Goal: Task Accomplishment & Management: Manage account settings

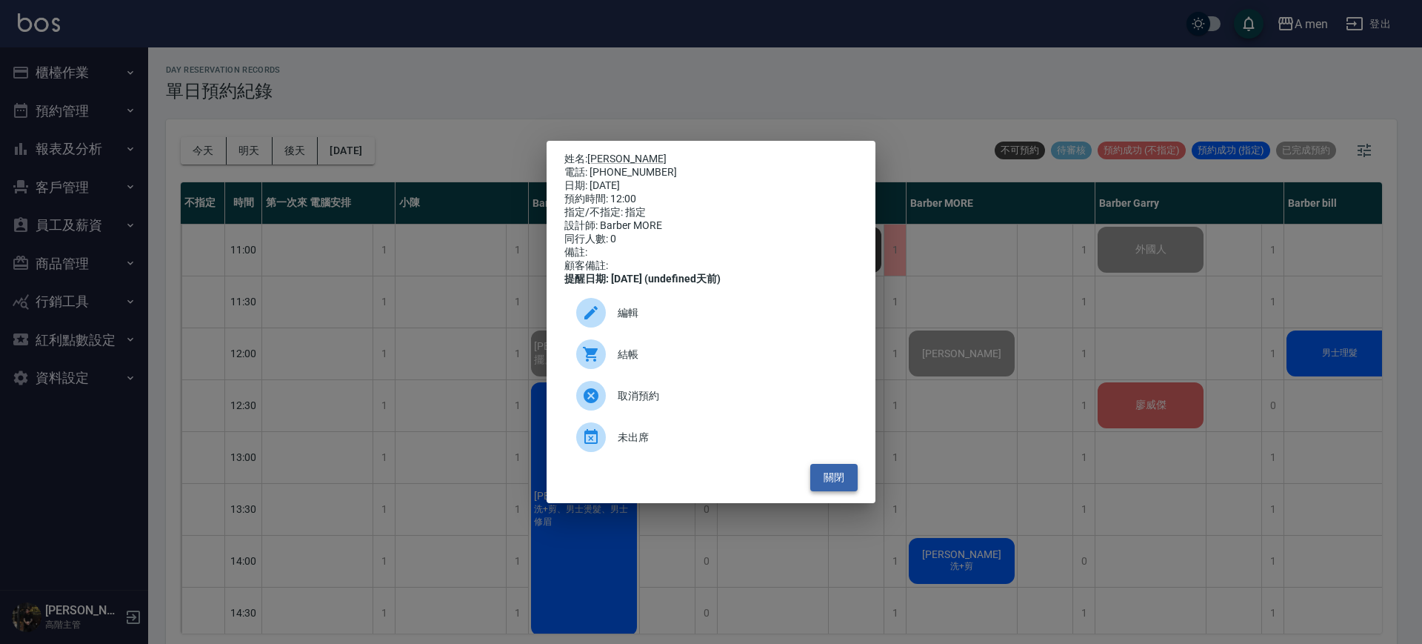
click at [839, 484] on button "關閉" at bounding box center [833, 477] width 47 height 27
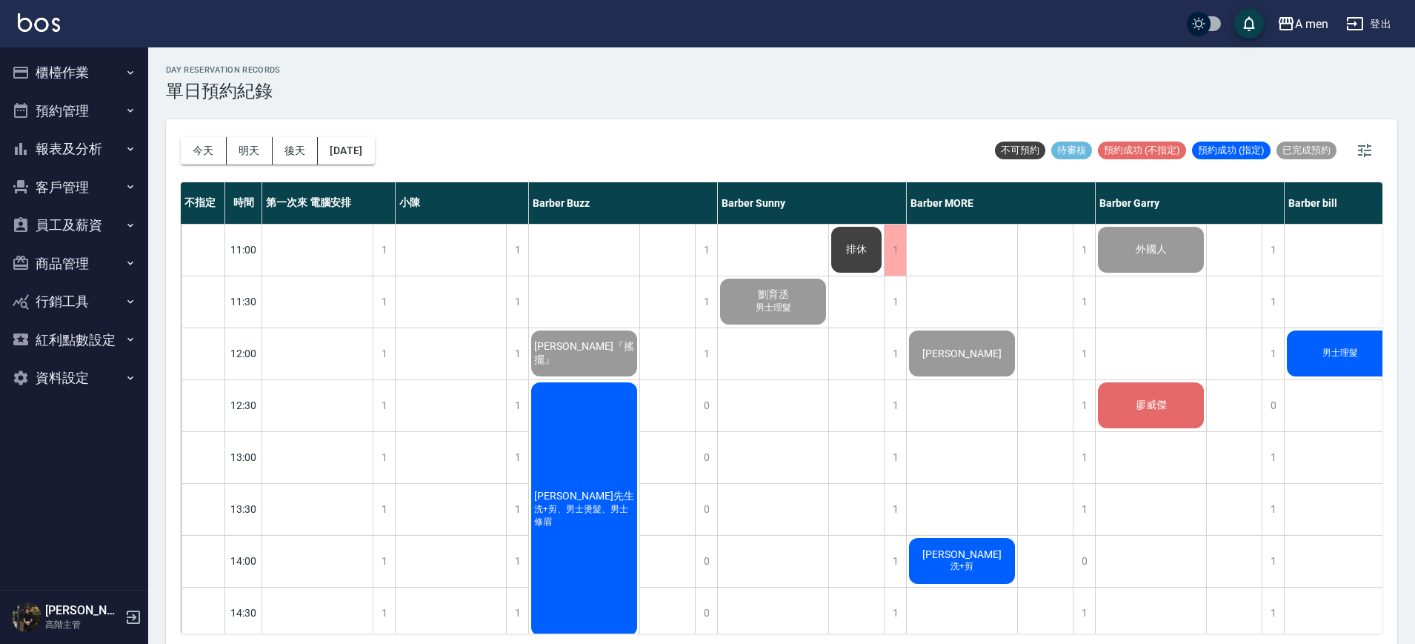
click at [1162, 418] on div "廖威傑" at bounding box center [1151, 405] width 110 height 50
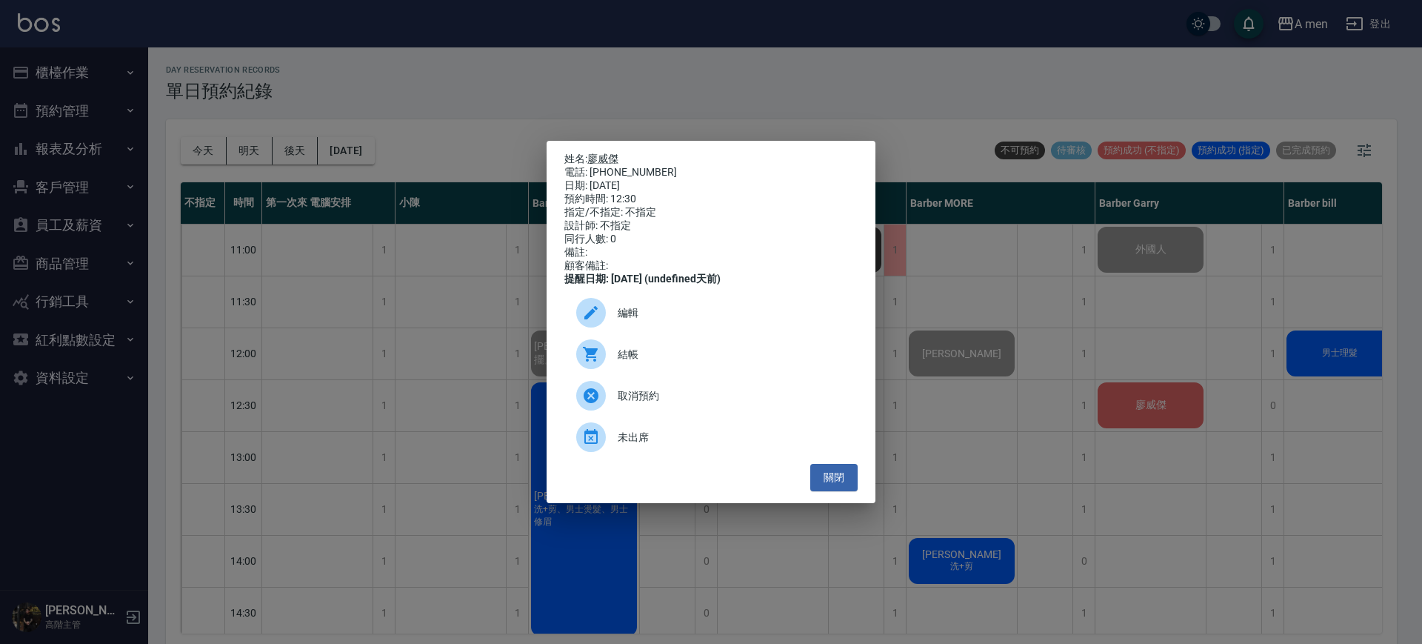
click at [764, 362] on span "結帳" at bounding box center [732, 355] width 228 height 16
click at [562, 87] on div "姓名: 廖威傑 電話: 0958173493 日期: 2025/09/24 預約時間: 12:30 指定/不指定: 不指定 設計師: 不指定 同行人數: 0 …" at bounding box center [711, 322] width 1422 height 644
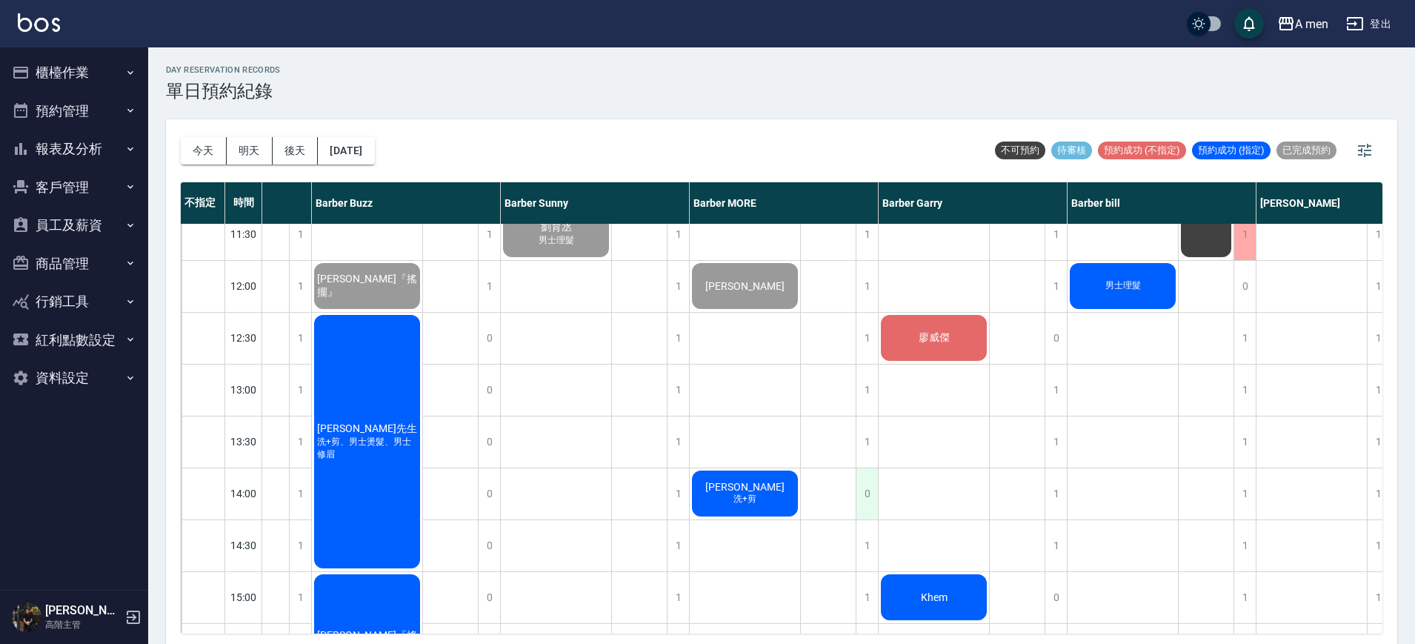
scroll to position [0, 217]
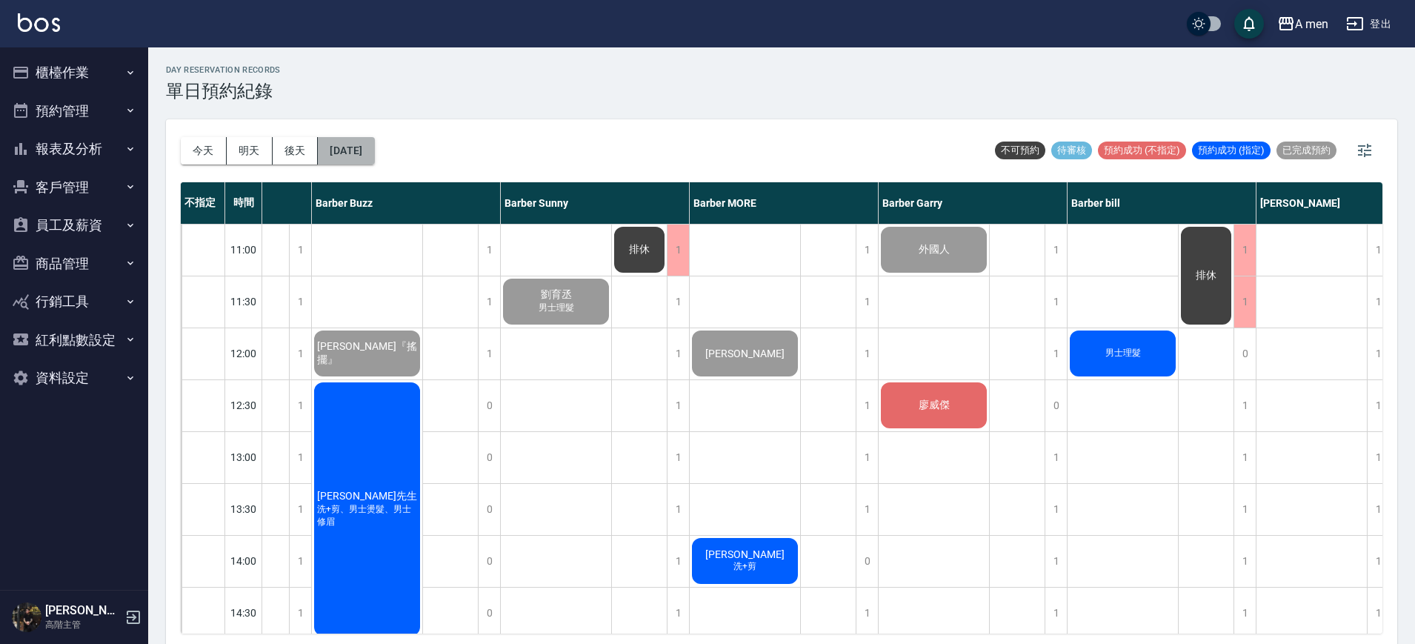
click at [374, 141] on button "[DATE]" at bounding box center [346, 150] width 56 height 27
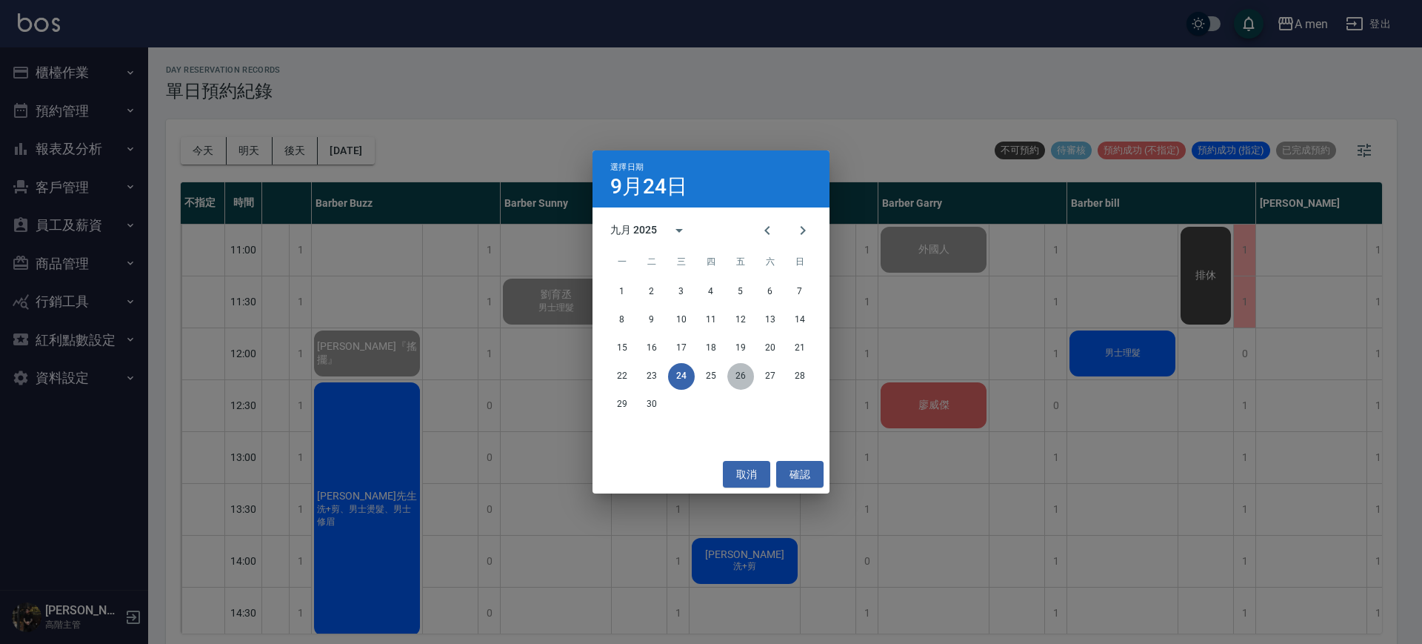
click at [742, 380] on button "26" at bounding box center [740, 376] width 27 height 27
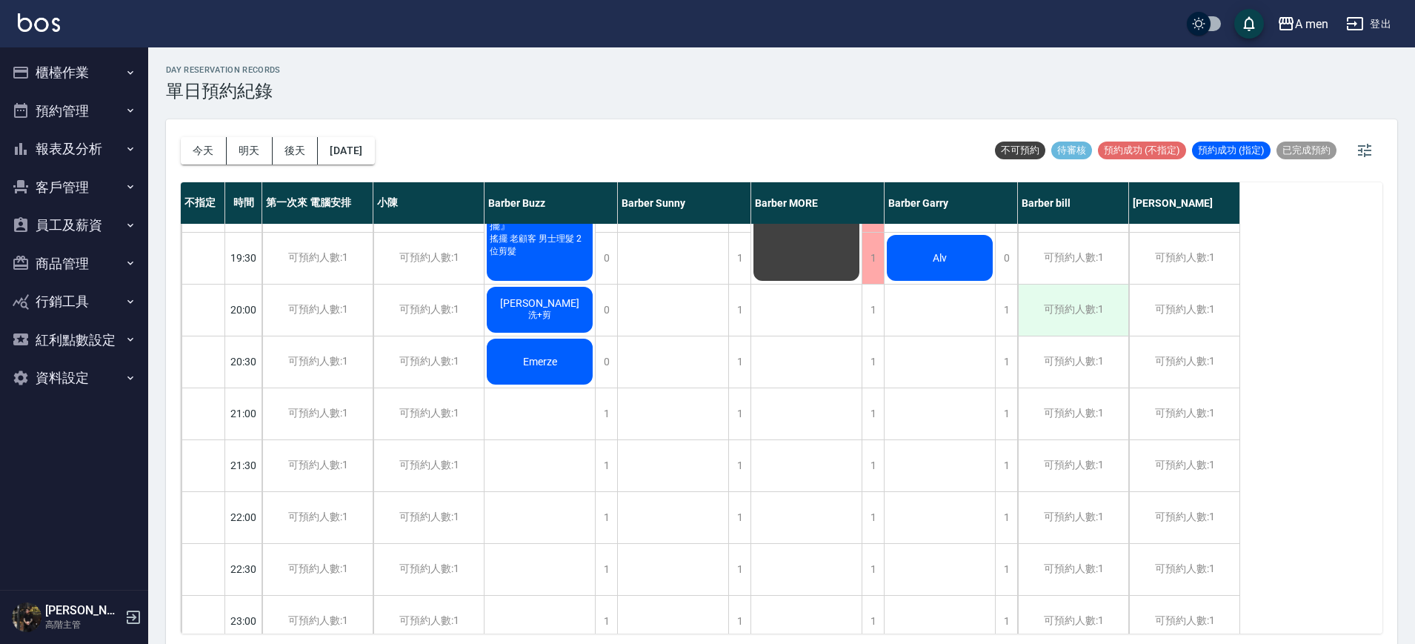
scroll to position [874, 0]
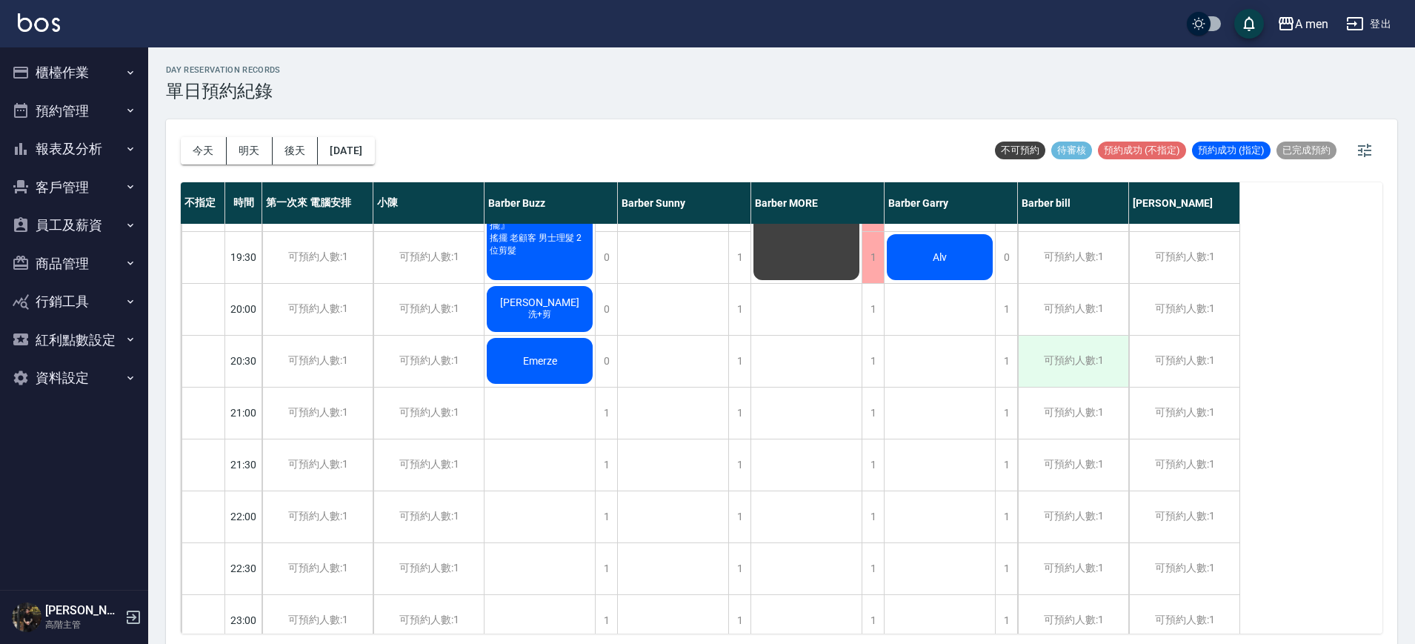
click at [1082, 356] on div "可預約人數:1" at bounding box center [1073, 361] width 110 height 51
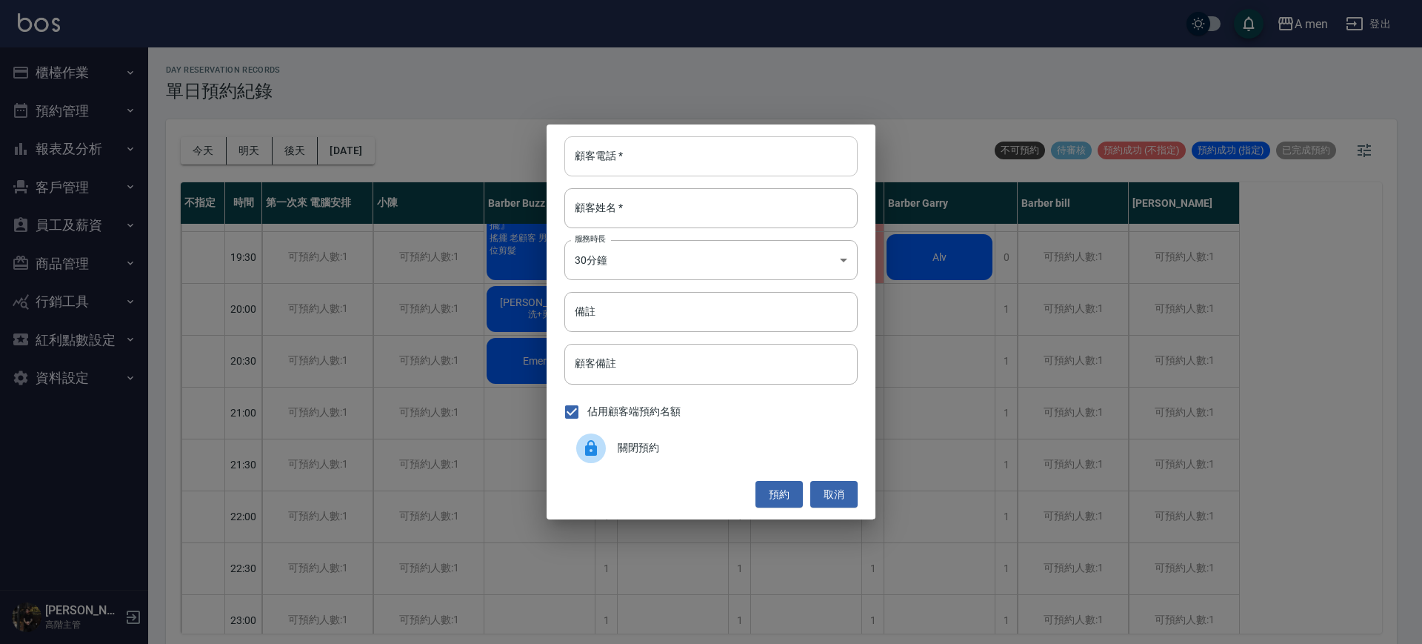
click at [764, 164] on input "顧客電話   *" at bounding box center [710, 156] width 293 height 40
type input "0978138296"
click at [759, 210] on input "顧客姓名   *" at bounding box center [710, 208] width 293 height 40
type input "5"
type input "忠偉俊"
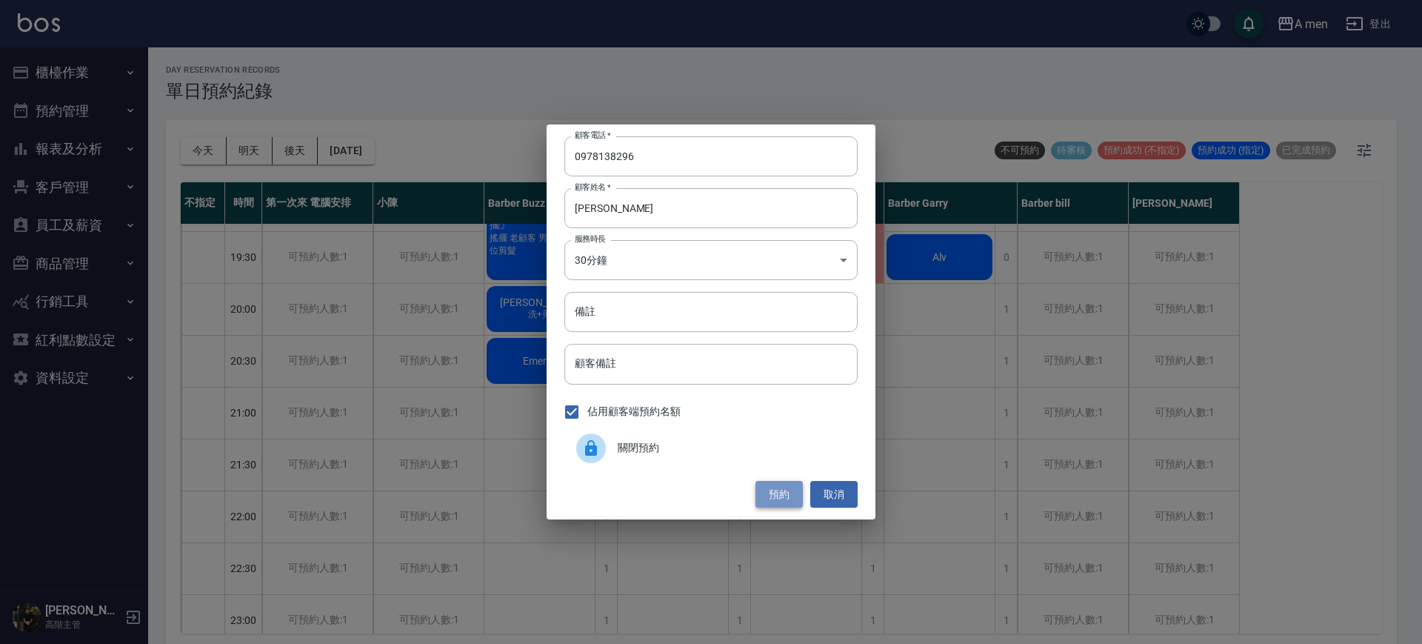
click at [777, 484] on button "預約" at bounding box center [779, 494] width 47 height 27
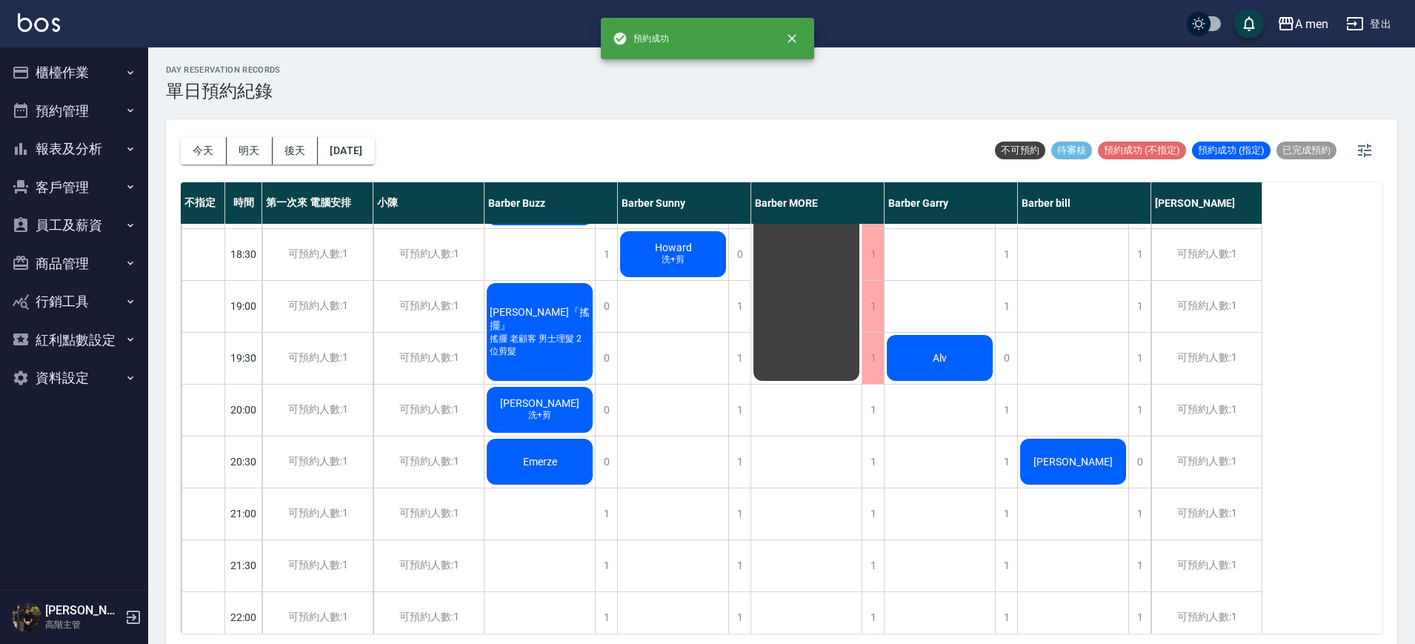
scroll to position [770, 0]
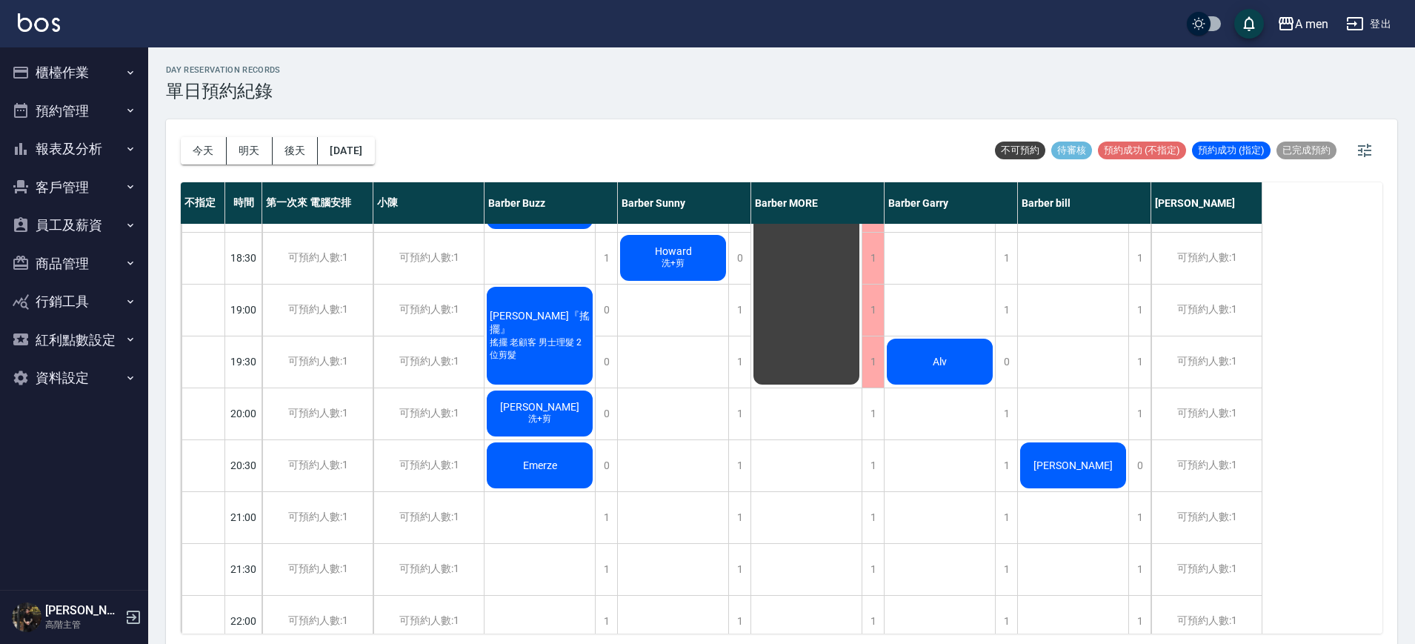
click at [1069, 475] on div "忠偉俊" at bounding box center [1073, 465] width 110 height 50
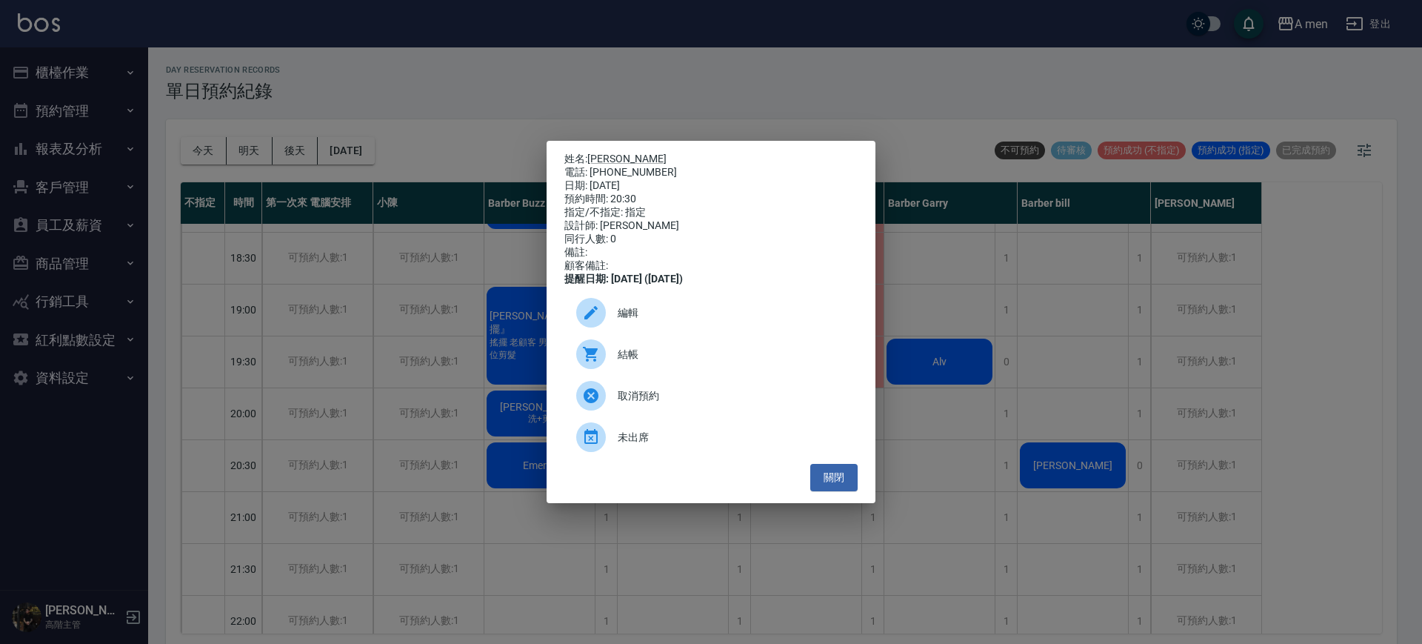
click at [735, 321] on span "編輯" at bounding box center [732, 313] width 228 height 16
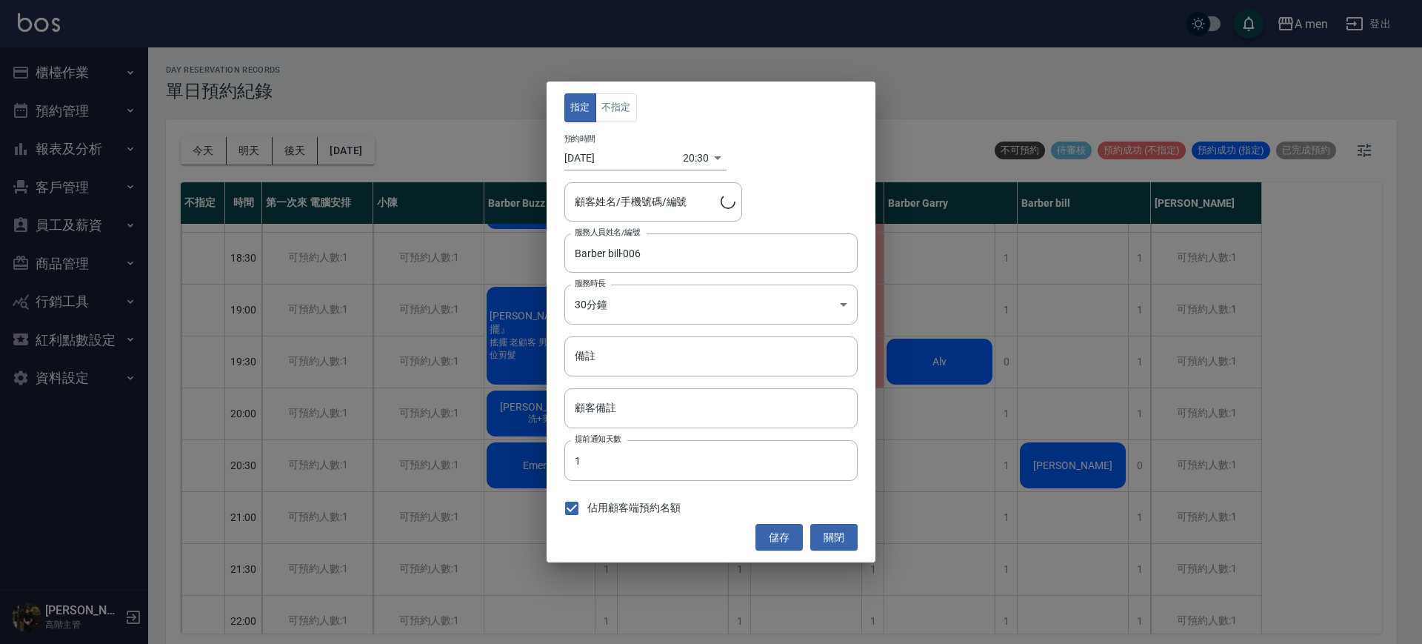
type input "忠偉俊/0978138296"
click at [787, 54] on div "指定 不指定 預約時間 2025/09/26 20:30 1758889800000 顧客姓名/手機號碼/編號 忠偉俊/0978138296 顧客姓名/手機號…" at bounding box center [711, 322] width 1422 height 644
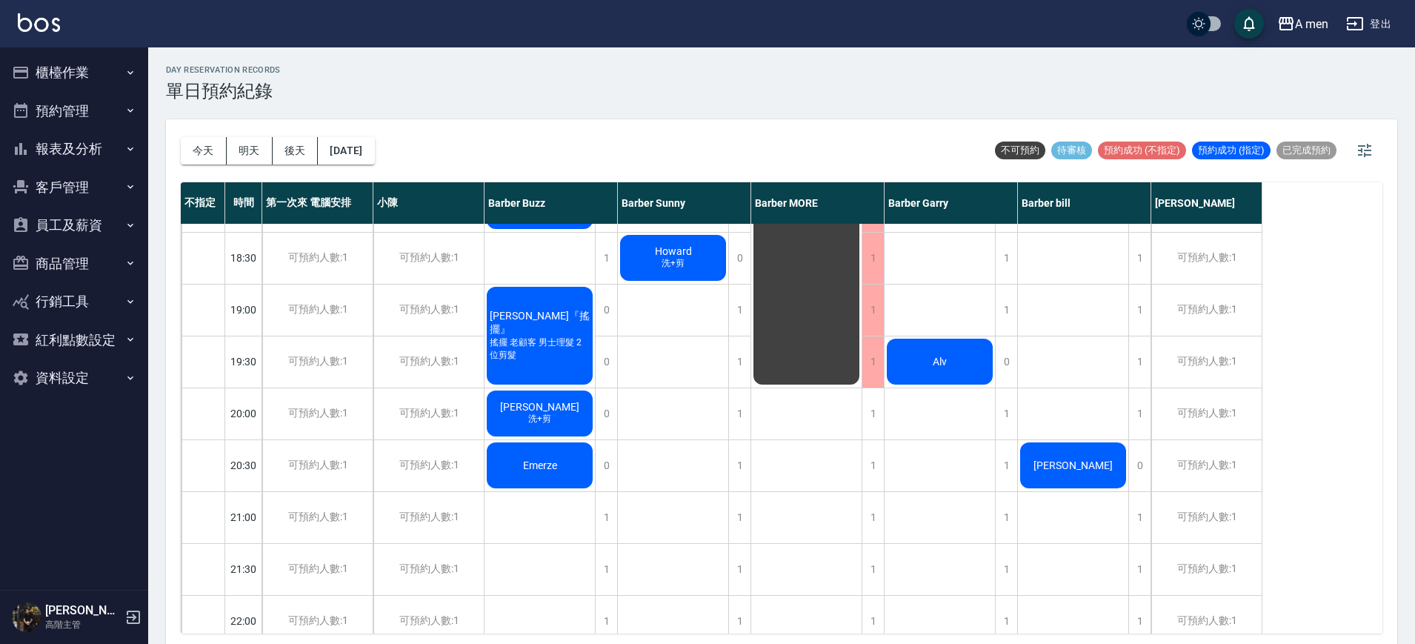
click at [1113, 456] on div "忠偉俊" at bounding box center [1073, 465] width 110 height 50
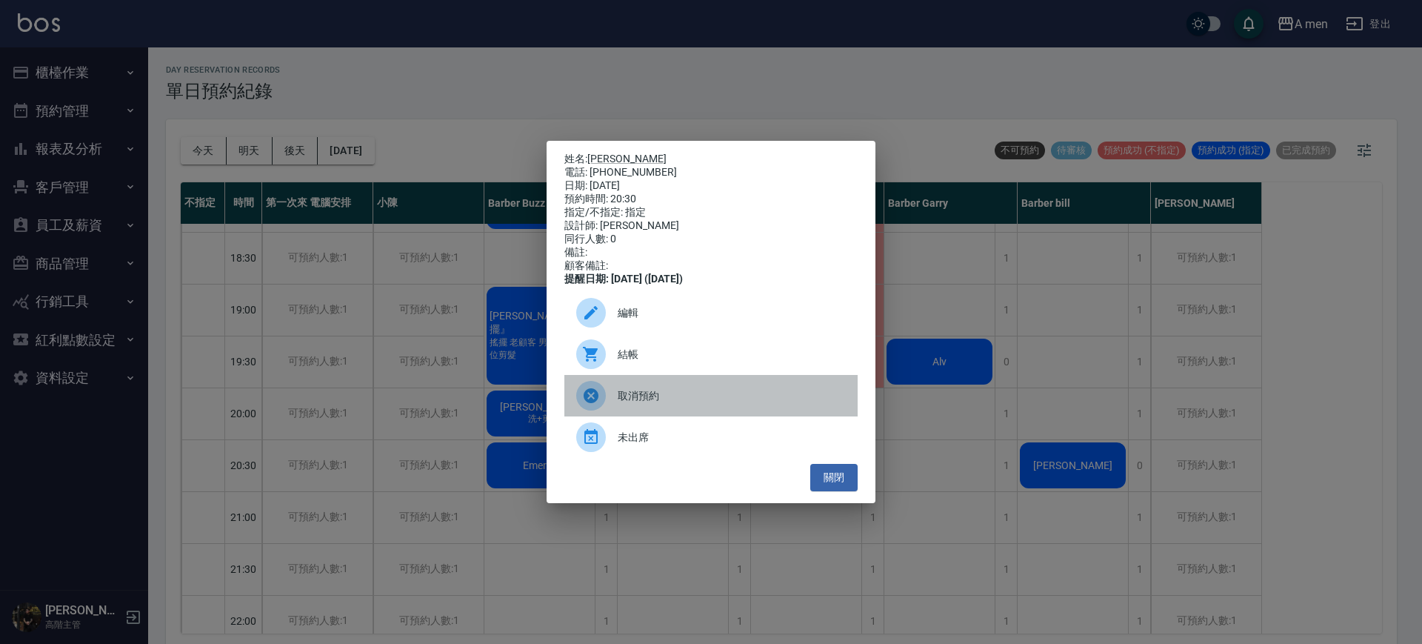
drag, startPoint x: 759, startPoint y: 397, endPoint x: 698, endPoint y: 411, distance: 63.1
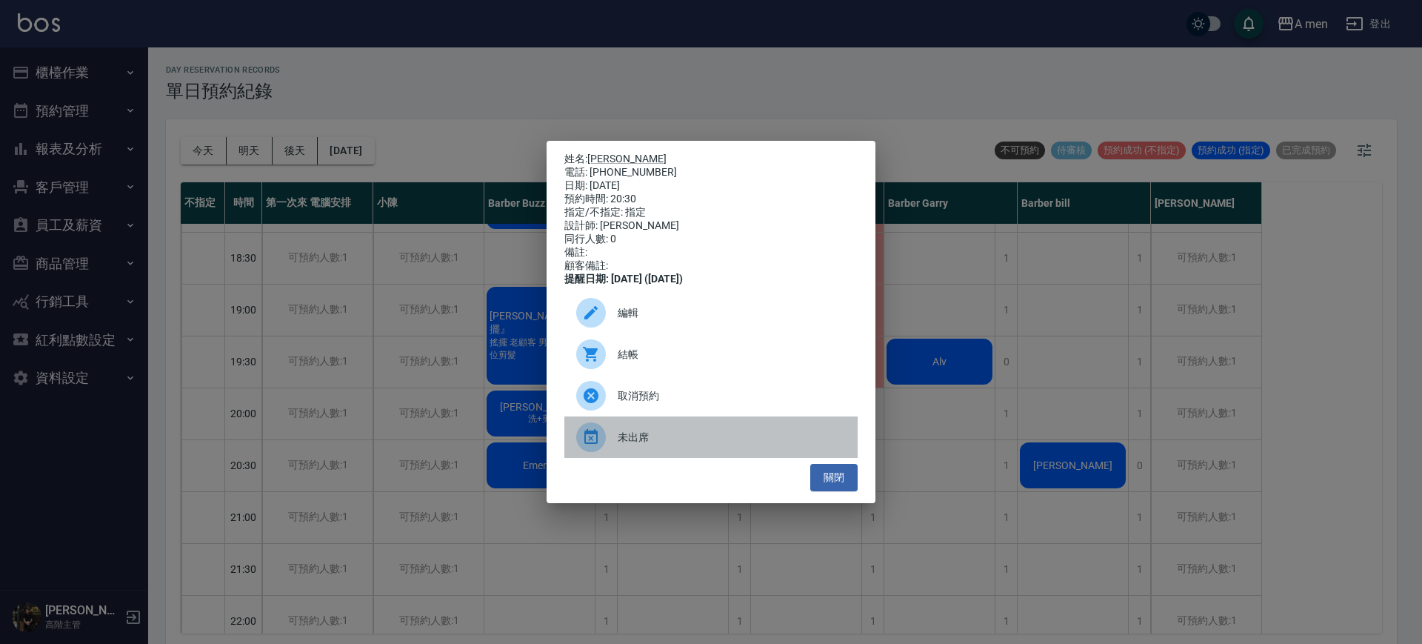
drag, startPoint x: 698, startPoint y: 411, endPoint x: 734, endPoint y: 447, distance: 51.3
click at [734, 445] on span "未出席" at bounding box center [732, 438] width 228 height 16
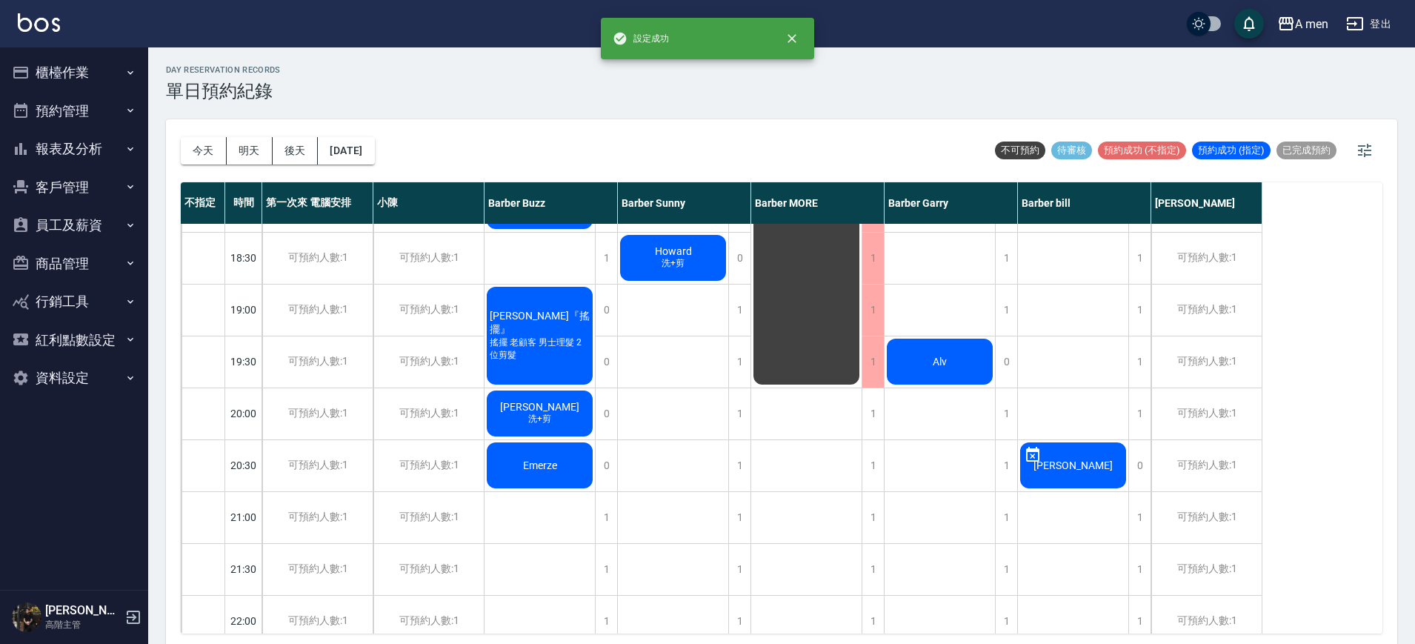
click at [1054, 454] on div "忠偉俊" at bounding box center [1073, 465] width 110 height 50
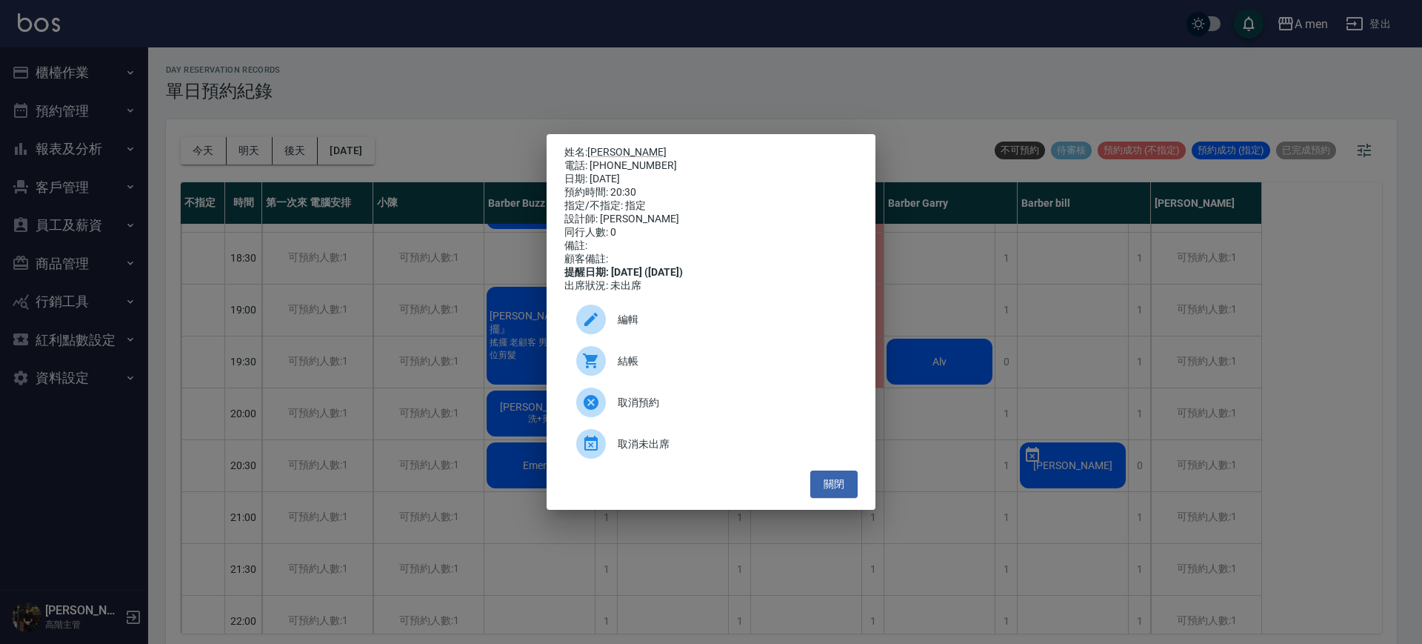
click at [724, 403] on span "取消預約" at bounding box center [732, 403] width 228 height 16
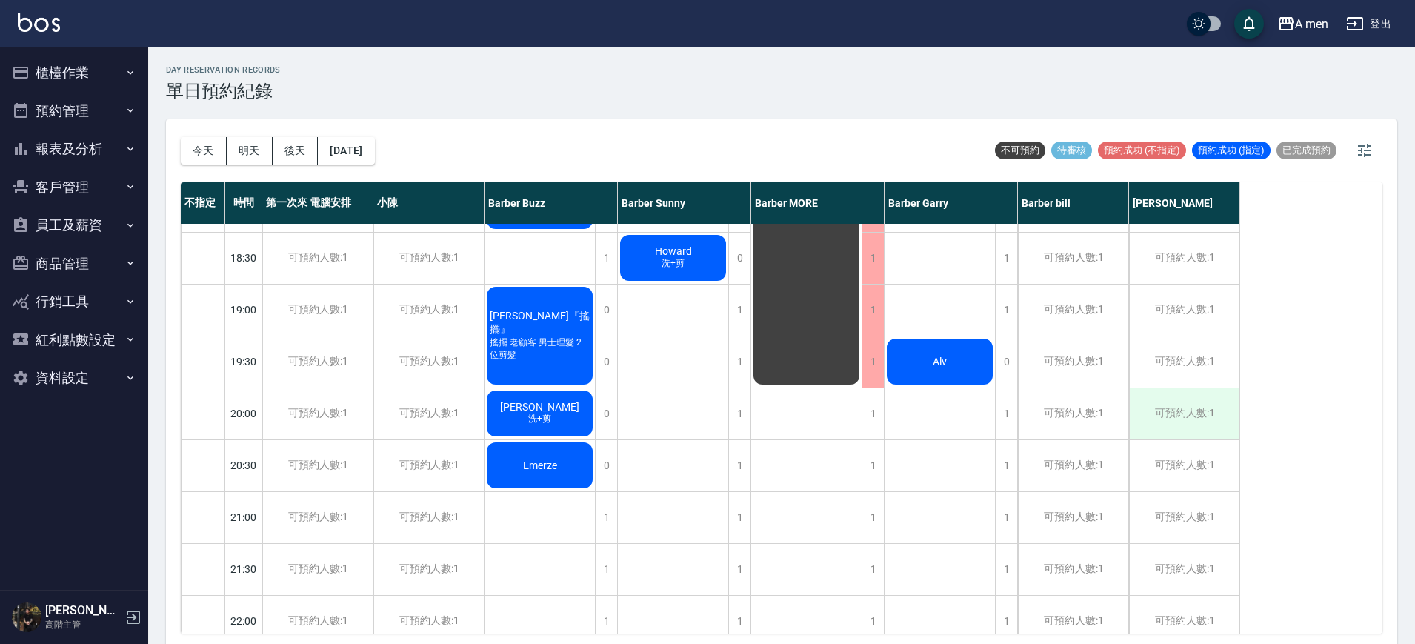
click at [1175, 414] on div "可預約人數:1" at bounding box center [1184, 413] width 110 height 51
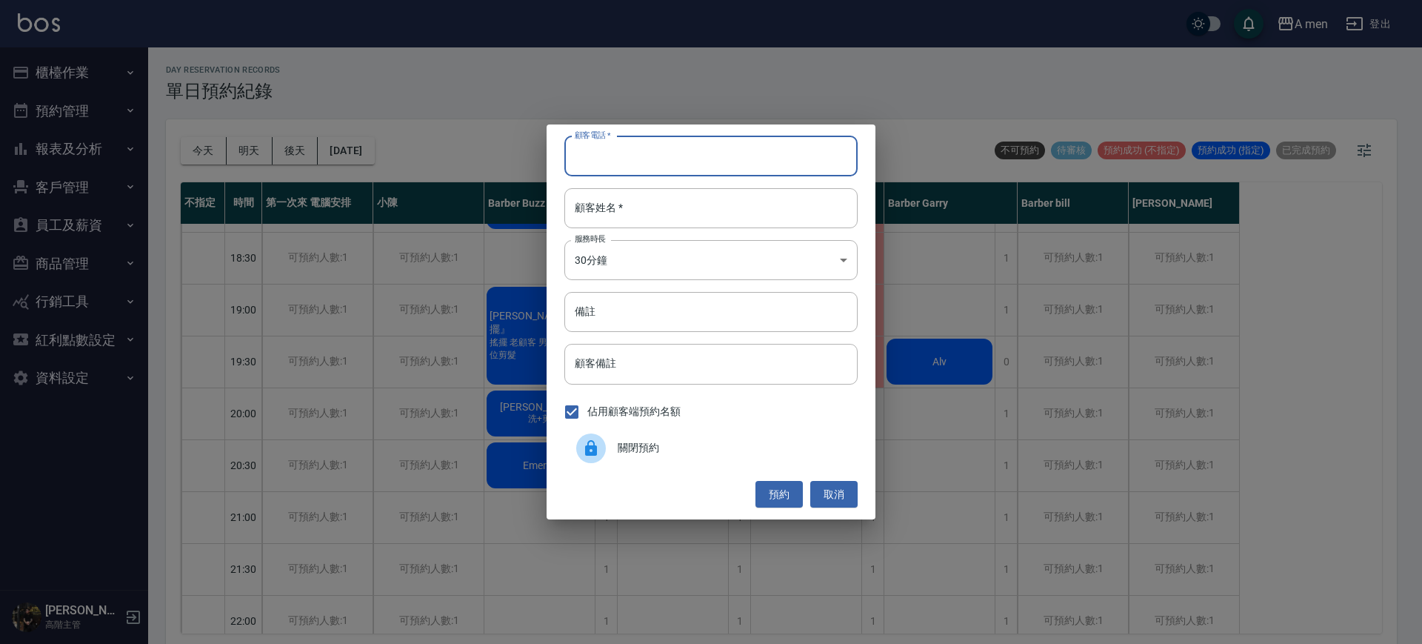
click at [673, 152] on input "顧客電話   *" at bounding box center [710, 156] width 293 height 40
type input "0912033969"
click at [682, 210] on input "顧客姓名   *" at bounding box center [710, 208] width 293 height 40
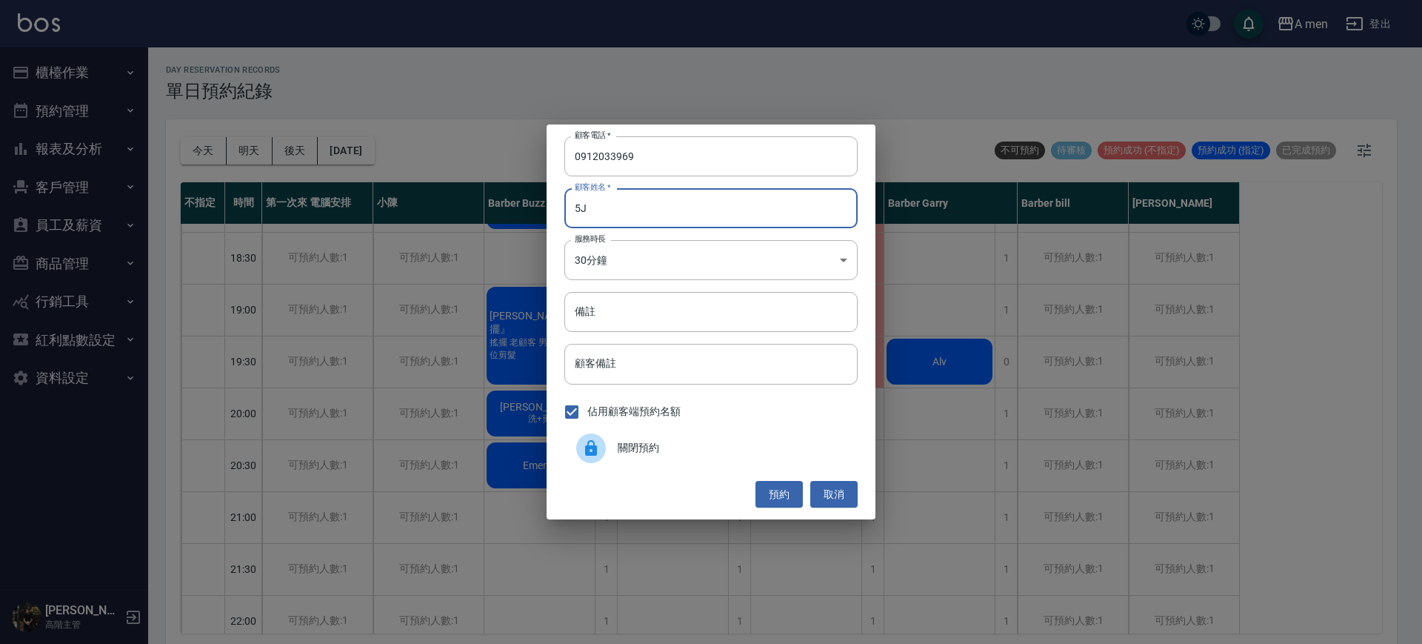
type input "5"
type input "忠偉俊"
click at [787, 490] on button "預約" at bounding box center [779, 494] width 47 height 27
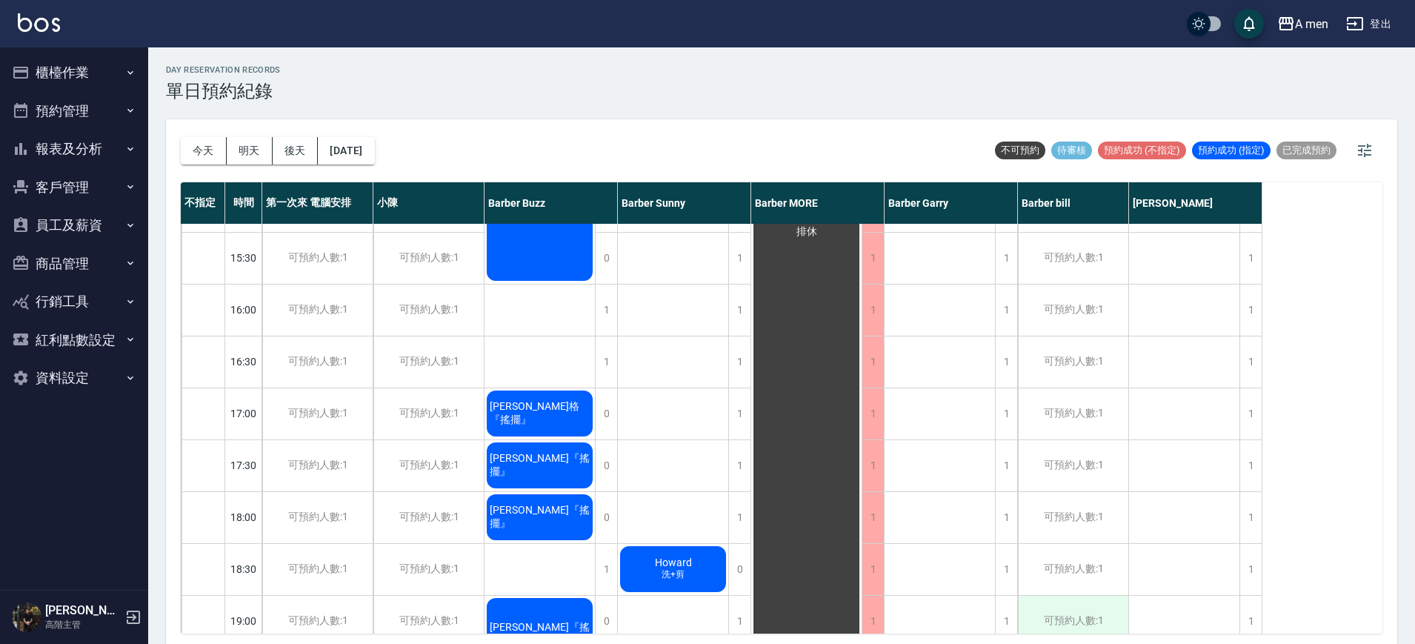
scroll to position [0, 0]
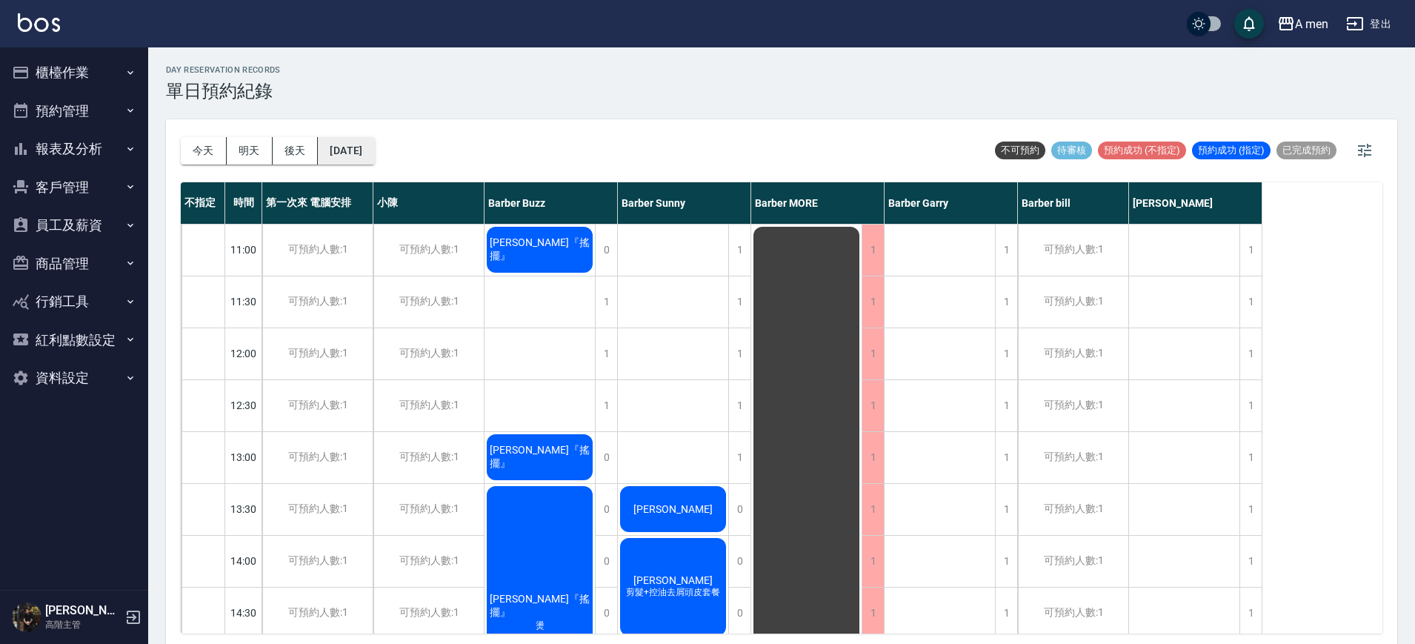
click at [374, 152] on button "2025/09/26" at bounding box center [346, 150] width 56 height 27
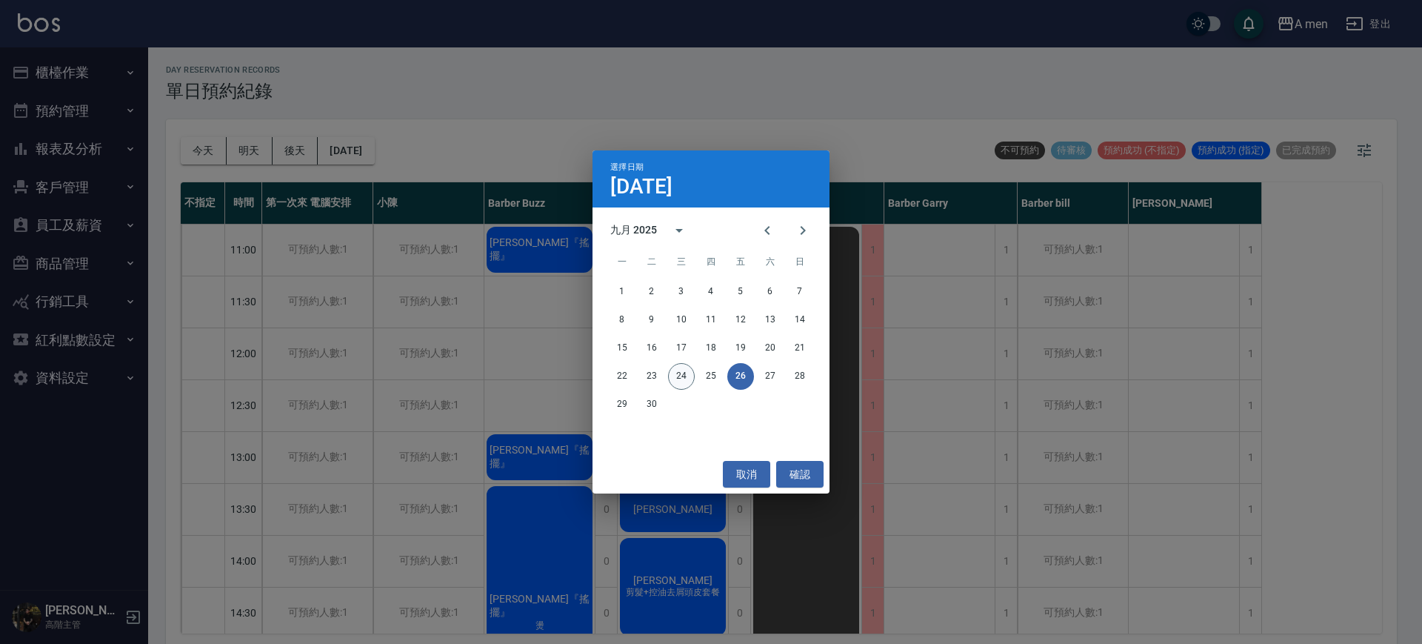
click at [680, 366] on button "24" at bounding box center [681, 376] width 27 height 27
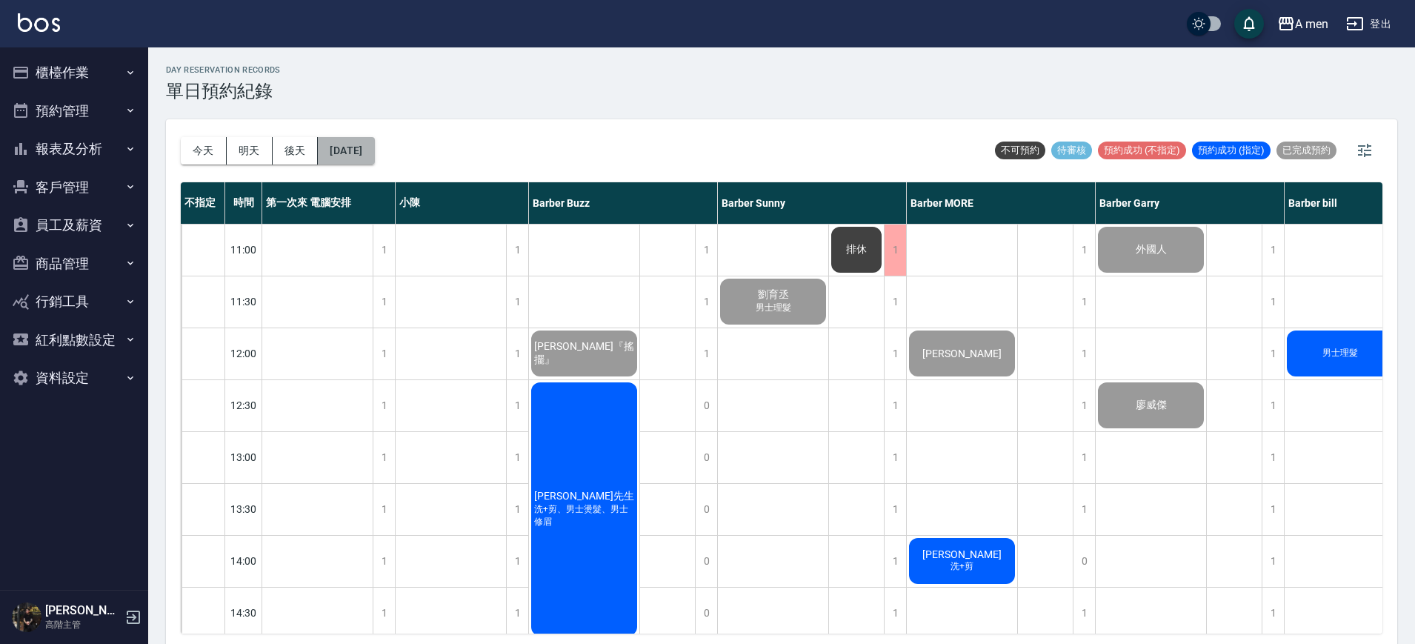
click at [364, 158] on button "[DATE]" at bounding box center [346, 150] width 56 height 27
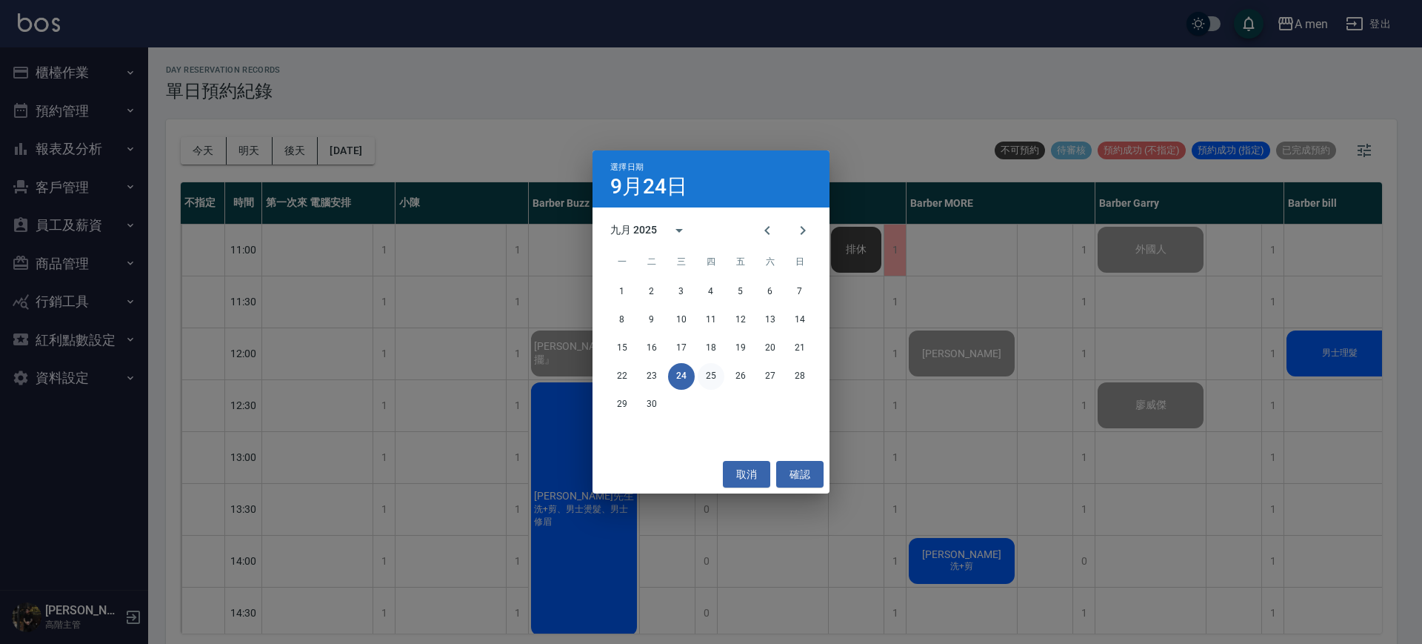
click at [710, 371] on button "25" at bounding box center [711, 376] width 27 height 27
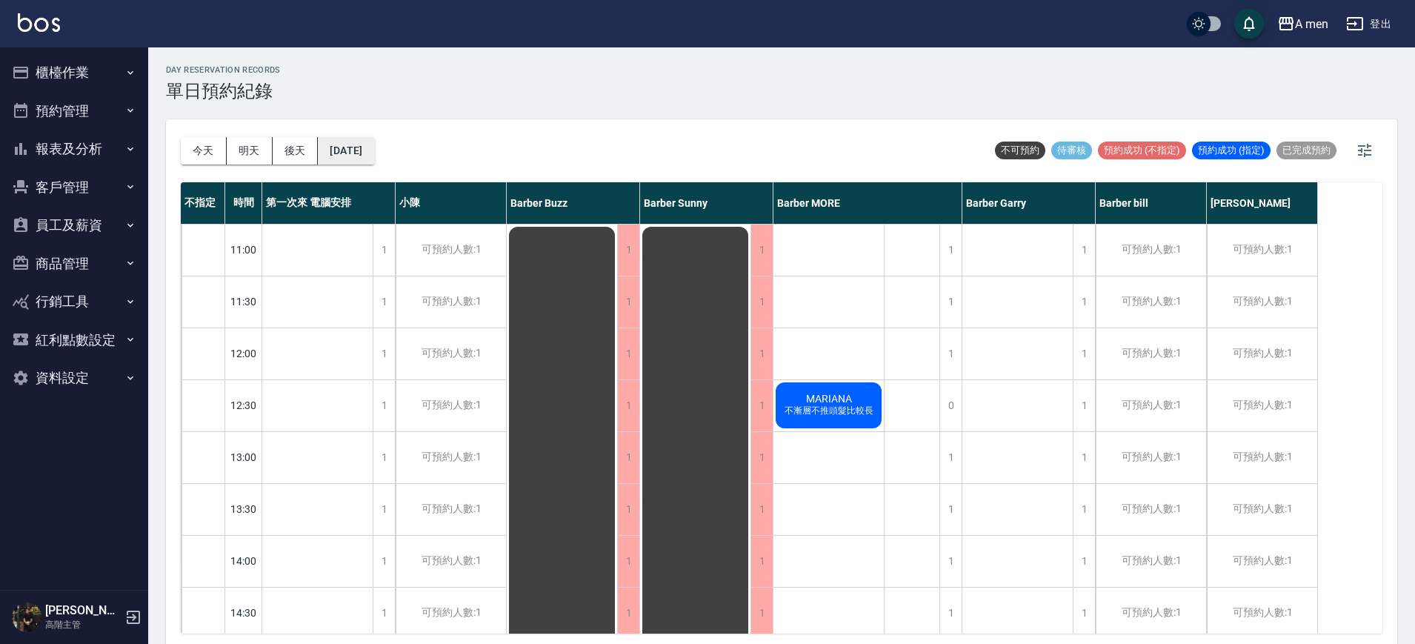
click at [401, 146] on div "今天 明天 後天 2025/09/25 不可預約 待審核 預約成功 (不指定) 預約成功 (指定) 已完成預約" at bounding box center [782, 150] width 1202 height 63
click at [375, 167] on div "今天 明天 後天 2025/09/25" at bounding box center [278, 150] width 194 height 63
click at [374, 156] on button "2025/09/25" at bounding box center [346, 150] width 56 height 27
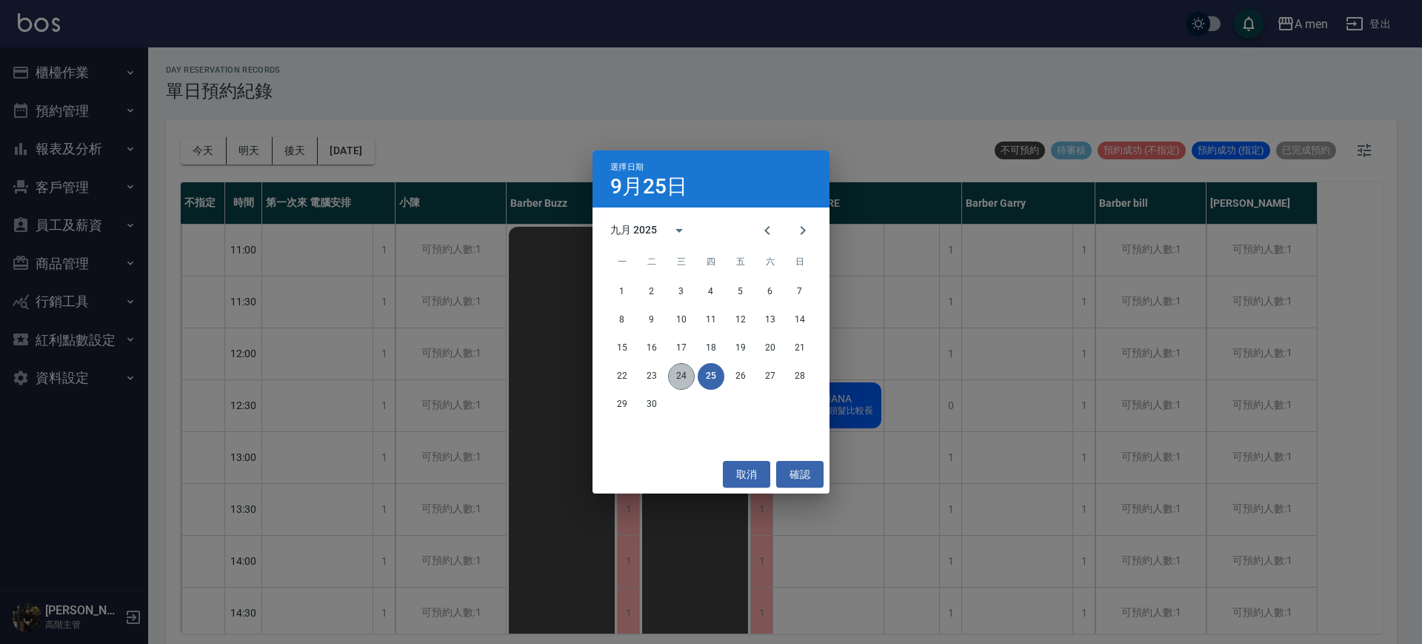
click at [680, 380] on button "24" at bounding box center [681, 376] width 27 height 27
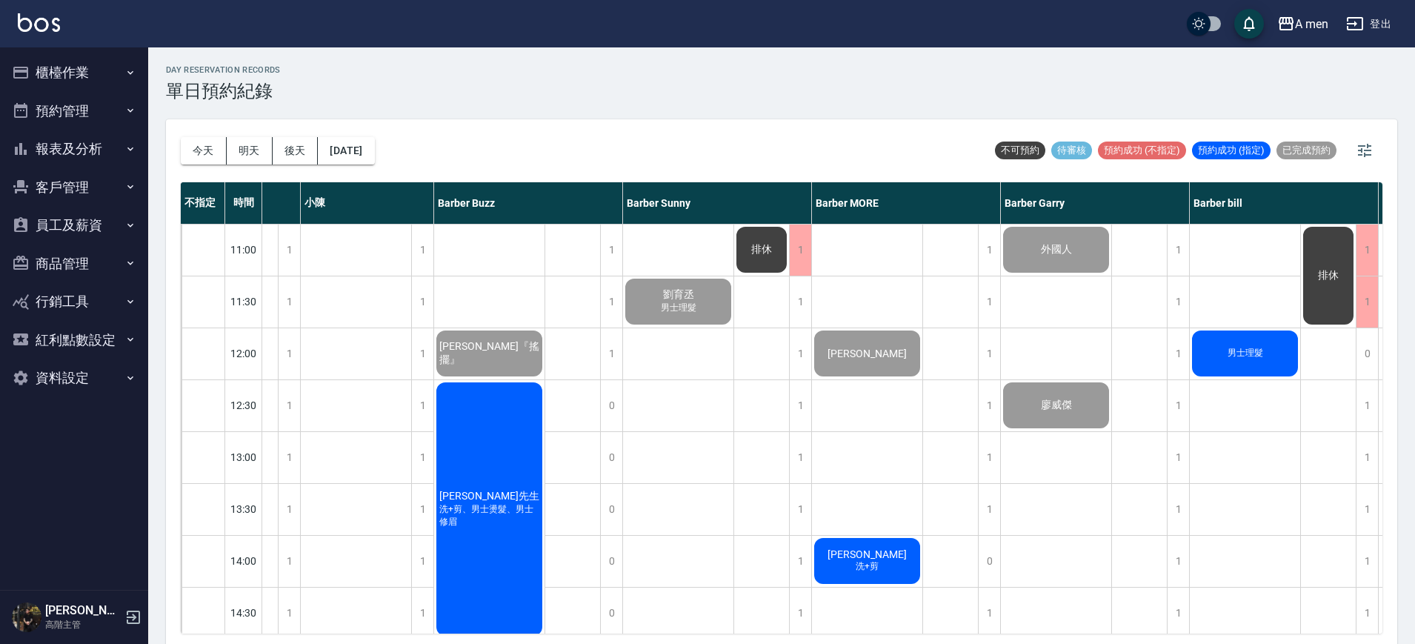
scroll to position [0, 100]
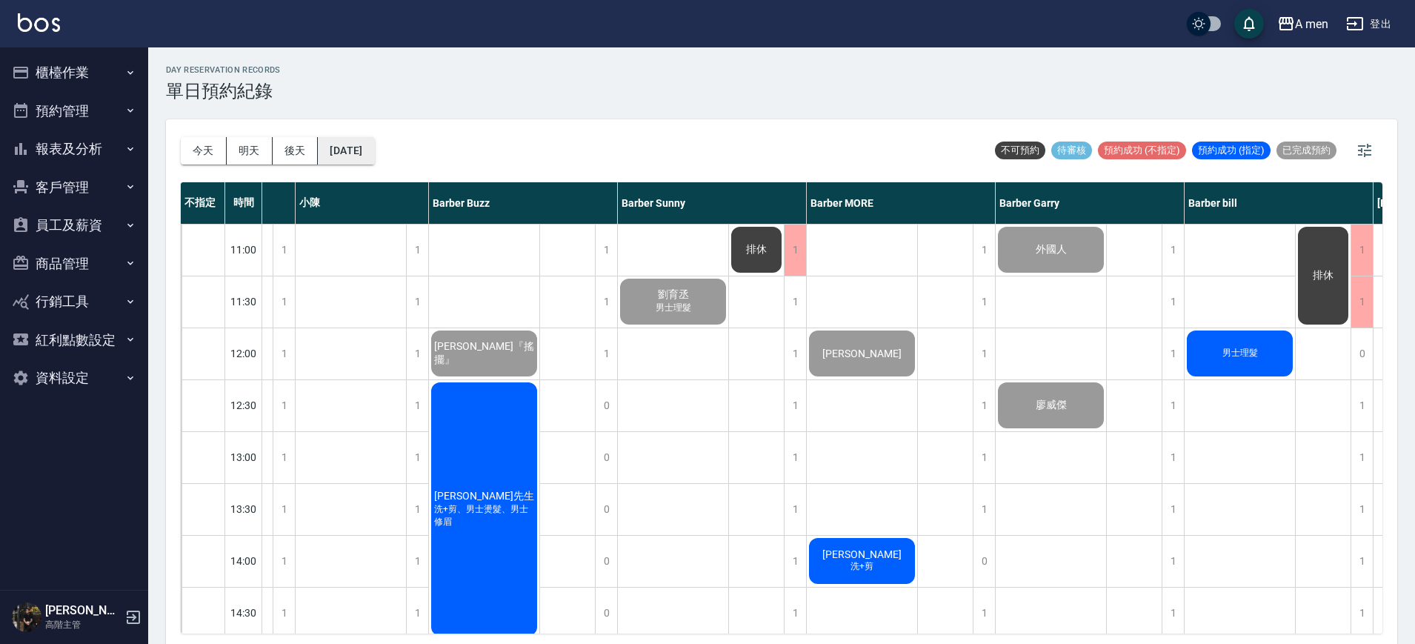
click at [369, 150] on button "[DATE]" at bounding box center [346, 150] width 56 height 27
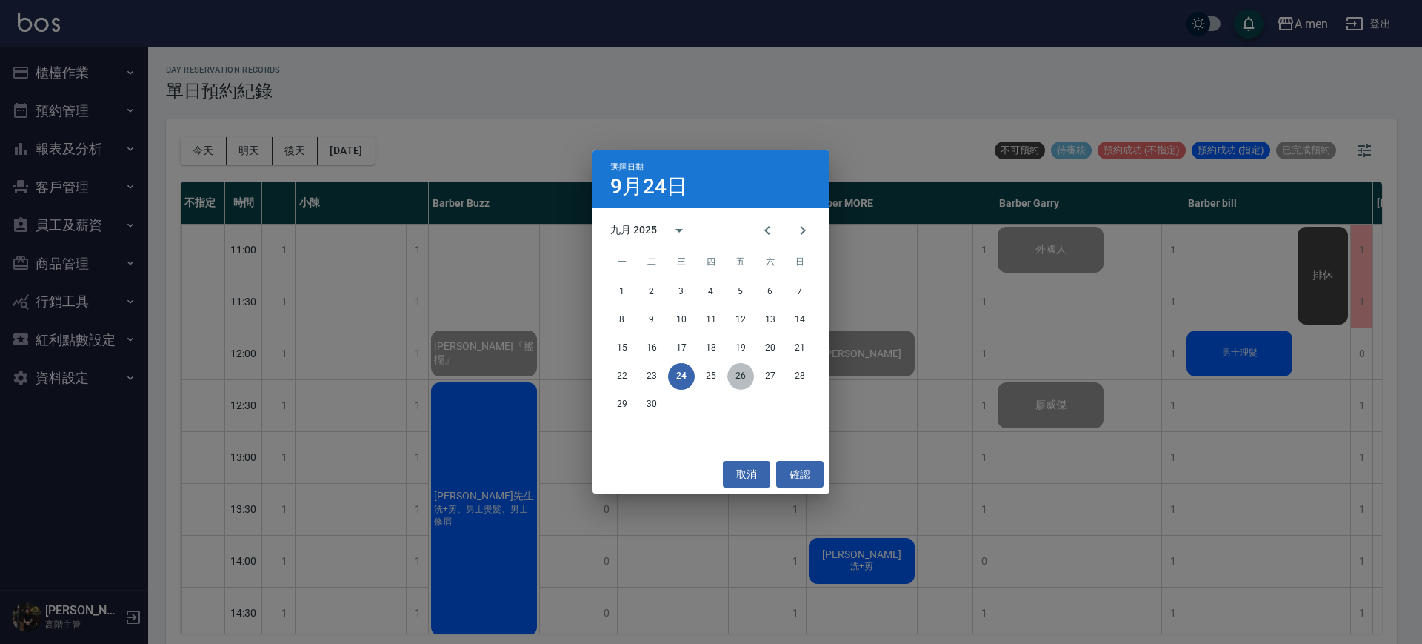
click at [747, 376] on button "26" at bounding box center [740, 376] width 27 height 27
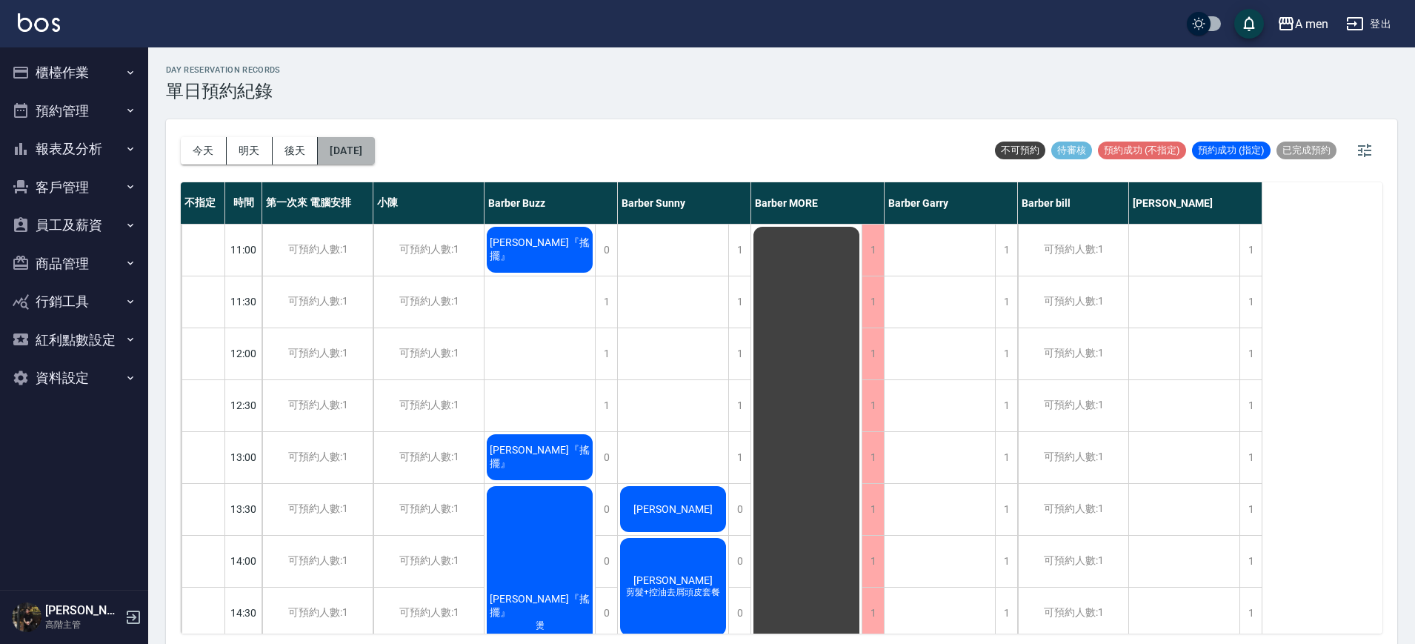
click at [367, 143] on button "2025/09/26" at bounding box center [346, 150] width 56 height 27
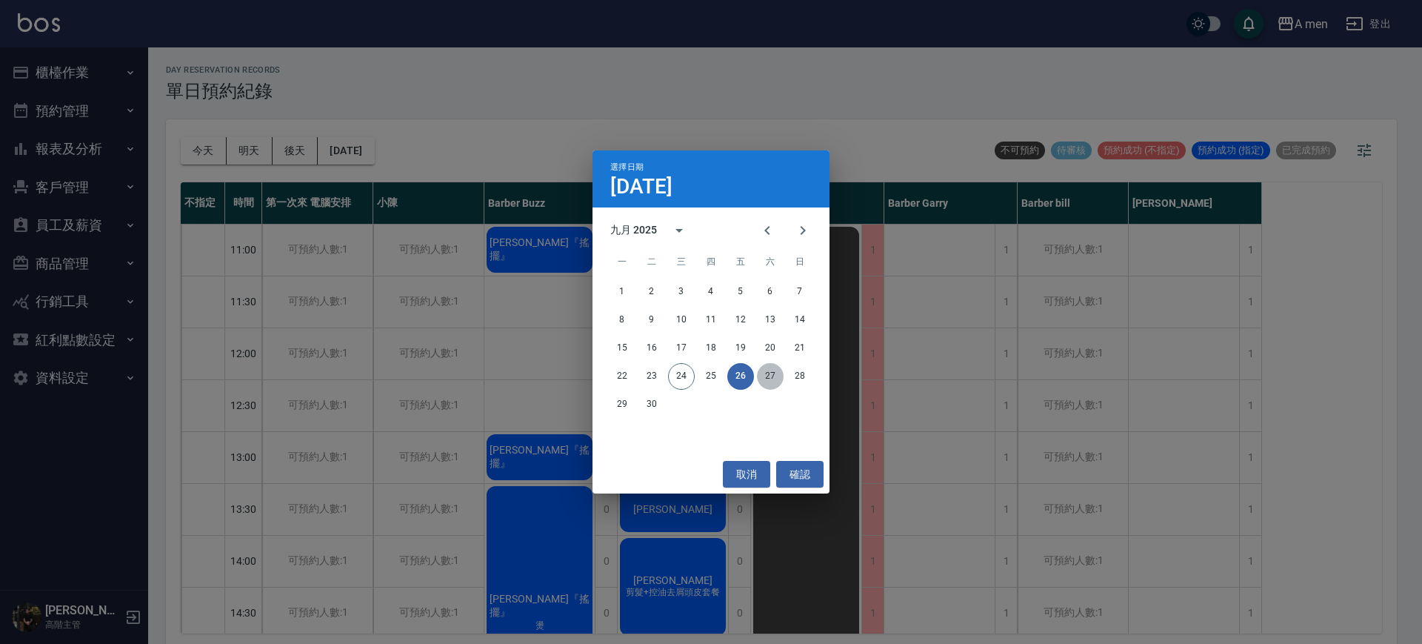
click at [767, 383] on button "27" at bounding box center [770, 376] width 27 height 27
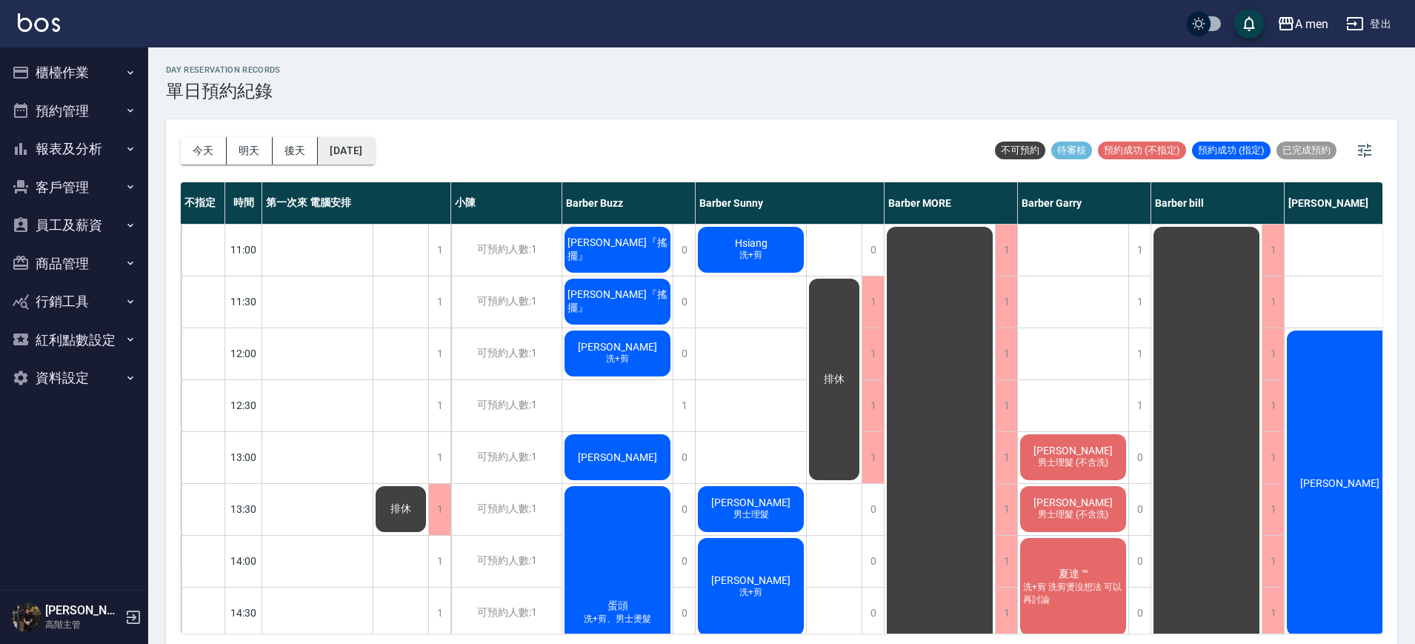
click at [360, 152] on button "2025/09/27" at bounding box center [346, 150] width 56 height 27
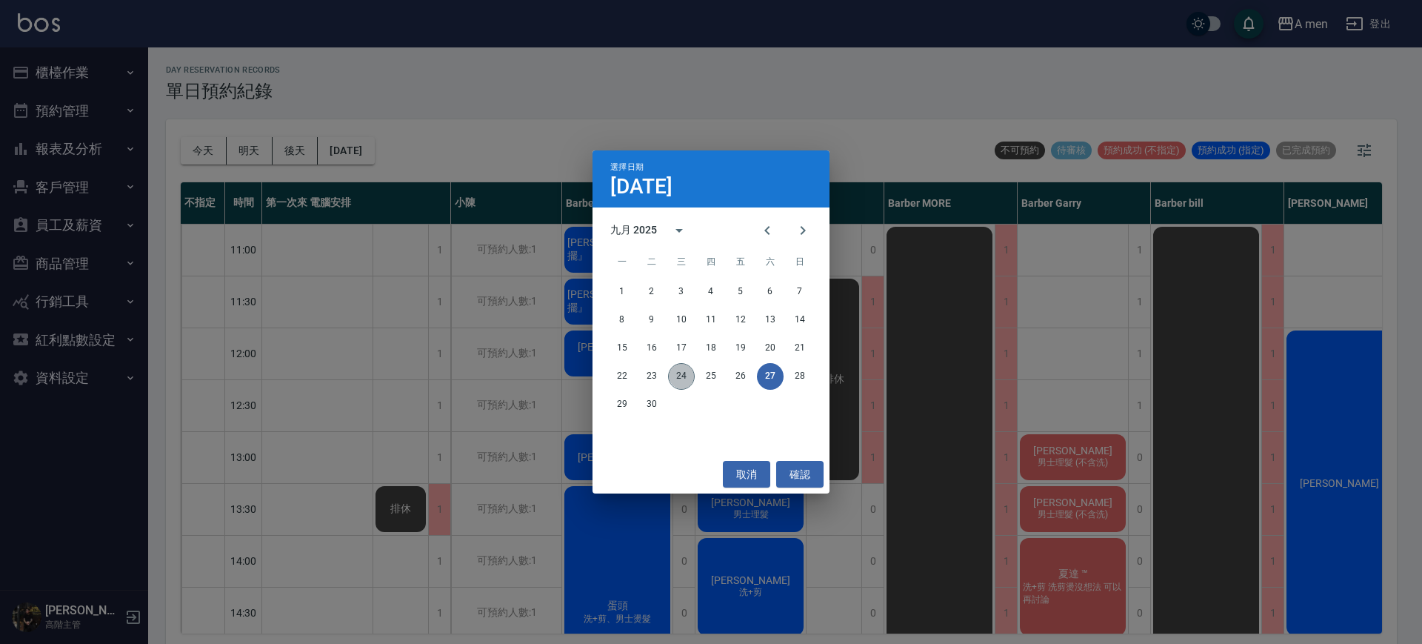
click at [687, 374] on button "24" at bounding box center [681, 376] width 27 height 27
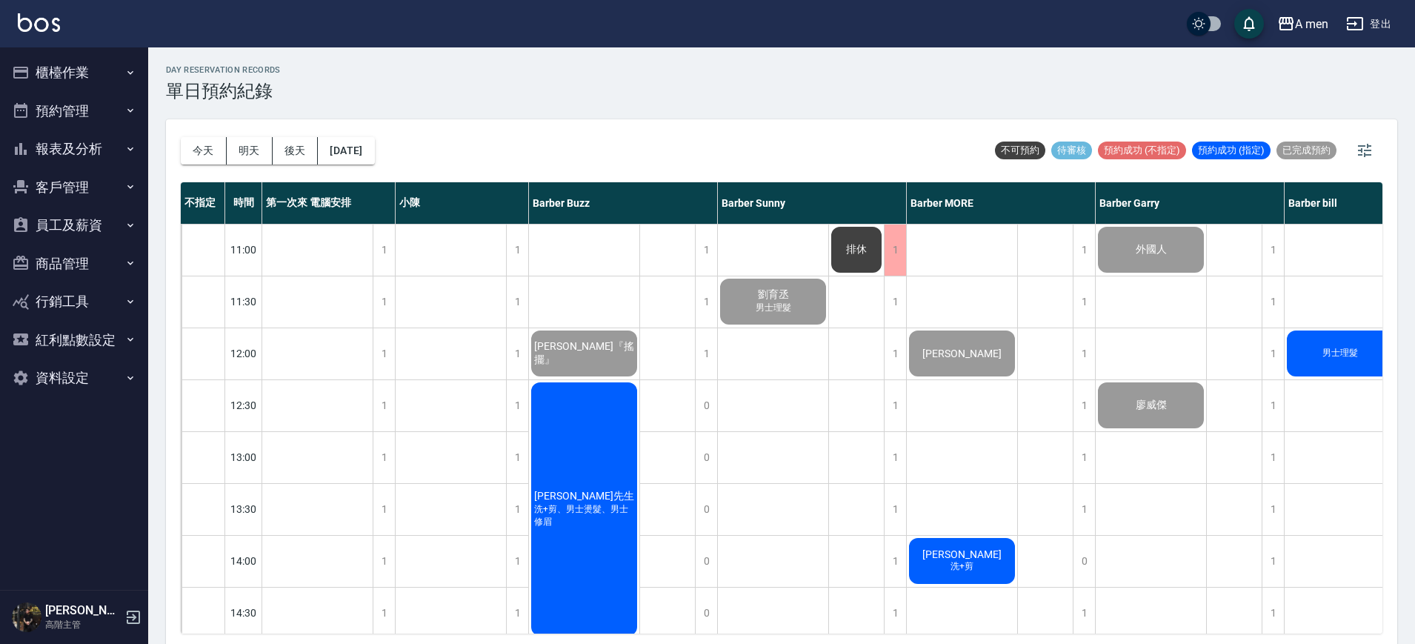
drag, startPoint x: 687, startPoint y: 374, endPoint x: 634, endPoint y: 387, distance: 54.8
drag, startPoint x: 99, startPoint y: 266, endPoint x: 161, endPoint y: 306, distance: 74.0
click at [161, 306] on div "A men 登出 櫃檯作業 打帳單 帳單列表 營業儀表板 現金收支登錄 高階收支登錄 材料自購登錄 每日結帳 排班表 現場電腦打卡 掃碼打卡 預約管理 預約管…" at bounding box center [707, 324] width 1415 height 648
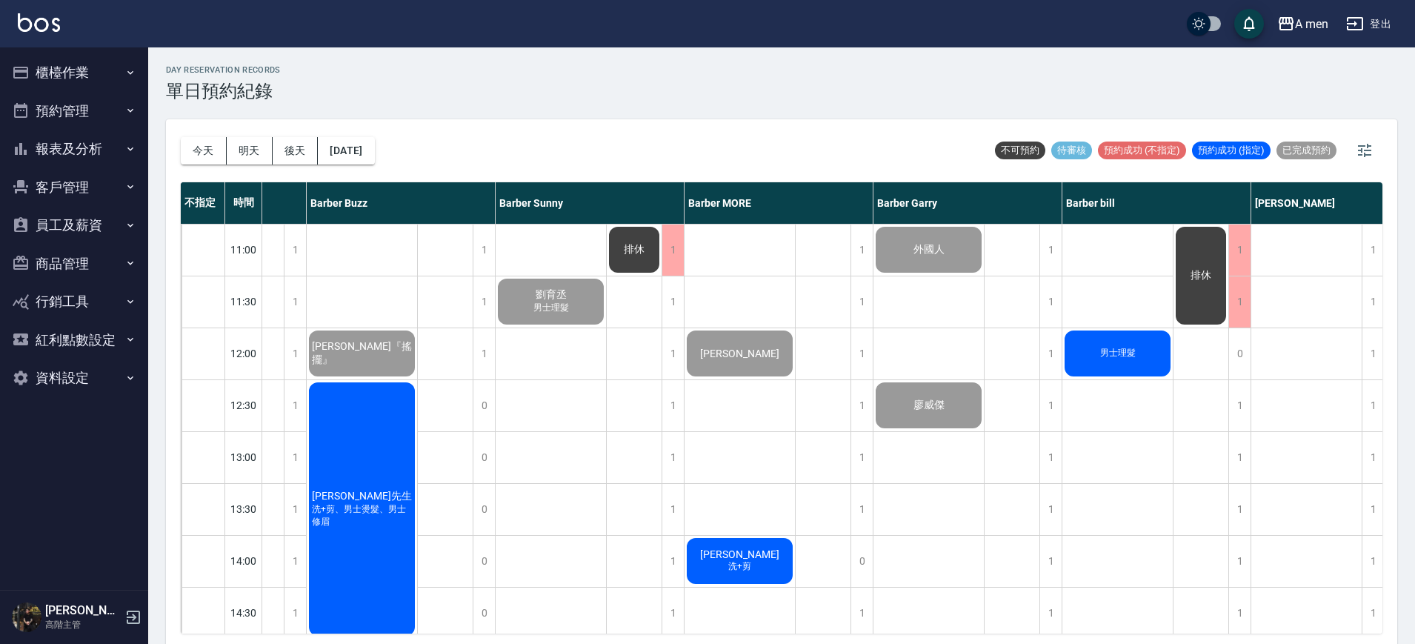
scroll to position [0, 232]
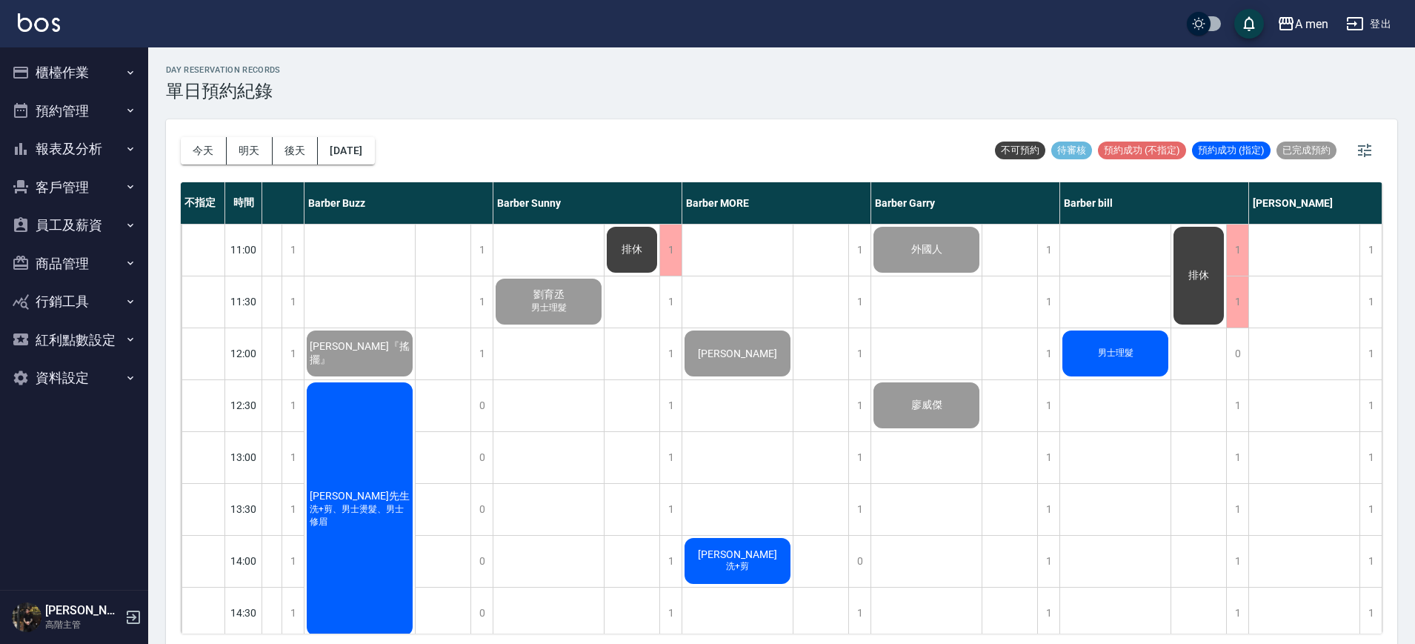
click at [656, 31] on div "A men 登出" at bounding box center [707, 23] width 1415 height 47
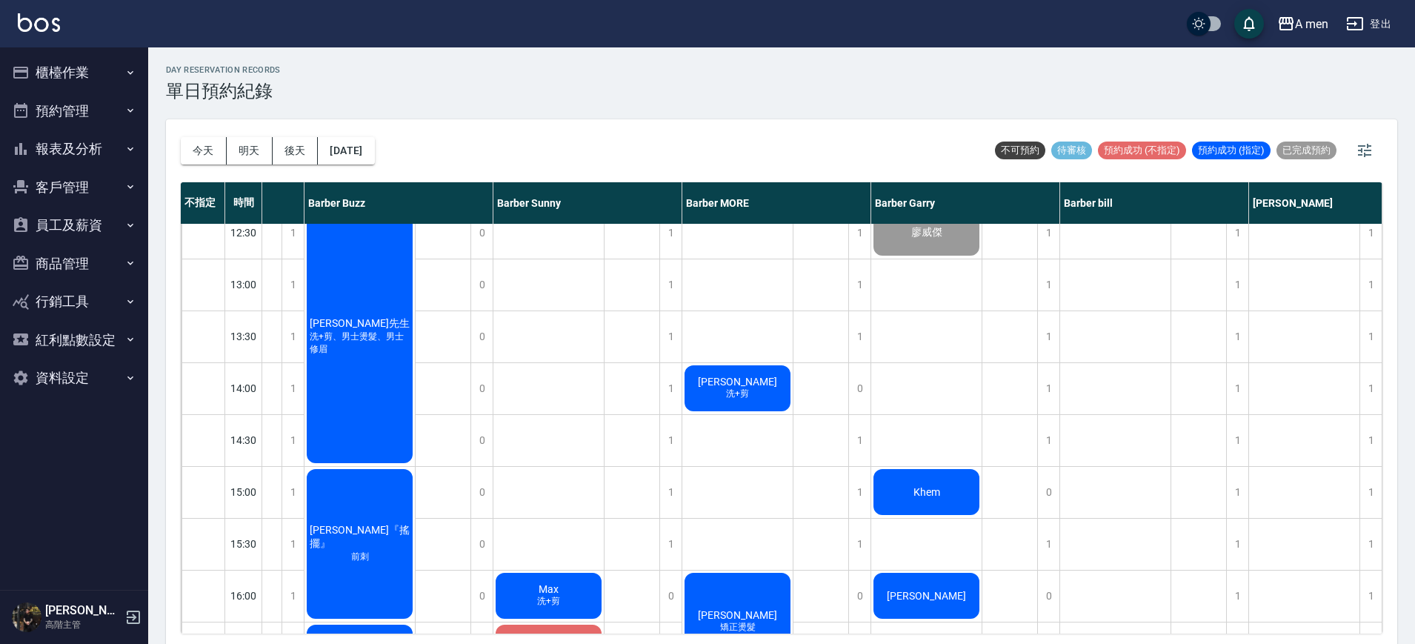
scroll to position [93, 232]
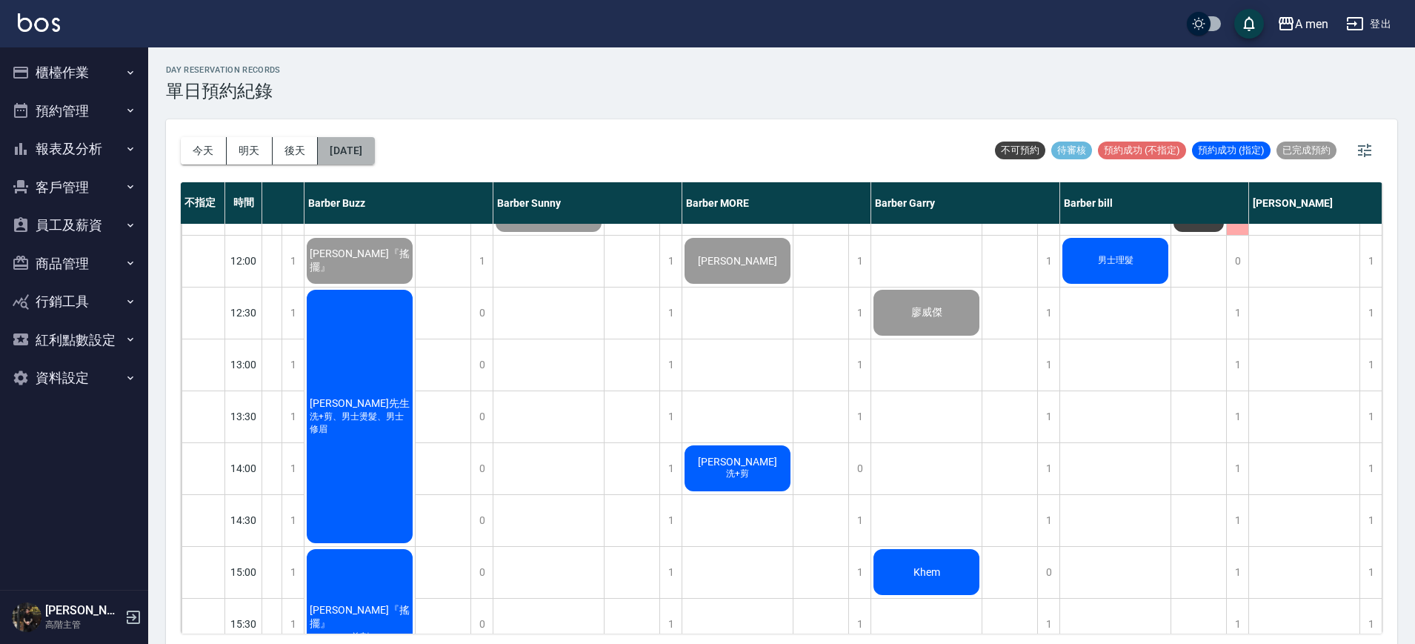
click at [374, 154] on button "[DATE]" at bounding box center [346, 150] width 56 height 27
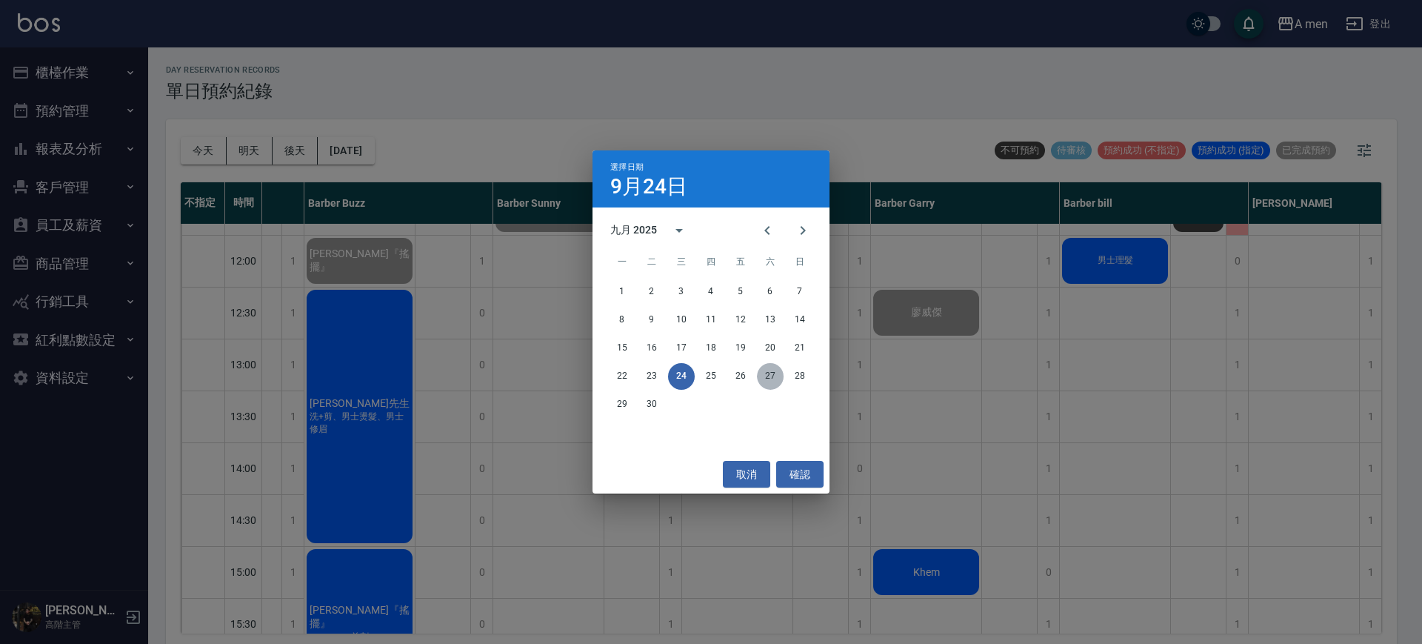
click at [772, 376] on button "27" at bounding box center [770, 376] width 27 height 27
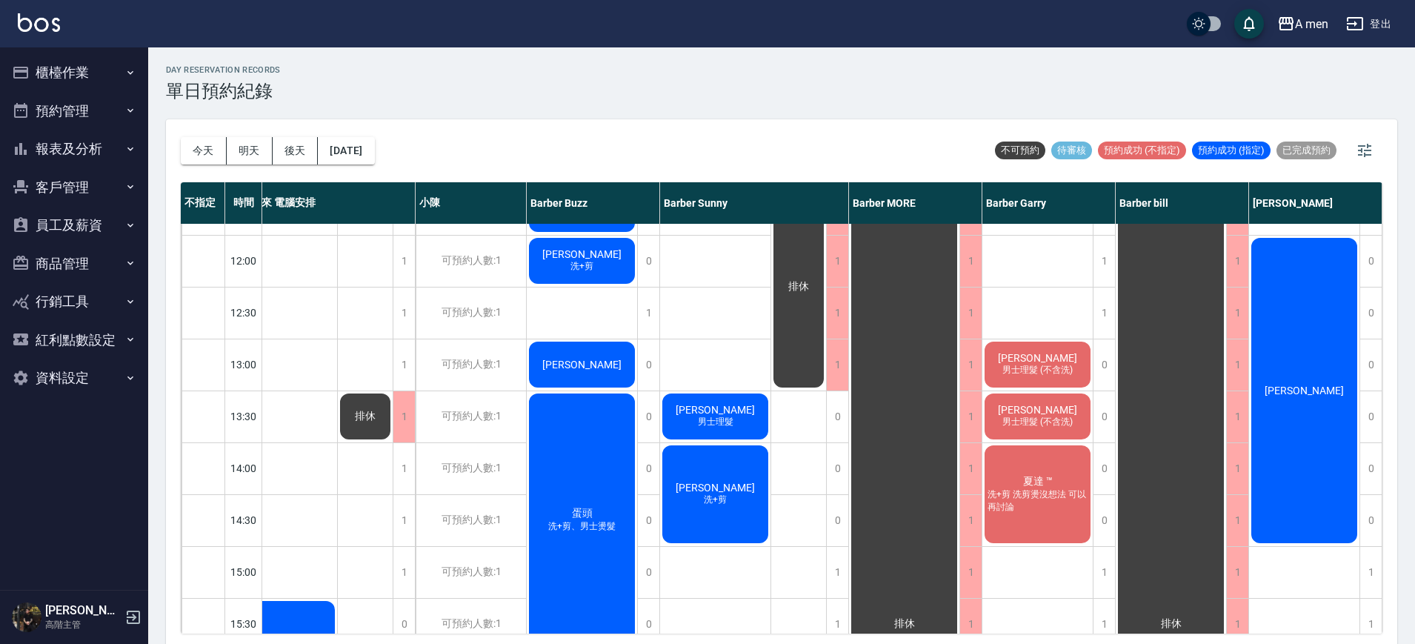
scroll to position [0, 43]
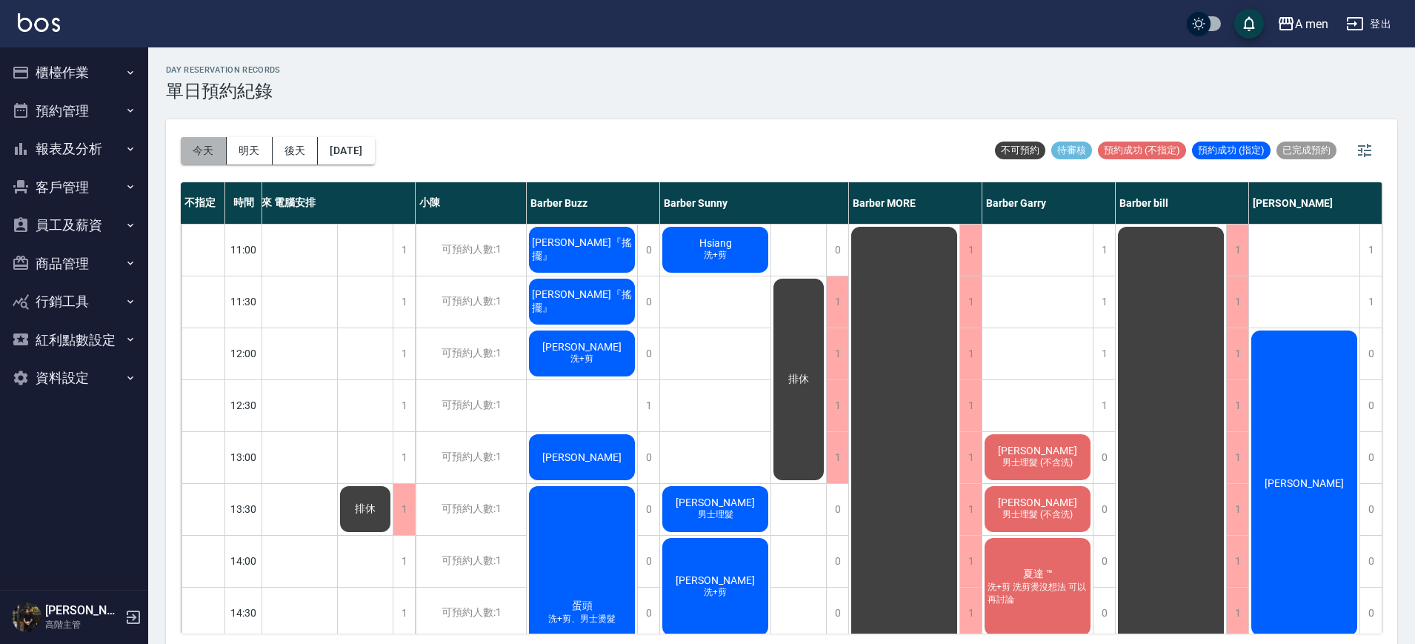
click at [218, 149] on button "今天" at bounding box center [204, 150] width 46 height 27
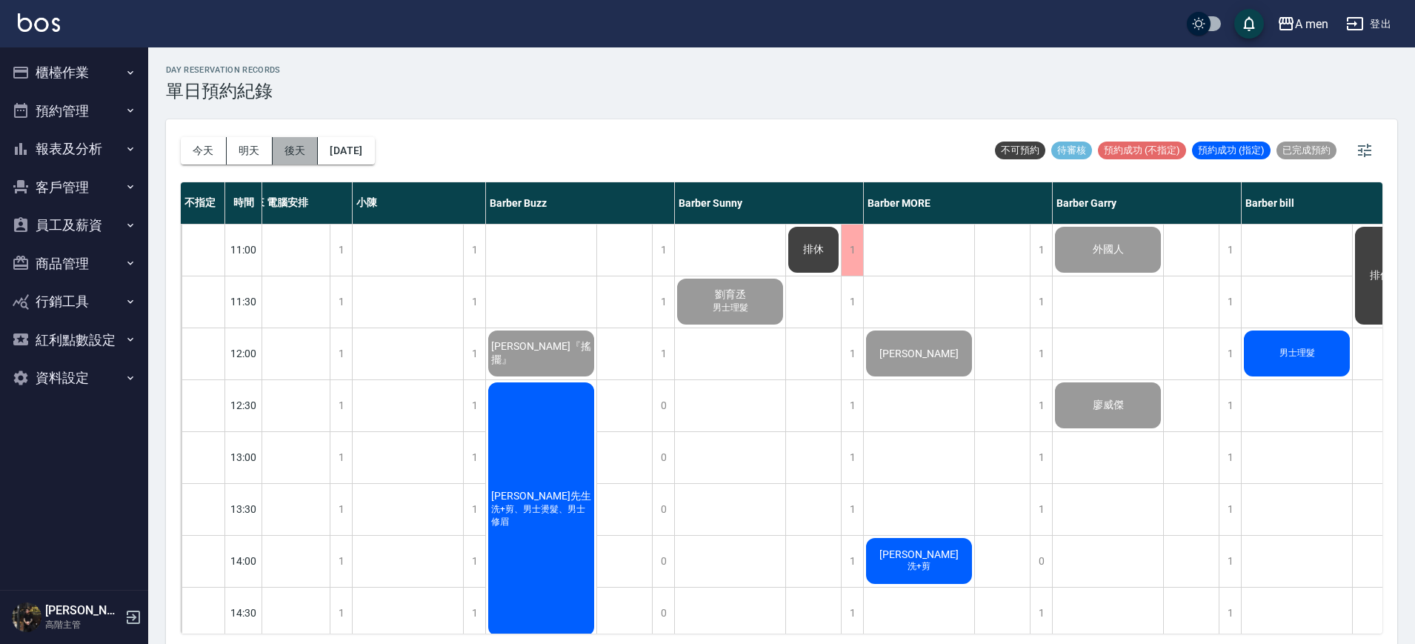
click at [284, 146] on button "後天" at bounding box center [296, 150] width 46 height 27
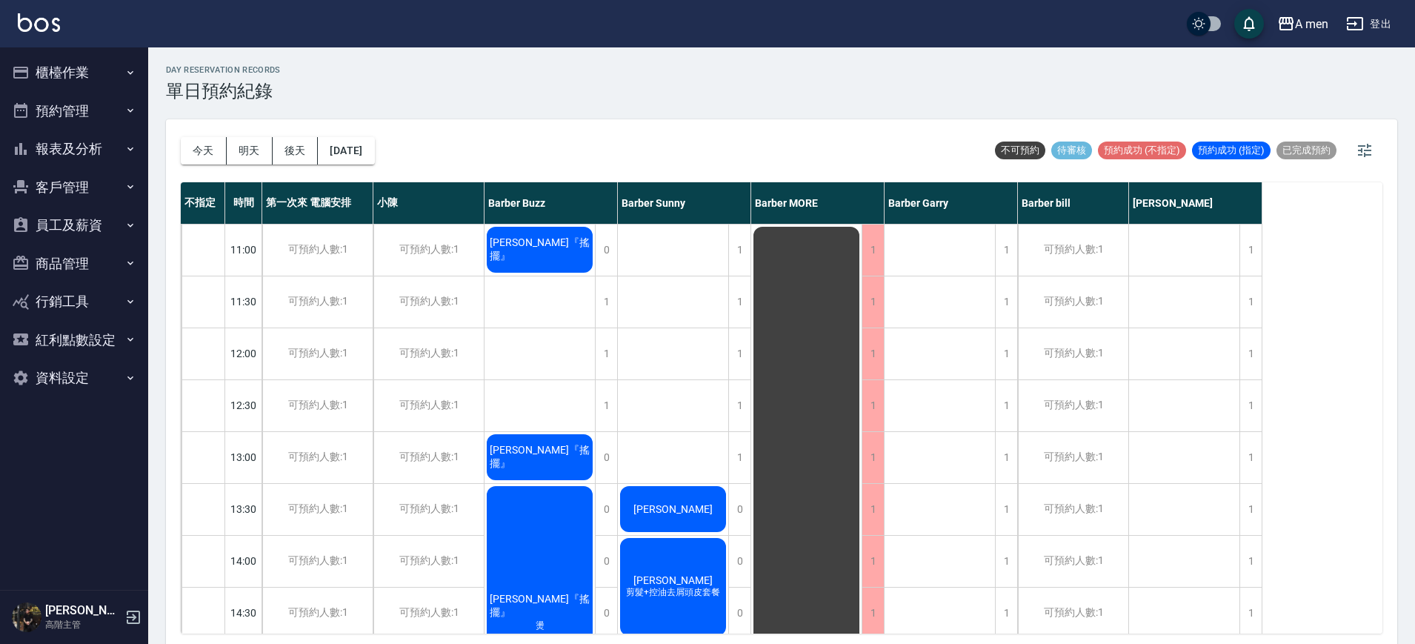
click at [244, 141] on button "明天" at bounding box center [250, 150] width 46 height 27
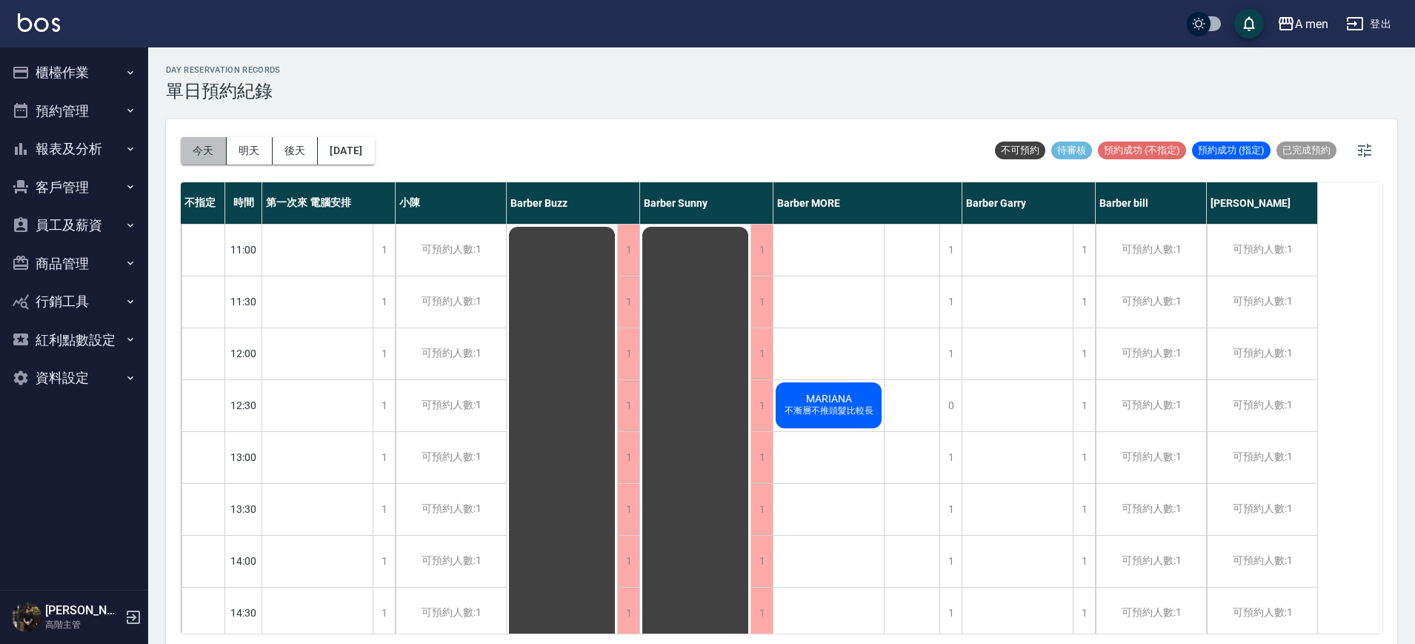
click at [213, 150] on button "今天" at bounding box center [204, 150] width 46 height 27
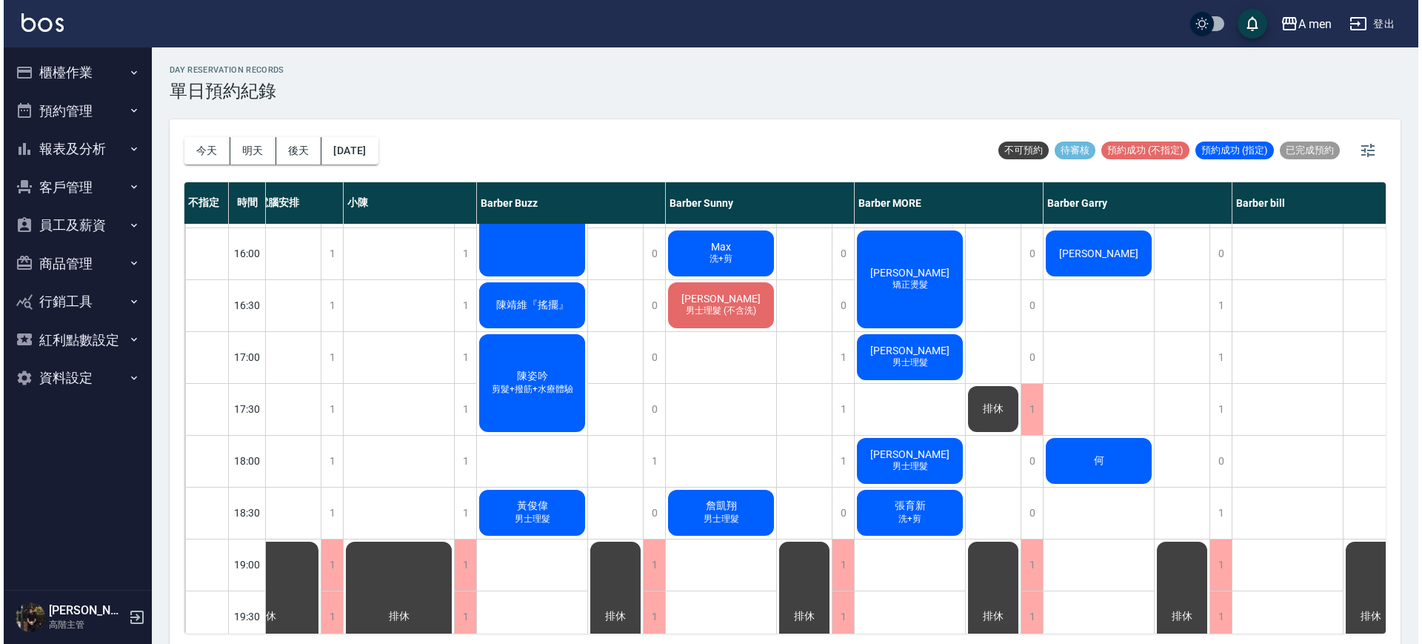
scroll to position [556, 56]
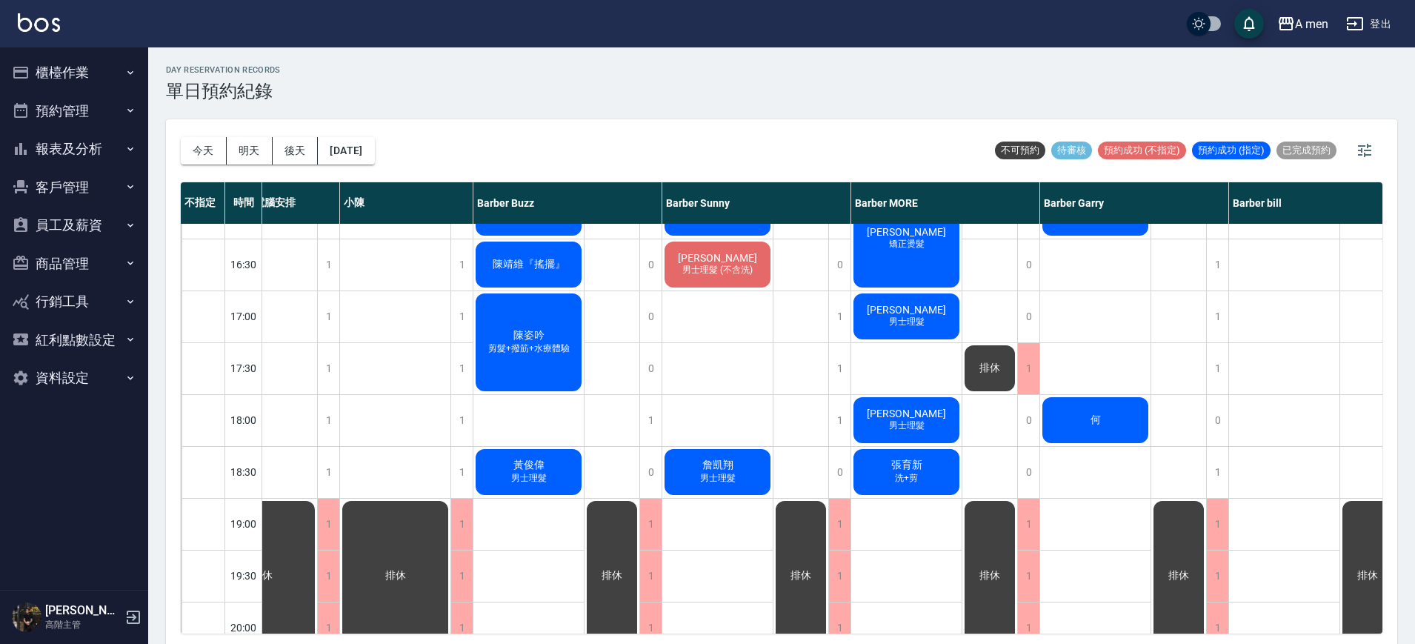
click at [907, 428] on span "男士理髮" at bounding box center [906, 425] width 41 height 13
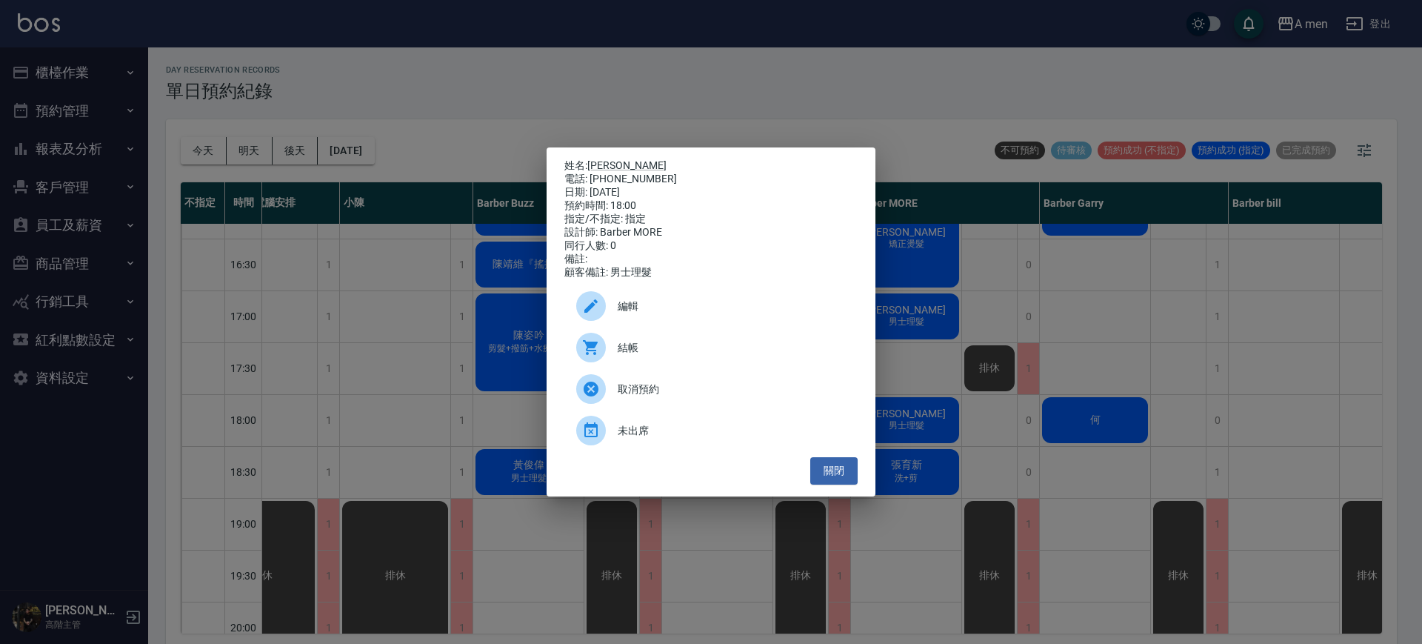
click at [609, 301] on div at bounding box center [596, 306] width 41 height 30
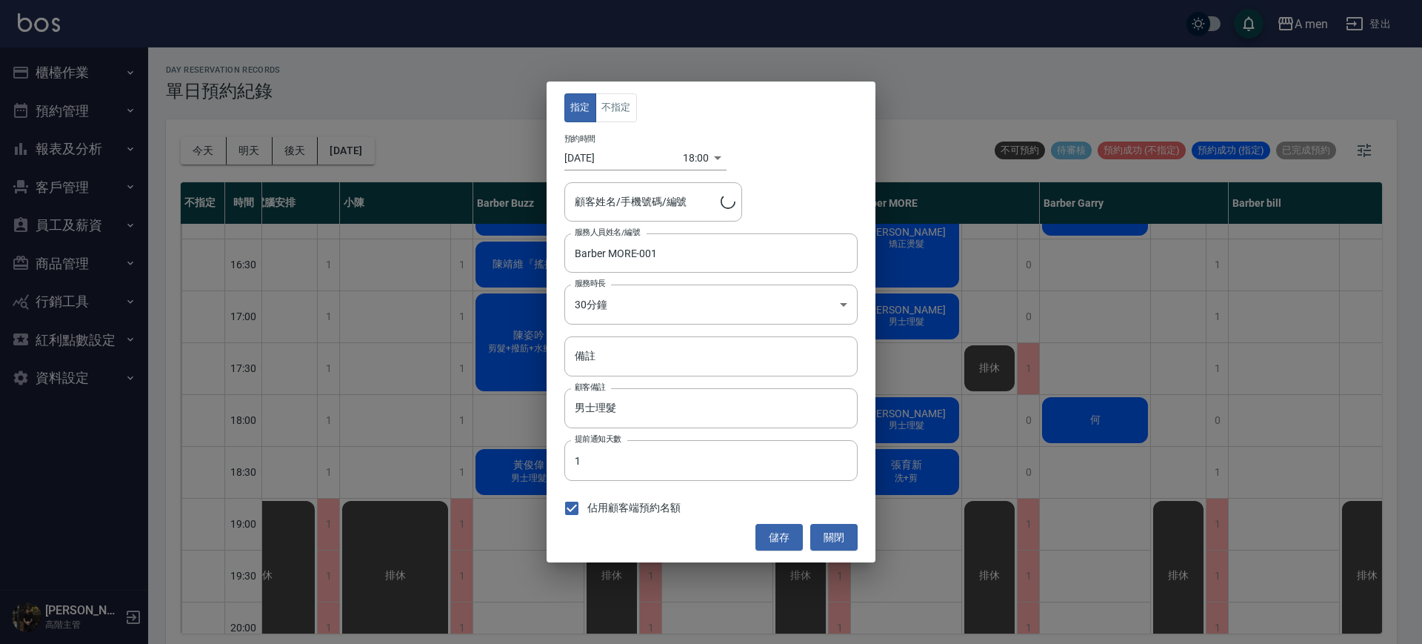
type input "Caleb Yu 余寬/0920468841"
click at [688, 161] on body "A men 登出 櫃檯作業 打帳單 帳單列表 營業儀表板 現金收支登錄 高階收支登錄 材料自購登錄 每日結帳 排班表 現場電腦打卡 掃碼打卡 預約管理 預約管…" at bounding box center [711, 324] width 1422 height 648
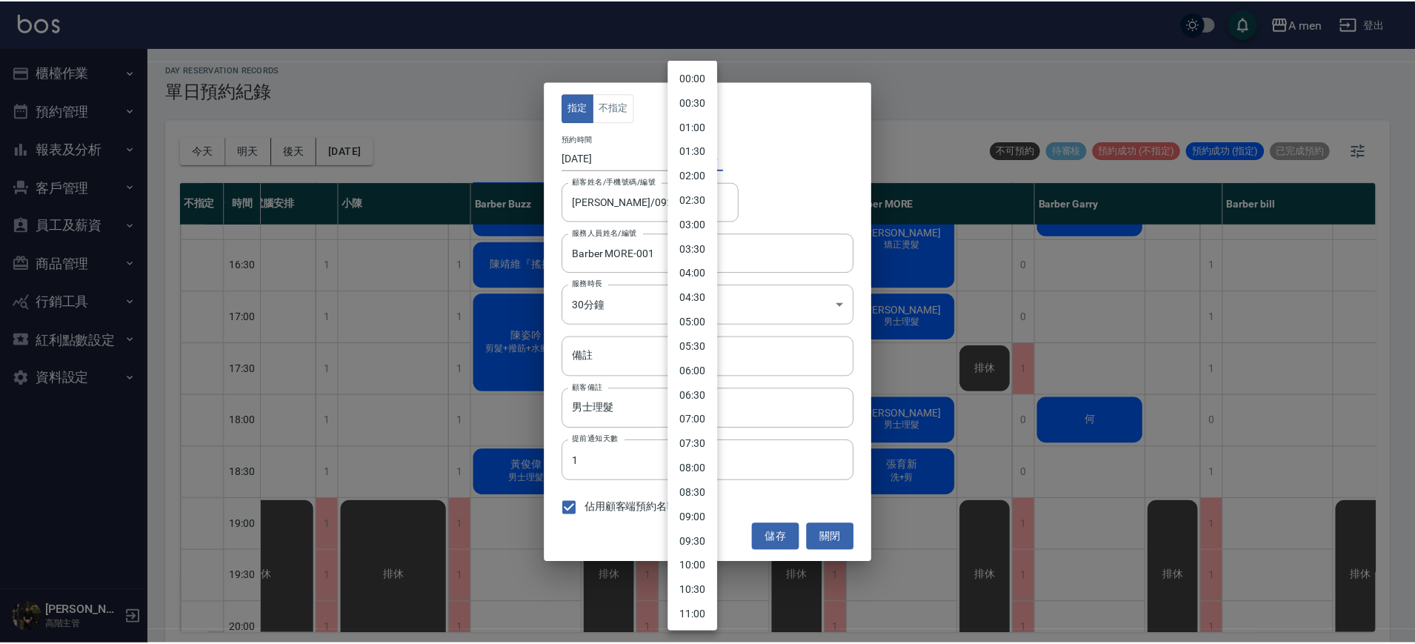
scroll to position [612, 0]
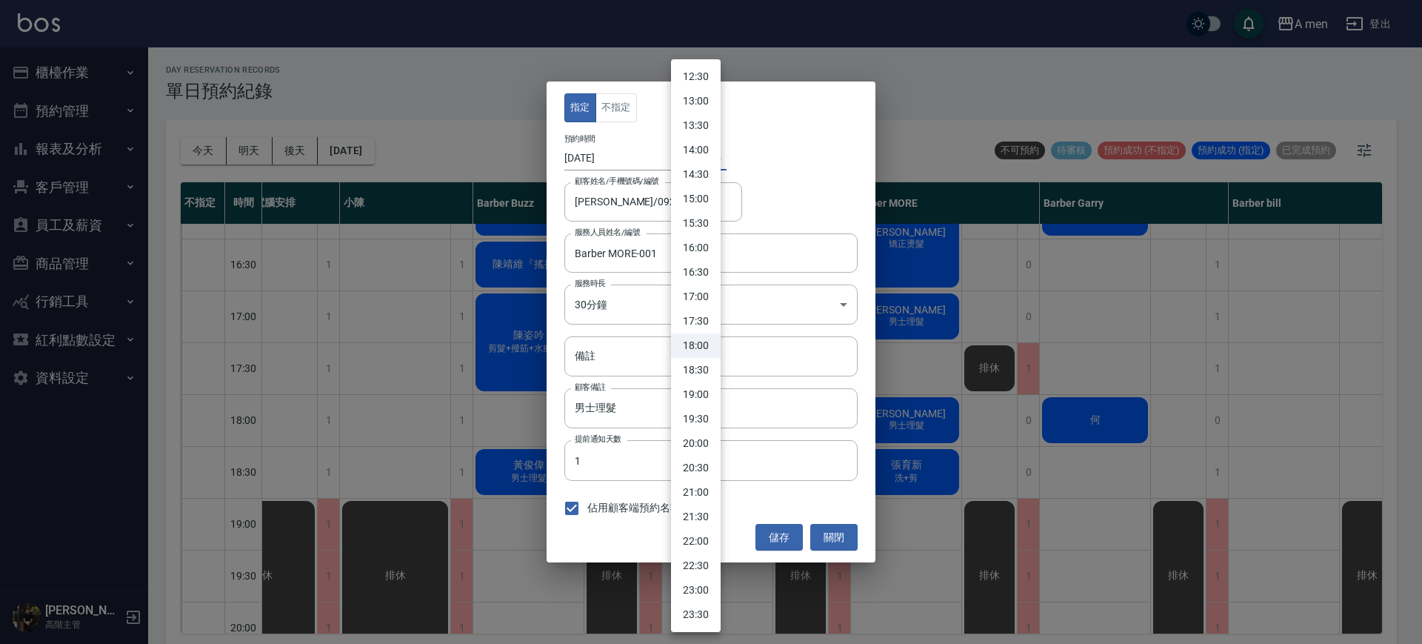
click at [705, 398] on li "19:00" at bounding box center [696, 394] width 50 height 24
type input "1758711600000"
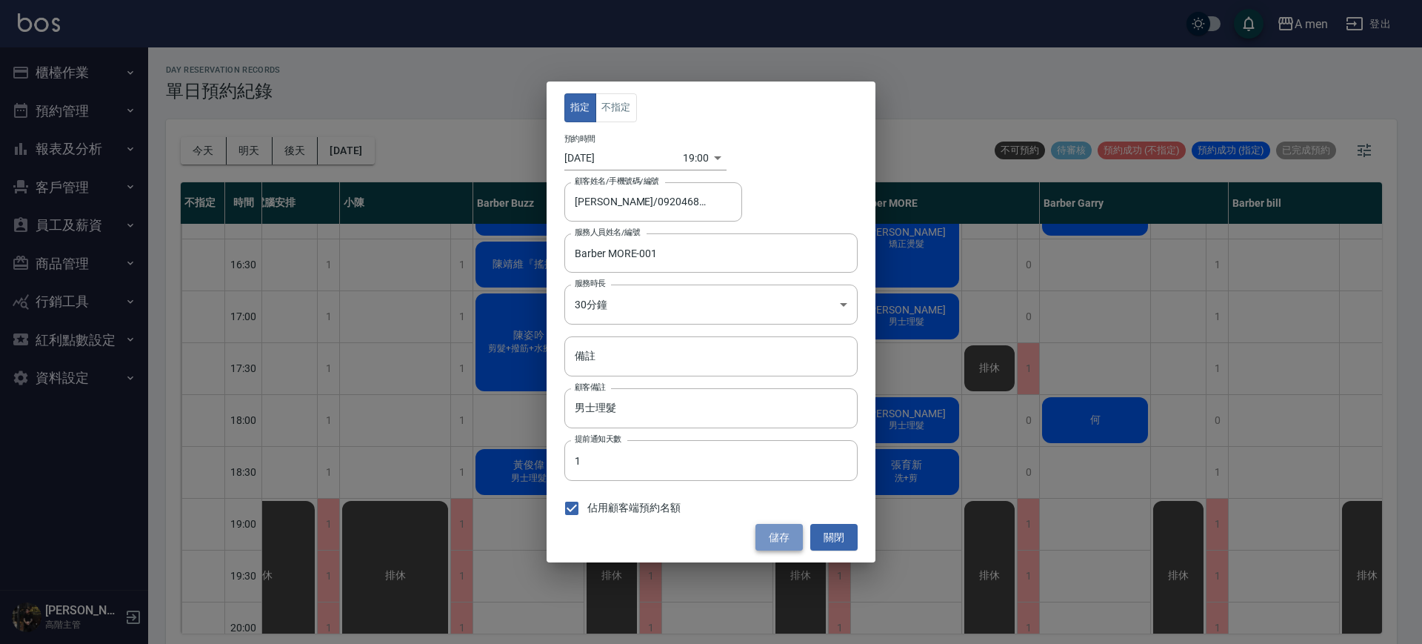
click at [782, 535] on button "儲存" at bounding box center [779, 537] width 47 height 27
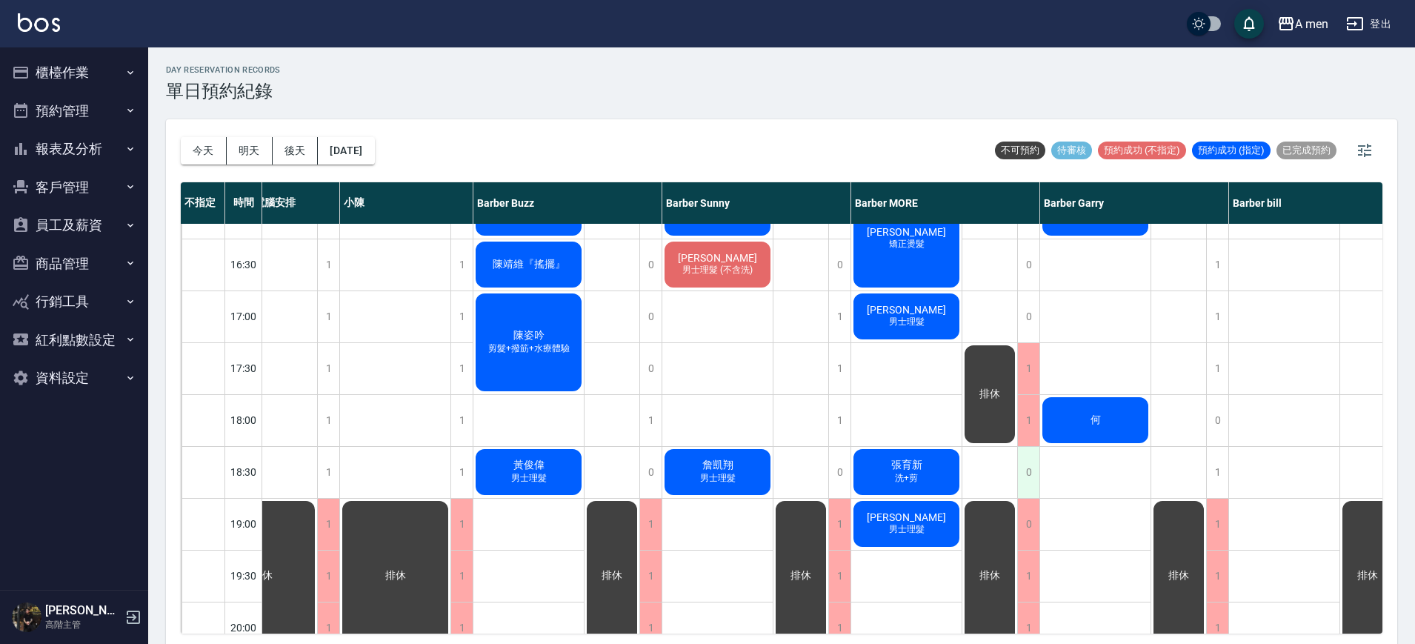
scroll to position [648, 56]
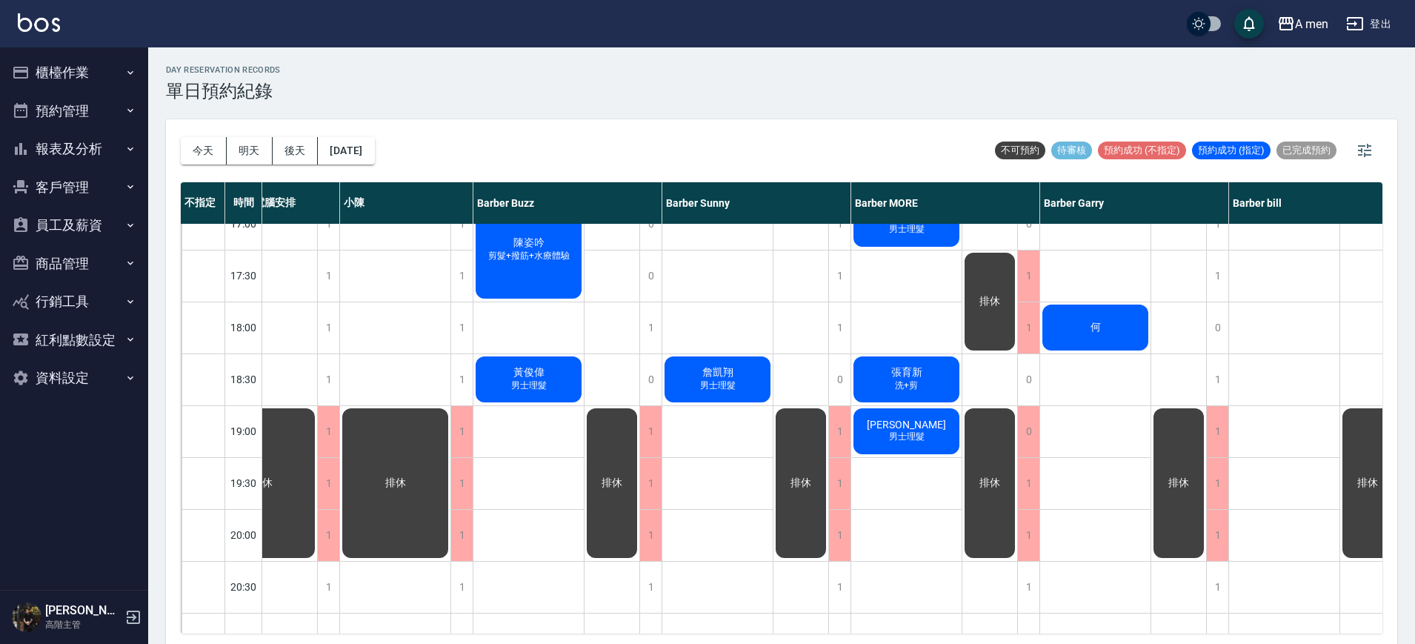
click at [990, 440] on div "排休" at bounding box center [989, 483] width 55 height 154
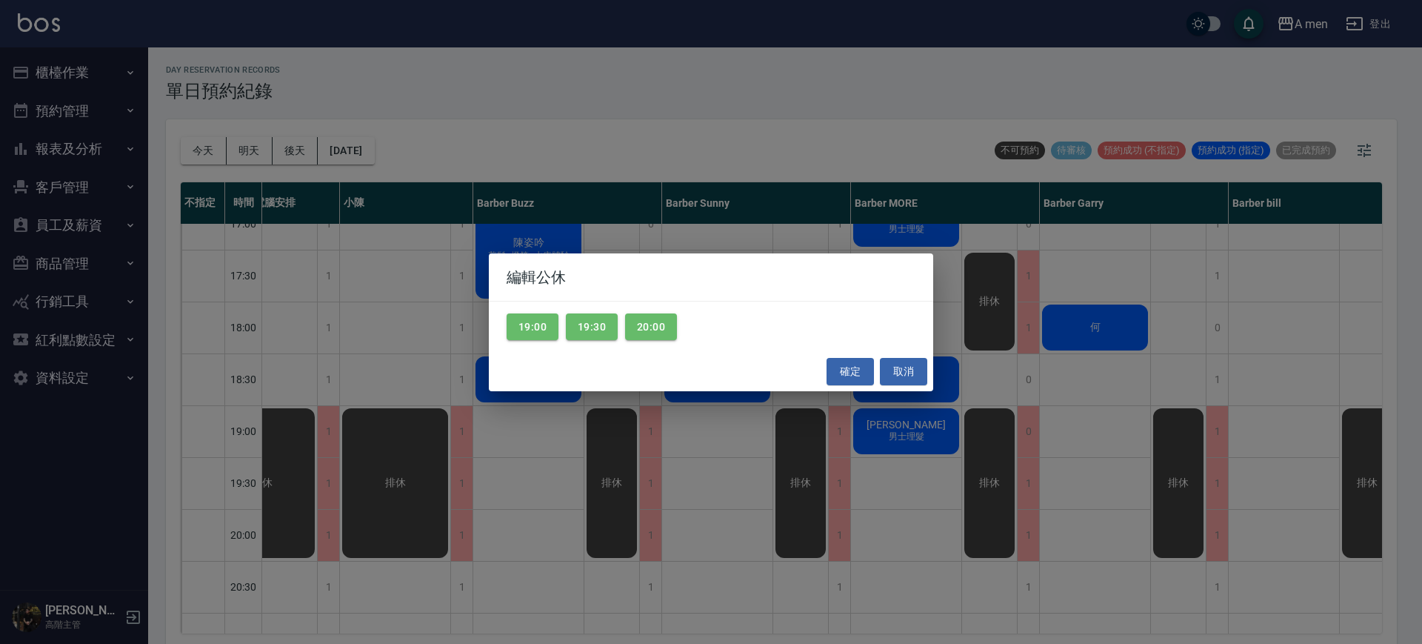
drag, startPoint x: 646, startPoint y: 333, endPoint x: 618, endPoint y: 370, distance: 47.1
click at [618, 370] on div "編輯公休 19:00 19:30 20:00 確定 取消" at bounding box center [711, 322] width 444 height 138
click at [522, 316] on button "19:00" at bounding box center [533, 326] width 52 height 27
click at [848, 379] on button "確定" at bounding box center [850, 371] width 47 height 27
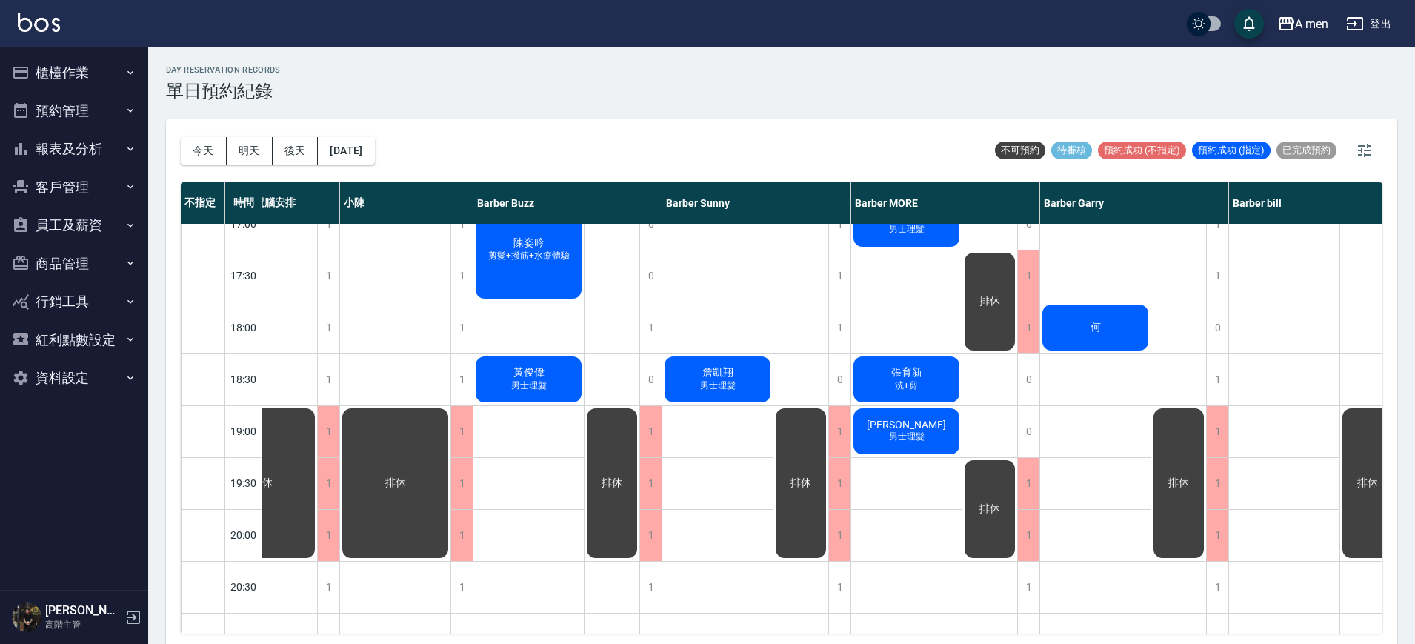
scroll to position [4, 0]
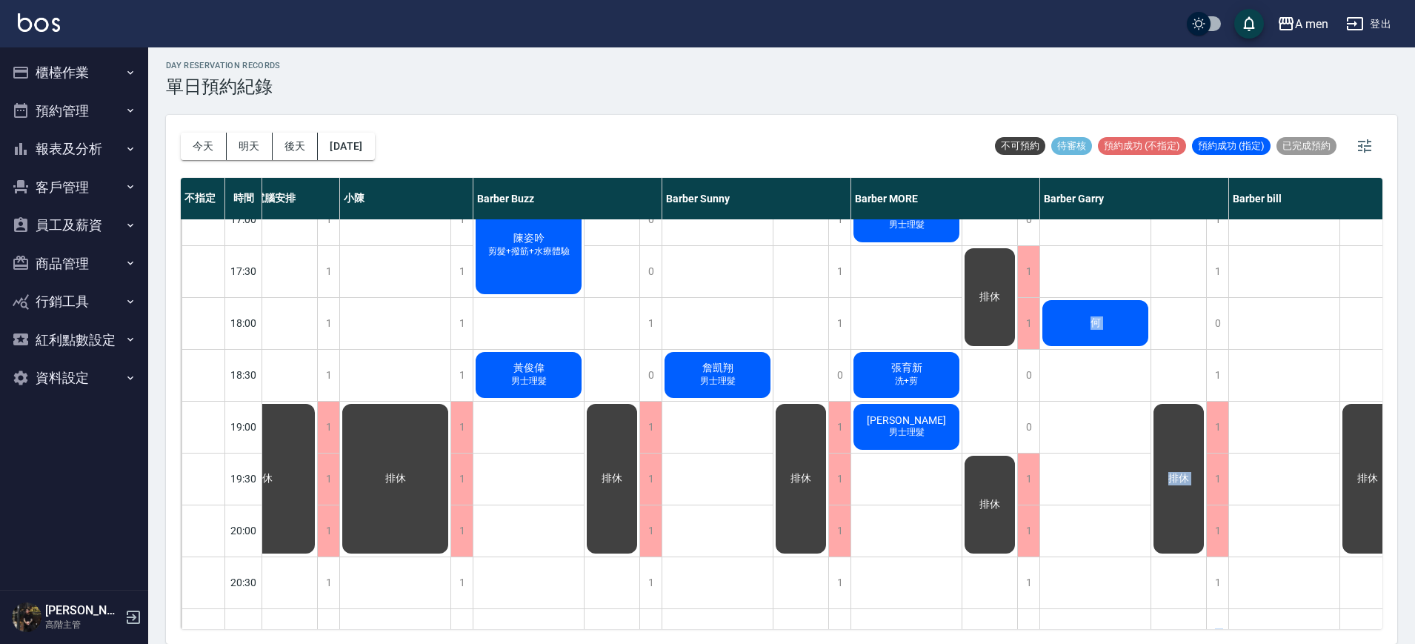
drag, startPoint x: 1144, startPoint y: 634, endPoint x: 1256, endPoint y: 659, distance: 114.5
click at [1256, 643] on html "A men 登出 櫃檯作業 打帳單 帳單列表 營業儀表板 現金收支登錄 高階收支登錄 材料自購登錄 每日結帳 排班表 現場電腦打卡 掃碼打卡 預約管理 預約管…" at bounding box center [707, 320] width 1415 height 648
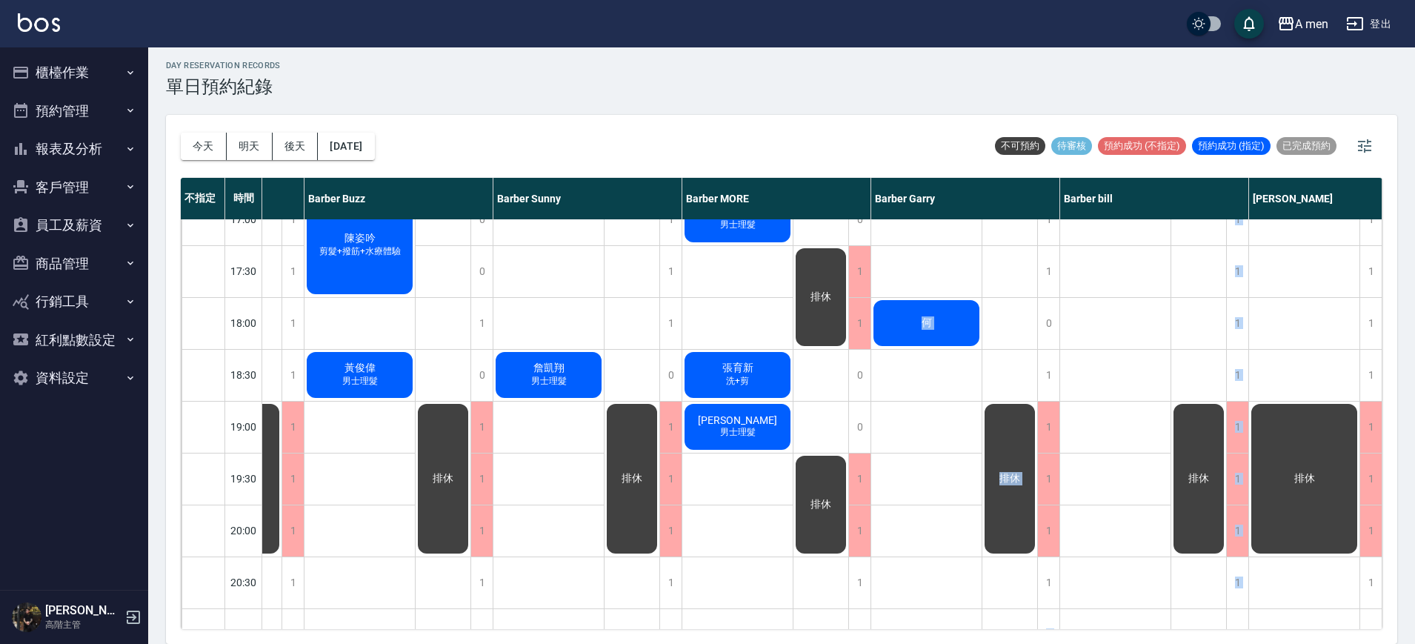
scroll to position [648, 0]
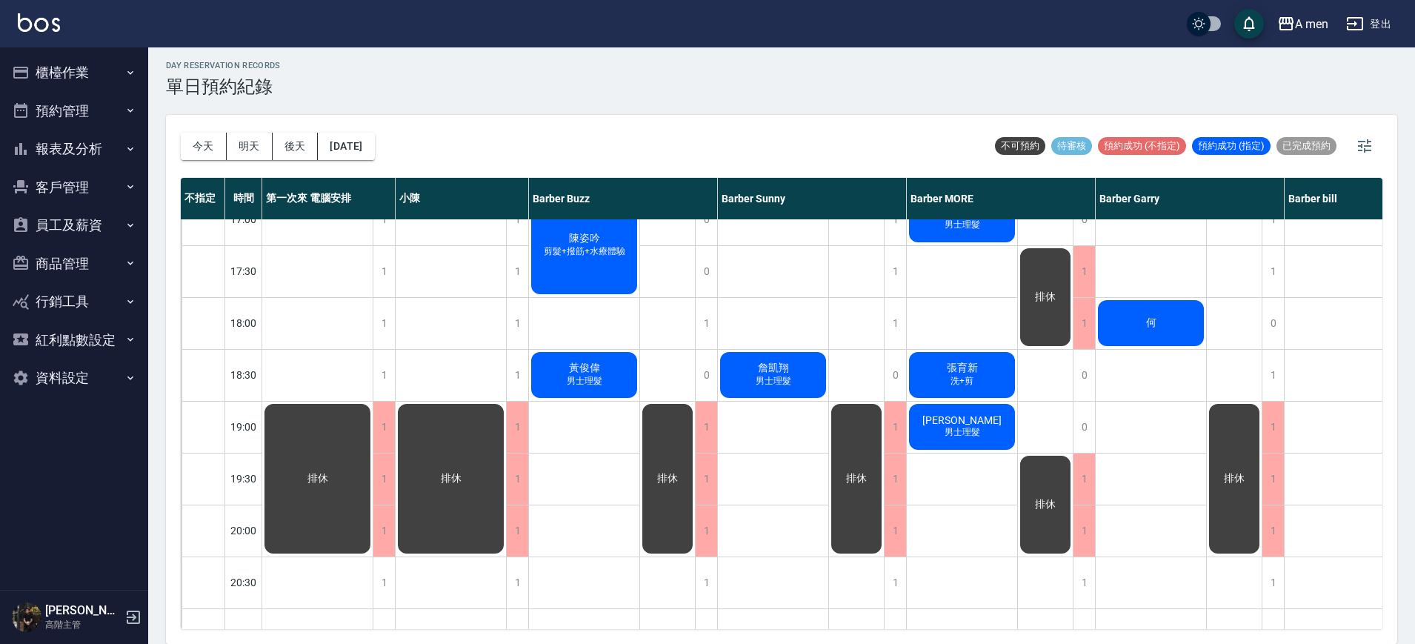
click at [939, 561] on div "方翔 Carter 洗+剪 Victor Huang 矯正燙髮 Stanley Lu 男士理髮 張育新 洗+剪 Caleb Yu 余寬 男士理髮" at bounding box center [962, 219] width 111 height 1296
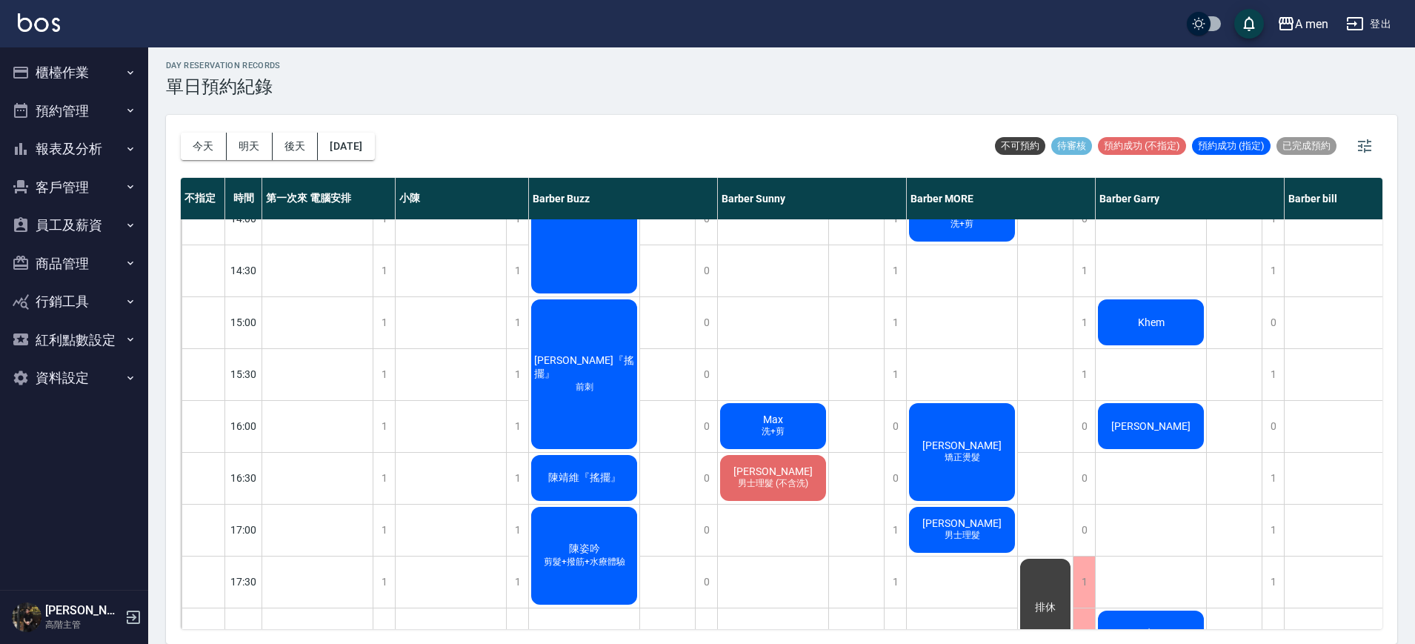
scroll to position [370, 0]
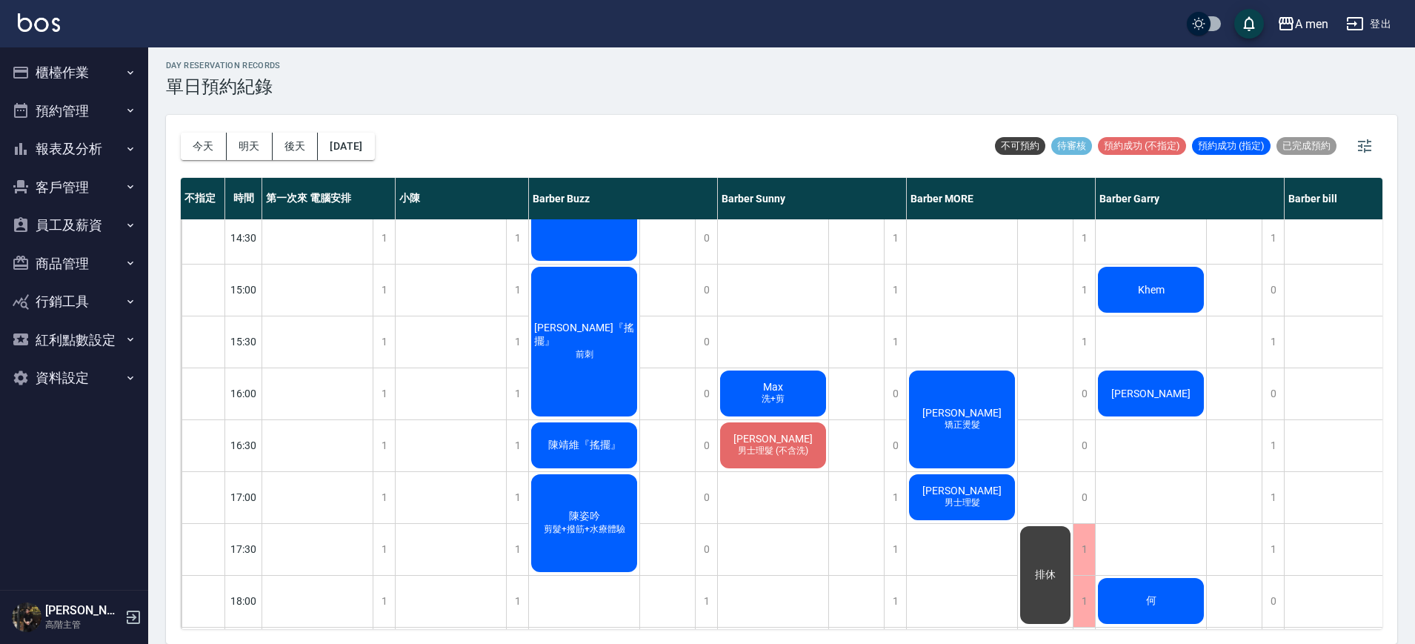
click at [996, 407] on div "Victor Huang 矯正燙髮" at bounding box center [962, 419] width 110 height 102
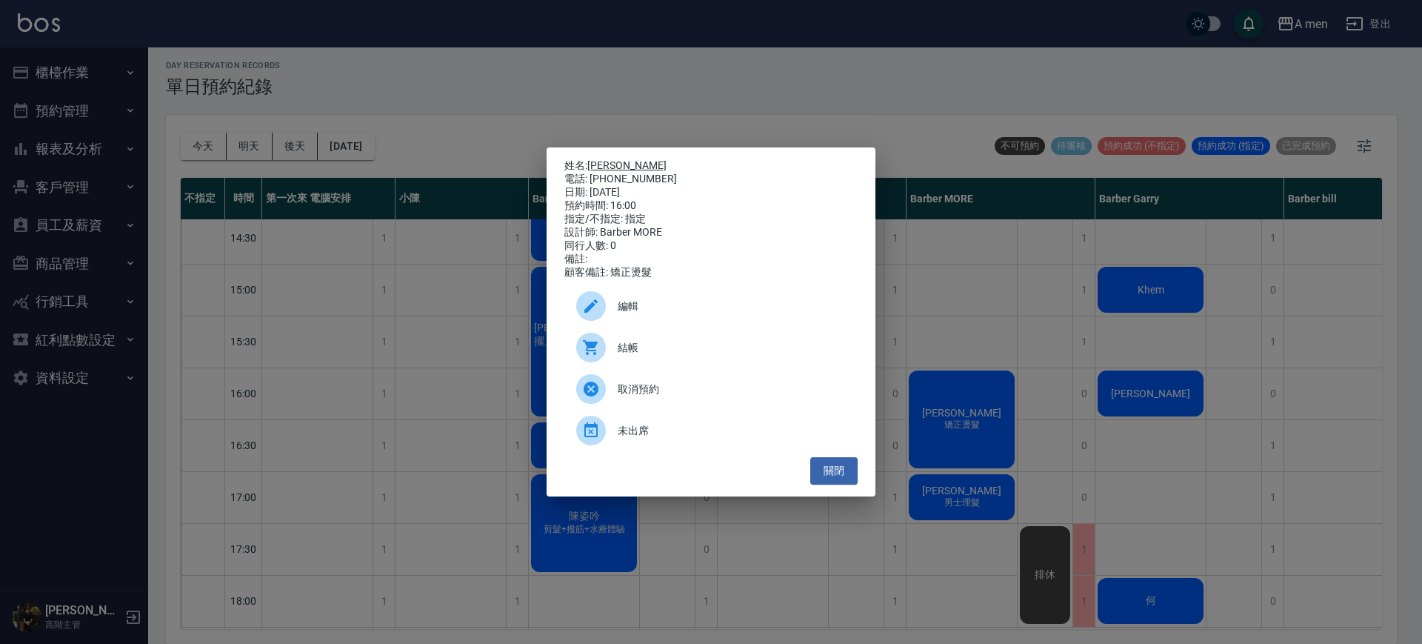
click at [627, 159] on link "Victor Huang" at bounding box center [626, 165] width 79 height 12
click at [845, 472] on button "關閉" at bounding box center [833, 470] width 47 height 27
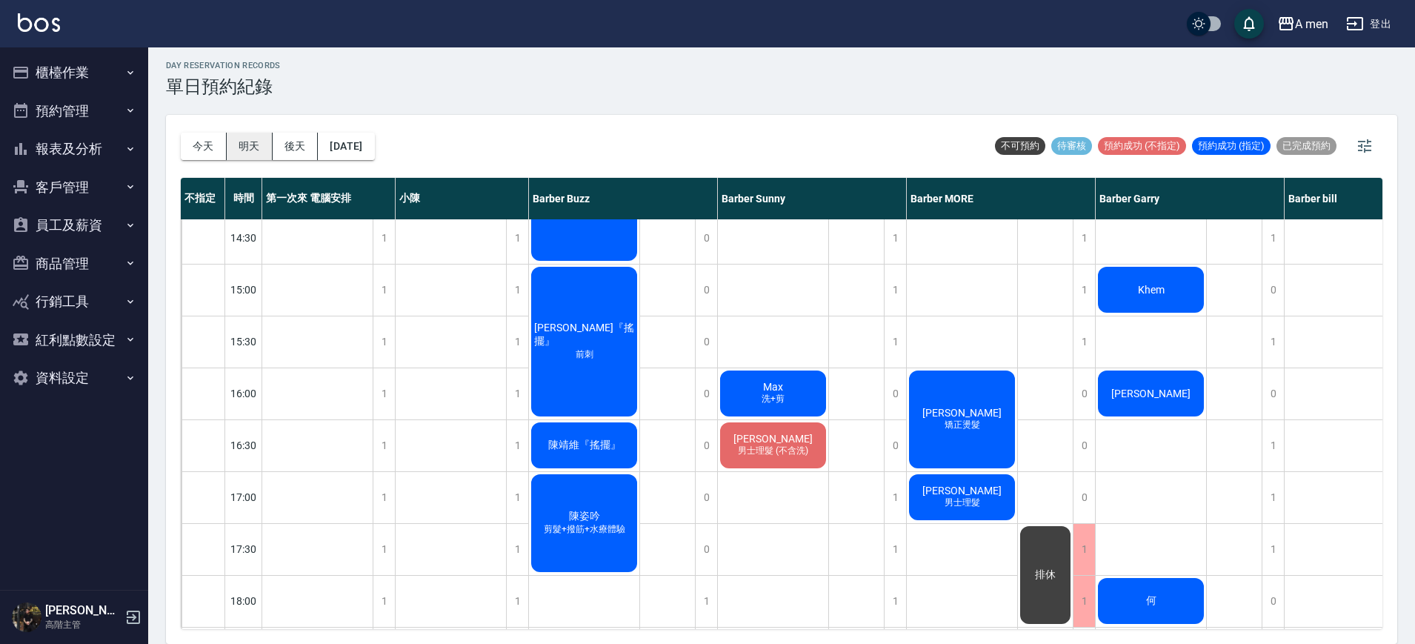
click at [247, 146] on button "明天" at bounding box center [250, 146] width 46 height 27
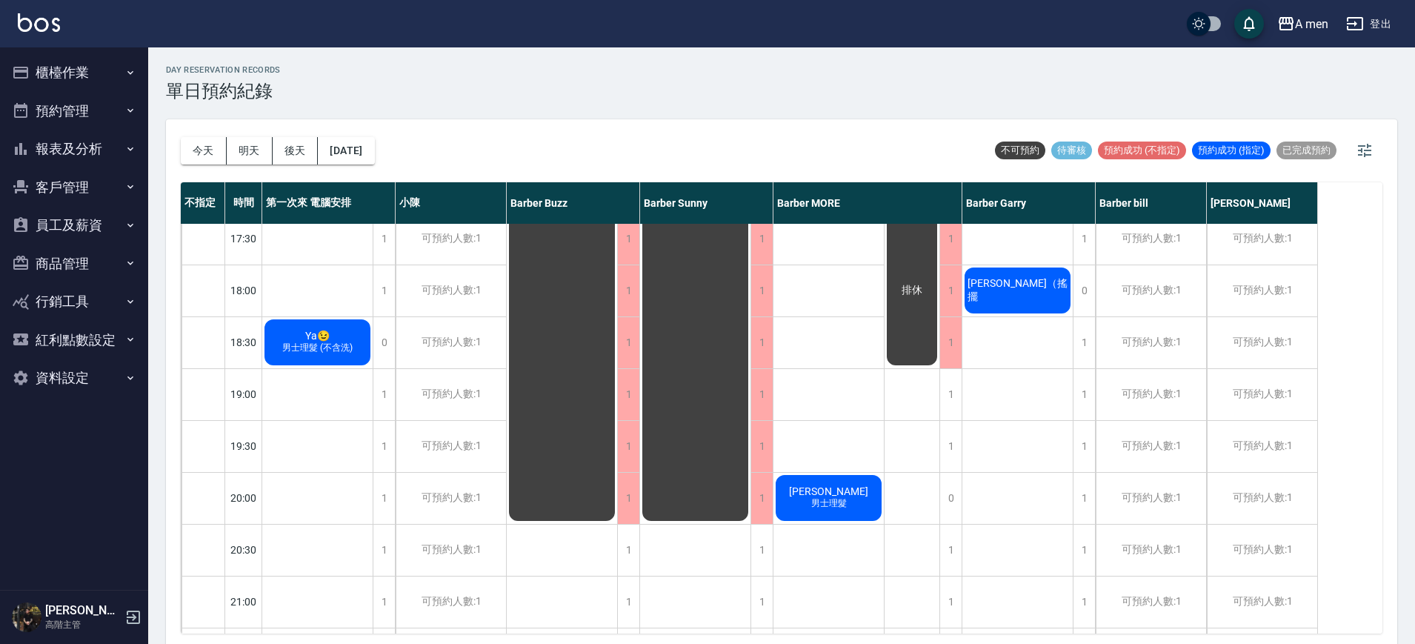
scroll to position [531, 0]
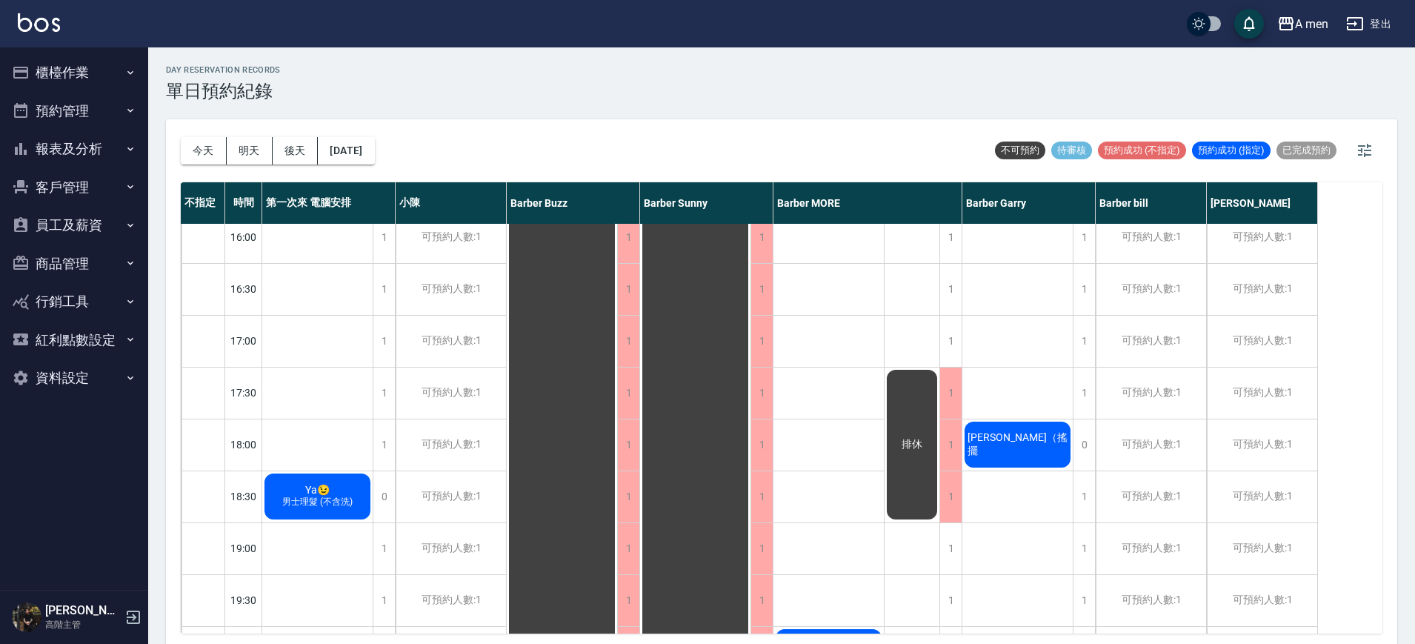
click at [344, 478] on div "Ya😉 男士理髮 (不含洗)" at bounding box center [317, 496] width 110 height 50
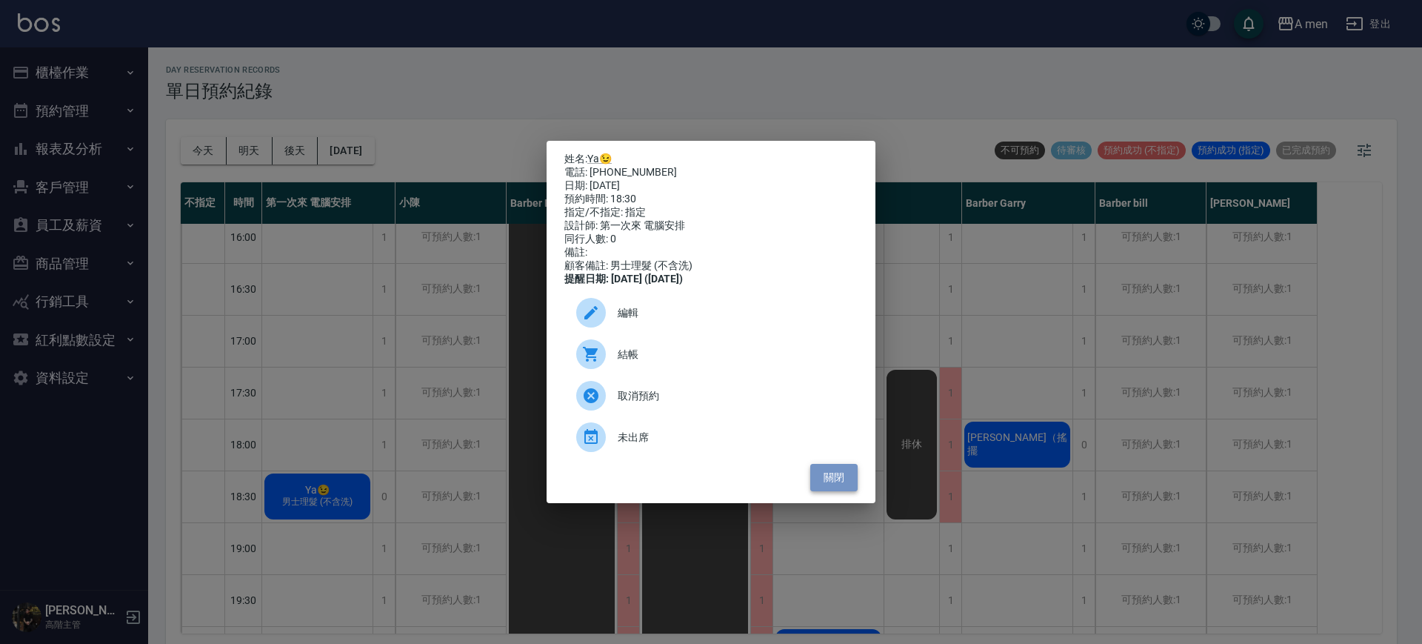
click at [827, 476] on button "關閉" at bounding box center [833, 477] width 47 height 27
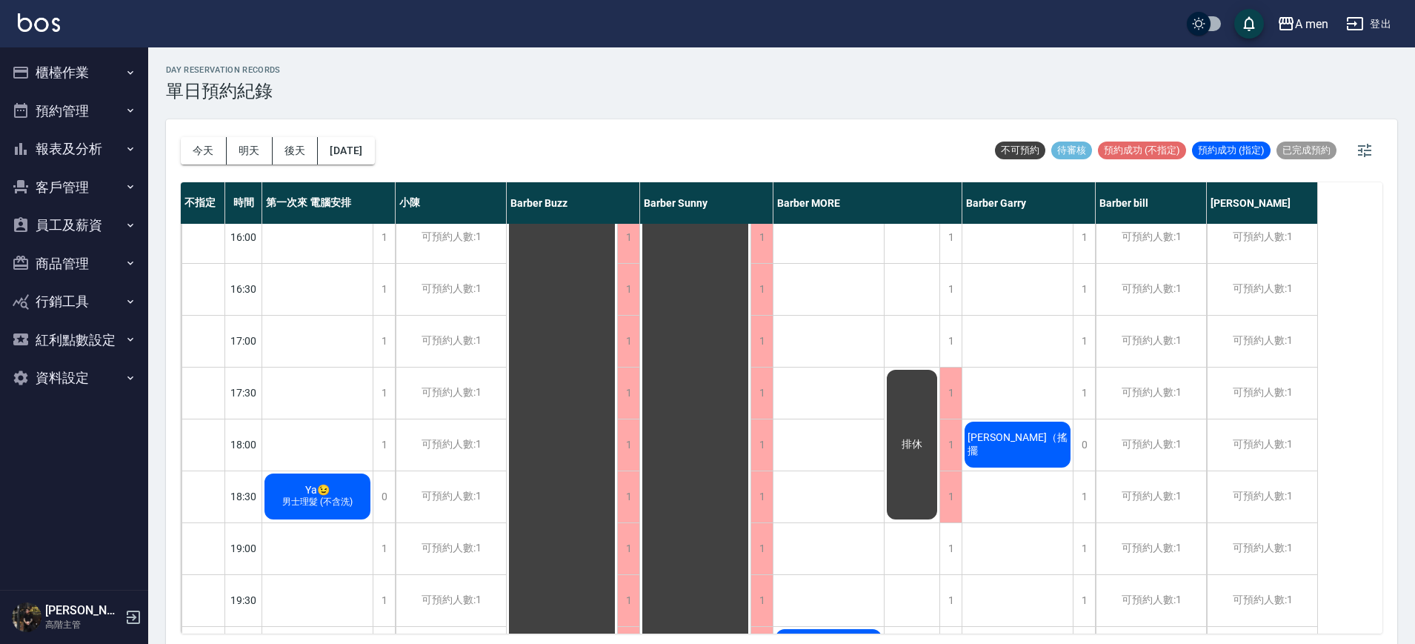
scroll to position [624, 0]
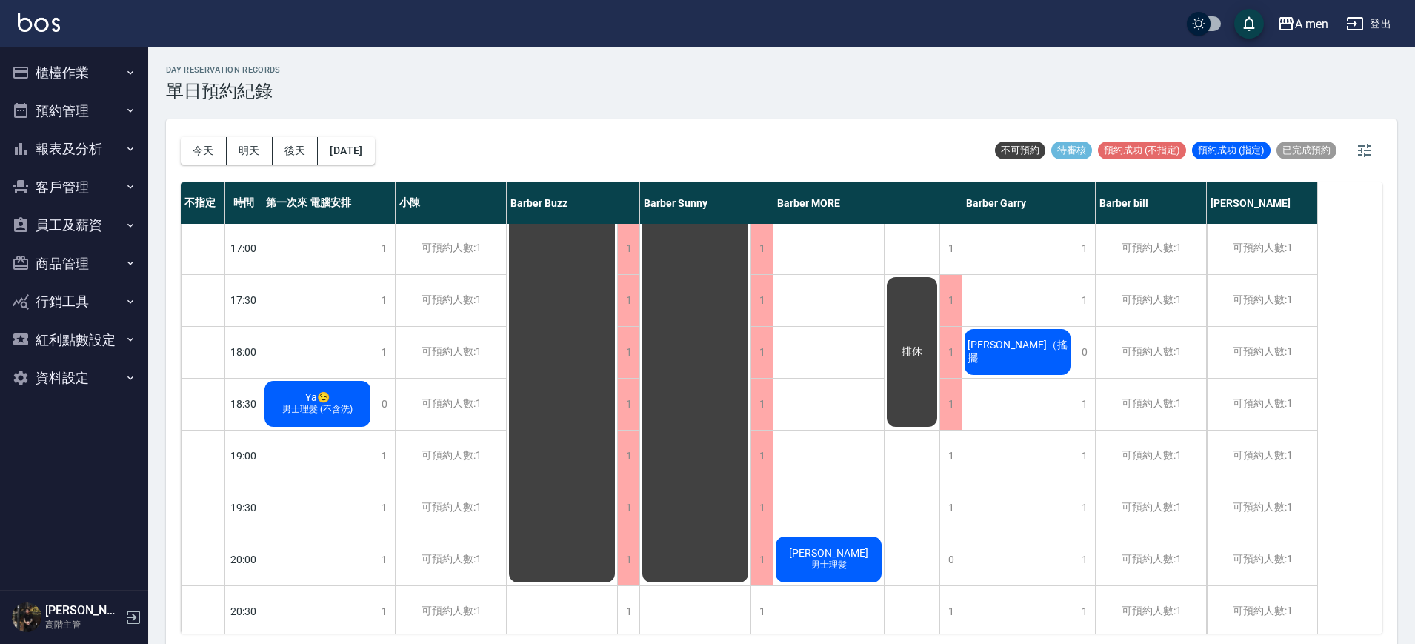
click at [324, 398] on span "Ya😉" at bounding box center [317, 397] width 30 height 12
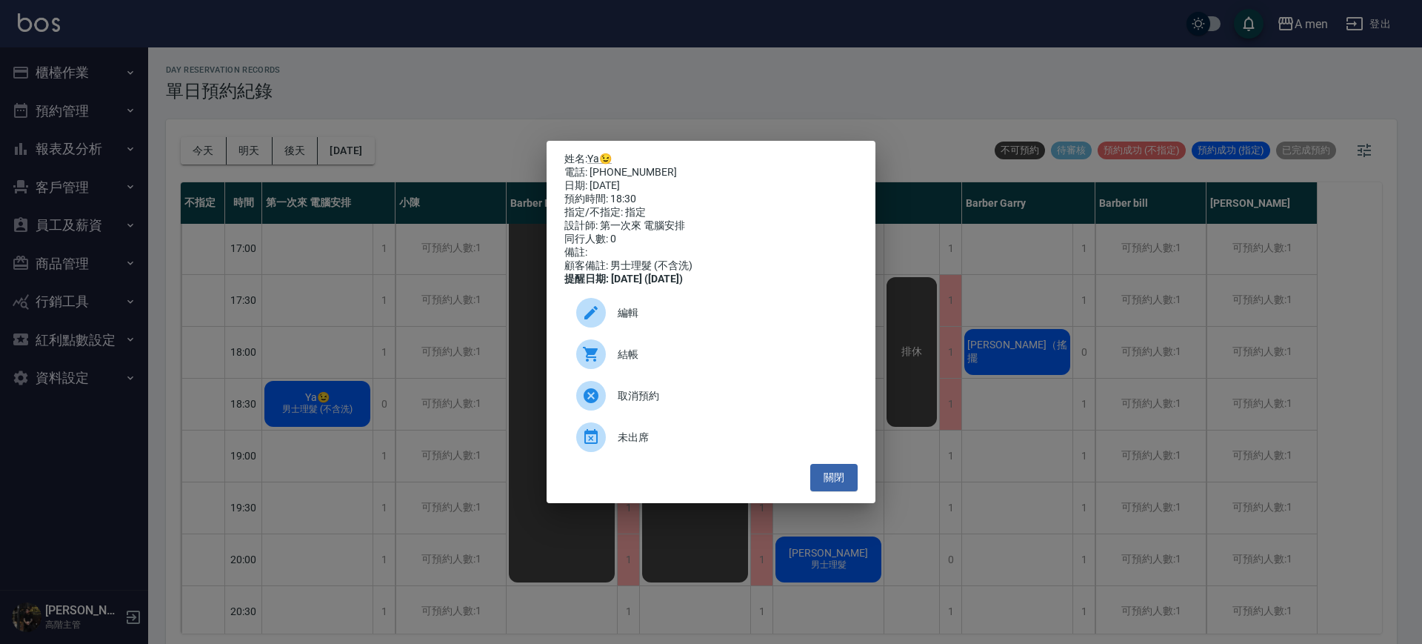
click at [598, 308] on div at bounding box center [591, 313] width 30 height 30
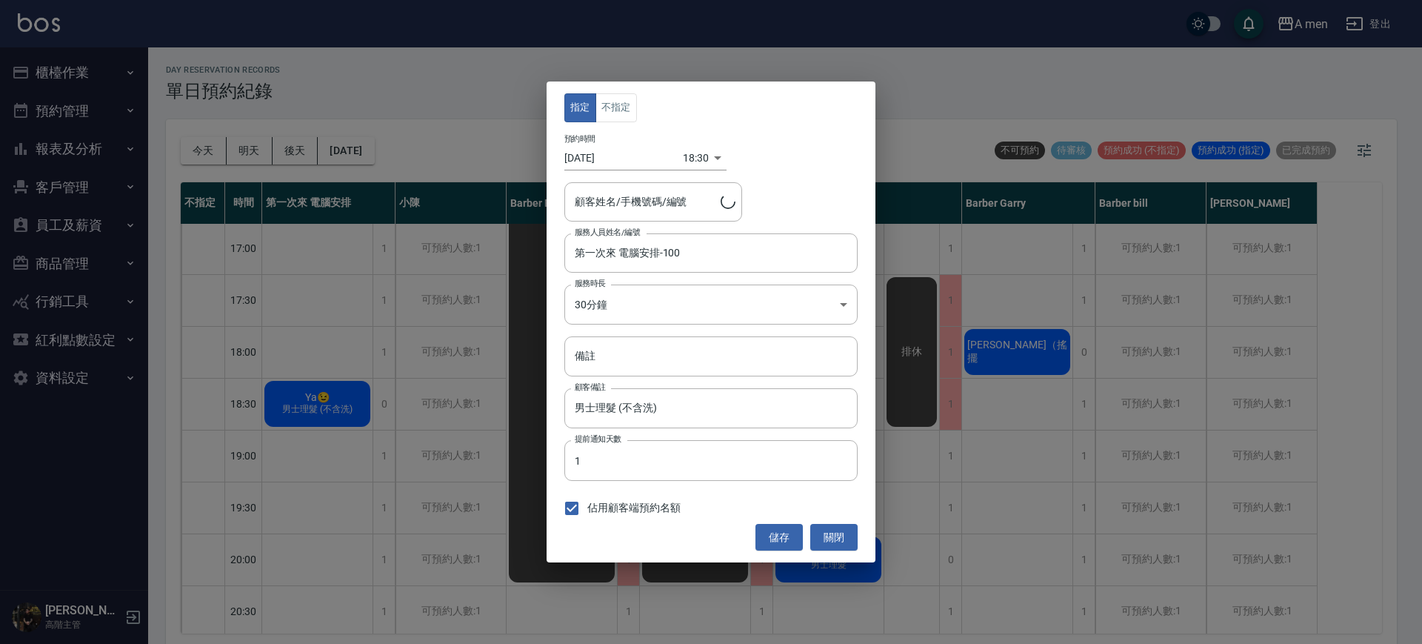
type input "Ya😉/0917262200"
click at [600, 109] on button "不指定" at bounding box center [616, 107] width 41 height 29
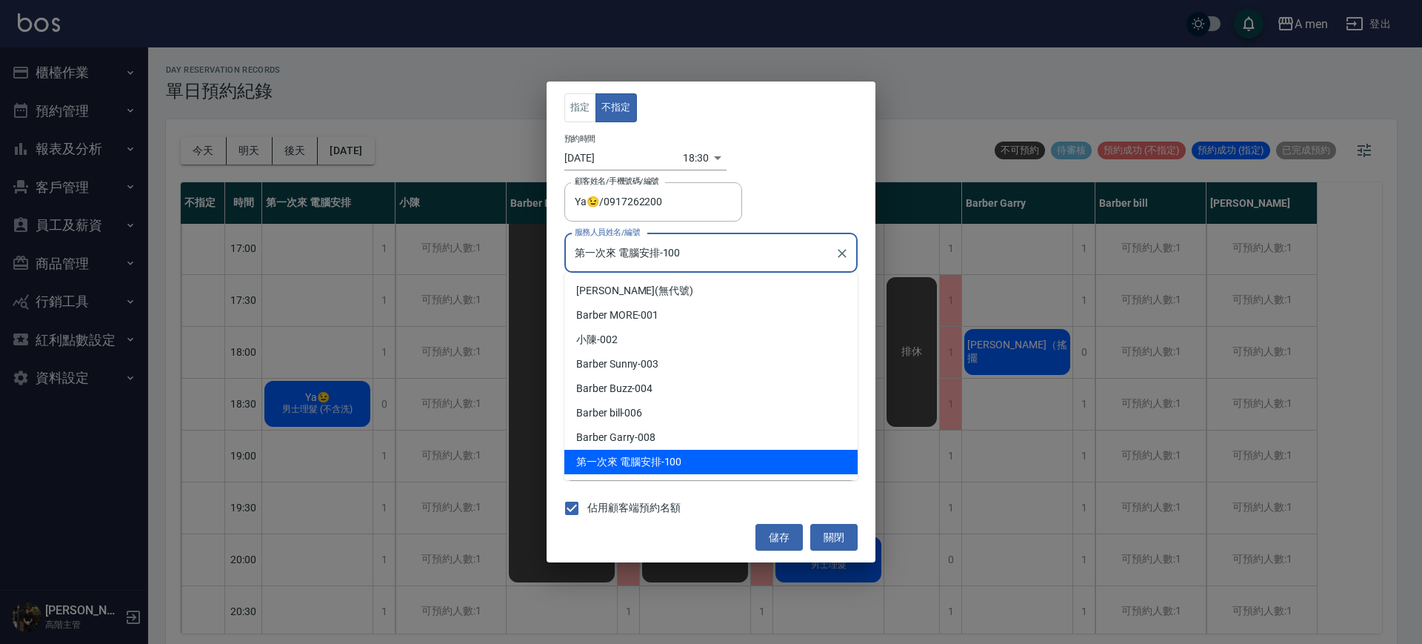
click at [656, 250] on input "第一次來 電腦安排-100" at bounding box center [700, 253] width 258 height 26
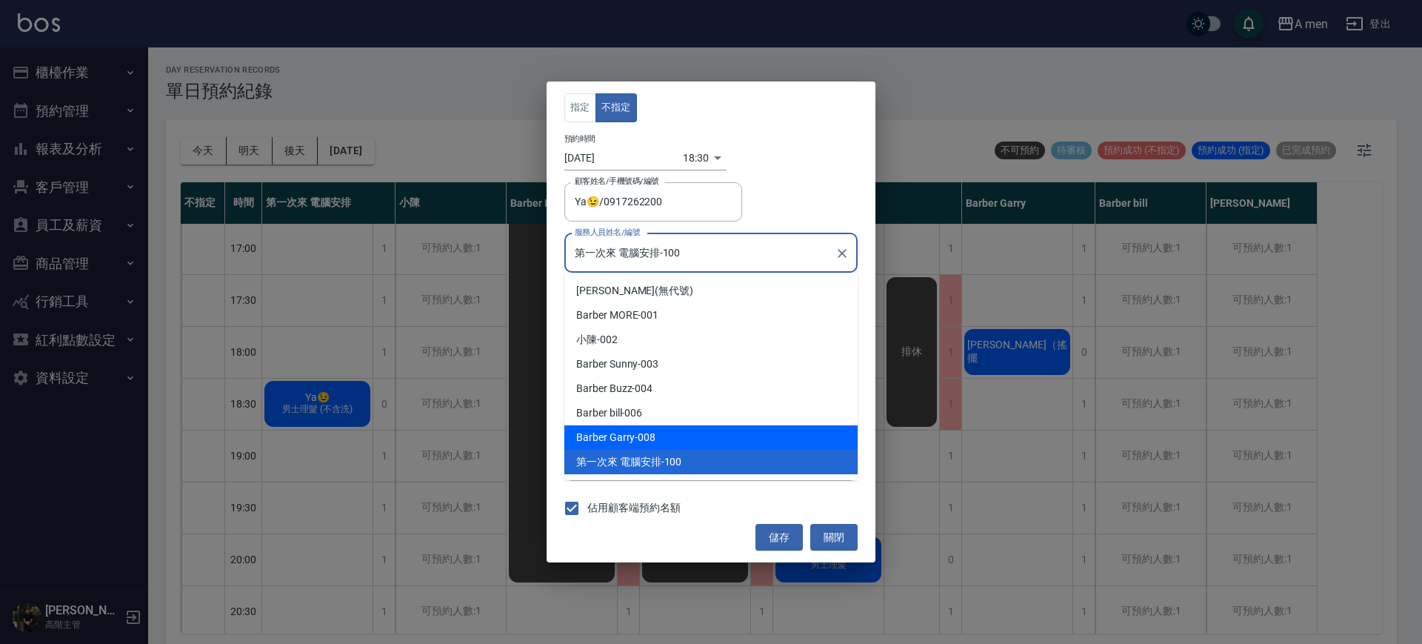
click at [670, 416] on div "Barber bill -006" at bounding box center [710, 413] width 293 height 24
type input "Barber bill-006"
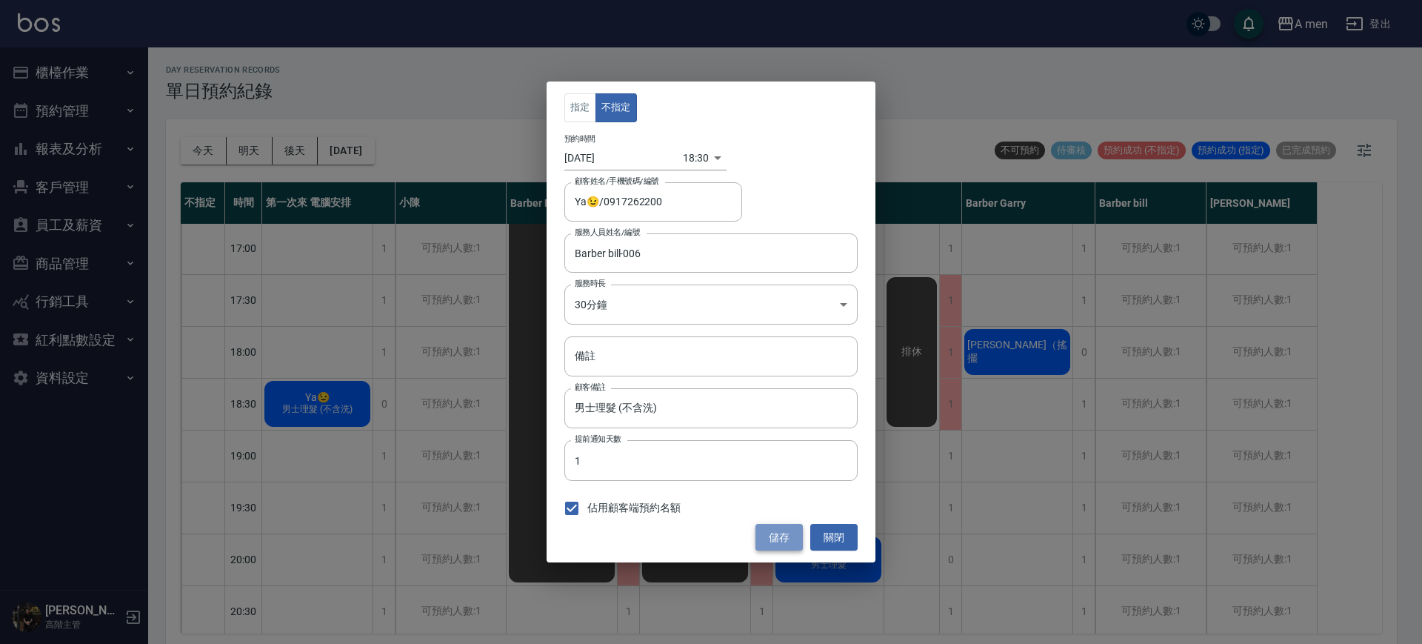
click at [779, 538] on button "儲存" at bounding box center [779, 537] width 47 height 27
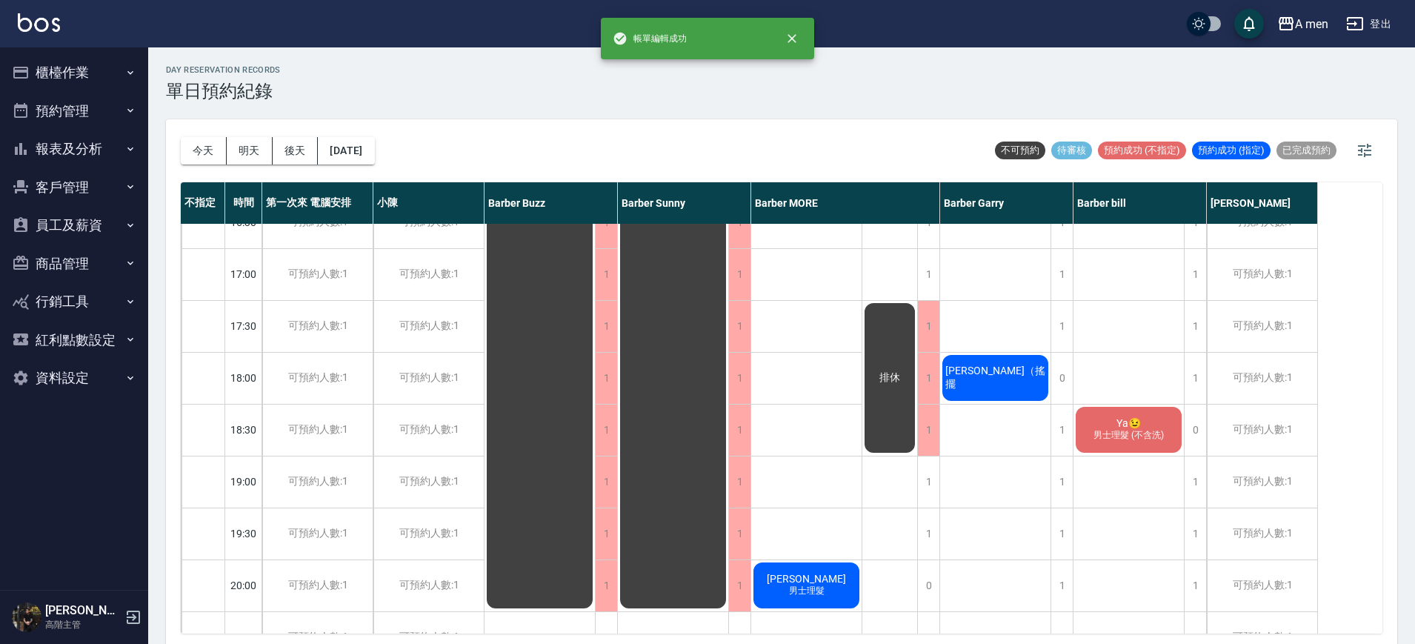
scroll to position [439, 0]
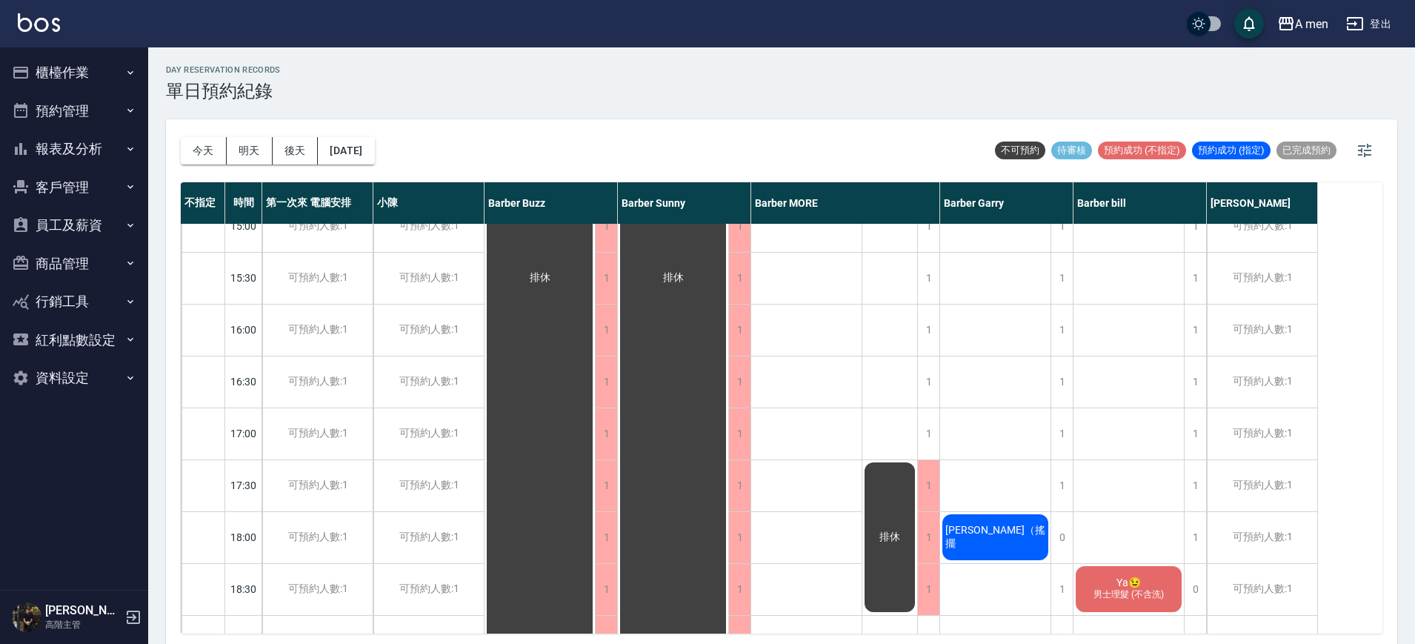
click at [208, 154] on button "今天" at bounding box center [204, 150] width 46 height 27
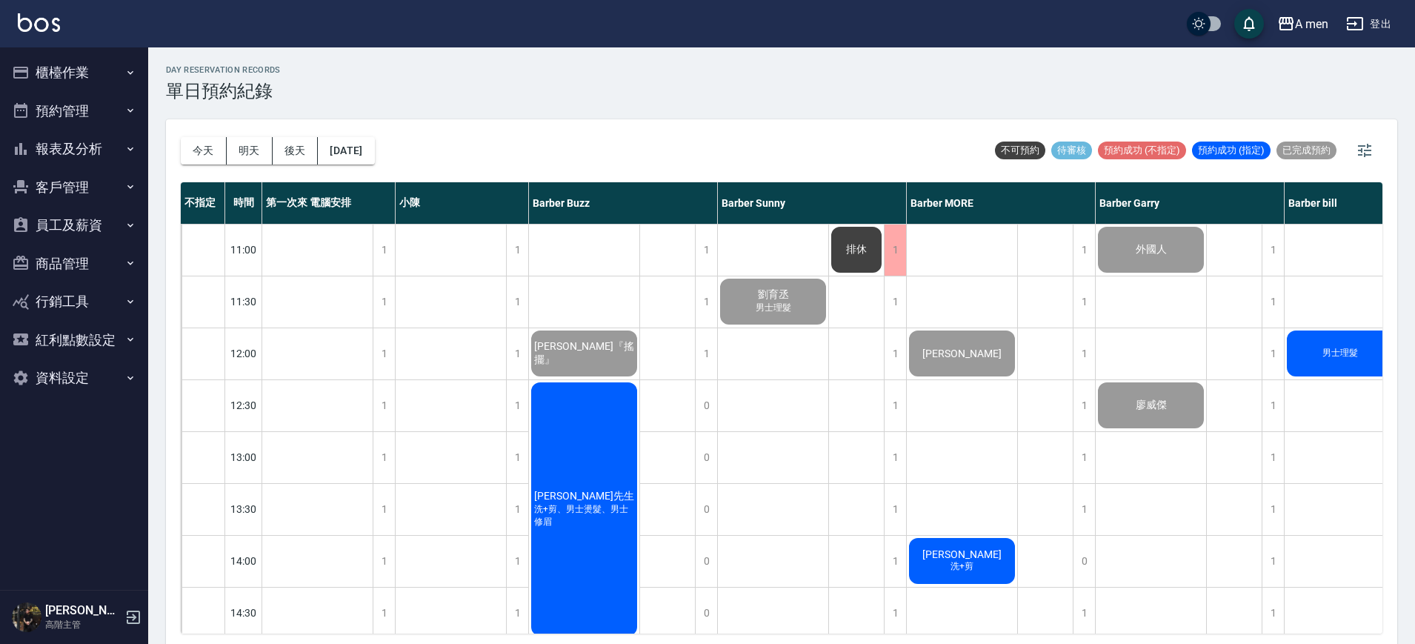
click at [207, 125] on div "今天 明天 後天 2025/09/24" at bounding box center [278, 150] width 194 height 63
click at [200, 130] on div "今天 明天 後天 2025/09/24" at bounding box center [278, 150] width 194 height 63
click at [199, 155] on button "今天" at bounding box center [204, 150] width 46 height 27
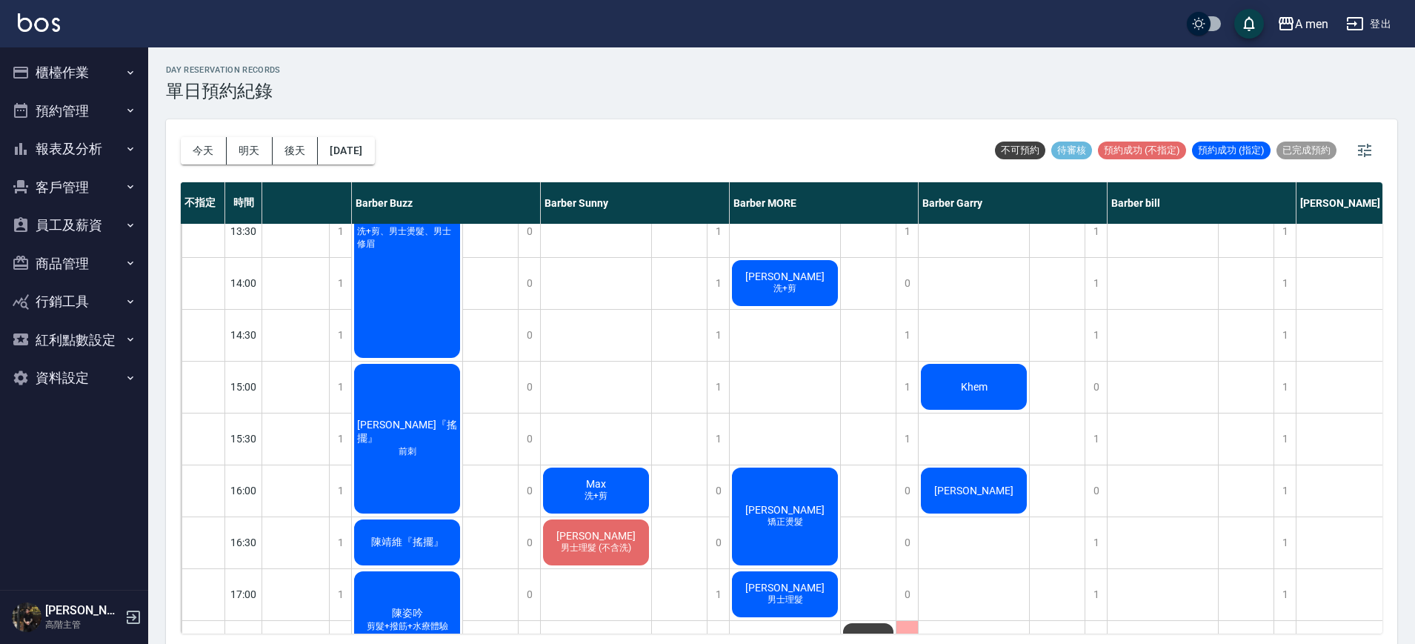
scroll to position [556, 177]
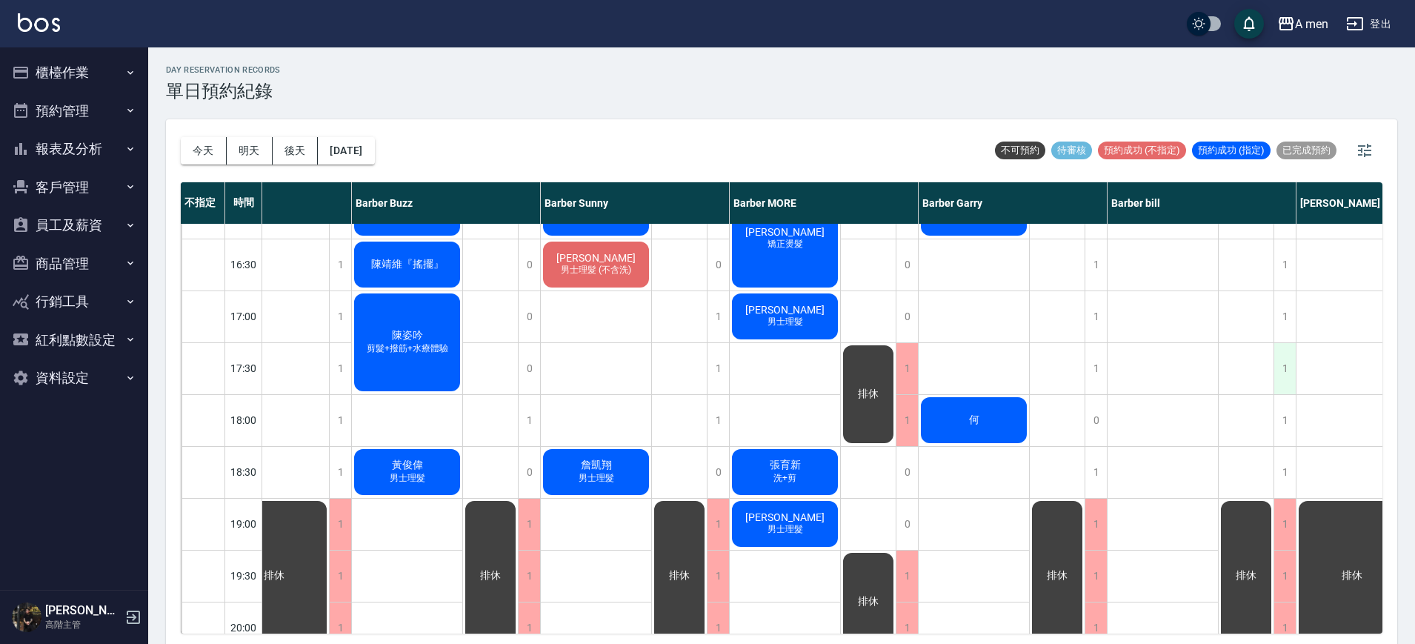
click at [1279, 367] on div "1" at bounding box center [1284, 368] width 22 height 51
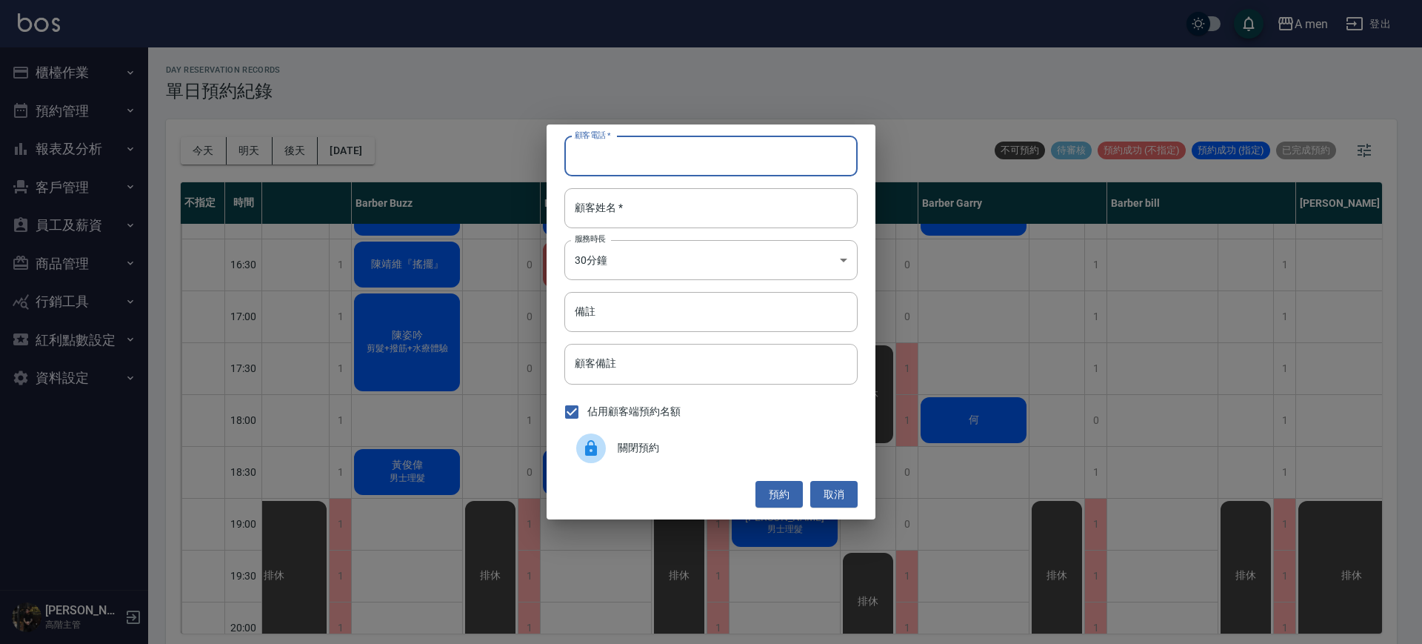
click at [620, 162] on input "顧客電話   *" at bounding box center [710, 156] width 293 height 40
type input "0911087919"
click at [662, 197] on input "顧客姓名   *" at bounding box center [710, 208] width 293 height 40
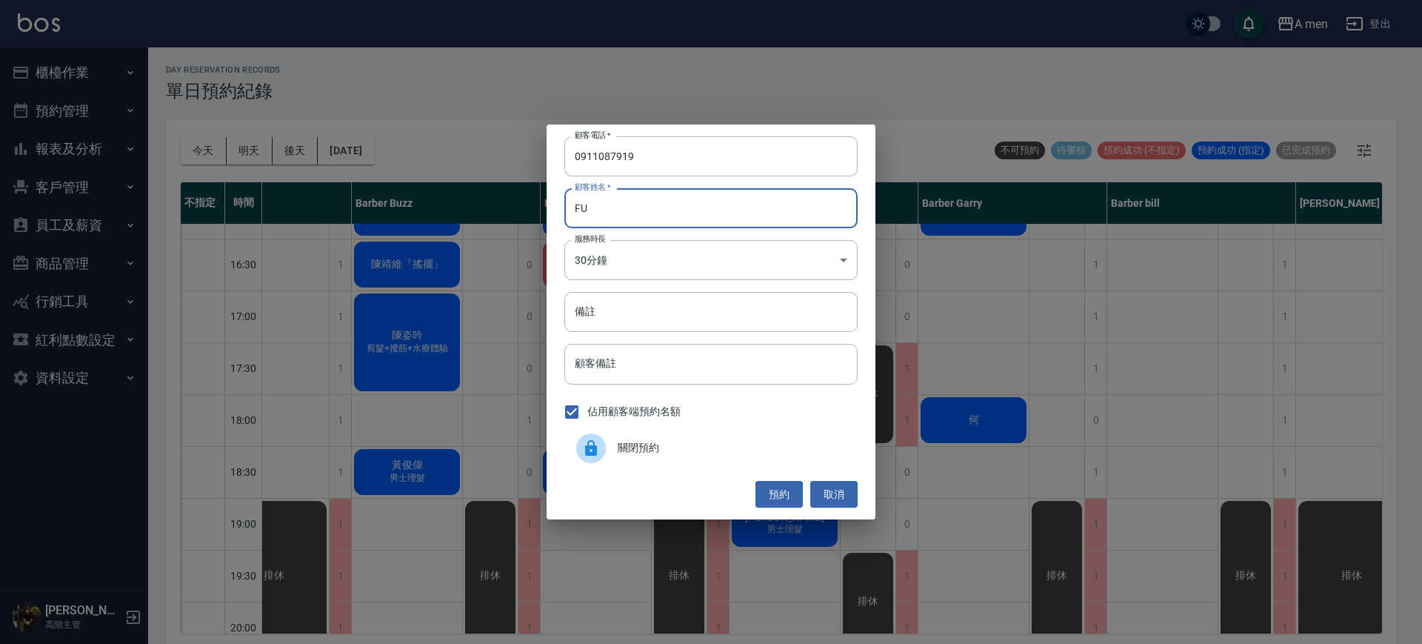
type input "F"
type input "ㄕ"
type input "先生"
click at [782, 494] on button "預約" at bounding box center [779, 494] width 47 height 27
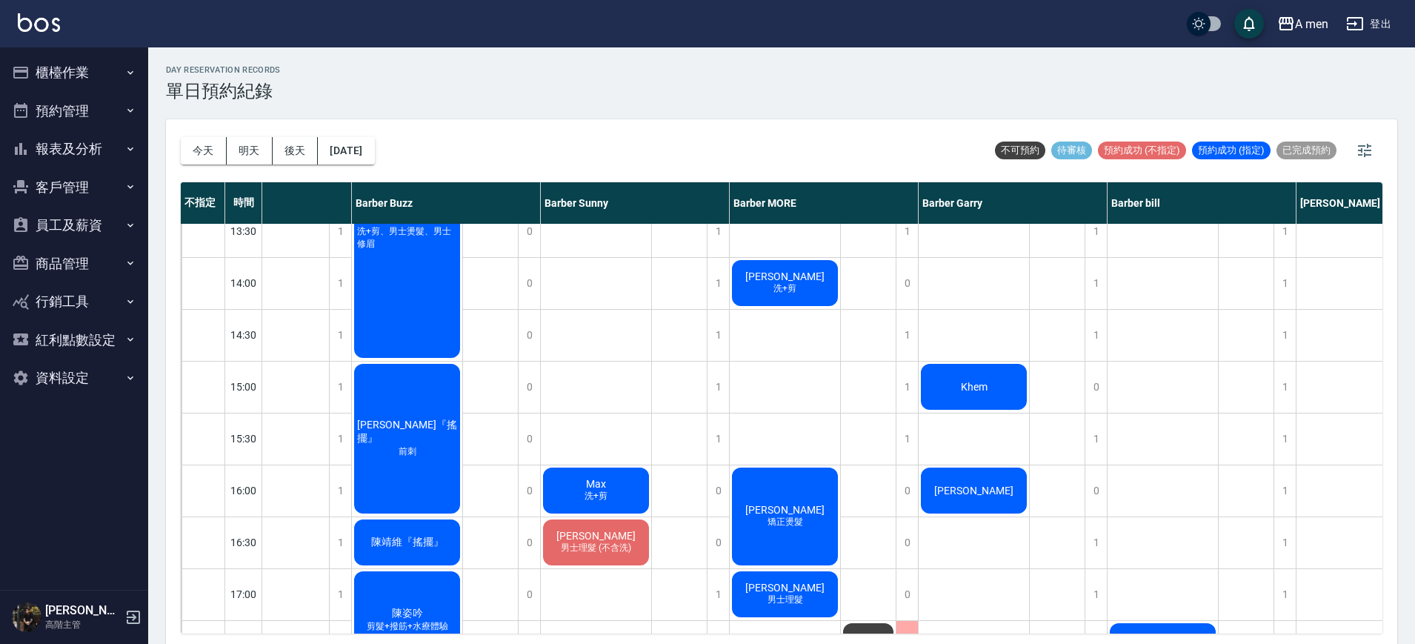
scroll to position [153, 177]
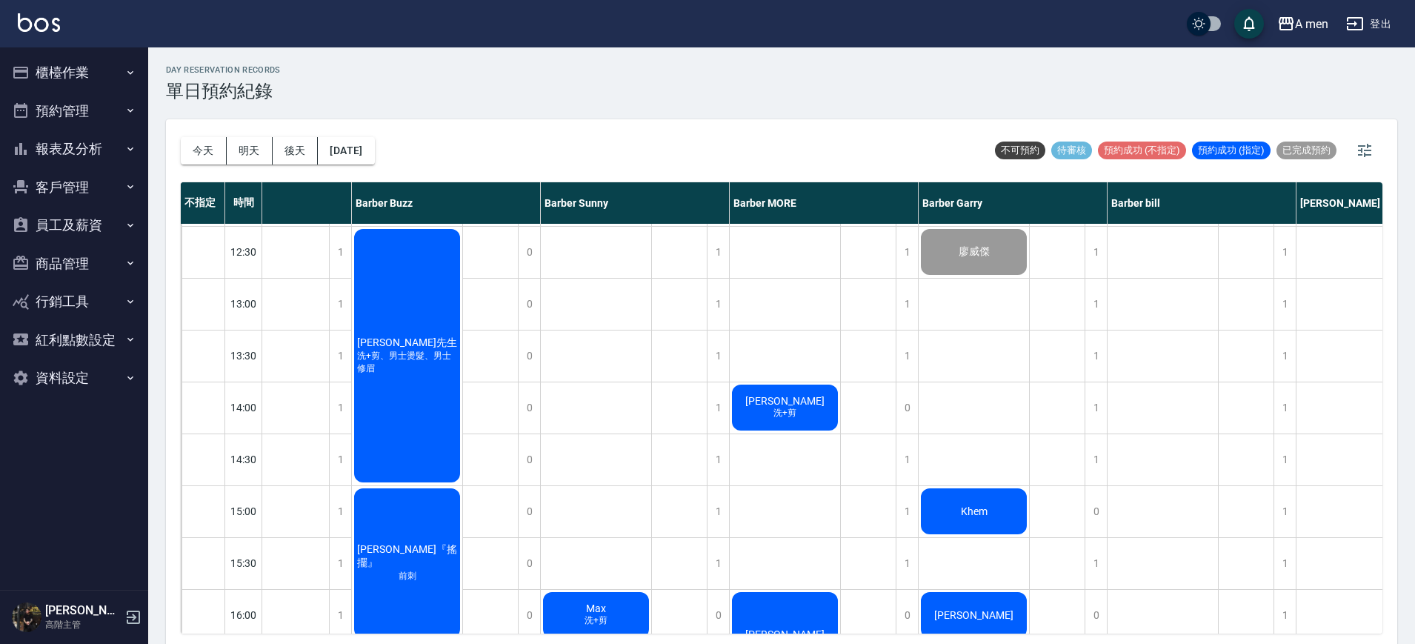
drag, startPoint x: 464, startPoint y: 572, endPoint x: 482, endPoint y: 544, distance: 33.1
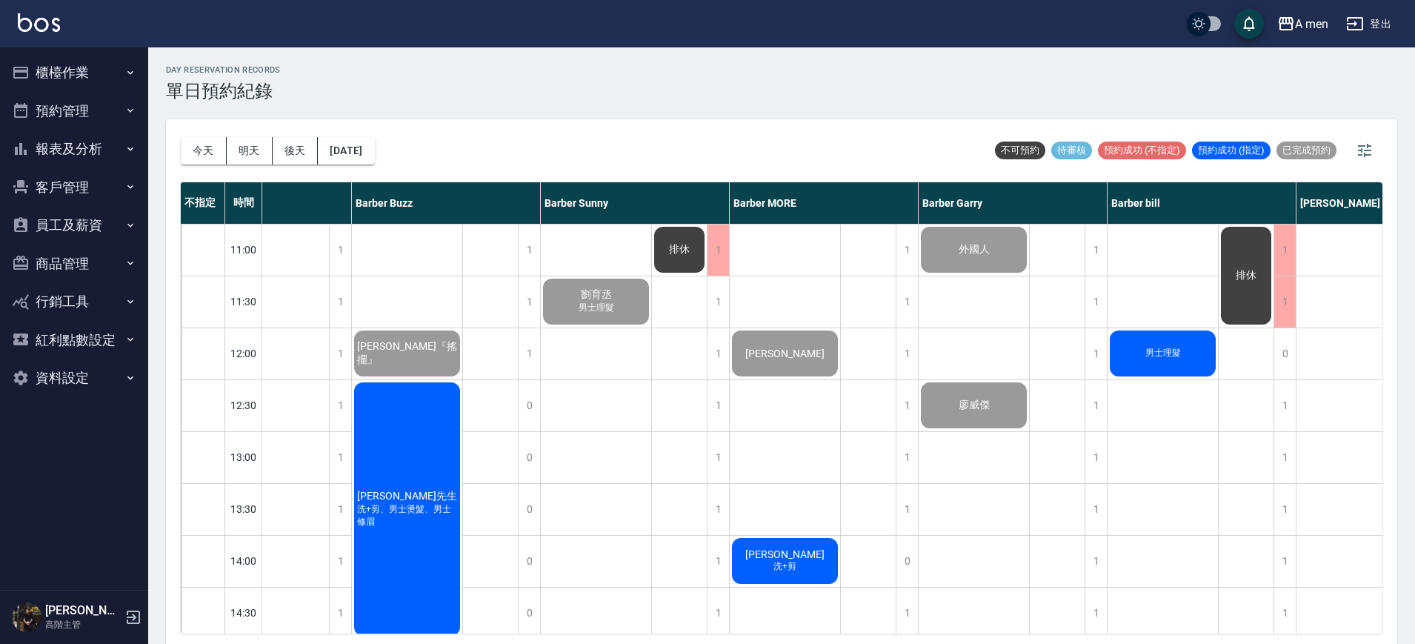
drag, startPoint x: 482, startPoint y: 544, endPoint x: 551, endPoint y: 582, distance: 78.2
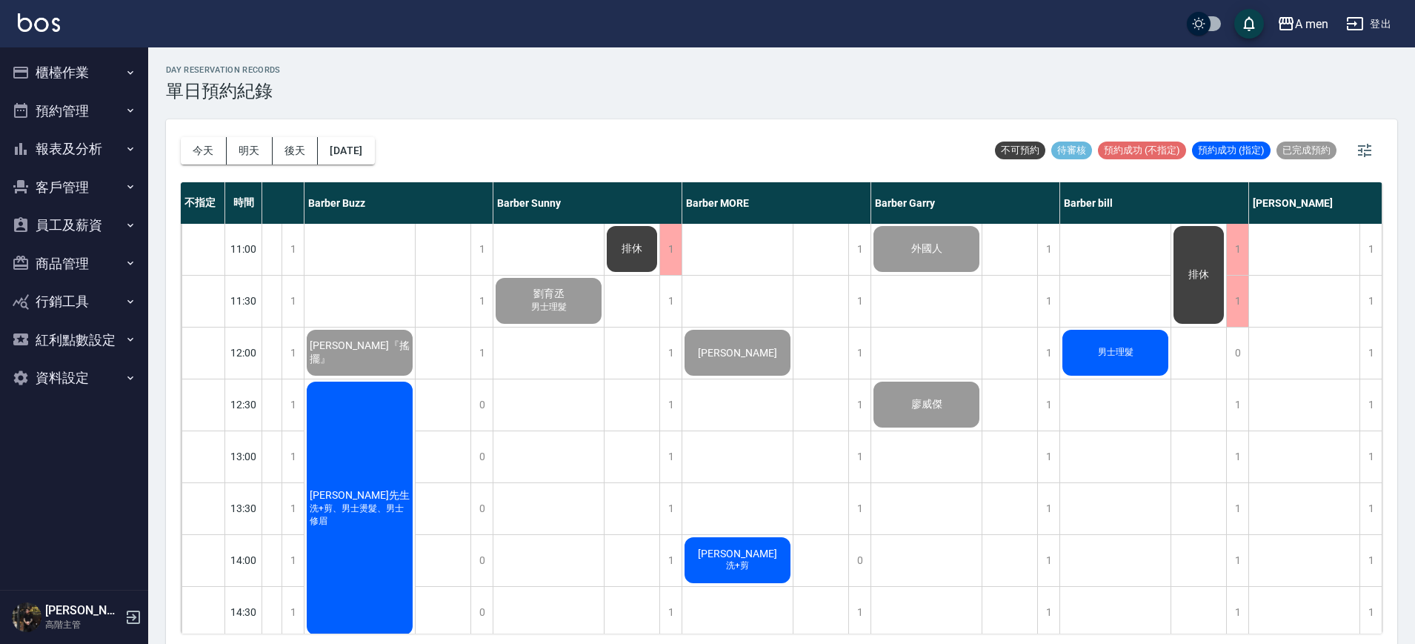
scroll to position [0, 232]
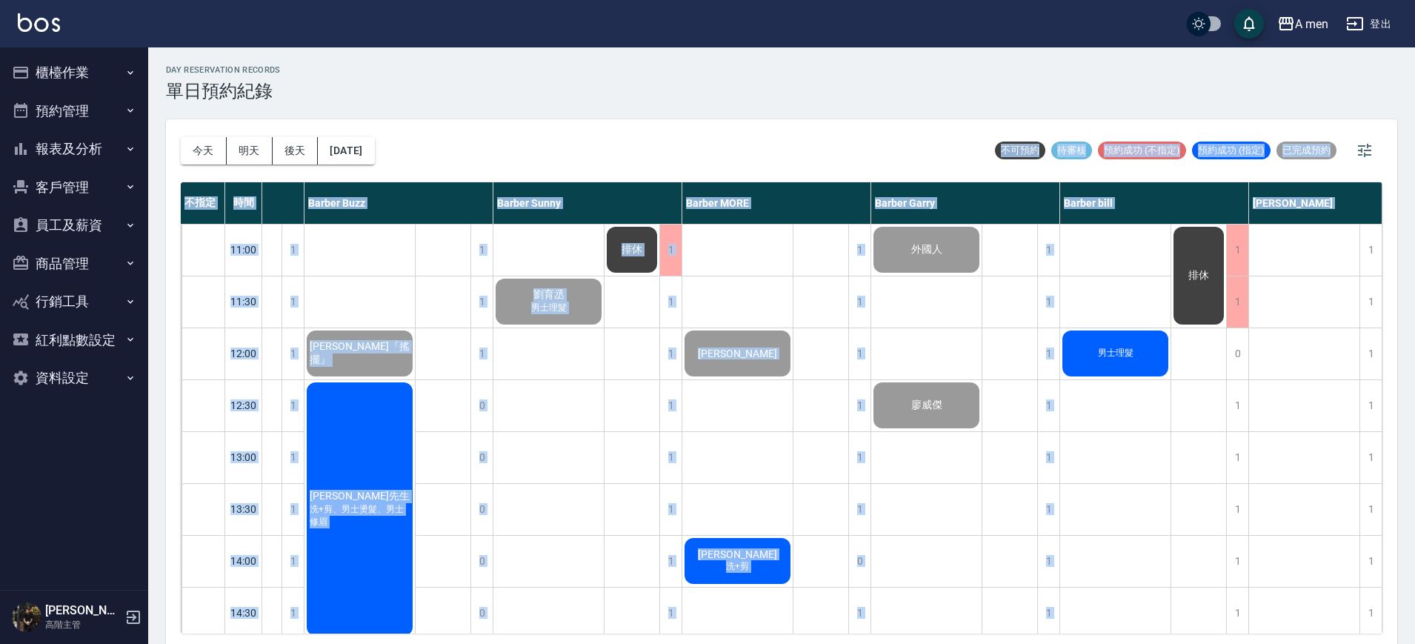
drag, startPoint x: 736, startPoint y: 84, endPoint x: 945, endPoint y: 332, distance: 323.8
click at [945, 332] on div "day Reservation records 單日預約紀錄 今天 明天 後天 2025/09/24 不可預約 待審核 預約成功 (不指定) 預約成功 (指定…" at bounding box center [781, 347] width 1267 height 601
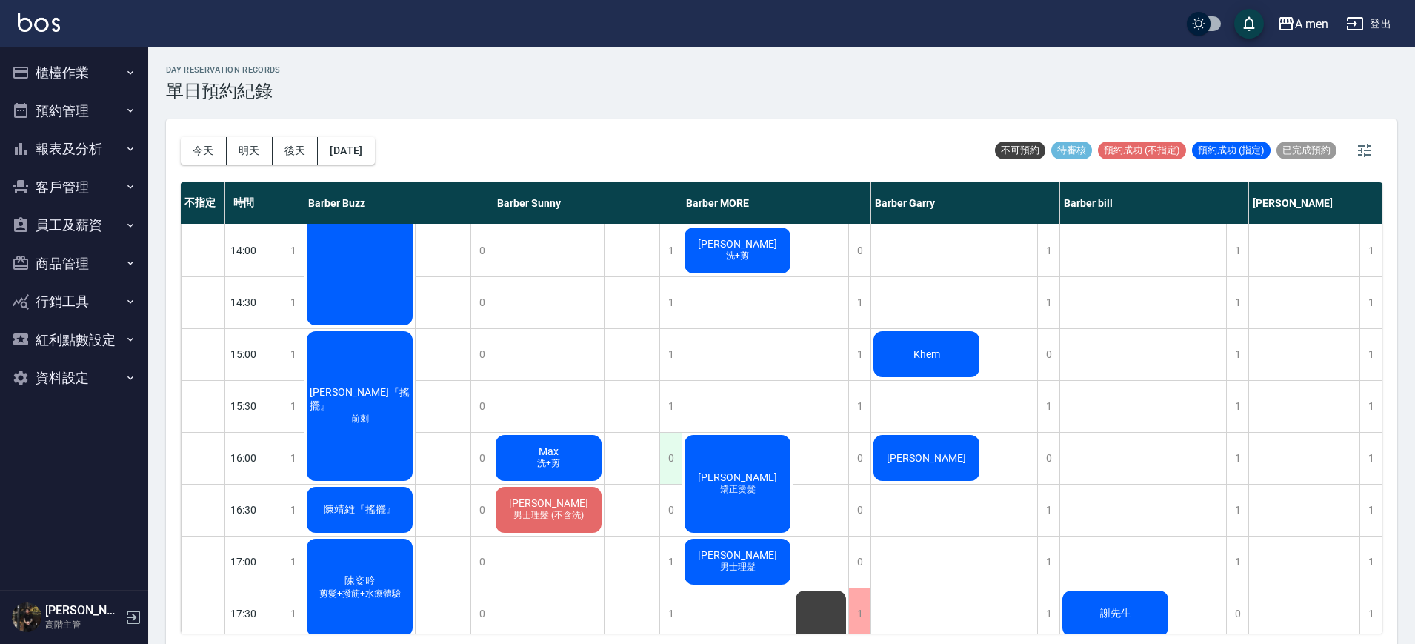
scroll to position [278, 232]
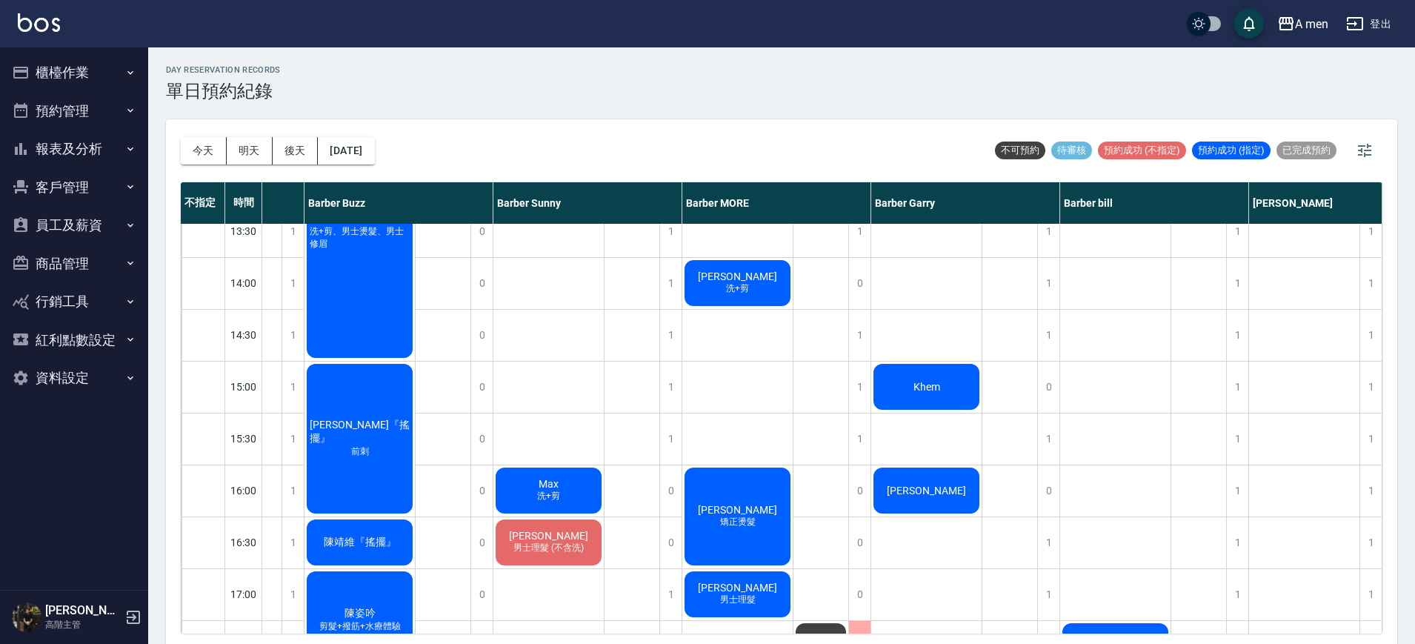
click at [572, 482] on div "Max 洗+剪" at bounding box center [548, 490] width 110 height 50
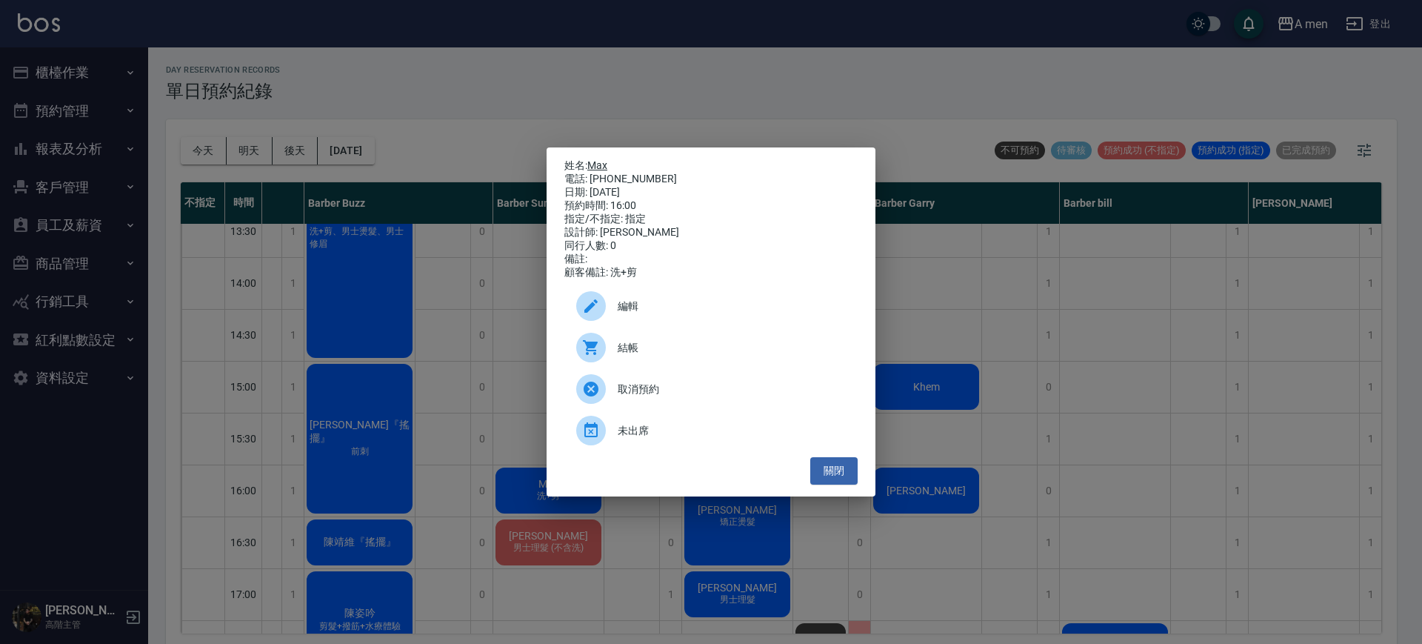
click at [603, 166] on link "Max" at bounding box center [597, 165] width 20 height 12
click at [851, 474] on button "關閉" at bounding box center [833, 470] width 47 height 27
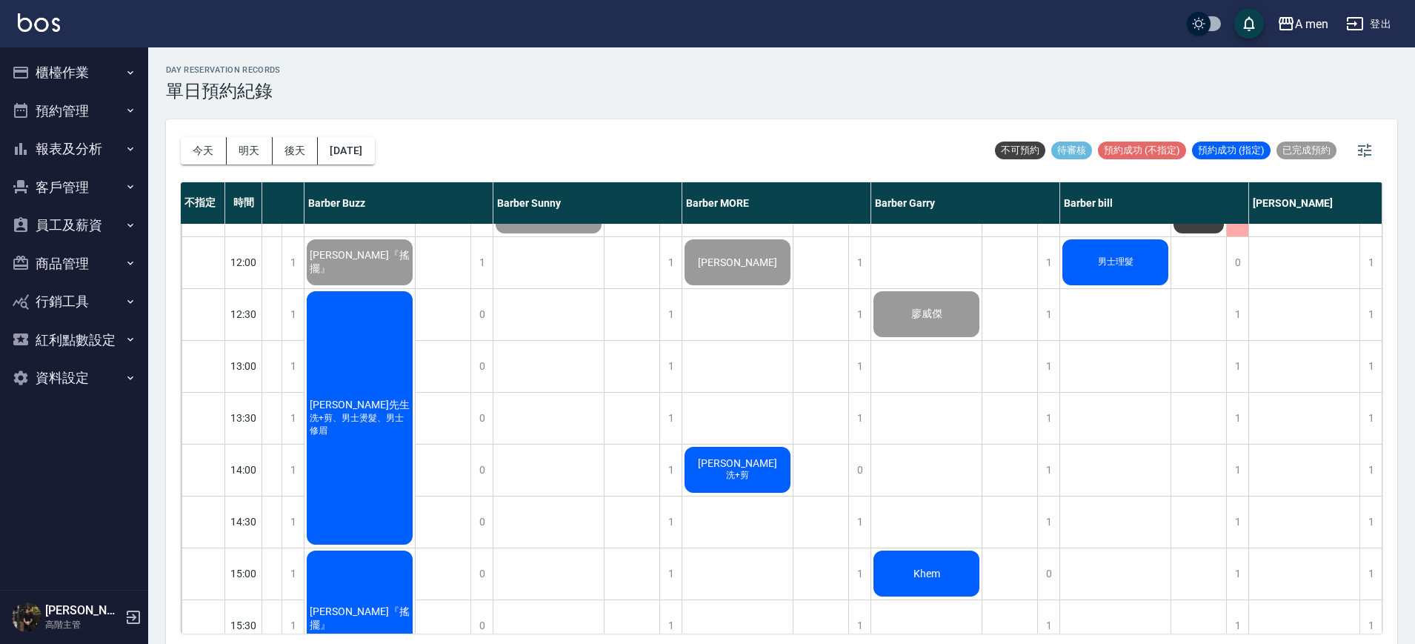
scroll to position [0, 224]
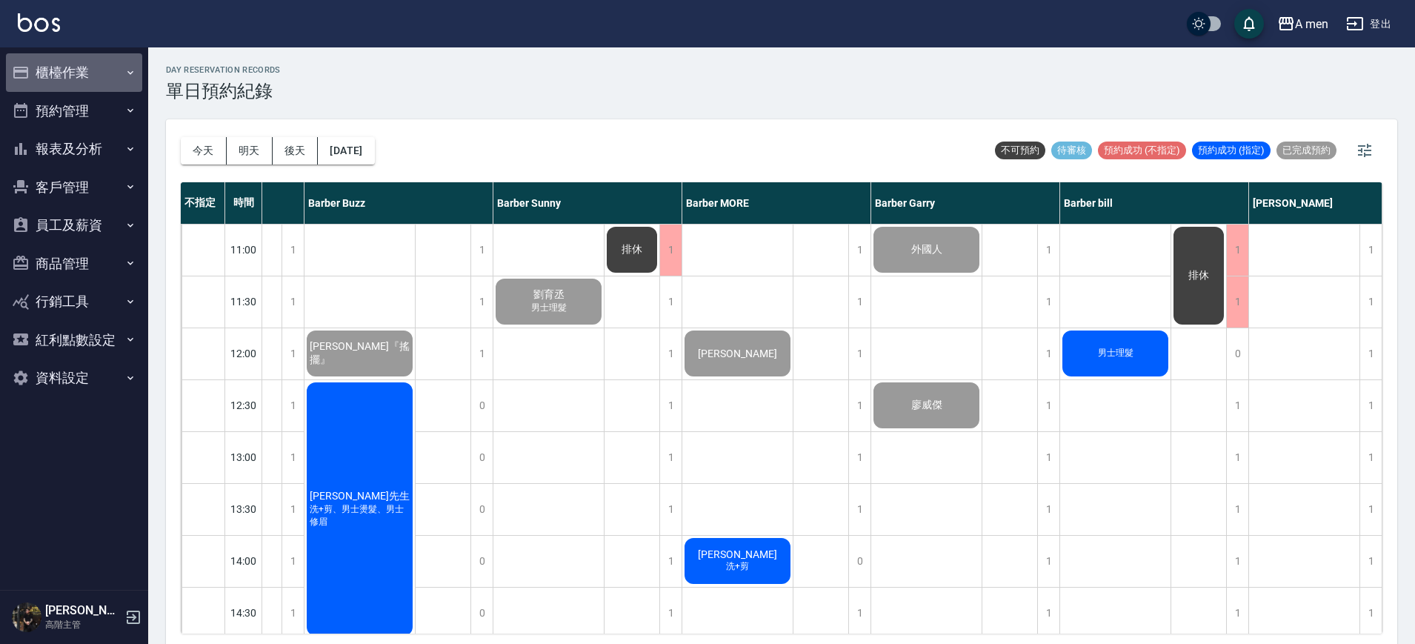
click at [95, 65] on button "櫃檯作業" at bounding box center [74, 72] width 136 height 39
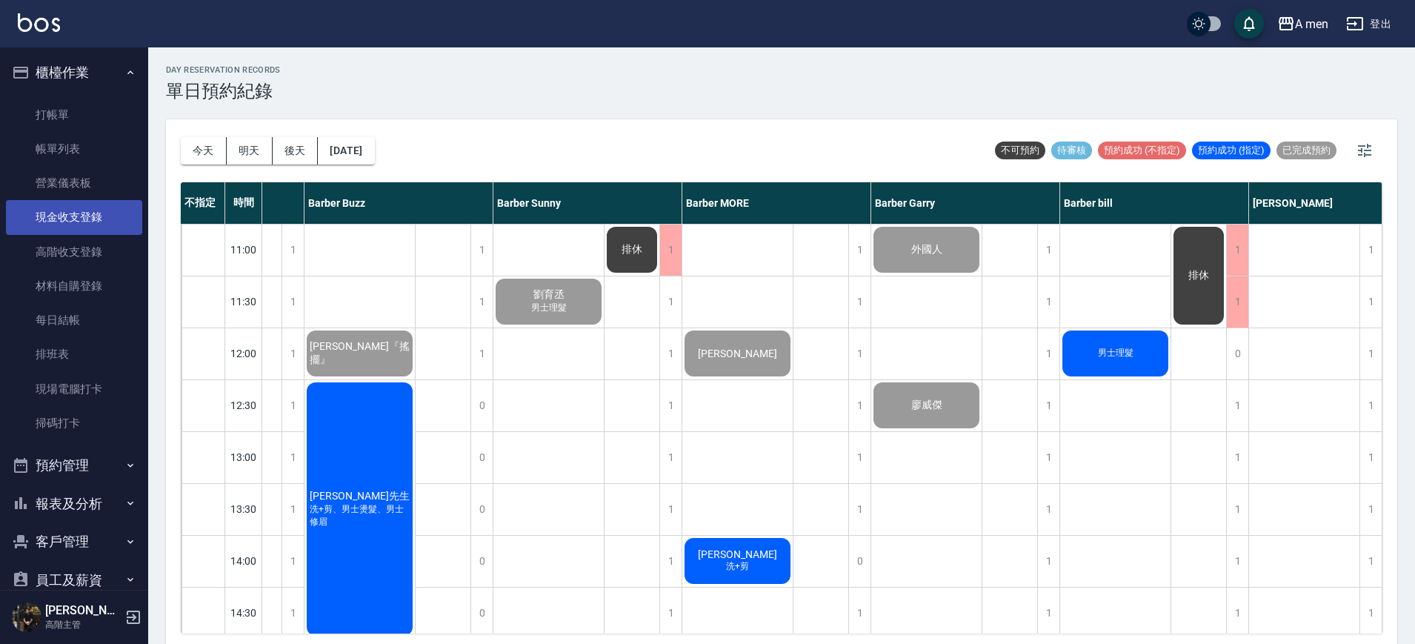
click at [82, 216] on link "現金收支登錄" at bounding box center [74, 217] width 136 height 34
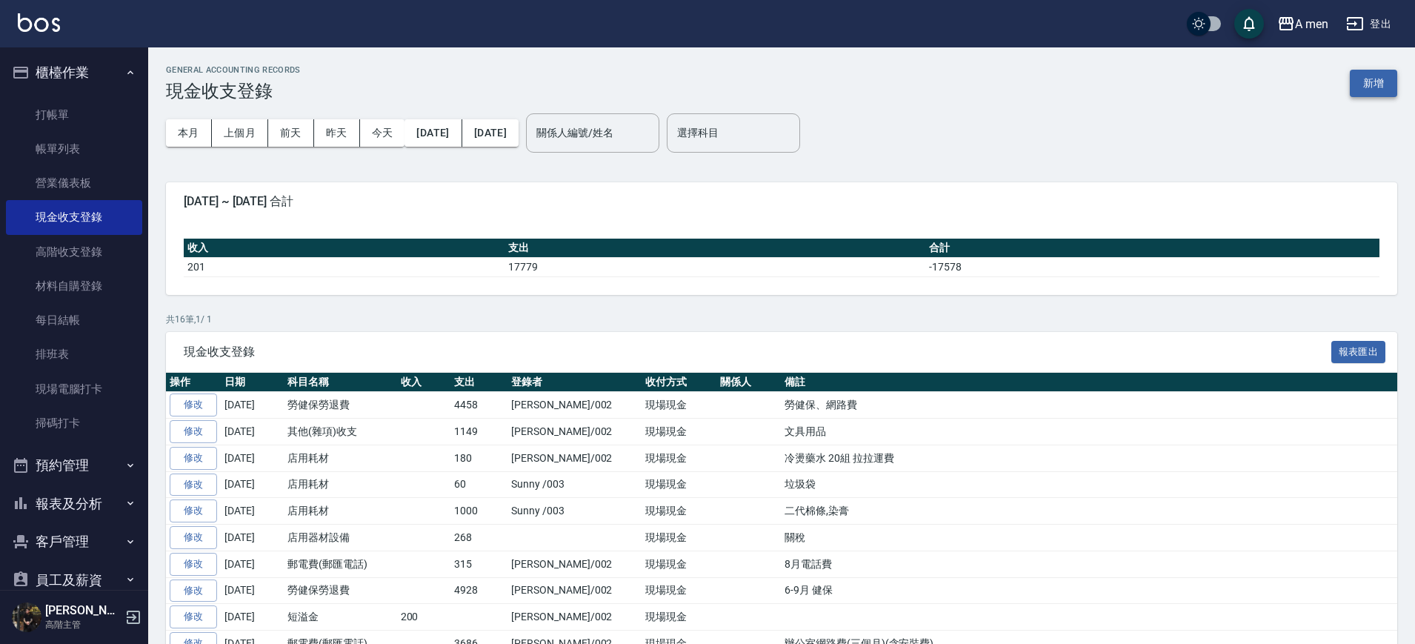
click at [1370, 83] on button "新增" at bounding box center [1373, 83] width 47 height 27
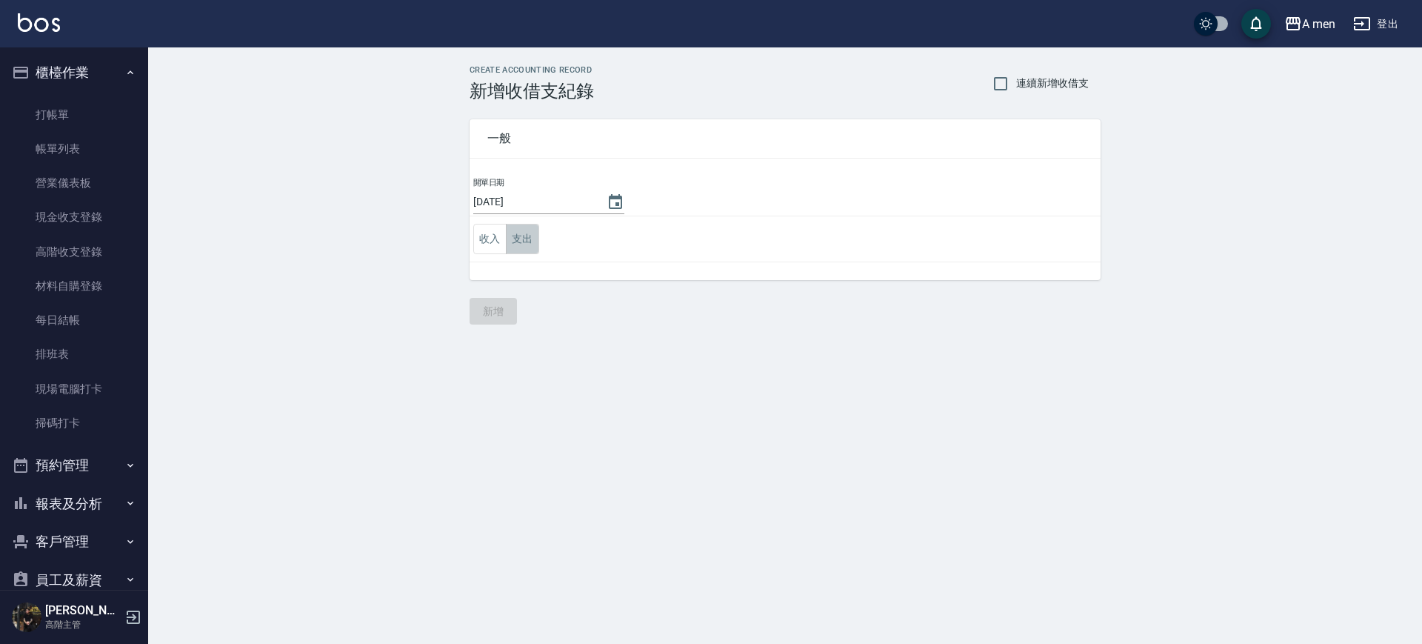
click at [539, 242] on button "支出" at bounding box center [522, 239] width 33 height 30
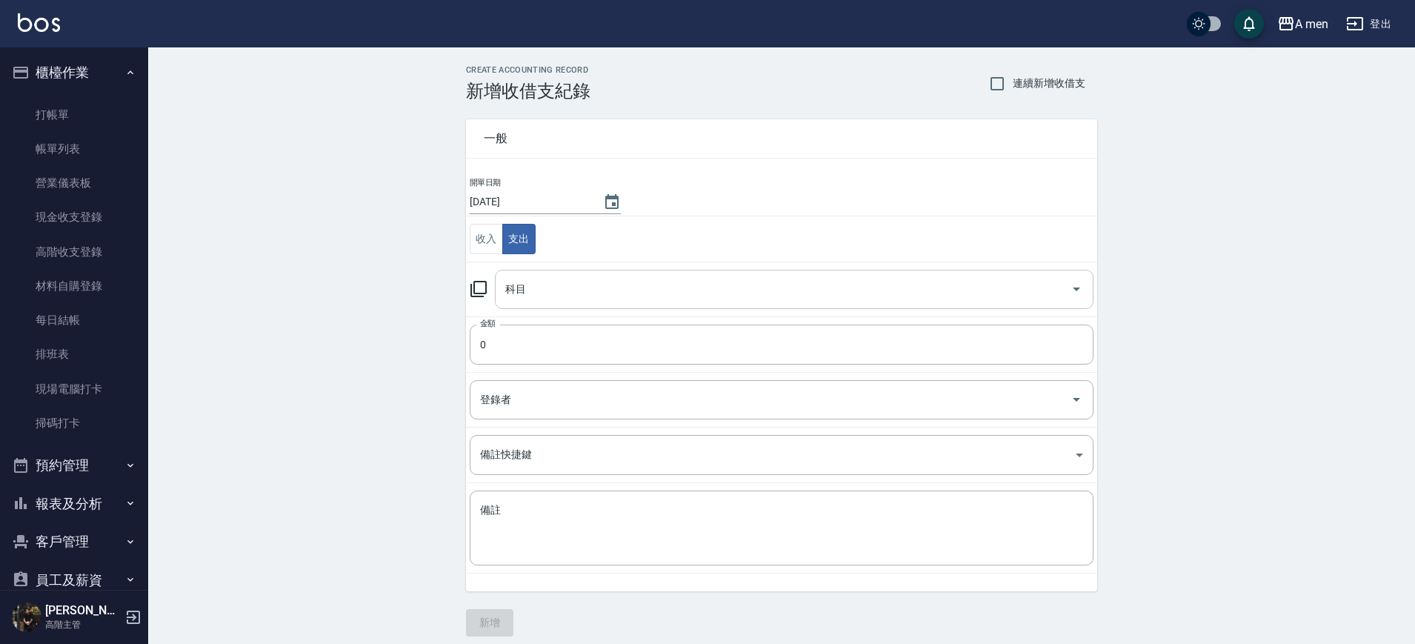
click at [564, 301] on div "科目" at bounding box center [794, 289] width 599 height 39
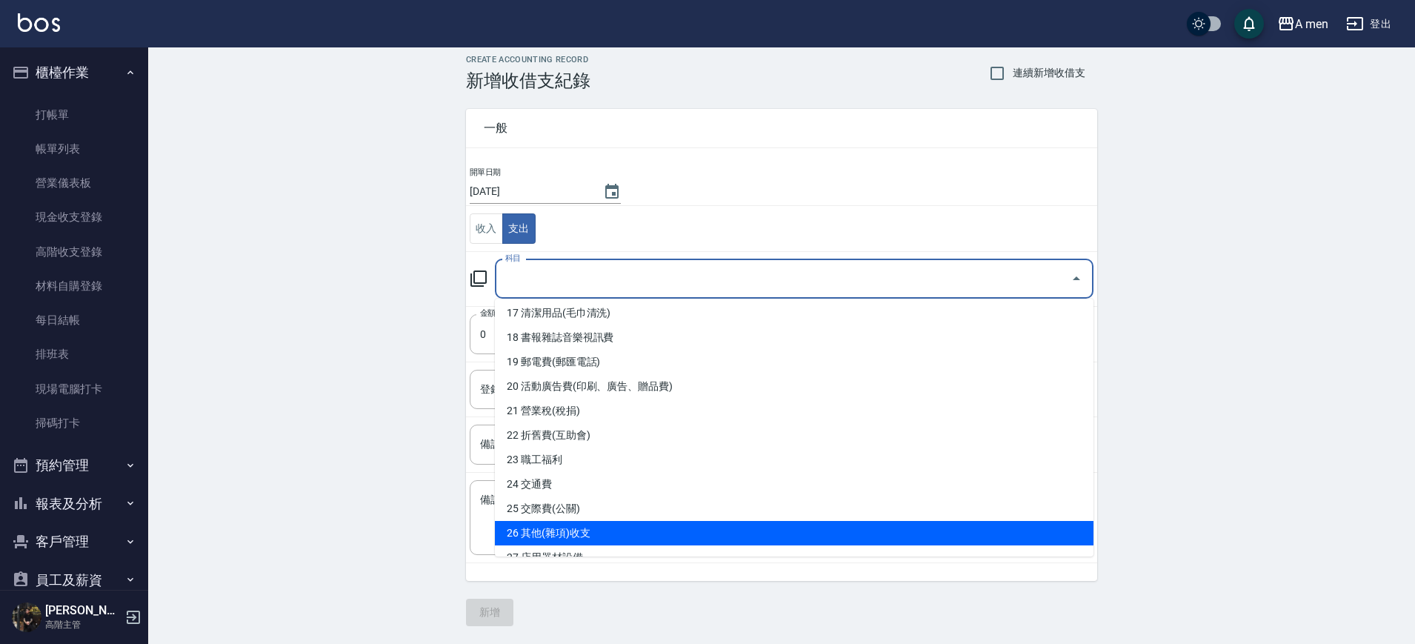
scroll to position [463, 0]
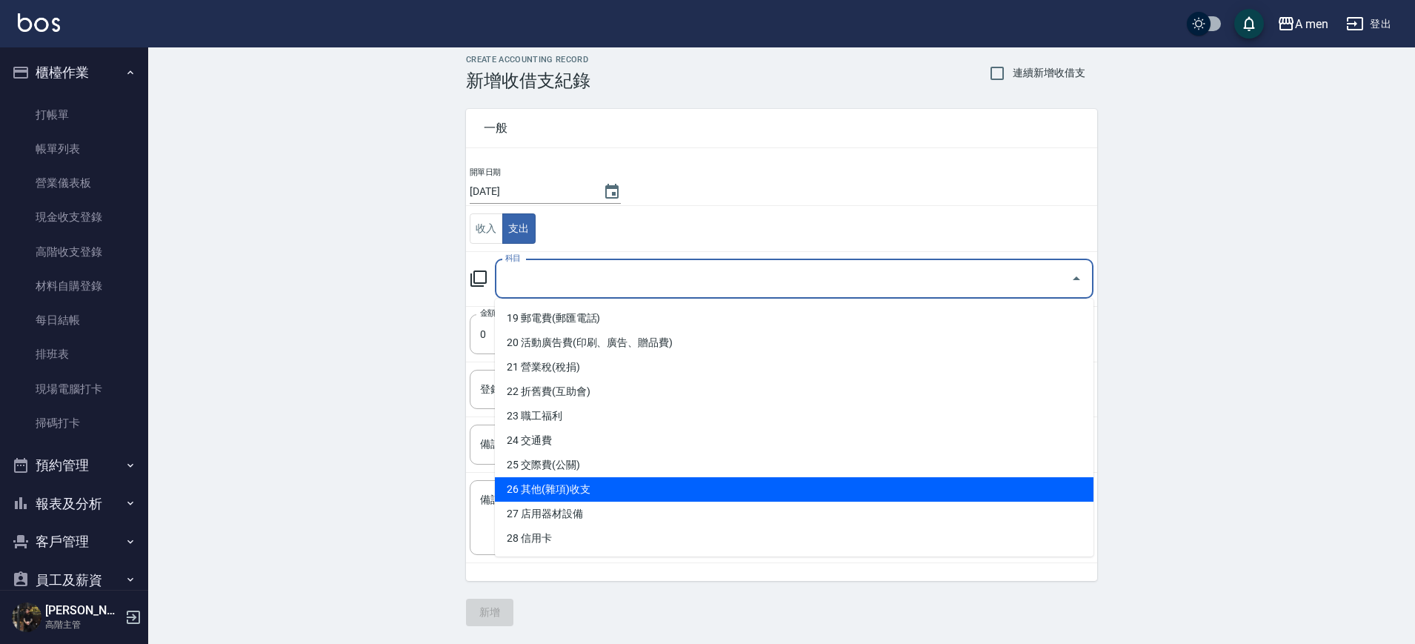
click at [642, 480] on li "26 其他(雜項)收支" at bounding box center [794, 489] width 599 height 24
type input "26 其他(雜項)收支"
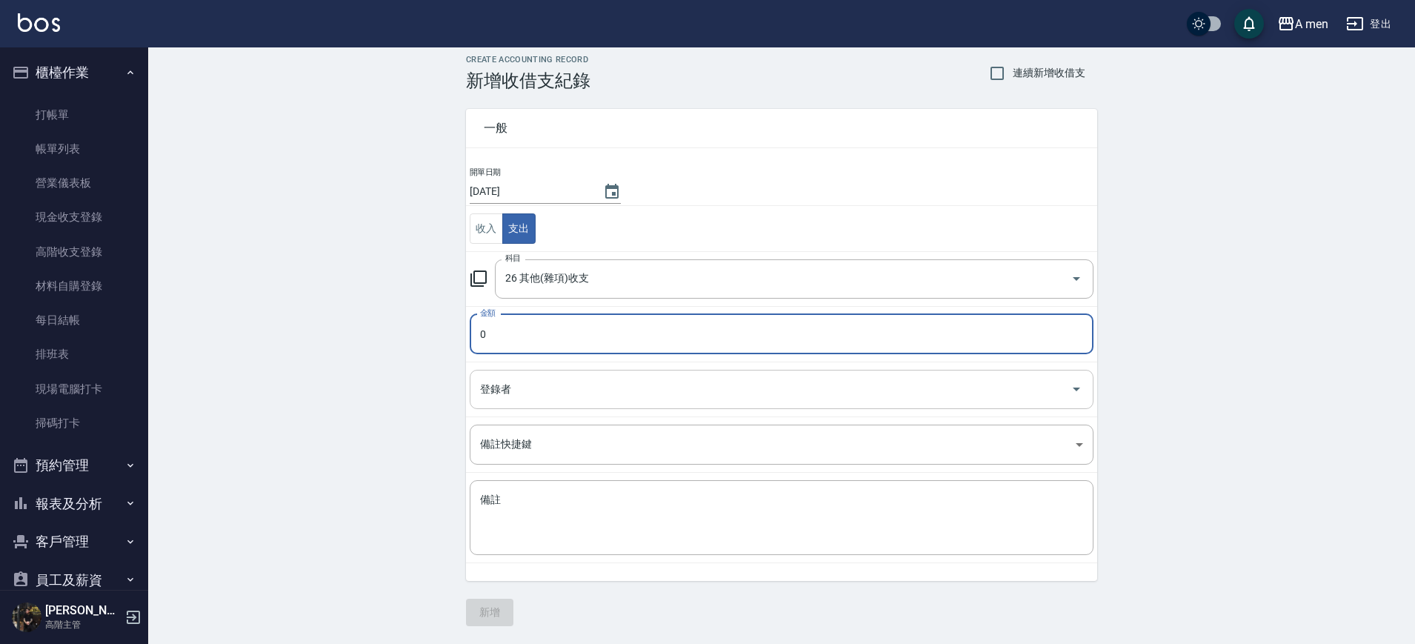
click at [653, 379] on input "登錄者" at bounding box center [770, 389] width 588 height 26
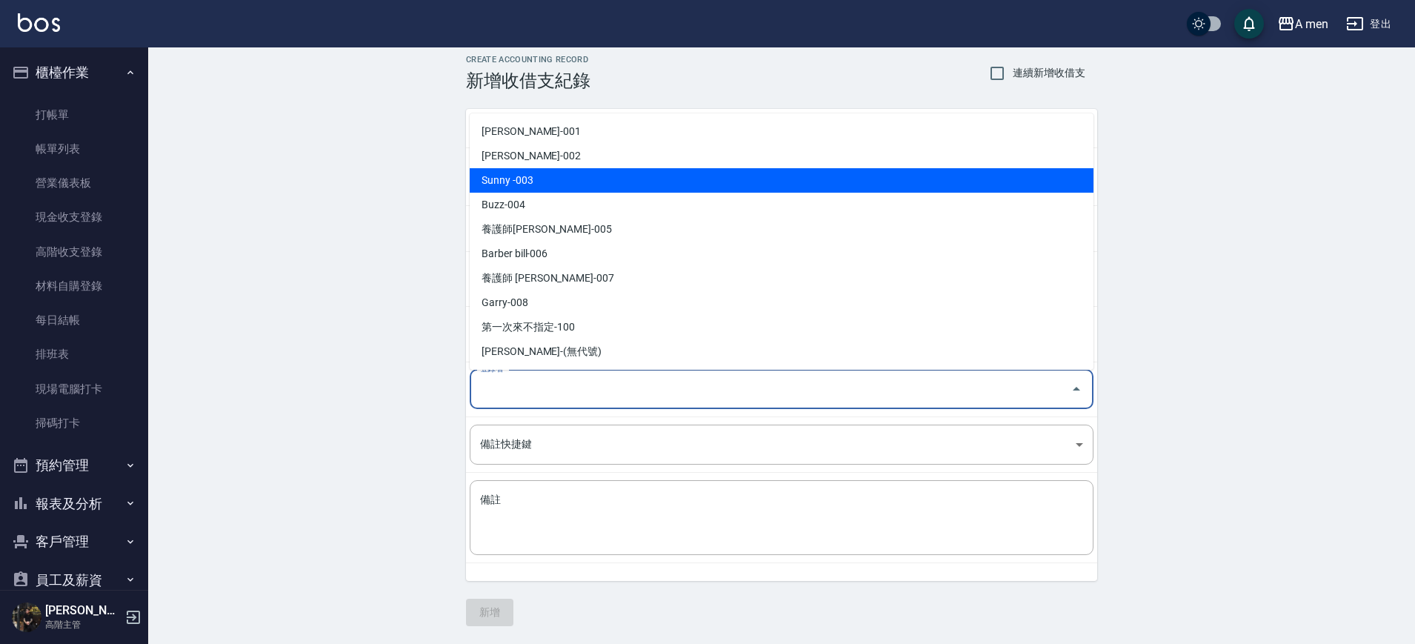
click at [615, 187] on li "Sunny -003" at bounding box center [782, 180] width 624 height 24
type input "Sunny -003"
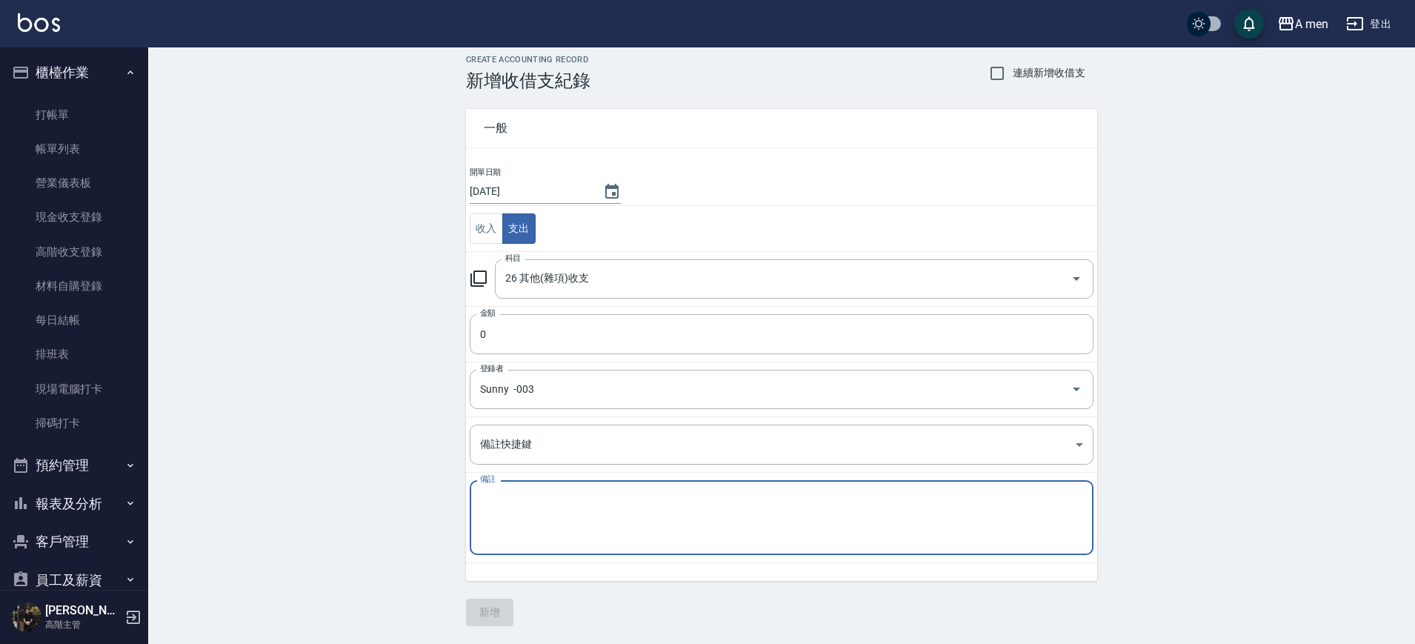
click at [613, 525] on textarea "備註" at bounding box center [781, 518] width 603 height 50
type textarea "G"
type textarea "ㄒ"
type textarea "水"
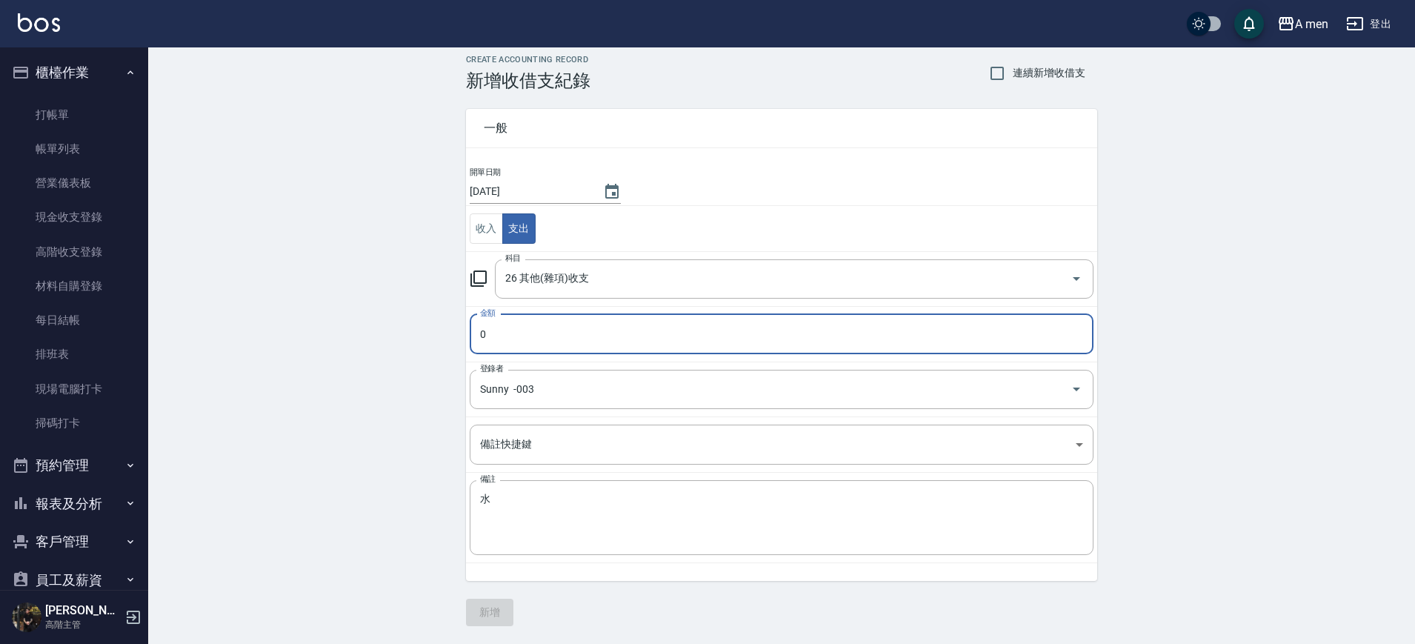
click at [501, 329] on input "0" at bounding box center [782, 334] width 624 height 40
type input "1700"
click at [498, 614] on button "新增" at bounding box center [489, 612] width 47 height 27
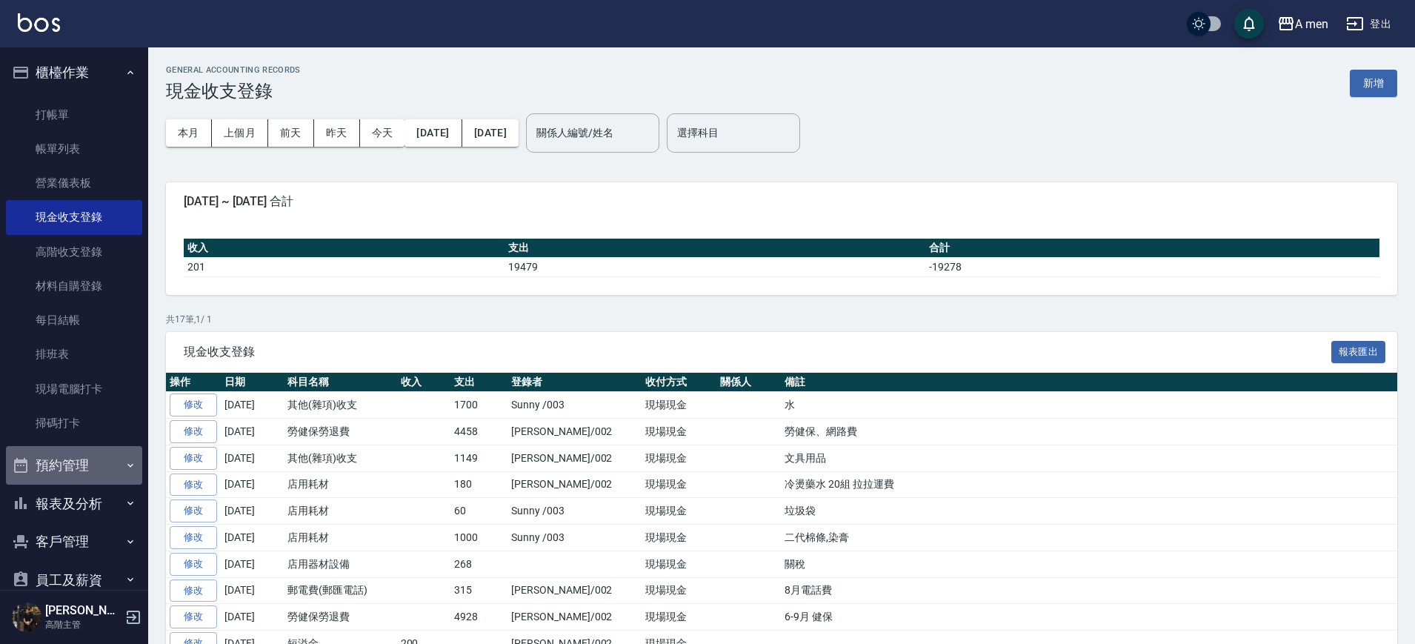
click at [81, 466] on button "預約管理" at bounding box center [74, 465] width 136 height 39
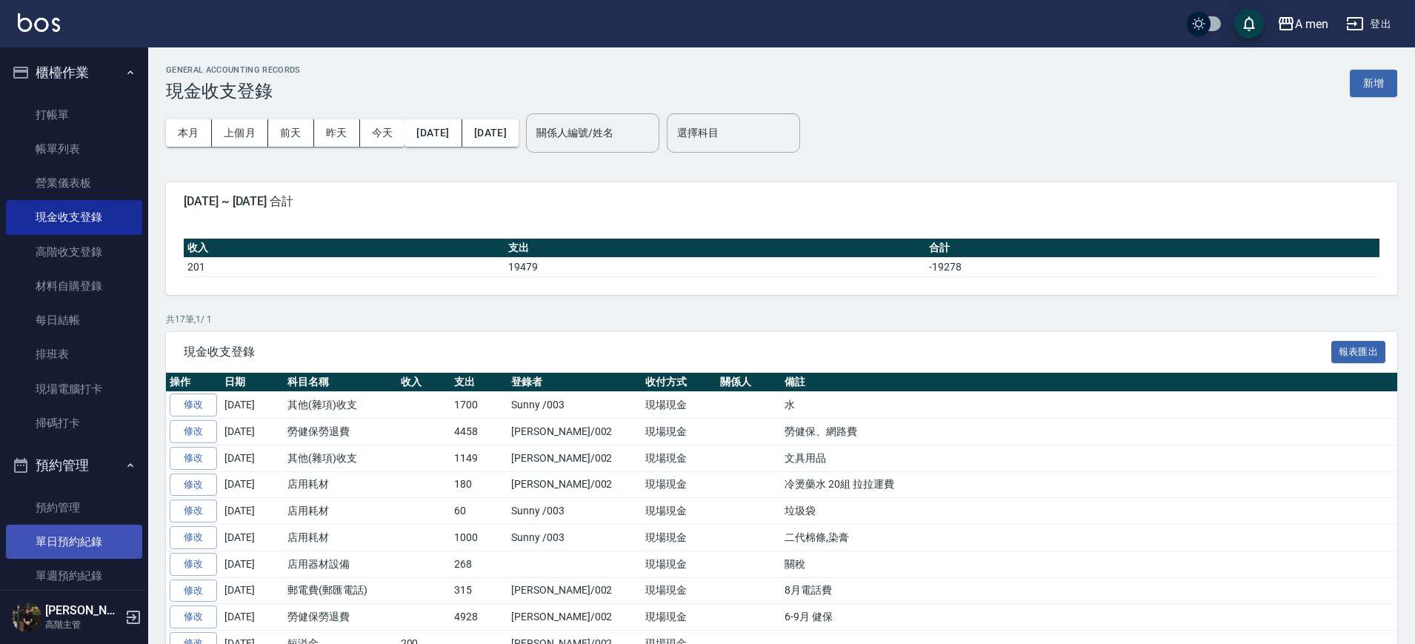
click at [89, 550] on link "單日預約紀錄" at bounding box center [74, 541] width 136 height 34
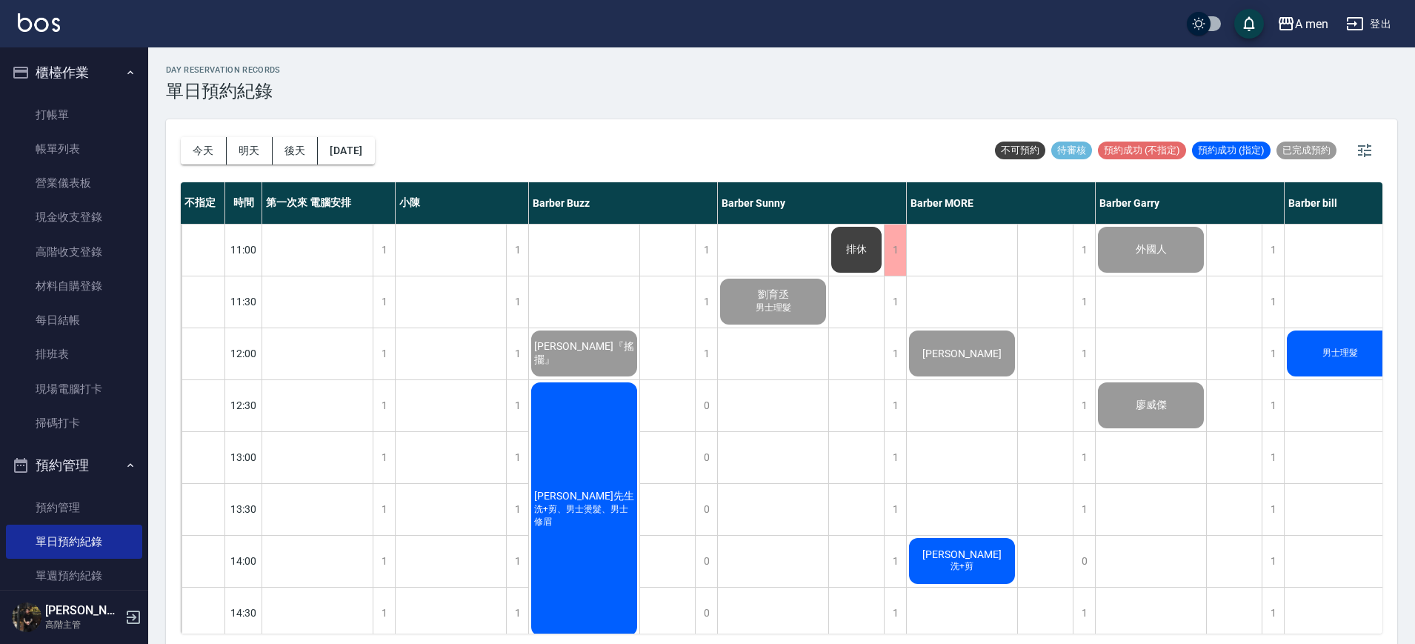
click at [575, 464] on div "吳先生 洗+剪、男士燙髮、男士修眉" at bounding box center [584, 509] width 110 height 258
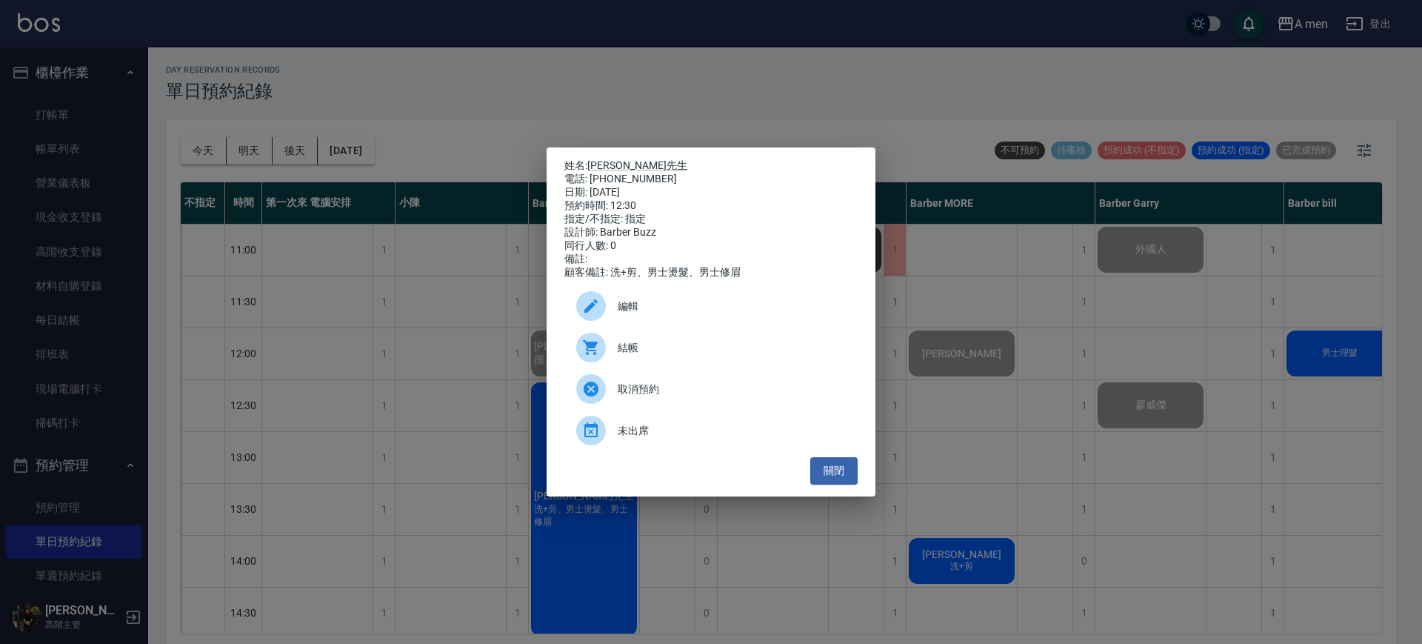
click at [642, 346] on span "結帳" at bounding box center [732, 348] width 228 height 16
click at [838, 468] on button "關閉" at bounding box center [833, 470] width 47 height 27
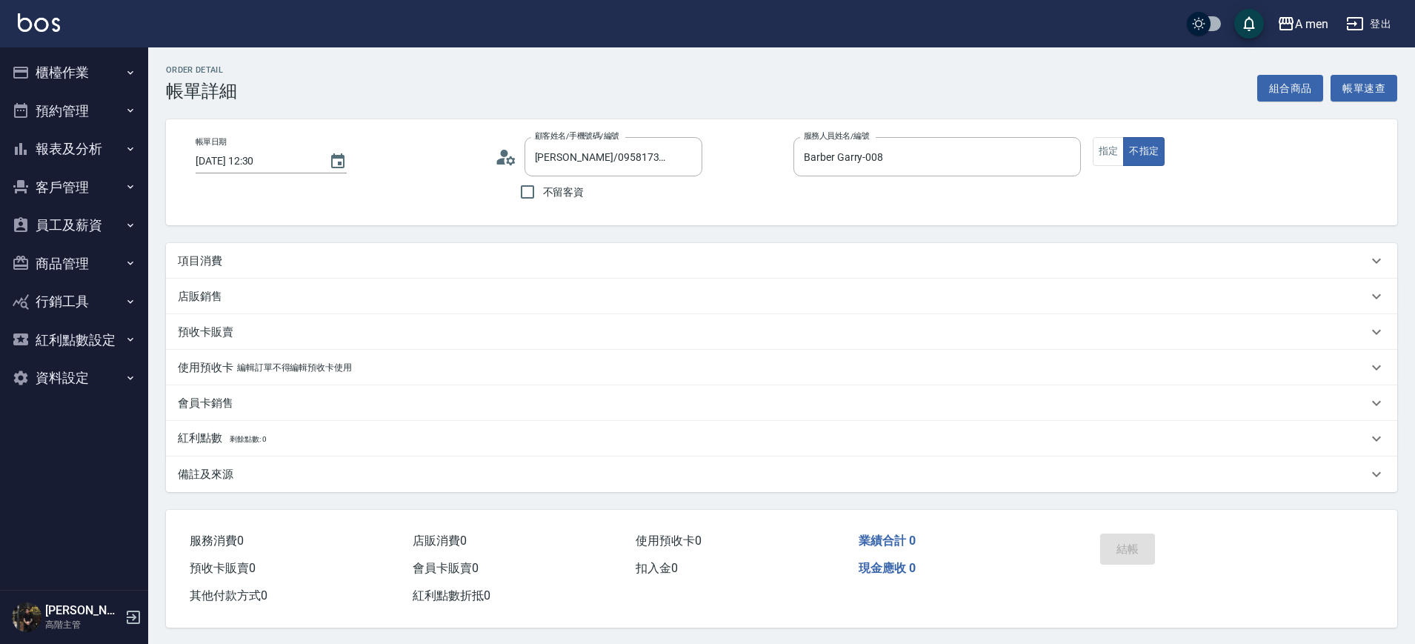
click at [481, 256] on div "項目消費" at bounding box center [773, 261] width 1190 height 16
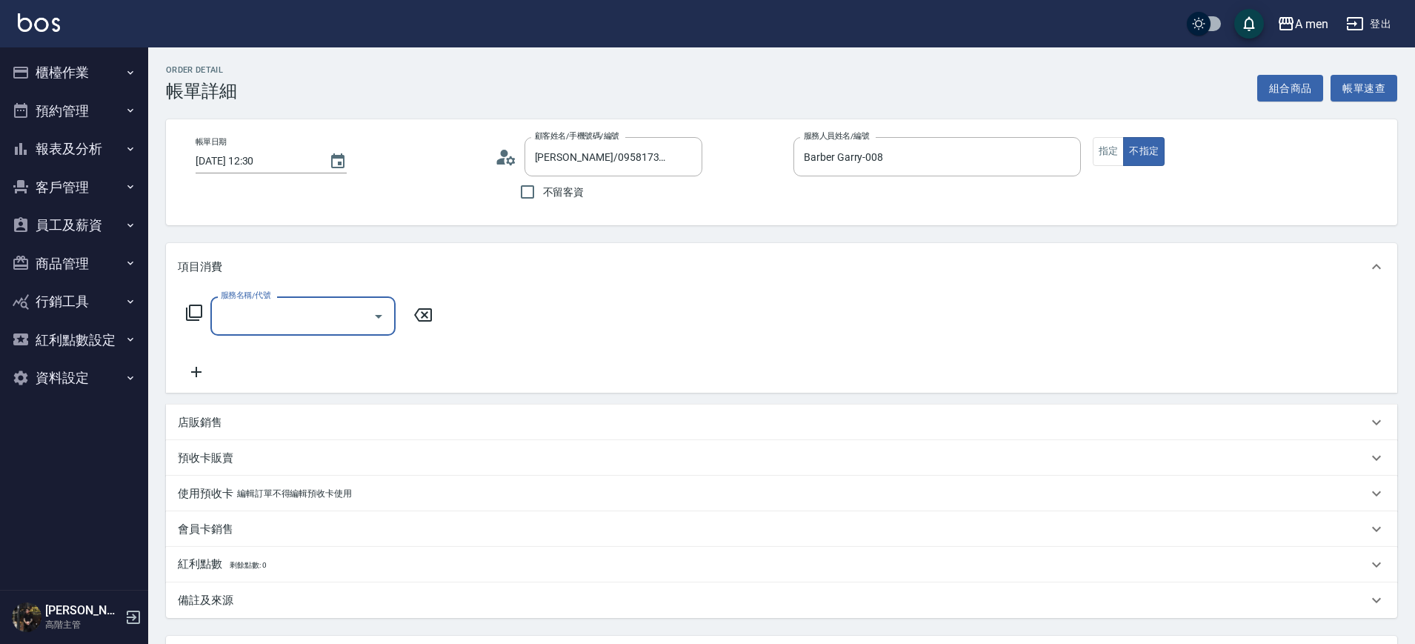
click at [371, 310] on icon "Open" at bounding box center [379, 316] width 18 height 18
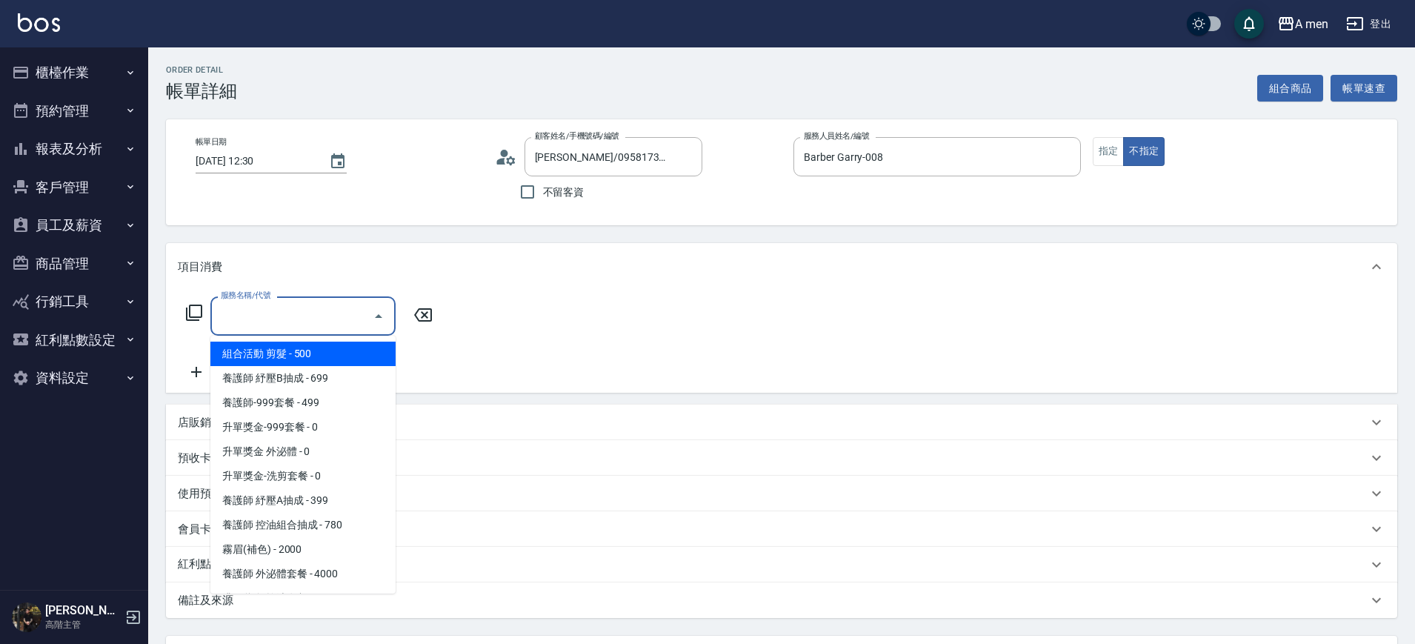
click at [430, 260] on div "項目消費" at bounding box center [773, 267] width 1190 height 16
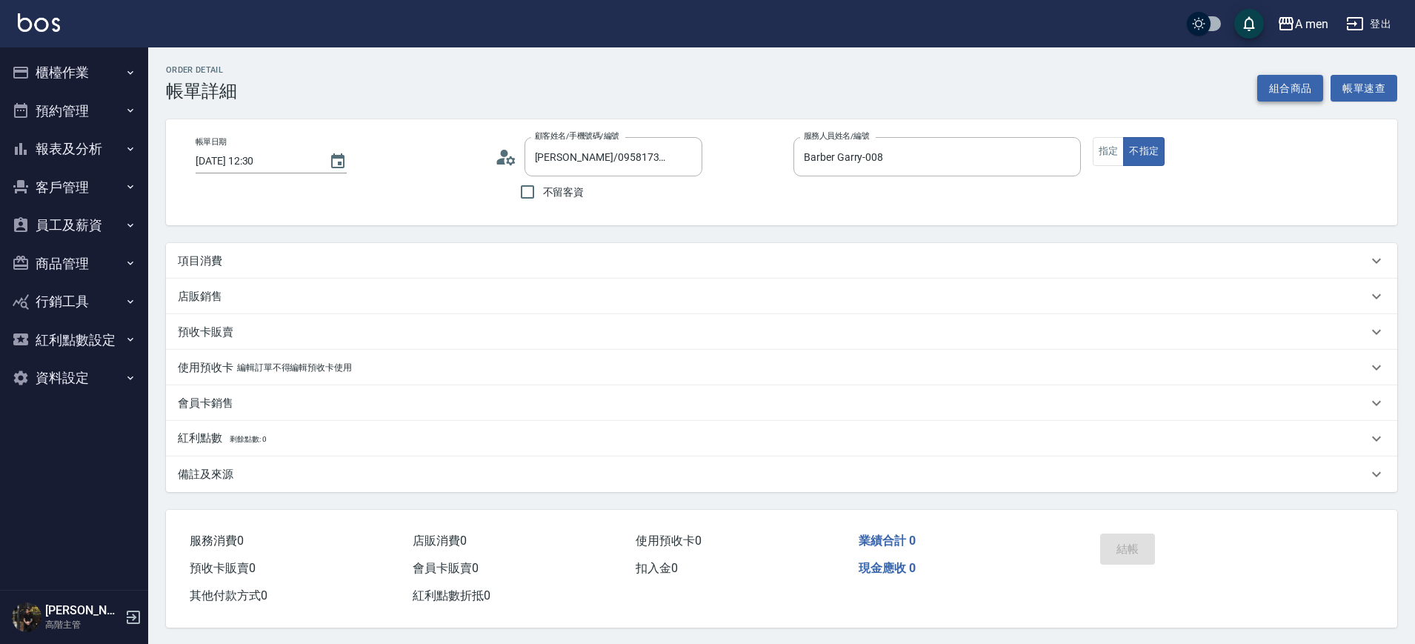
drag, startPoint x: 1253, startPoint y: 77, endPoint x: 1291, endPoint y: 82, distance: 38.1
click at [1291, 82] on div "Order detail 帳單詳細 組合商品 帳單速查" at bounding box center [781, 83] width 1231 height 36
click at [1302, 88] on button "組合商品" at bounding box center [1290, 88] width 67 height 27
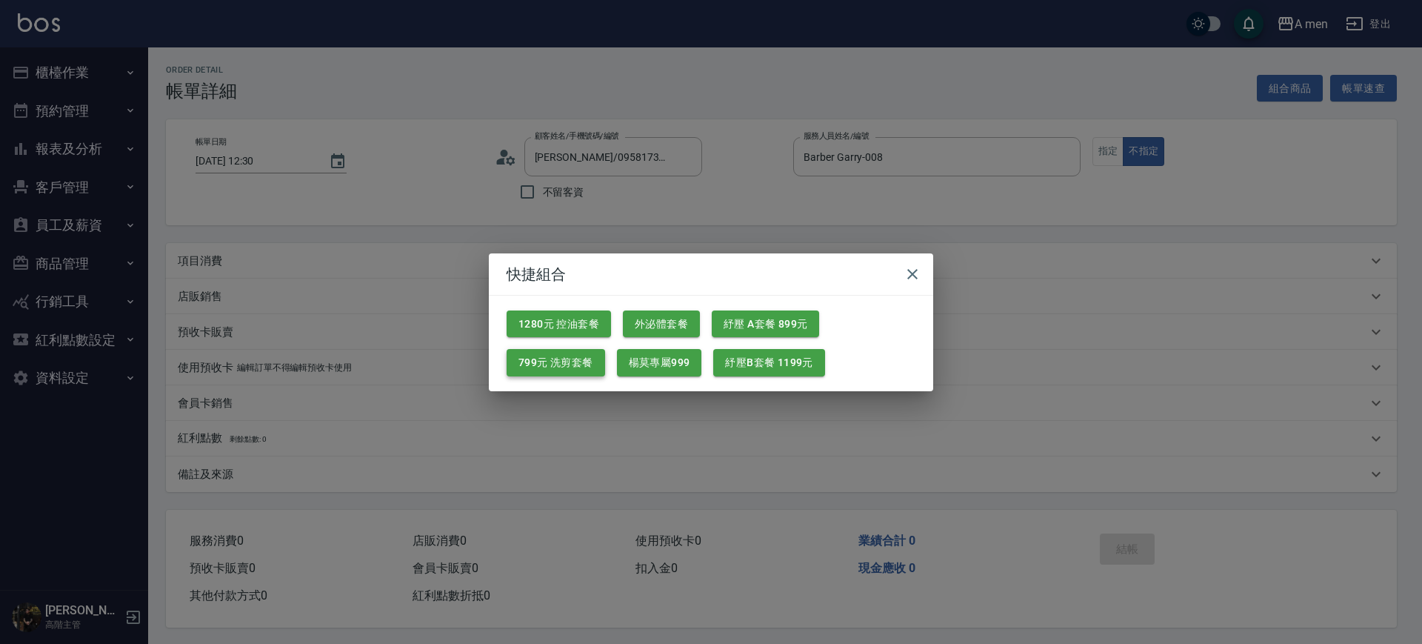
click at [535, 368] on button "799元 洗剪套餐" at bounding box center [556, 362] width 99 height 27
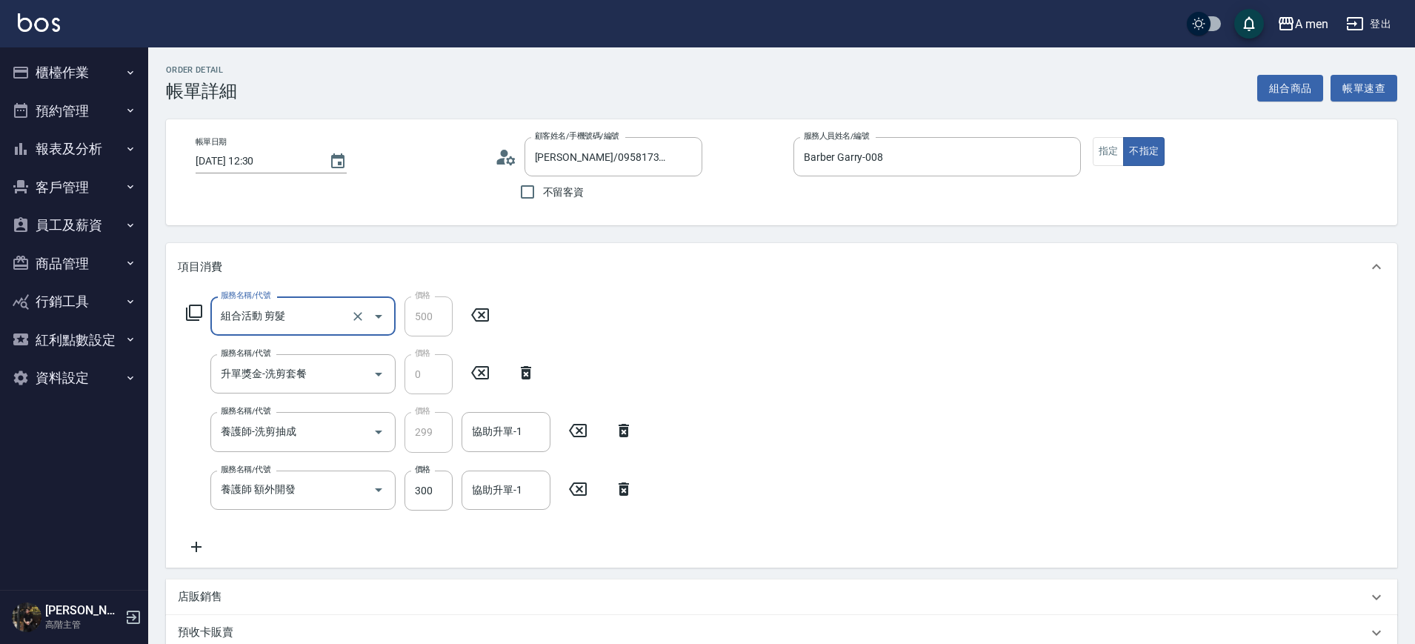
click at [623, 501] on div "服務名稱/代號 養護師 額外開發 服務名稱/代號 價格 300 價格 協助升單-1 協助升單-1" at bounding box center [410, 490] width 464 height 40
click at [623, 493] on icon at bounding box center [624, 488] width 10 height 13
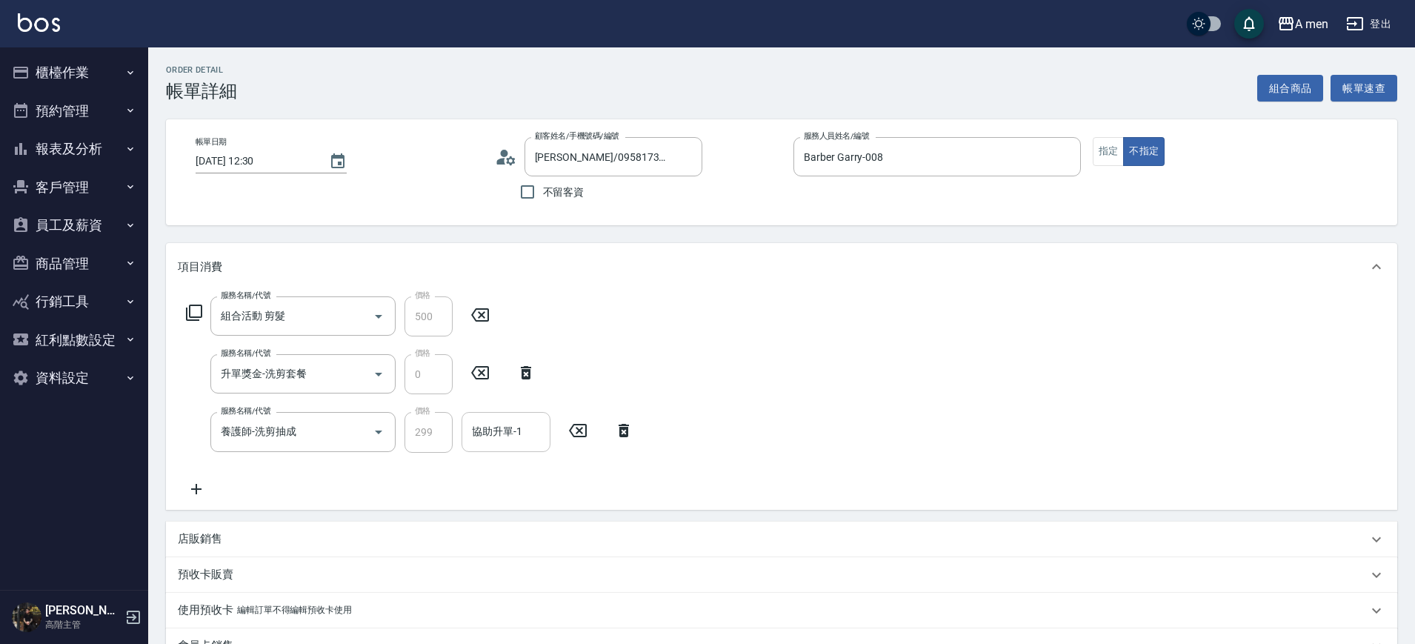
click at [525, 445] on div "協助升單-1" at bounding box center [506, 431] width 89 height 39
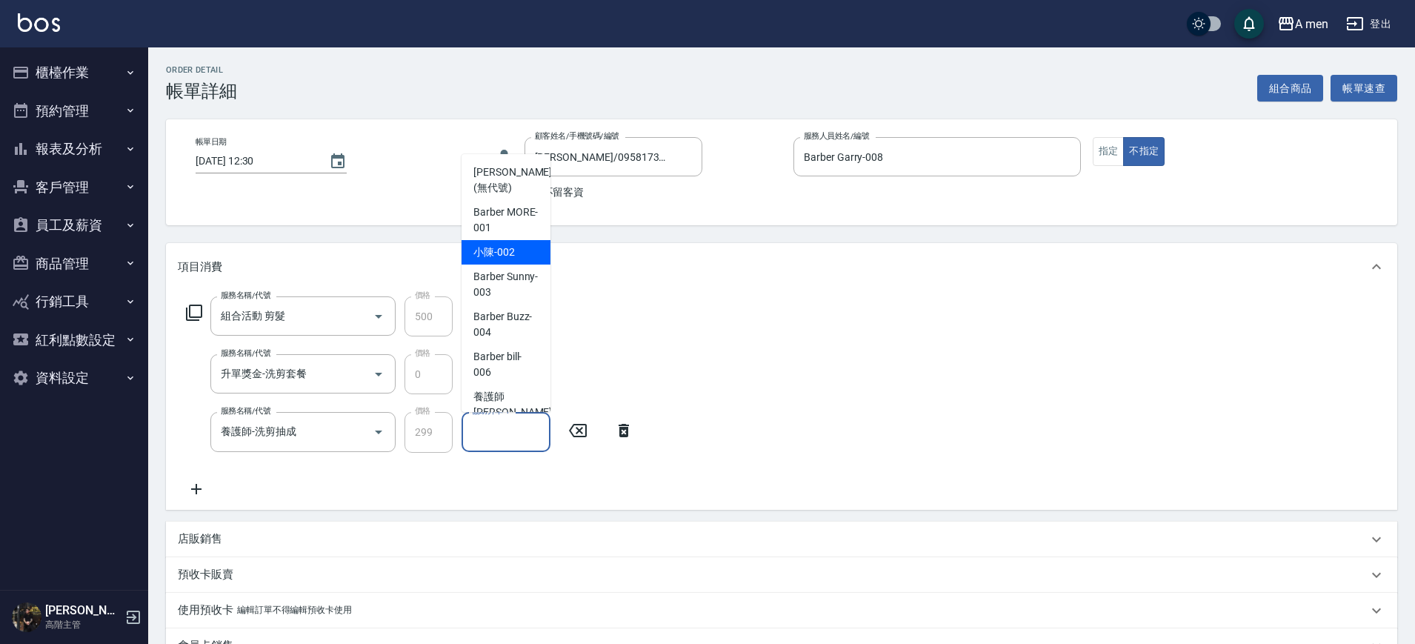
click at [516, 259] on div "小陳 -002" at bounding box center [506, 252] width 89 height 24
type input "小陳-002"
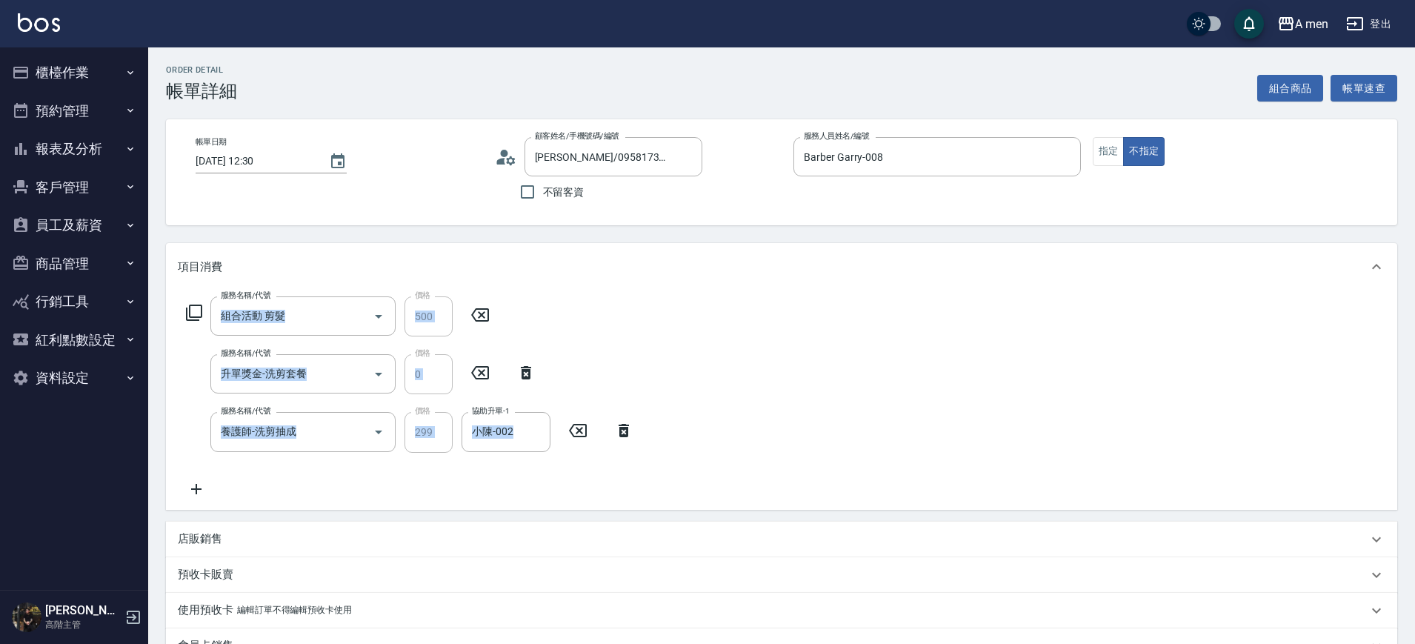
drag, startPoint x: 1406, startPoint y: 211, endPoint x: 1422, endPoint y: 527, distance: 316.7
click at [1414, 527] on html "A men 登出 櫃檯作業 打帳單 帳單列表 營業儀表板 現金收支登錄 高階收支登錄 材料自購登錄 每日結帳 排班表 現場電腦打卡 掃碼打卡 預約管理 預約管…" at bounding box center [707, 462] width 1415 height 924
drag, startPoint x: 1422, startPoint y: 527, endPoint x: 1411, endPoint y: 212, distance: 315.7
click at [1411, 212] on div "Order detail 帳單詳細 組合商品 帳單速查 帳單日期 2025/09/24 12:30 顧客姓名/手機號碼/編號 廖威傑/0958173493/n…" at bounding box center [781, 485] width 1267 height 876
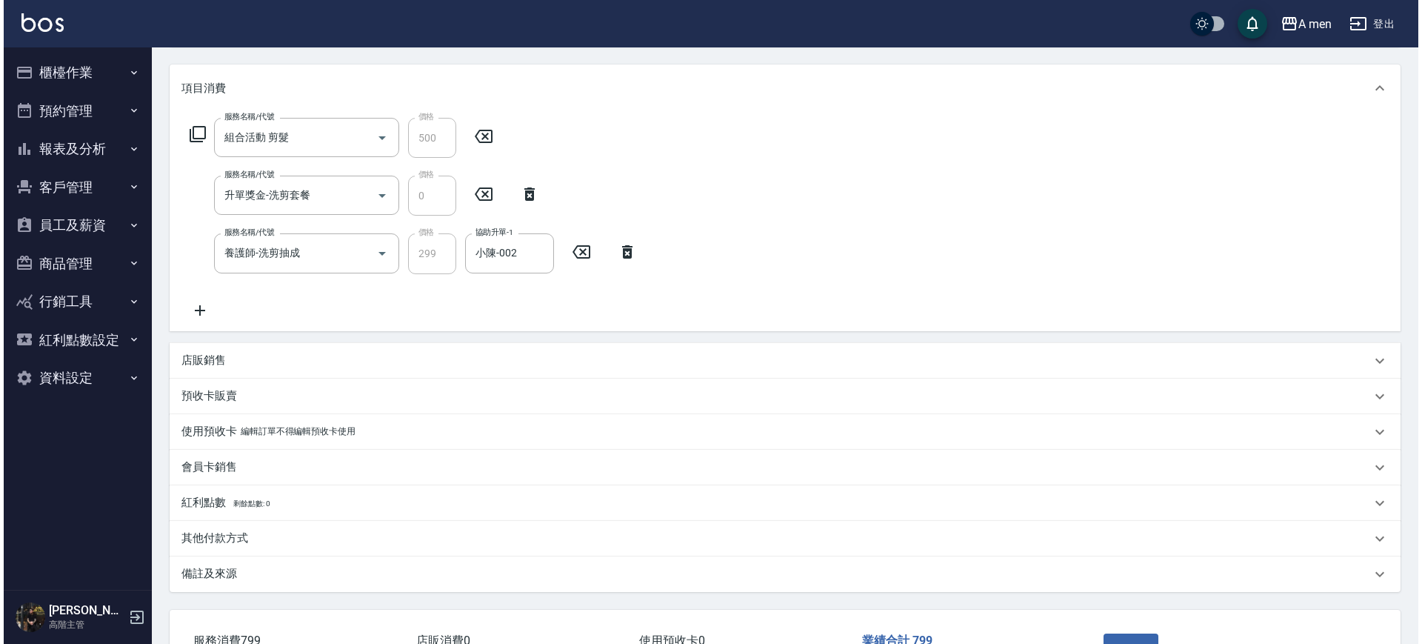
scroll to position [287, 0]
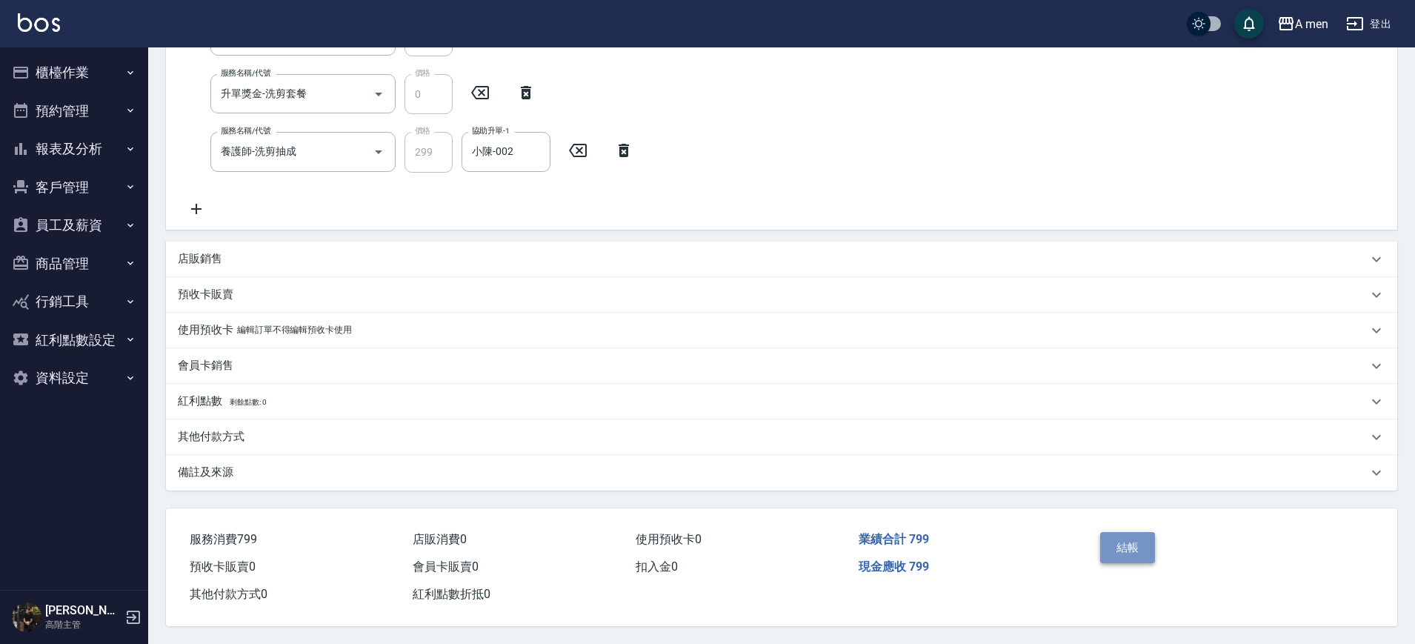
click at [1147, 538] on button "結帳" at bounding box center [1128, 547] width 56 height 31
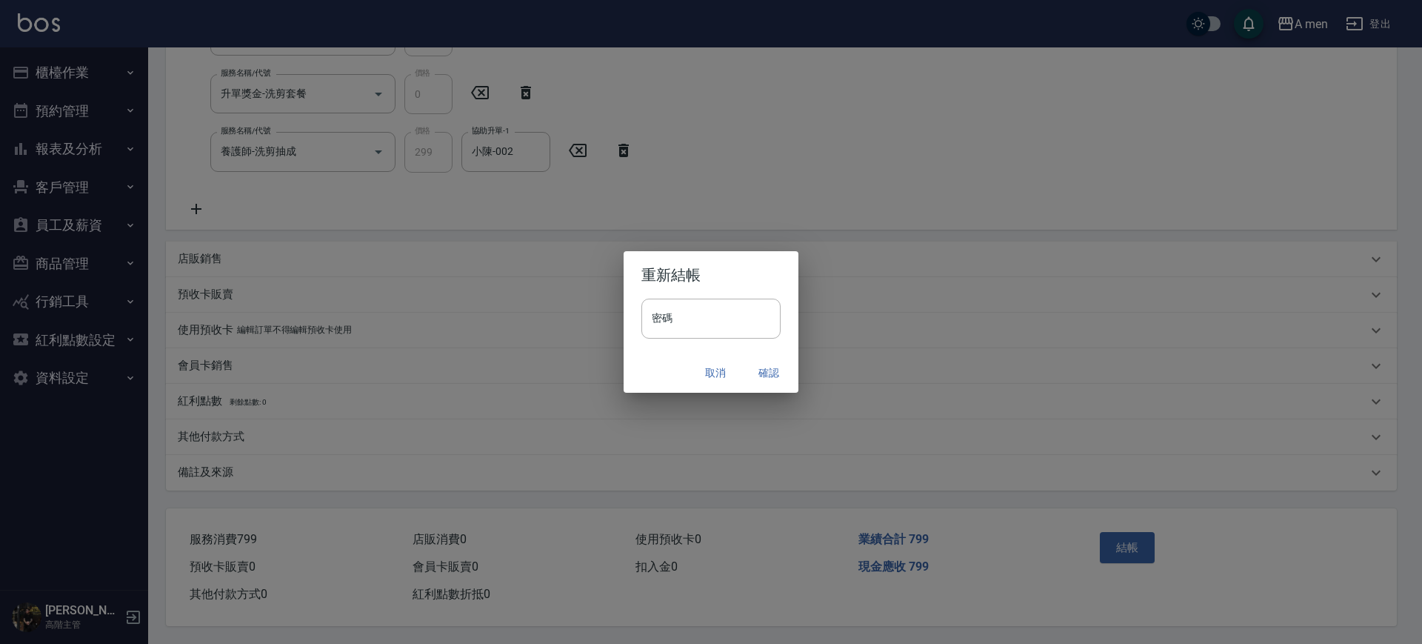
click at [764, 363] on button "確認" at bounding box center [768, 372] width 47 height 27
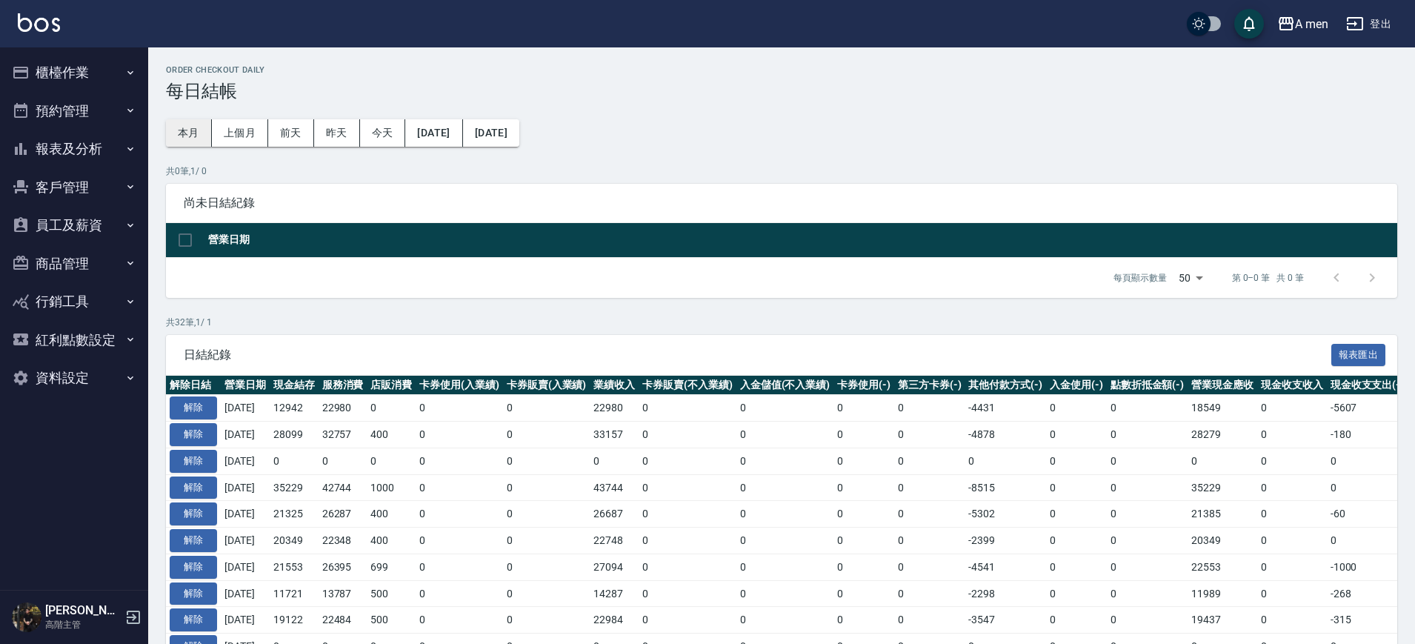
click at [177, 126] on button "本月" at bounding box center [189, 132] width 46 height 27
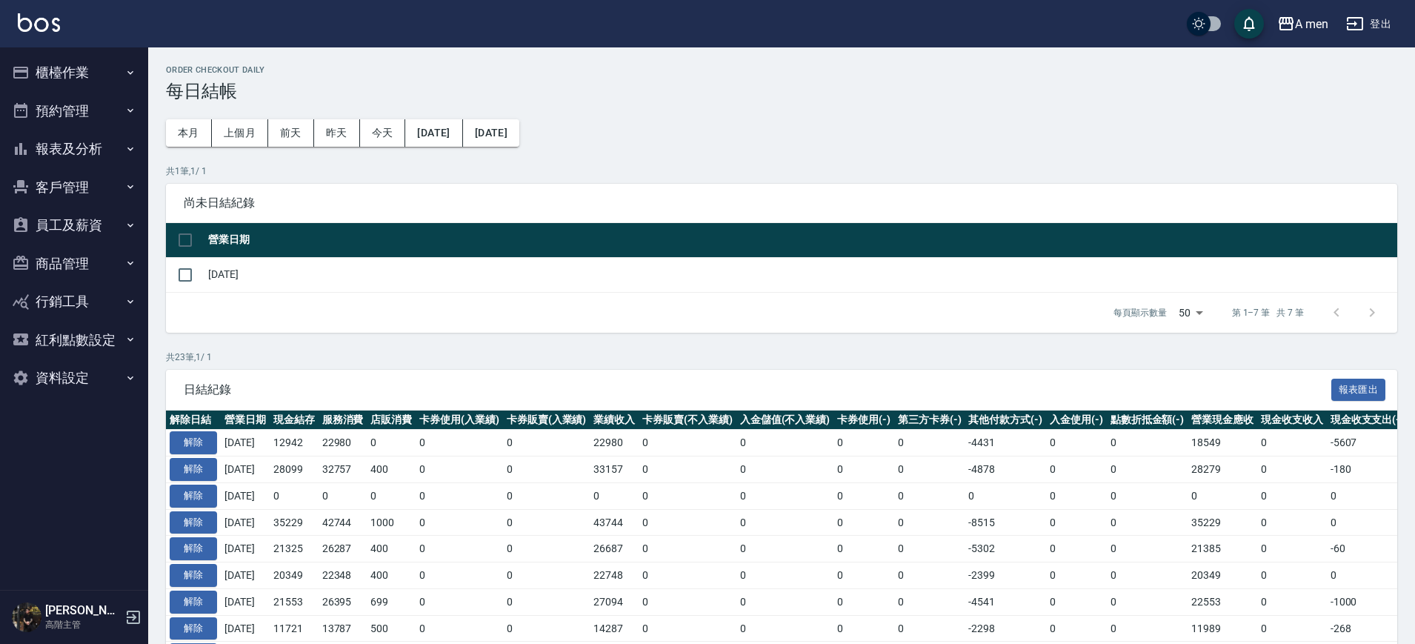
click at [68, 147] on button "報表及分析" at bounding box center [74, 149] width 136 height 39
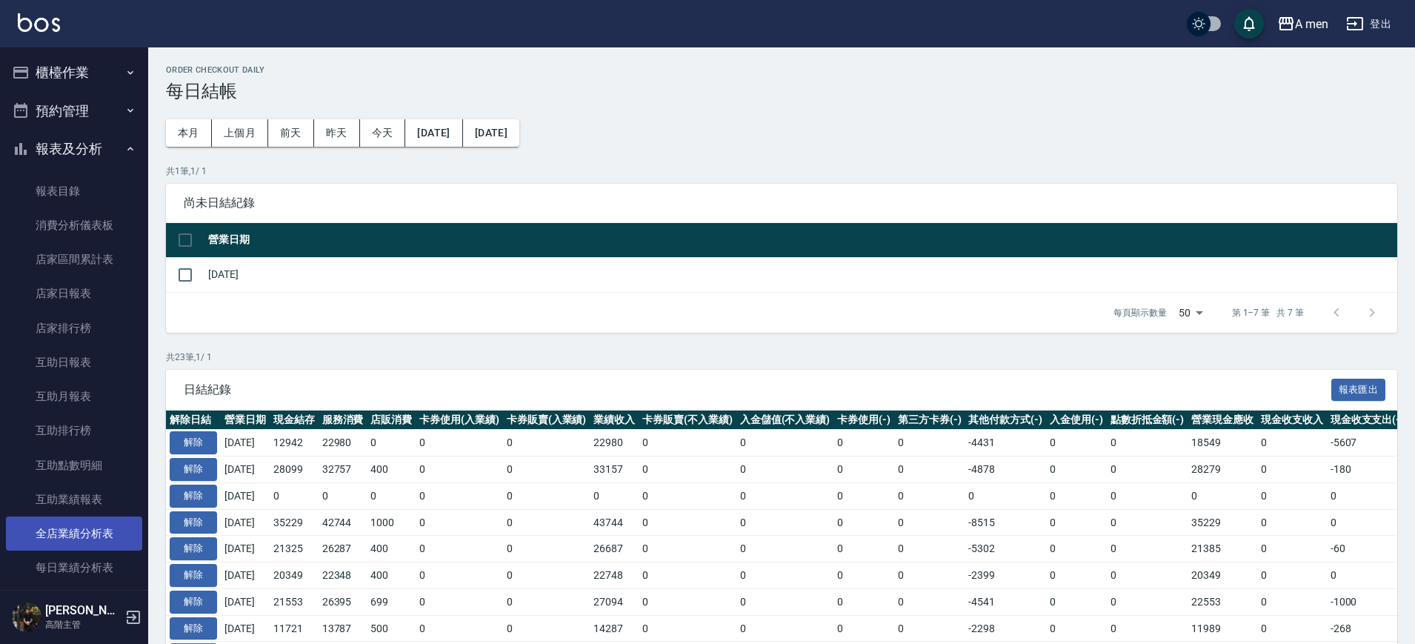
click at [100, 534] on link "全店業績分析表" at bounding box center [74, 533] width 136 height 34
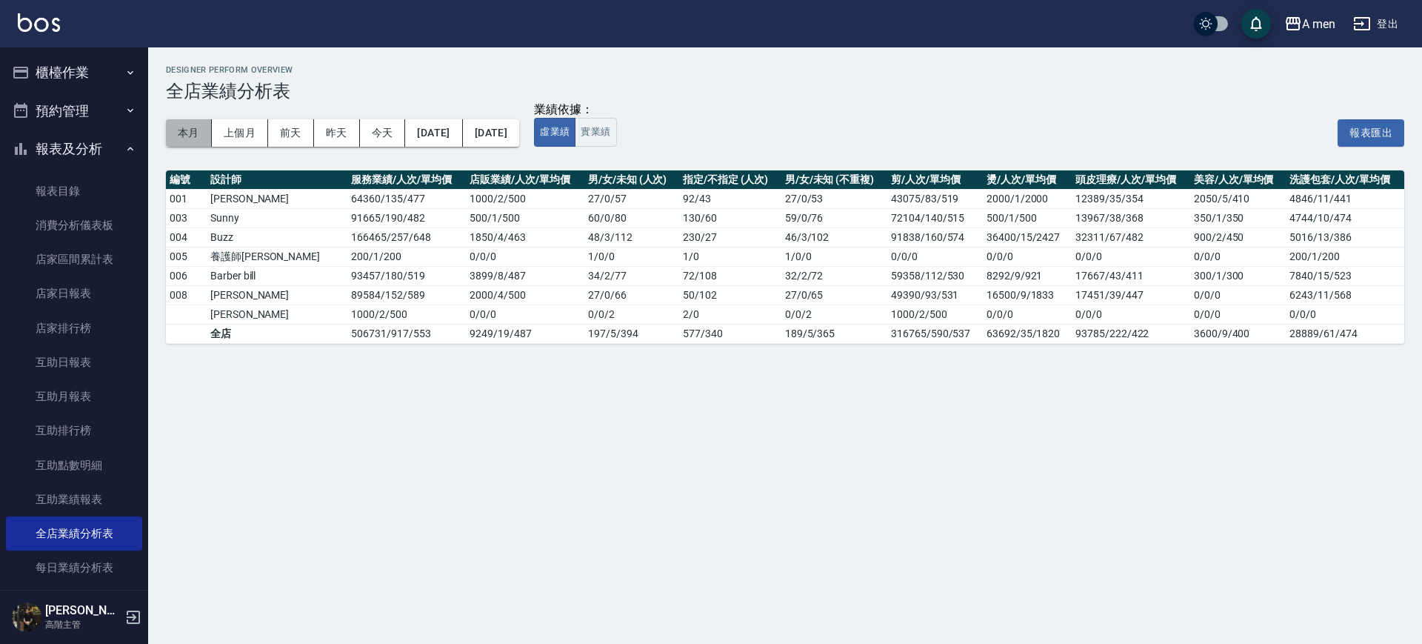
click at [183, 135] on button "本月" at bounding box center [189, 132] width 46 height 27
click at [234, 131] on button "上個月" at bounding box center [240, 132] width 56 height 27
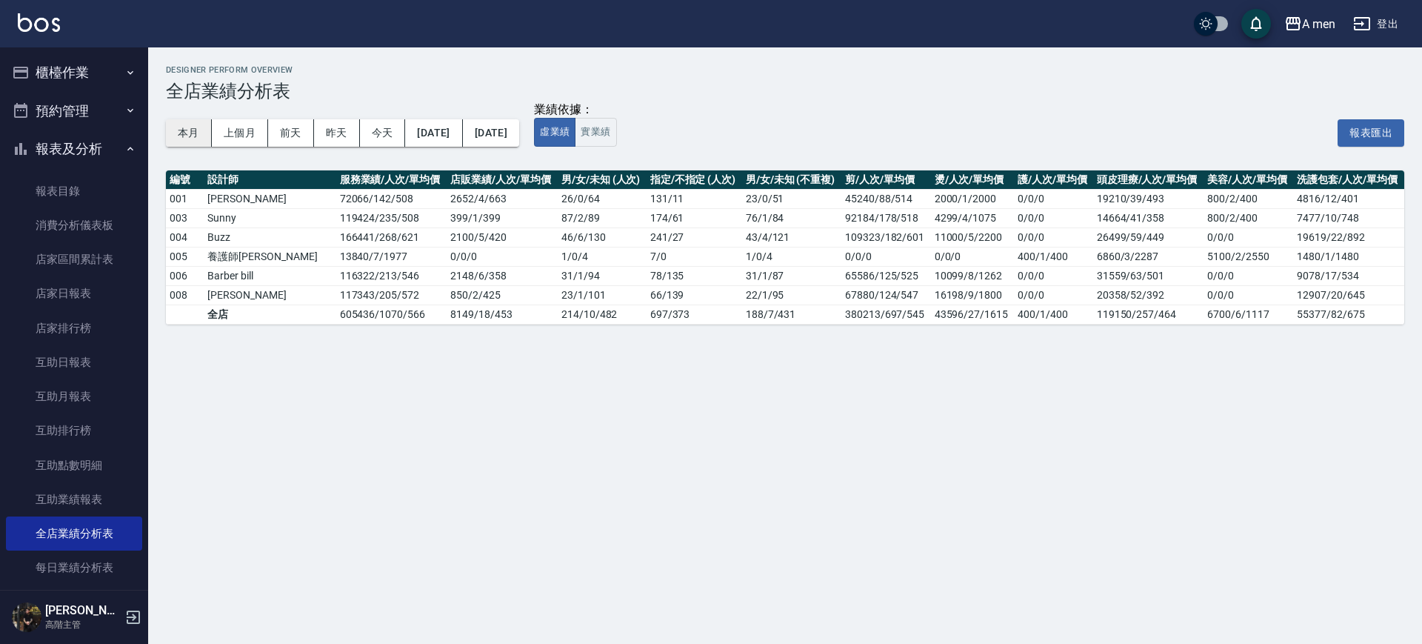
click at [179, 129] on button "本月" at bounding box center [189, 132] width 46 height 27
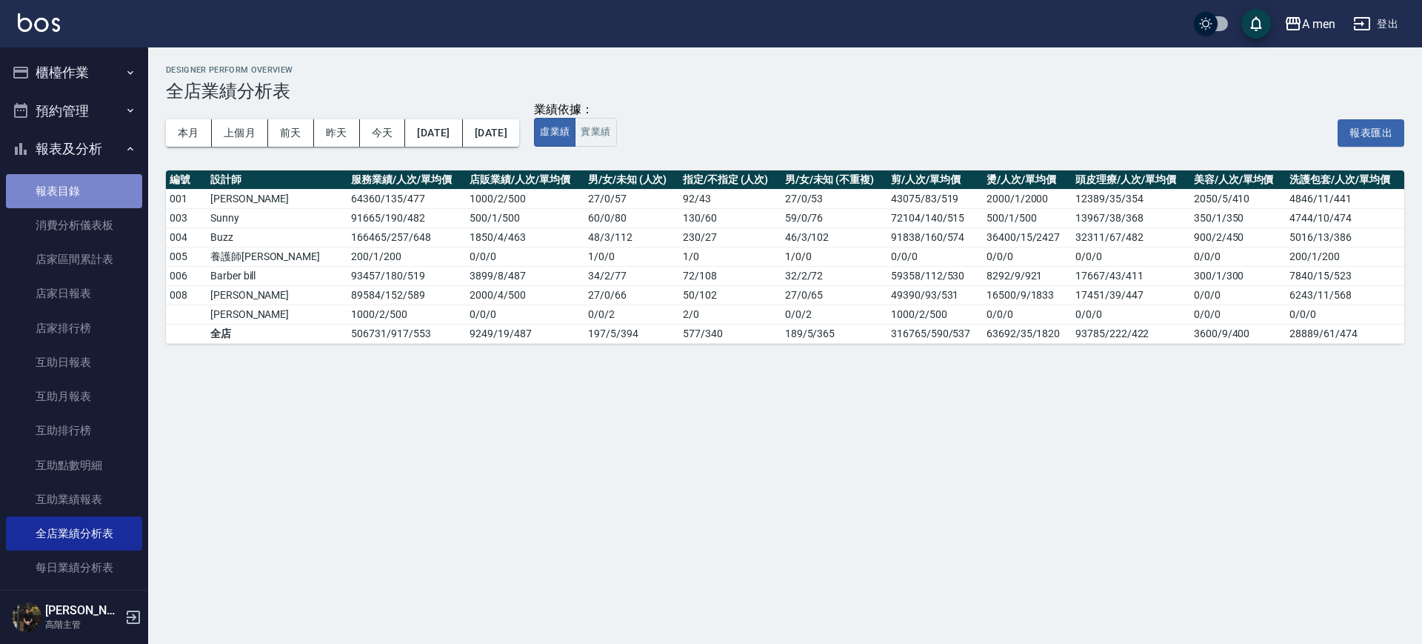
click at [104, 187] on link "報表目錄" at bounding box center [74, 191] width 136 height 34
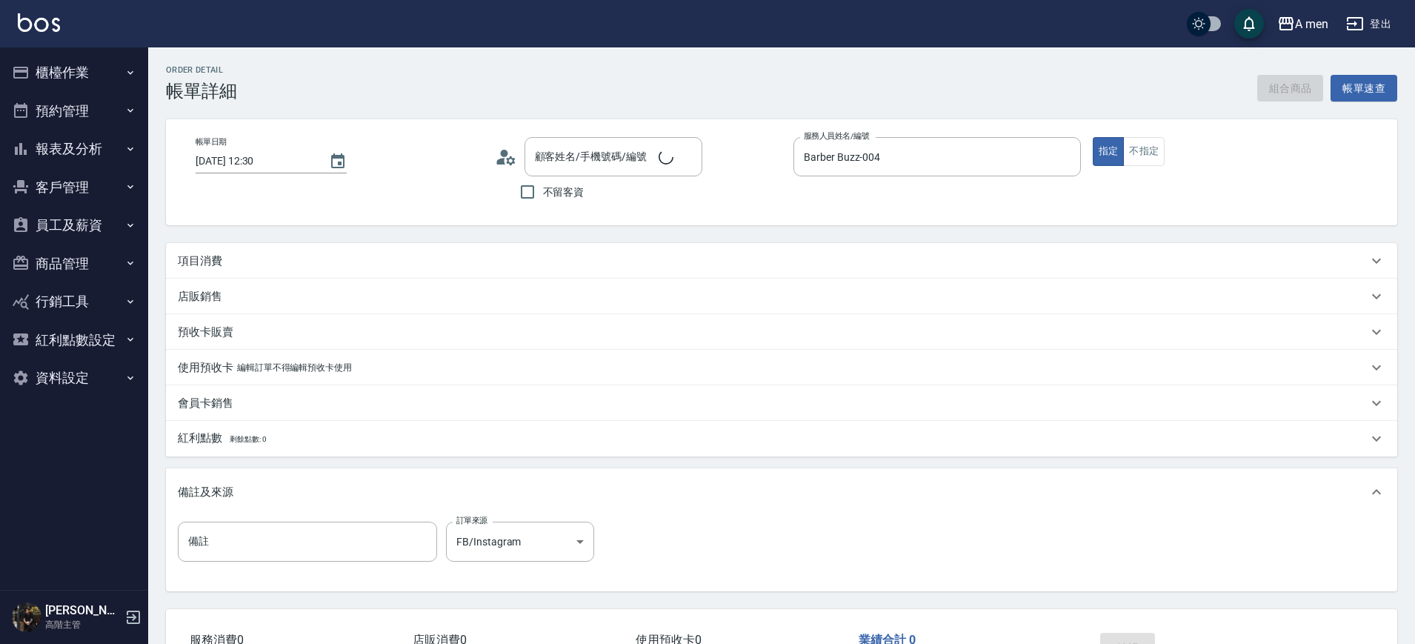
type input "[PERSON_NAME]先生/0965317435/null"
click at [293, 247] on div "項目消費" at bounding box center [781, 261] width 1231 height 36
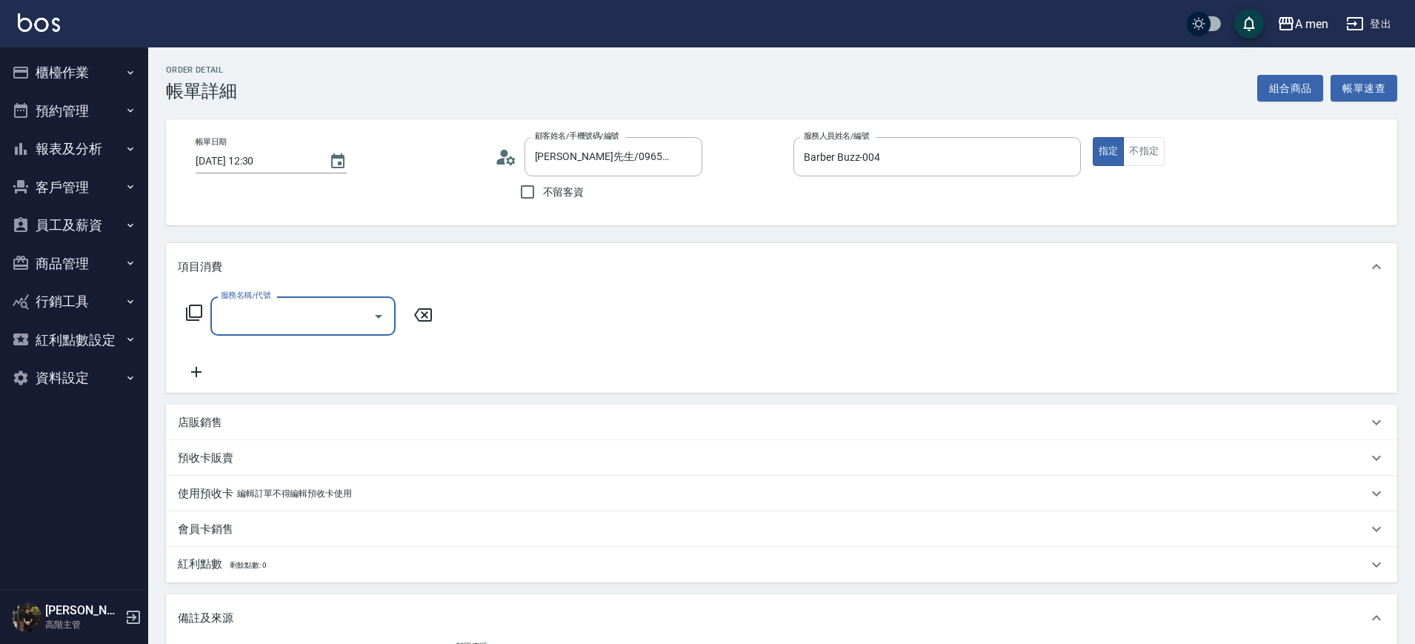
click at [290, 306] on input "服務名稱/代號" at bounding box center [292, 316] width 150 height 26
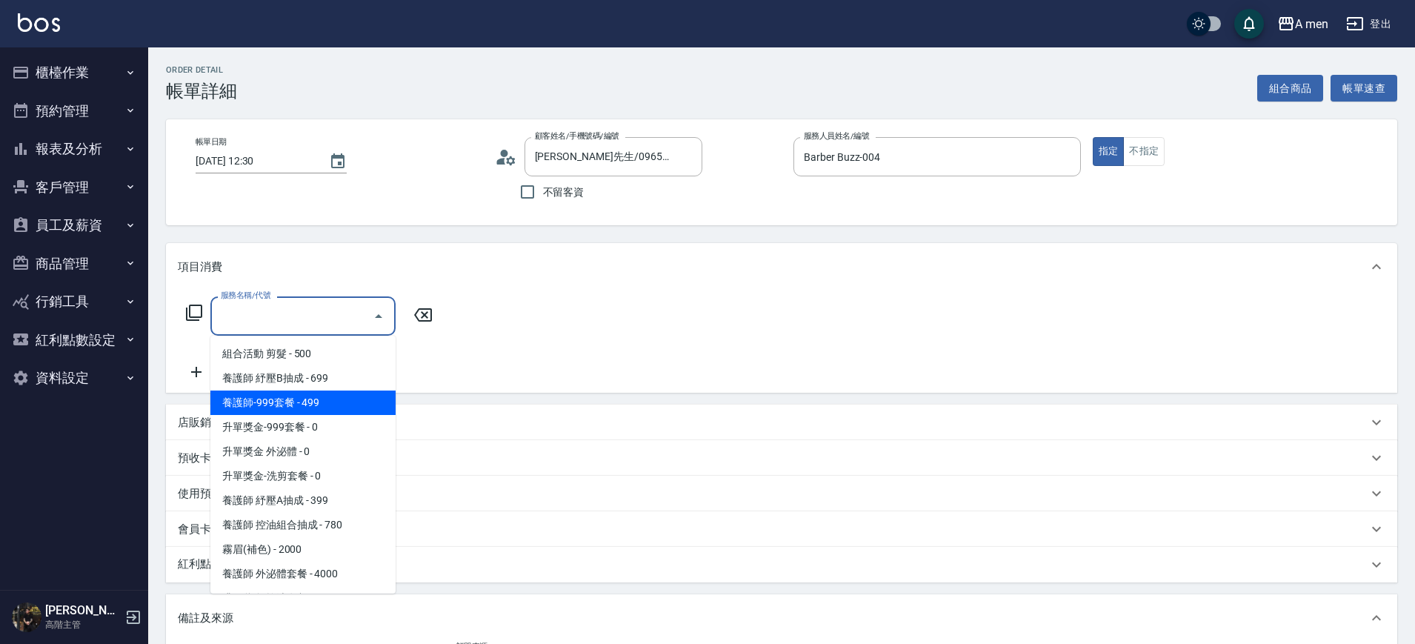
scroll to position [185, 0]
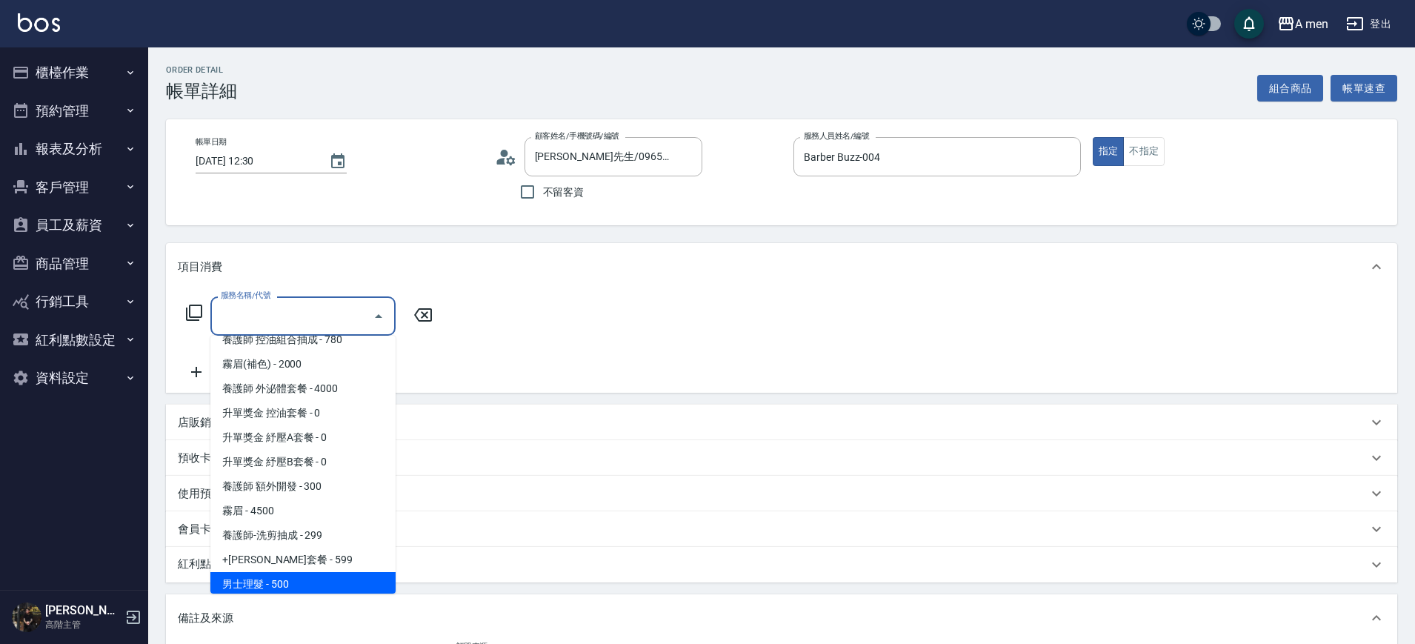
click at [309, 586] on span "男士理髮 - 500" at bounding box center [302, 584] width 185 height 24
type input "男士理髮(A01)"
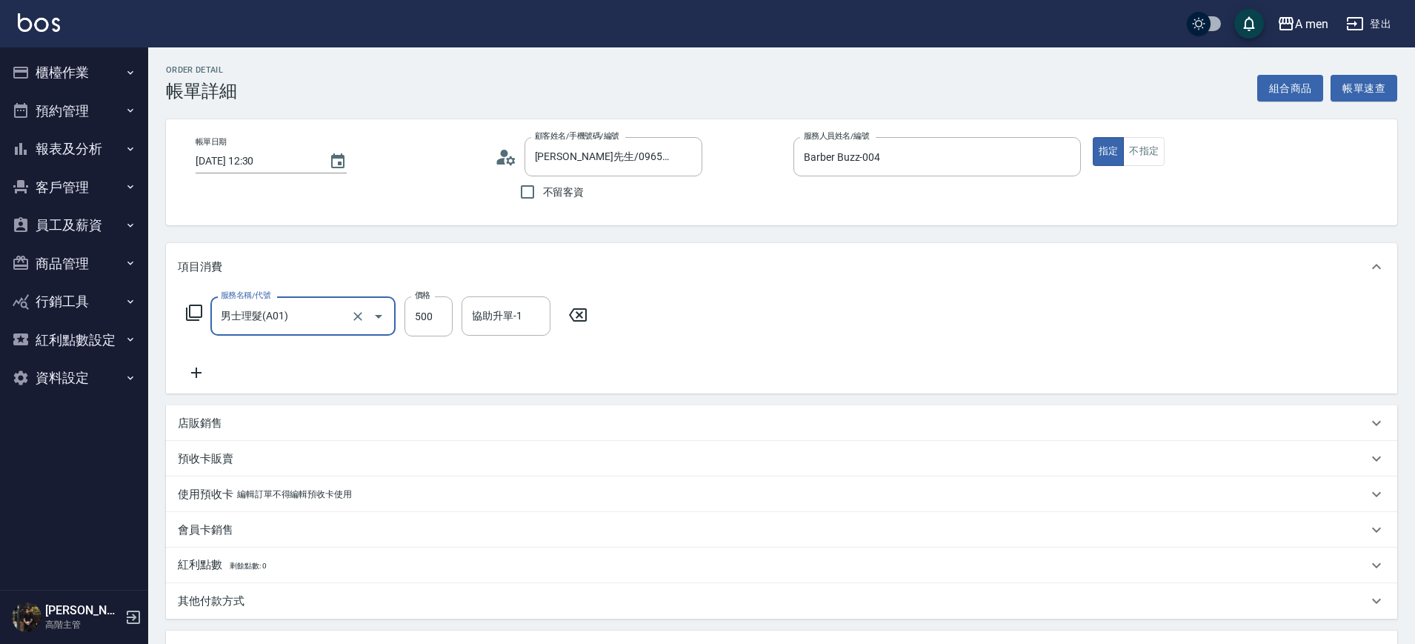
click at [199, 367] on icon at bounding box center [196, 373] width 37 height 18
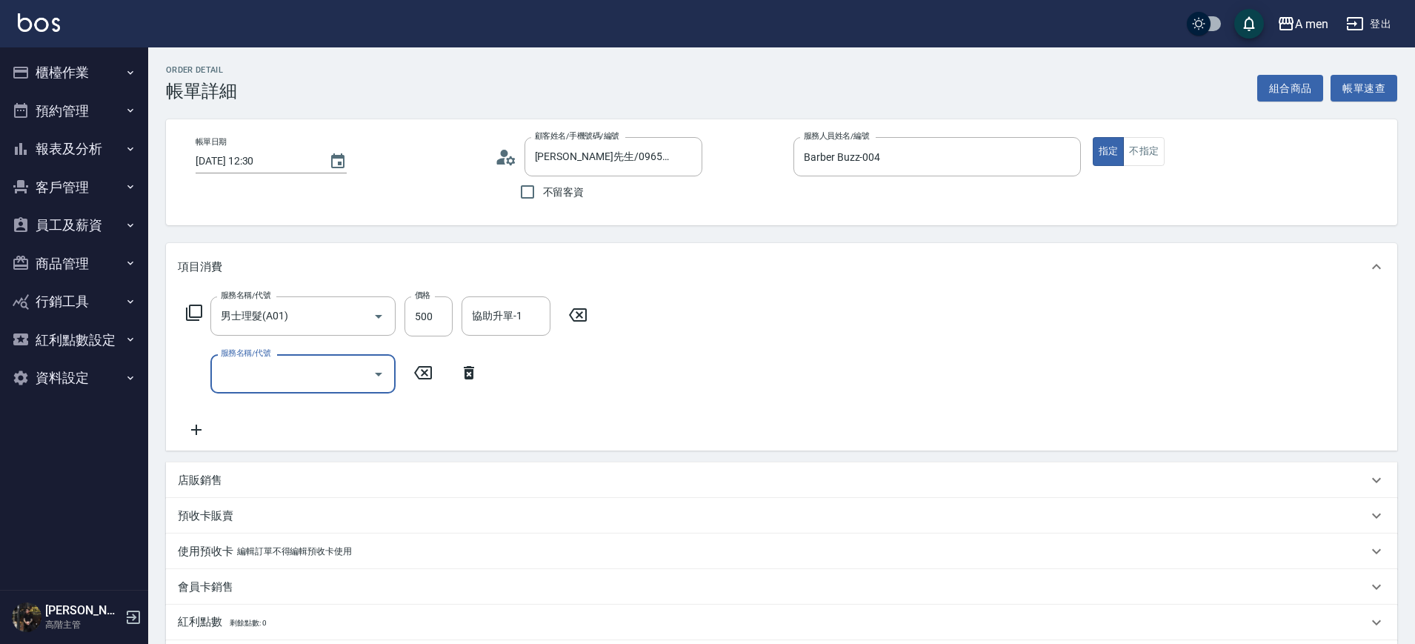
click at [280, 384] on input "服務名稱/代號" at bounding box center [292, 374] width 150 height 26
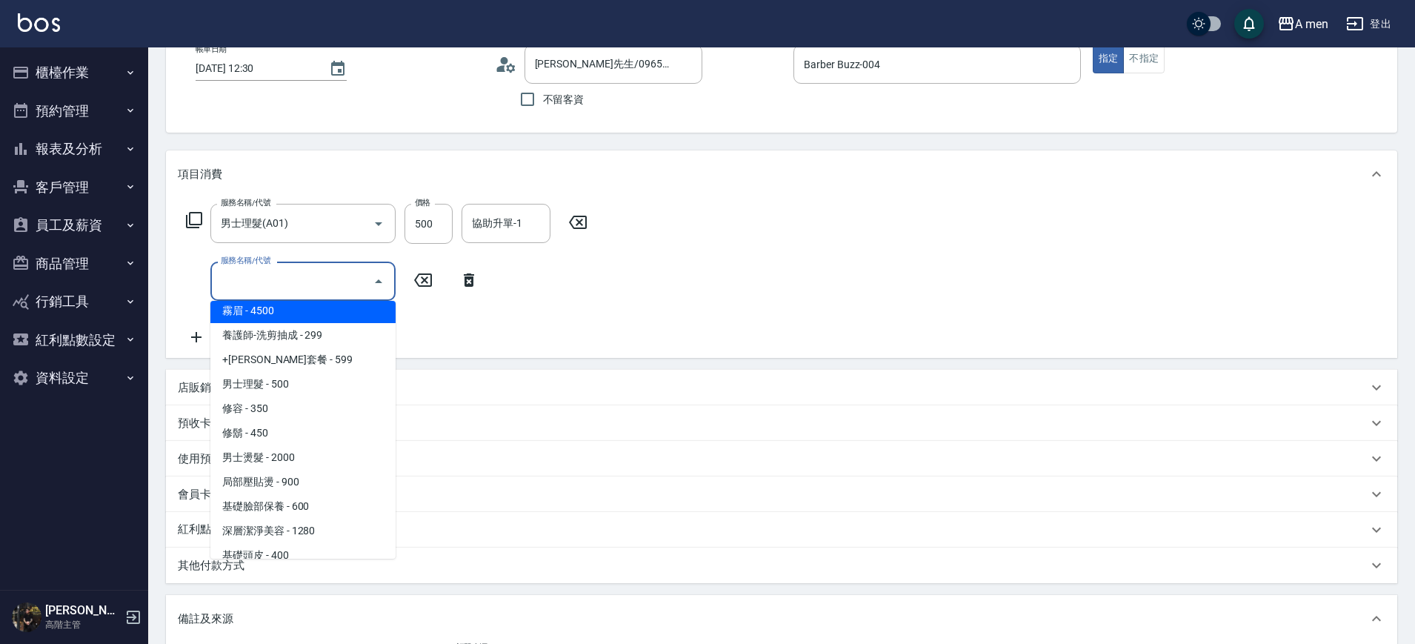
scroll to position [370, 0]
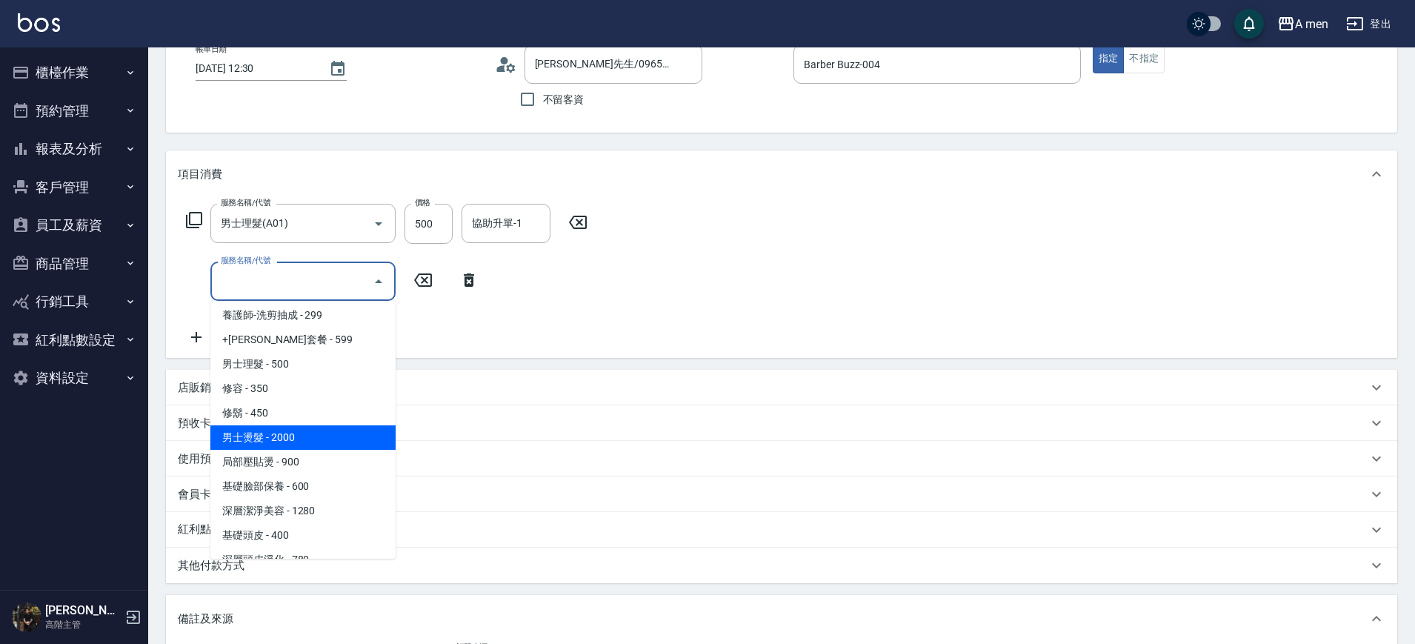
click at [310, 426] on span "男士燙髮 - 2000" at bounding box center [302, 437] width 185 height 24
type input "男士燙髮(B01)"
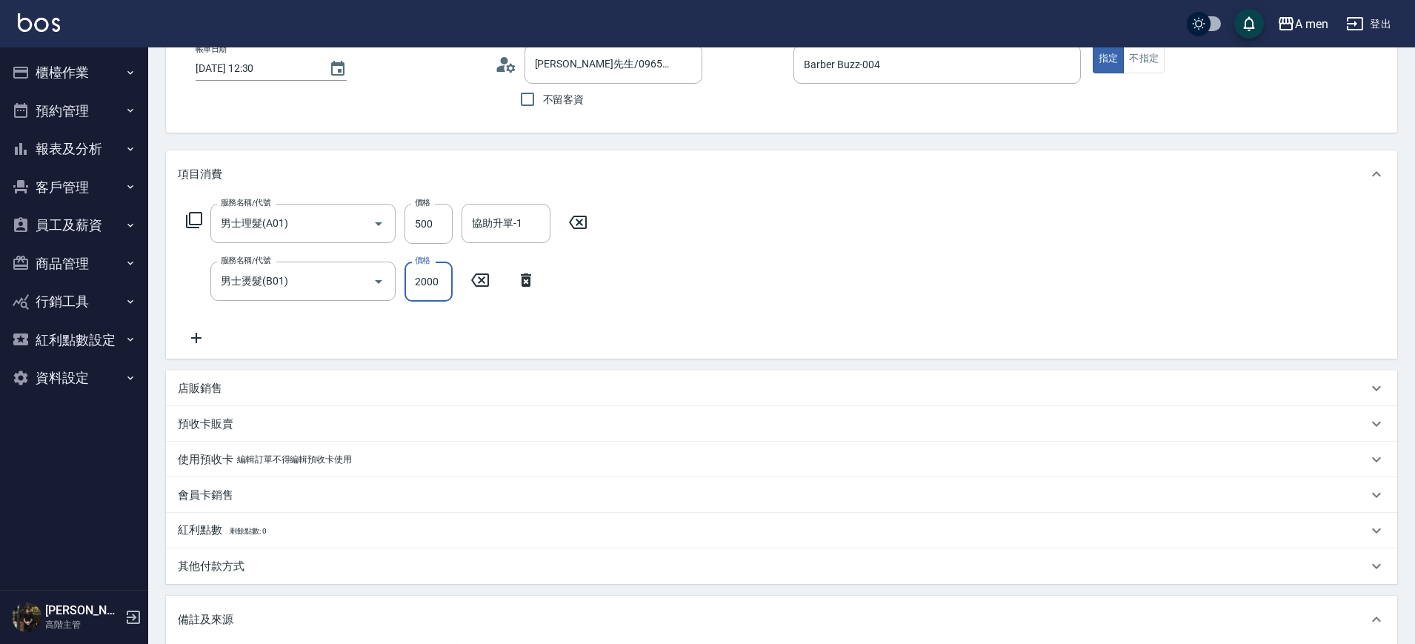
click at [443, 284] on input "2000" at bounding box center [428, 281] width 48 height 40
type input "2300"
click at [187, 327] on div "服務名稱/代號 男士理髮(A01) 服務名稱/代號 價格 500 價格 協助升單-1 協助升單-1 服務名稱/代號 男士燙髮(B01) 服務名稱/代號 價格 …" at bounding box center [387, 275] width 419 height 143
click at [187, 340] on icon at bounding box center [196, 338] width 37 height 18
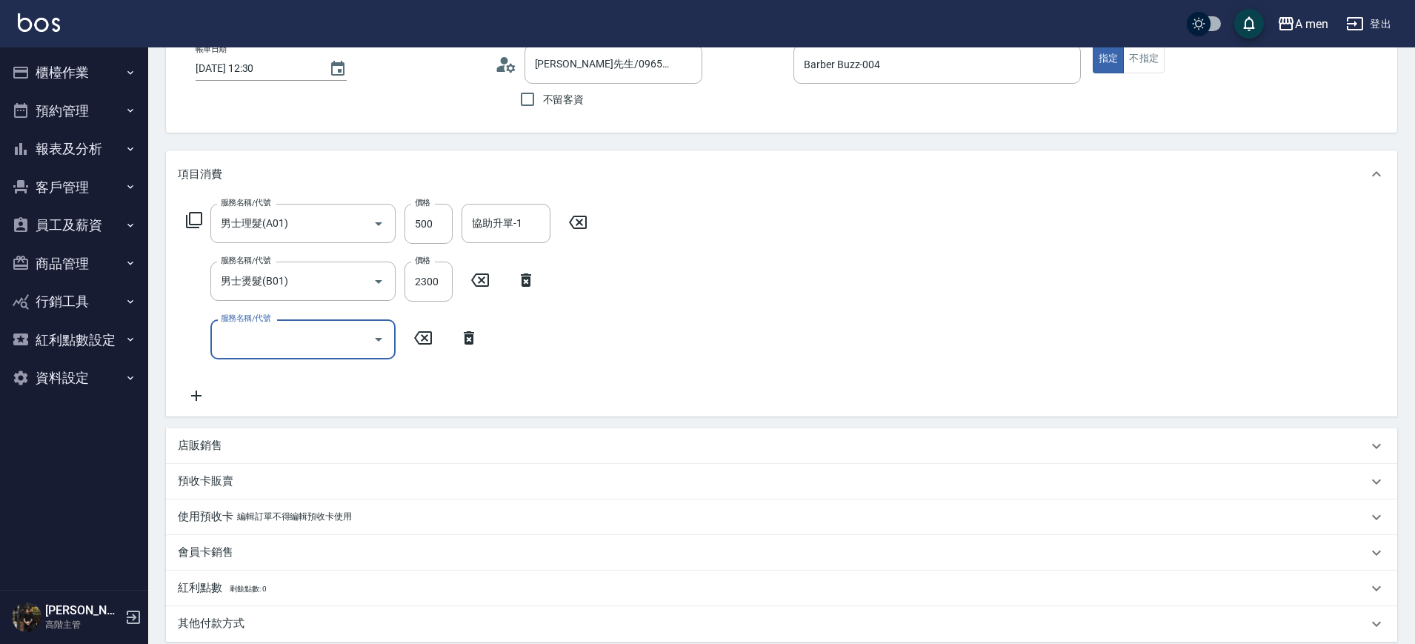
click at [257, 337] on input "服務名稱/代號" at bounding box center [292, 339] width 150 height 26
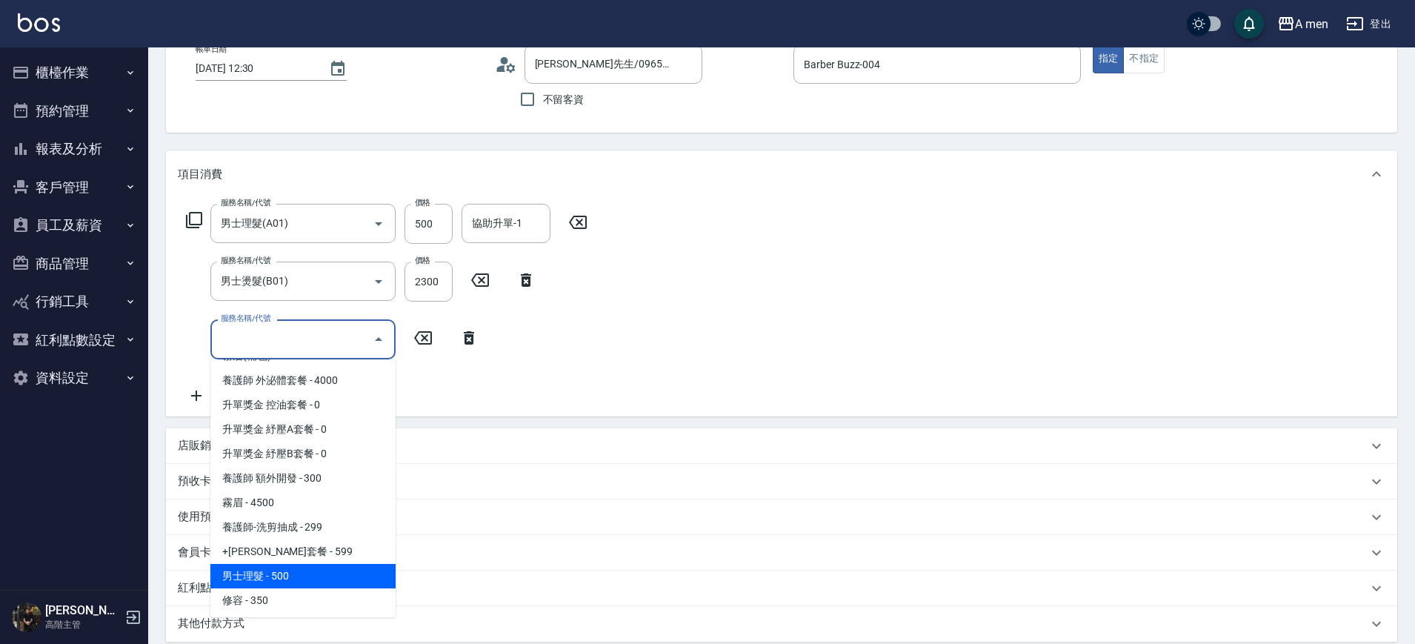
scroll to position [185, 0]
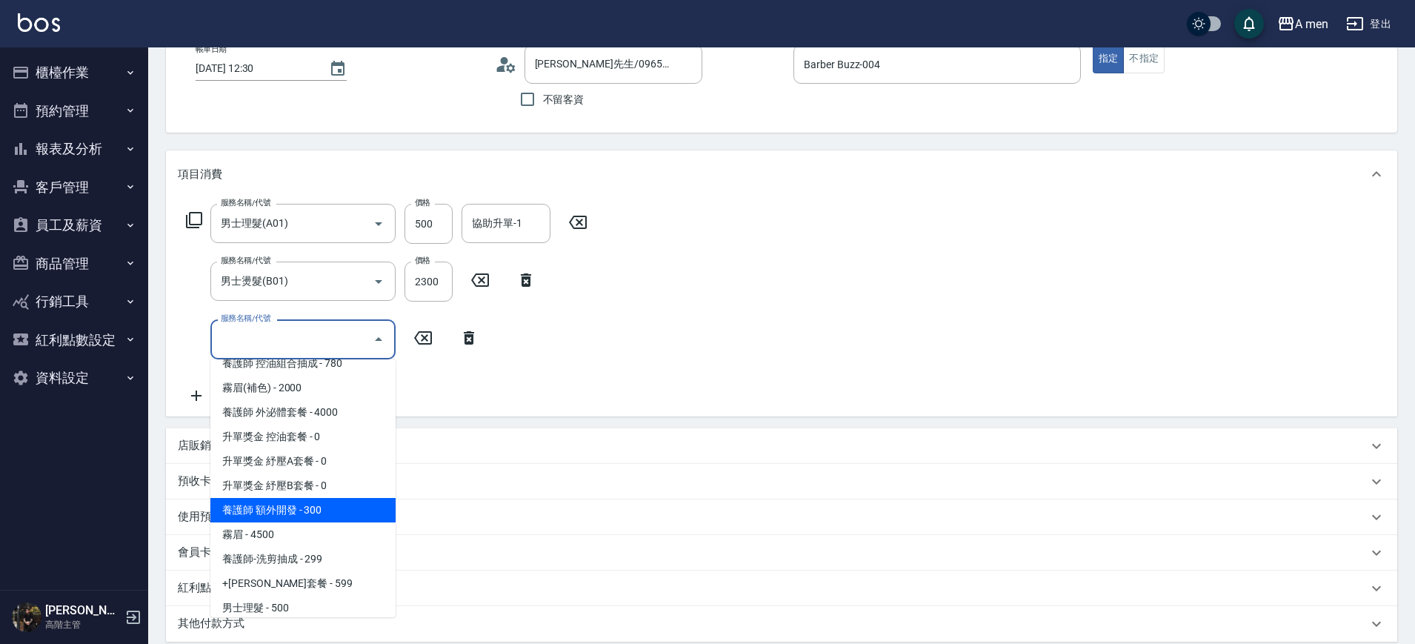
click at [336, 512] on span "養護師 額外開發 - 300" at bounding box center [302, 510] width 185 height 24
type input "養護師 額外開發"
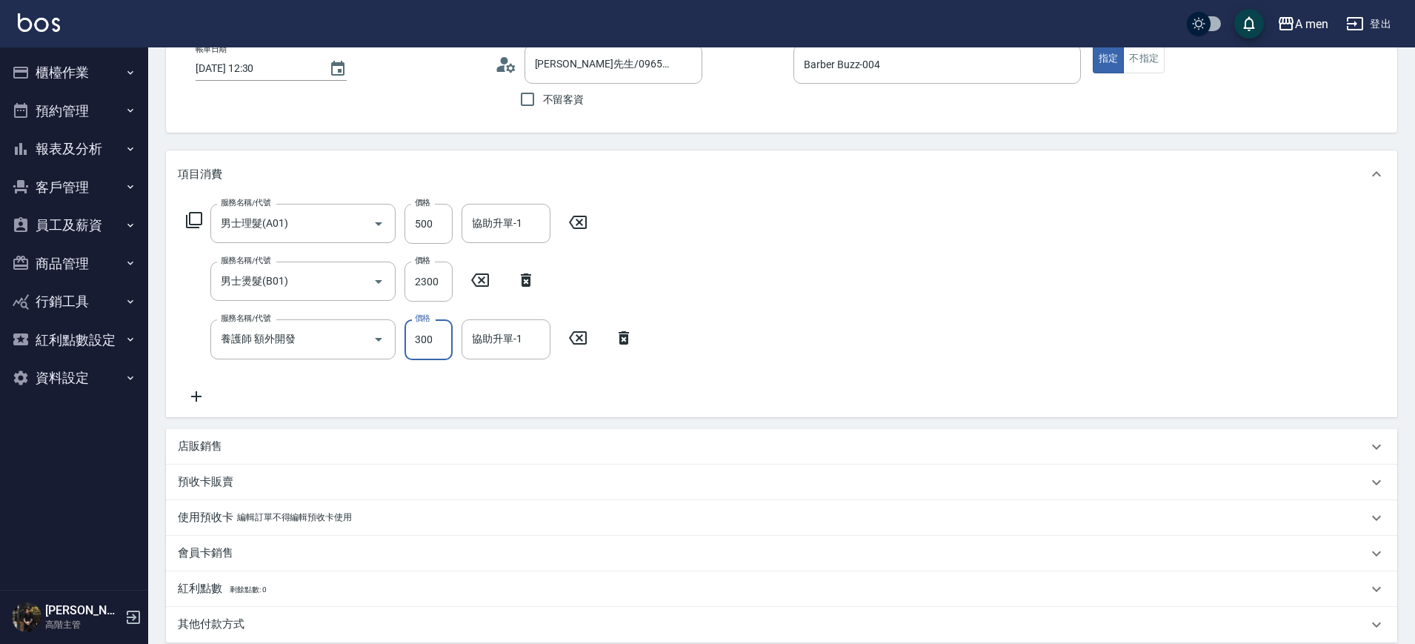
click at [424, 342] on input "300" at bounding box center [428, 339] width 48 height 40
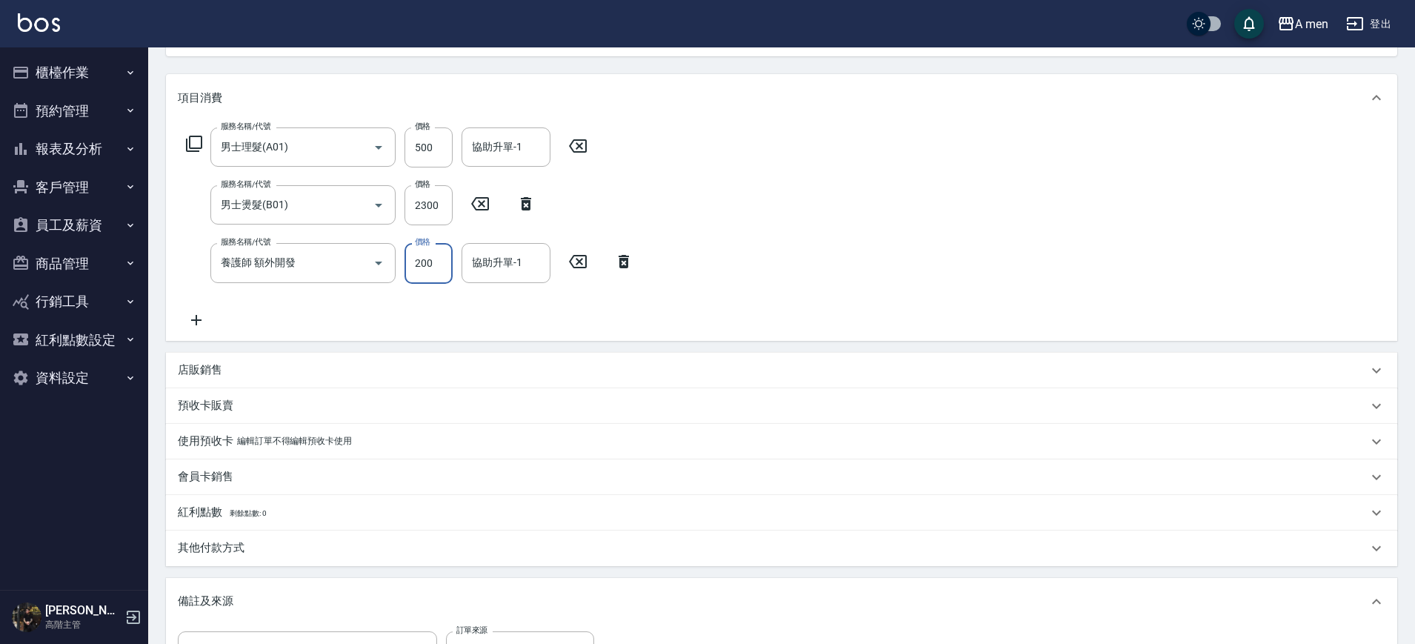
scroll to position [16, 0]
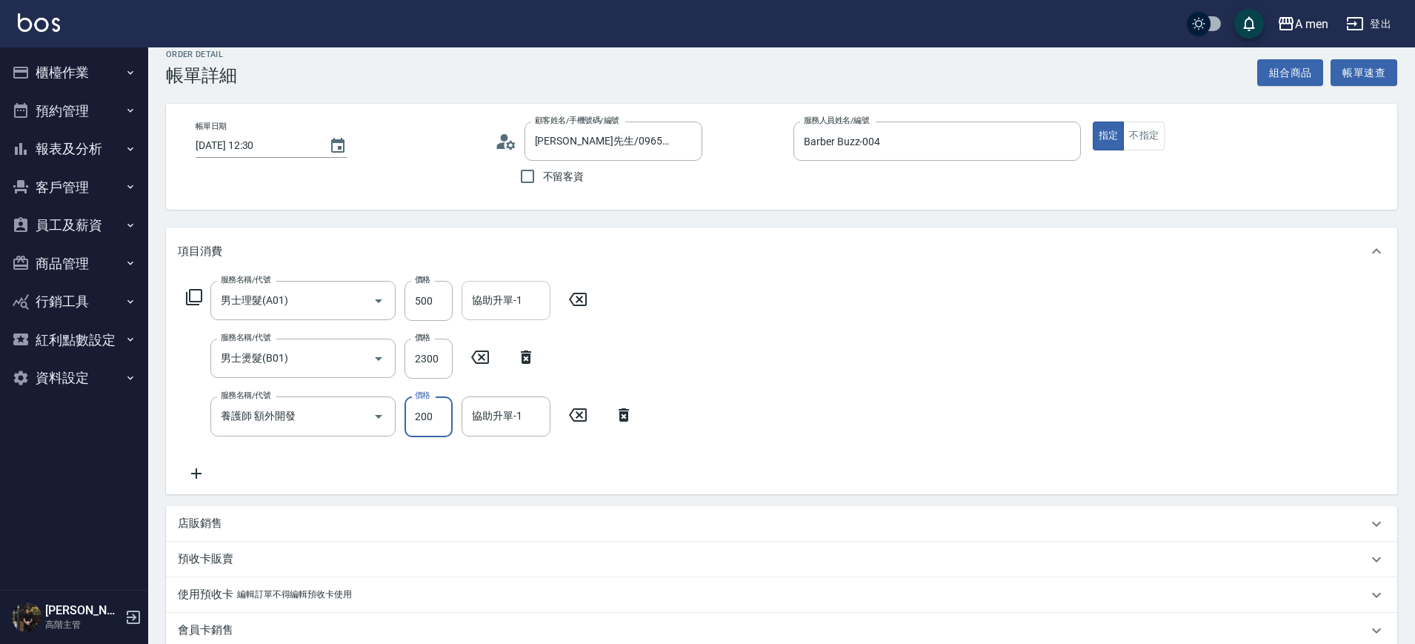
type input "200"
click at [522, 297] on input "協助升單-1" at bounding box center [506, 300] width 76 height 26
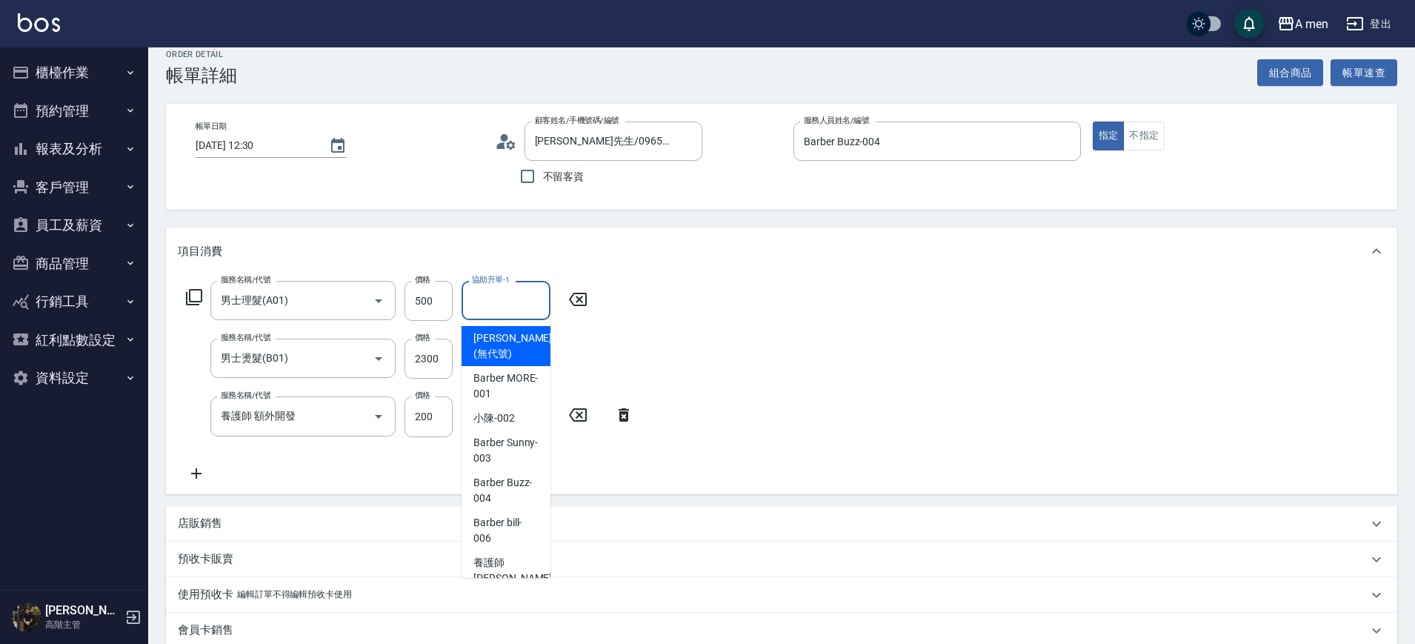
click at [694, 385] on div "服務名稱/代號 男士理髮(A01) 服務名稱/代號 價格 500 價格 協助升單-1 協助升單-1 服務名稱/代號 男士燙髮(B01) 服務名稱/代號 價格 …" at bounding box center [781, 384] width 1231 height 219
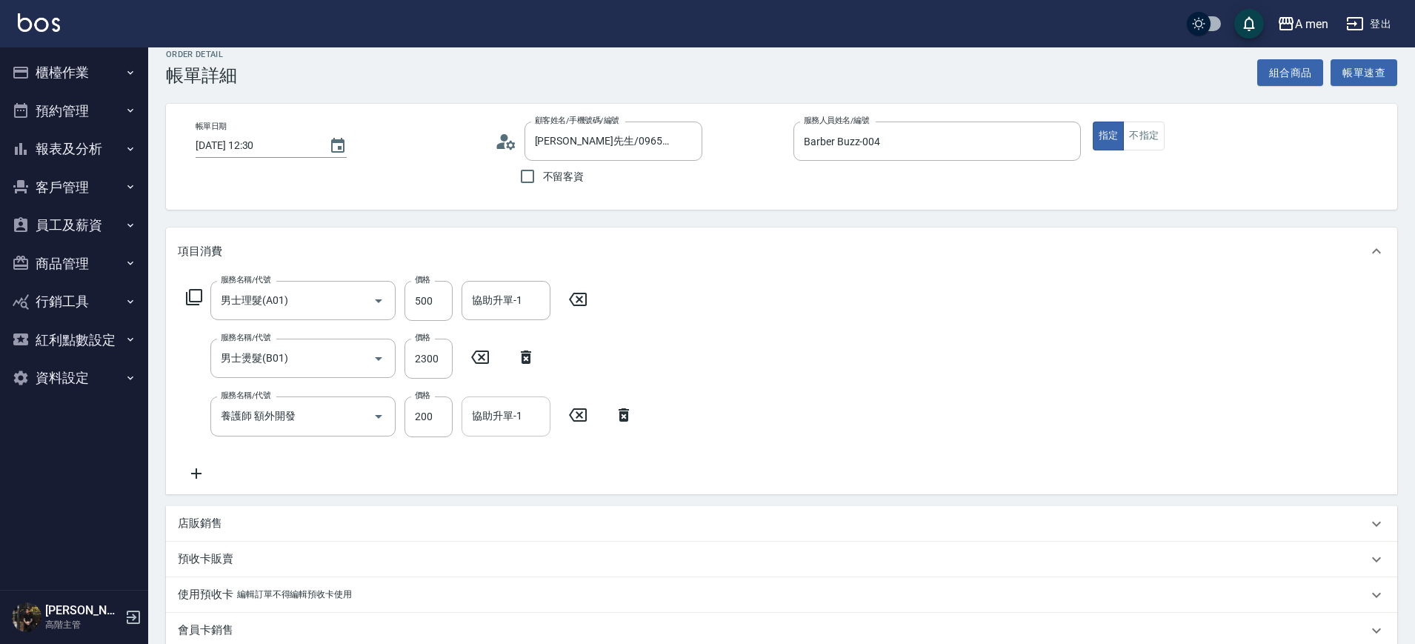
click at [487, 419] on input "協助升單-1" at bounding box center [506, 416] width 76 height 26
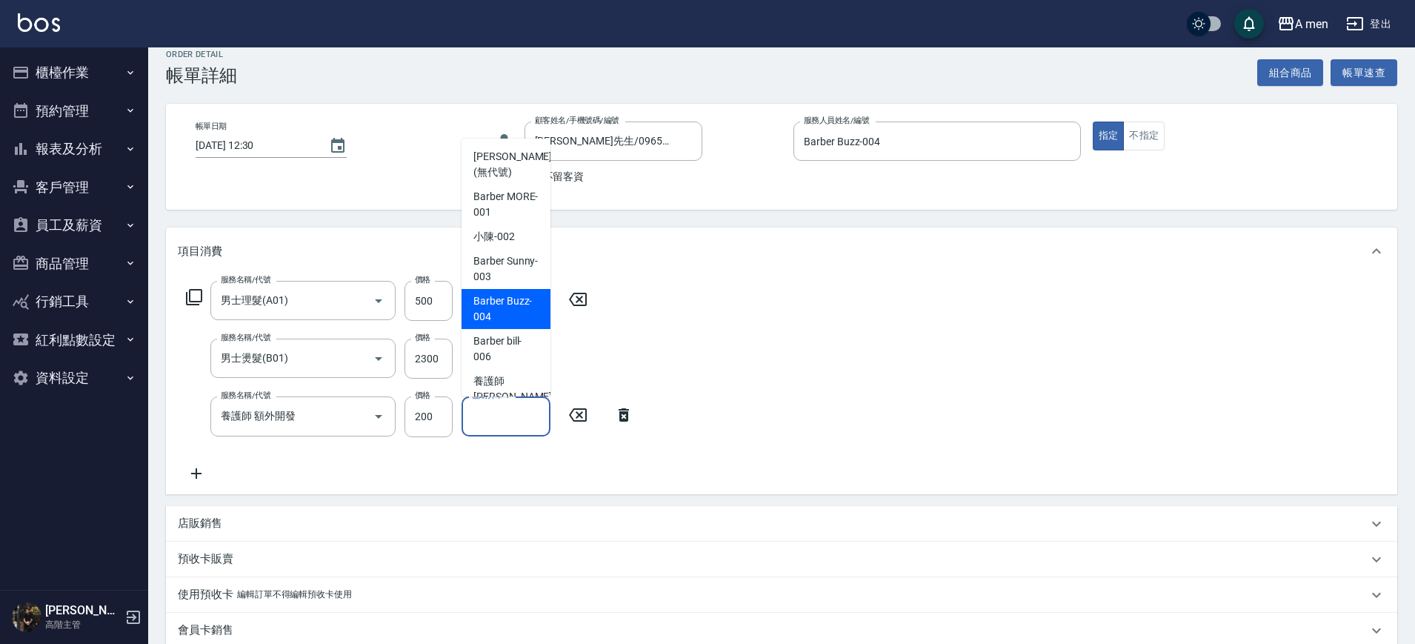
click at [496, 313] on span "Barber Buzz -004" at bounding box center [505, 308] width 65 height 31
type input "Barber Buzz-004"
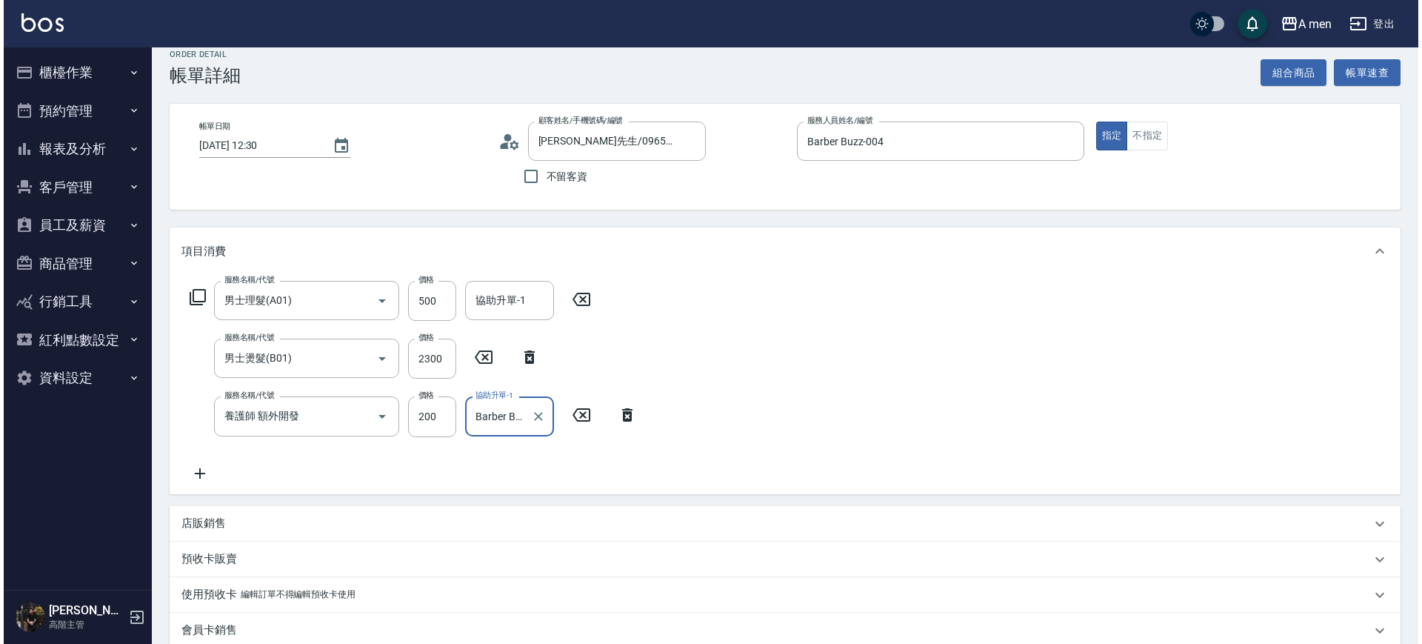
scroll to position [386, 0]
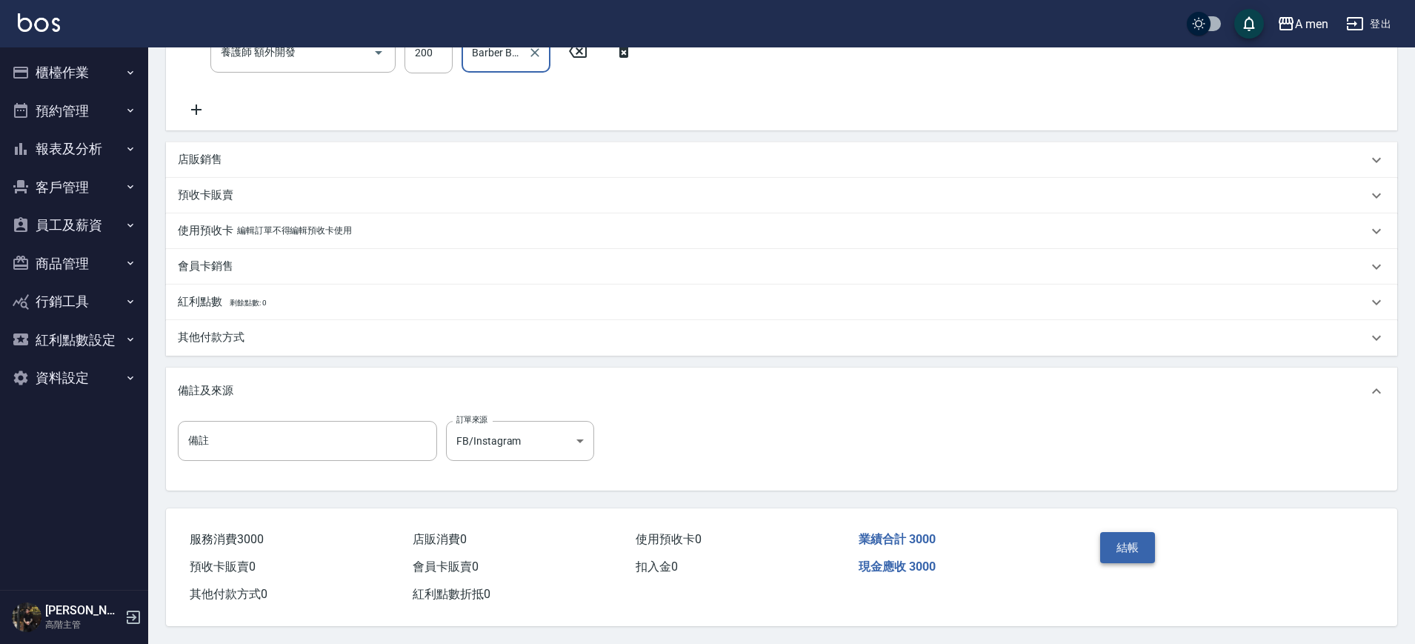
click at [1135, 552] on button "結帳" at bounding box center [1128, 547] width 56 height 31
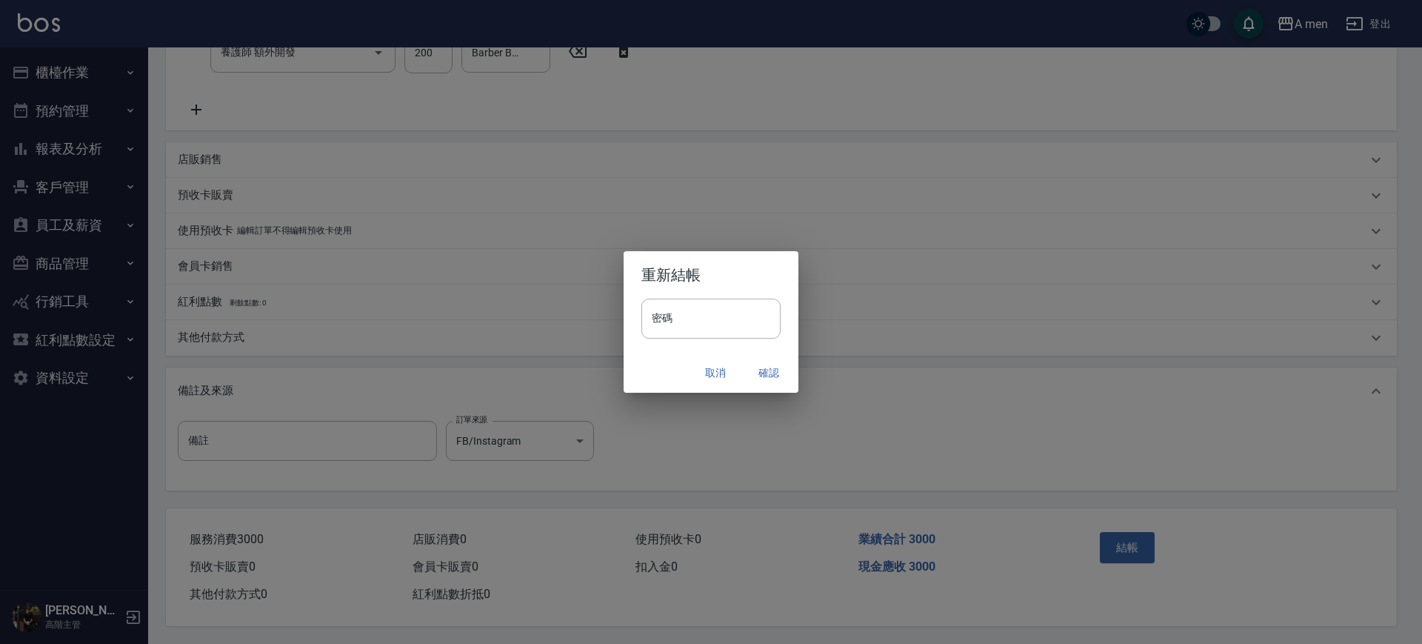
click at [773, 375] on button "確認" at bounding box center [768, 372] width 47 height 27
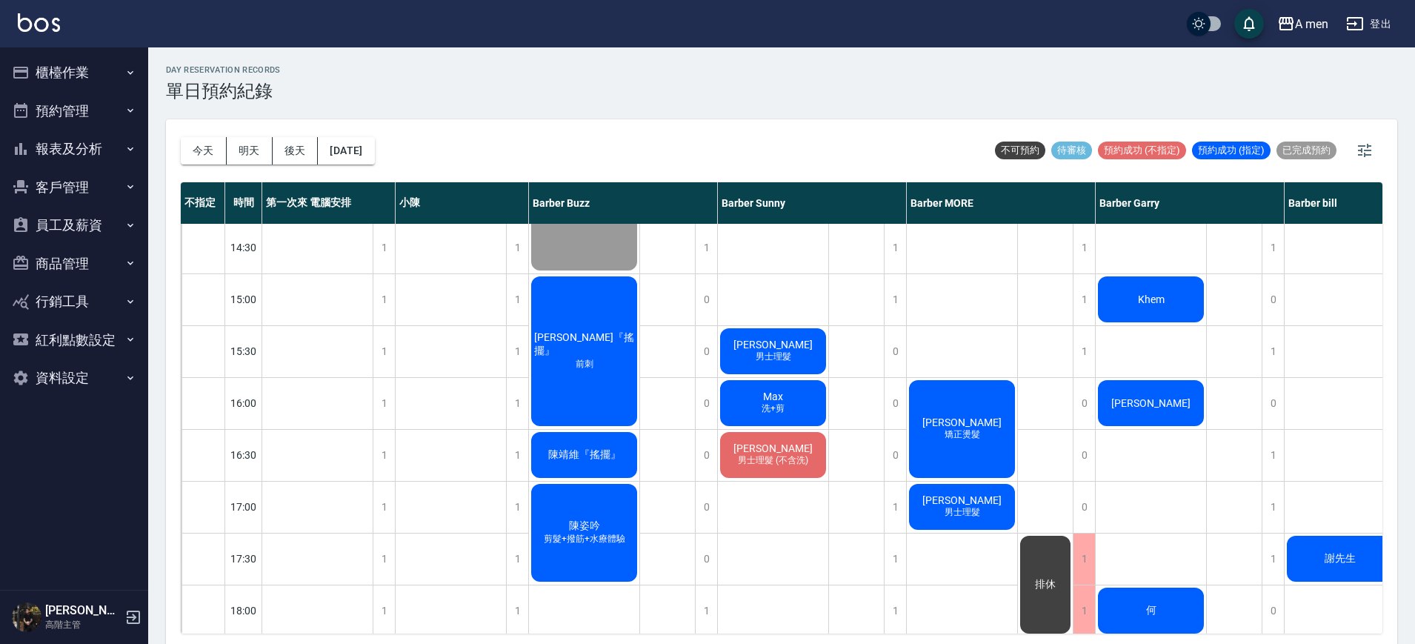
scroll to position [278, 0]
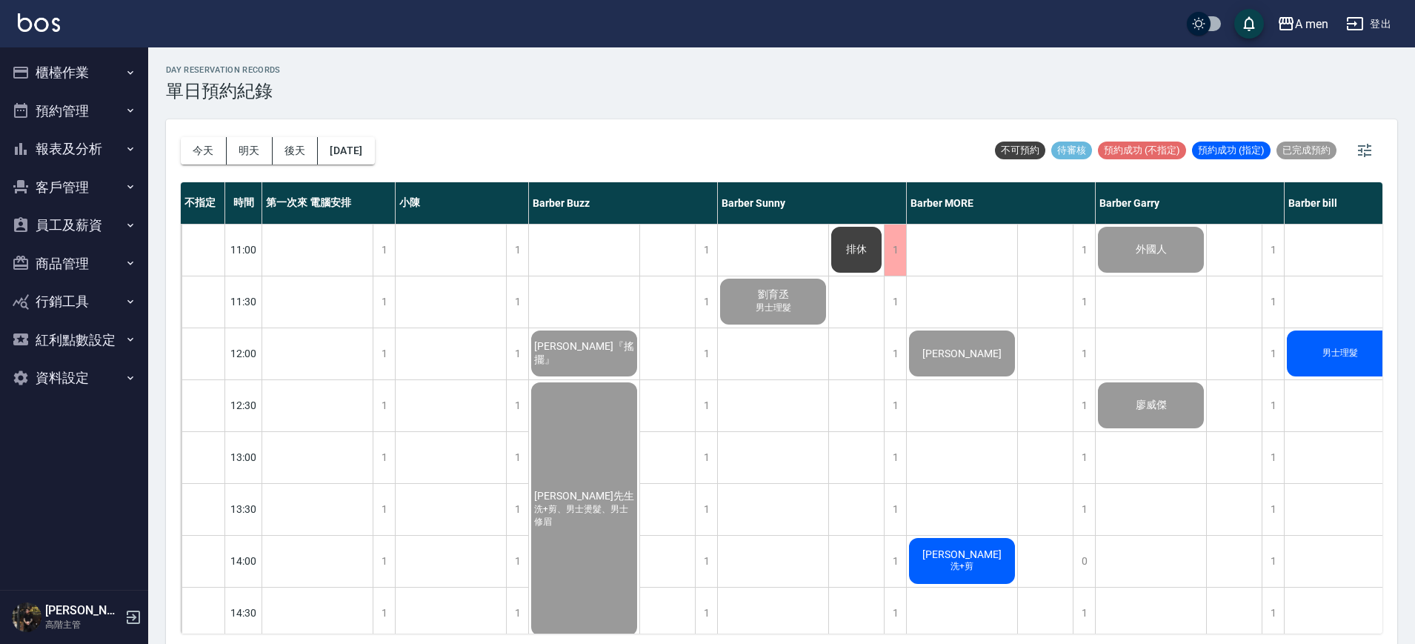
scroll to position [93, 0]
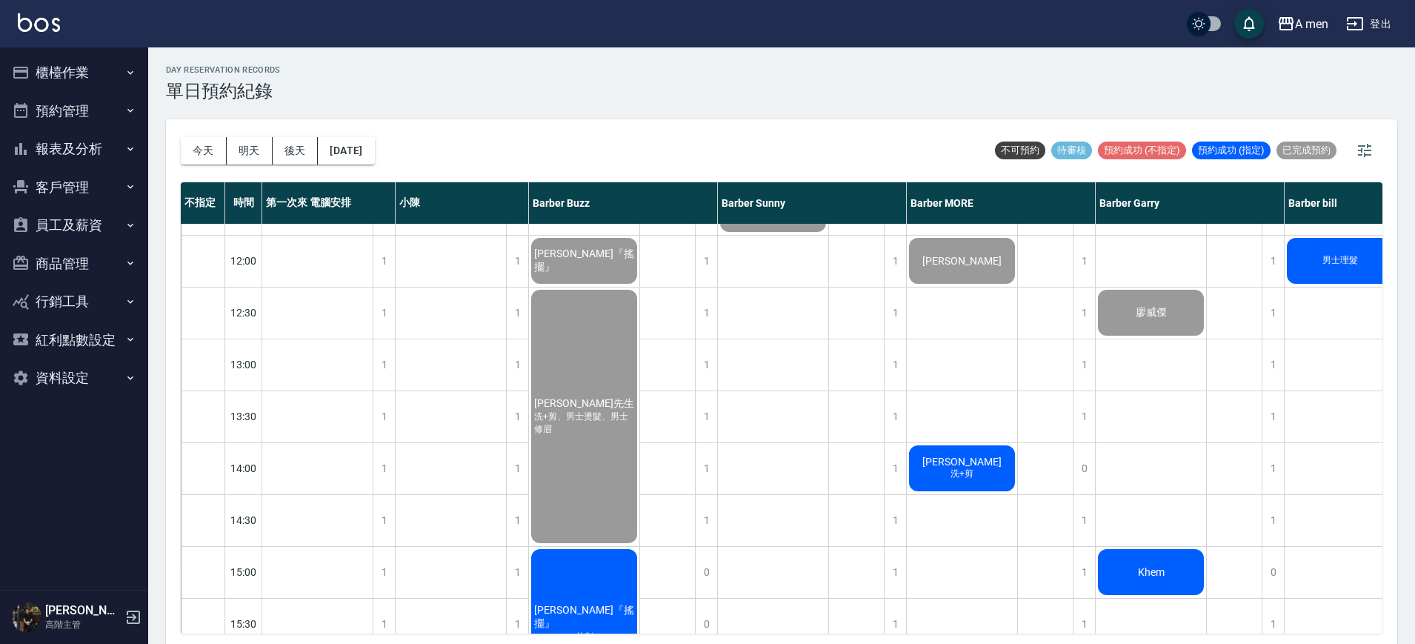
click at [964, 470] on span "洗+剪" at bounding box center [961, 473] width 29 height 13
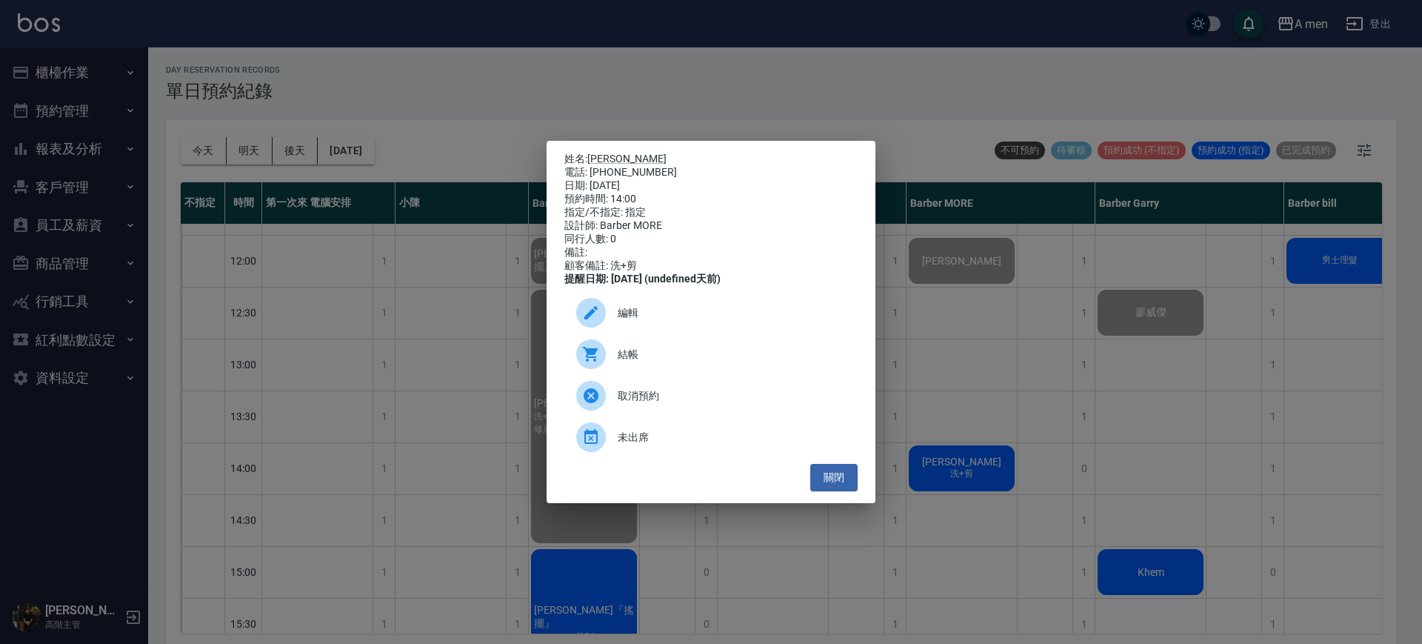
click at [780, 362] on span "結帳" at bounding box center [732, 355] width 228 height 16
click at [836, 481] on button "關閉" at bounding box center [833, 477] width 47 height 27
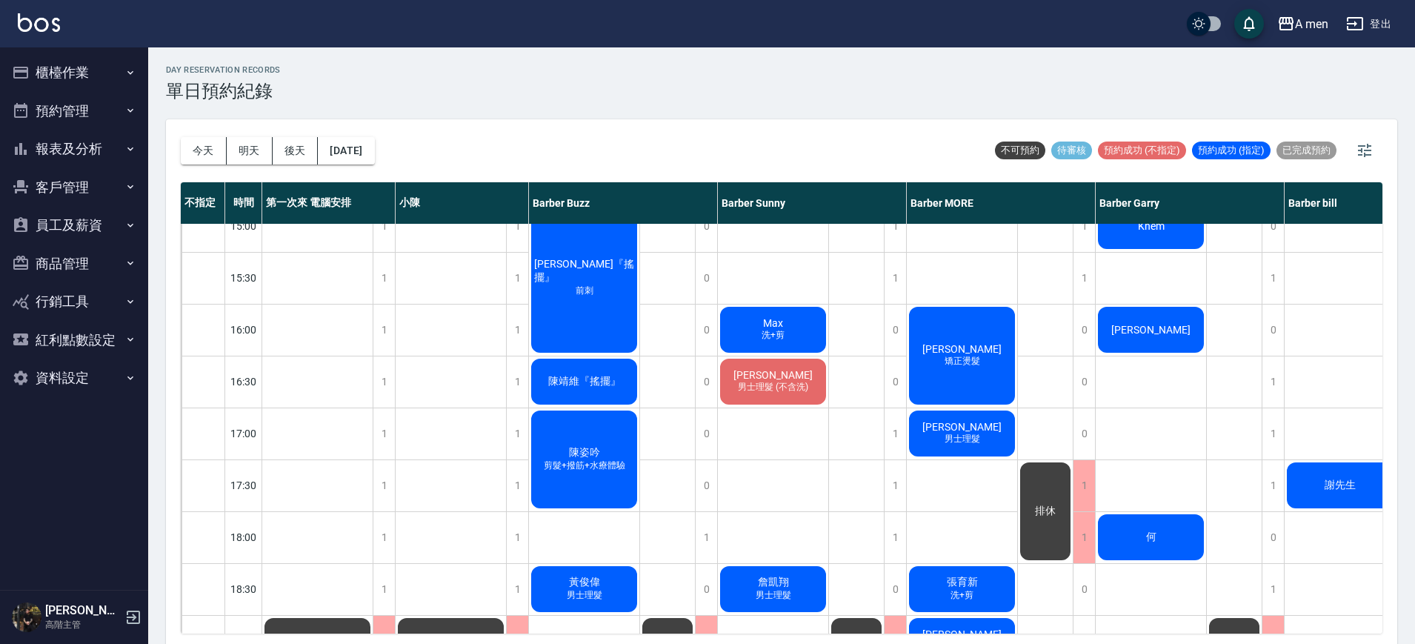
scroll to position [463, 0]
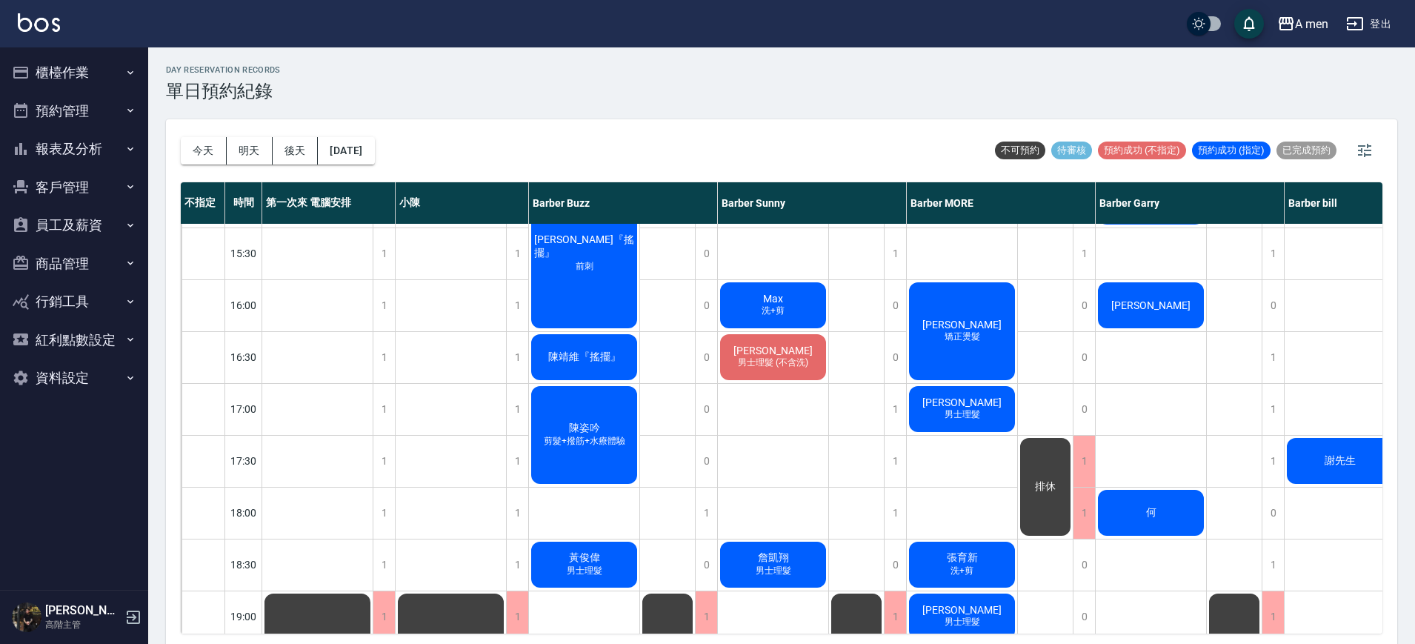
click at [598, 567] on span "男士理髮" at bounding box center [584, 570] width 41 height 13
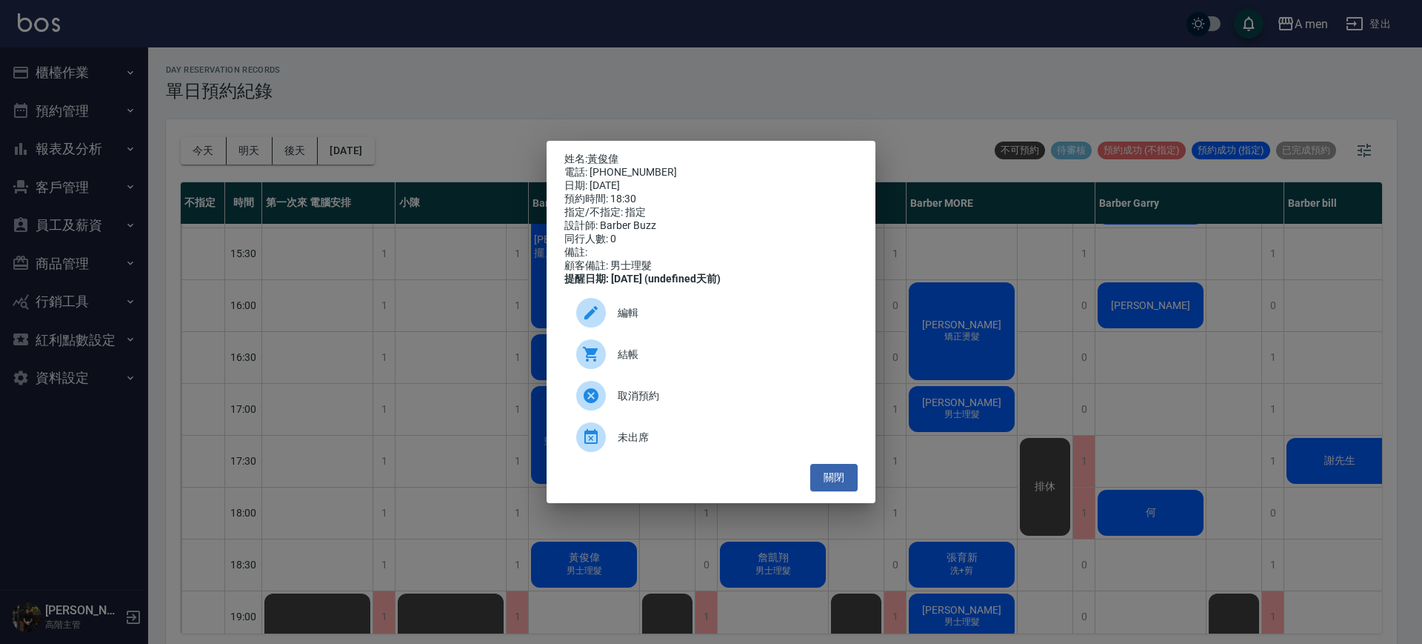
click at [622, 153] on p "姓名: 黃俊偉" at bounding box center [710, 159] width 293 height 13
click at [607, 153] on link "黃俊偉" at bounding box center [602, 159] width 31 height 12
click at [840, 474] on button "關閉" at bounding box center [833, 477] width 47 height 27
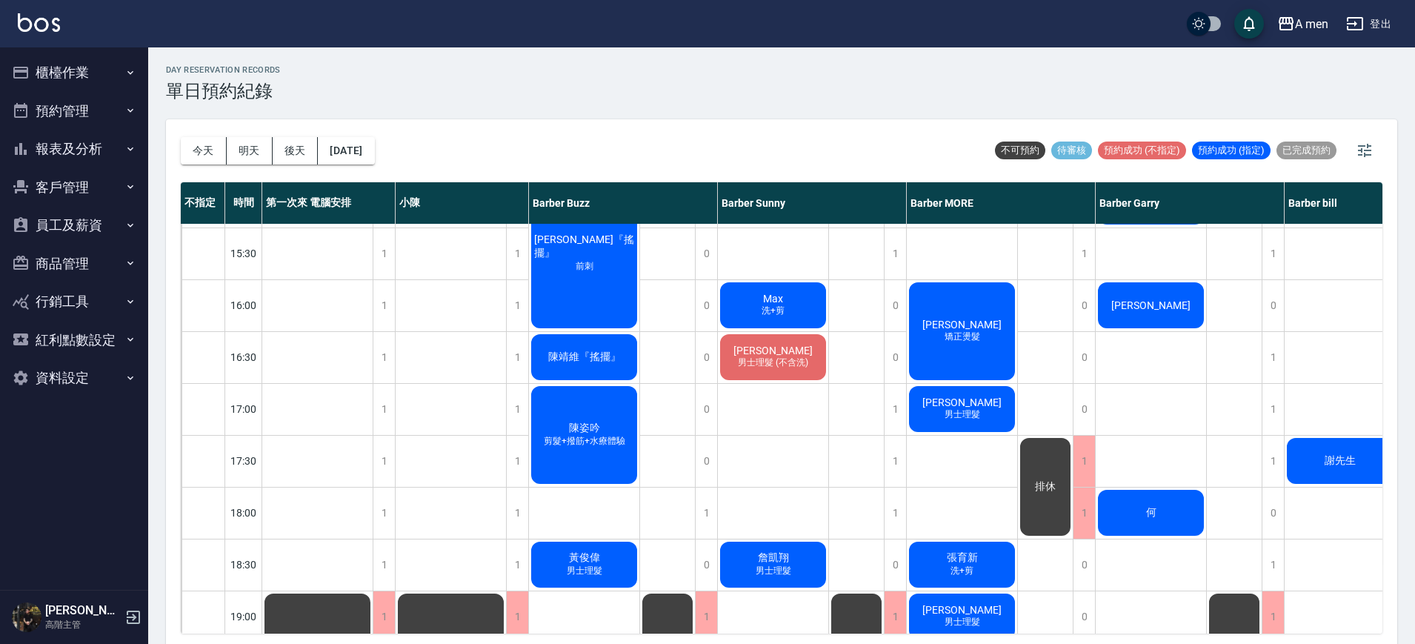
click at [87, 67] on button "櫃檯作業" at bounding box center [74, 72] width 136 height 39
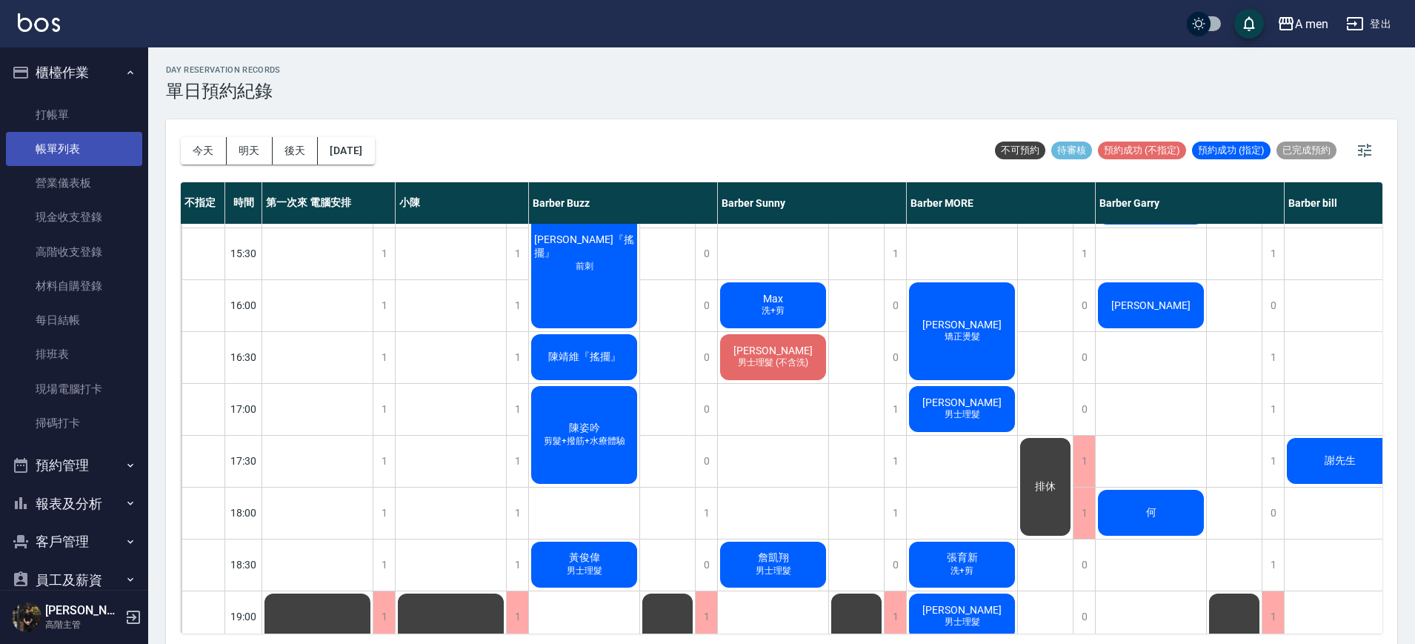
click at [81, 143] on link "帳單列表" at bounding box center [74, 149] width 136 height 34
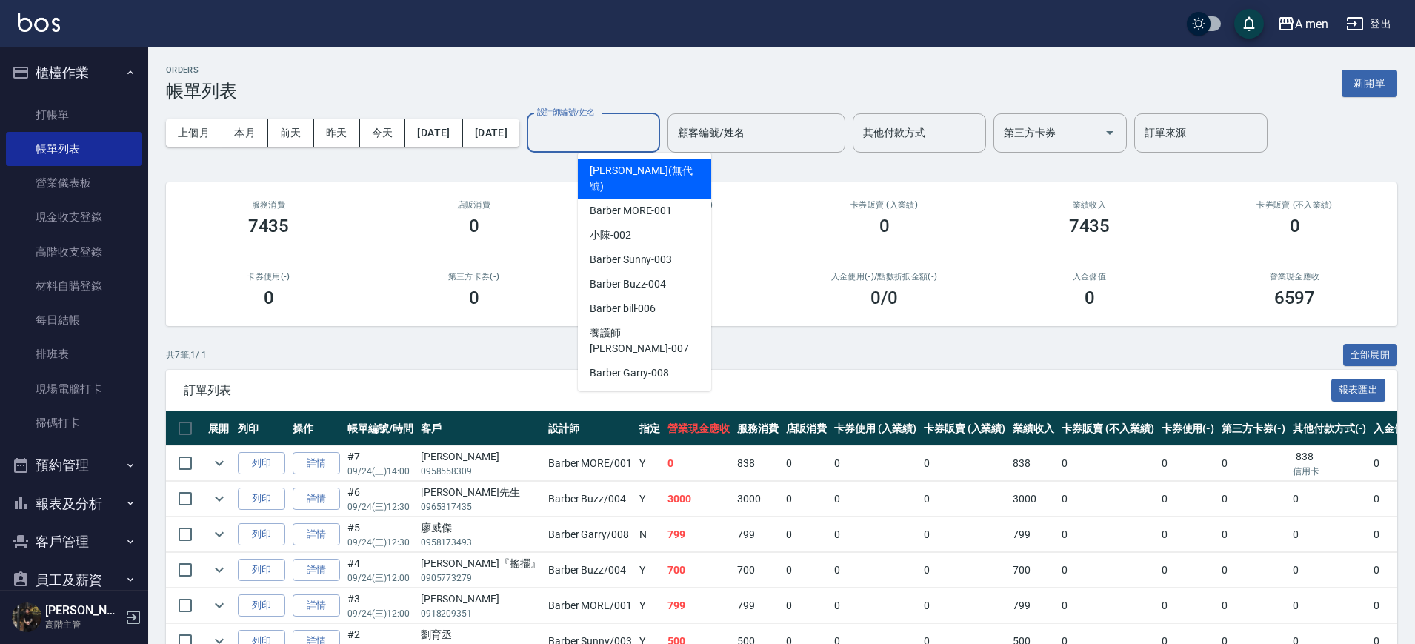
click at [636, 136] on input "設計師編號/姓名" at bounding box center [593, 133] width 120 height 26
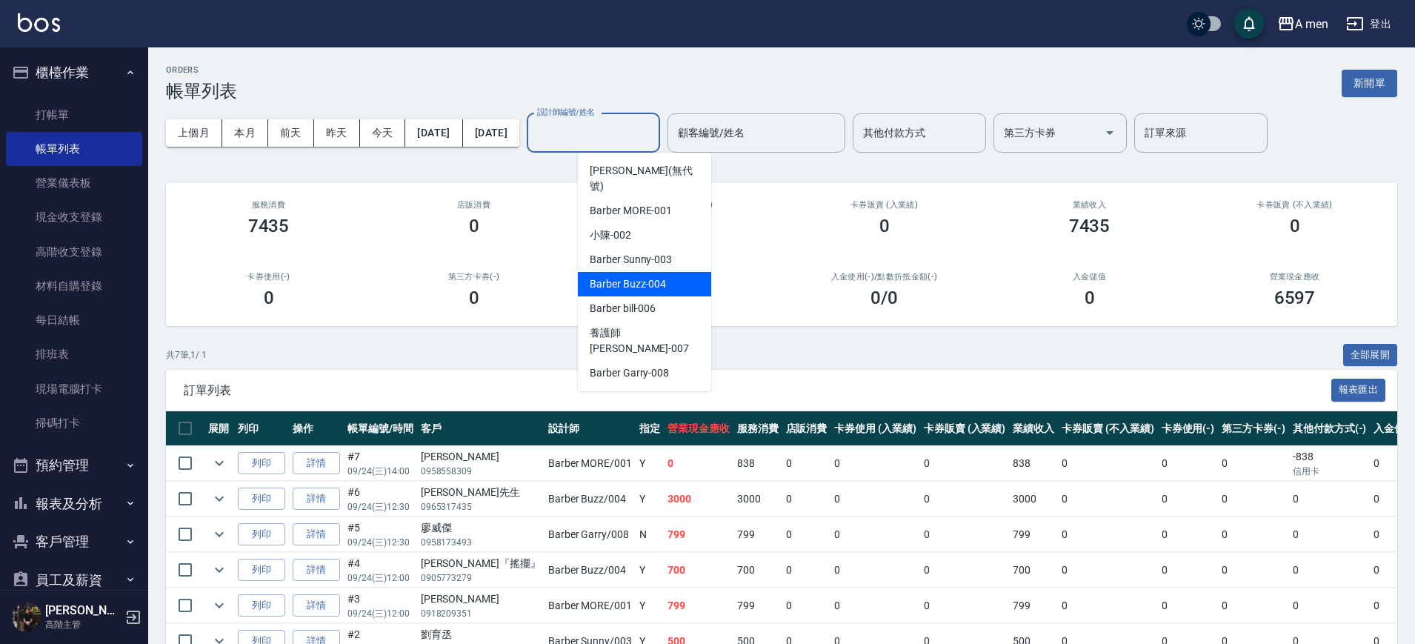
click at [650, 276] on span "Barber Buzz -004" at bounding box center [628, 284] width 76 height 16
type input "Barber Buzz-004"
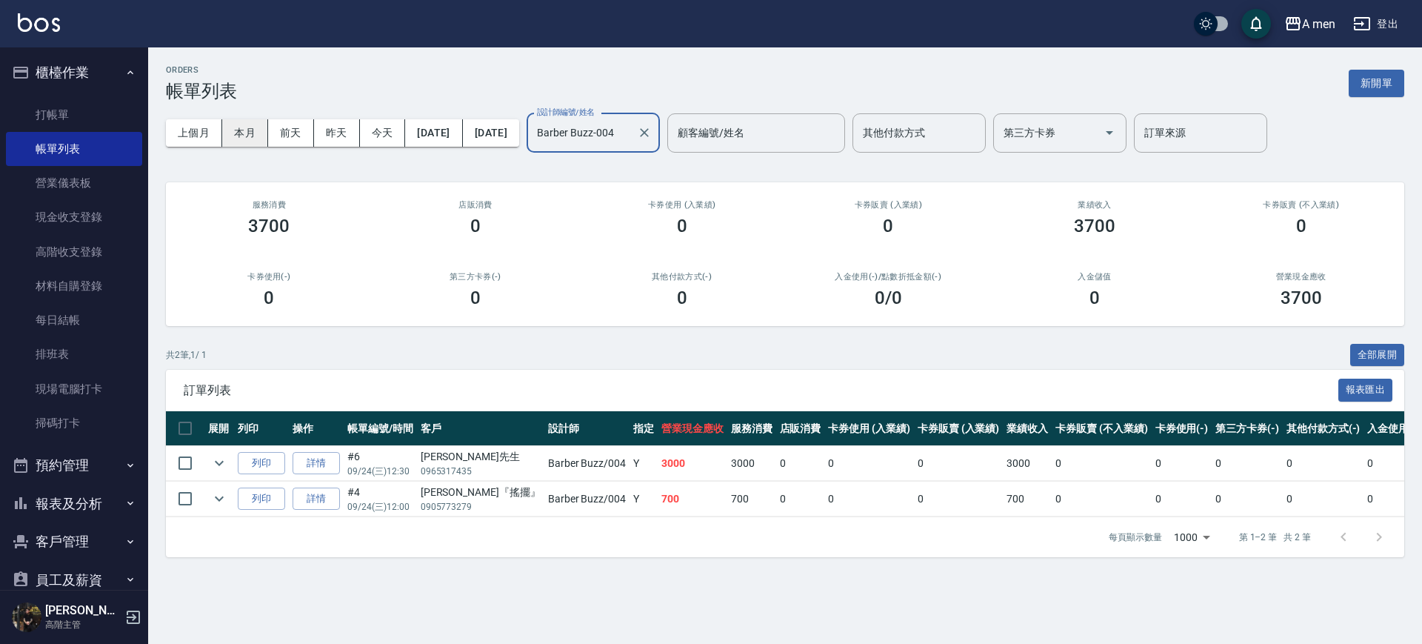
click at [244, 127] on button "本月" at bounding box center [245, 132] width 46 height 27
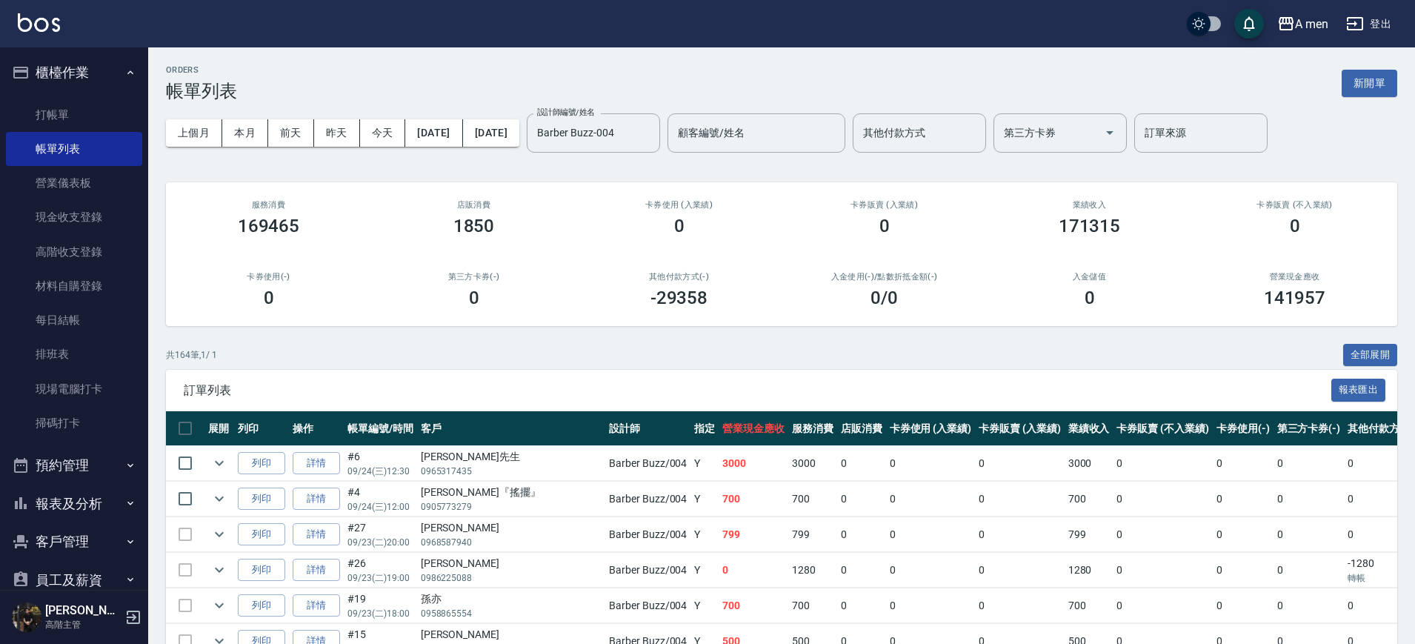
click at [66, 469] on button "預約管理" at bounding box center [74, 465] width 136 height 39
click at [97, 540] on link "單日預約紀錄" at bounding box center [74, 541] width 136 height 34
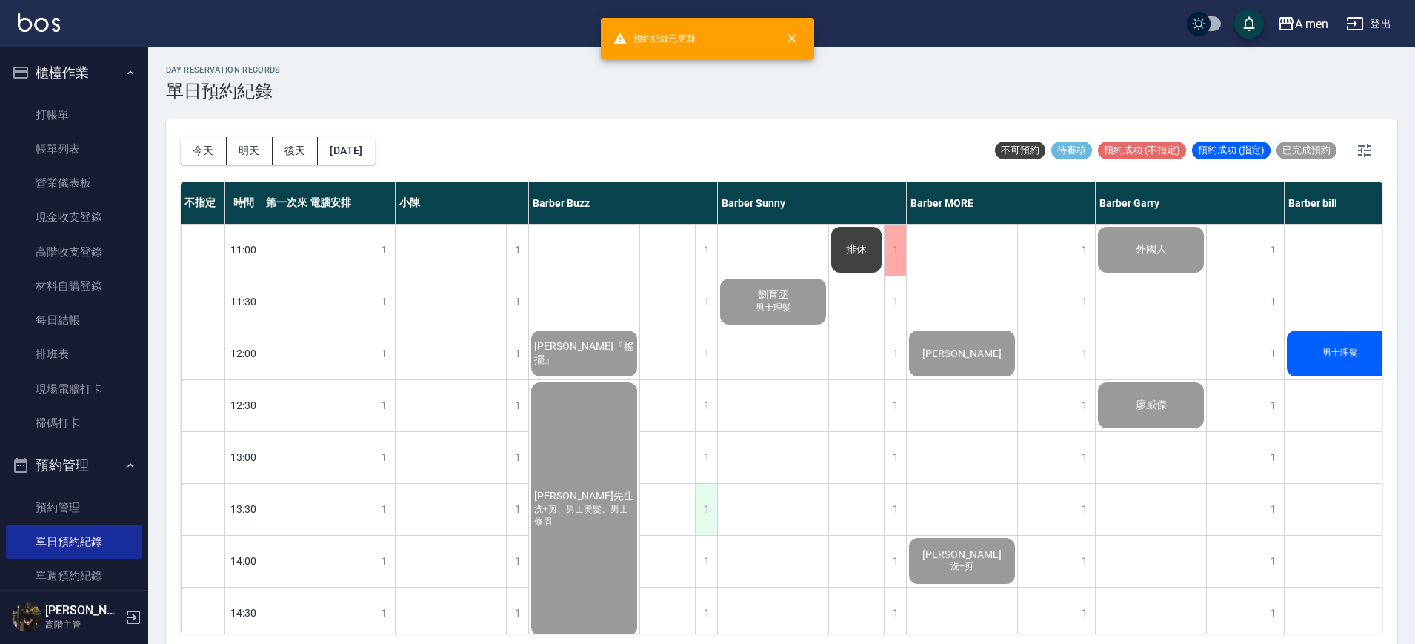
scroll to position [370, 0]
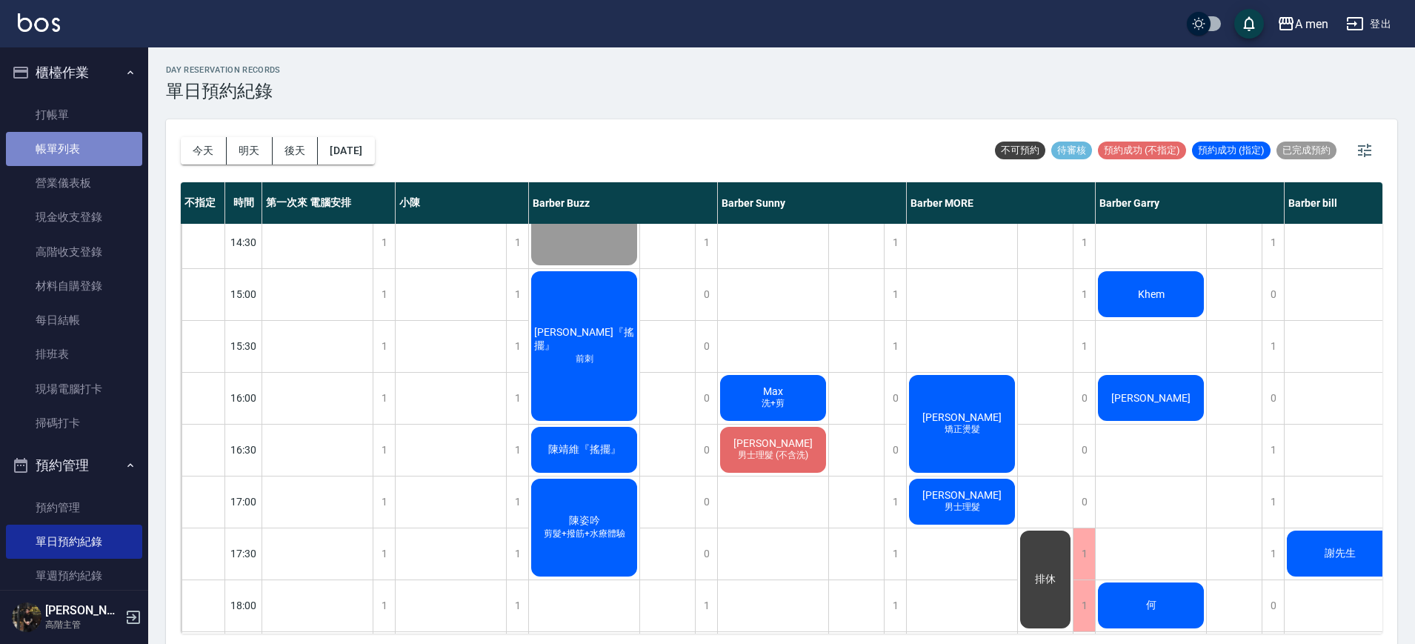
click at [77, 159] on link "帳單列表" at bounding box center [74, 149] width 136 height 34
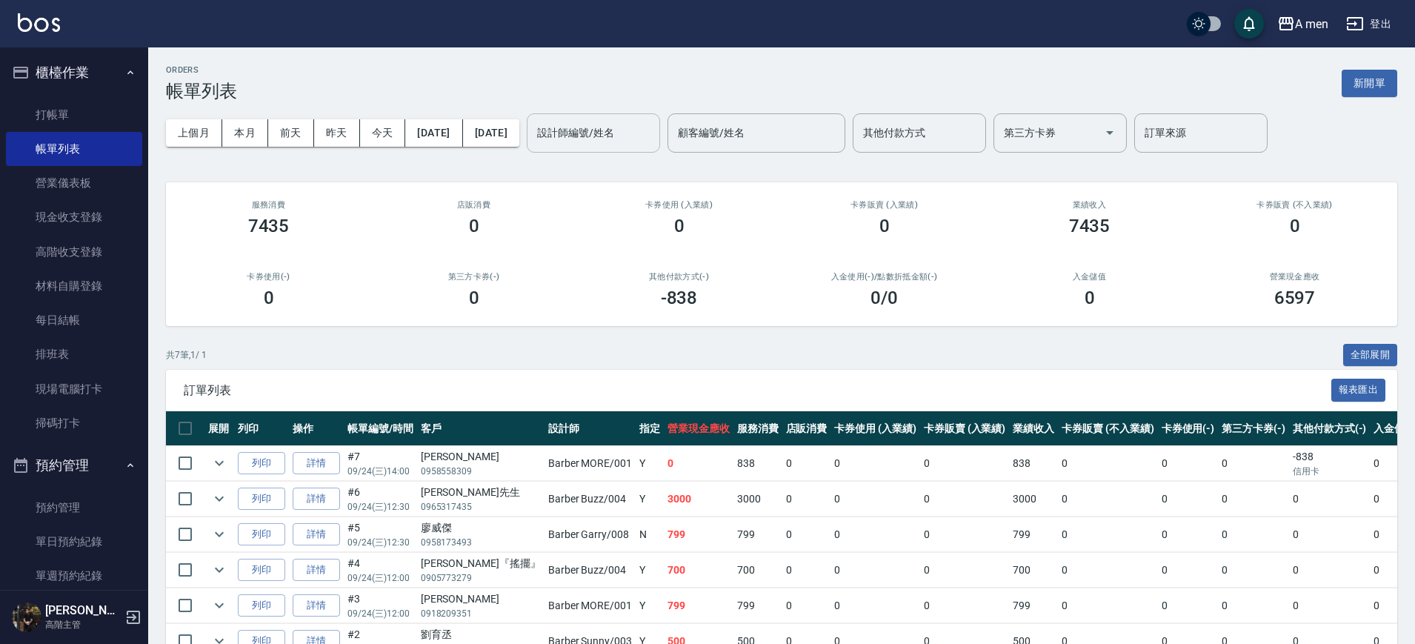
click at [660, 147] on div "設計師編號/姓名" at bounding box center [593, 132] width 133 height 39
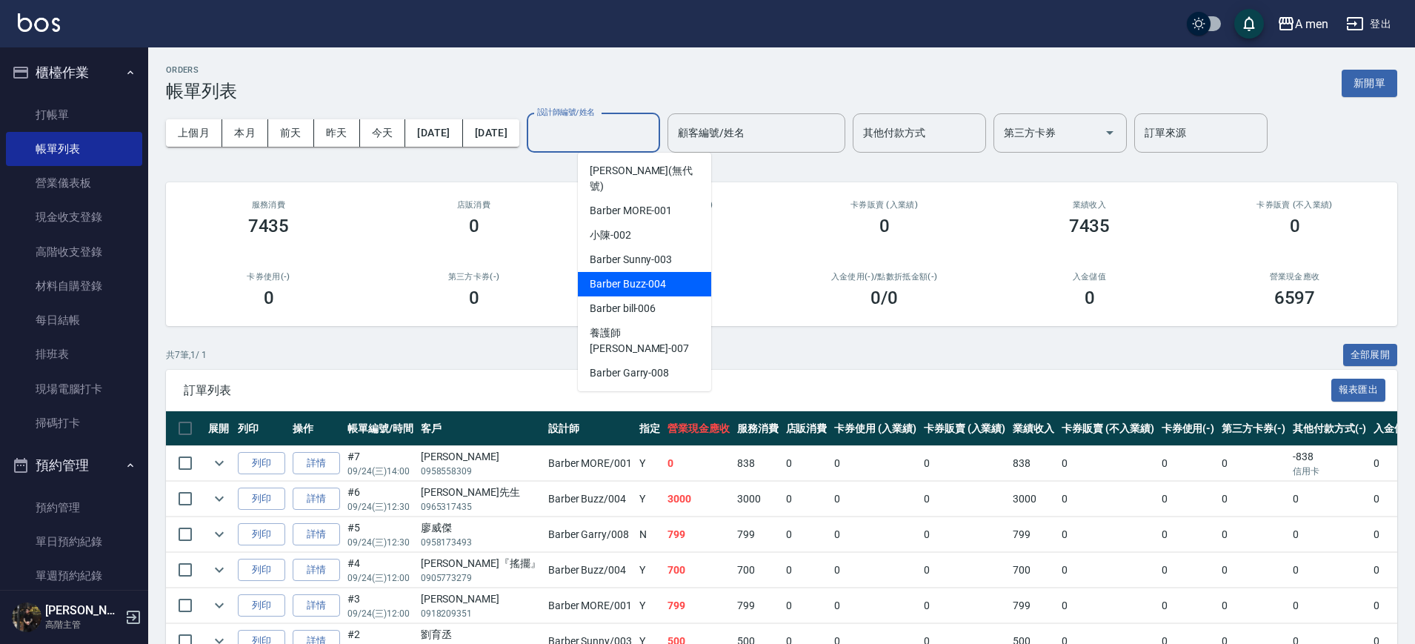
click at [659, 276] on span "Barber Buzz -004" at bounding box center [628, 284] width 76 height 16
type input "Barber Buzz-004"
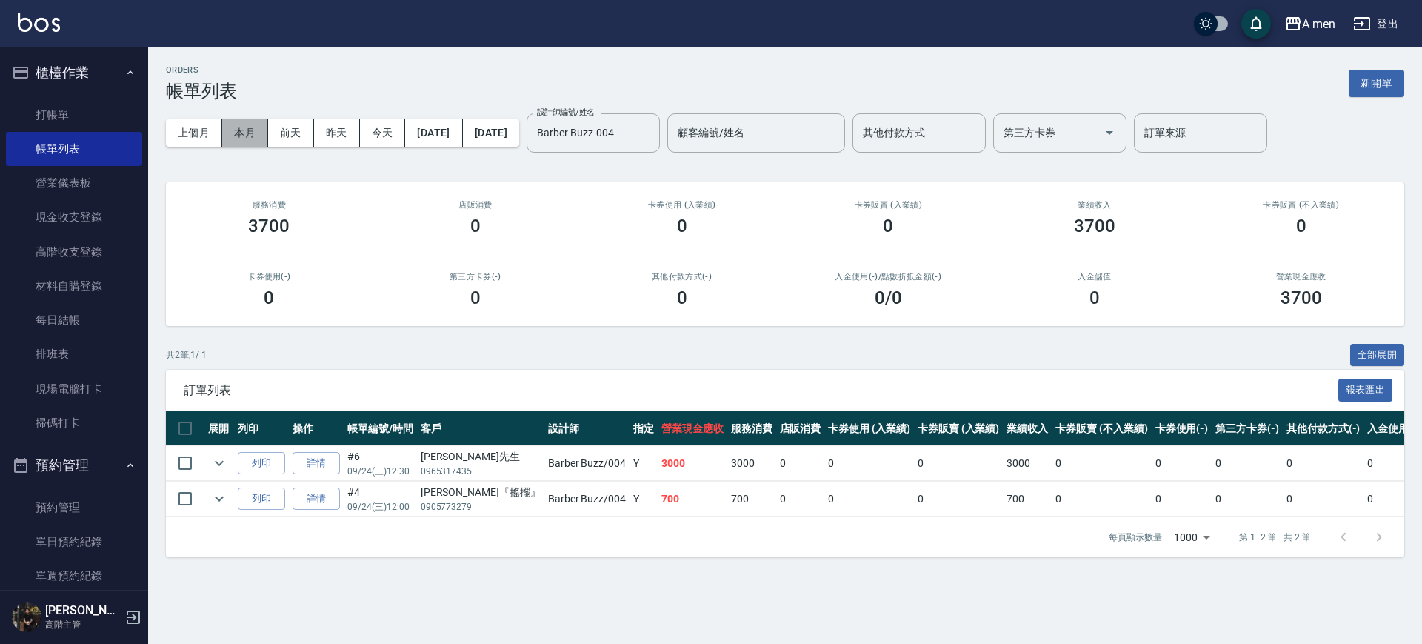
click at [250, 123] on button "本月" at bounding box center [245, 132] width 46 height 27
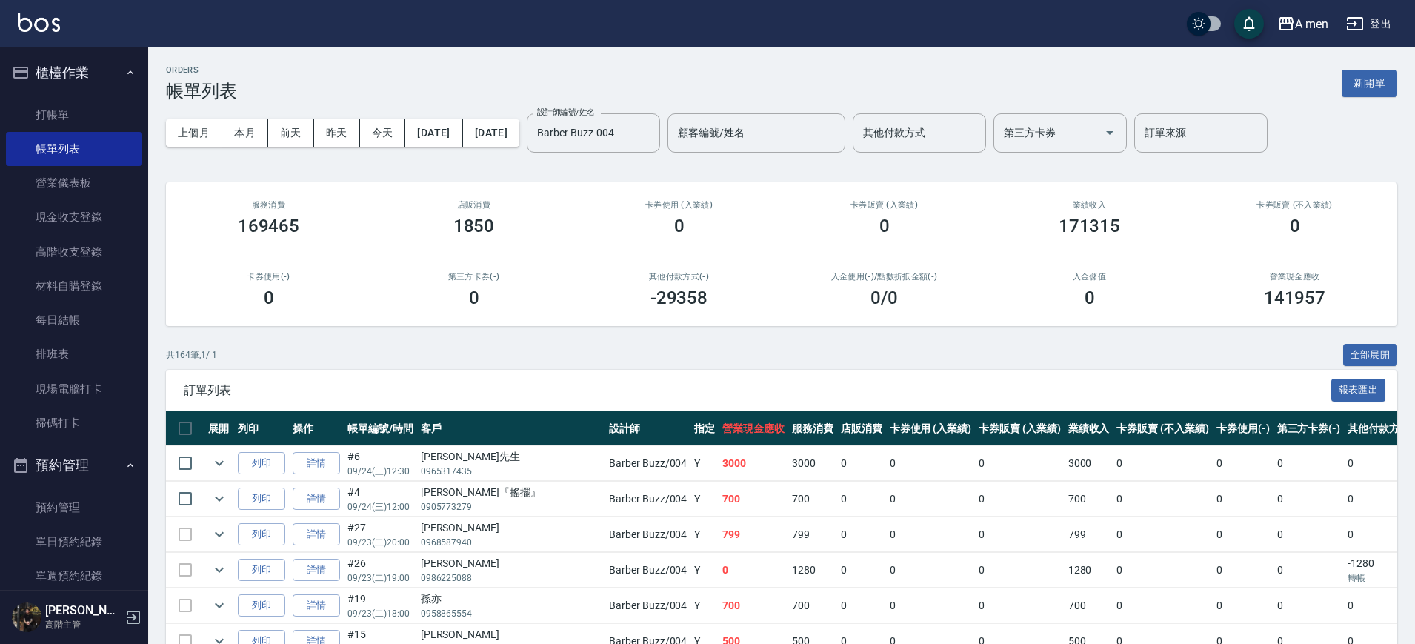
click at [78, 468] on button "預約管理" at bounding box center [74, 465] width 136 height 39
click at [87, 536] on link "單日預約紀錄" at bounding box center [74, 541] width 136 height 34
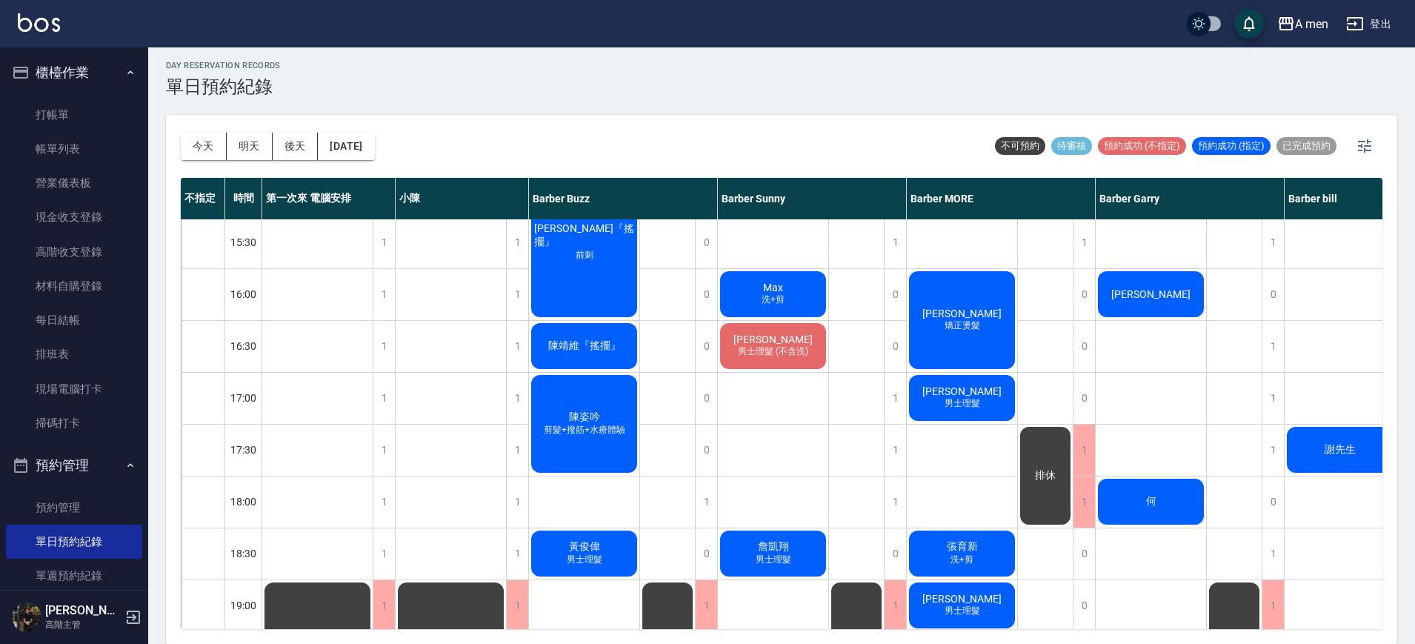
scroll to position [556, 0]
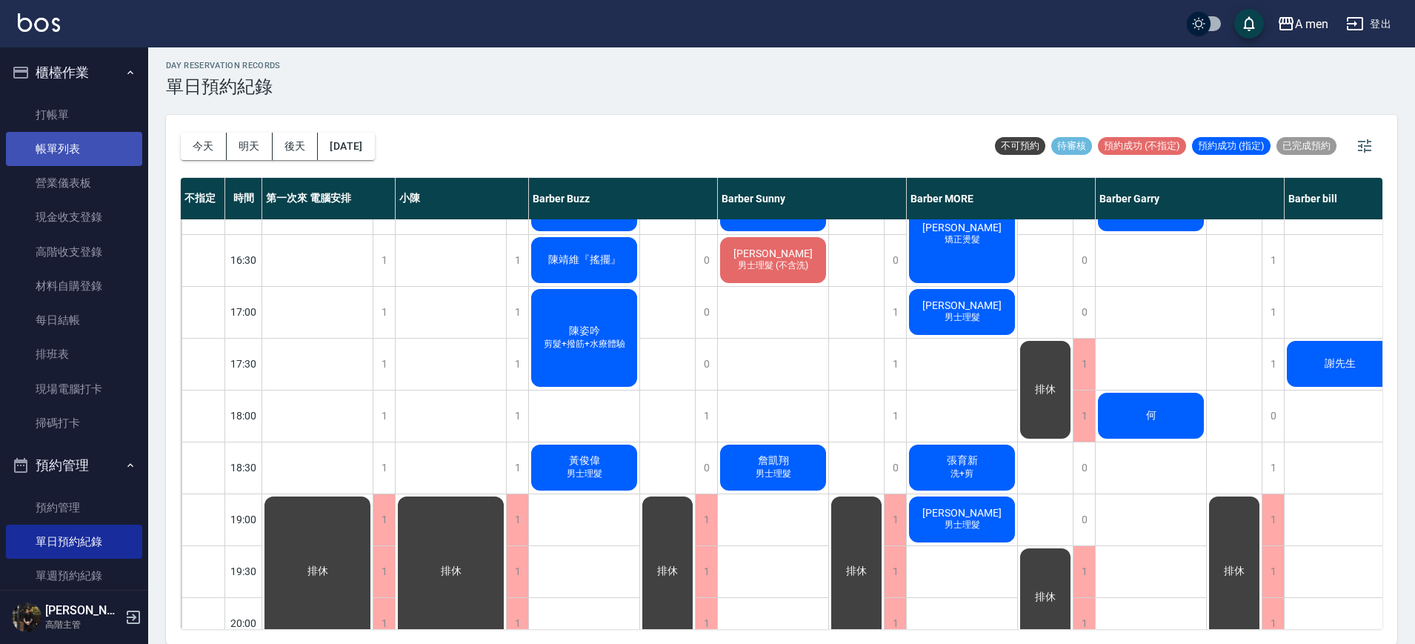
click at [59, 151] on link "帳單列表" at bounding box center [74, 149] width 136 height 34
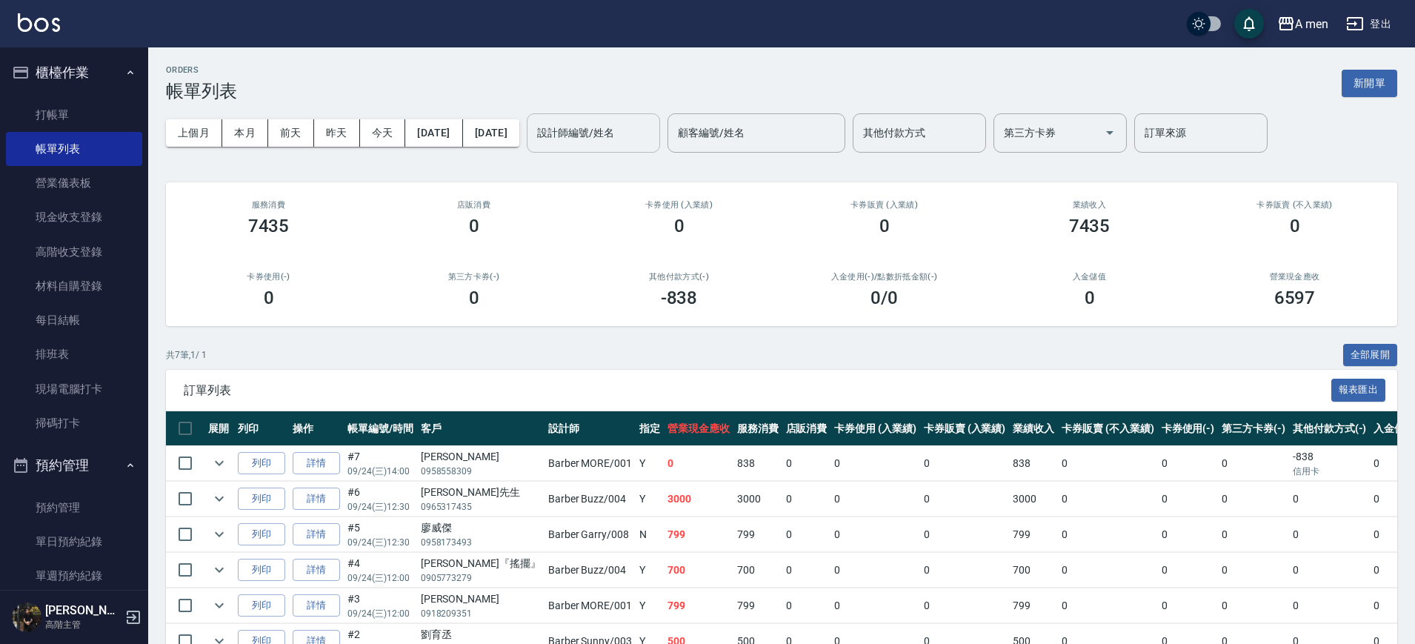
click at [624, 140] on input "設計師編號/姓名" at bounding box center [593, 133] width 120 height 26
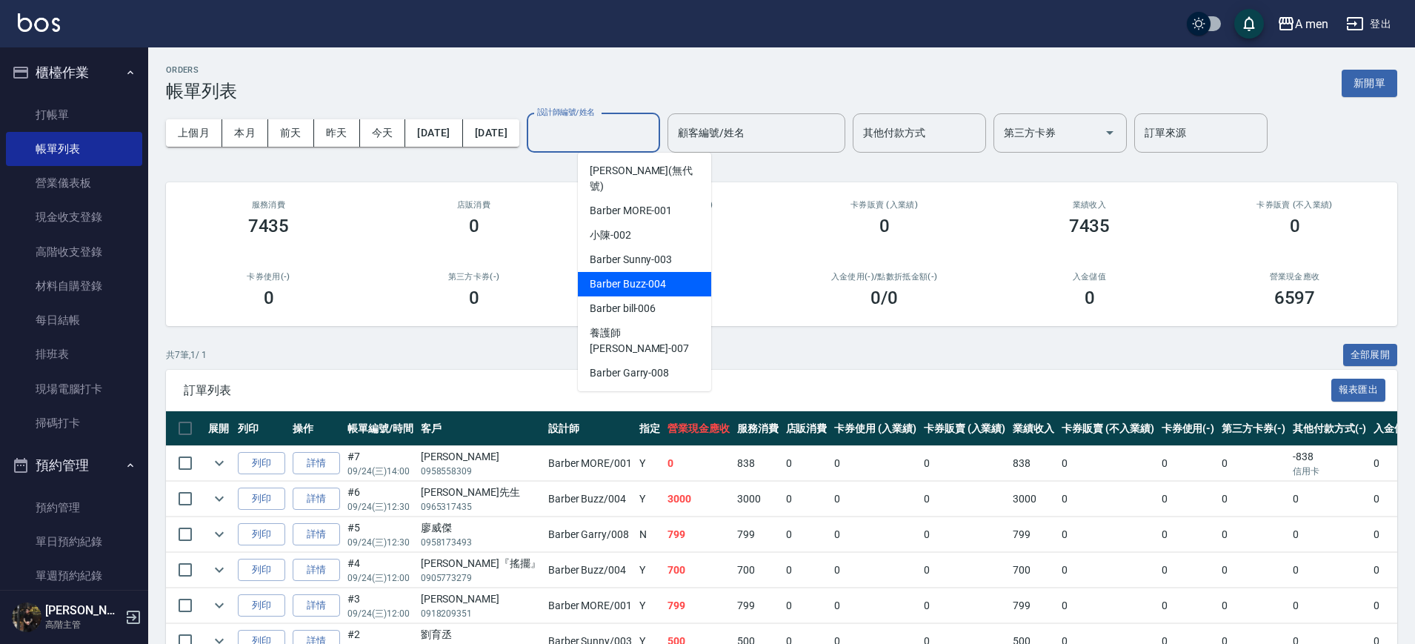
click at [659, 276] on span "Barber Buzz -004" at bounding box center [628, 284] width 76 height 16
type input "Barber Buzz-004"
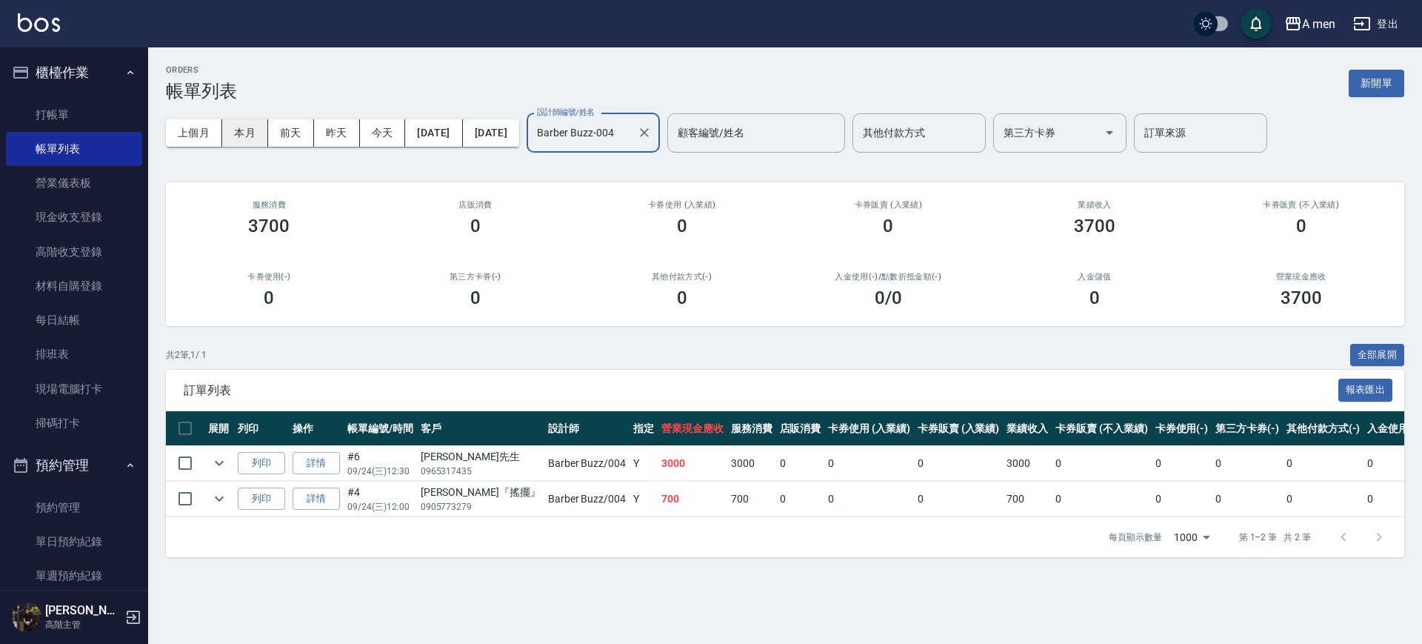
click at [243, 129] on button "本月" at bounding box center [245, 132] width 46 height 27
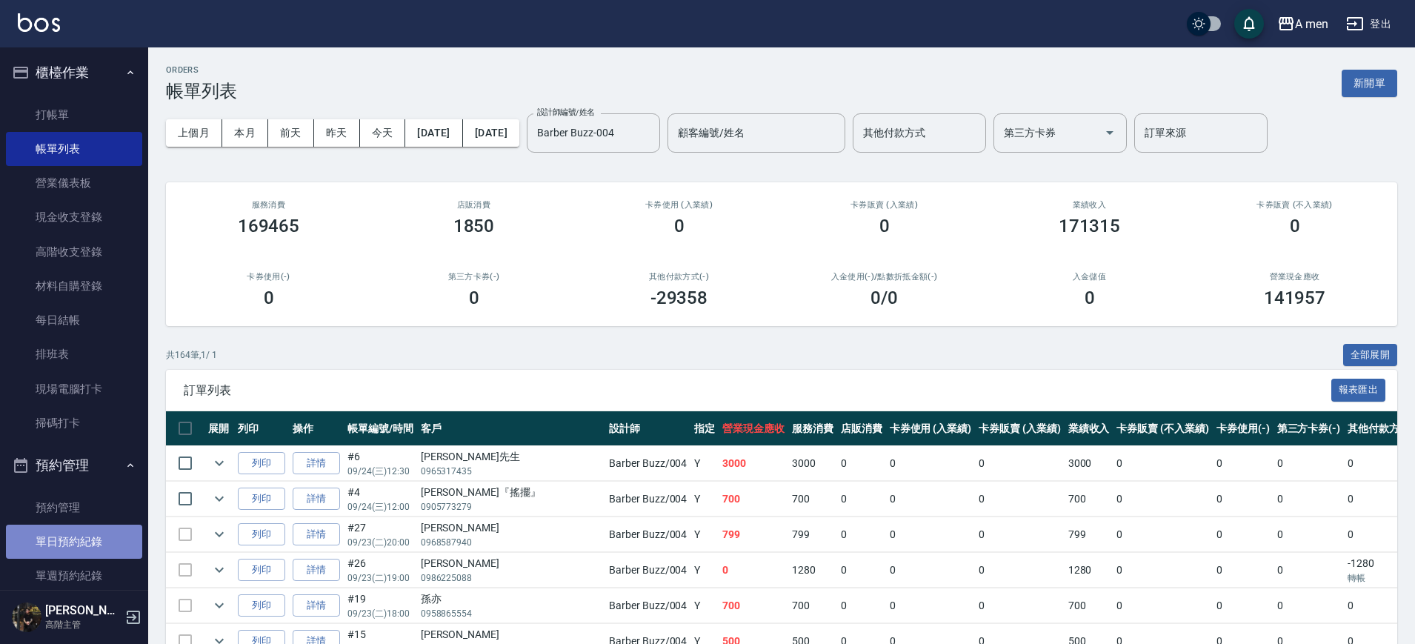
click at [80, 547] on link "單日預約紀錄" at bounding box center [74, 541] width 136 height 34
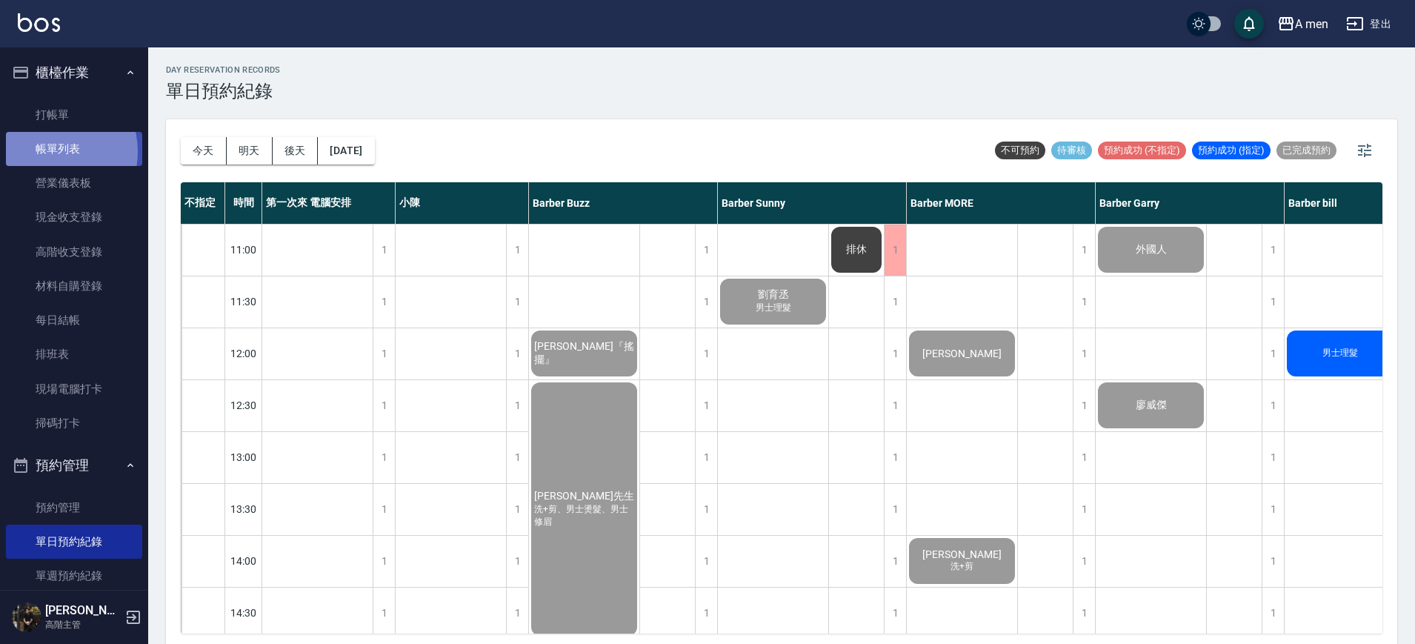
click at [53, 152] on link "帳單列表" at bounding box center [74, 149] width 136 height 34
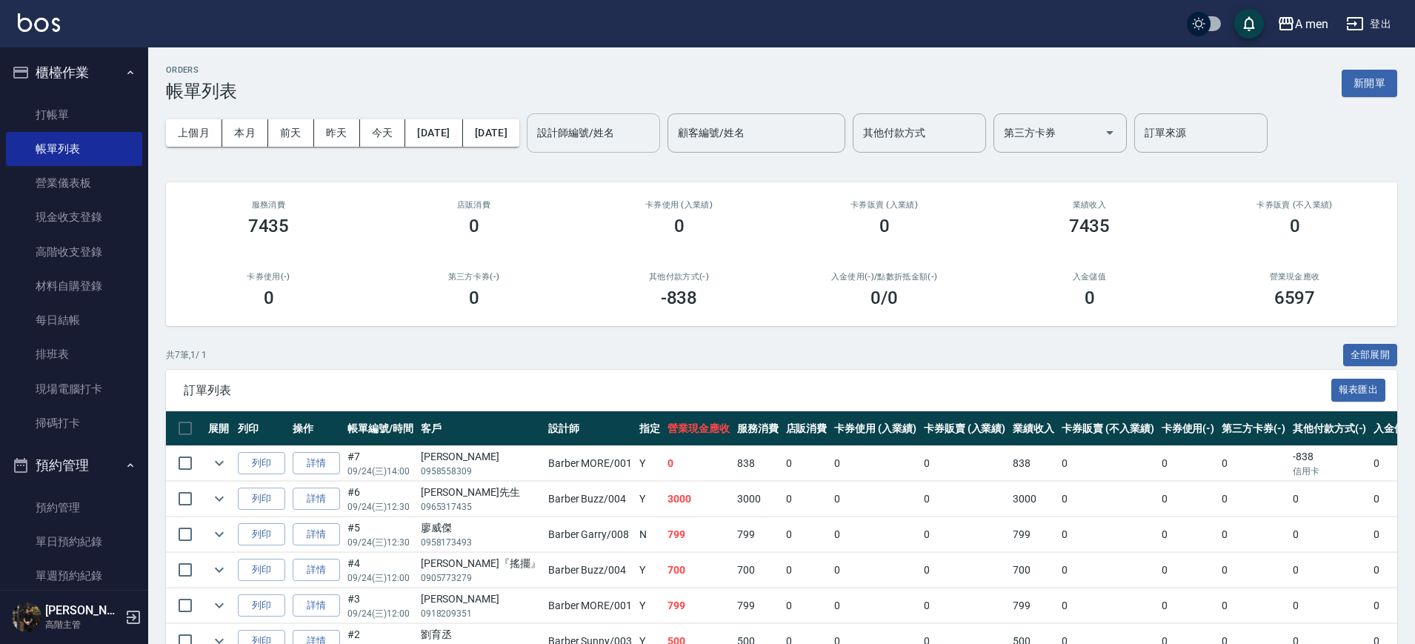
click at [621, 131] on input "設計師編號/姓名" at bounding box center [593, 133] width 120 height 26
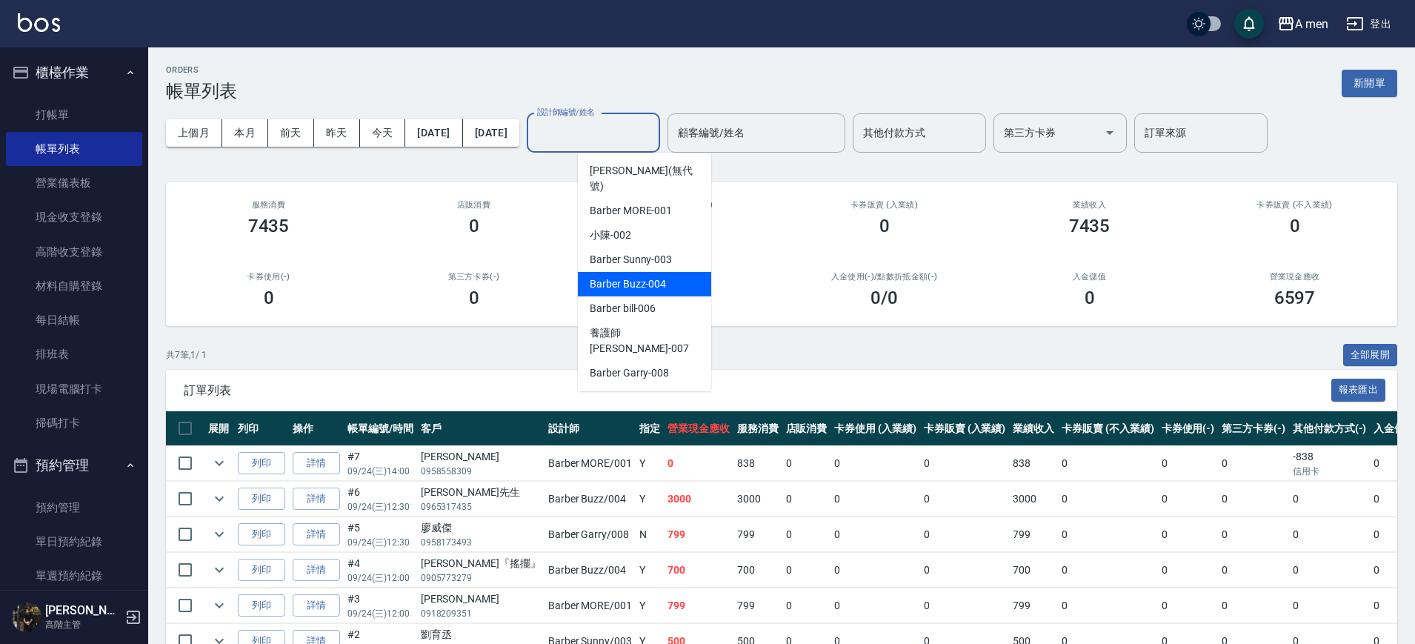
click at [642, 276] on span "Barber Buzz -004" at bounding box center [628, 284] width 76 height 16
type input "Barber Buzz-004"
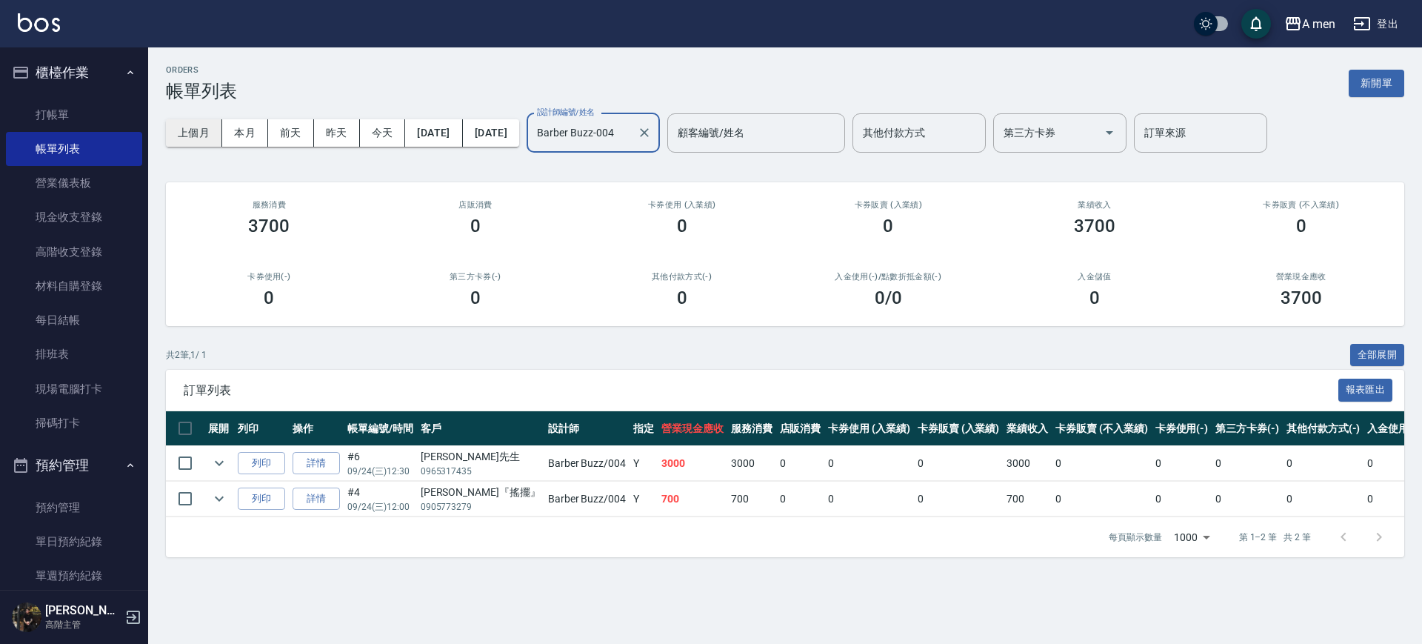
click at [221, 136] on button "上個月" at bounding box center [194, 132] width 56 height 27
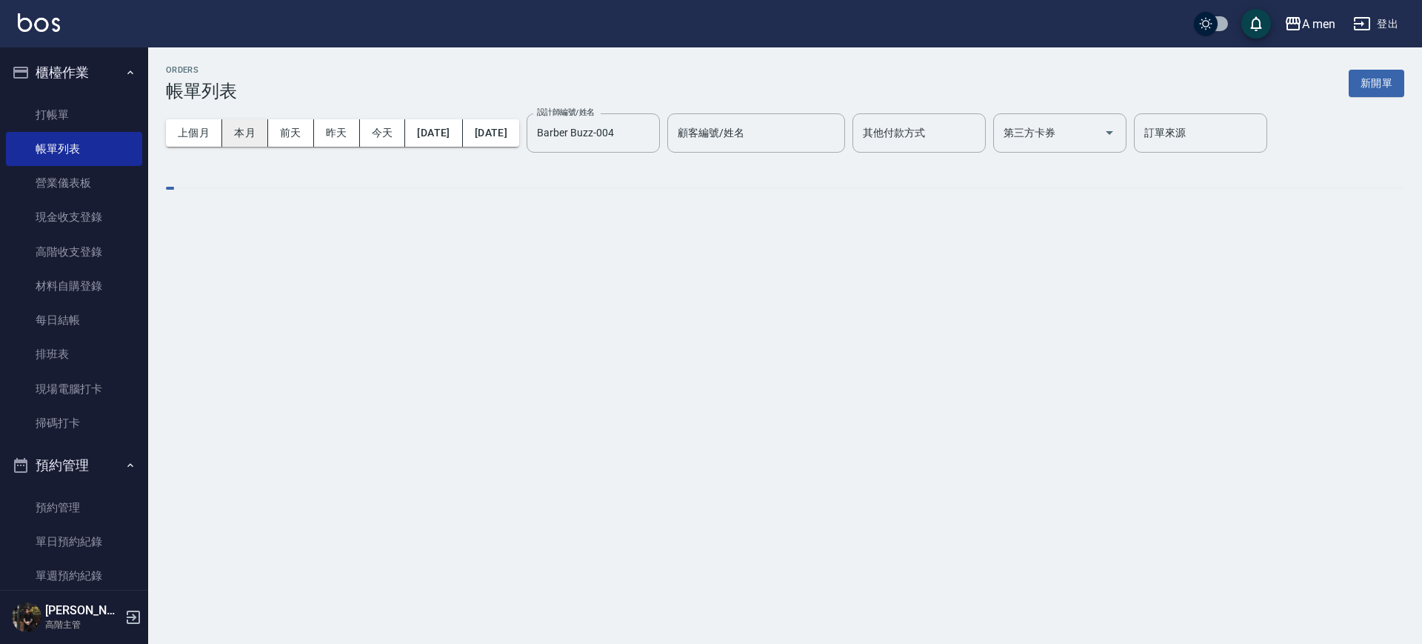
click at [241, 124] on button "本月" at bounding box center [245, 132] width 46 height 27
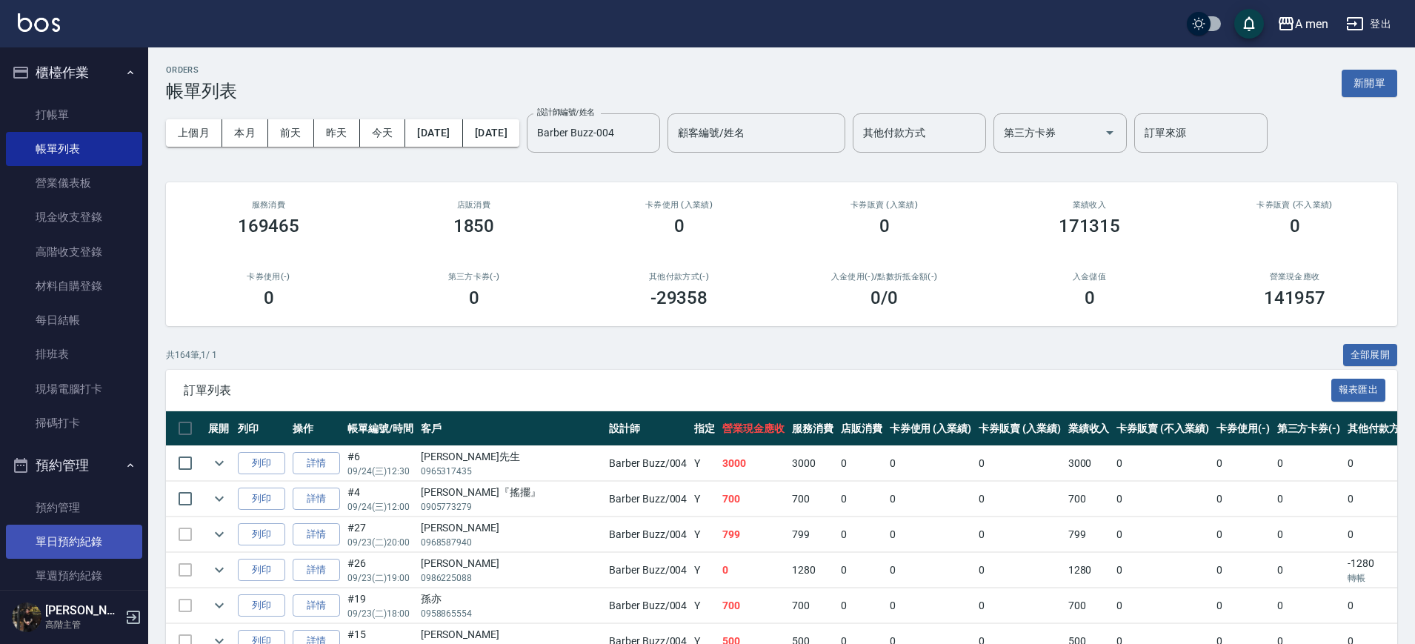
click at [67, 540] on link "單日預約紀錄" at bounding box center [74, 541] width 136 height 34
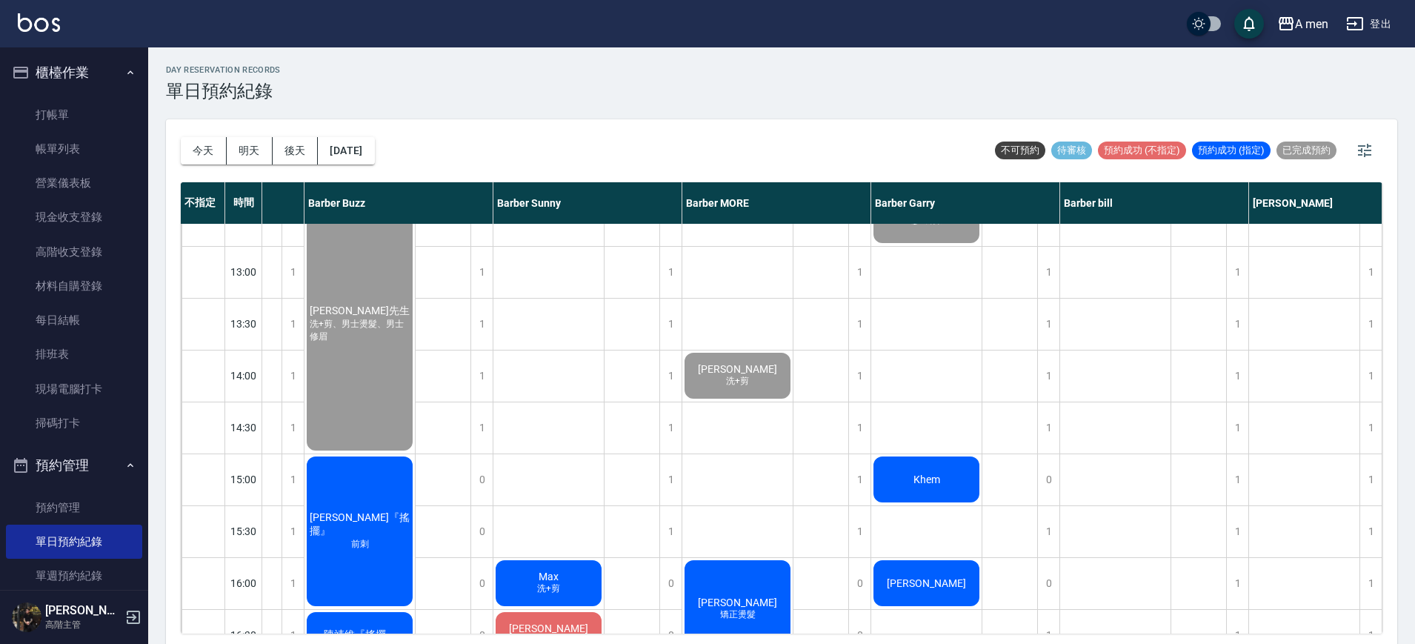
scroll to position [185, 232]
click at [407, 150] on div "今天 明天 後天 2025/09/24 不可預約 待審核 預約成功 (不指定) 預約成功 (指定) 已完成預約" at bounding box center [782, 150] width 1202 height 63
click at [374, 150] on button "[DATE]" at bounding box center [346, 150] width 56 height 27
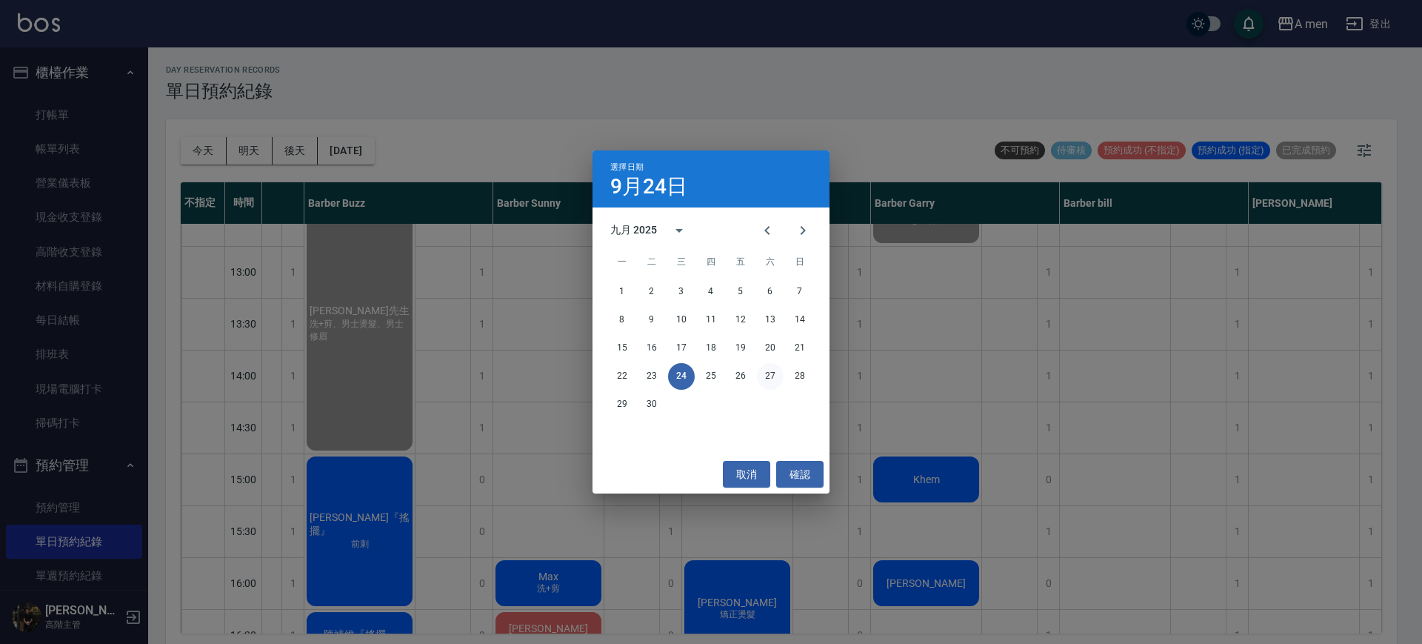
click at [768, 364] on button "27" at bounding box center [770, 376] width 27 height 27
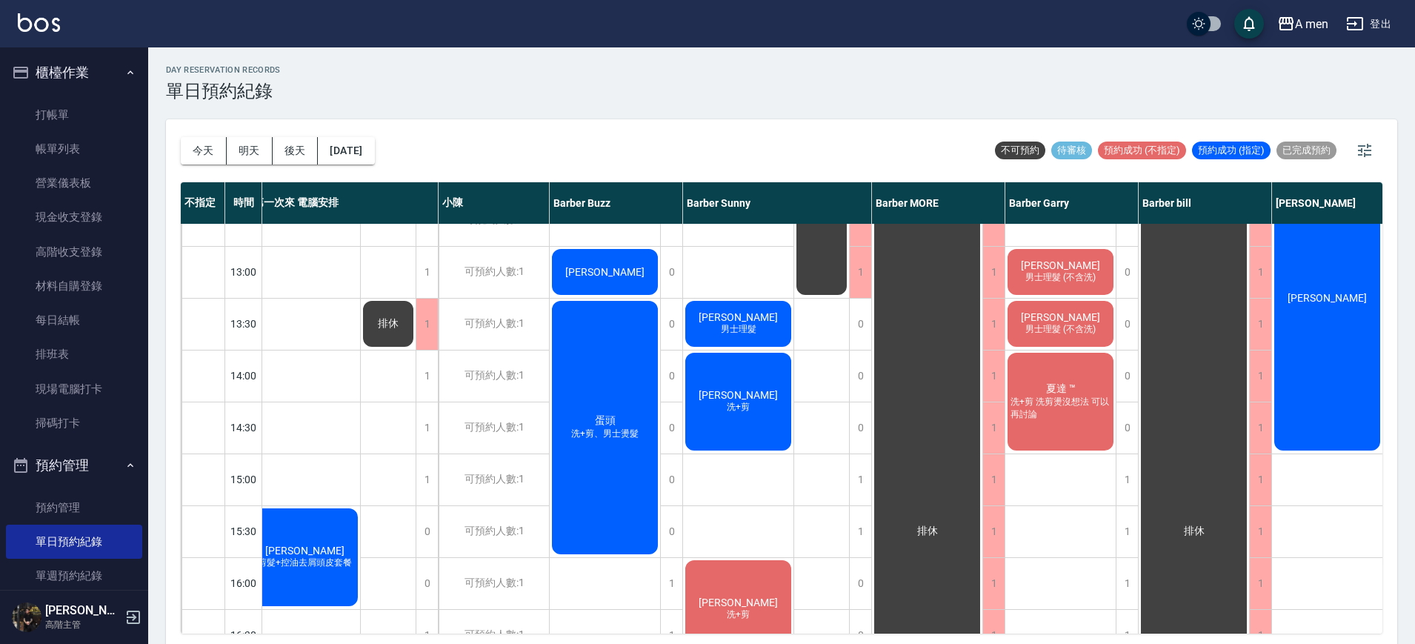
scroll to position [185, 0]
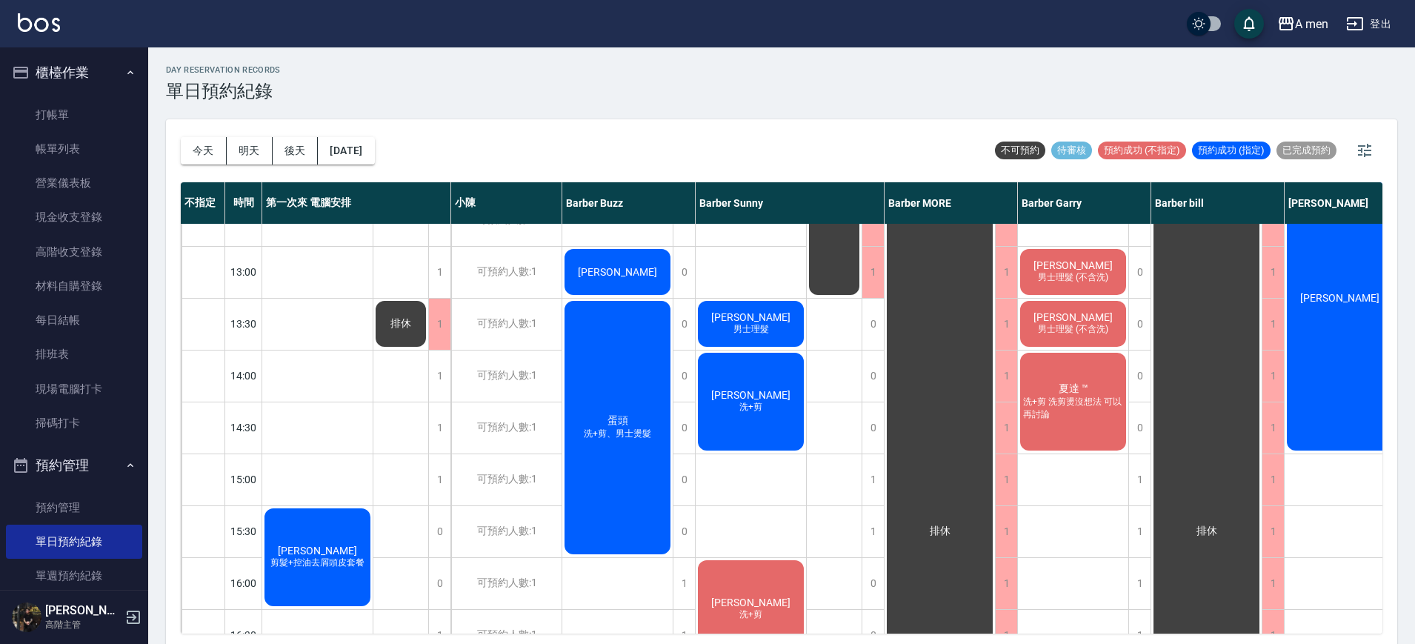
click at [602, 537] on div "蛋頭 洗+剪、男士燙髮" at bounding box center [617, 428] width 110 height 258
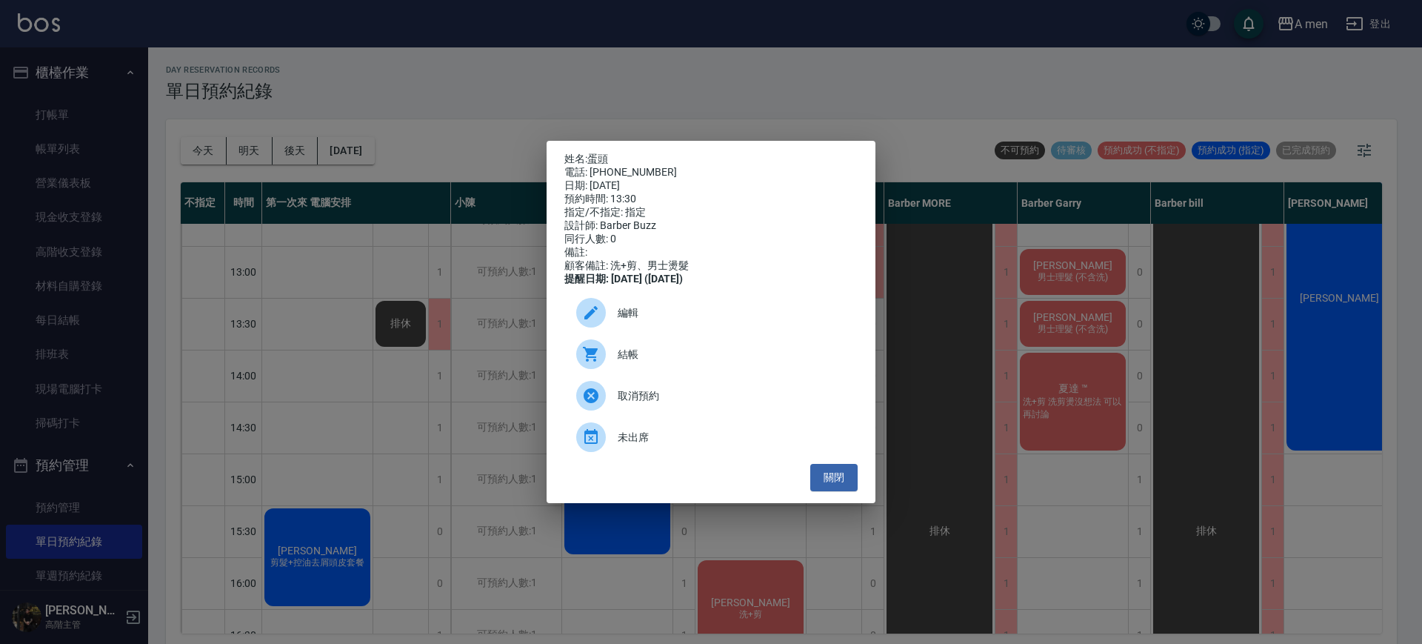
click at [651, 318] on span "編輯" at bounding box center [732, 313] width 228 height 16
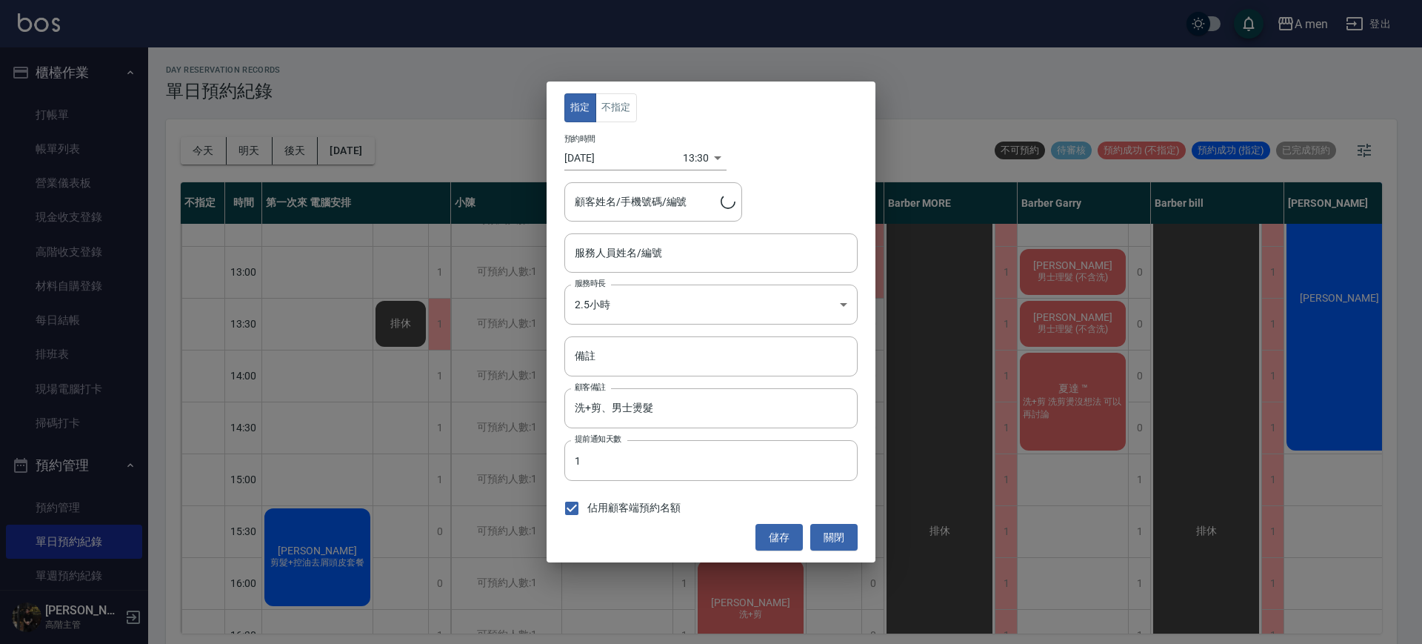
type input "Barber Buzz-004"
type input "蛋頭/0935054919"
click at [623, 299] on body "A men 登出 櫃檯作業 打帳單 帳單列表 營業儀表板 現金收支登錄 高階收支登錄 材料自購登錄 每日結帳 排班表 現場電腦打卡 掃碼打卡 預約管理 預約管…" at bounding box center [711, 324] width 1422 height 648
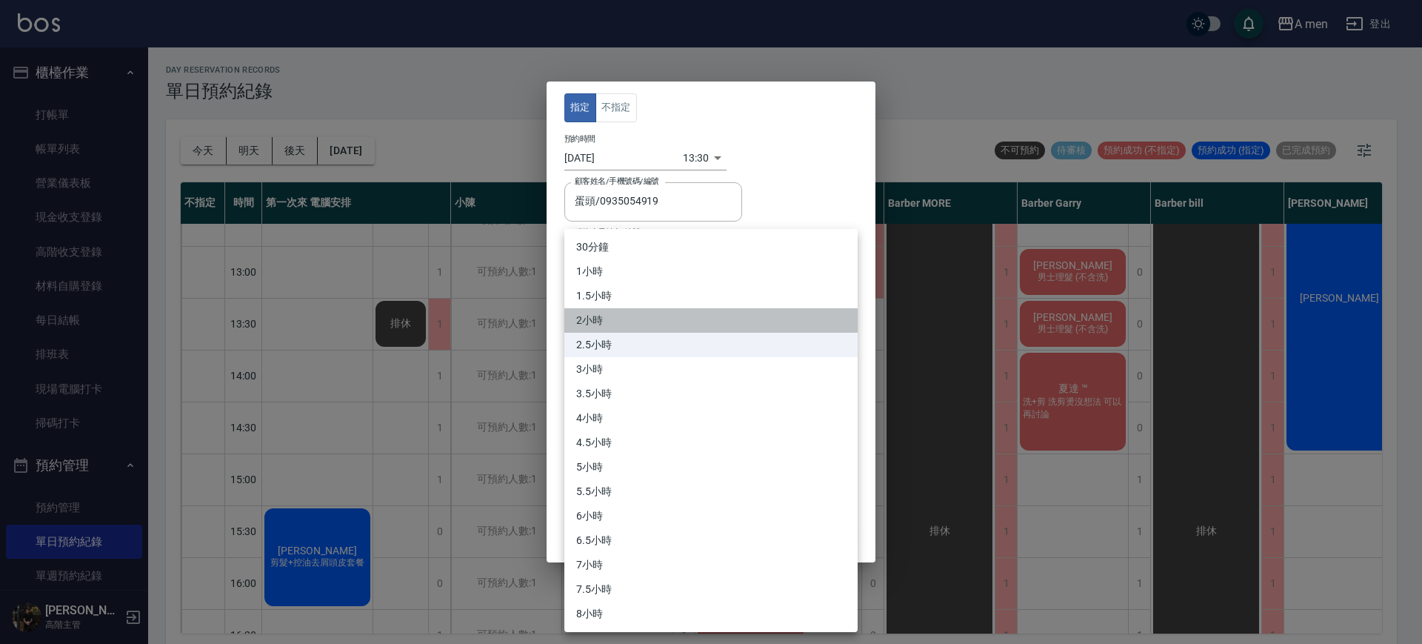
click at [593, 319] on li "2小時" at bounding box center [710, 320] width 293 height 24
type input "4"
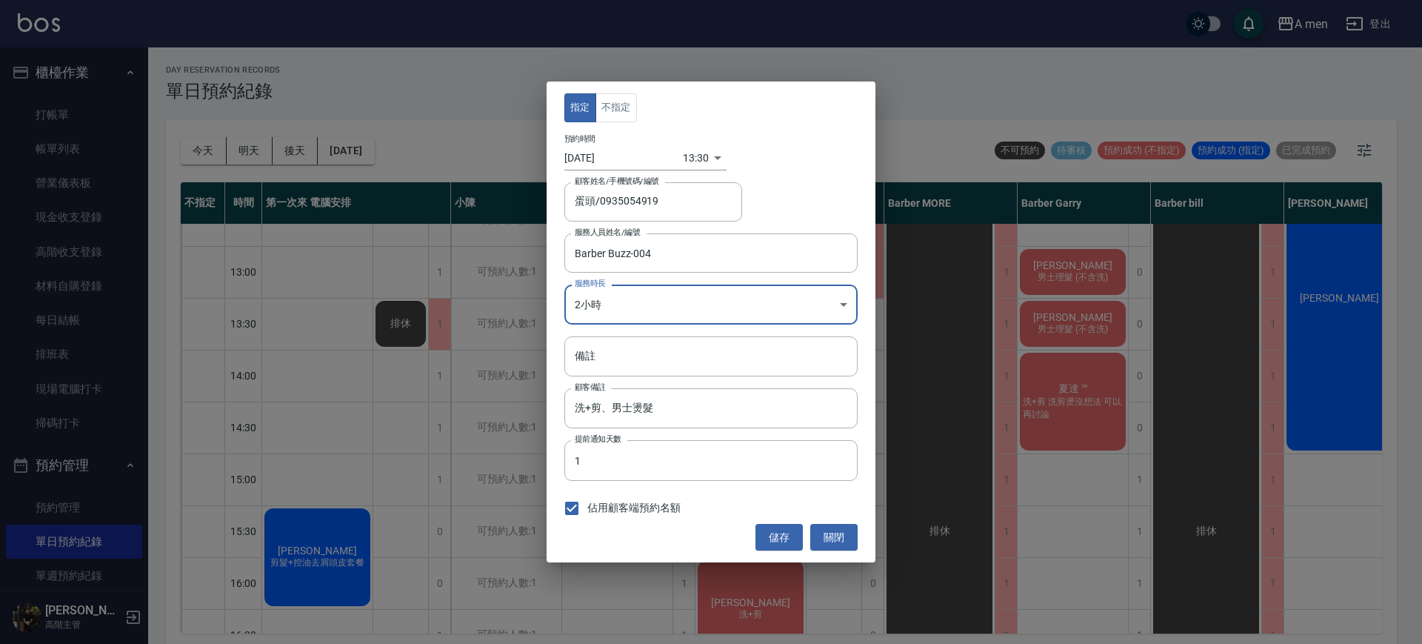
click at [787, 530] on button "儲存" at bounding box center [779, 537] width 47 height 27
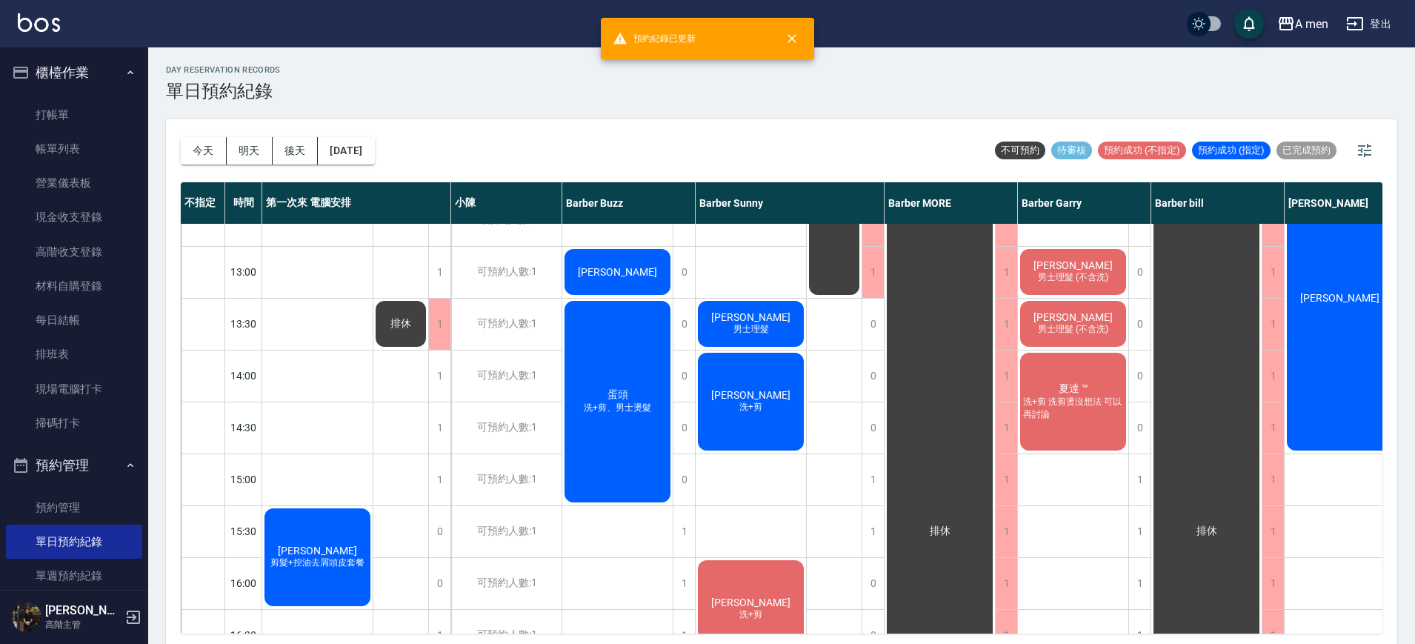
click at [341, 576] on div "佘冠頡 剪髮+控油去屑頭皮套餐" at bounding box center [317, 557] width 110 height 102
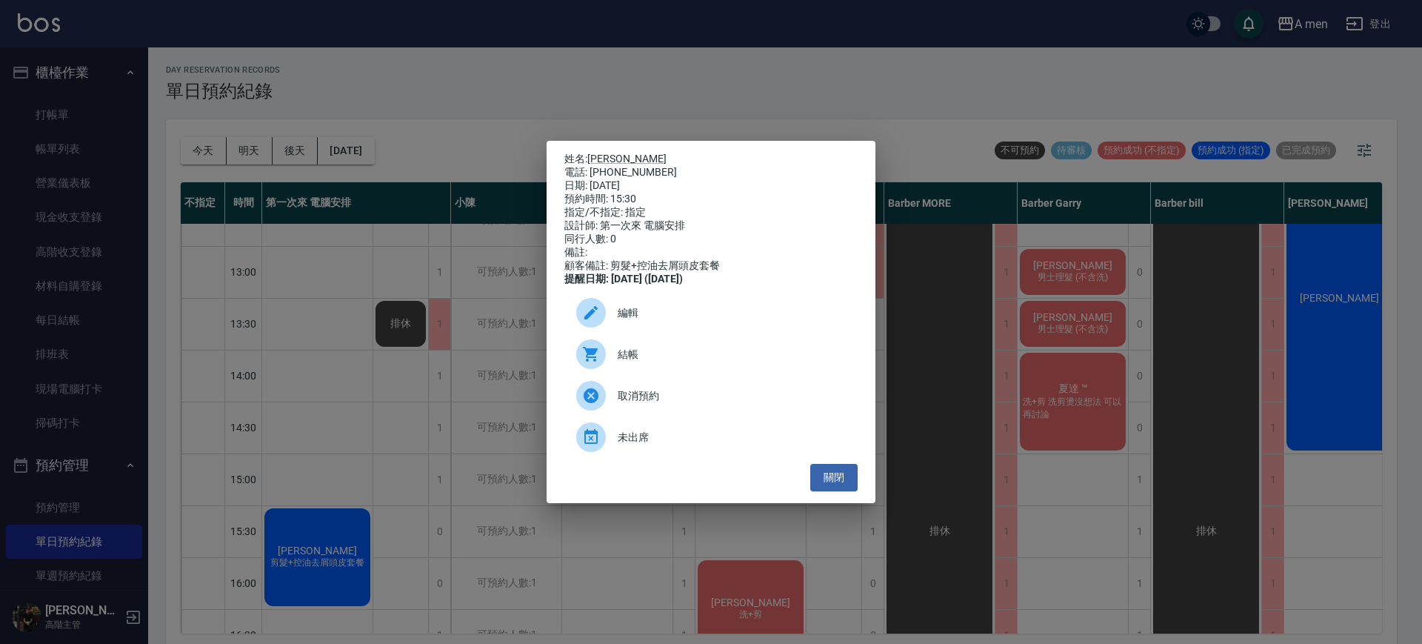
click at [665, 307] on div "編輯" at bounding box center [710, 312] width 293 height 41
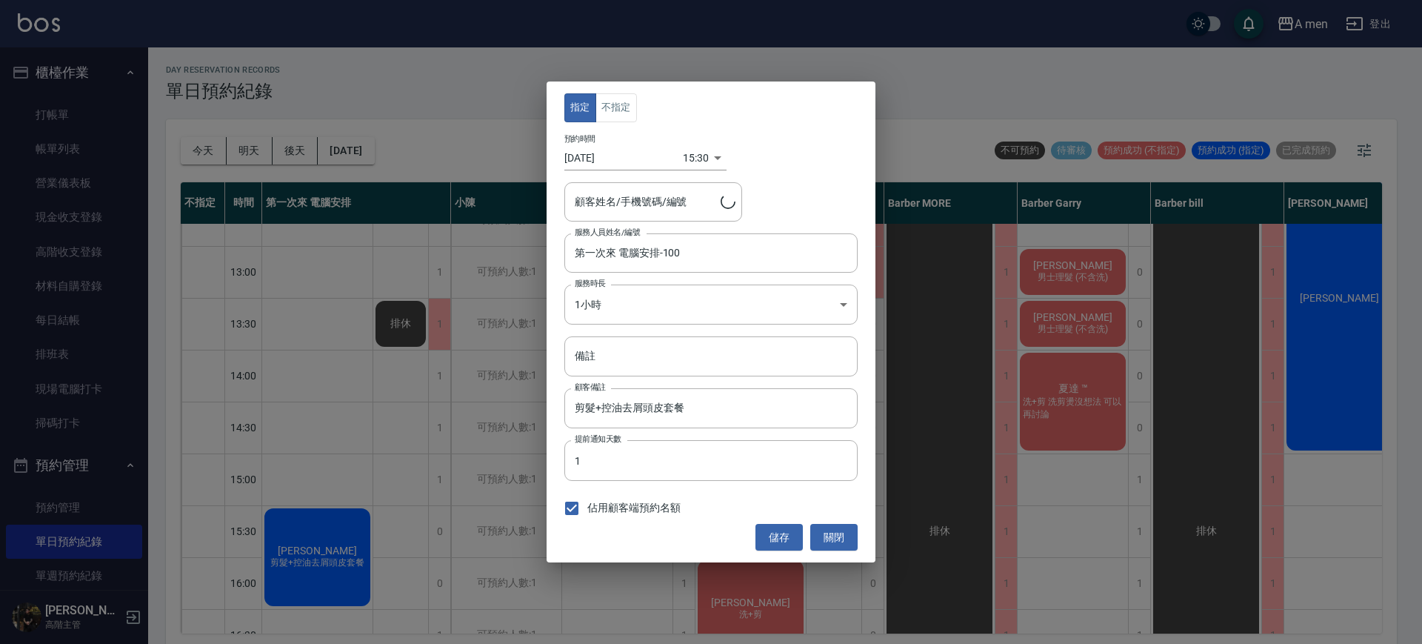
type input "佘冠頡/0909333452"
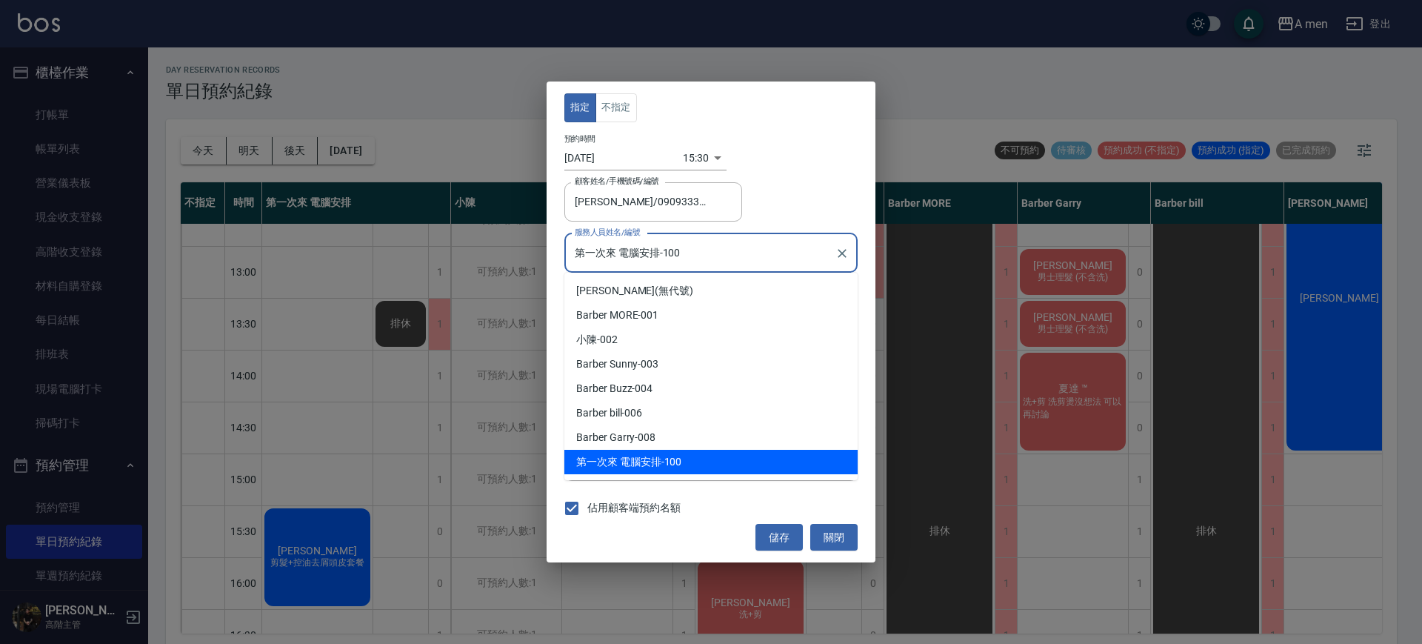
click at [653, 262] on input "第一次來 電腦安排-100" at bounding box center [700, 253] width 258 height 26
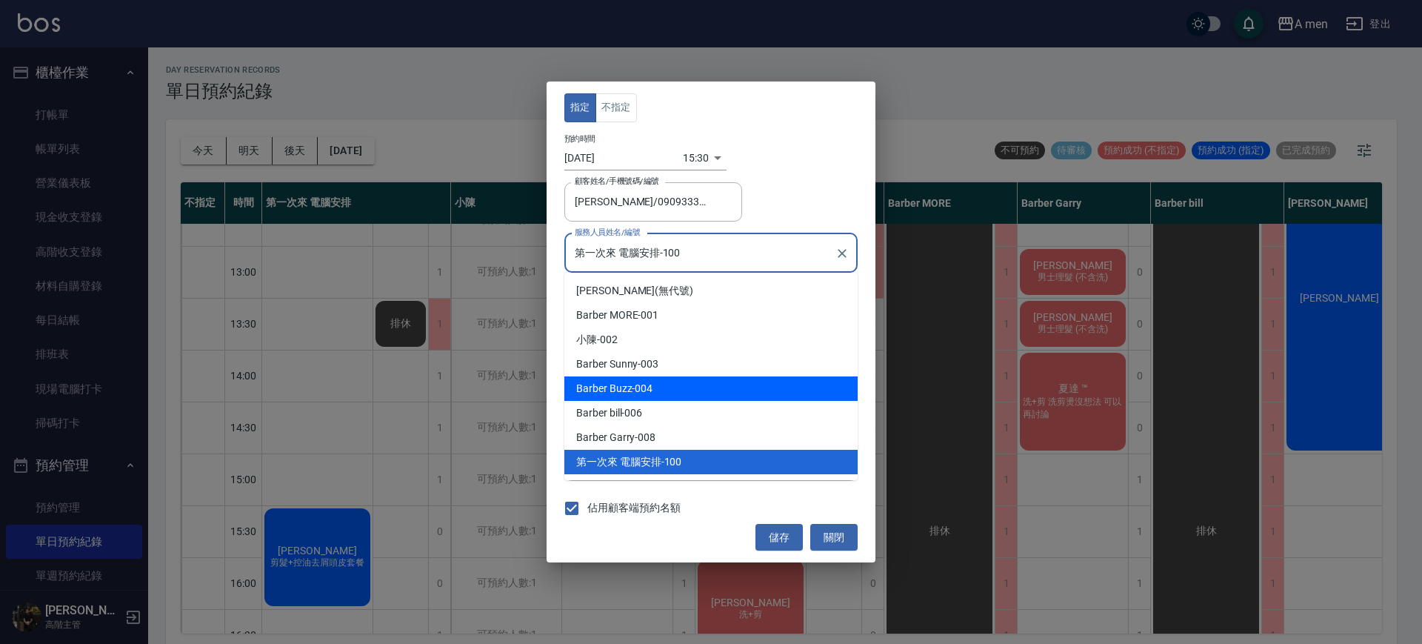
click at [630, 388] on span "Barber Buzz" at bounding box center [604, 389] width 56 height 16
type input "Barber Buzz-004"
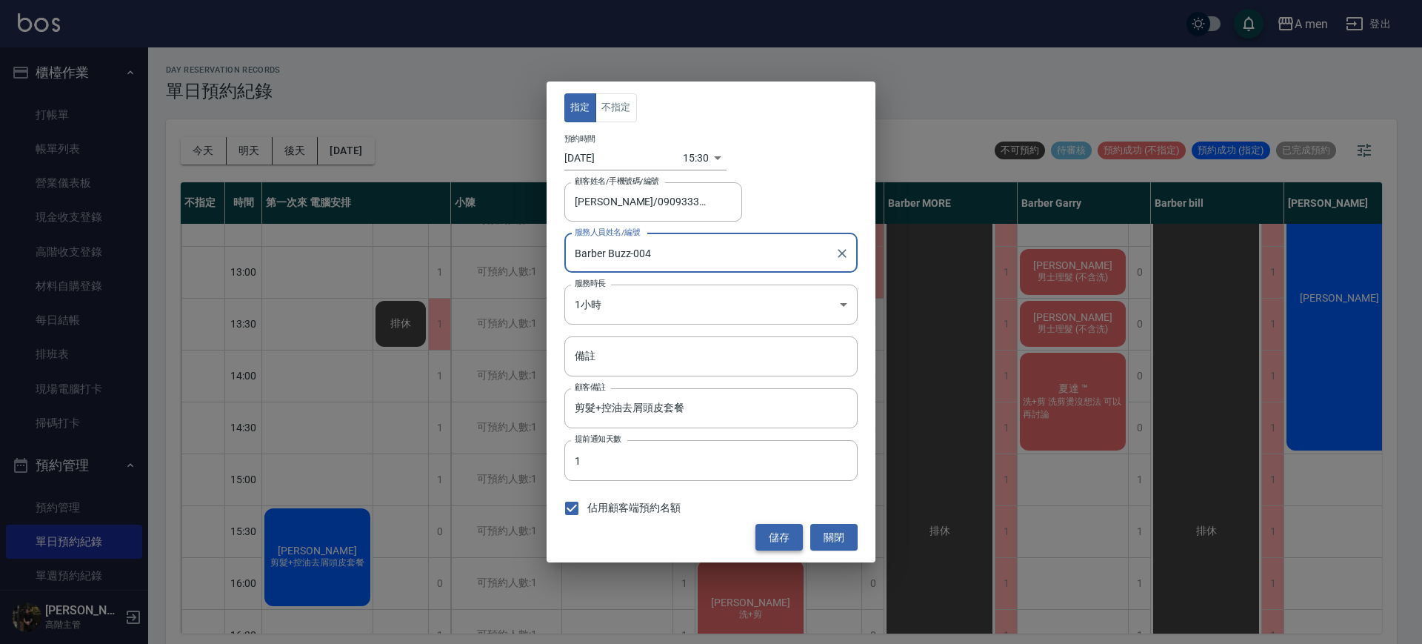
click at [780, 539] on button "儲存" at bounding box center [779, 537] width 47 height 27
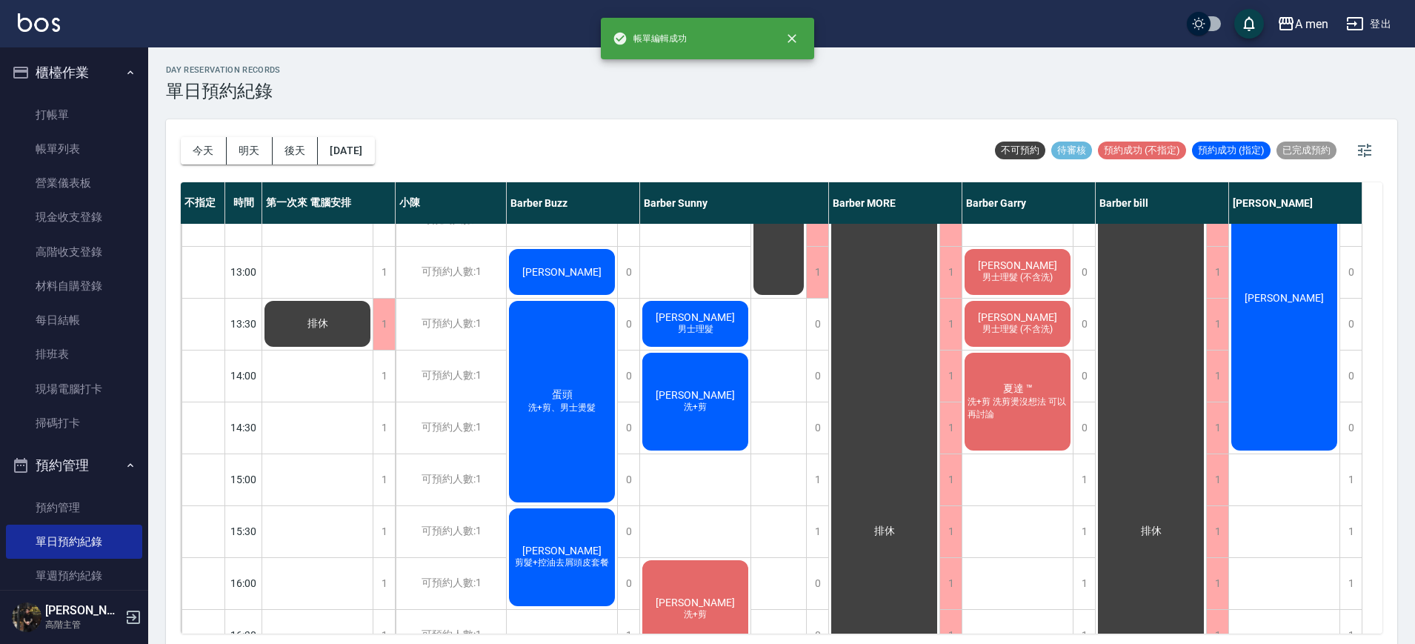
click at [584, 553] on div "佘冠頡 剪髮+控油去屑頭皮套餐" at bounding box center [562, 557] width 110 height 102
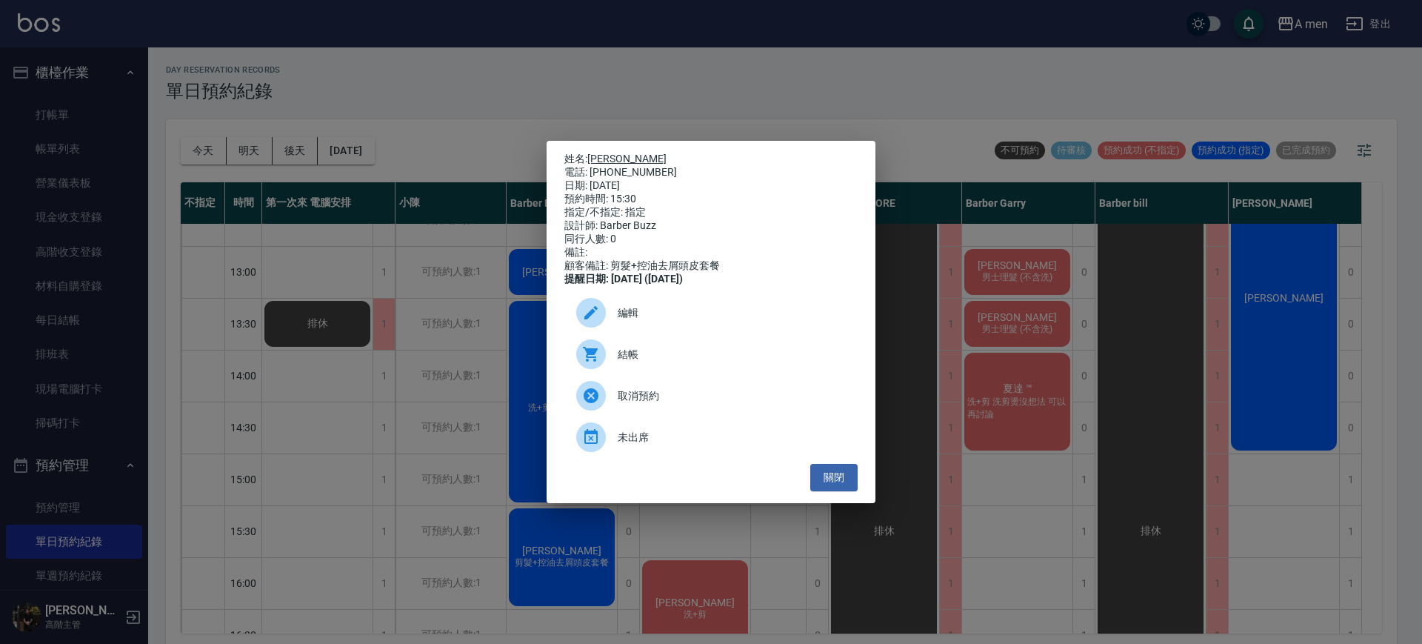
click at [609, 153] on link "佘冠頡" at bounding box center [626, 159] width 79 height 12
click at [844, 490] on button "關閉" at bounding box center [833, 477] width 47 height 27
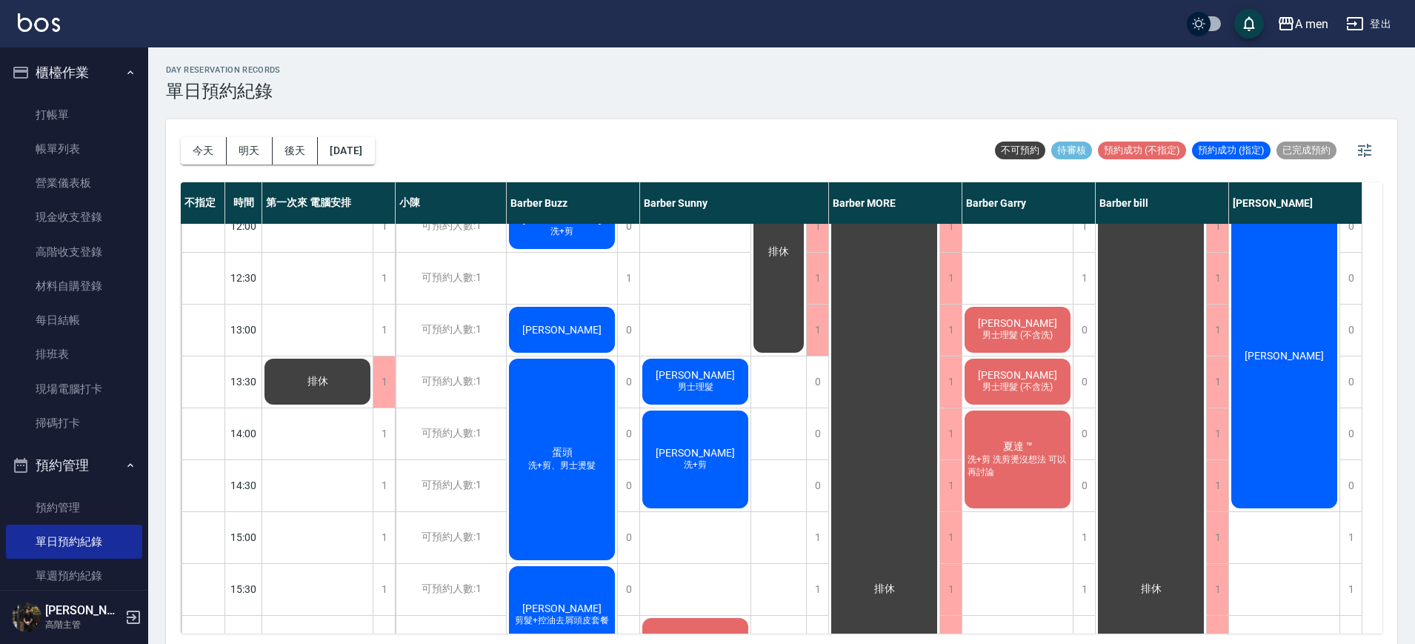
scroll to position [370, 0]
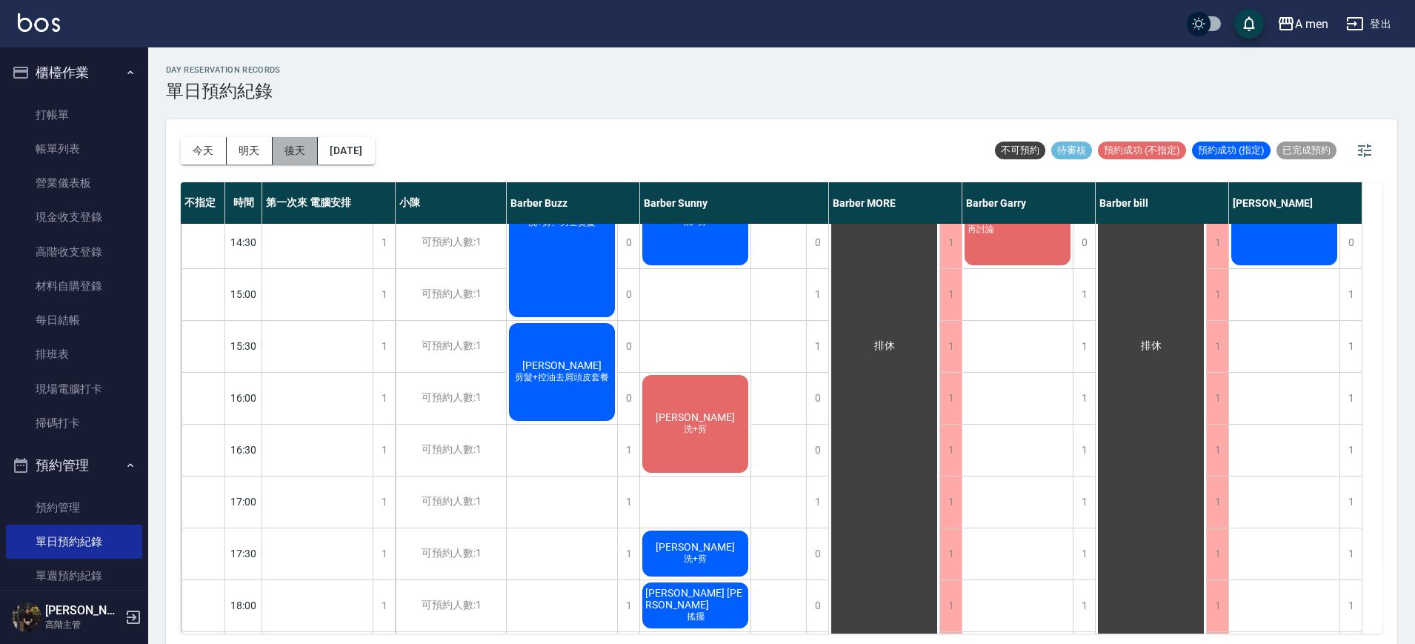
click at [295, 144] on button "後天" at bounding box center [296, 150] width 46 height 27
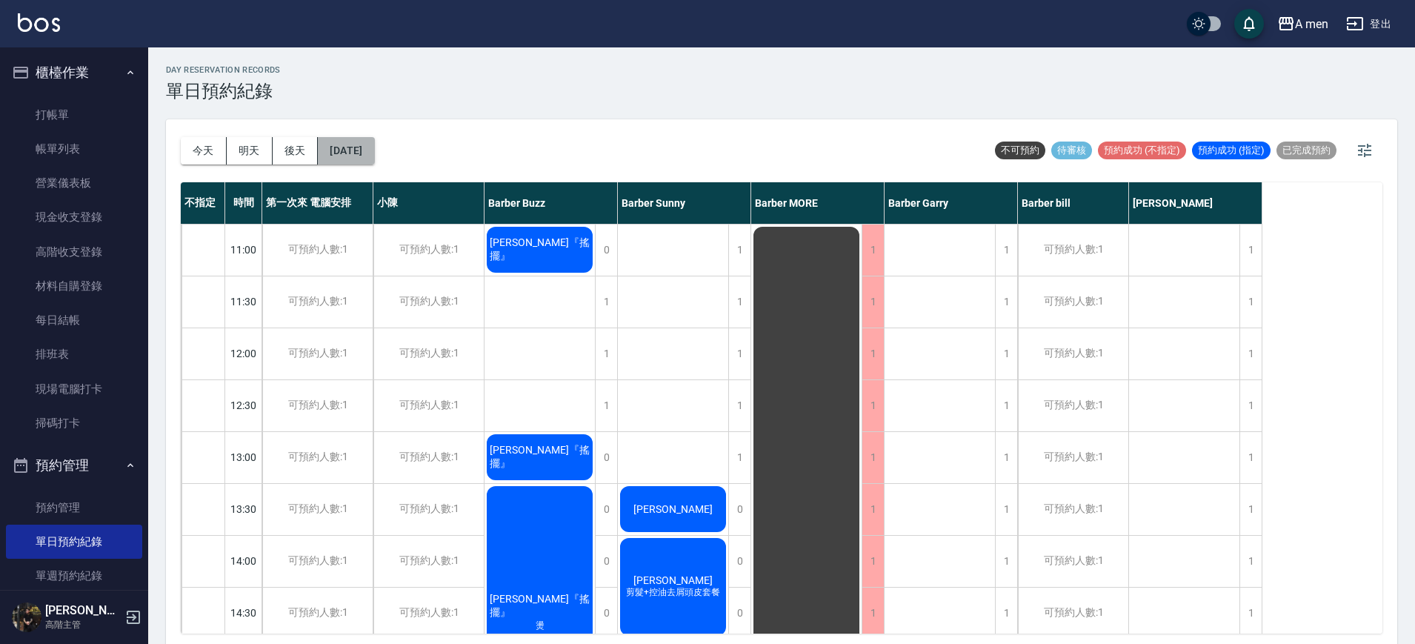
click at [374, 150] on button "2025/09/26" at bounding box center [346, 150] width 56 height 27
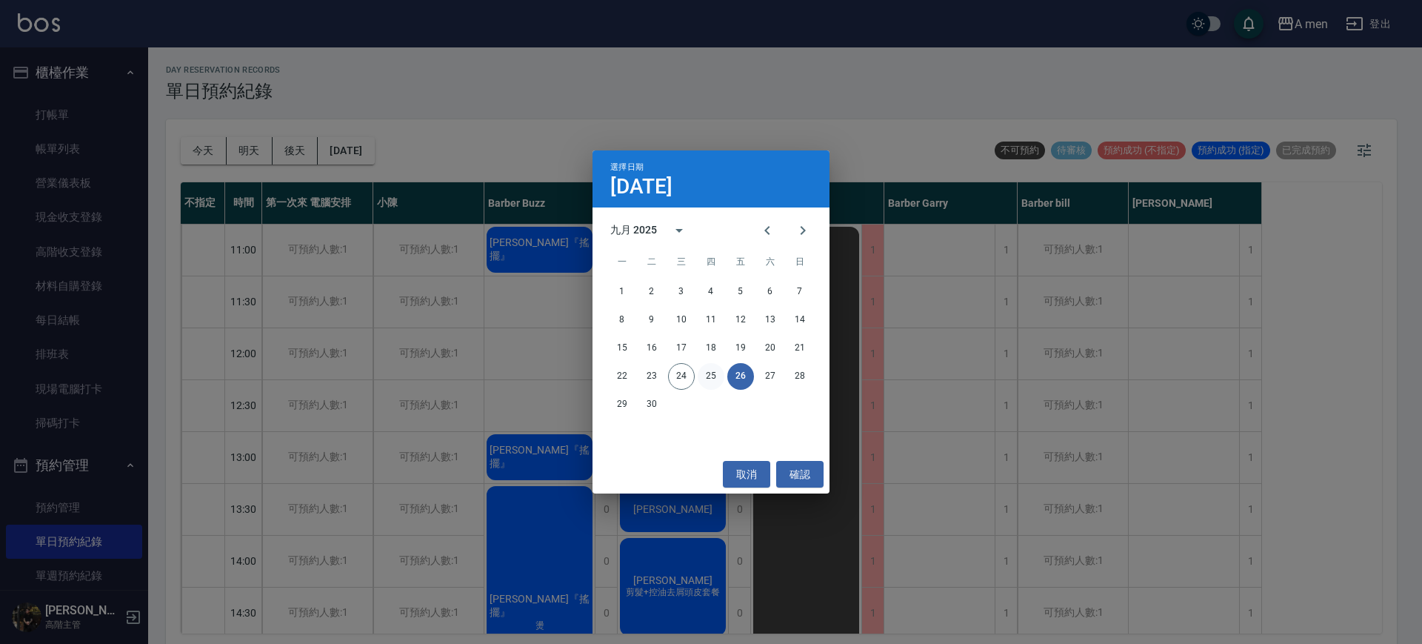
click at [699, 368] on button "25" at bounding box center [711, 376] width 27 height 27
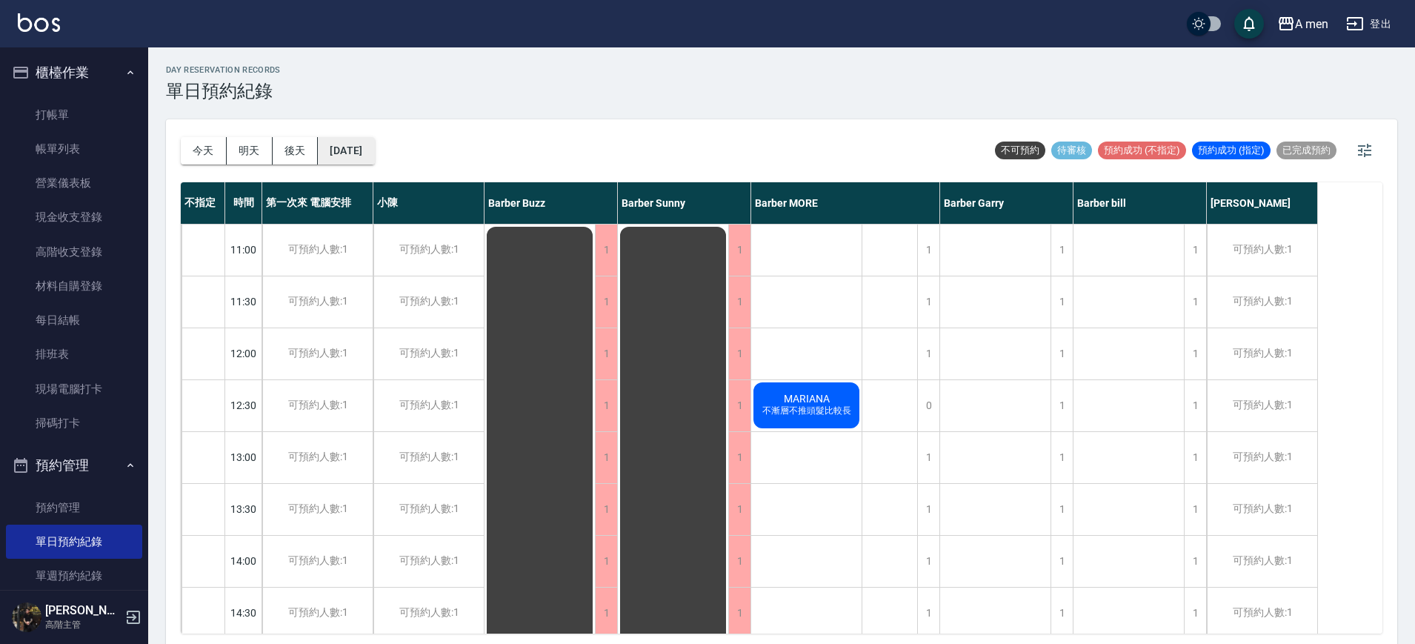
click at [345, 147] on button "2025/09/25" at bounding box center [346, 150] width 56 height 27
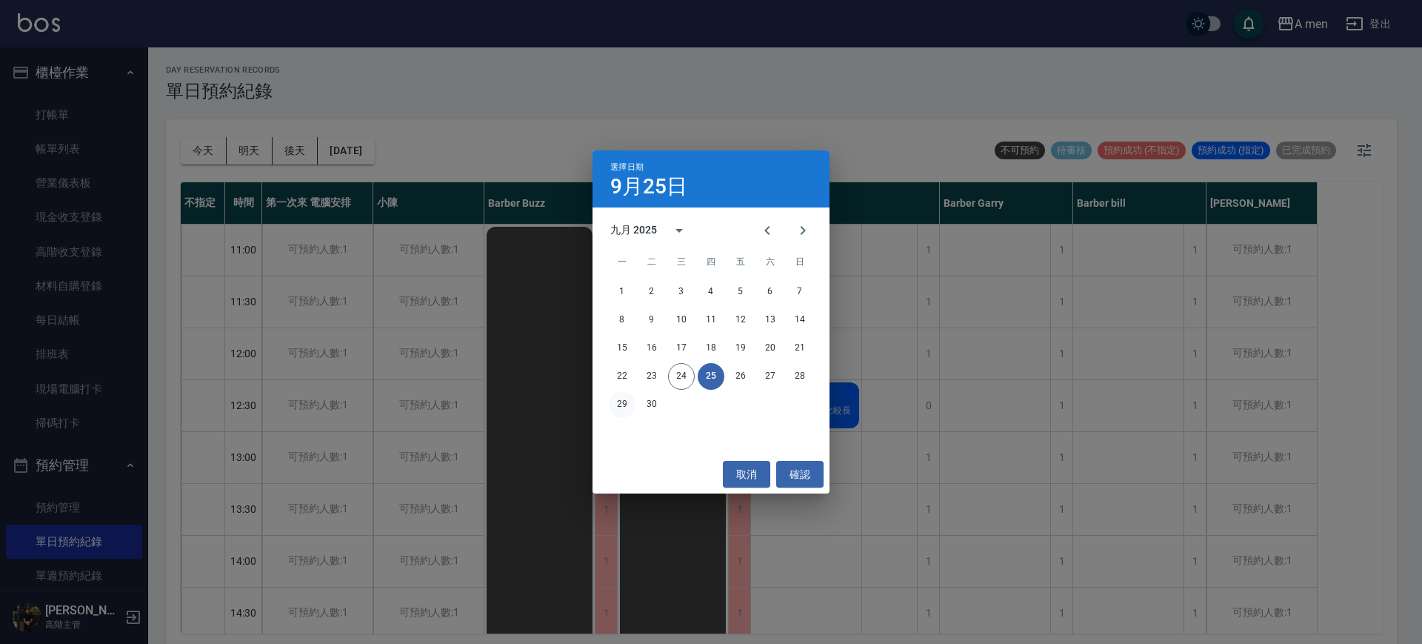
click at [618, 407] on button "29" at bounding box center [622, 404] width 27 height 27
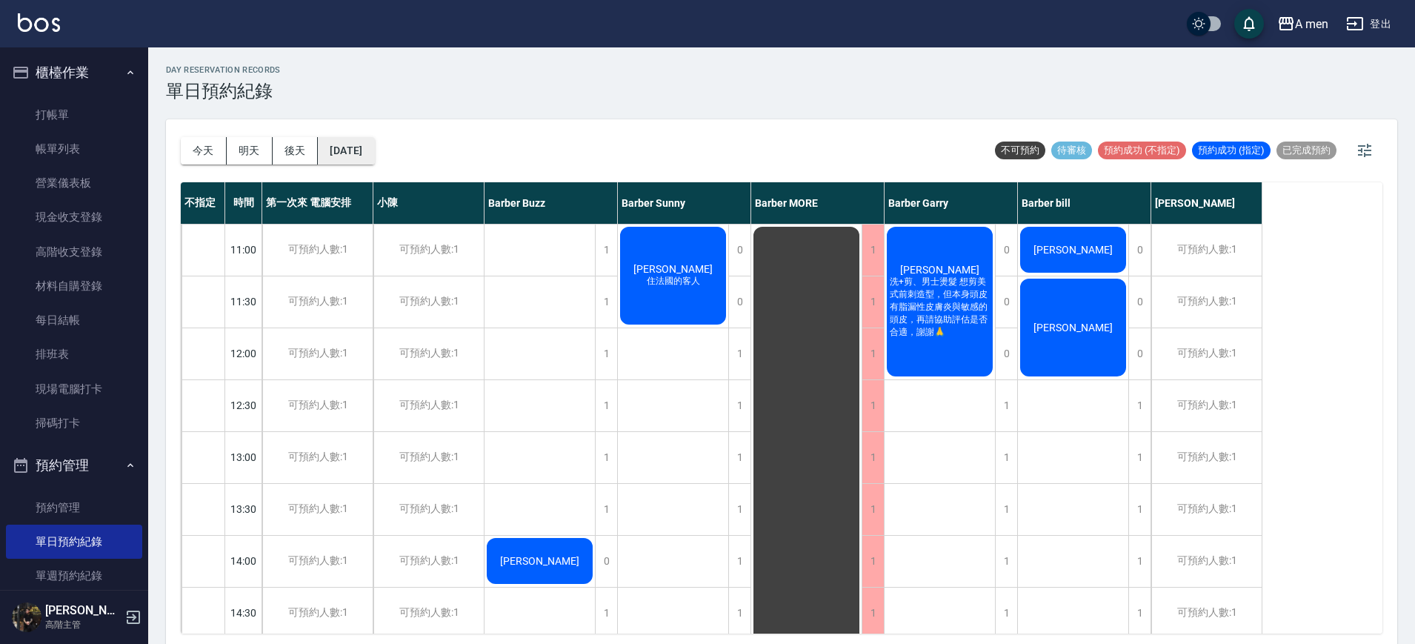
click at [374, 153] on button "2025/09/29" at bounding box center [346, 150] width 56 height 27
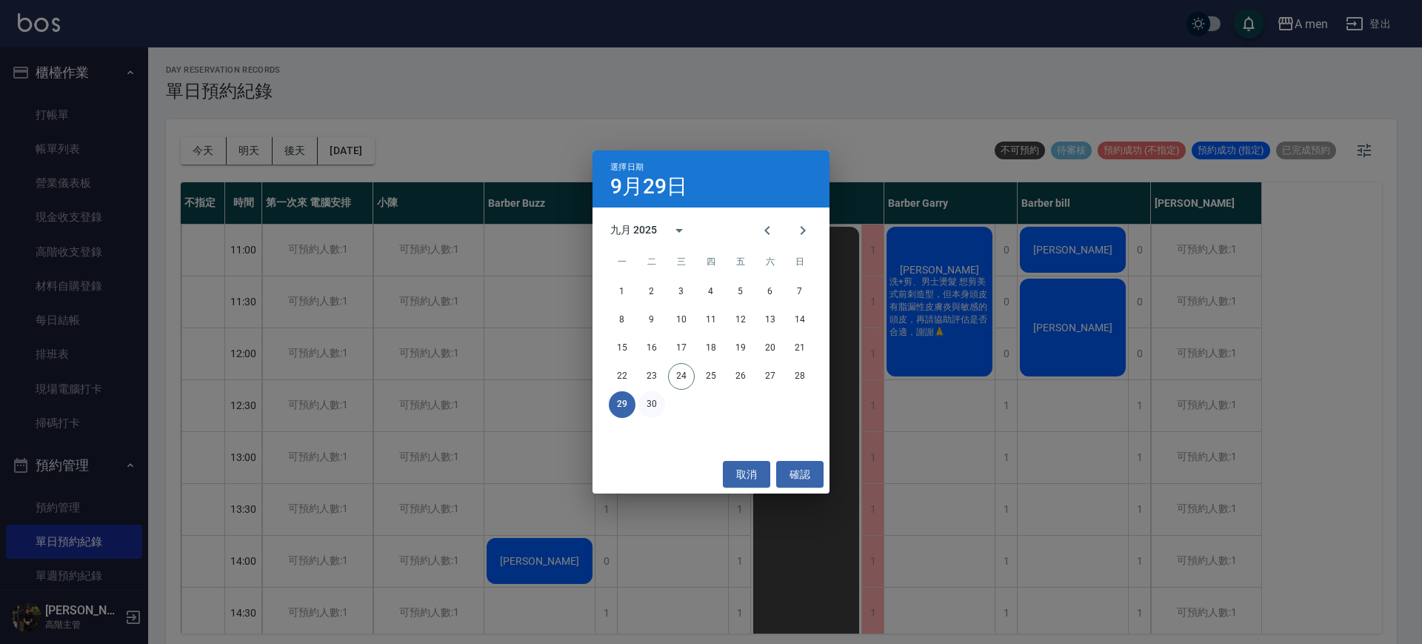
click at [662, 401] on button "30" at bounding box center [652, 404] width 27 height 27
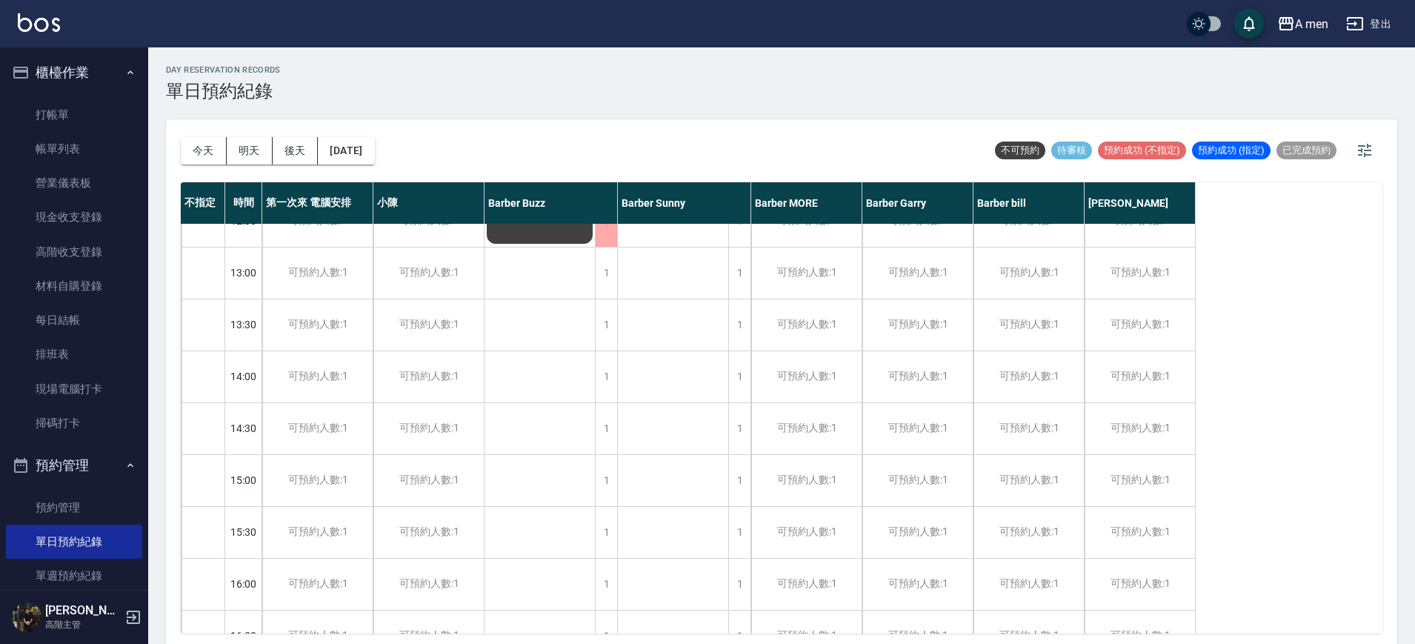
scroll to position [185, 0]
click at [214, 159] on button "今天" at bounding box center [204, 150] width 46 height 27
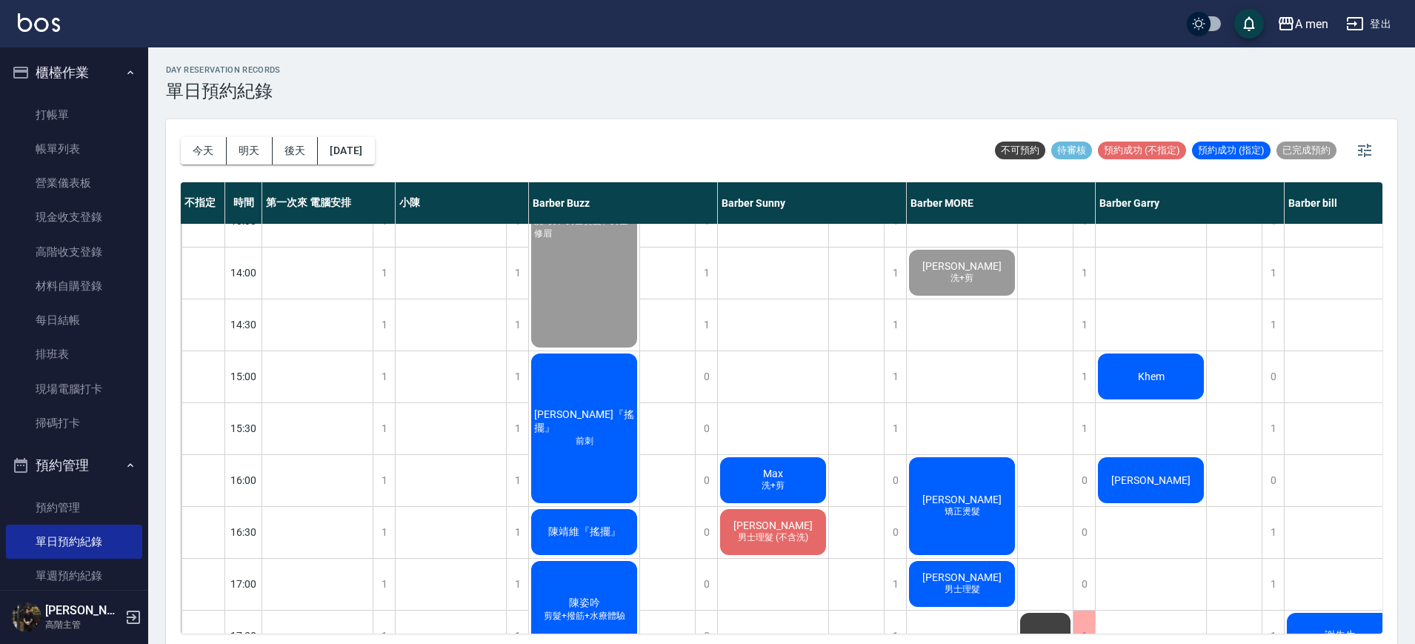
scroll to position [93, 0]
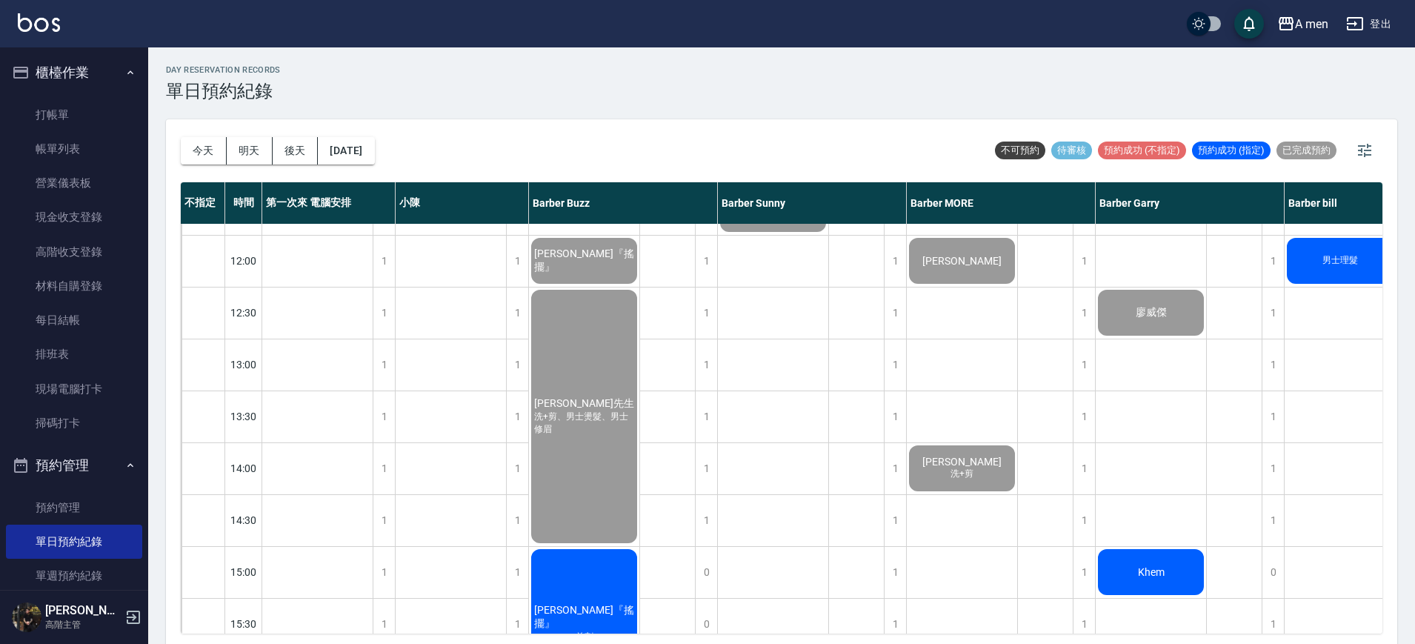
drag, startPoint x: 76, startPoint y: 155, endPoint x: 211, endPoint y: 224, distance: 152.1
click at [76, 155] on link "帳單列表" at bounding box center [74, 149] width 136 height 34
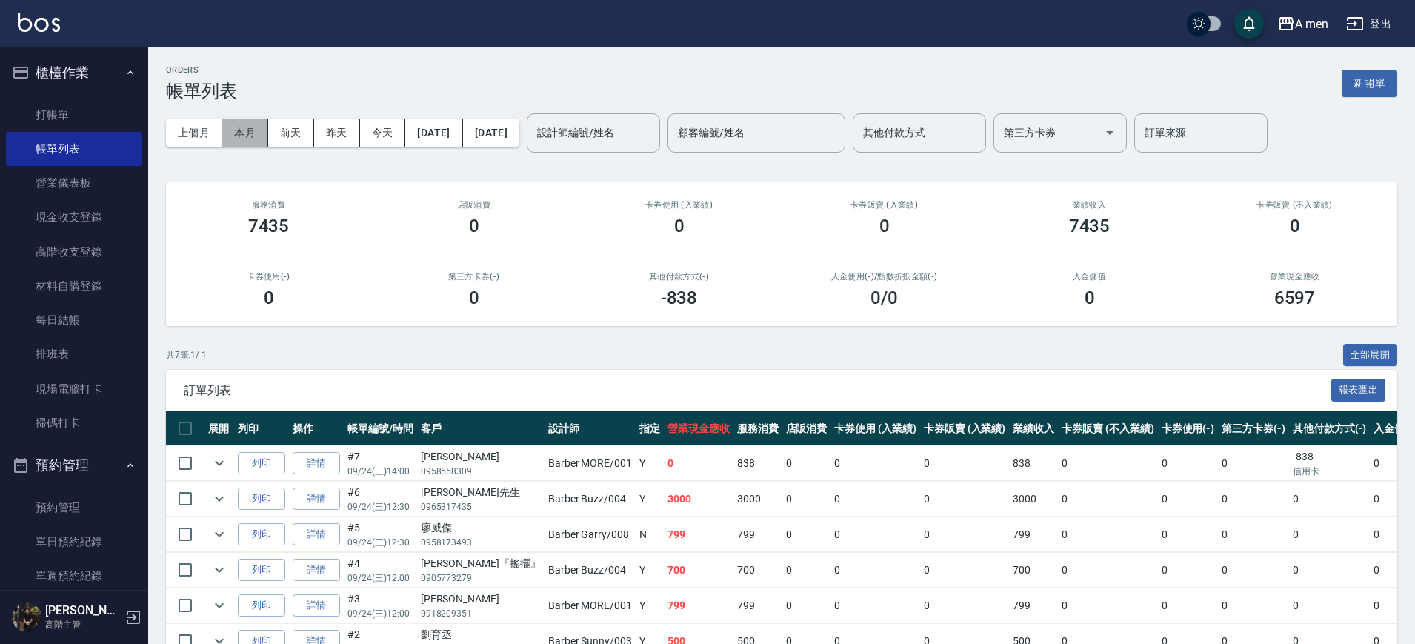
click at [224, 129] on button "本月" at bounding box center [245, 132] width 46 height 27
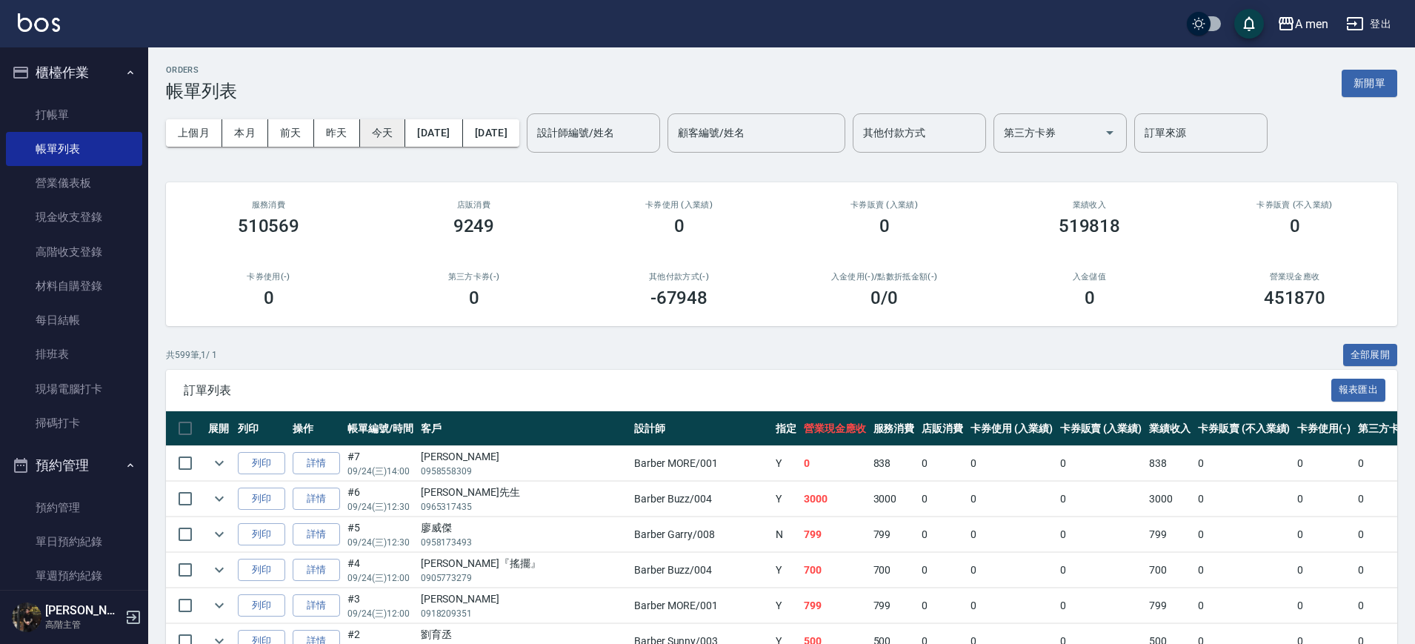
click at [389, 120] on button "今天" at bounding box center [383, 132] width 46 height 27
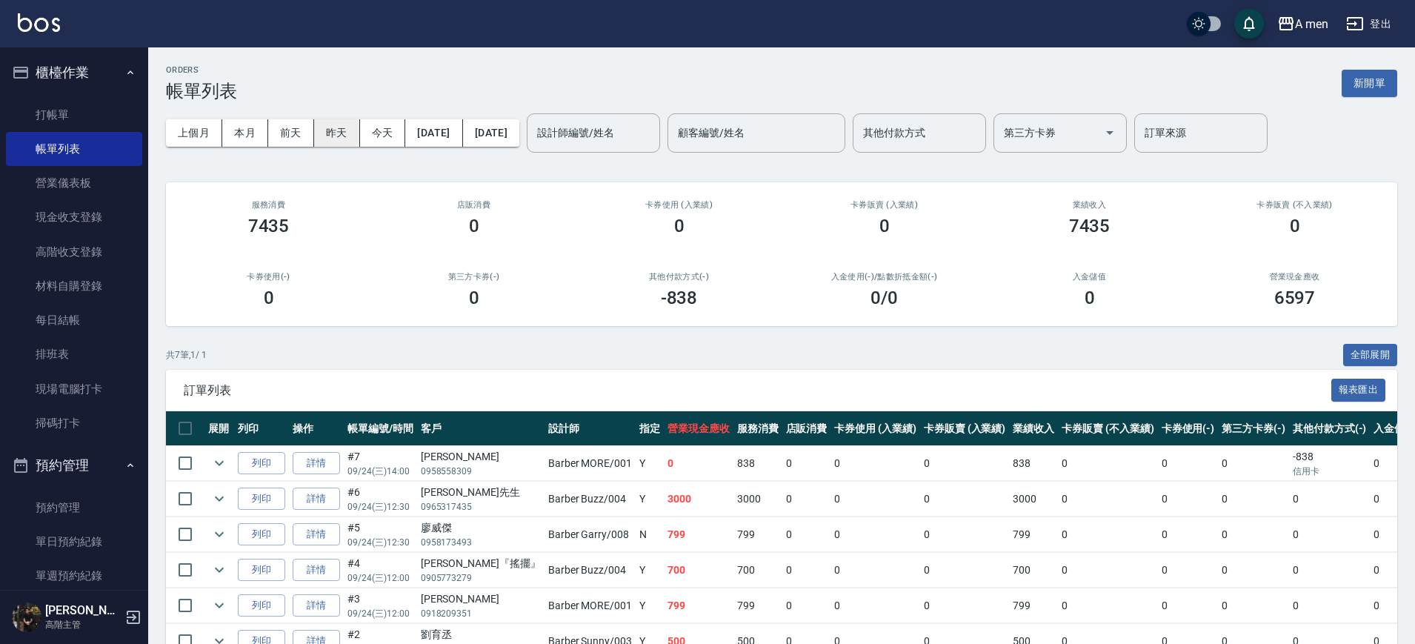
click at [344, 130] on button "昨天" at bounding box center [337, 132] width 46 height 27
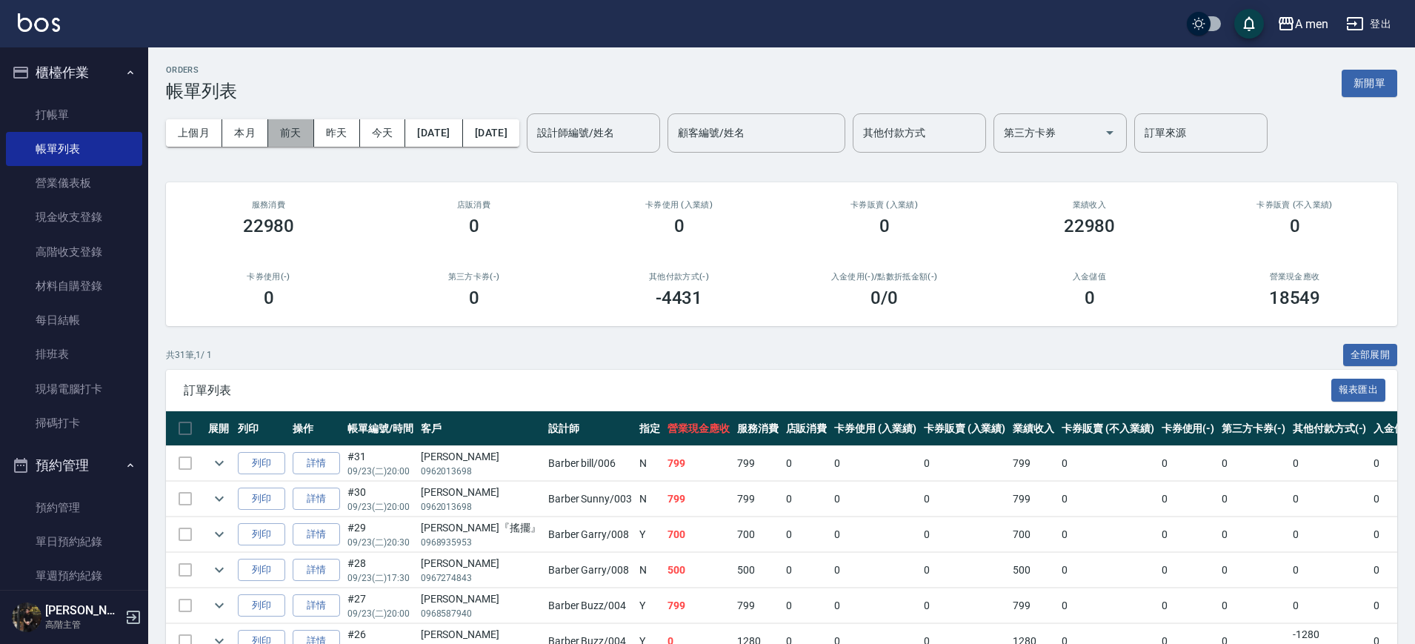
click at [290, 141] on button "前天" at bounding box center [291, 132] width 46 height 27
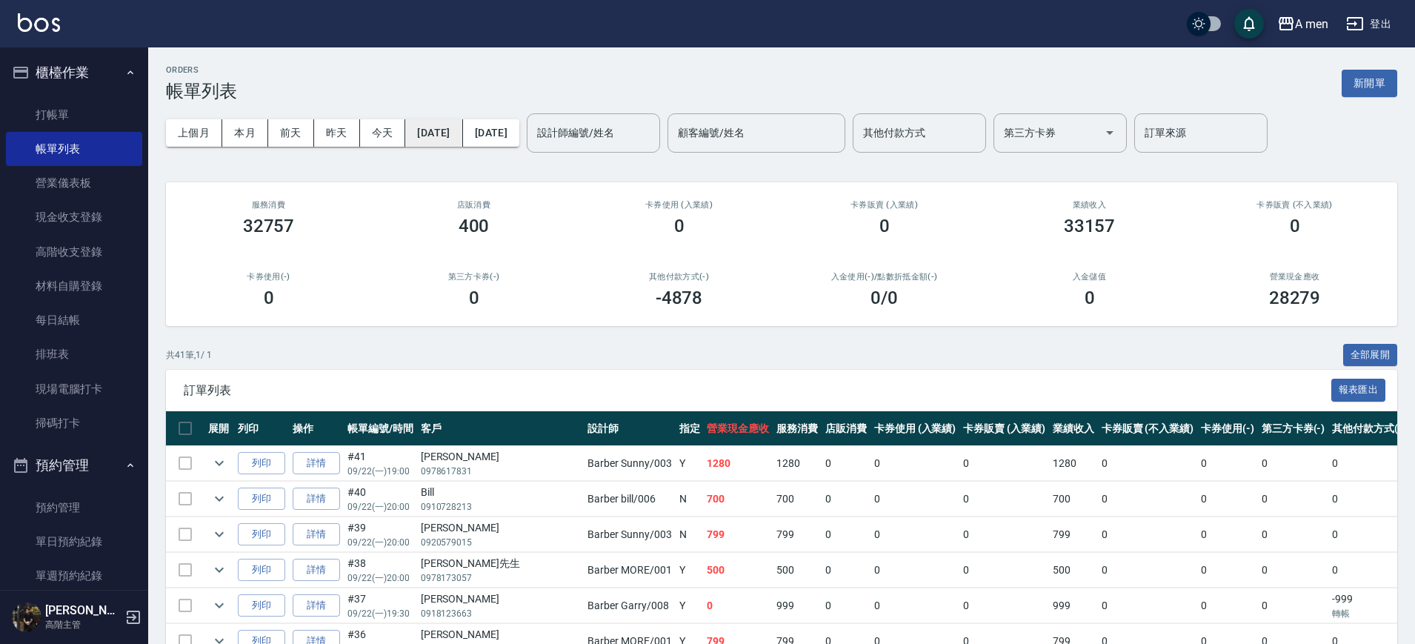
click at [456, 133] on button "2025/09/22" at bounding box center [433, 132] width 57 height 27
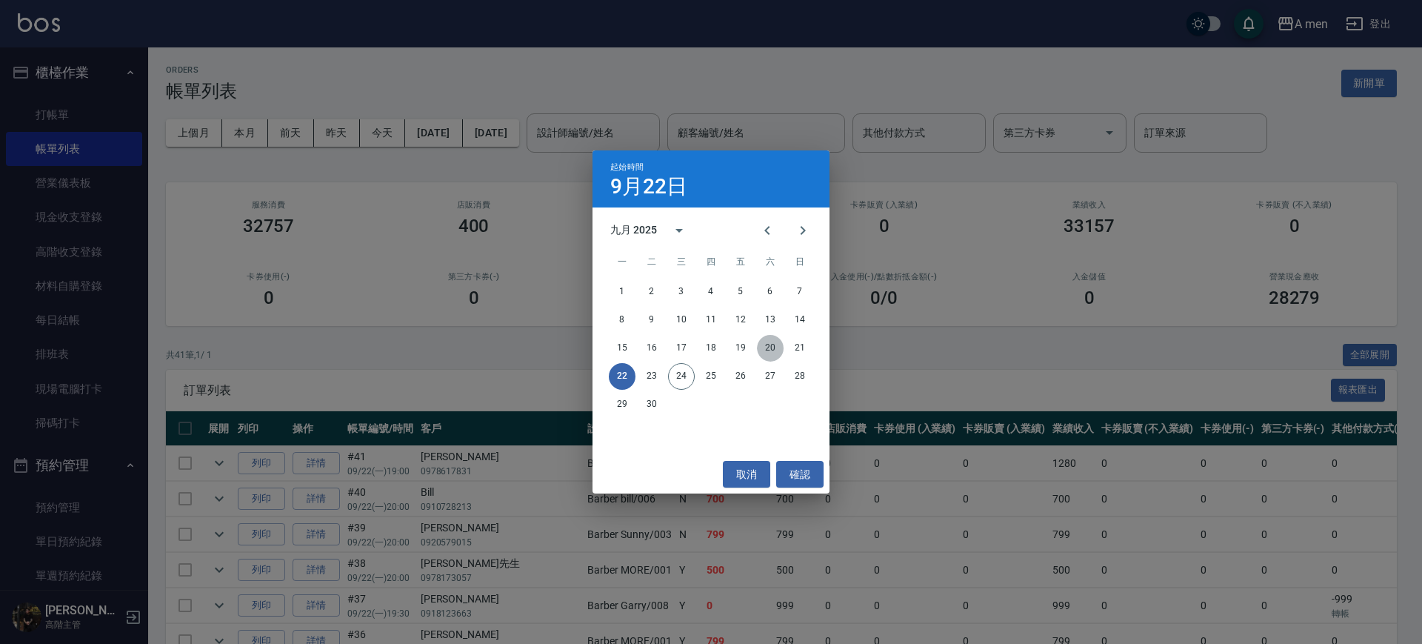
click at [770, 348] on button "20" at bounding box center [770, 348] width 27 height 27
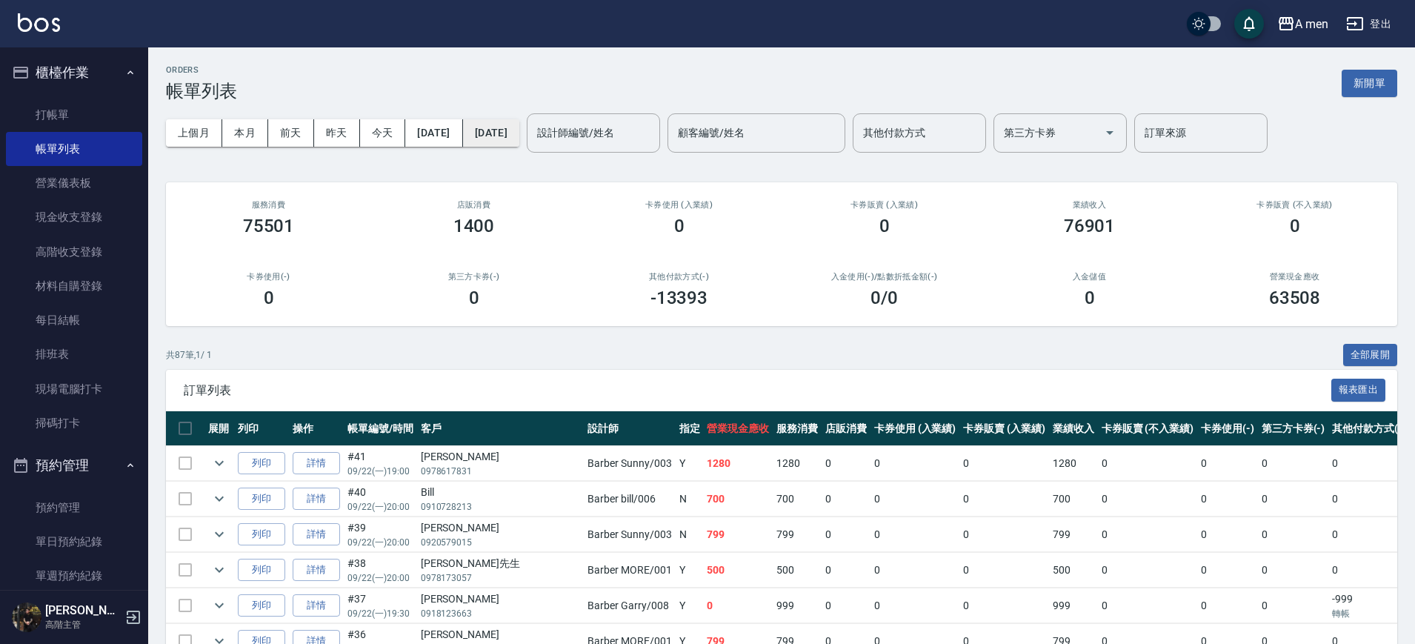
click at [519, 127] on button "2025/09/22" at bounding box center [491, 132] width 56 height 27
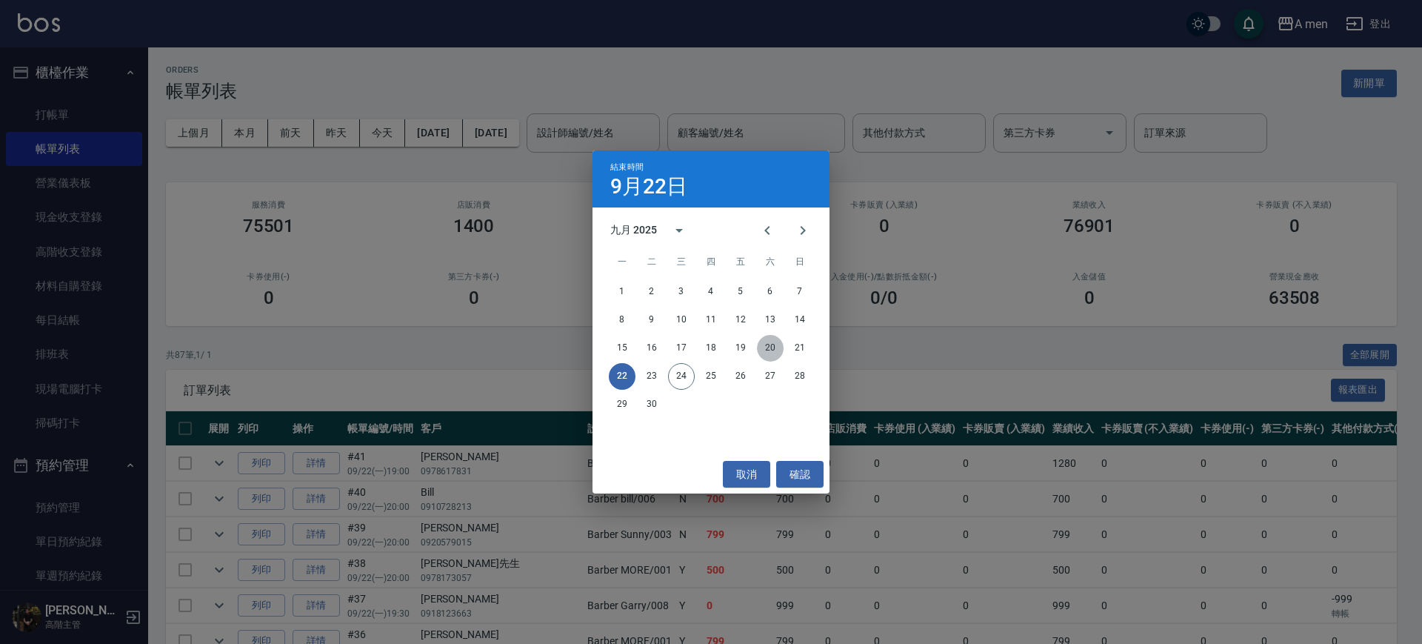
click at [776, 339] on button "20" at bounding box center [770, 348] width 27 height 27
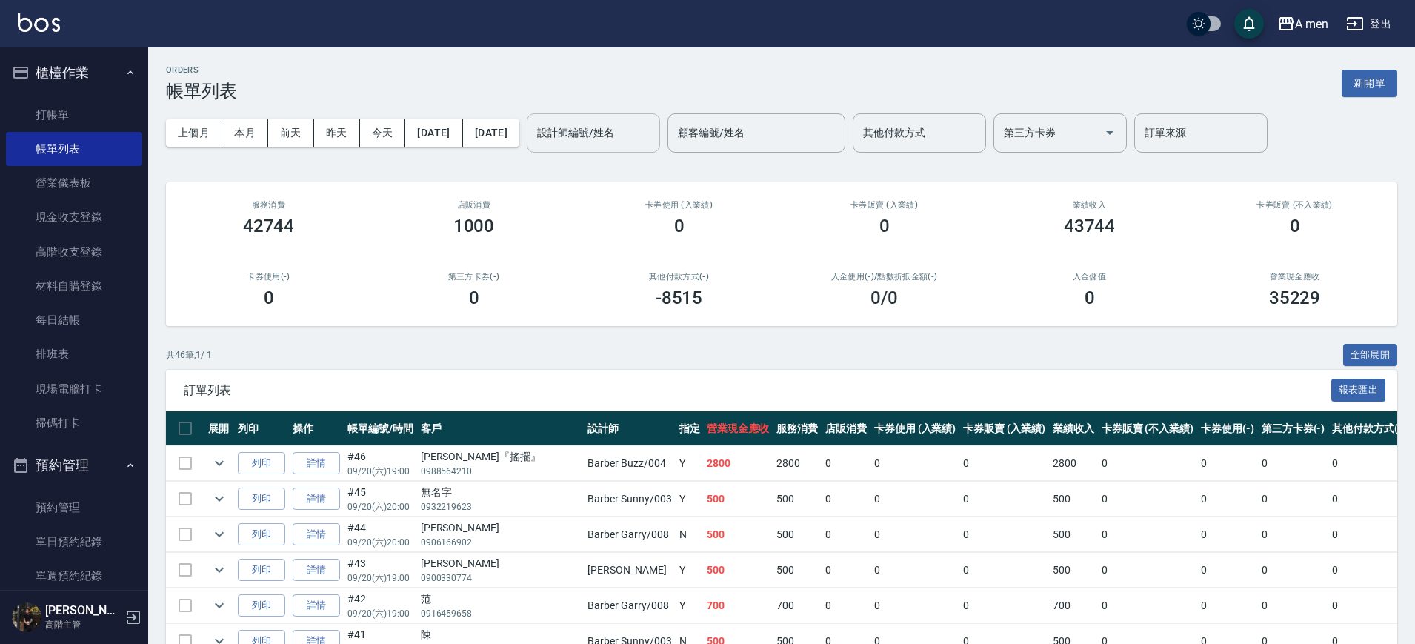
click at [653, 144] on input "設計師編號/姓名" at bounding box center [593, 133] width 120 height 26
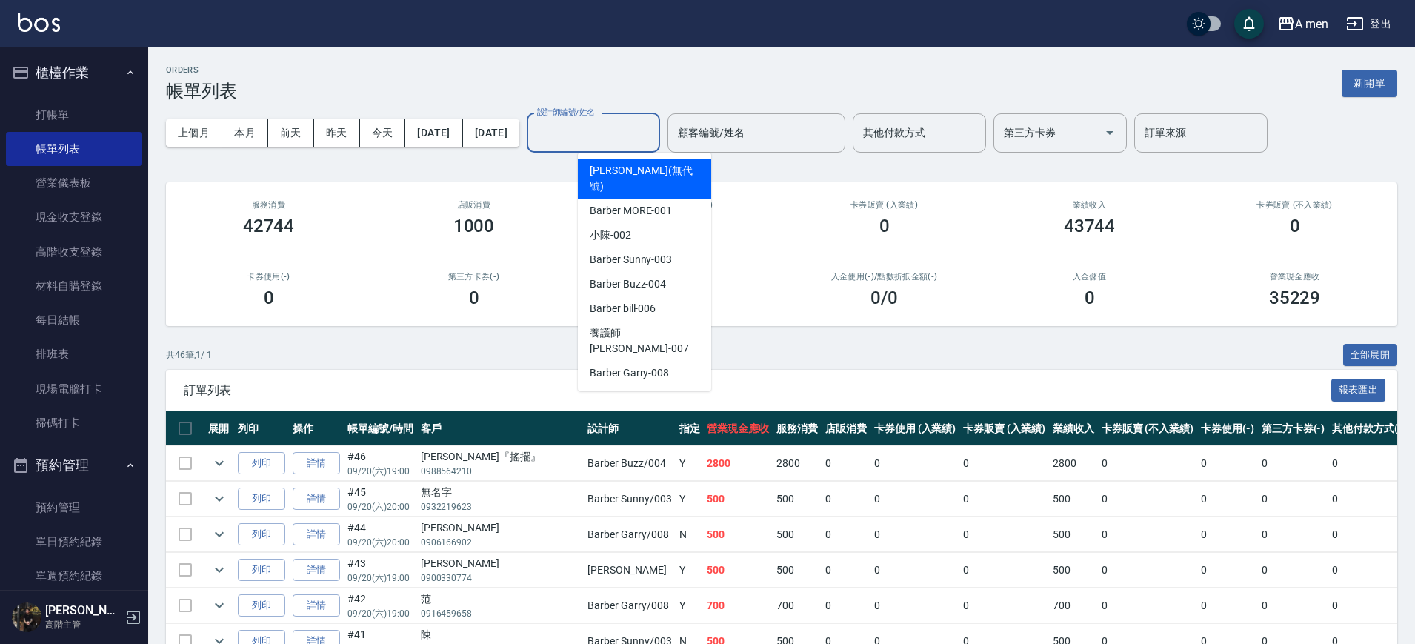
click at [546, 105] on div "上個月 本月 前天 昨天 今天 2025/09/20 2025/09/20 設計師編號/姓名 設計師編號/姓名 顧客編號/姓名 顧客編號/姓名 其他付款方式 …" at bounding box center [781, 132] width 1231 height 63
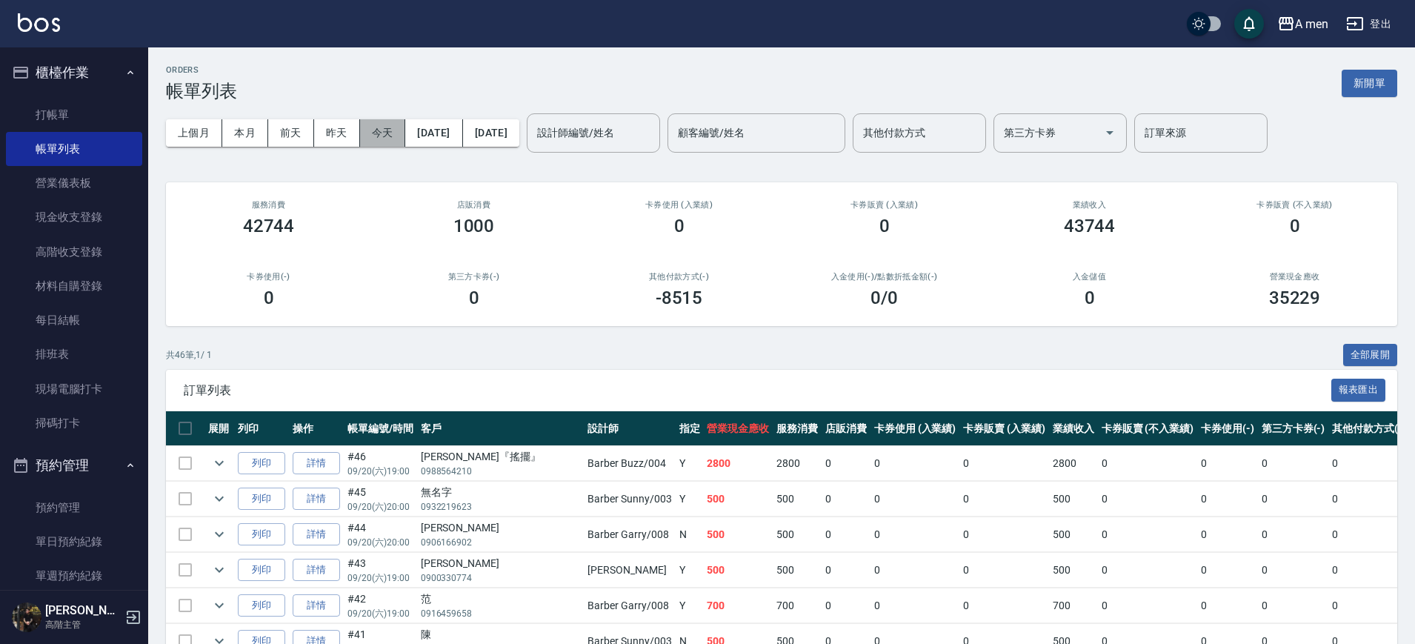
click at [382, 141] on button "今天" at bounding box center [383, 132] width 46 height 27
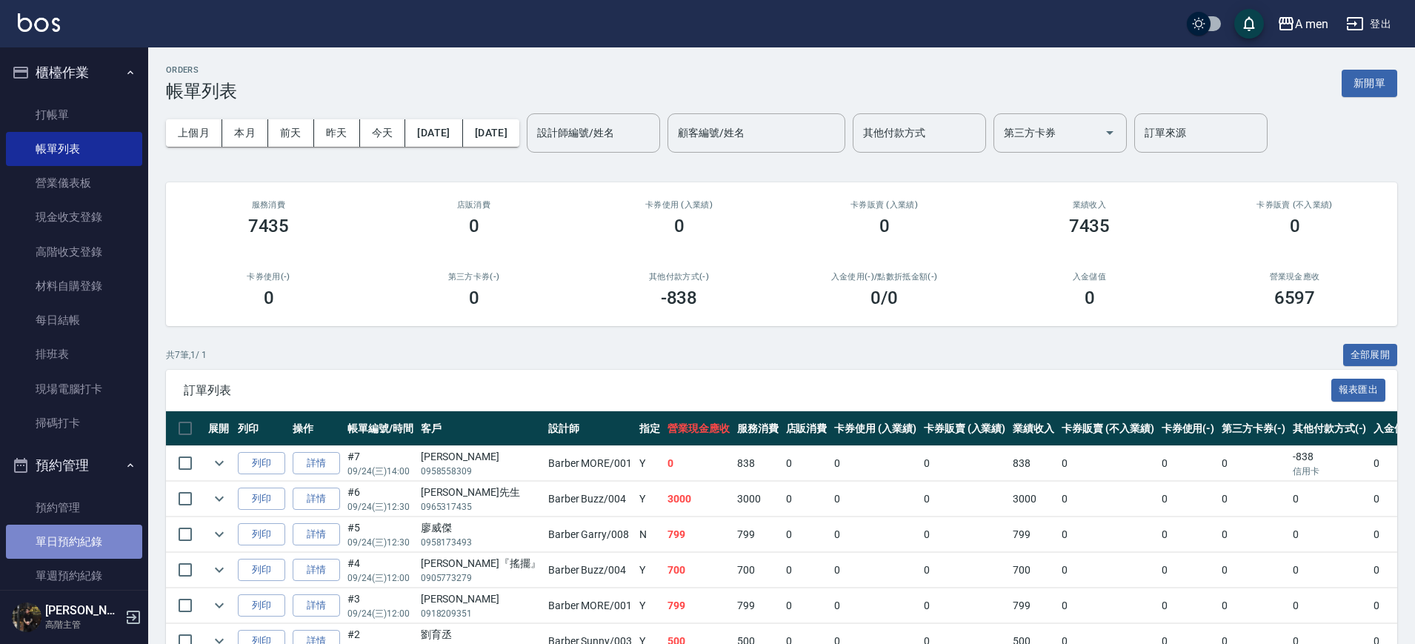
click at [80, 537] on link "單日預約紀錄" at bounding box center [74, 541] width 136 height 34
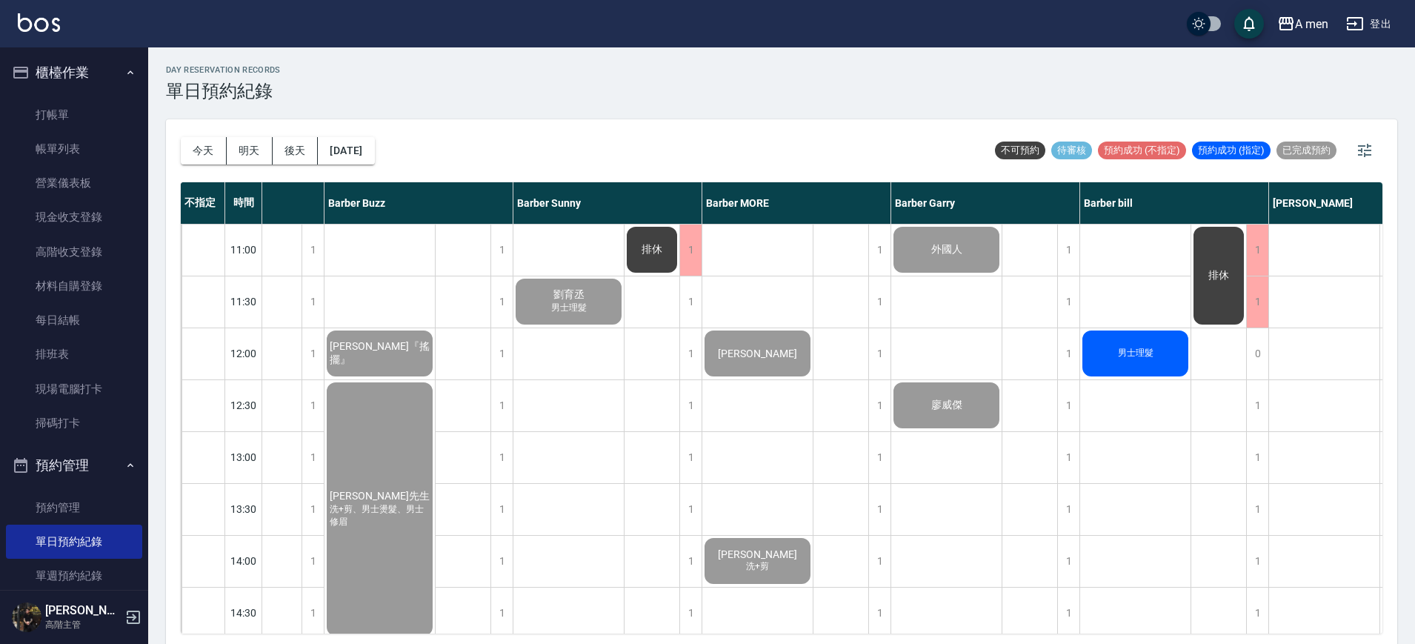
scroll to position [0, 207]
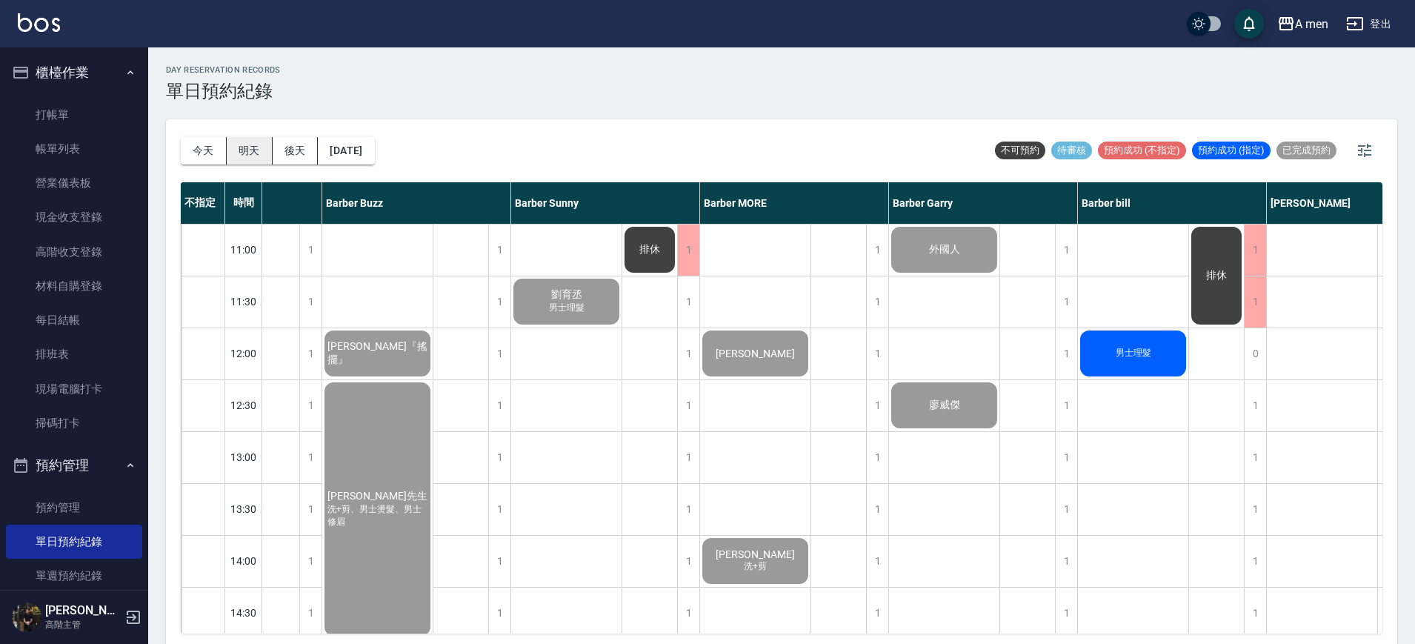
click at [255, 145] on button "明天" at bounding box center [250, 150] width 46 height 27
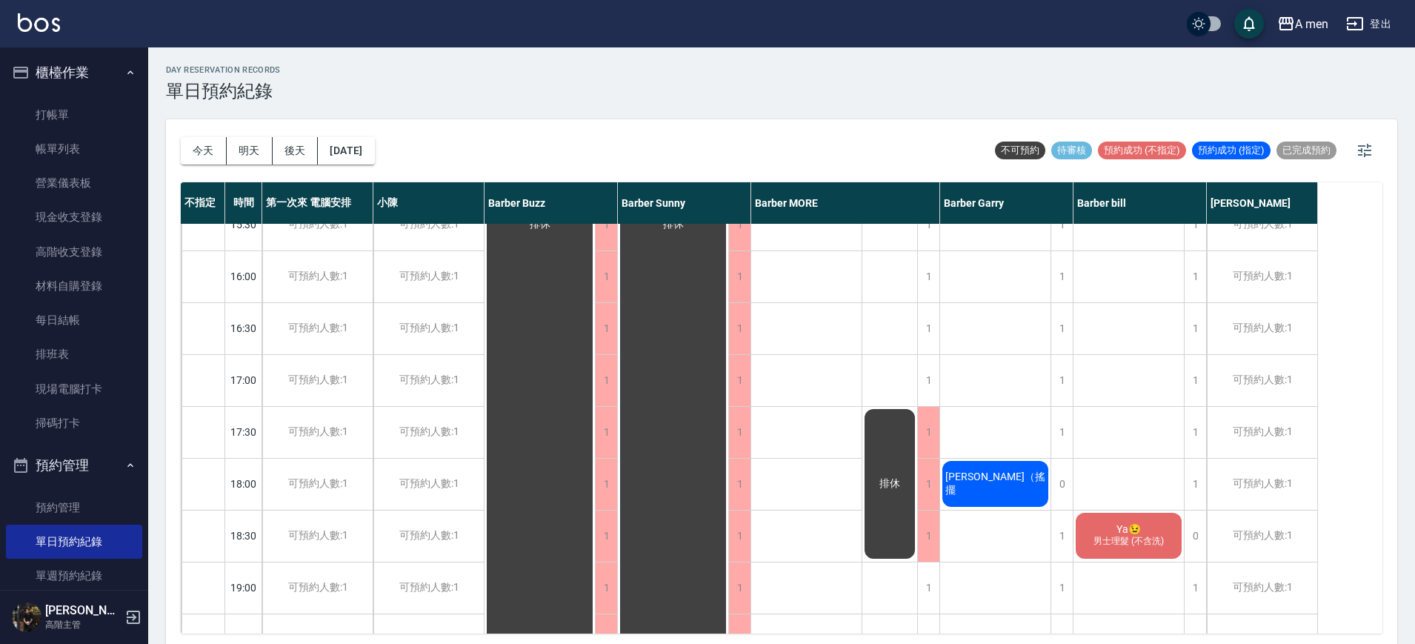
scroll to position [648, 0]
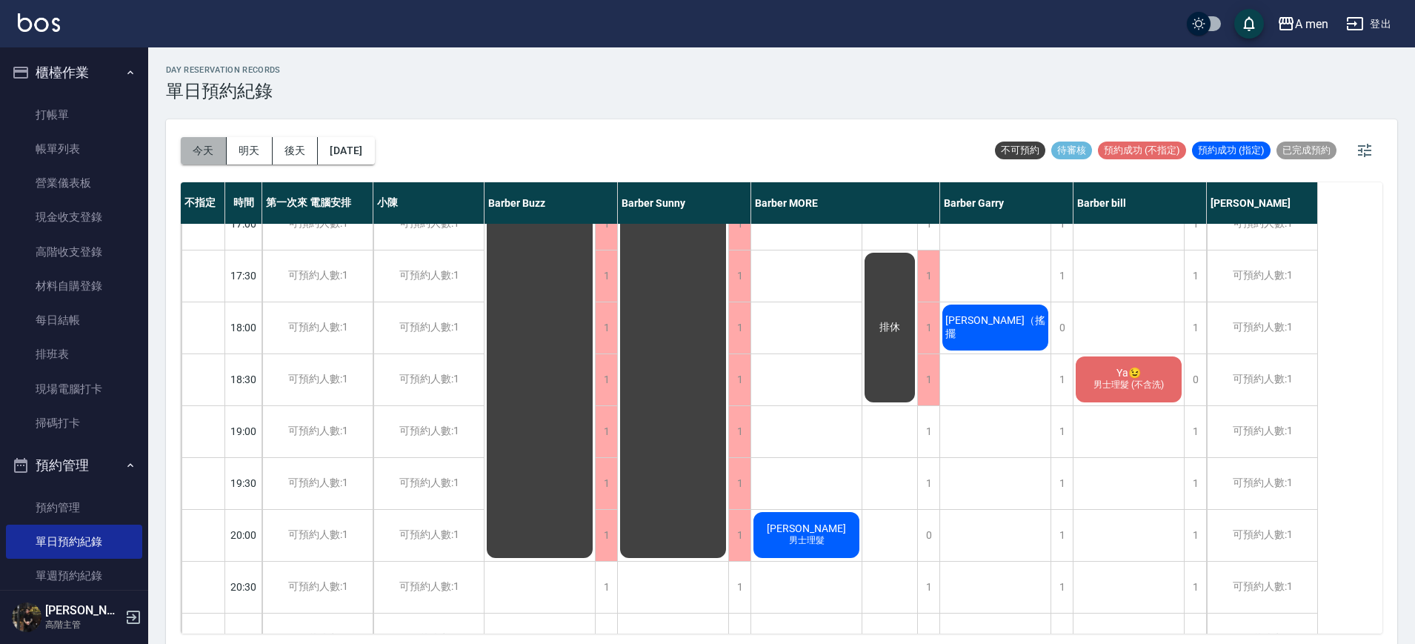
click at [190, 161] on button "今天" at bounding box center [204, 150] width 46 height 27
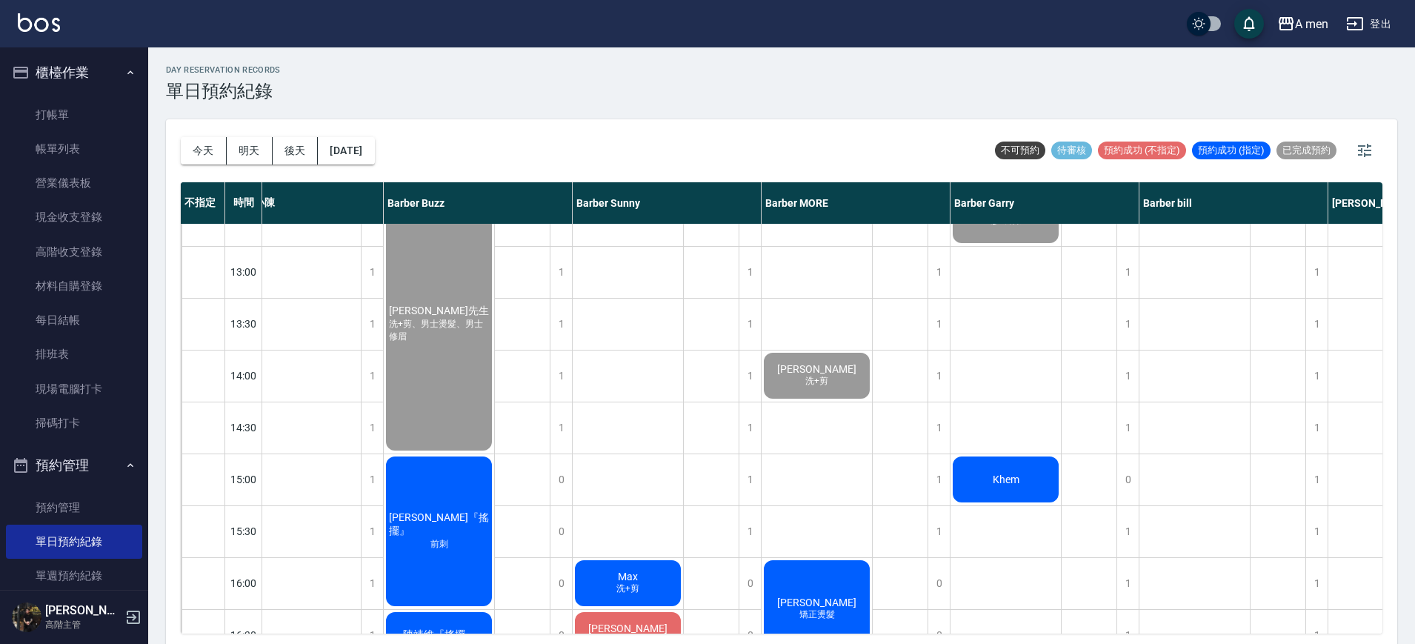
scroll to position [278, 145]
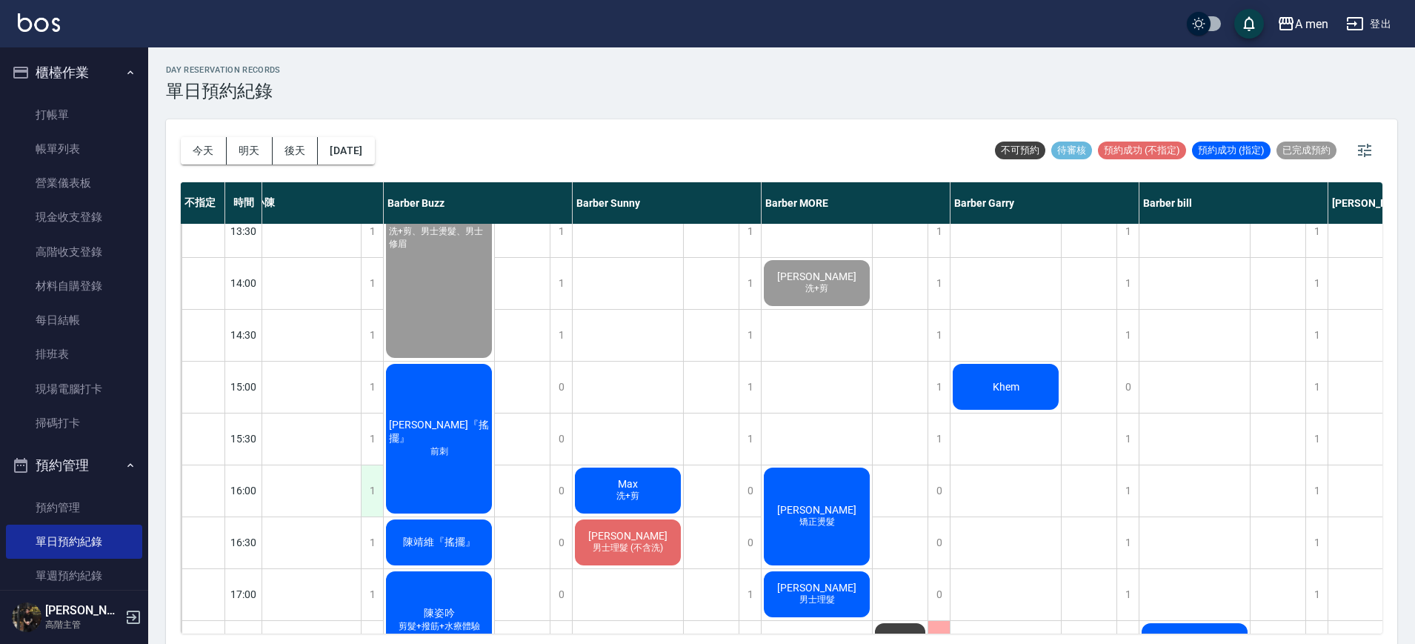
click at [374, 483] on div "1" at bounding box center [372, 490] width 22 height 51
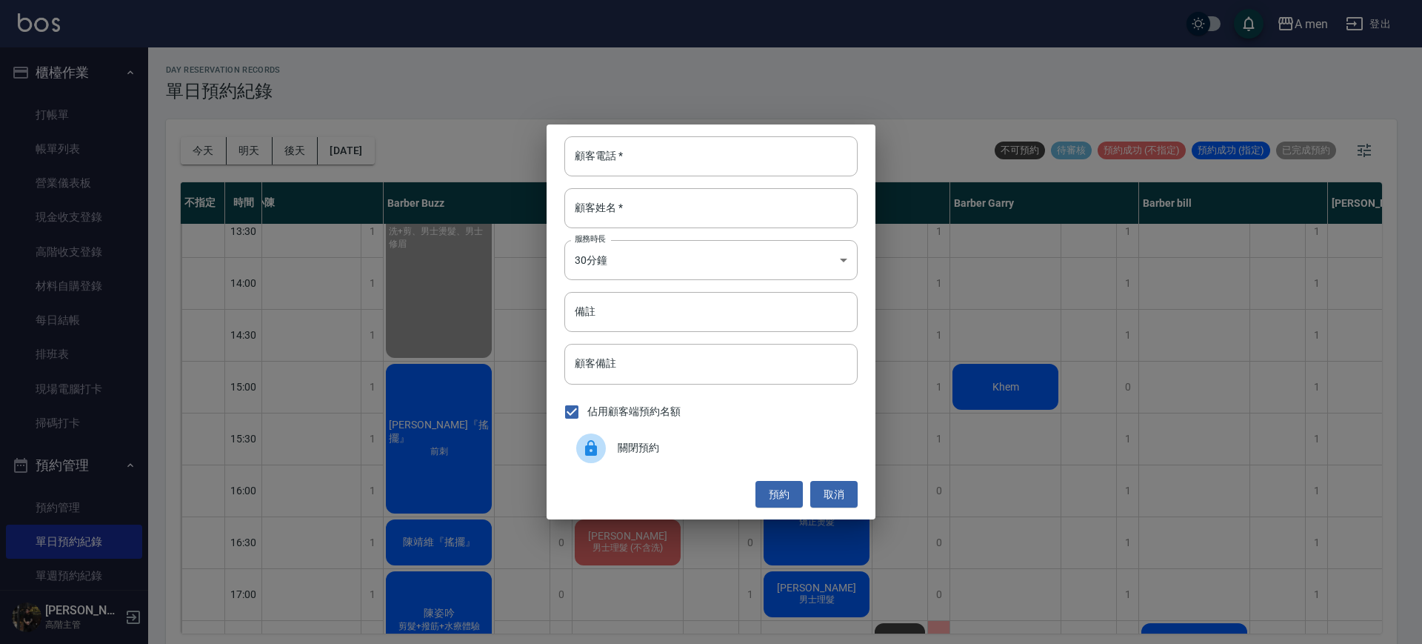
click at [716, 133] on div "顧客電話   * 顧客電話   * 顧客姓名   * 顧客姓名   * 服務時長 30分鐘 1 服務時長 備註 備註 顧客備註 顧客備註 佔用顧客端預約名額 …" at bounding box center [711, 321] width 329 height 395
click at [719, 141] on input "顧客電話   *" at bounding box center [710, 156] width 293 height 40
type input "0"
click at [842, 481] on button "取消" at bounding box center [833, 494] width 47 height 27
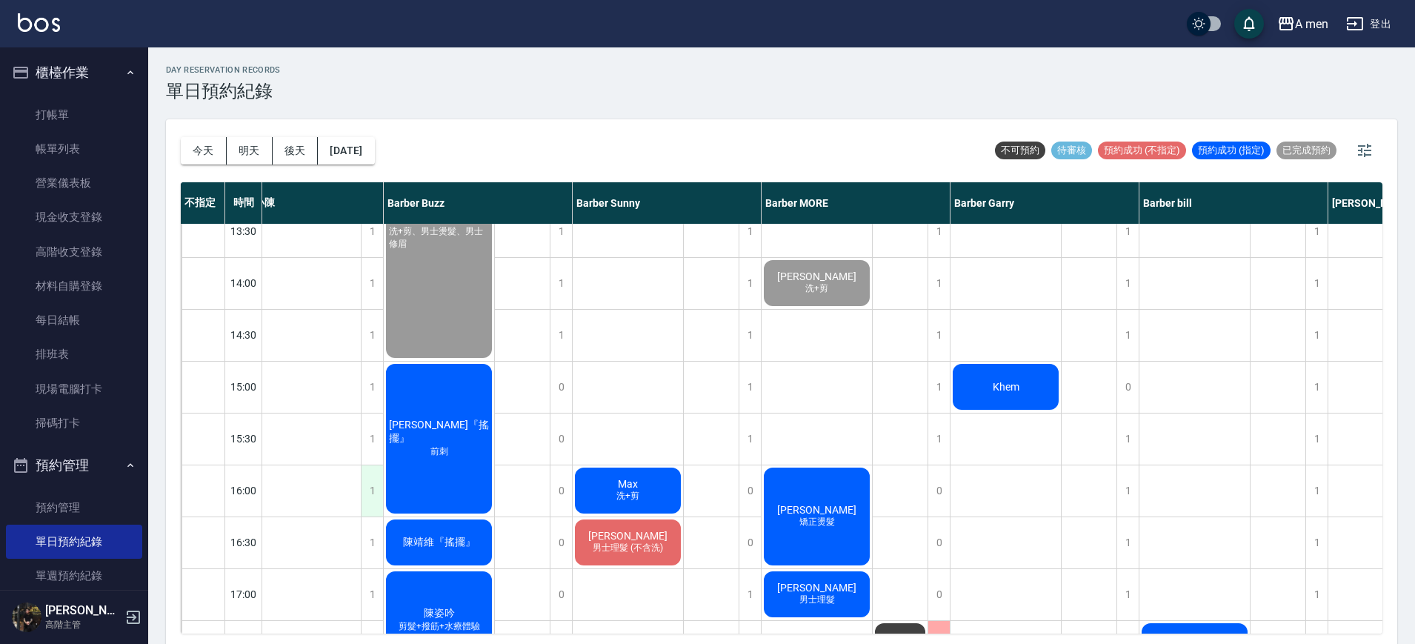
click at [377, 492] on div "1" at bounding box center [372, 490] width 22 height 51
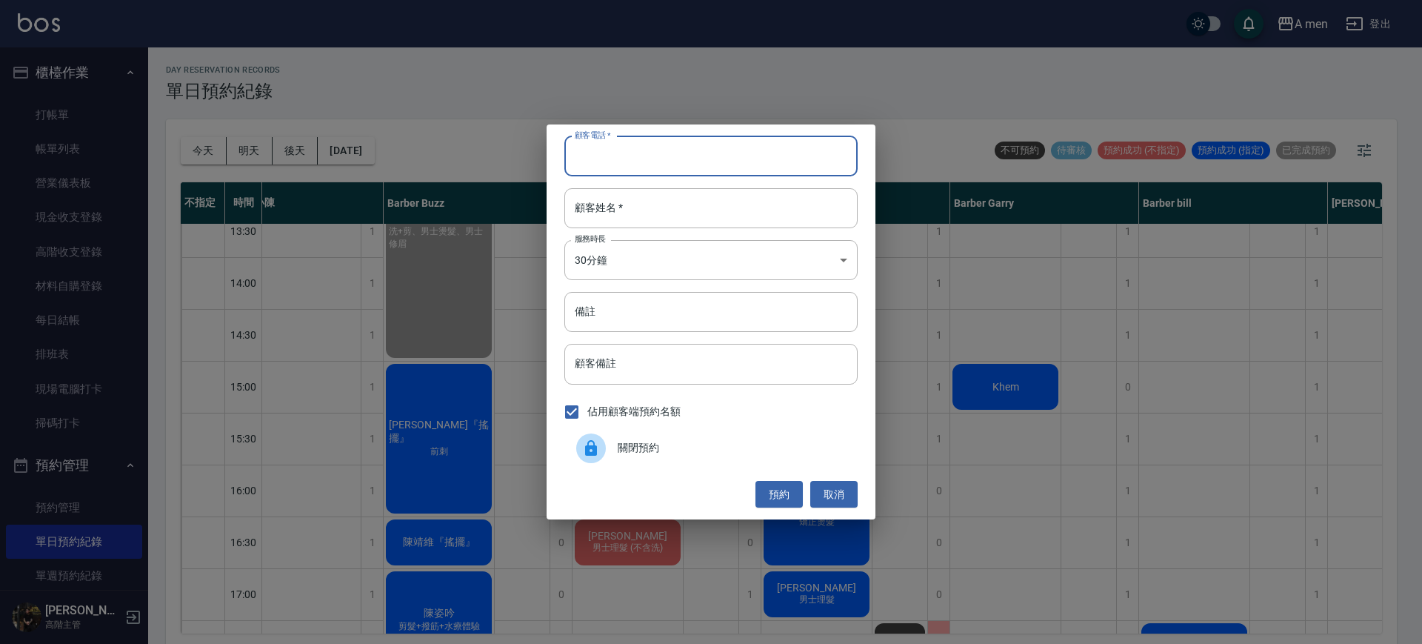
click at [628, 139] on input "顧客電話   *" at bounding box center [710, 156] width 293 height 40
type input "0966077709"
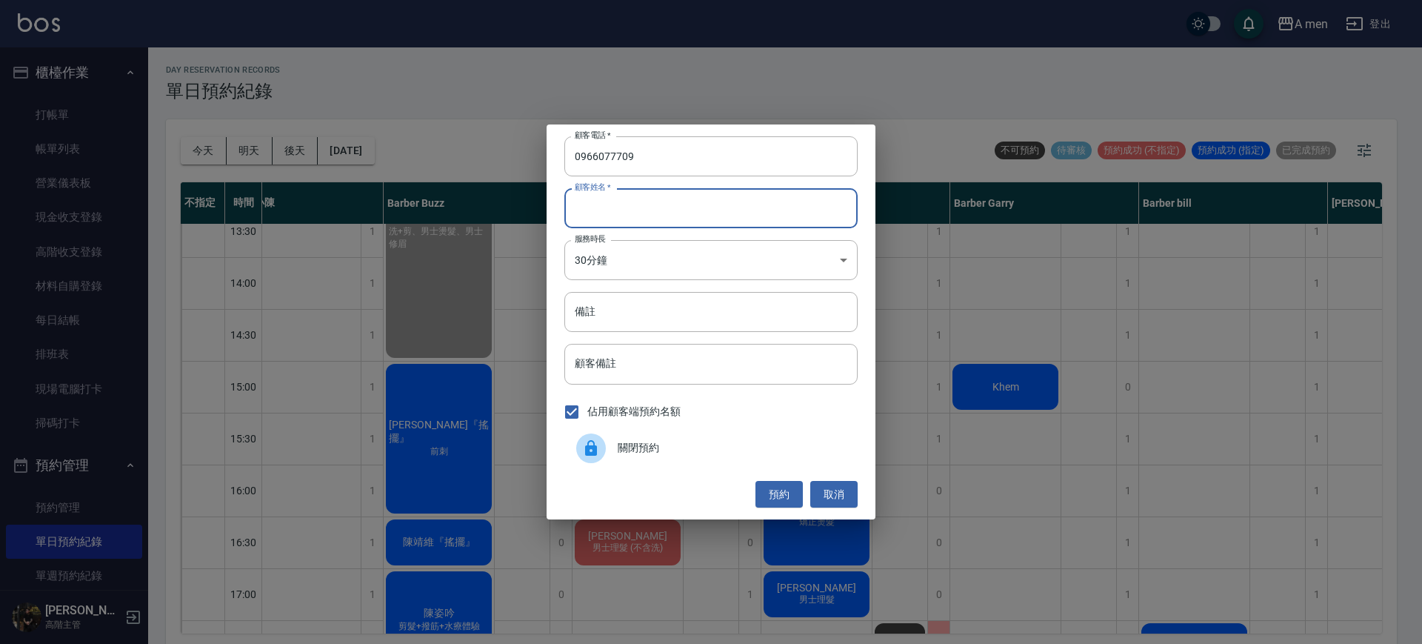
click at [658, 199] on input "顧客姓名   *" at bounding box center [710, 208] width 293 height 40
click at [782, 491] on button "預約" at bounding box center [779, 494] width 47 height 27
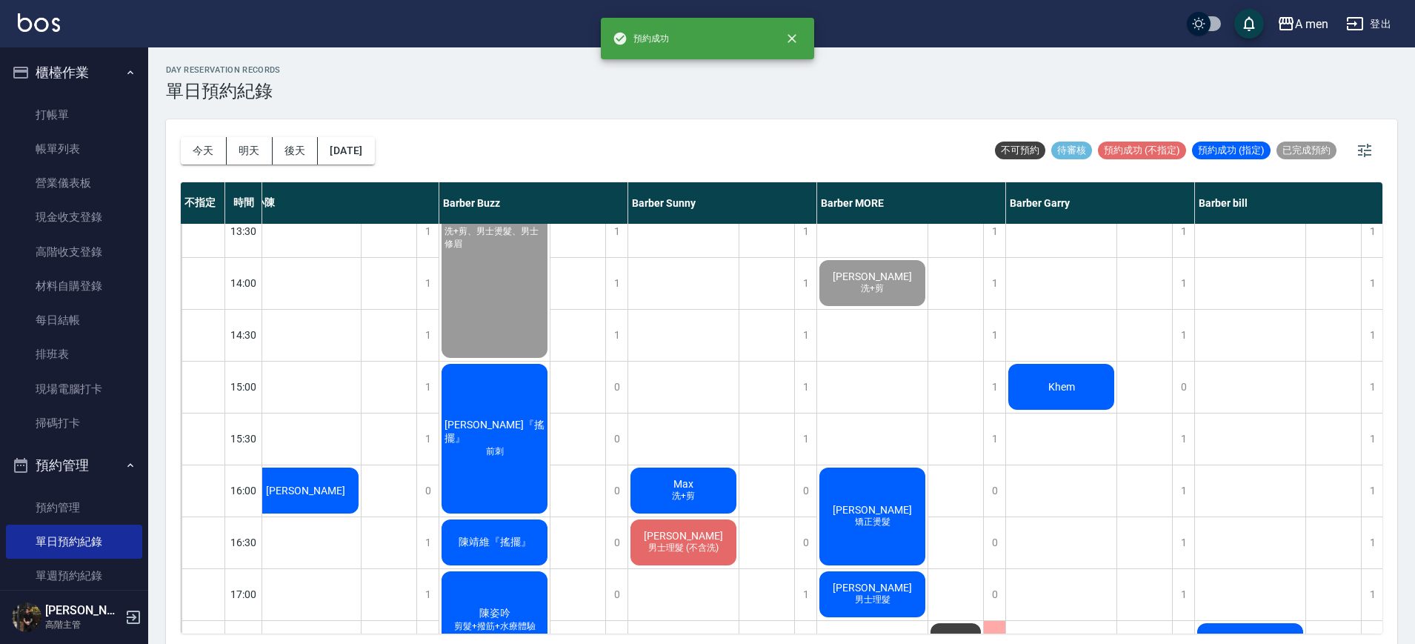
click at [316, 487] on span "[PERSON_NAME]" at bounding box center [305, 490] width 85 height 12
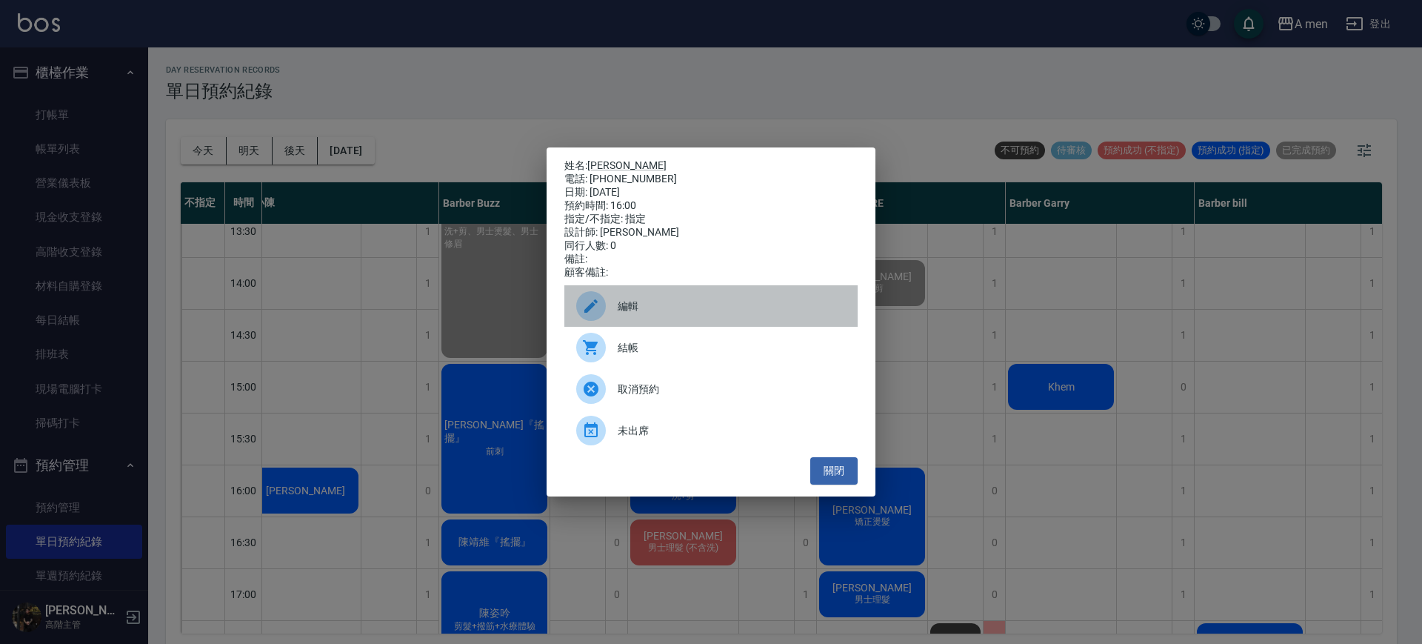
click at [666, 304] on span "編輯" at bounding box center [732, 307] width 228 height 16
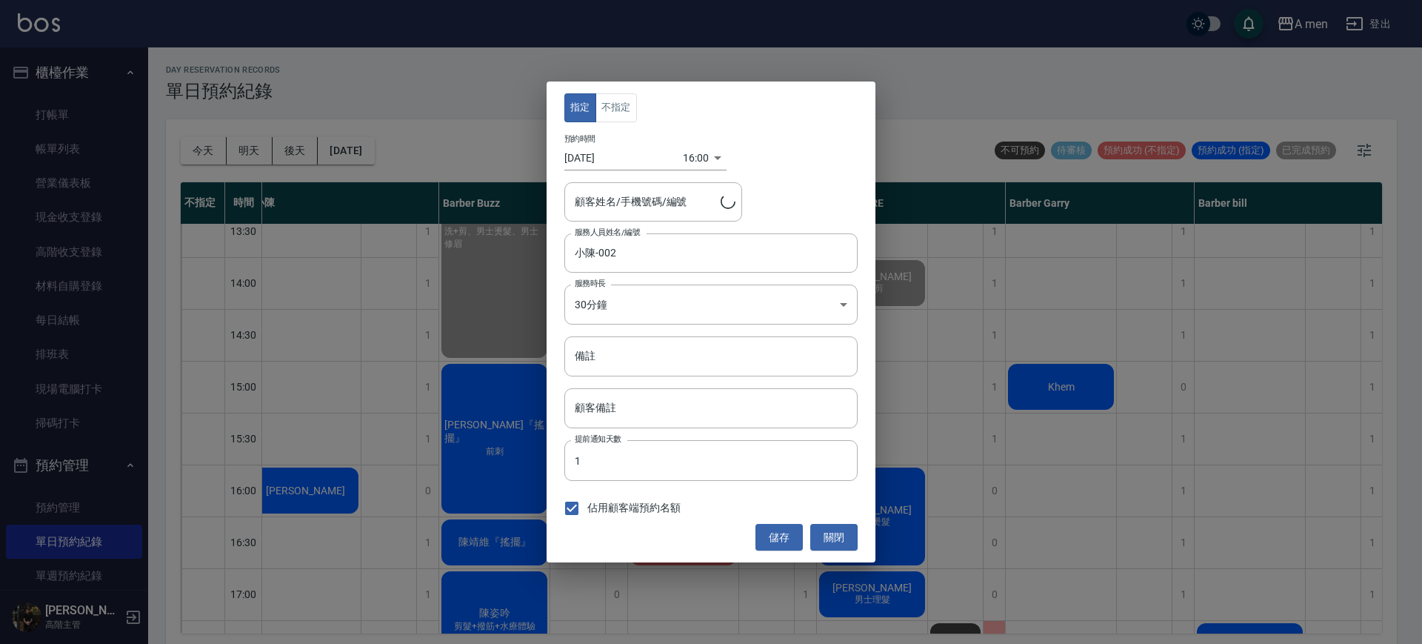
type input "李昱霖/0966077709"
click at [639, 266] on div "小陳-002 服務人員姓名/編號" at bounding box center [710, 252] width 293 height 39
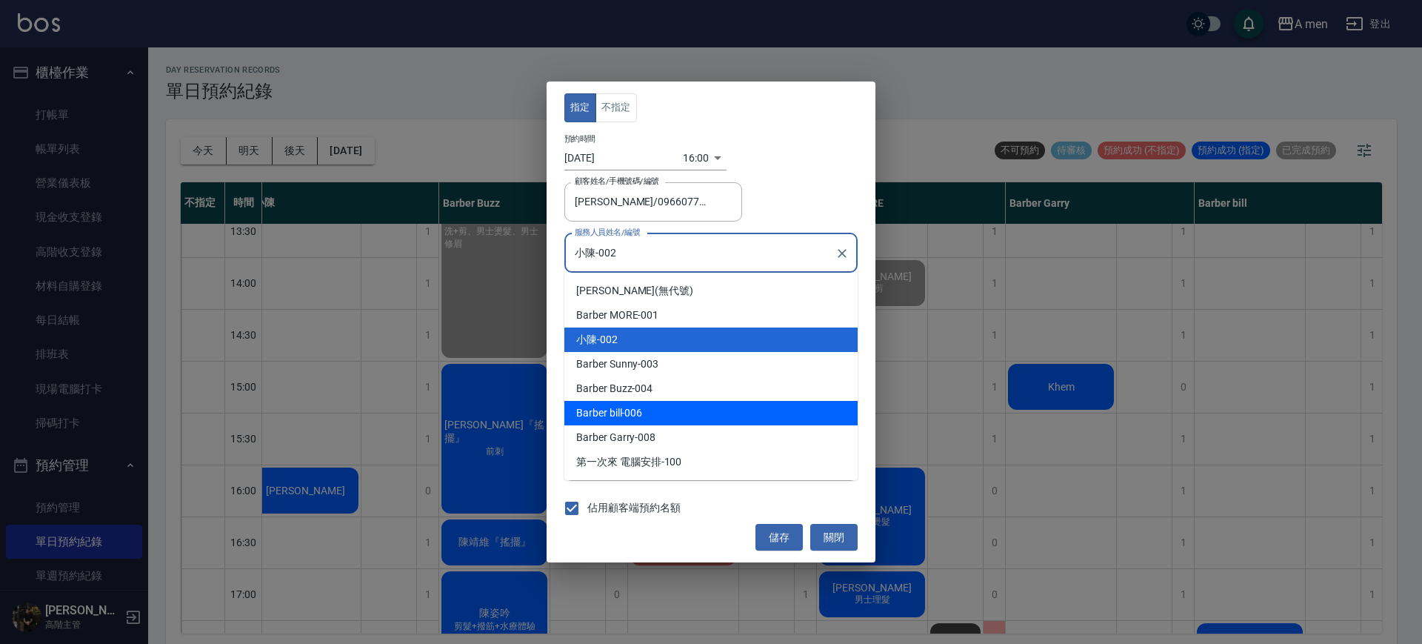
click at [670, 411] on div "Barber bill -006" at bounding box center [710, 413] width 293 height 24
type input "Barber bill-006"
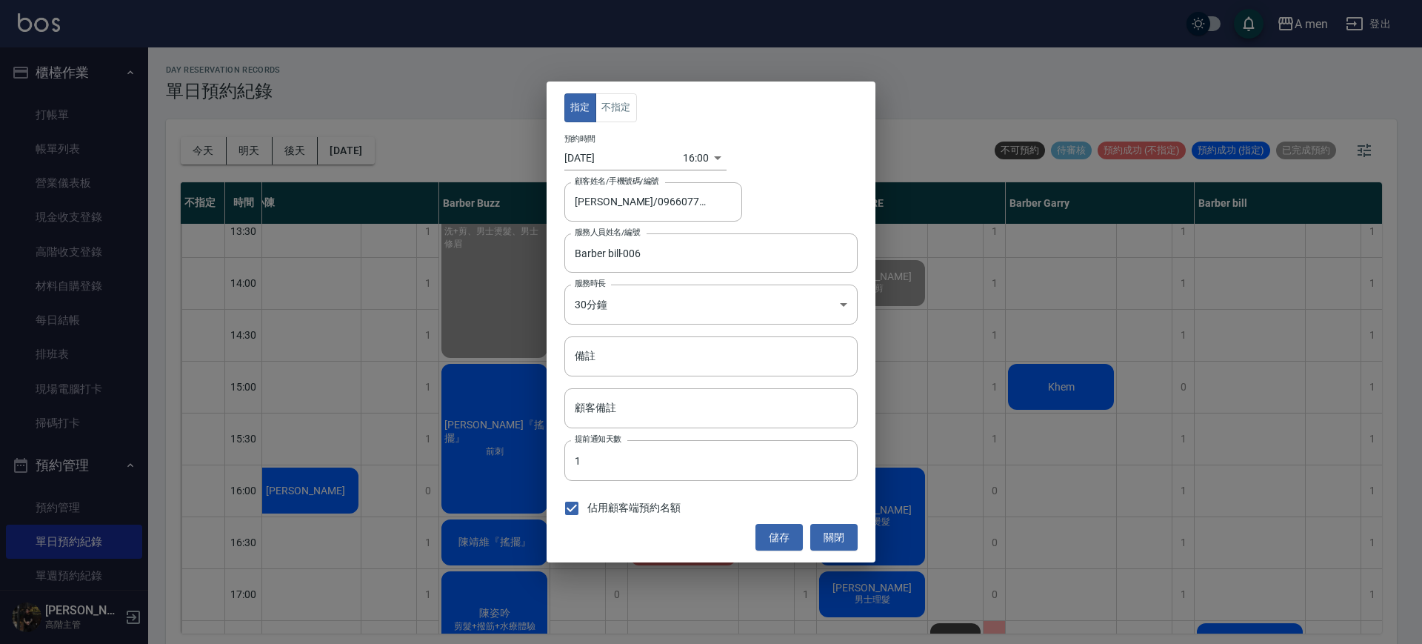
click at [624, 122] on div "指定 不指定 預約時間 2025/09/24 16:00 1758700800000 顧客姓名/手機號碼/編號 李昱霖/0966077709 顧客姓名/手機號…" at bounding box center [711, 321] width 329 height 481
click at [627, 104] on button "不指定" at bounding box center [616, 107] width 41 height 29
click at [772, 531] on button "儲存" at bounding box center [779, 537] width 47 height 27
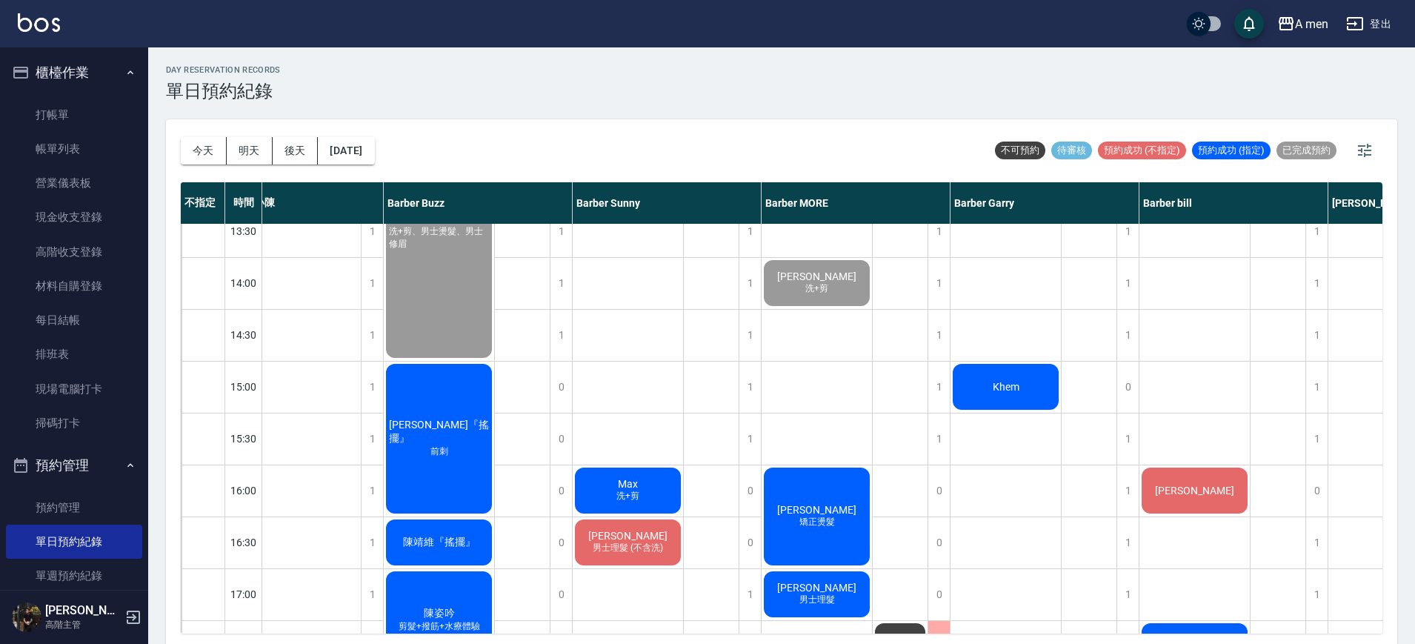
click at [839, 507] on span "Victor Huang" at bounding box center [816, 510] width 85 height 12
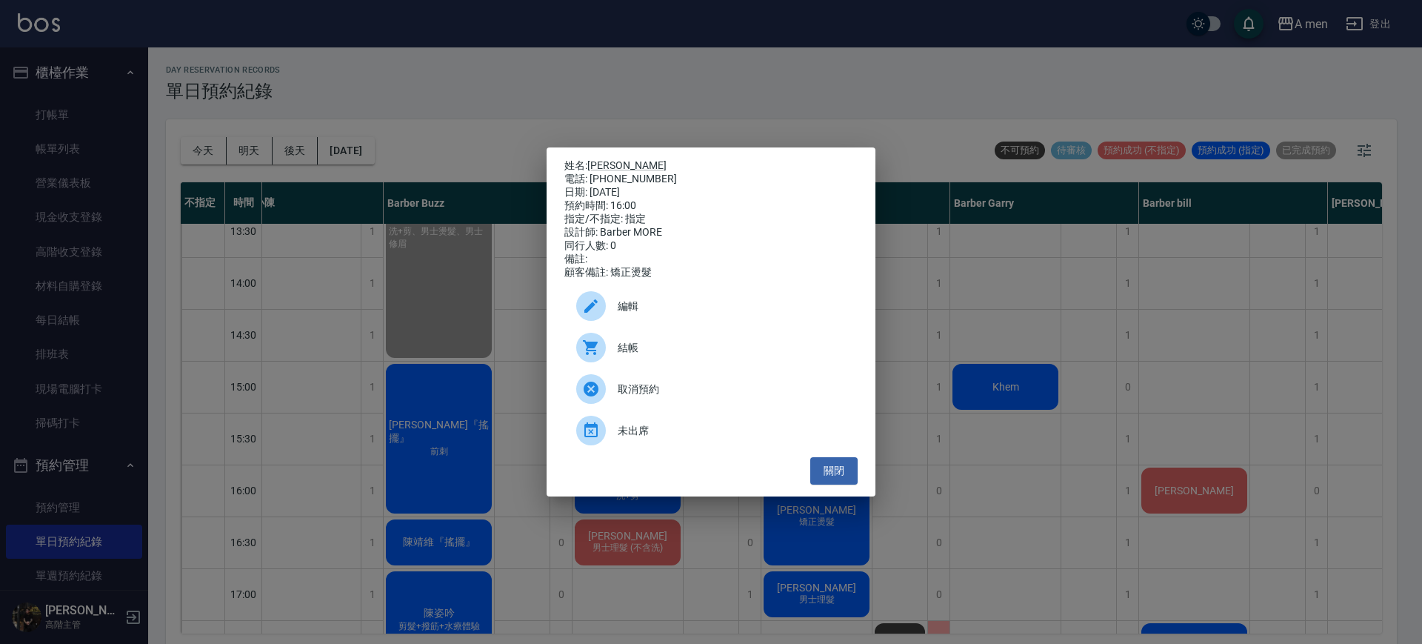
click at [911, 177] on div "姓名: Victor Huang 電話: 0987195994 日期: 2025/09/24 預約時間: 16:00 指定/不指定: 指定 設計師: Barb…" at bounding box center [711, 322] width 1422 height 644
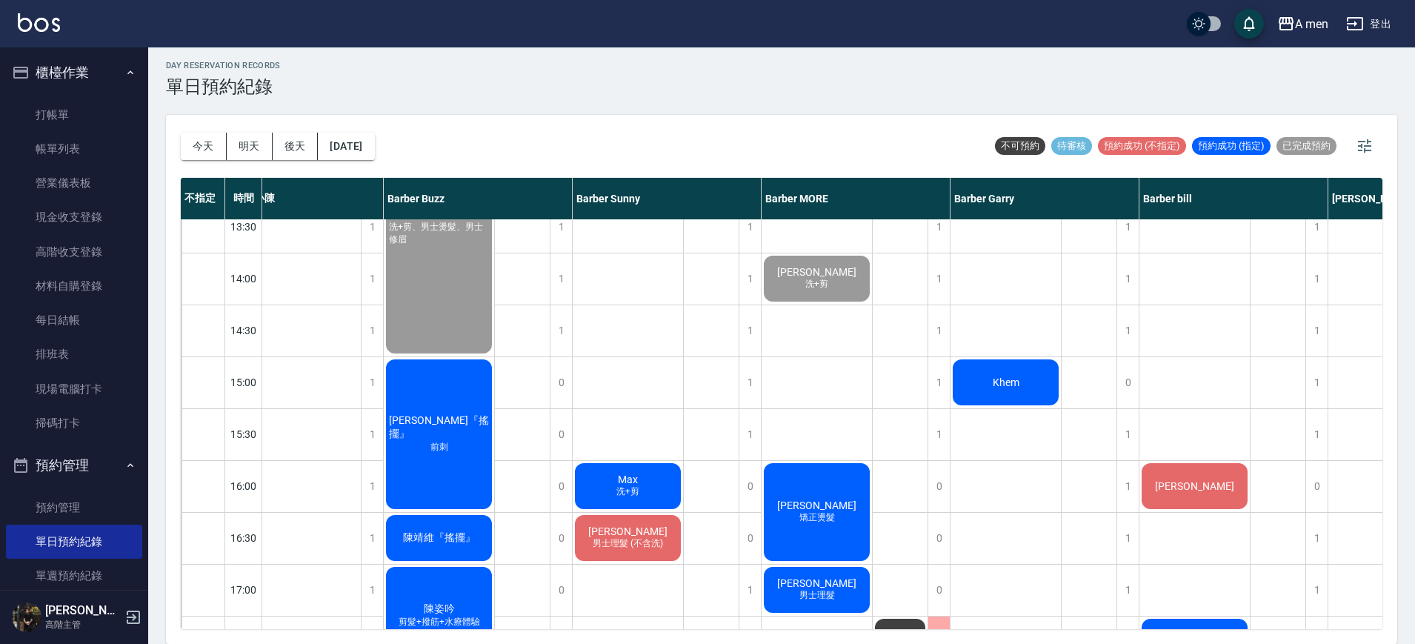
scroll to position [463, 145]
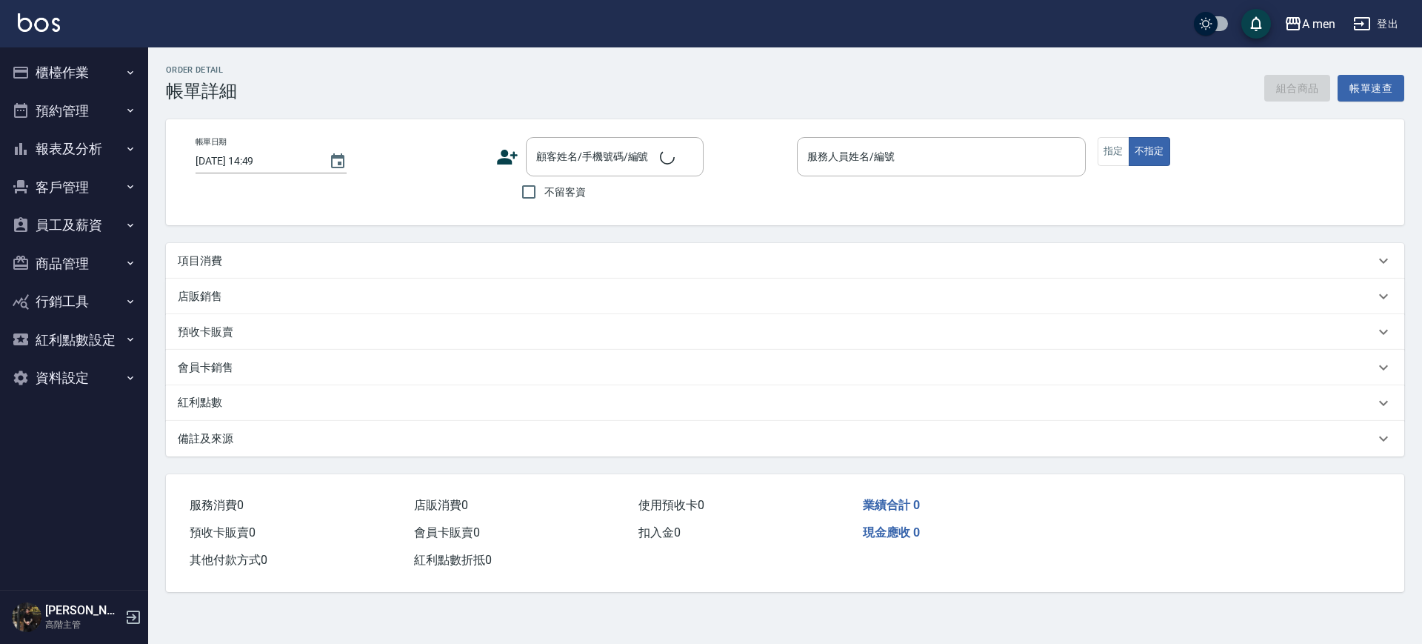
type input "[DATE] 14:00"
type input "Barber MORE-001"
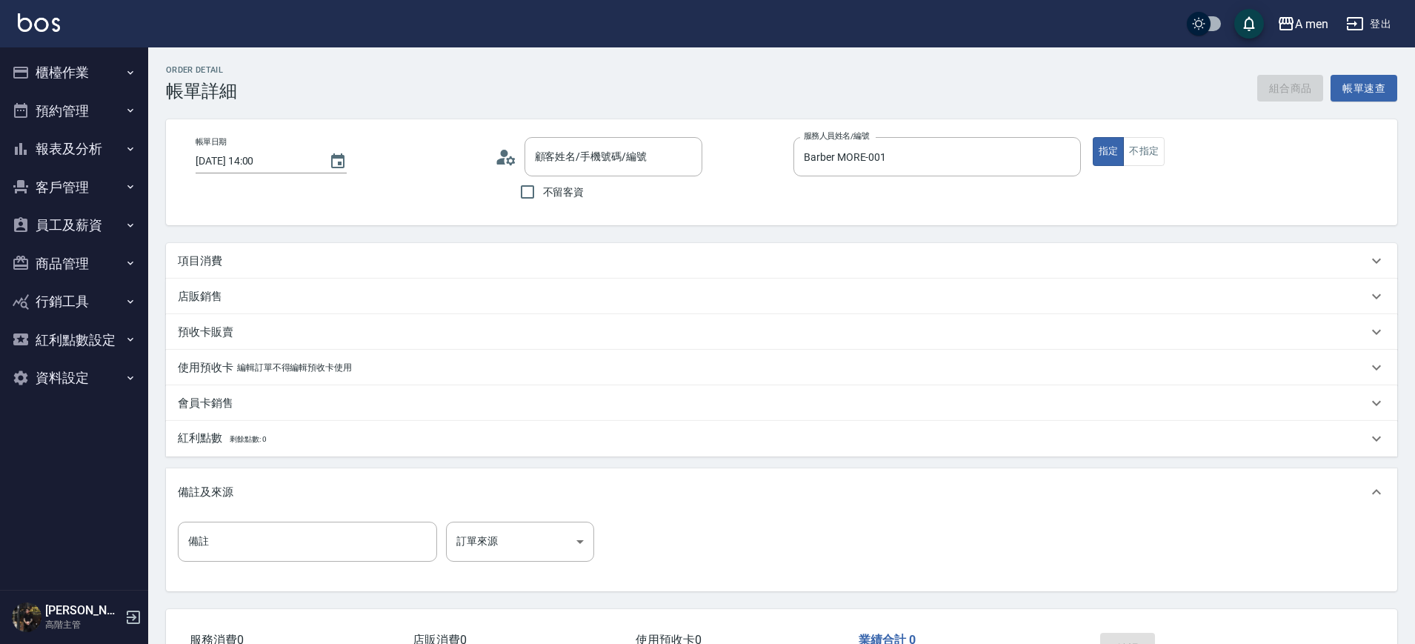
type input "[PERSON_NAME]/0958558309/null"
click at [270, 264] on div "項目消費" at bounding box center [773, 261] width 1190 height 16
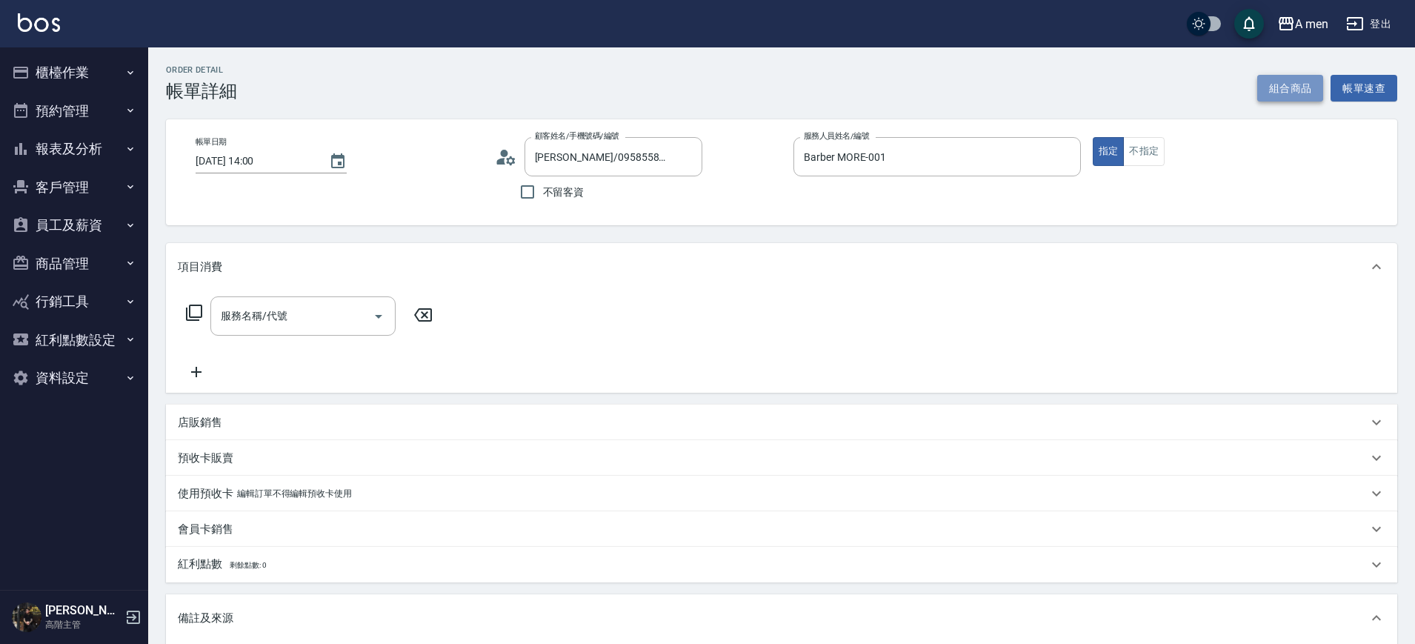
click at [1292, 78] on button "組合商品" at bounding box center [1290, 88] width 67 height 27
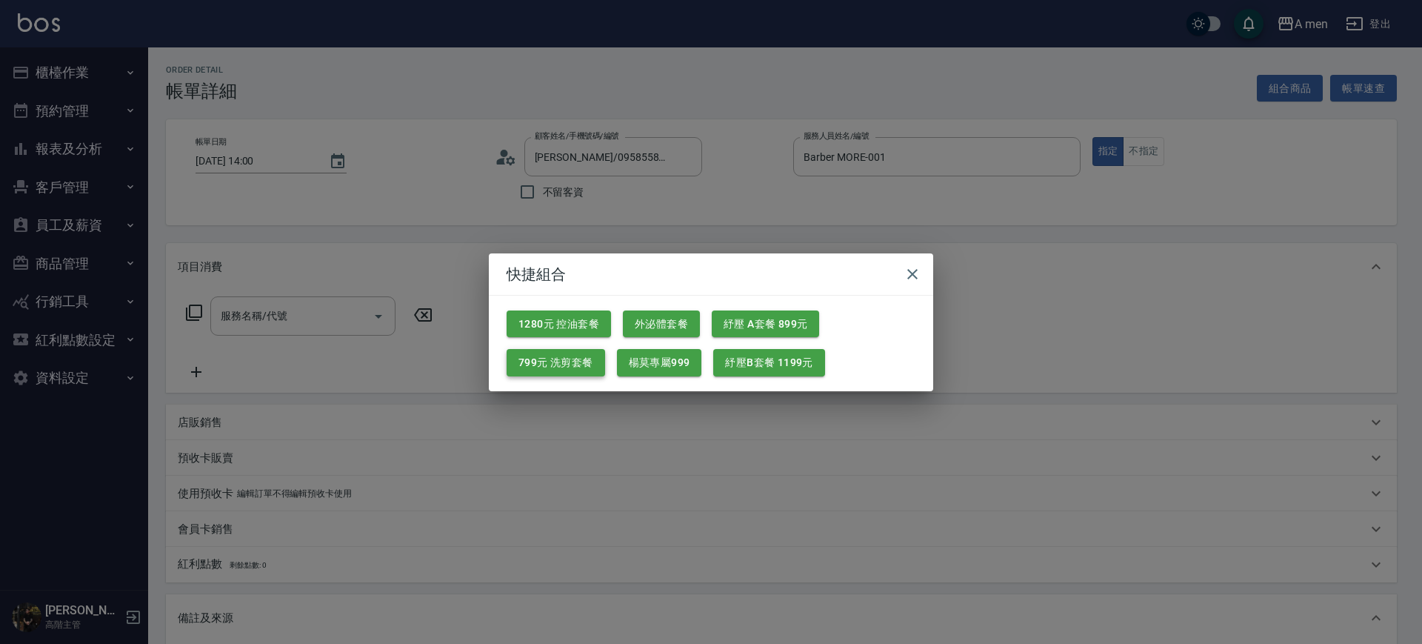
click at [553, 359] on button "799元 洗剪套餐" at bounding box center [556, 362] width 99 height 27
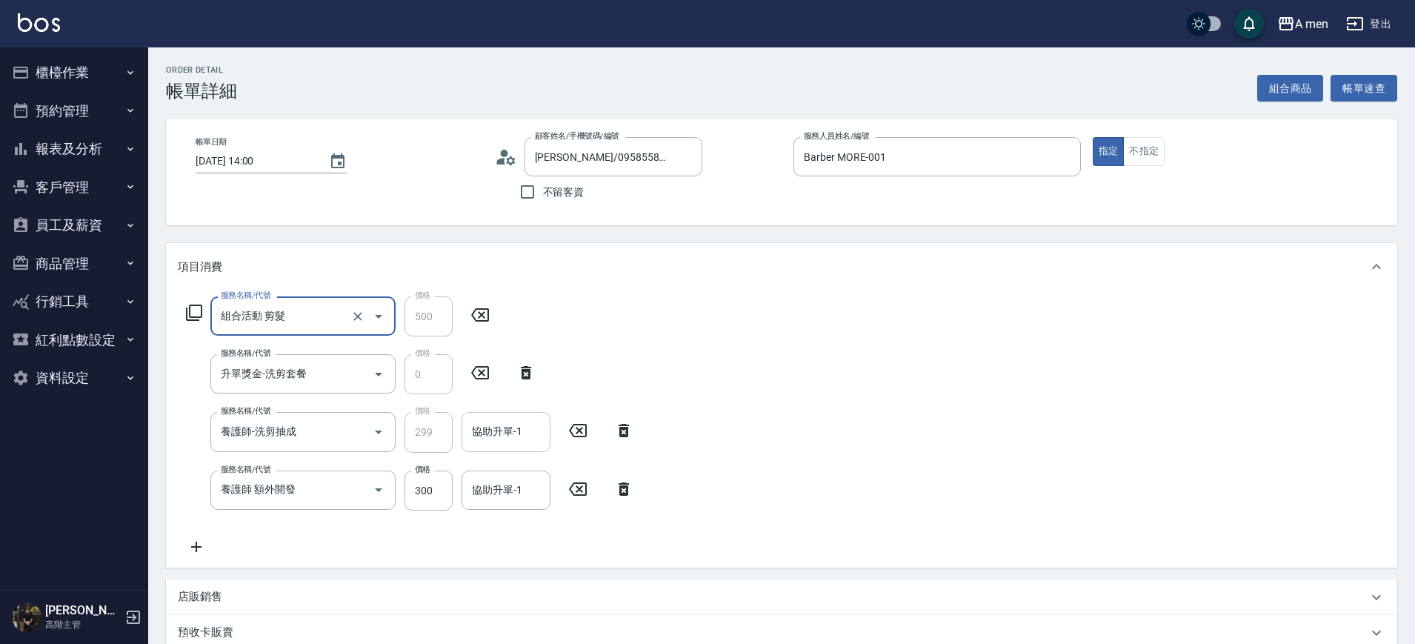
click at [493, 420] on input "協助升單-1" at bounding box center [506, 432] width 76 height 26
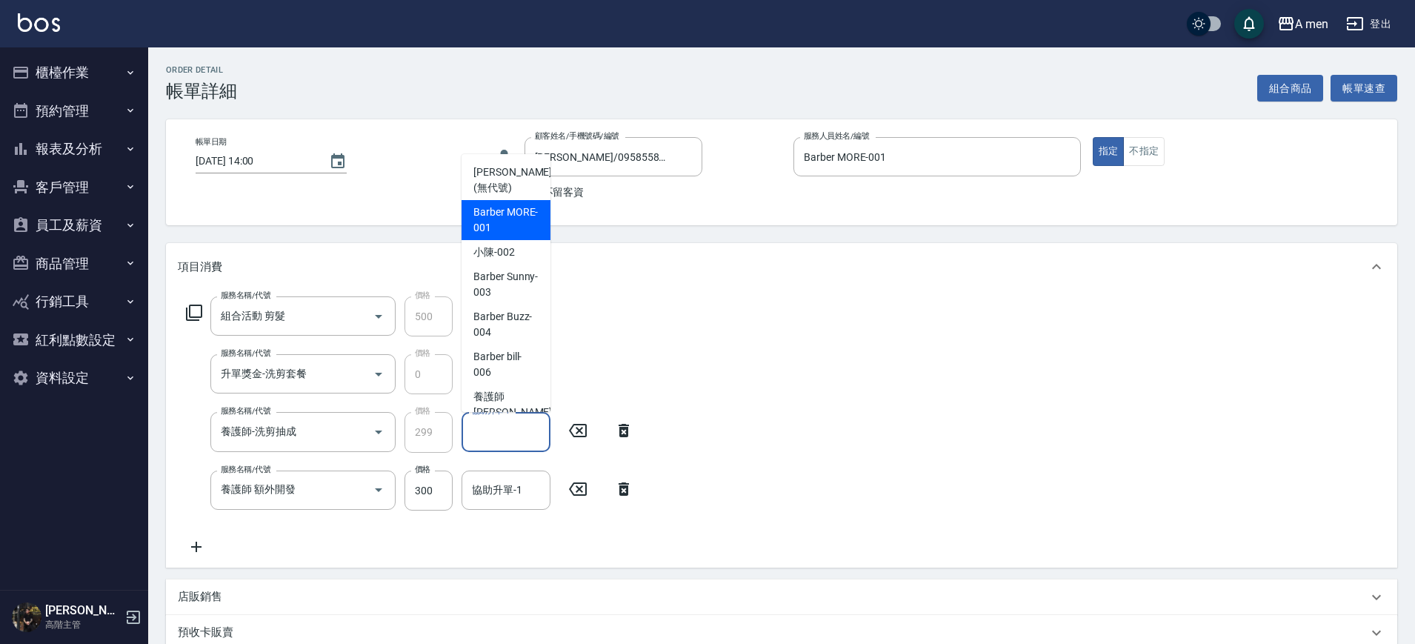
click at [525, 223] on span "Barber MORE -001" at bounding box center [505, 219] width 65 height 31
type input "Barber MORE-001"
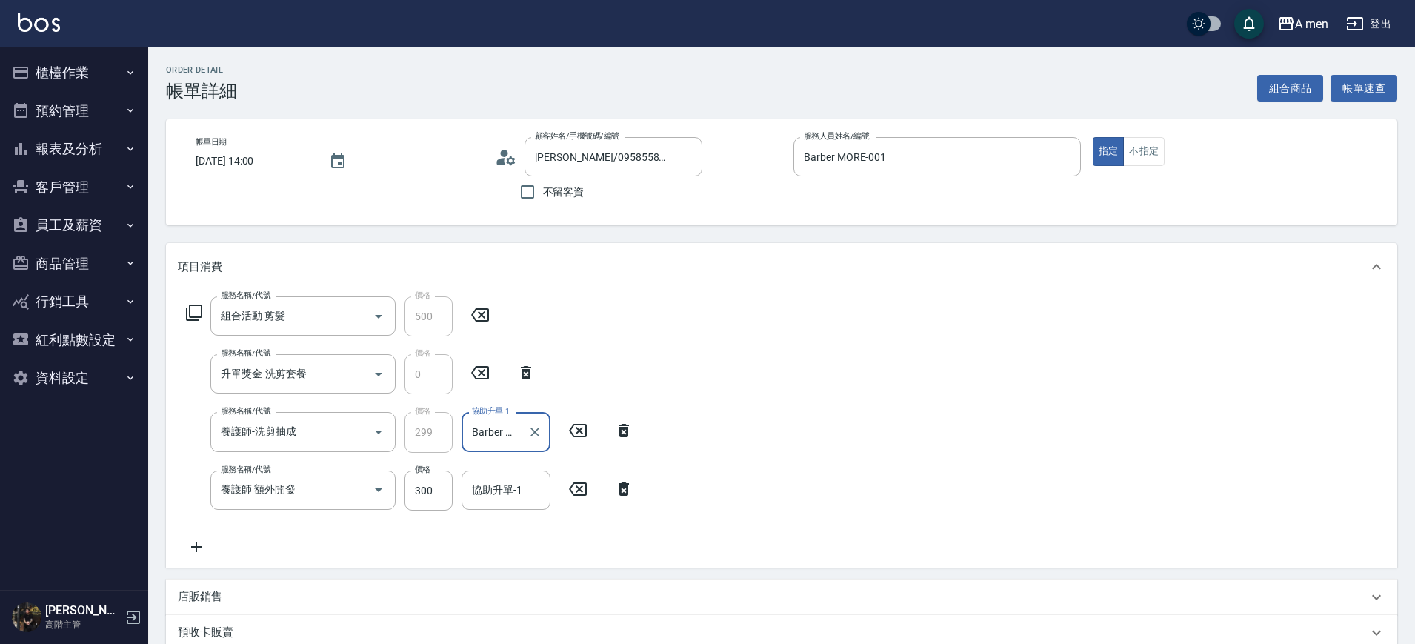
click at [625, 487] on icon at bounding box center [624, 488] width 10 height 13
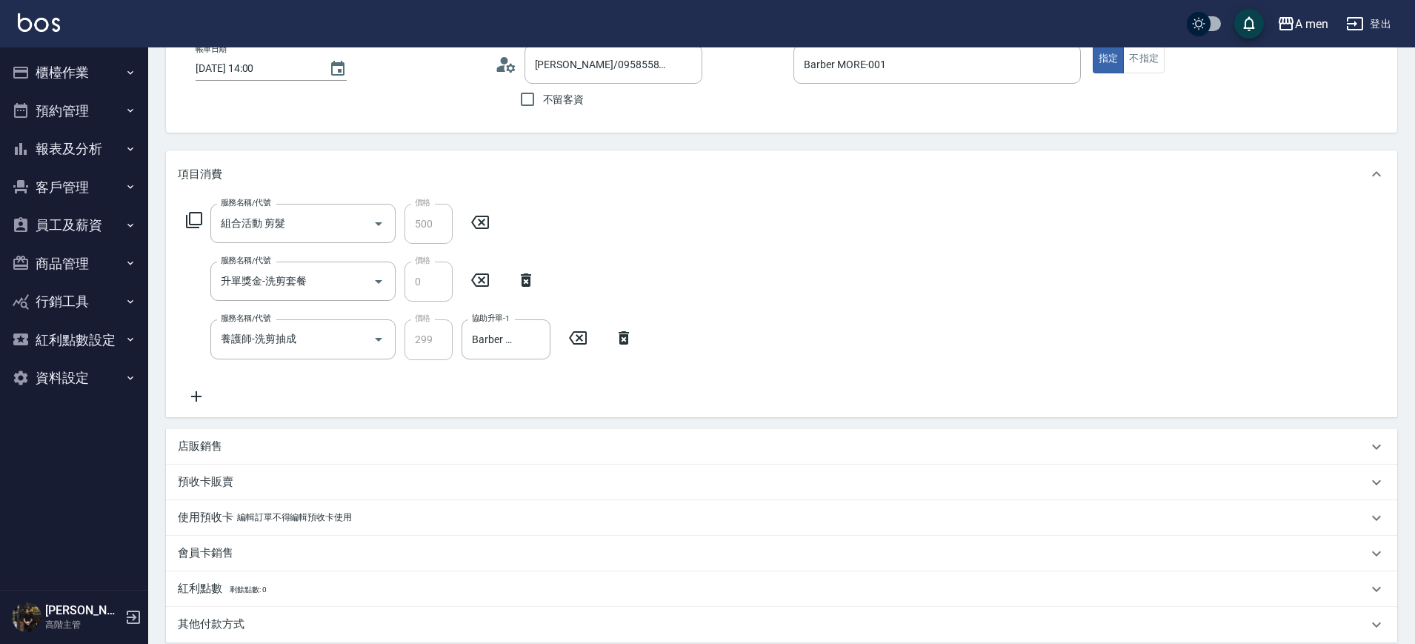
scroll to position [278, 0]
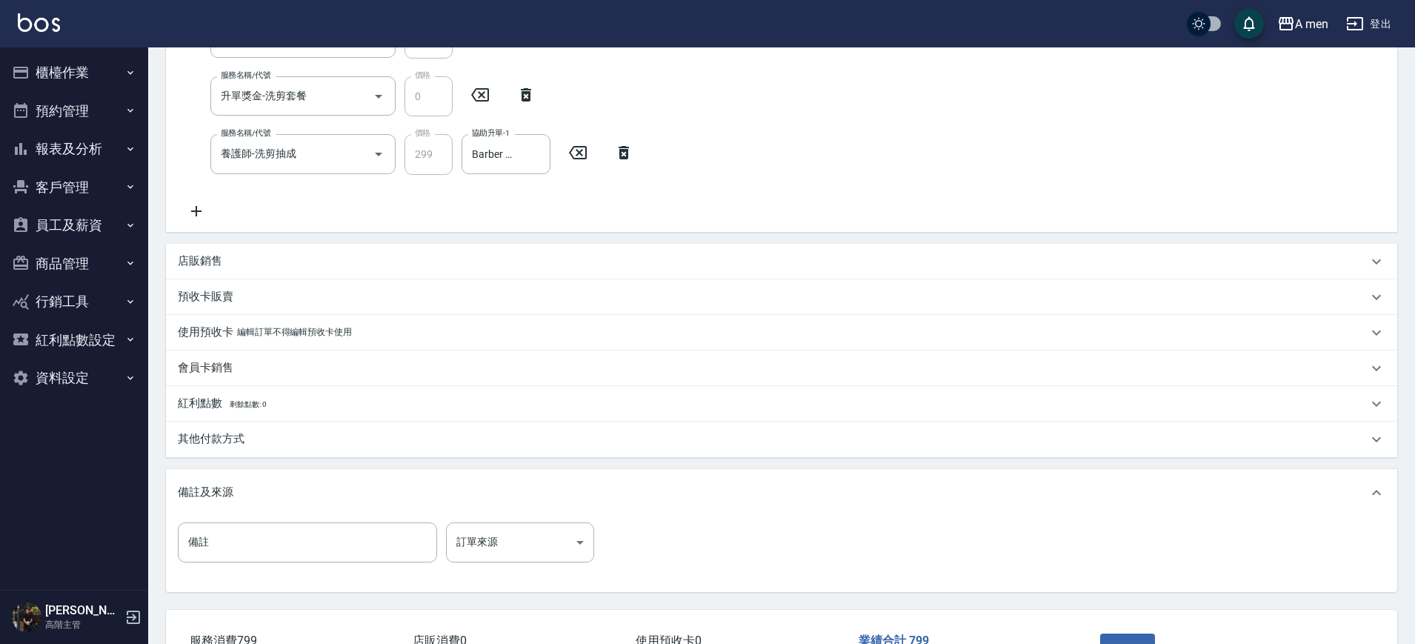
click at [213, 438] on p "其他付款方式" at bounding box center [211, 439] width 67 height 16
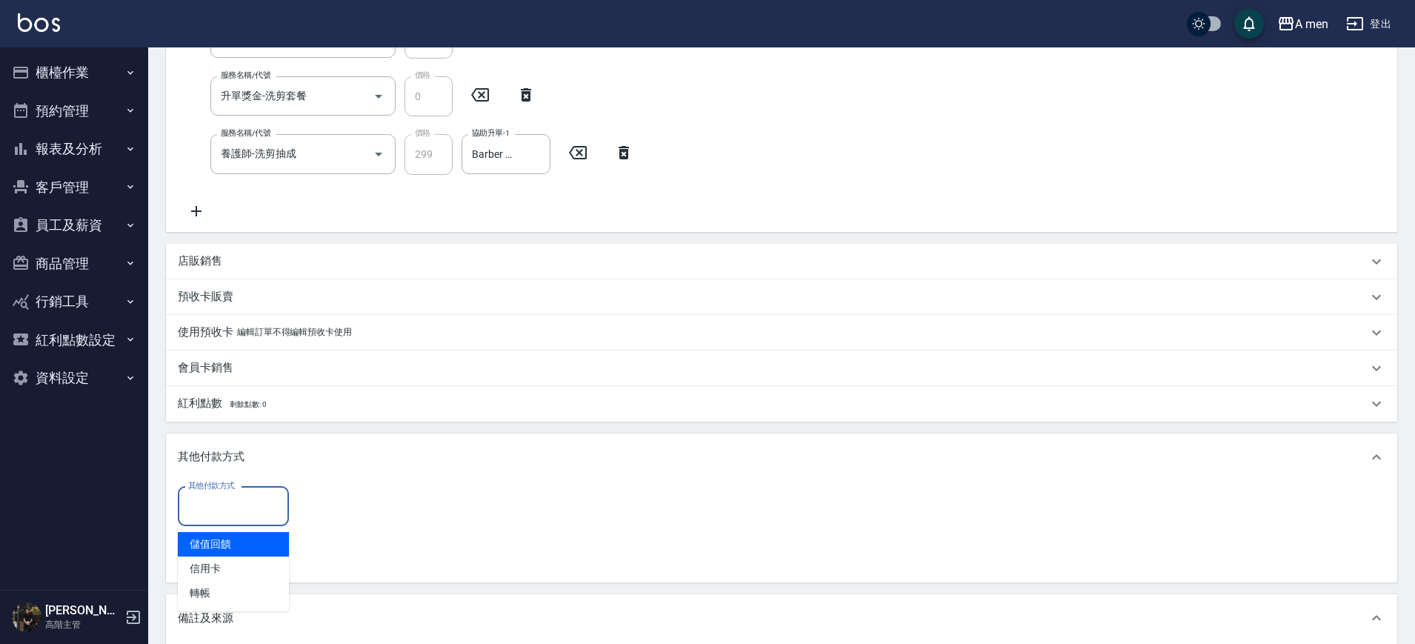
click at [240, 508] on input "其他付款方式" at bounding box center [233, 506] width 98 height 26
click at [236, 567] on span "信用卡" at bounding box center [233, 568] width 111 height 24
type input "信用卡"
click at [337, 511] on input "0" at bounding box center [353, 507] width 111 height 40
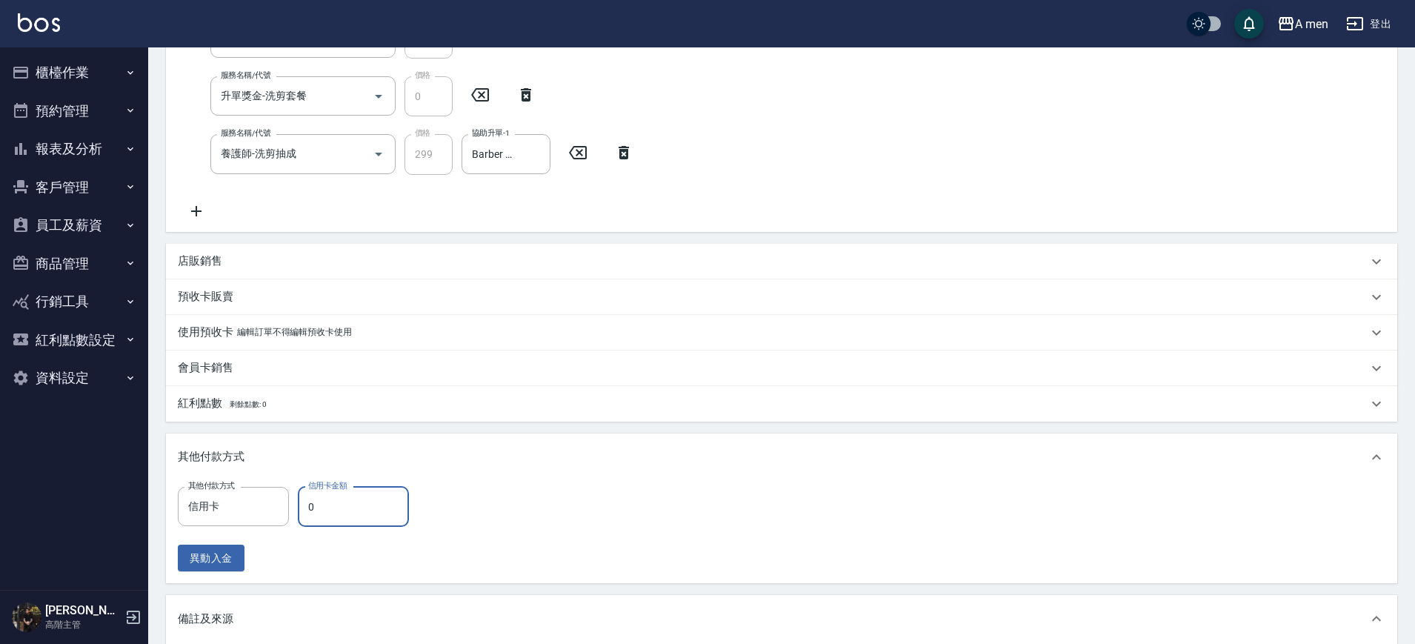
click at [298, 189] on div "服務名稱/代號 組合活動 剪髮 服務名稱/代號 價格 500 價格 服務名稱/代號 升單獎金-洗剪套餐 服務名稱/代號 價格 0 價格 服務名稱/代號 養護師…" at bounding box center [410, 119] width 464 height 201
click at [585, 164] on div "服務名稱/代號 養護師-洗剪抽成 服務名稱/代號 價格 299 價格 協助升單-1 Barber MORE-001 協助升單-1" at bounding box center [410, 154] width 464 height 40
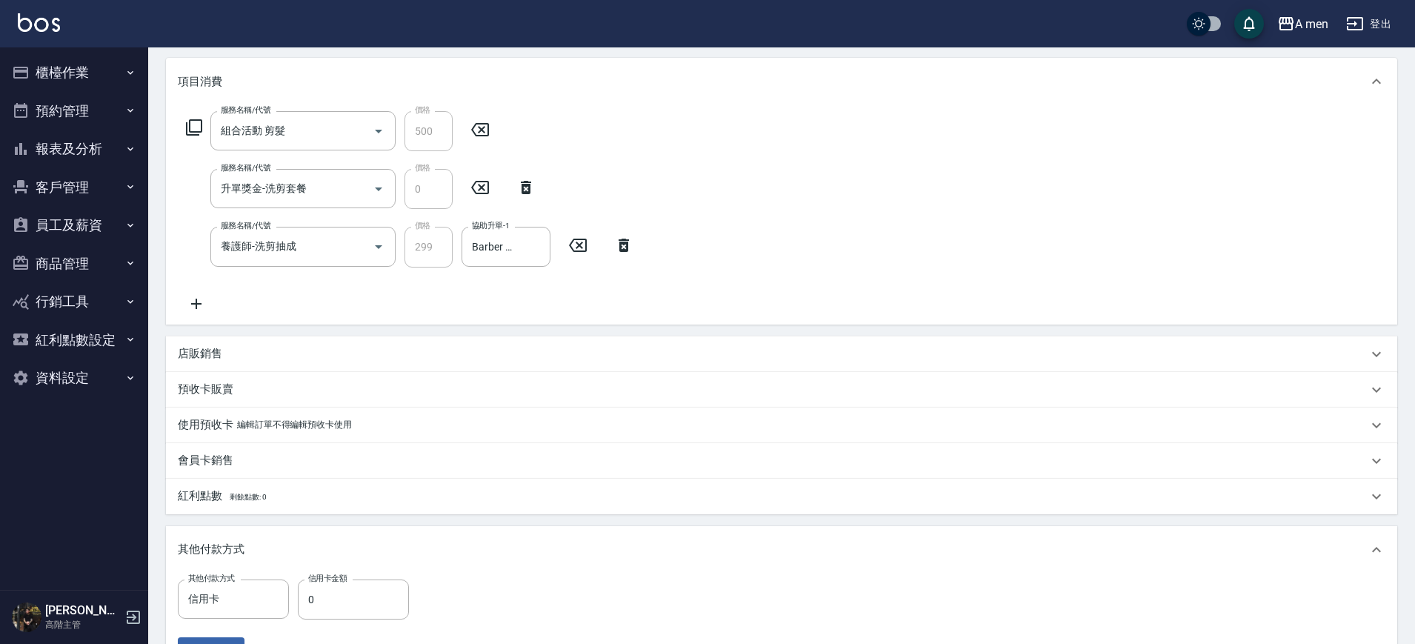
click at [190, 306] on icon at bounding box center [196, 304] width 37 height 18
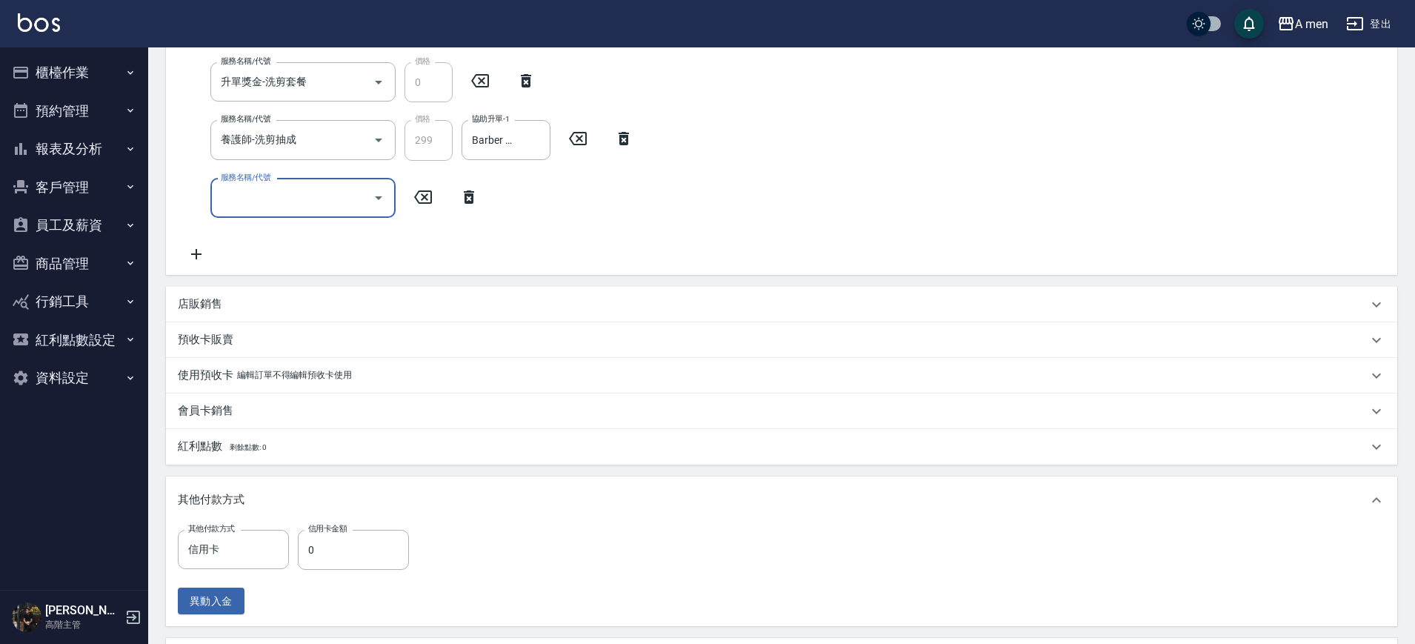
scroll to position [291, 0]
click at [328, 198] on input "服務名稱/代號" at bounding box center [292, 199] width 150 height 26
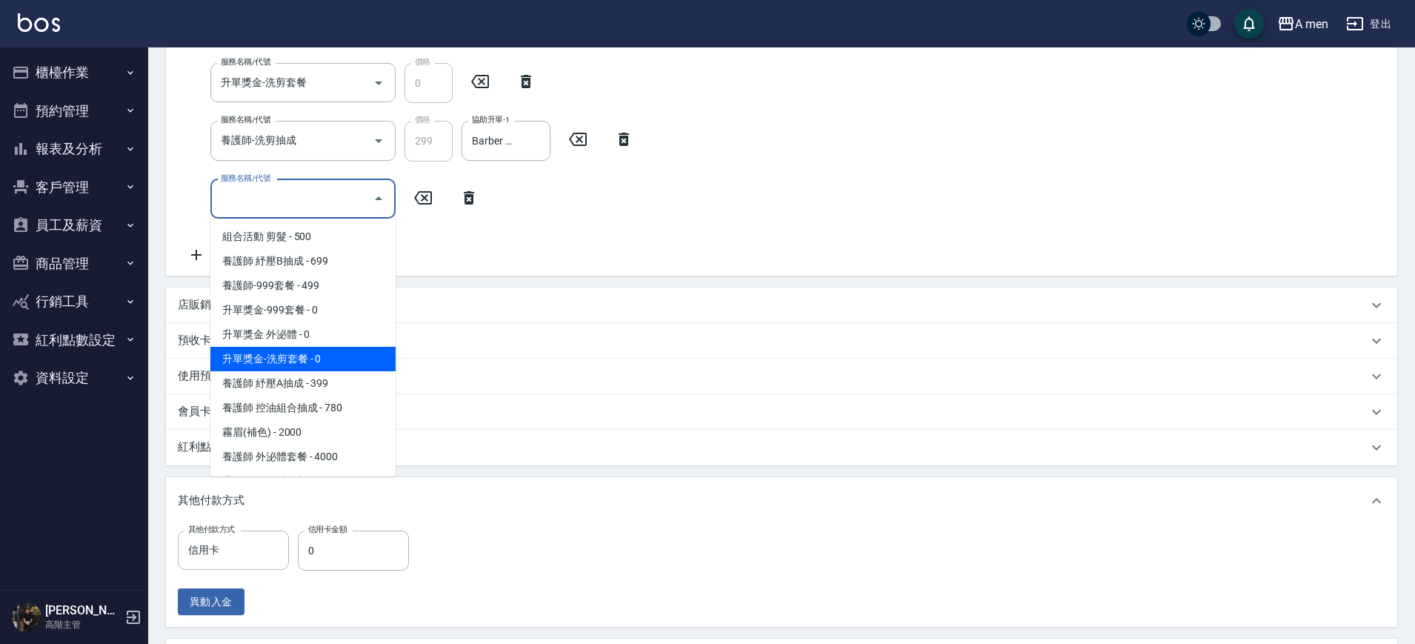
scroll to position [463, 0]
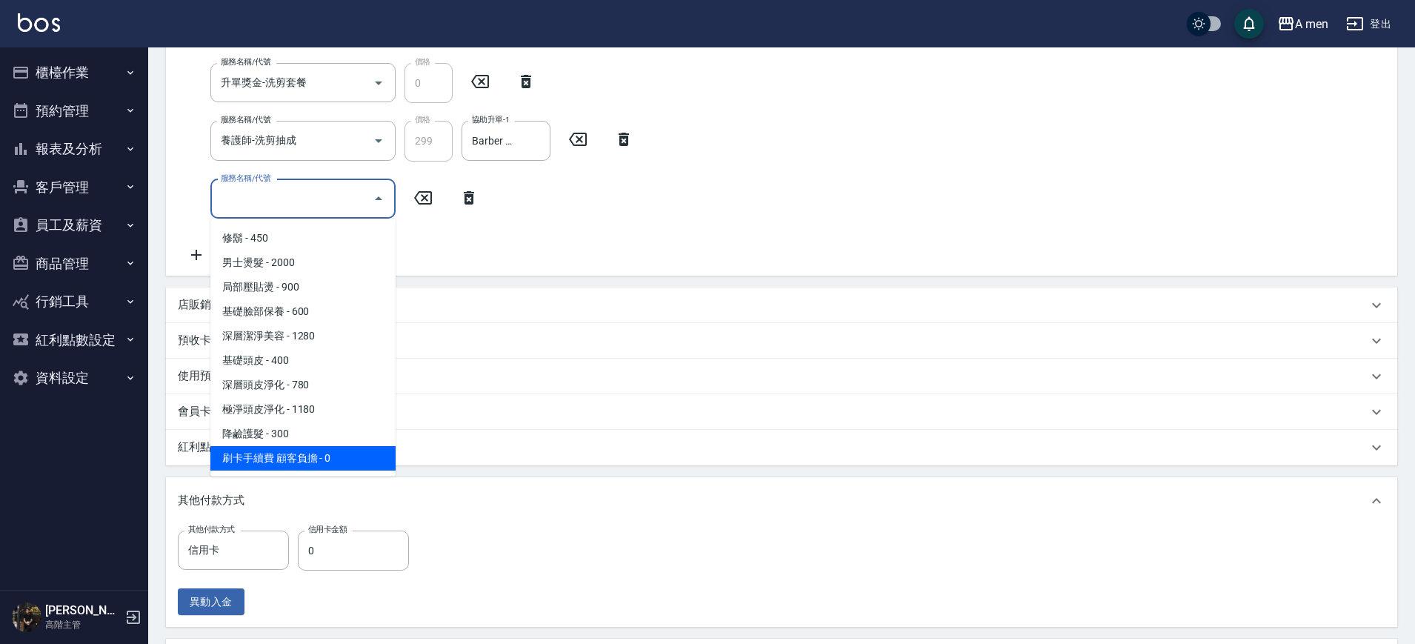
click at [314, 453] on span "刷卡手續費 顧客負擔 - 0" at bounding box center [302, 458] width 185 height 24
type input "刷卡手續費 顧客負擔(Z1)"
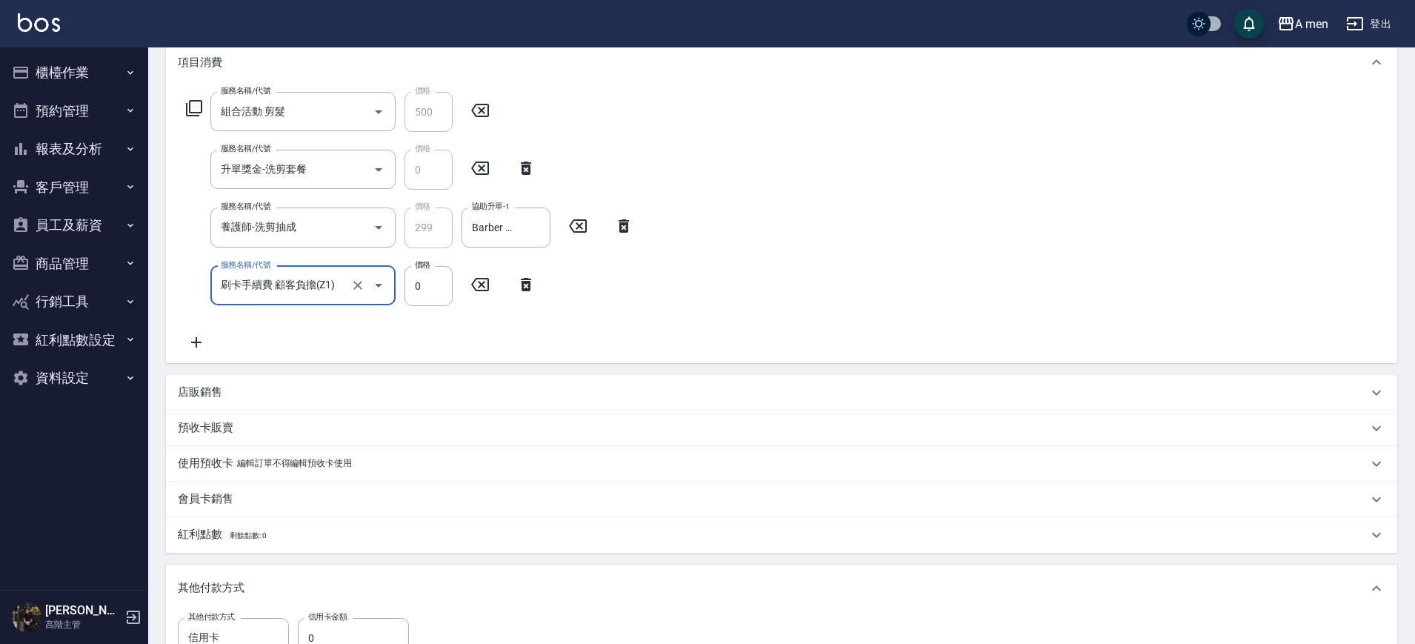
scroll to position [106, 0]
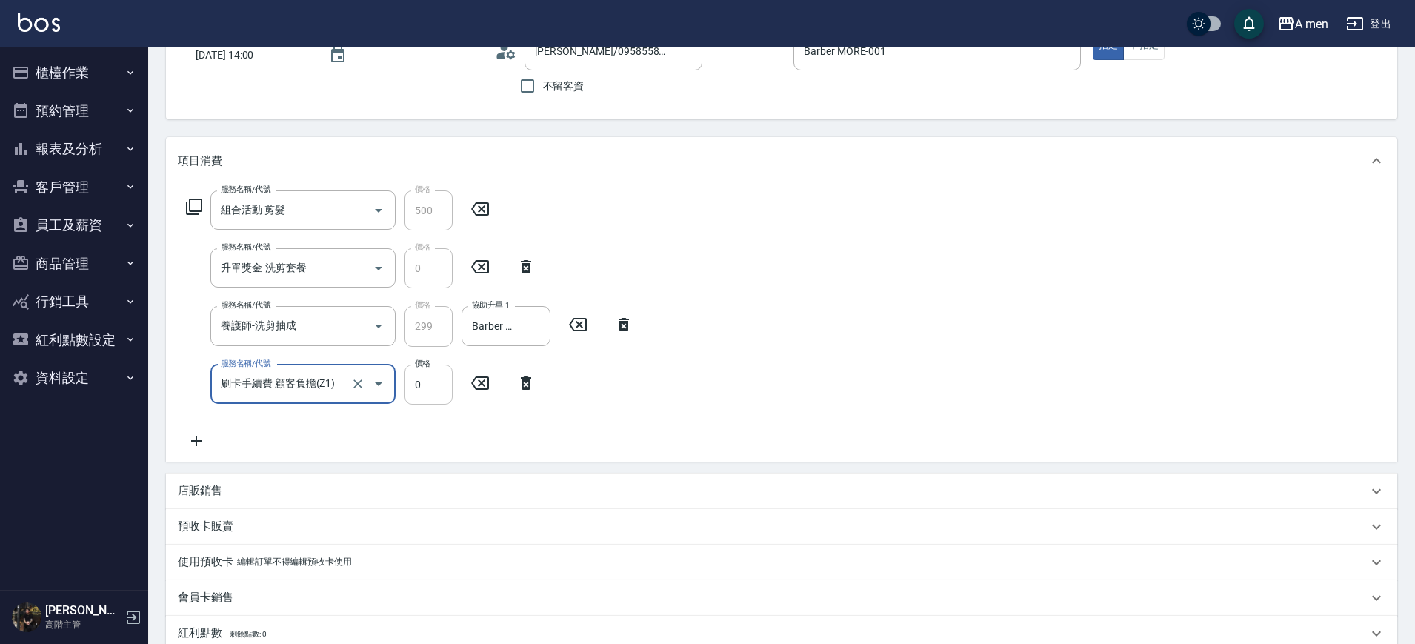
click at [419, 395] on input "0" at bounding box center [428, 384] width 48 height 40
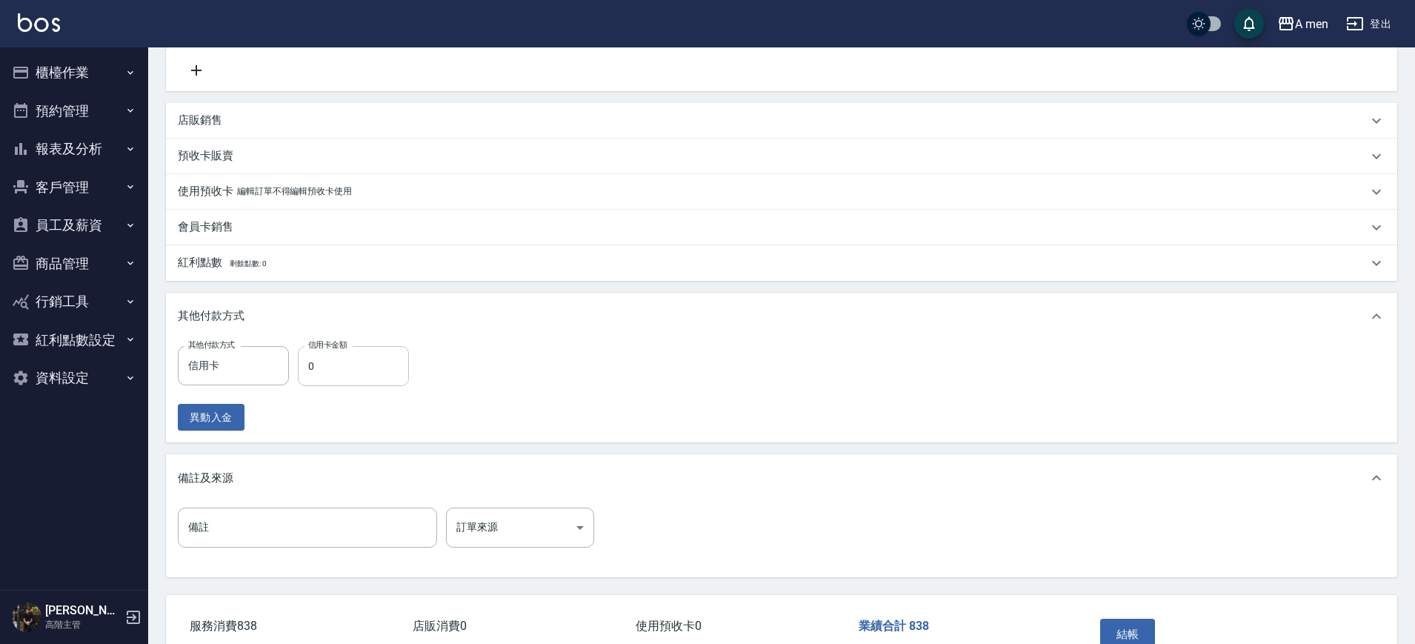
type input "39"
click at [343, 357] on input "0" at bounding box center [353, 366] width 111 height 40
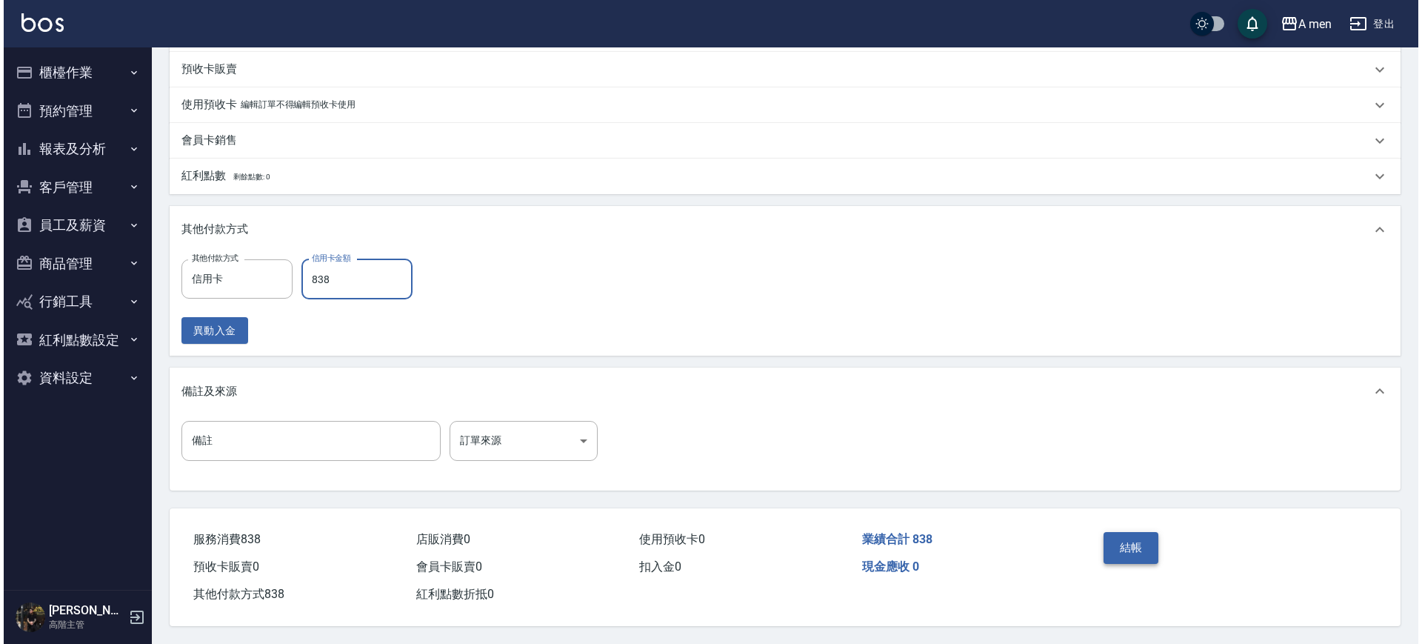
scroll to position [570, 0]
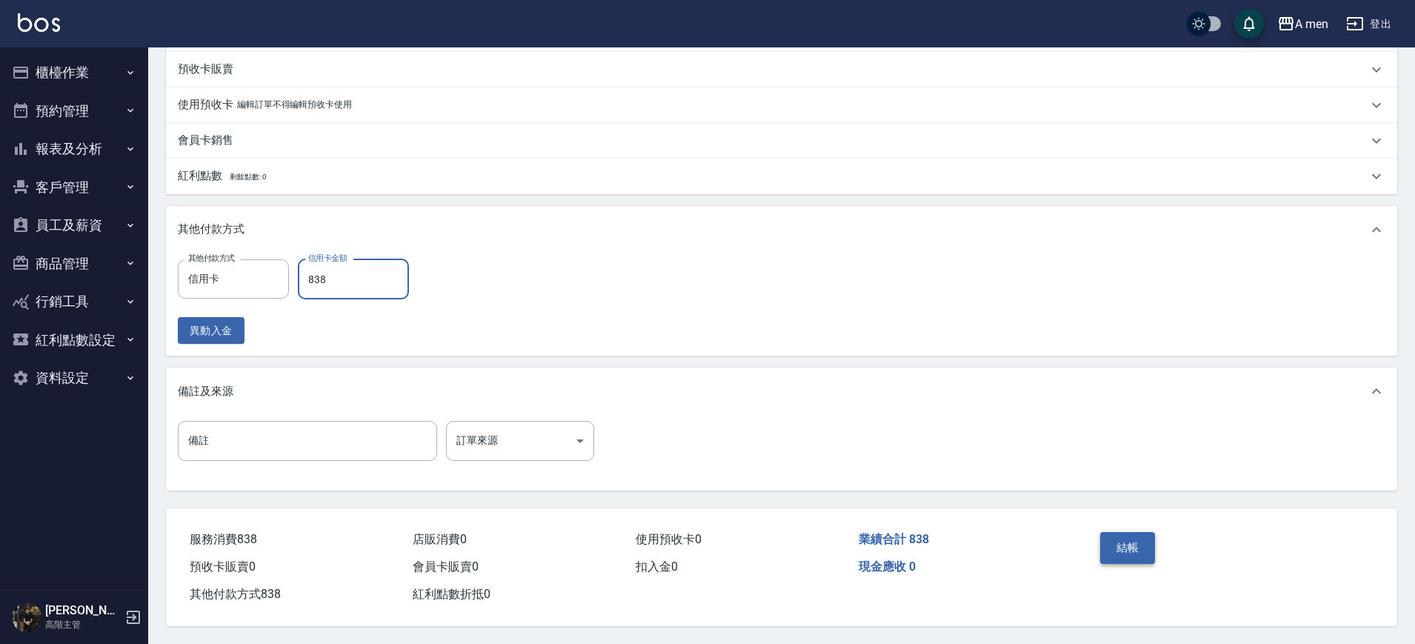
type input "838"
click at [1125, 532] on button "結帳" at bounding box center [1128, 547] width 56 height 31
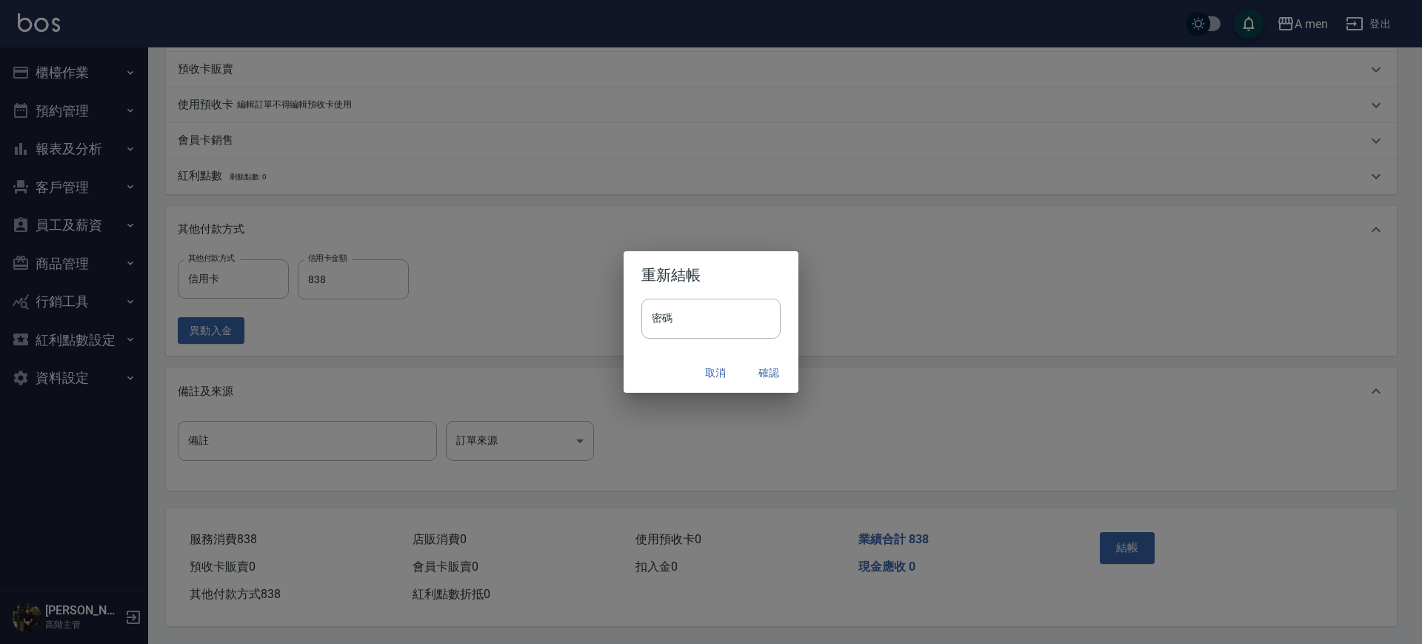
click at [776, 379] on button "確認" at bounding box center [768, 372] width 47 height 27
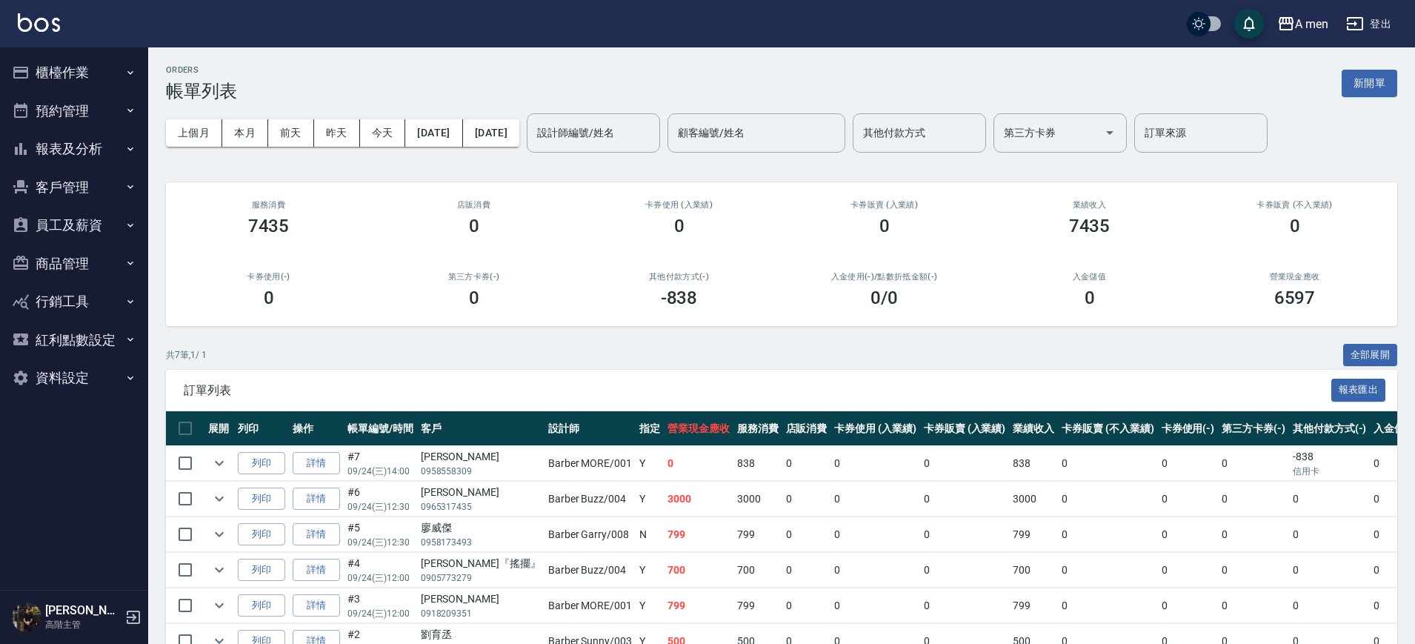
click at [598, 111] on div "上個月 本月 [DATE] [DATE] [DATE] [DATE] [DATE] 設計師編號/姓名 設計師編號/姓名 顧客編號/姓名 顧客編號/姓名 其他付…" at bounding box center [781, 132] width 1231 height 63
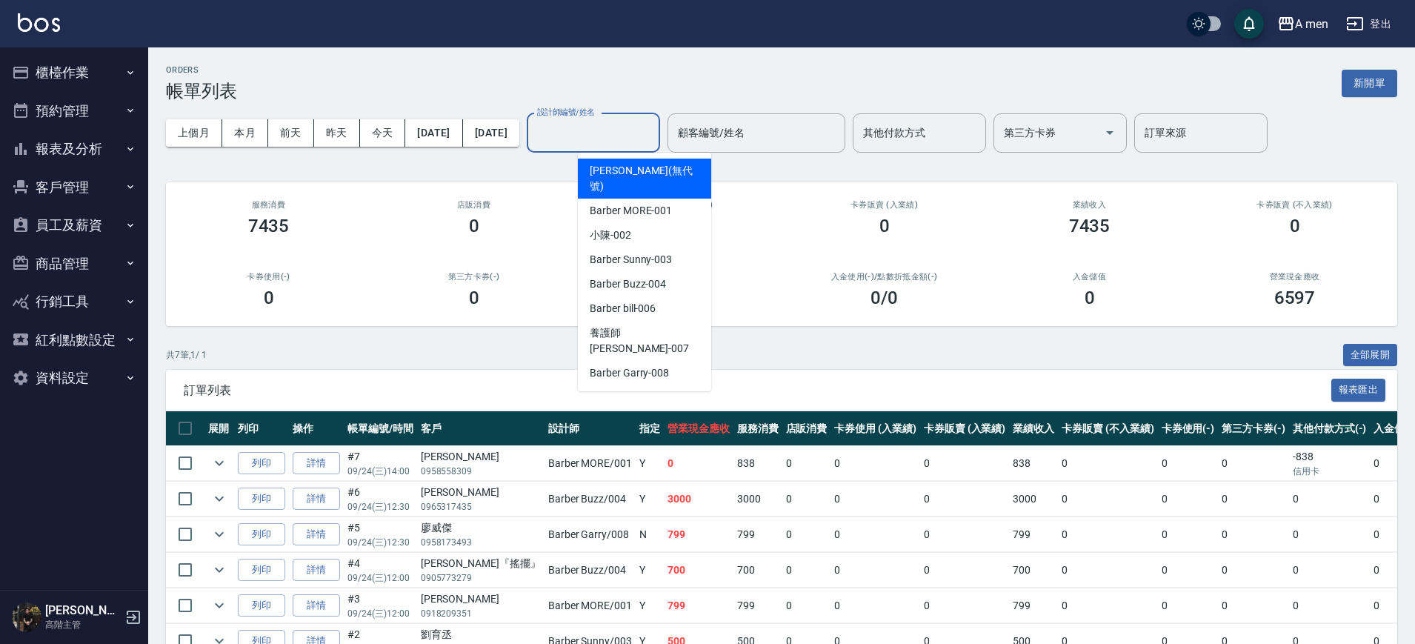
click at [615, 124] on div "設計師編號/姓名 設計師編號/姓名" at bounding box center [593, 132] width 133 height 39
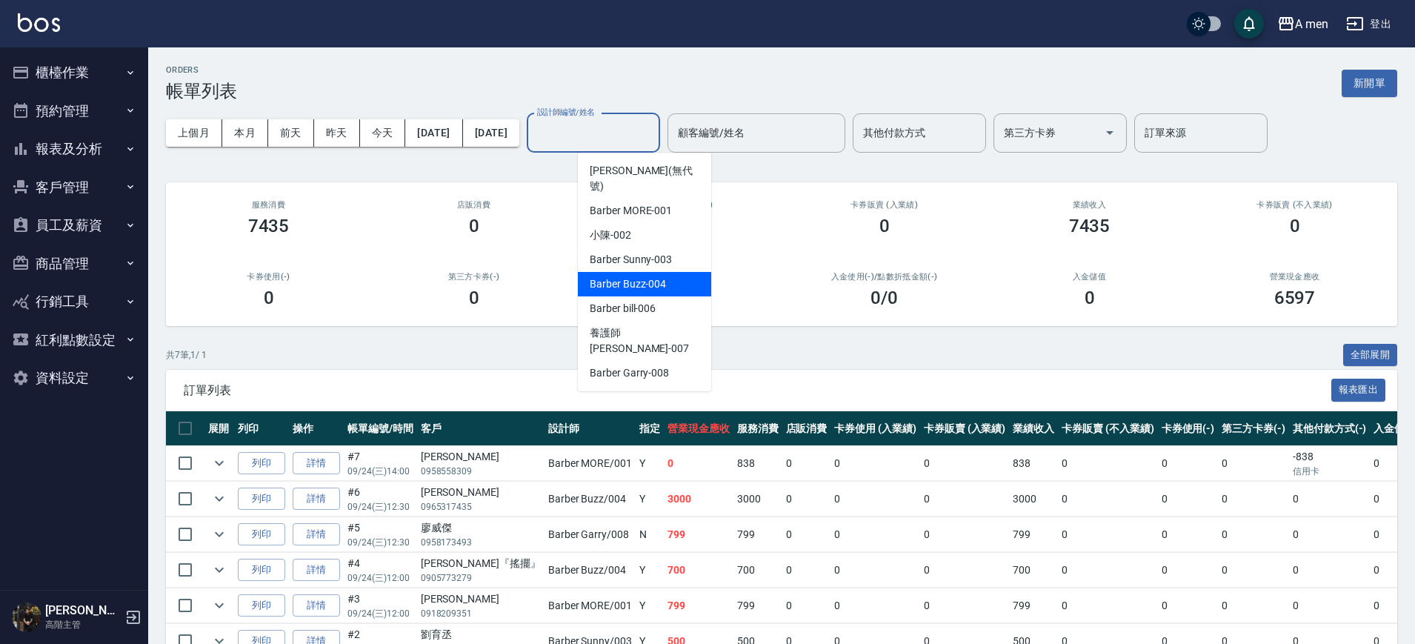
click at [651, 276] on span "Barber Buzz -004" at bounding box center [628, 284] width 76 height 16
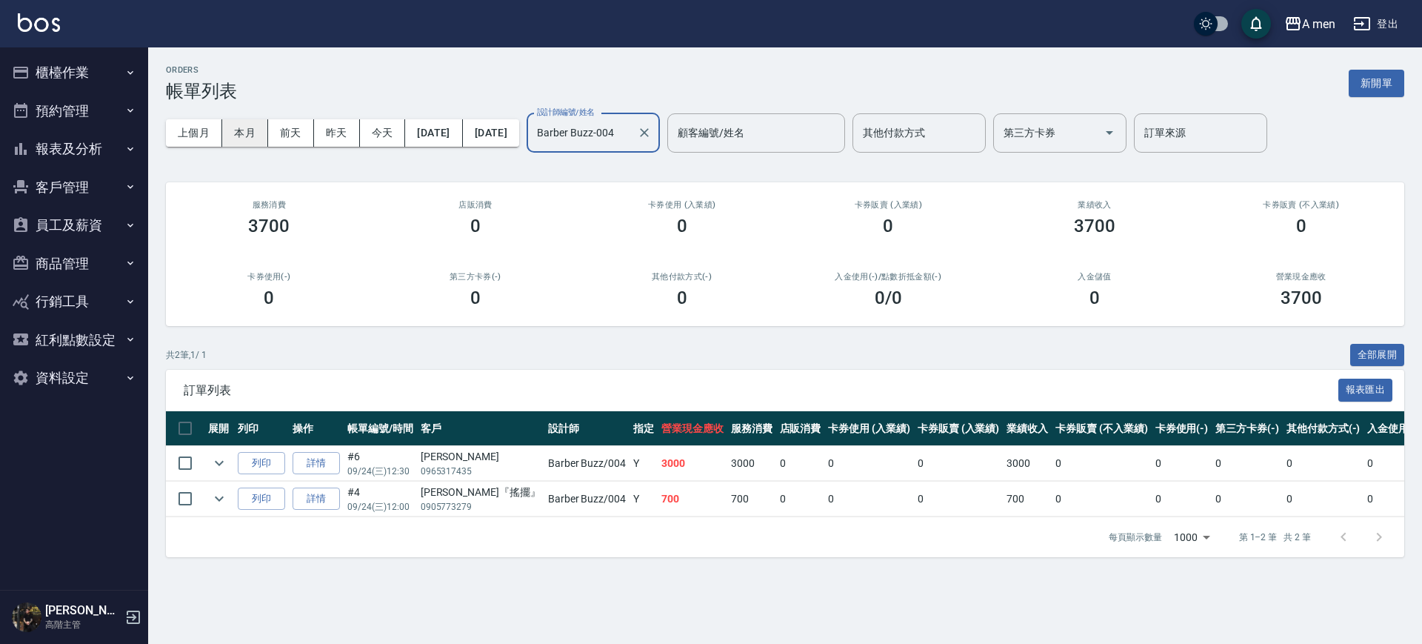
click at [244, 127] on button "本月" at bounding box center [245, 132] width 46 height 27
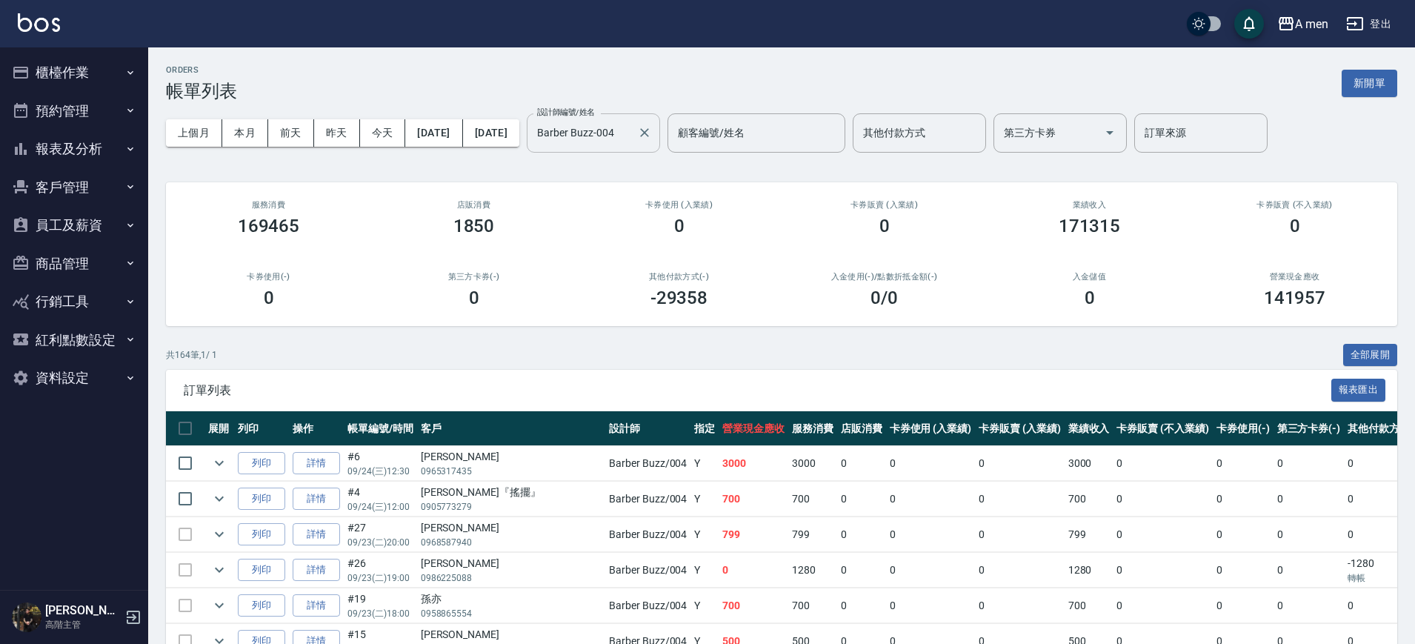
click at [630, 125] on input "Barber Buzz-004" at bounding box center [582, 133] width 98 height 26
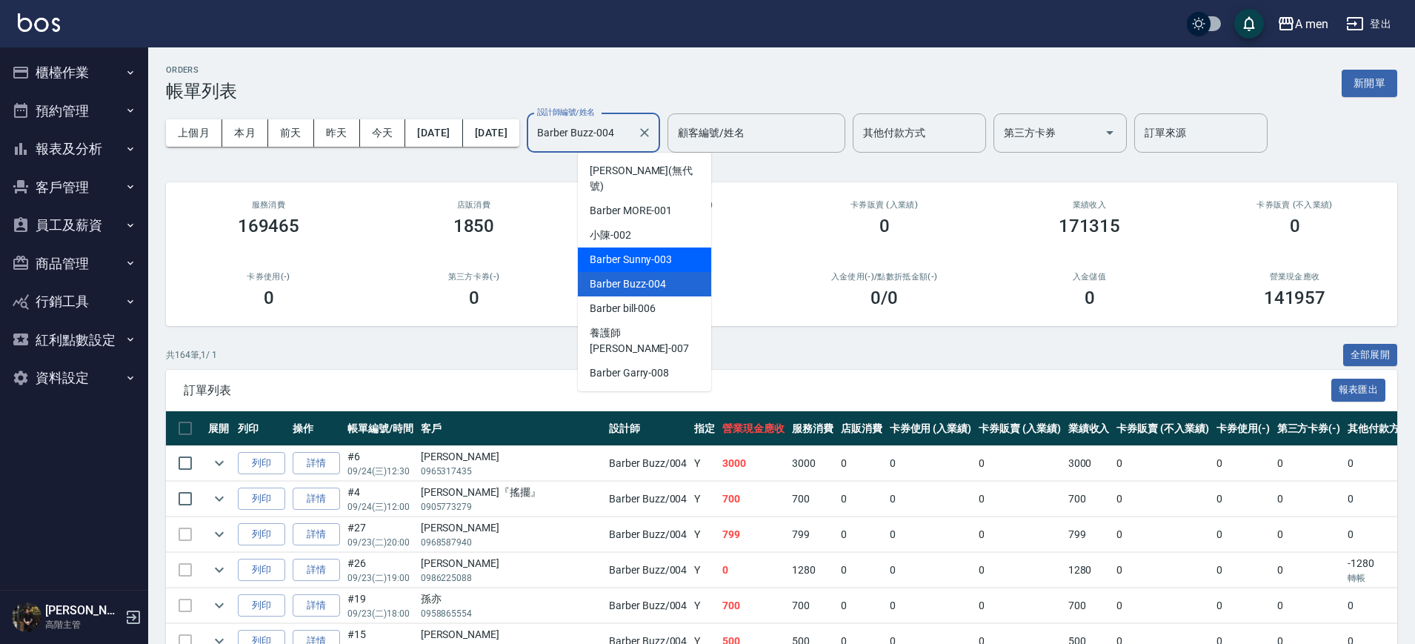
click at [650, 252] on span "Barber Sunny -003" at bounding box center [631, 260] width 82 height 16
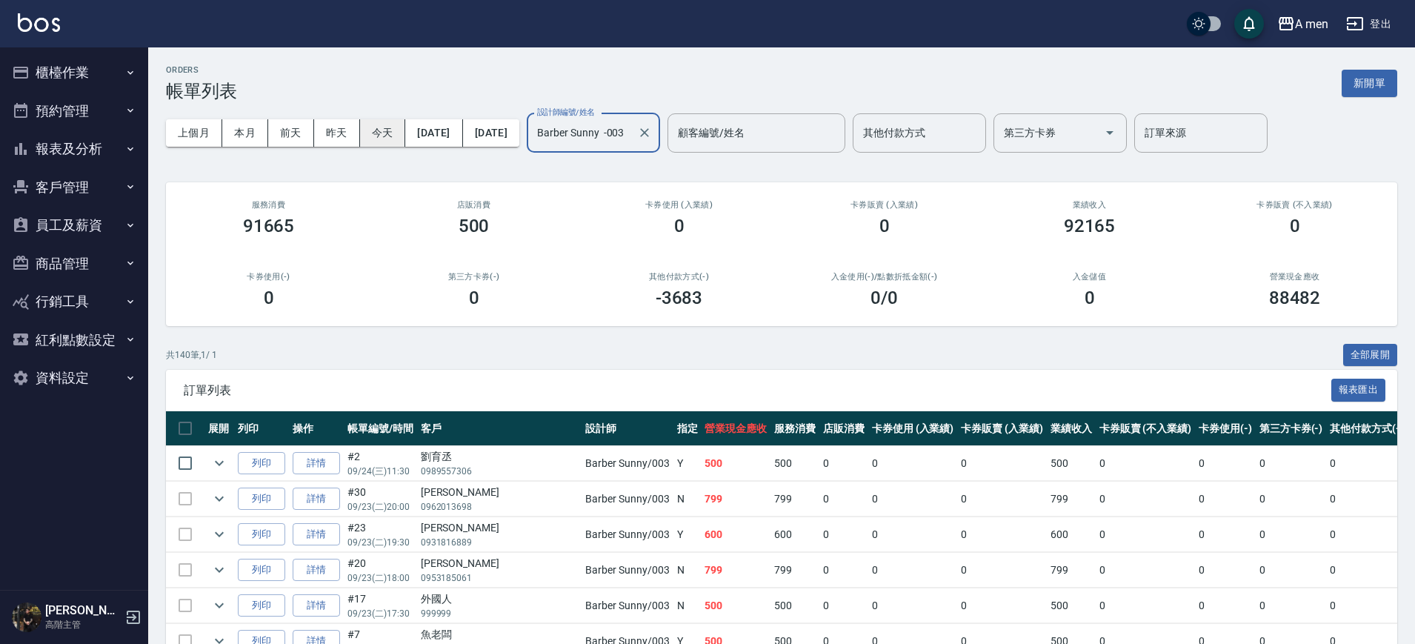
click at [381, 135] on button "今天" at bounding box center [383, 132] width 46 height 27
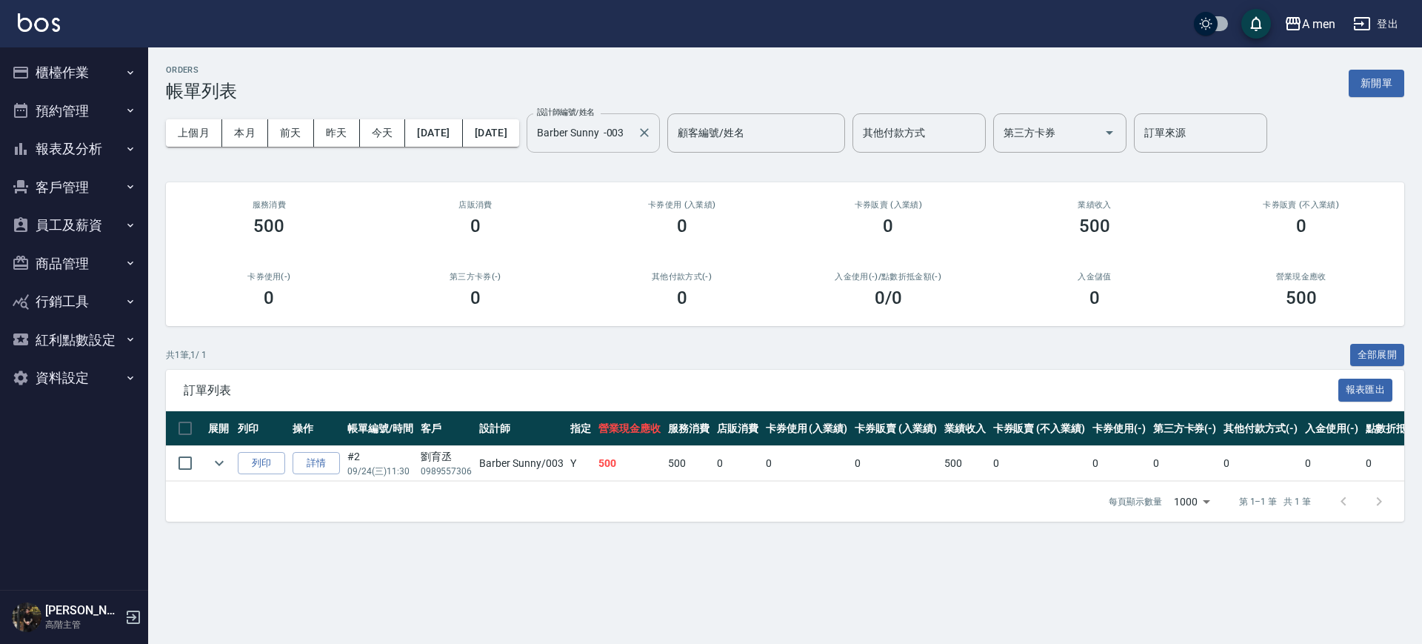
click at [631, 140] on input "Barber Sunny -003" at bounding box center [582, 133] width 98 height 26
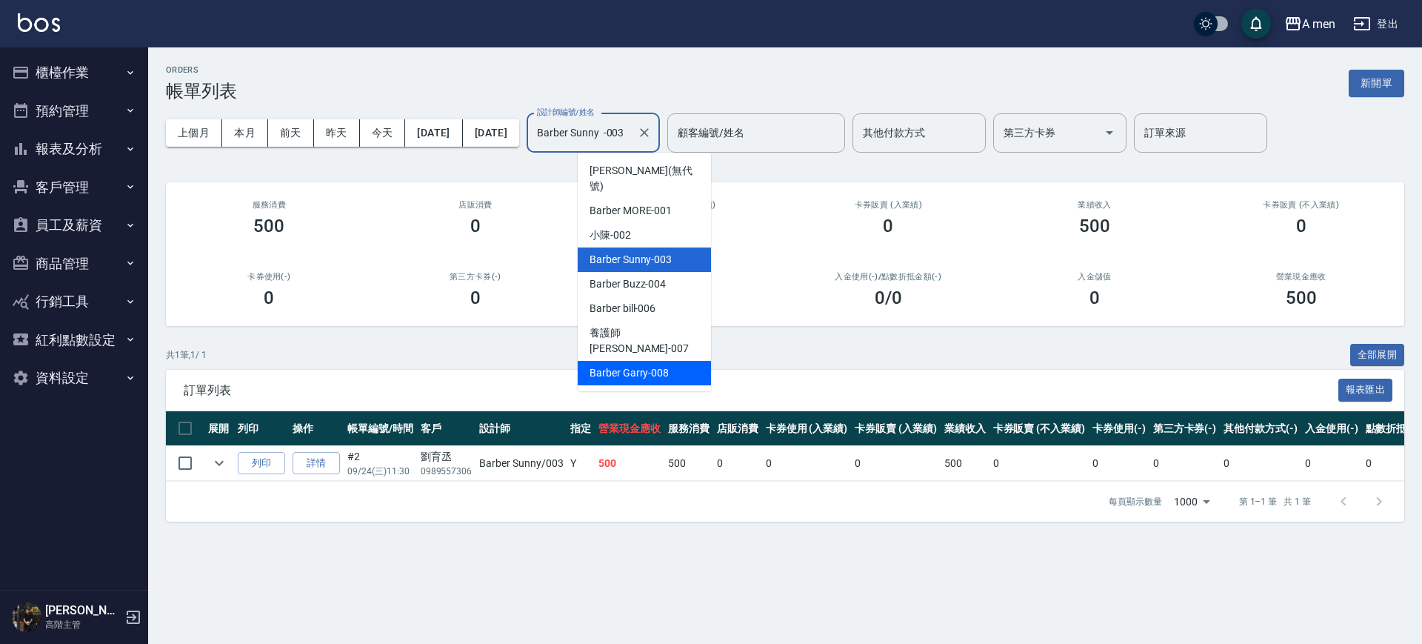
click at [614, 365] on span "Barber Garry -008" at bounding box center [629, 373] width 79 height 16
type input "Barber Garry-008"
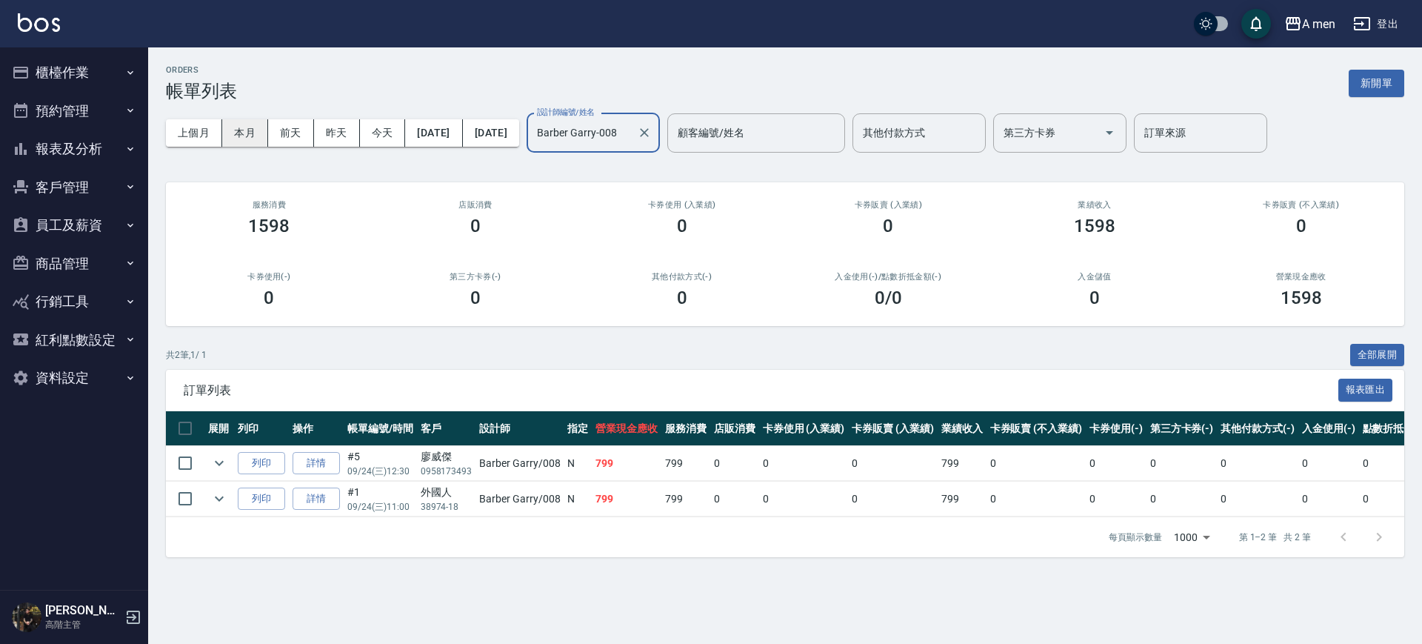
click at [247, 131] on button "本月" at bounding box center [245, 132] width 46 height 27
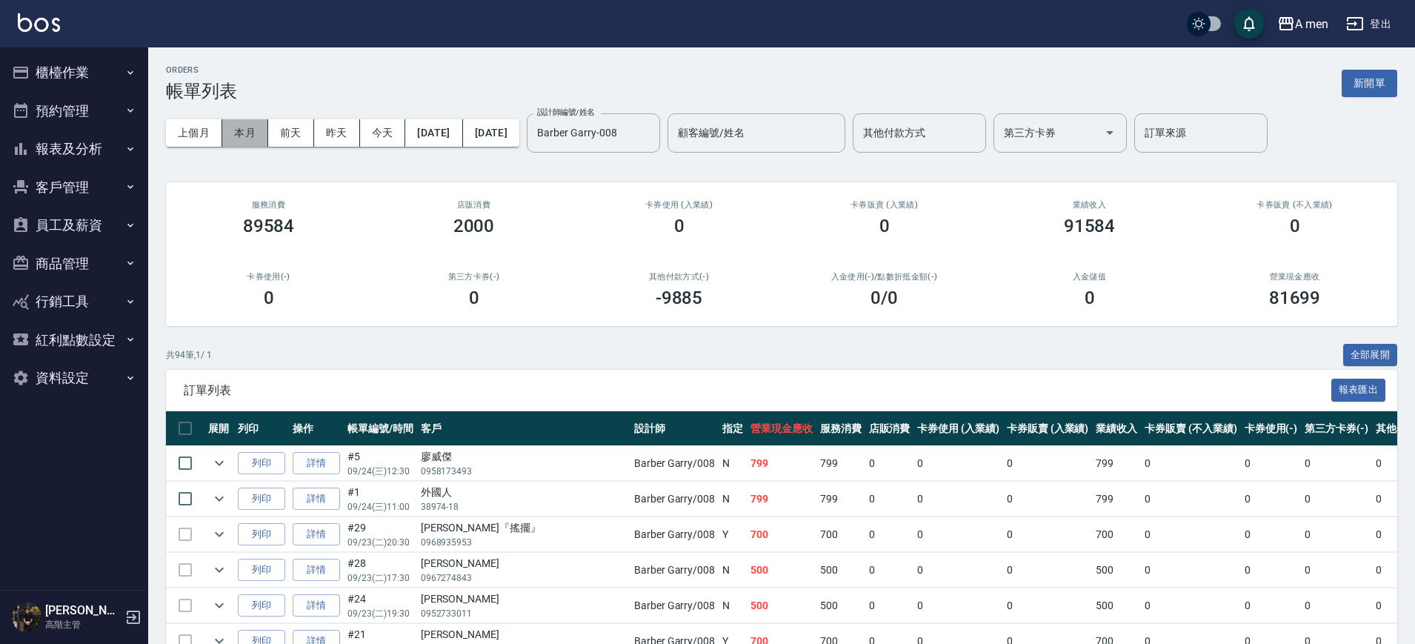
click at [253, 141] on button "本月" at bounding box center [245, 132] width 46 height 27
click at [242, 129] on button "本月" at bounding box center [245, 132] width 46 height 27
click at [374, 139] on button "今天" at bounding box center [383, 132] width 46 height 27
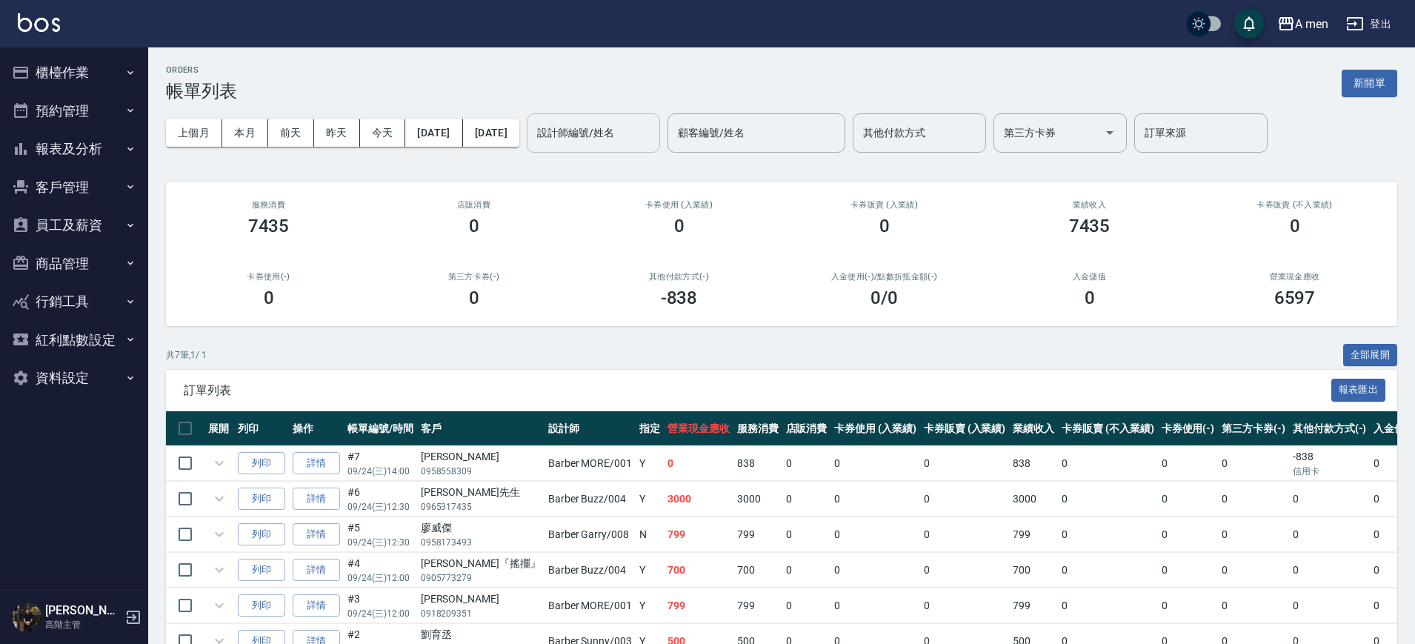
click at [619, 131] on div "設計師編號/姓名 設計師編號/姓名" at bounding box center [593, 132] width 133 height 39
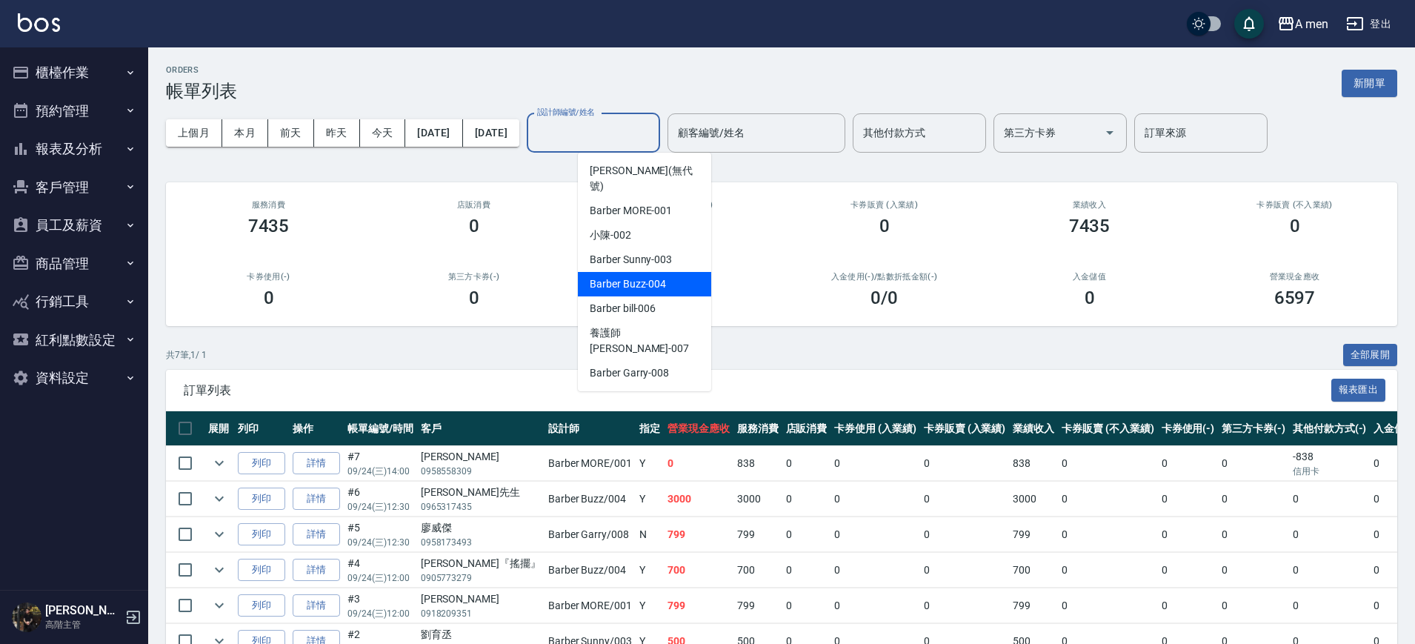
click at [644, 276] on span "Barber Buzz -004" at bounding box center [628, 284] width 76 height 16
type input "Barber Buzz-004"
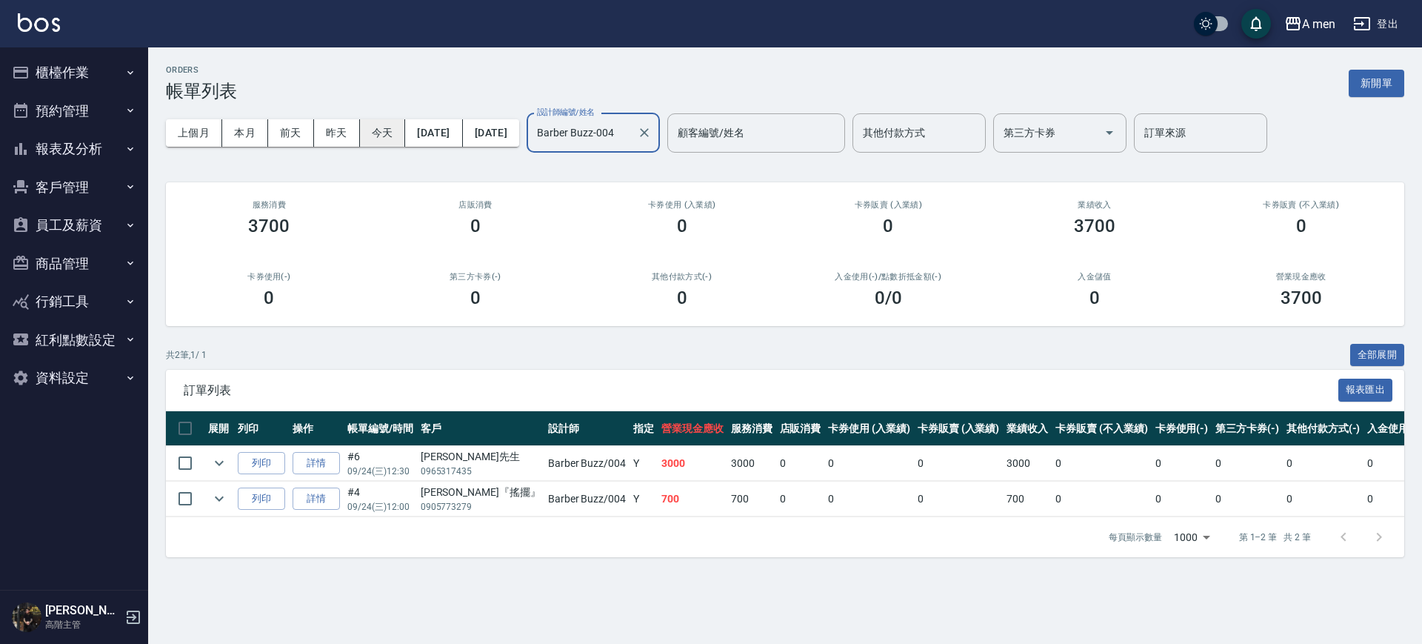
click at [387, 140] on button "今天" at bounding box center [383, 132] width 46 height 27
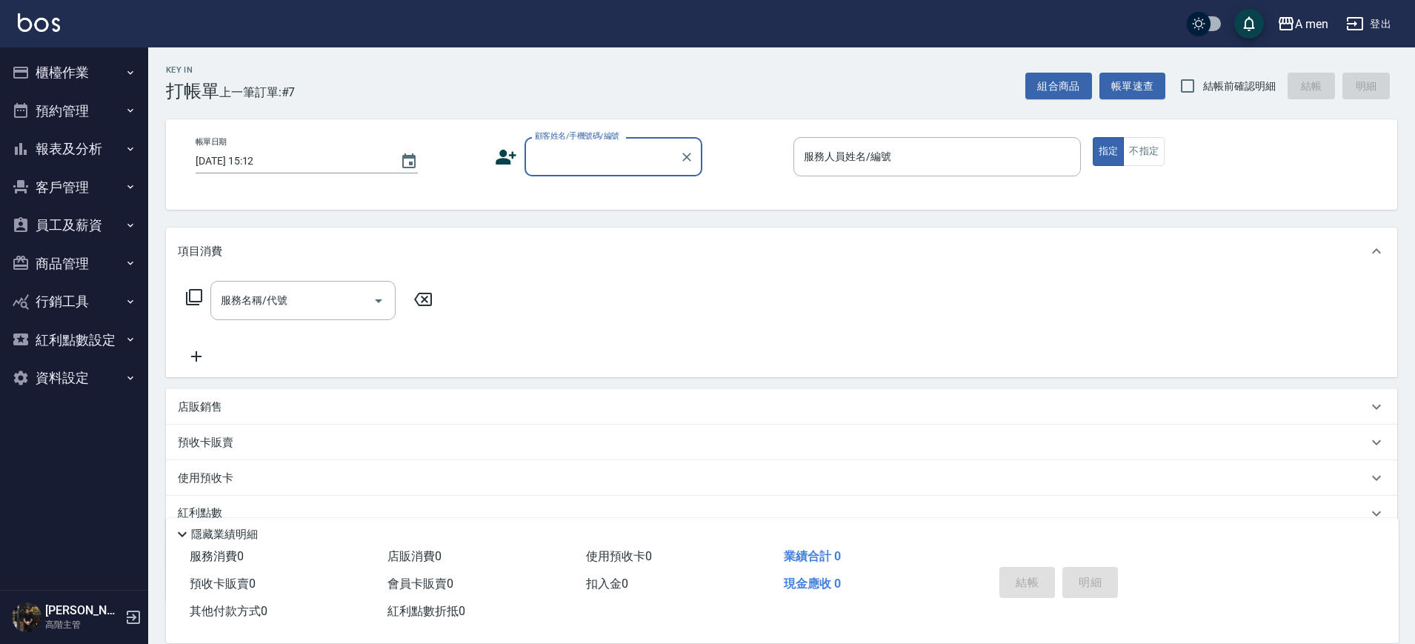
click at [85, 103] on button "預約管理" at bounding box center [74, 111] width 136 height 39
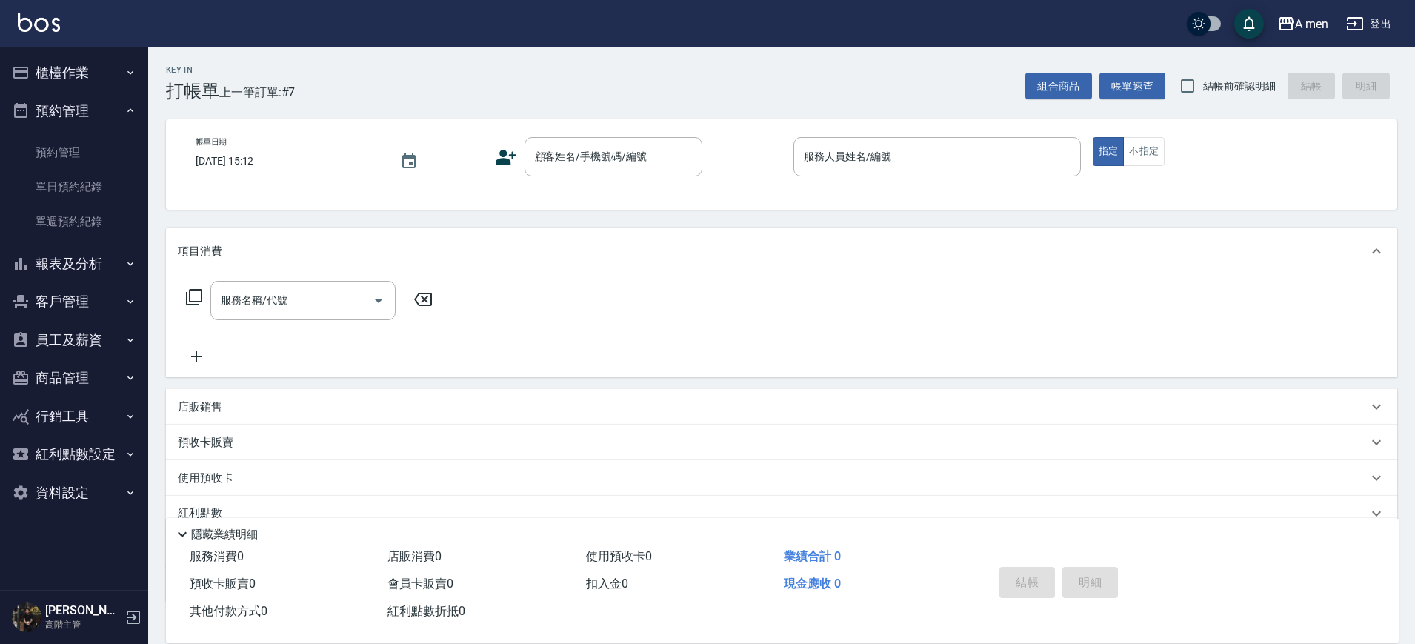
click at [94, 252] on button "報表及分析" at bounding box center [74, 263] width 136 height 39
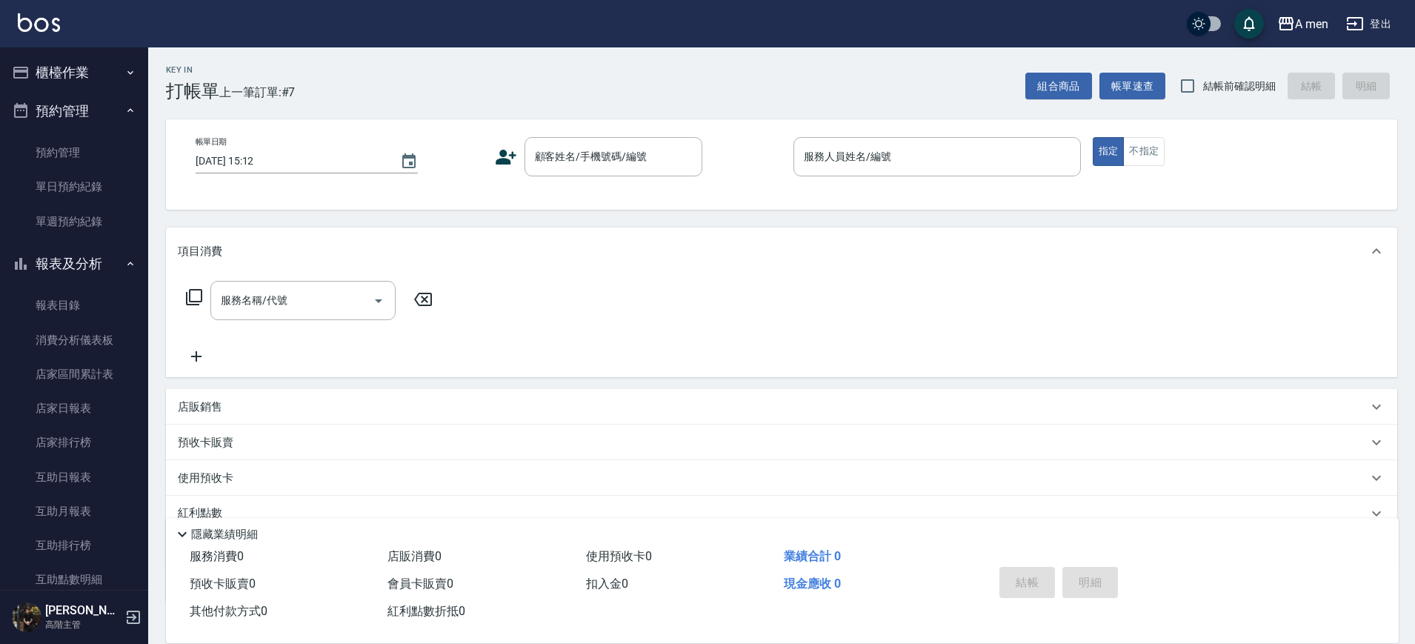
click at [73, 69] on button "櫃檯作業" at bounding box center [74, 72] width 136 height 39
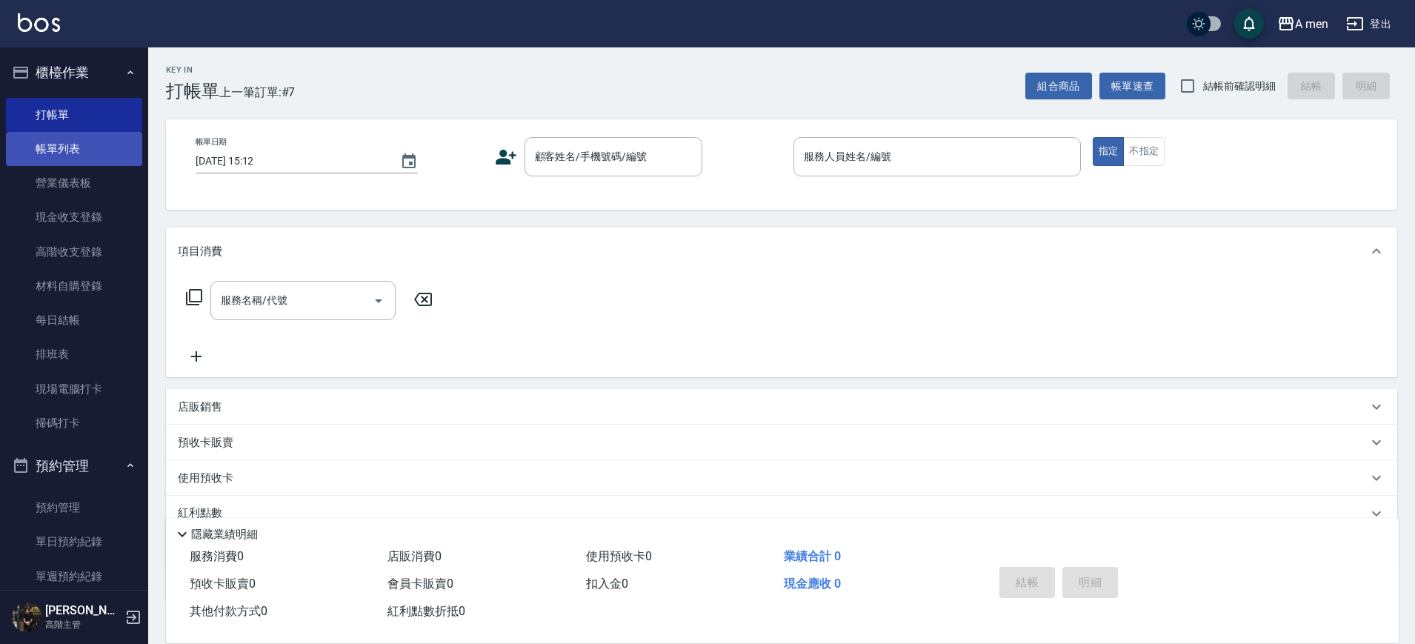
click at [90, 149] on link "帳單列表" at bounding box center [74, 149] width 136 height 34
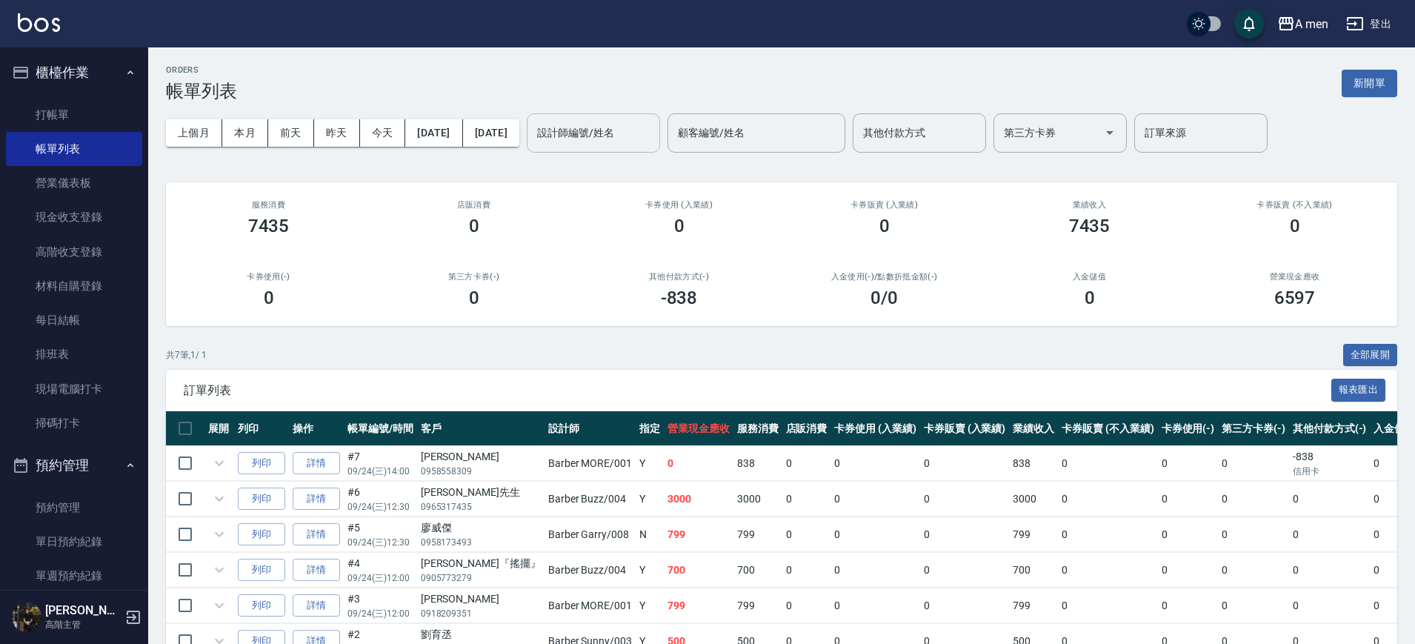
click at [628, 132] on input "設計師編號/姓名" at bounding box center [593, 133] width 120 height 26
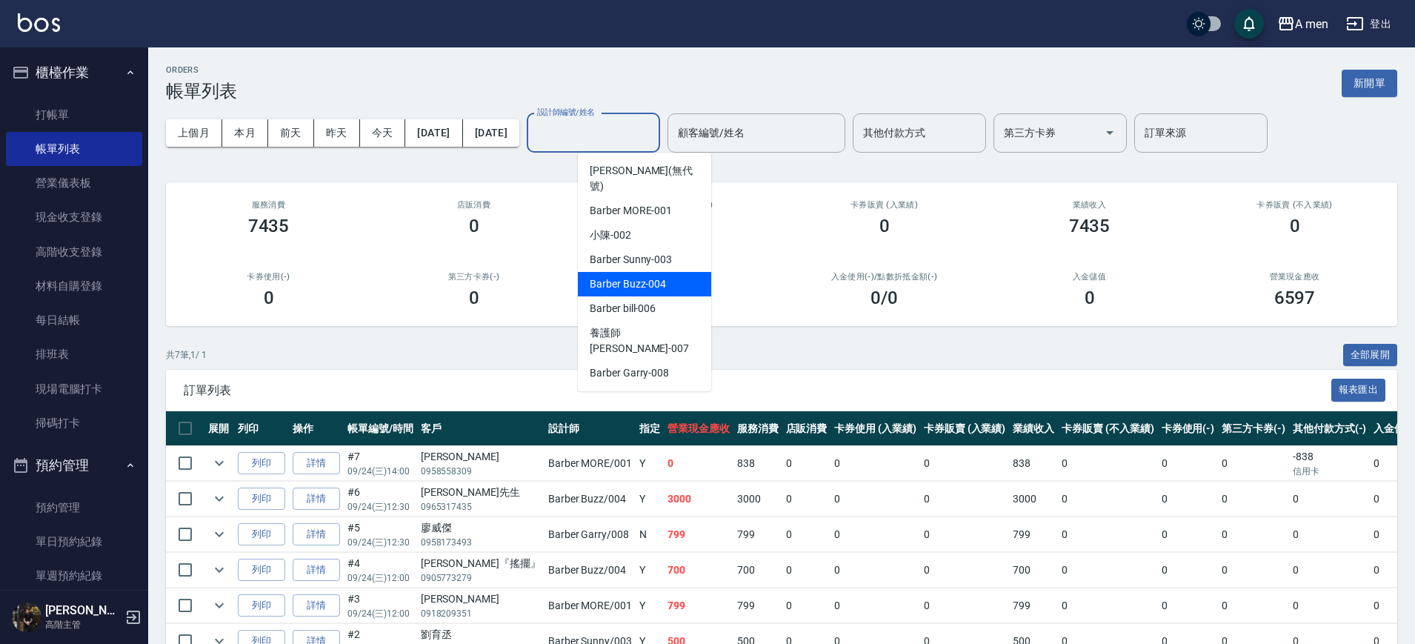
click at [633, 276] on span "Barber Buzz -004" at bounding box center [628, 284] width 76 height 16
type input "Barber Buzz-004"
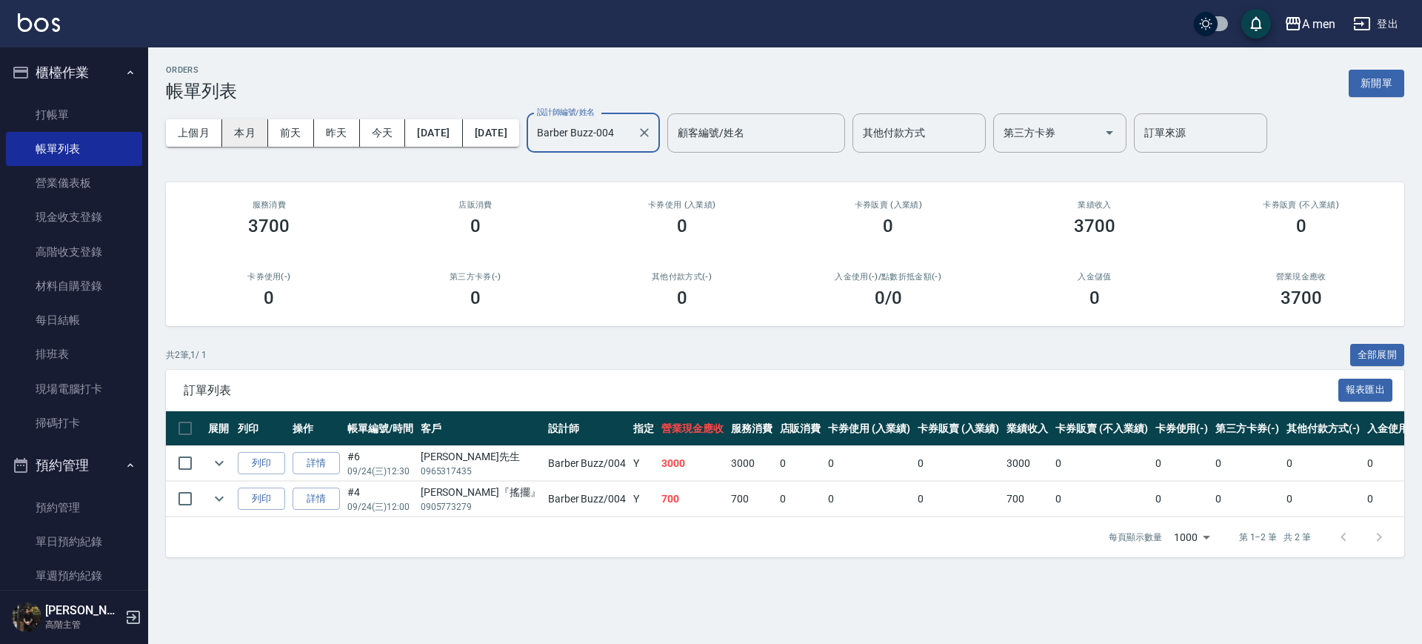
click at [241, 133] on button "本月" at bounding box center [245, 132] width 46 height 27
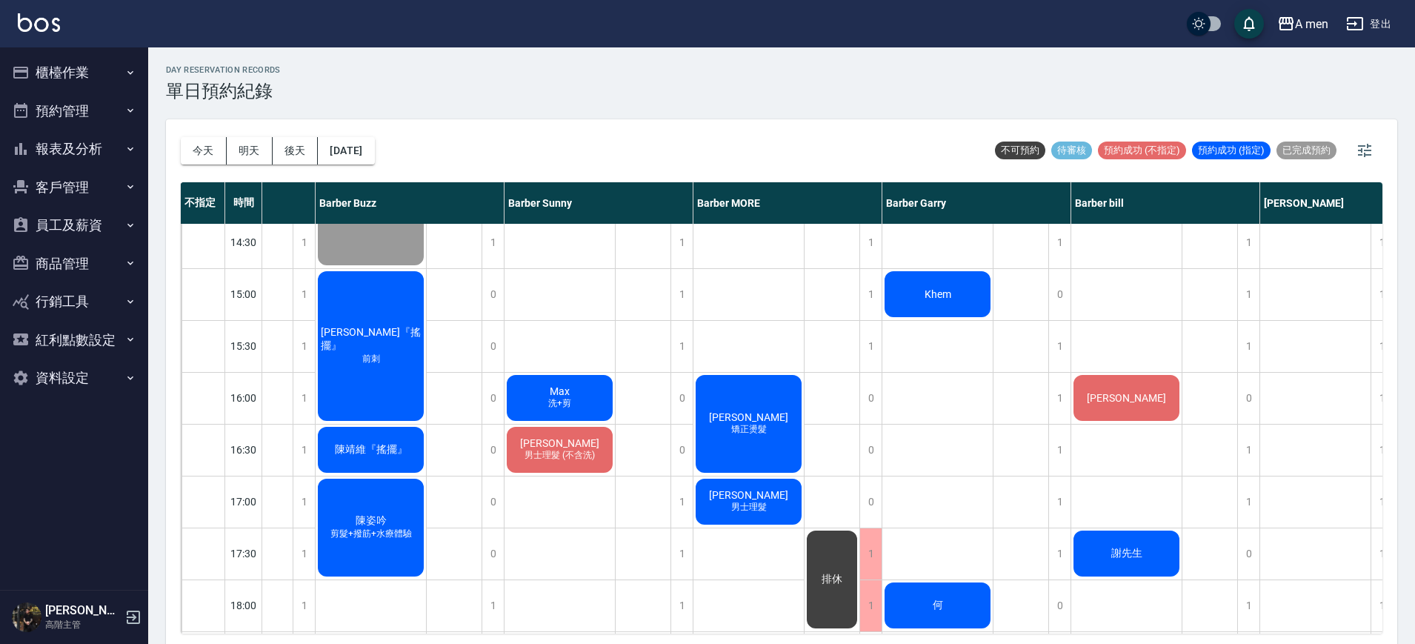
scroll to position [370, 214]
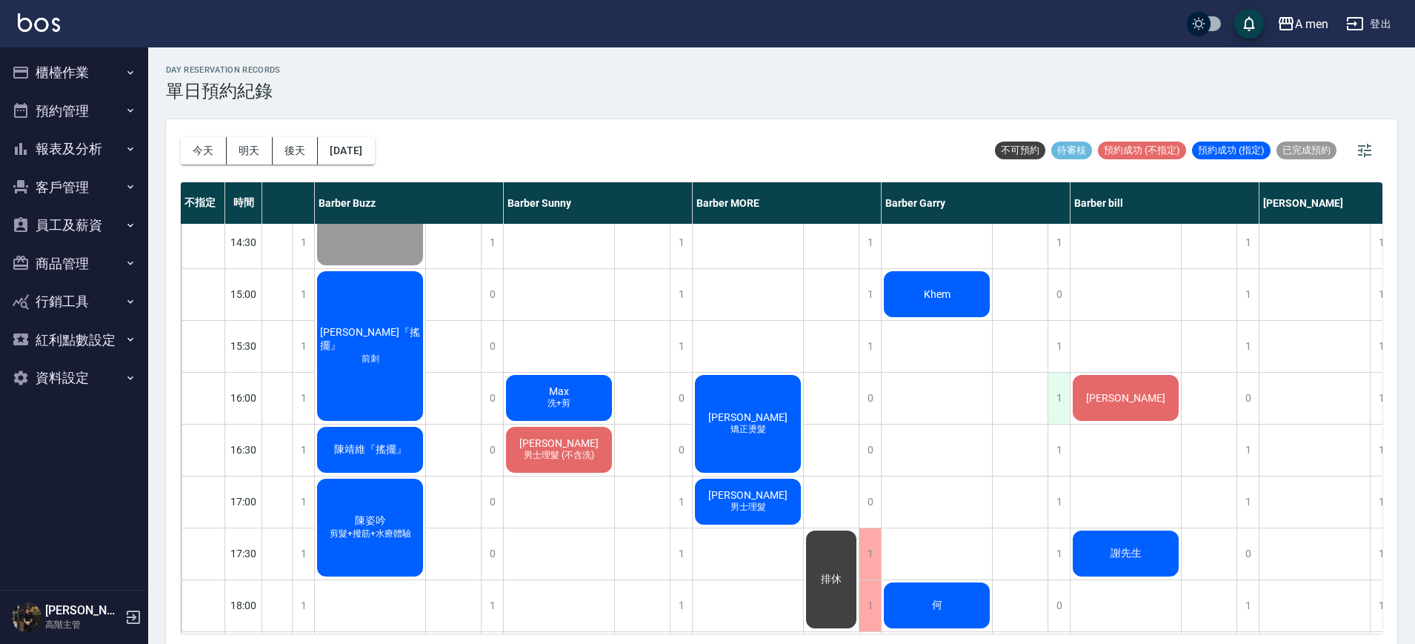
click at [1058, 399] on div "1" at bounding box center [1058, 398] width 22 height 51
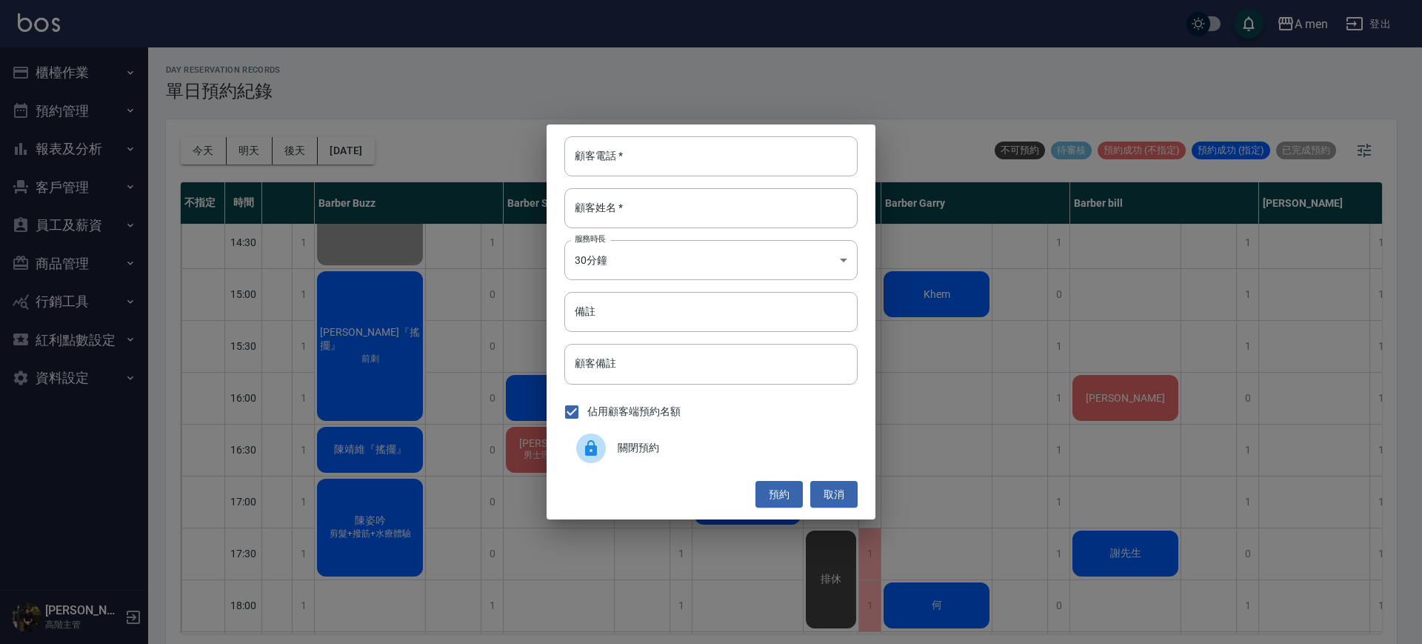
click at [710, 179] on div "顧客電話   * 顧客電話   * 顧客姓名   * 顧客姓名   * 服務時長 30分鐘 1 服務時長 備註 備註 顧客備註 顧客備註 佔用顧客端預約名額 …" at bounding box center [711, 321] width 329 height 395
drag, startPoint x: 719, startPoint y: 161, endPoint x: 720, endPoint y: 170, distance: 8.9
click at [719, 161] on input "顧客電話   *" at bounding box center [710, 156] width 293 height 40
click at [829, 496] on button "取消" at bounding box center [833, 494] width 47 height 27
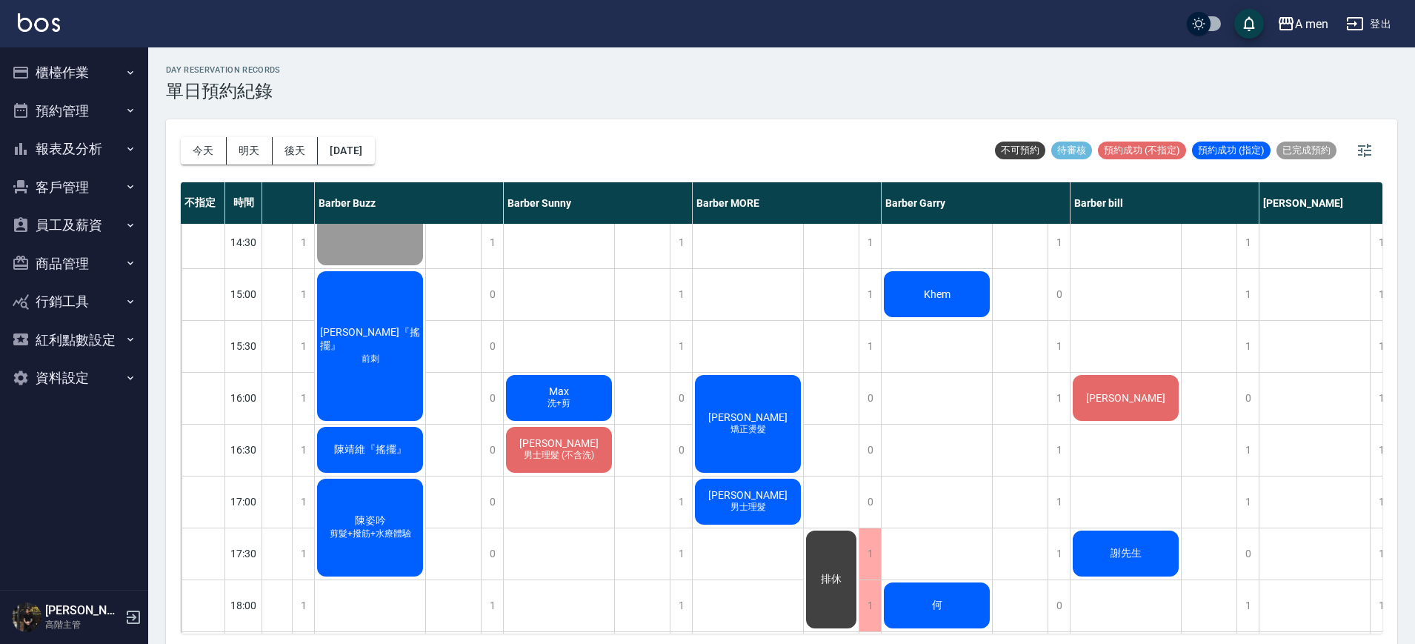
click at [586, 450] on span "男士理髮 (不含洗)" at bounding box center [559, 455] width 76 height 13
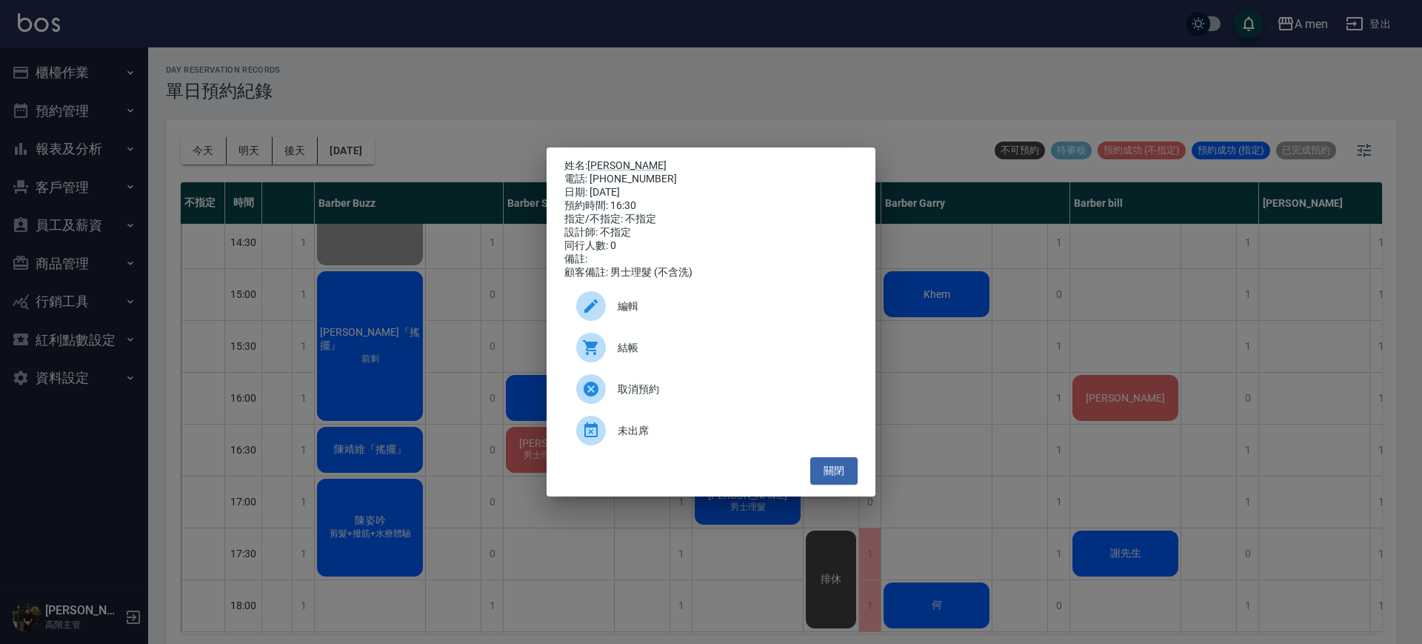
click at [1414, 420] on div "姓名: Juan Hernandez 電話: 0928944020 日期: 2025/09/24 預約時間: 16:30 指定/不指定: 不指定 設計師: 不…" at bounding box center [711, 322] width 1422 height 644
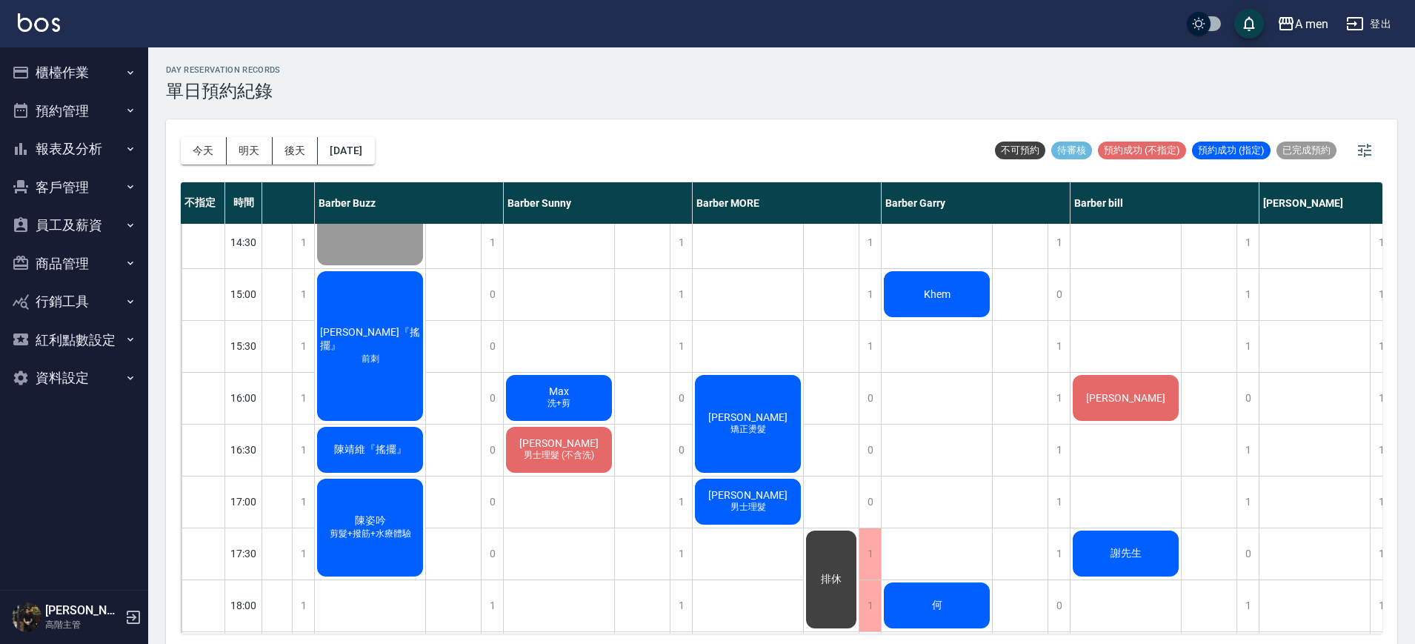
click at [584, 433] on div "Juan Hernandez 男士理髮 (不含洗)" at bounding box center [559, 449] width 110 height 50
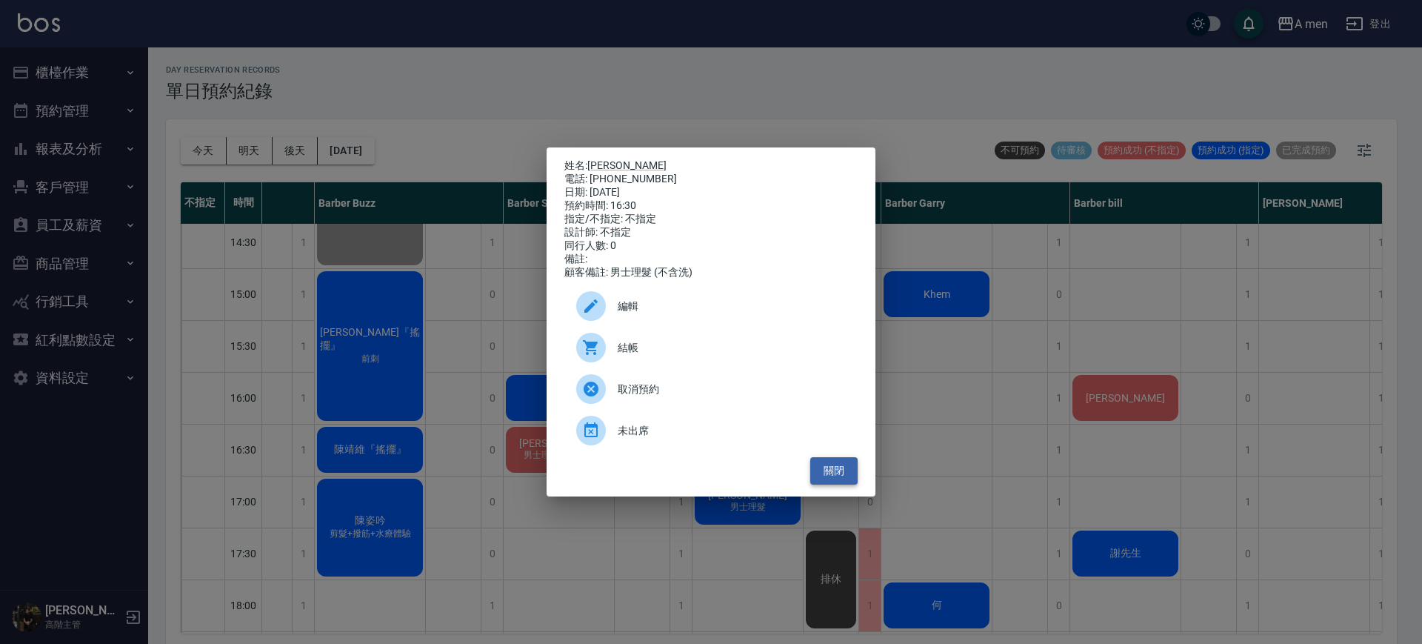
click at [855, 480] on button "關閉" at bounding box center [833, 470] width 47 height 27
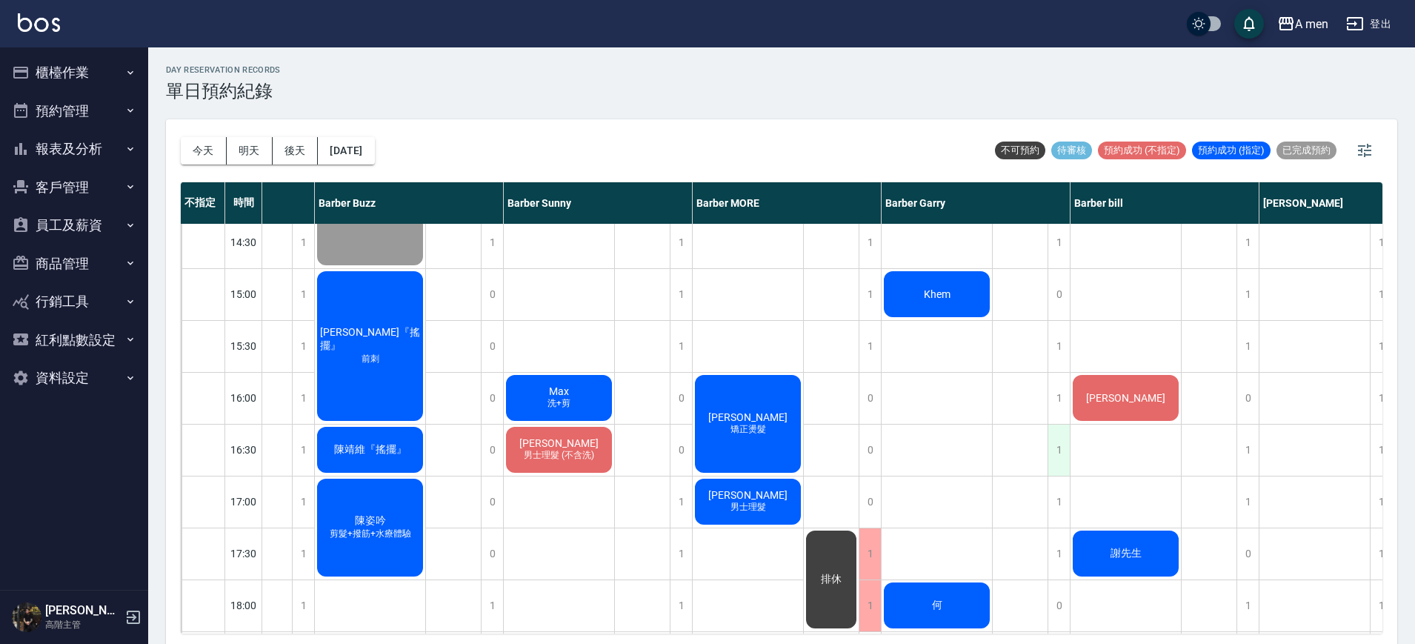
click at [1051, 437] on div "1" at bounding box center [1058, 449] width 22 height 51
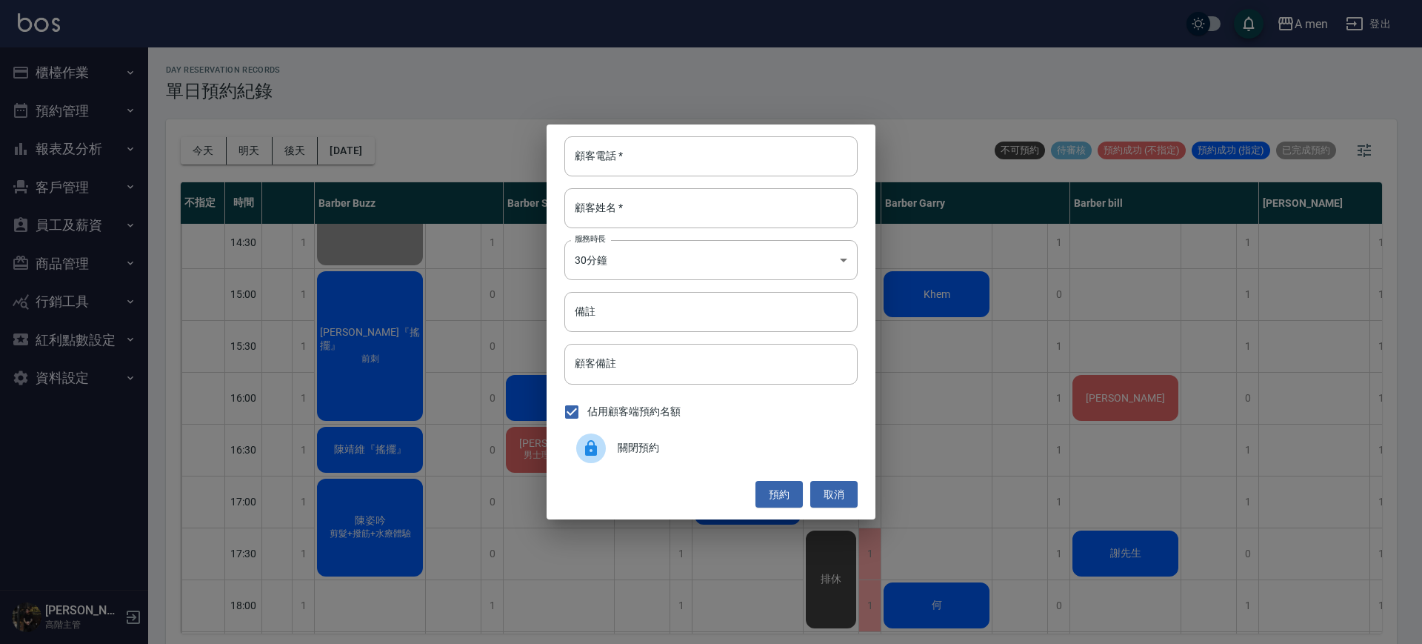
drag, startPoint x: 1051, startPoint y: 437, endPoint x: 1142, endPoint y: 473, distance: 97.1
click at [1078, 450] on div "顧客電話   * 顧客電話   * 顧客姓名   * 顧客姓名   * 服務時長 30分鐘 1 服務時長 備註 備註 顧客備註 顧客備註 佔用顧客端預約名額 …" at bounding box center [711, 322] width 1422 height 644
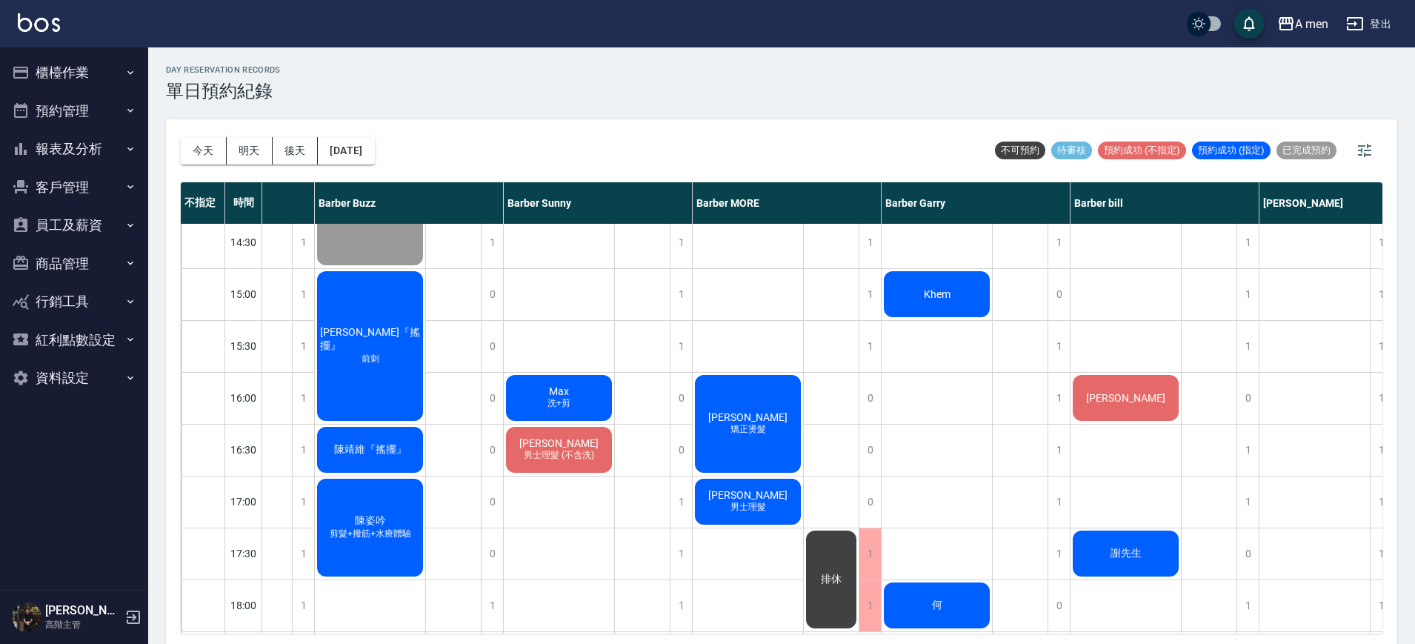
click at [964, 136] on div "今天 明天 後天 2025/09/24 不可預約 待審核 預約成功 (不指定) 預約成功 (指定) 已完成預約" at bounding box center [782, 150] width 1202 height 63
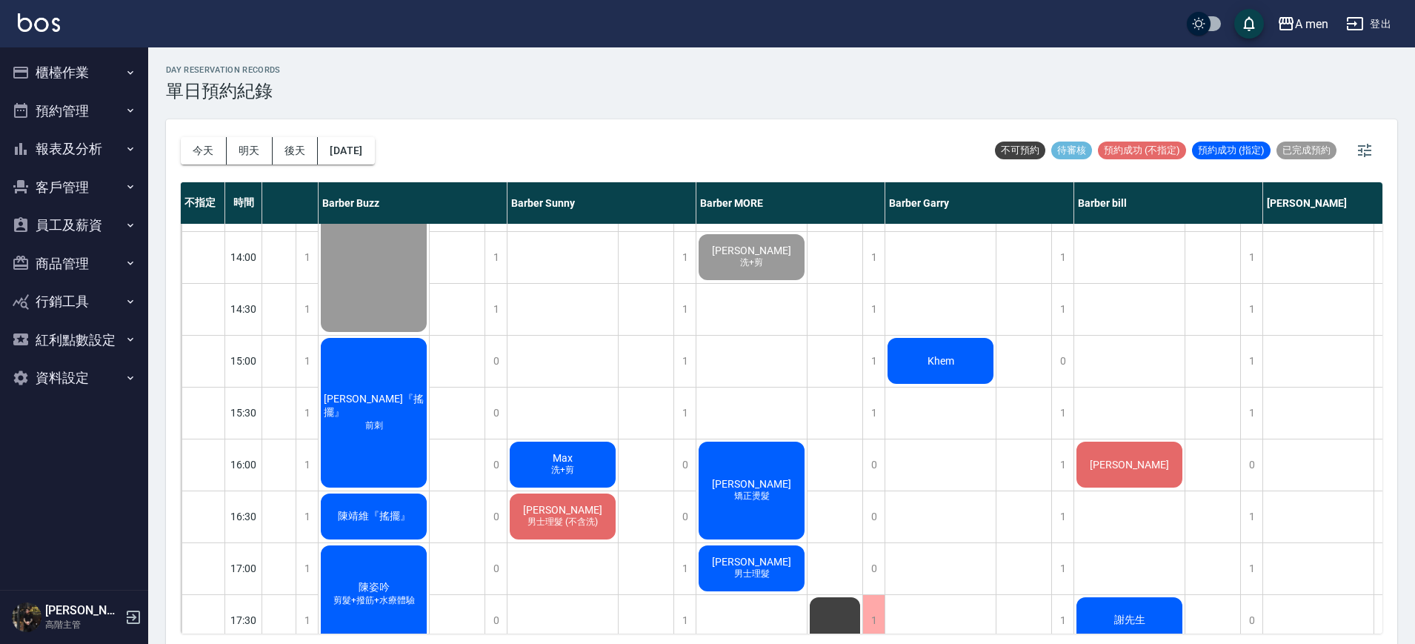
scroll to position [399, 210]
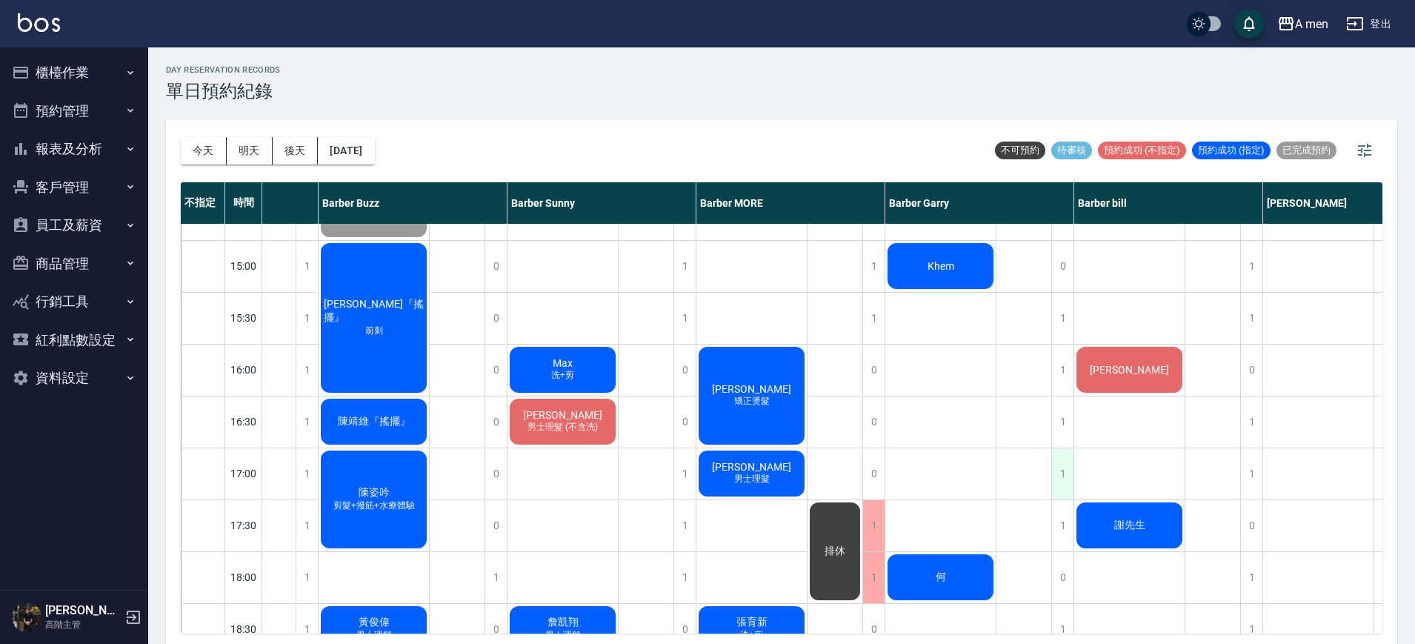
click at [1067, 462] on div "1" at bounding box center [1062, 473] width 22 height 51
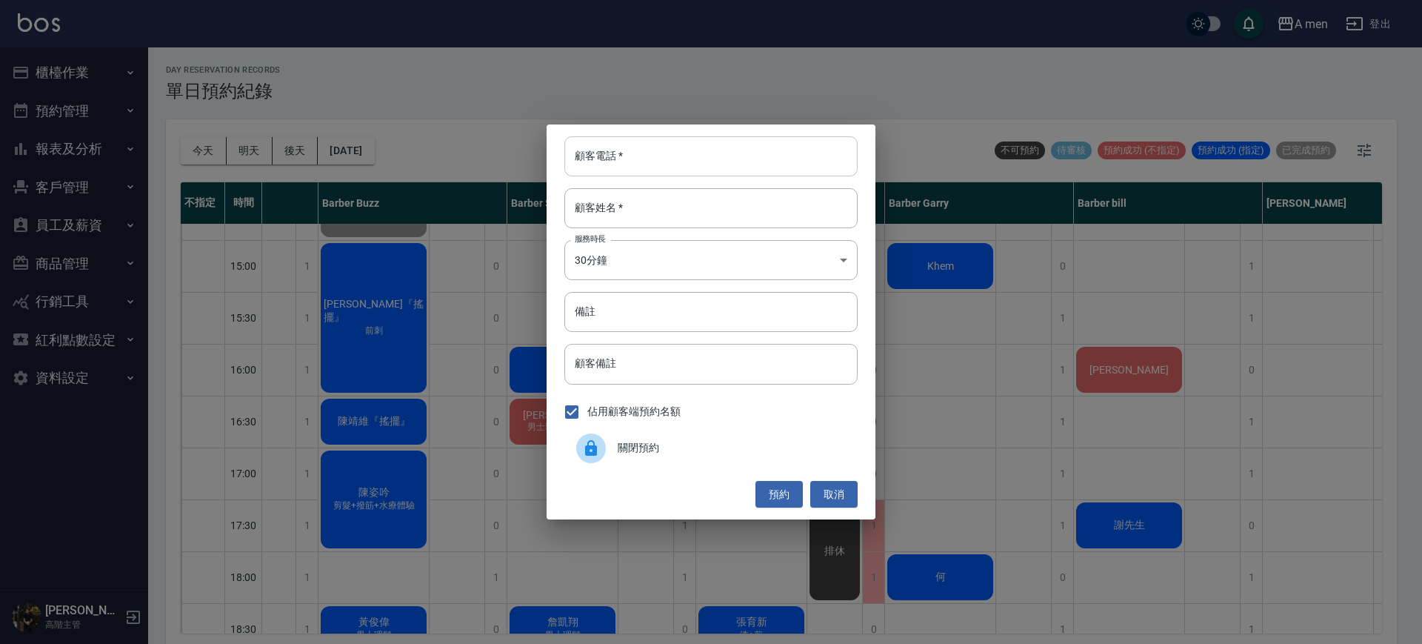
click at [834, 157] on input "顧客電話   *" at bounding box center [710, 156] width 293 height 40
type input "0928553677"
click at [829, 196] on input "顧客姓名   *" at bounding box center [710, 208] width 293 height 40
click at [783, 487] on button "預約" at bounding box center [779, 494] width 47 height 27
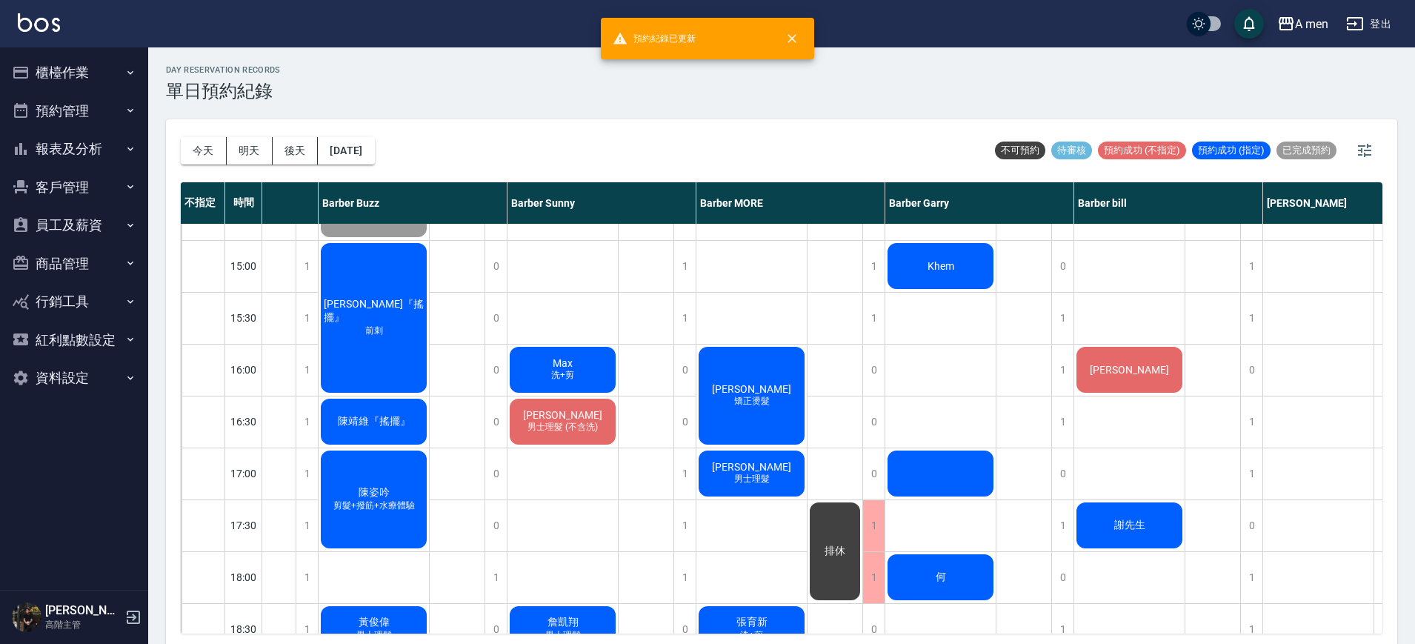
click at [913, 472] on div at bounding box center [940, 473] width 110 height 50
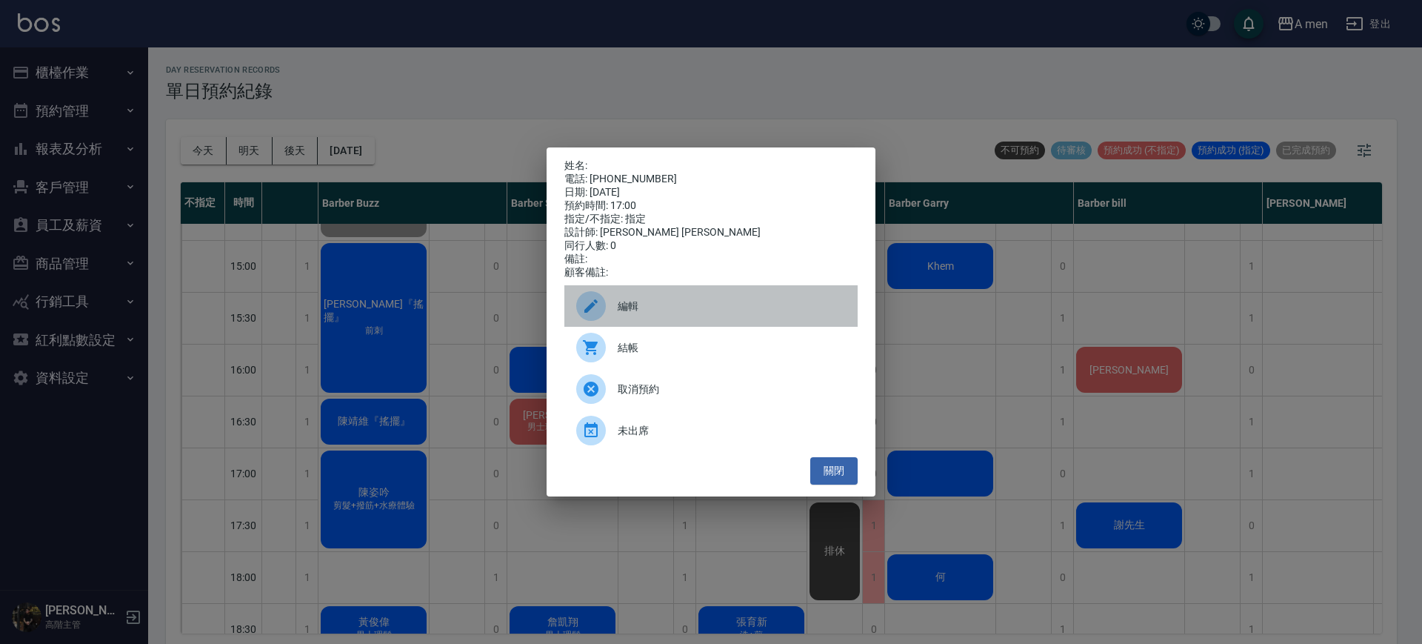
click at [709, 322] on div "編輯" at bounding box center [710, 305] width 293 height 41
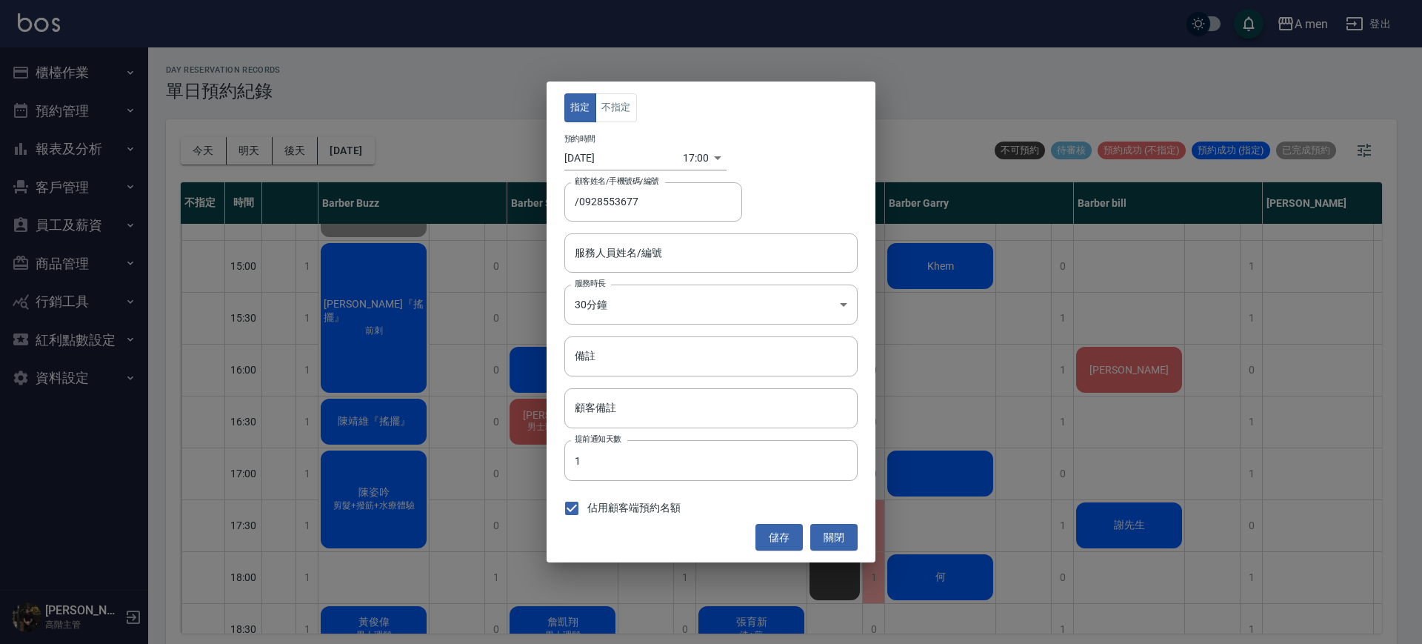
type input "Barber Garry-008"
click at [617, 112] on button "不指定" at bounding box center [616, 107] width 41 height 29
click at [789, 544] on button "儲存" at bounding box center [779, 537] width 47 height 27
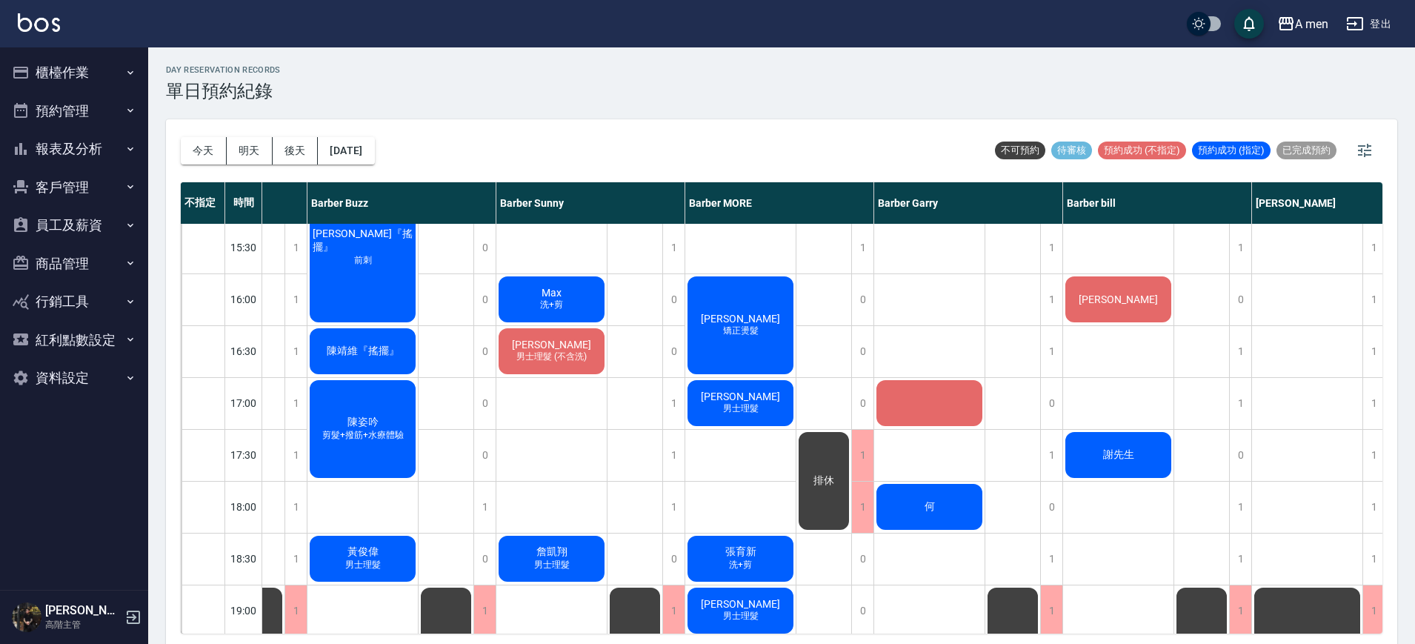
scroll to position [473, 222]
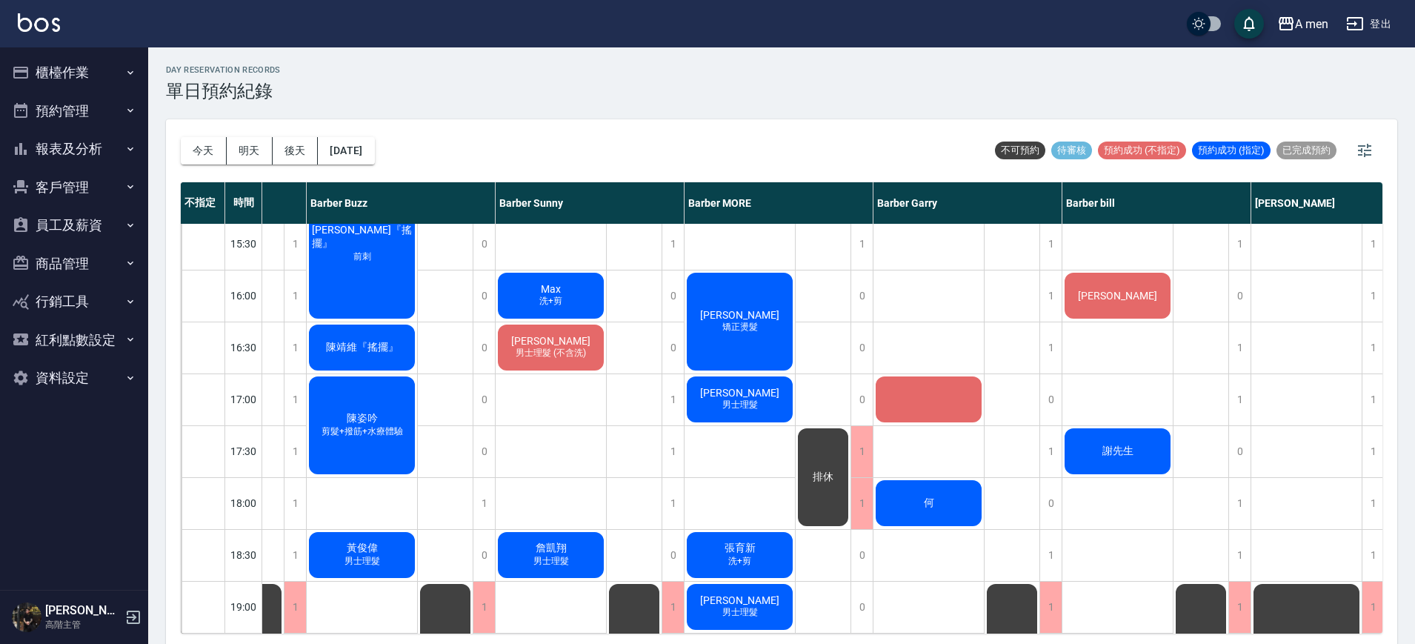
click at [908, 399] on div at bounding box center [928, 399] width 110 height 50
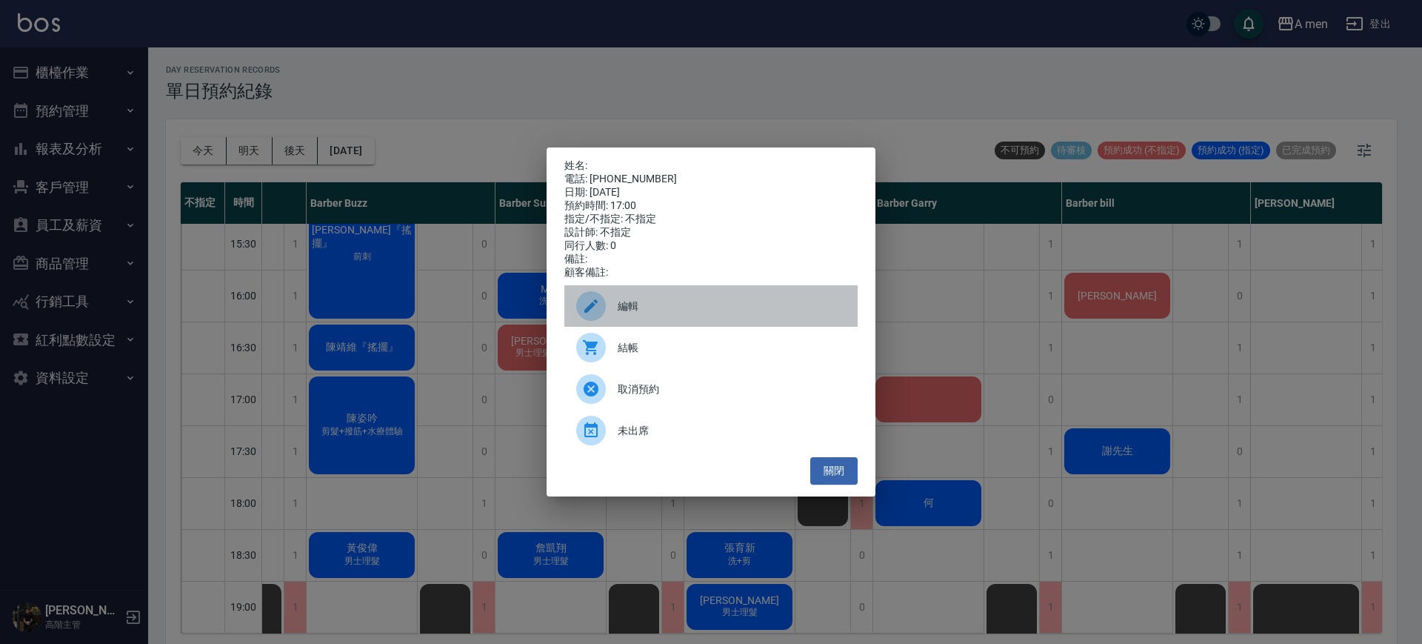
click at [805, 306] on span "編輯" at bounding box center [732, 307] width 228 height 16
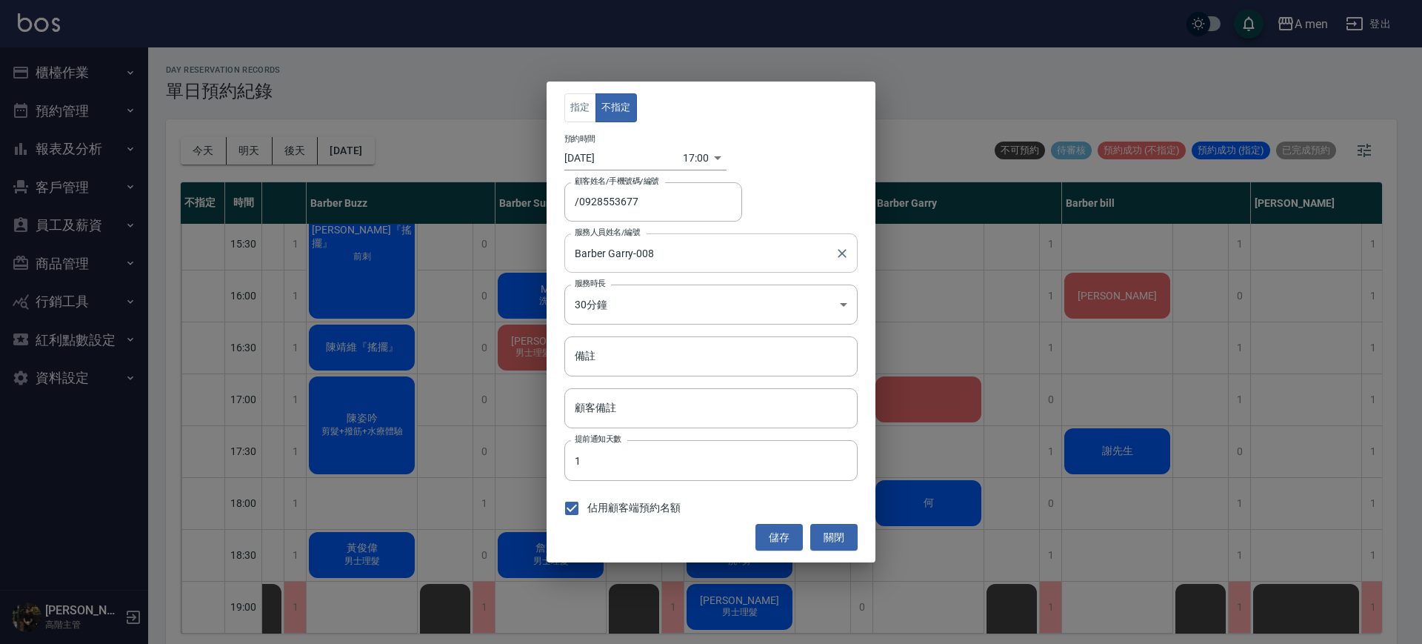
click at [642, 266] on div "Barber Garry-008 服務人員姓名/編號" at bounding box center [710, 252] width 293 height 39
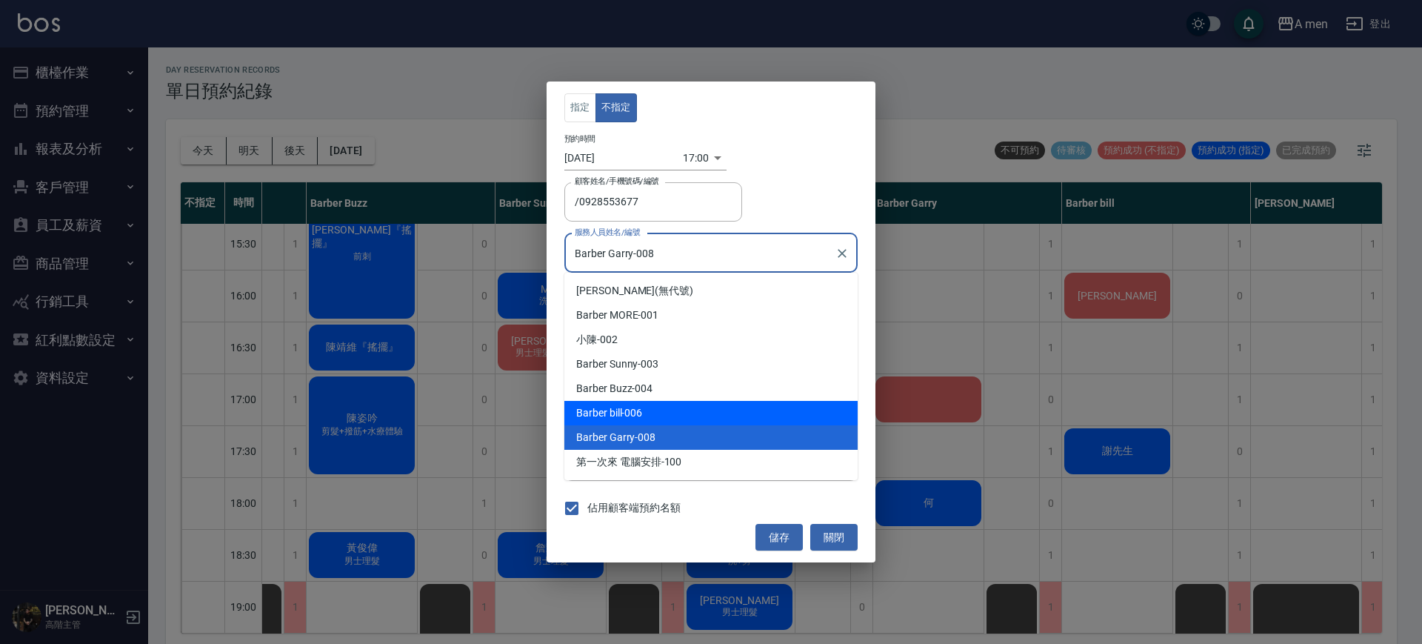
click at [644, 409] on div "Barber bill -006" at bounding box center [710, 413] width 293 height 24
type input "Barber bill-006"
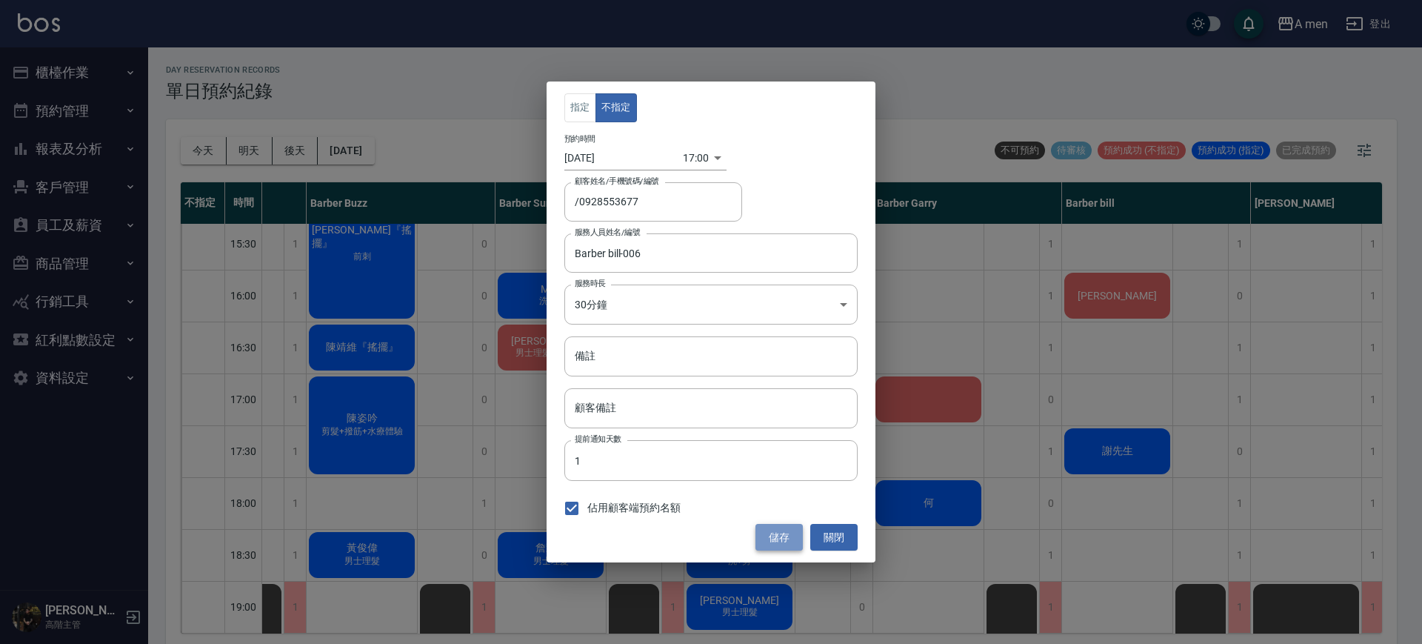
click at [796, 538] on button "儲存" at bounding box center [779, 537] width 47 height 27
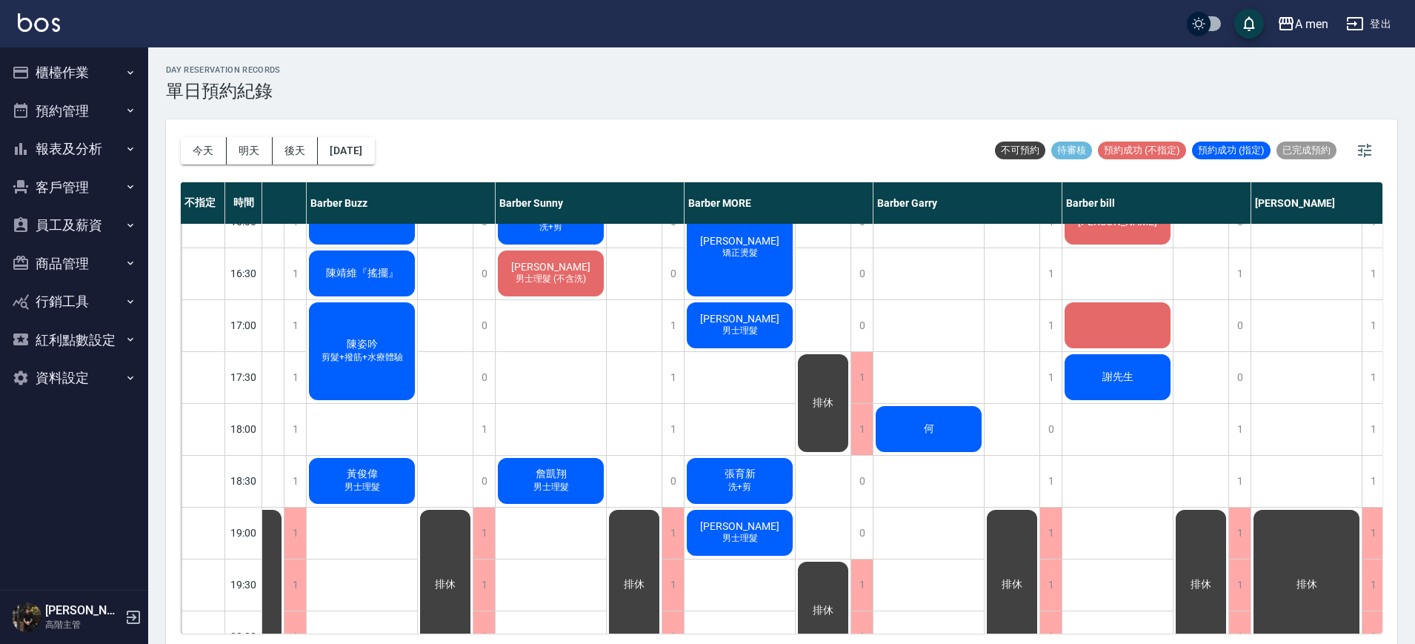
scroll to position [554, 222]
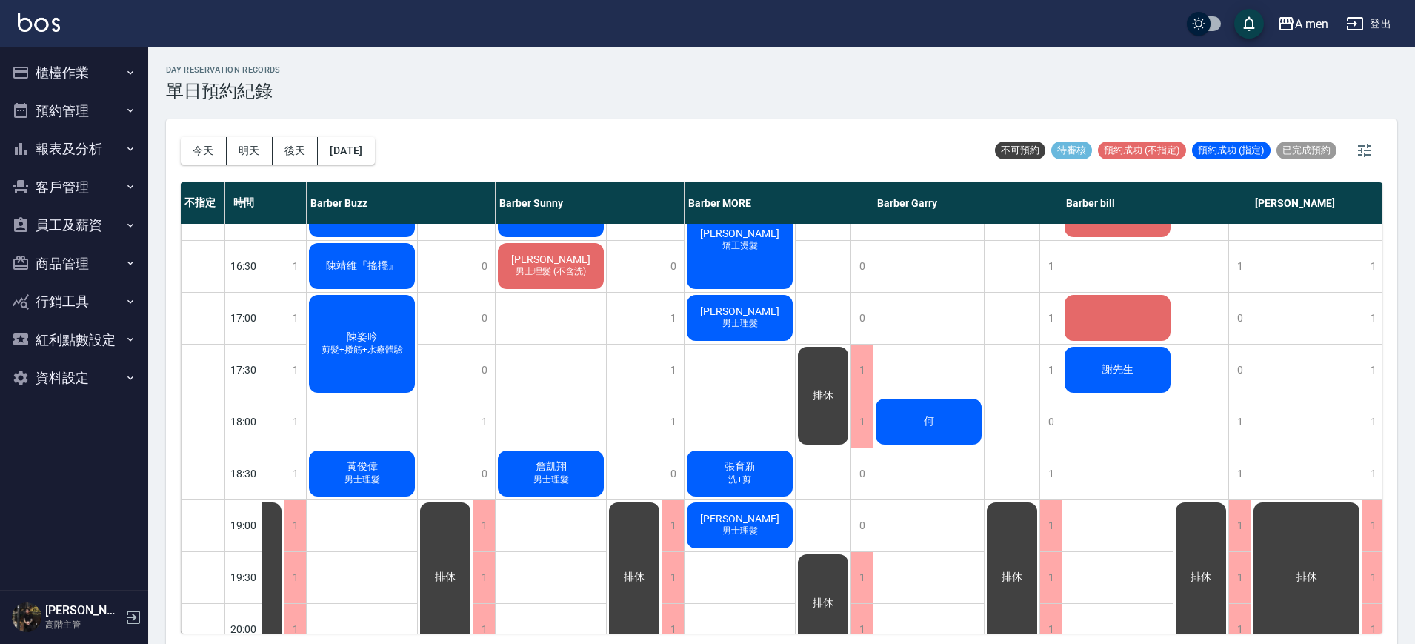
drag, startPoint x: 798, startPoint y: 264, endPoint x: 847, endPoint y: 296, distance: 58.4
click at [847, 296] on div "排休 排休" at bounding box center [824, 318] width 56 height 1296
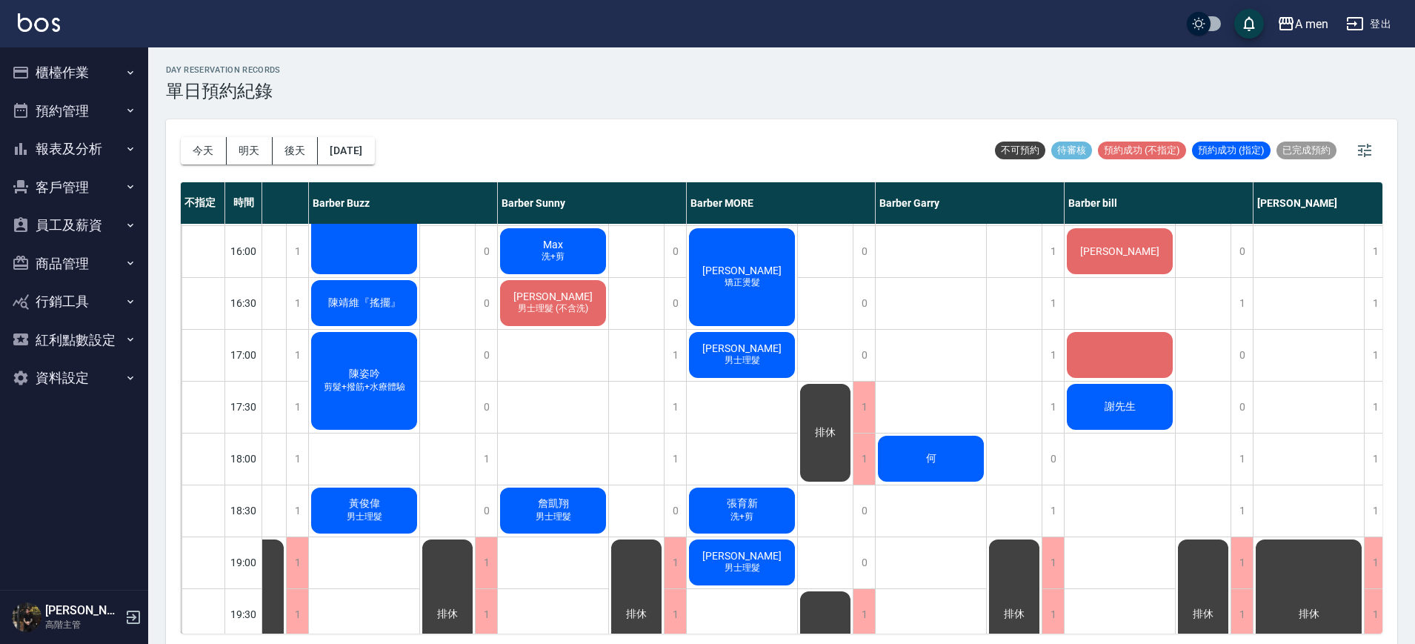
scroll to position [495, 227]
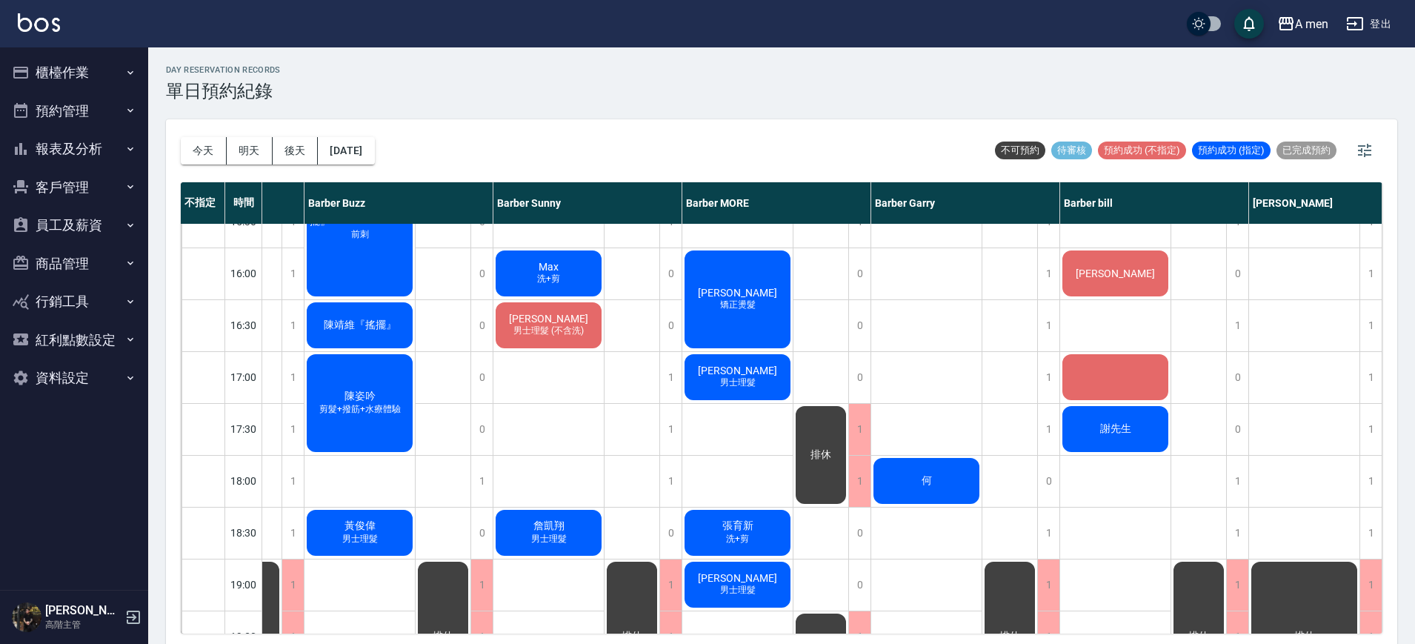
click at [1136, 273] on div "[PERSON_NAME]" at bounding box center [1115, 273] width 110 height 50
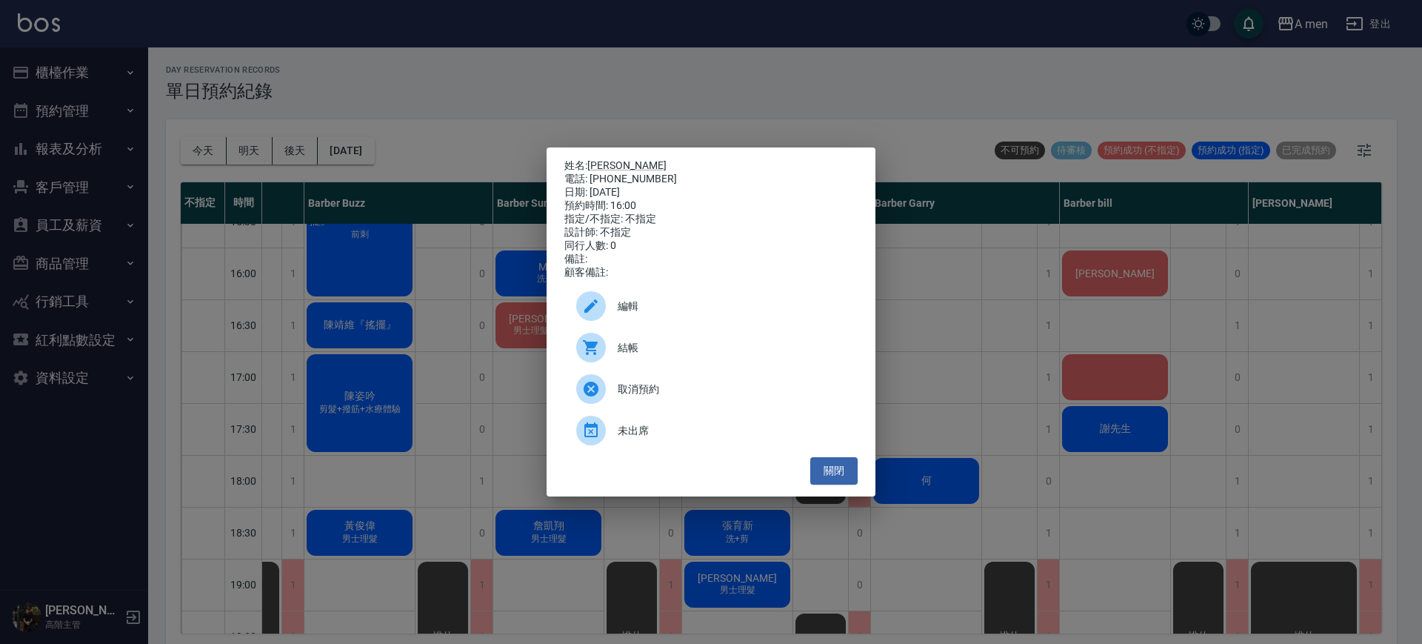
click at [653, 349] on span "結帳" at bounding box center [732, 348] width 228 height 16
click at [665, 39] on div "姓名: 李昱霖 電話: 0966077709 日期: 2025/09/24 預約時間: 16:00 指定/不指定: 不指定 設計師: 不指定 同行人數: 0 …" at bounding box center [711, 322] width 1422 height 644
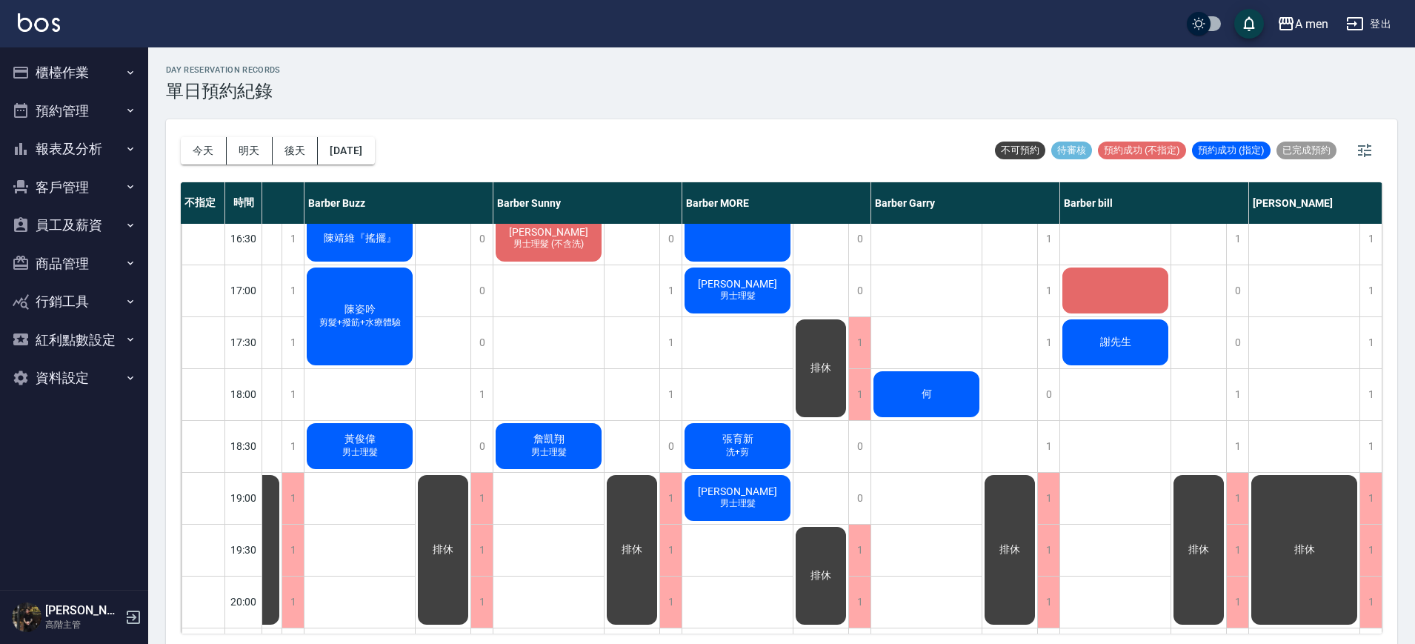
scroll to position [582, 230]
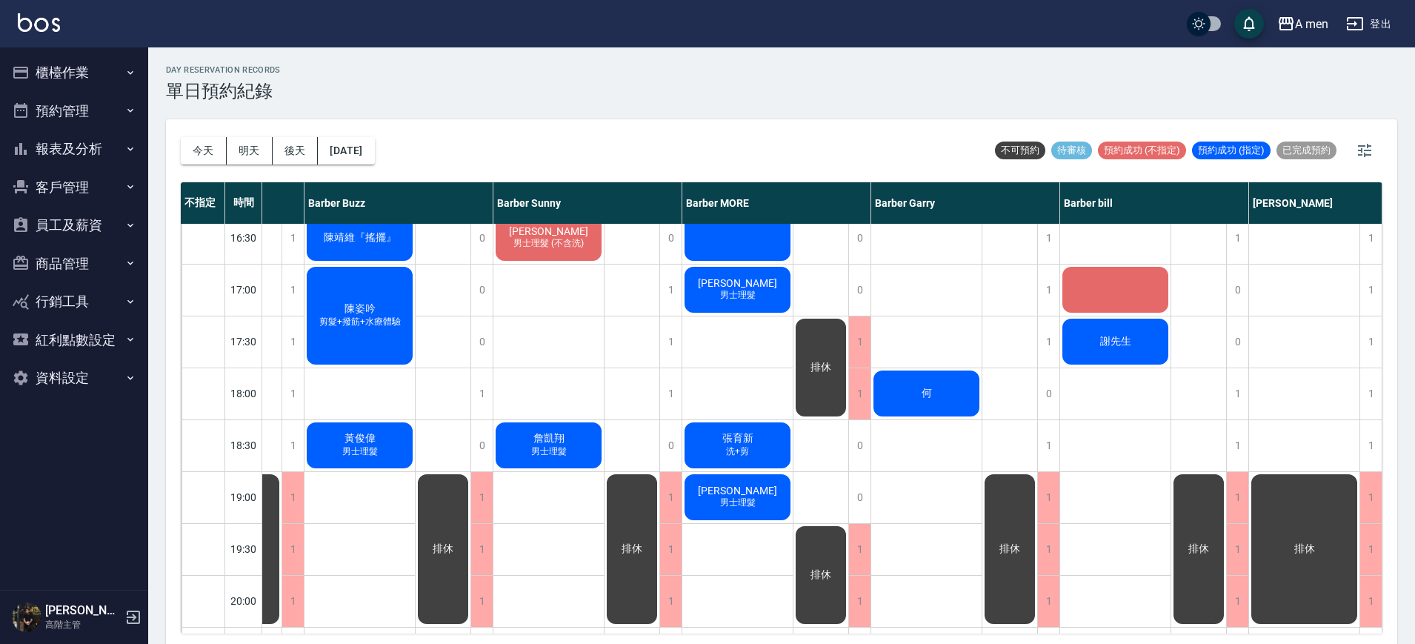
click at [729, 304] on div "Stanley Lu 男士理髮" at bounding box center [737, 289] width 110 height 50
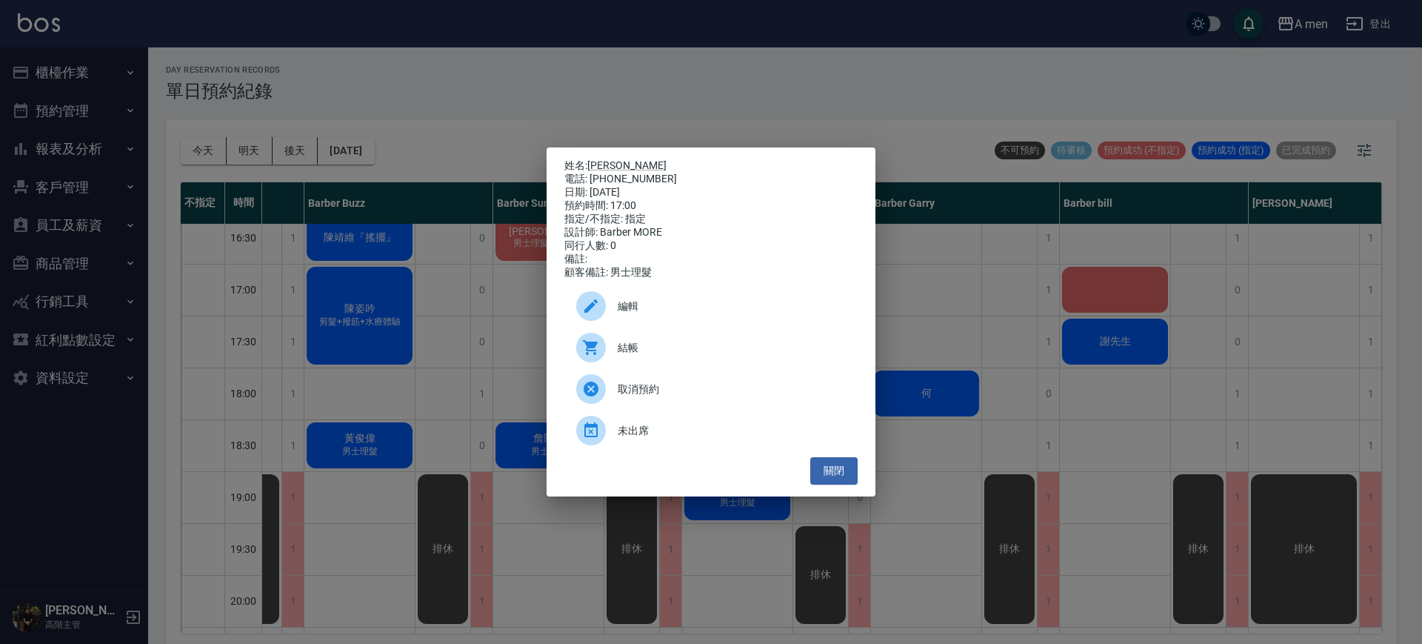
click at [1000, 196] on div "姓名: Stanley Lu 電話: 0979727911 日期: 2025/09/24 預約時間: 17:00 指定/不指定: 指定 設計師: Barber…" at bounding box center [711, 322] width 1422 height 644
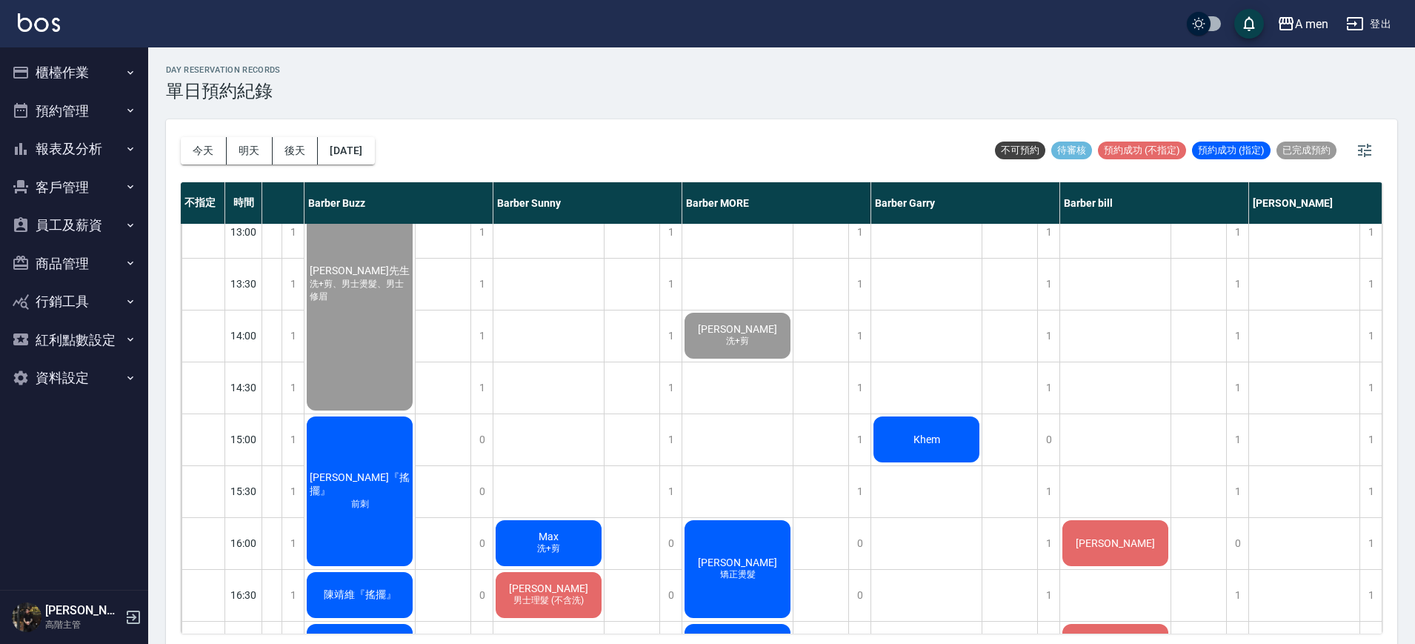
scroll to position [370, 224]
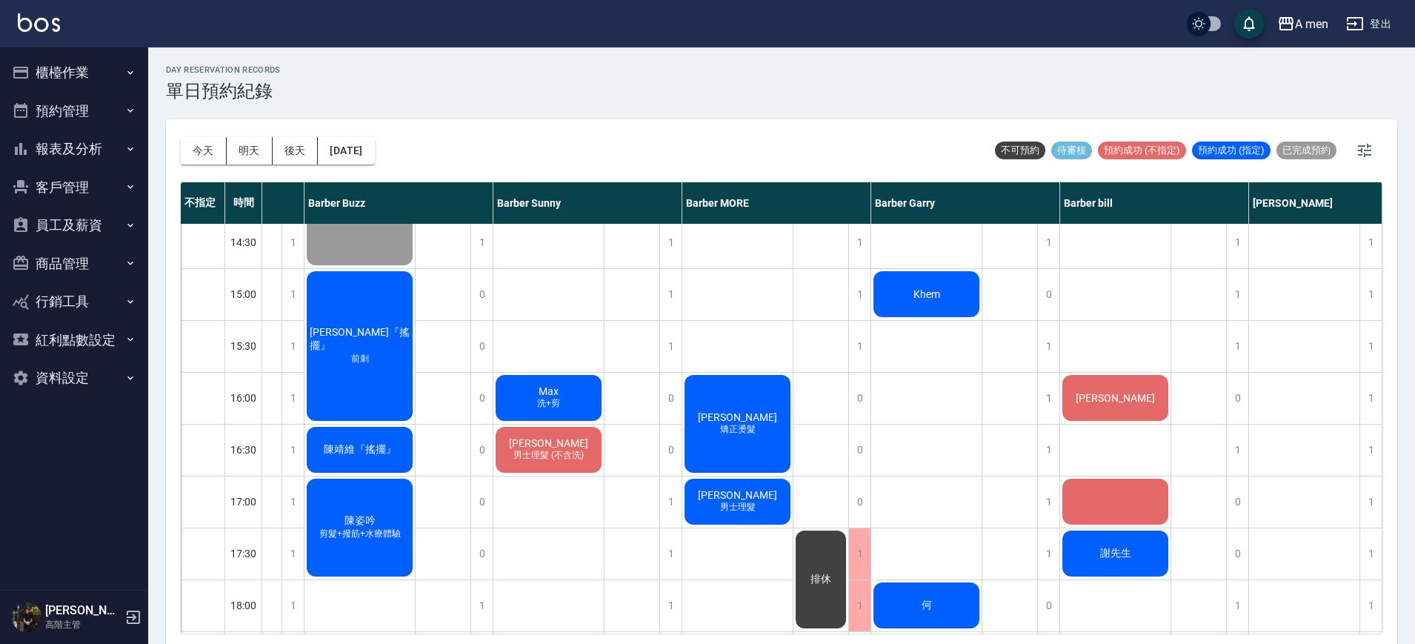
click at [1162, 504] on div at bounding box center [1115, 501] width 110 height 50
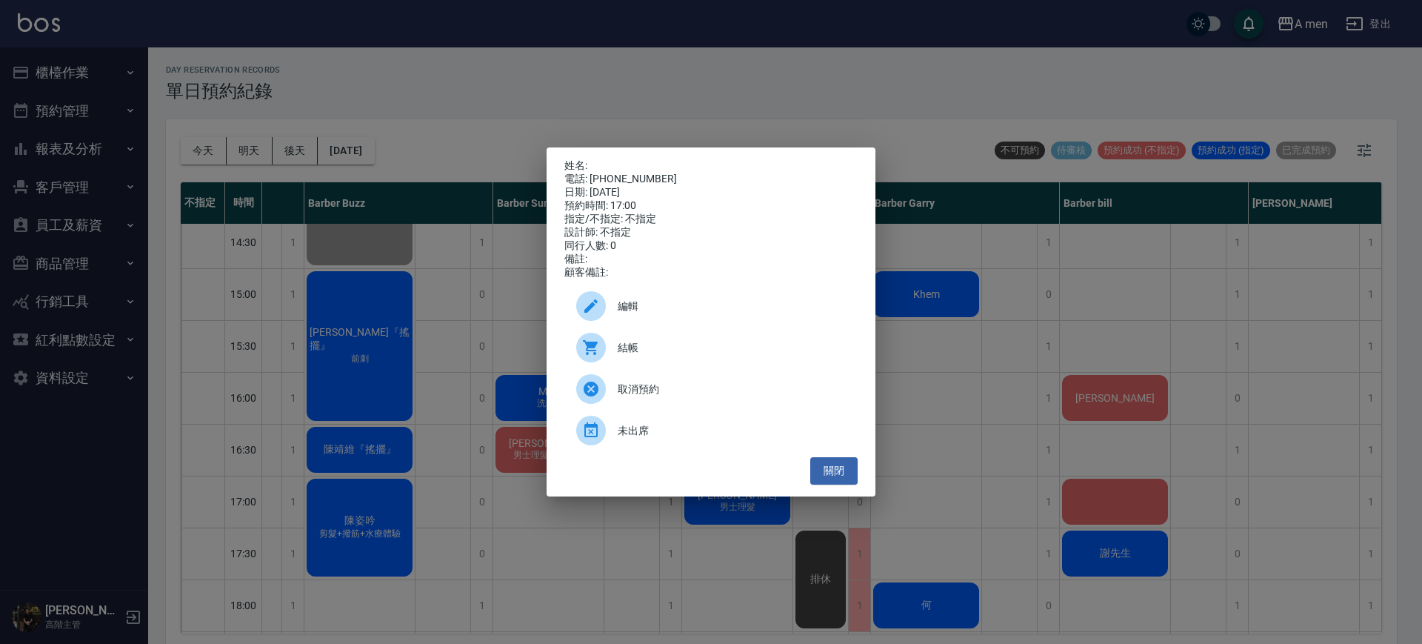
click at [979, 220] on div "姓名: 電話: 0928553677 日期: 2025/09/24 預約時間: 17:00 指定/不指定: 不指定 設計師: 不指定 同行人數: 0 備註: …" at bounding box center [711, 322] width 1422 height 644
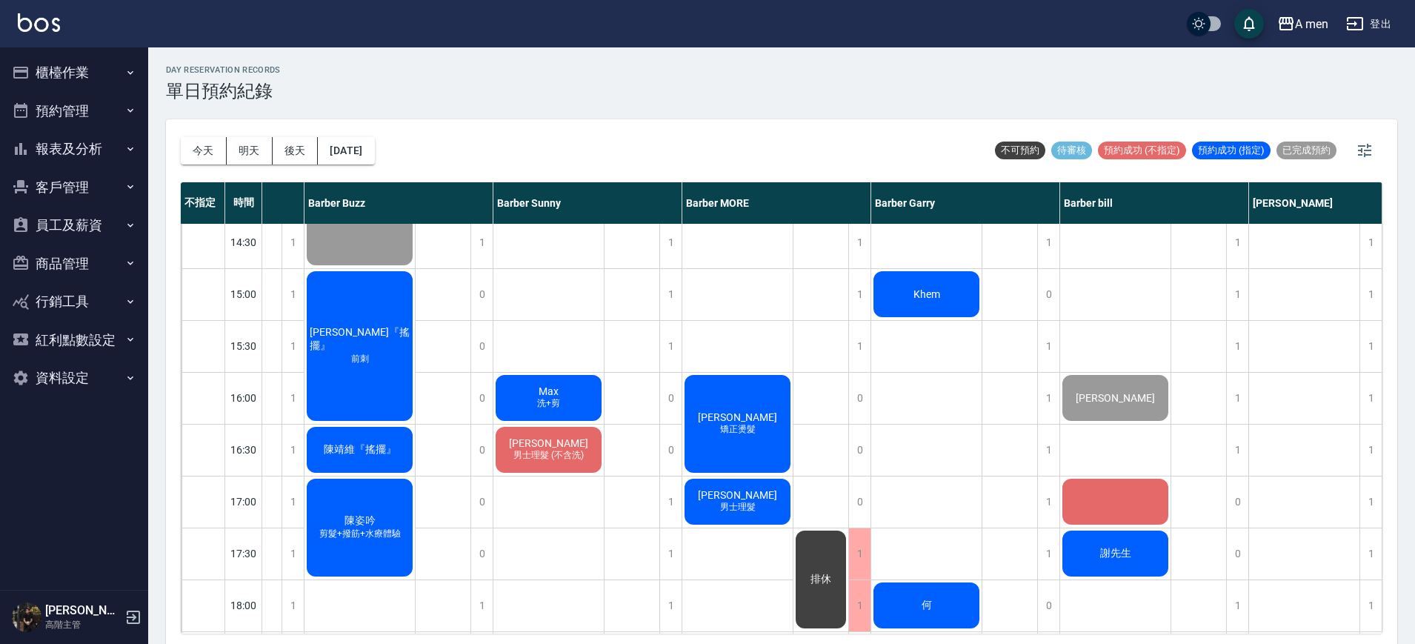
click at [732, 495] on span "Stanley Lu" at bounding box center [737, 495] width 85 height 12
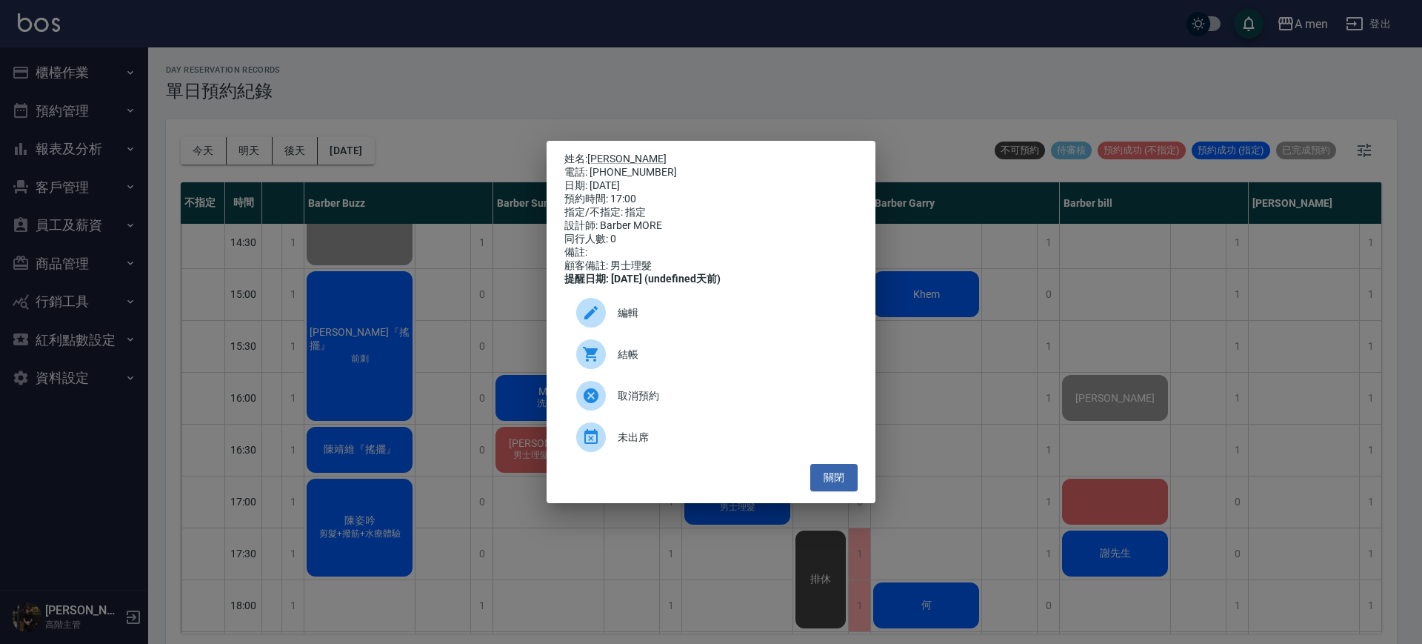
click at [665, 362] on span "結帳" at bounding box center [732, 355] width 228 height 16
click at [853, 491] on button "關閉" at bounding box center [833, 477] width 47 height 27
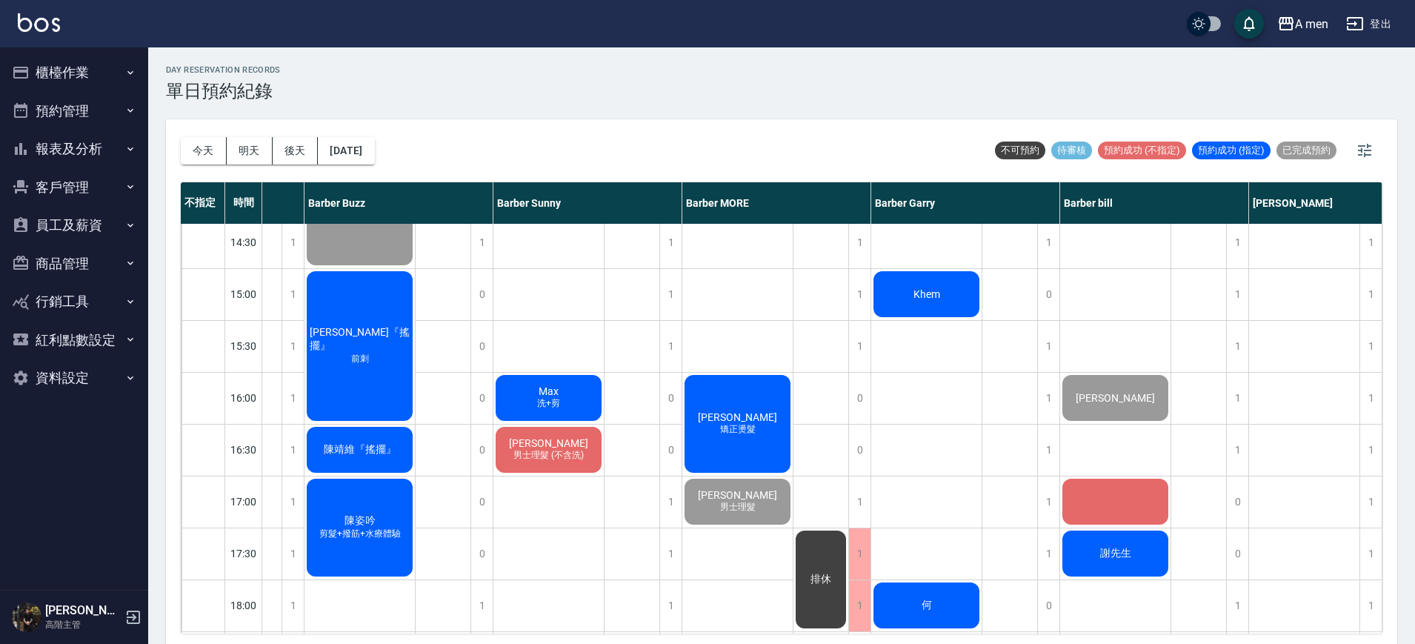
click at [1152, 493] on div at bounding box center [1115, 501] width 110 height 50
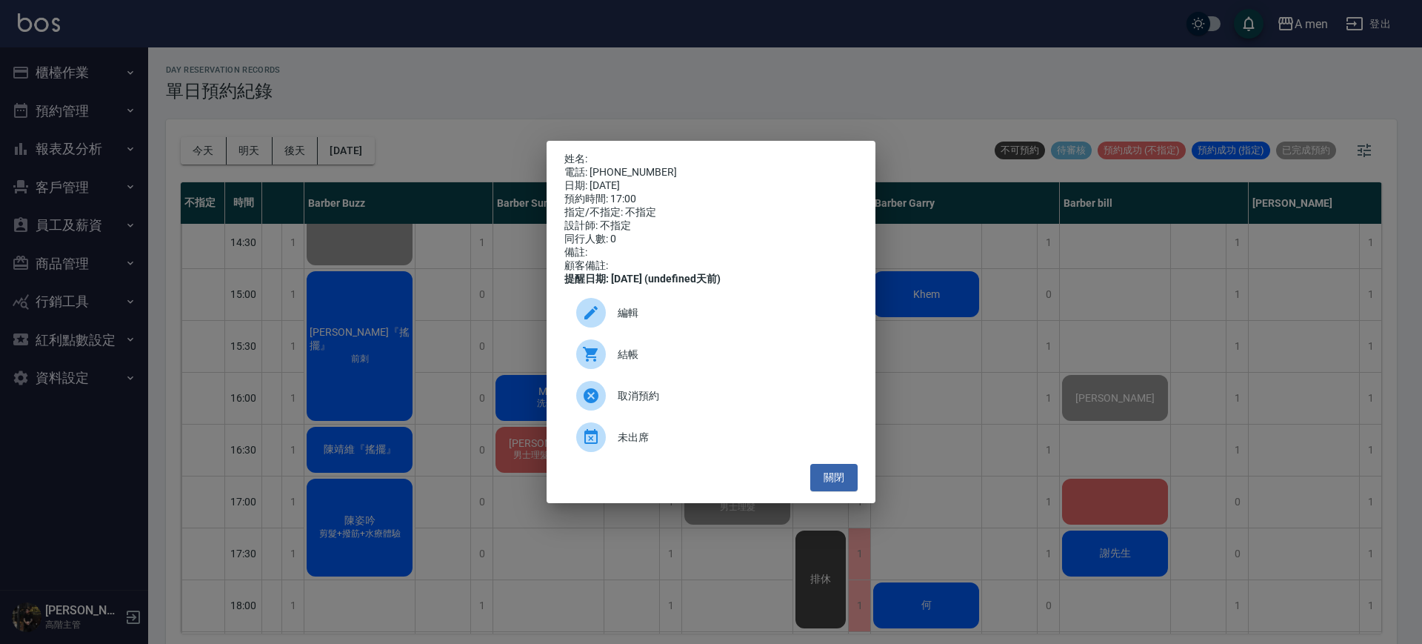
click at [615, 349] on div at bounding box center [596, 354] width 41 height 30
click at [447, 109] on div "姓名: 電話: 0928553677 日期: 2025/09/24 預約時間: 17:00 指定/不指定: 不指定 設計師: 不指定 同行人數: 0 備註: …" at bounding box center [711, 322] width 1422 height 644
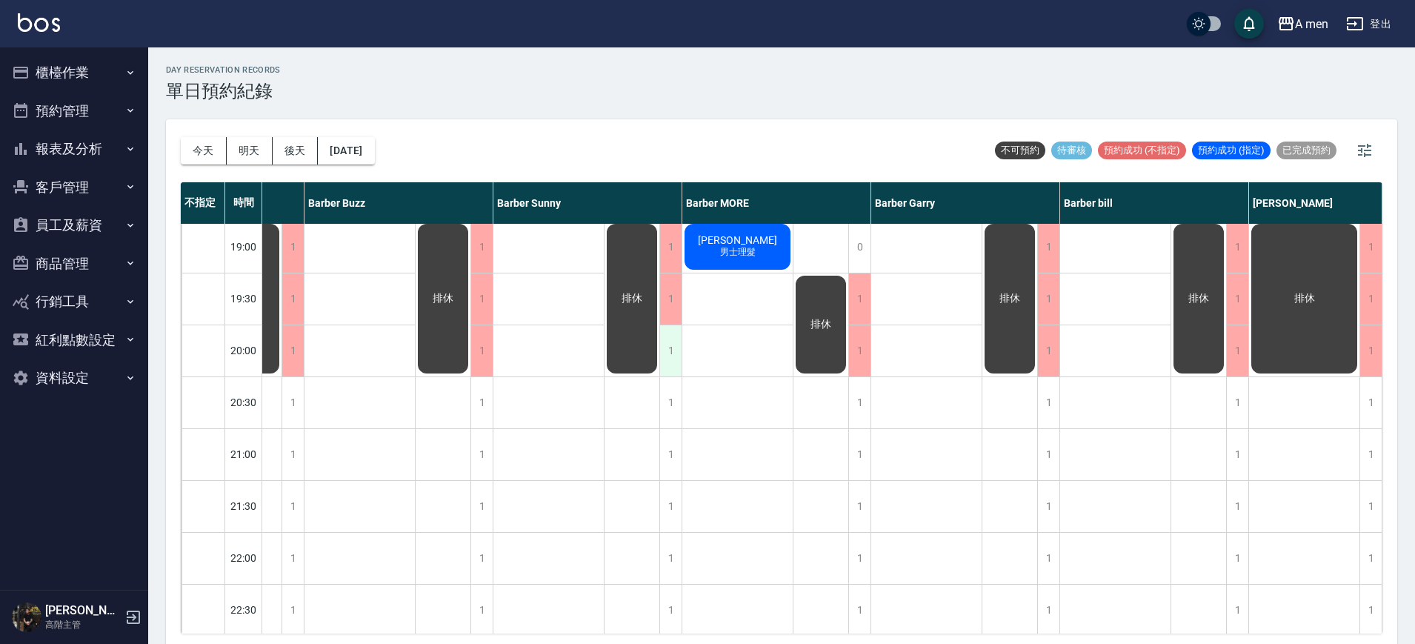
scroll to position [833, 224]
click at [374, 155] on button "[DATE]" at bounding box center [346, 150] width 56 height 27
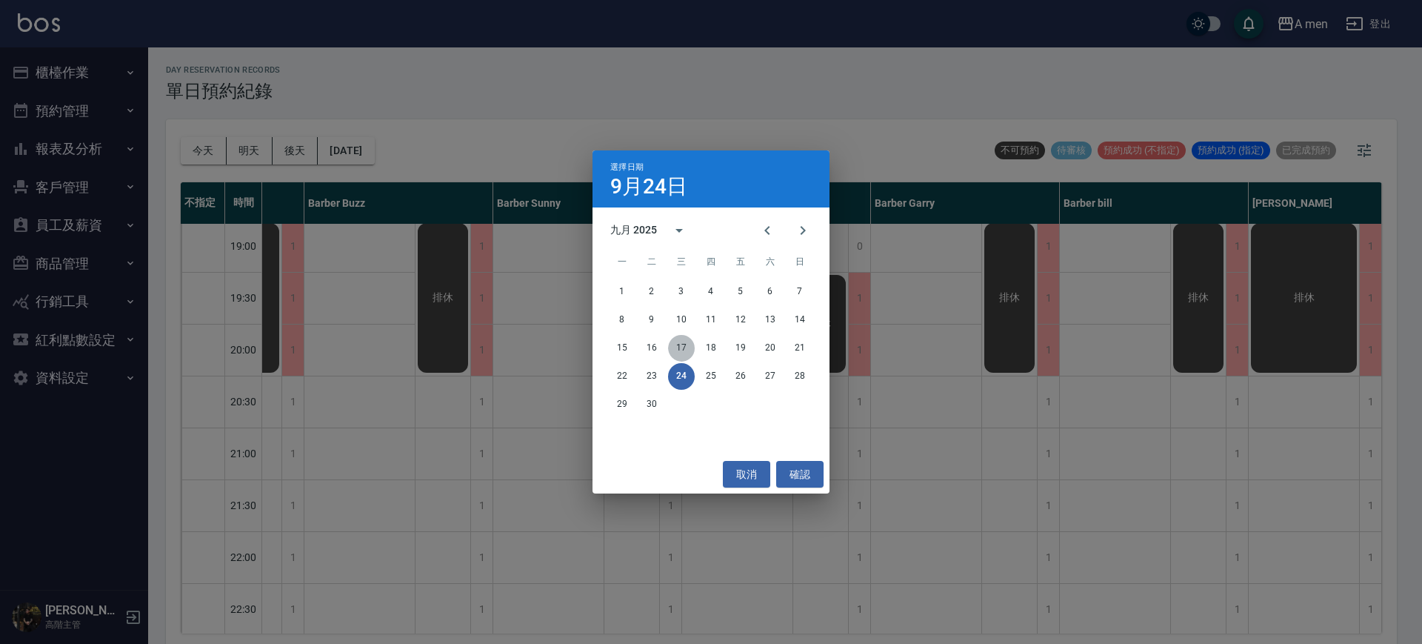
click at [687, 342] on button "17" at bounding box center [681, 348] width 27 height 27
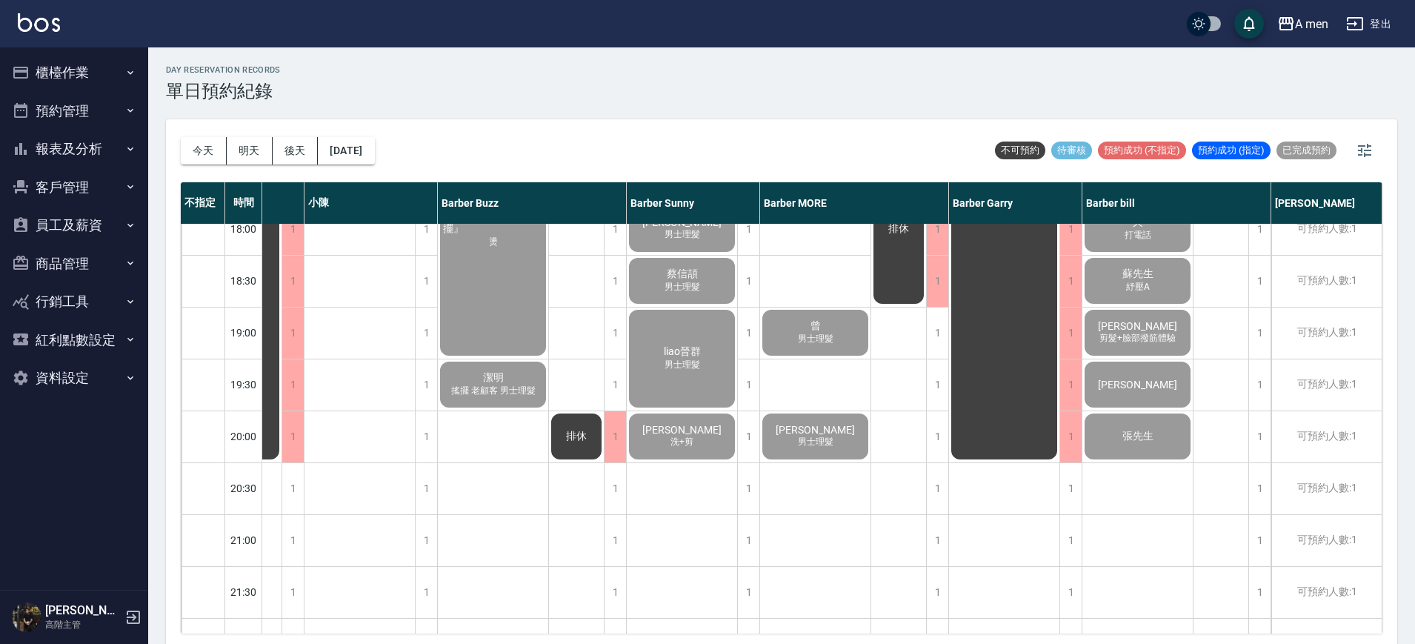
scroll to position [716, 99]
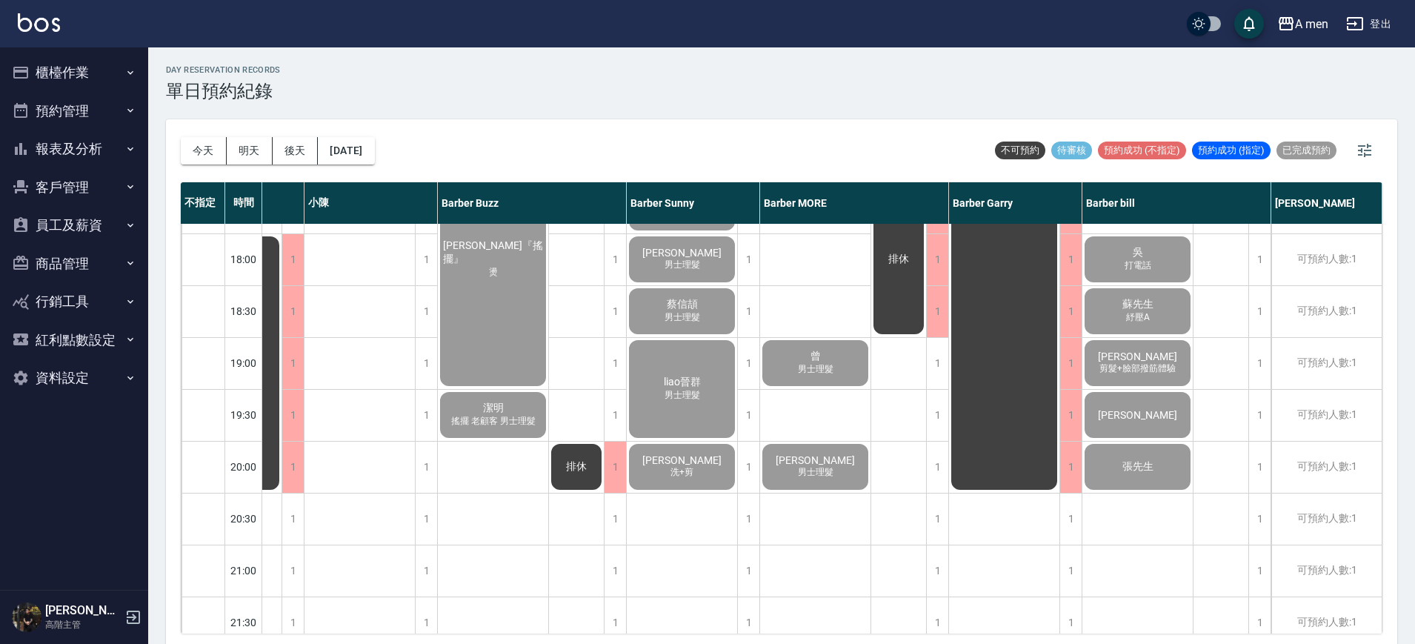
click at [1139, 319] on span "紓壓A" at bounding box center [1138, 317] width 30 height 13
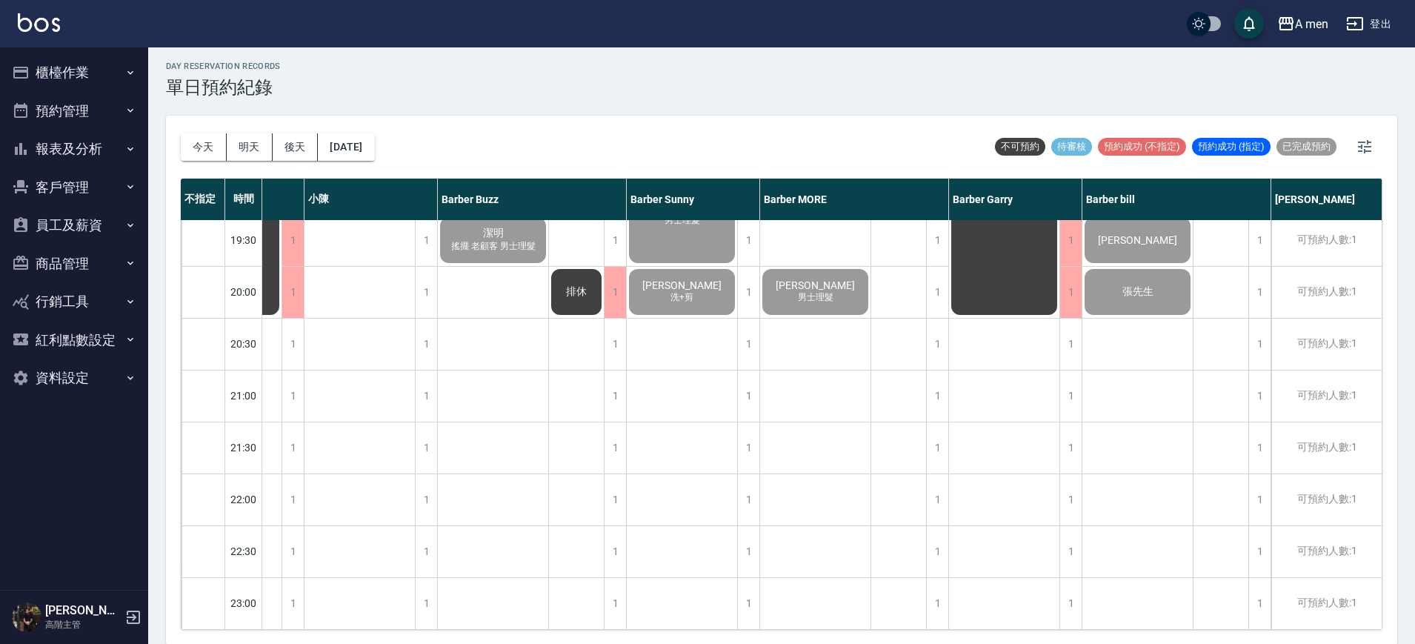
scroll to position [0, 0]
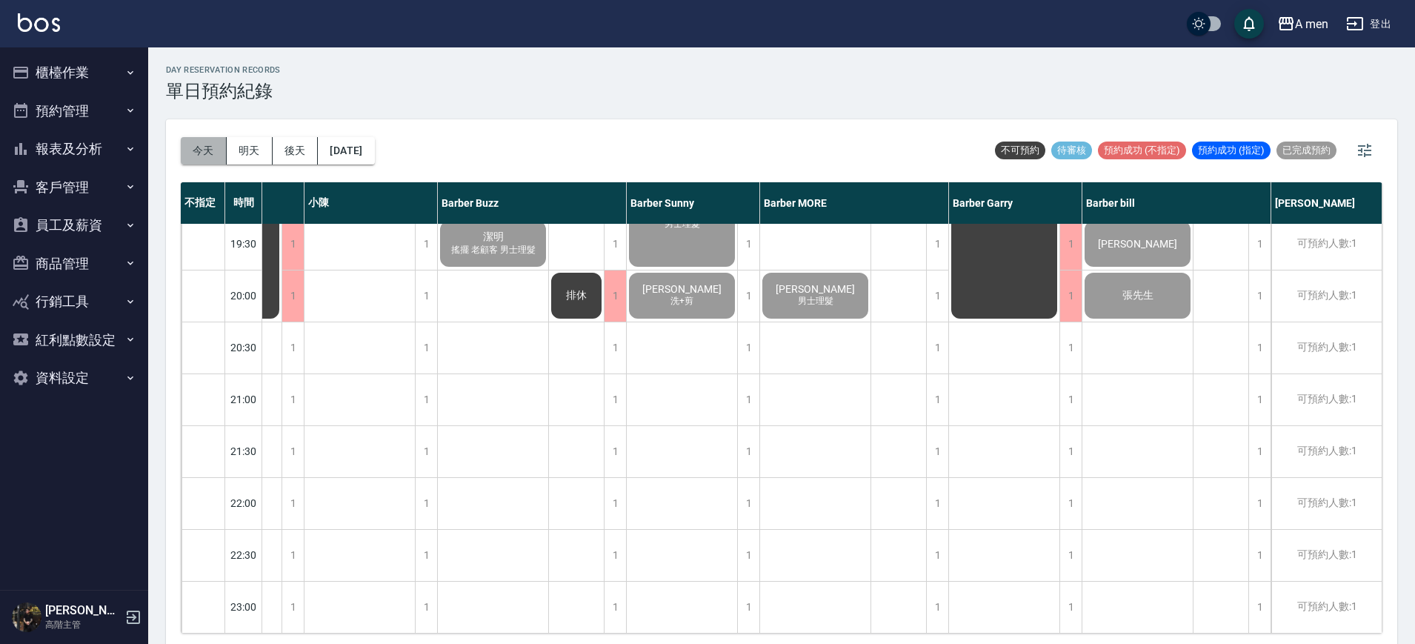
click at [186, 146] on button "今天" at bounding box center [204, 150] width 46 height 27
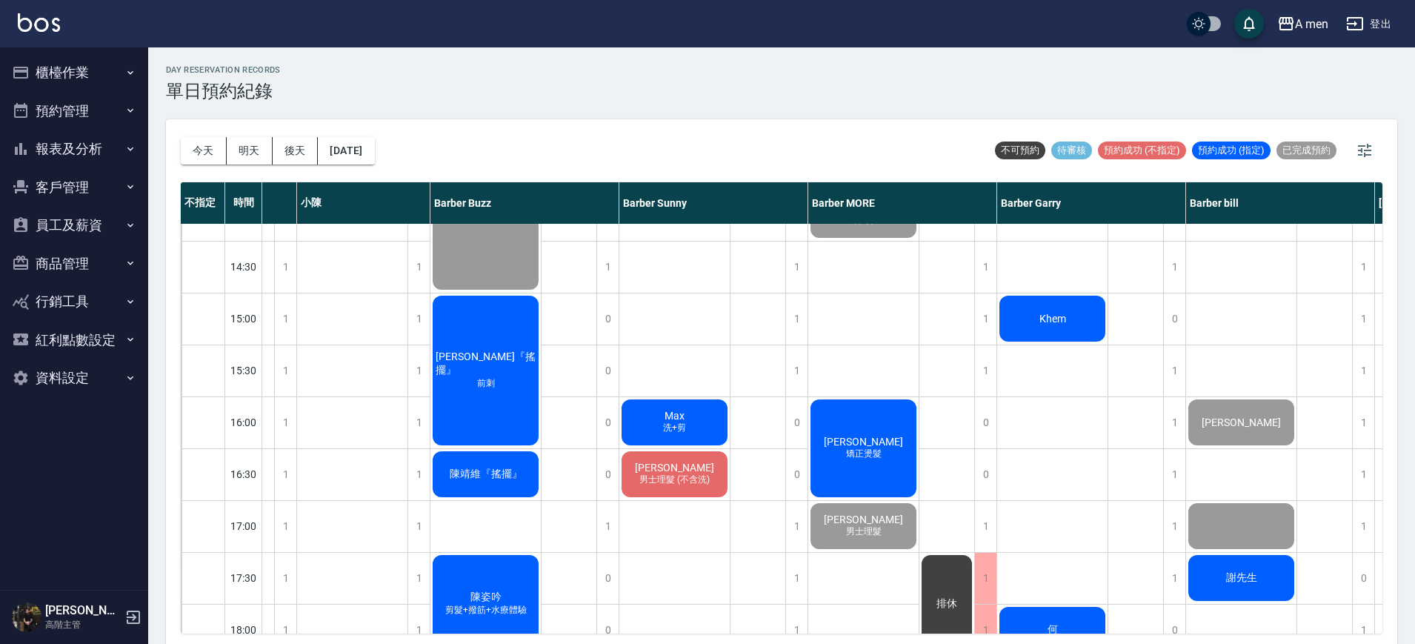
scroll to position [531, 99]
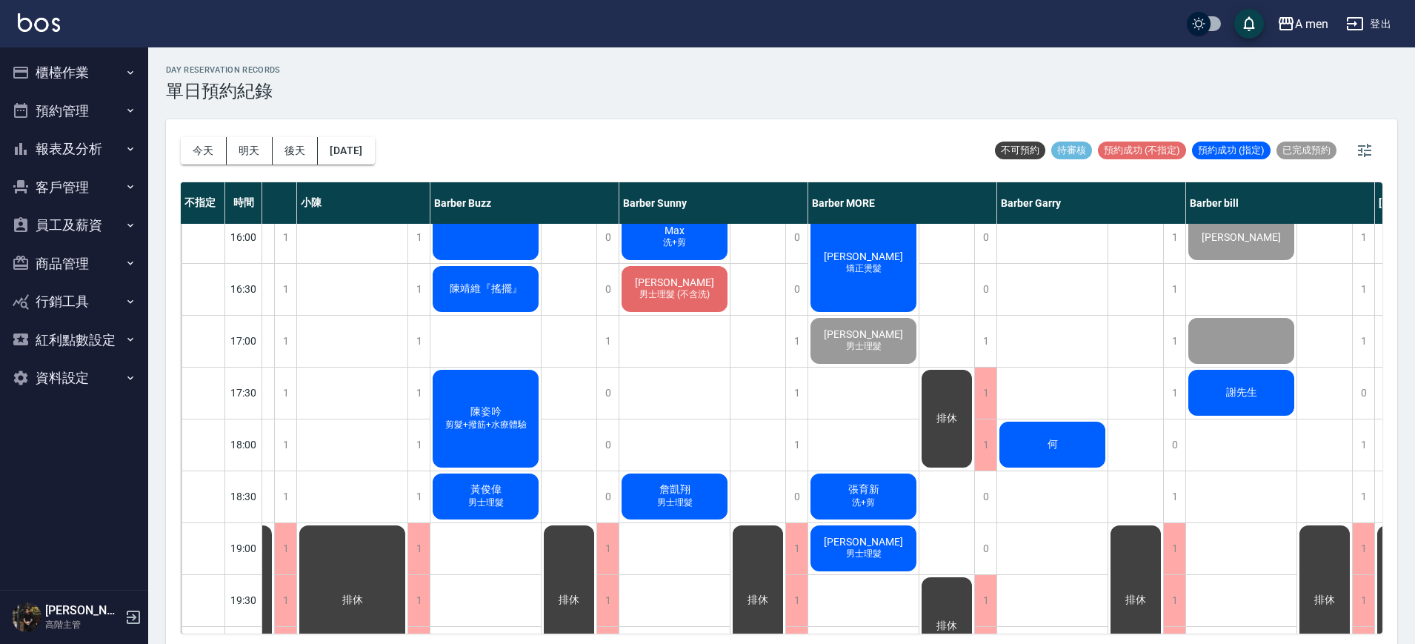
click at [509, 282] on span "陳靖維『搖擺』" at bounding box center [486, 288] width 79 height 13
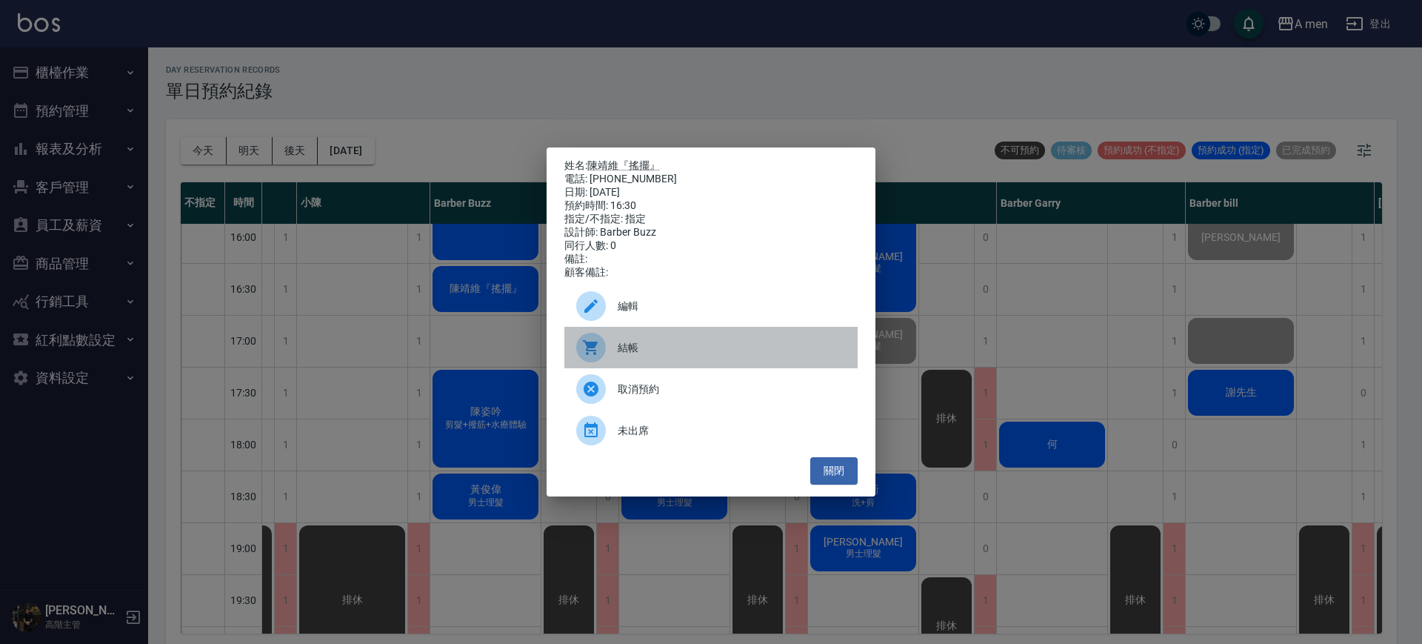
click at [616, 356] on div at bounding box center [596, 348] width 41 height 30
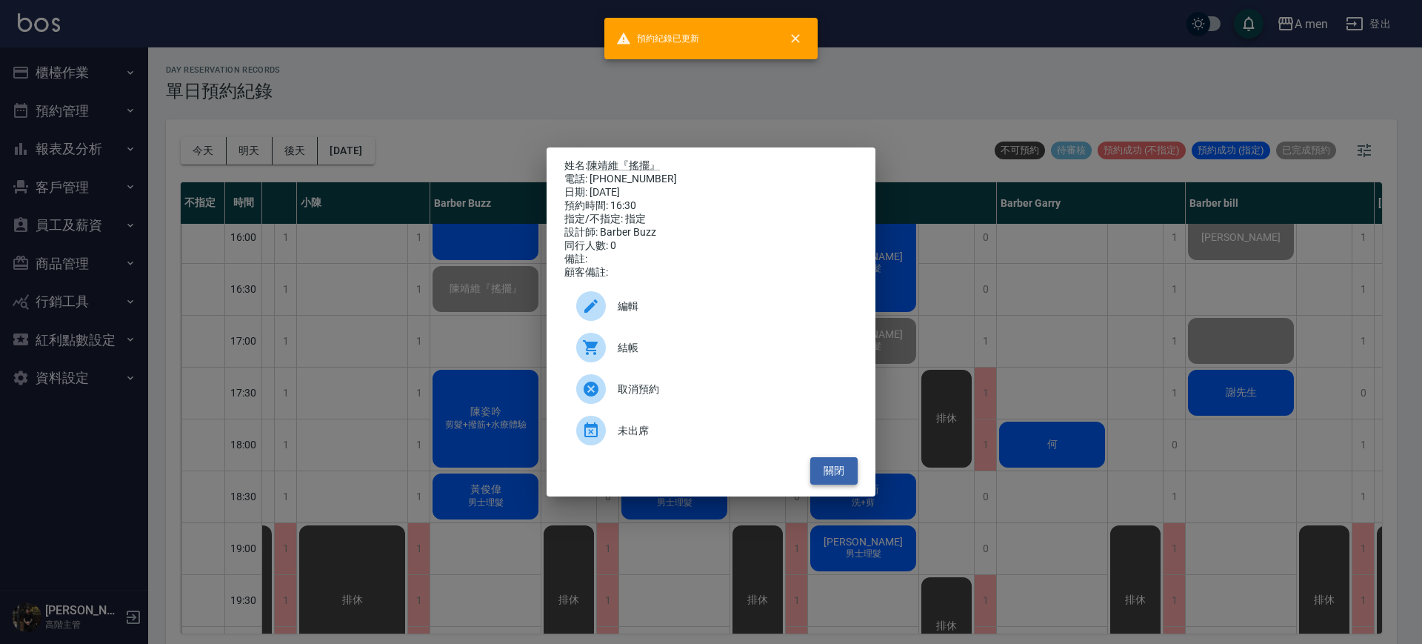
click at [834, 470] on button "關閉" at bounding box center [833, 470] width 47 height 27
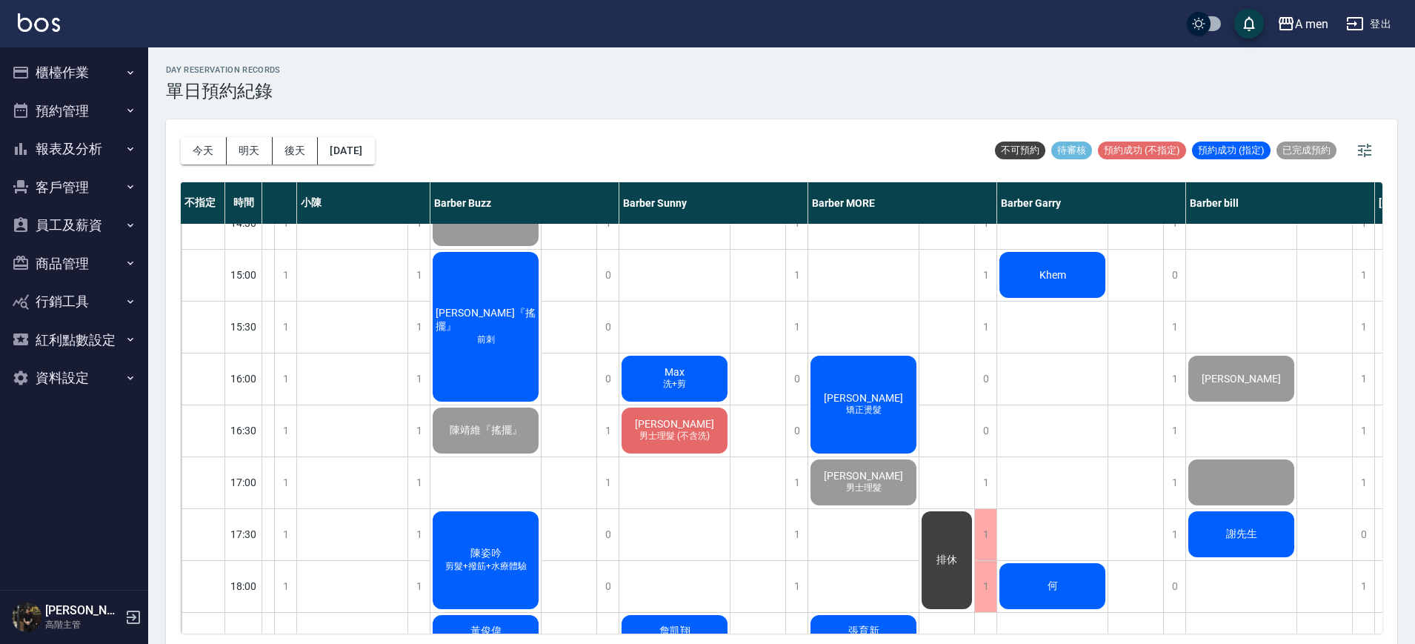
scroll to position [346, 99]
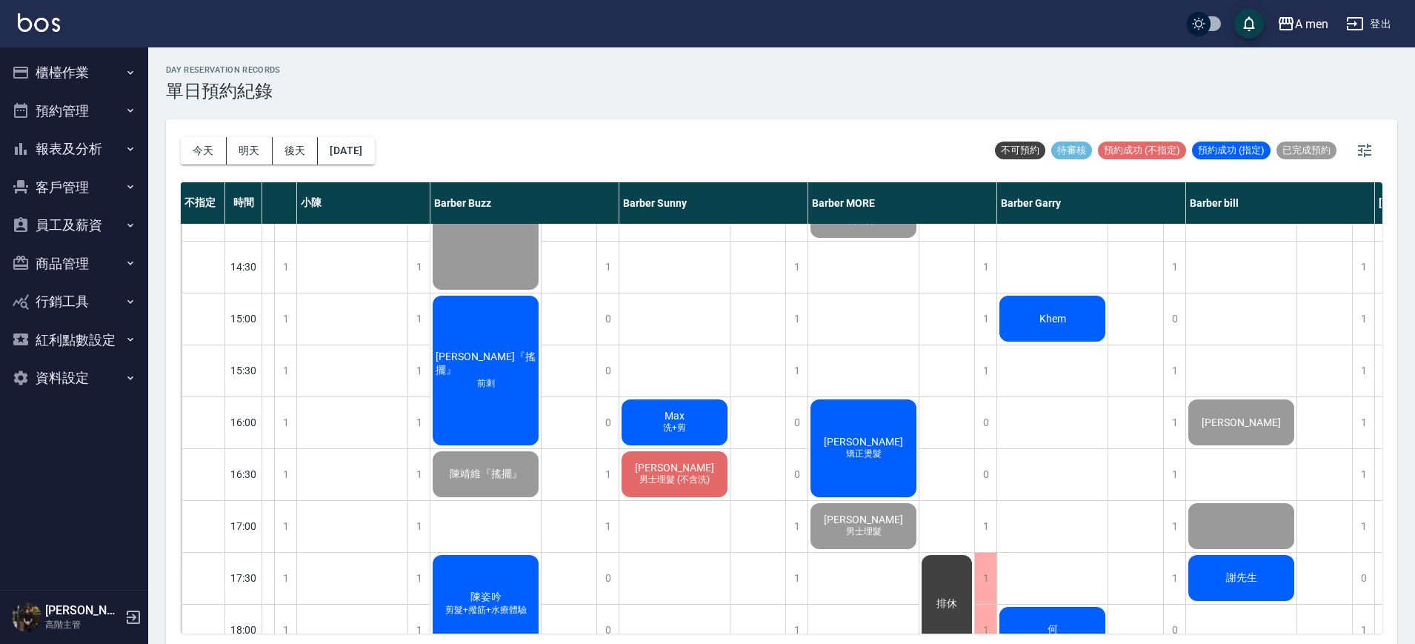
click at [476, 369] on span "施奕邦『搖擺』" at bounding box center [486, 363] width 106 height 27
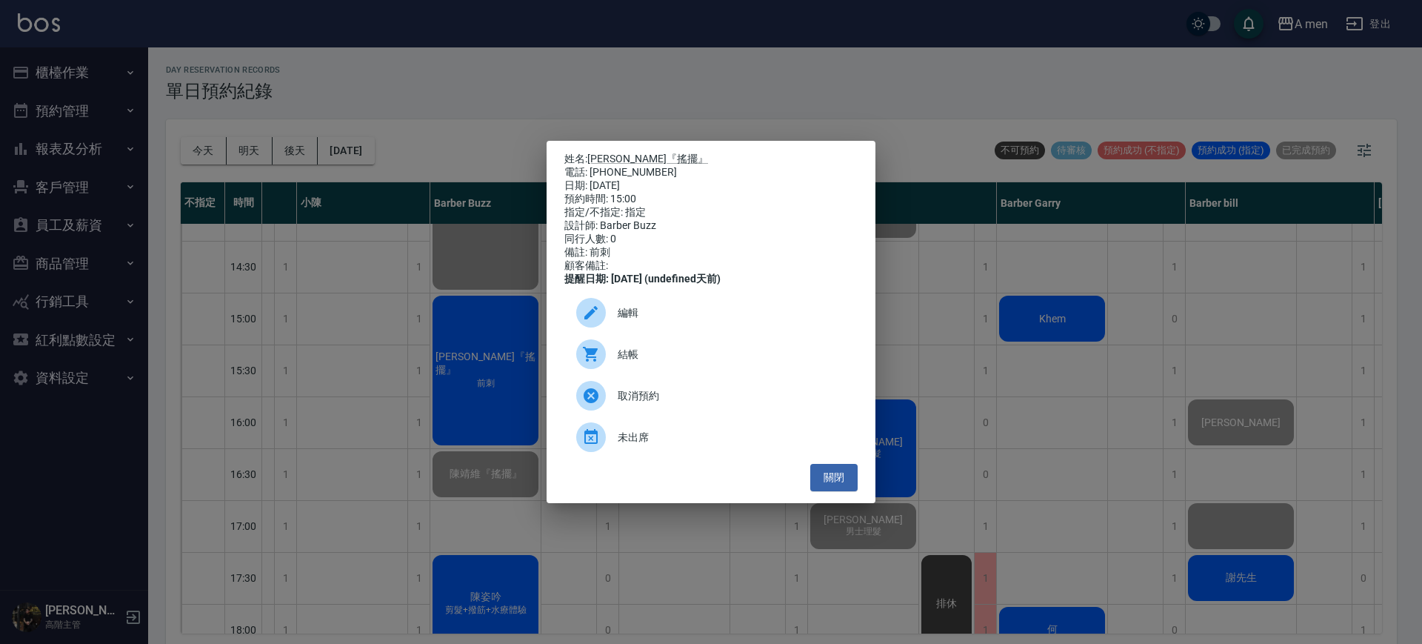
click at [650, 352] on div "結帳" at bounding box center [710, 353] width 293 height 41
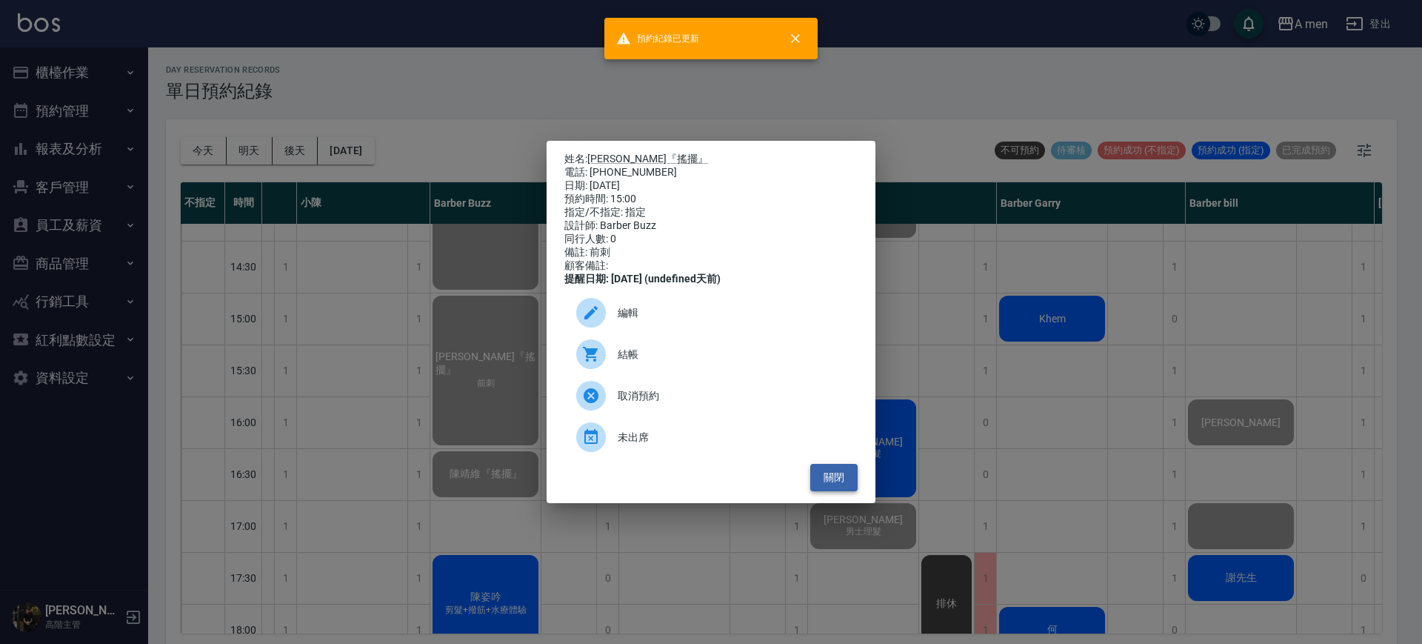
click at [836, 490] on button "關閉" at bounding box center [833, 477] width 47 height 27
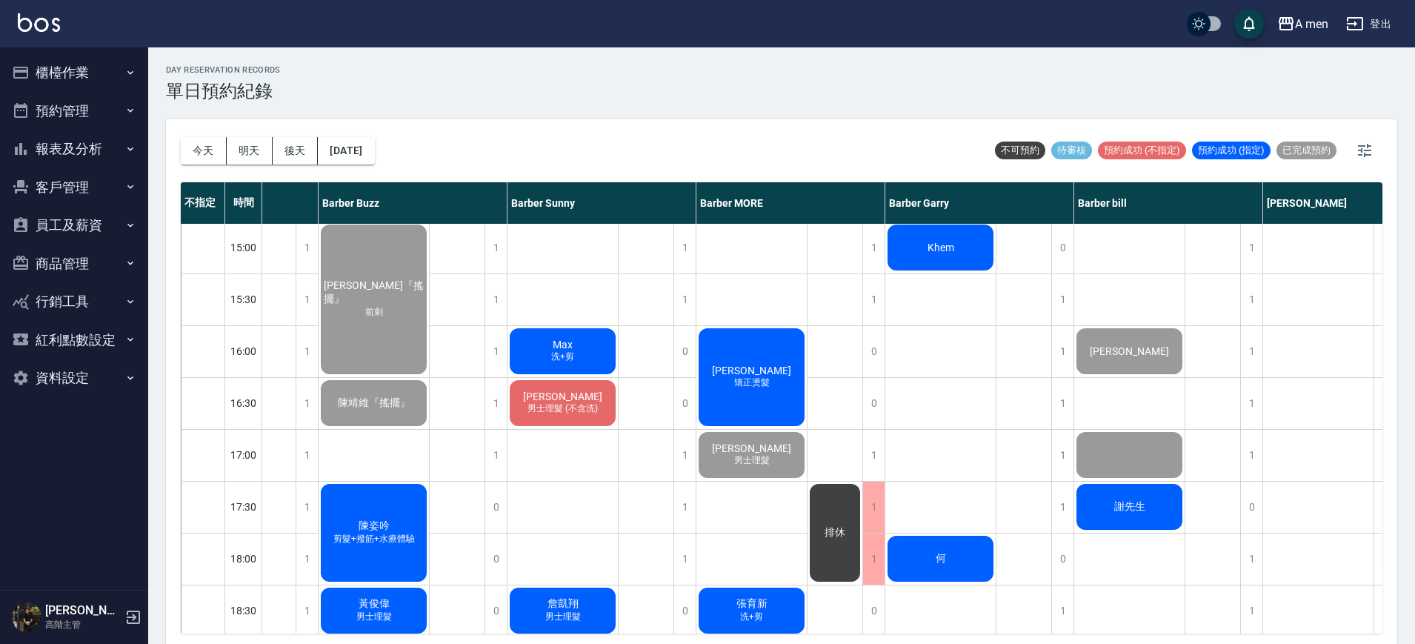
scroll to position [296, 210]
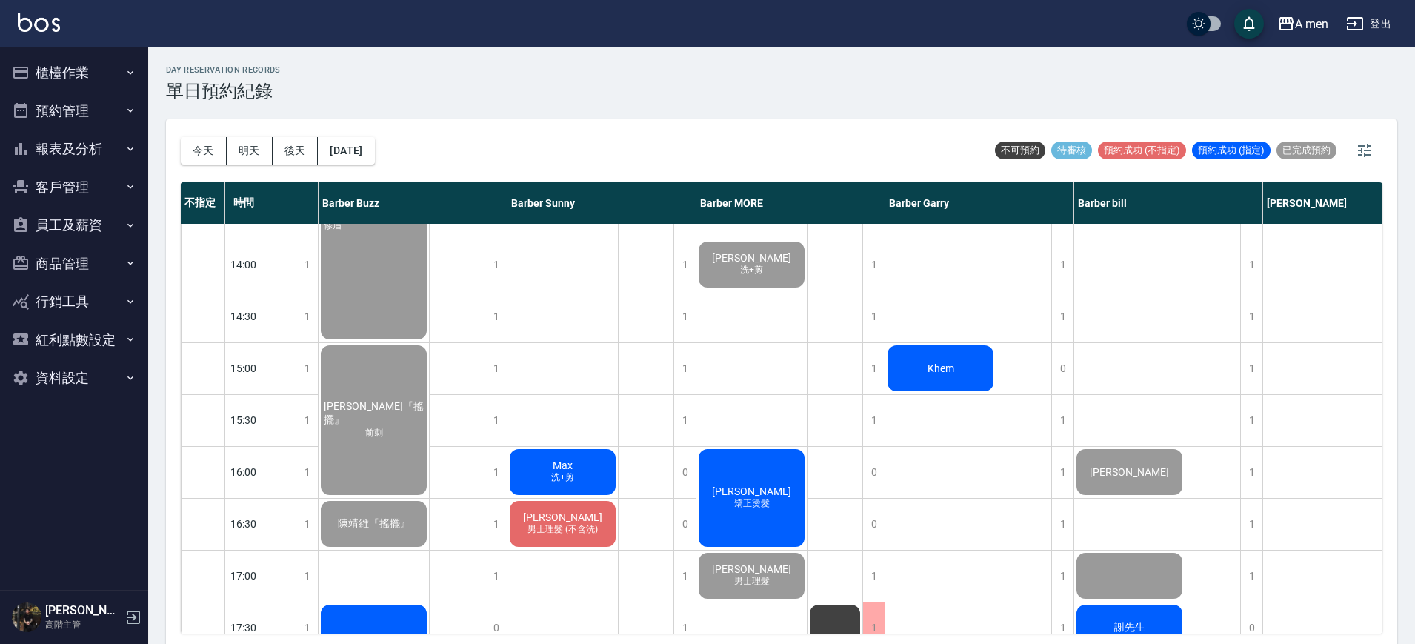
click at [969, 374] on div "Khem" at bounding box center [940, 368] width 110 height 50
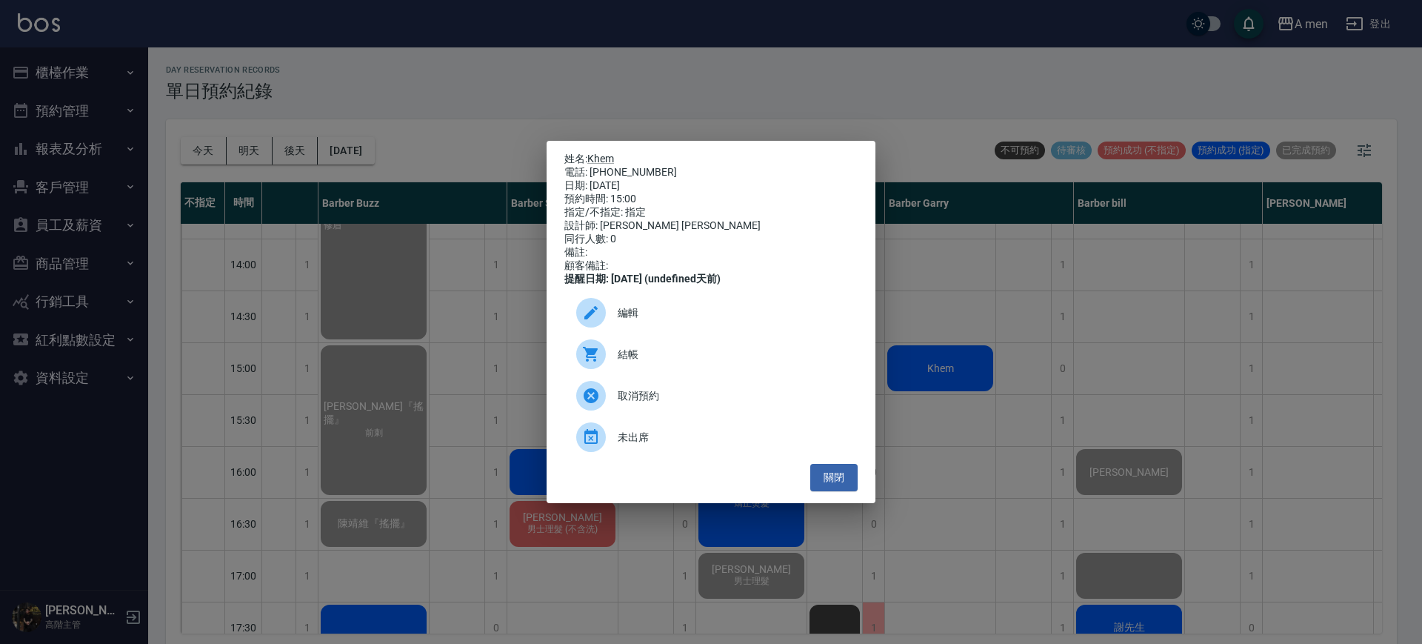
click at [745, 353] on div "結帳" at bounding box center [710, 353] width 293 height 41
click at [847, 477] on button "關閉" at bounding box center [833, 477] width 47 height 27
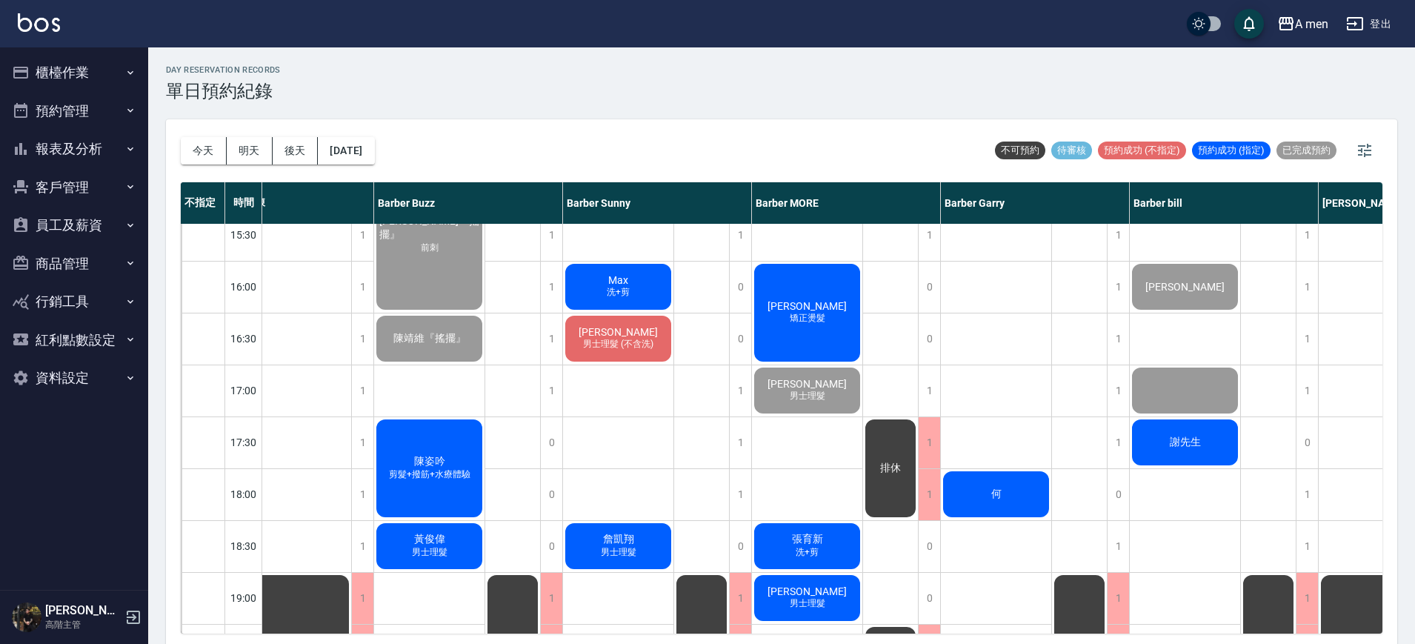
scroll to position [524, 210]
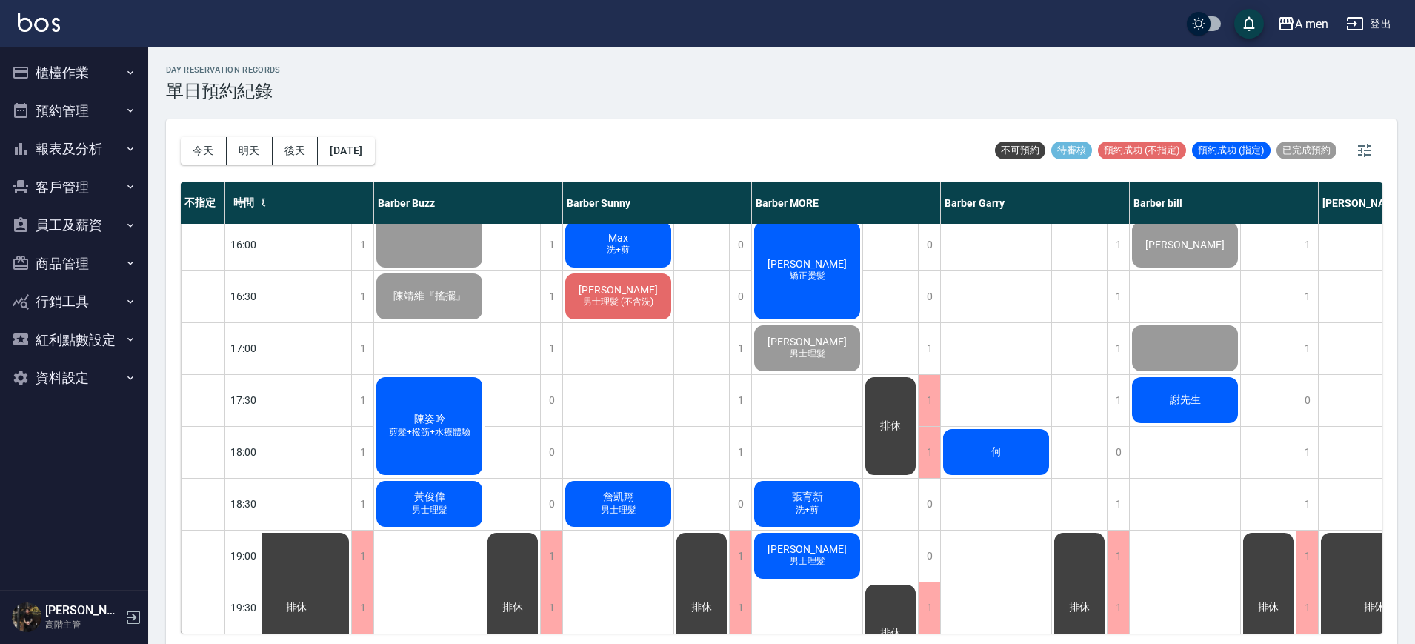
click at [804, 256] on div "Victor Huang 矯正燙髮" at bounding box center [807, 270] width 110 height 102
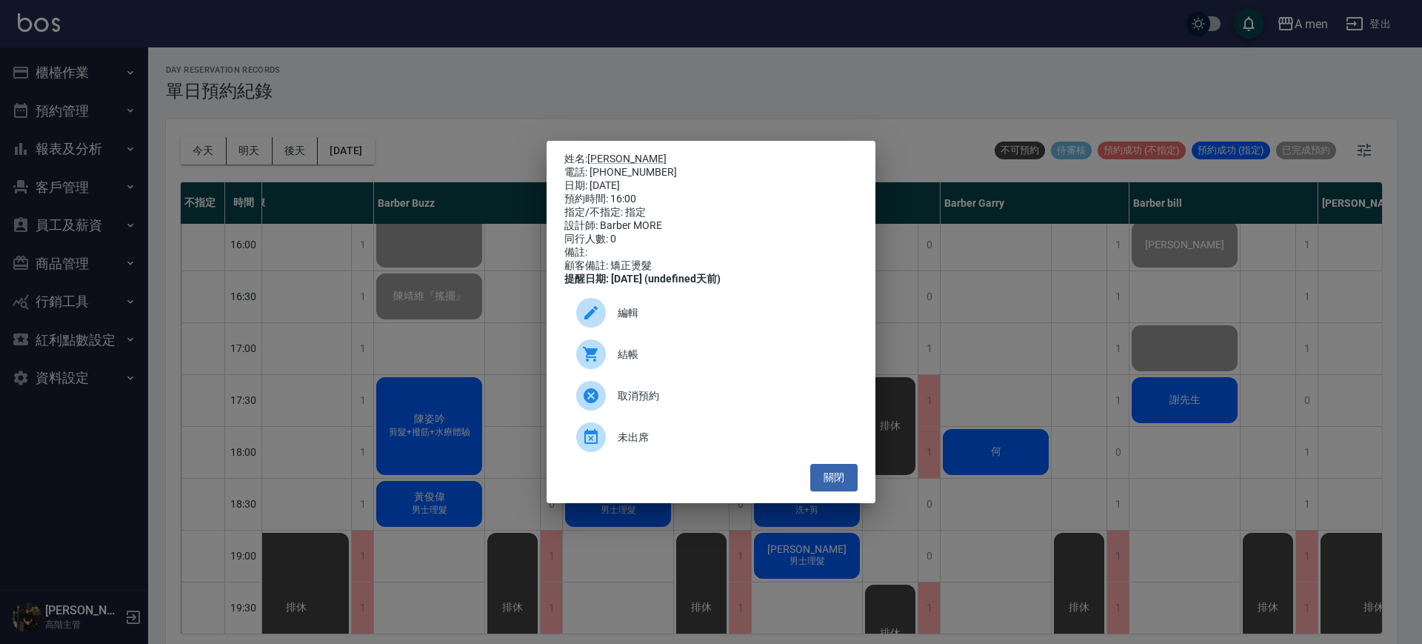
click at [631, 361] on span "結帳" at bounding box center [732, 355] width 228 height 16
click at [353, 156] on div "姓名: Victor Huang 電話: 0987195994 日期: 2025/09/24 預約時間: 16:00 指定/不指定: 指定 設計師: Barb…" at bounding box center [711, 322] width 1422 height 644
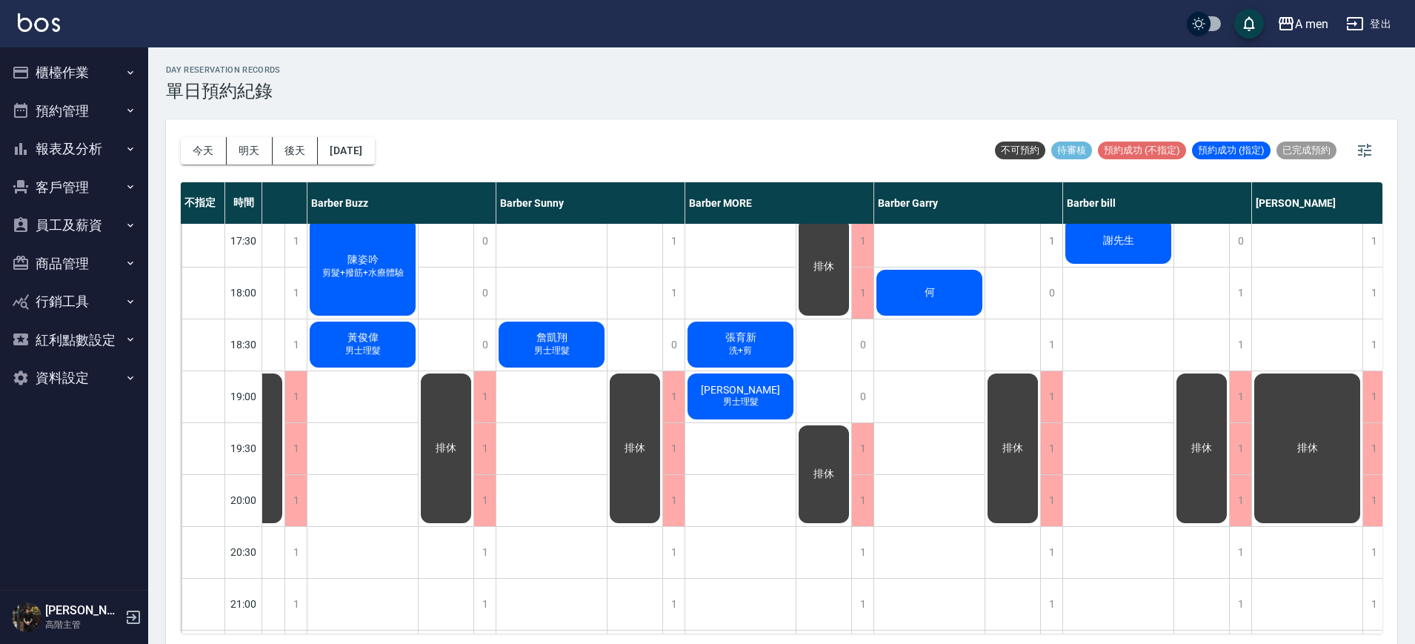
scroll to position [685, 268]
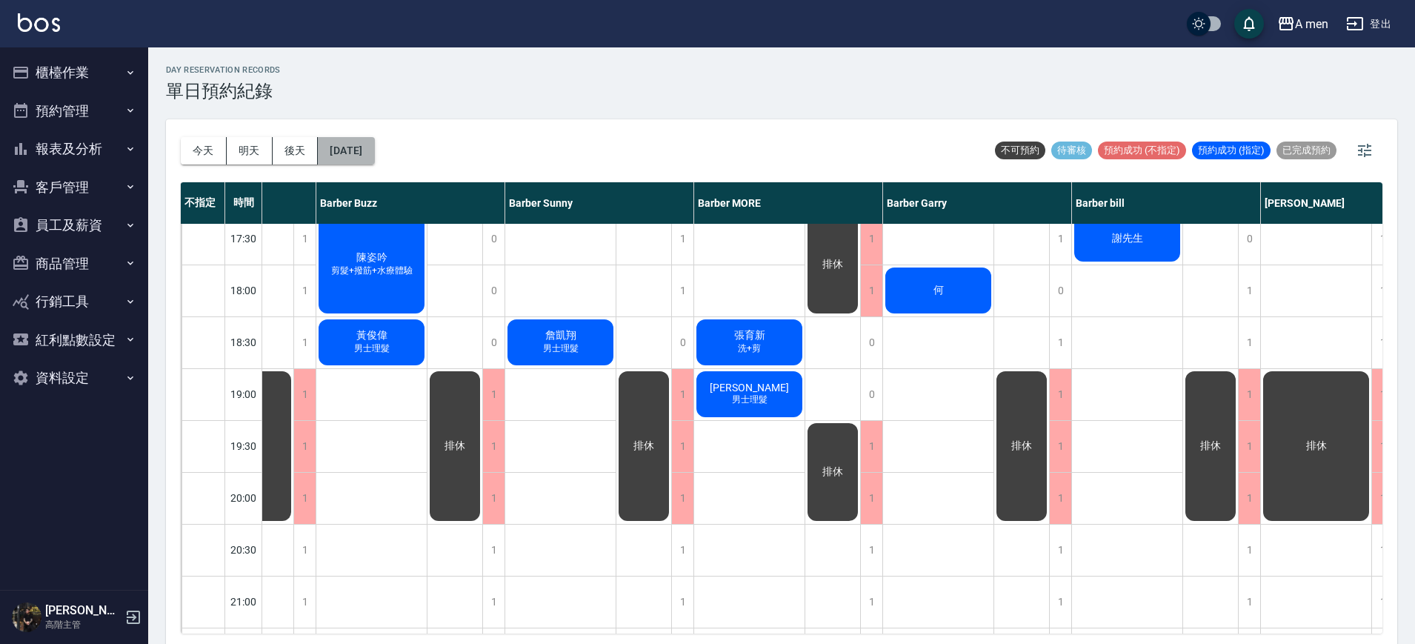
click at [370, 147] on button "[DATE]" at bounding box center [346, 150] width 56 height 27
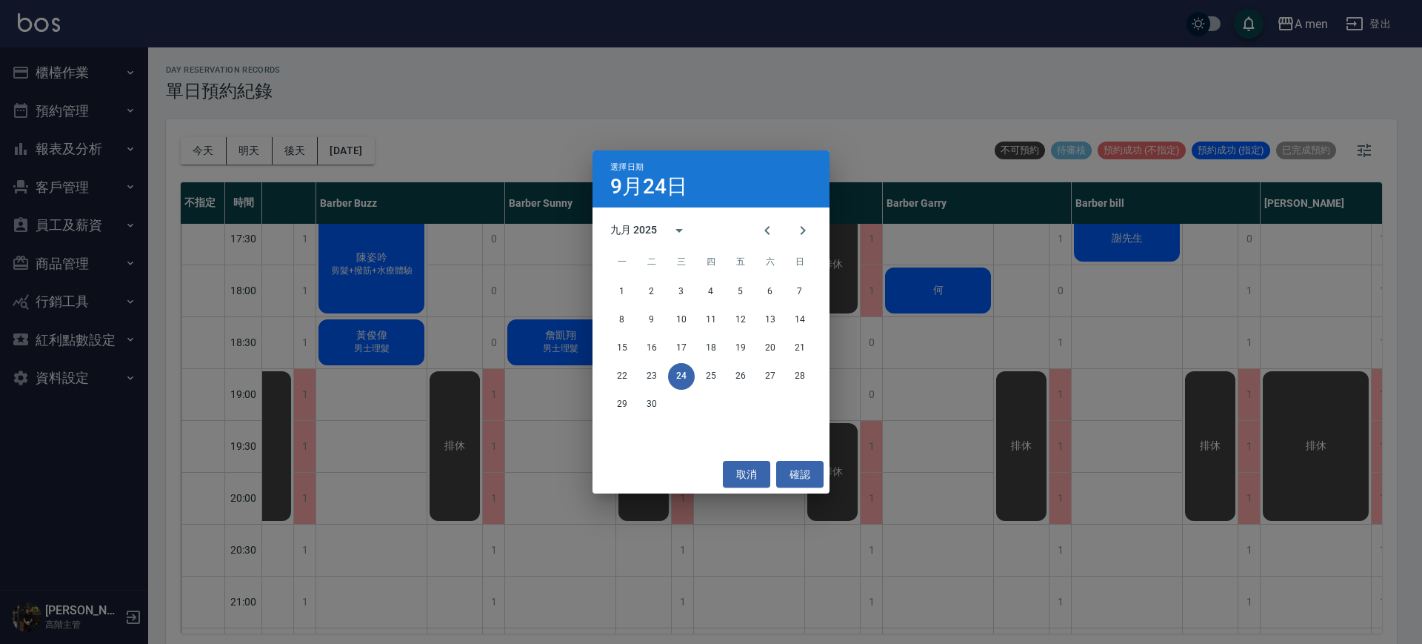
click at [656, 361] on div "1 2 3 4 5 6 7 8 9 10 11 12 13 14 15 16 17 18 19 20 21 22 23 24 25 26 27 28 29 30" at bounding box center [711, 348] width 237 height 142
click at [650, 384] on button "23" at bounding box center [652, 376] width 27 height 27
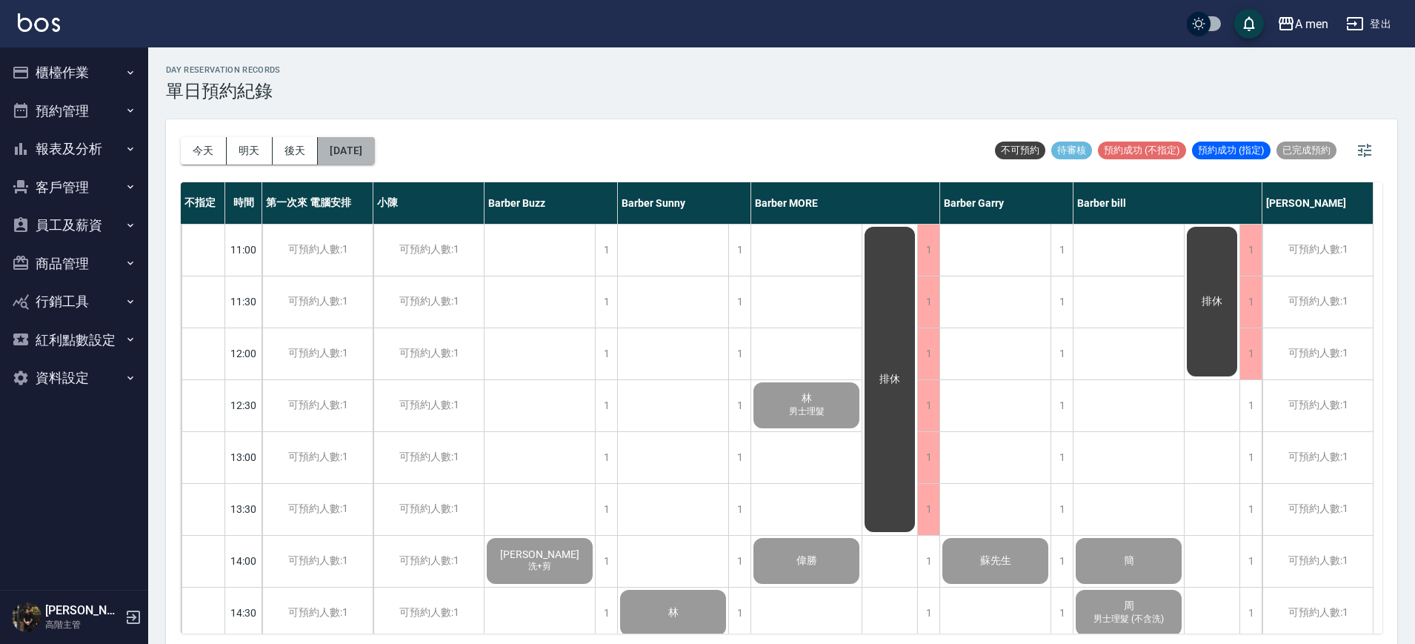
click at [342, 150] on button "2025/09/23" at bounding box center [346, 150] width 56 height 27
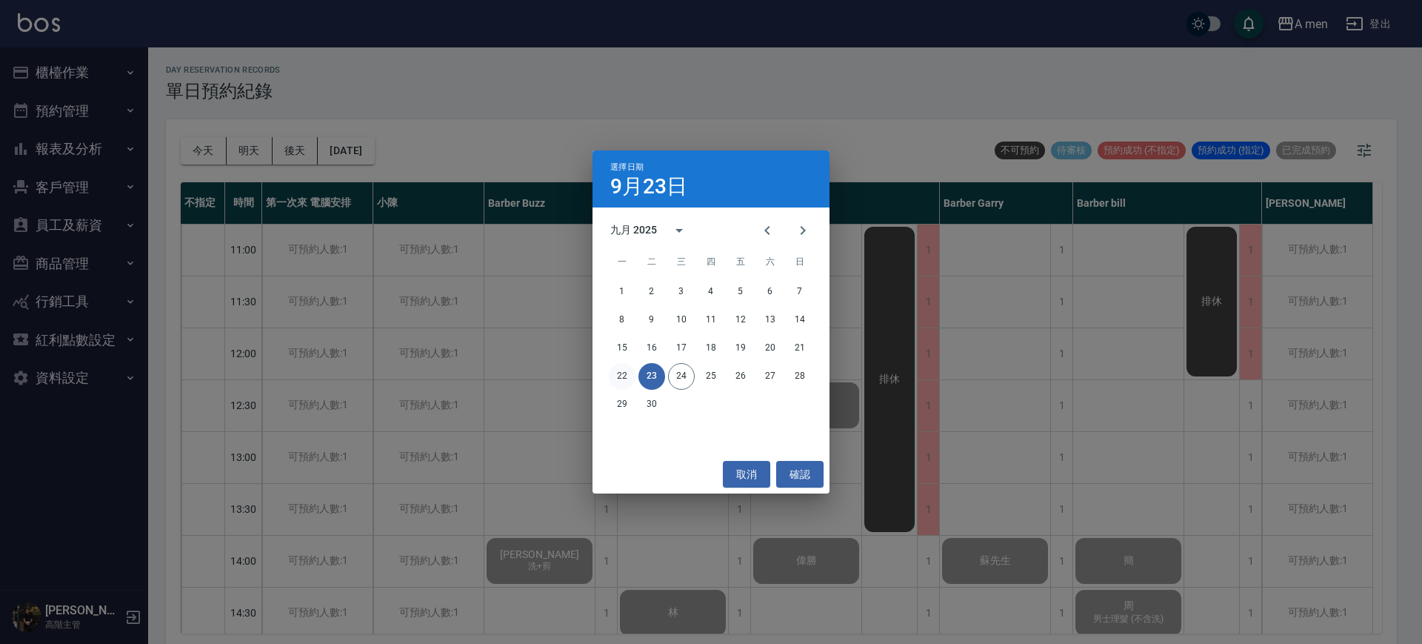
click at [630, 373] on button "22" at bounding box center [622, 376] width 27 height 27
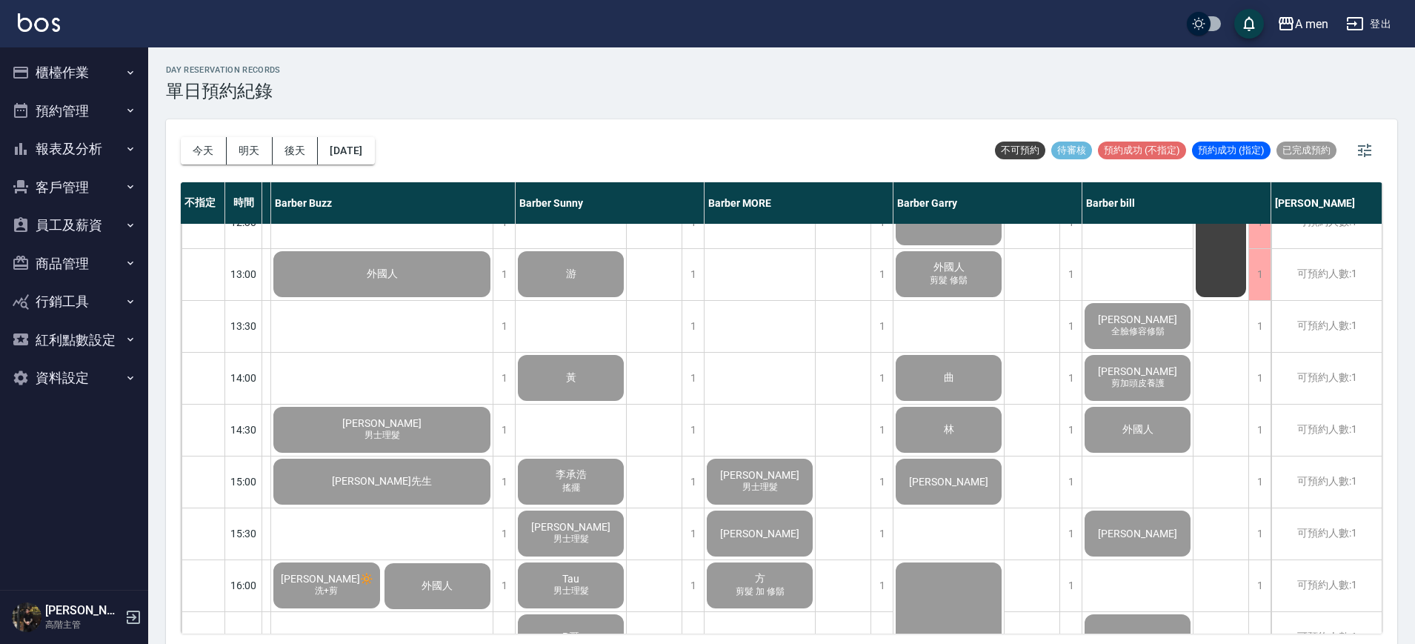
scroll to position [0, 243]
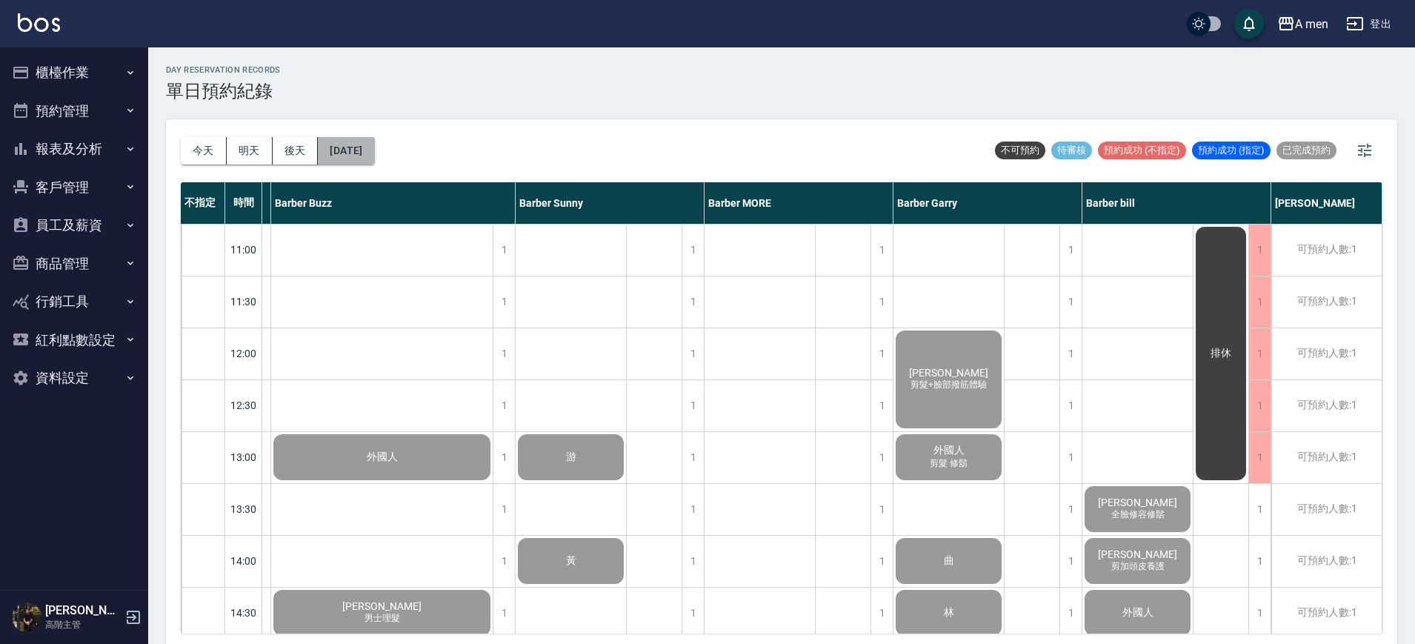
click at [374, 141] on button "2025/09/22" at bounding box center [346, 150] width 56 height 27
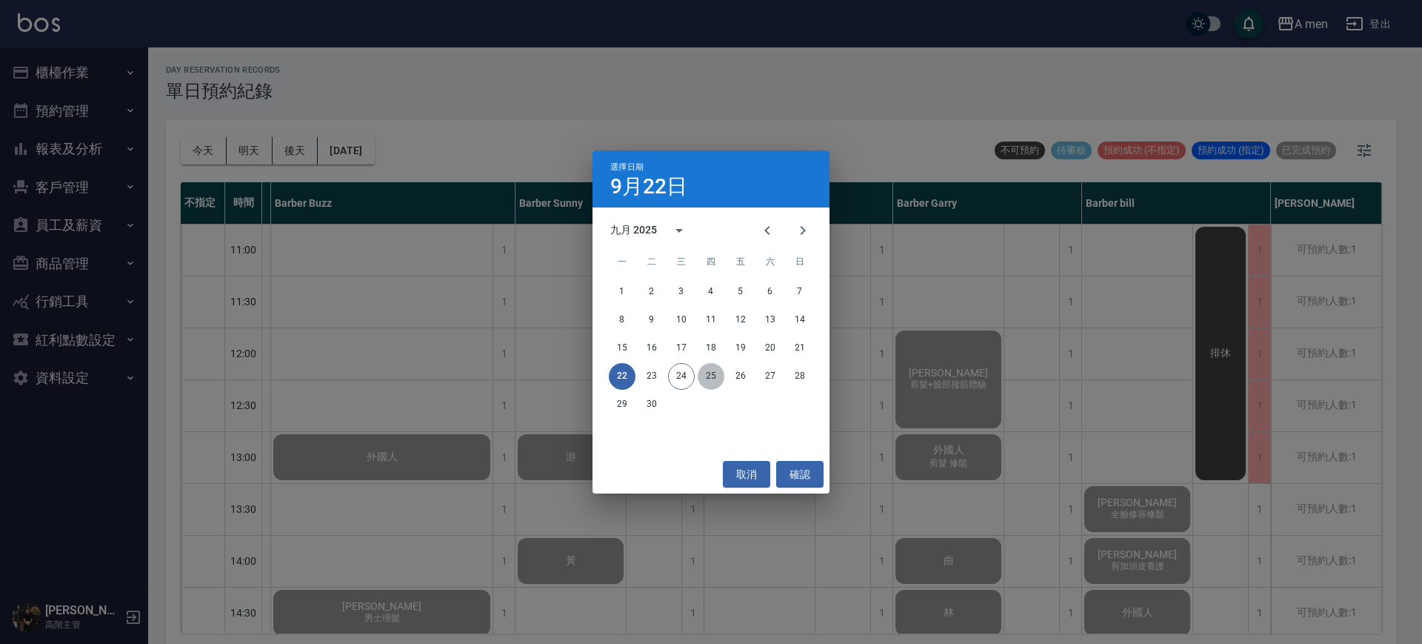
click at [707, 369] on button "25" at bounding box center [711, 376] width 27 height 27
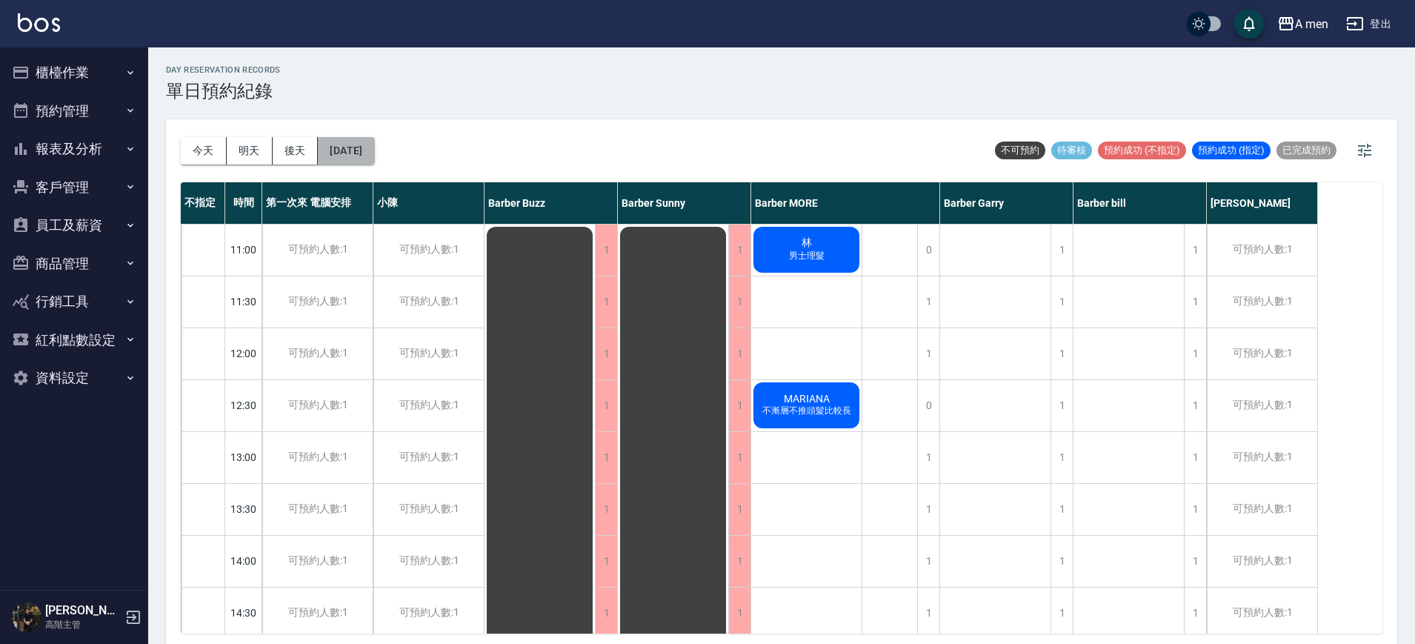
click at [374, 159] on button "2025/09/25" at bounding box center [346, 150] width 56 height 27
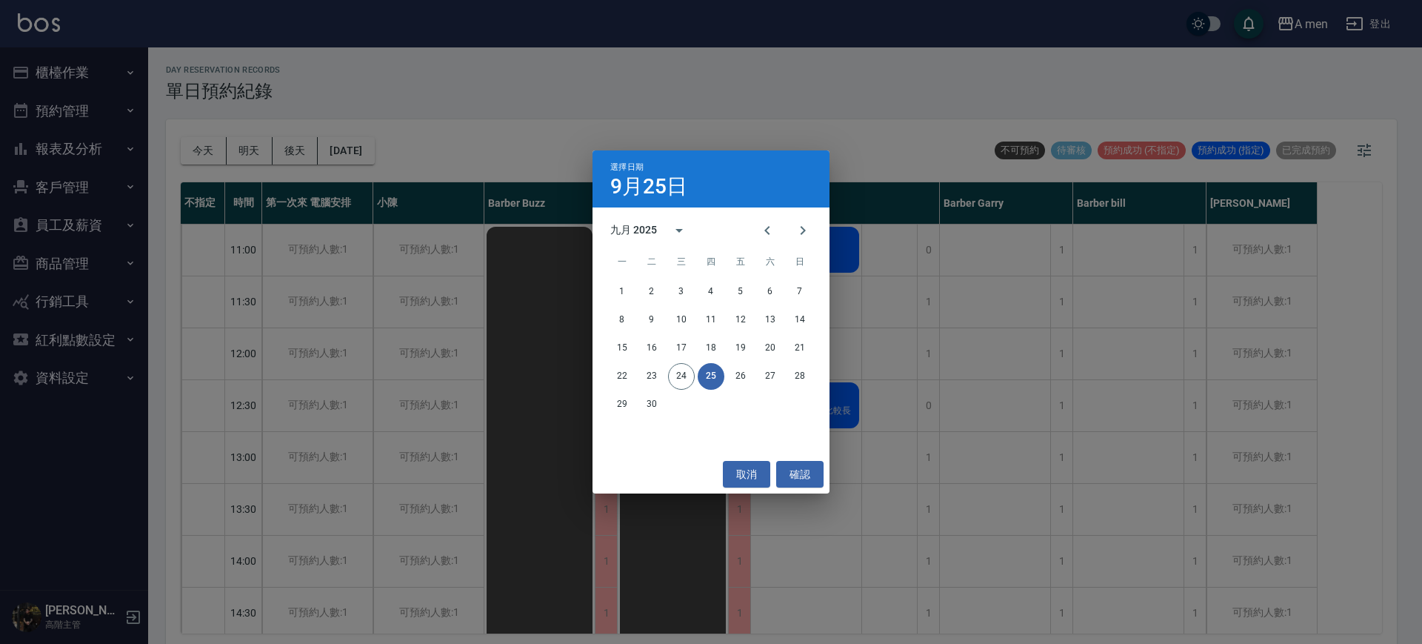
click at [874, 255] on div "選擇日期 9月25日 九月 2025 一 二 三 四 五 六 日 1 2 3 4 5 6 7 8 9 10 11 12 13 14 15 16 17 18 1…" at bounding box center [711, 322] width 1422 height 644
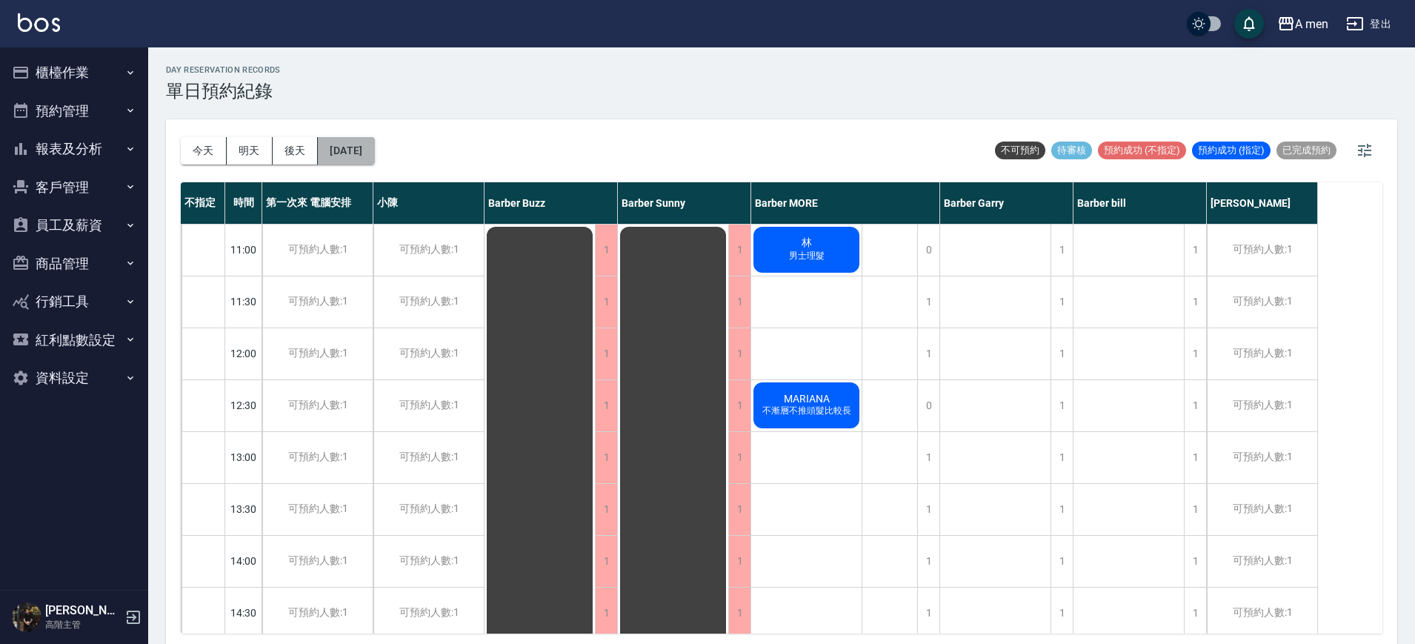
click at [374, 145] on button "2025/09/25" at bounding box center [346, 150] width 56 height 27
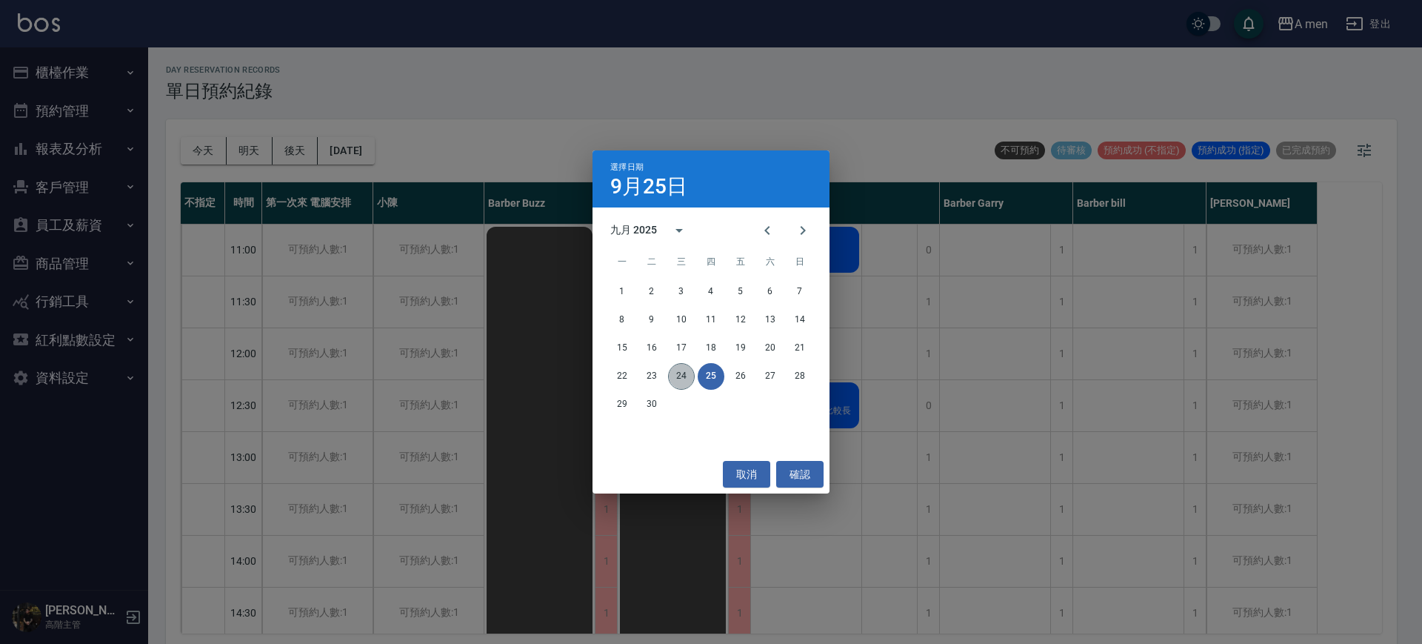
click at [686, 378] on button "24" at bounding box center [681, 376] width 27 height 27
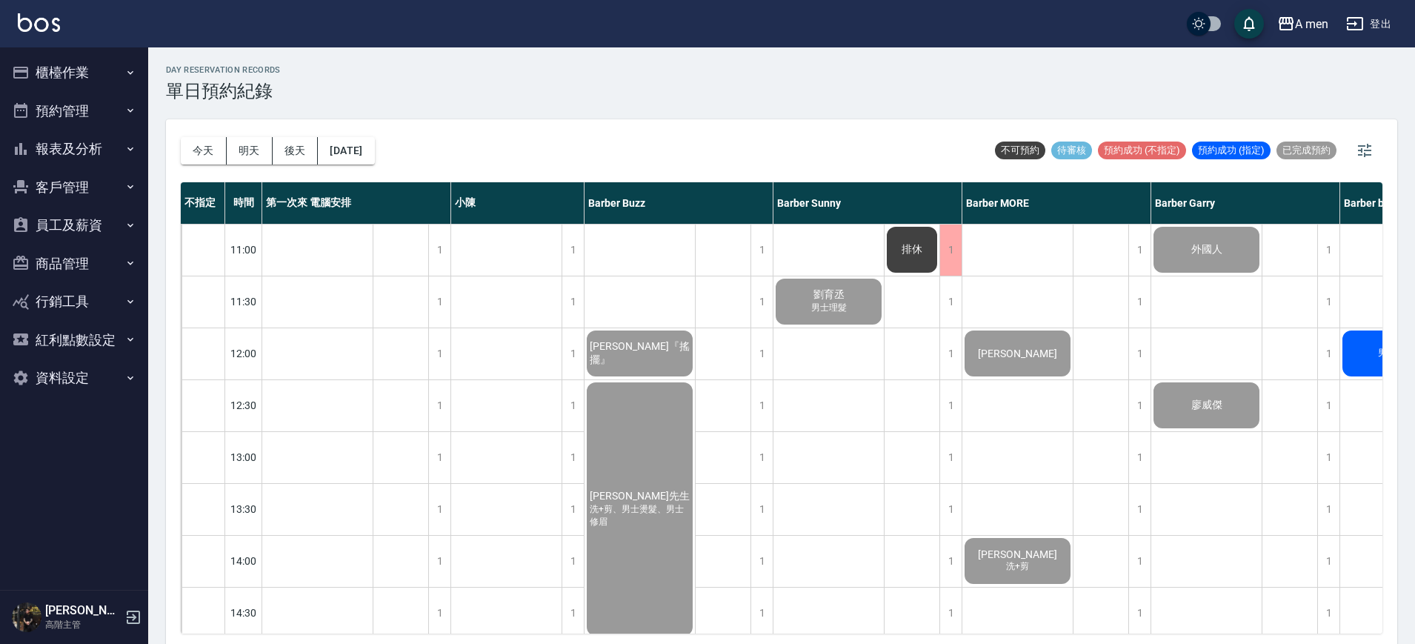
drag, startPoint x: 371, startPoint y: 154, endPoint x: 619, endPoint y: 107, distance: 252.6
click at [619, 107] on div "day Reservation records 單日預約紀錄 今天 明天 後天 2025/09/24 不可預約 待審核 預約成功 (不指定) 預約成功 (指定…" at bounding box center [781, 347] width 1267 height 601
click at [371, 147] on button "[DATE]" at bounding box center [346, 150] width 56 height 27
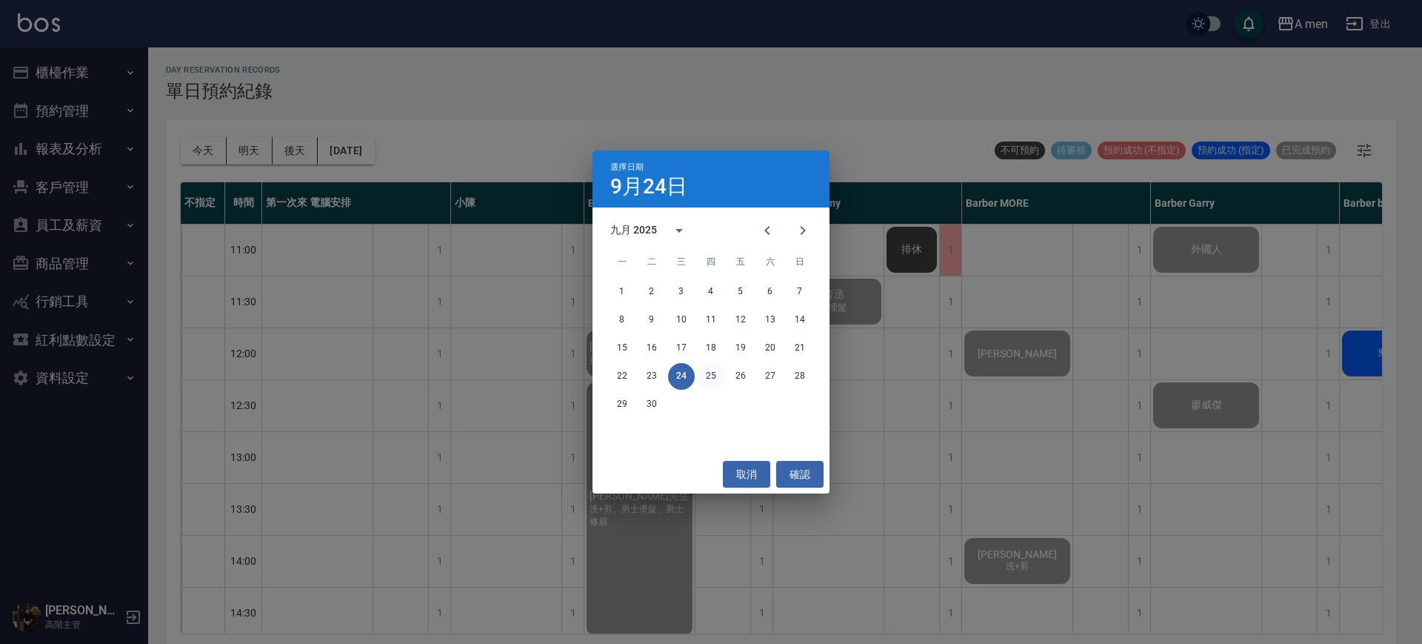
click at [708, 373] on button "25" at bounding box center [711, 376] width 27 height 27
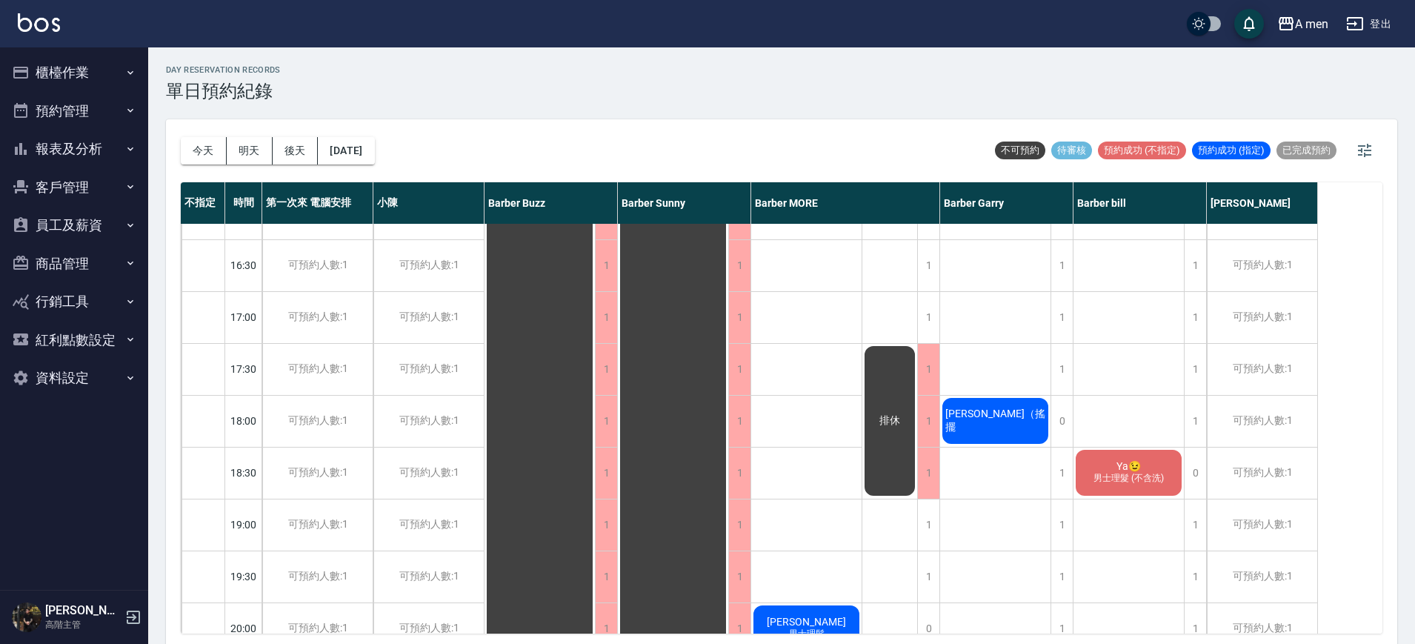
scroll to position [648, 0]
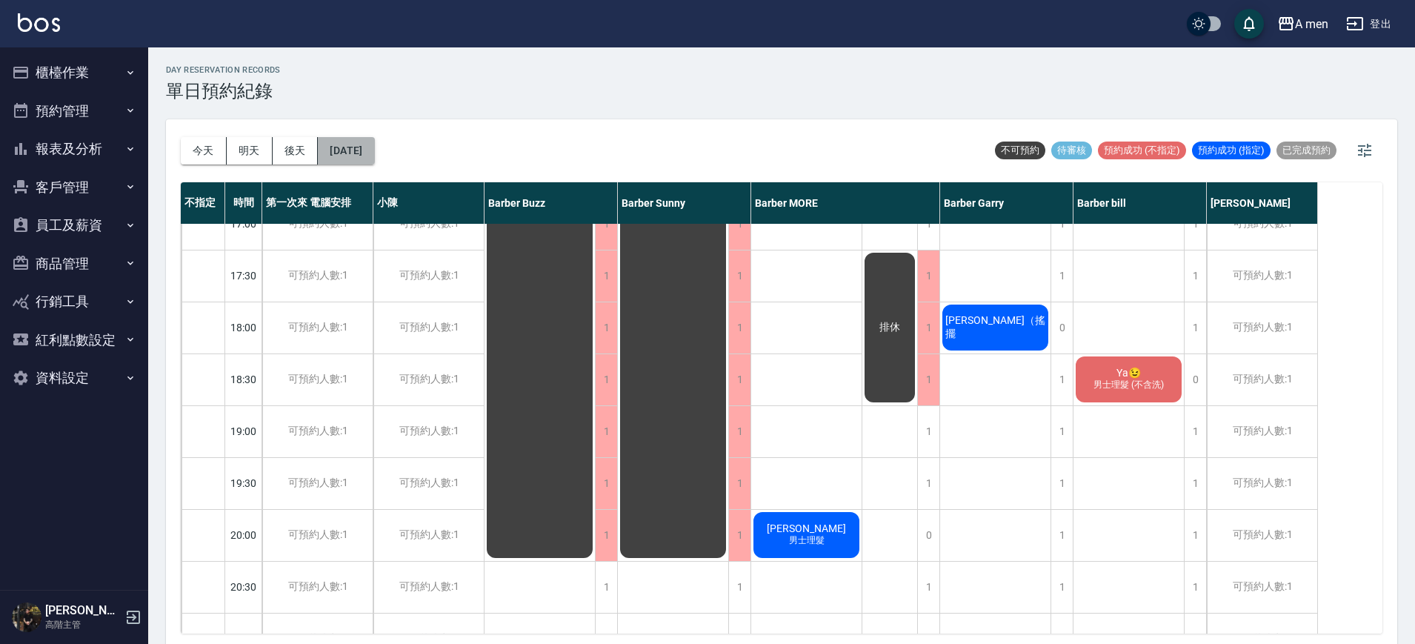
click at [350, 147] on button "2025/09/25" at bounding box center [346, 150] width 56 height 27
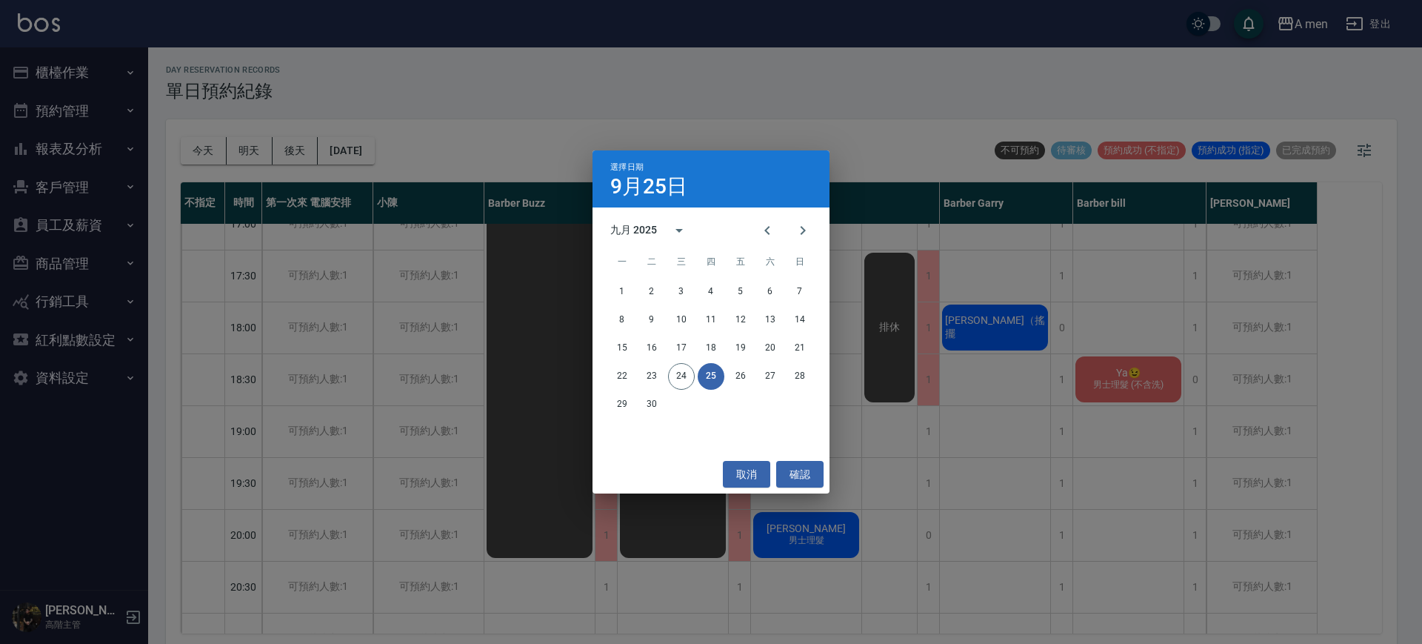
click at [666, 378] on div "22 23 24 25 26 27 28" at bounding box center [711, 376] width 237 height 27
click at [672, 376] on button "24" at bounding box center [681, 376] width 27 height 27
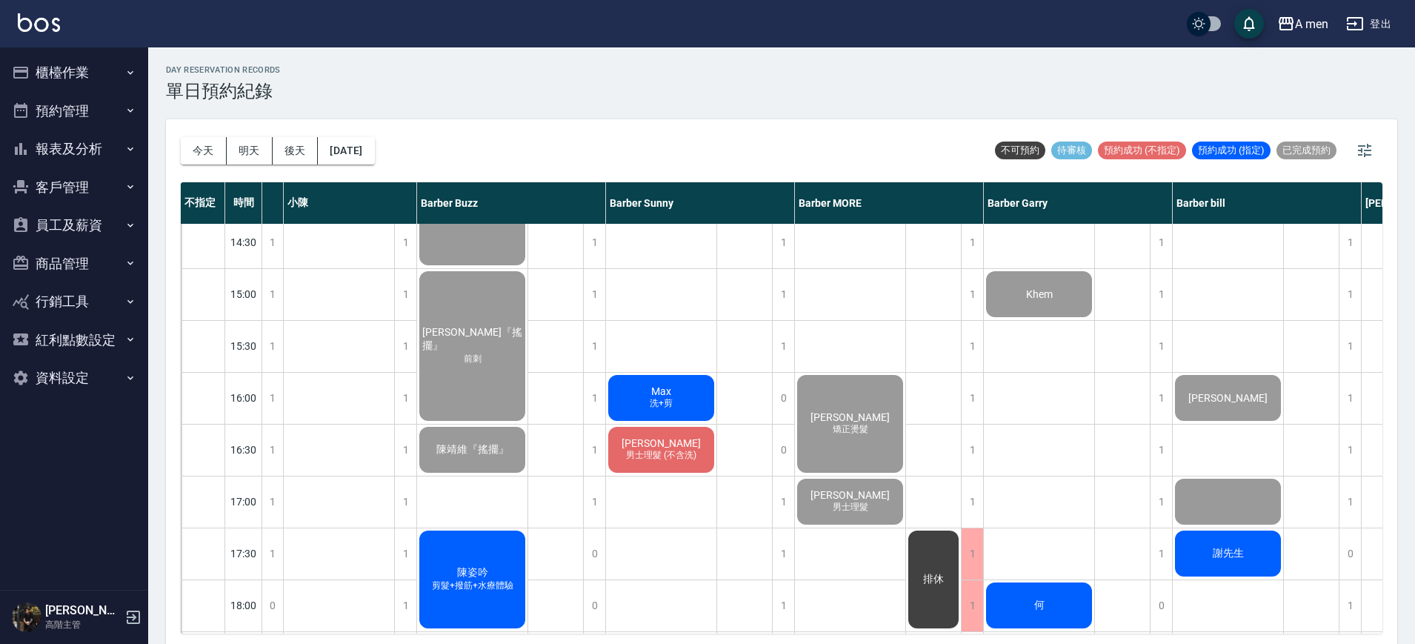
scroll to position [463, 167]
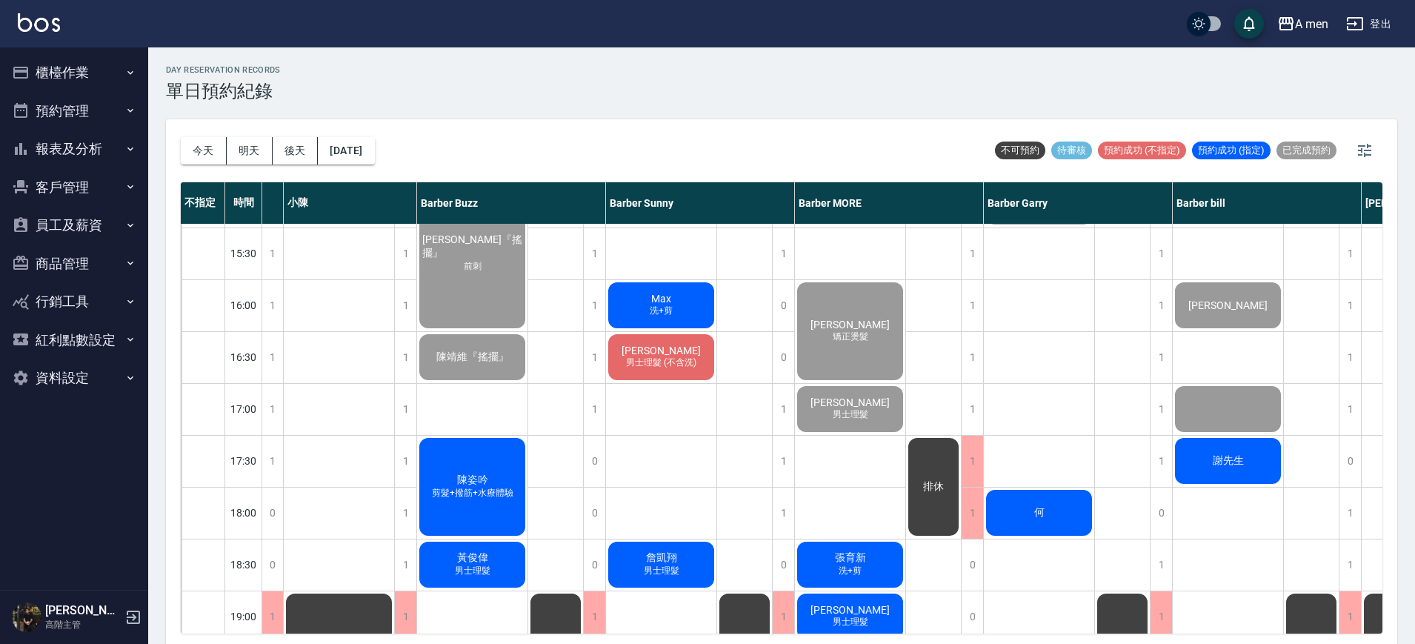
click at [1248, 410] on div at bounding box center [1228, 409] width 110 height 50
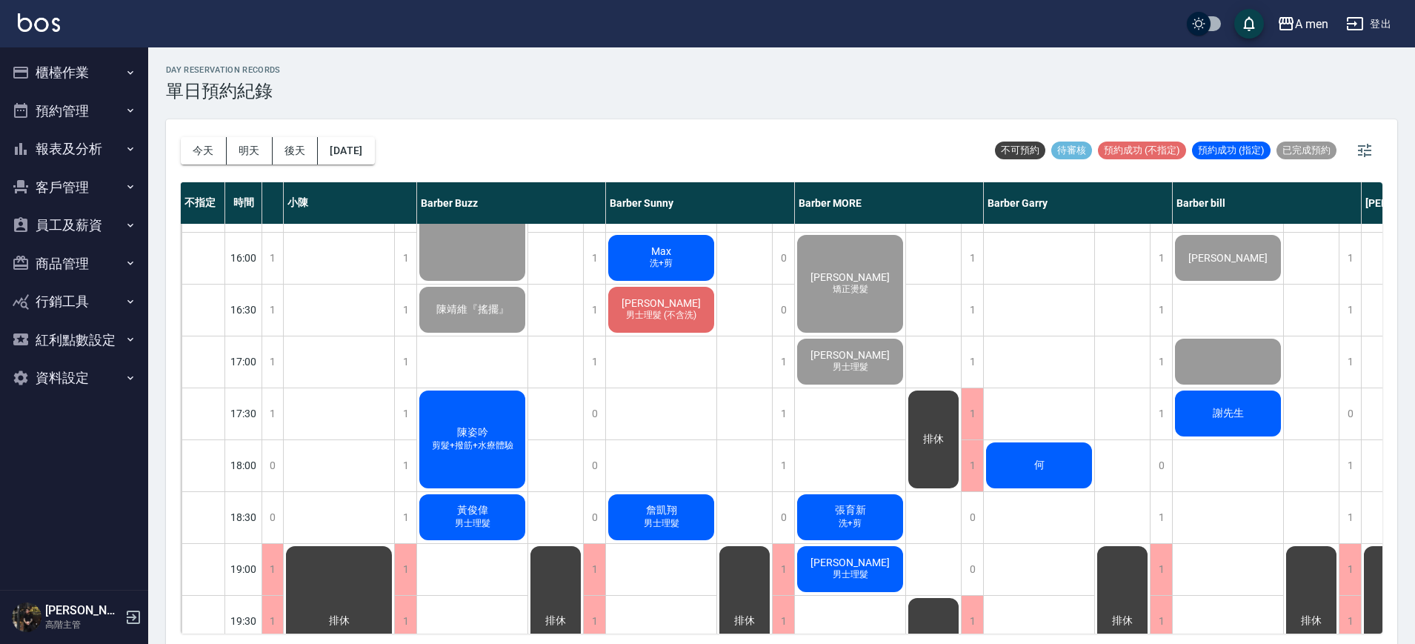
scroll to position [556, 167]
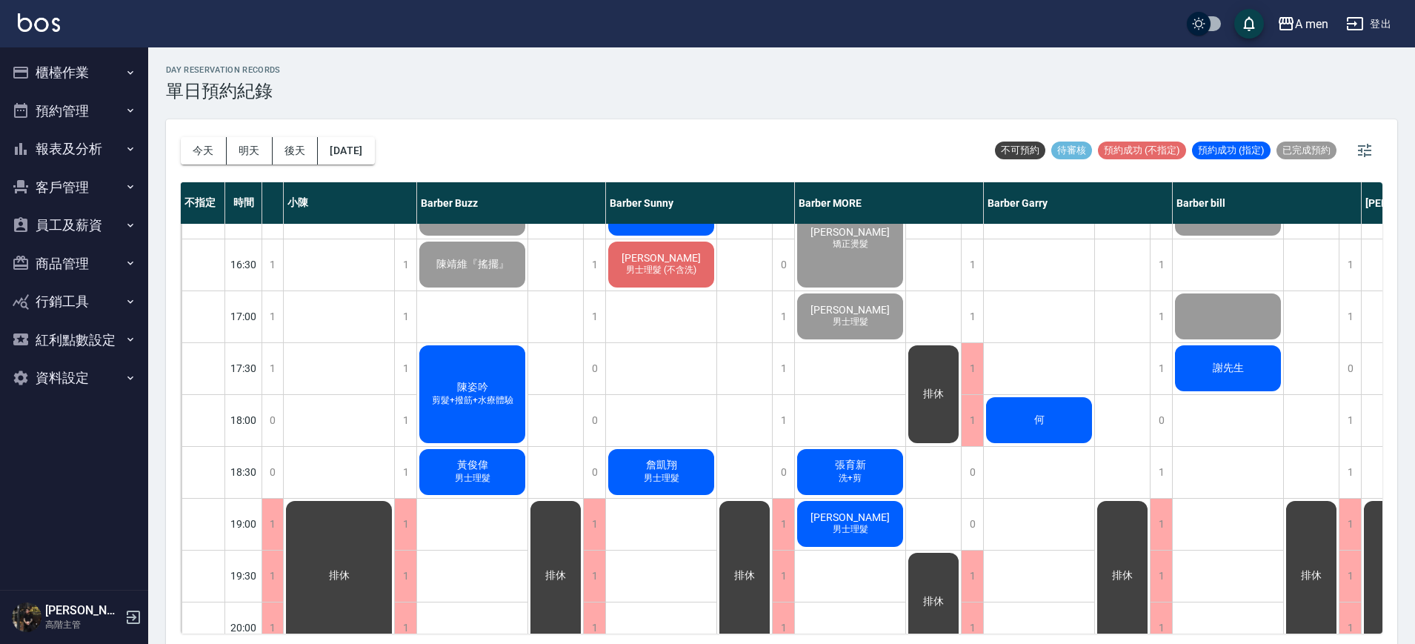
click at [1188, 378] on div "謝先生" at bounding box center [1228, 368] width 110 height 50
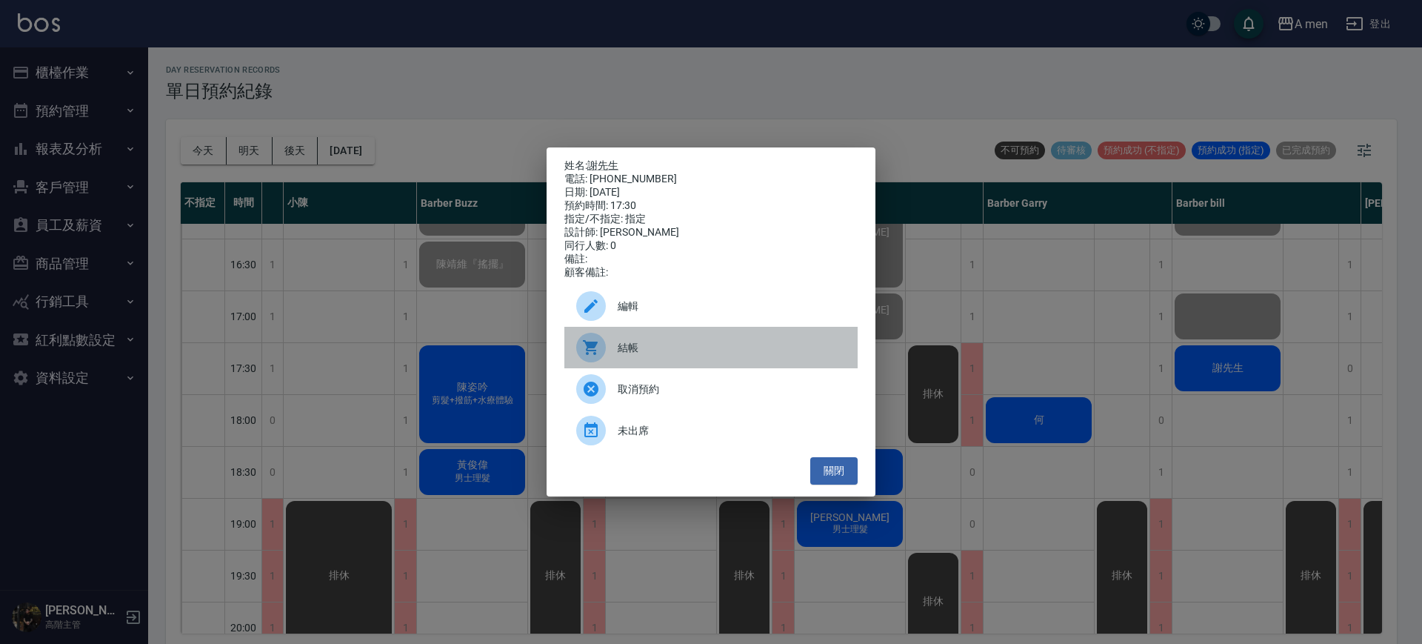
click at [664, 350] on span "結帳" at bounding box center [732, 348] width 228 height 16
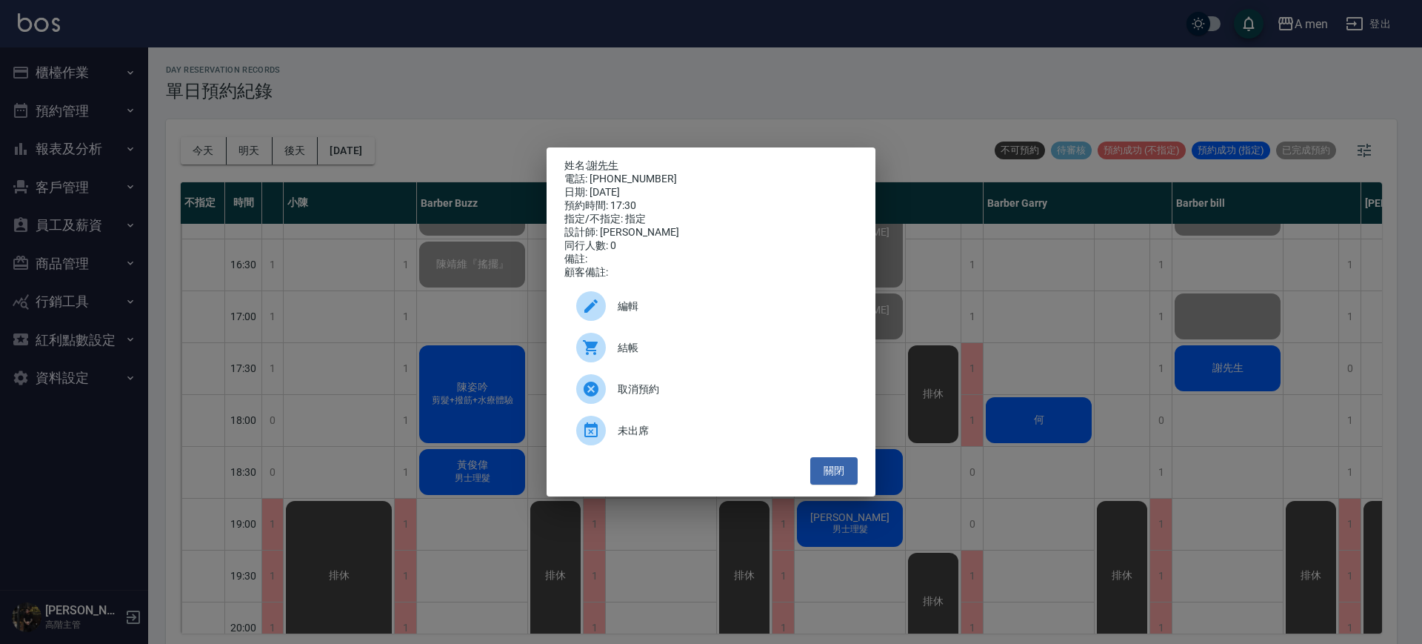
click at [1050, 346] on div "姓名: 謝先生 電話: 0911087919 日期: 2025/09/24 預約時間: 17:30 指定/不指定: 指定 設計師: Barber bill 同…" at bounding box center [711, 322] width 1422 height 644
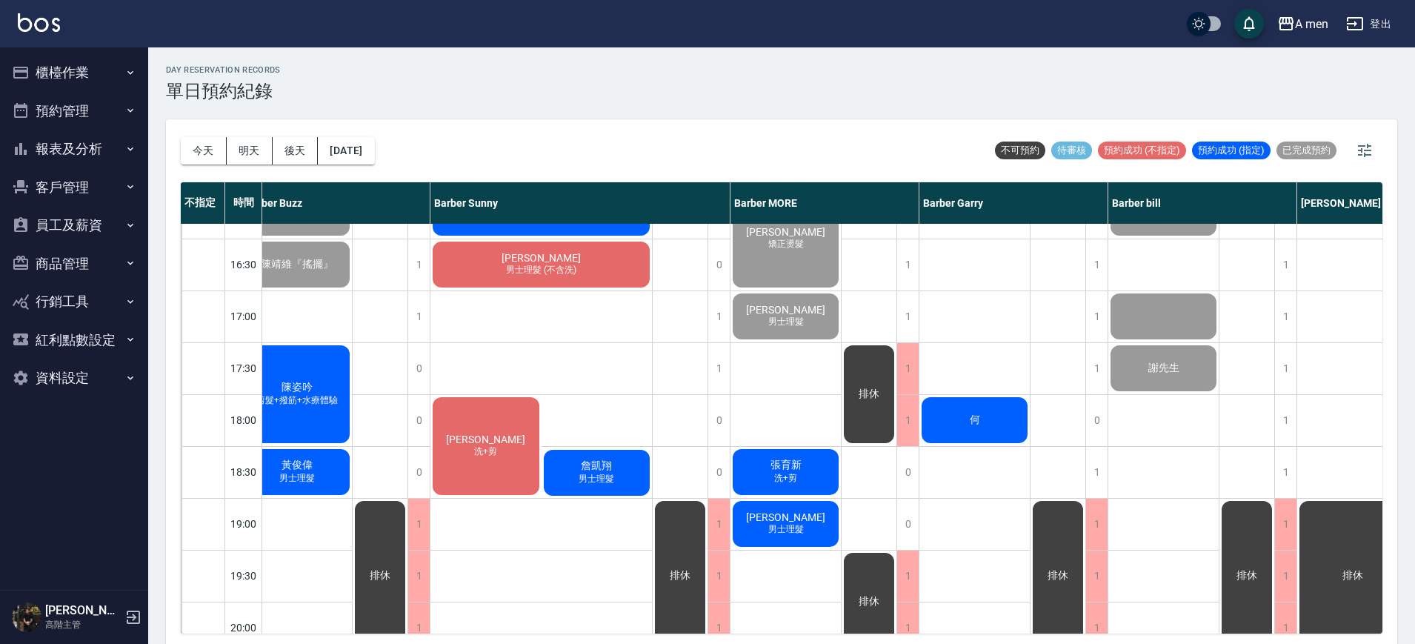
scroll to position [556, 232]
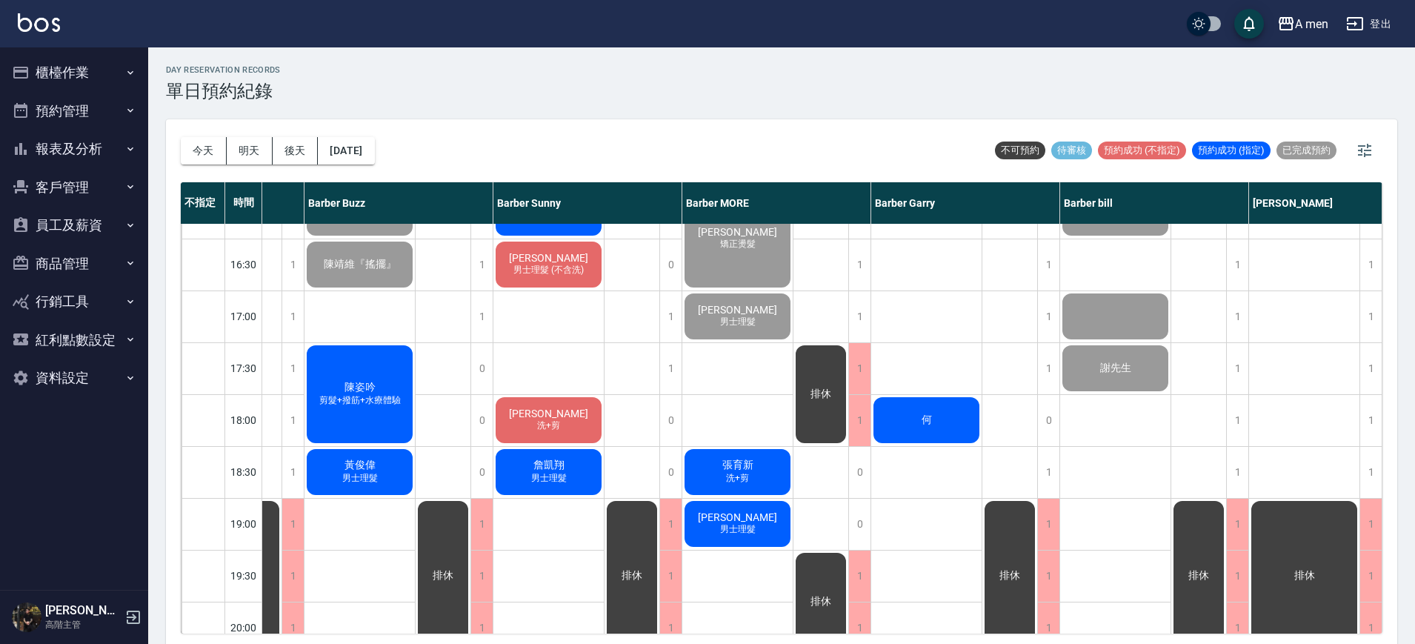
click at [955, 341] on div "外國人 廖威傑 Khem 何" at bounding box center [926, 316] width 111 height 1296
click at [913, 433] on div "何" at bounding box center [926, 420] width 110 height 50
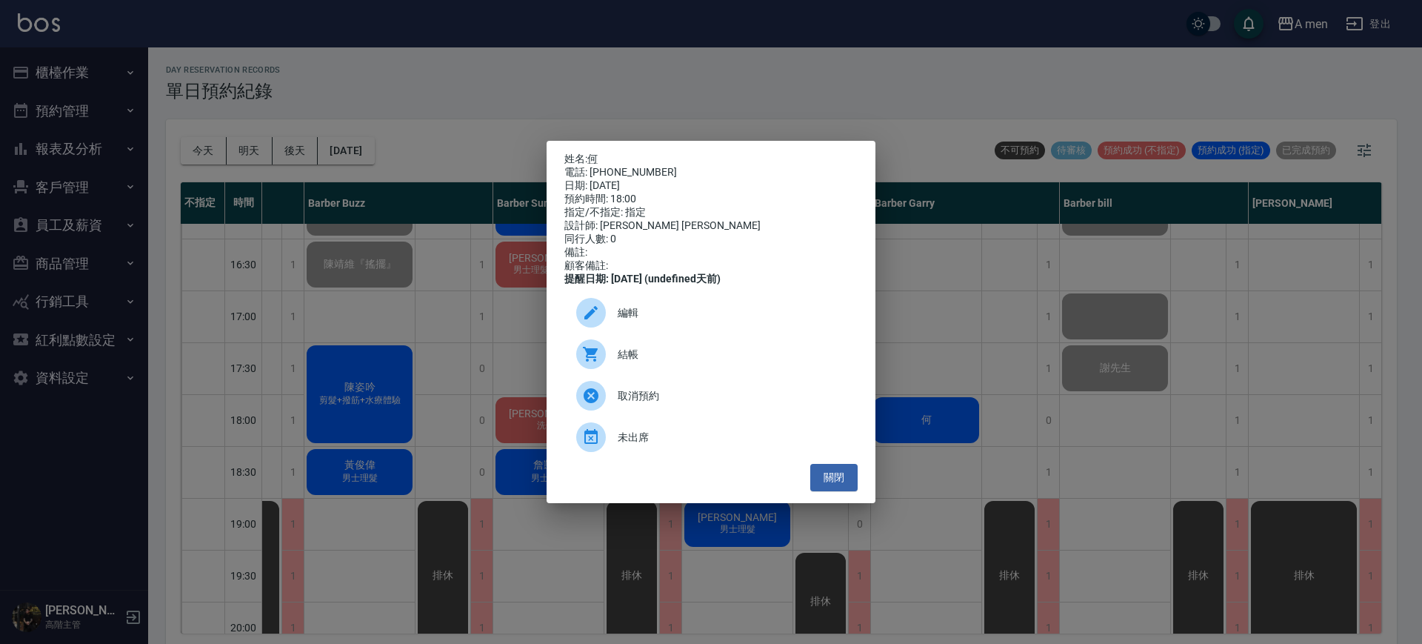
click at [778, 361] on span "結帳" at bounding box center [732, 355] width 228 height 16
click at [841, 491] on button "關閉" at bounding box center [833, 477] width 47 height 27
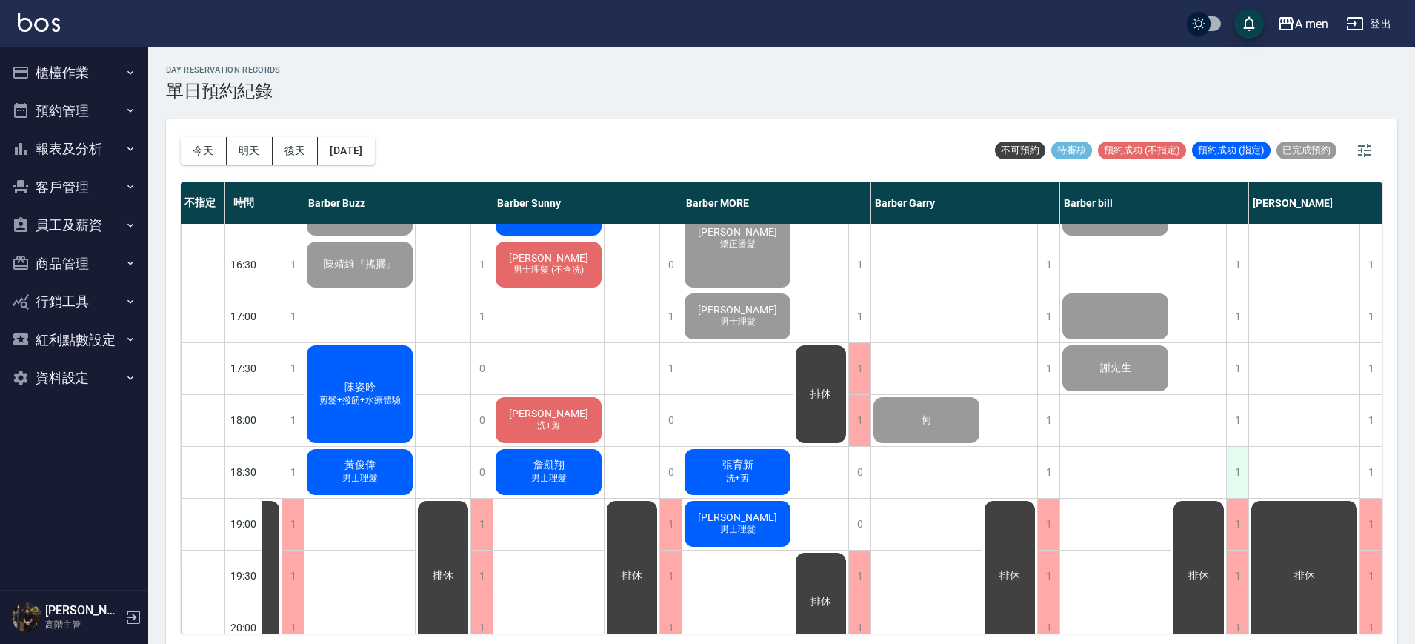
click at [1230, 482] on div "1" at bounding box center [1237, 472] width 22 height 51
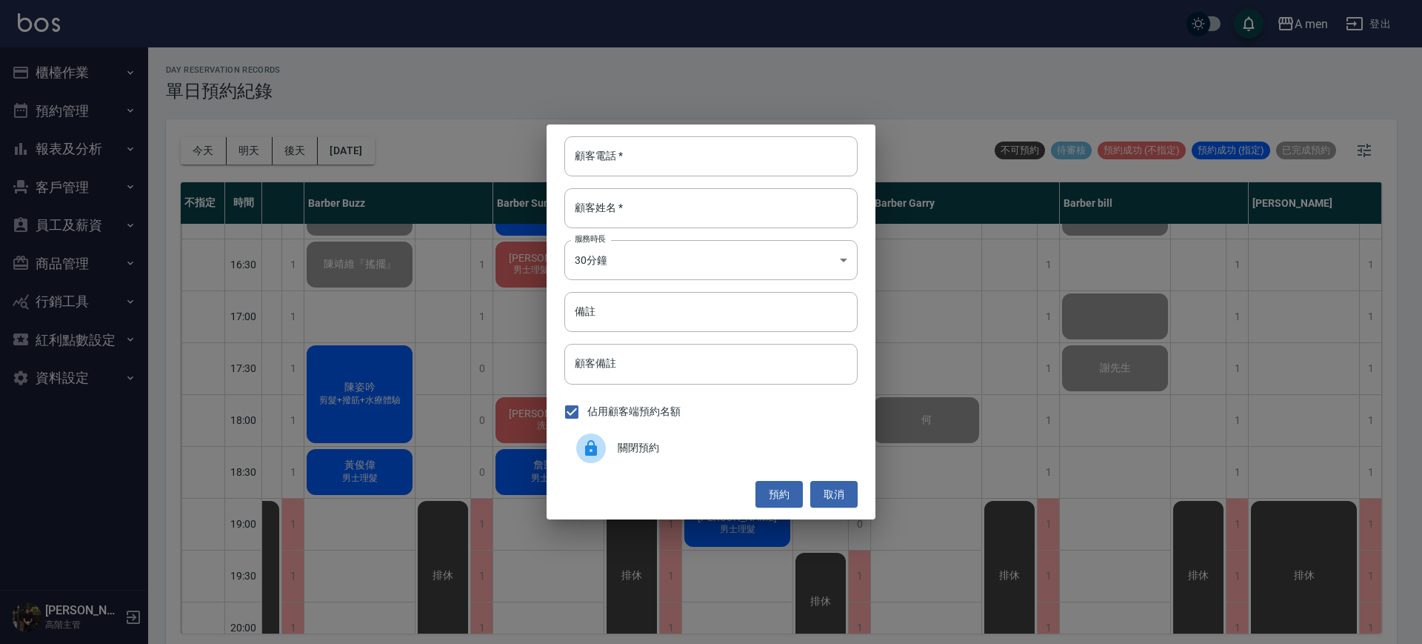
drag, startPoint x: 686, startPoint y: 156, endPoint x: 893, endPoint y: 356, distance: 287.1
click at [687, 158] on input "顧客電話   *" at bounding box center [710, 156] width 293 height 40
type input "0000000000000000000"
click at [642, 247] on body "A men 登出 櫃檯作業 打帳單 帳單列表 營業儀表板 現金收支登錄 高階收支登錄 材料自購登錄 每日結帳 排班表 現場電腦打卡 掃碼打卡 預約管理 預約管…" at bounding box center [711, 324] width 1422 height 648
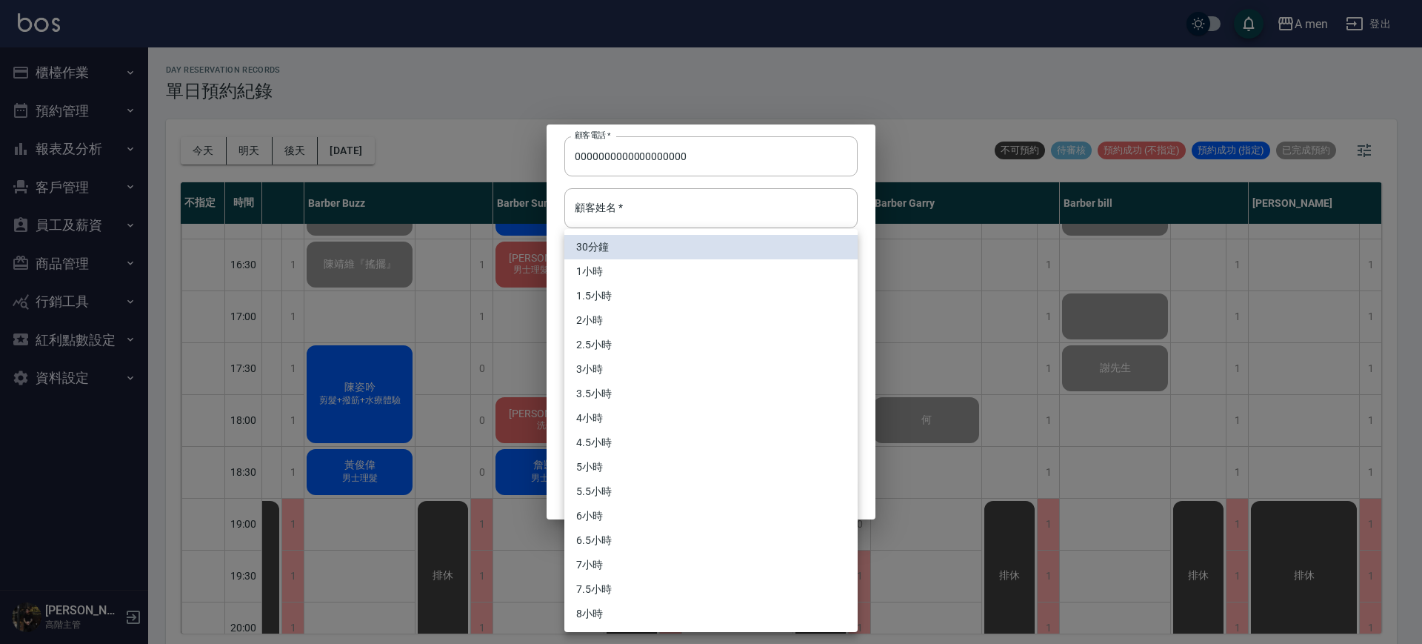
click at [667, 204] on div at bounding box center [711, 322] width 1422 height 644
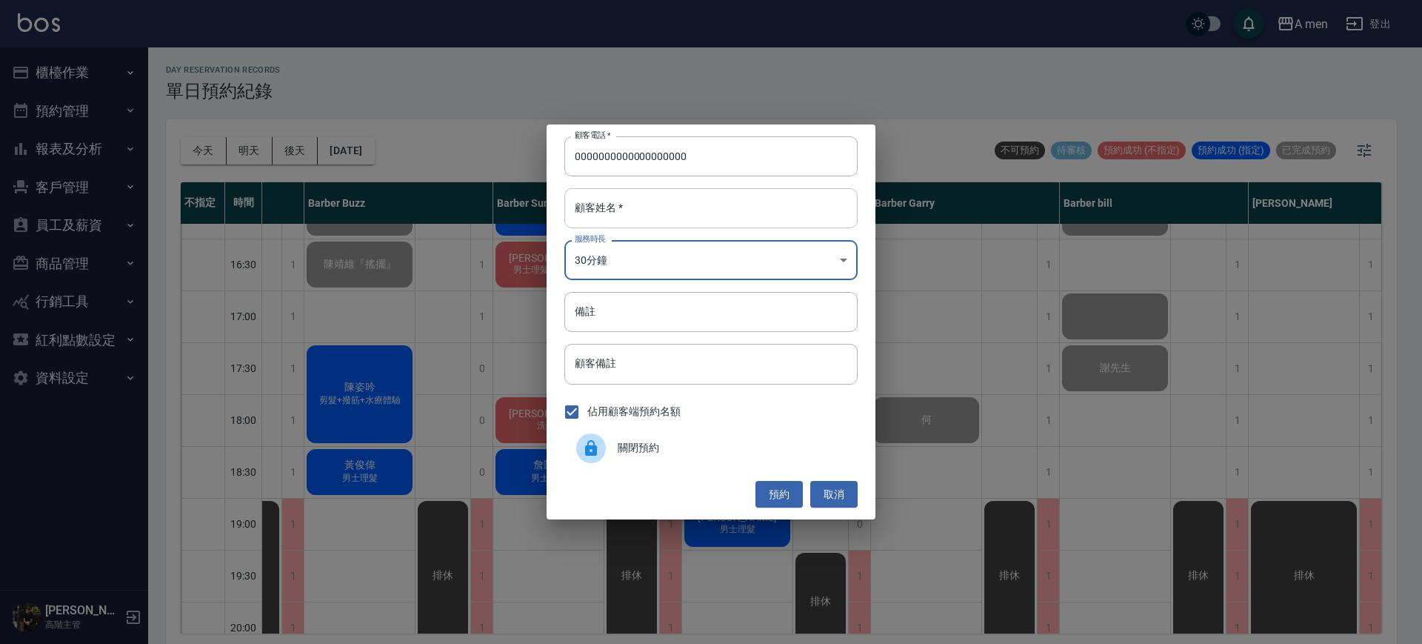
click at [669, 203] on input "顧客姓名   *" at bounding box center [710, 208] width 293 height 40
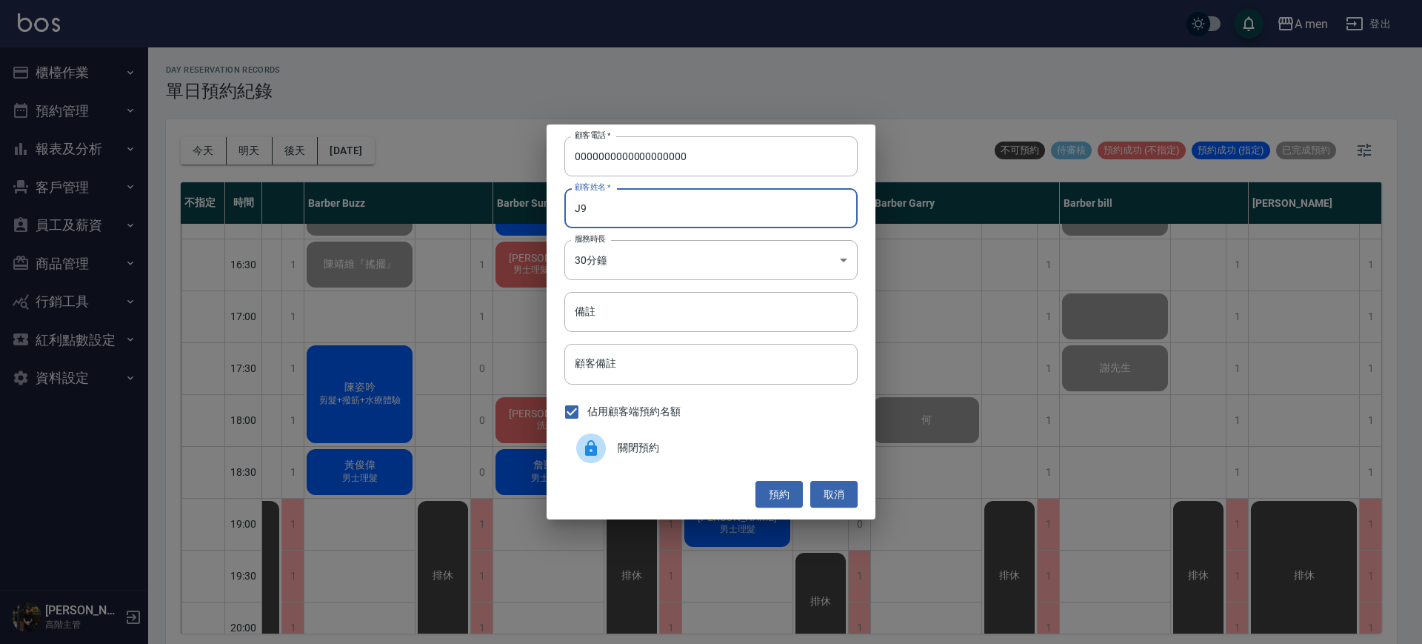
type input "J"
click at [839, 493] on button "取消" at bounding box center [833, 494] width 47 height 27
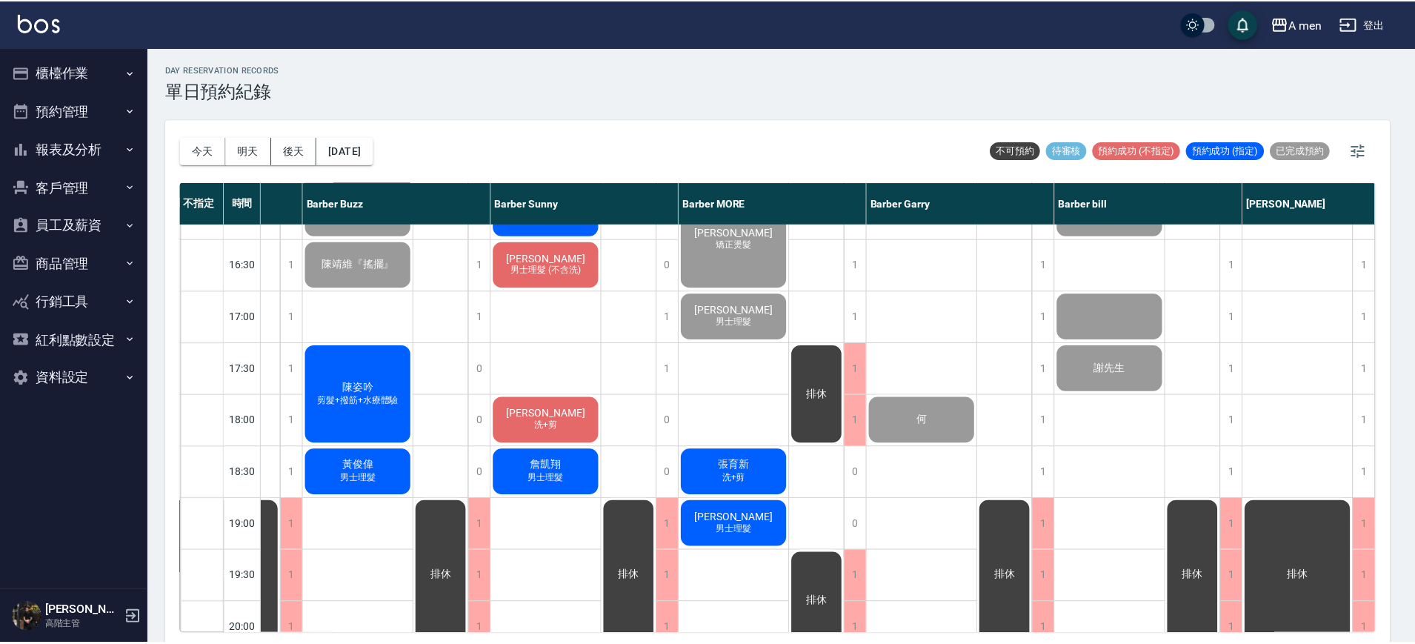
scroll to position [556, 224]
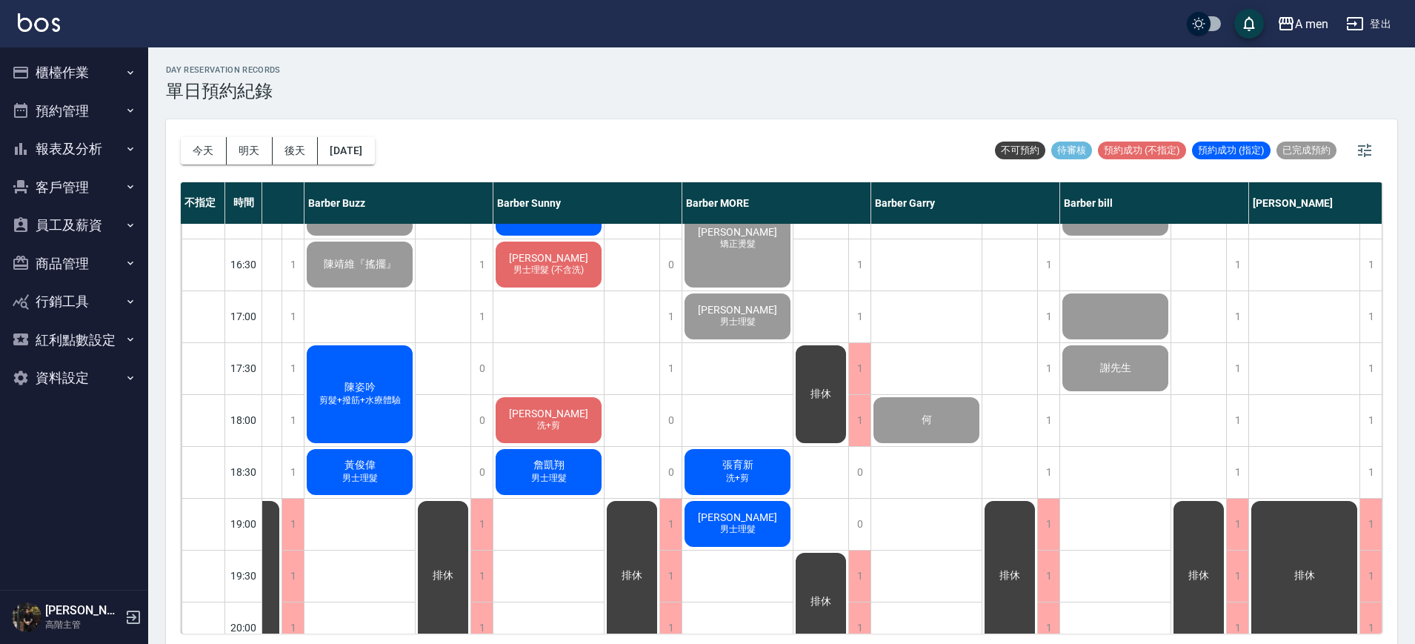
click at [536, 416] on span "黃昀勝" at bounding box center [548, 413] width 85 height 12
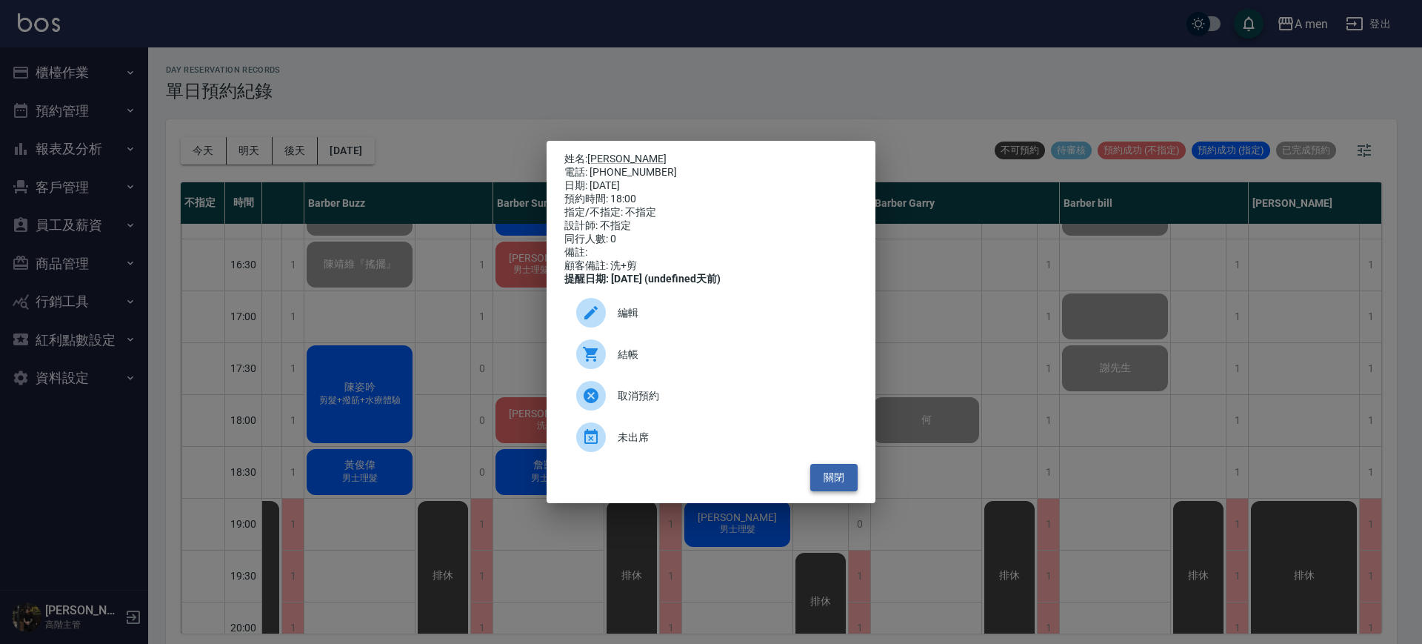
click at [844, 482] on button "關閉" at bounding box center [833, 477] width 47 height 27
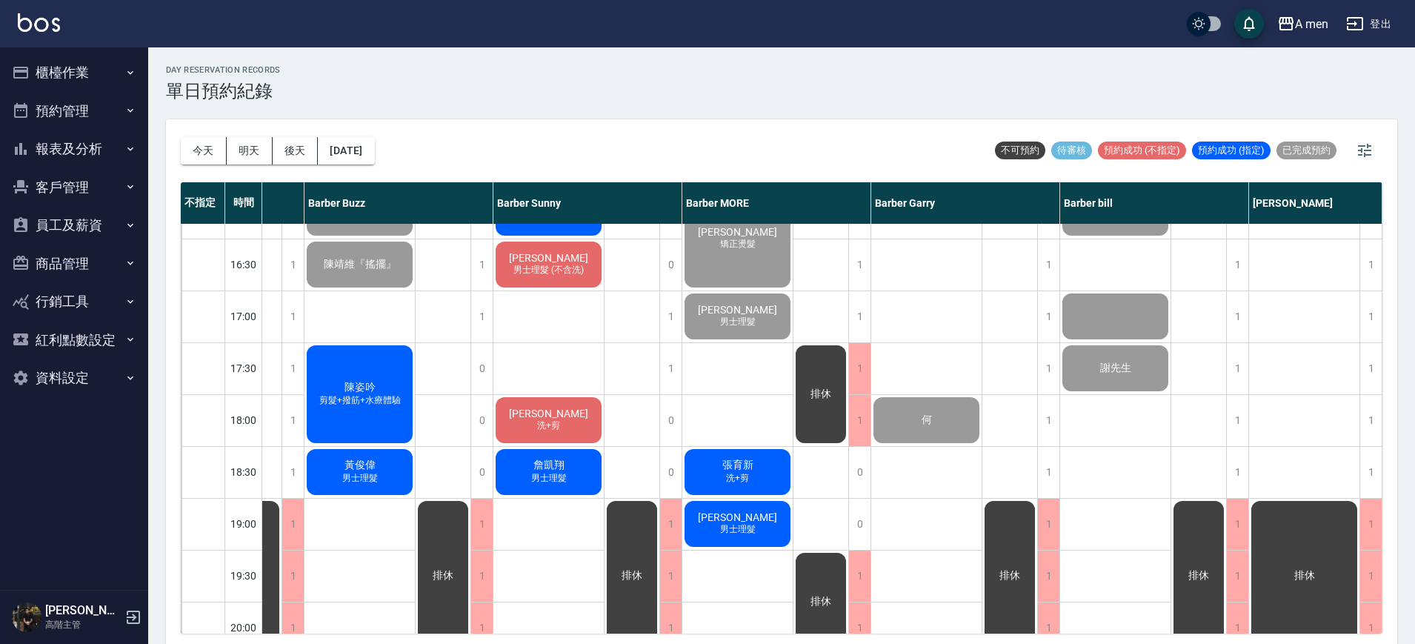
click at [310, 457] on div "黃俊偉 男士理髮" at bounding box center [359, 472] width 110 height 50
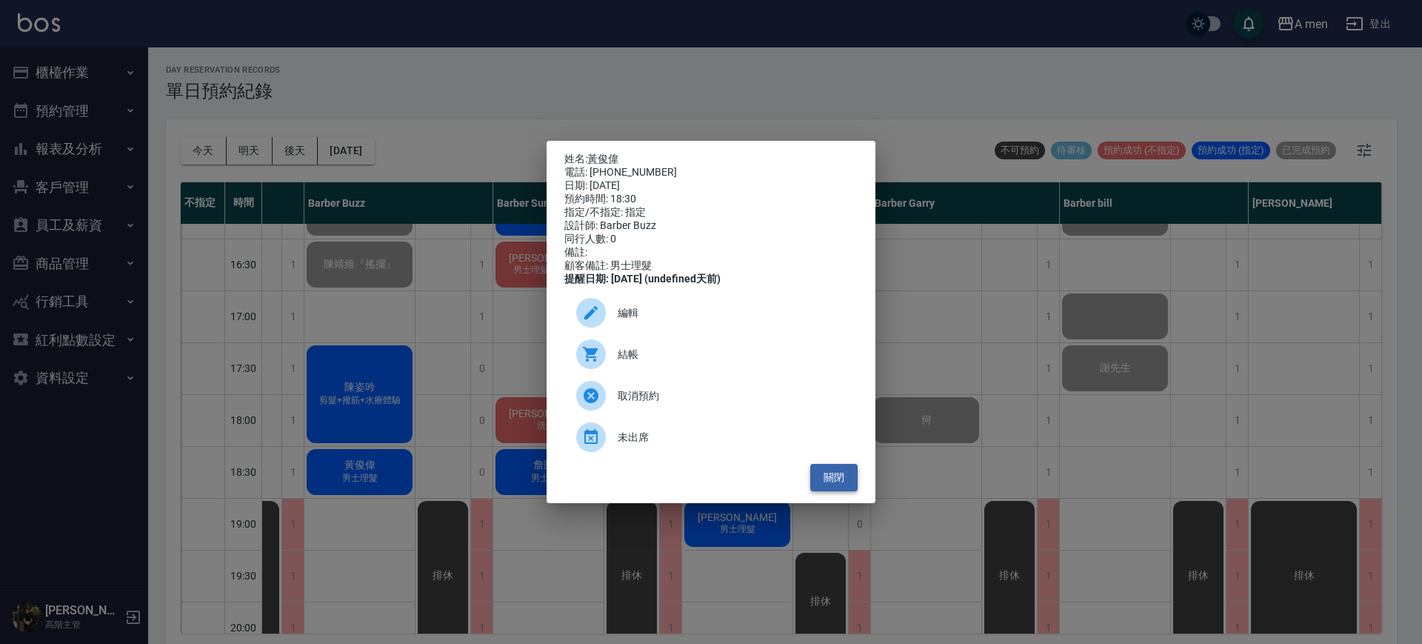
click at [842, 484] on button "關閉" at bounding box center [833, 477] width 47 height 27
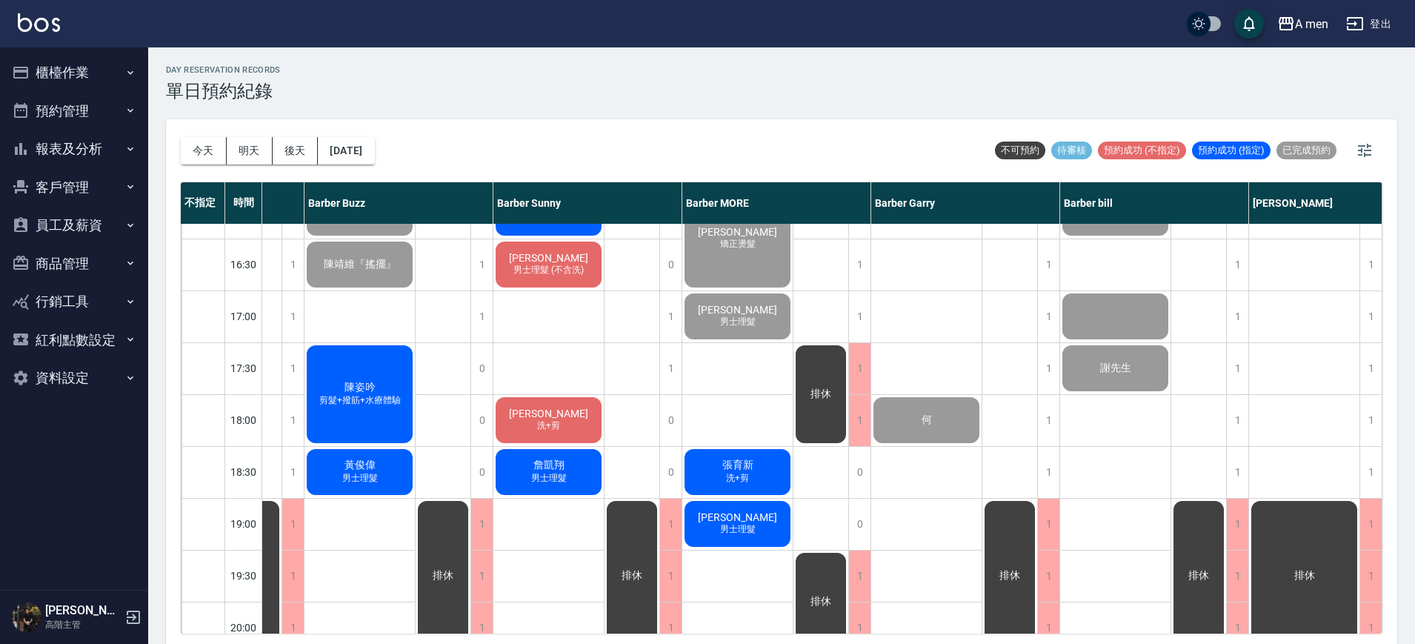
click at [959, 345] on div "外國人 廖威傑 Khem 何" at bounding box center [926, 316] width 111 height 1296
click at [1244, 481] on div "1" at bounding box center [1237, 472] width 22 height 51
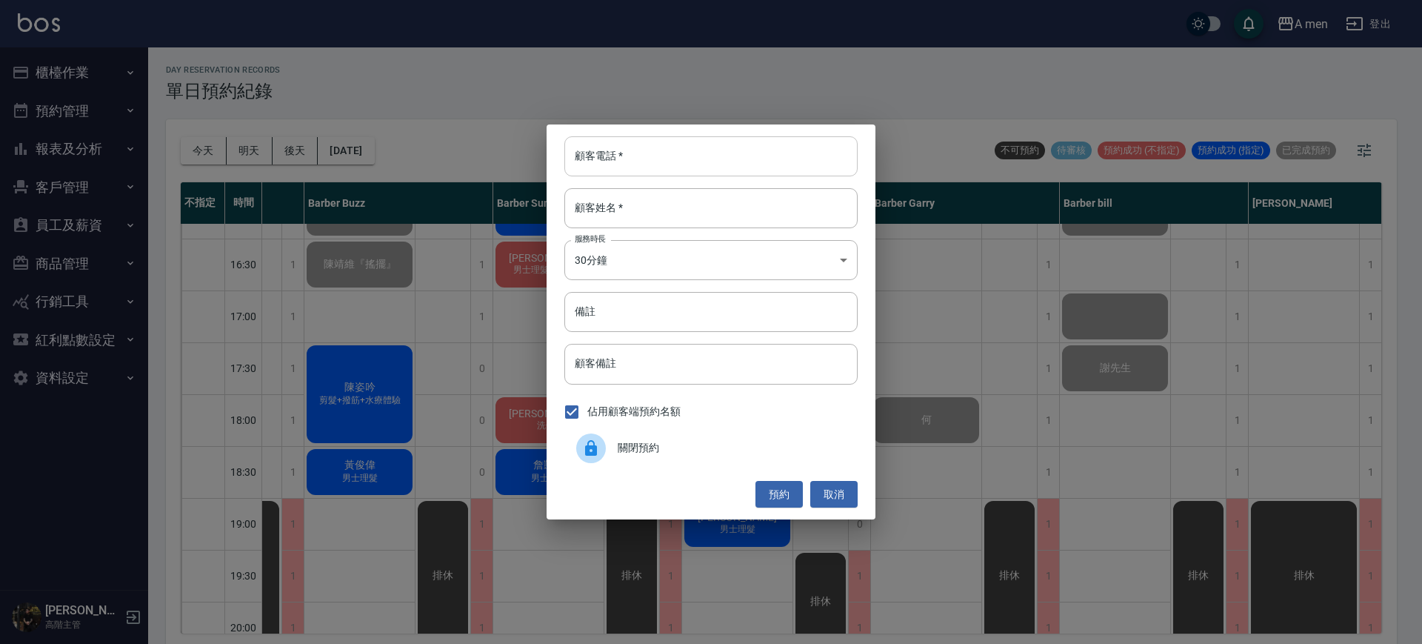
click at [723, 159] on input "顧客電話   *" at bounding box center [710, 156] width 293 height 40
type input "0000000000000000"
click at [667, 216] on input "顧客姓名   *" at bounding box center [710, 208] width 293 height 40
type input "j"
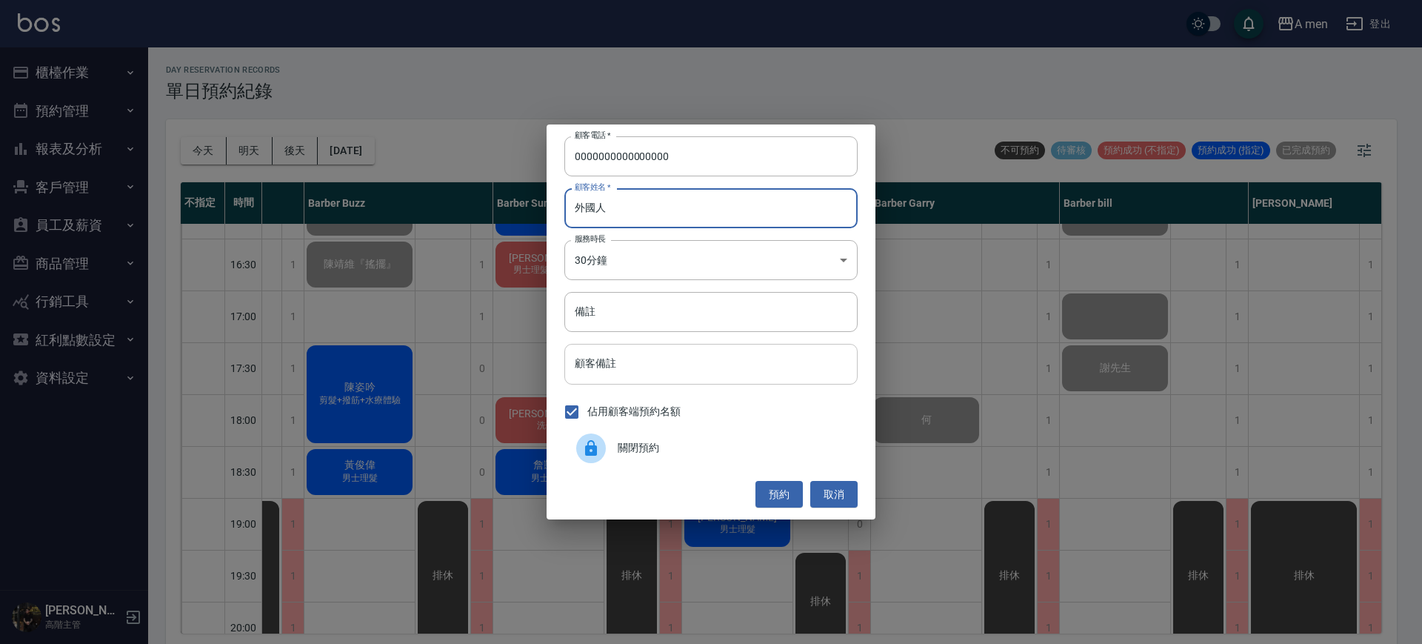
type input "外國人"
click at [676, 367] on input "顧客備註" at bounding box center [710, 364] width 293 height 40
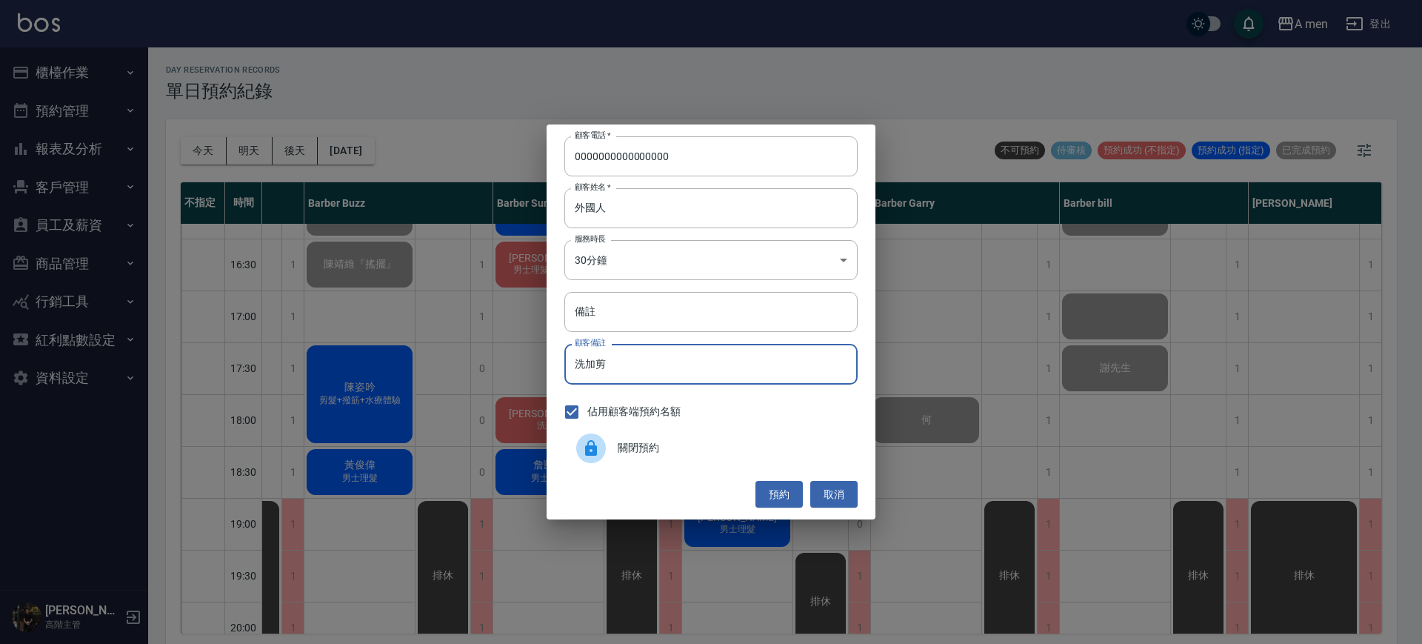
type input "洗加剪"
click at [775, 499] on button "預約" at bounding box center [779, 494] width 47 height 27
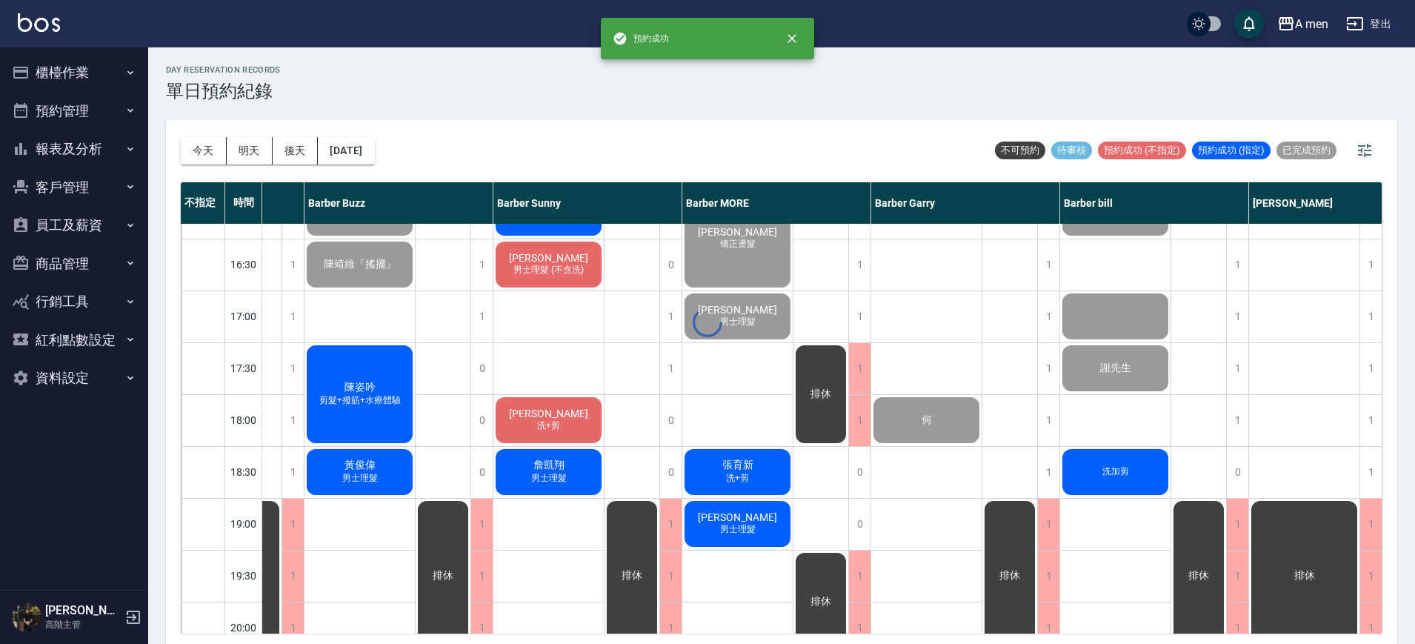
click at [1107, 462] on div "洗加剪" at bounding box center [1115, 472] width 110 height 50
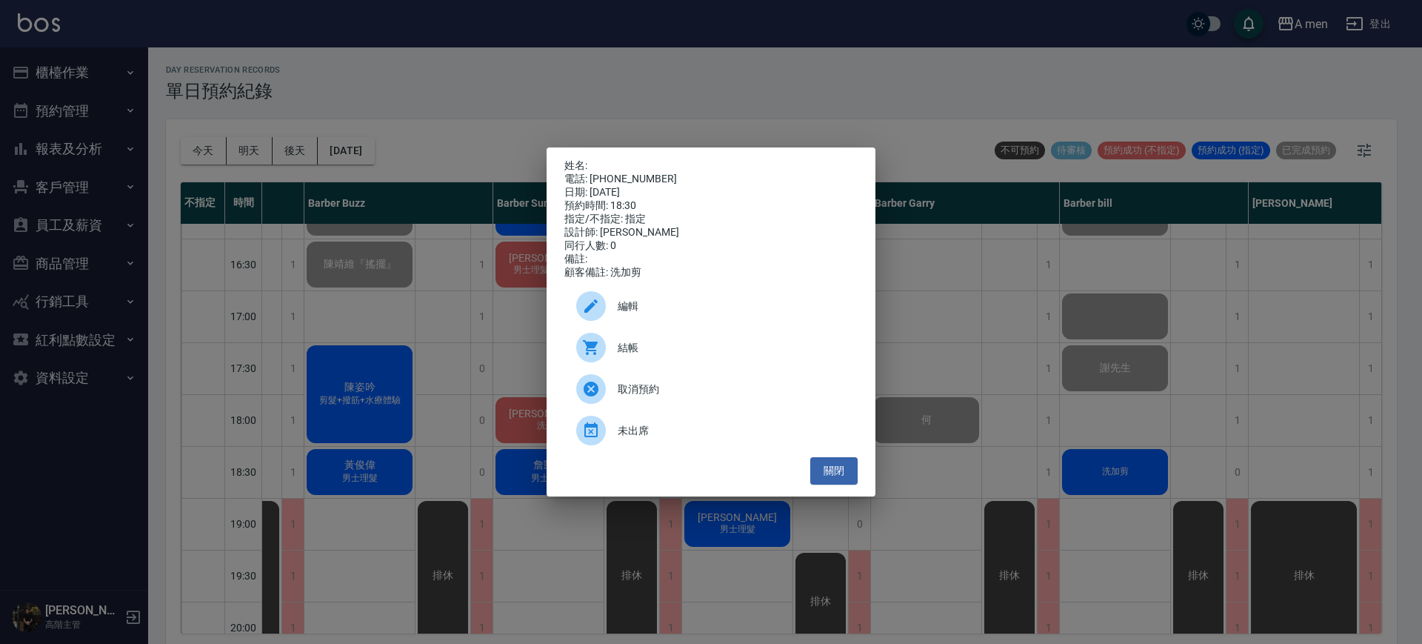
click at [768, 312] on span "編輯" at bounding box center [732, 307] width 228 height 16
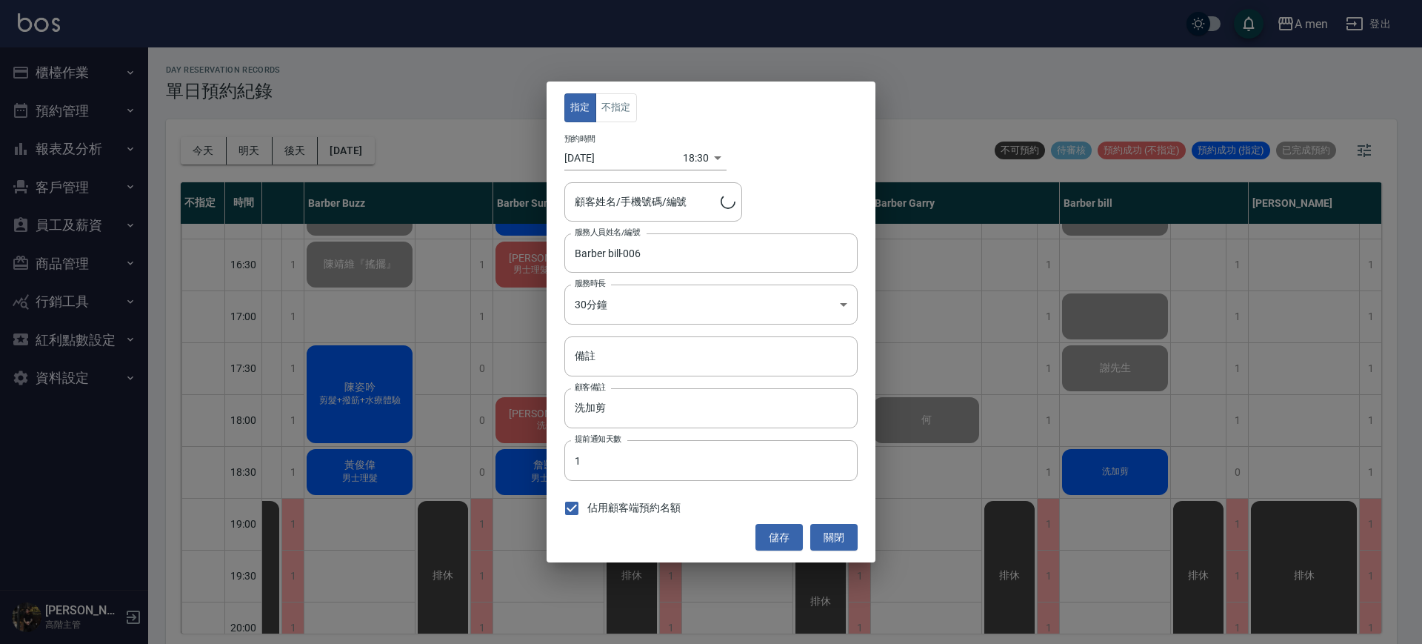
type input "/0000000000000000"
click at [610, 91] on div "指定 不指定 預約時間 2025/09/24 18:30 1758709800000 顧客姓名/手機號碼/編號 /0000000000000000 顧客姓名/…" at bounding box center [711, 321] width 329 height 481
click at [611, 104] on button "不指定" at bounding box center [616, 107] width 41 height 29
click at [795, 542] on button "儲存" at bounding box center [779, 537] width 47 height 27
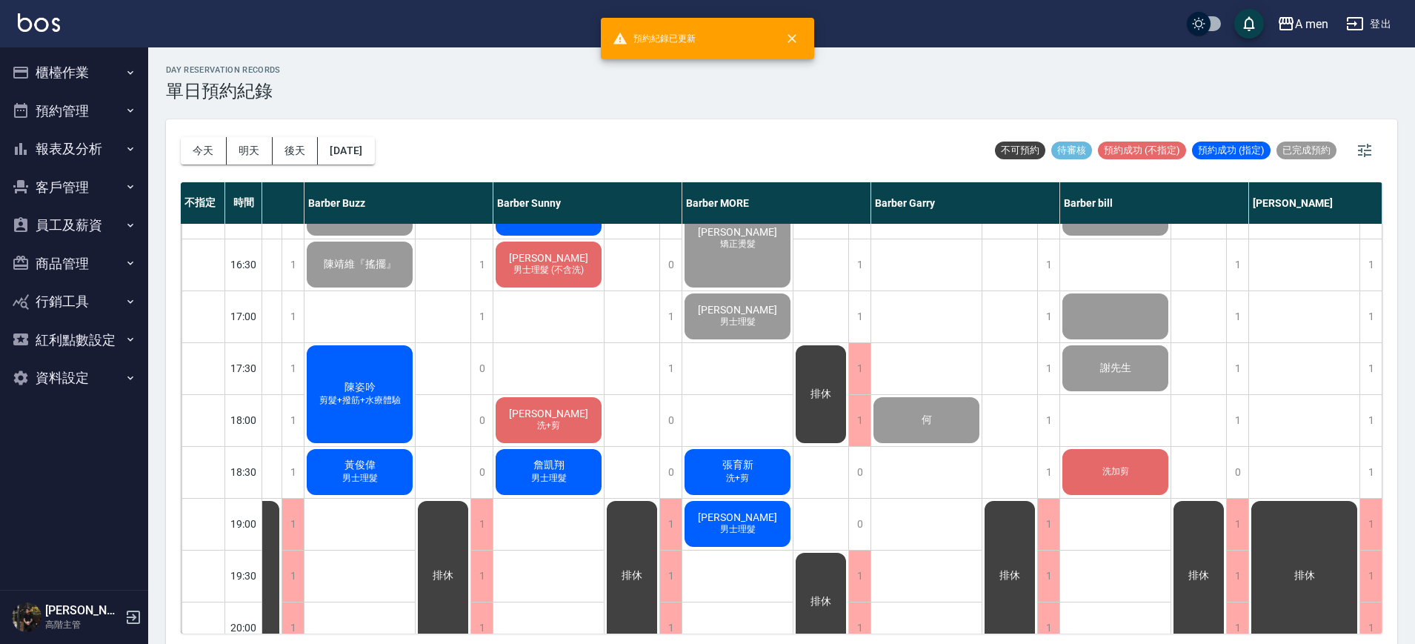
click at [96, 109] on button "預約管理" at bounding box center [74, 111] width 136 height 39
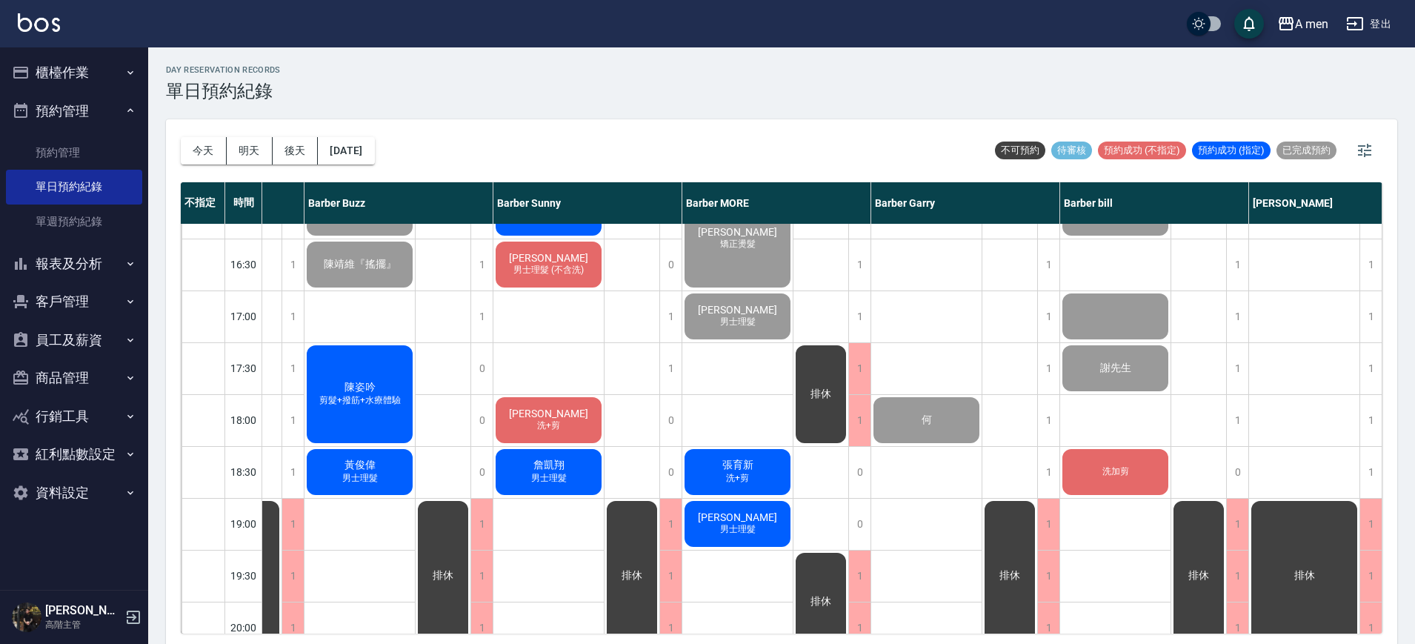
click at [114, 53] on button "櫃檯作業" at bounding box center [74, 72] width 136 height 39
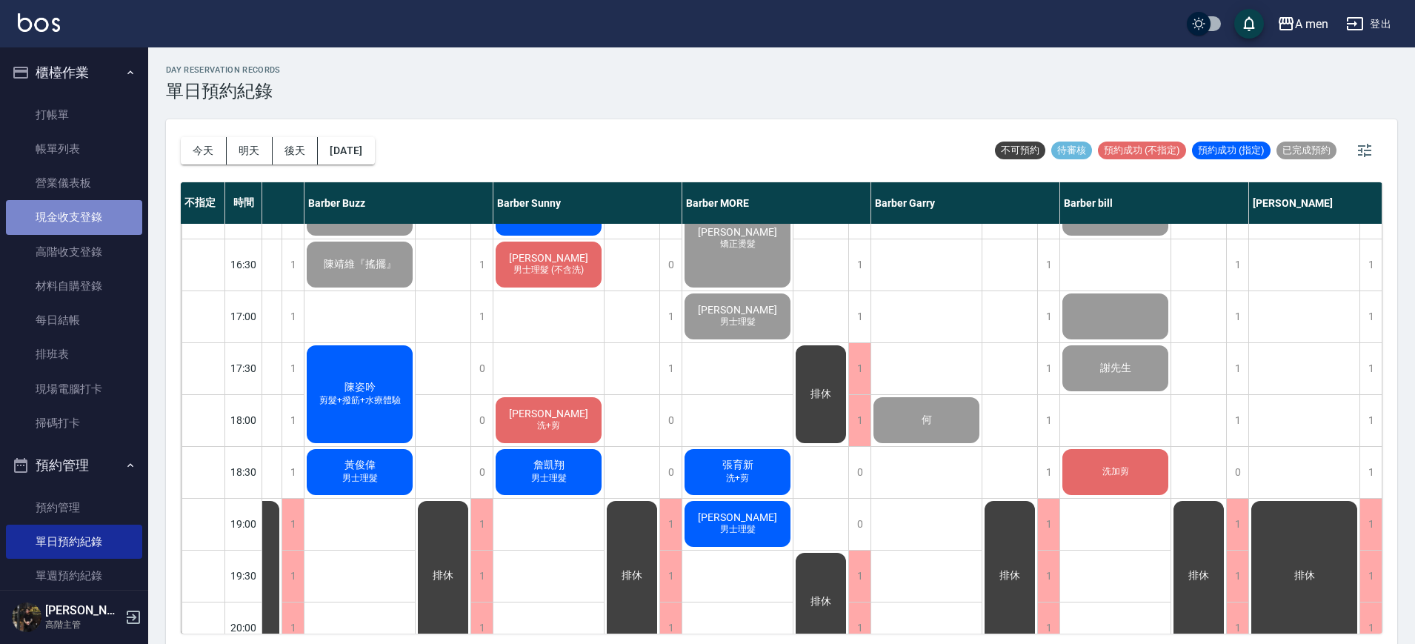
click at [90, 232] on link "現金收支登錄" at bounding box center [74, 217] width 136 height 34
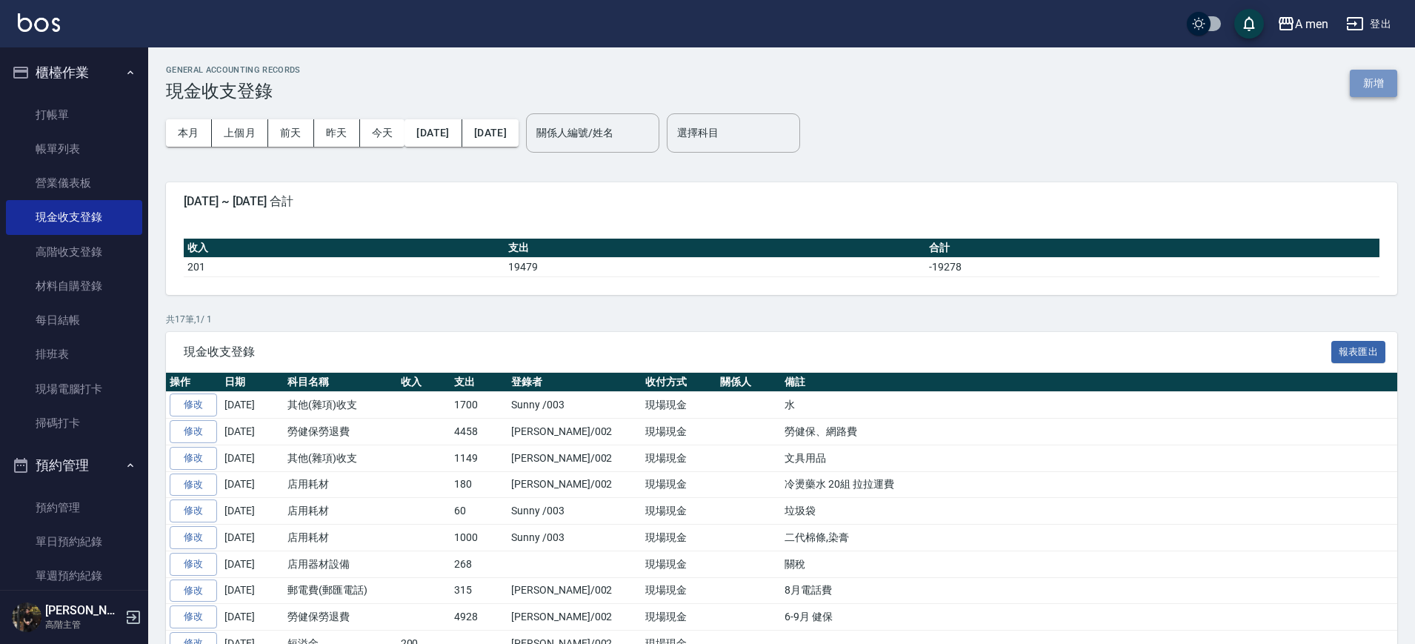
click at [1363, 76] on button "新增" at bounding box center [1373, 83] width 47 height 27
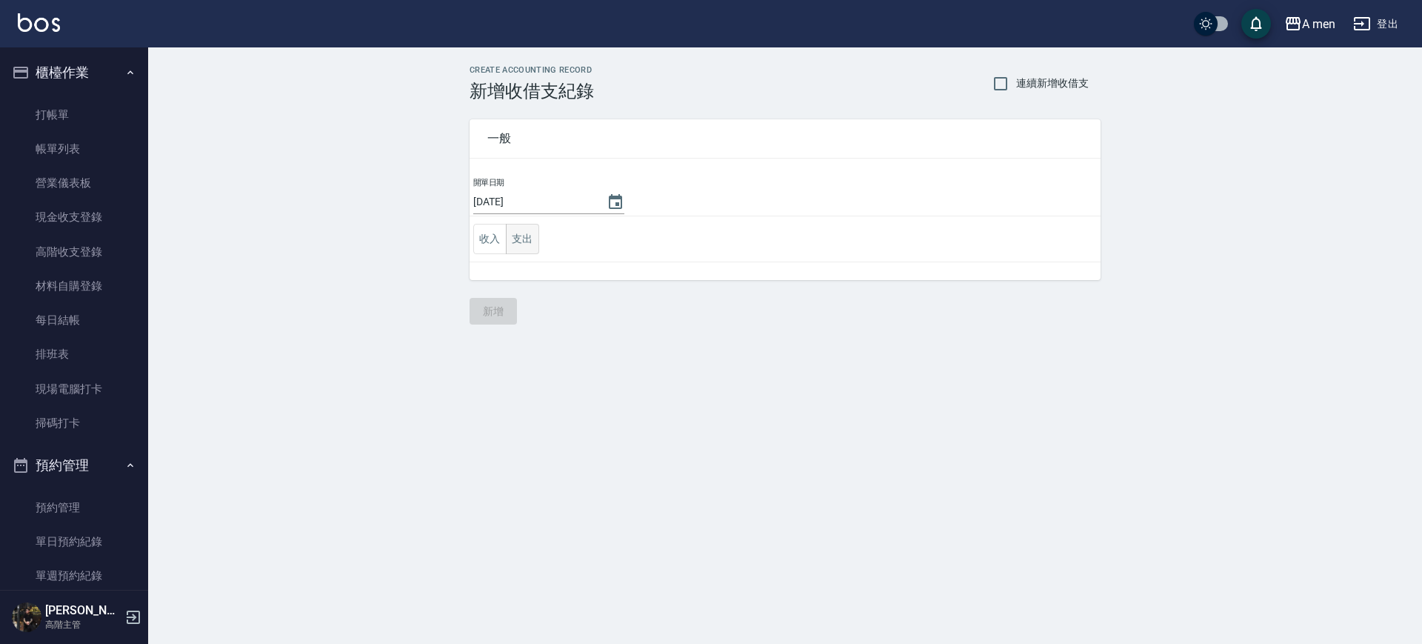
click at [539, 240] on button "支出" at bounding box center [522, 239] width 33 height 30
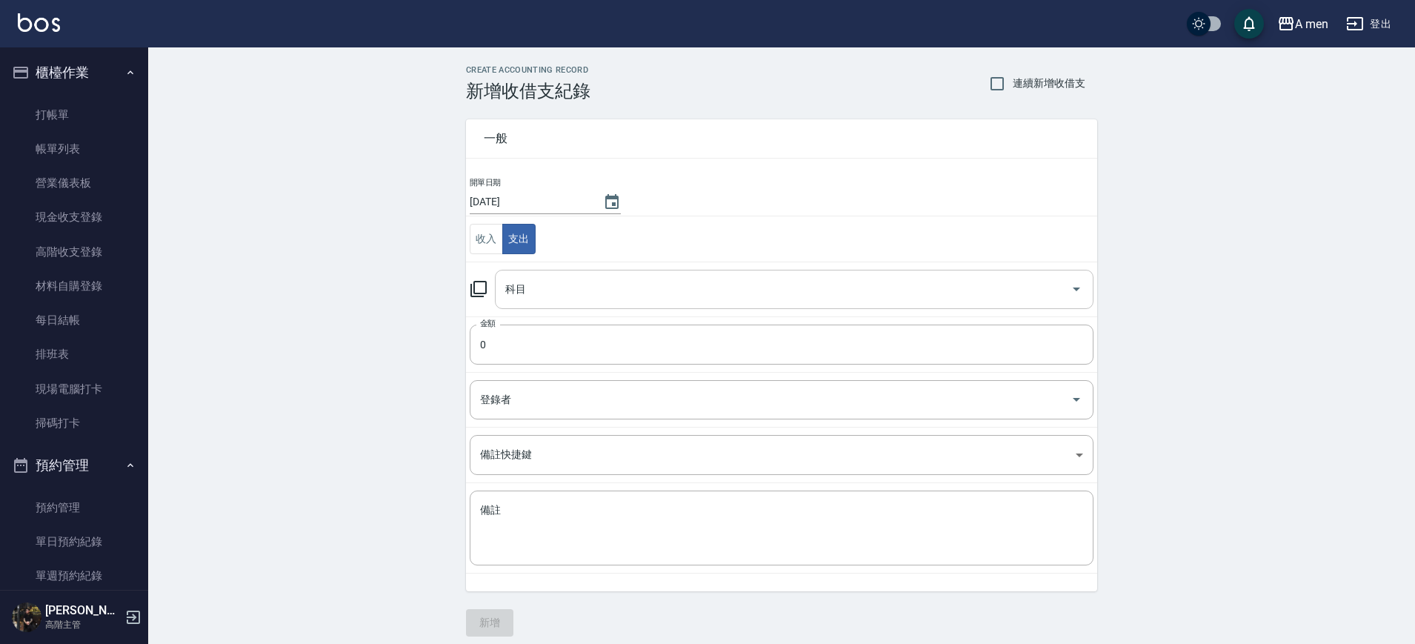
click at [607, 288] on input "科目" at bounding box center [783, 289] width 563 height 26
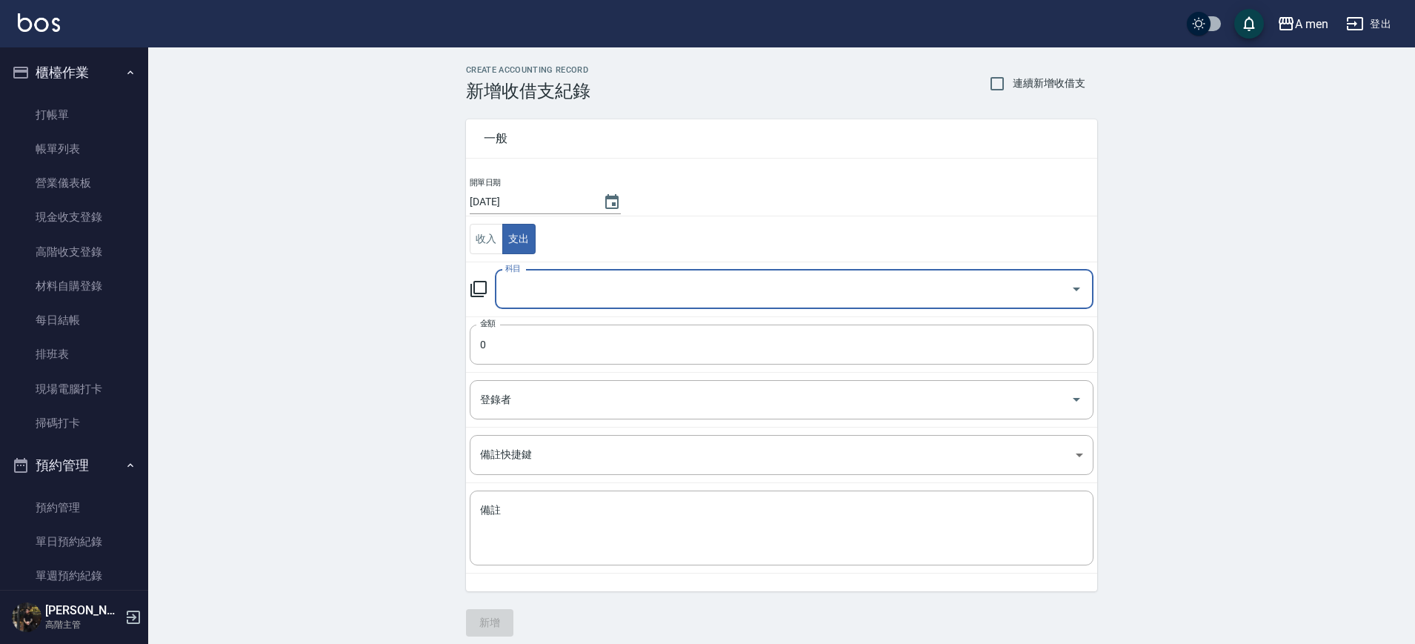
click at [690, 290] on input "科目" at bounding box center [783, 289] width 563 height 26
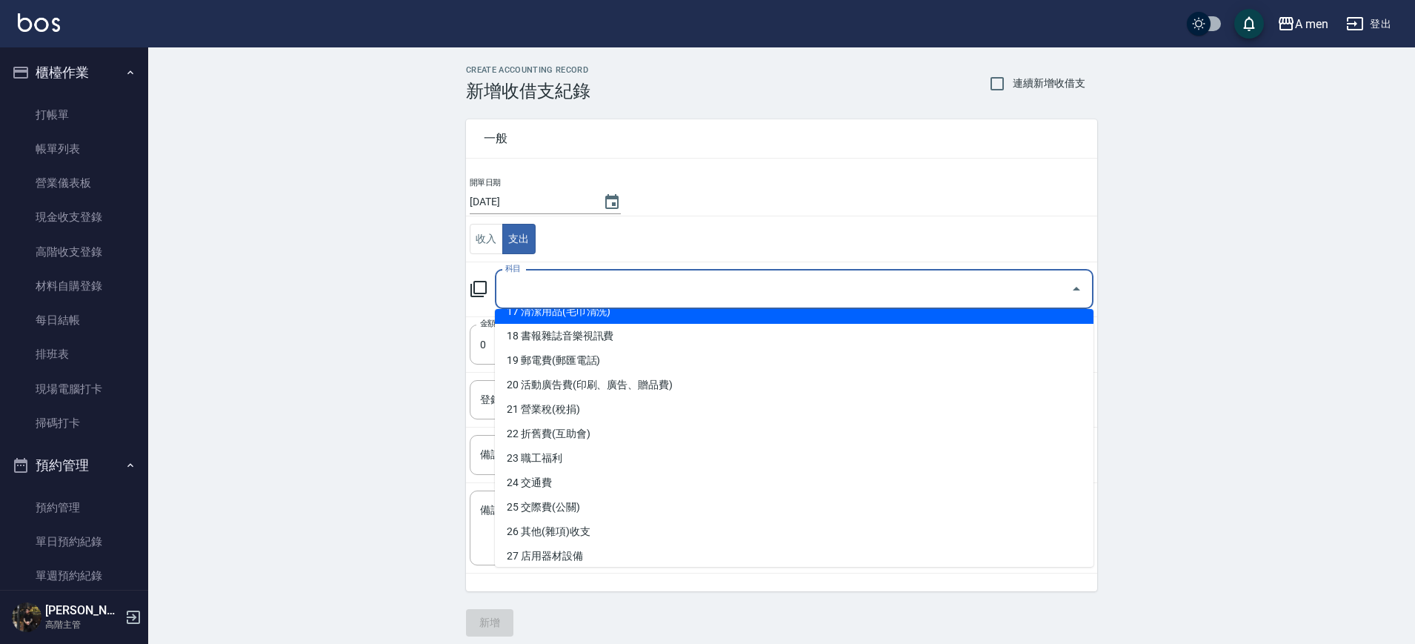
scroll to position [463, 0]
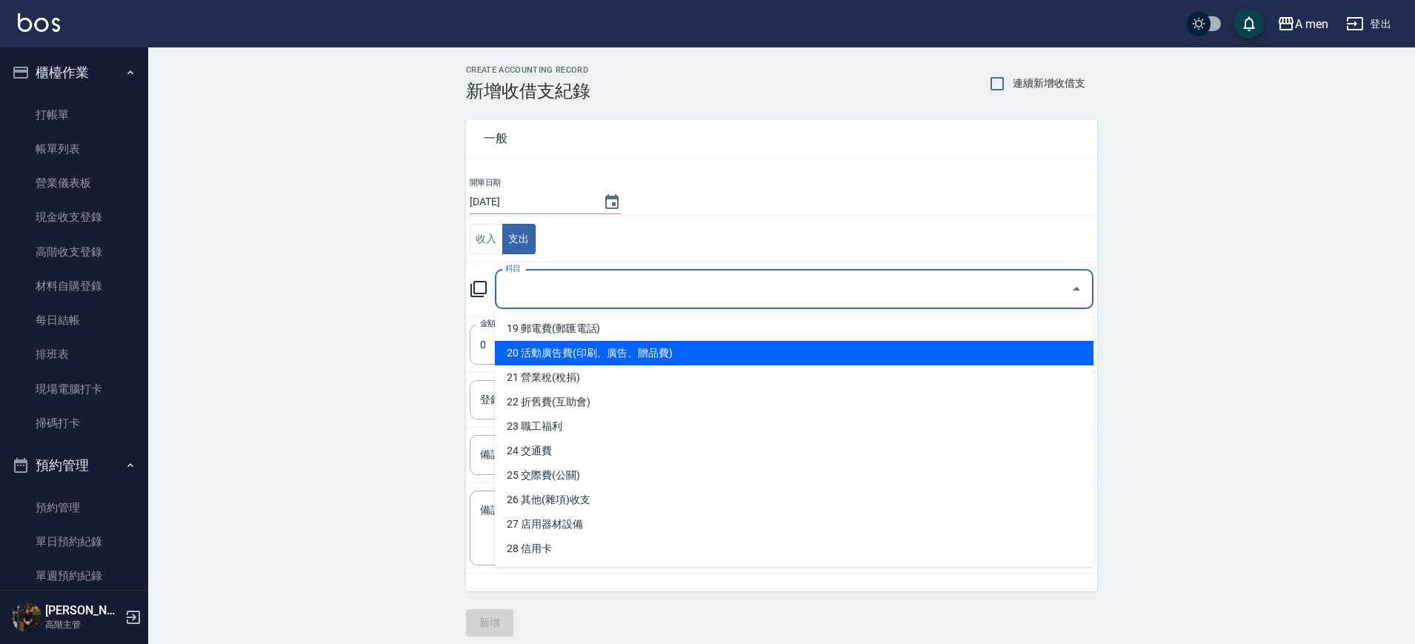
click at [659, 354] on li "20 活動廣告費(印刷、廣告、贈品費)" at bounding box center [794, 353] width 599 height 24
type input "20 活動廣告費(印刷、廣告、贈品費)"
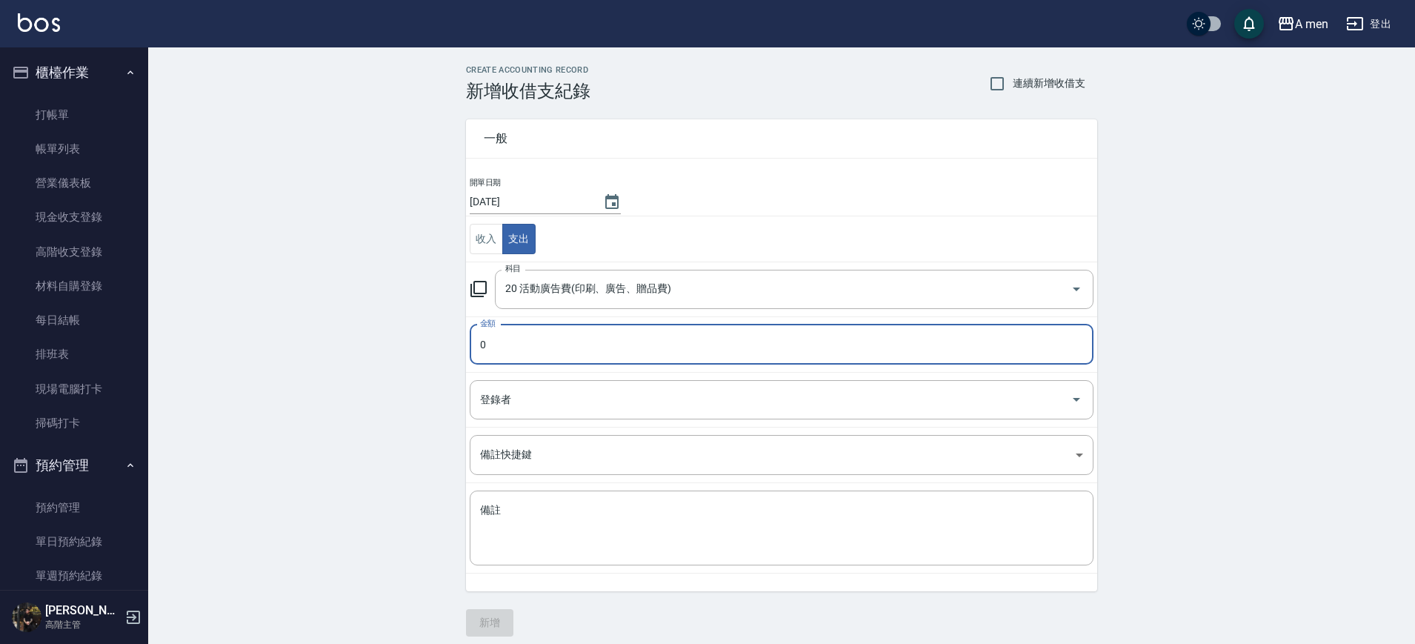
click at [628, 343] on input "0" at bounding box center [782, 344] width 624 height 40
drag, startPoint x: 628, startPoint y: 343, endPoint x: 456, endPoint y: 343, distance: 171.9
click at [456, 343] on div "一般 開單日期 2025/09/24 收入 支出 科目 20 活動廣告費(印刷、廣告、贈品費) 科目 金額 0 金額 登錄者 登錄者 備註快捷鍵 ​ 備註快捷…" at bounding box center [772, 346] width 649 height 490
type input "60"
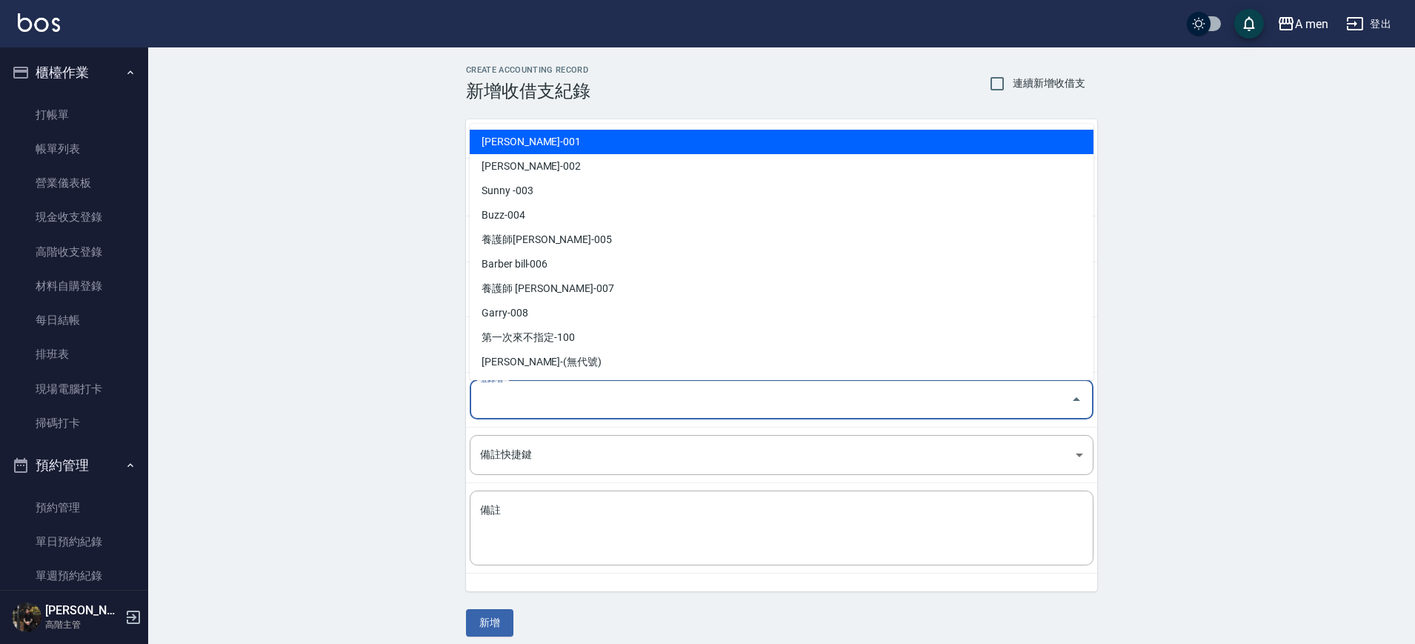
click at [536, 393] on input "登錄者" at bounding box center [770, 400] width 588 height 26
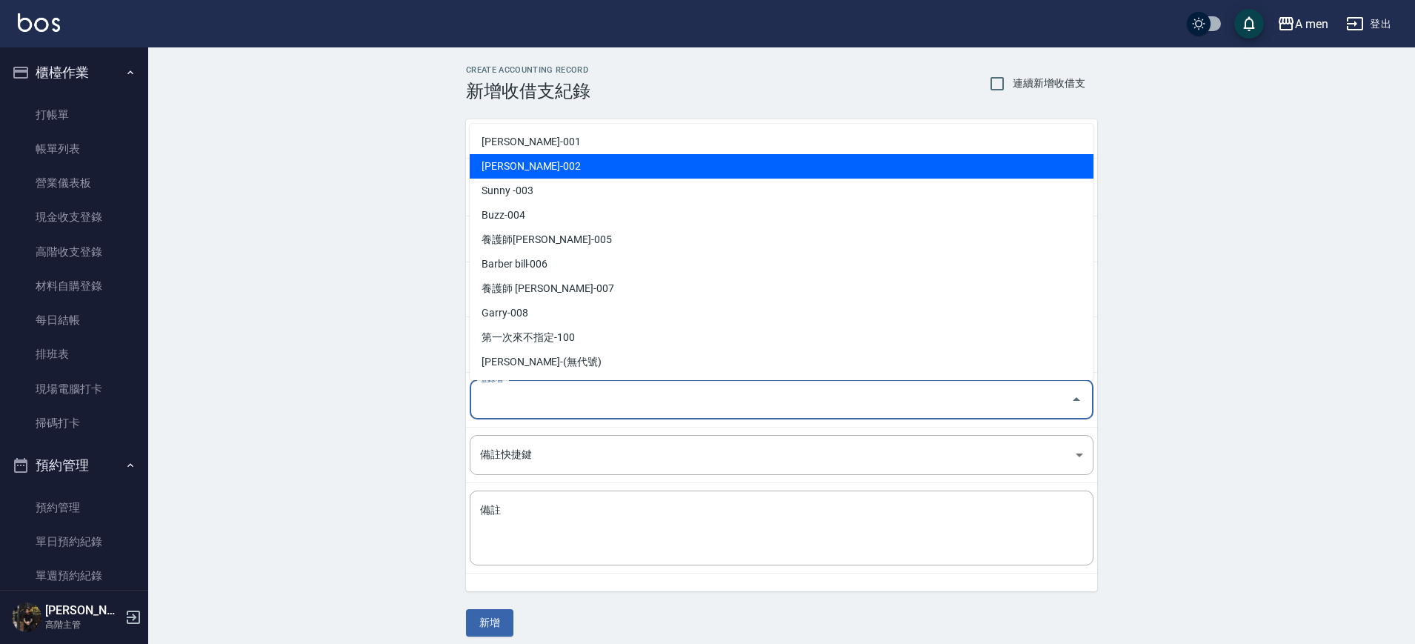
click at [573, 155] on li "陳汶駿-002" at bounding box center [782, 166] width 624 height 24
type input "陳汶駿-002"
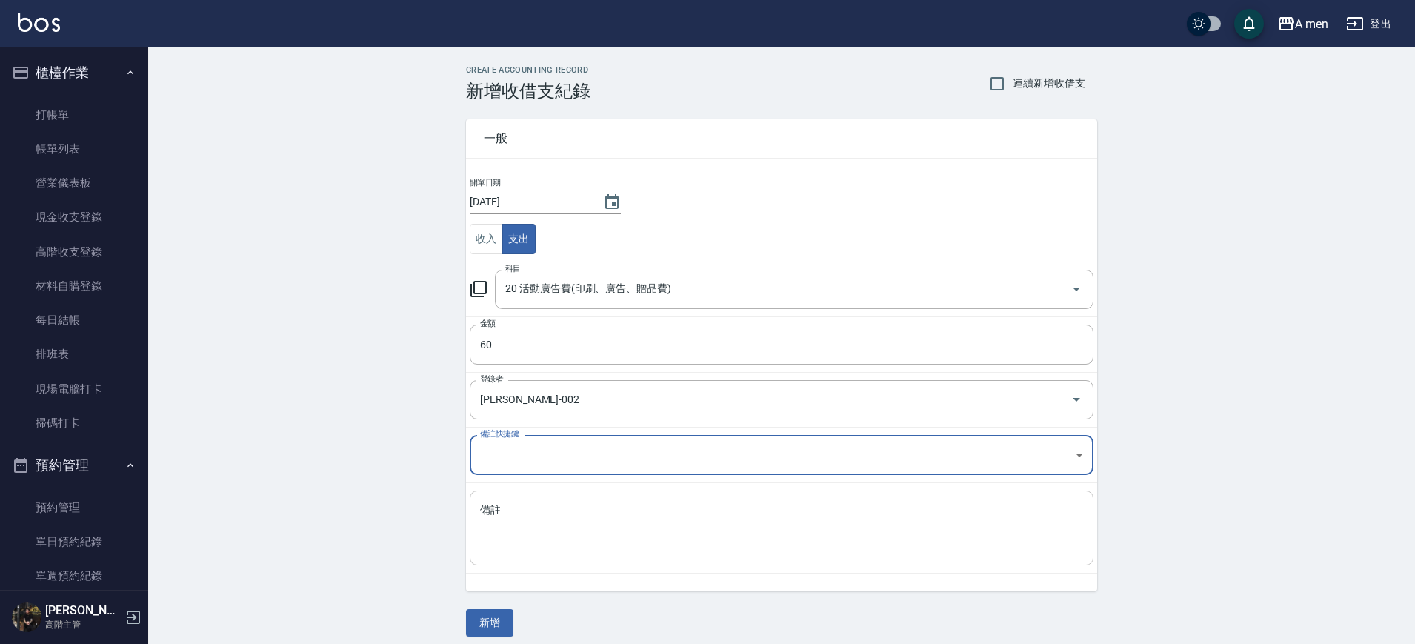
click at [584, 521] on textarea "備註" at bounding box center [781, 528] width 603 height 50
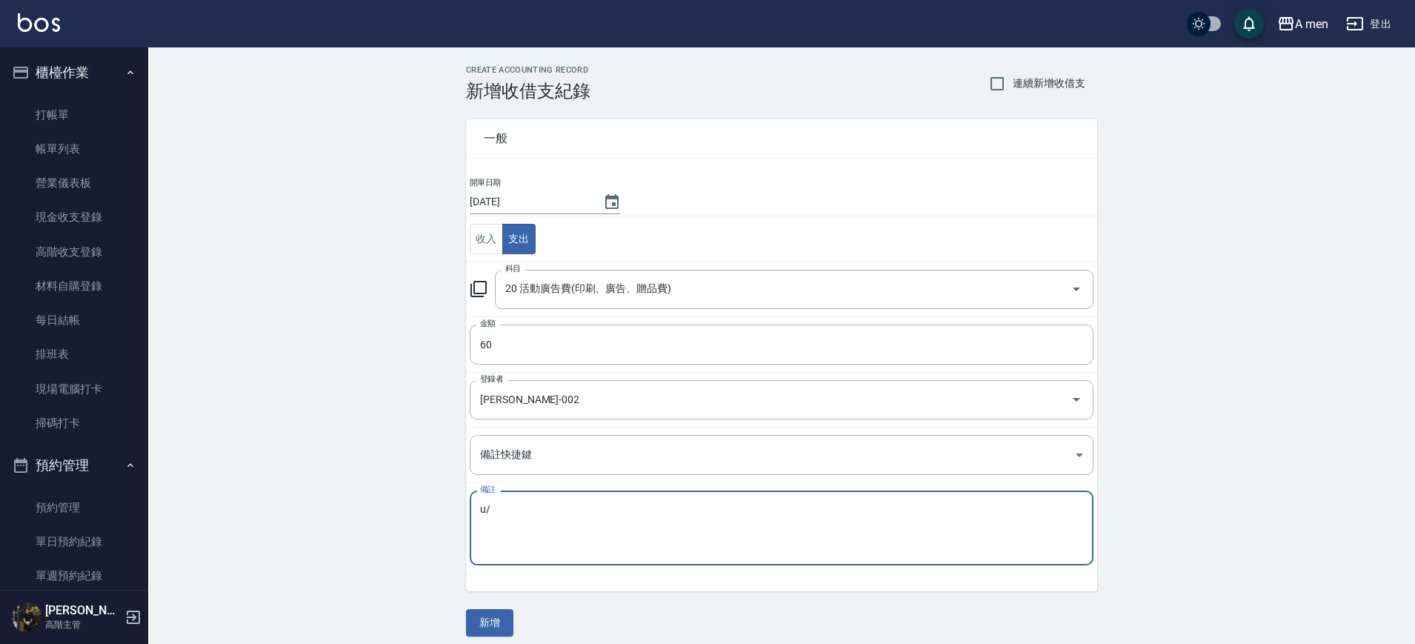
type textarea "u"
click at [599, 487] on td "備註 店內DM影印 x 備註" at bounding box center [781, 528] width 631 height 90
click at [596, 519] on textarea "店內DM影印" at bounding box center [781, 528] width 603 height 50
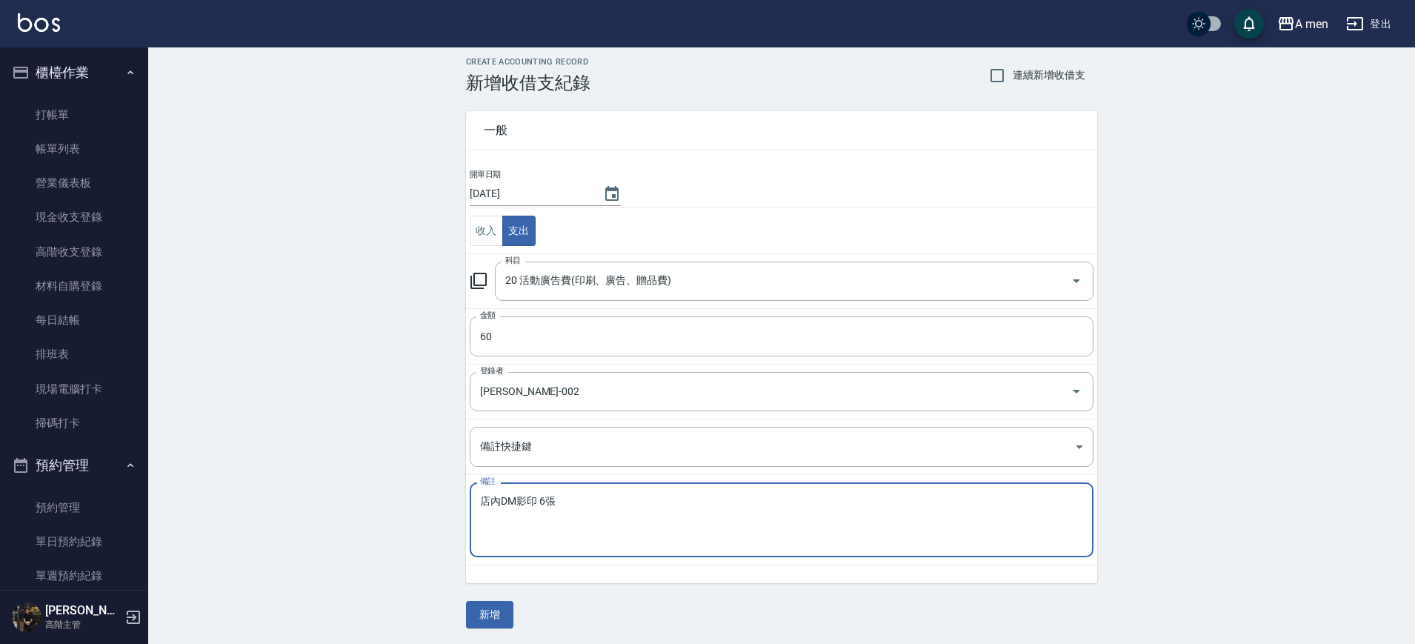
scroll to position [10, 0]
type textarea "店內DM影印 6張"
click at [490, 599] on div "一般 開單日期 2025/09/24 收入 支出 科目 20 活動廣告費(印刷、廣告、贈品費) 科目 金額 60 金額 登錄者 陳汶駿-002 登錄者 備註快…" at bounding box center [781, 358] width 631 height 535
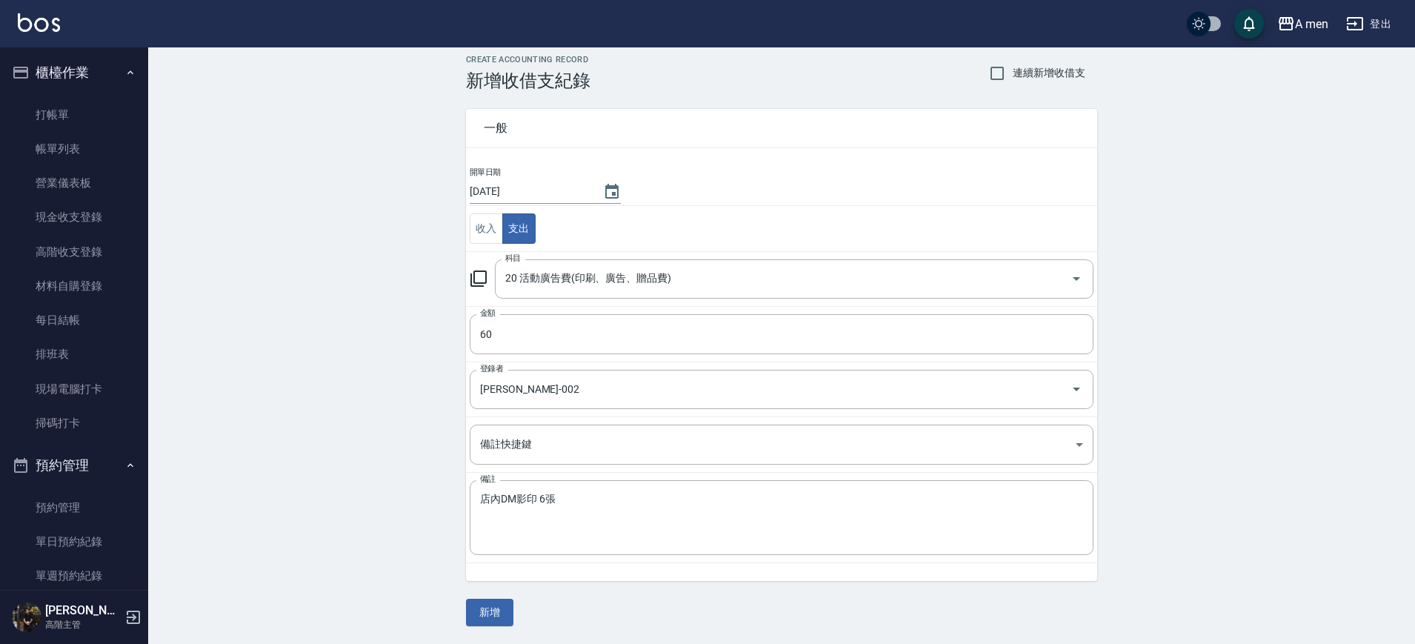
click at [494, 602] on button "新增" at bounding box center [489, 612] width 47 height 27
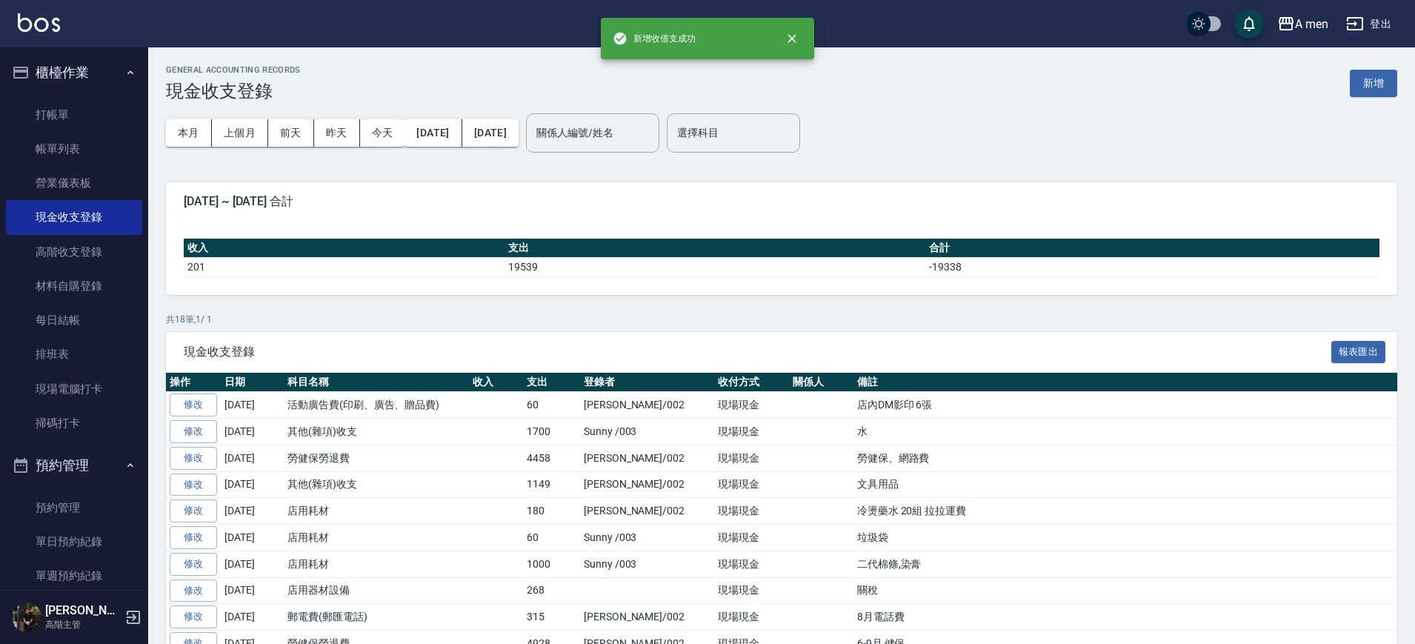
click at [892, 319] on p "共 18 筆, 1 / 1" at bounding box center [781, 319] width 1231 height 13
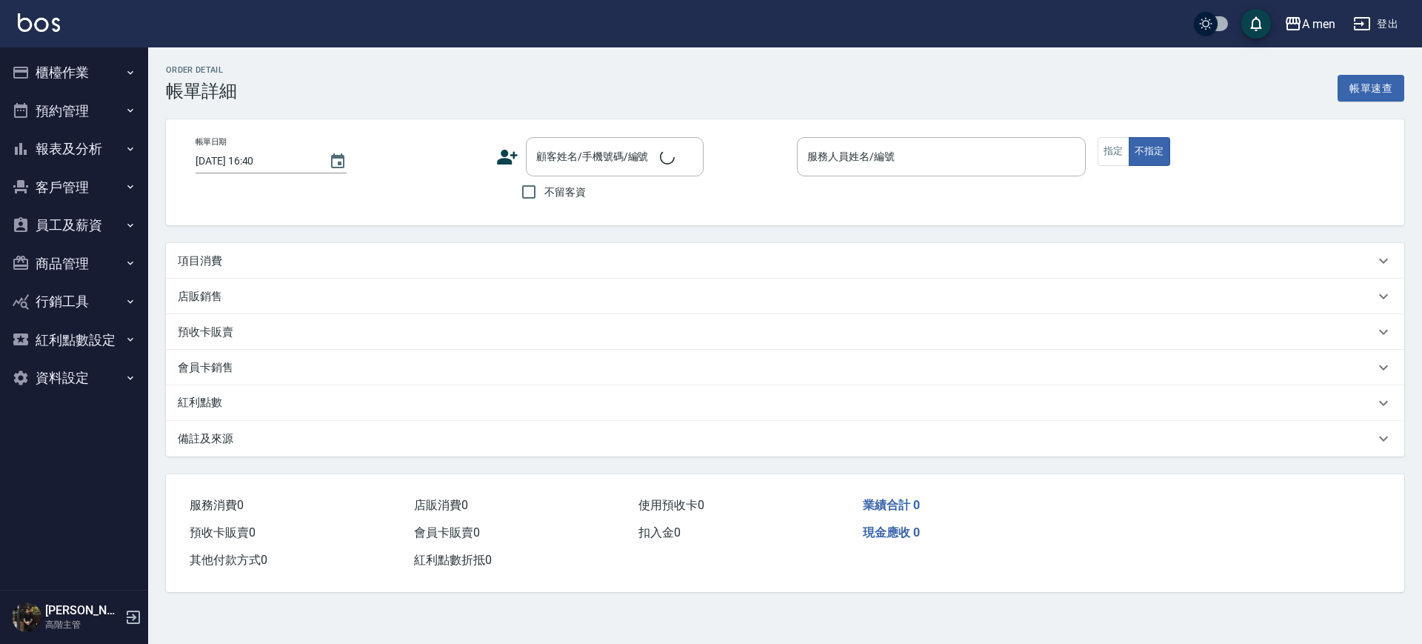
type input "[DATE] 16:00"
type input "Barber bill-006"
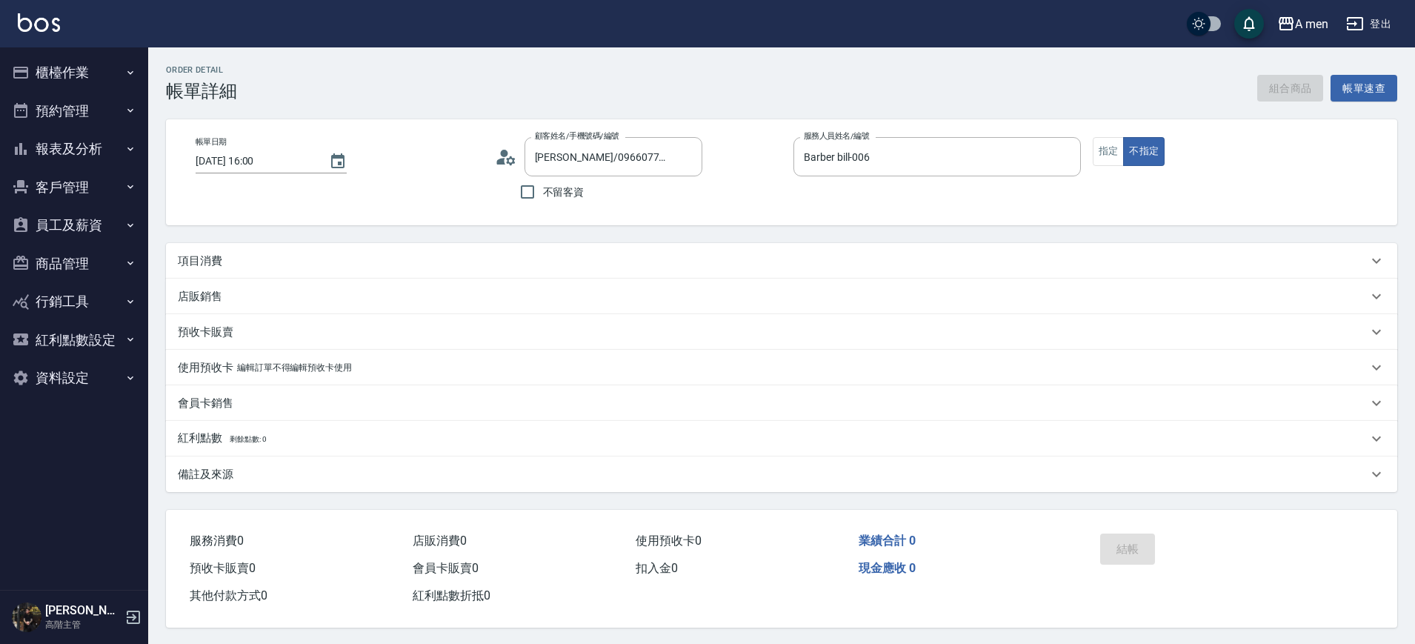
type input "[PERSON_NAME]/0966077709/null"
click at [255, 267] on div "項目消費" at bounding box center [773, 261] width 1190 height 16
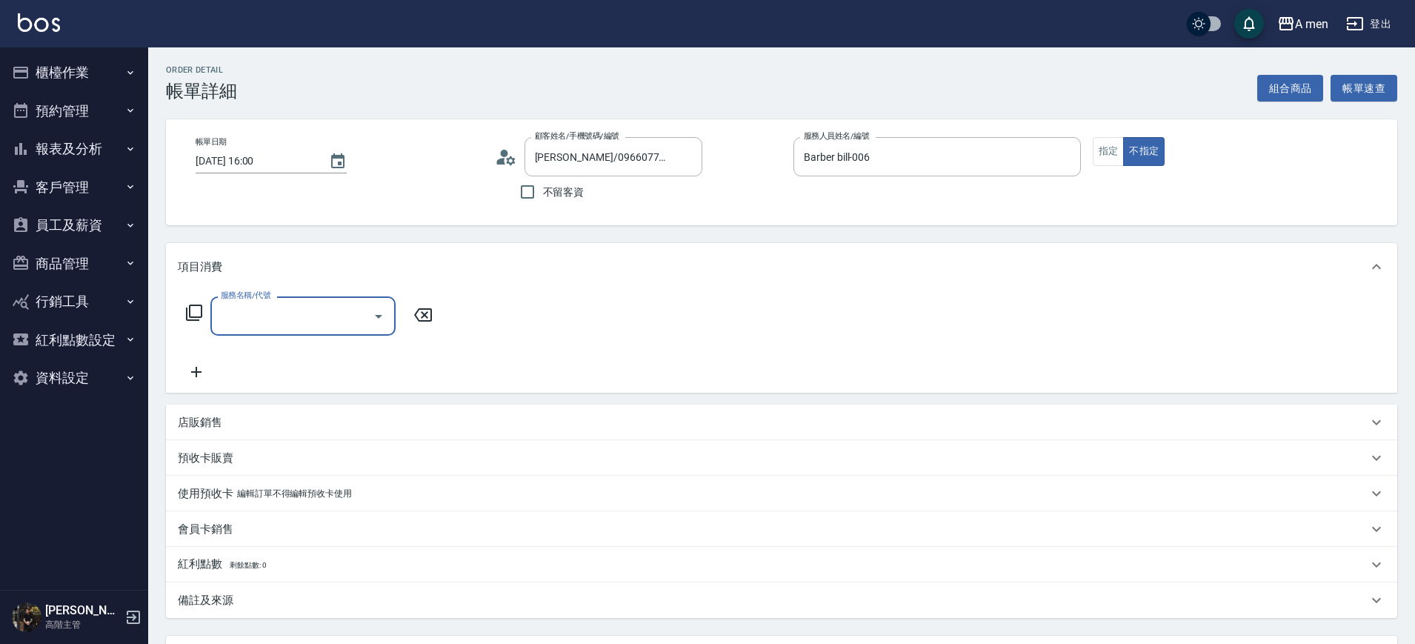
click at [381, 321] on icon "Open" at bounding box center [379, 316] width 18 height 18
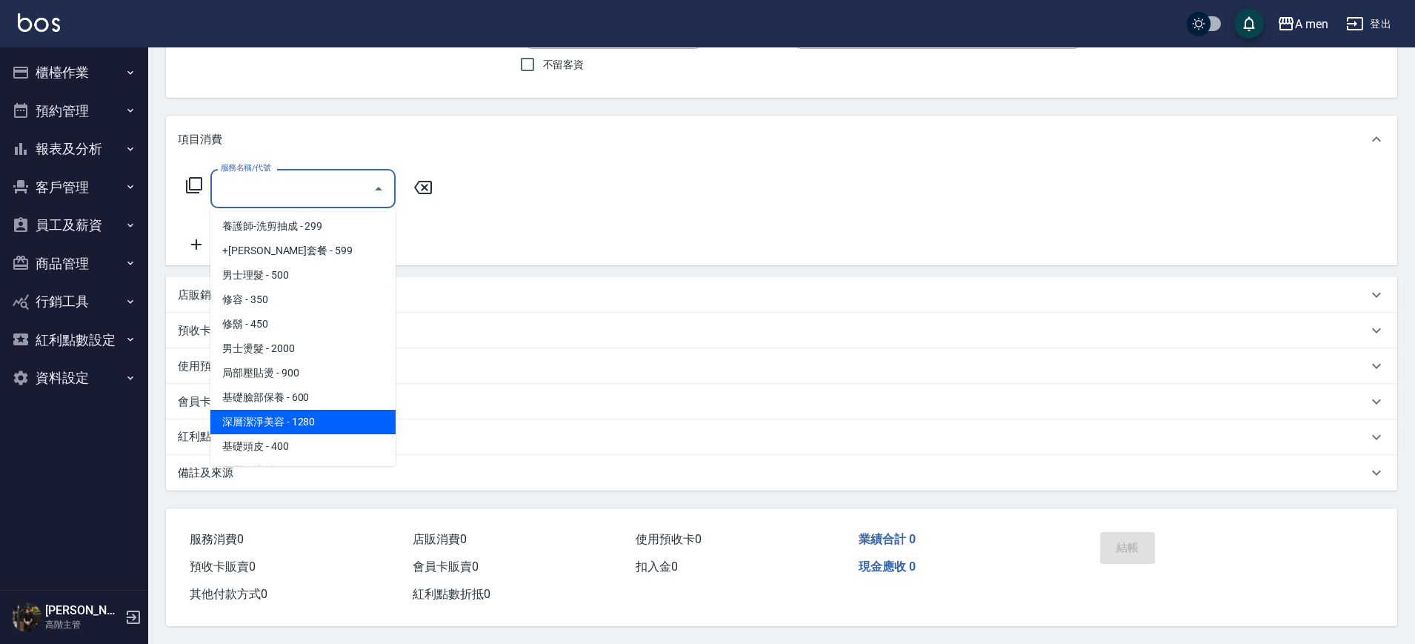
scroll to position [367, 0]
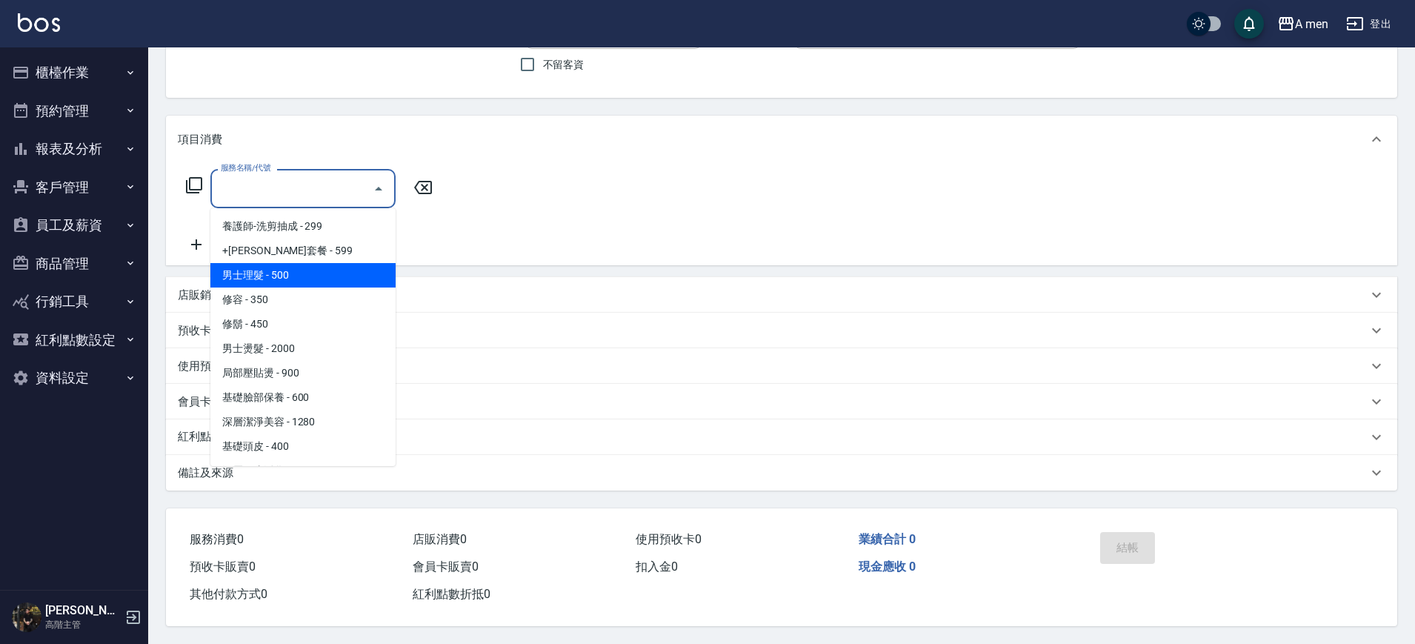
click at [295, 267] on span "男士理髮 - 500" at bounding box center [302, 275] width 185 height 24
type input "男士理髮(A01)"
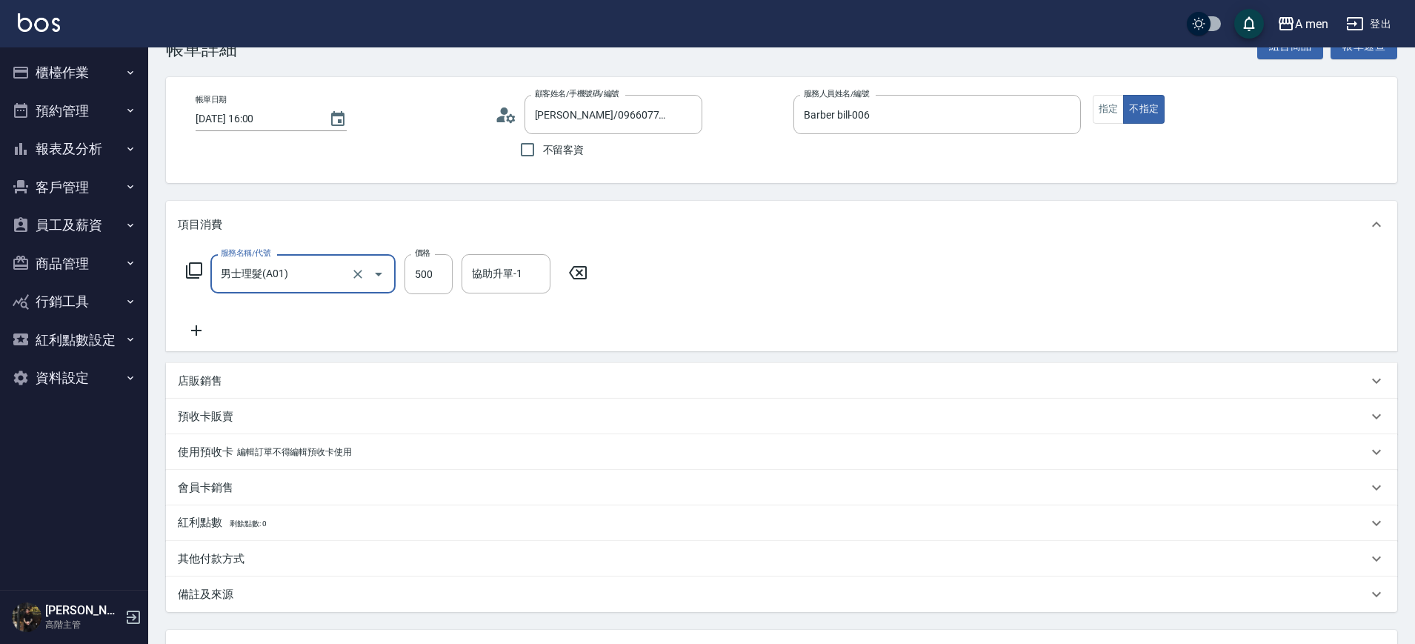
scroll to position [0, 0]
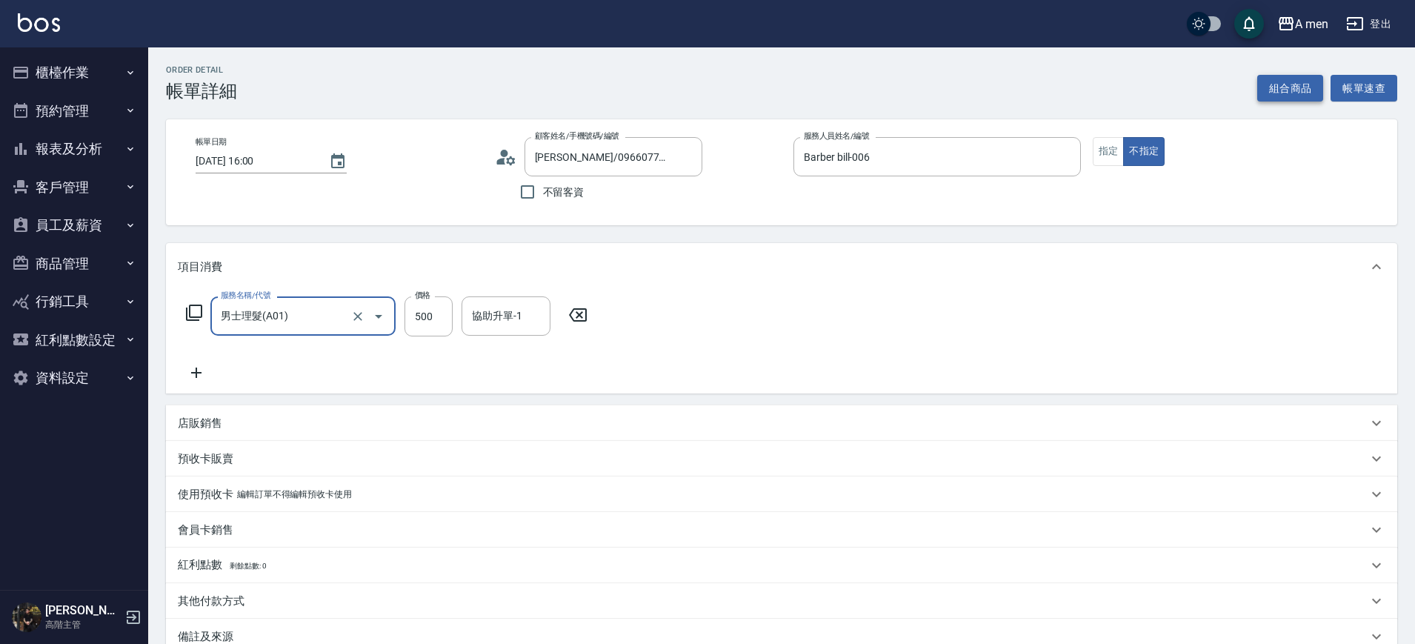
click at [1290, 89] on button "組合商品" at bounding box center [1290, 88] width 67 height 27
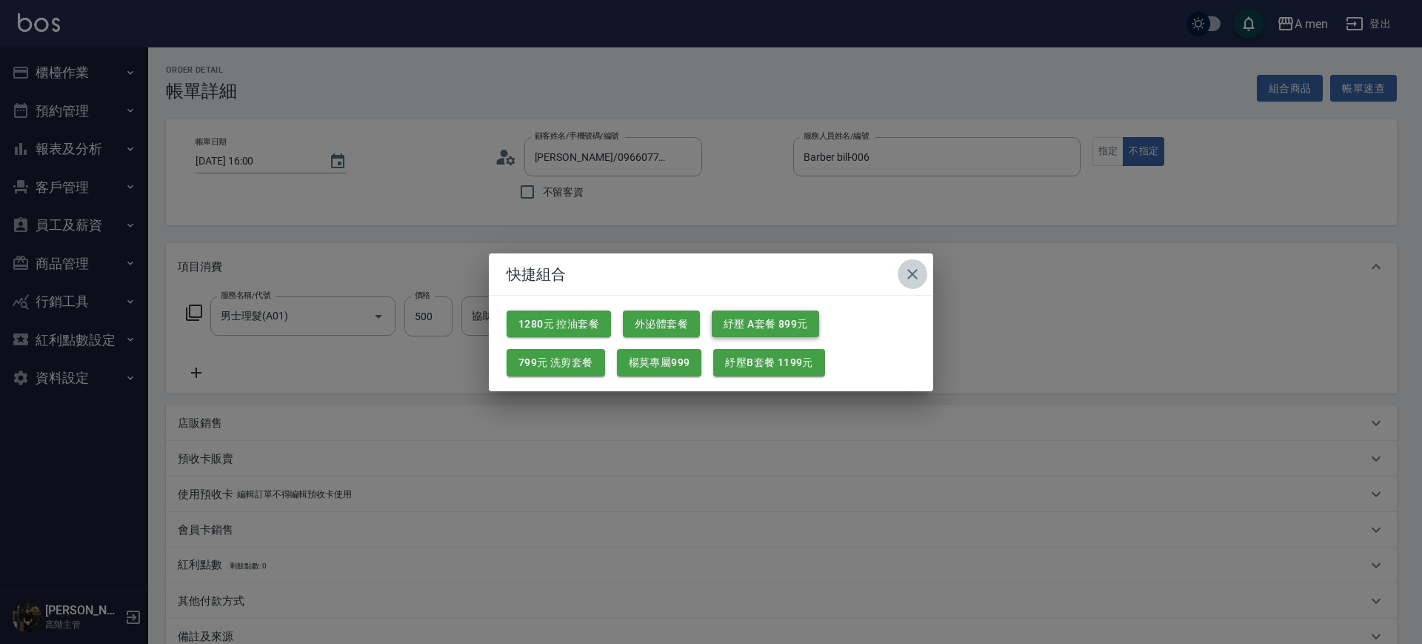
drag, startPoint x: 913, startPoint y: 264, endPoint x: 803, endPoint y: 313, distance: 120.3
click at [913, 265] on icon "button" at bounding box center [913, 274] width 18 height 18
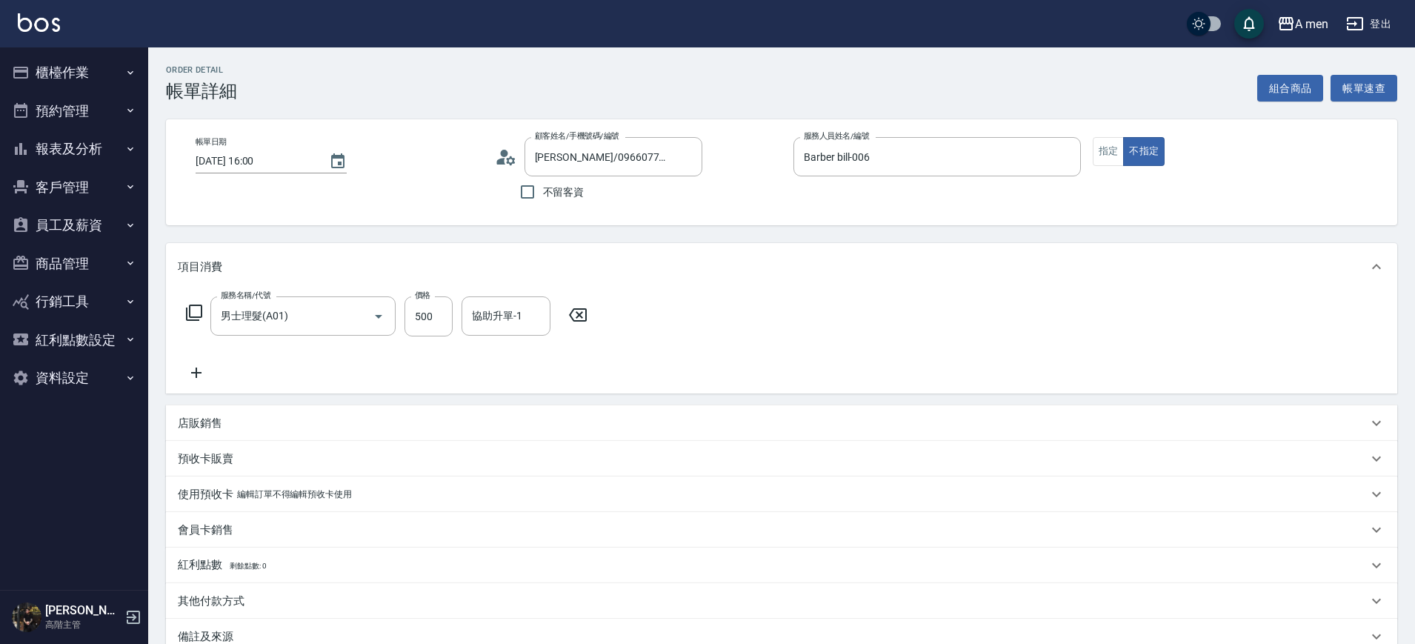
click at [559, 324] on form "協助升單-1 協助升單-1" at bounding box center [511, 315] width 98 height 39
click at [576, 313] on icon at bounding box center [577, 315] width 37 height 18
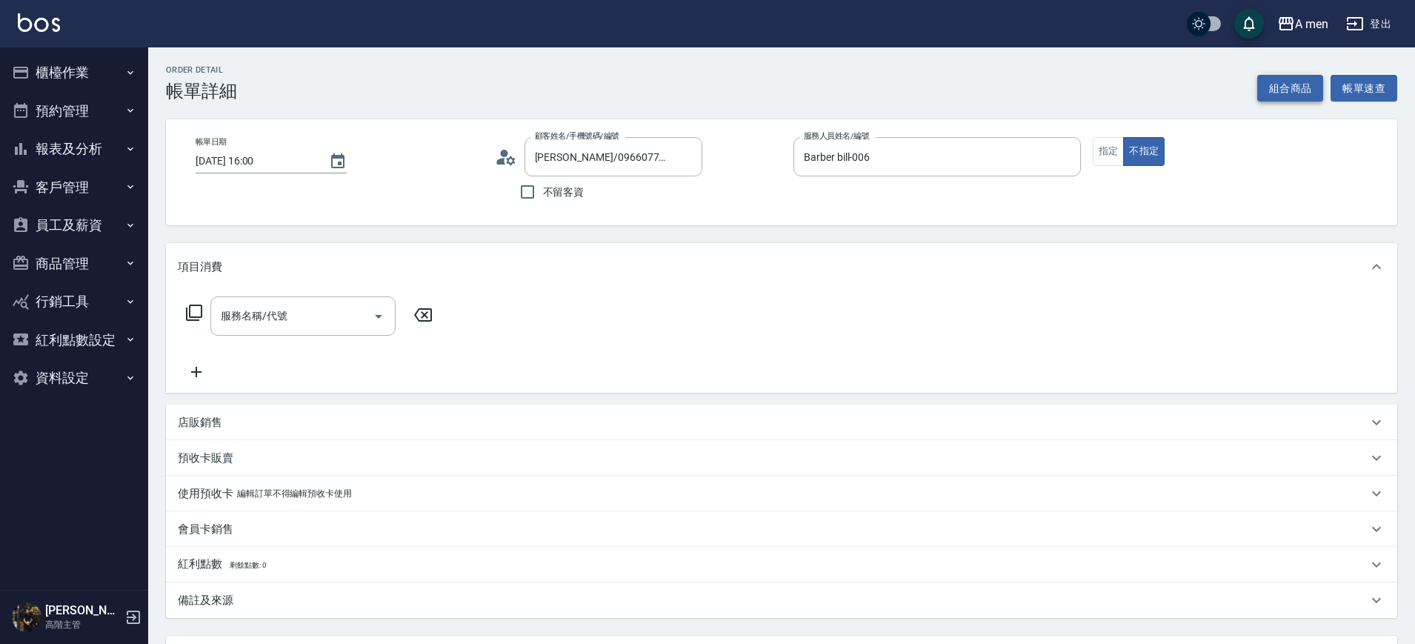
click at [1313, 98] on button "組合商品" at bounding box center [1290, 88] width 67 height 27
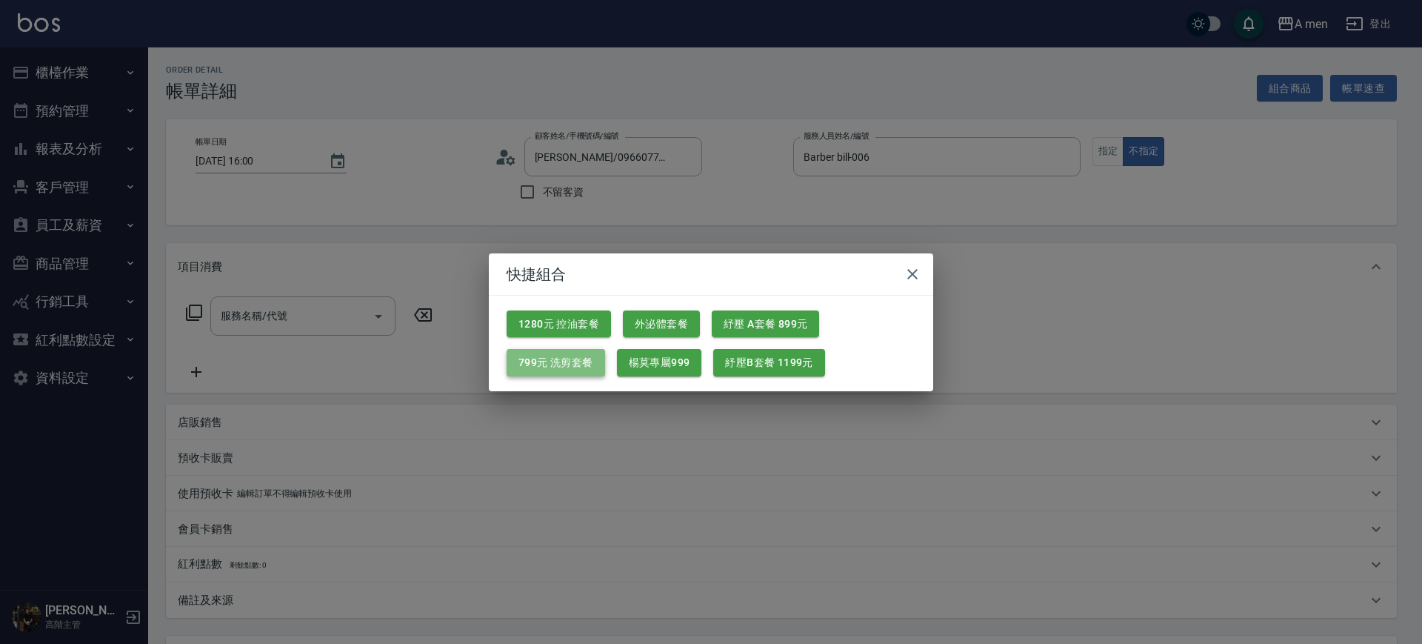
click at [591, 356] on button "799元 洗剪套餐" at bounding box center [556, 362] width 99 height 27
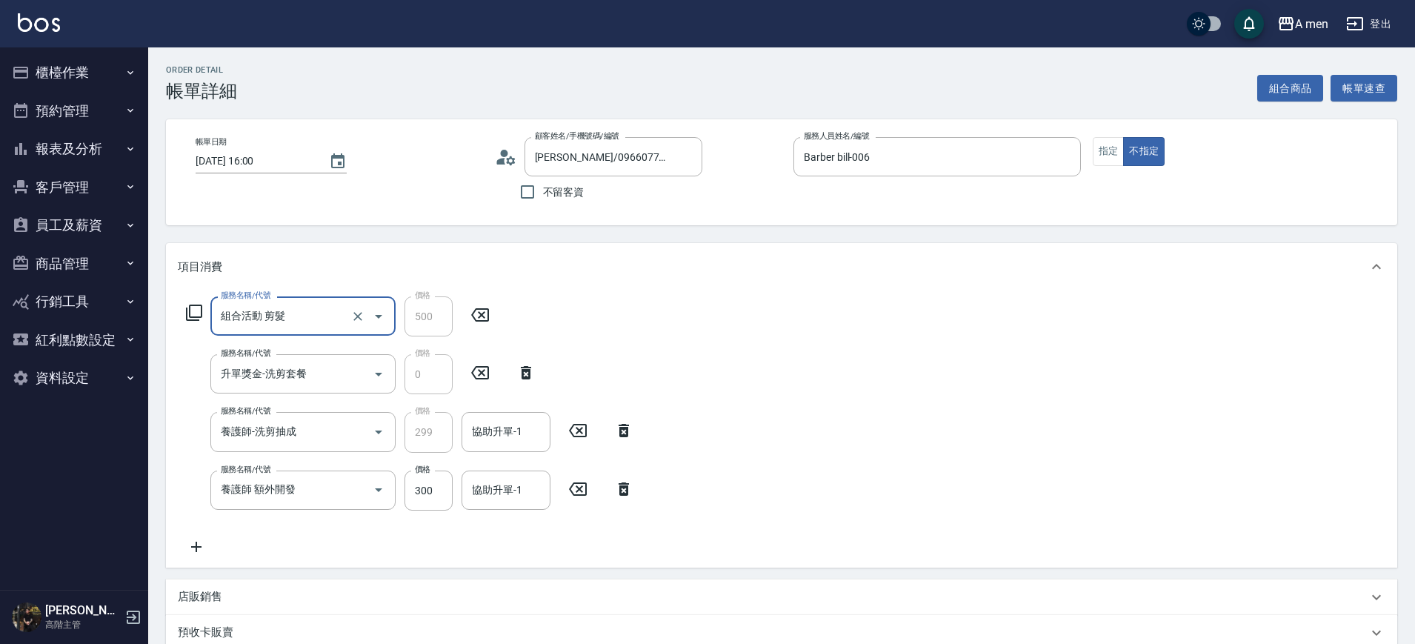
click at [635, 484] on icon at bounding box center [623, 489] width 37 height 18
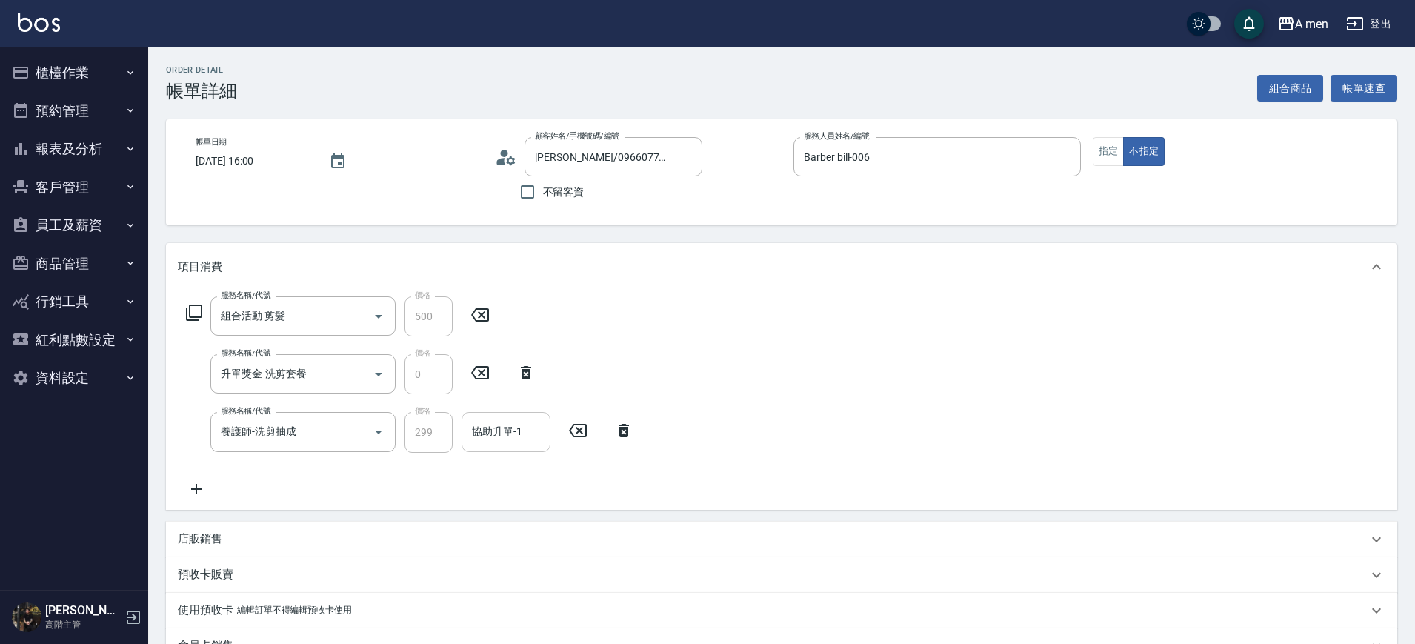
click at [476, 413] on div "協助升單-1" at bounding box center [506, 431] width 89 height 39
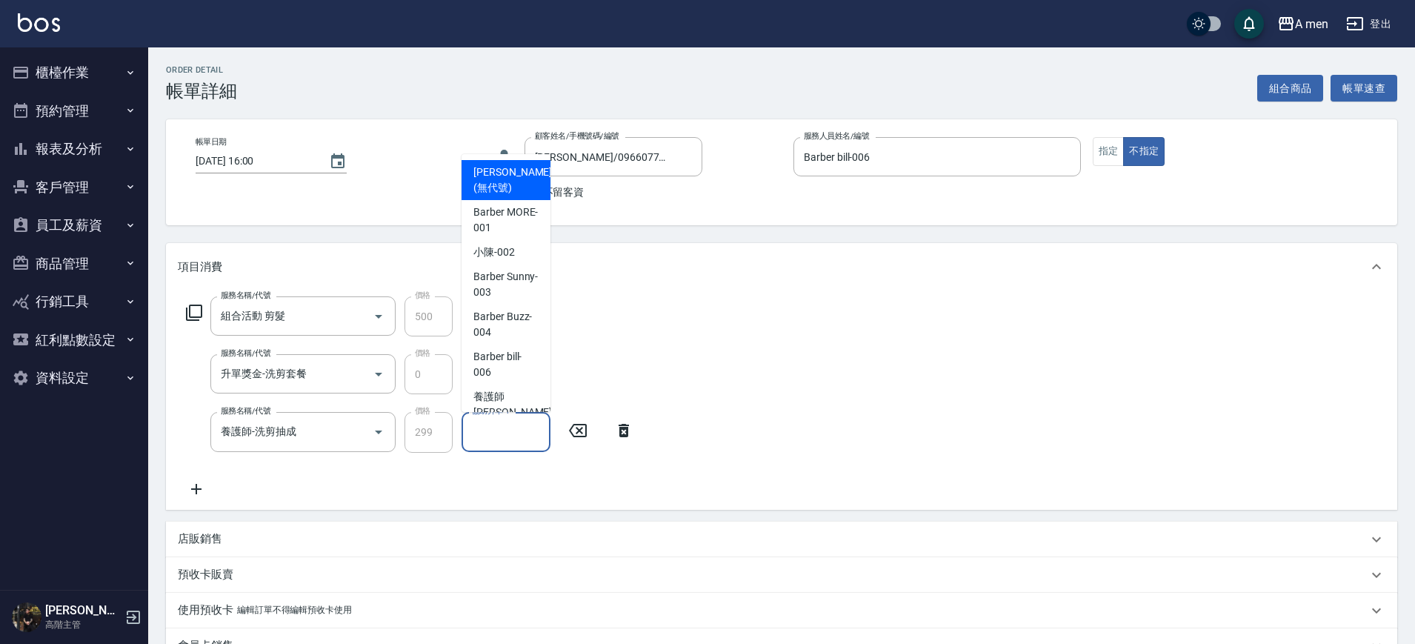
click at [485, 179] on span "[PERSON_NAME] (無代號)" at bounding box center [512, 179] width 79 height 31
type input "[PERSON_NAME](無代號)"
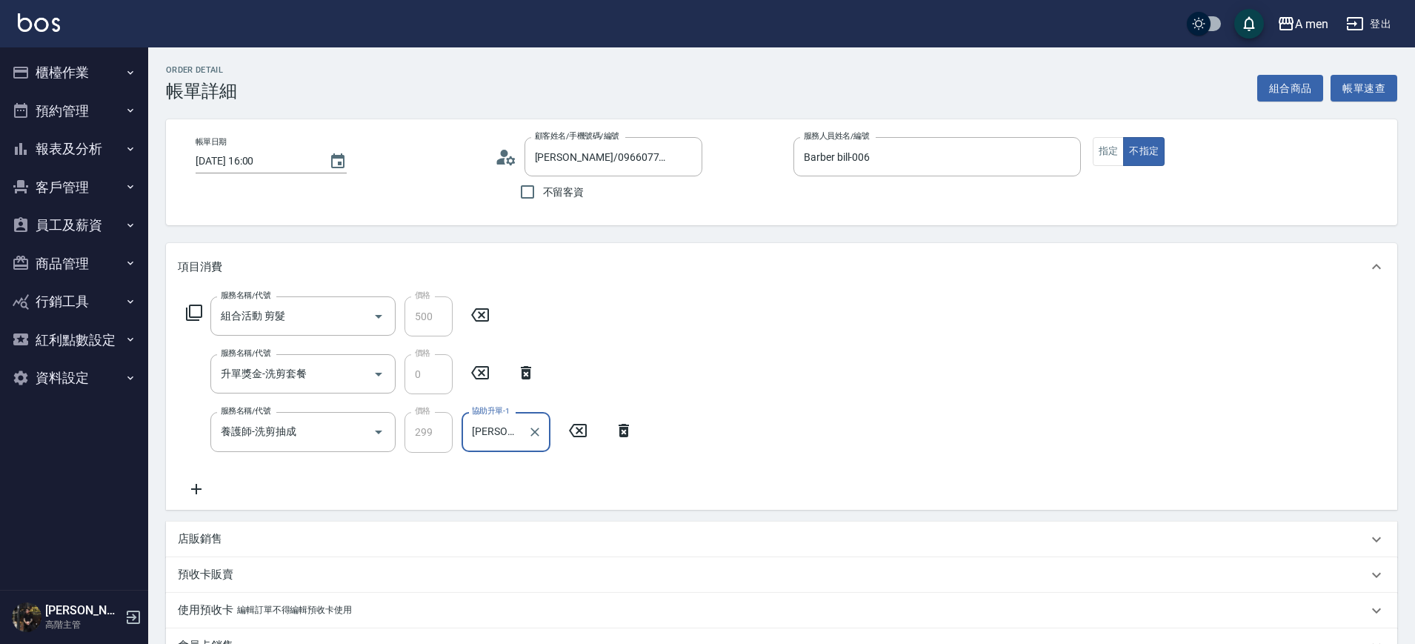
click at [817, 277] on div "項目消費" at bounding box center [781, 266] width 1231 height 47
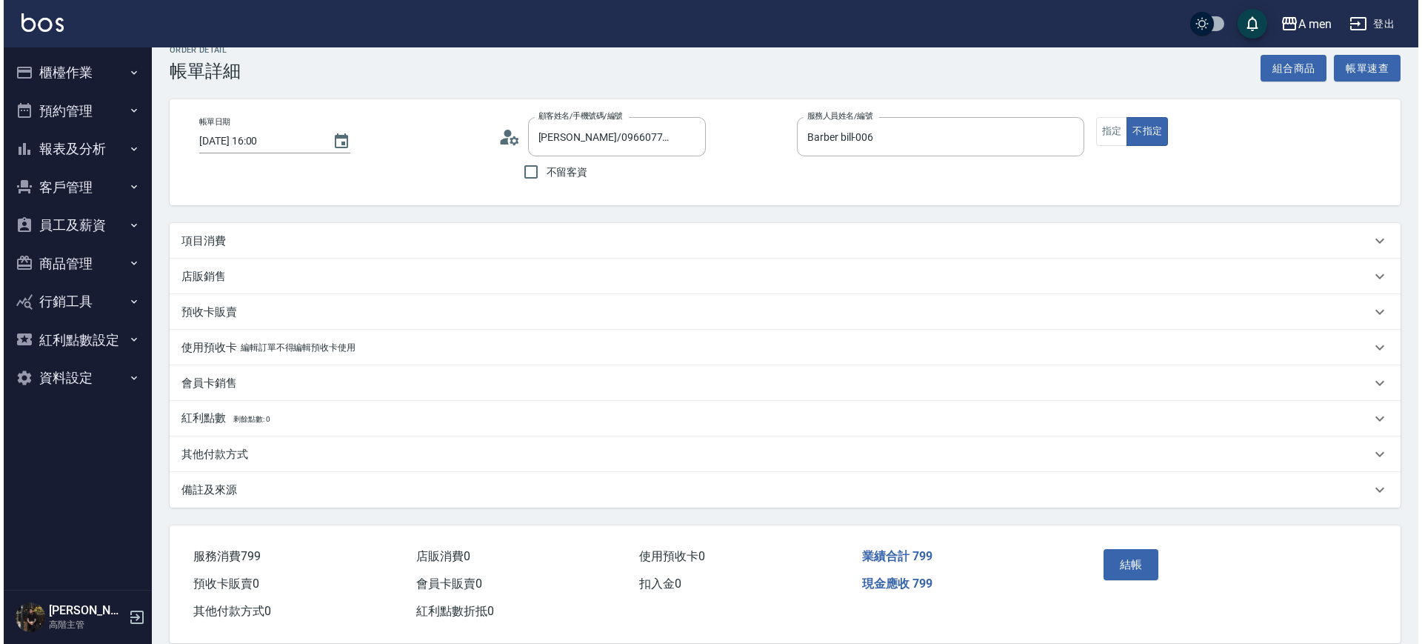
scroll to position [44, 0]
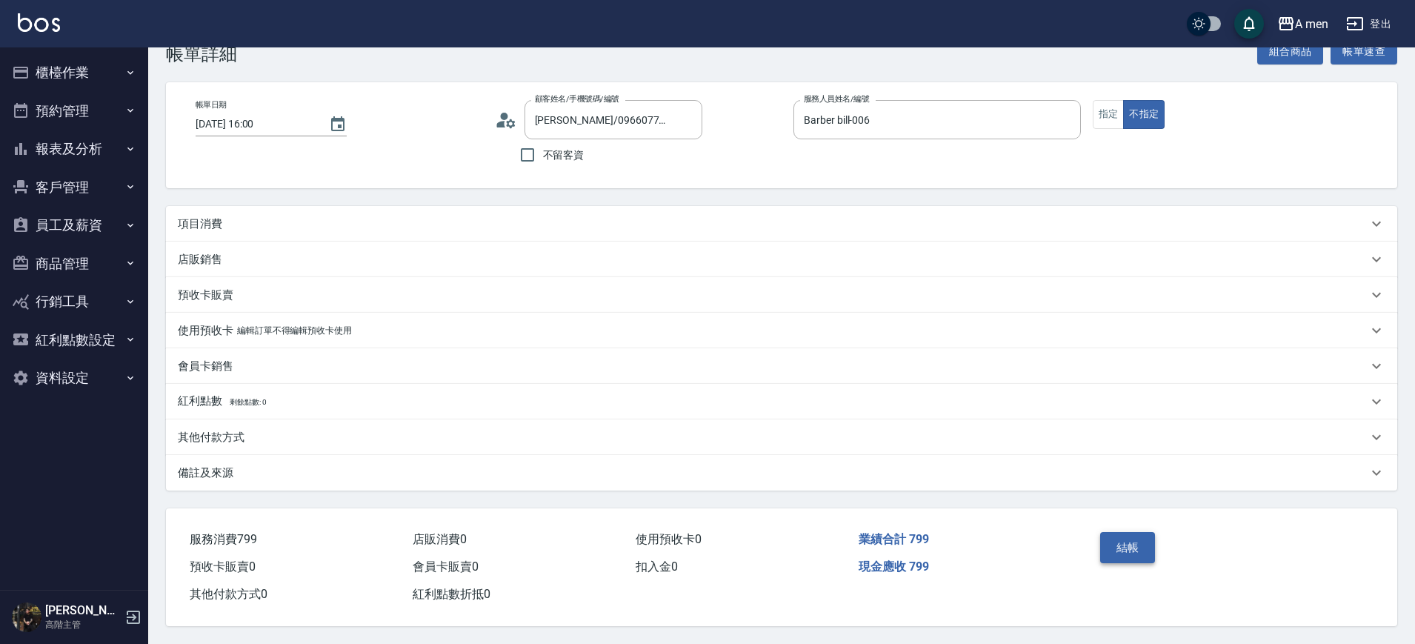
click at [1127, 544] on button "結帳" at bounding box center [1128, 547] width 56 height 31
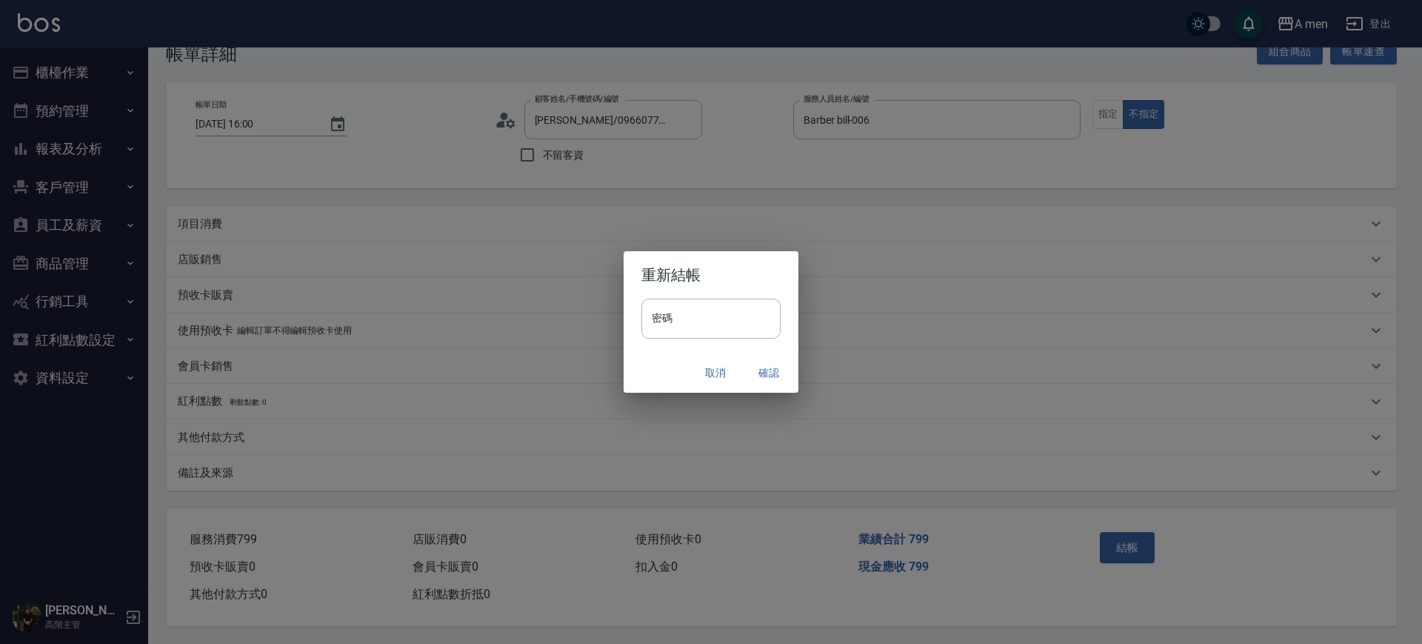
click at [764, 368] on button "確認" at bounding box center [768, 372] width 47 height 27
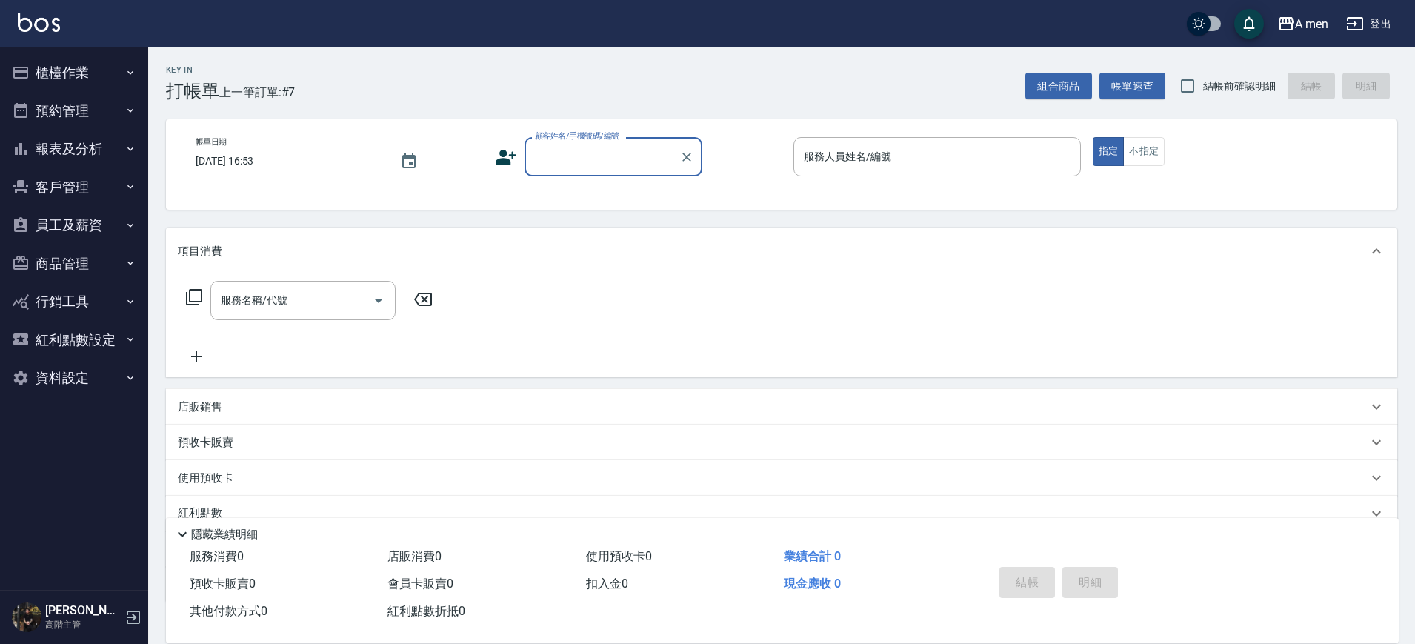
click at [69, 174] on button "客戶管理" at bounding box center [74, 187] width 136 height 39
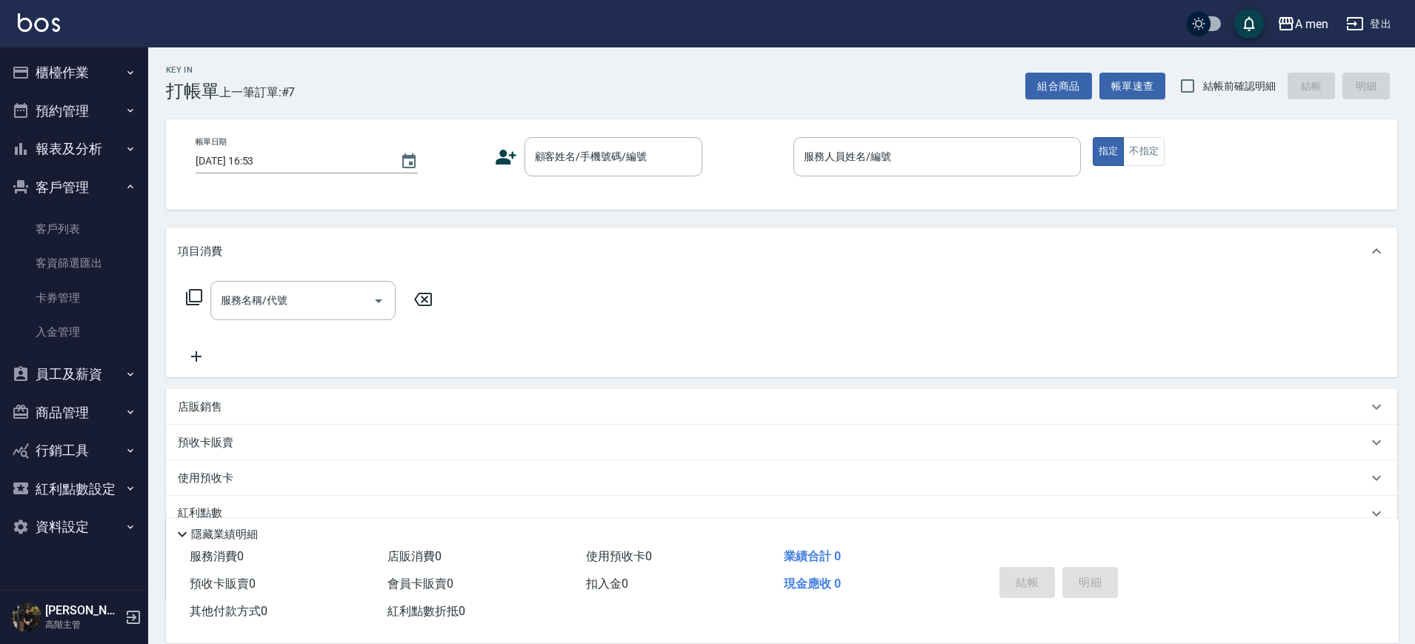
click at [89, 227] on link "客戶列表" at bounding box center [74, 229] width 136 height 34
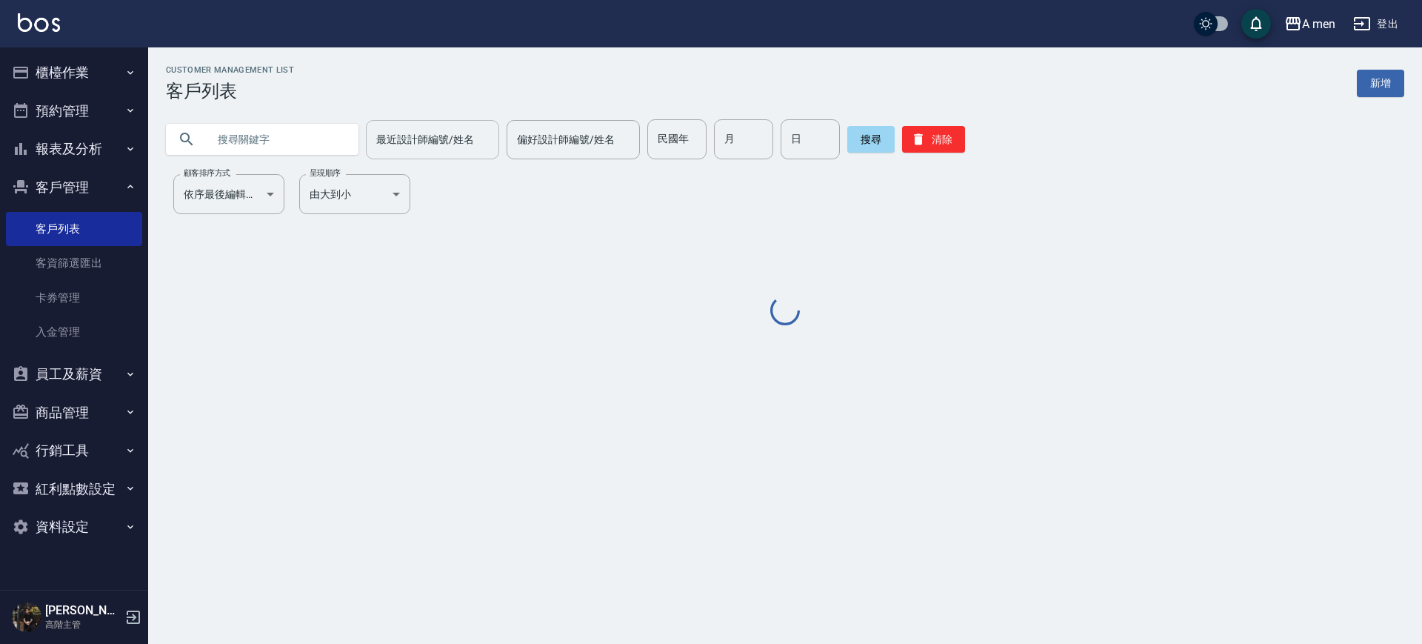
click at [367, 133] on div "最近設計師編號/姓名" at bounding box center [432, 139] width 133 height 39
click at [312, 135] on input "text" at bounding box center [276, 139] width 139 height 40
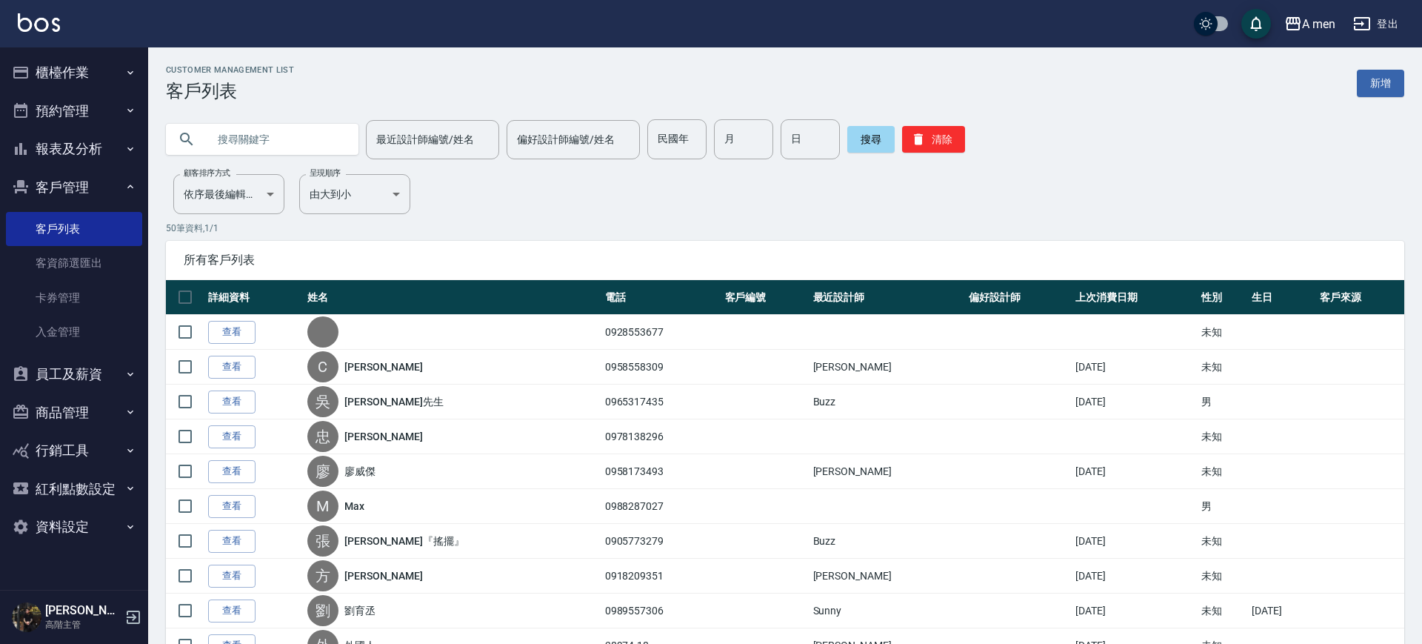
drag, startPoint x: 307, startPoint y: 135, endPoint x: 304, endPoint y: 127, distance: 7.7
click at [308, 133] on input "text" at bounding box center [276, 139] width 139 height 40
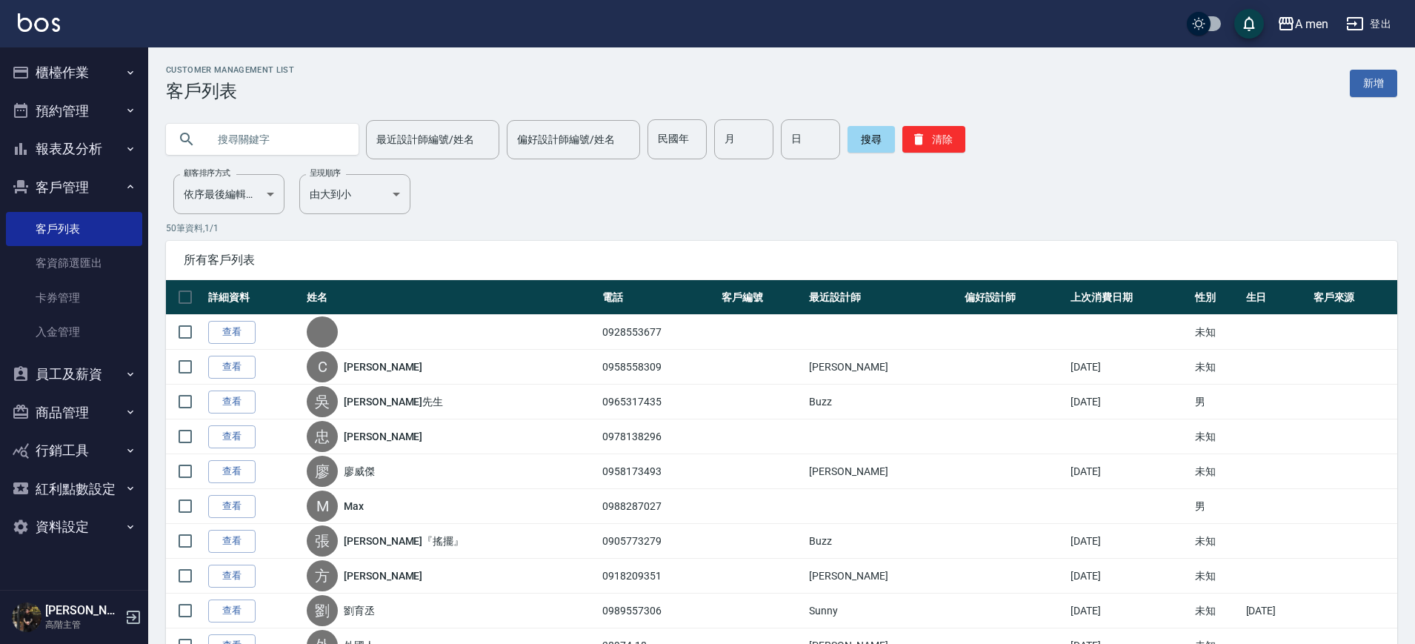
paste input "0915919150"
type input "0915919150"
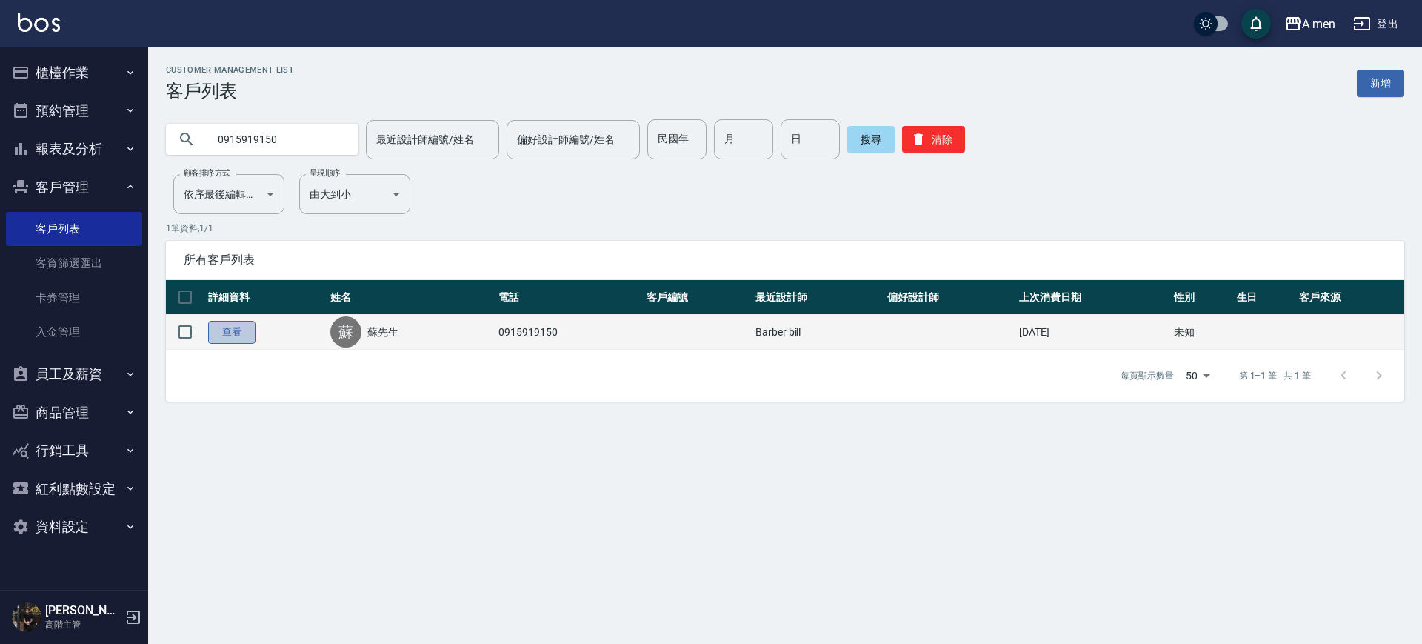
click at [236, 328] on link "查看" at bounding box center [231, 332] width 47 height 23
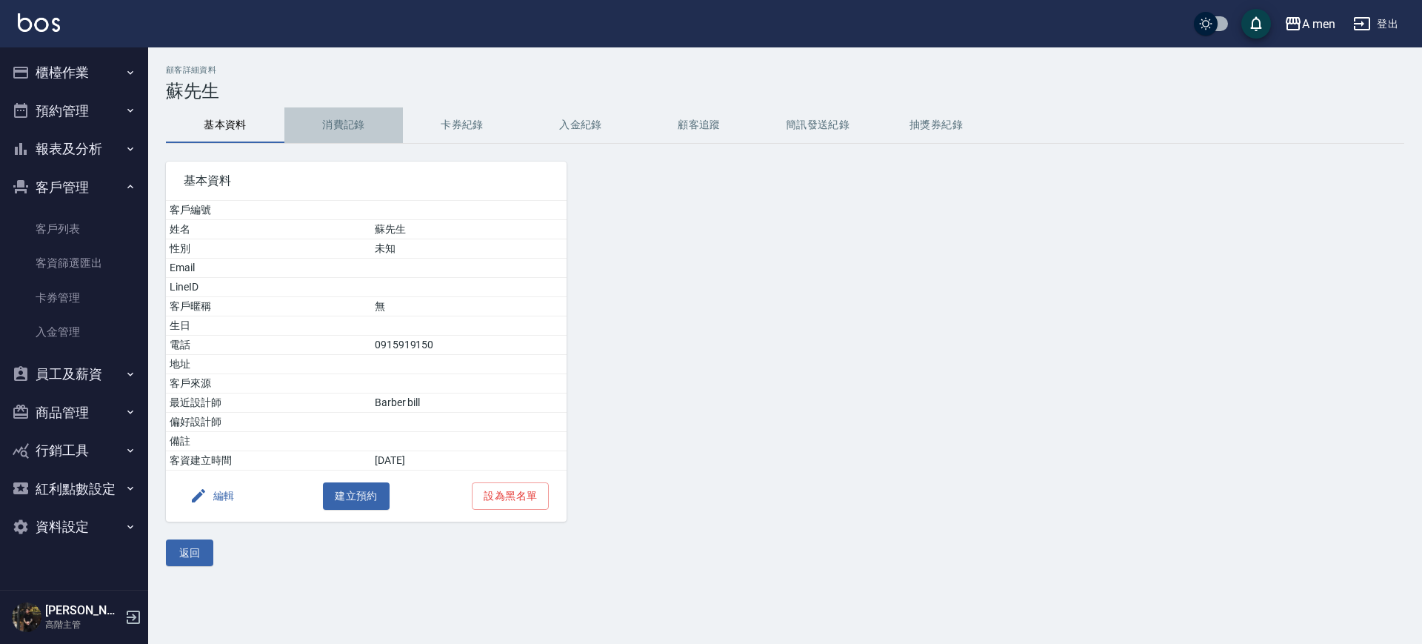
click at [351, 107] on button "消費記錄" at bounding box center [343, 125] width 119 height 36
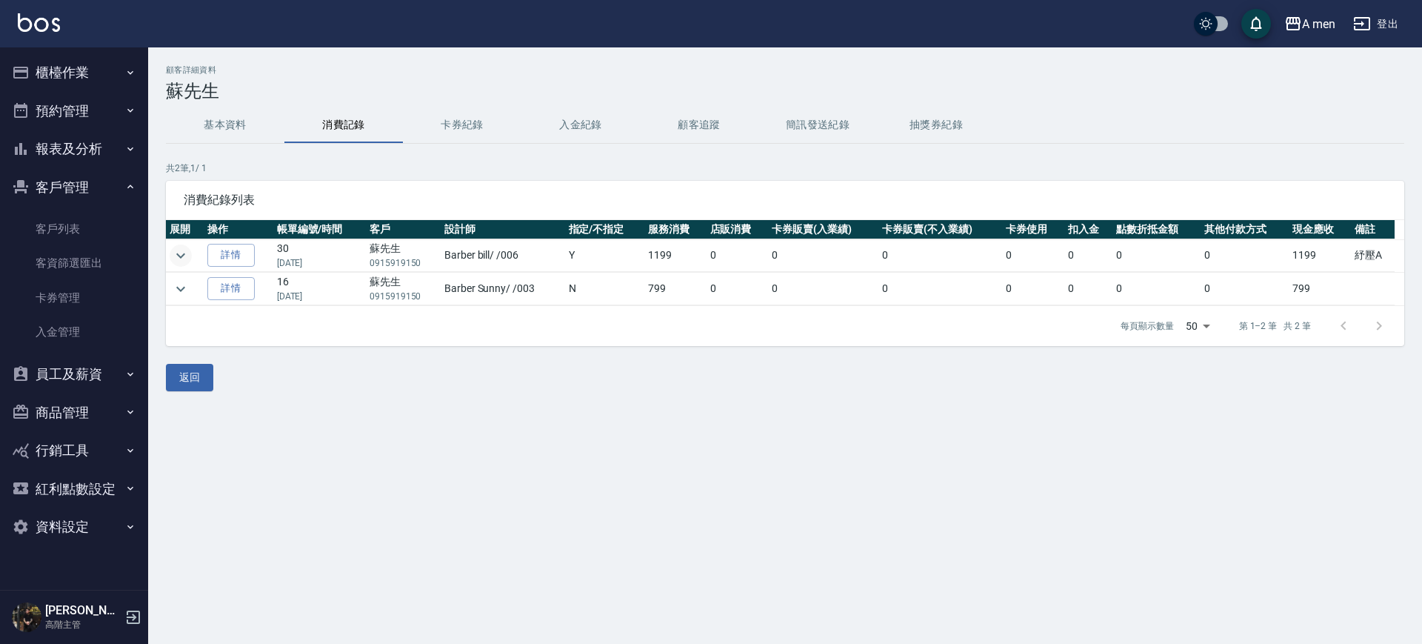
click at [176, 263] on icon "expand row" at bounding box center [181, 256] width 18 height 18
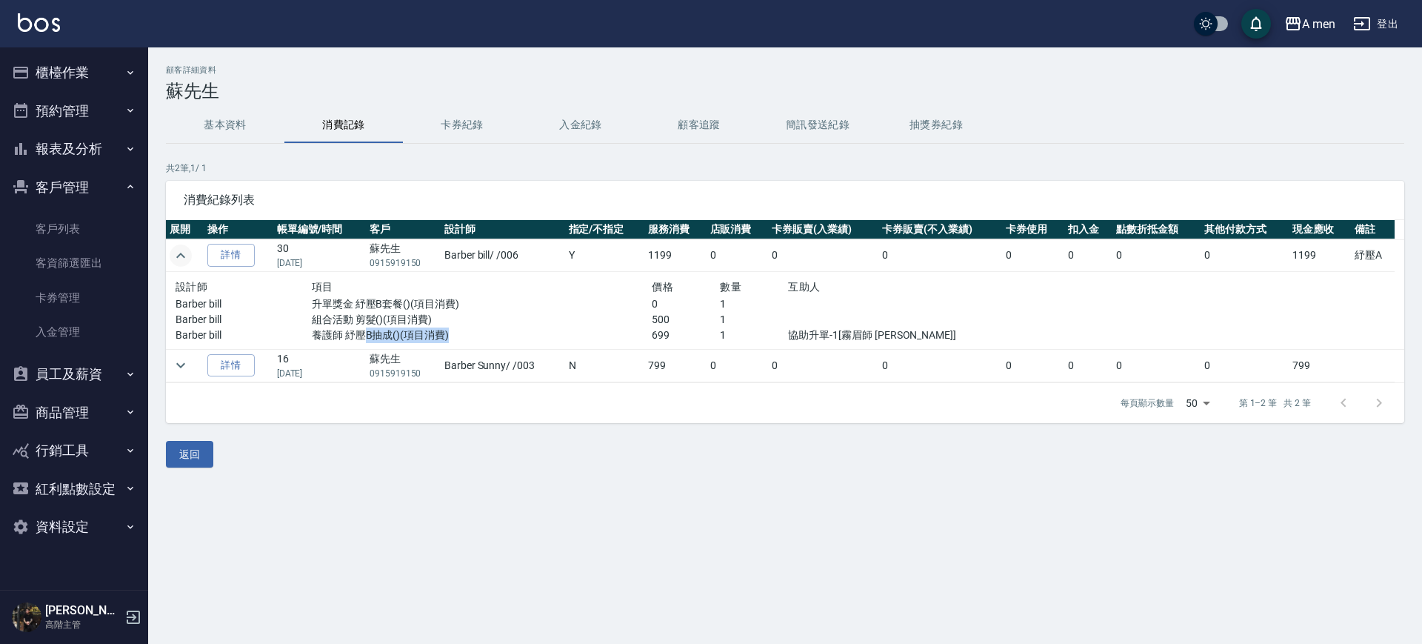
drag, startPoint x: 363, startPoint y: 336, endPoint x: 474, endPoint y: 339, distance: 111.2
click at [474, 339] on p "養護師 紓壓B抽成()(項目消費)" at bounding box center [482, 335] width 341 height 16
click at [410, 320] on p "組合活動 剪髮()(項目消費)" at bounding box center [482, 320] width 341 height 16
click at [244, 266] on link "詳情" at bounding box center [230, 255] width 47 height 23
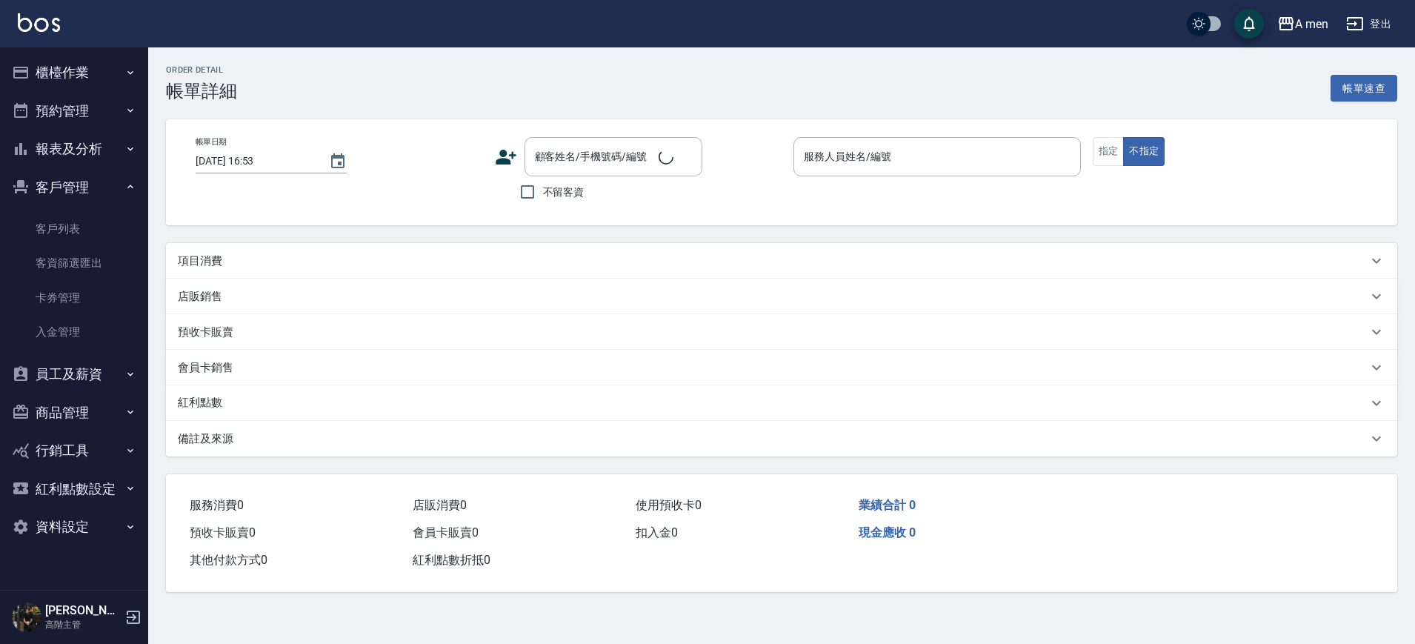
type input "[DATE] 18:30"
type input "Barber bill-006"
type input "紓壓A"
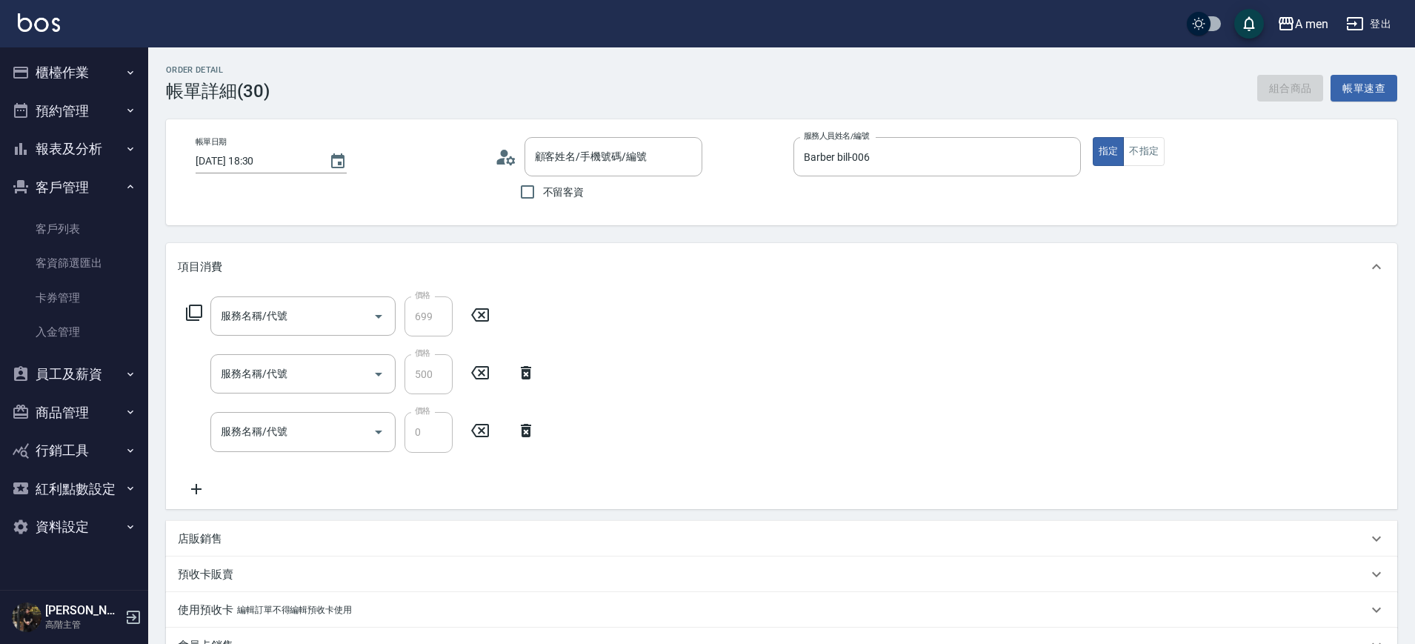
type input "蘇先生/0915919150/null"
type input "養護師 紓壓B抽成"
type input "組合活動 剪髮"
type input "升單獎金 紓壓B套餐"
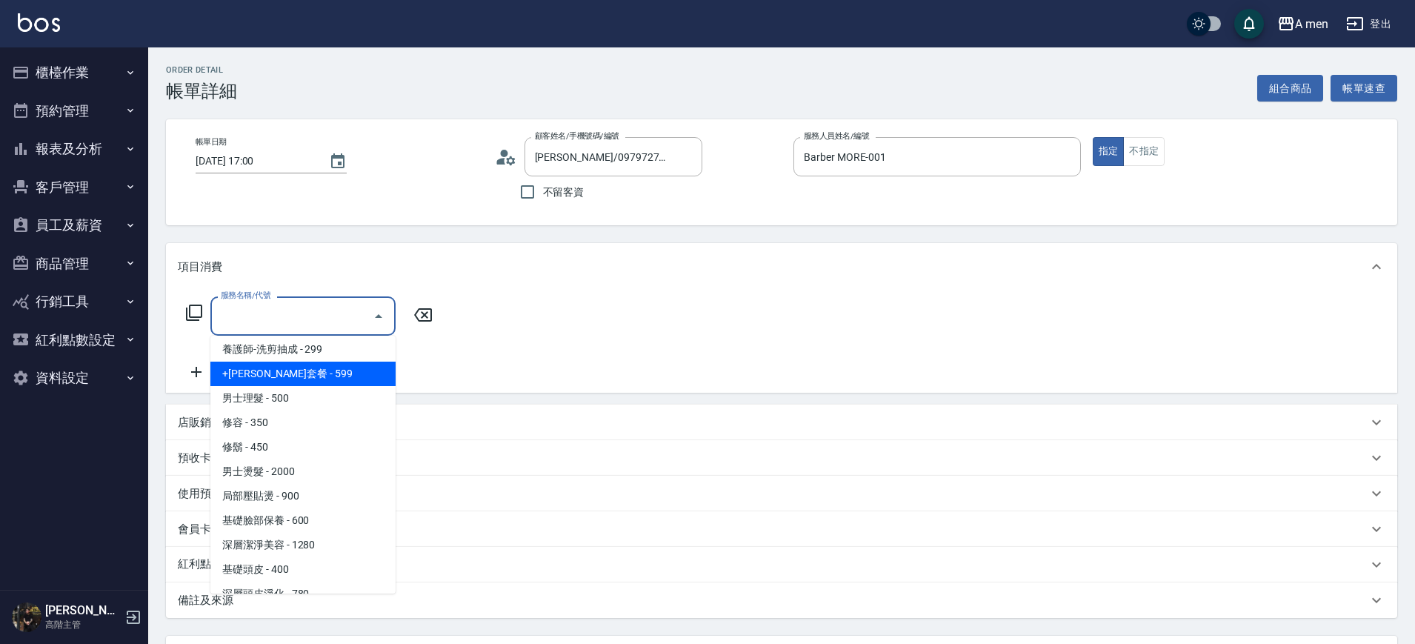
scroll to position [370, 0]
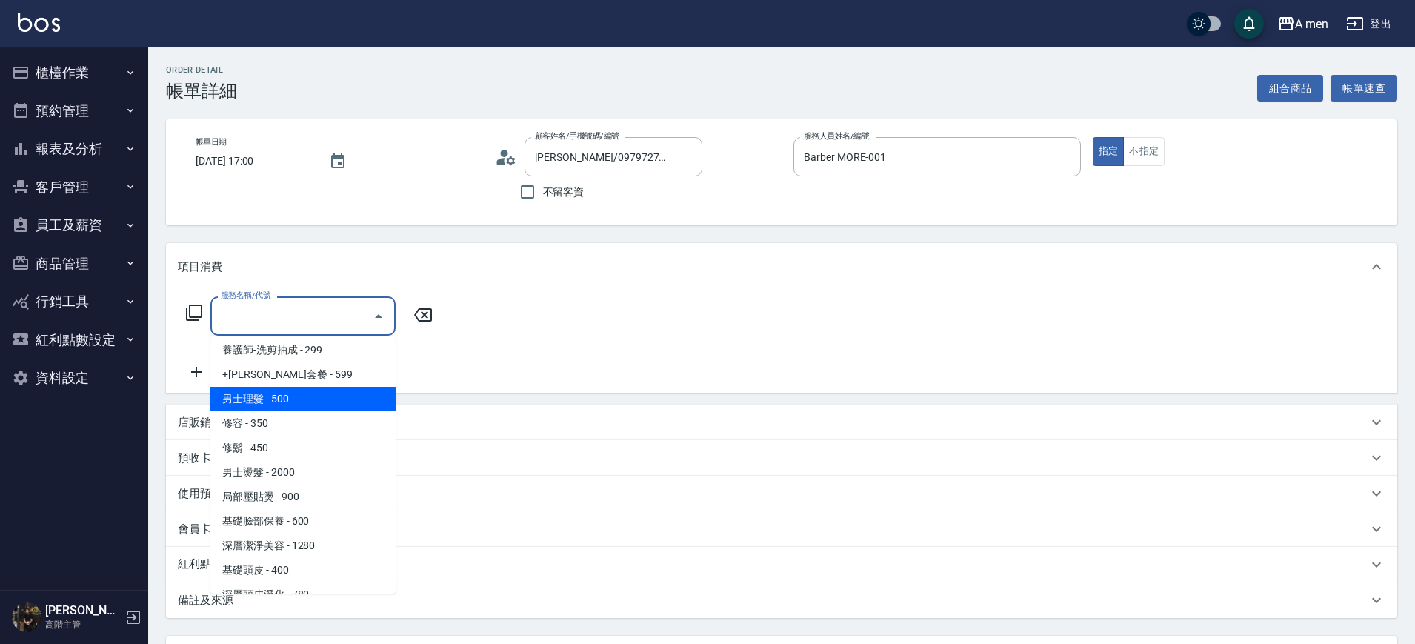
click at [326, 402] on span "男士理髮 - 500" at bounding box center [302, 399] width 185 height 24
type input "男士理髮(A01)"
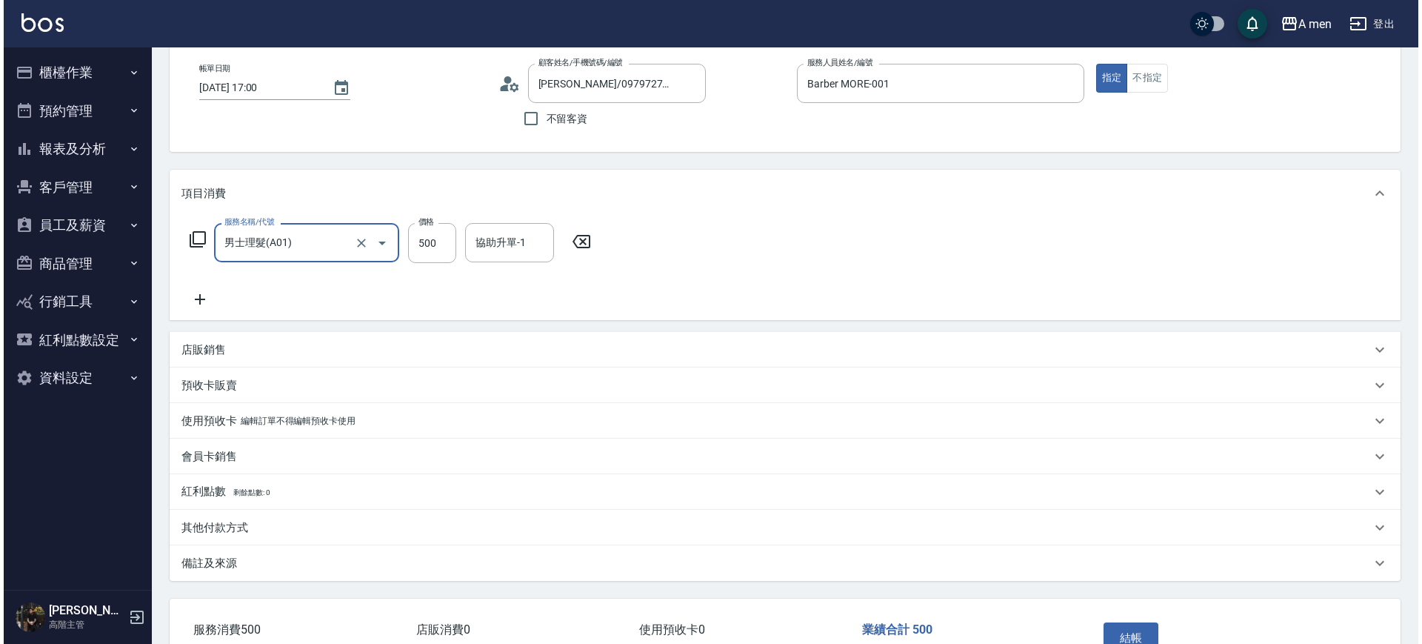
scroll to position [170, 0]
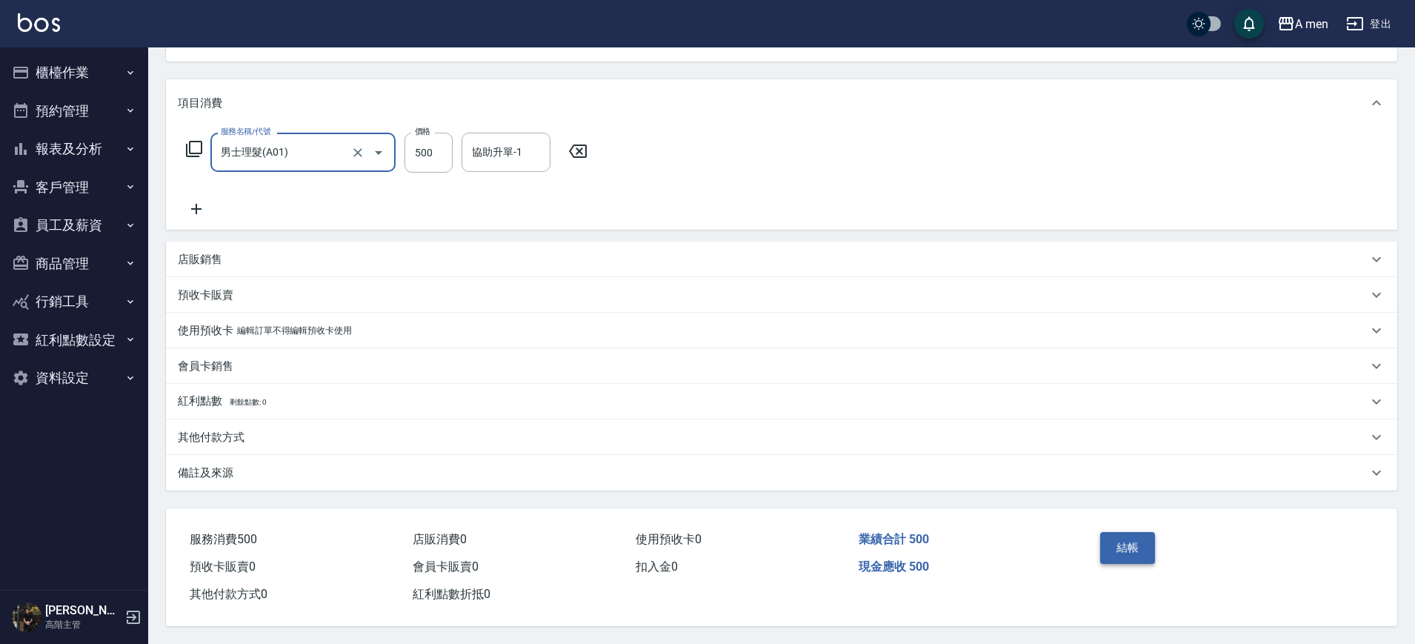
click at [1116, 539] on button "結帳" at bounding box center [1128, 547] width 56 height 31
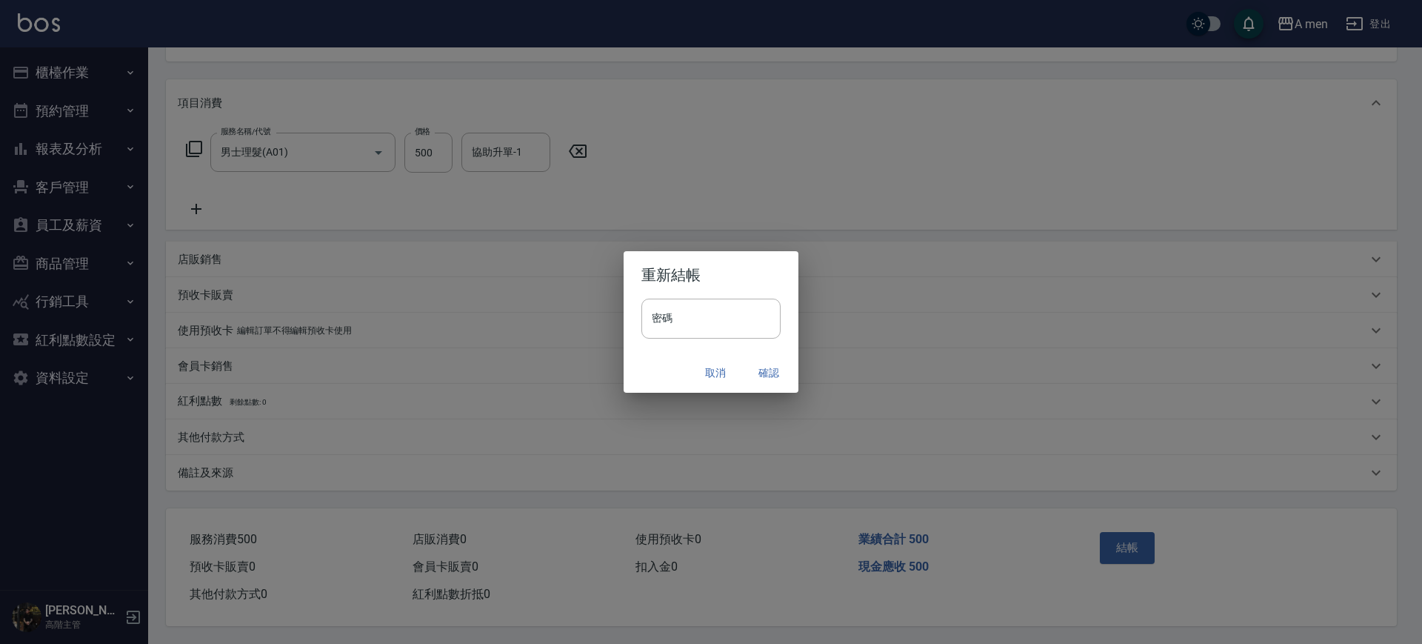
click at [770, 366] on button "確認" at bounding box center [768, 372] width 47 height 27
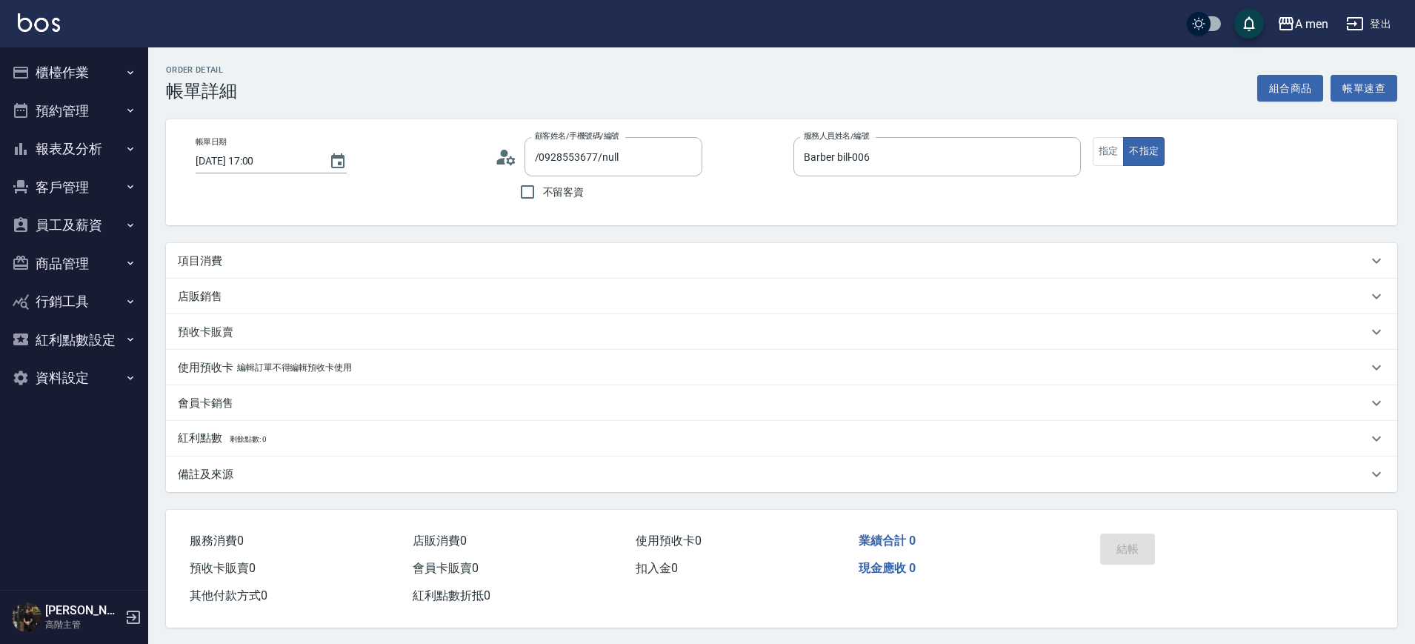
click at [506, 256] on div "項目消費" at bounding box center [773, 261] width 1190 height 16
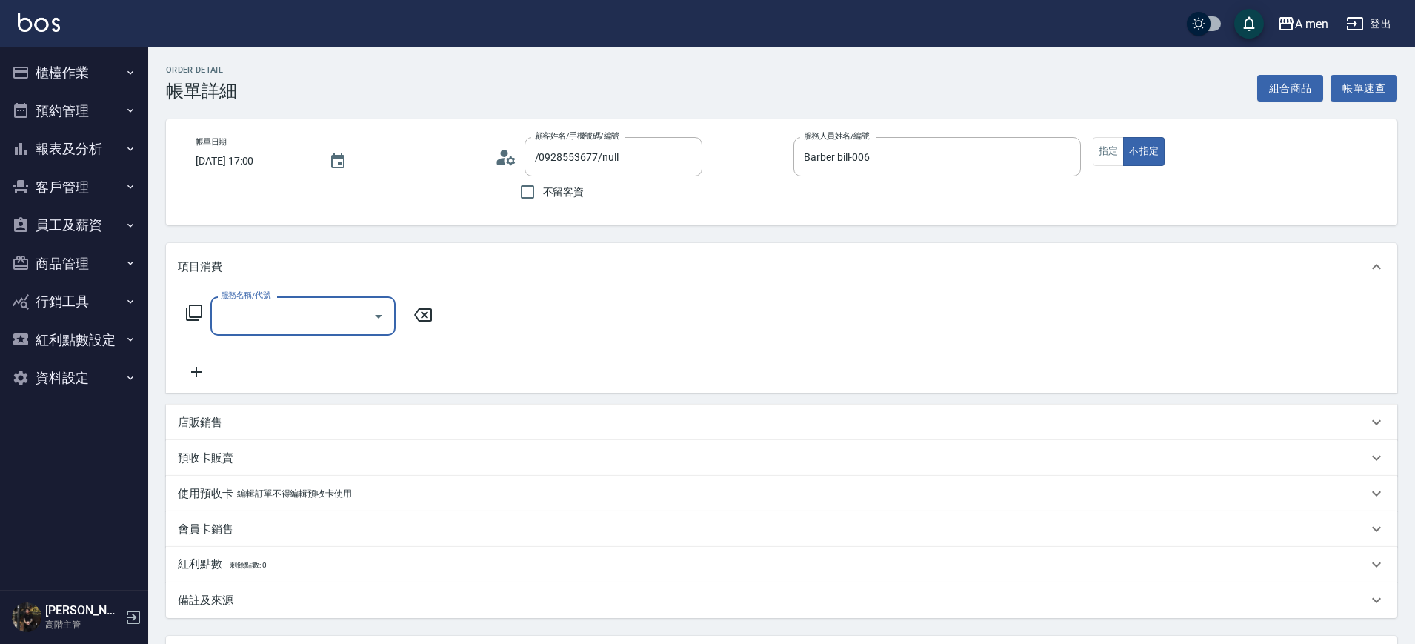
click at [373, 326] on div at bounding box center [378, 315] width 22 height 39
click at [382, 310] on icon "Open" at bounding box center [379, 316] width 18 height 18
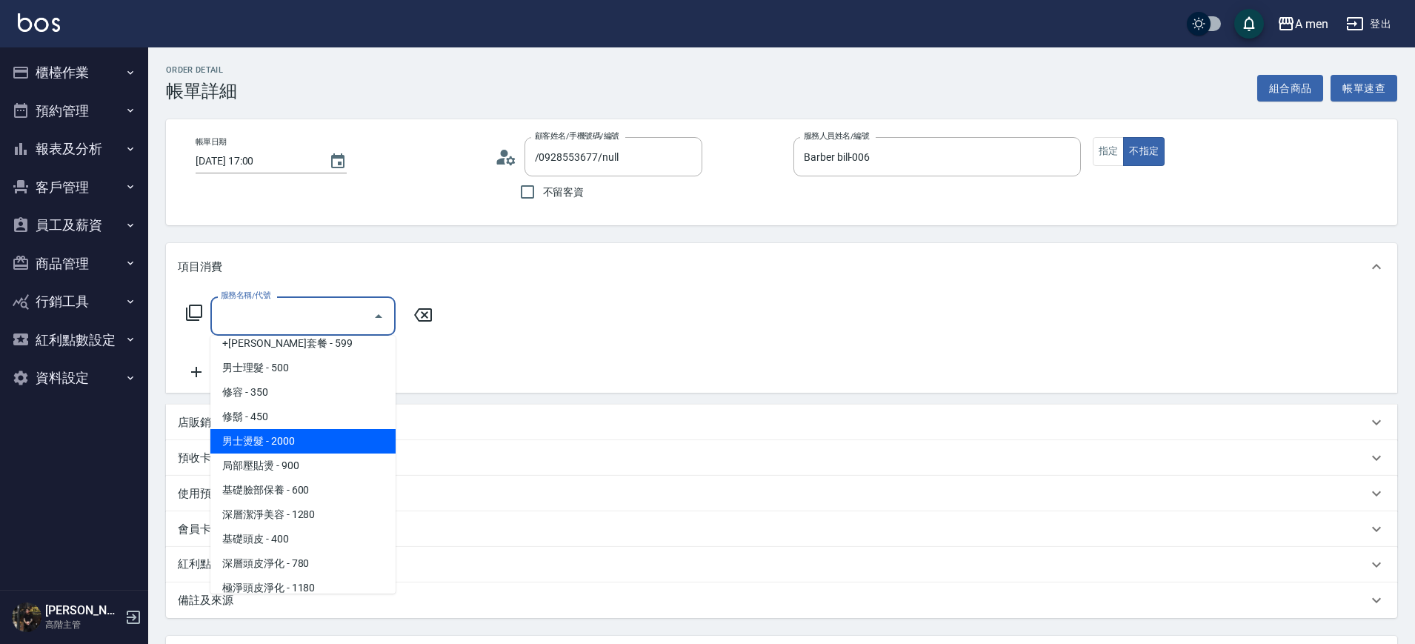
scroll to position [370, 0]
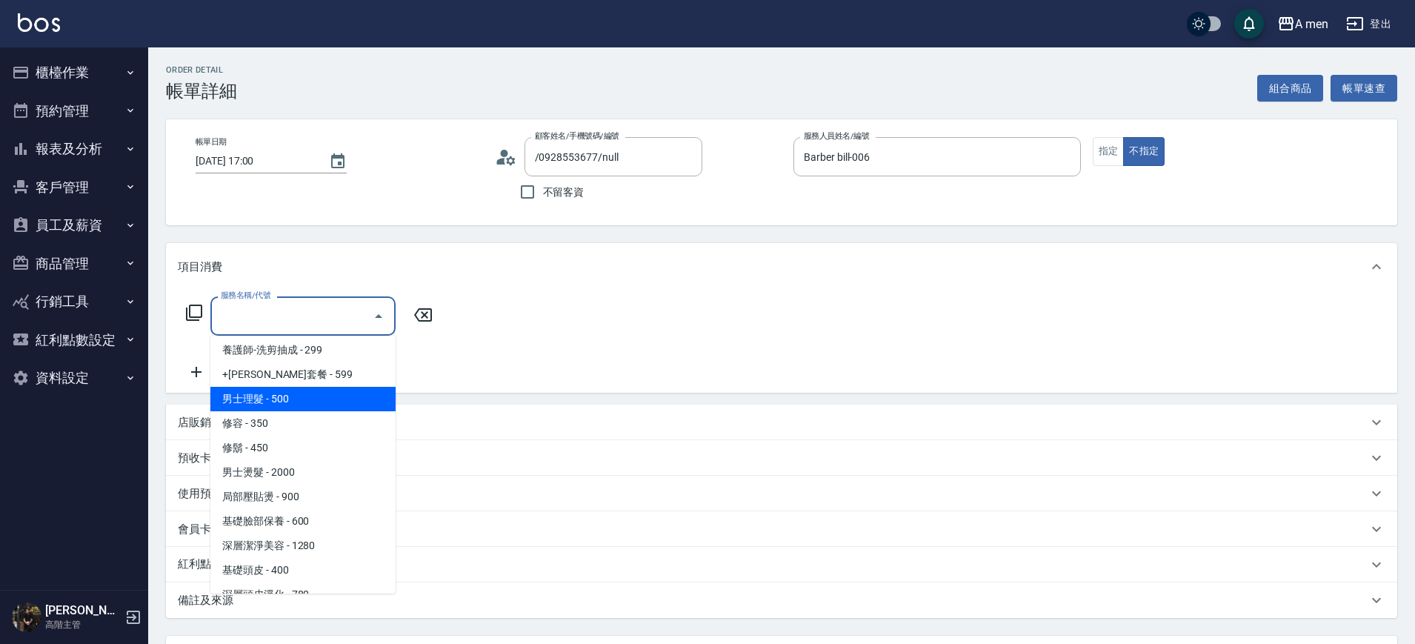
click at [302, 404] on span "男士理髮 - 500" at bounding box center [302, 399] width 185 height 24
type input "男士理髮(A01)"
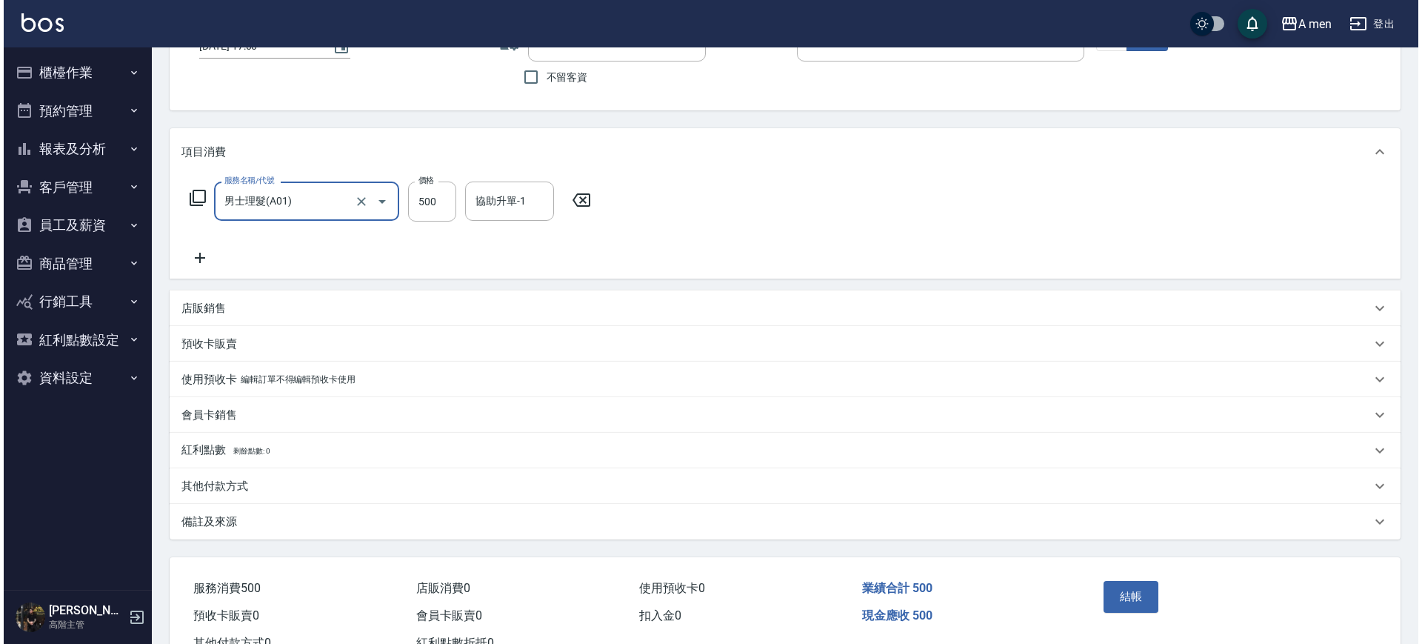
scroll to position [170, 0]
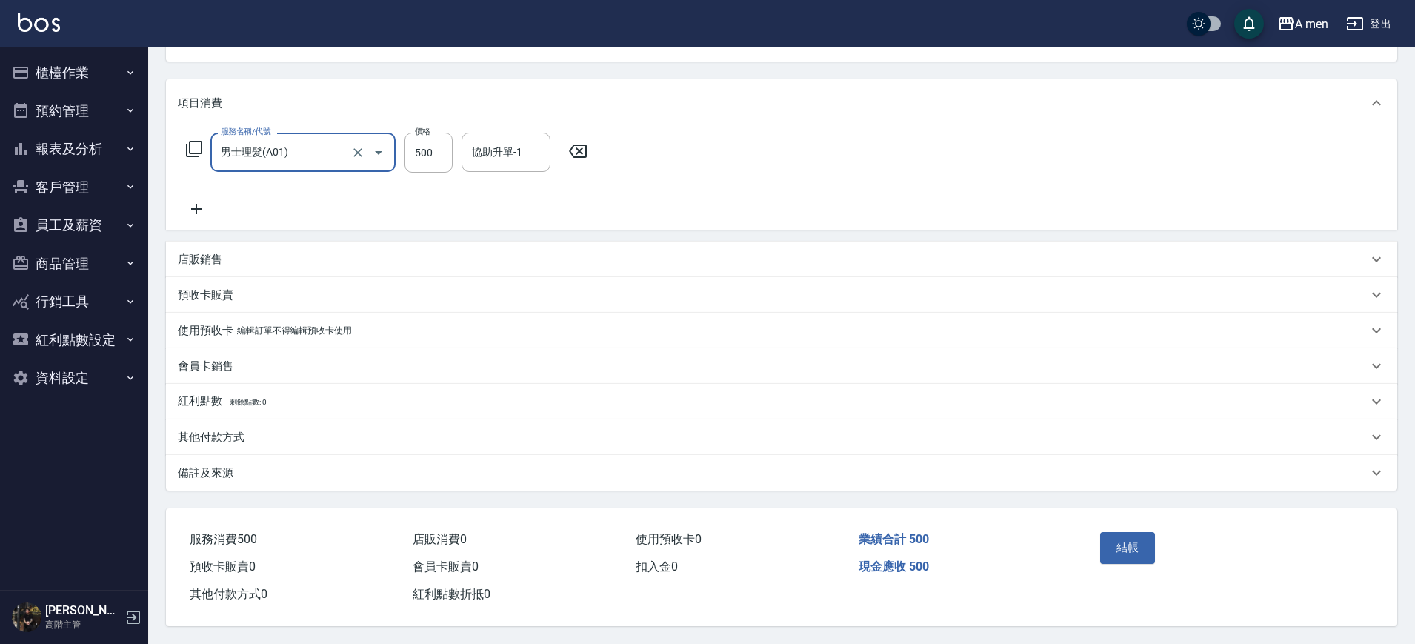
click at [1096, 538] on div "結帳" at bounding box center [1161, 558] width 134 height 64
click at [1133, 538] on button "結帳" at bounding box center [1128, 547] width 56 height 31
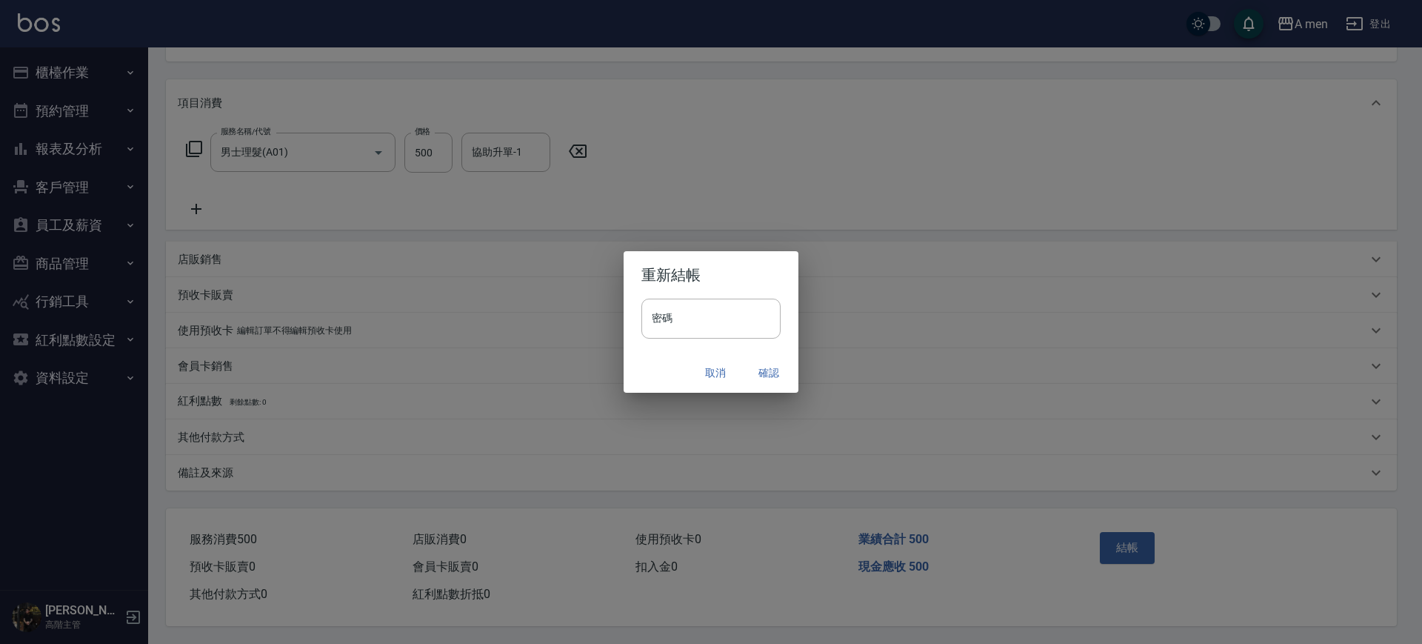
click at [759, 353] on div "取消 確認" at bounding box center [711, 372] width 175 height 39
click at [765, 378] on button "確認" at bounding box center [768, 372] width 47 height 27
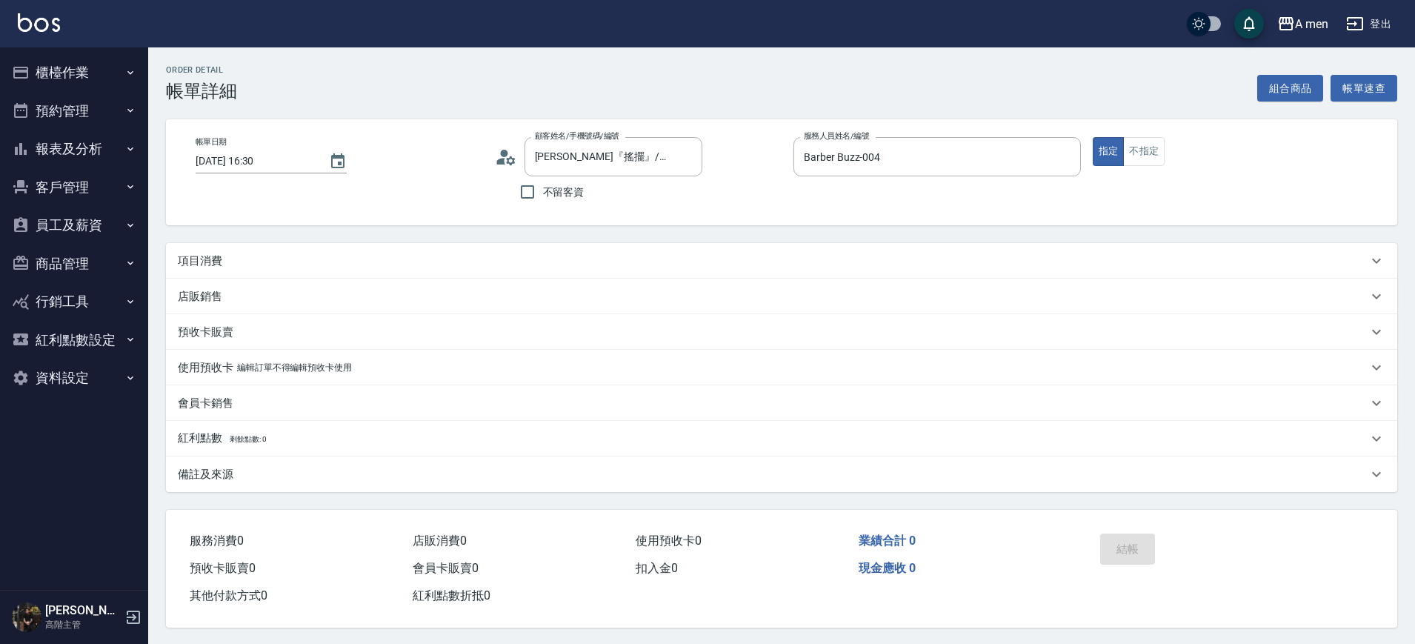
click at [424, 251] on div "項目消費" at bounding box center [781, 261] width 1231 height 36
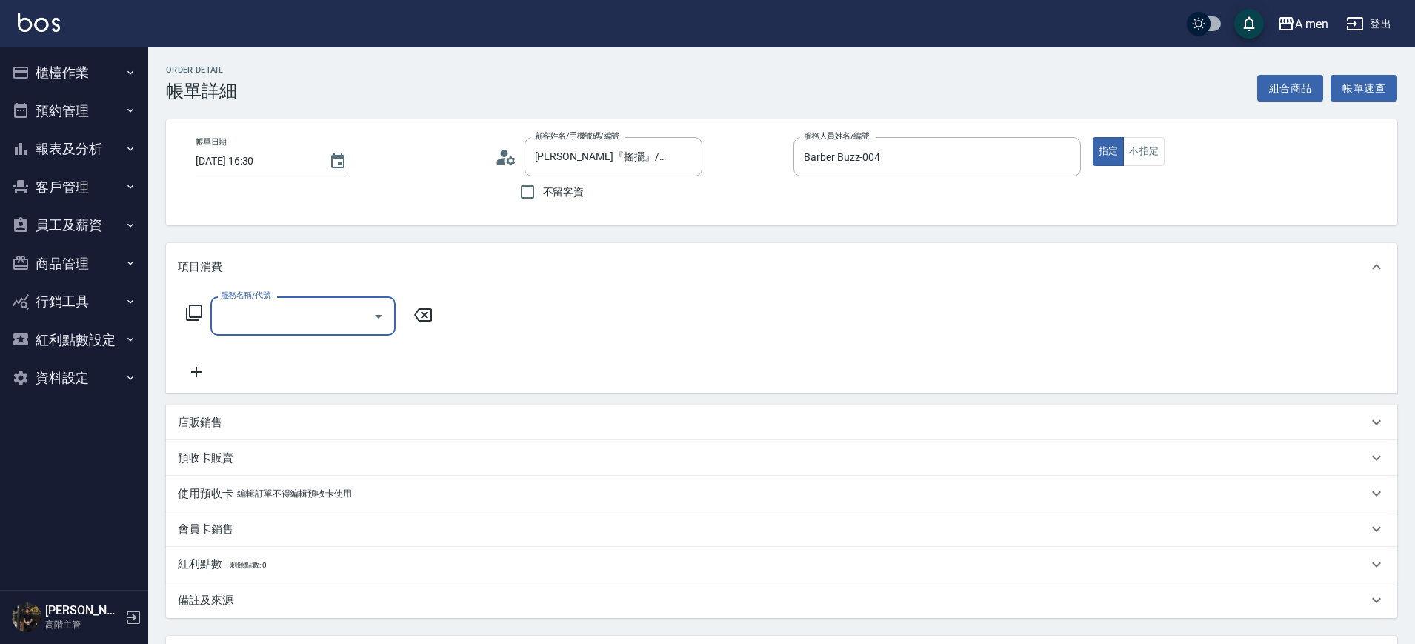
click at [336, 318] on input "服務名稱/代號" at bounding box center [292, 316] width 150 height 26
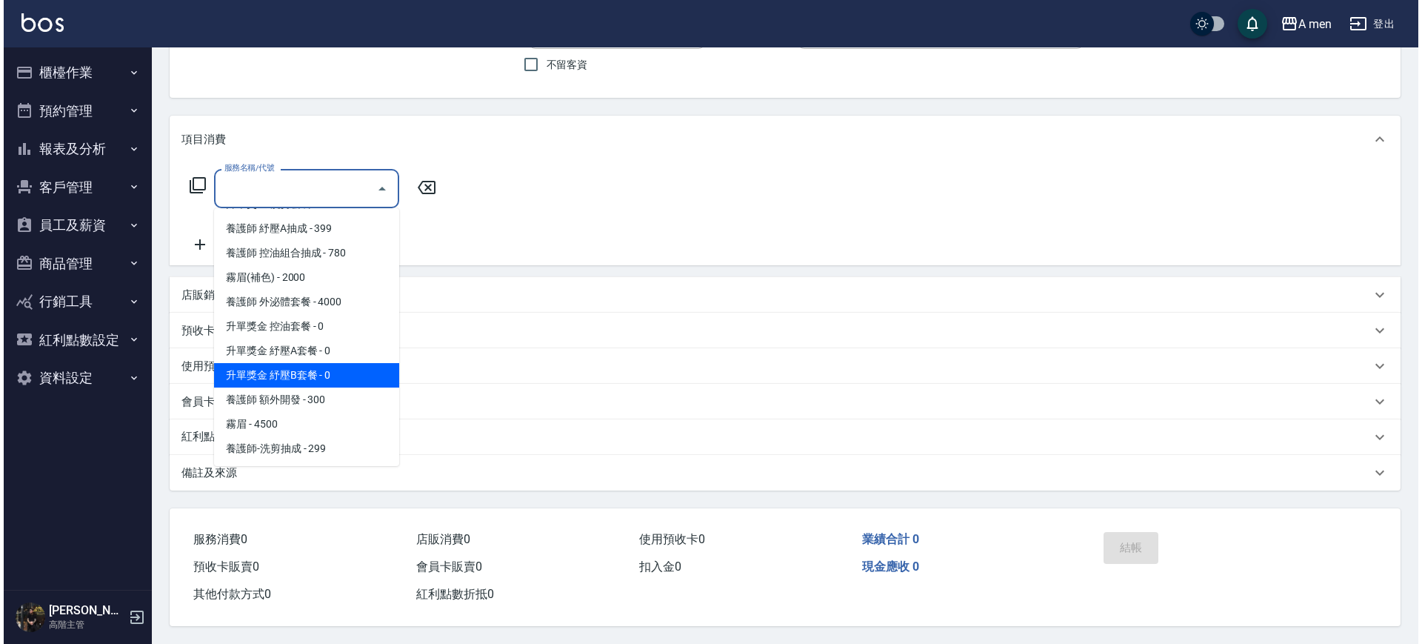
scroll to position [185, 0]
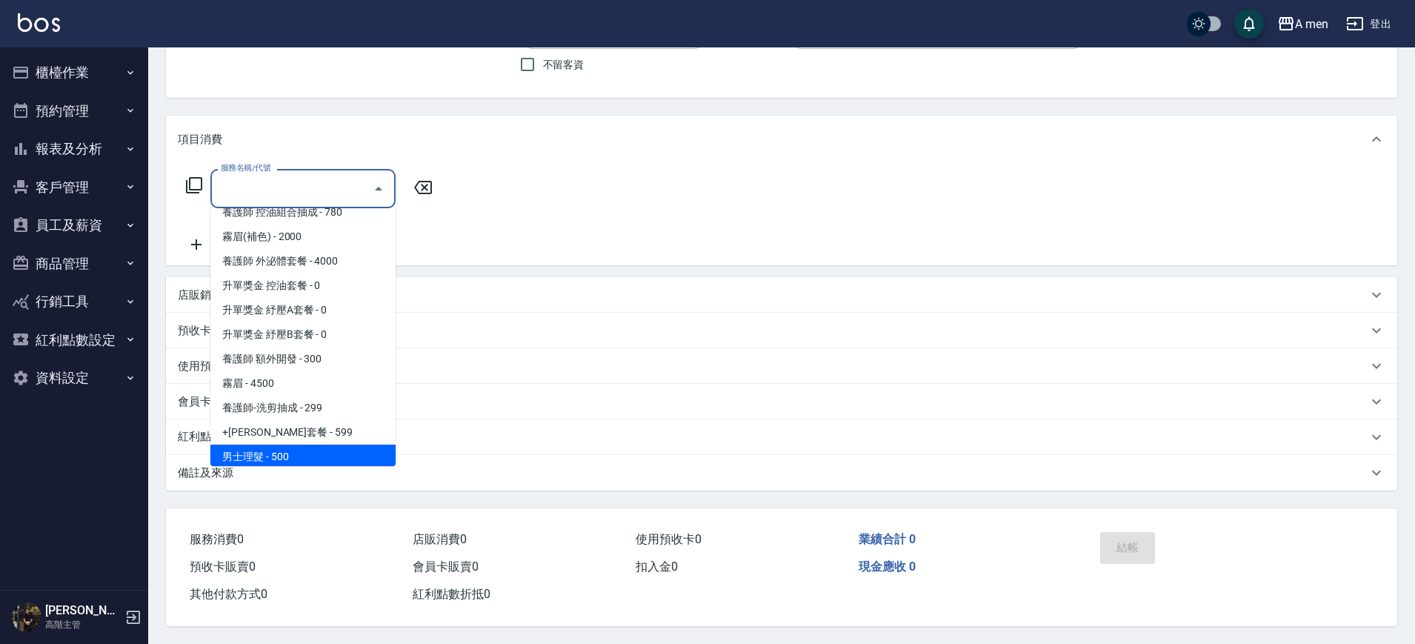
click at [321, 444] on span "男士理髮 - 500" at bounding box center [302, 456] width 185 height 24
type input "男士理髮(A01)"
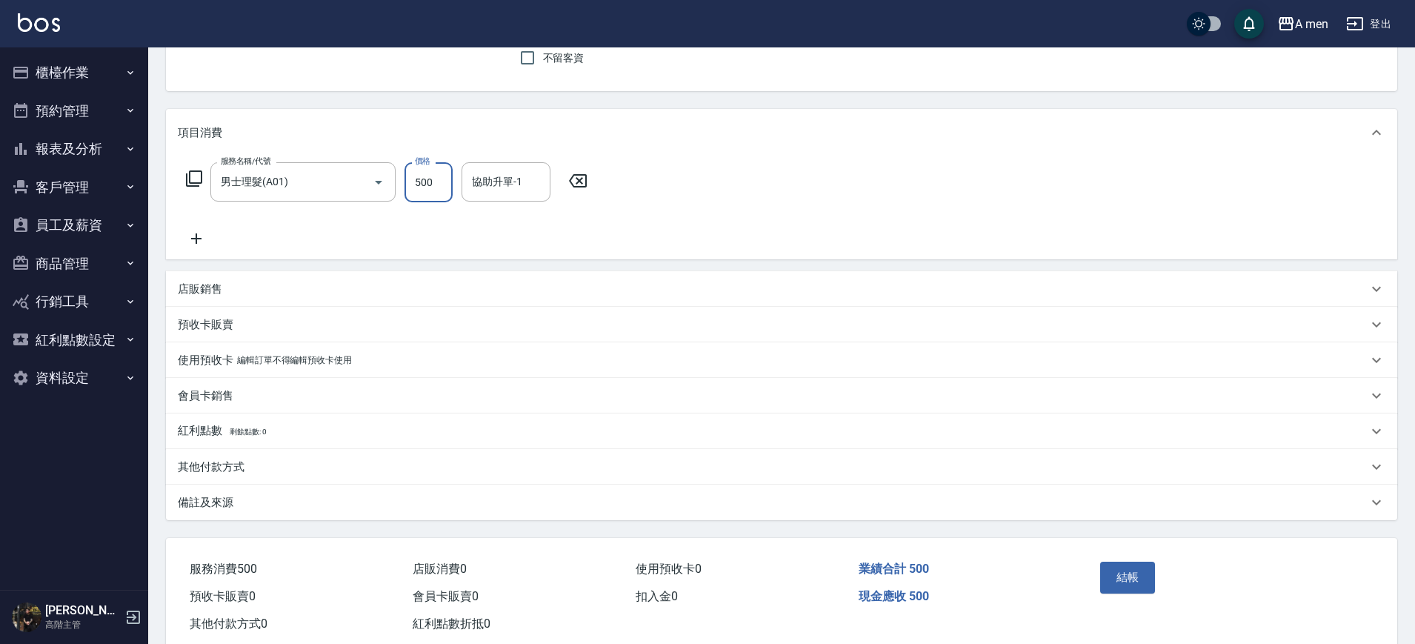
click at [451, 183] on input "500" at bounding box center [428, 182] width 48 height 40
type input "700"
click at [1145, 576] on button "結帳" at bounding box center [1128, 577] width 56 height 31
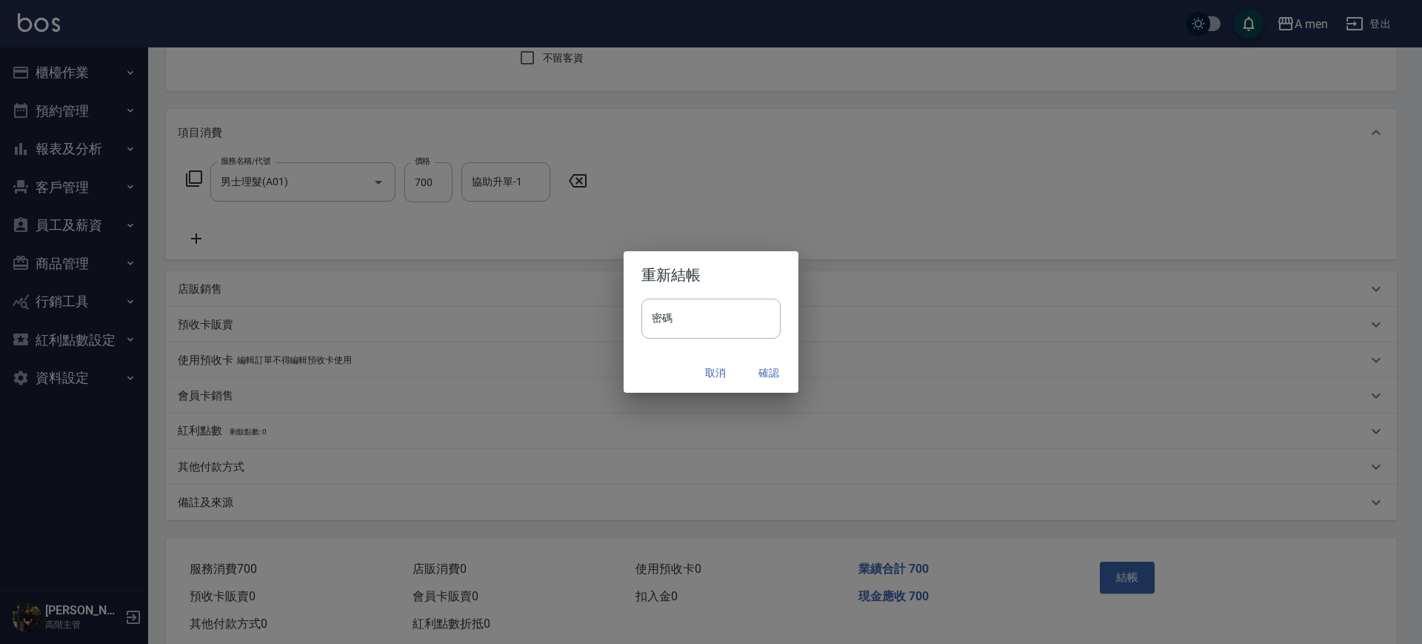
click at [764, 365] on button "確認" at bounding box center [768, 372] width 47 height 27
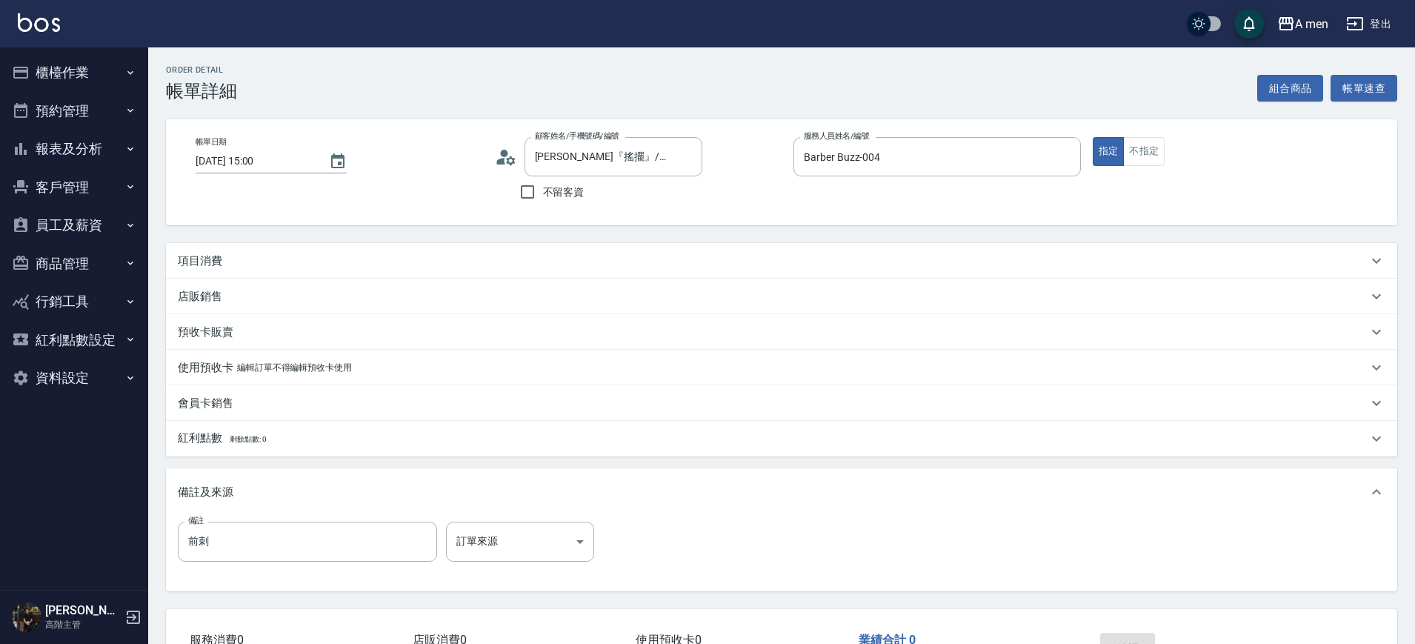
click at [494, 258] on div "項目消費" at bounding box center [773, 261] width 1190 height 16
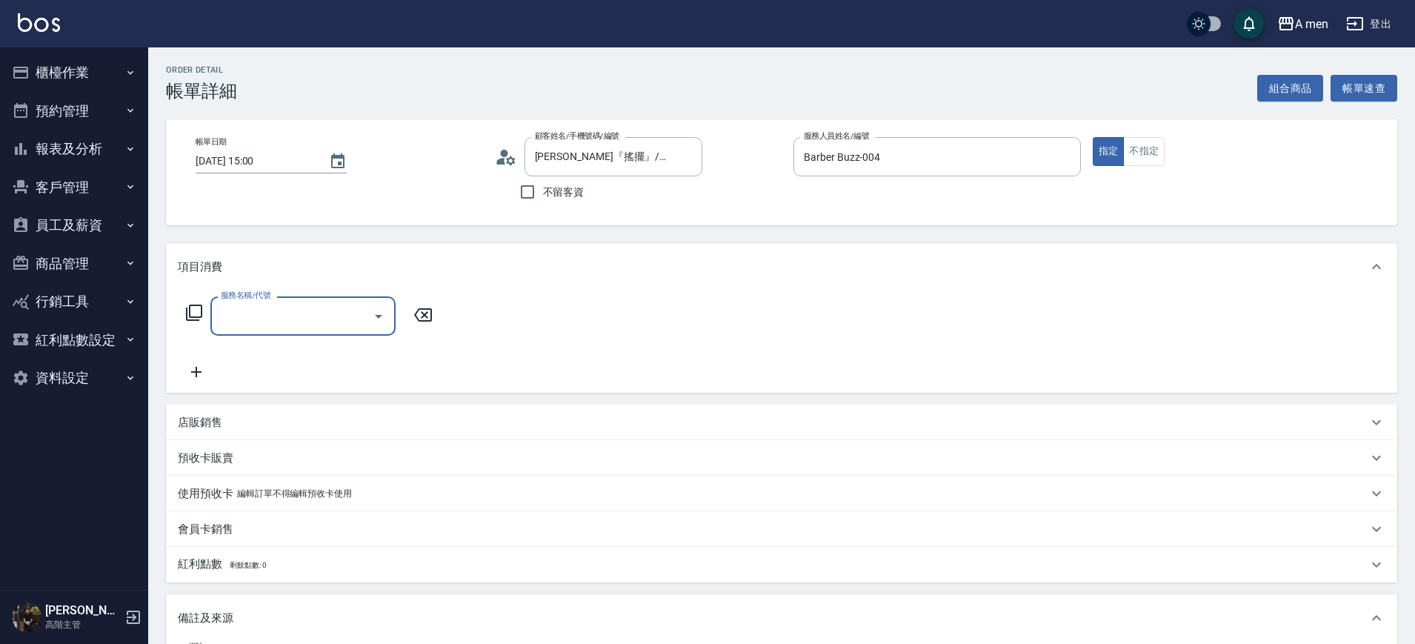
click at [308, 319] on input "服務名稱/代號" at bounding box center [292, 316] width 150 height 26
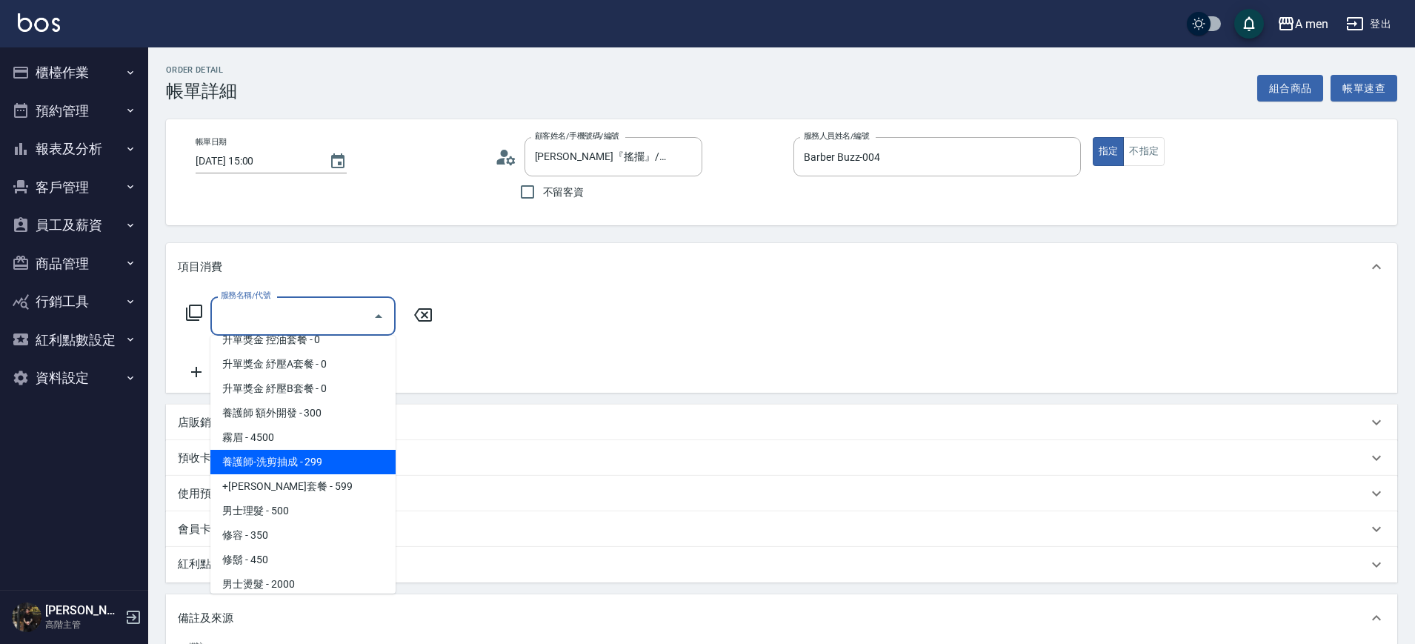
scroll to position [370, 0]
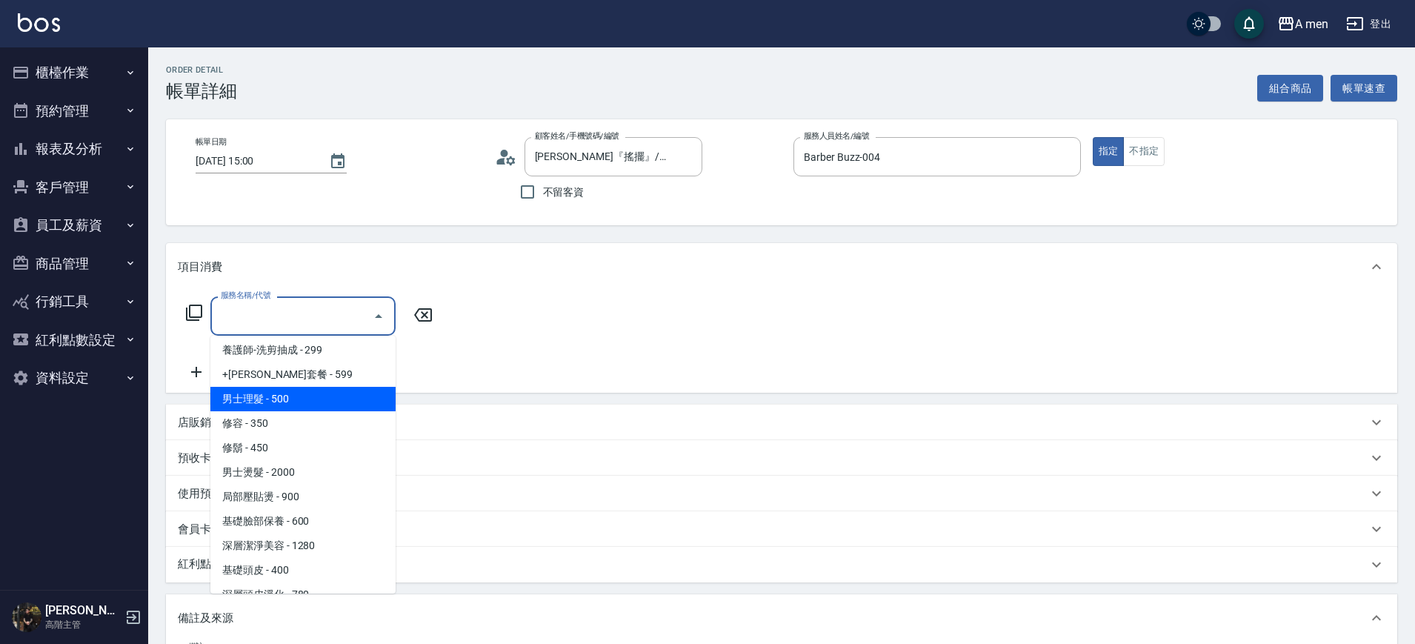
click at [283, 402] on span "男士理髮 - 500" at bounding box center [302, 399] width 185 height 24
type input "男士理髮(A01)"
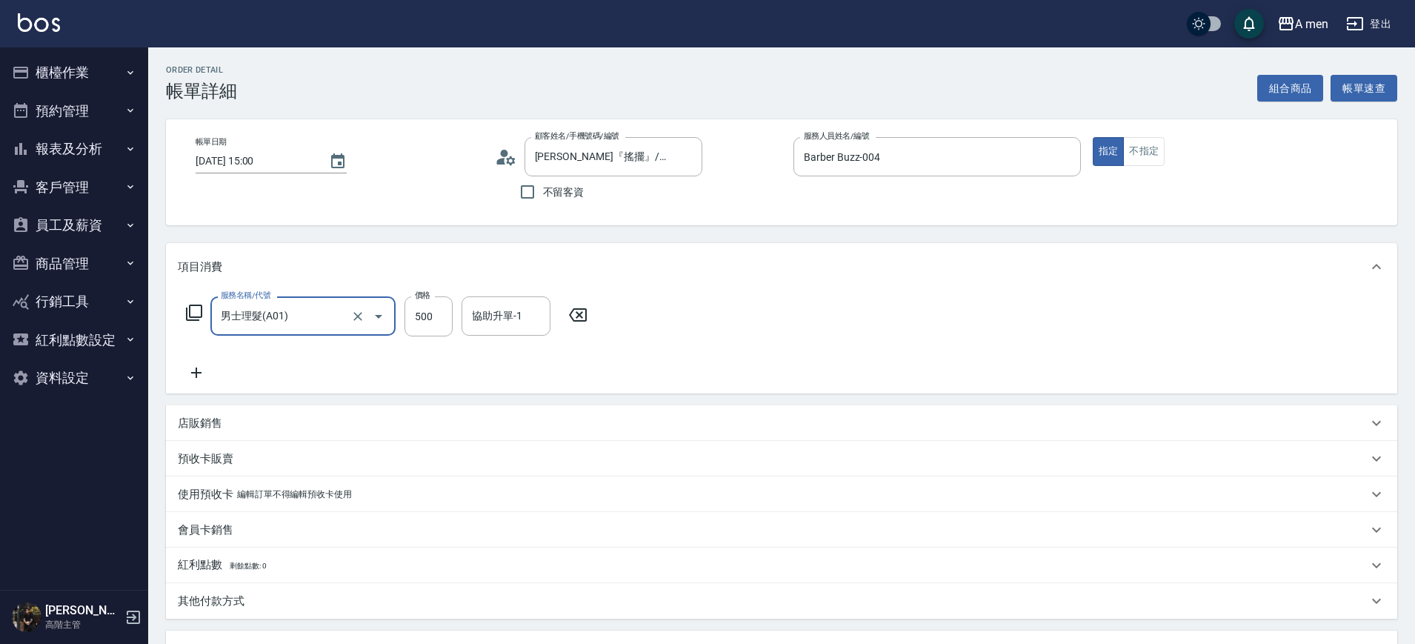
click at [201, 377] on icon at bounding box center [196, 373] width 37 height 18
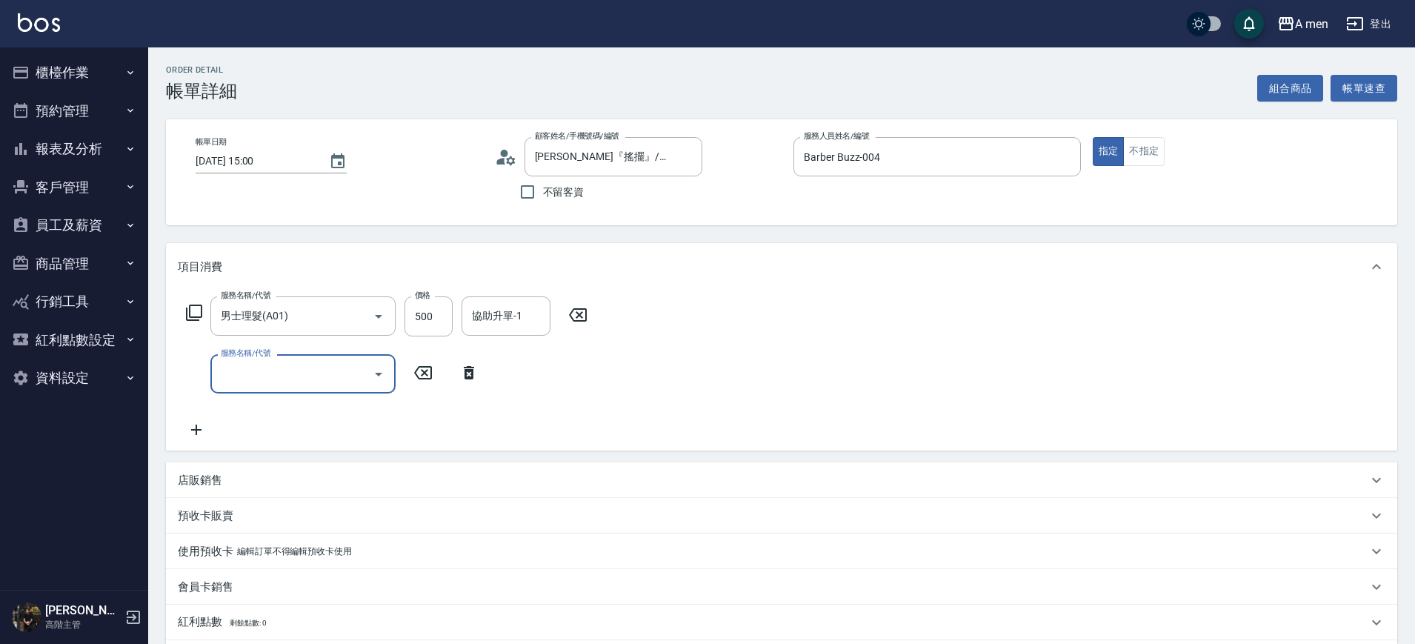
click at [271, 365] on input "服務名稱/代號" at bounding box center [292, 374] width 150 height 26
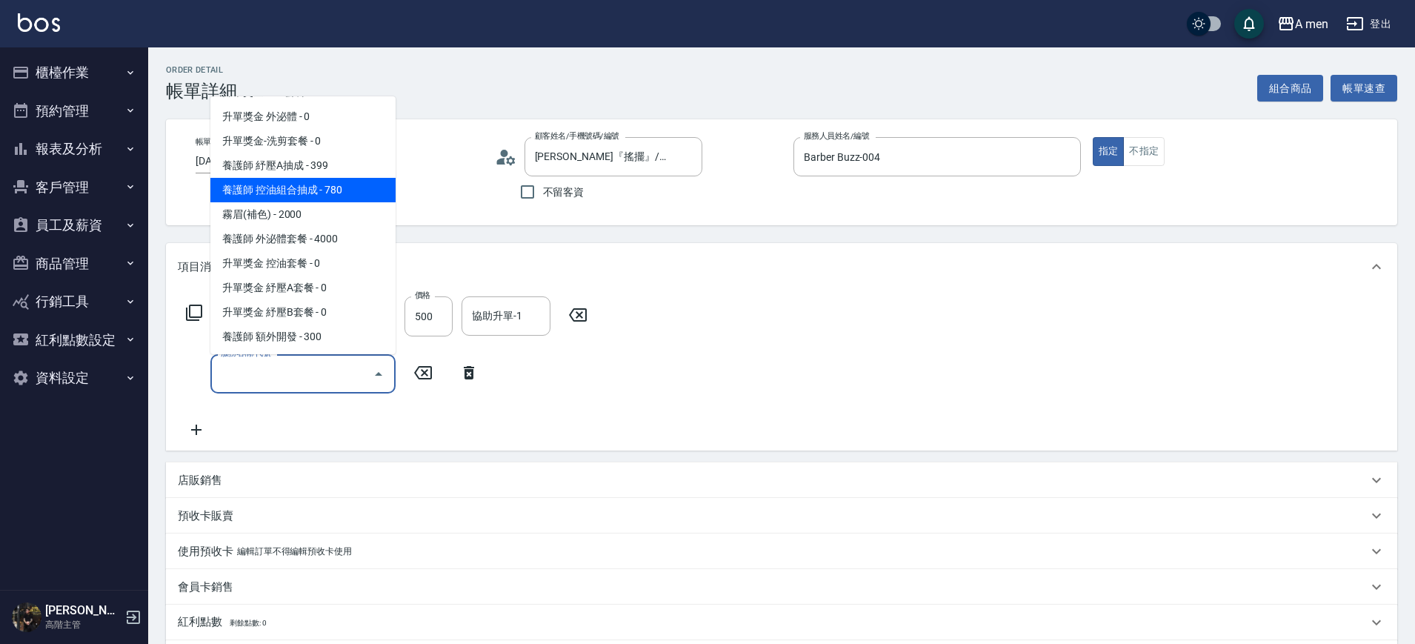
scroll to position [278, 0]
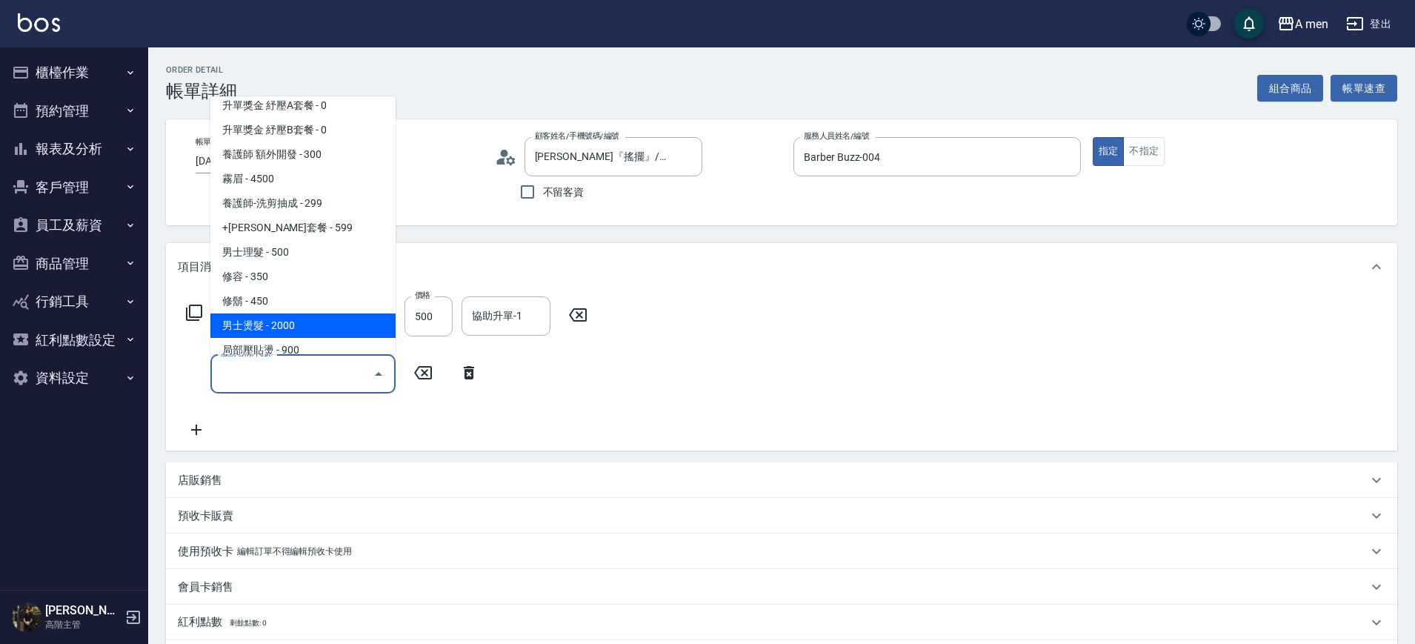
click at [293, 330] on span "男士燙髮 - 2000" at bounding box center [302, 325] width 185 height 24
type input "男士燙髮(B01)"
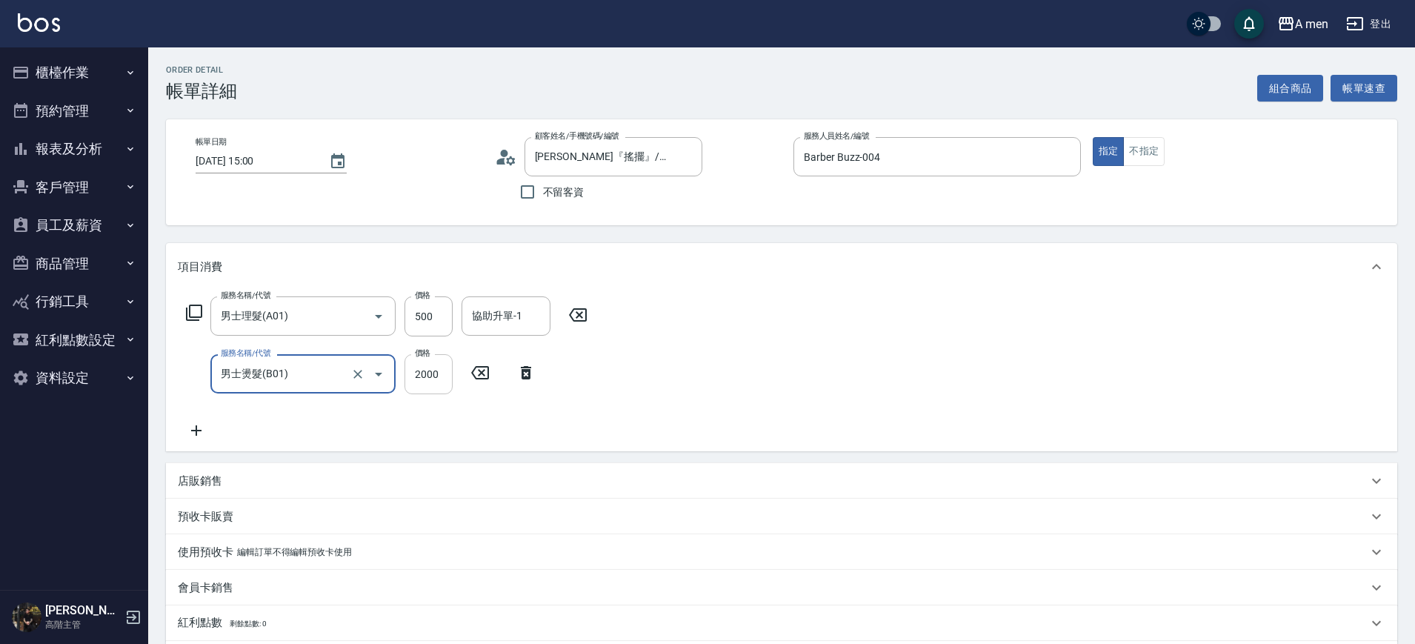
click at [450, 368] on input "2000" at bounding box center [428, 374] width 48 height 40
click at [422, 373] on input "2200" at bounding box center [428, 374] width 48 height 40
click at [422, 376] on input "2200" at bounding box center [428, 374] width 48 height 40
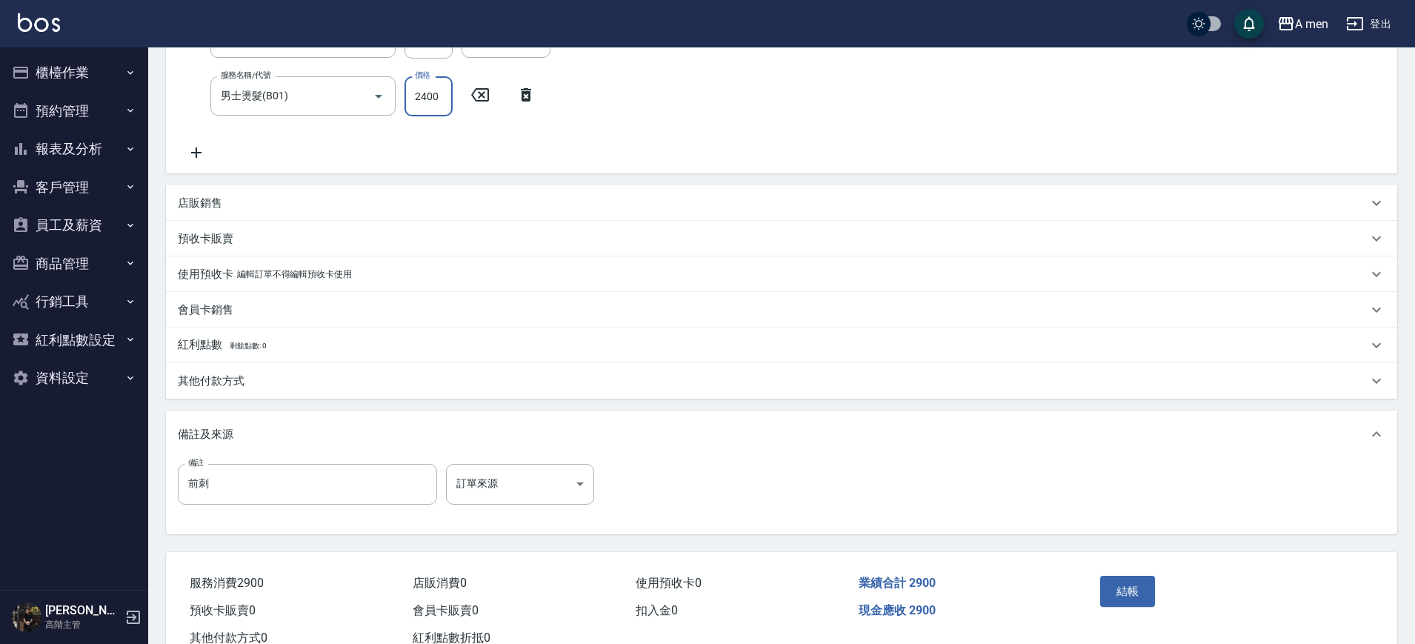
type input "2400"
click at [288, 385] on div "其他付款方式" at bounding box center [773, 381] width 1190 height 16
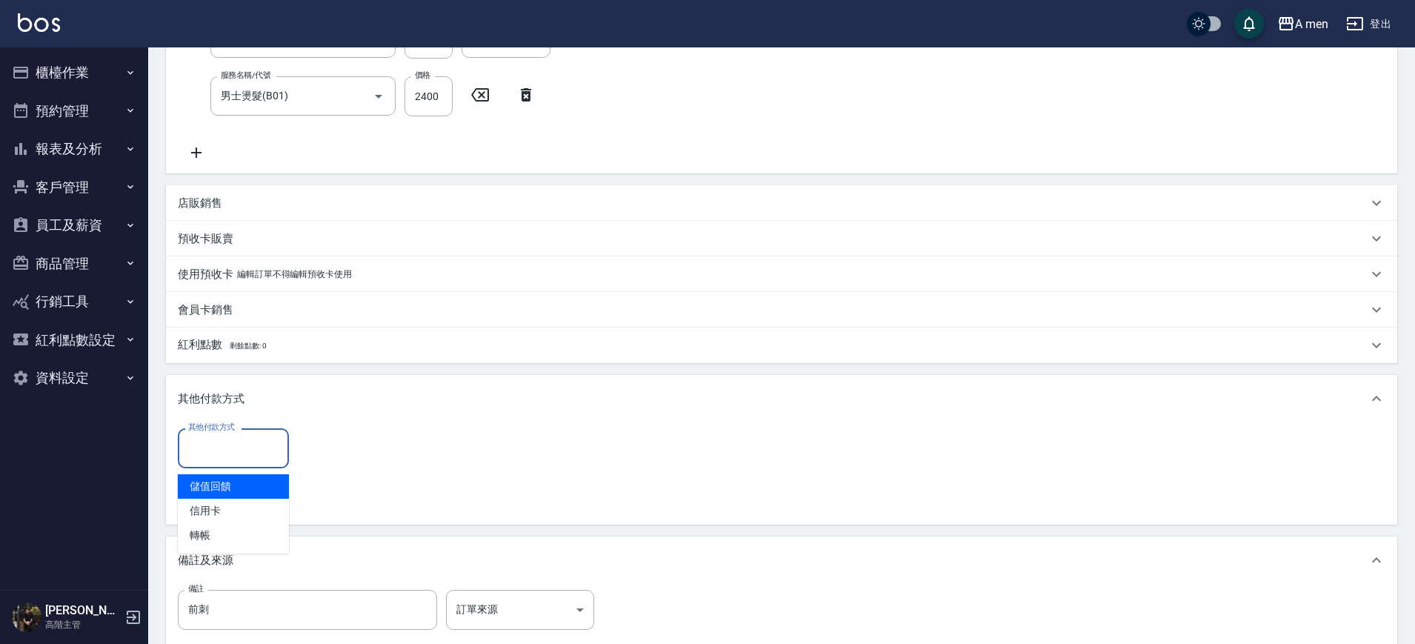
click at [249, 437] on input "其他付款方式" at bounding box center [233, 448] width 98 height 26
click at [223, 540] on span "轉帳" at bounding box center [233, 535] width 111 height 24
type input "轉帳"
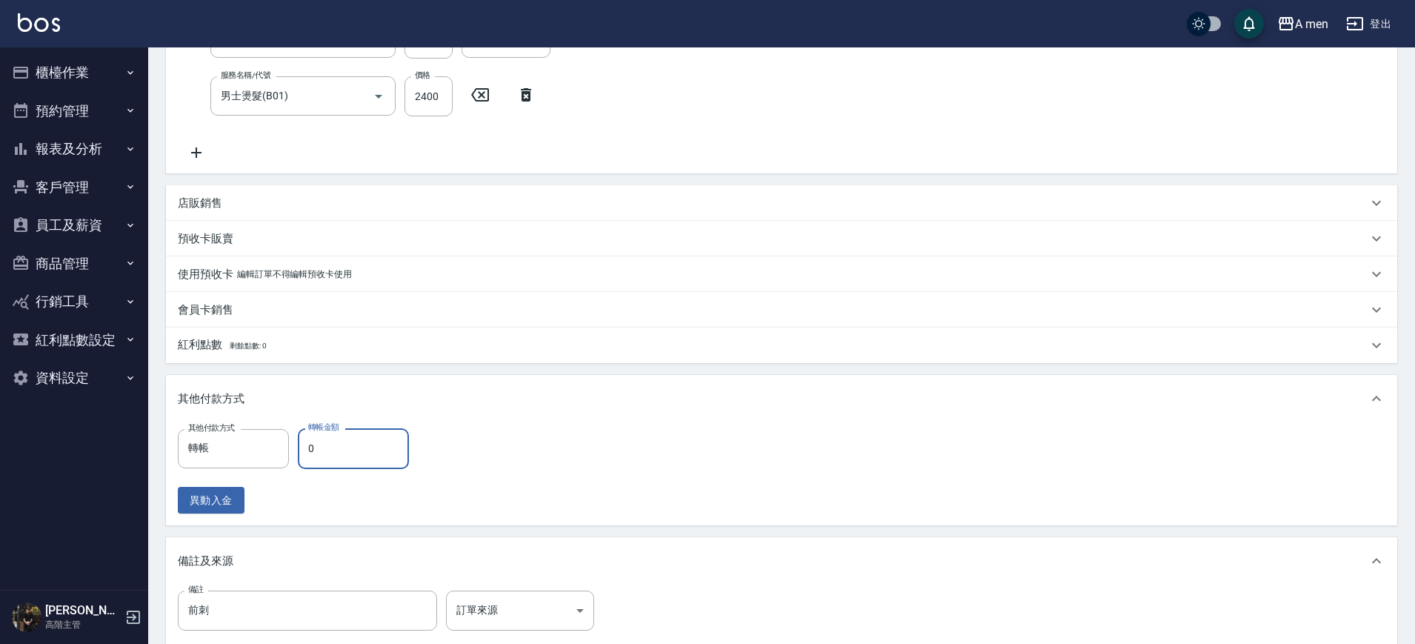
click at [327, 448] on input "0" at bounding box center [353, 448] width 111 height 40
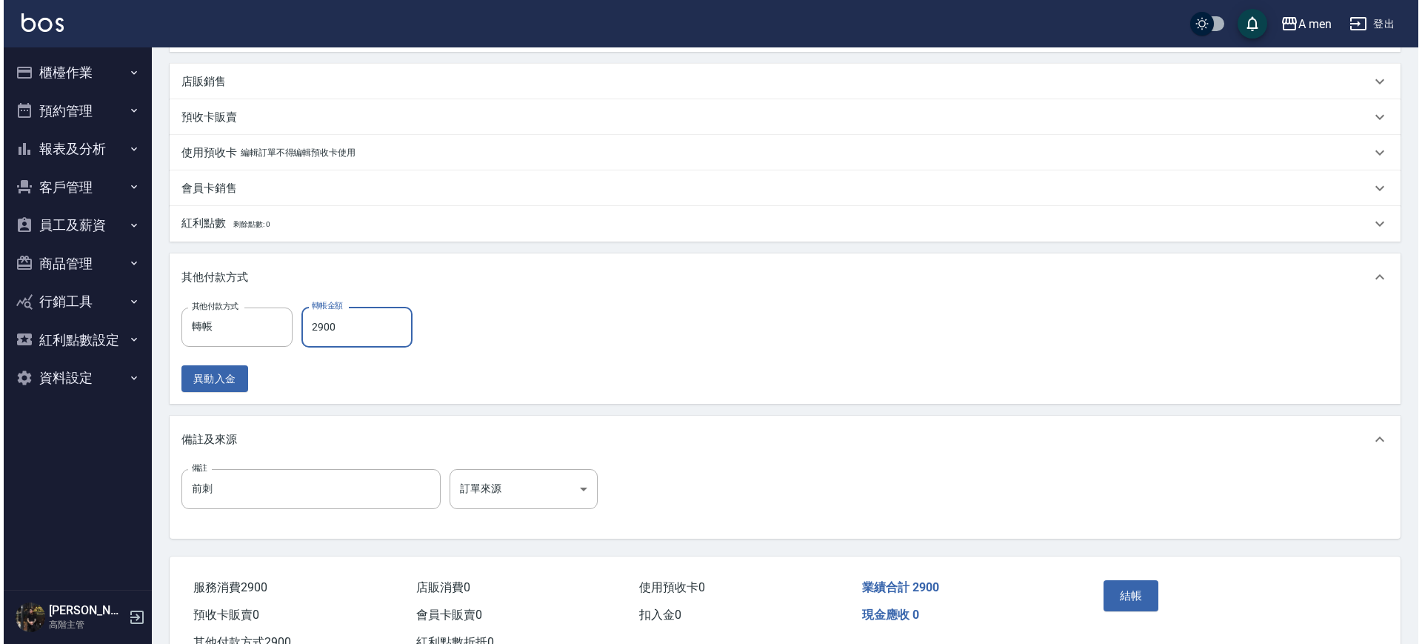
scroll to position [454, 0]
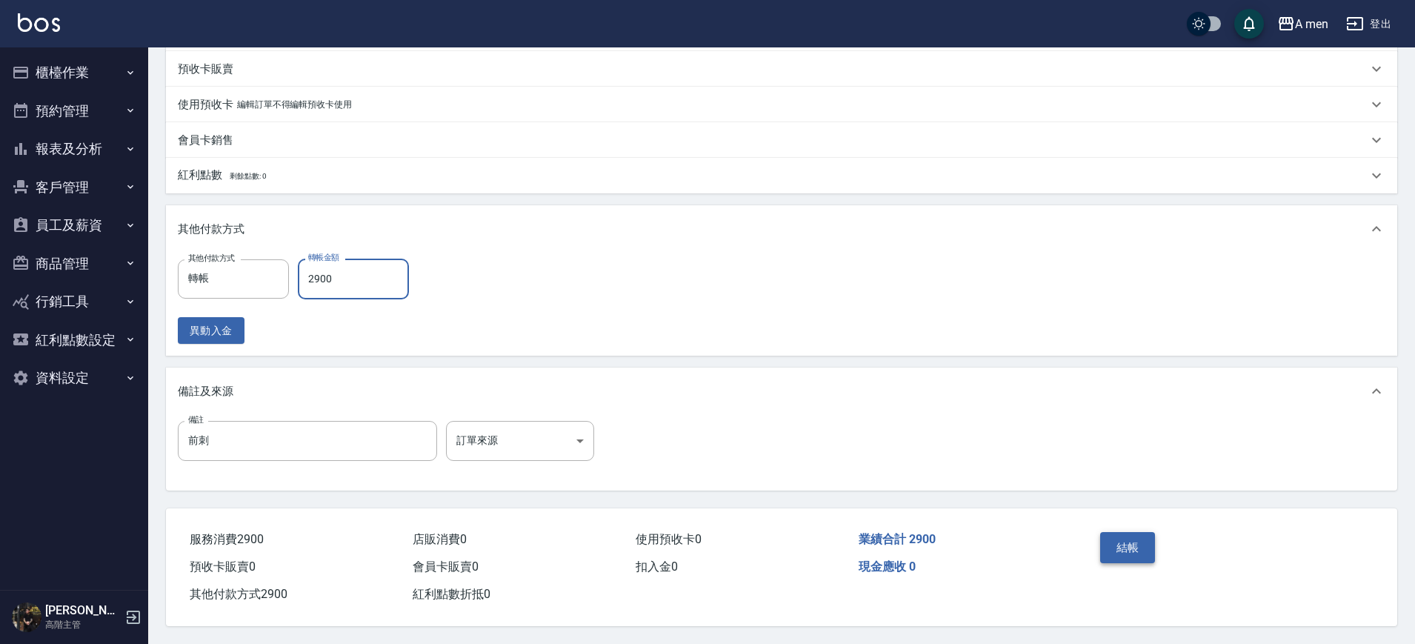
type input "2900"
click at [1107, 533] on button "結帳" at bounding box center [1128, 547] width 56 height 31
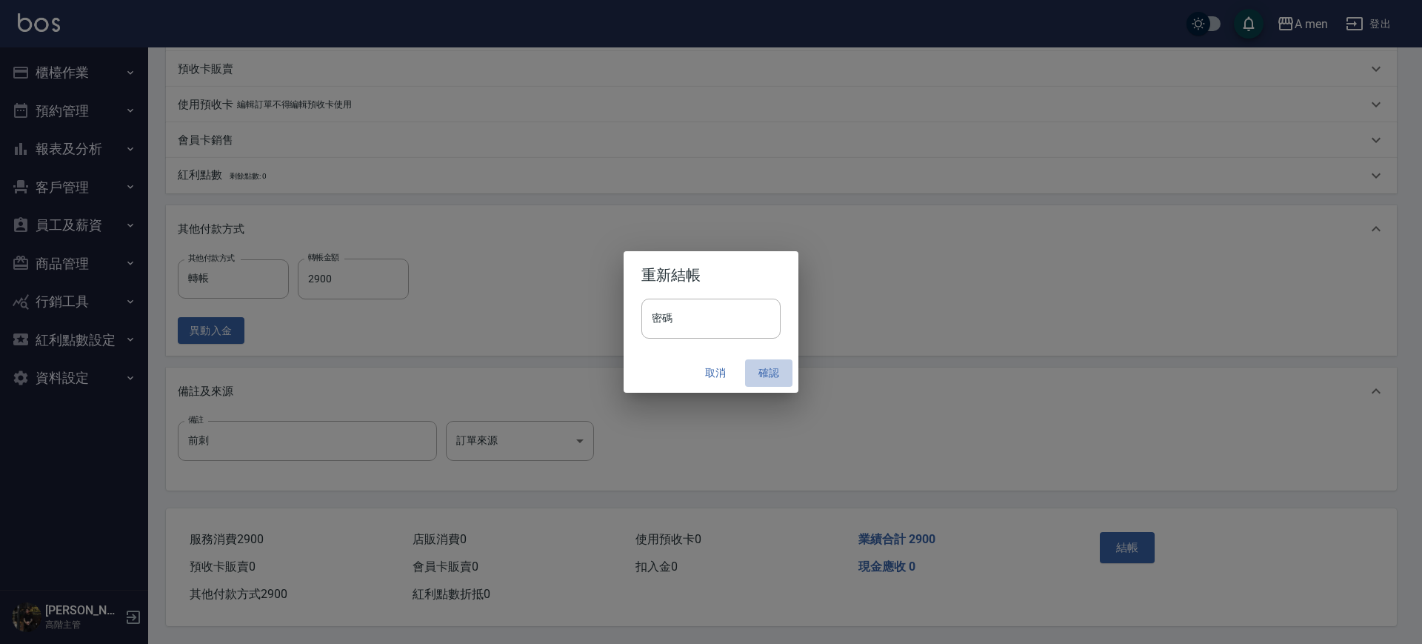
click at [773, 377] on button "確認" at bounding box center [768, 372] width 47 height 27
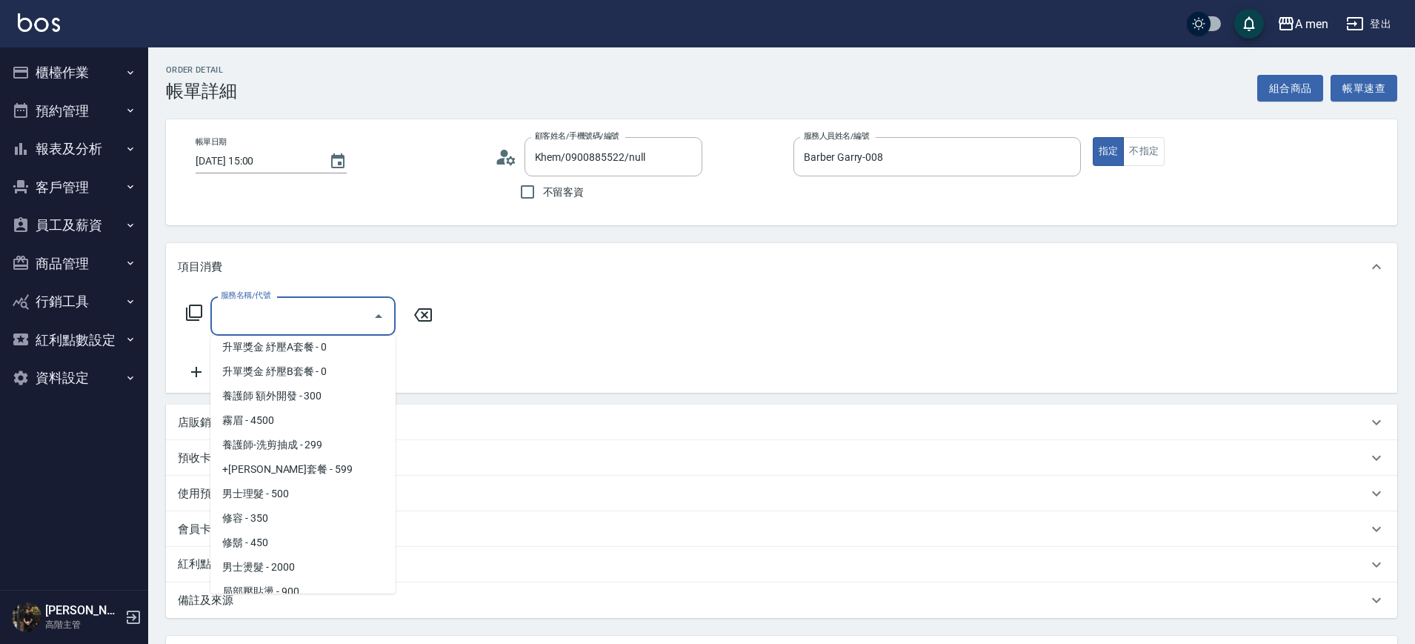
scroll to position [278, 0]
click at [301, 490] on span "男士理髮 - 500" at bounding box center [302, 491] width 185 height 24
type input "男士理髮(A01)"
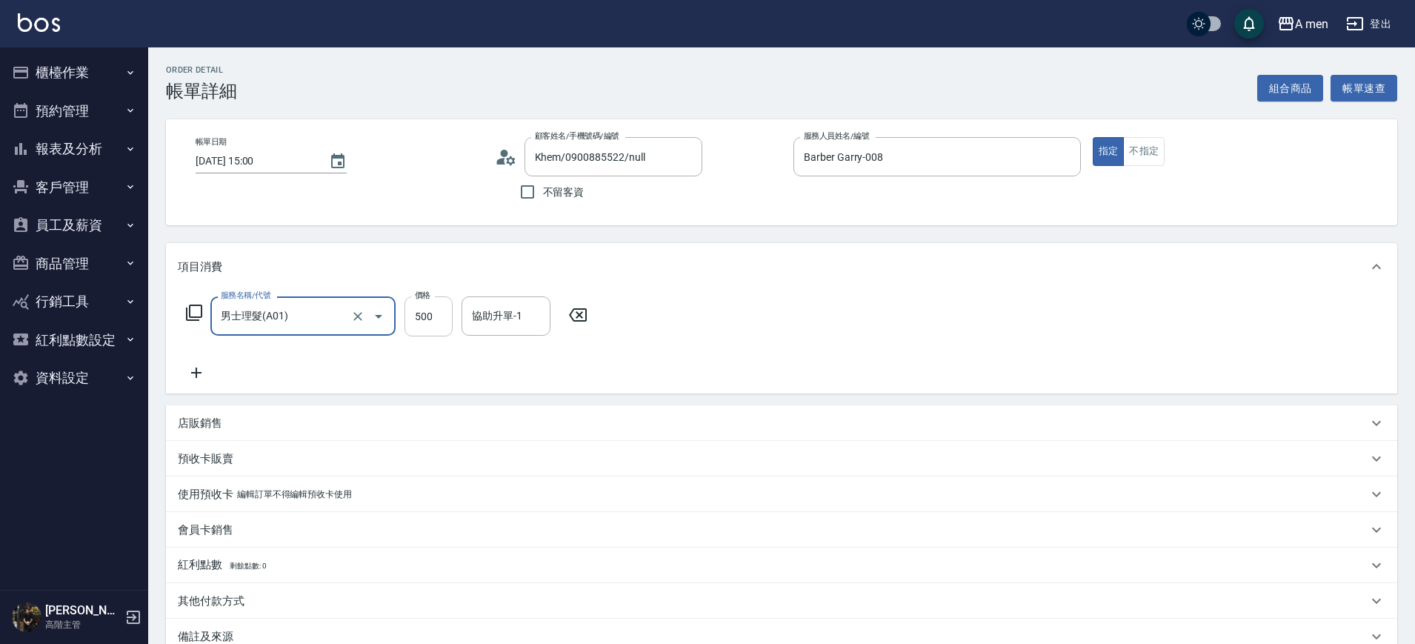
click at [430, 324] on input "500" at bounding box center [428, 316] width 48 height 40
type input "700"
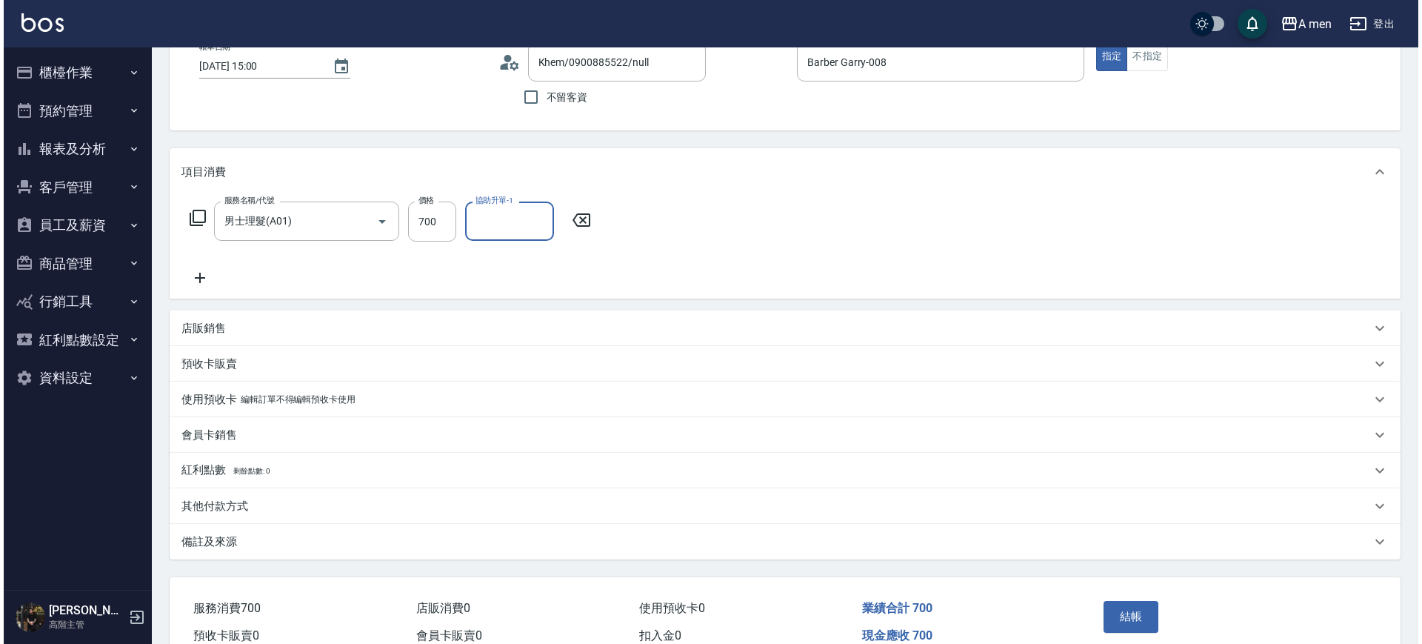
scroll to position [170, 0]
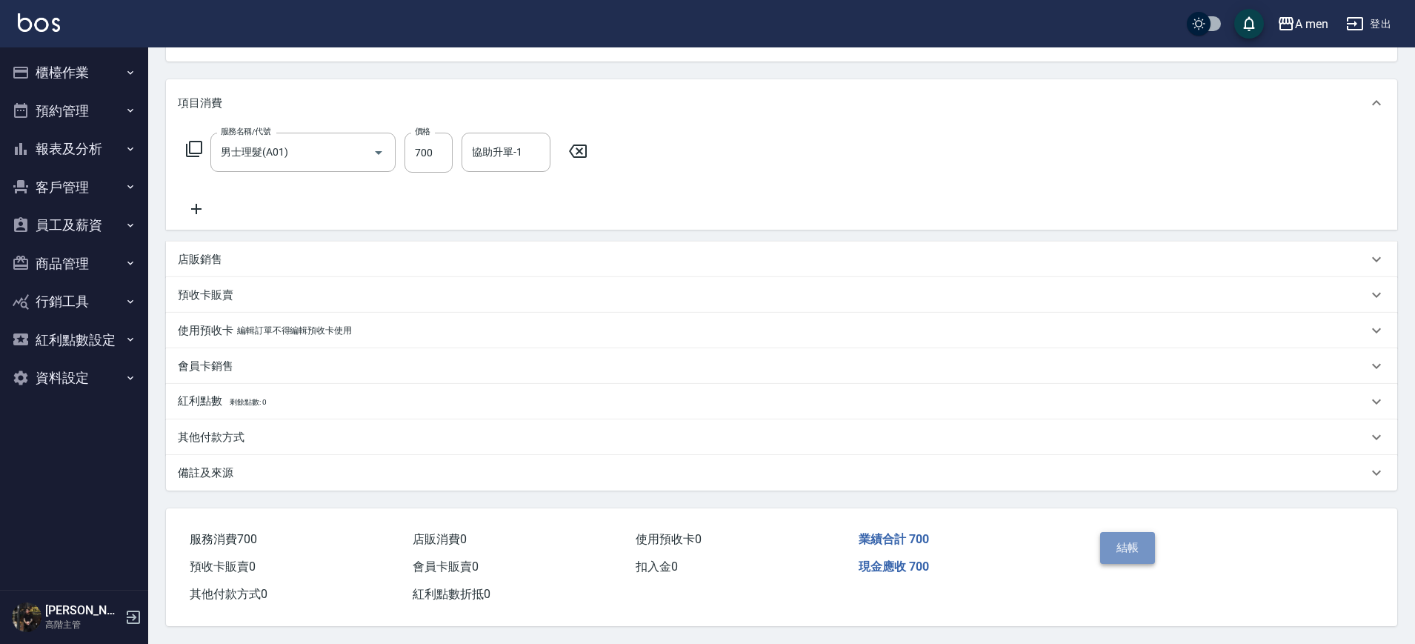
click at [1130, 536] on button "結帳" at bounding box center [1128, 547] width 56 height 31
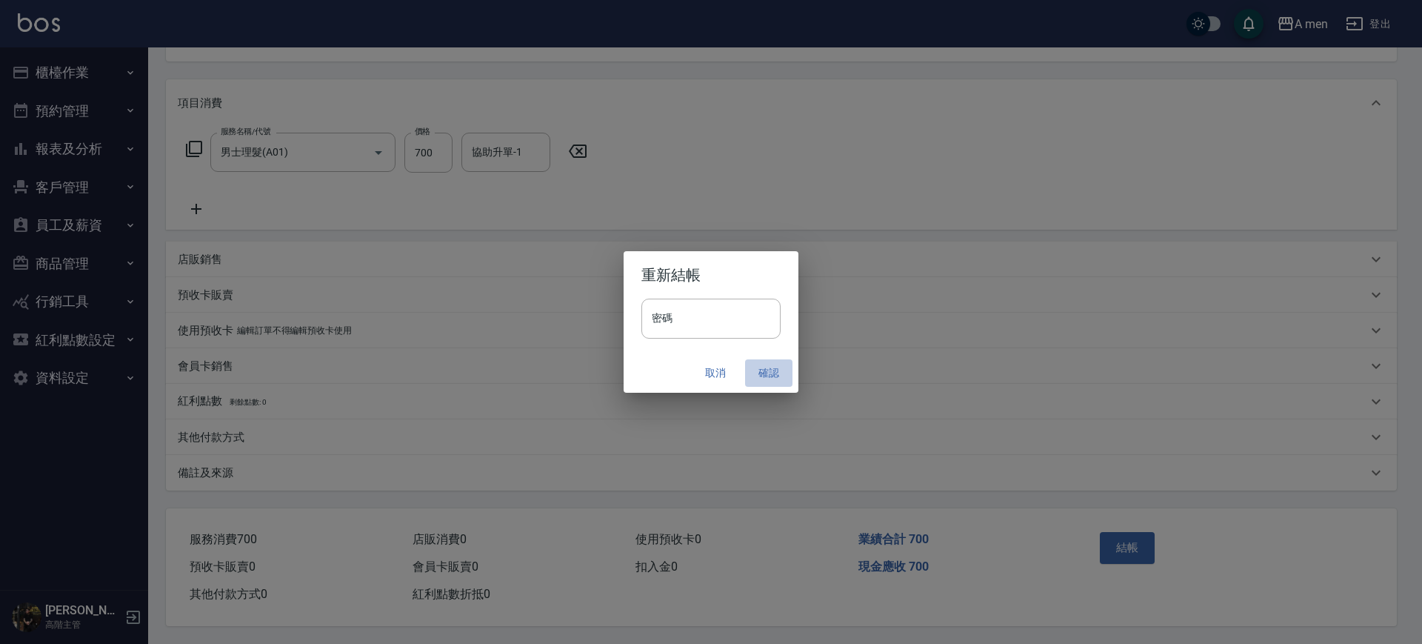
click at [770, 378] on button "確認" at bounding box center [768, 372] width 47 height 27
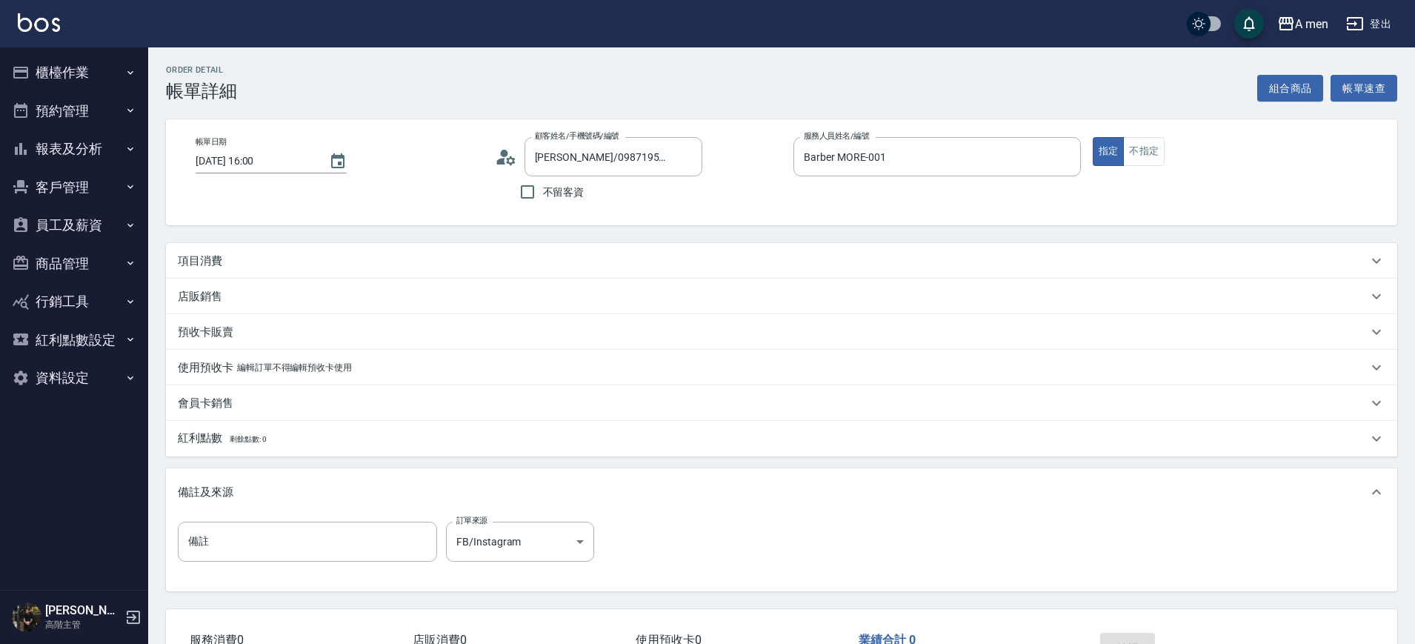
click at [353, 264] on div "項目消費" at bounding box center [773, 261] width 1190 height 16
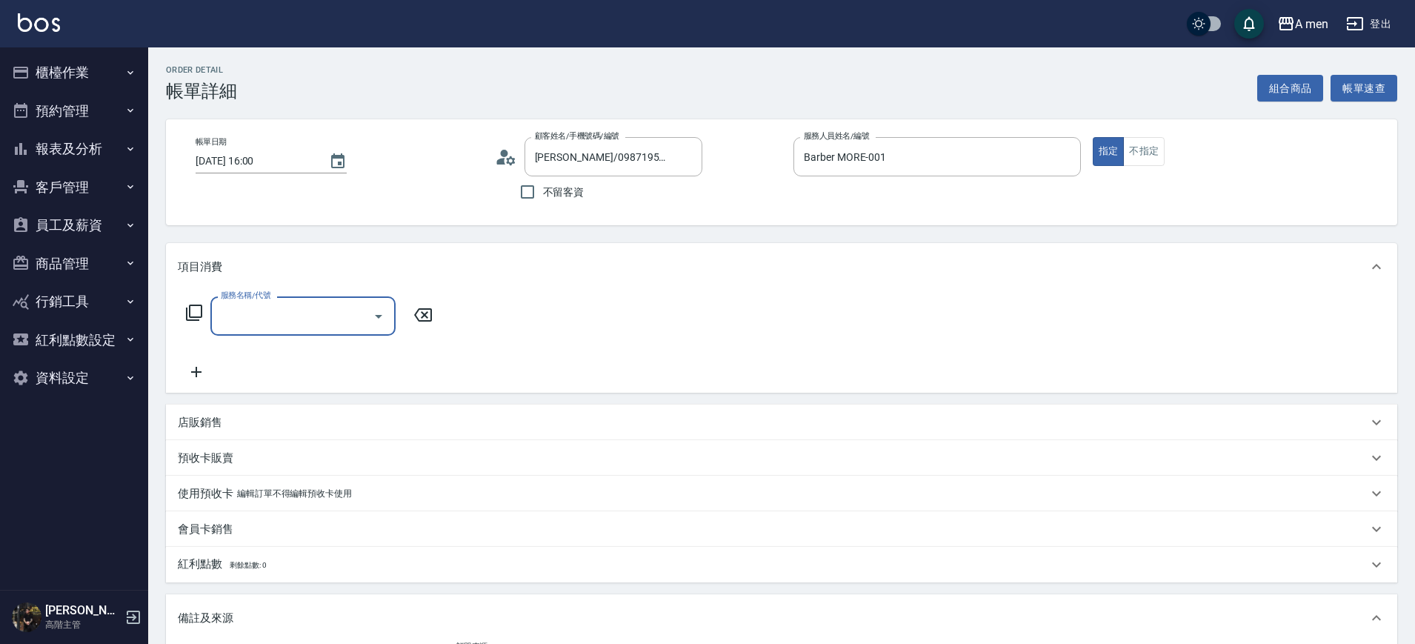
click at [382, 318] on icon "Open" at bounding box center [379, 316] width 18 height 18
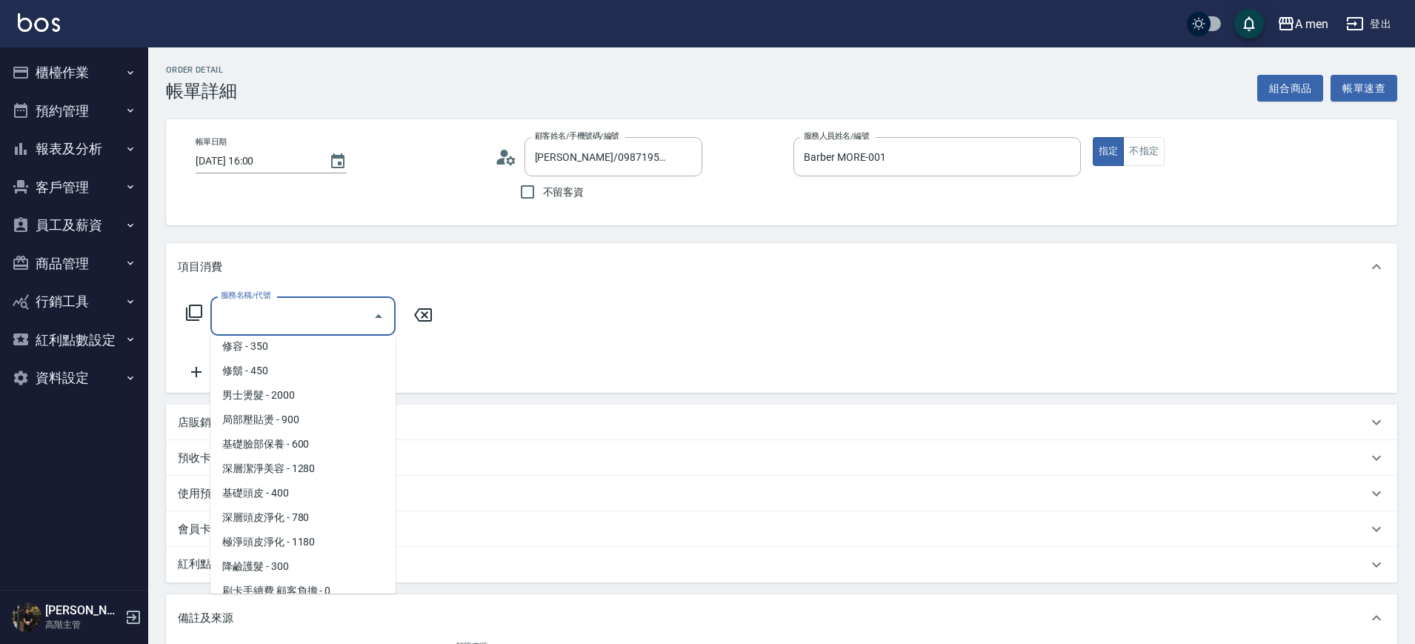
scroll to position [463, 0]
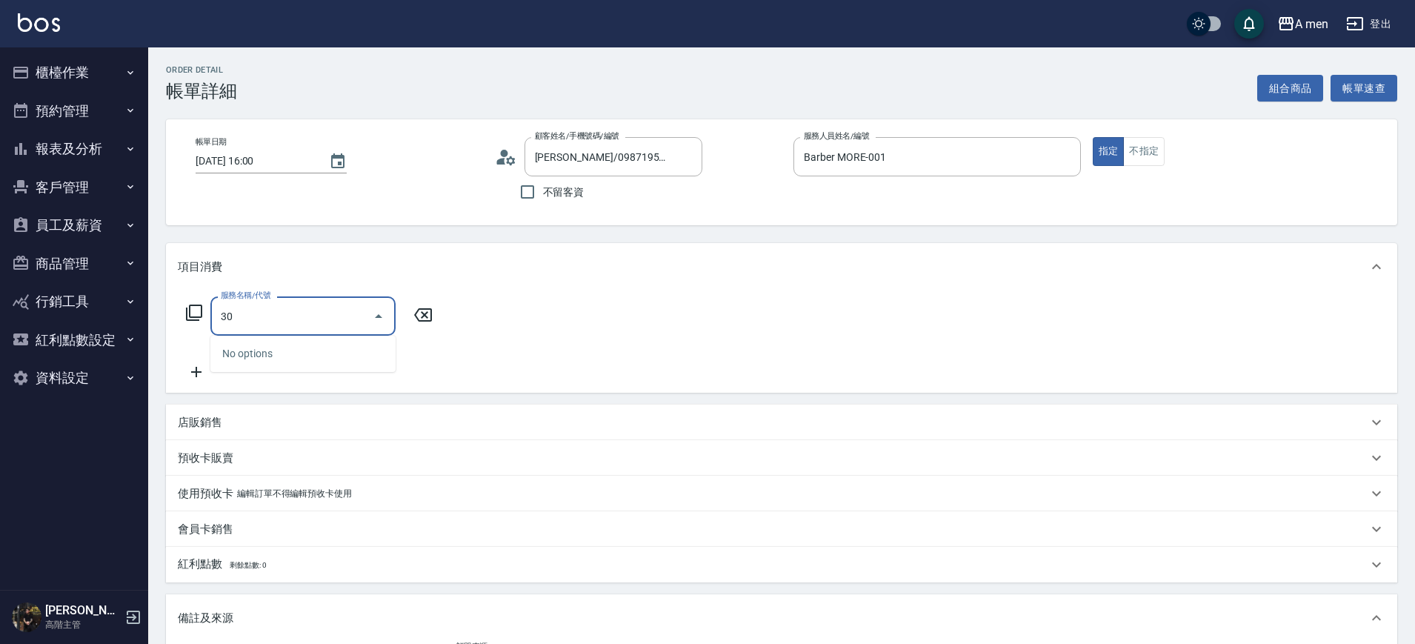
type input "3"
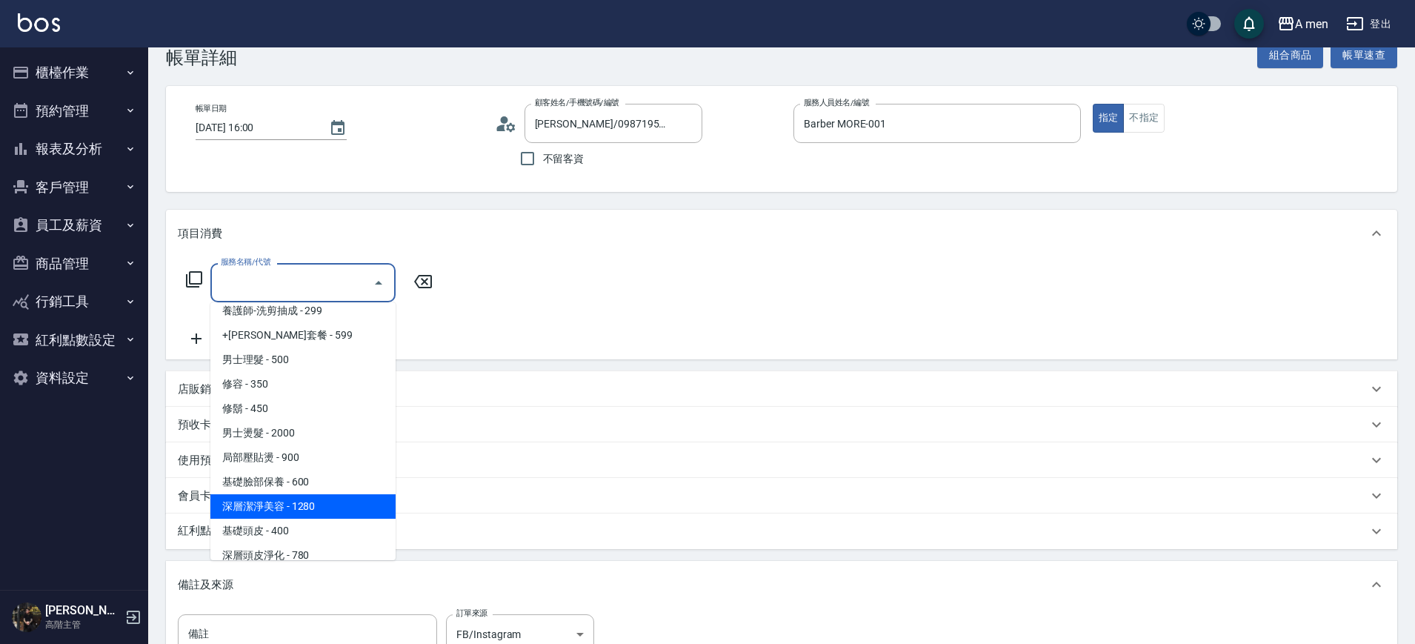
scroll to position [360, 0]
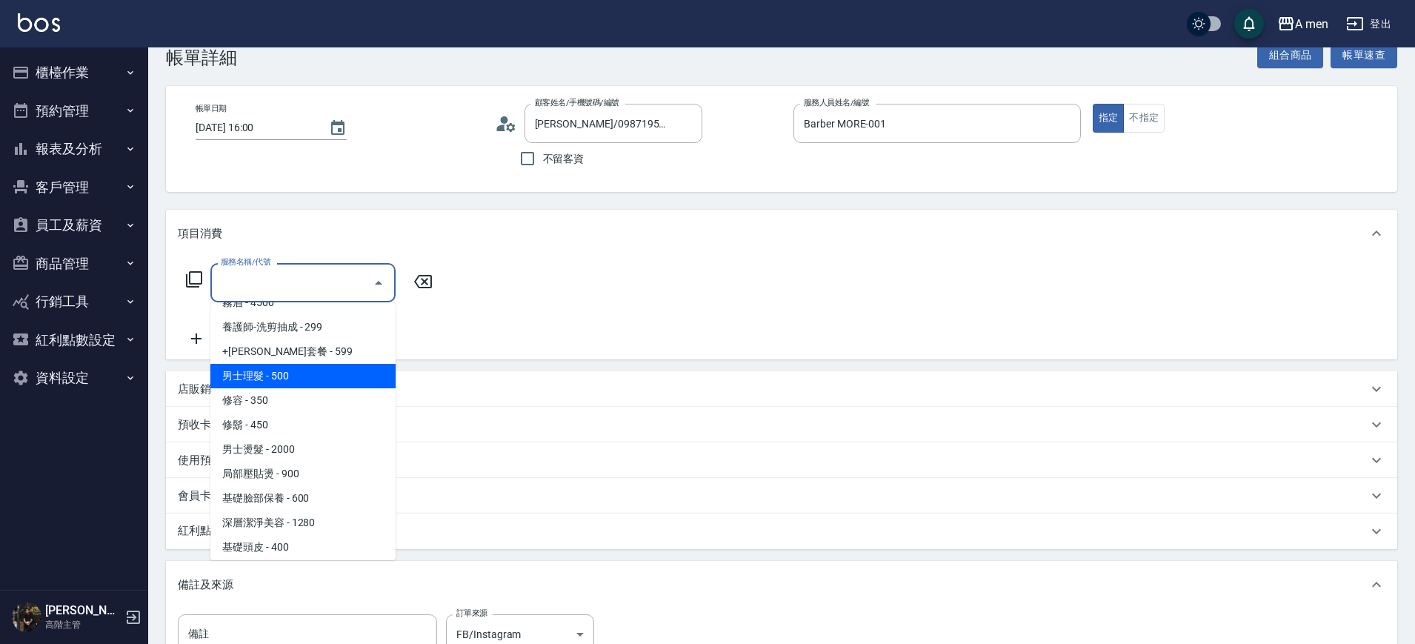
click at [307, 384] on span "男士理髮 - 500" at bounding box center [302, 376] width 185 height 24
type input "男士理髮(A01)"
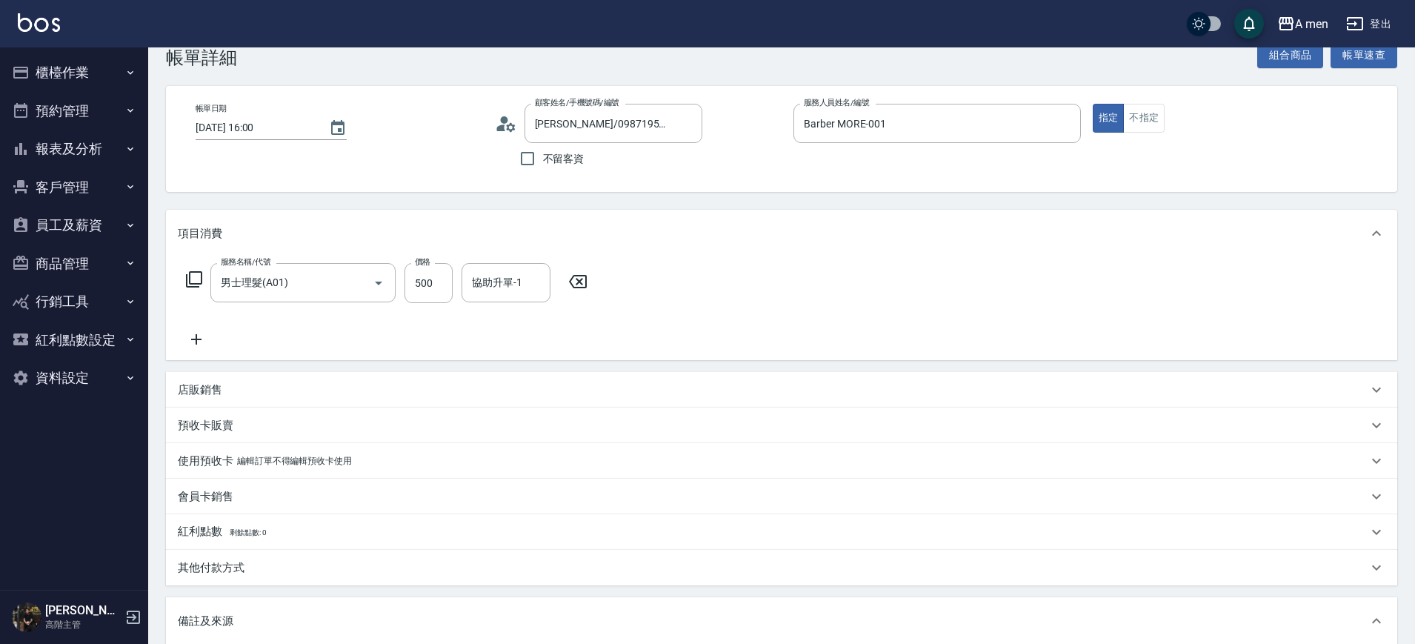
click at [194, 344] on icon at bounding box center [196, 339] width 37 height 18
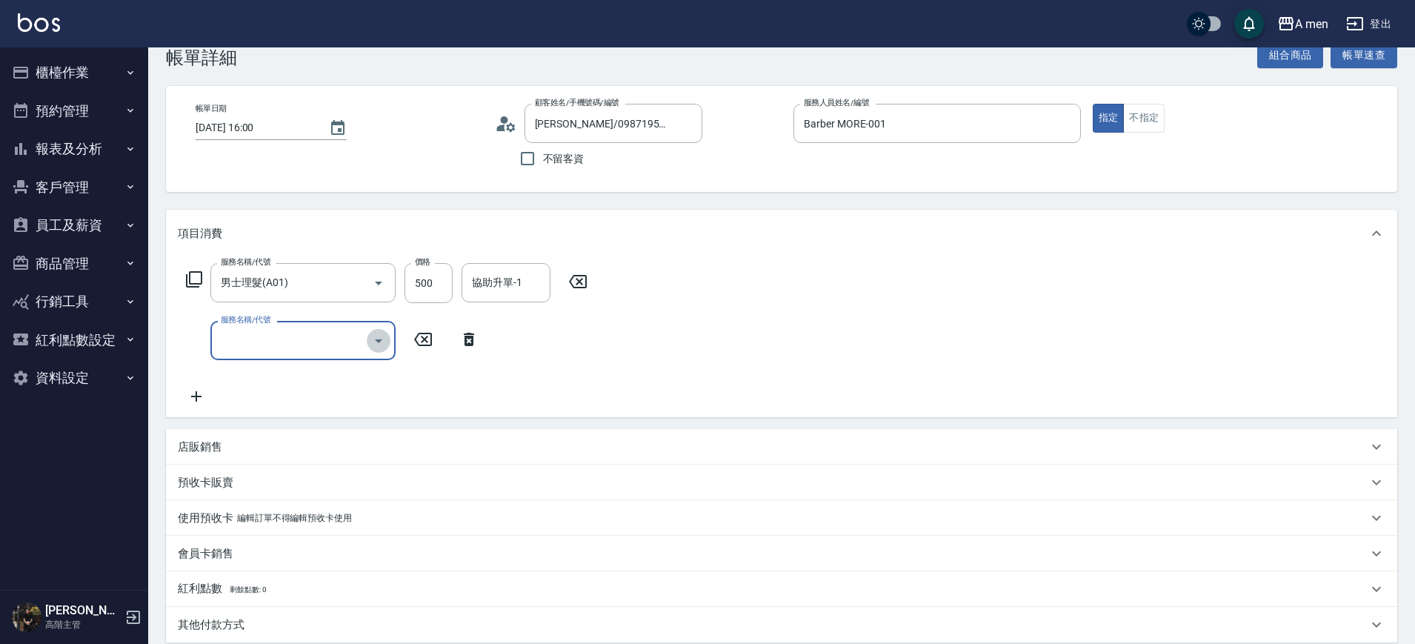
click at [384, 339] on icon "Open" at bounding box center [379, 341] width 18 height 18
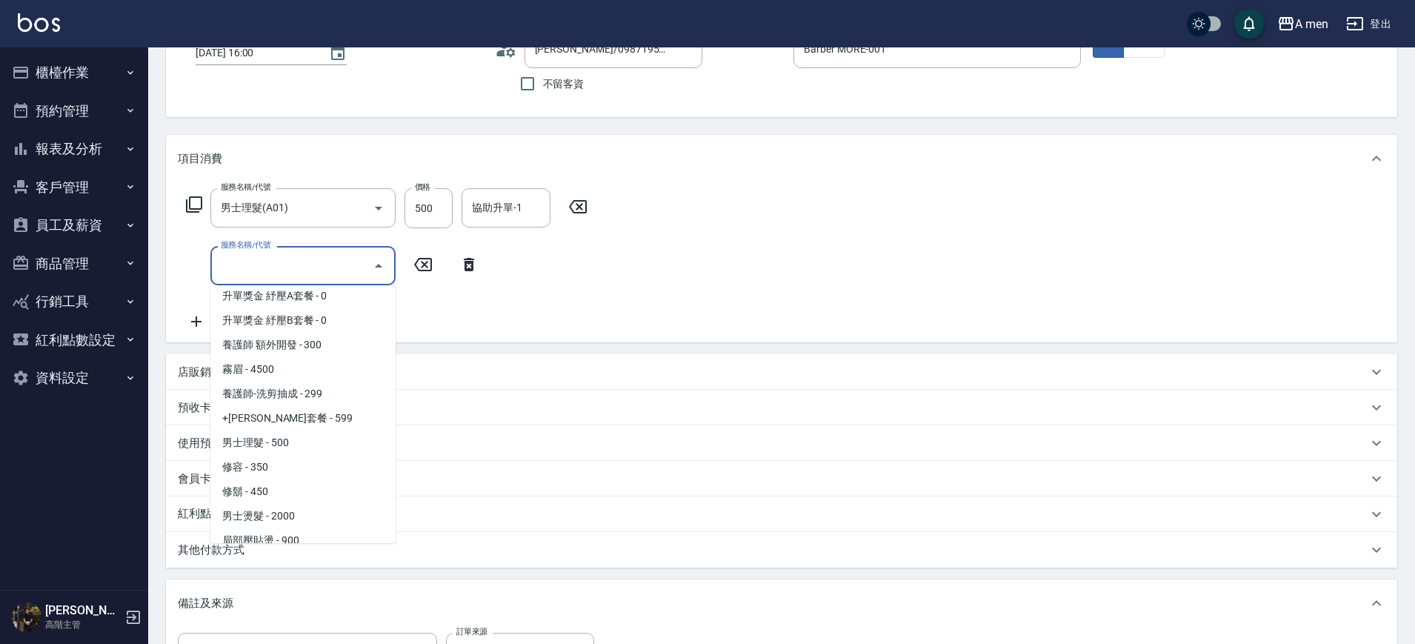
scroll to position [388, 0]
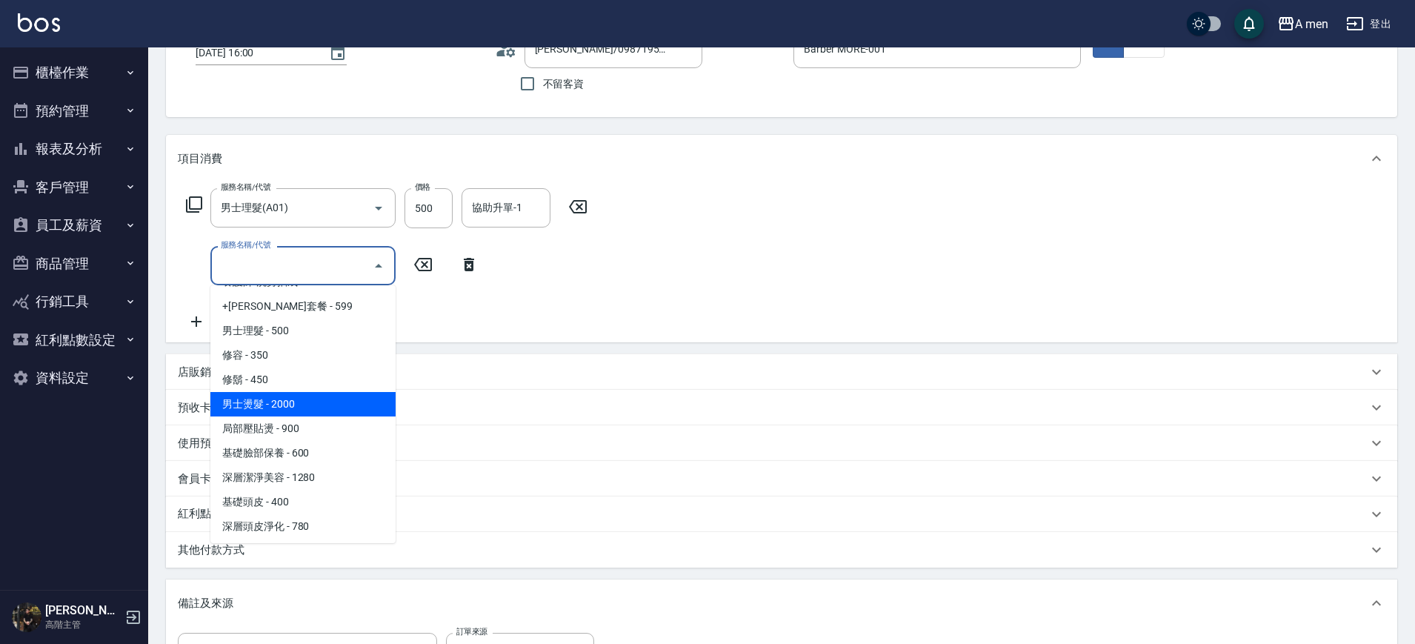
click at [268, 405] on span "男士燙髮 - 2000" at bounding box center [302, 404] width 185 height 24
type input "男士燙髮(B01)"
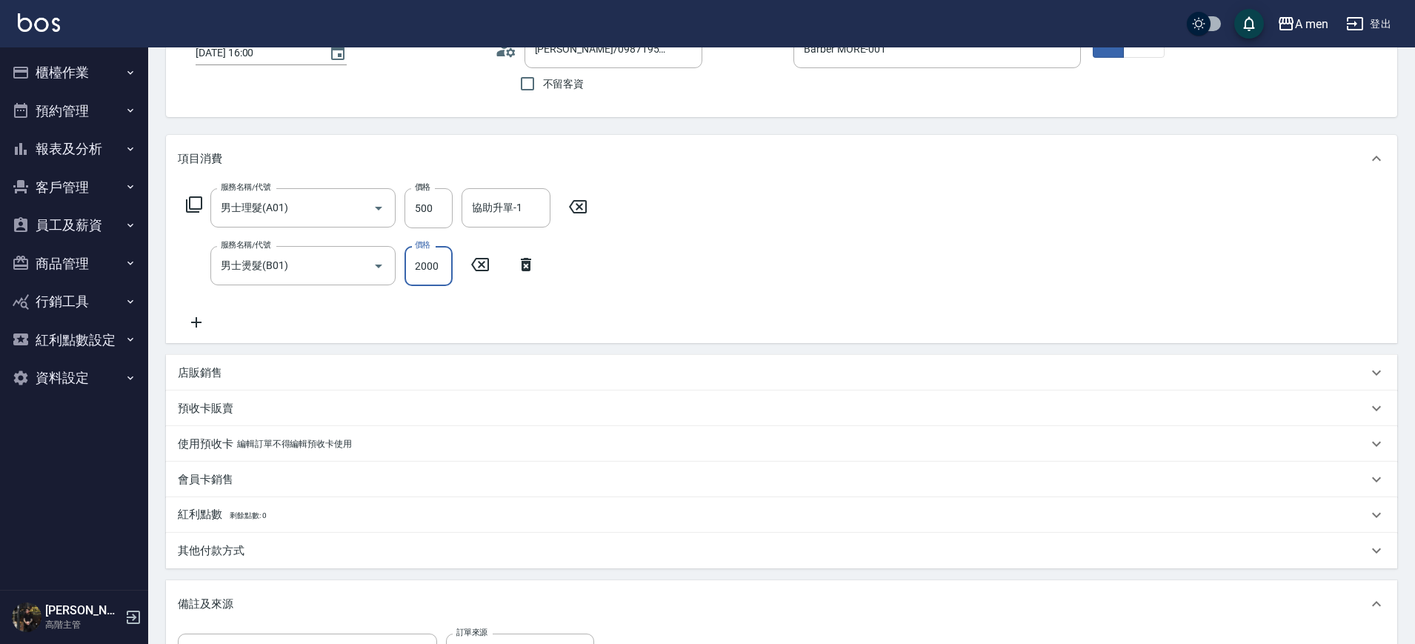
click at [435, 261] on input "2000" at bounding box center [428, 266] width 48 height 40
type input "2500"
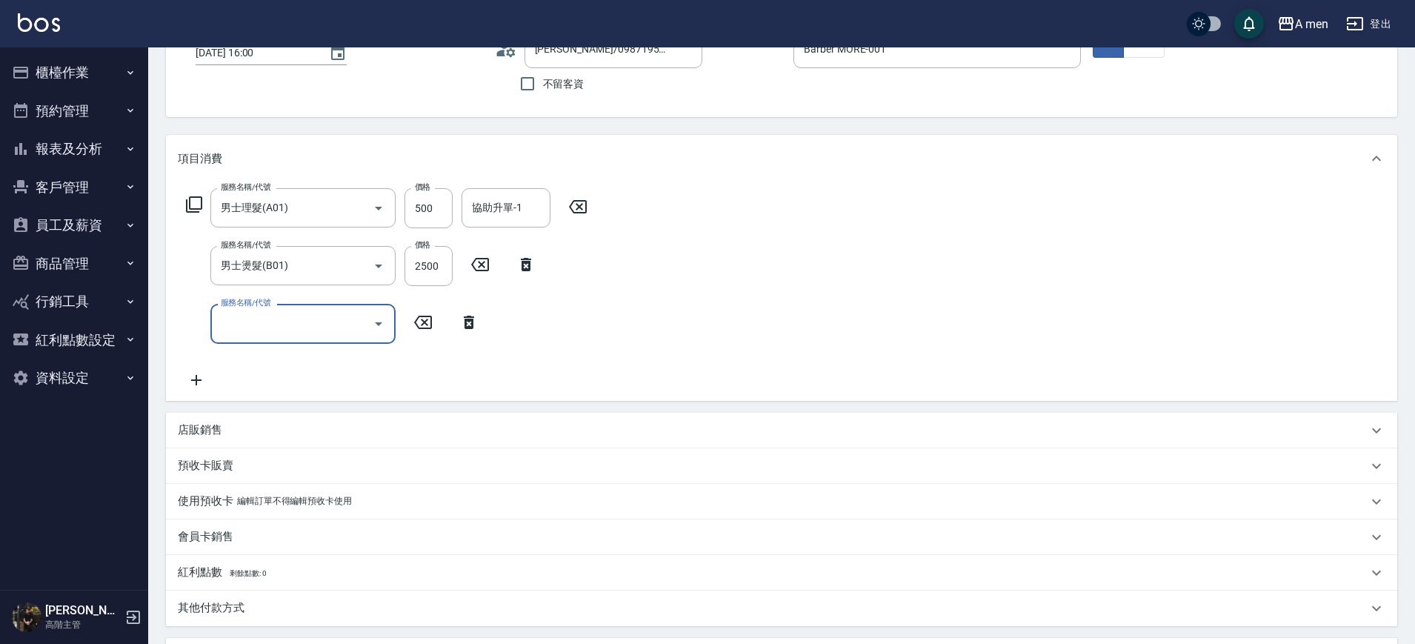
click at [471, 316] on icon at bounding box center [469, 322] width 10 height 13
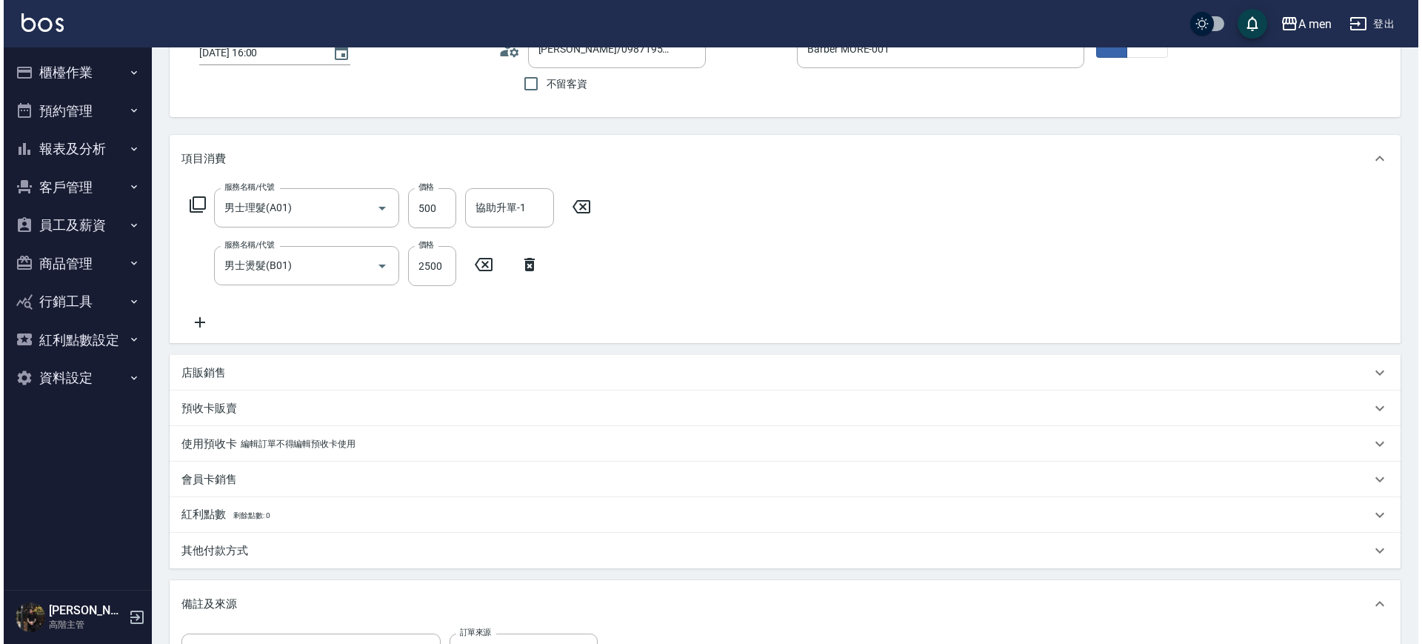
scroll to position [328, 0]
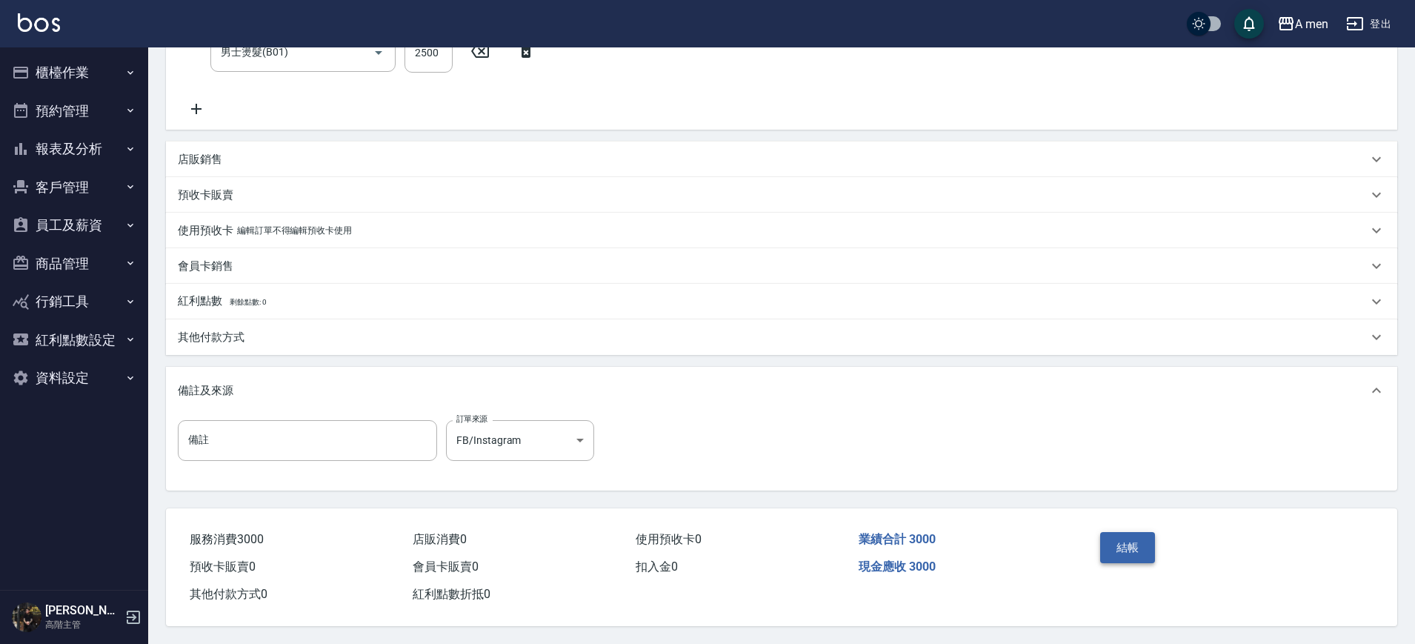
click at [1139, 541] on button "結帳" at bounding box center [1128, 547] width 56 height 31
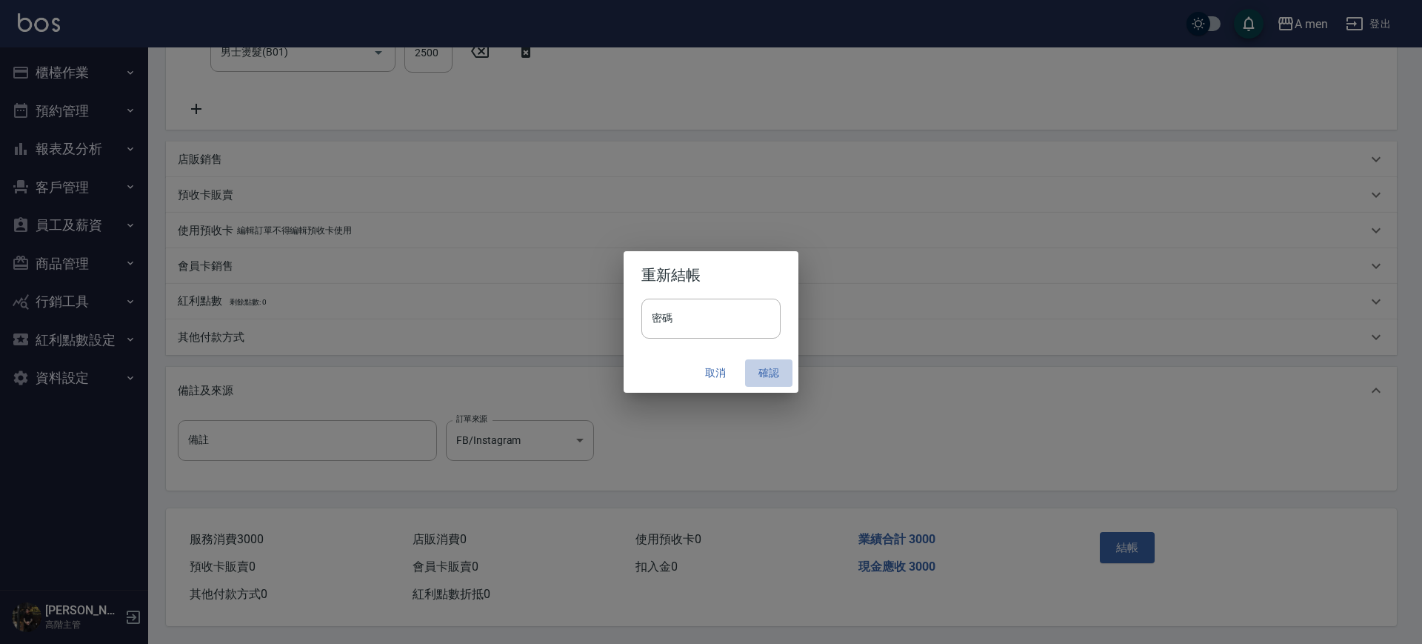
click at [766, 374] on button "確認" at bounding box center [768, 372] width 47 height 27
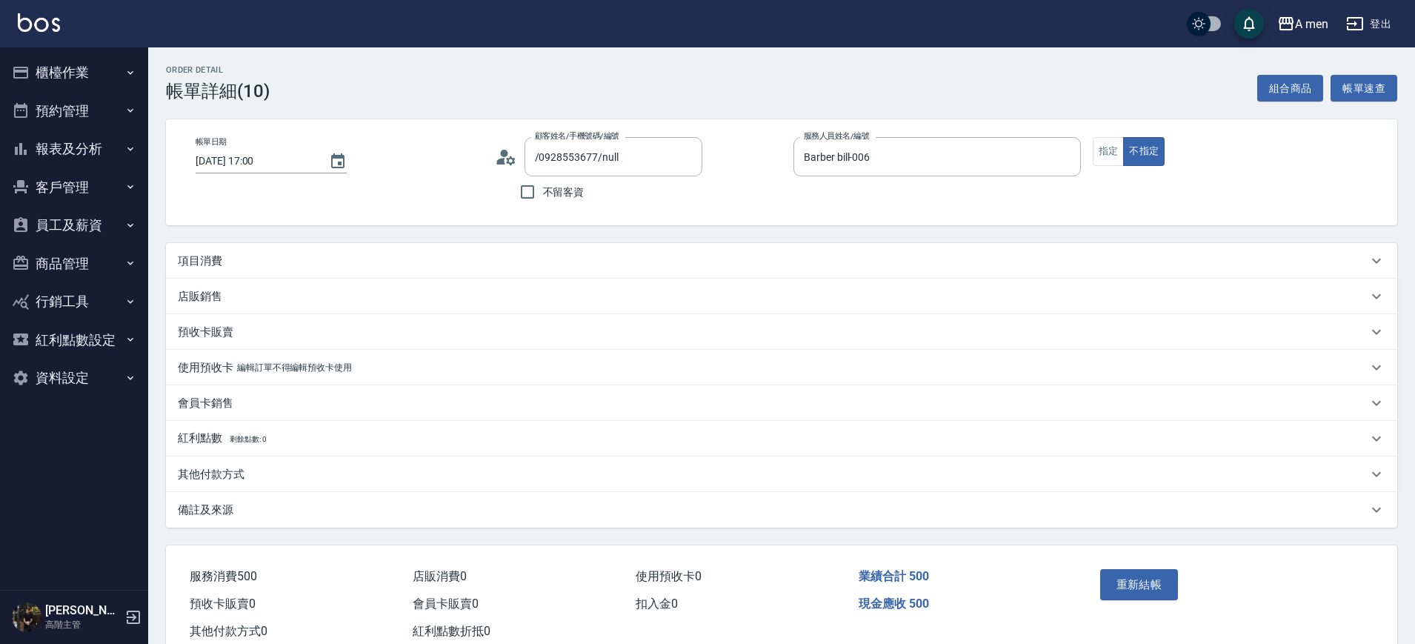
drag, startPoint x: 241, startPoint y: 261, endPoint x: 233, endPoint y: 261, distance: 8.2
click at [233, 261] on div "項目消費" at bounding box center [773, 261] width 1190 height 16
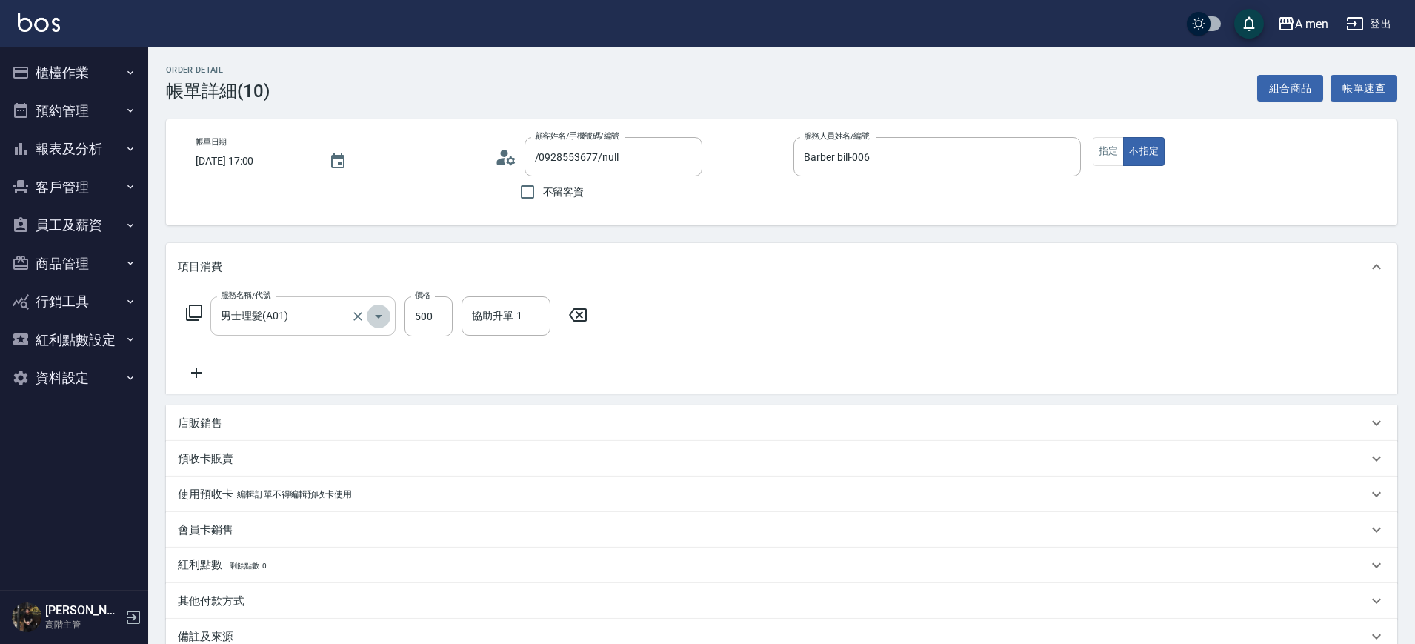
click at [379, 308] on icon "Open" at bounding box center [379, 316] width 18 height 18
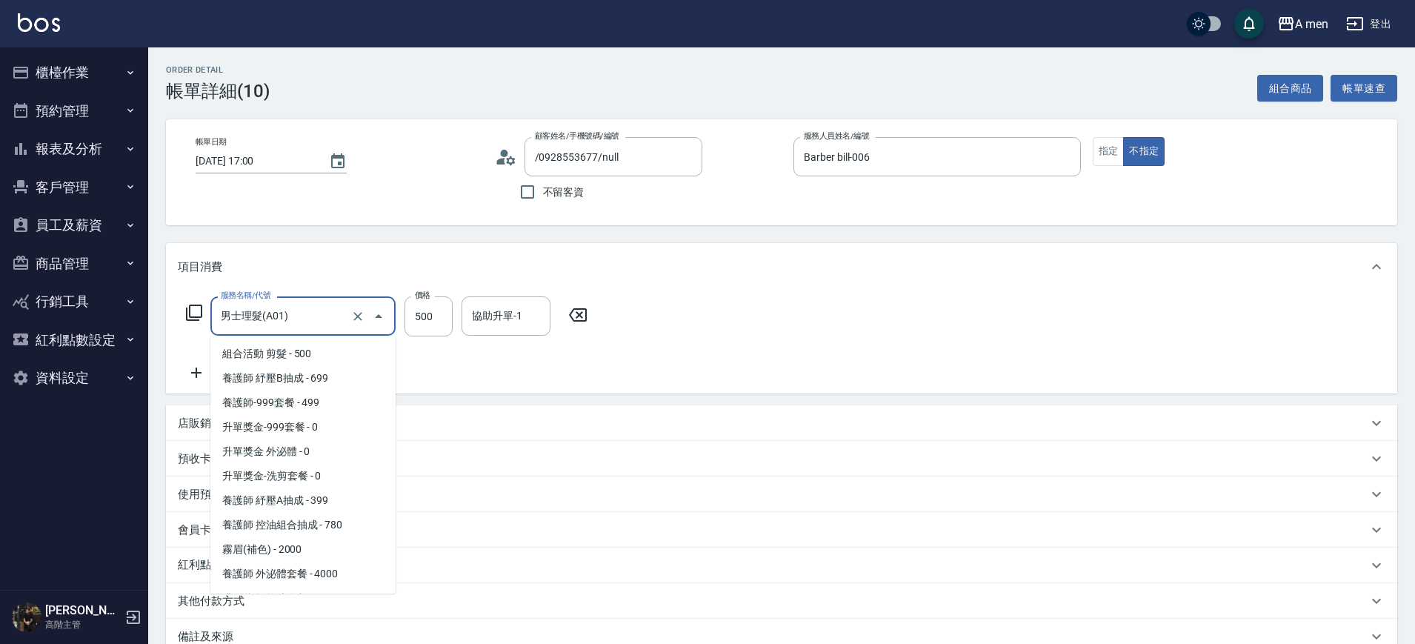
scroll to position [188, 0]
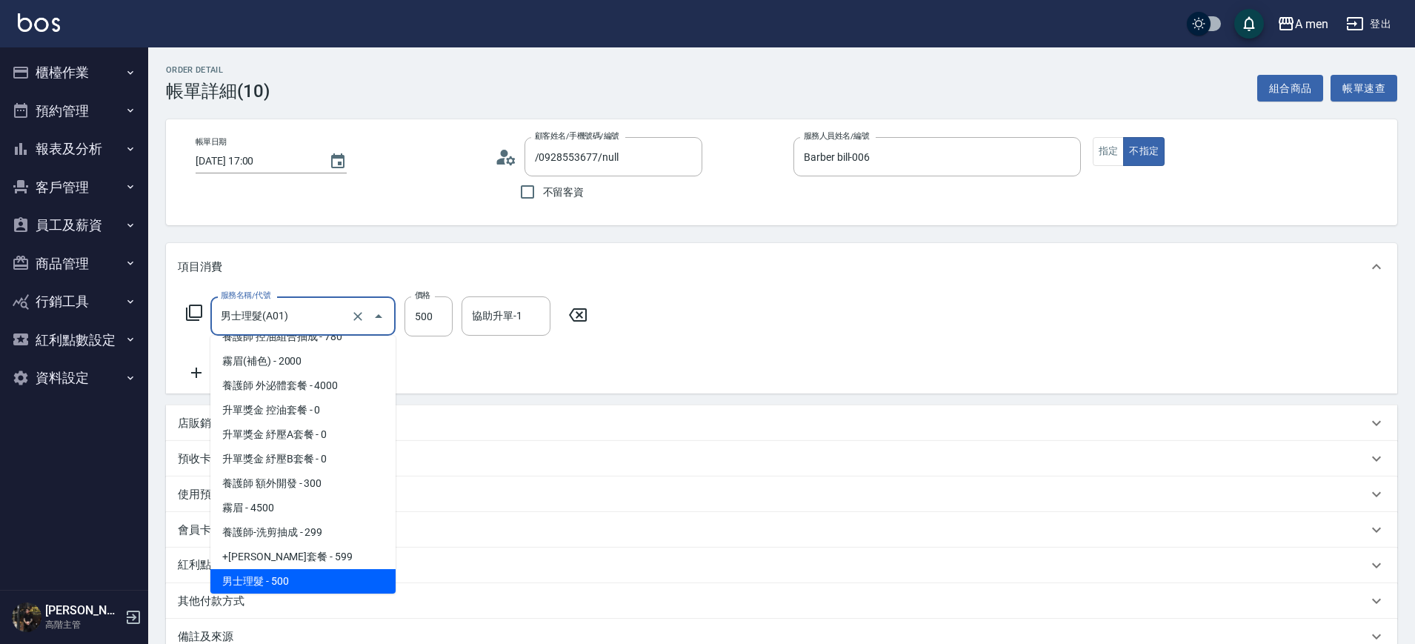
click at [379, 309] on icon "Close" at bounding box center [379, 316] width 18 height 18
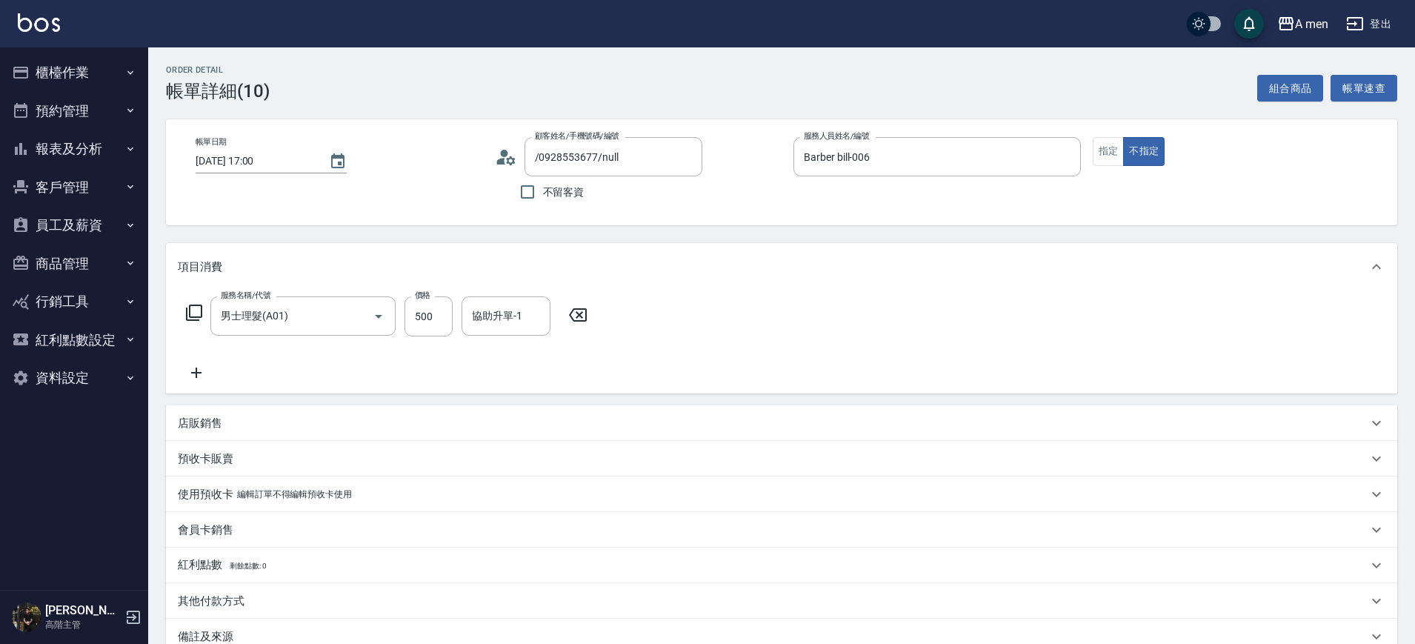
click at [462, 230] on div "Order detail 帳單詳細 (10) 組合商品 帳單速查 帳單日期 2025/09/24 17:00 顧客姓名/手機號碼/編號 /0928553677…" at bounding box center [781, 427] width 1267 height 760
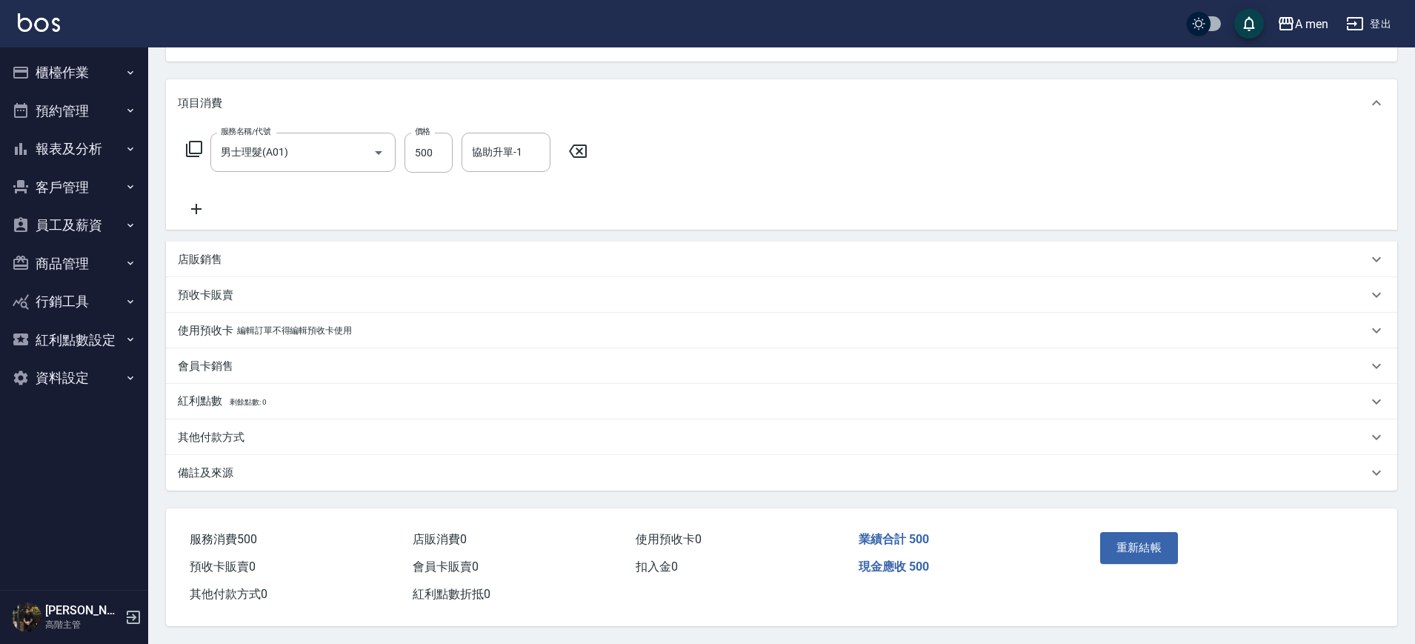
scroll to position [170, 0]
click at [1144, 540] on button "重新結帳" at bounding box center [1139, 547] width 79 height 31
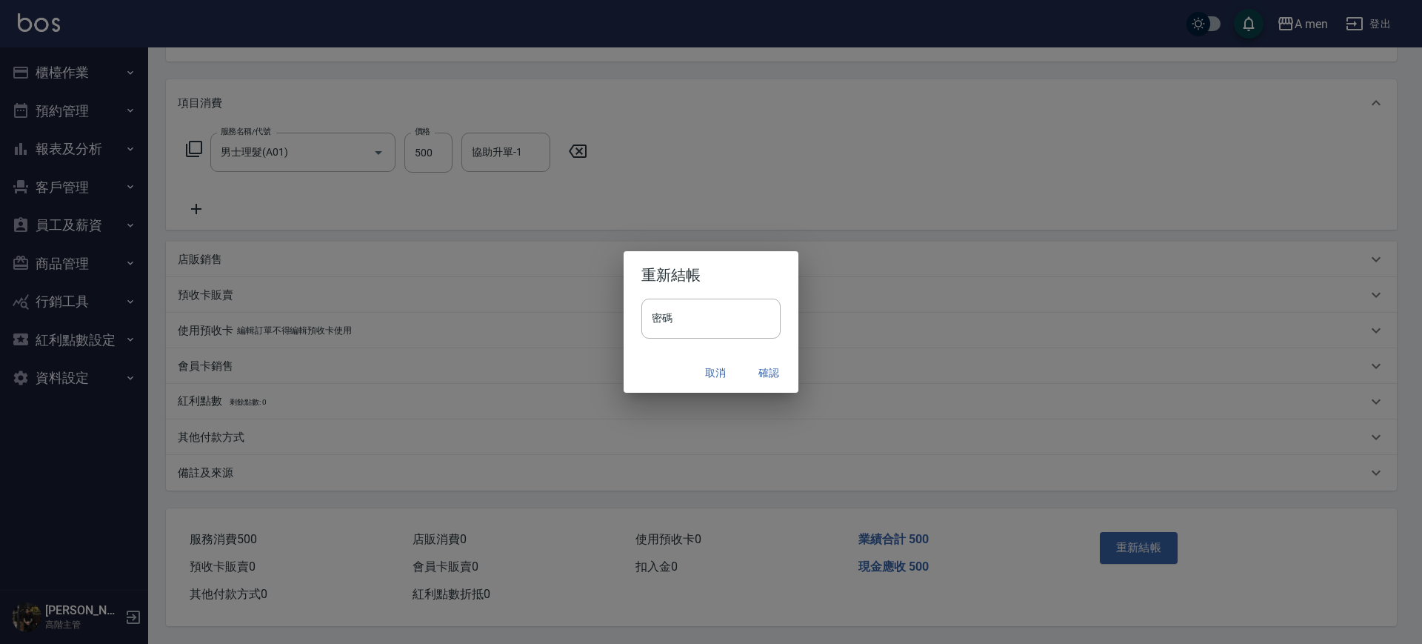
drag, startPoint x: 714, startPoint y: 381, endPoint x: 692, endPoint y: 370, distance: 24.5
click at [713, 381] on button "取消" at bounding box center [715, 372] width 47 height 27
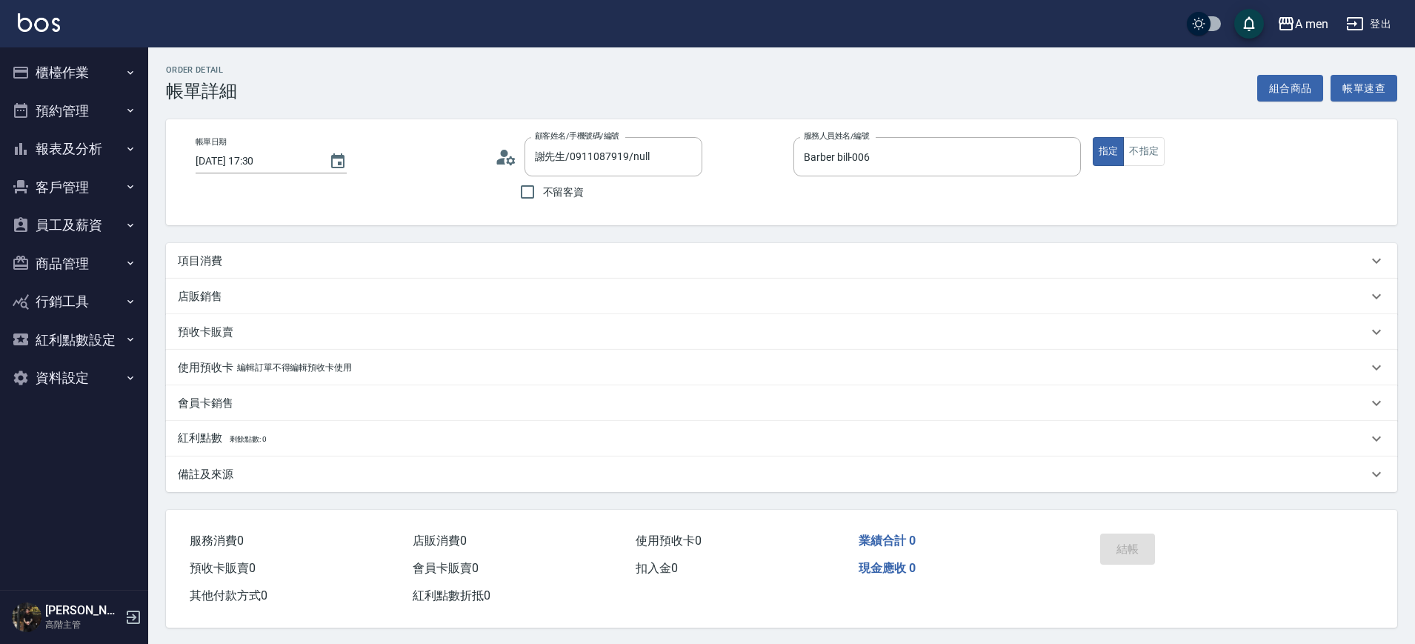
click at [259, 255] on div "項目消費" at bounding box center [773, 261] width 1190 height 16
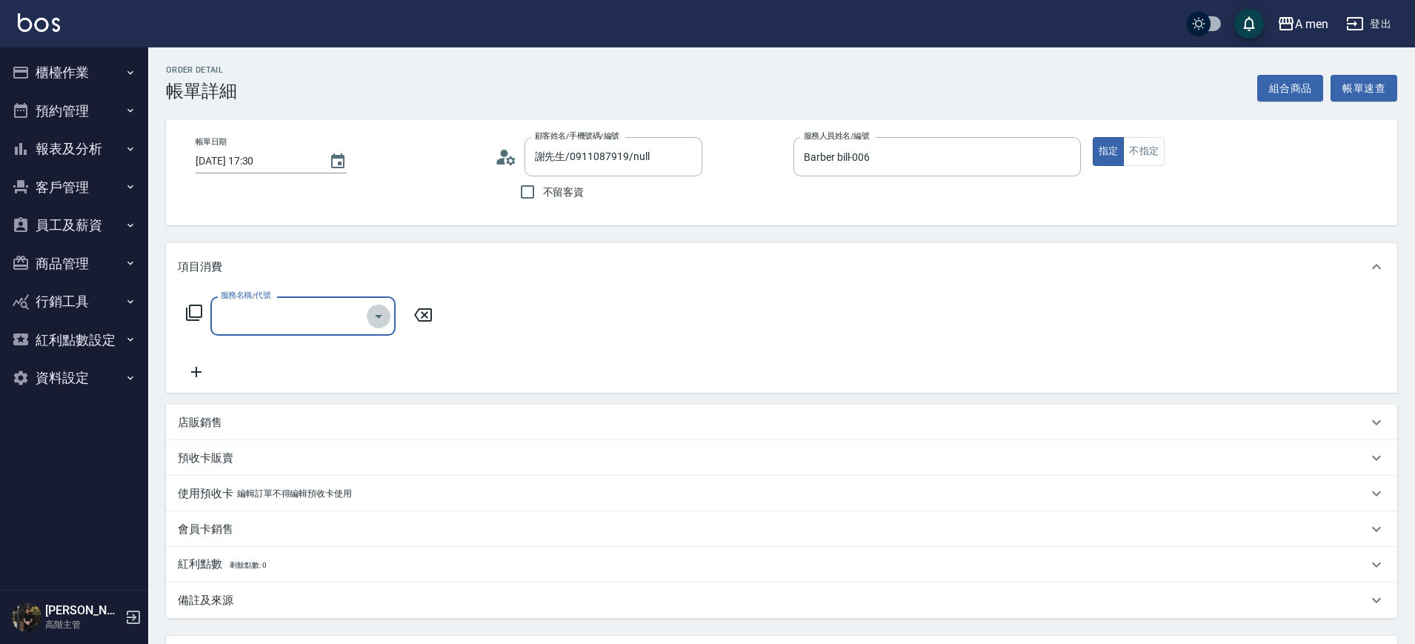
click at [381, 316] on icon "Open" at bounding box center [379, 316] width 18 height 18
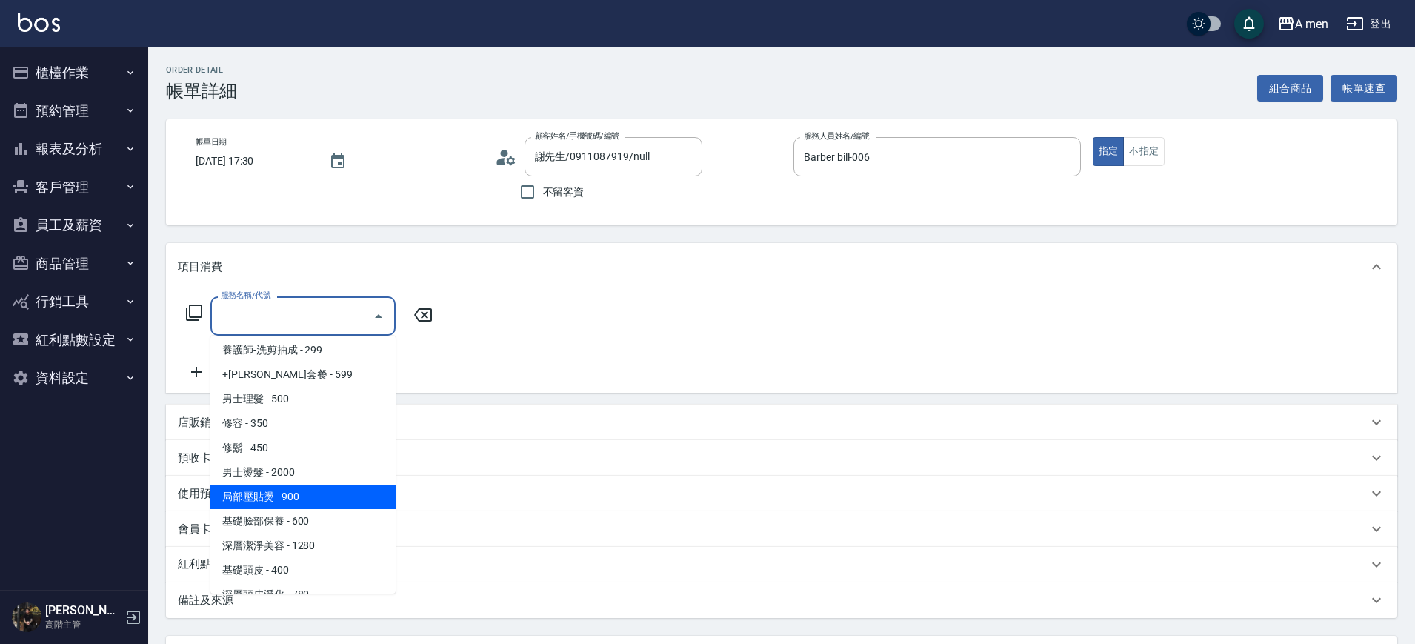
scroll to position [278, 0]
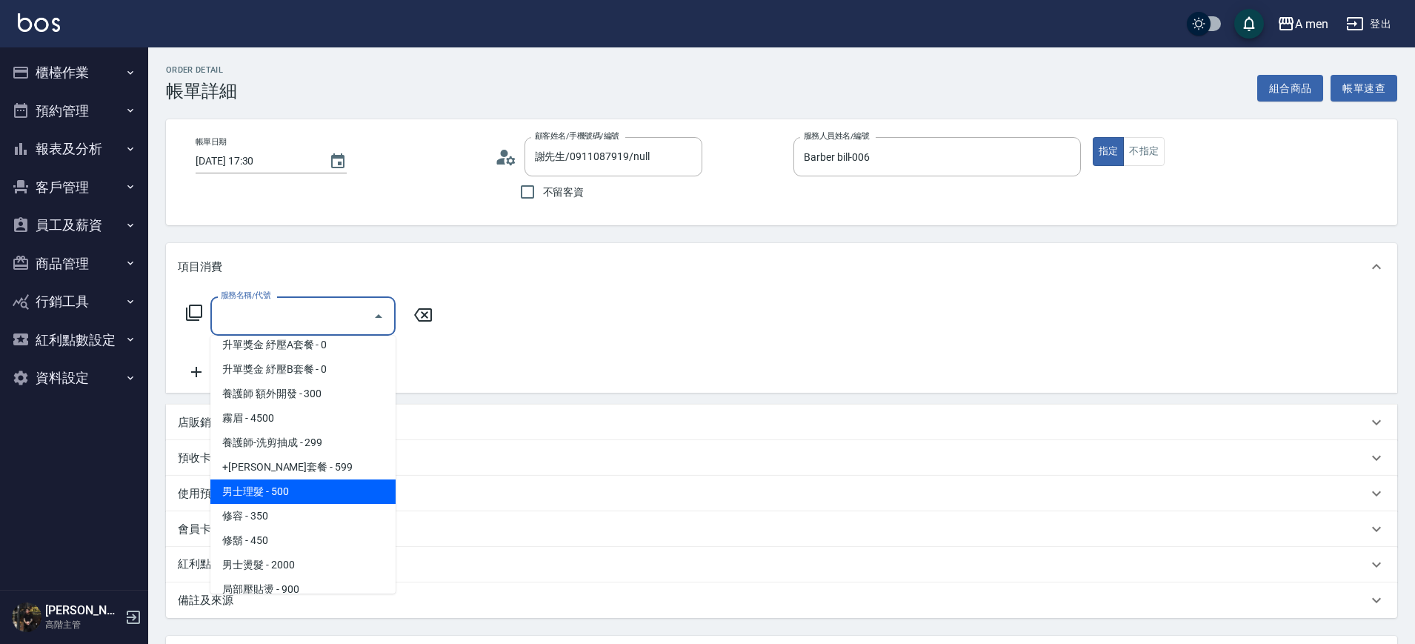
click at [291, 497] on span "男士理髮 - 500" at bounding box center [302, 491] width 185 height 24
type input "男士理髮(A01)"
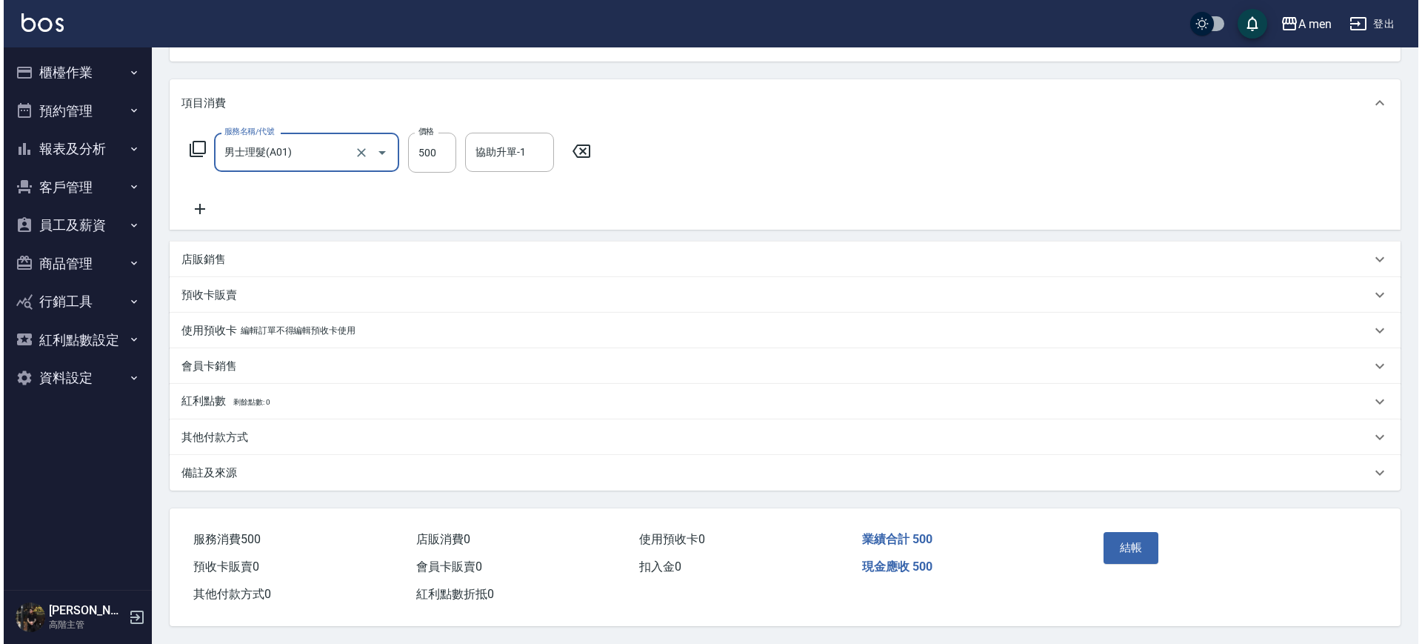
scroll to position [170, 0]
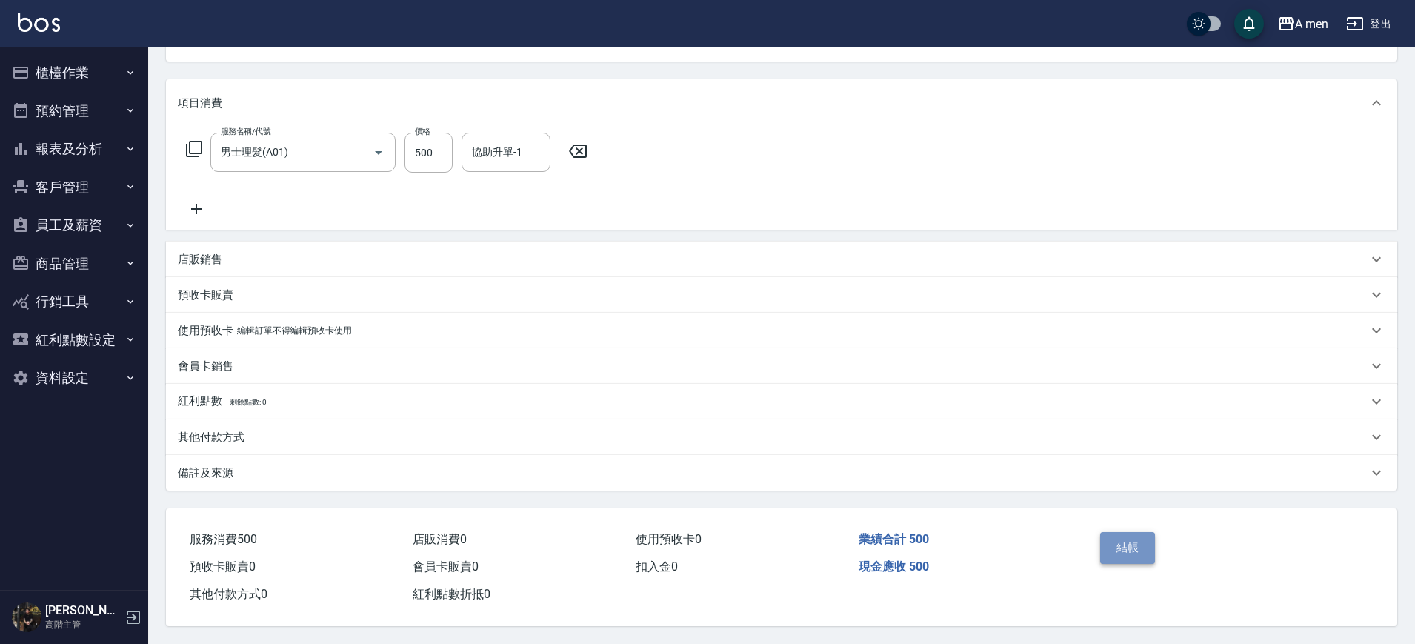
click at [1122, 545] on button "結帳" at bounding box center [1128, 547] width 56 height 31
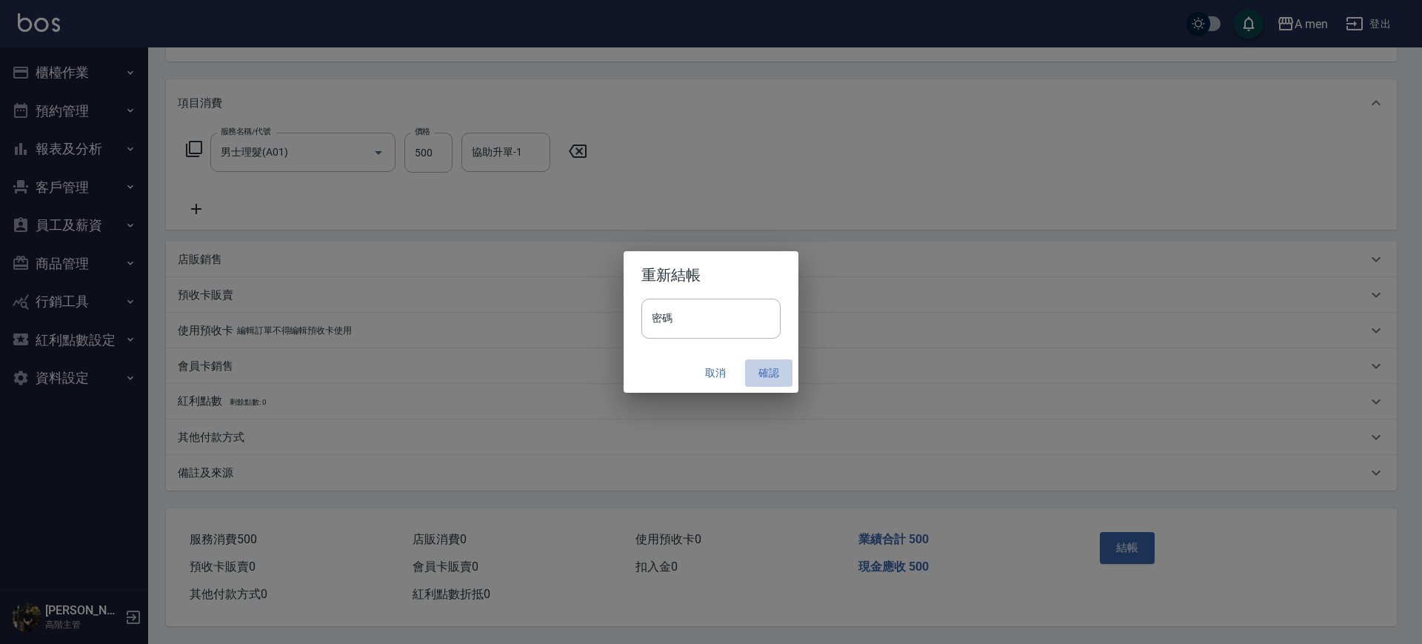
click at [758, 370] on button "確認" at bounding box center [768, 372] width 47 height 27
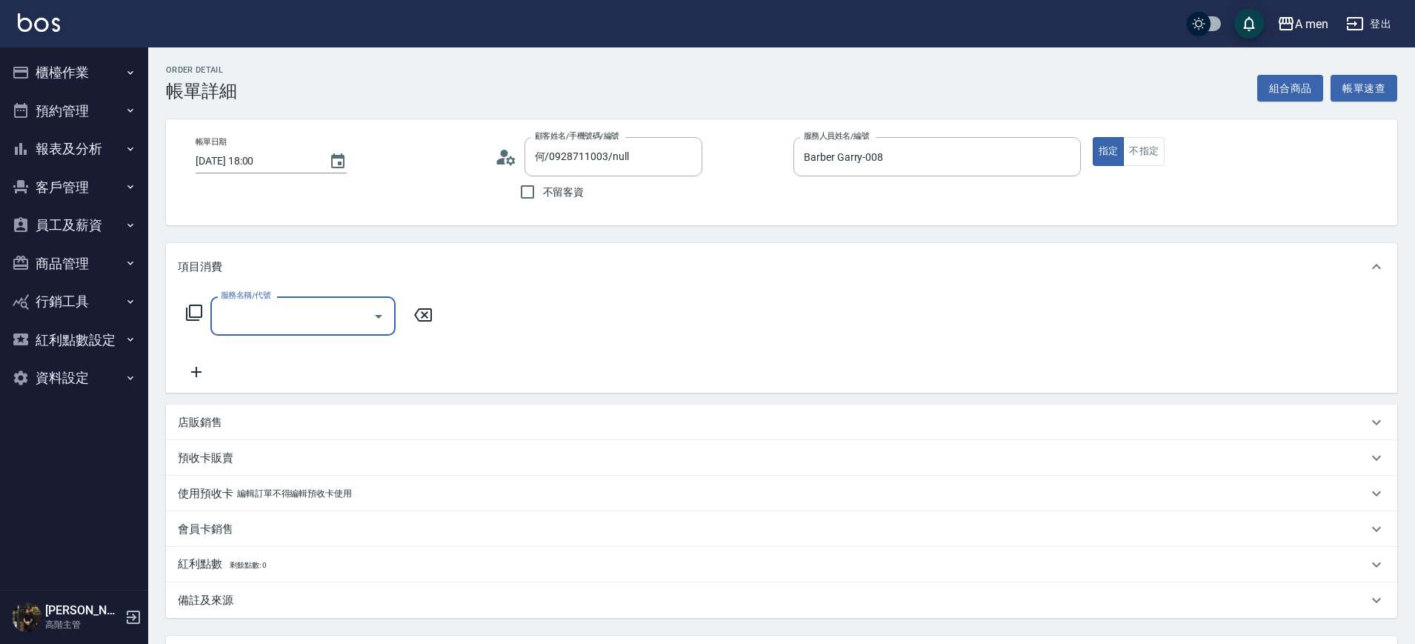
click at [293, 332] on div "服務名稱/代號" at bounding box center [302, 315] width 185 height 39
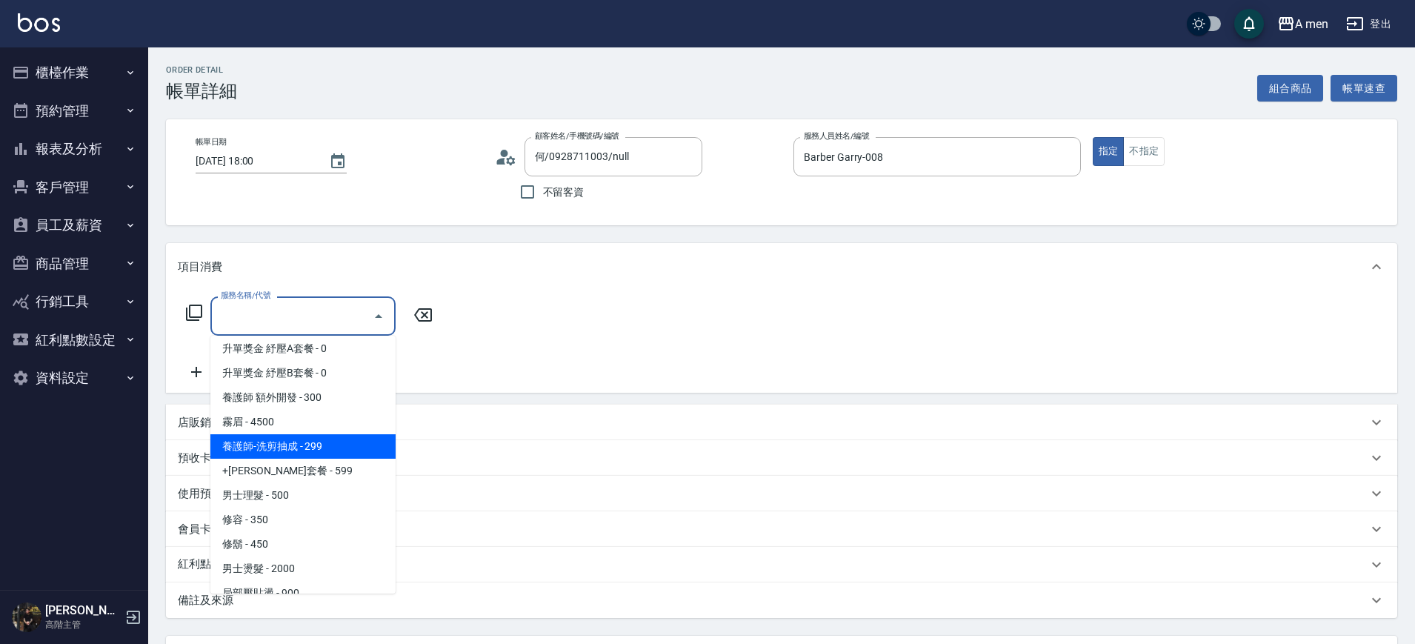
scroll to position [278, 0]
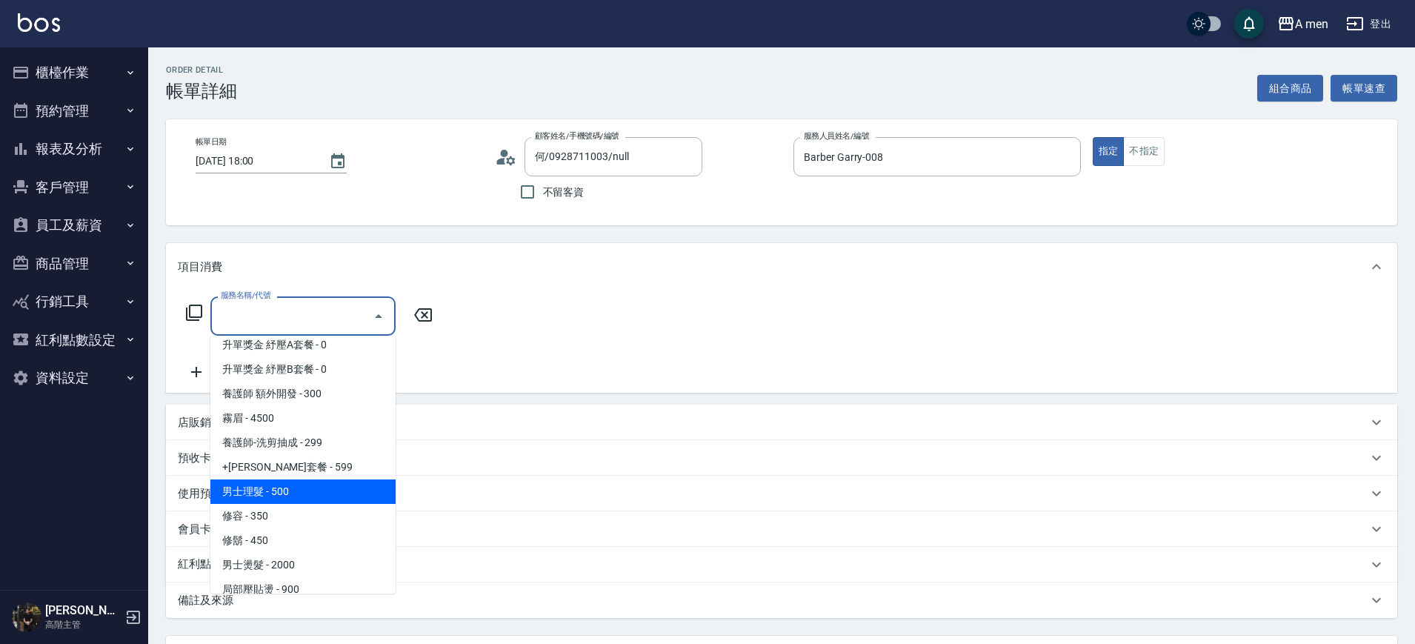
click at [306, 489] on span "男士理髮 - 500" at bounding box center [302, 491] width 185 height 24
type input "男士理髮(A01)"
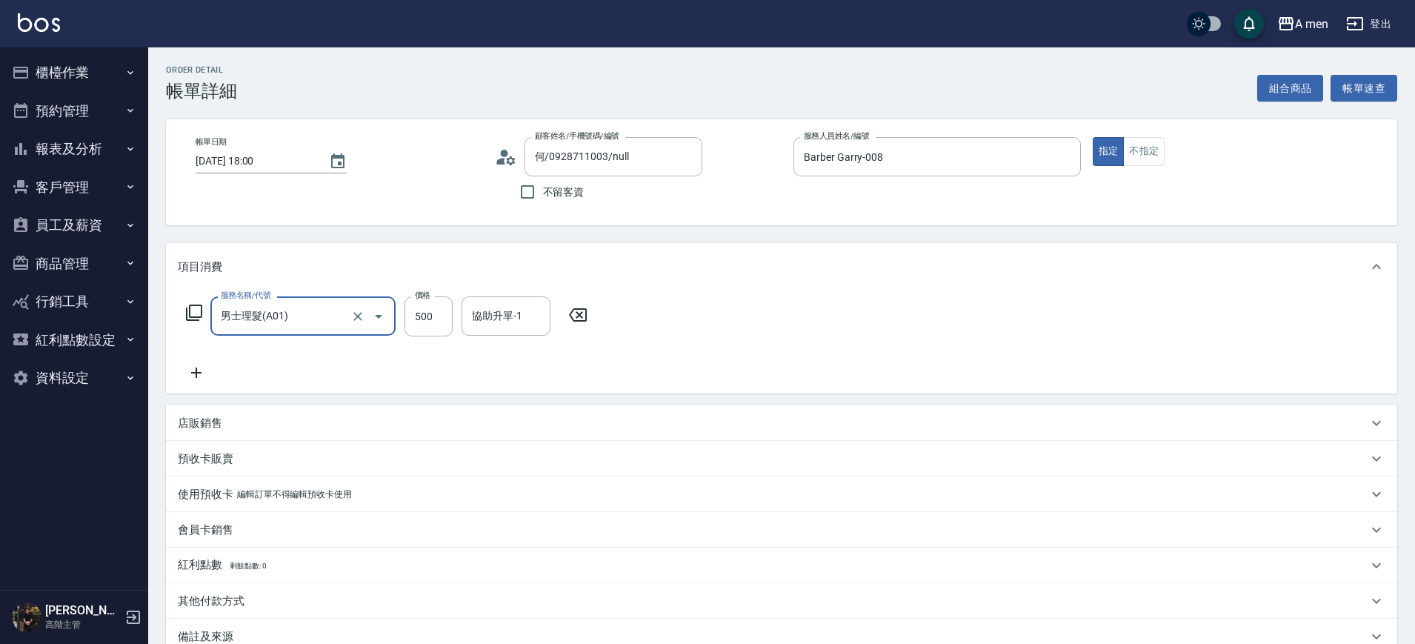
click at [604, 366] on div "服務名稱/代號 男士理髮(A01) 服務名稱/代號 價格 500 價格 協助升單-1 協助升單-1" at bounding box center [781, 341] width 1231 height 103
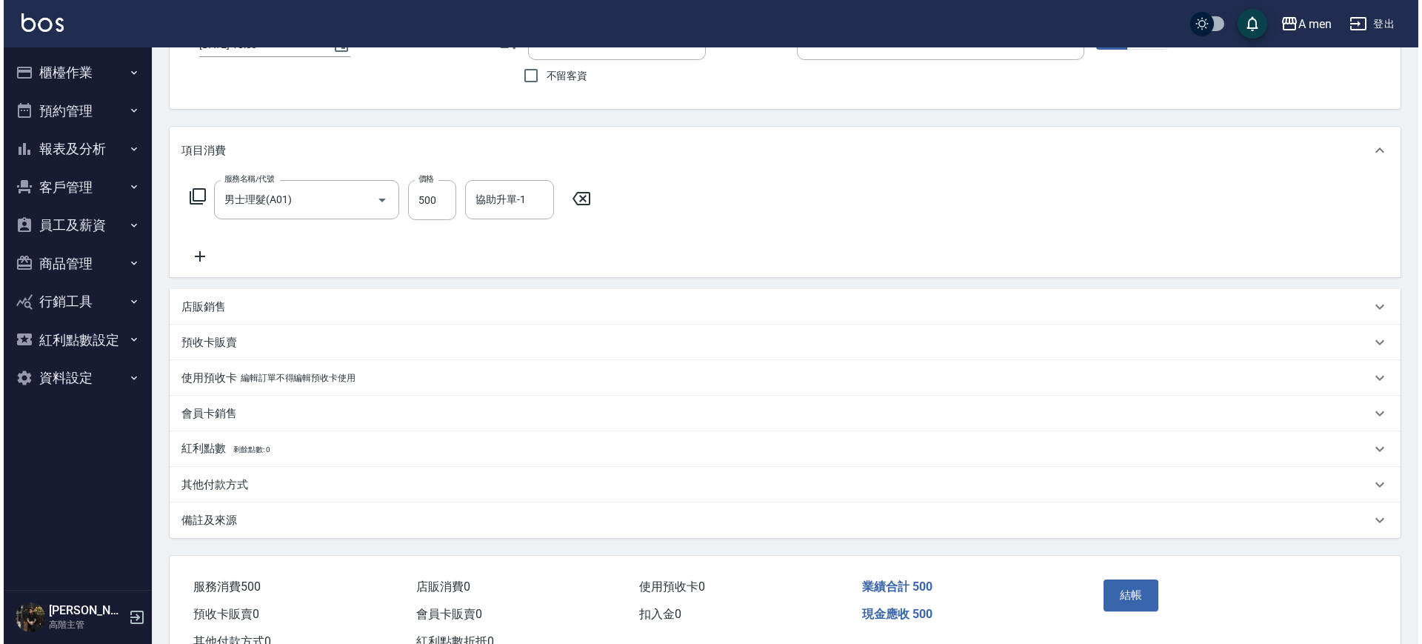
scroll to position [170, 0]
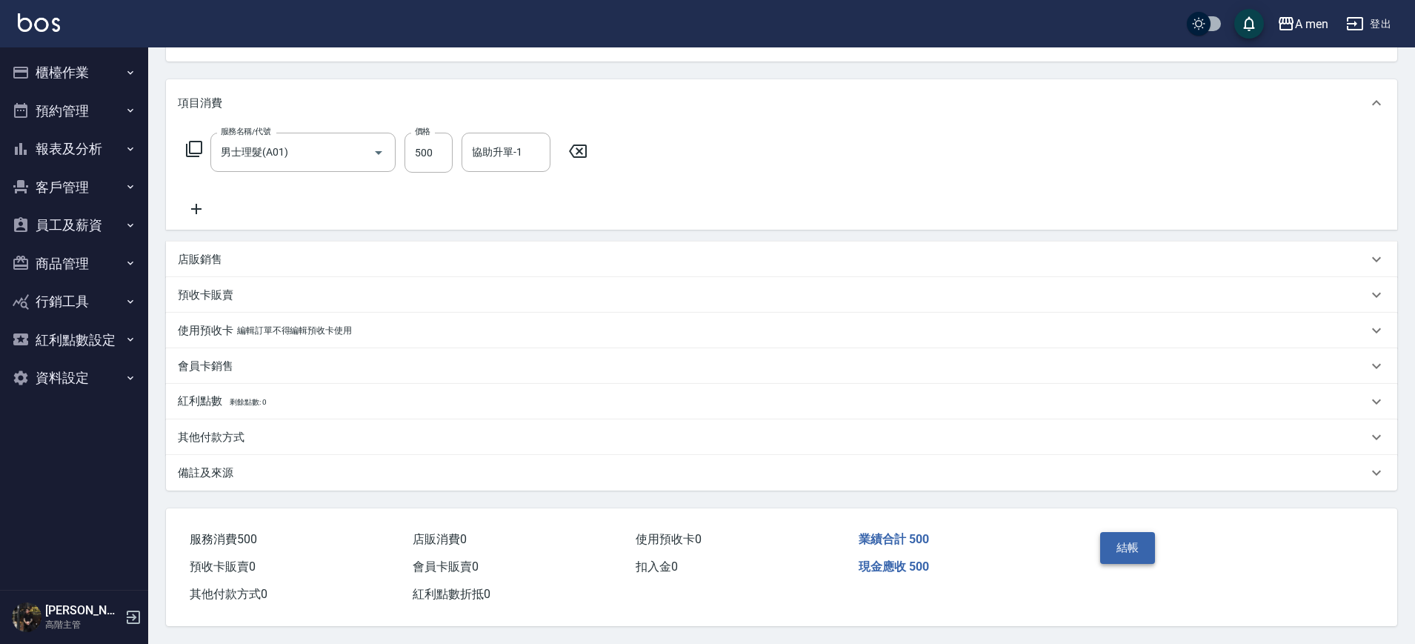
click at [1119, 547] on button "結帳" at bounding box center [1128, 547] width 56 height 31
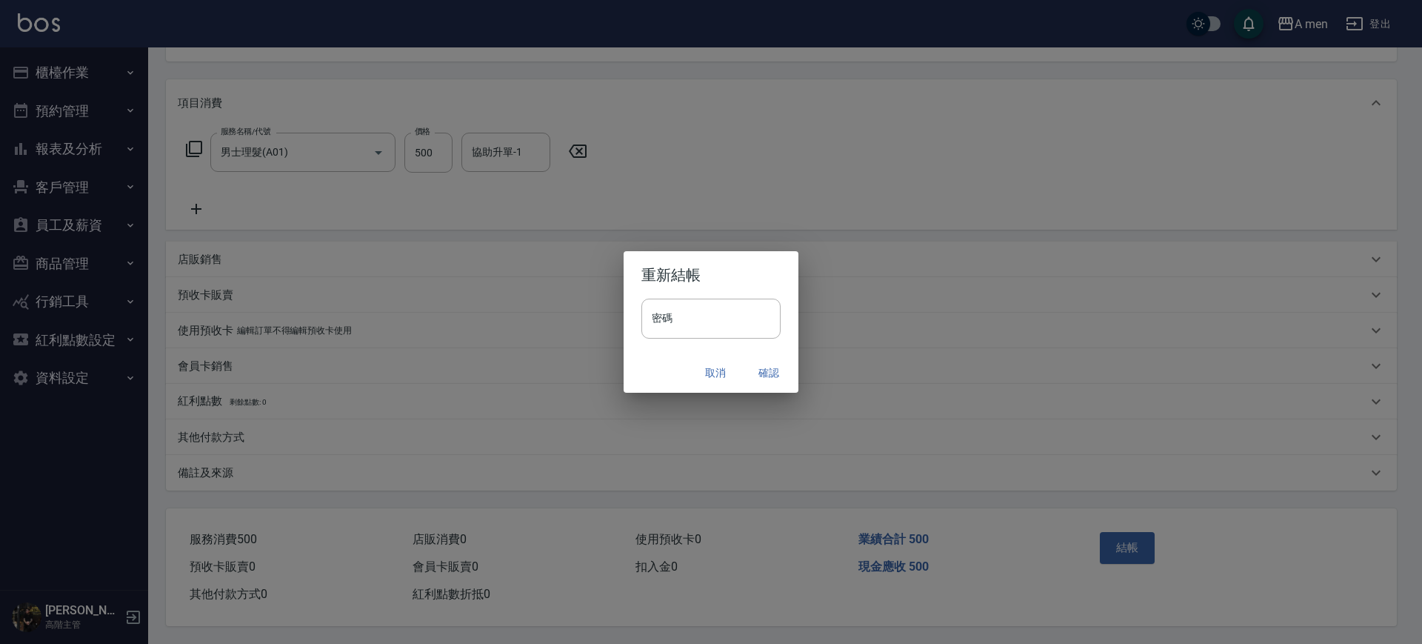
click at [759, 379] on button "確認" at bounding box center [768, 372] width 47 height 27
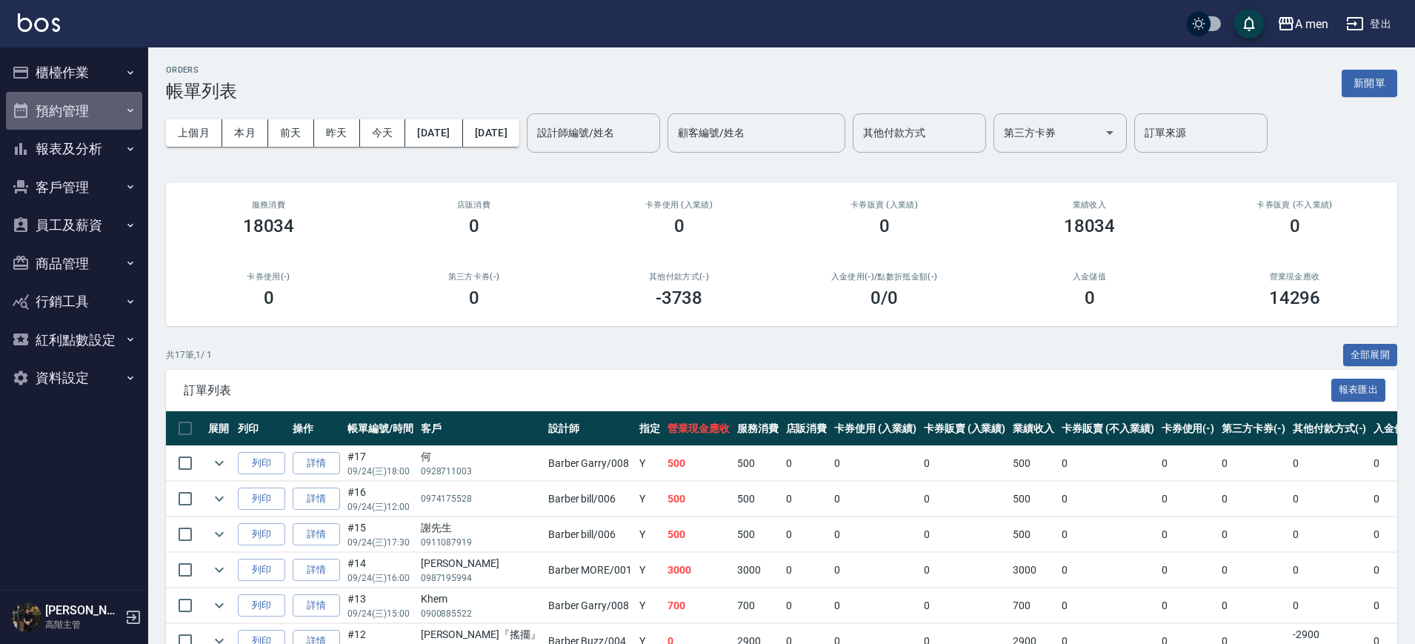
click at [106, 106] on button "預約管理" at bounding box center [74, 111] width 136 height 39
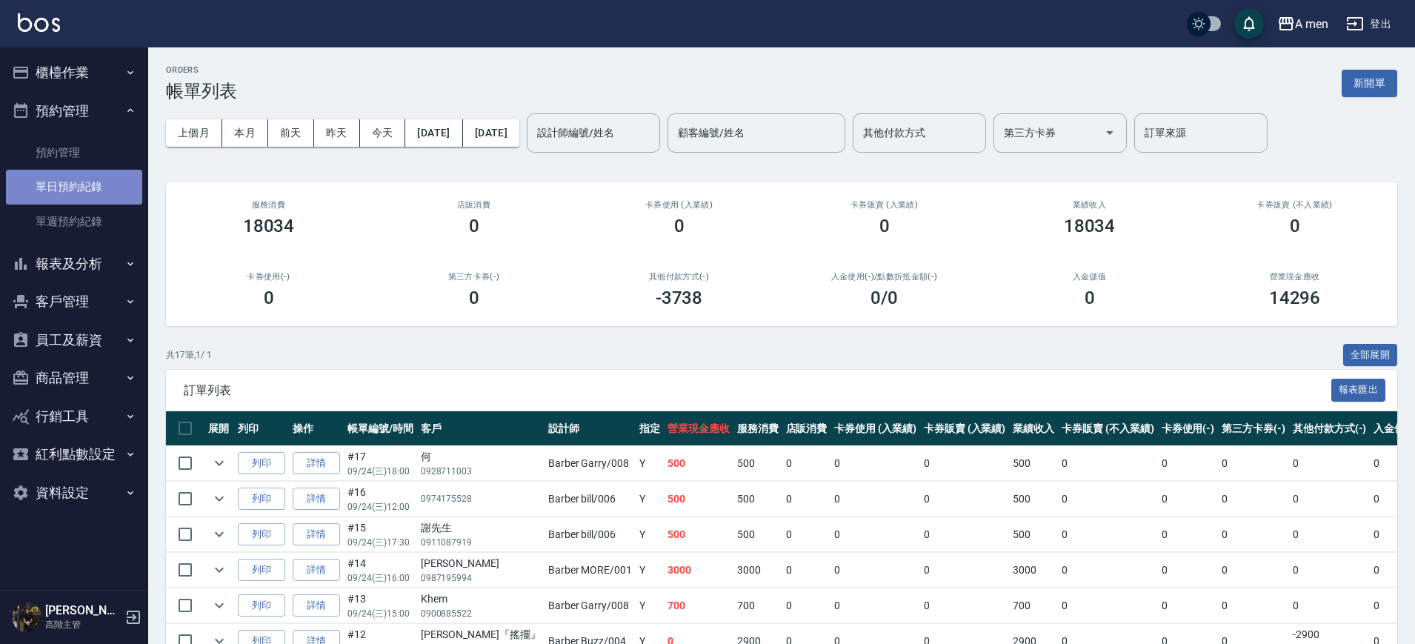
click at [90, 188] on link "單日預約紀錄" at bounding box center [74, 187] width 136 height 34
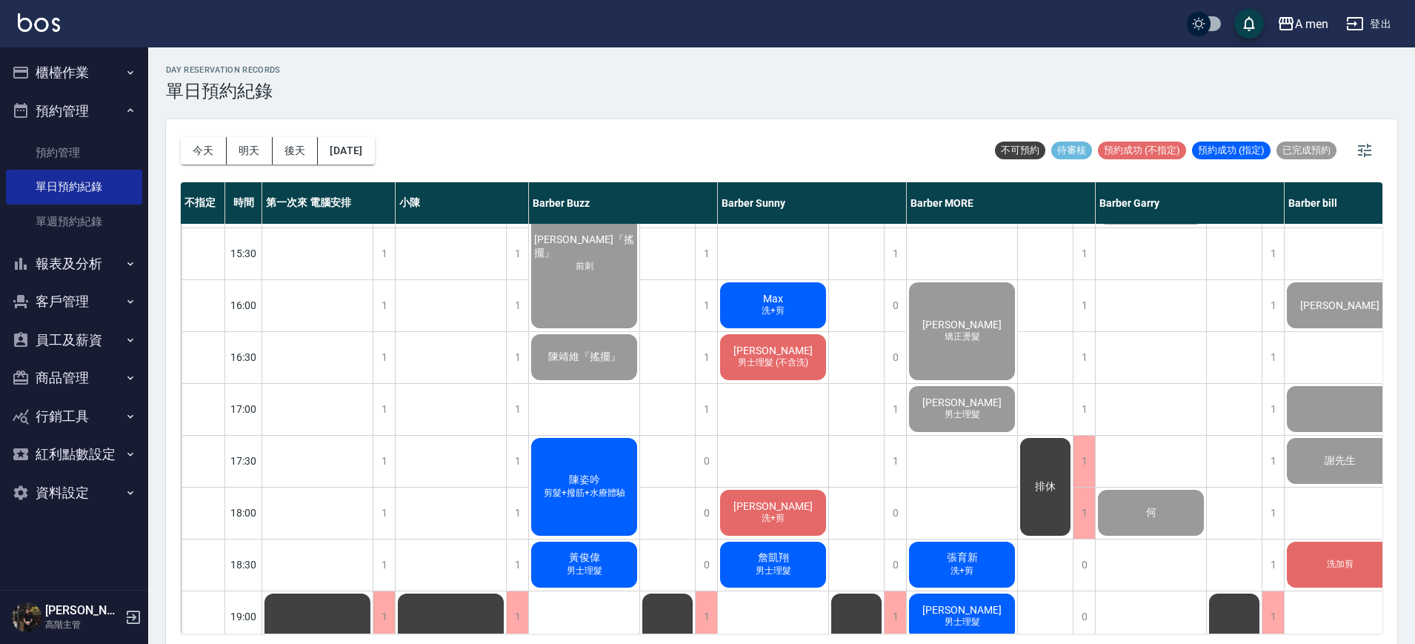
scroll to position [470, 0]
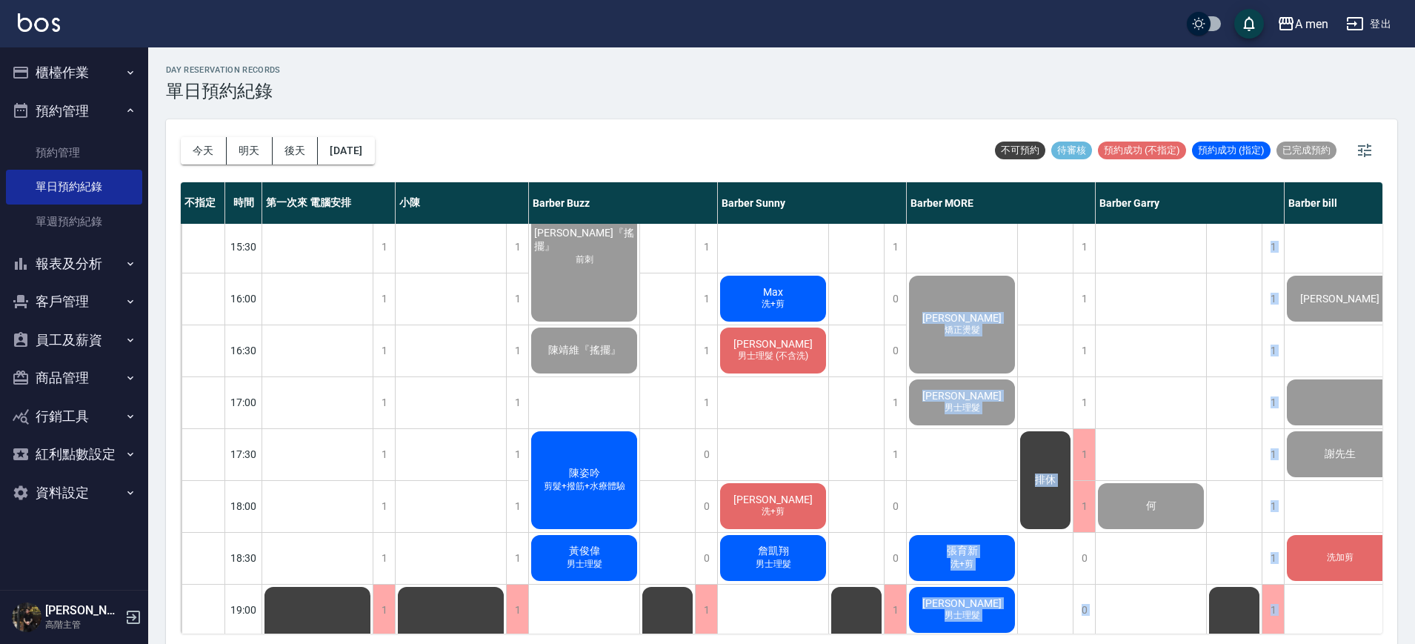
drag, startPoint x: 929, startPoint y: 634, endPoint x: 1156, endPoint y: 602, distance: 229.0
click at [1156, 602] on div "[DATE] [DATE] [DATE] [DATE] 不可預約 待審核 預約成功 (不指定) 預約成功 (指定) 已完成預約 不指定 時間 第一次來 電腦安…" at bounding box center [781, 383] width 1231 height 529
click at [1154, 582] on div "[DEMOGRAPHIC_DATA]人 [PERSON_NAME] 何" at bounding box center [1151, 402] width 111 height 1296
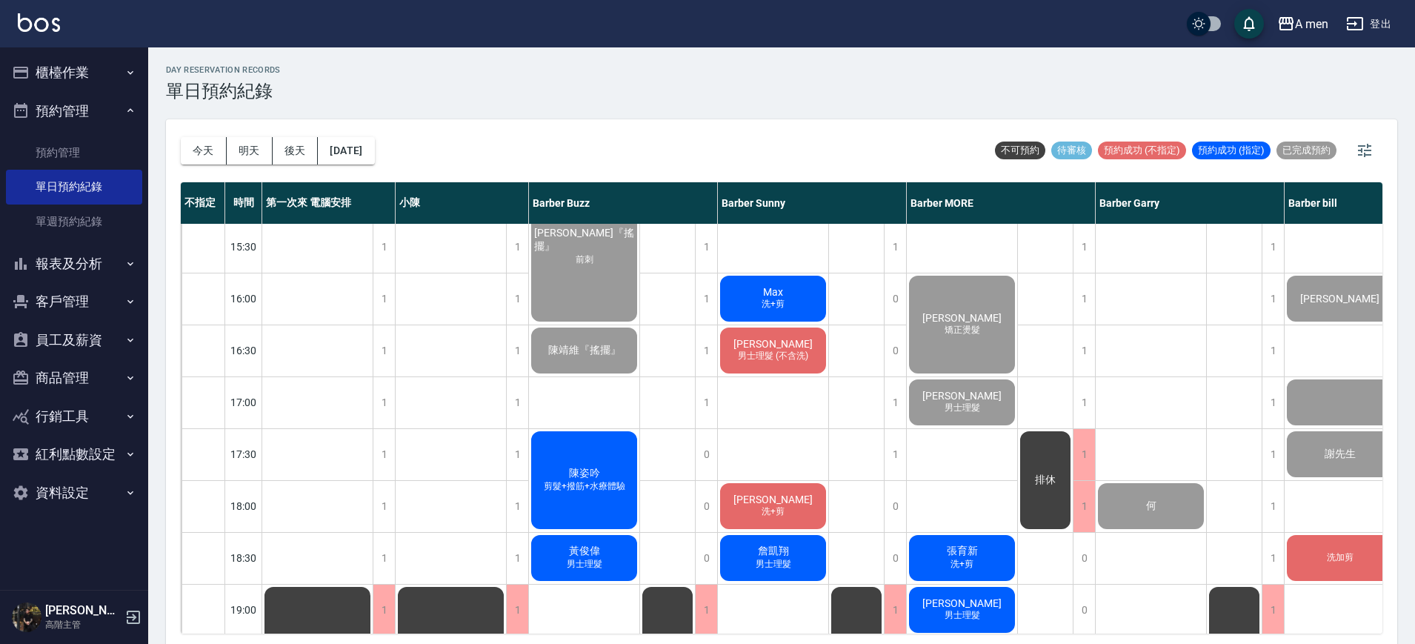
scroll to position [562, 0]
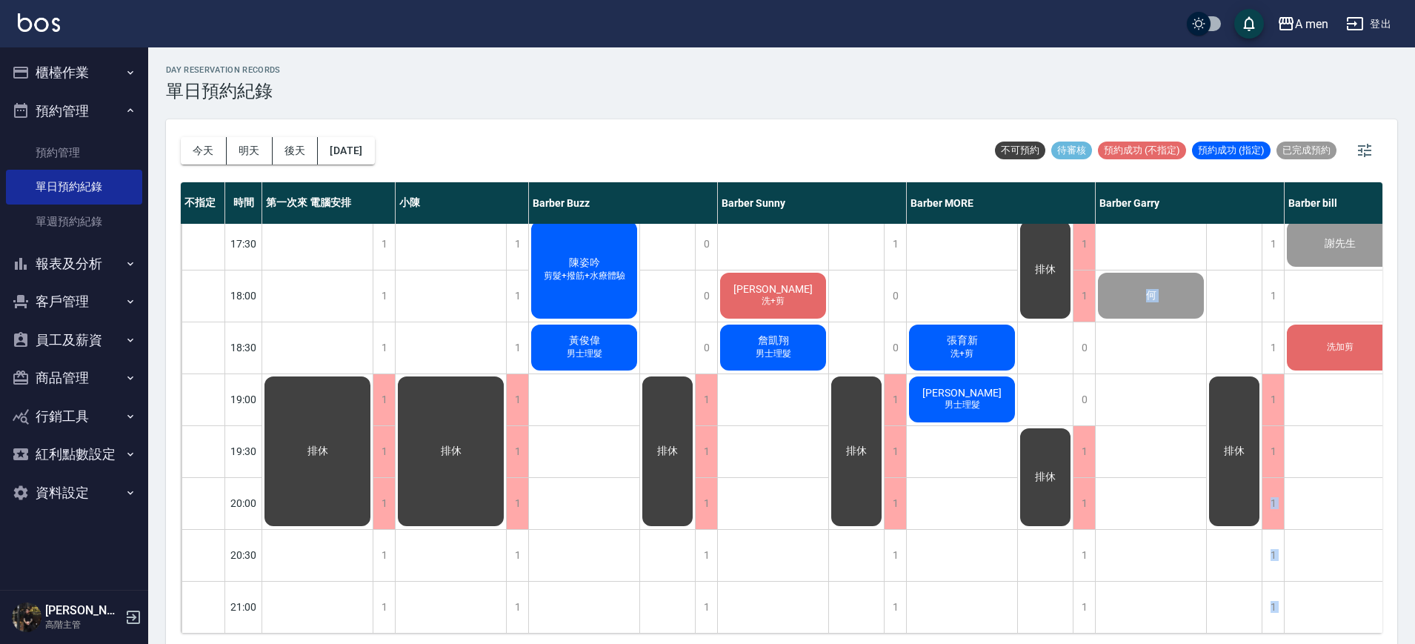
drag, startPoint x: 1122, startPoint y: 636, endPoint x: 1251, endPoint y: 611, distance: 132.1
click at [1251, 611] on div "[DATE] [DATE] [DATE] [DATE] 不可預約 待審核 預約成功 (不指定) 預約成功 (指定) 已完成預約 不指定 時間 第一次來 電腦安…" at bounding box center [781, 383] width 1231 height 529
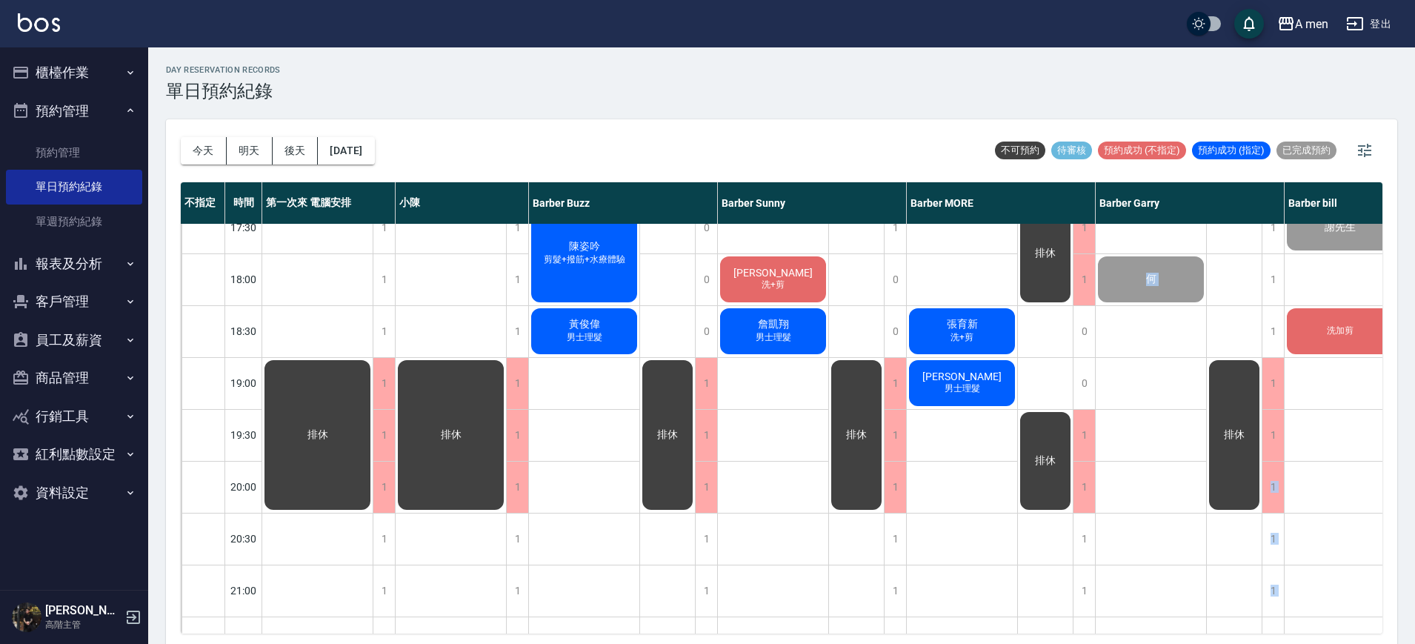
click at [1164, 550] on div "[DEMOGRAPHIC_DATA]人 [PERSON_NAME] 何" at bounding box center [1151, 175] width 111 height 1296
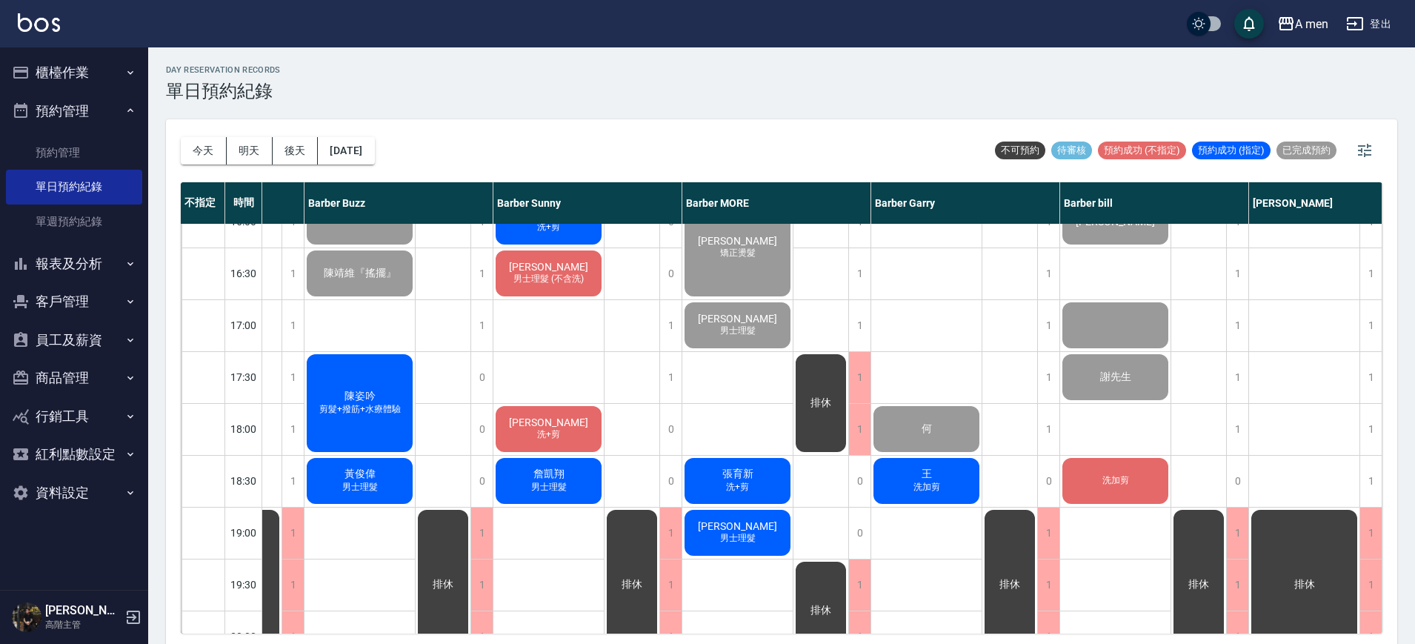
scroll to position [511, 232]
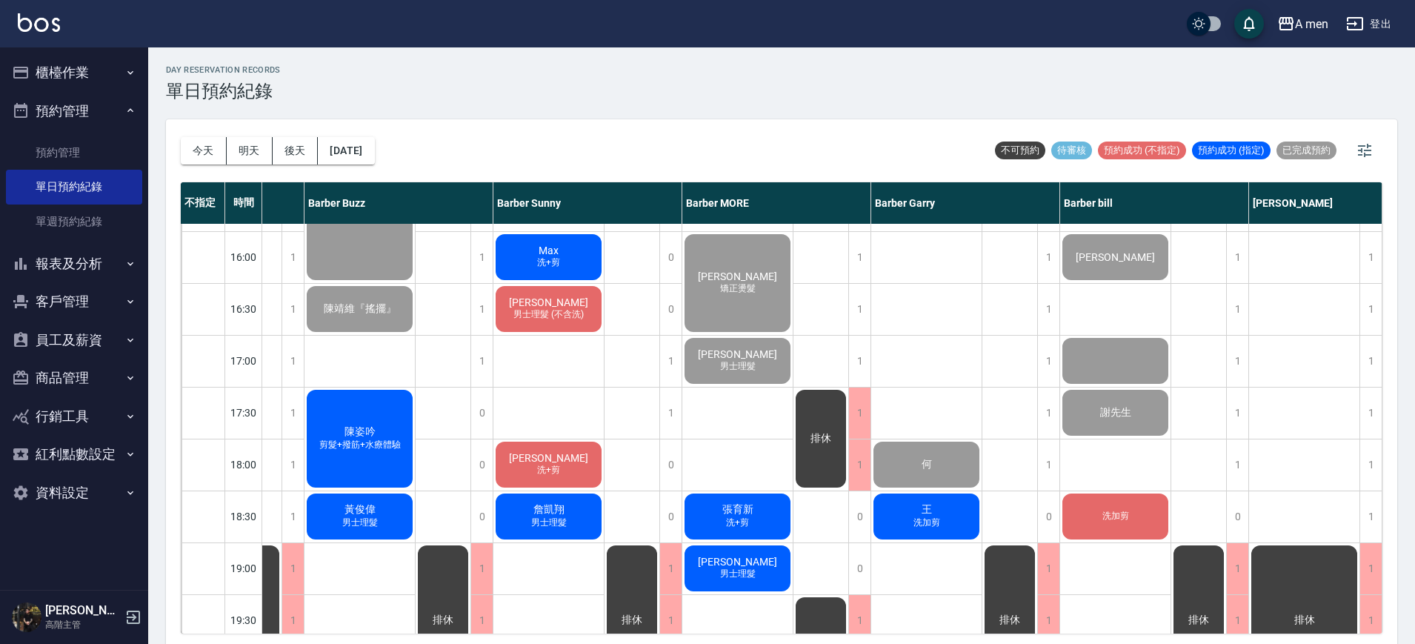
click at [577, 475] on div "[PERSON_NAME]勝 洗+剪" at bounding box center [548, 464] width 110 height 50
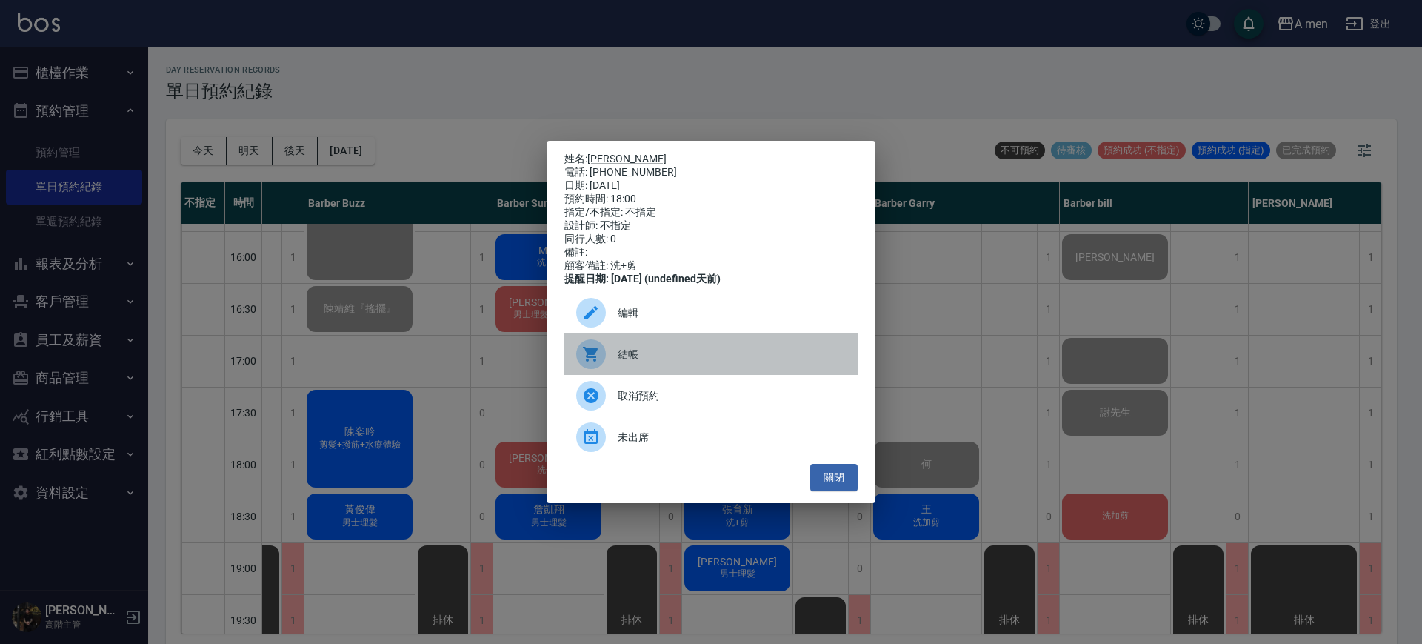
click at [652, 362] on span "結帳" at bounding box center [732, 355] width 228 height 16
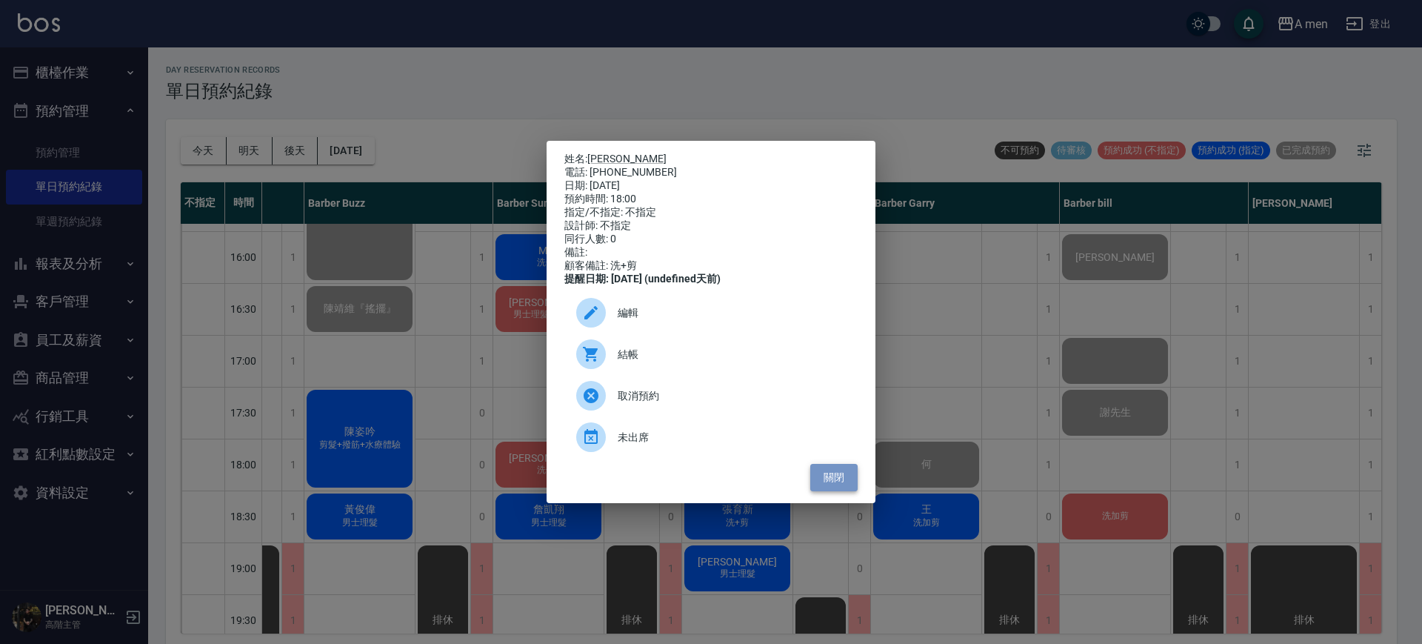
click at [845, 487] on button "關閉" at bounding box center [833, 477] width 47 height 27
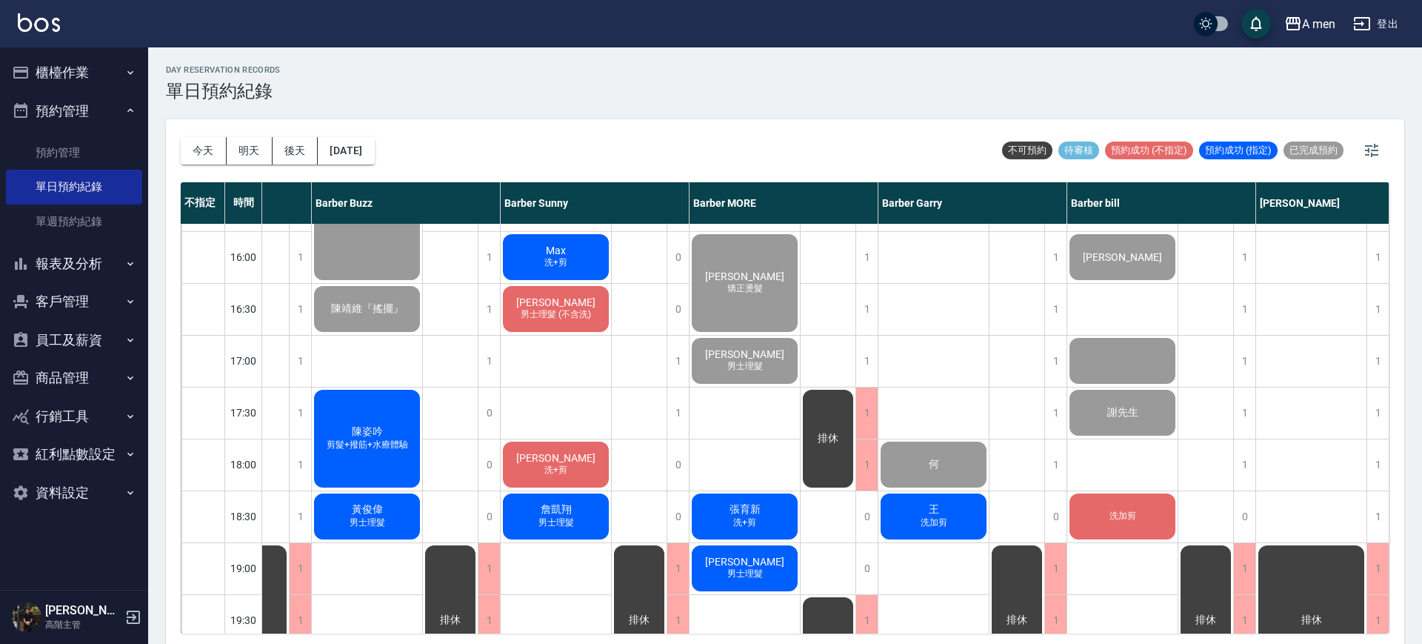
scroll to position [511, 224]
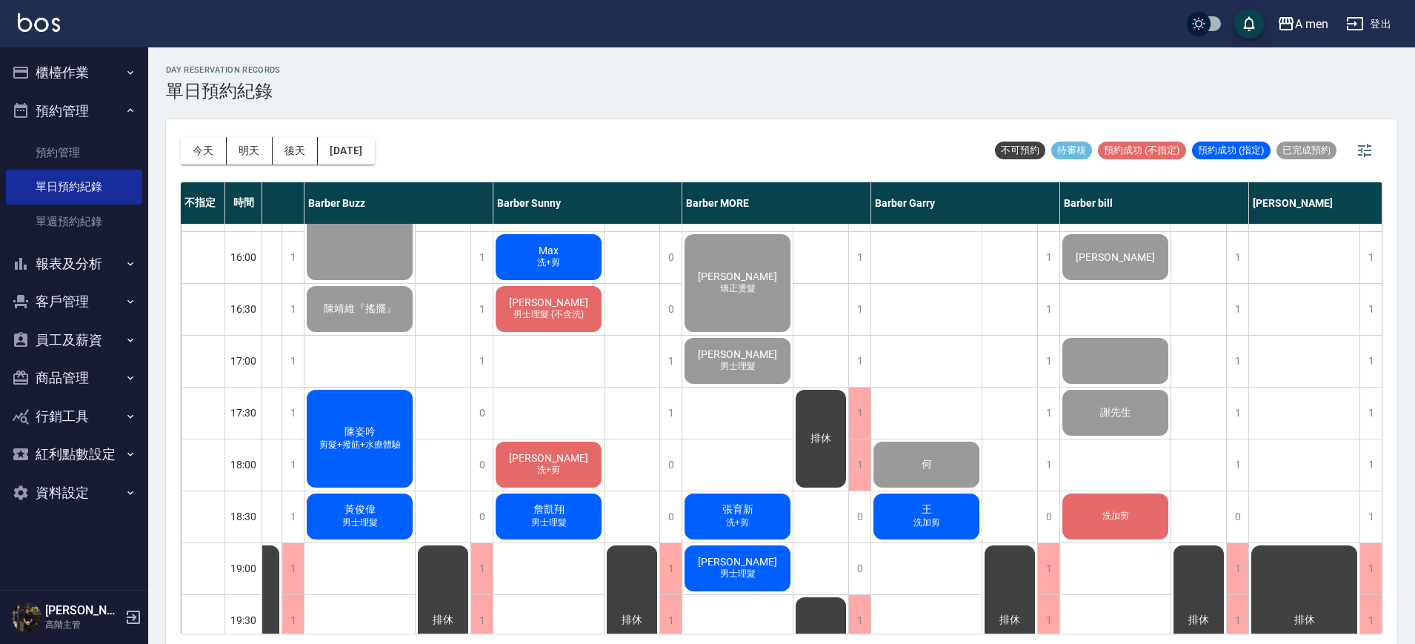
click at [367, 519] on span "男士理髮" at bounding box center [359, 522] width 41 height 13
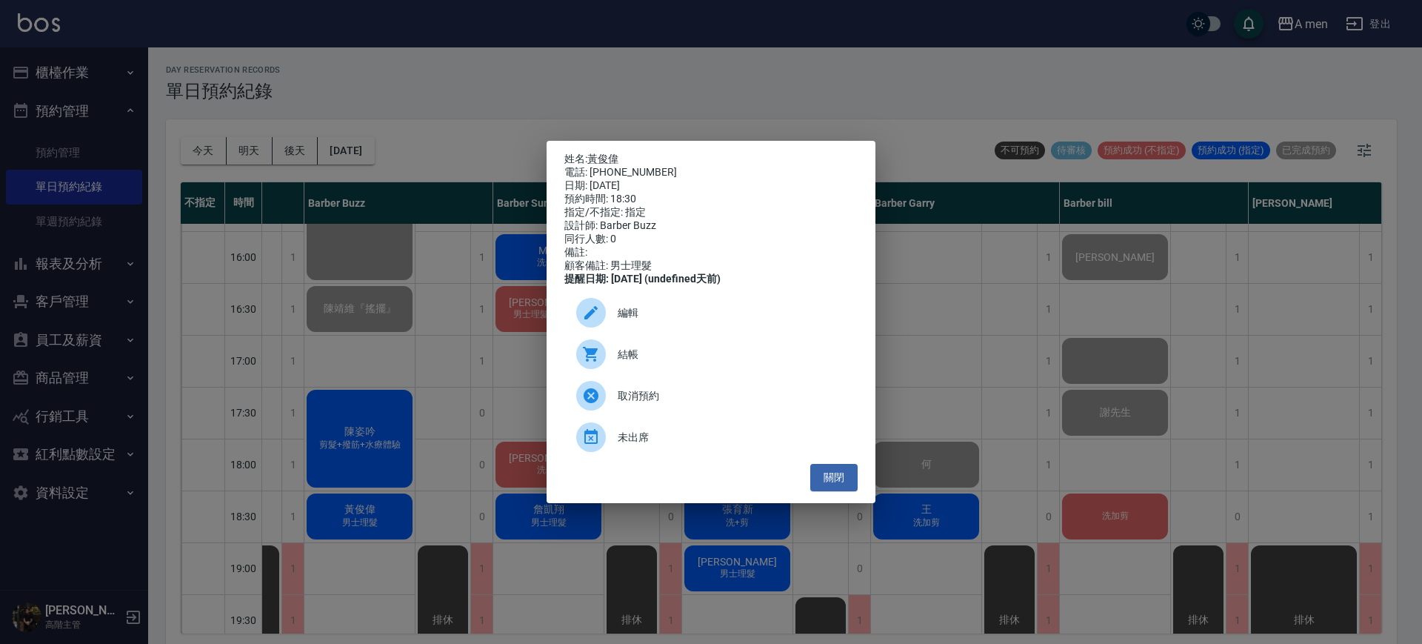
click at [676, 371] on div "結帳" at bounding box center [710, 353] width 293 height 41
click at [847, 478] on button "關閉" at bounding box center [833, 477] width 47 height 27
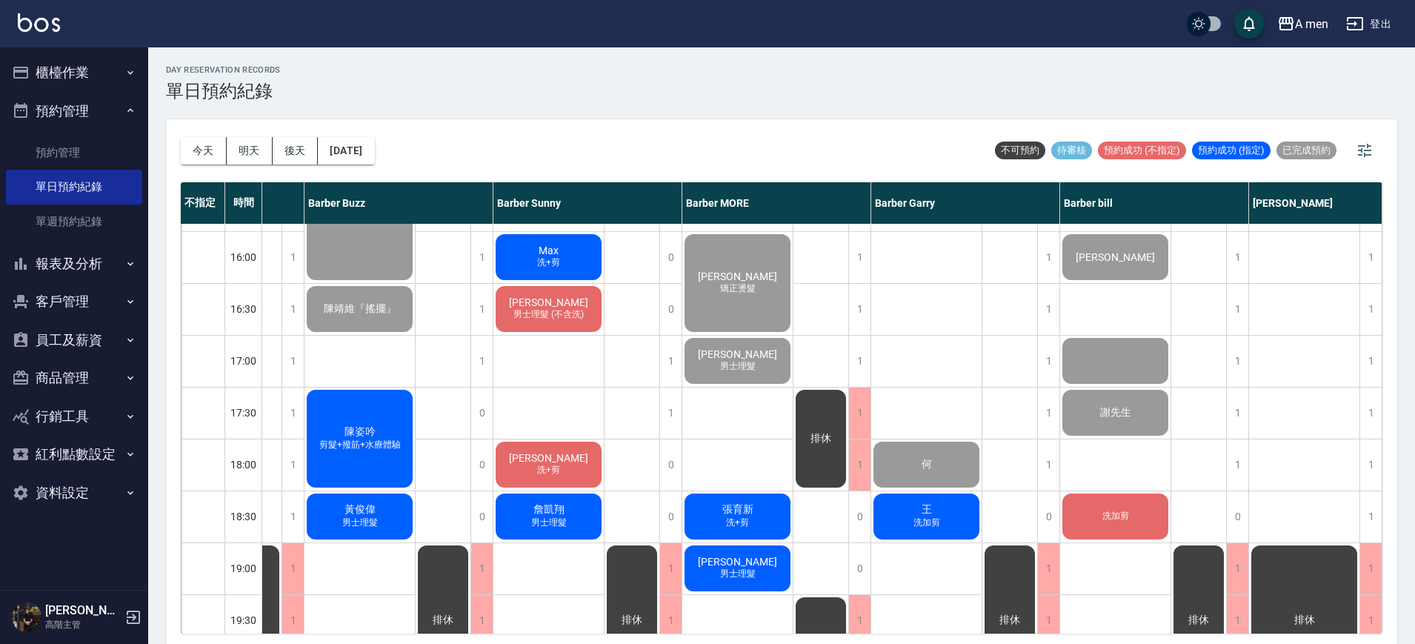
click at [328, 424] on div "[PERSON_NAME] 剪髮+撥筋+水療體驗" at bounding box center [359, 438] width 110 height 102
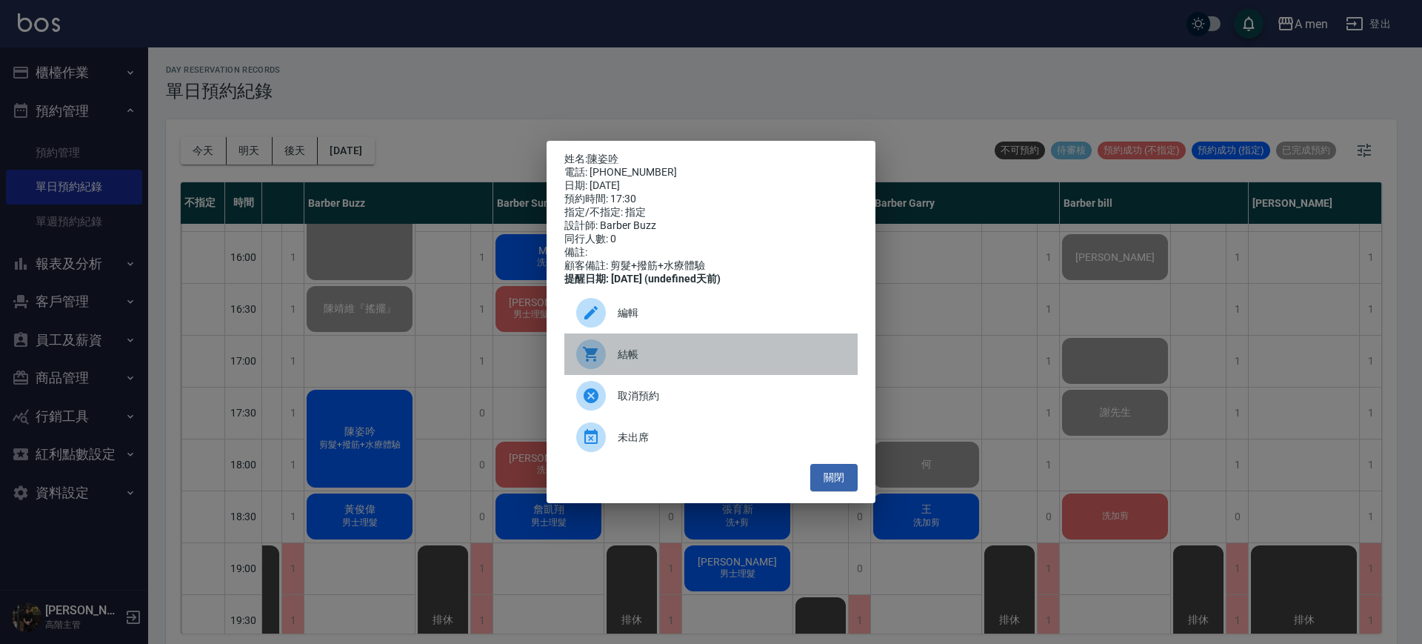
click at [633, 362] on span "結帳" at bounding box center [732, 355] width 228 height 16
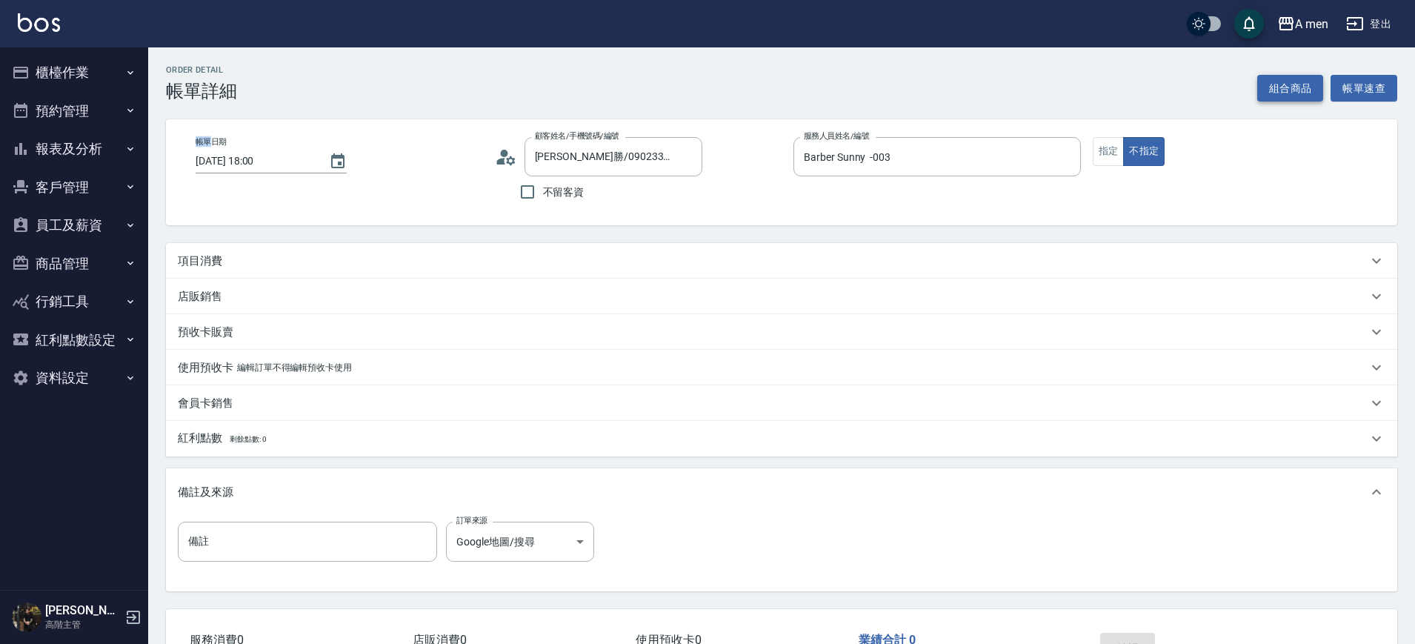
click at [1277, 97] on button "組合商品" at bounding box center [1290, 88] width 67 height 27
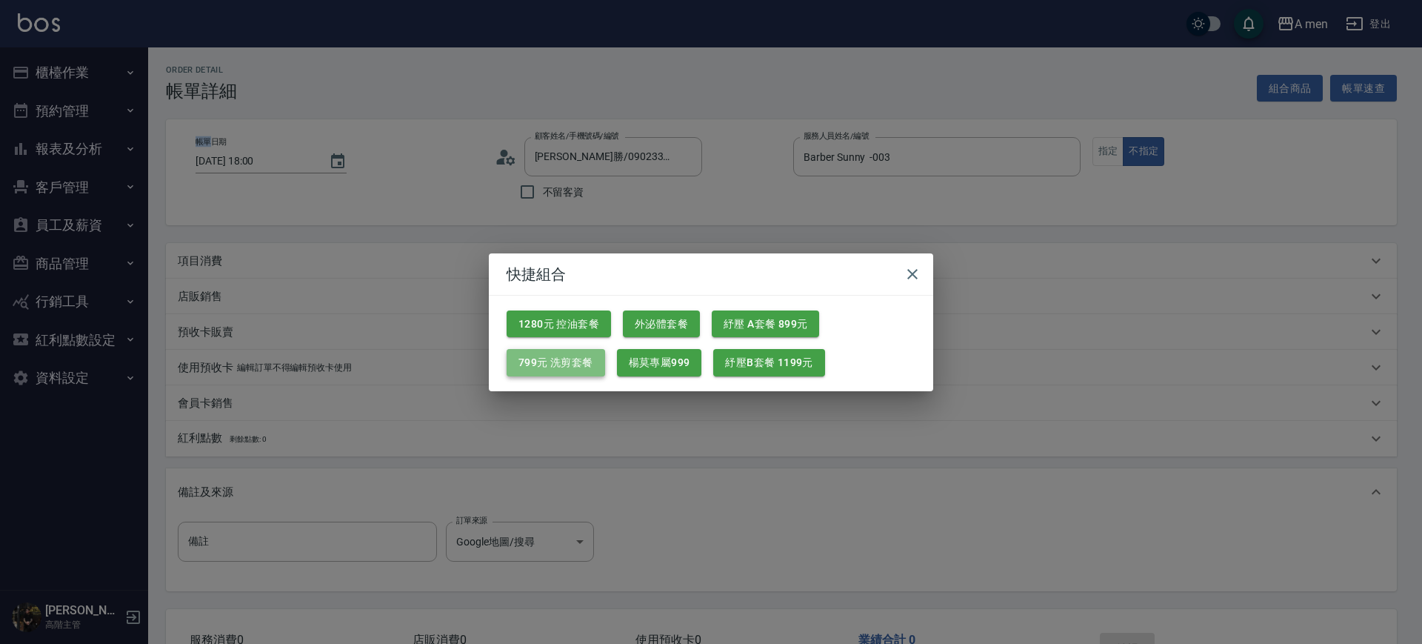
click at [576, 364] on button "799元 洗剪套餐" at bounding box center [556, 362] width 99 height 27
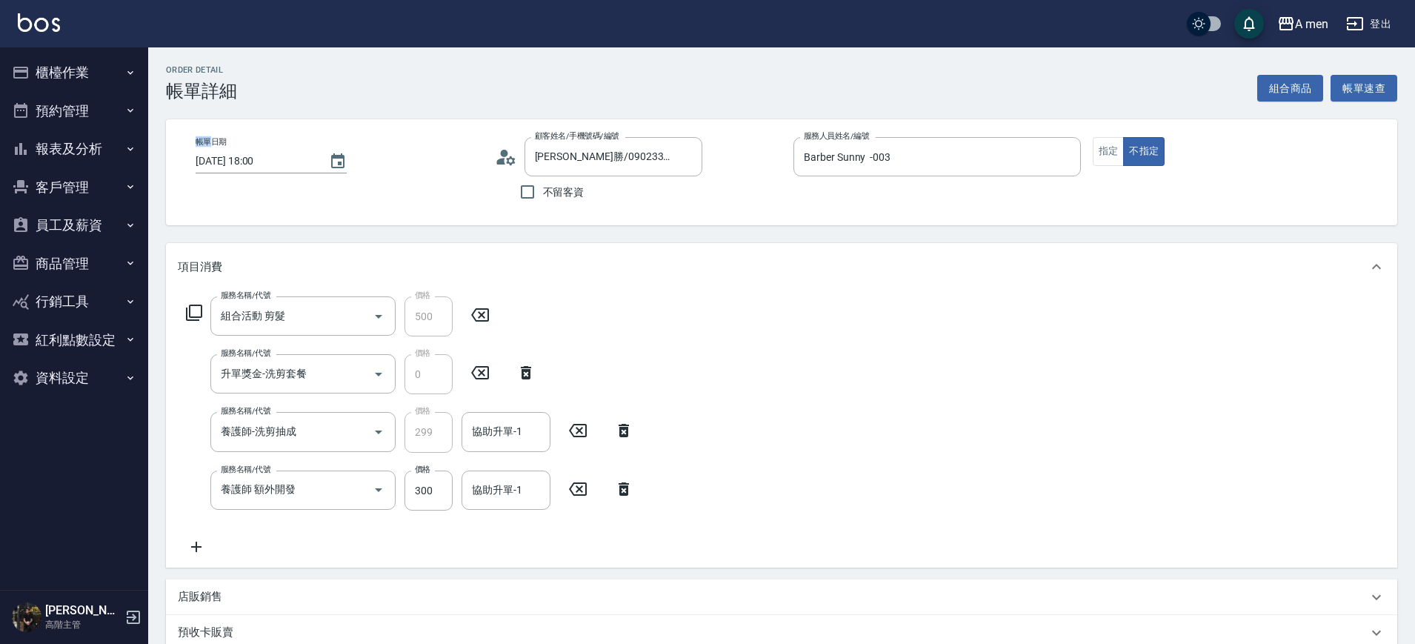
click at [616, 491] on icon at bounding box center [623, 489] width 37 height 18
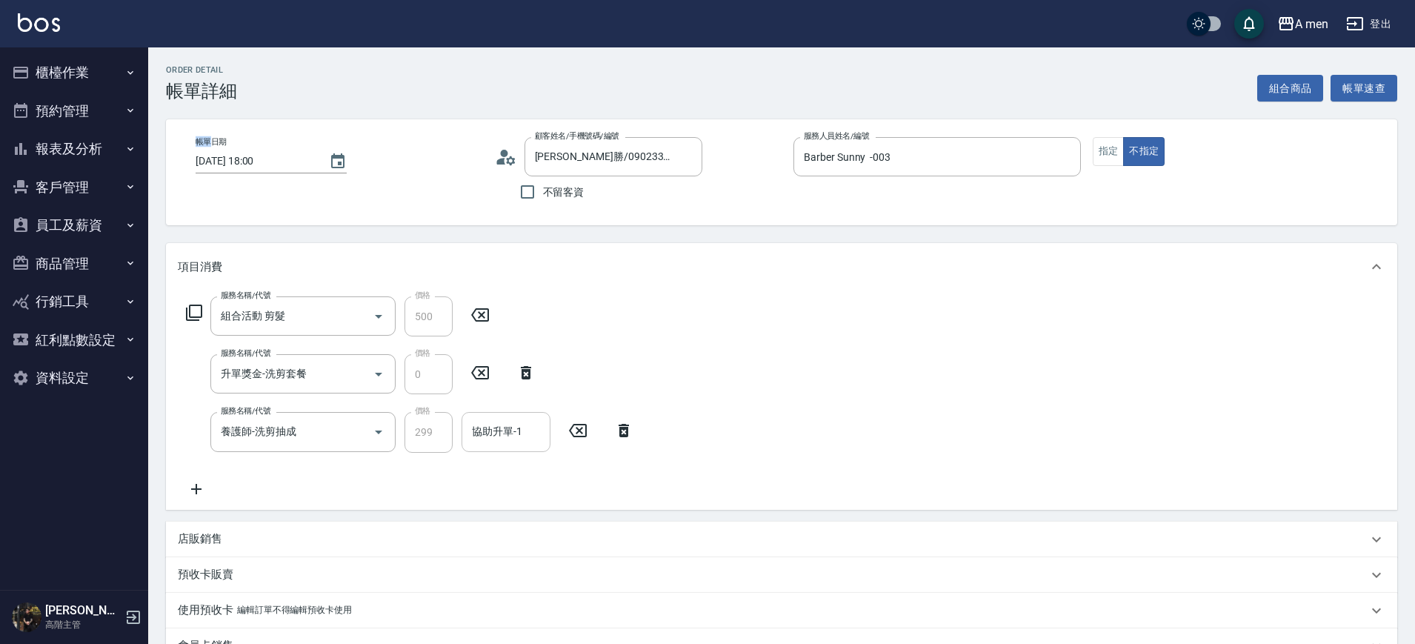
click at [523, 439] on input "協助升單-1" at bounding box center [506, 432] width 76 height 26
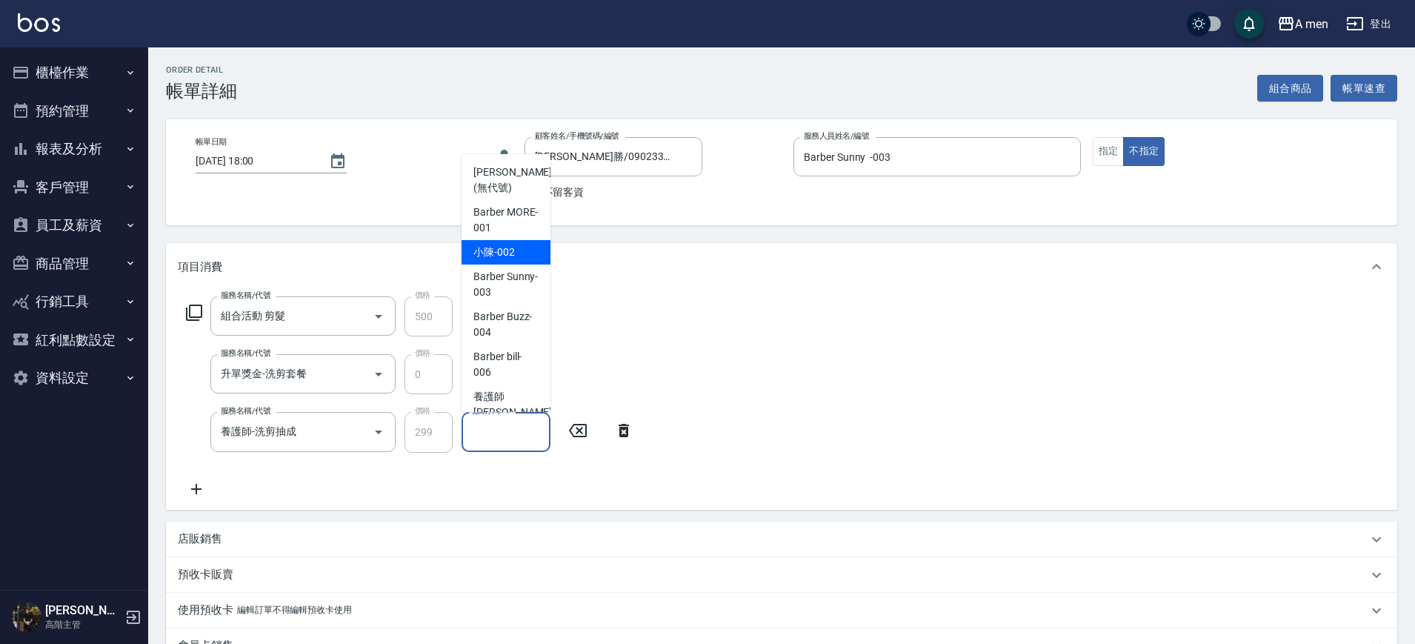
click at [515, 256] on div "小陳 -002" at bounding box center [506, 252] width 89 height 24
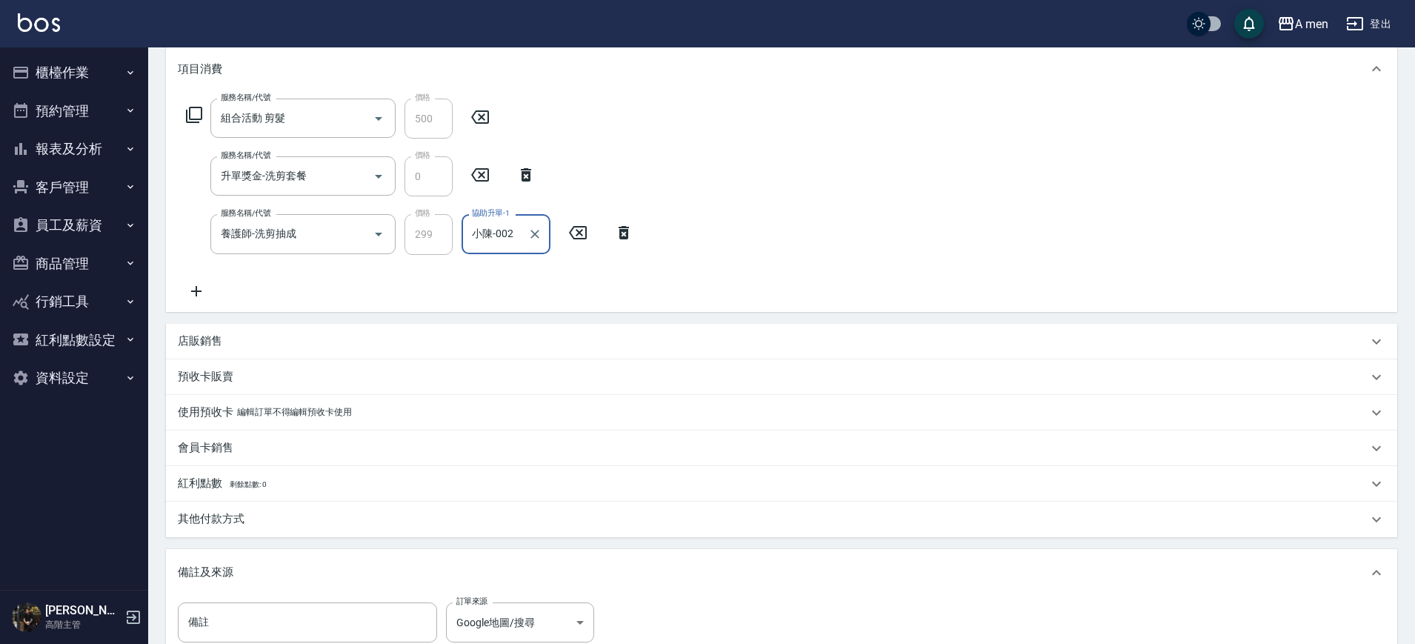
scroll to position [370, 0]
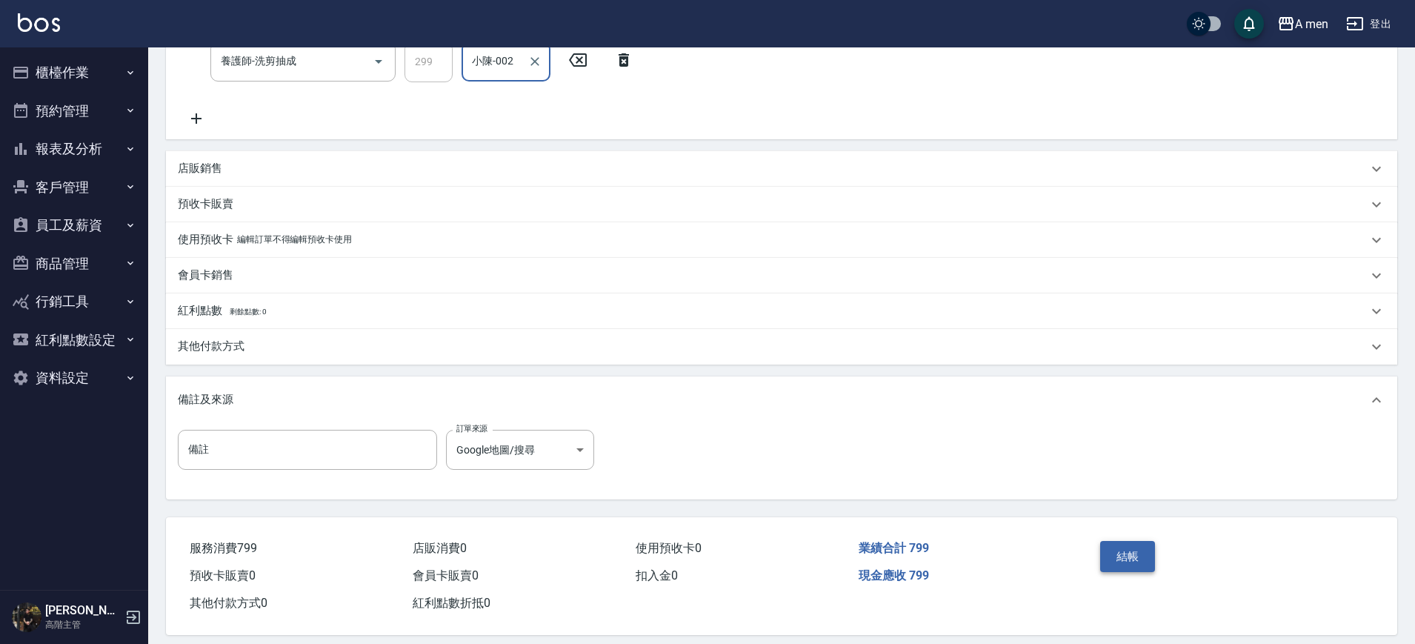
click at [1119, 576] on div "結帳" at bounding box center [1161, 567] width 134 height 64
drag, startPoint x: 1140, startPoint y: 572, endPoint x: 1130, endPoint y: 556, distance: 18.9
click at [1141, 572] on div "結帳" at bounding box center [1161, 567] width 134 height 64
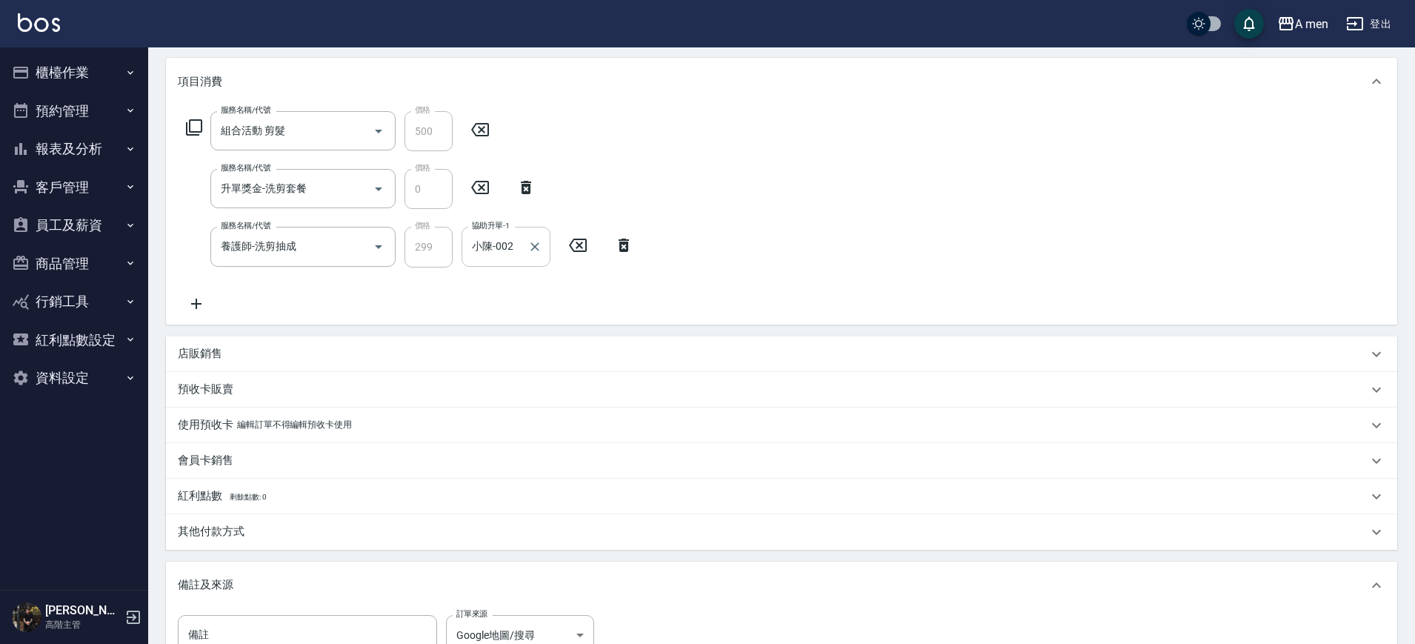
click at [490, 244] on input "小陳-002" at bounding box center [494, 246] width 53 height 26
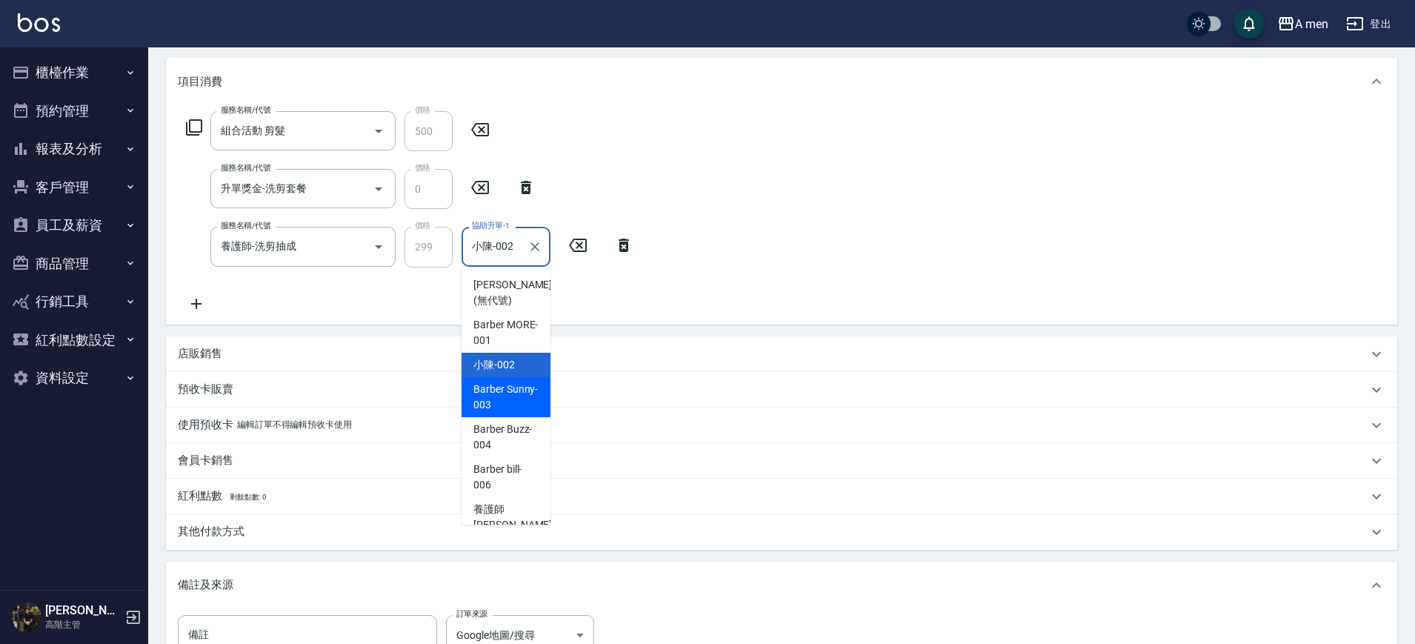
click at [519, 405] on span "Barber Sunny -003" at bounding box center [505, 397] width 65 height 31
type input "Barber Sunny -003"
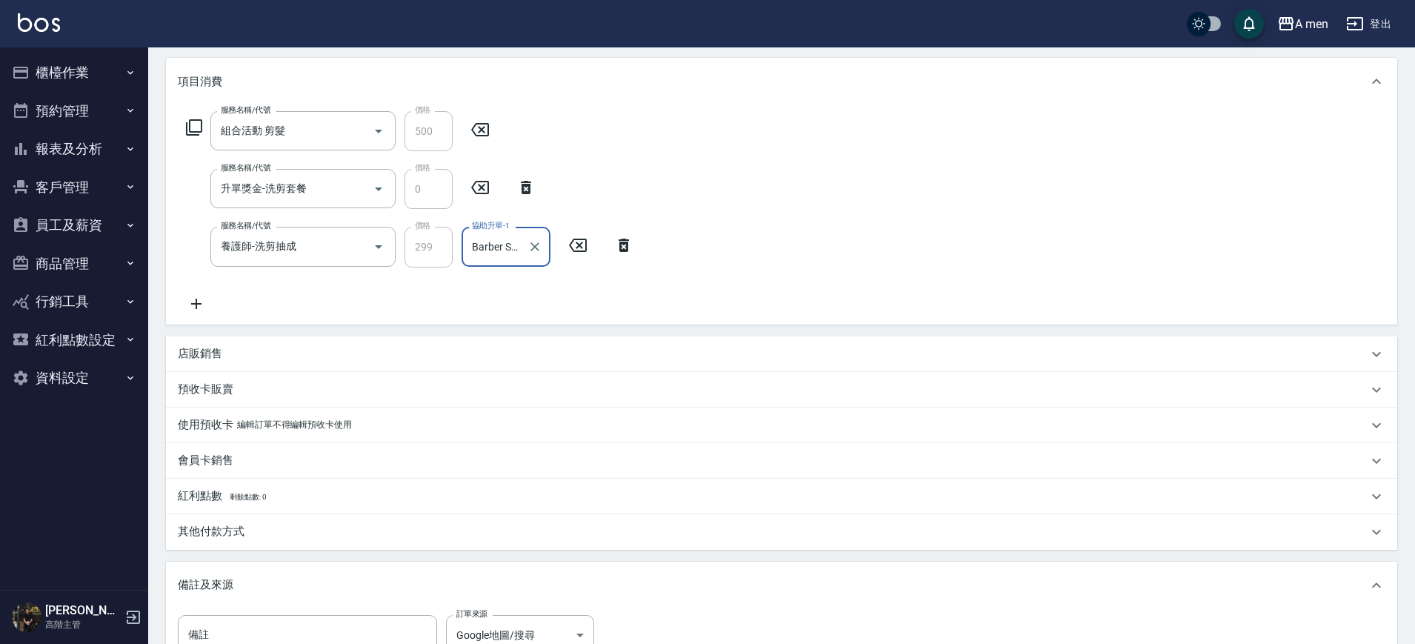
click at [723, 267] on div "服務名稱/代號 組合活動 剪髮 服務名稱/代號 價格 500 價格 服務名稱/代號 升單獎金-洗剪套餐 服務名稱/代號 價格 0 價格 服務名稱/代號 養護師…" at bounding box center [781, 214] width 1231 height 219
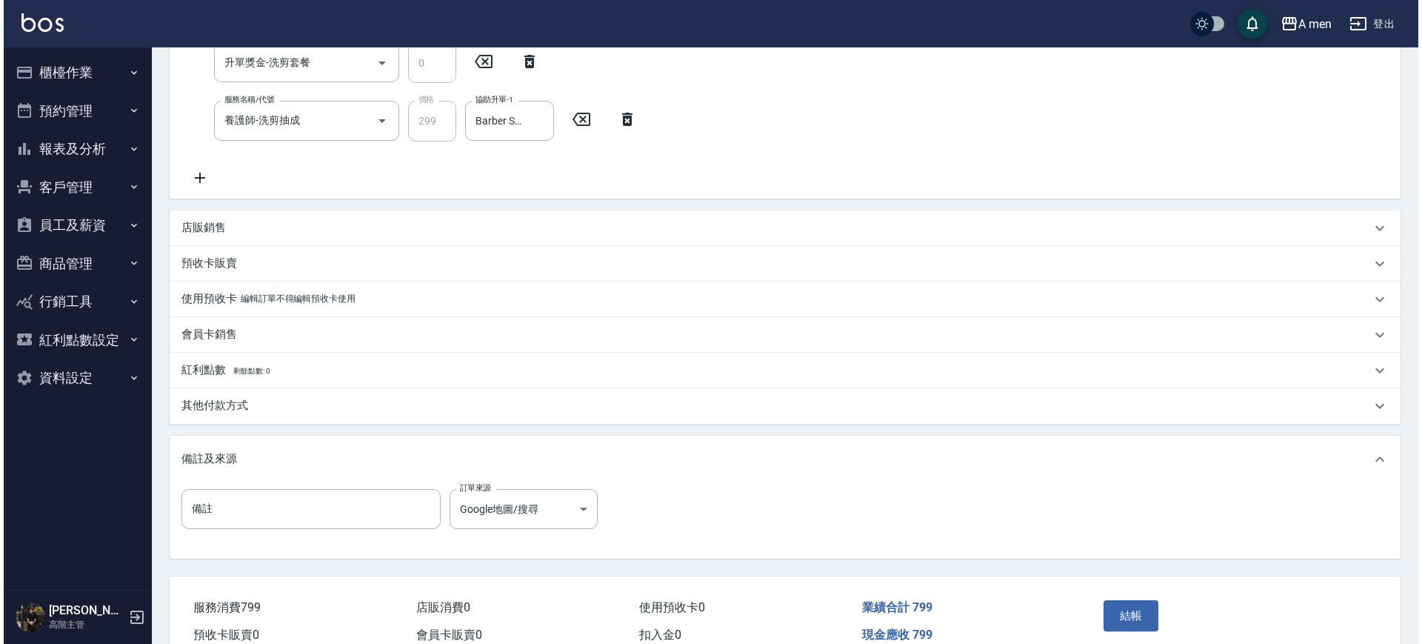
scroll to position [386, 0]
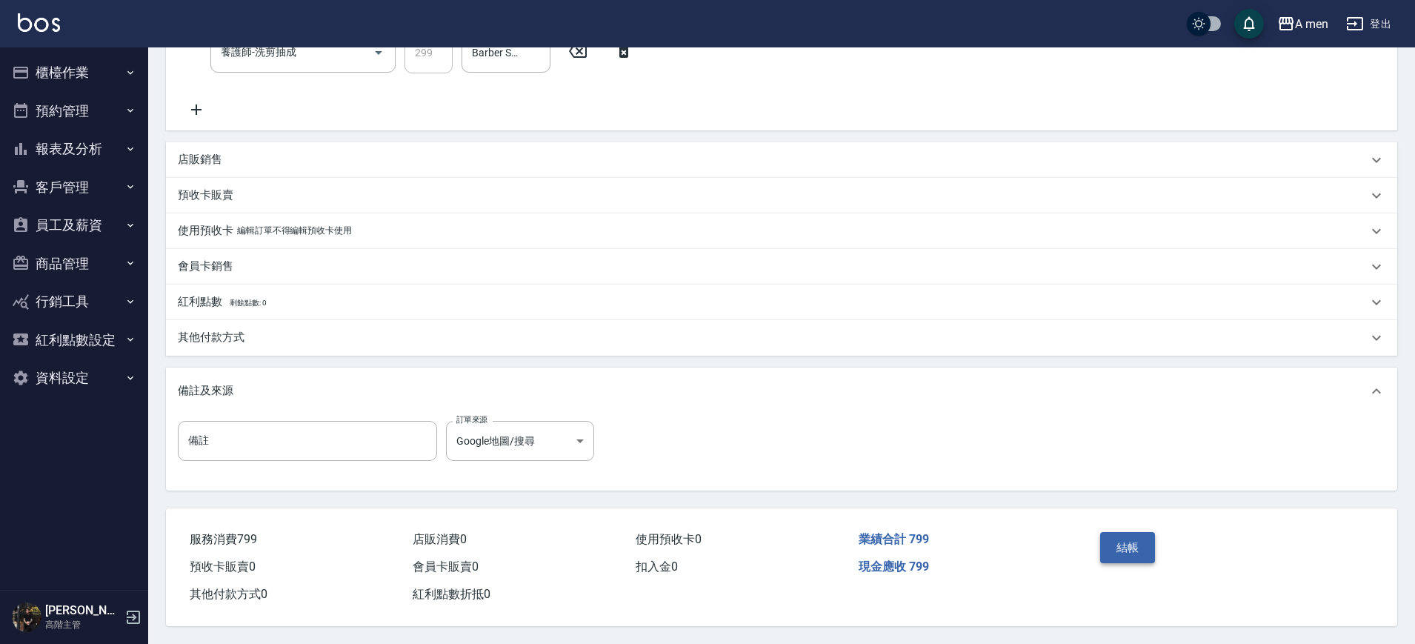
click at [1153, 539] on button "結帳" at bounding box center [1128, 547] width 56 height 31
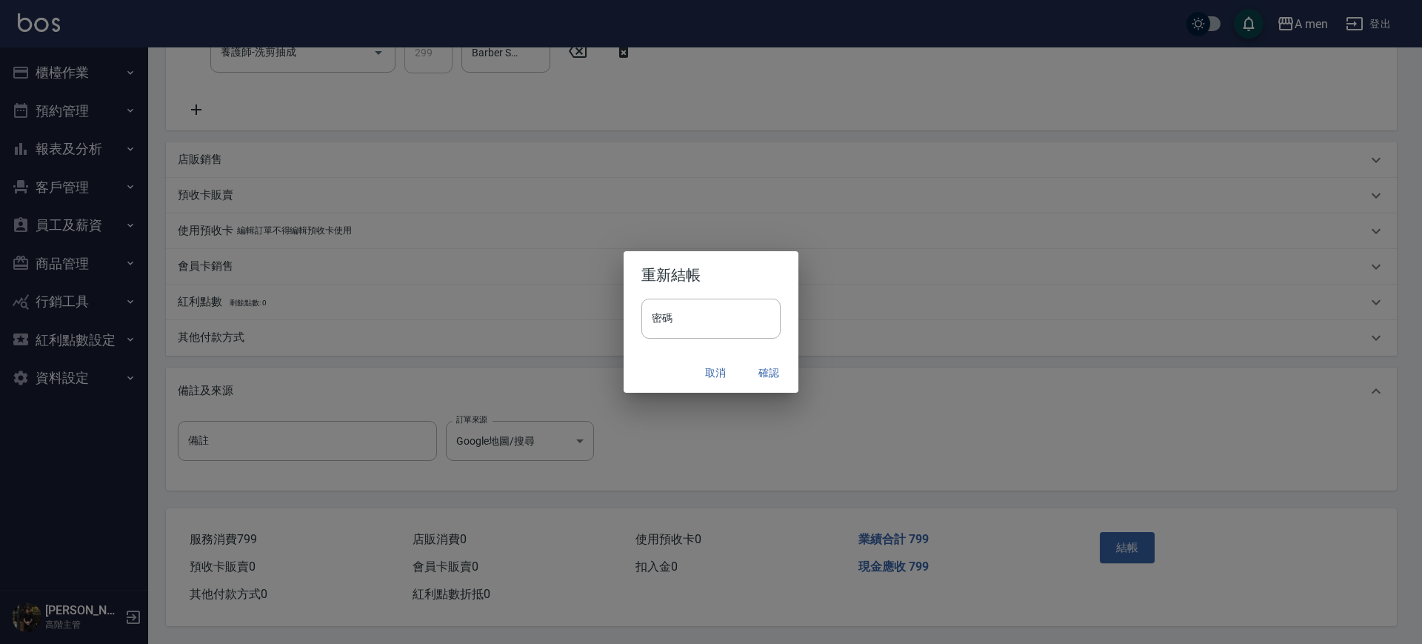
click at [764, 373] on button "確認" at bounding box center [768, 372] width 47 height 27
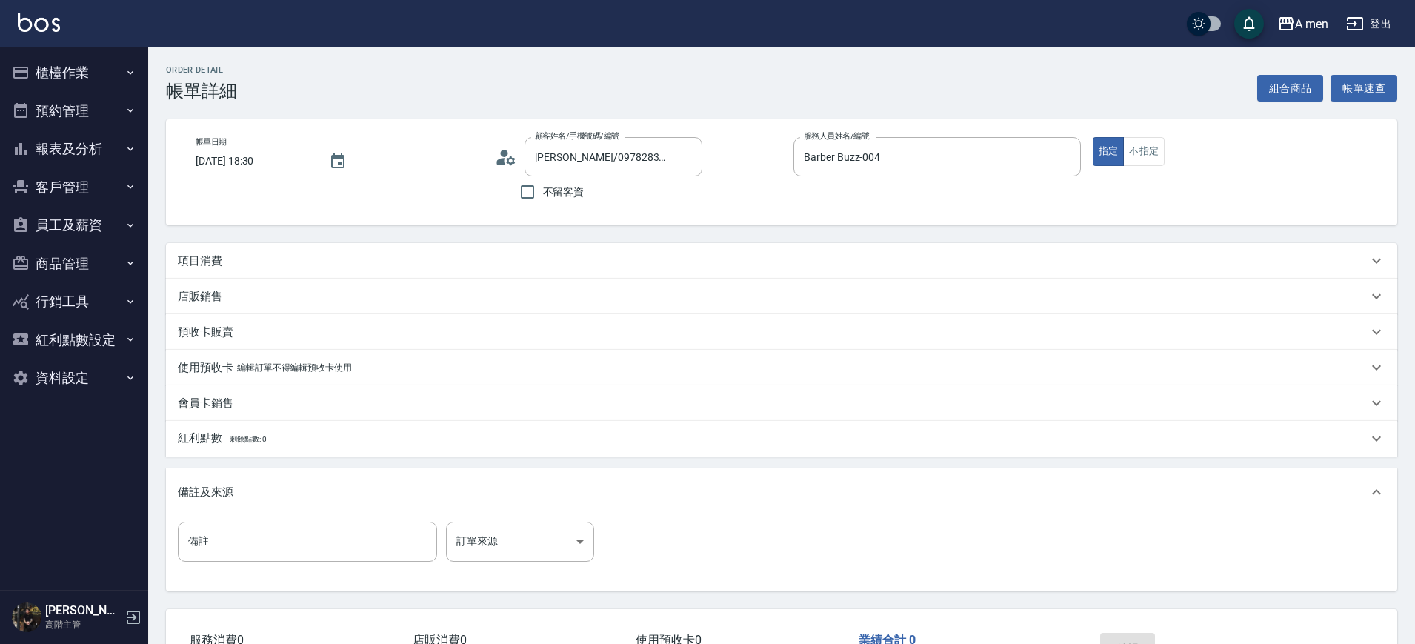
click at [830, 266] on div "項目消費" at bounding box center [773, 261] width 1190 height 16
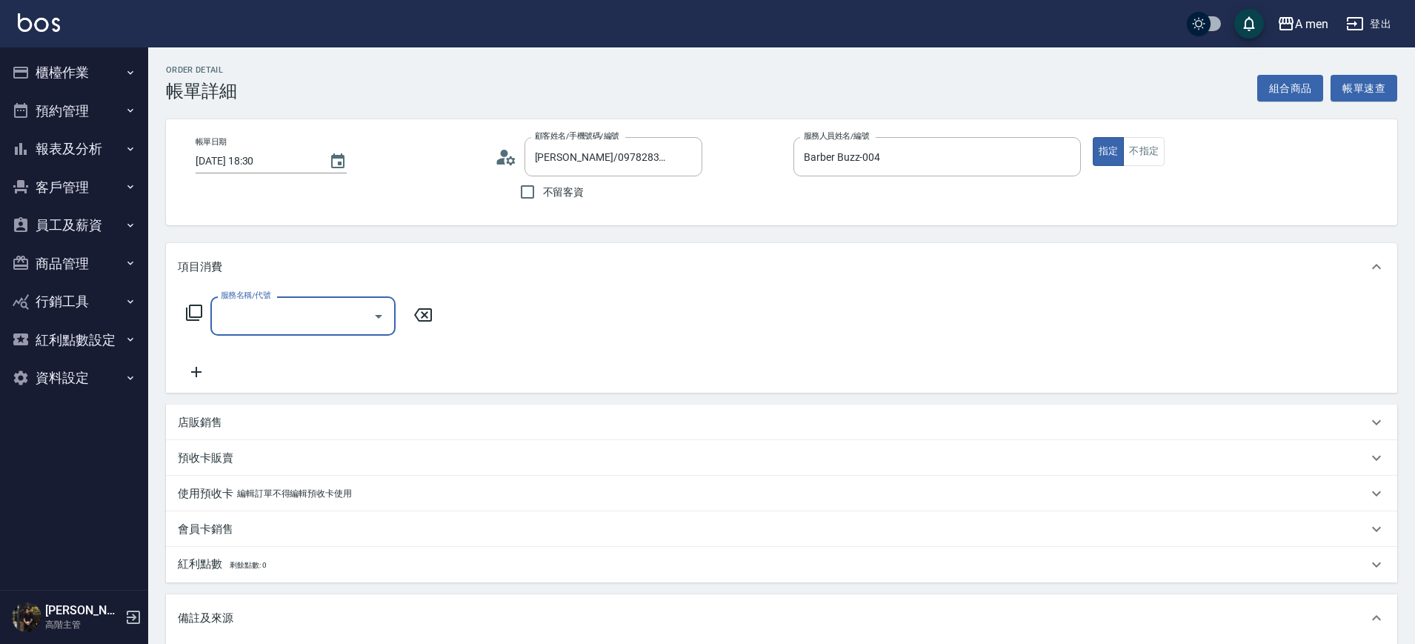
click at [290, 301] on div "服務名稱/代號" at bounding box center [302, 315] width 185 height 39
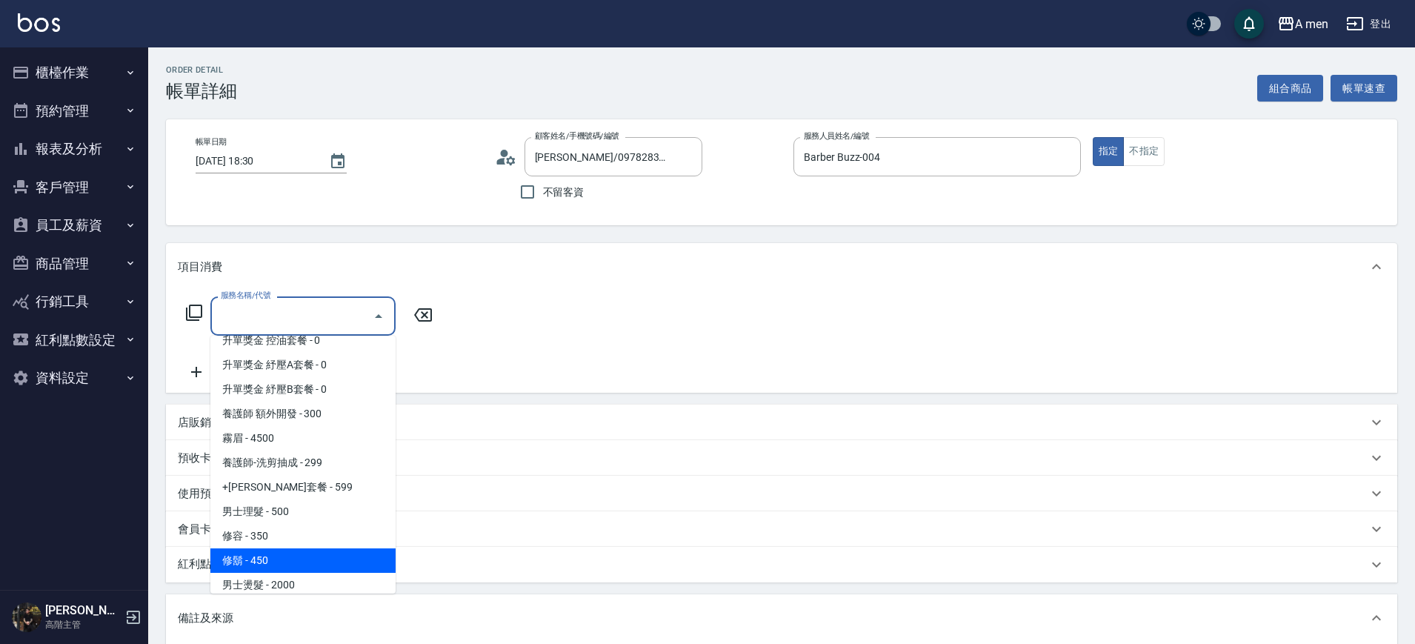
scroll to position [278, 0]
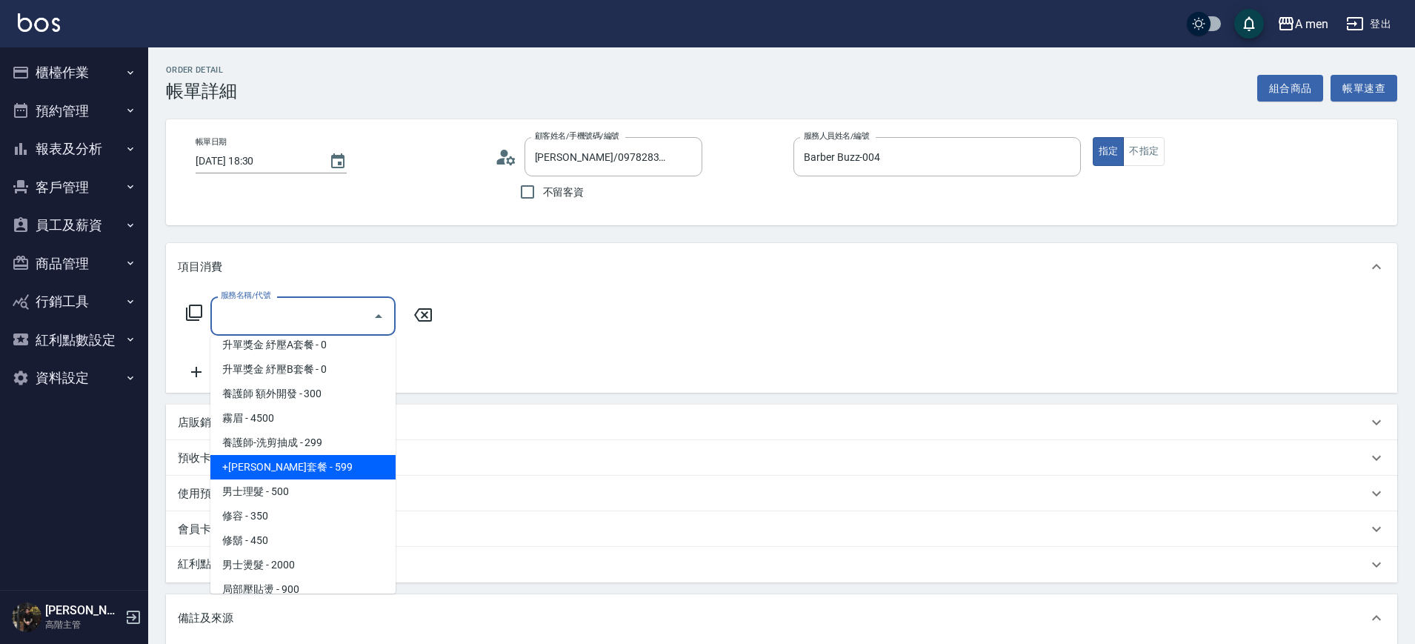
click at [313, 478] on span "+[PERSON_NAME]套餐 - 599" at bounding box center [302, 467] width 185 height 24
type input "+[PERSON_NAME]套餐(101)"
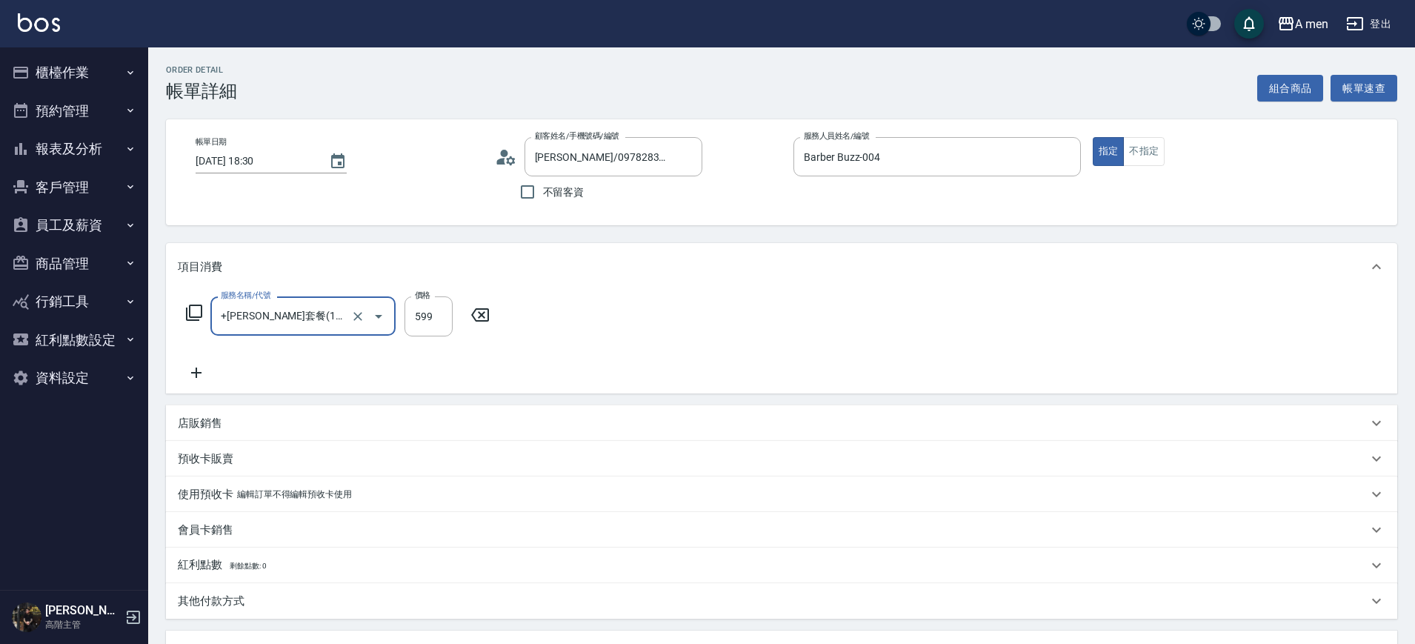
click at [495, 312] on icon at bounding box center [480, 315] width 37 height 18
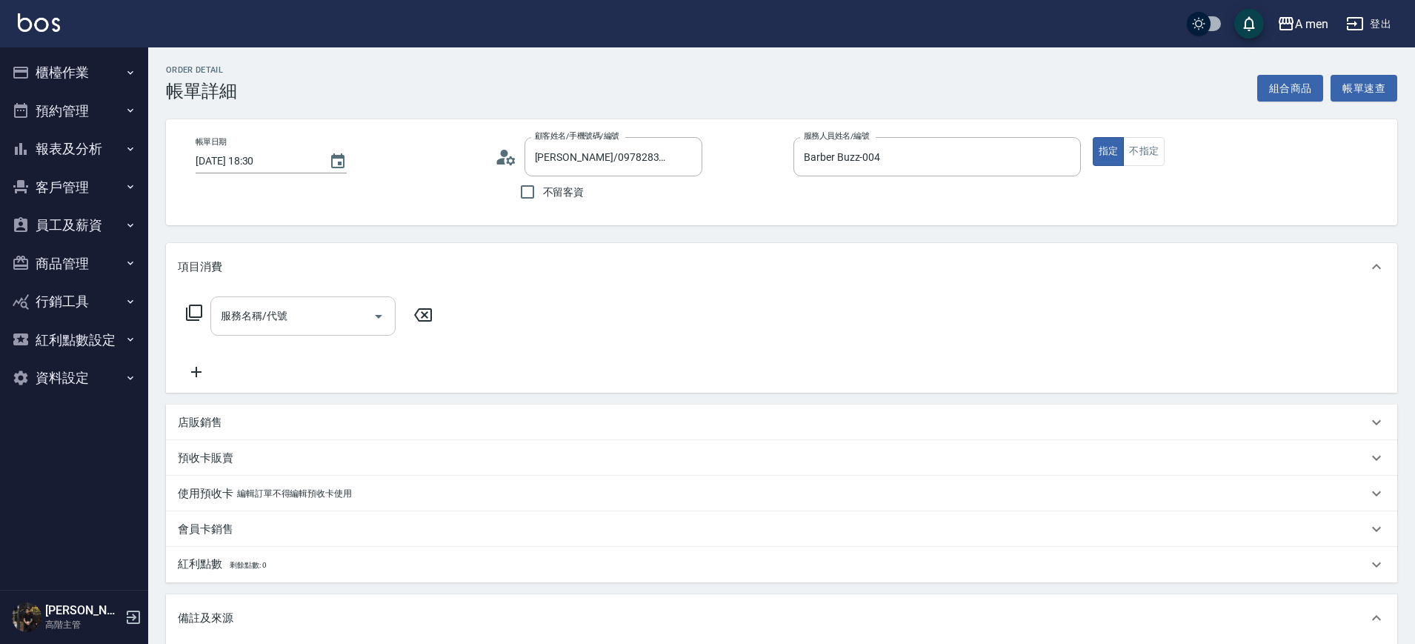
click at [345, 309] on input "服務名稱/代號" at bounding box center [292, 316] width 150 height 26
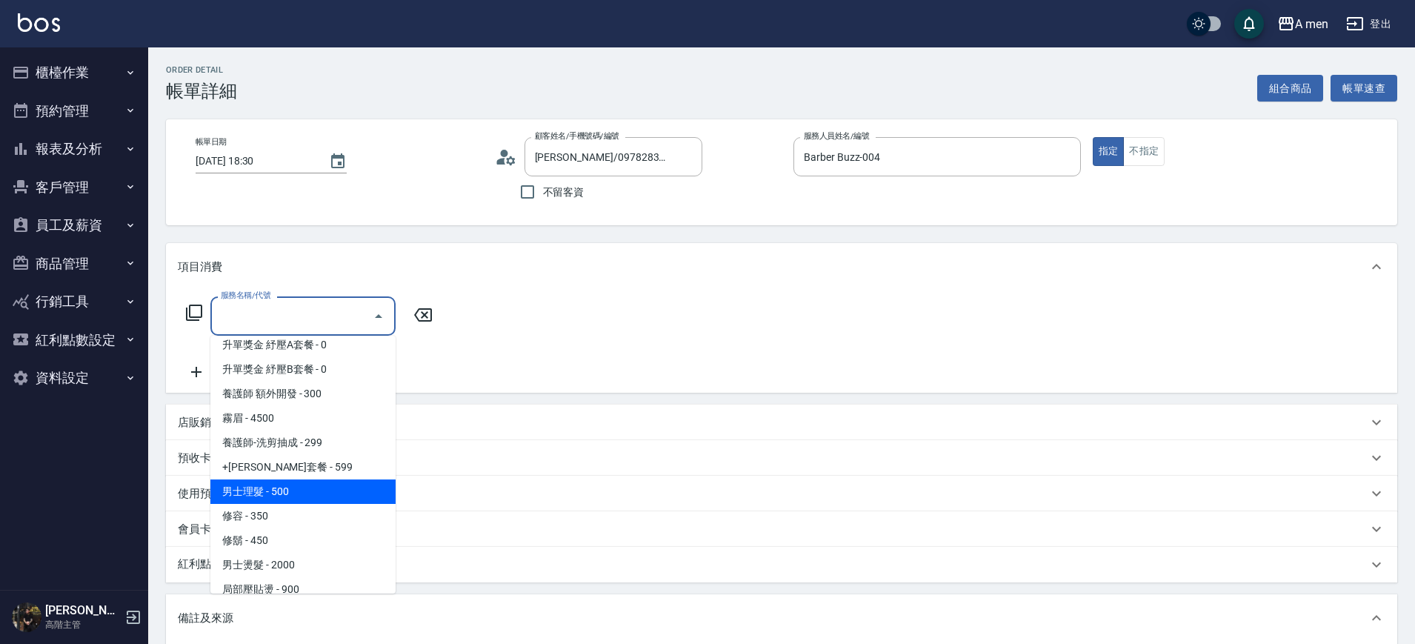
click at [287, 490] on span "男士理髮 - 500" at bounding box center [302, 491] width 185 height 24
type input "男士理髮(A01)"
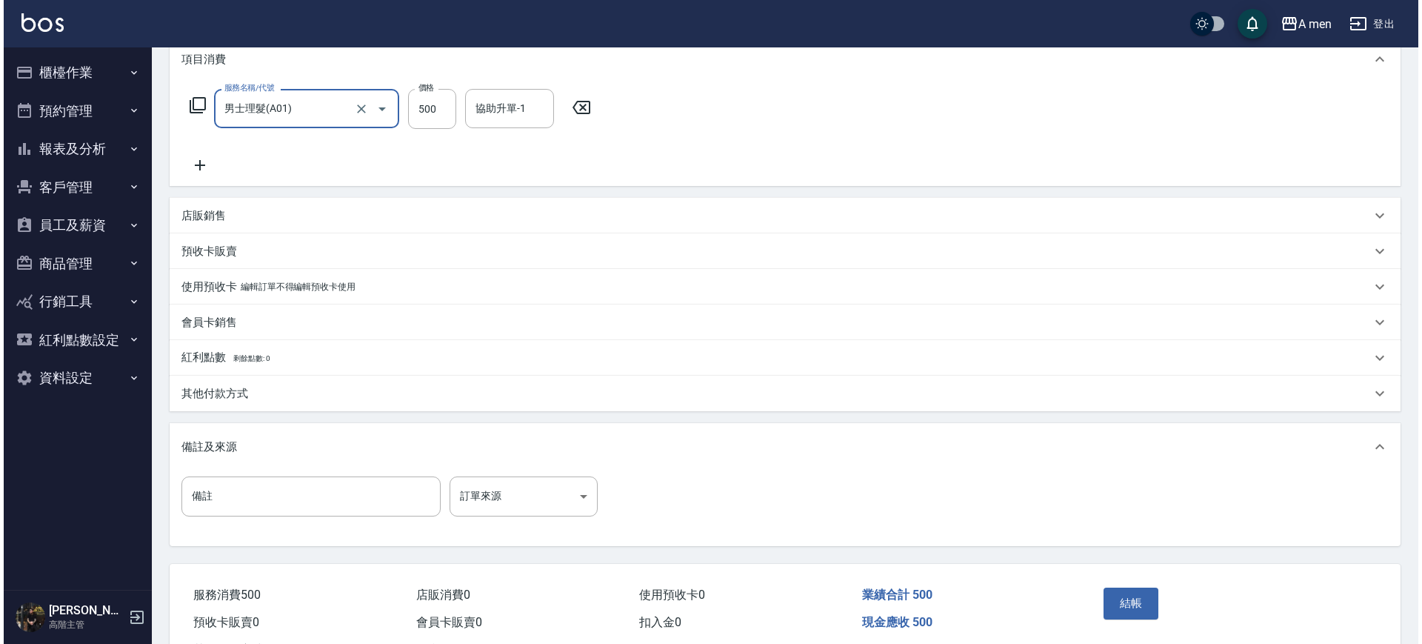
scroll to position [270, 0]
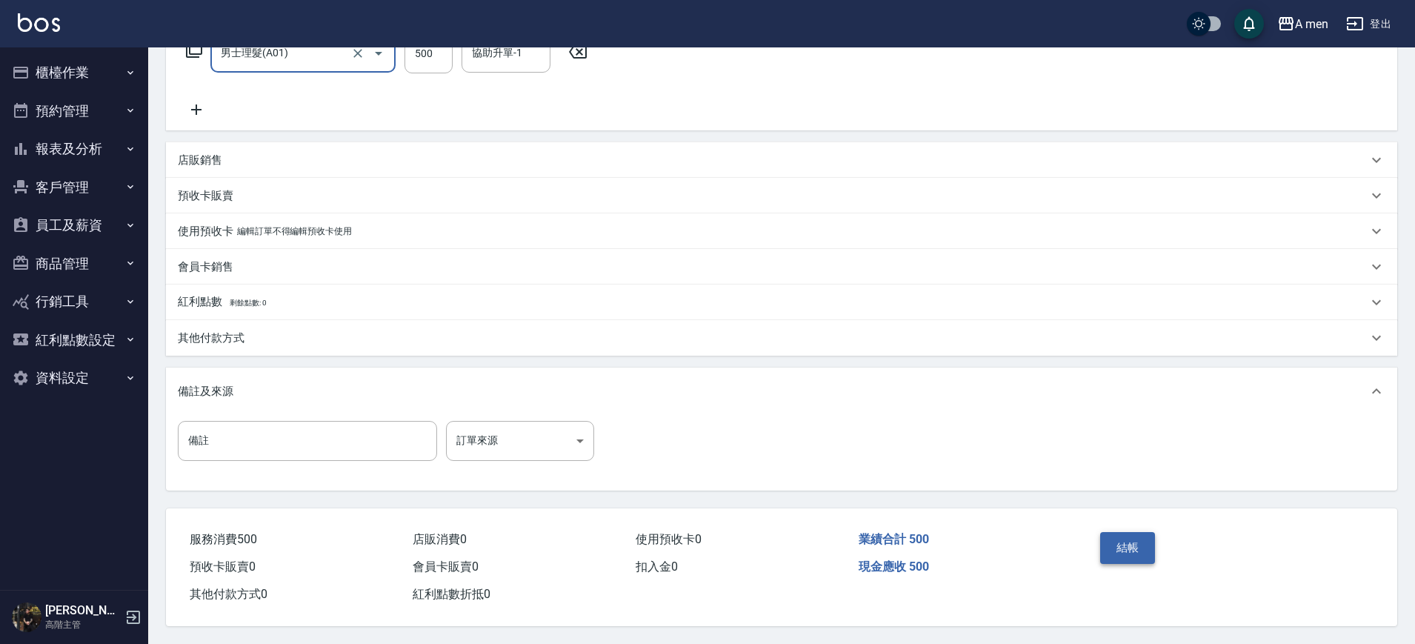
click at [1113, 533] on button "結帳" at bounding box center [1128, 547] width 56 height 31
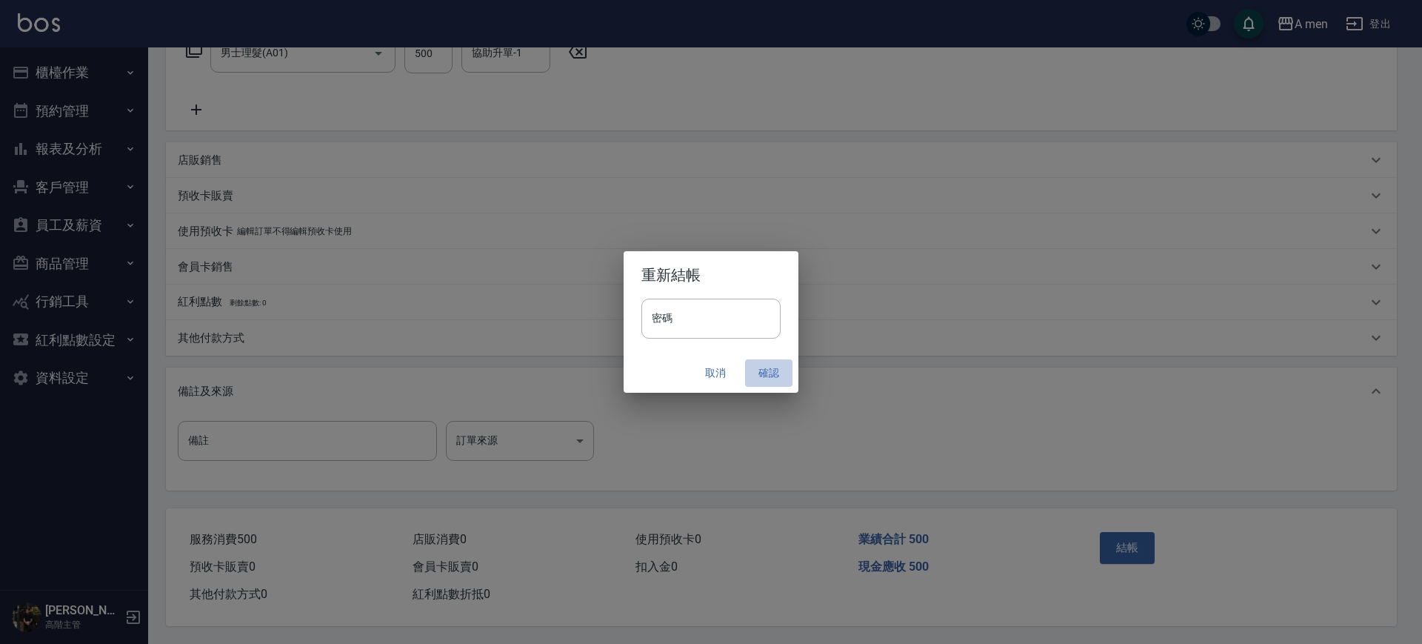
click at [770, 370] on button "確認" at bounding box center [768, 372] width 47 height 27
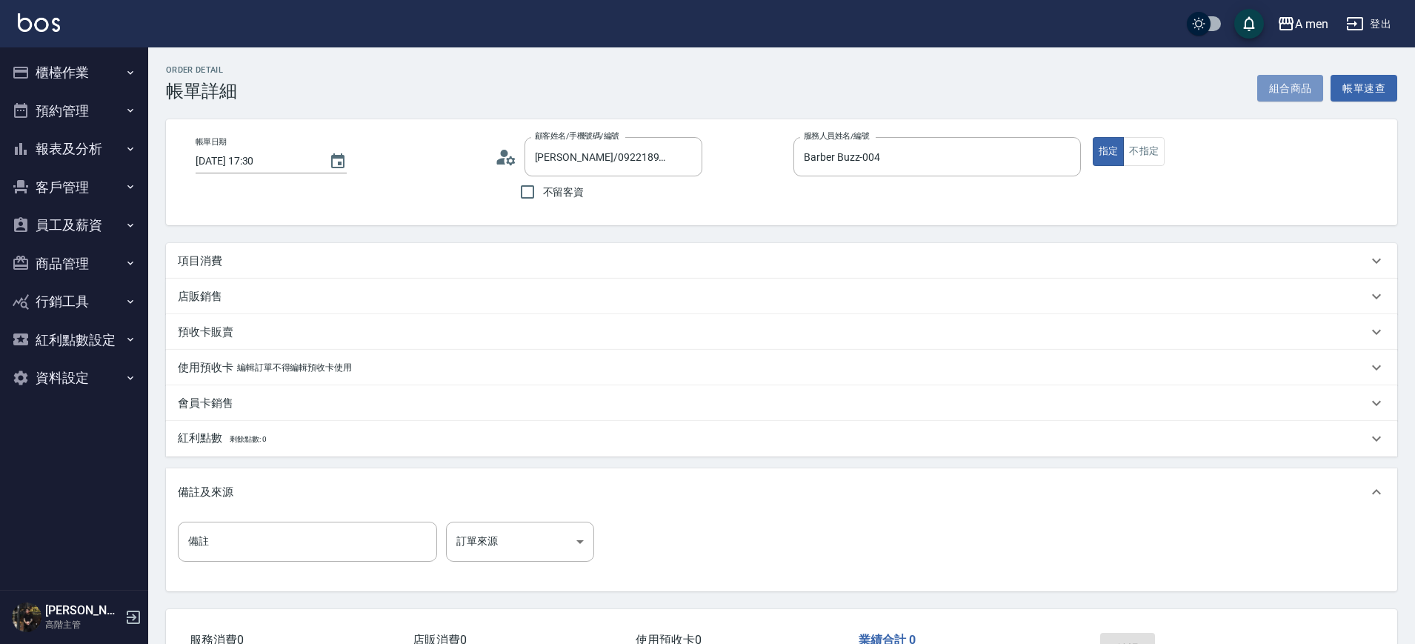
click at [1302, 85] on button "組合商品" at bounding box center [1290, 88] width 67 height 27
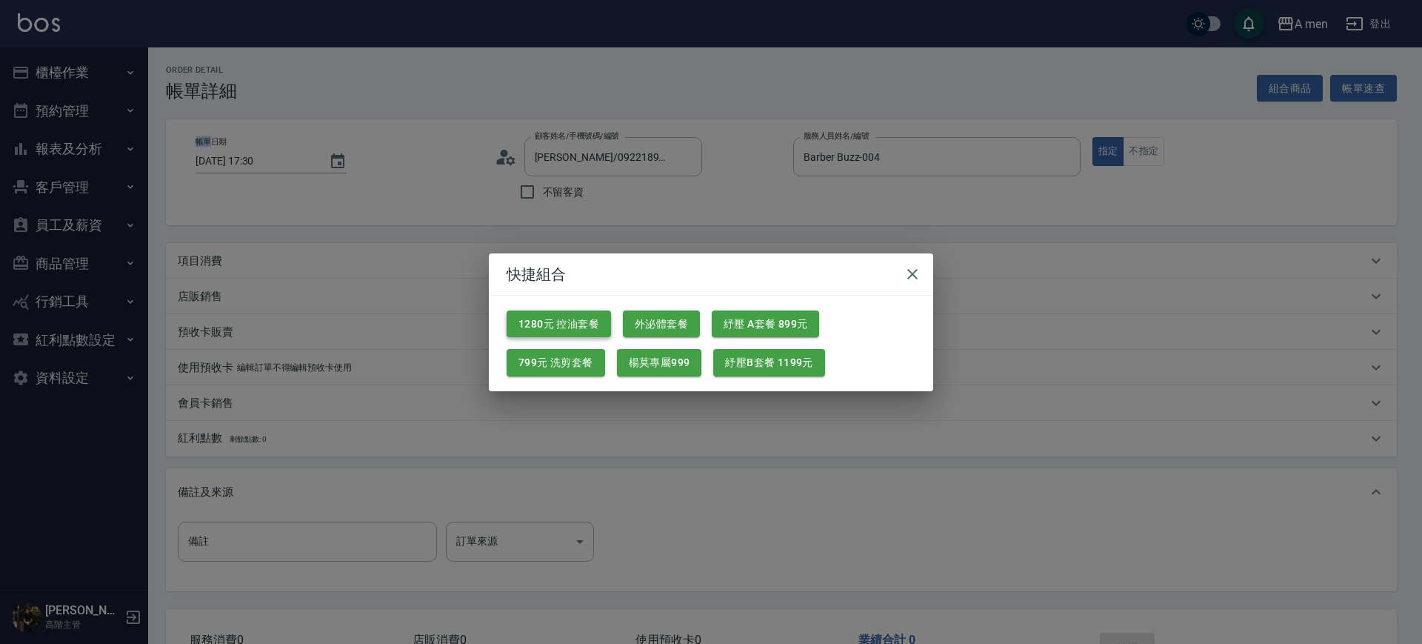
click at [575, 332] on button "1280元 控油套餐" at bounding box center [559, 323] width 104 height 27
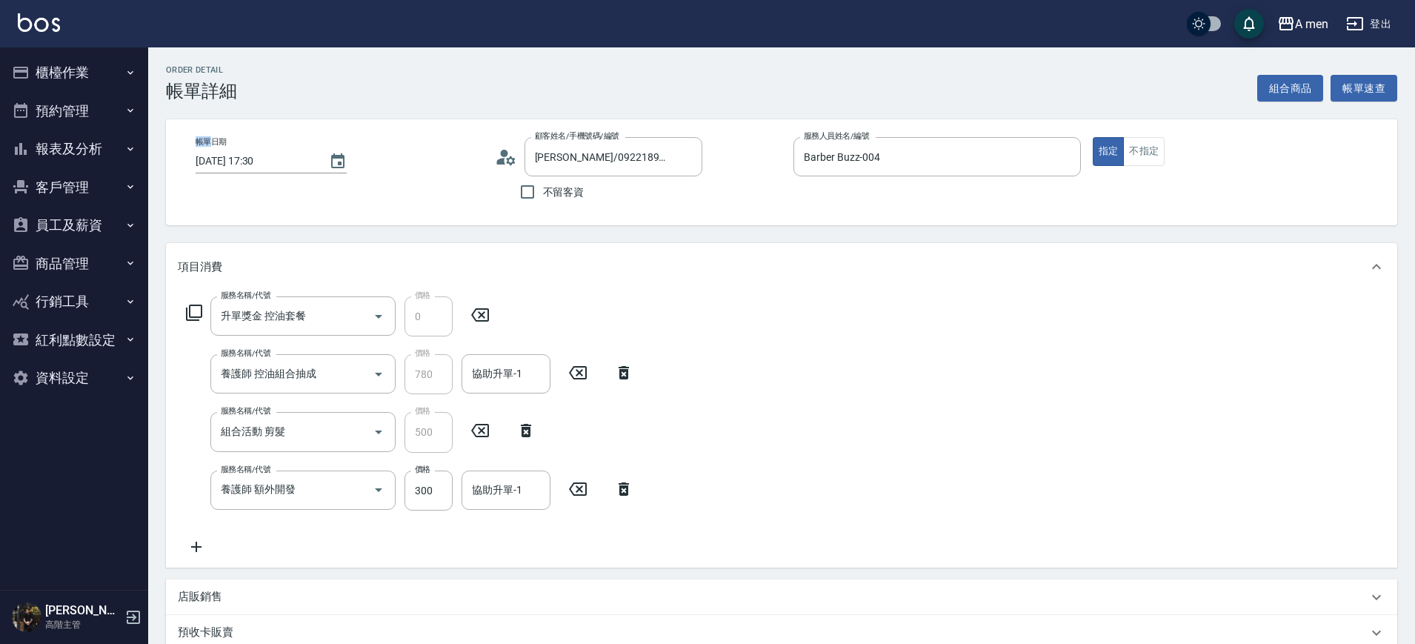
click at [621, 487] on icon at bounding box center [624, 488] width 10 height 13
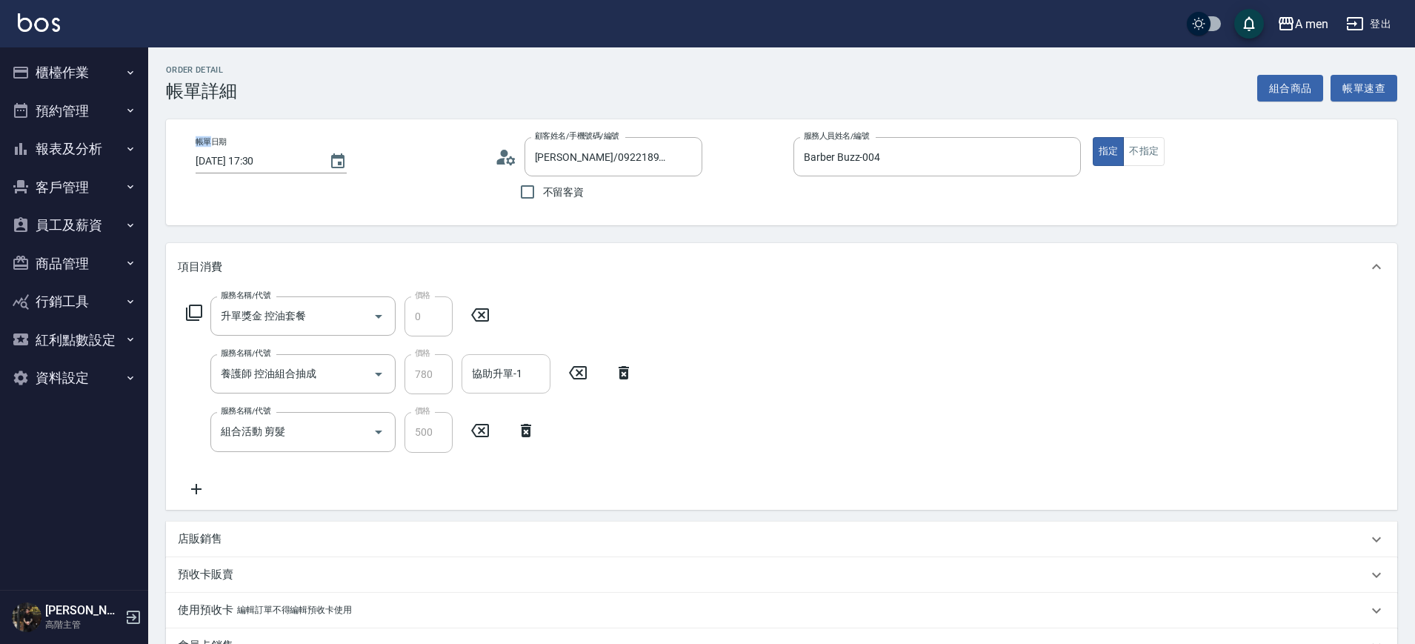
click at [519, 380] on div "協助升單-1 協助升單-1" at bounding box center [506, 373] width 89 height 39
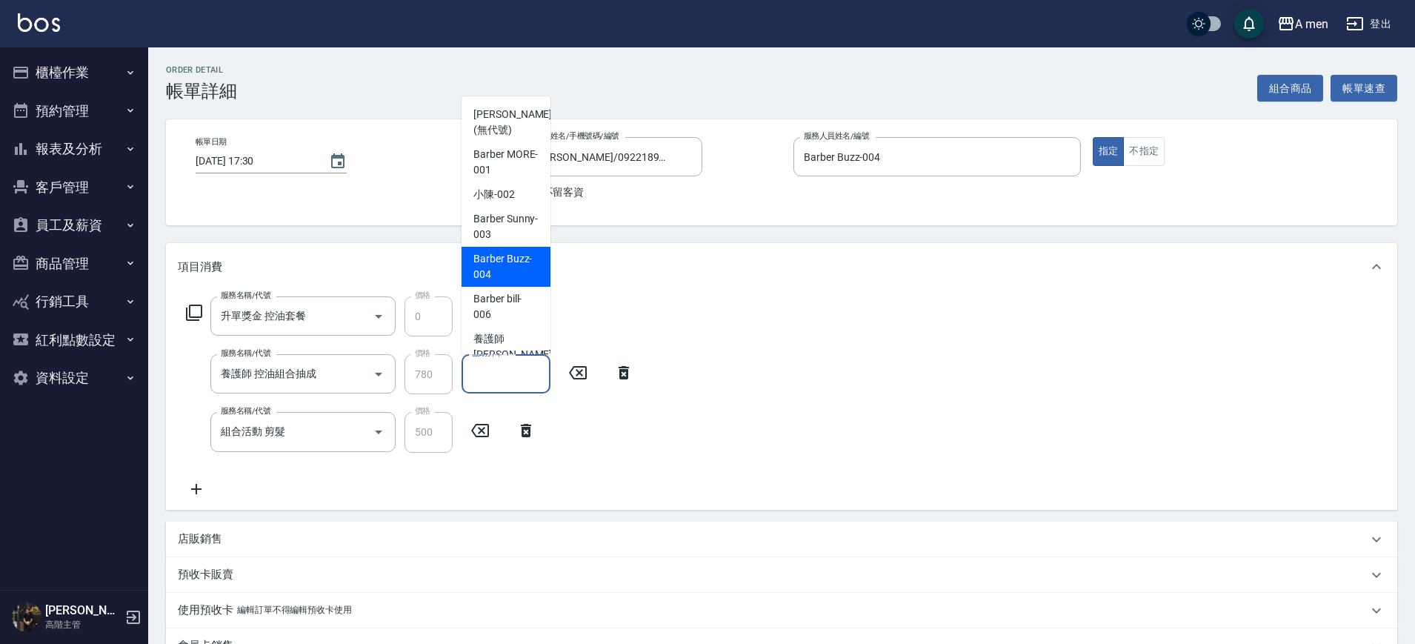
click at [525, 267] on span "Barber Buzz -004" at bounding box center [505, 266] width 65 height 31
type input "Barber Buzz-004"
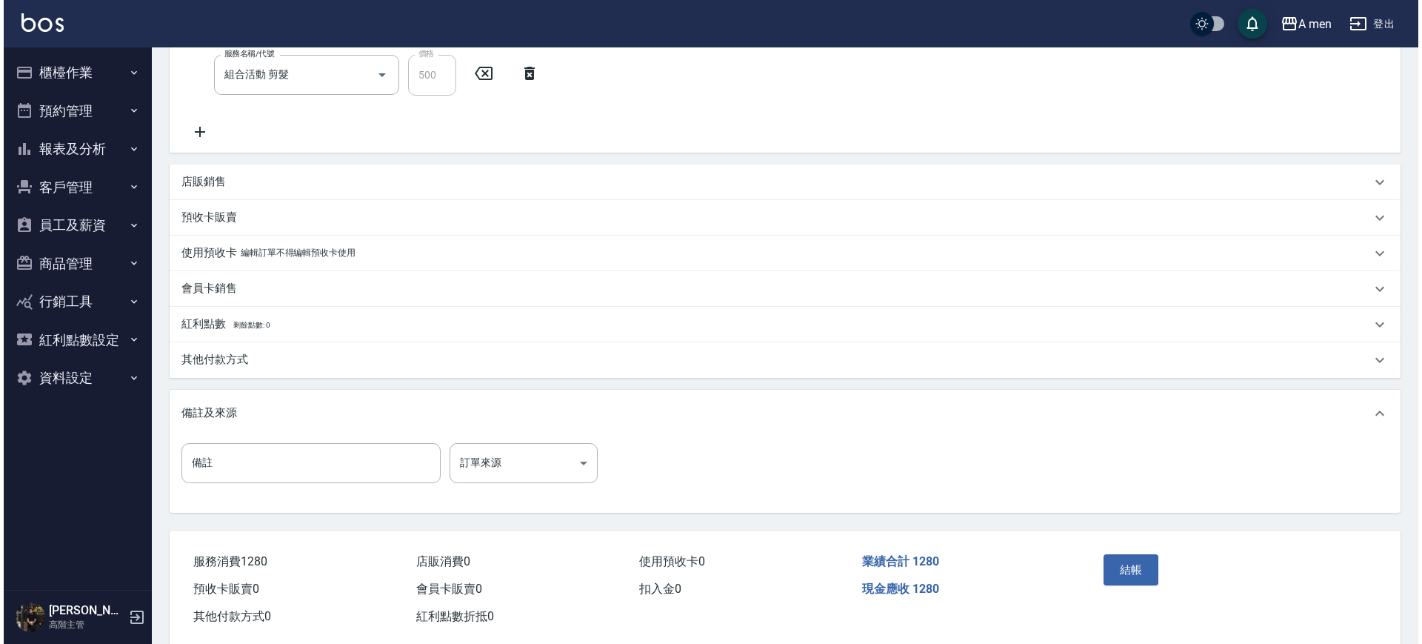
scroll to position [370, 0]
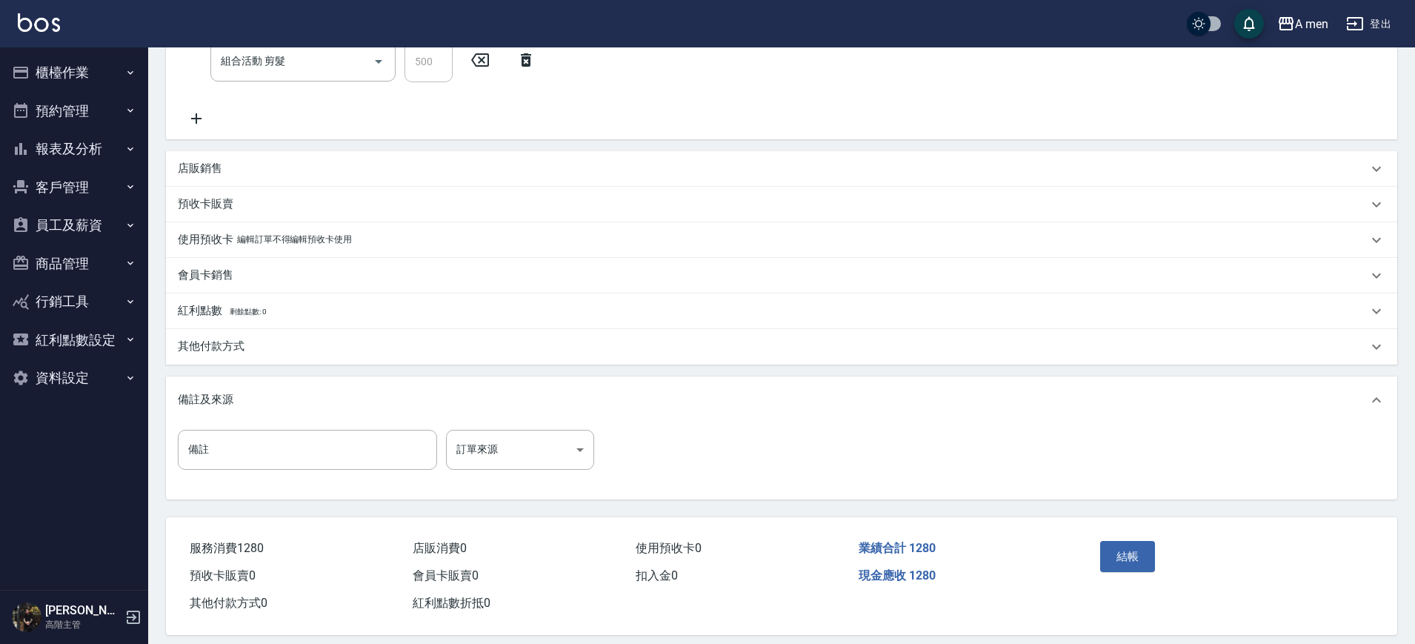
click at [1087, 533] on div "結帳" at bounding box center [1228, 567] width 304 height 100
click at [1126, 548] on button "結帳" at bounding box center [1128, 556] width 56 height 31
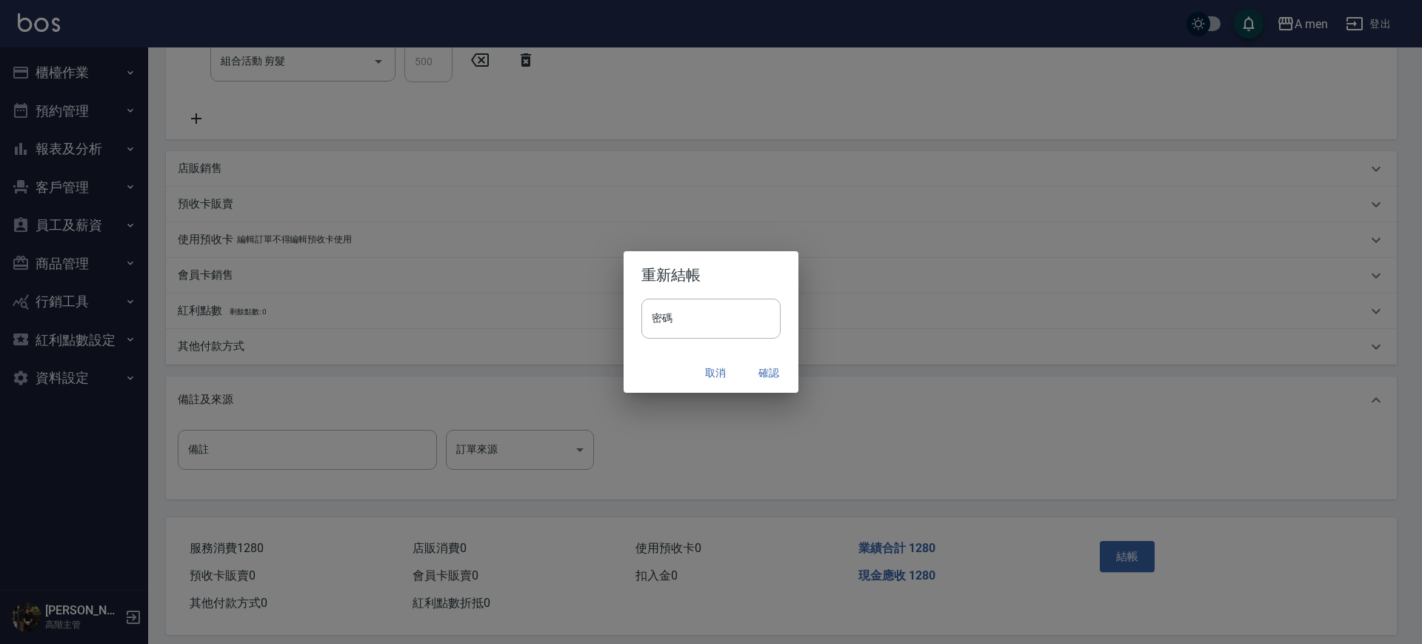
click at [774, 373] on button "確認" at bounding box center [768, 372] width 47 height 27
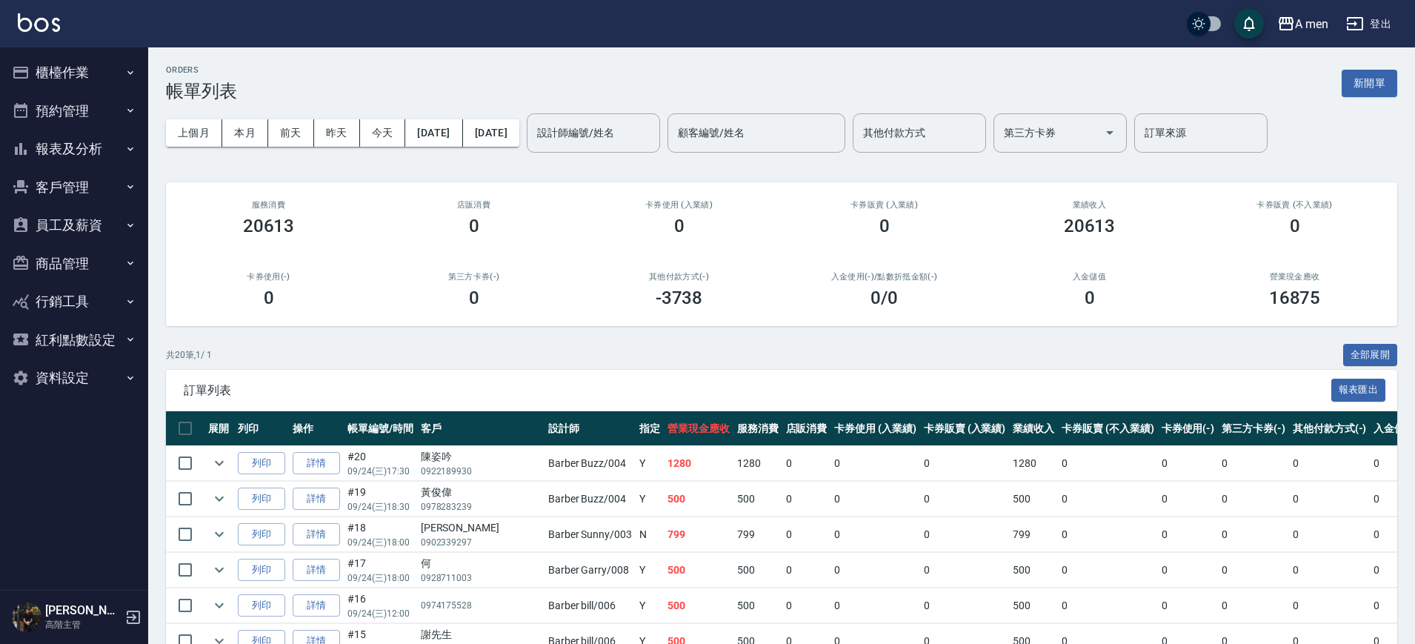
click at [124, 116] on button "預約管理" at bounding box center [74, 111] width 136 height 39
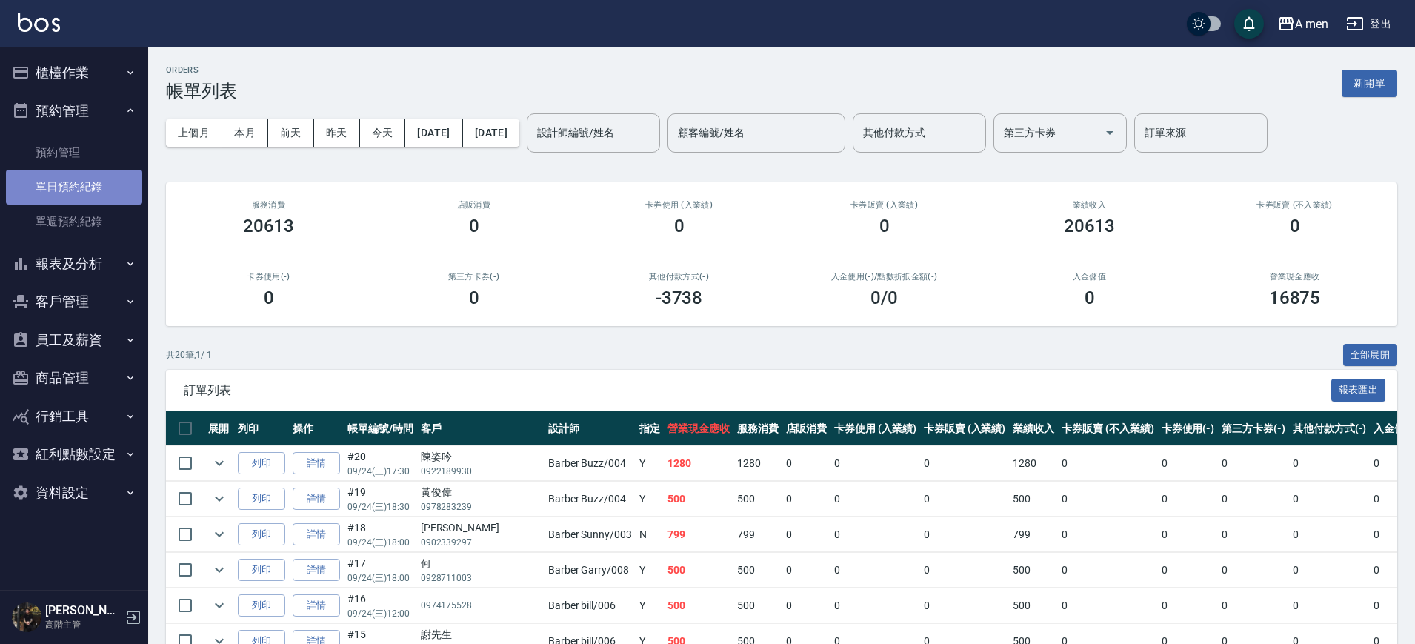
click at [93, 199] on link "單日預約紀錄" at bounding box center [74, 187] width 136 height 34
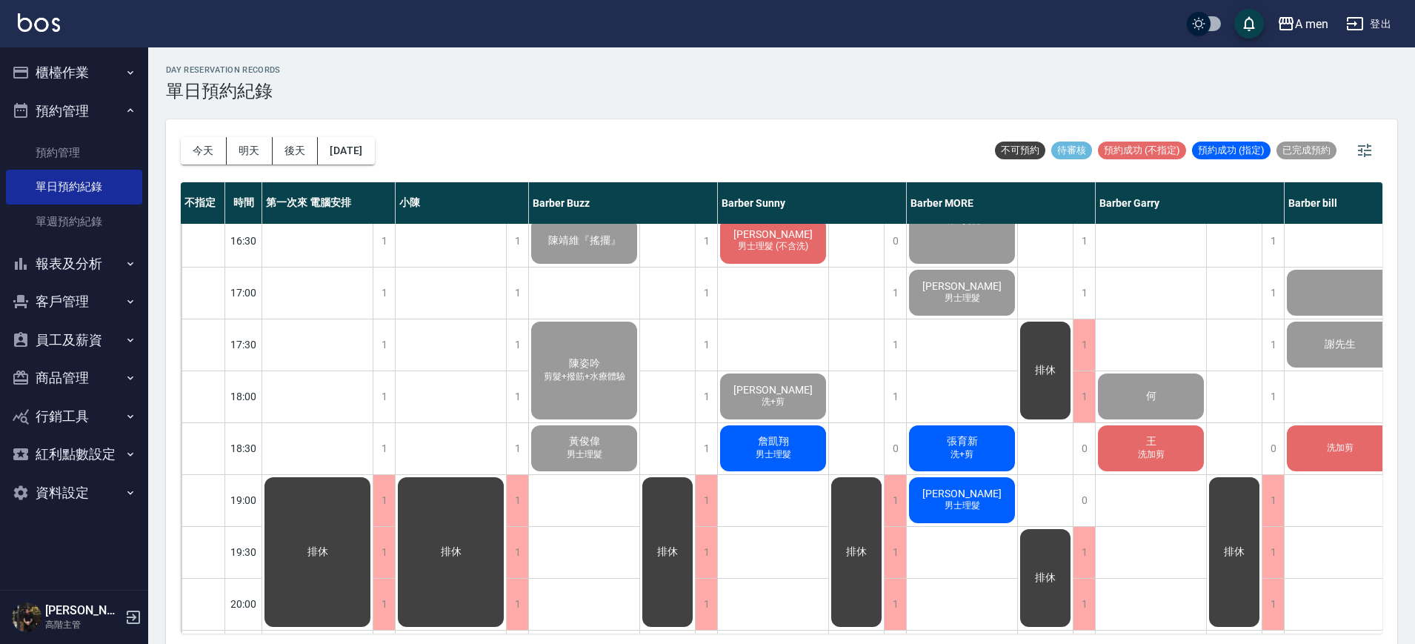
scroll to position [648, 0]
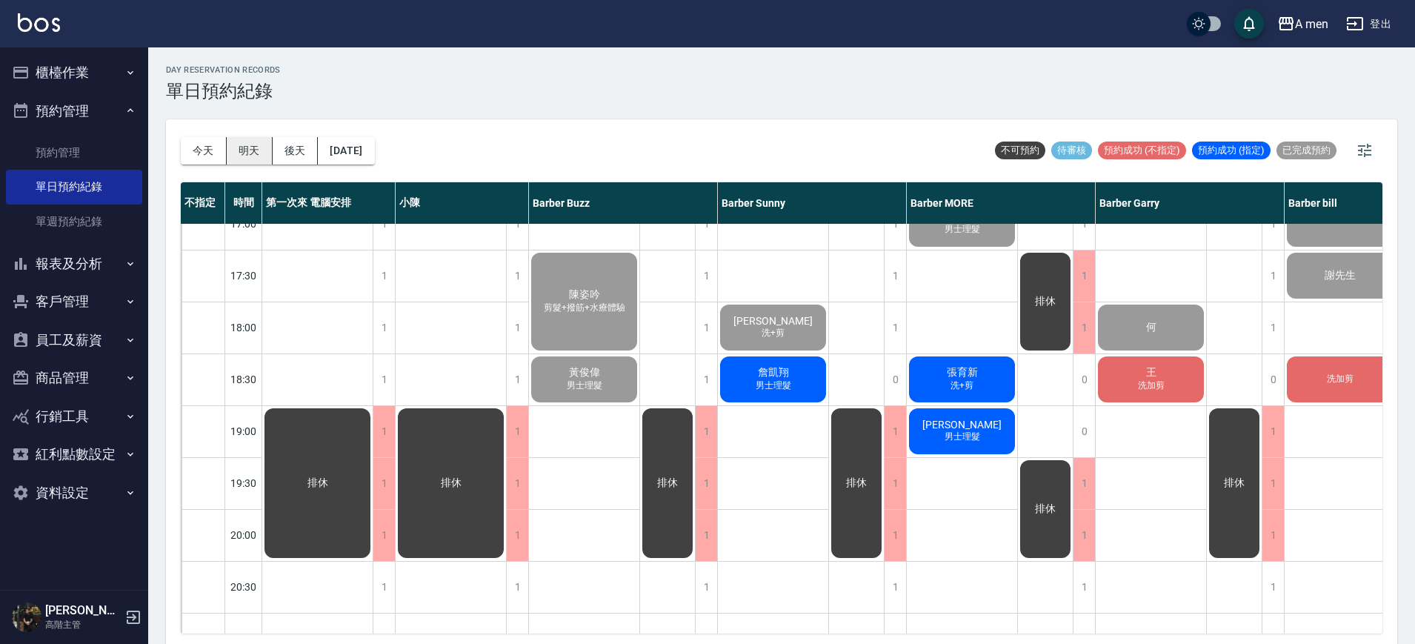
drag, startPoint x: 252, startPoint y: 156, endPoint x: 227, endPoint y: 167, distance: 27.2
click at [247, 159] on button "明天" at bounding box center [250, 150] width 46 height 27
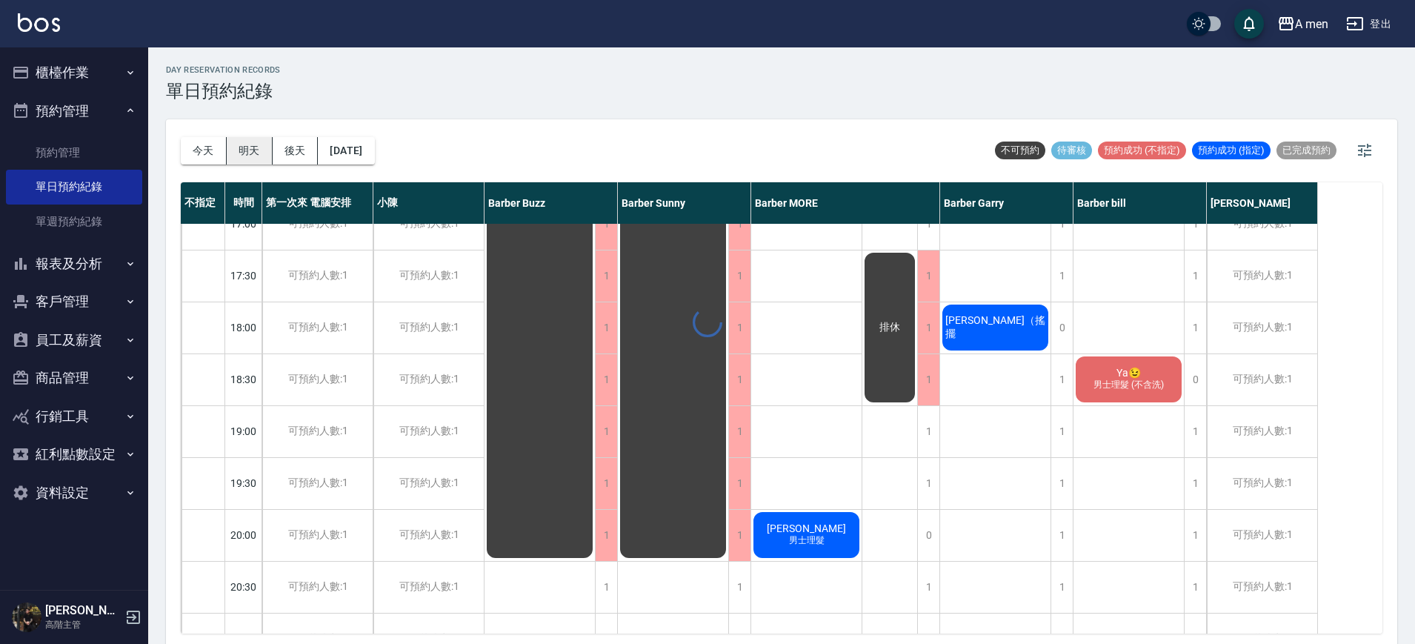
click at [262, 145] on button "明天" at bounding box center [250, 150] width 46 height 27
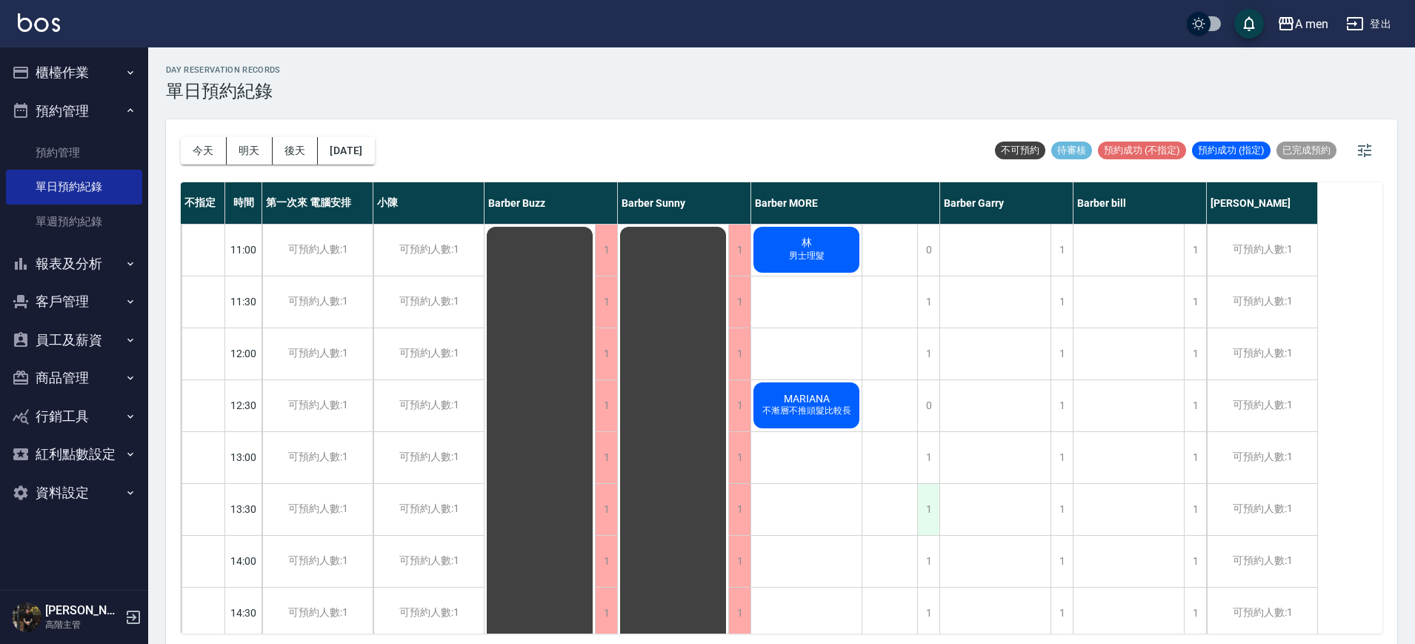
click at [931, 516] on div "1" at bounding box center [928, 509] width 22 height 51
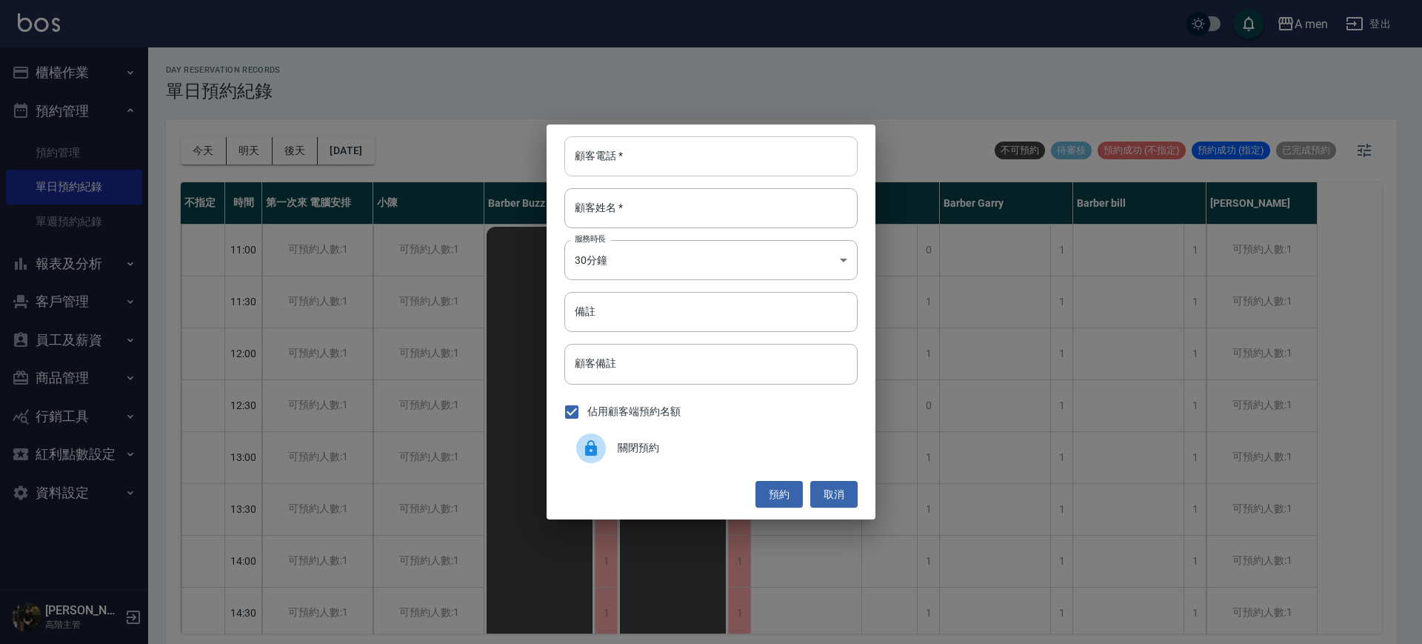
click at [664, 158] on input "顧客電話   *" at bounding box center [710, 156] width 293 height 40
type input "0955784522"
click at [652, 208] on input "顧客姓名   *" at bounding box center [710, 208] width 293 height 40
click at [776, 500] on button "預約" at bounding box center [779, 494] width 47 height 27
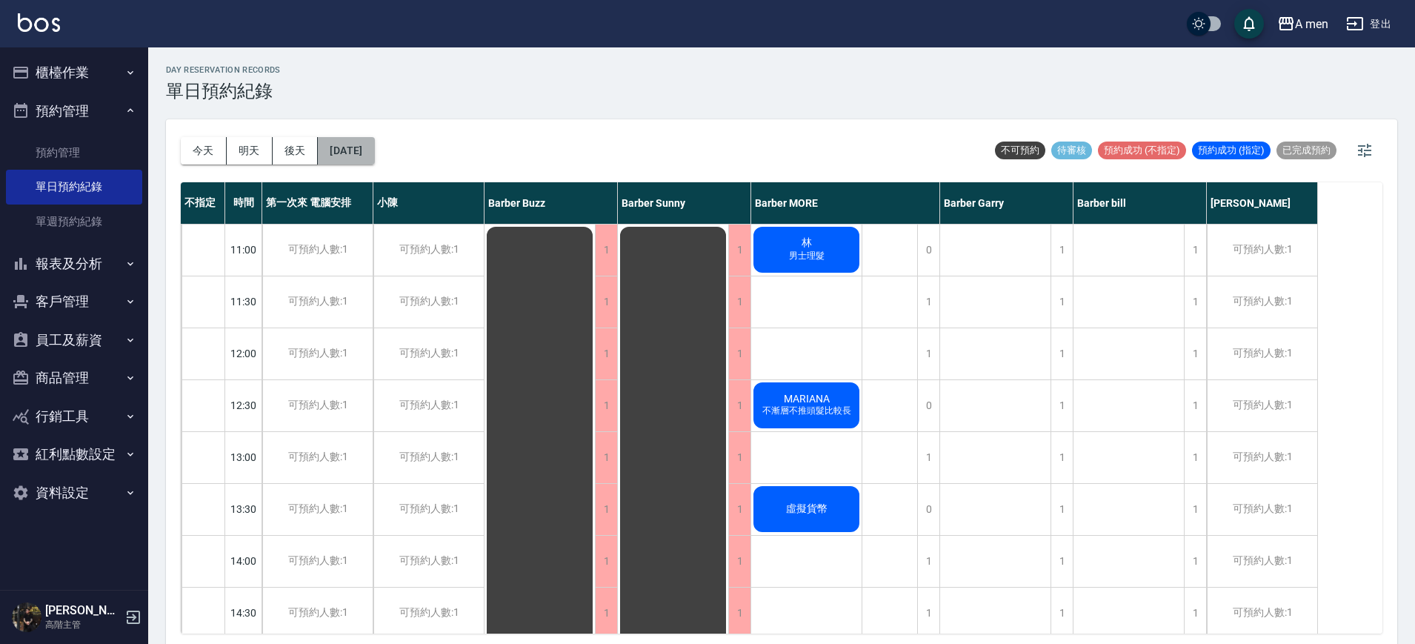
click at [374, 142] on button "2025/09/25" at bounding box center [346, 150] width 56 height 27
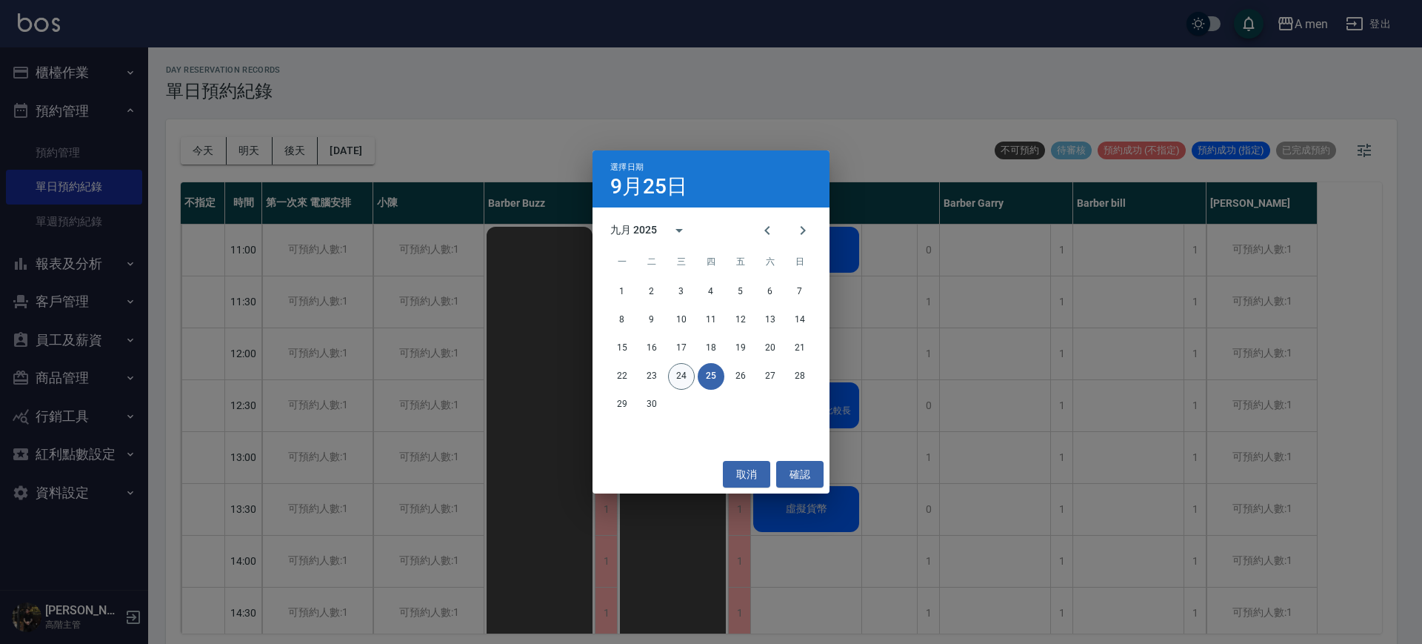
click at [679, 385] on button "24" at bounding box center [681, 376] width 27 height 27
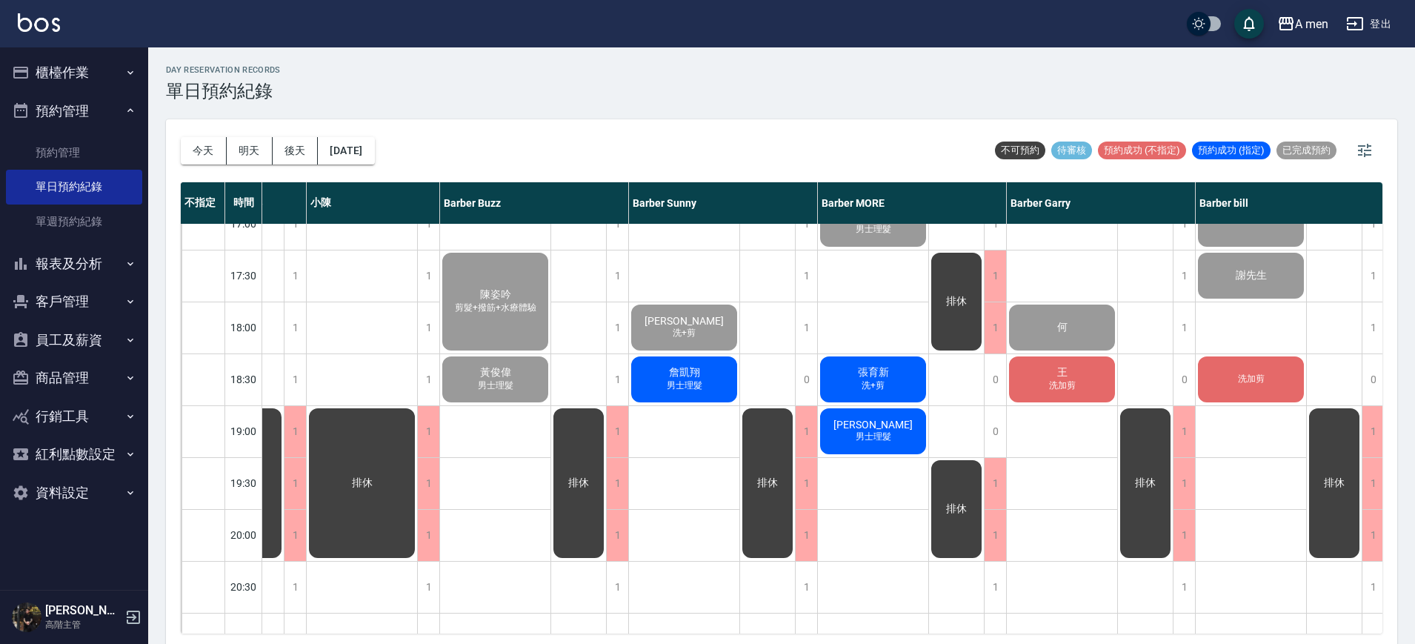
scroll to position [648, 127]
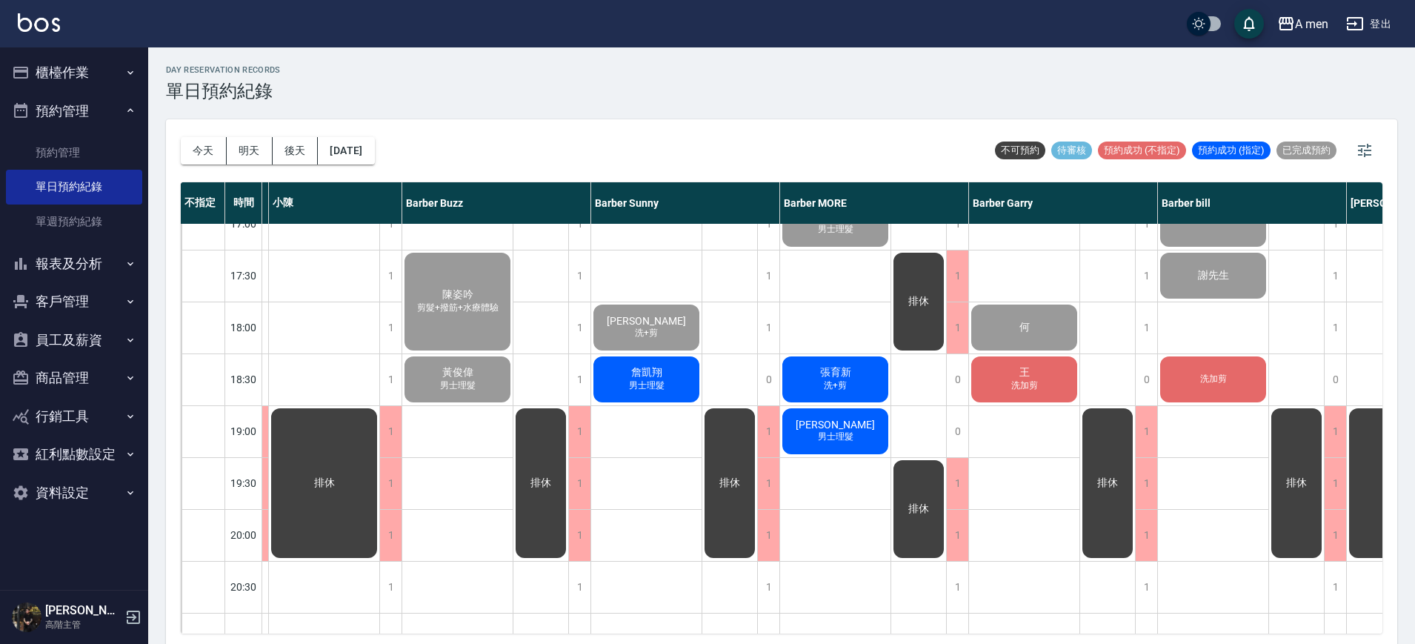
click at [1211, 381] on span "洗加剪" at bounding box center [1213, 379] width 33 height 13
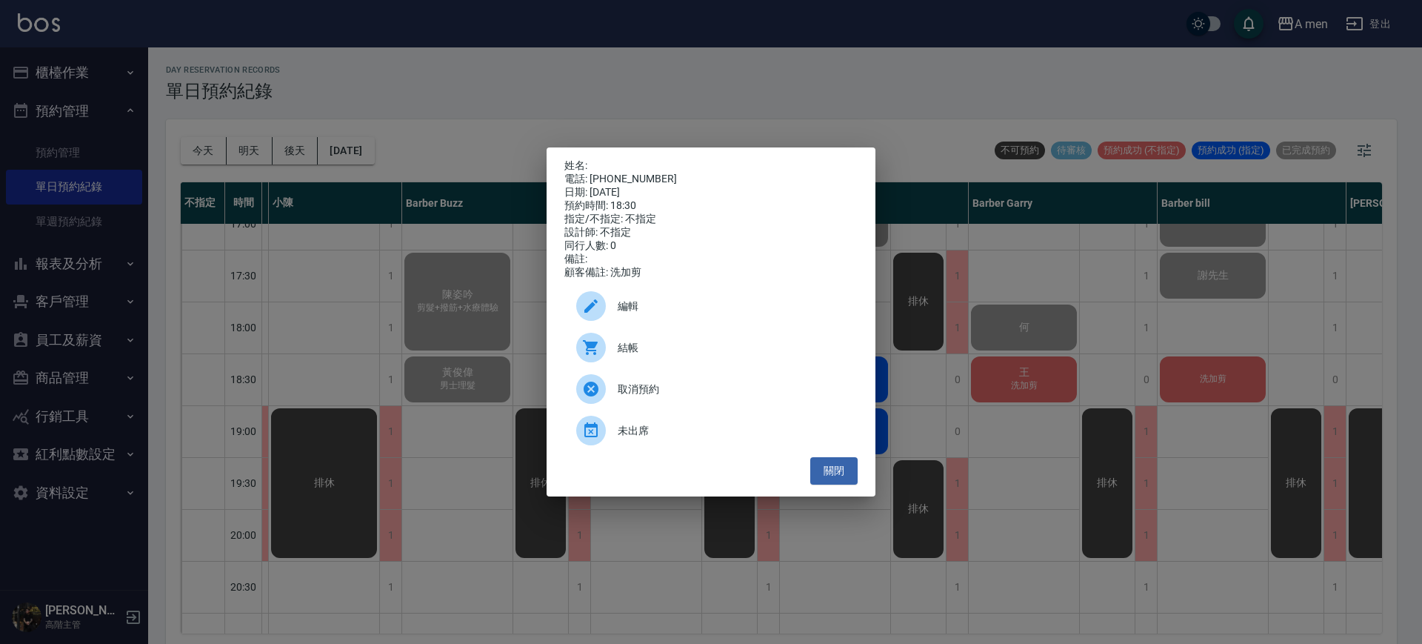
click at [1227, 265] on div "姓名: 電話: 0000000000000000 日期: 2025/09/24 預約時間: 18:30 指定/不指定: 不指定 設計師: 不指定 同行人數: …" at bounding box center [711, 322] width 1422 height 644
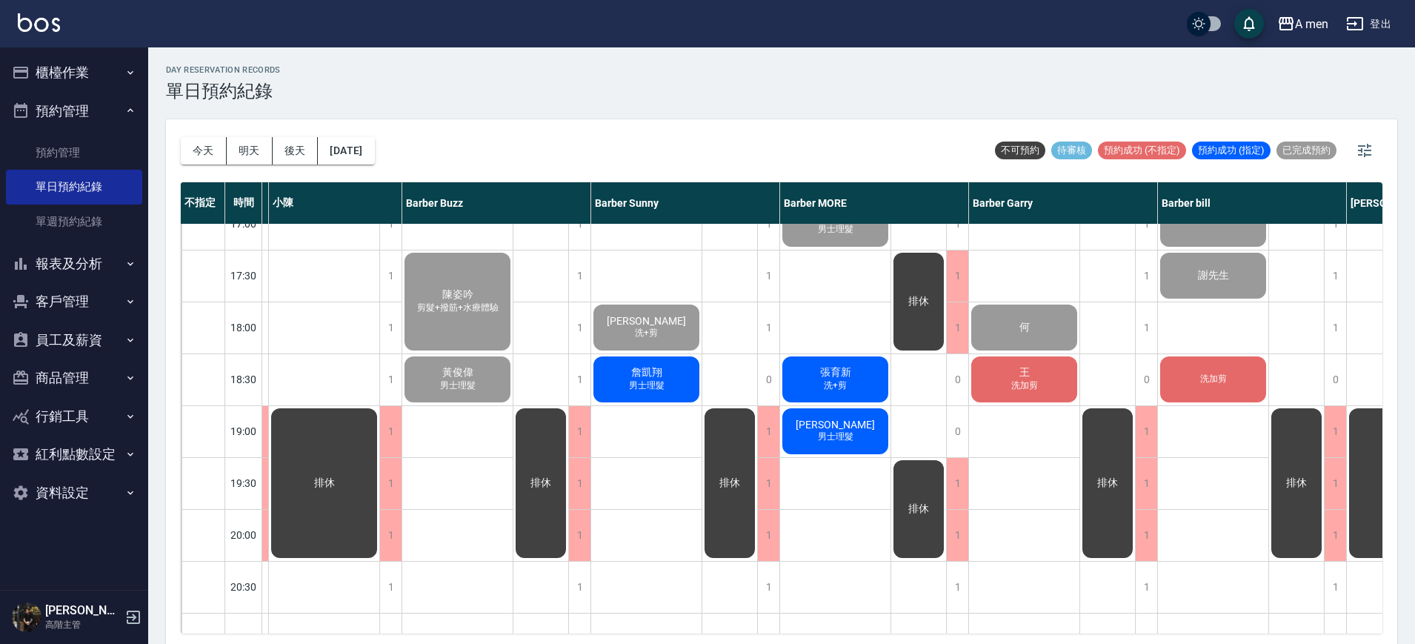
click at [1206, 387] on div "洗加剪" at bounding box center [1213, 379] width 110 height 50
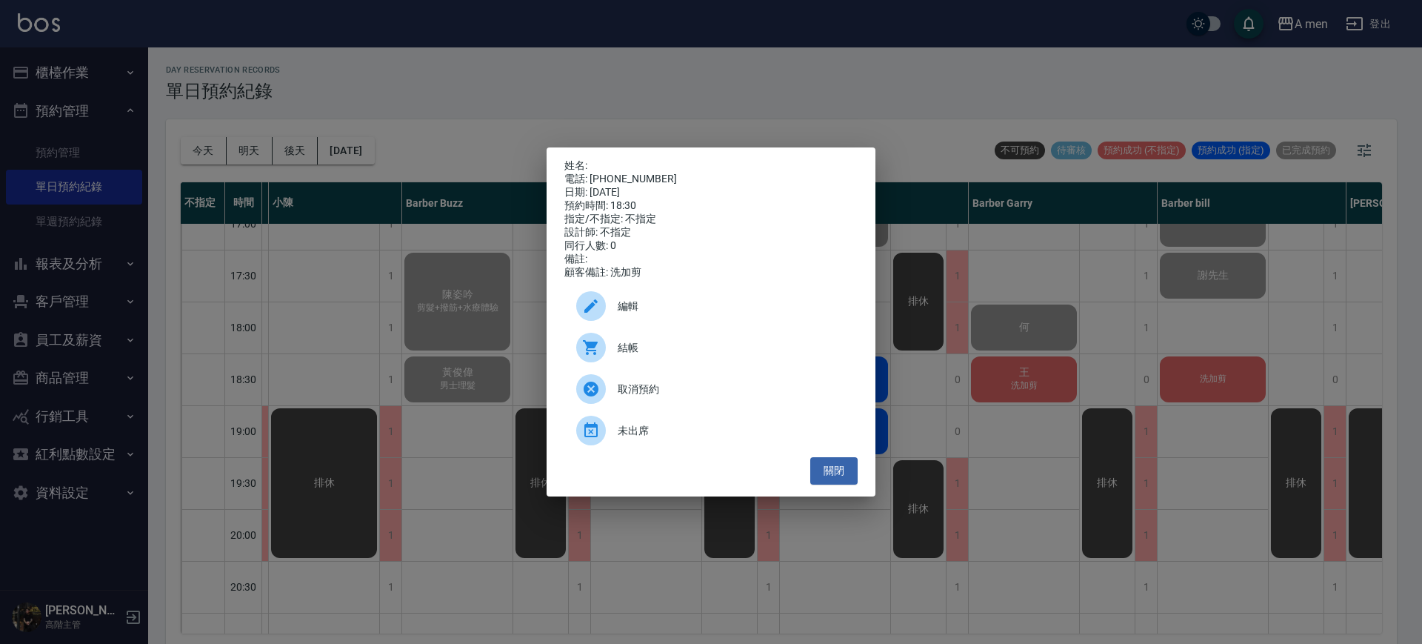
click at [679, 353] on span "結帳" at bounding box center [732, 348] width 228 height 16
click at [1000, 398] on div "姓名: 電話: 0000000000000000 日期: 2025/09/24 預約時間: 18:30 指定/不指定: 不指定 設計師: 不指定 同行人數: …" at bounding box center [711, 322] width 1422 height 644
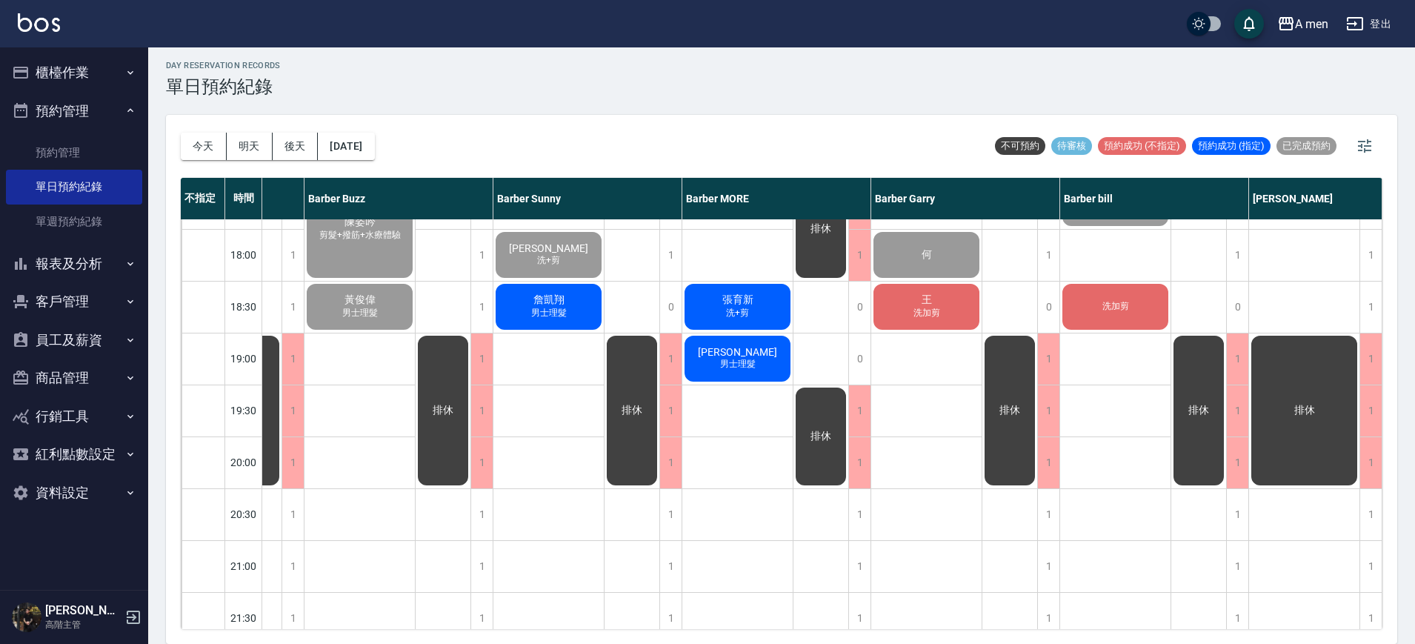
scroll to position [0, 0]
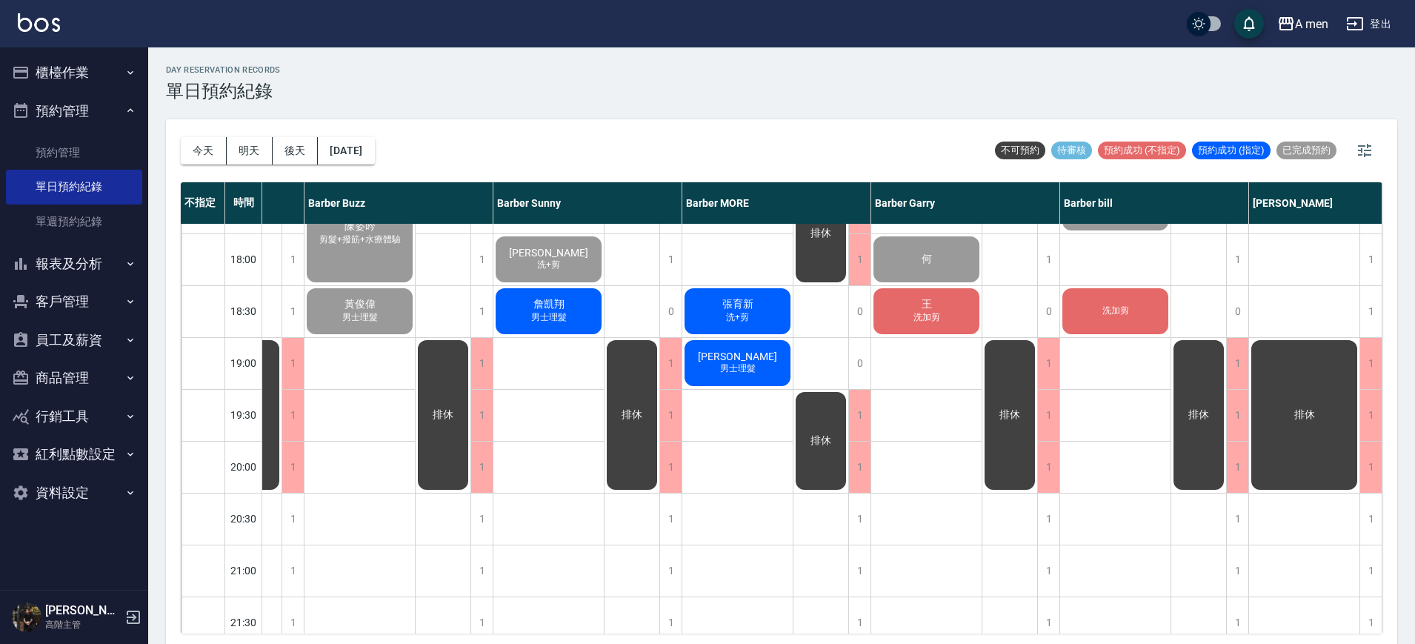
click at [568, 307] on div "詹凱翔 男士理髮" at bounding box center [548, 311] width 110 height 50
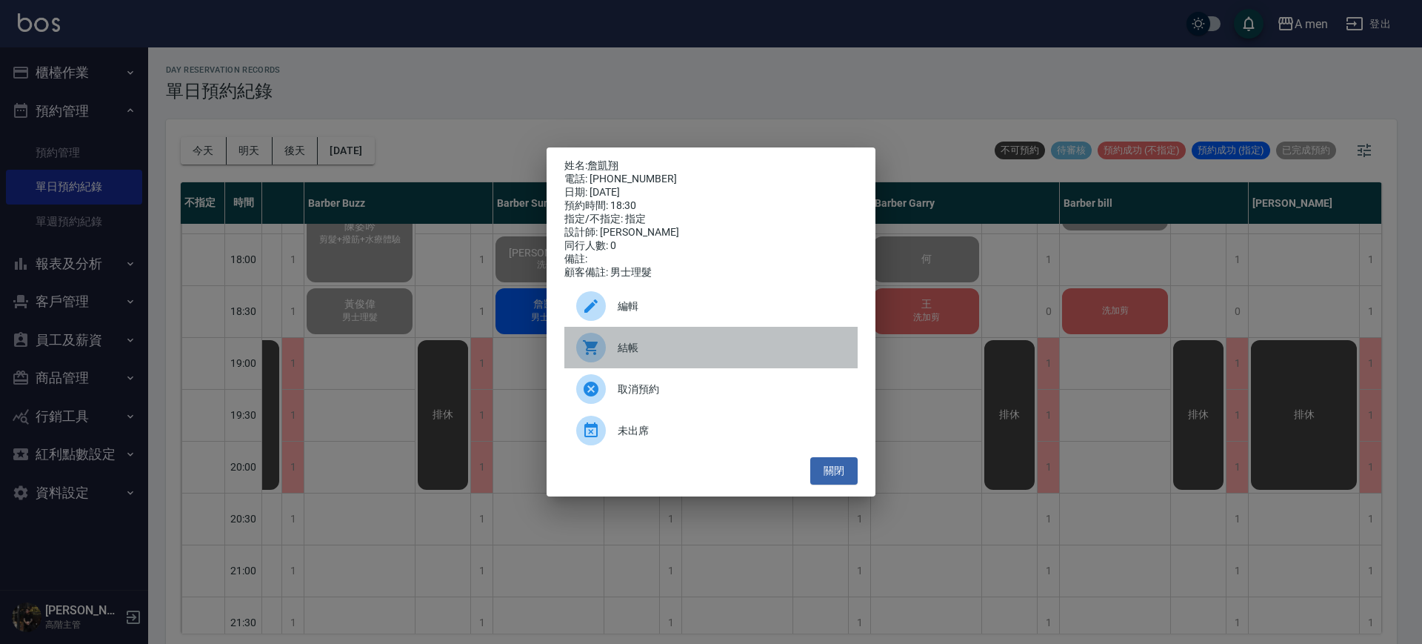
click at [622, 352] on span "結帳" at bounding box center [732, 348] width 228 height 16
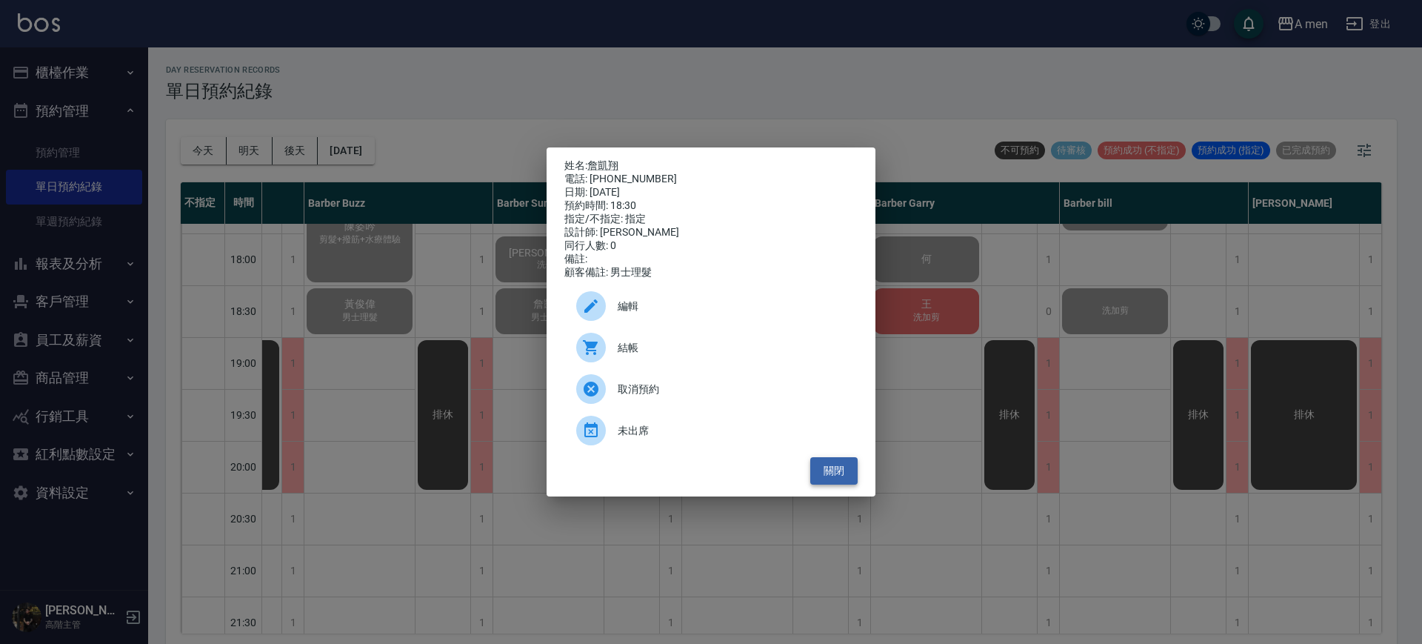
click at [819, 473] on button "關閉" at bounding box center [833, 470] width 47 height 27
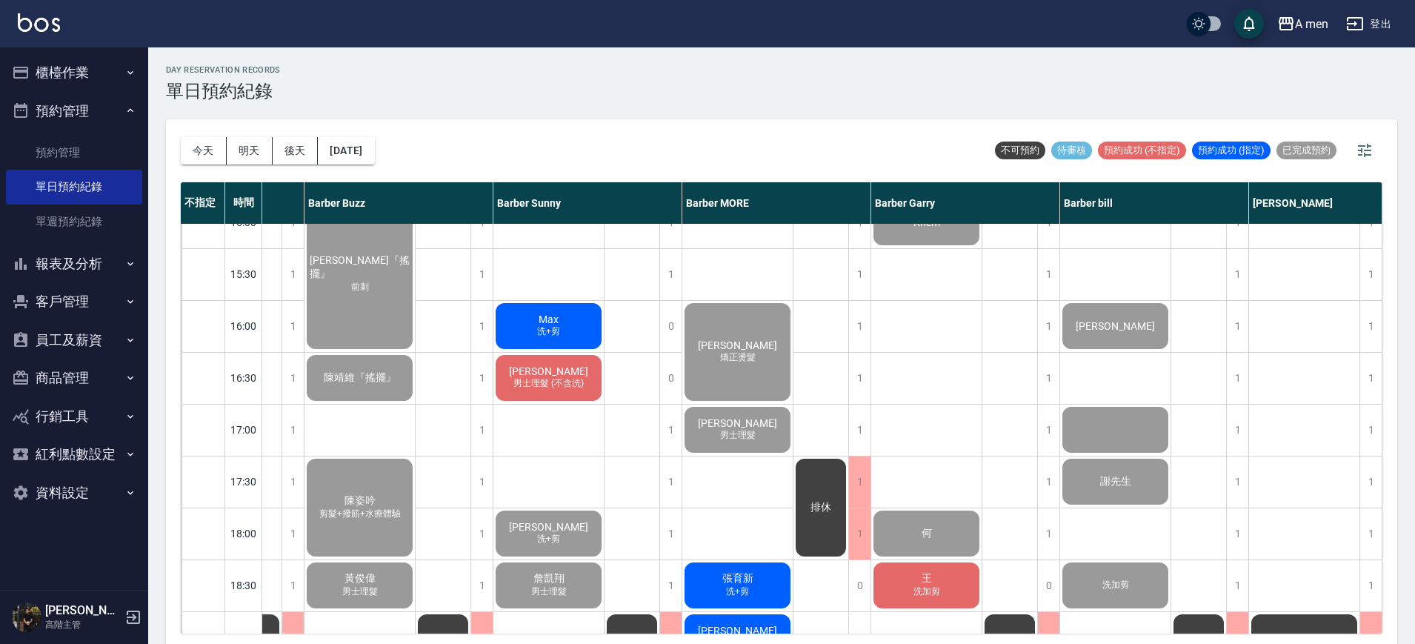
scroll to position [346, 224]
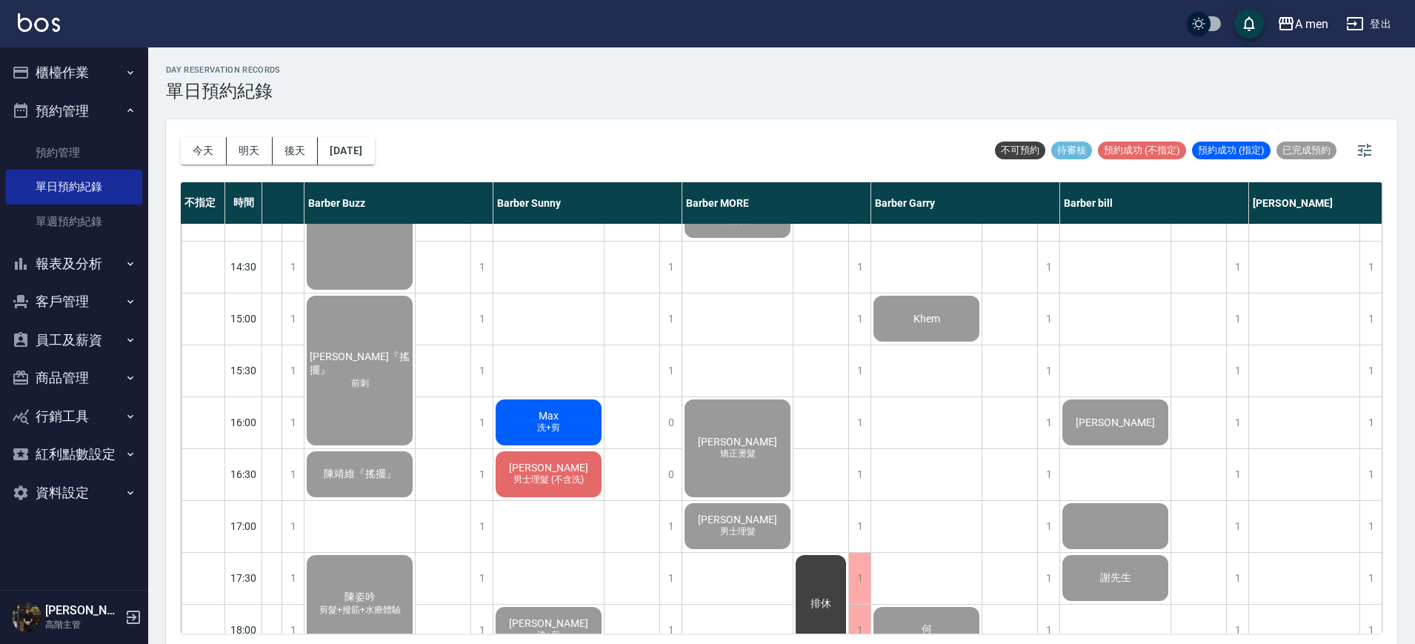
click at [571, 472] on span "Juan Hernandez" at bounding box center [548, 468] width 85 height 12
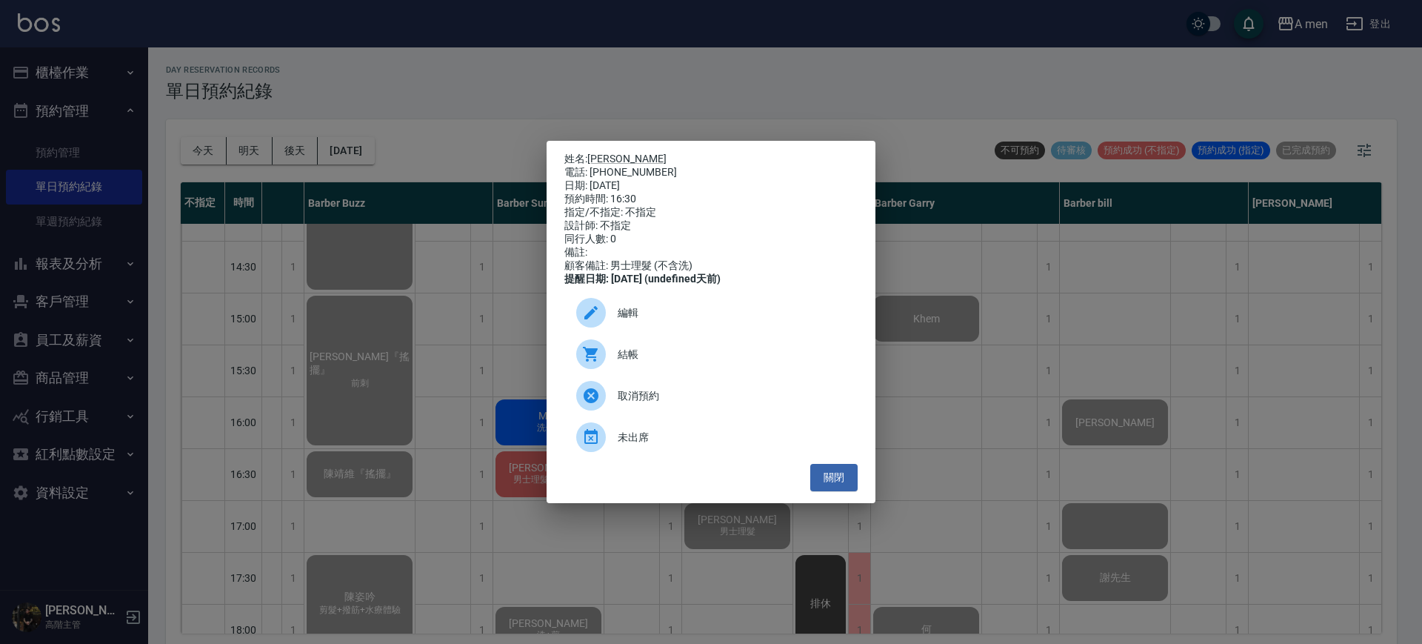
click at [733, 333] on div "編輯" at bounding box center [710, 312] width 293 height 41
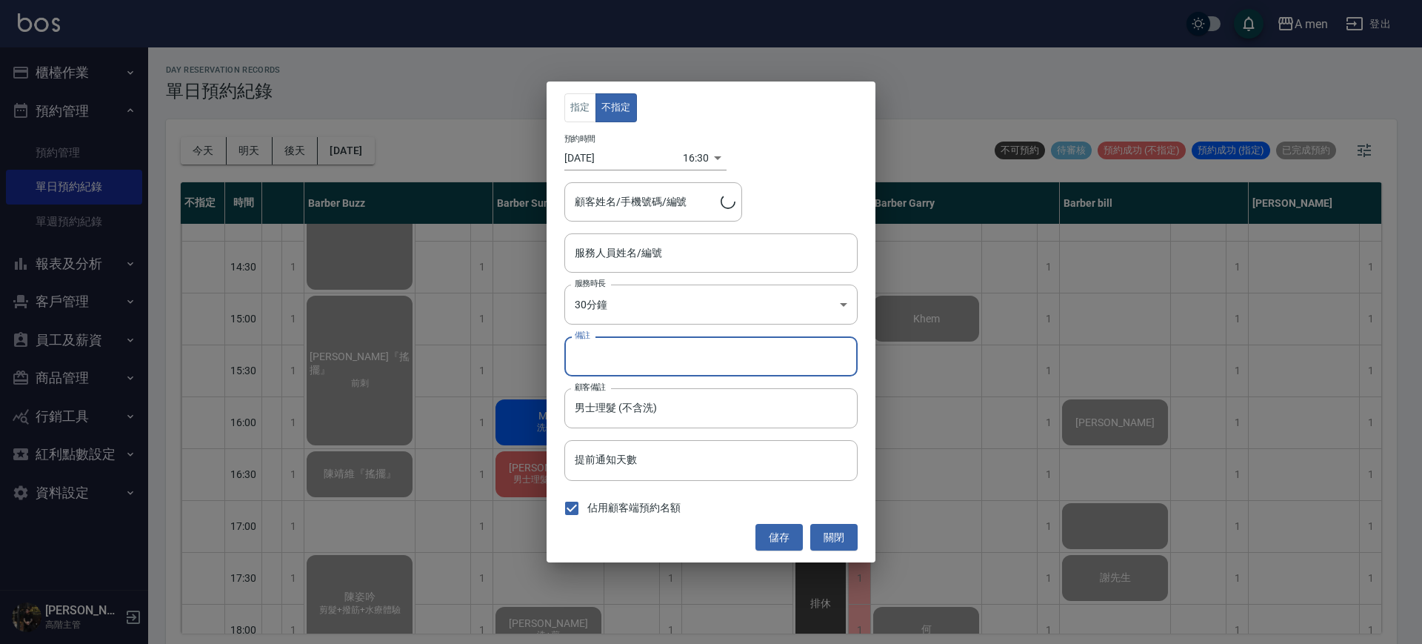
type input "Barber Sunny -003"
type input "Juan Hernandez/0928944020"
click at [733, 336] on input "備註" at bounding box center [710, 356] width 293 height 40
click at [445, 577] on div "指定 不指定 預約時間 2025/09/24 16:30 1758702600000 顧客姓名/手機號碼/編號 Juan Hernandez/09289440…" at bounding box center [711, 322] width 1422 height 644
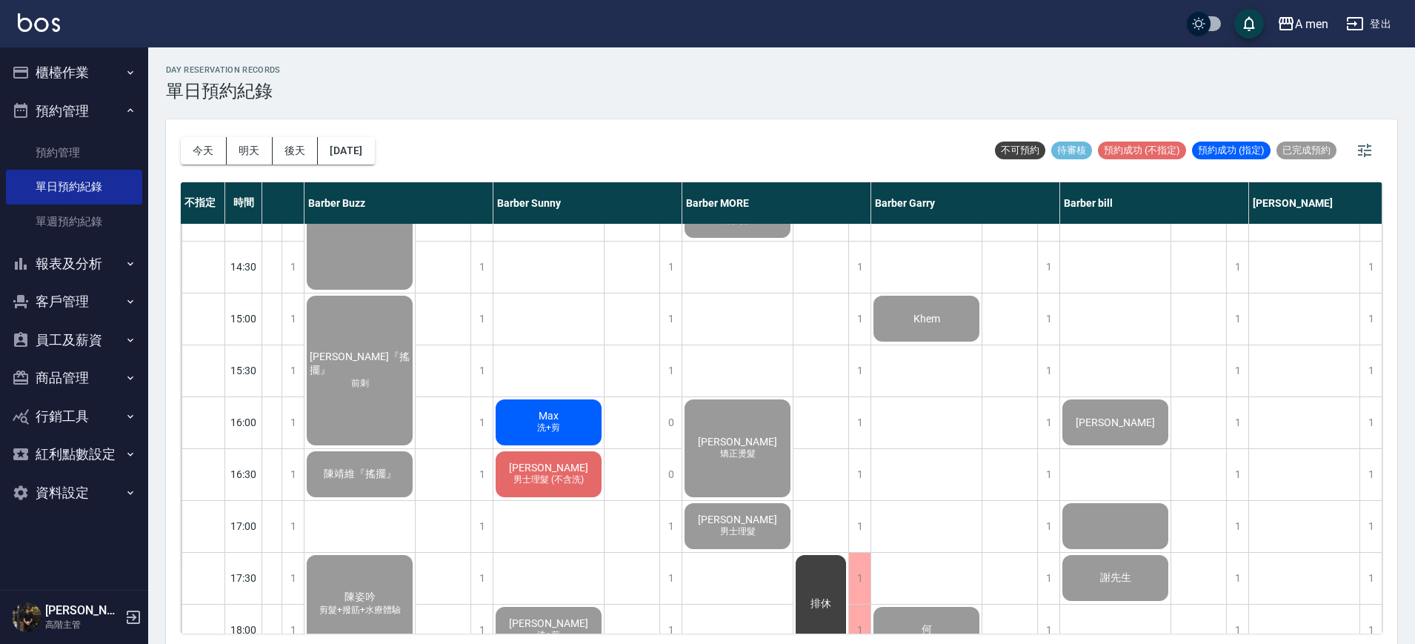
click at [577, 478] on span "男士理髮 (不含洗)" at bounding box center [548, 479] width 76 height 13
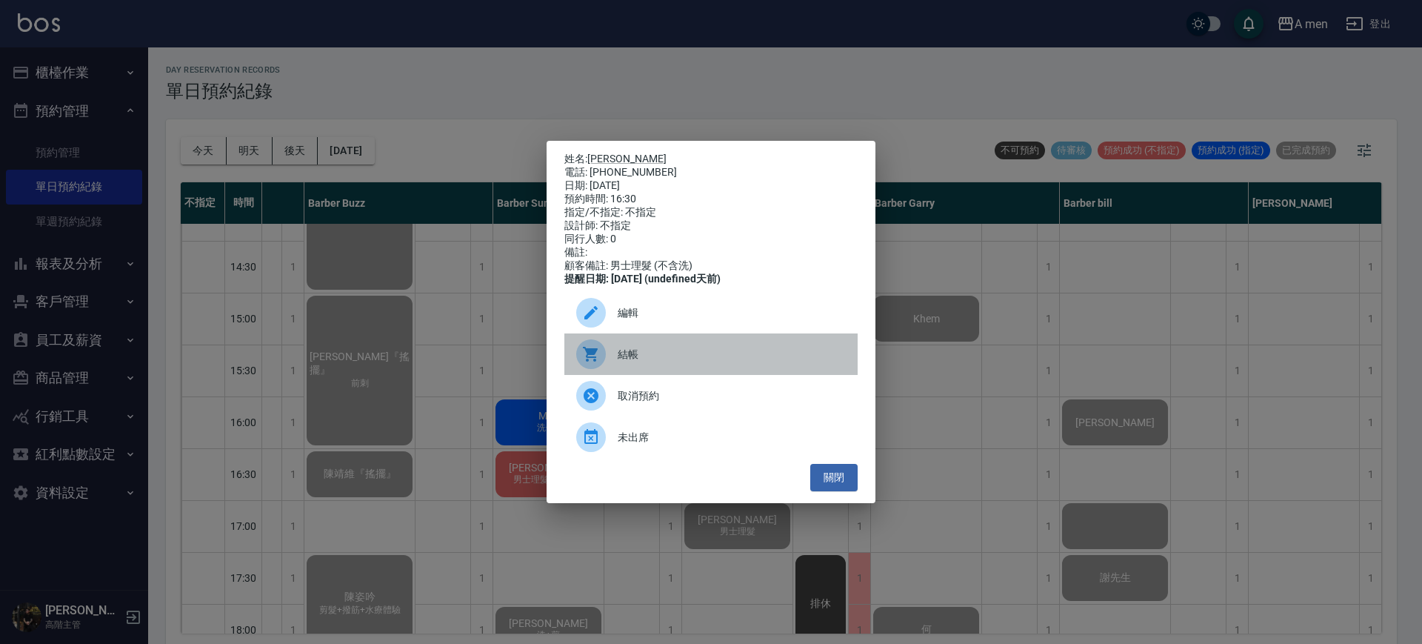
click at [630, 354] on span "結帳" at bounding box center [732, 355] width 228 height 16
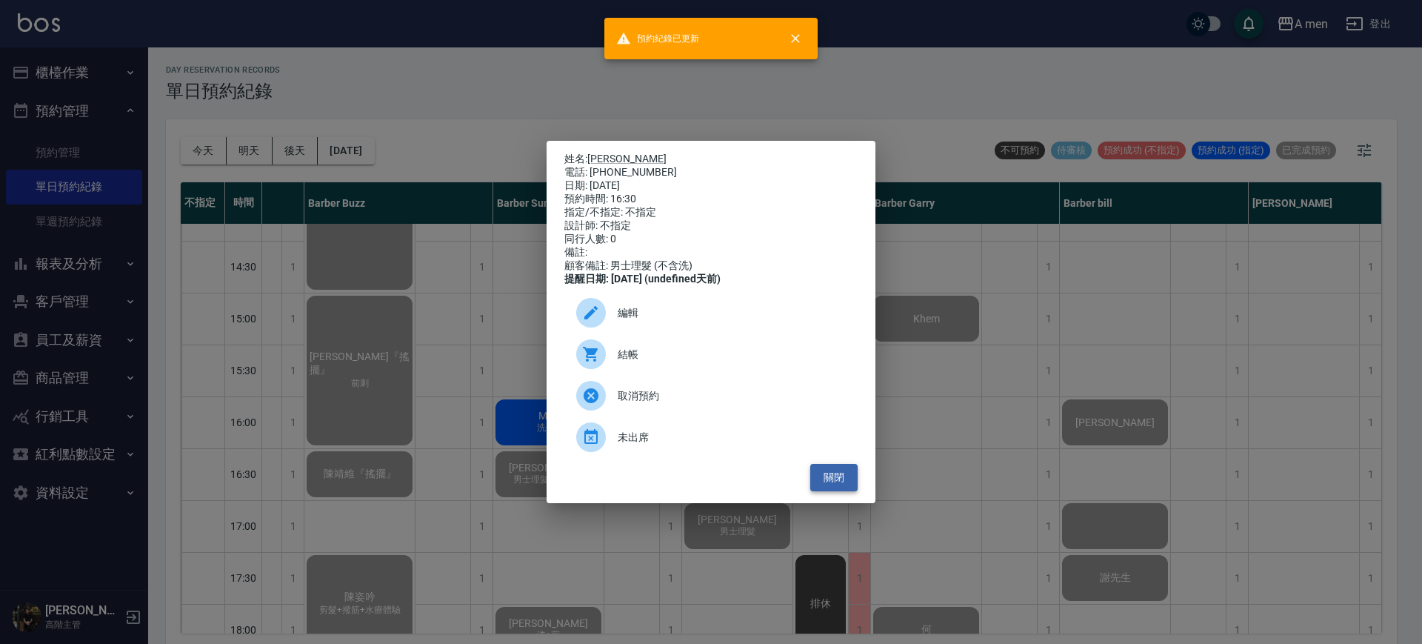
click at [852, 488] on button "關閉" at bounding box center [833, 477] width 47 height 27
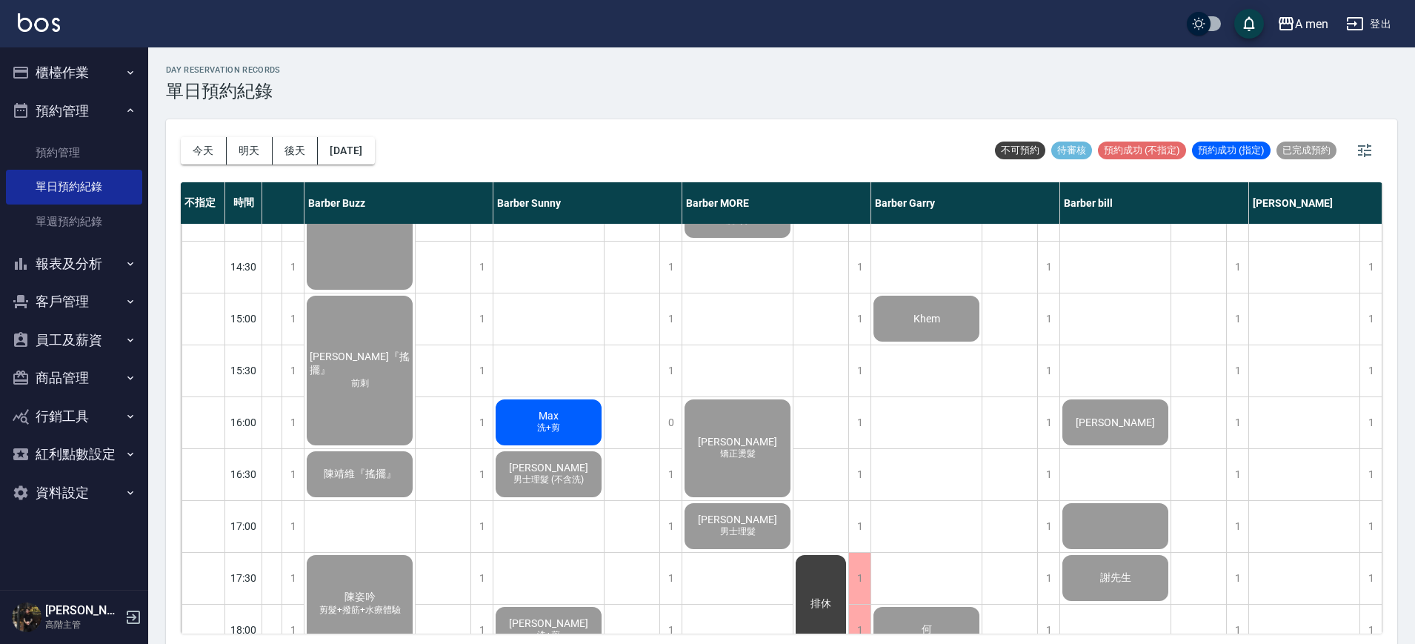
click at [560, 418] on span "Max" at bounding box center [549, 416] width 26 height 12
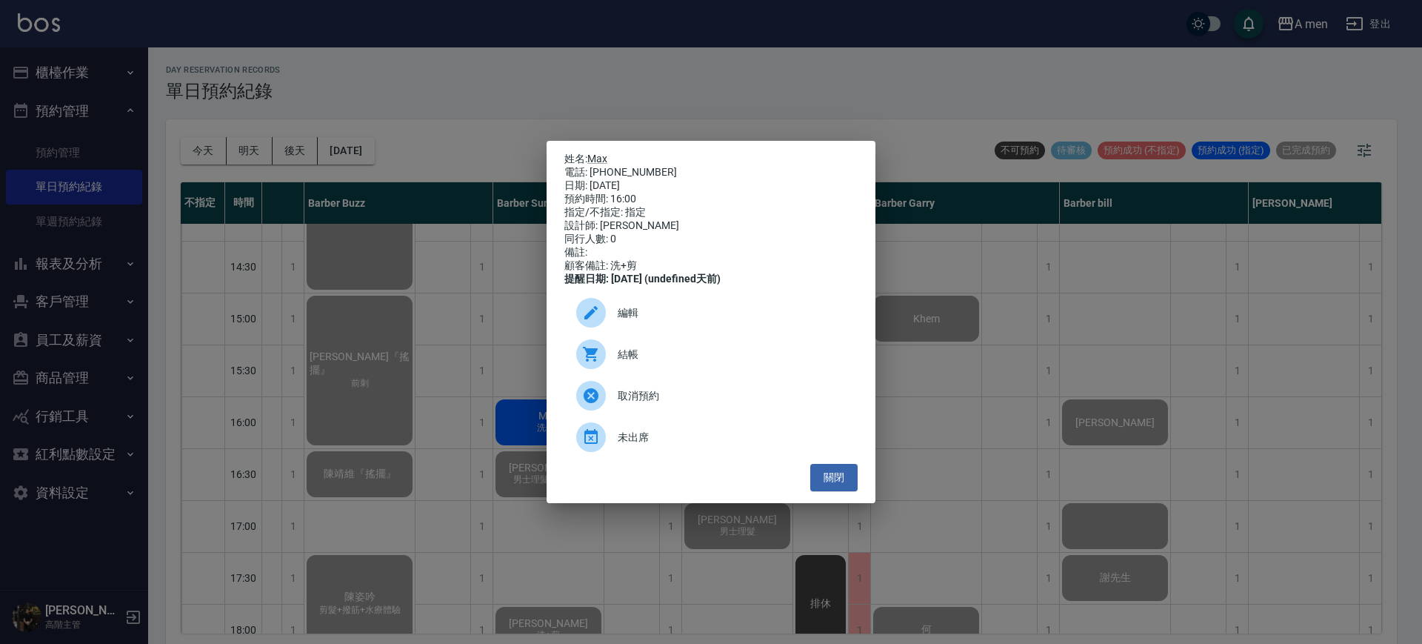
click at [638, 361] on span "結帳" at bounding box center [732, 355] width 228 height 16
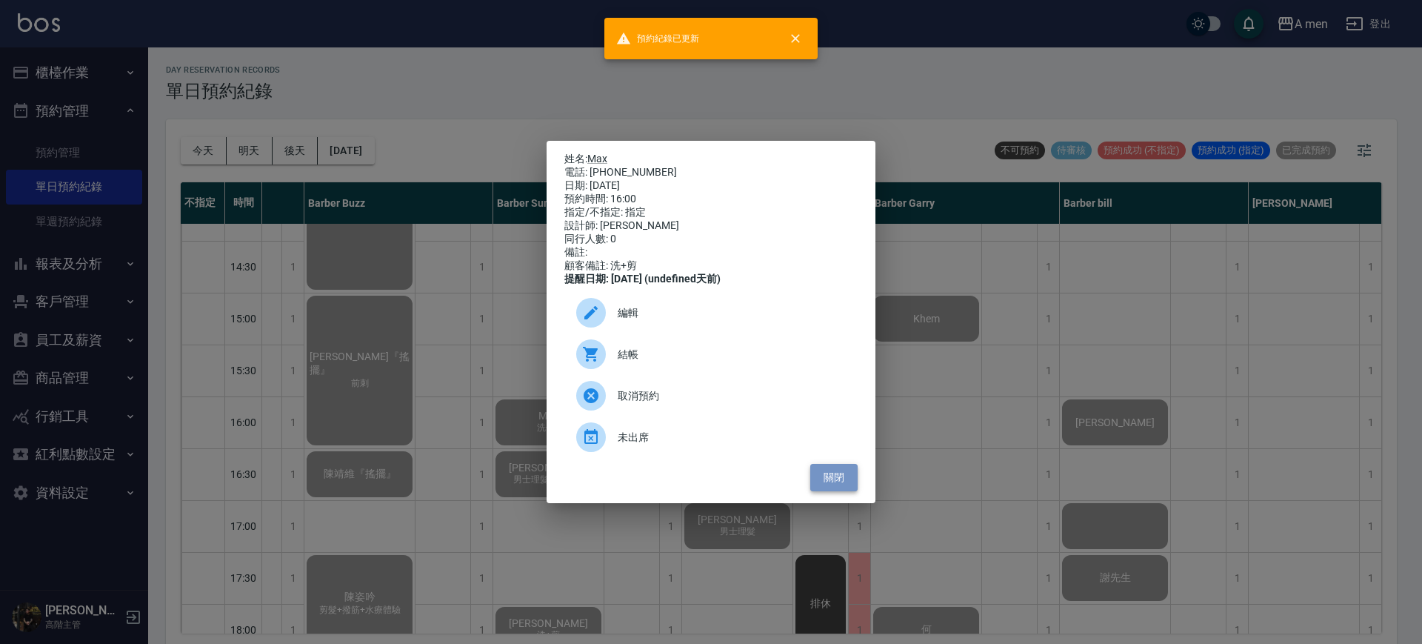
click at [837, 471] on button "關閉" at bounding box center [833, 477] width 47 height 27
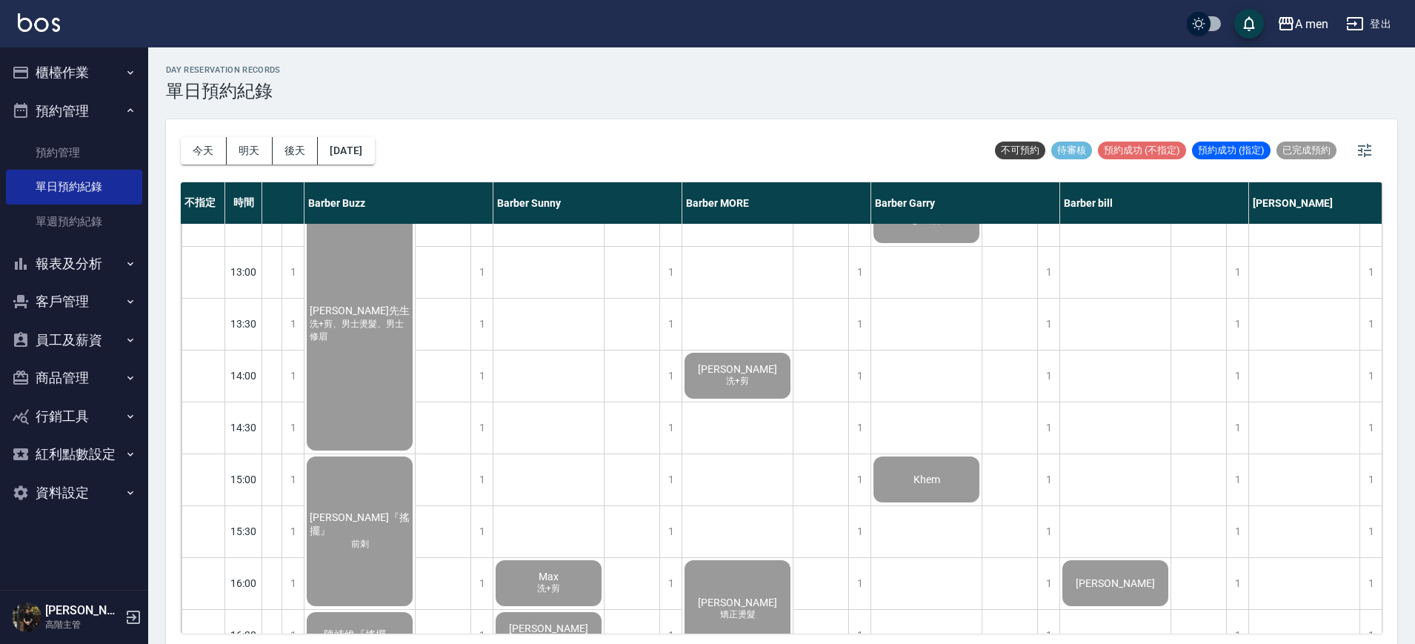
scroll to position [556, 224]
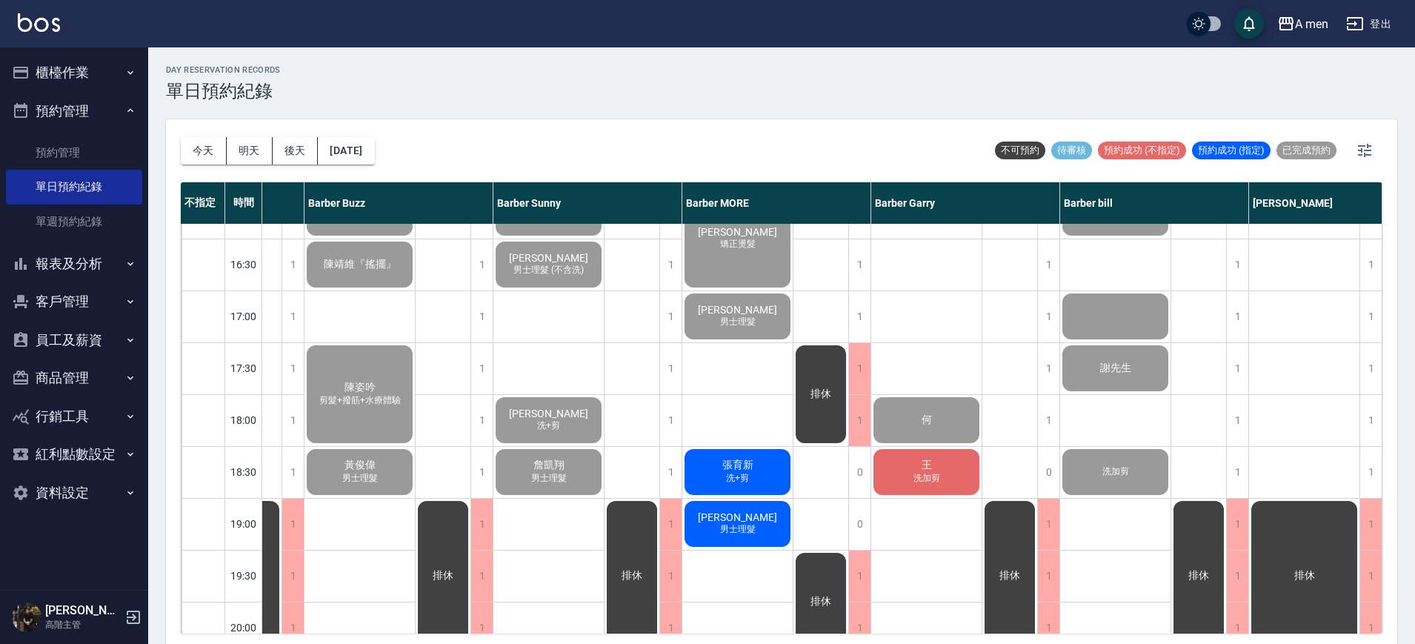
click at [935, 476] on span "洗加剪" at bounding box center [926, 478] width 33 height 13
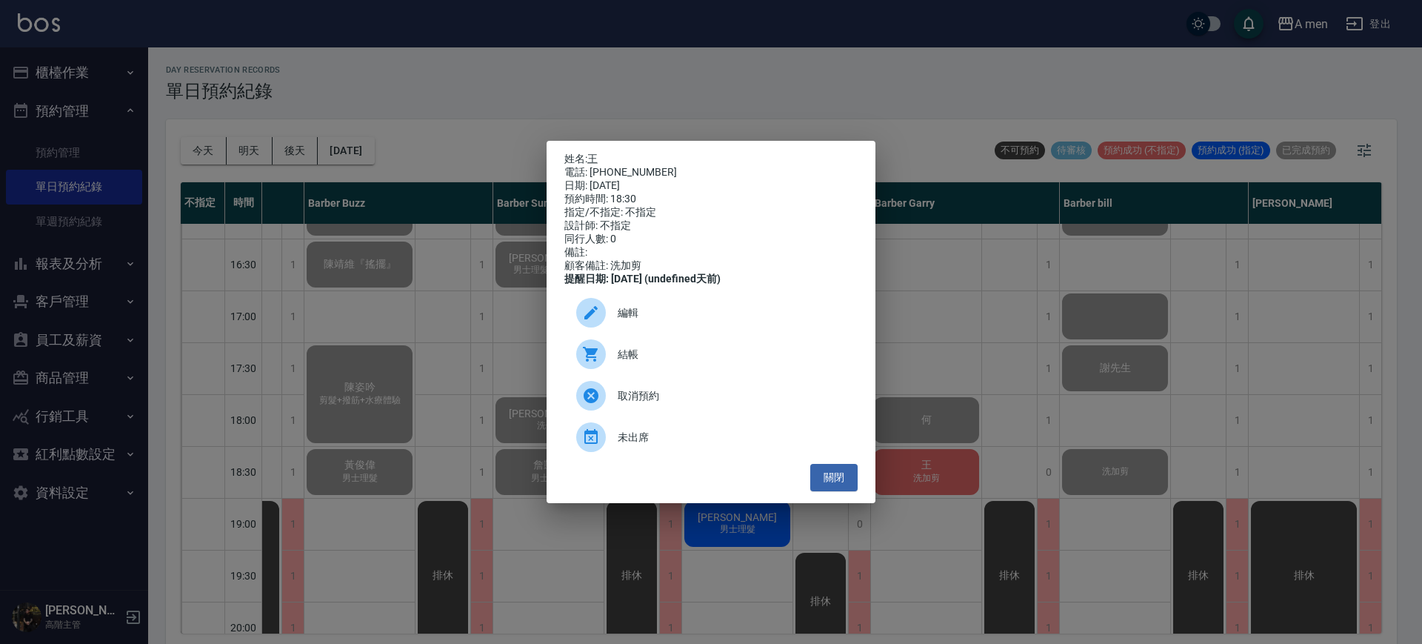
click at [639, 358] on span "結帳" at bounding box center [732, 355] width 228 height 16
click at [1150, 460] on div "姓名: 王 電話: 0987787413 日期: 2025/09/24 預約時間: 18:30 指定/不指定: 不指定 設計師: 不指定 同行人數: 0 備註…" at bounding box center [711, 322] width 1422 height 644
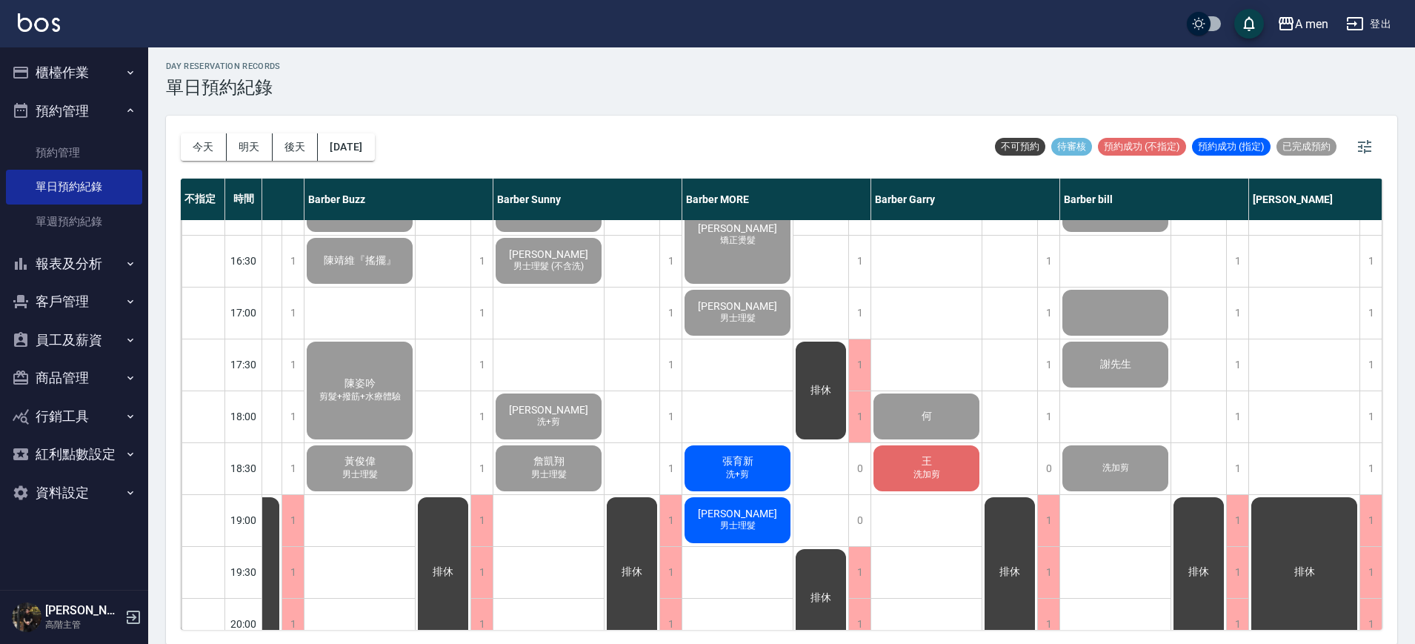
scroll to position [4, 0]
click at [1228, 428] on div "1 1 1 1 1 1 1 1 1 1 1 1 1 1 1 1 1 1 1 1 1 1 1 1 1 男士理髮 李昱霖 謝先生 洗加剪 排休 排休" at bounding box center [1154, 312] width 189 height 1296
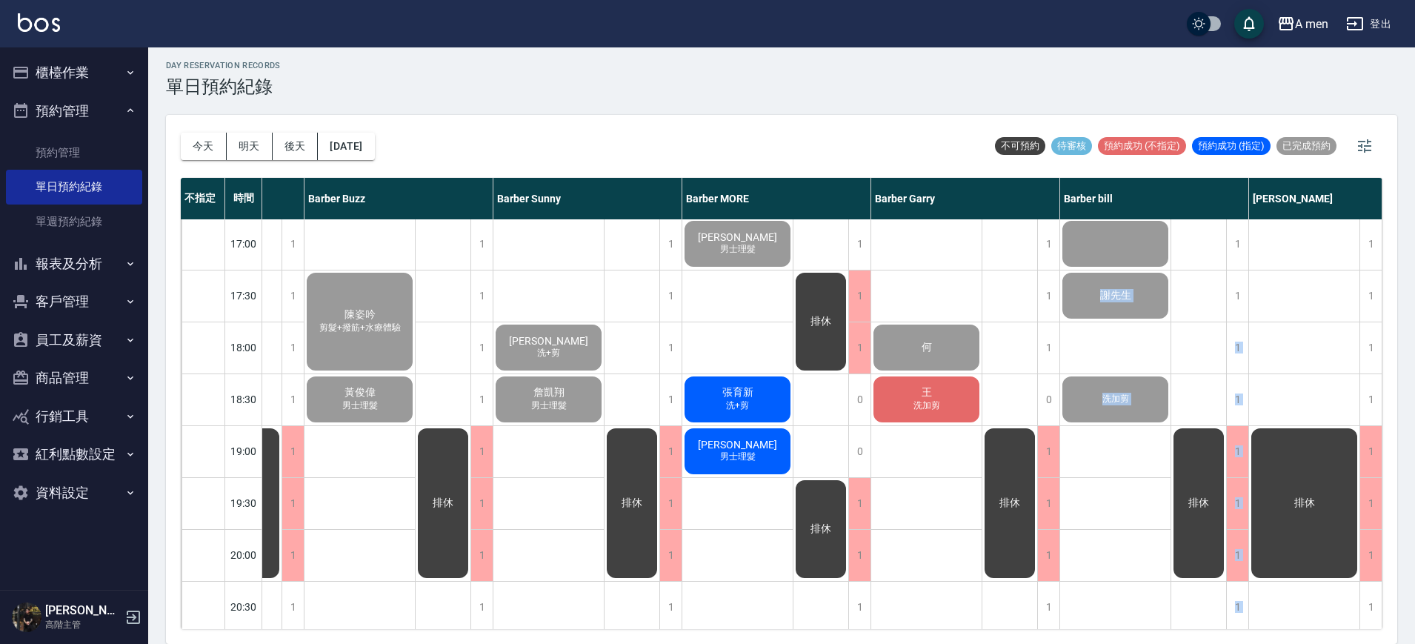
scroll to position [624, 232]
click at [922, 498] on div "外國人 廖威傑 Khem 何 王 洗加剪" at bounding box center [926, 244] width 111 height 1296
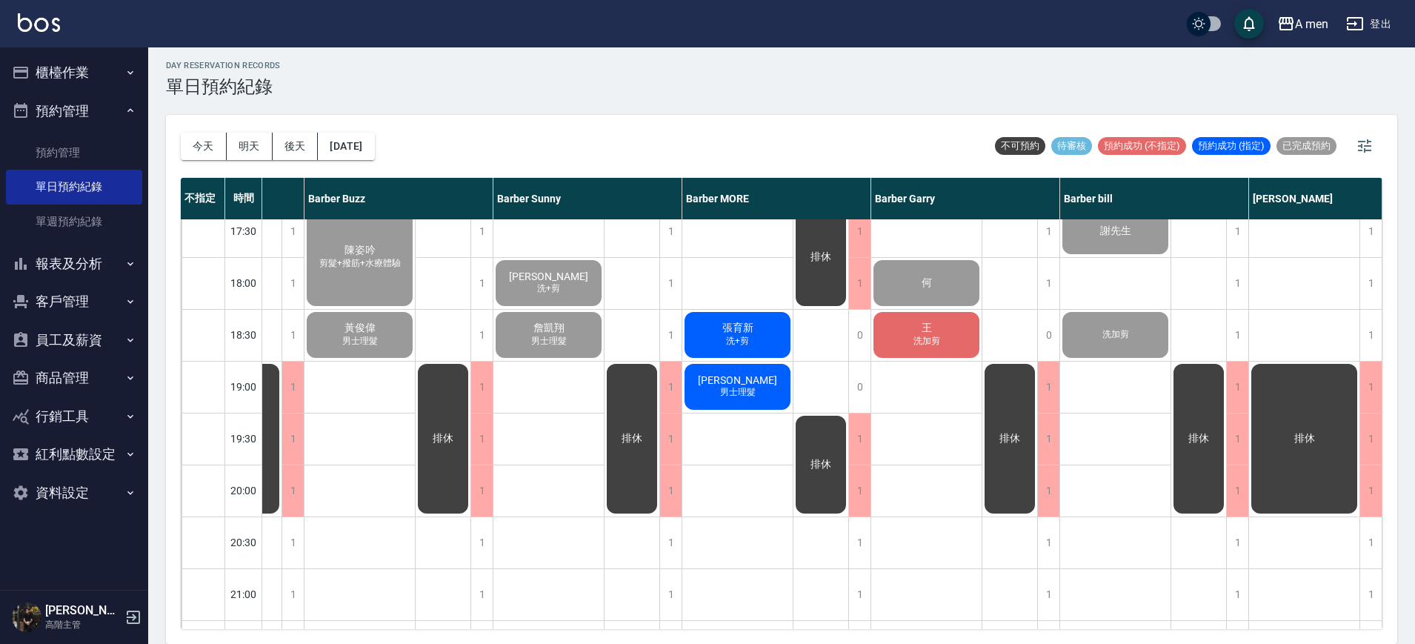
scroll to position [716, 232]
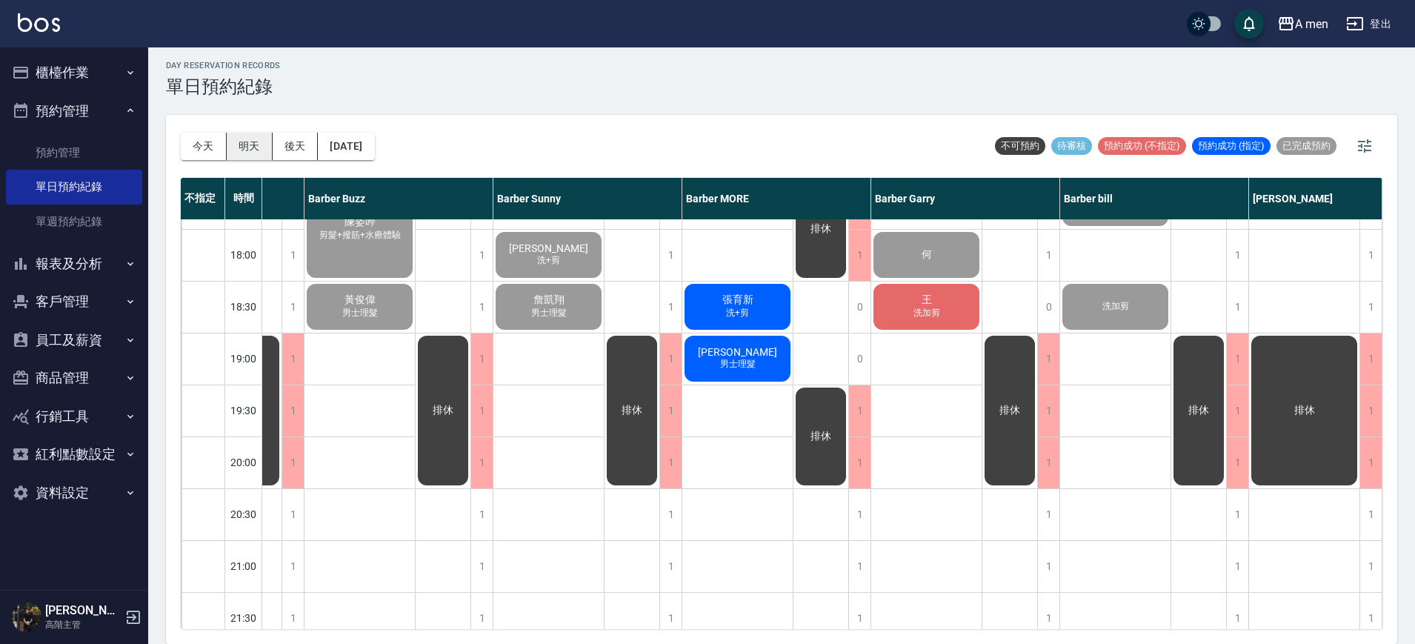
click at [257, 141] on button "明天" at bounding box center [250, 146] width 46 height 27
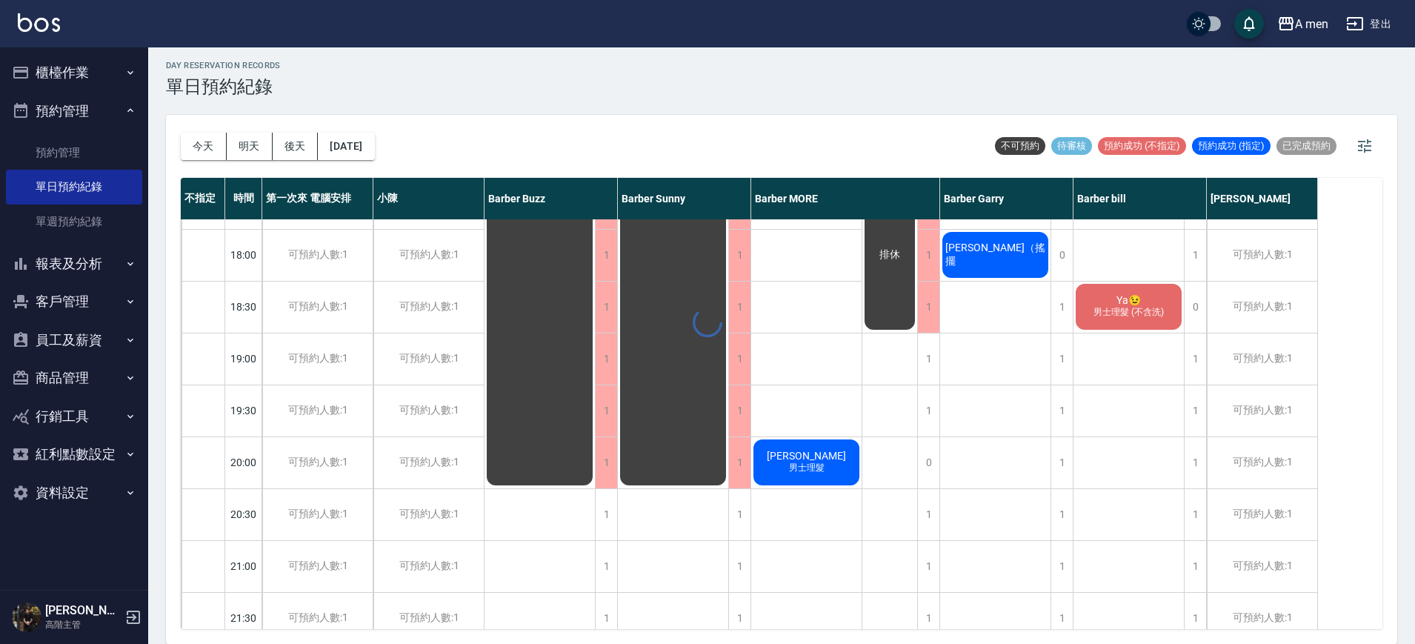
scroll to position [716, 0]
drag, startPoint x: 803, startPoint y: 404, endPoint x: 869, endPoint y: 503, distance: 119.2
click at [869, 503] on div "0 1 1 0 1 0 1 1 1 1 1 1 1 1 1 1 1 1 0 1 1 1 1 1 1 林 男士理髮 MARIANA 不漸層不推頭髮比較長 虛擬貨…" at bounding box center [845, 151] width 189 height 1296
click at [877, 477] on div "排休" at bounding box center [890, 151] width 56 height 1296
drag, startPoint x: 822, startPoint y: 389, endPoint x: 876, endPoint y: 472, distance: 98.6
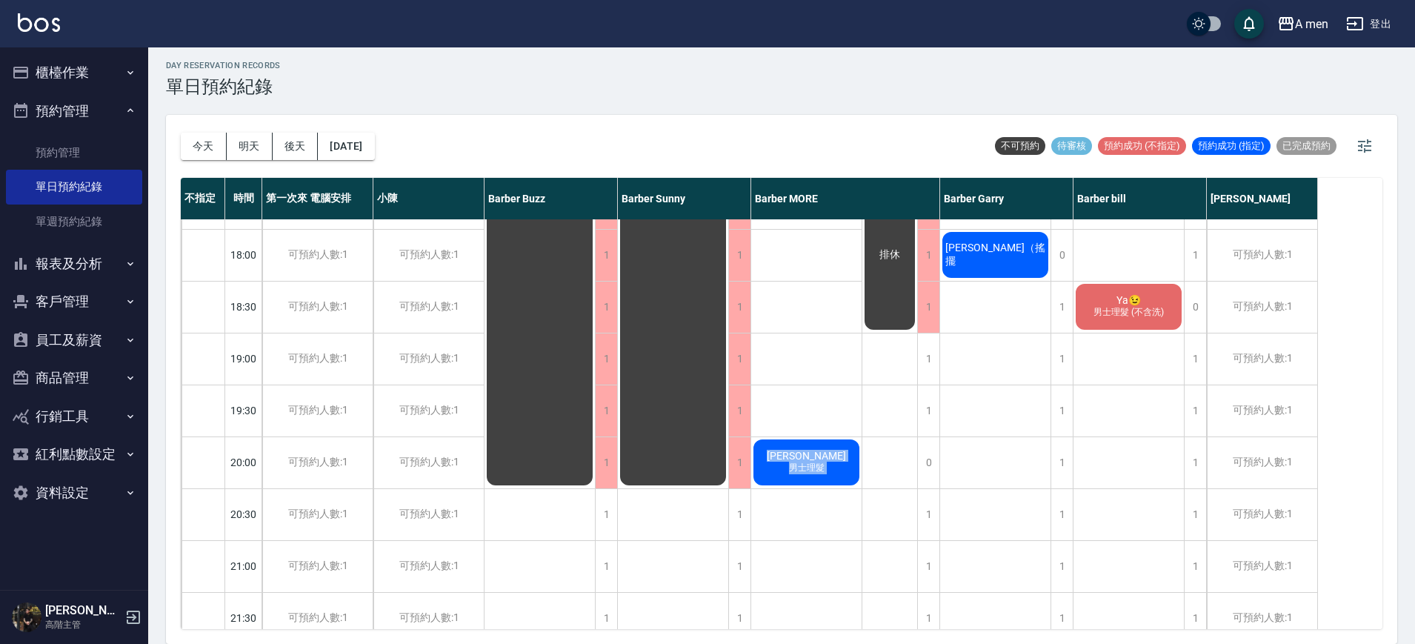
click at [876, 472] on div "0 1 1 0 1 0 1 1 1 1 1 1 1 1 1 1 1 1 0 1 1 1 1 1 1 林 男士理髮 MARIANA 不漸層不推頭髮比較長 虛擬貨…" at bounding box center [845, 151] width 189 height 1296
click at [876, 472] on div "排休" at bounding box center [890, 151] width 56 height 1296
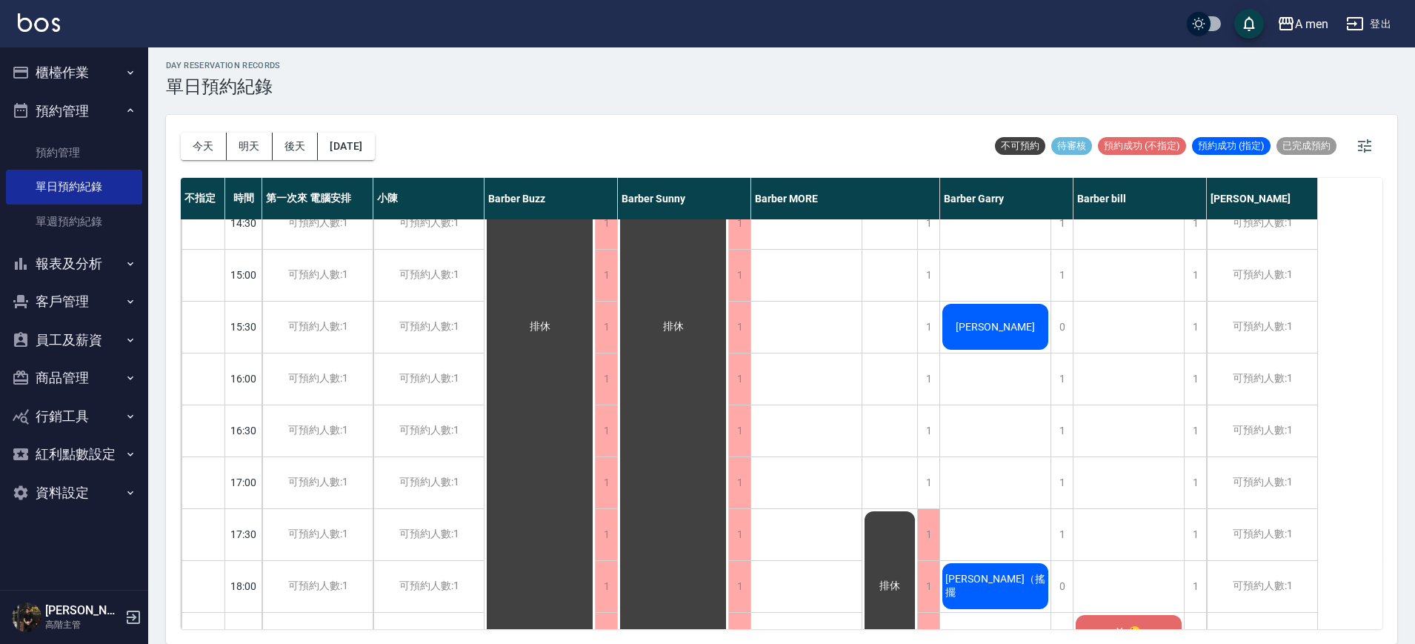
scroll to position [346, 0]
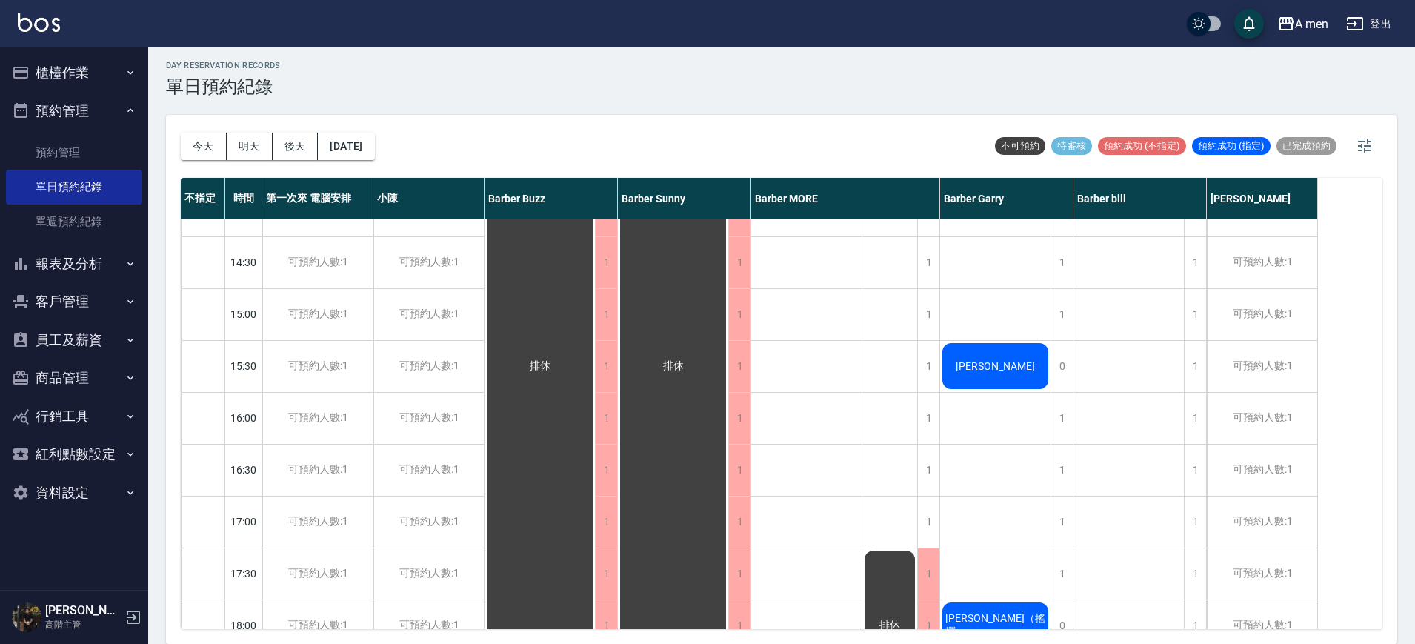
click at [199, 153] on button "今天" at bounding box center [204, 146] width 46 height 27
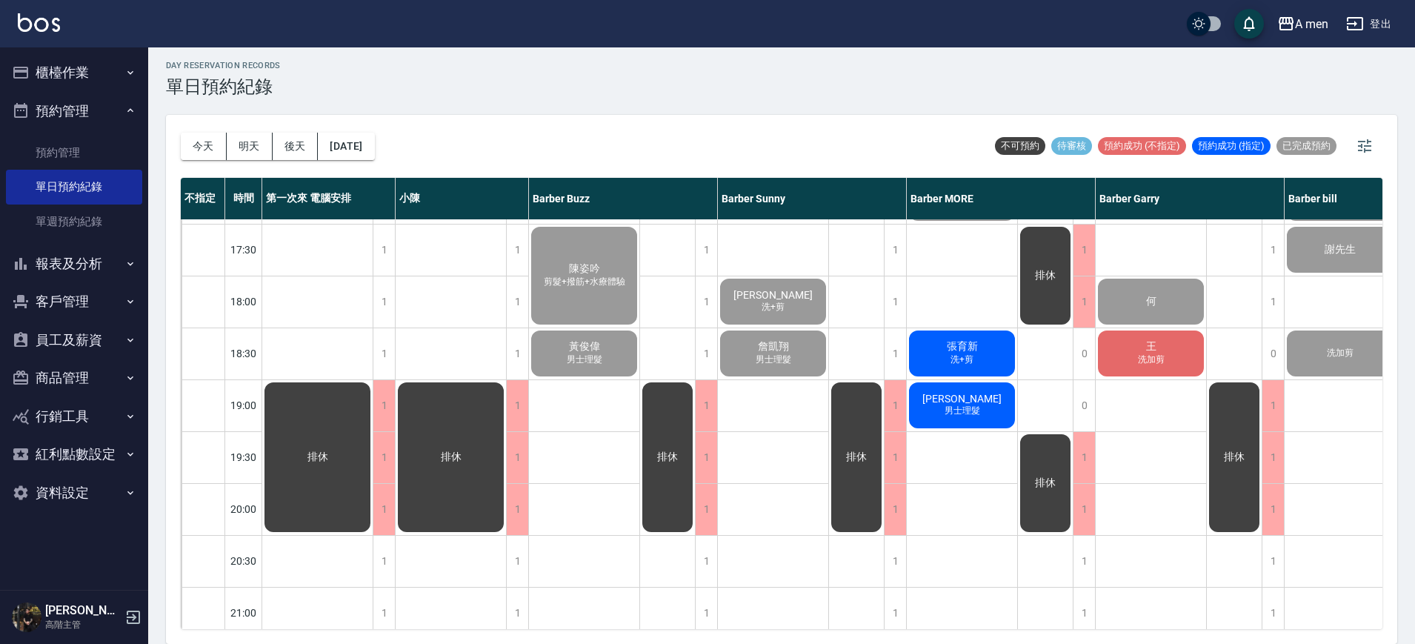
scroll to position [716, 0]
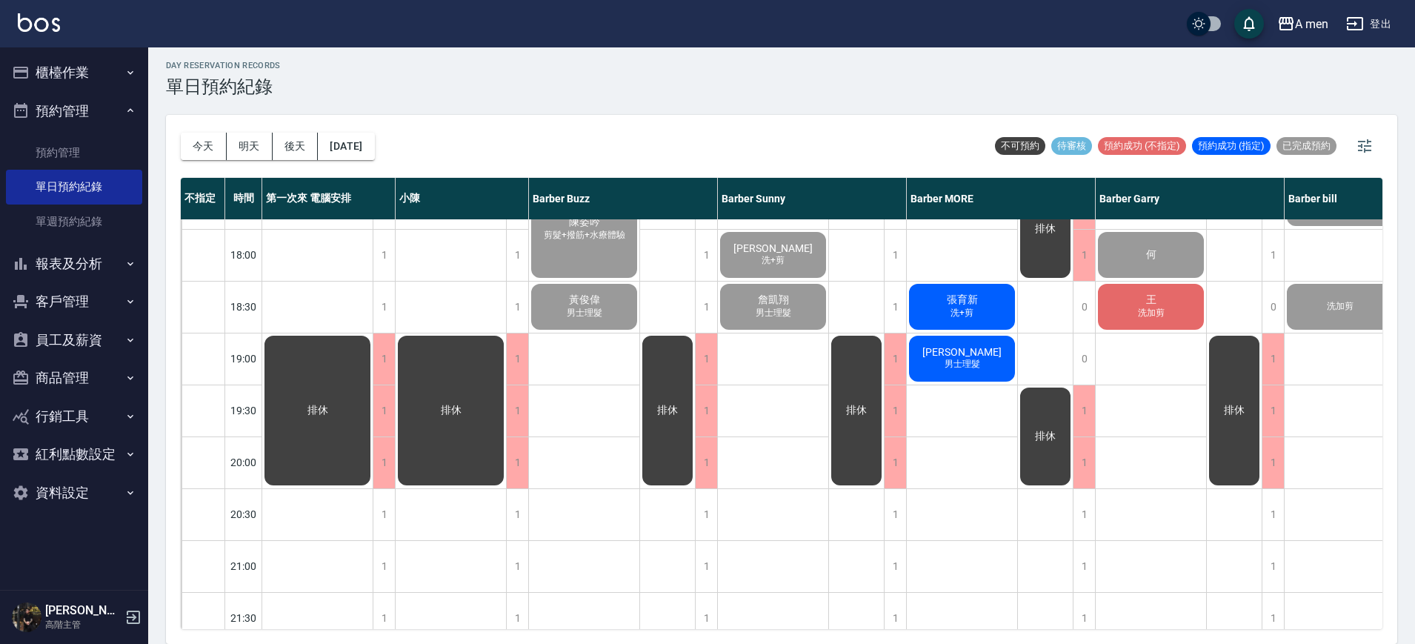
click at [996, 321] on div "張育新 洗+剪" at bounding box center [962, 306] width 110 height 50
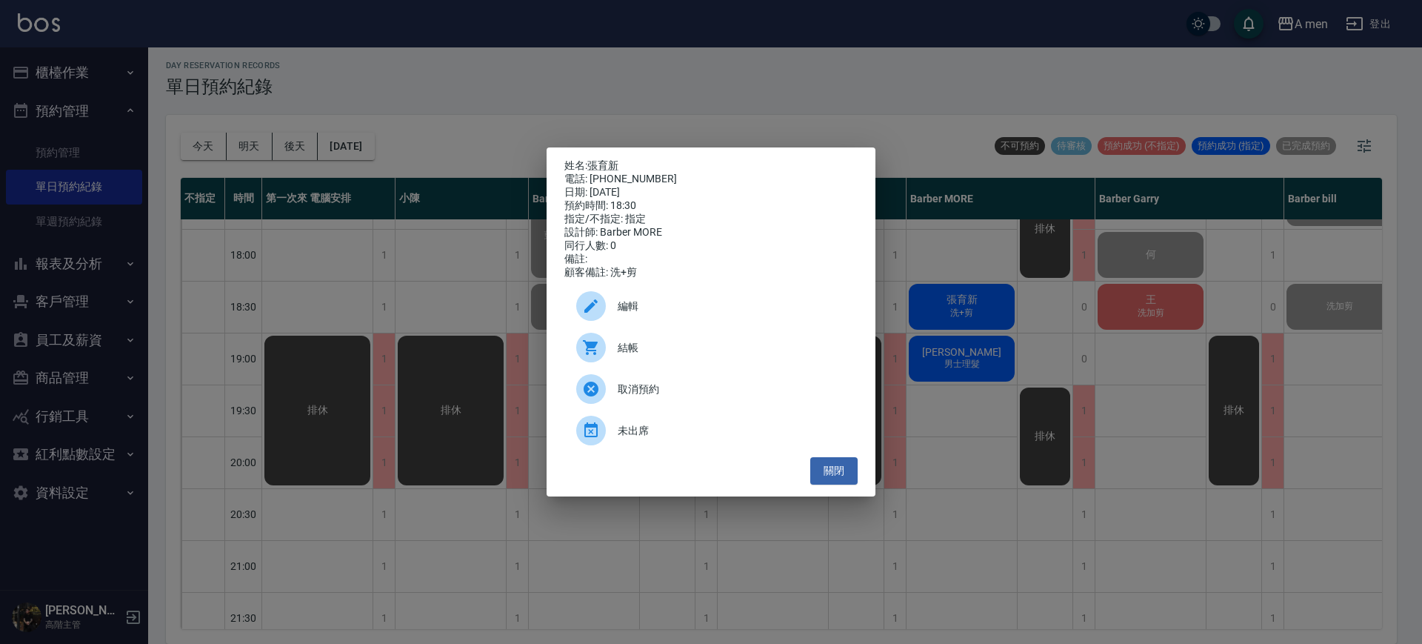
click at [610, 344] on div at bounding box center [596, 348] width 41 height 30
click at [849, 484] on button "關閉" at bounding box center [833, 470] width 47 height 27
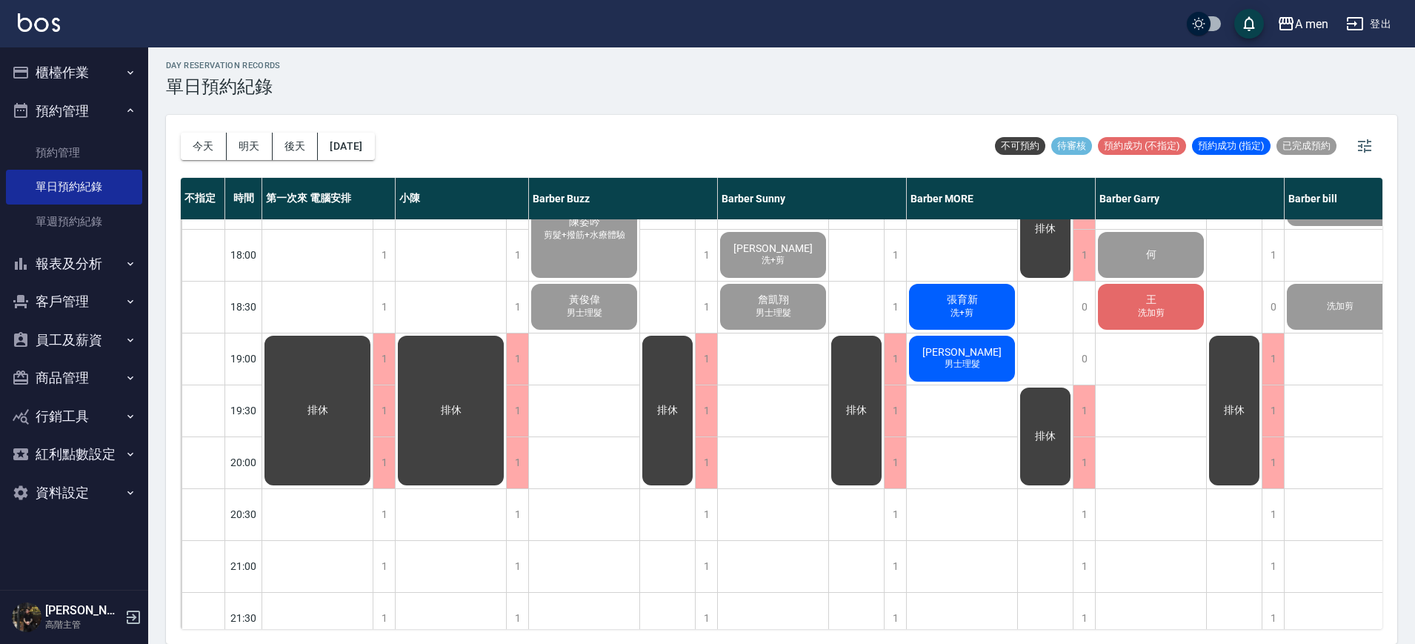
click at [1153, 299] on span "王" at bounding box center [1151, 299] width 16 height 13
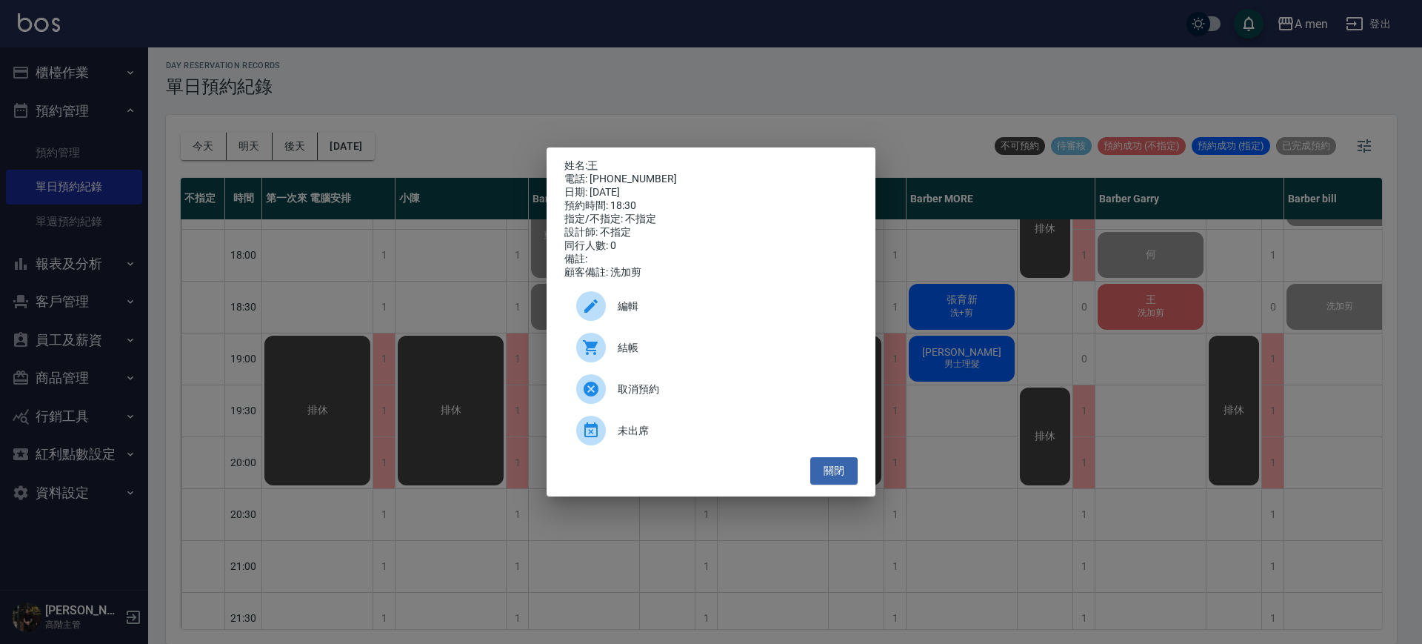
click at [790, 364] on div "結帳" at bounding box center [710, 347] width 293 height 41
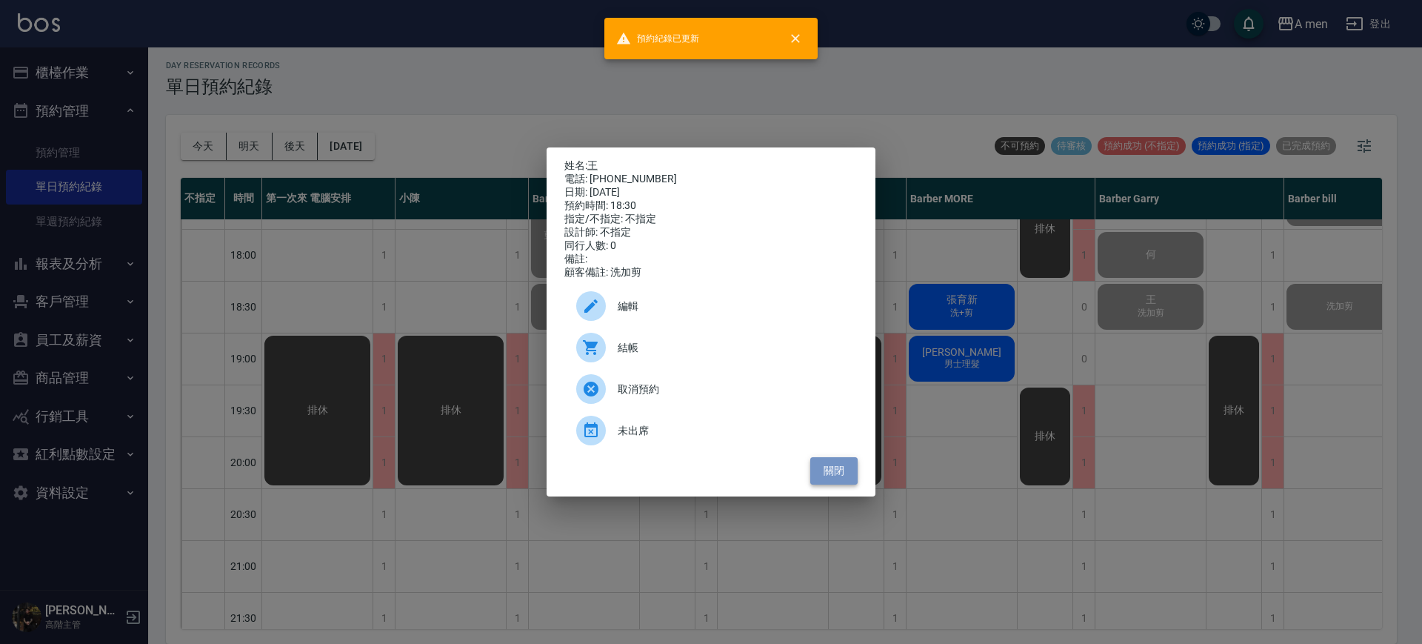
click at [835, 477] on button "關閉" at bounding box center [833, 470] width 47 height 27
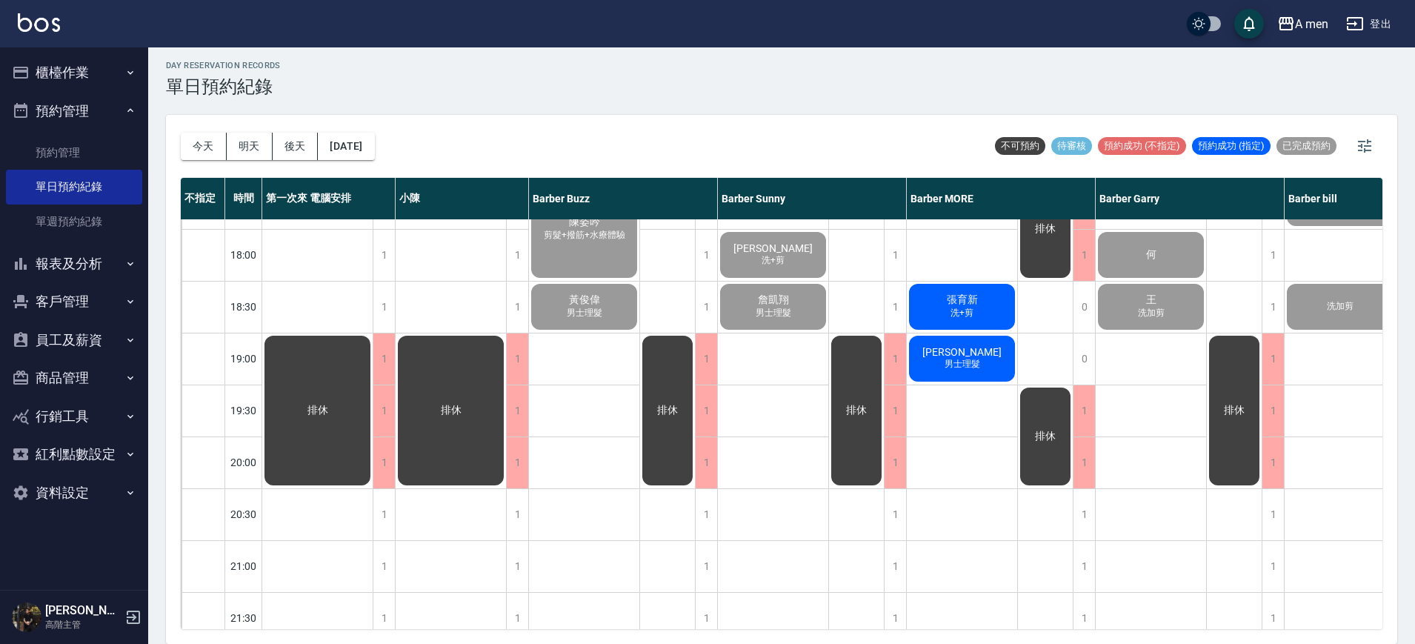
click at [971, 373] on div "Caleb Yu 余寬 男士理髮" at bounding box center [962, 358] width 110 height 50
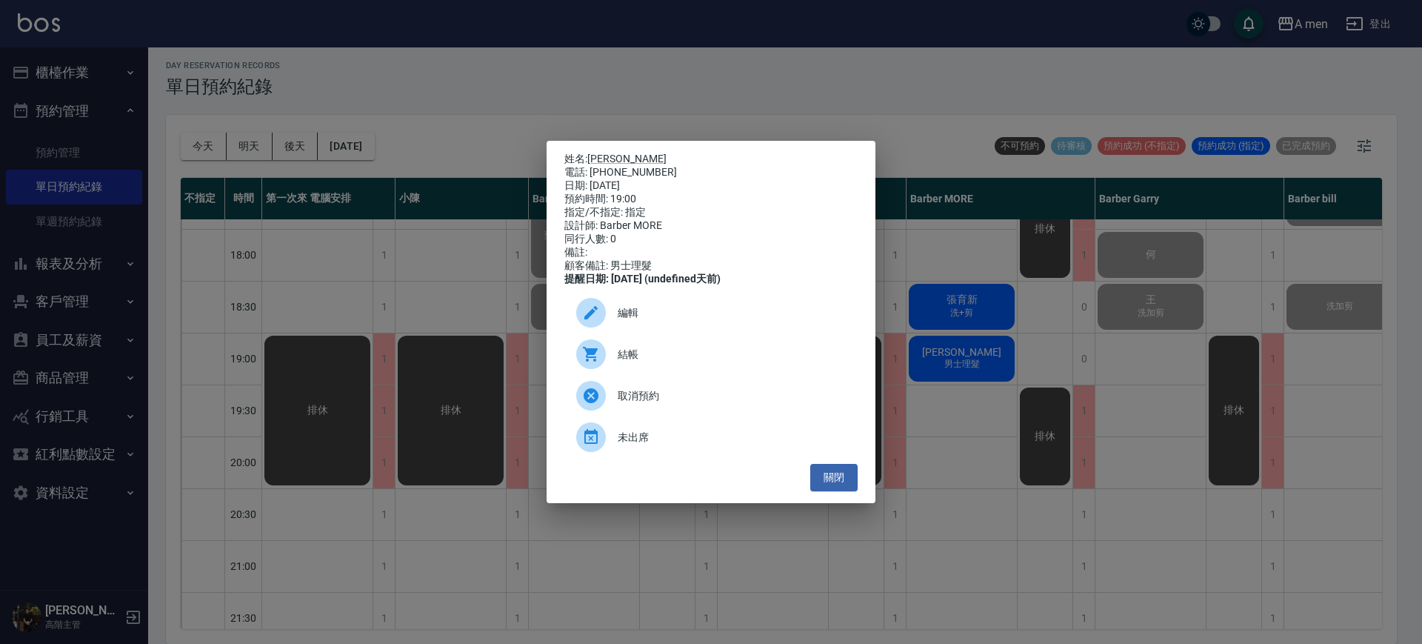
click at [708, 362] on span "結帳" at bounding box center [732, 355] width 228 height 16
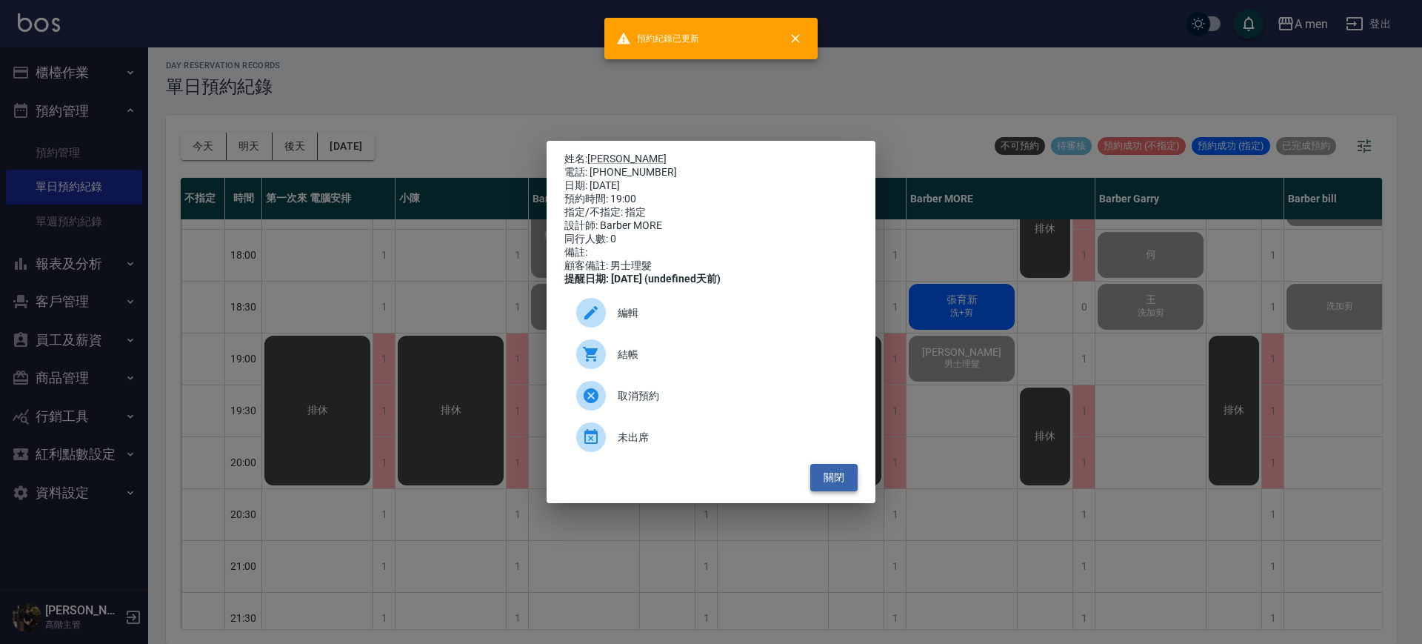
click at [833, 491] on button "關閉" at bounding box center [833, 477] width 47 height 27
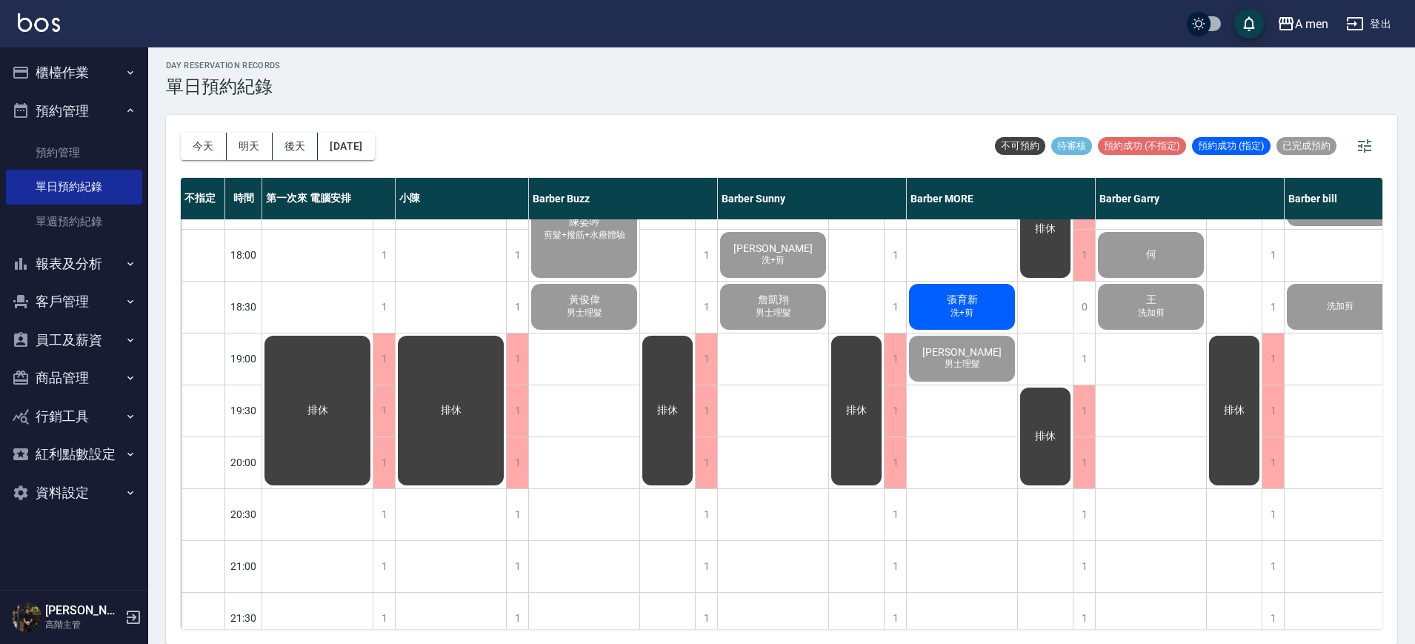
click at [971, 288] on div "張育新 洗+剪" at bounding box center [962, 306] width 110 height 50
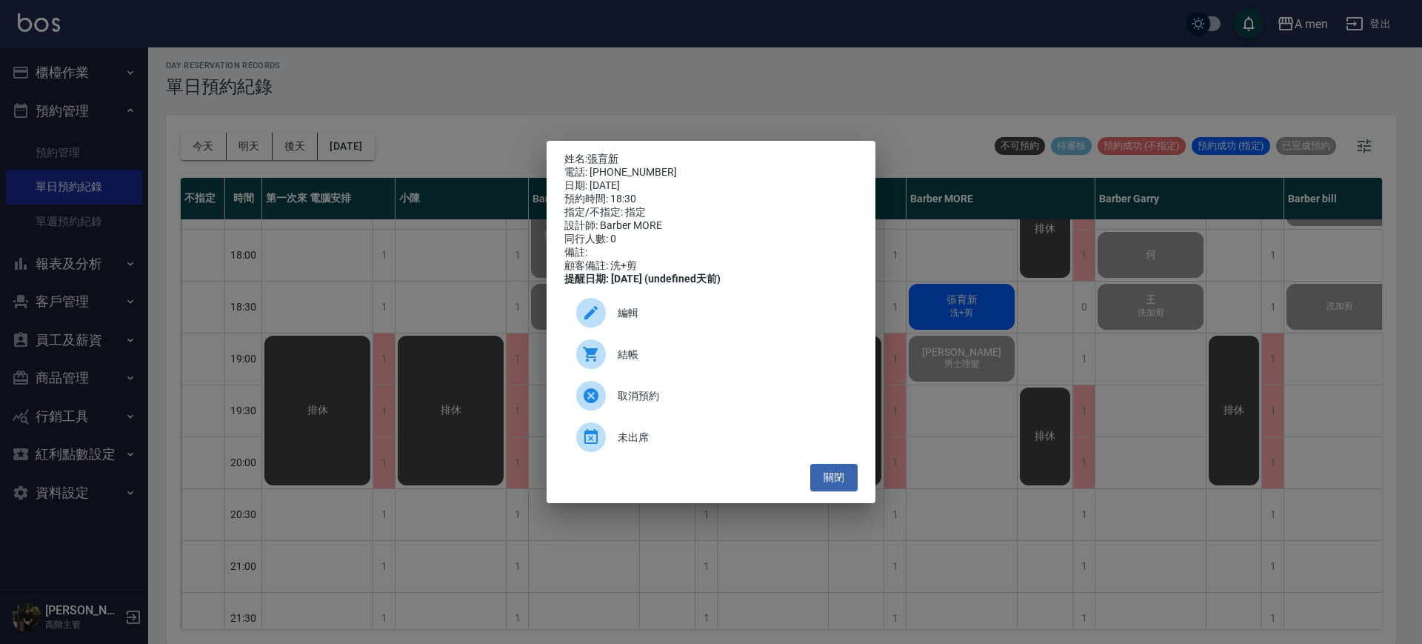
click at [610, 362] on div at bounding box center [596, 354] width 41 height 30
click at [845, 482] on button "關閉" at bounding box center [833, 477] width 47 height 27
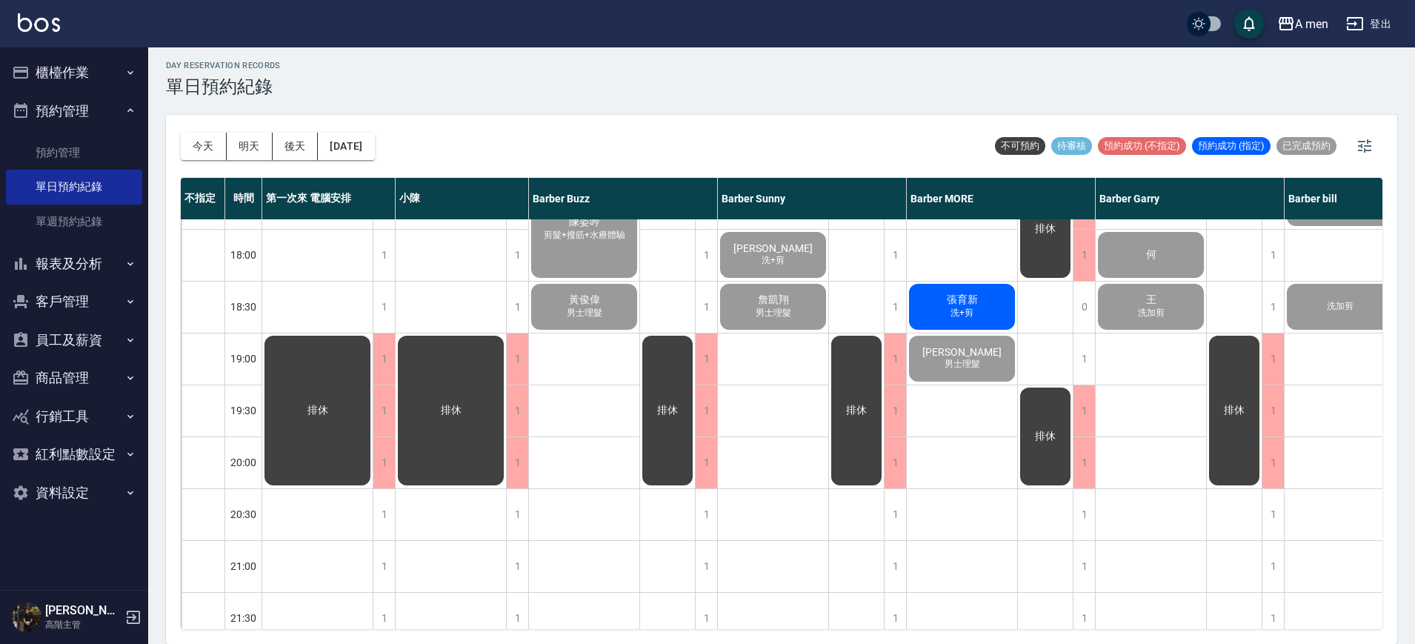
click at [7, 24] on div "A men 登出" at bounding box center [707, 23] width 1415 height 47
click at [62, 65] on button "櫃檯作業" at bounding box center [74, 72] width 136 height 39
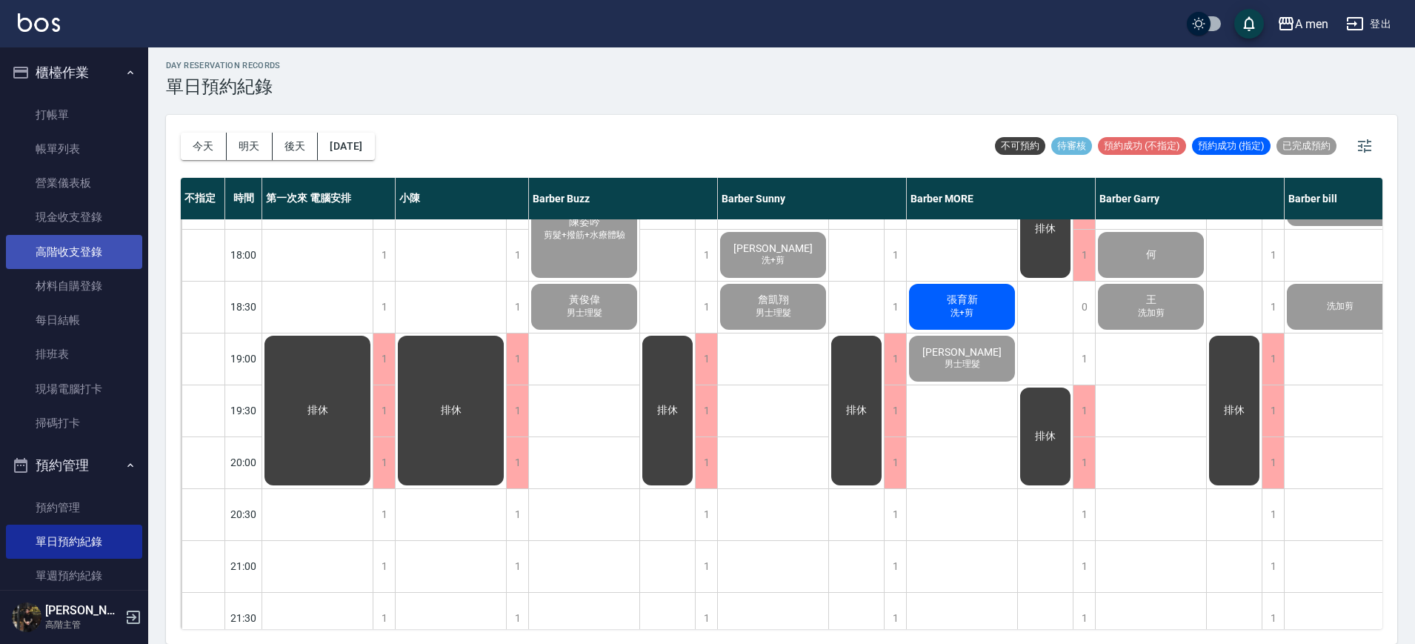
click at [101, 236] on link "高階收支登錄" at bounding box center [74, 252] width 136 height 34
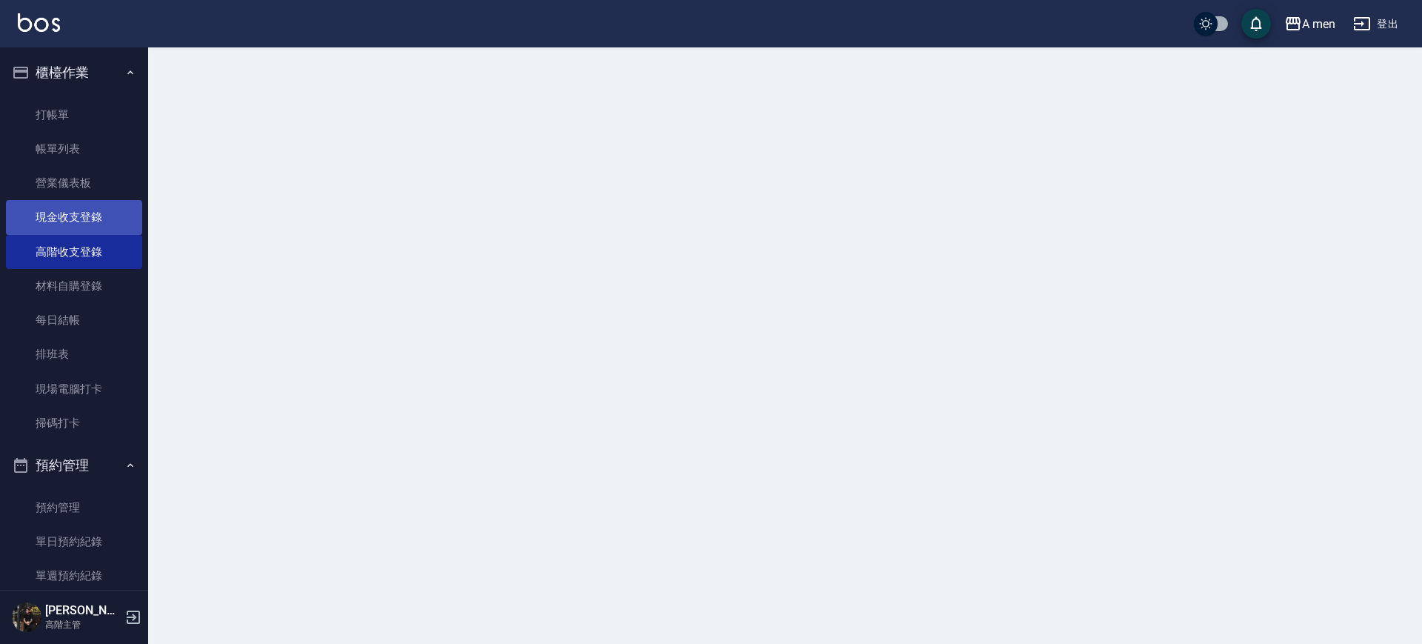
click at [101, 216] on link "現金收支登錄" at bounding box center [74, 217] width 136 height 34
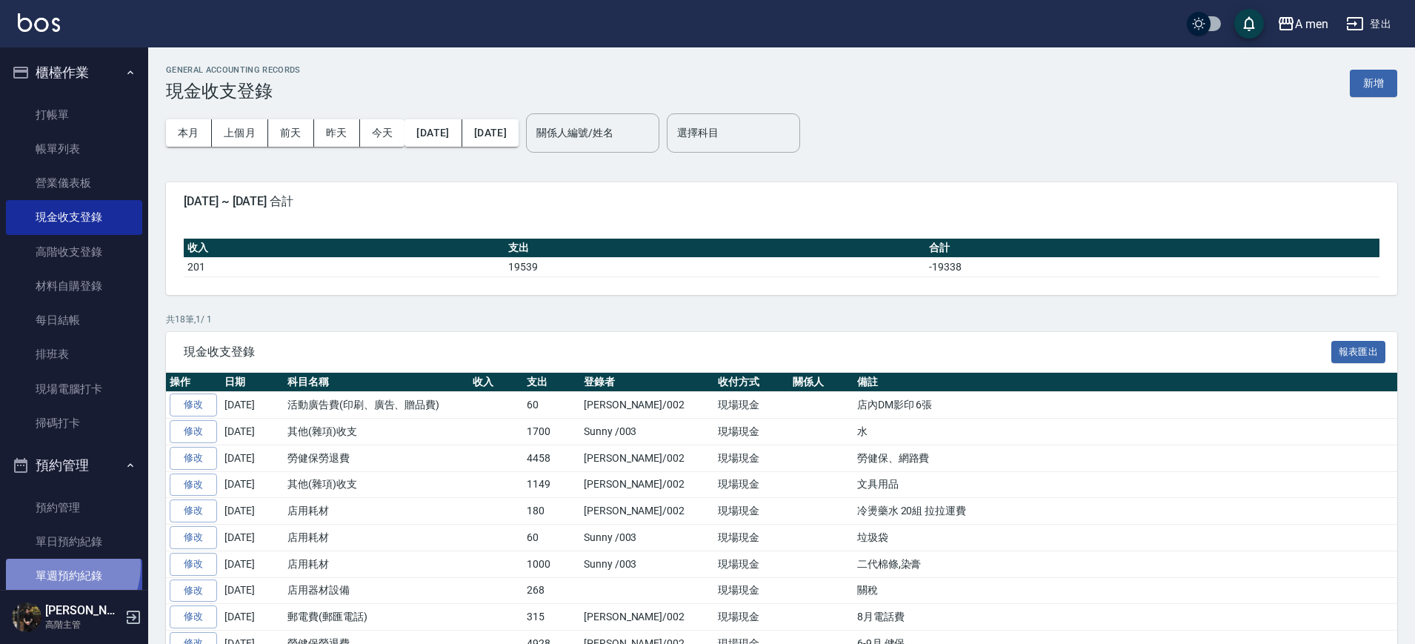
click at [57, 565] on link "單週預約紀錄" at bounding box center [74, 576] width 136 height 34
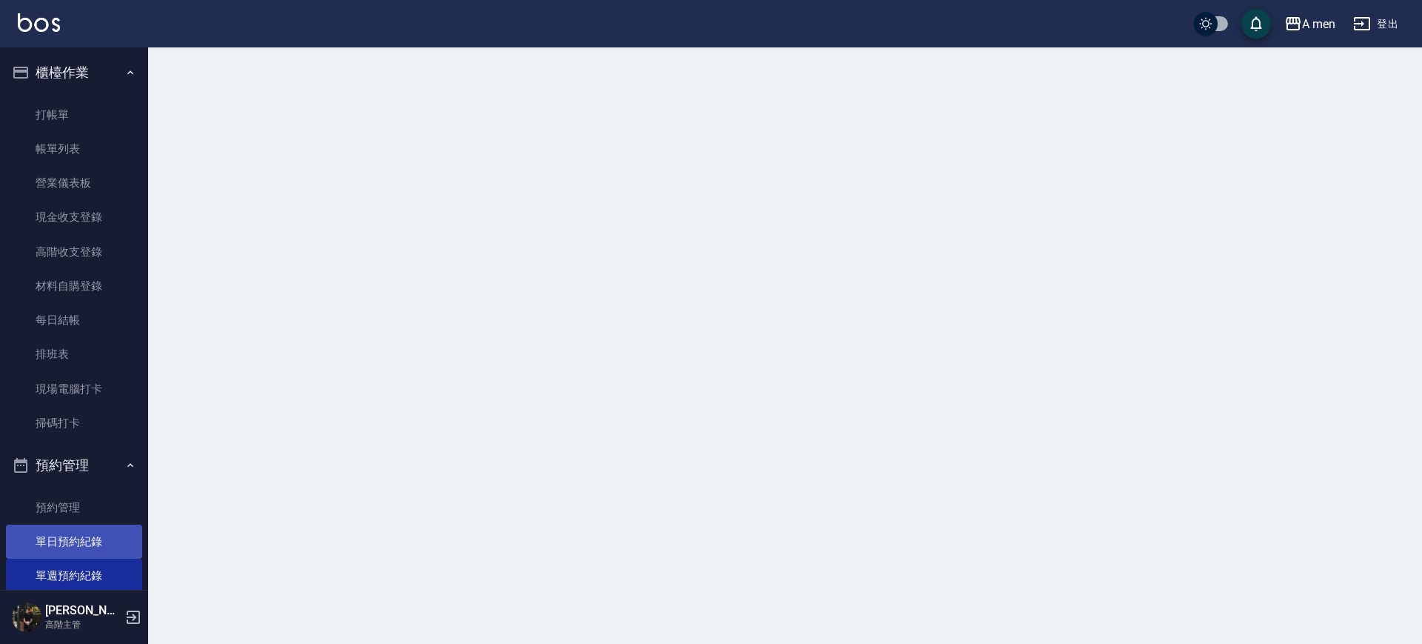
click at [61, 550] on link "單日預約紀錄" at bounding box center [74, 541] width 136 height 34
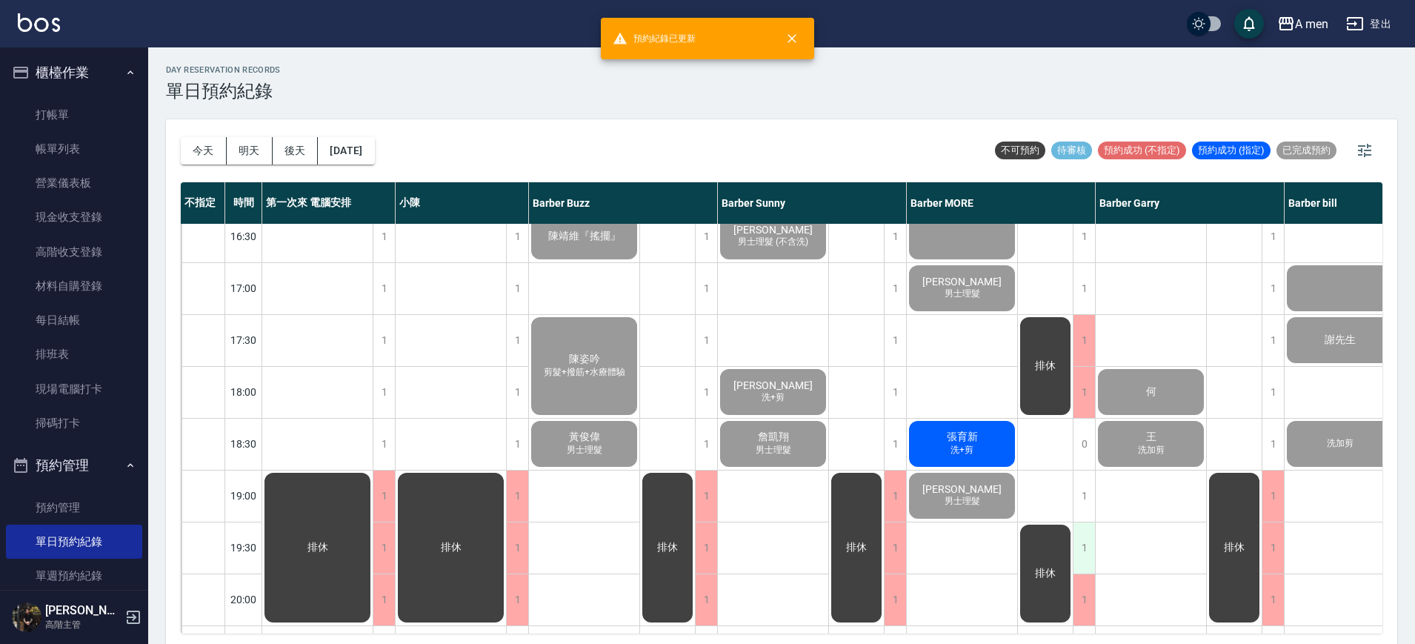
scroll to position [741, 0]
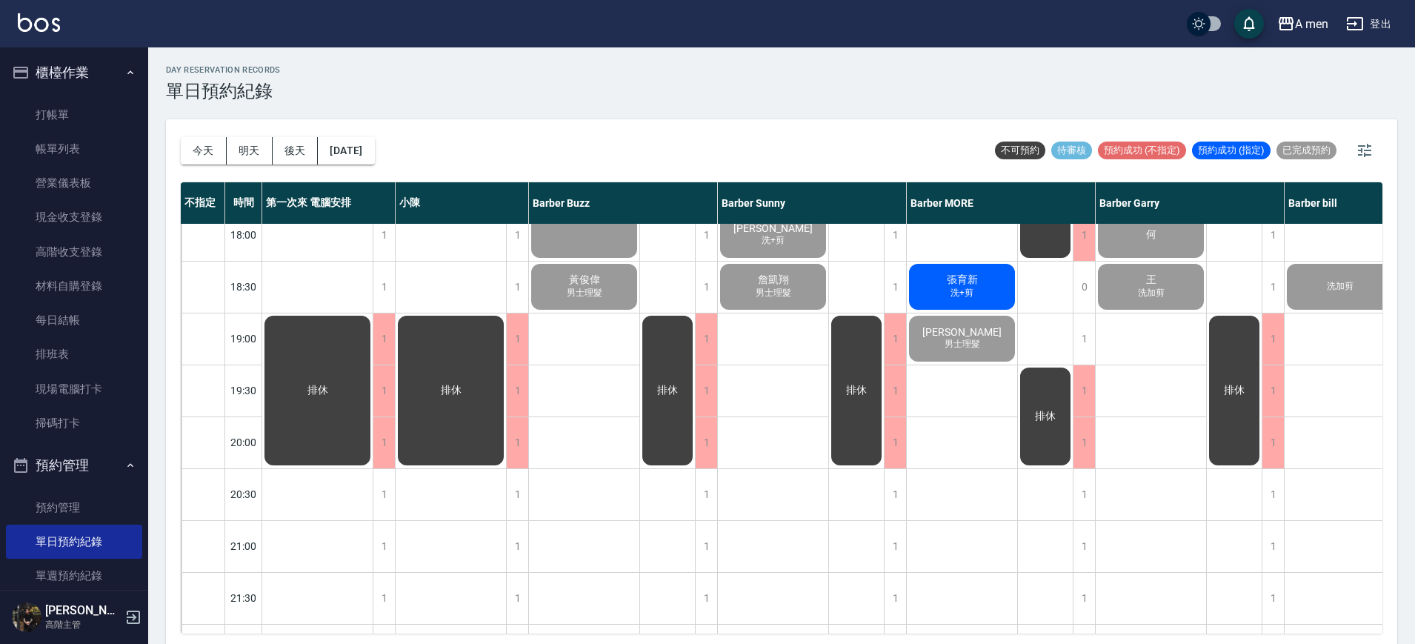
click at [964, 281] on span "張育新" at bounding box center [962, 279] width 37 height 13
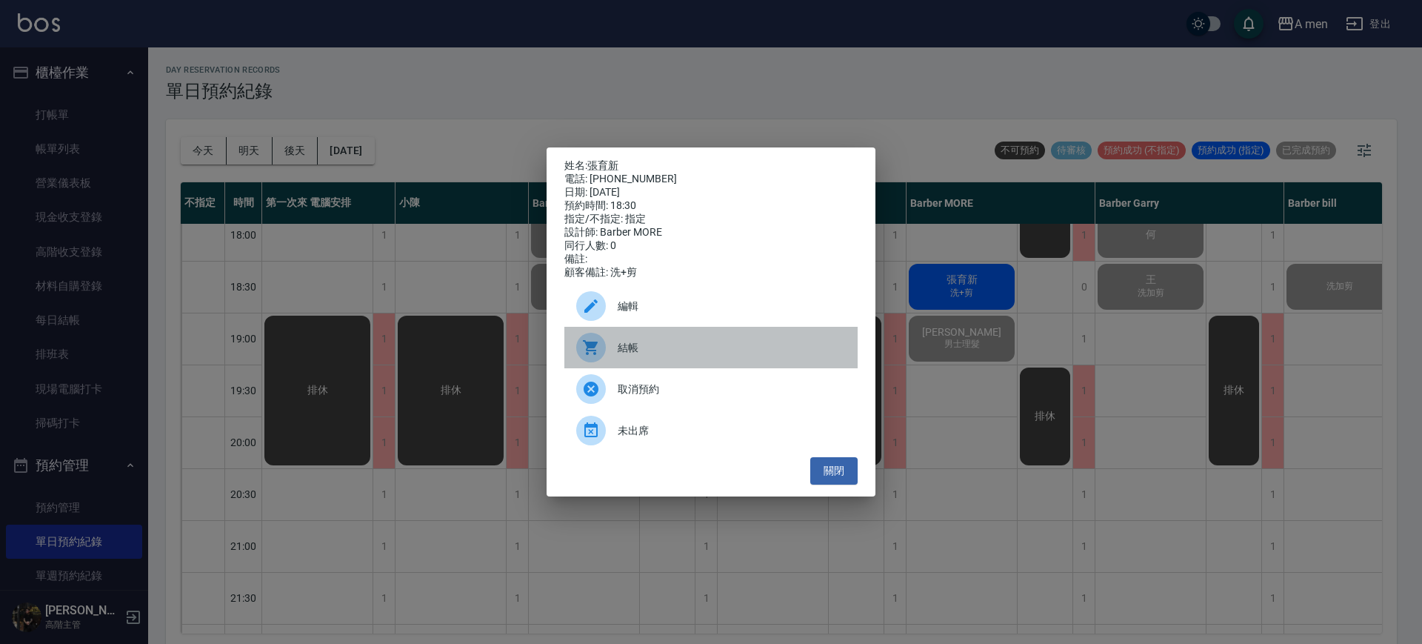
click at [669, 347] on span "結帳" at bounding box center [732, 348] width 228 height 16
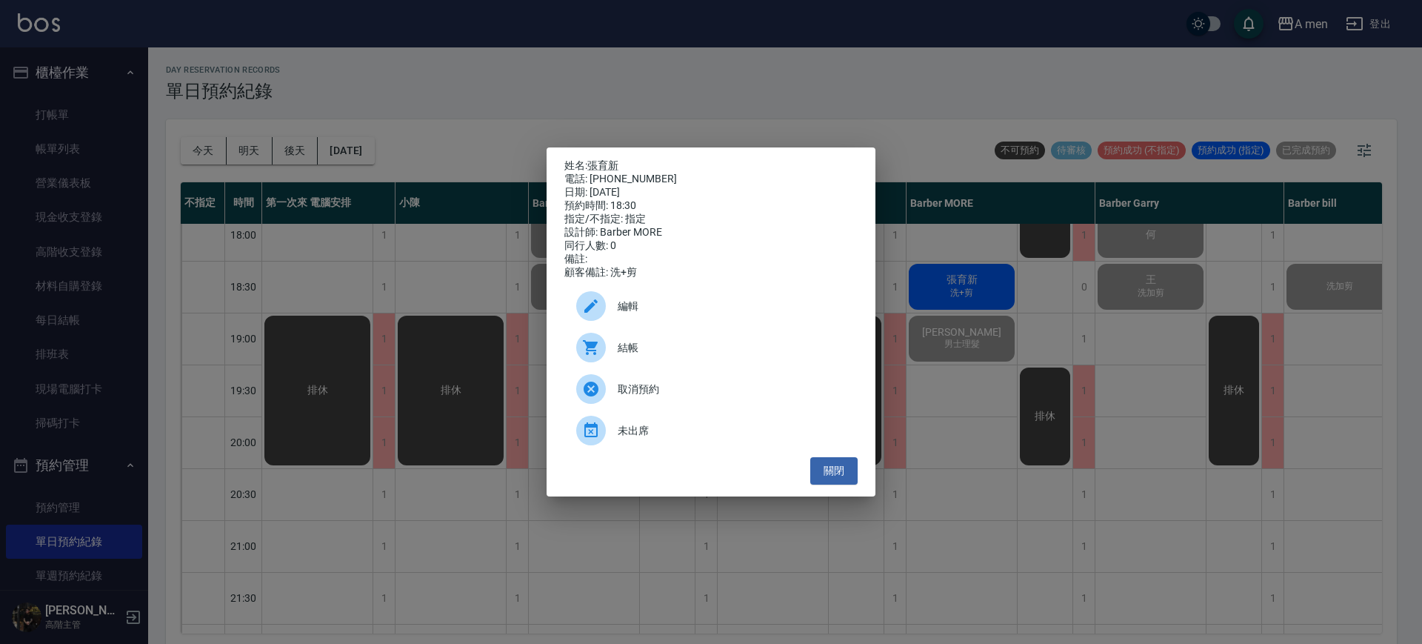
click at [827, 490] on div "姓名: 張育新 電話: 0918606899 日期: 2025/09/24 預約時間: 18:30 指定/不指定: 指定 設計師: Barber MORE 同…" at bounding box center [711, 321] width 329 height 349
click at [829, 483] on button "關閉" at bounding box center [833, 470] width 47 height 27
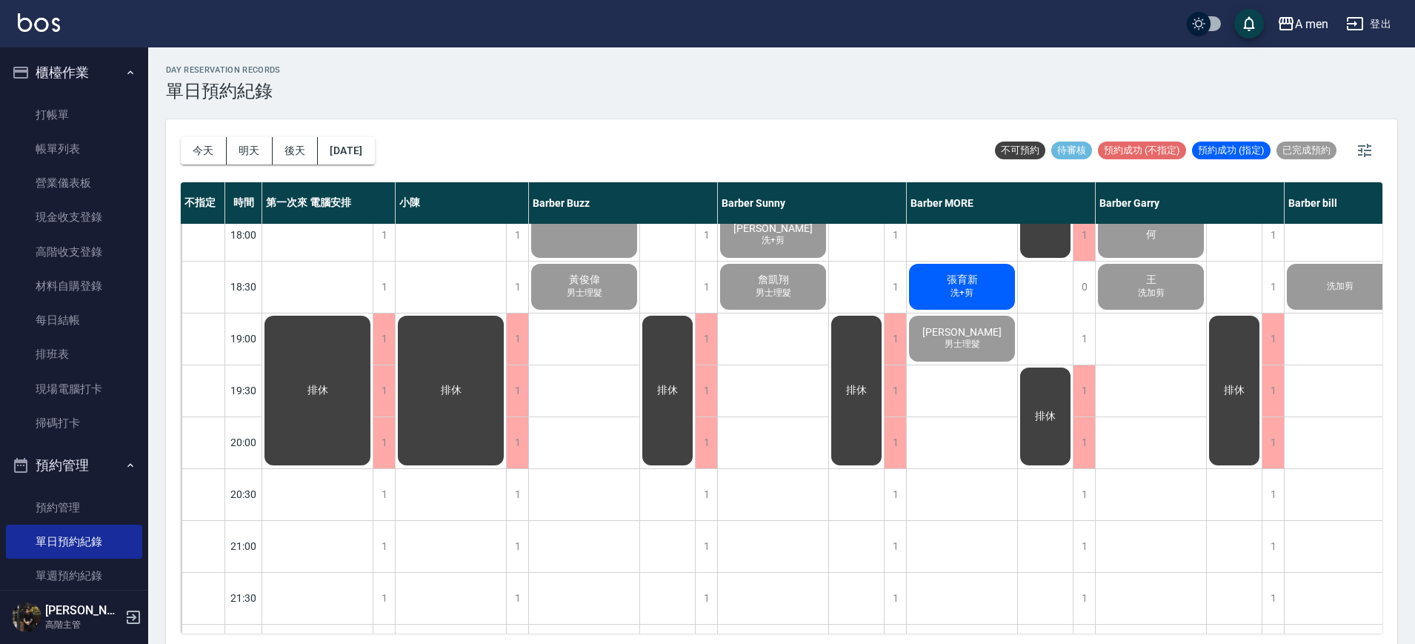
click at [990, 278] on div "張育新 洗+剪" at bounding box center [962, 286] width 110 height 50
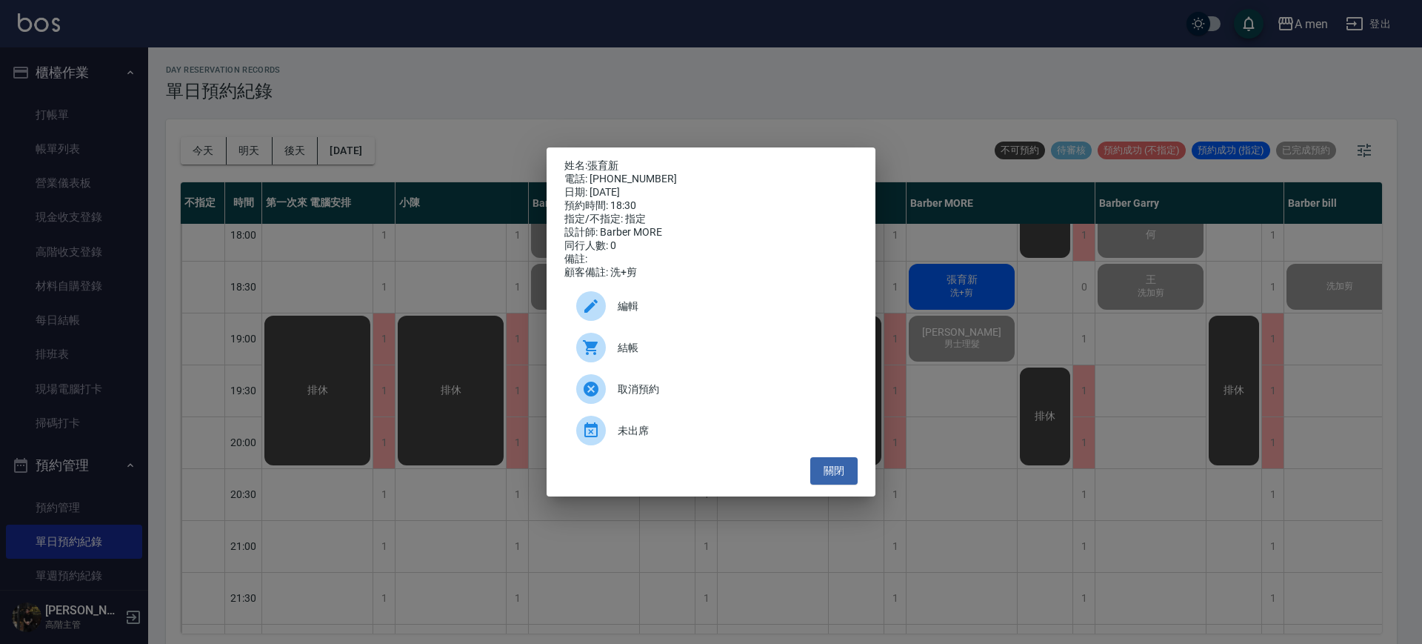
click at [685, 366] on div "結帳" at bounding box center [710, 347] width 293 height 41
click at [840, 480] on button "關閉" at bounding box center [833, 470] width 47 height 27
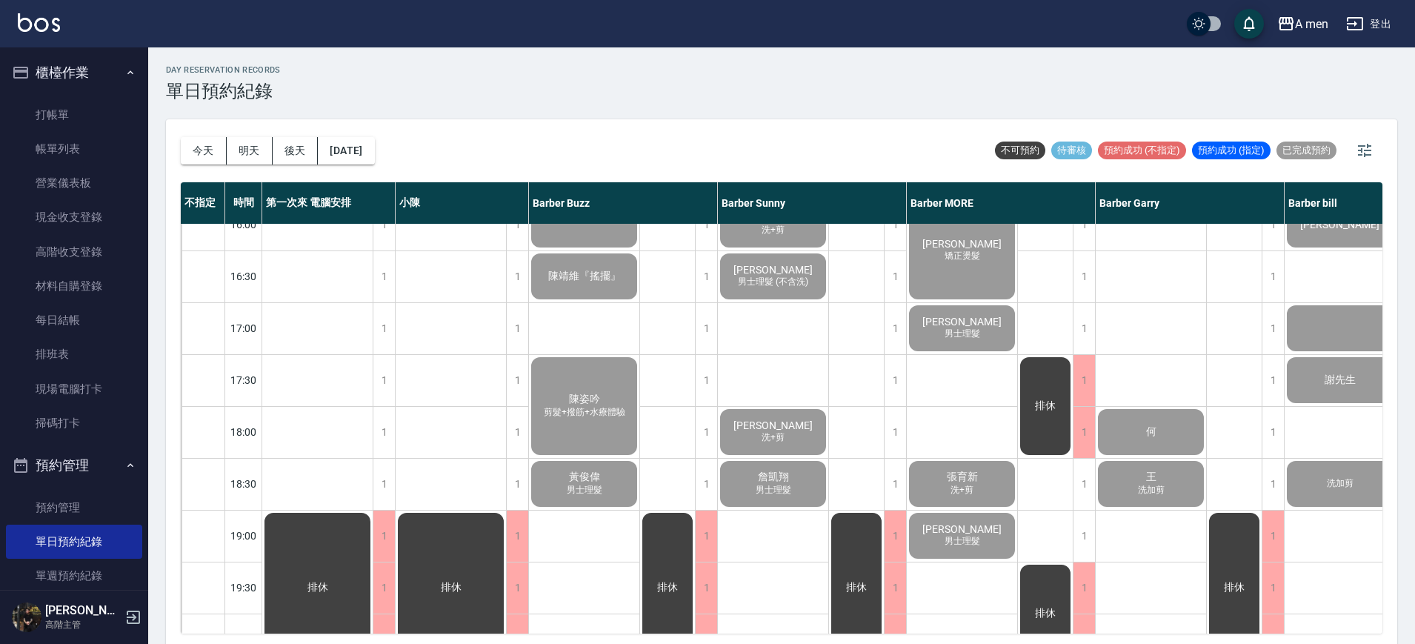
scroll to position [556, 0]
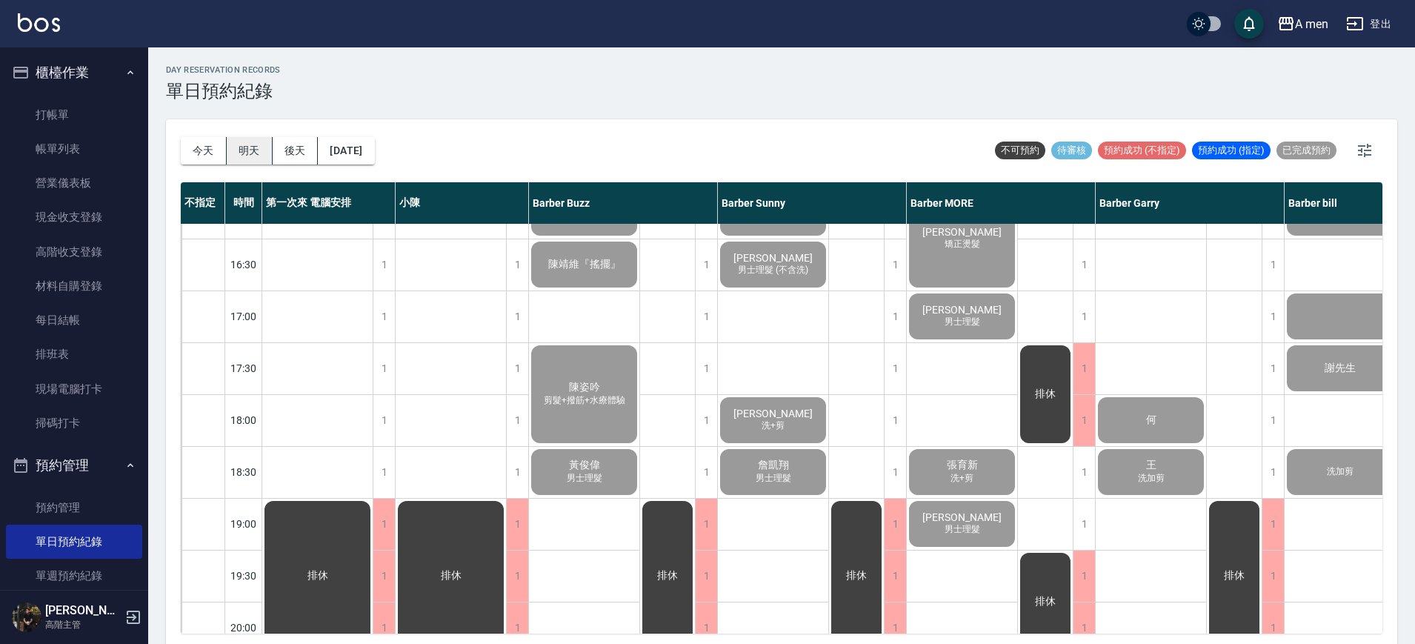
click at [254, 155] on button "明天" at bounding box center [250, 150] width 46 height 27
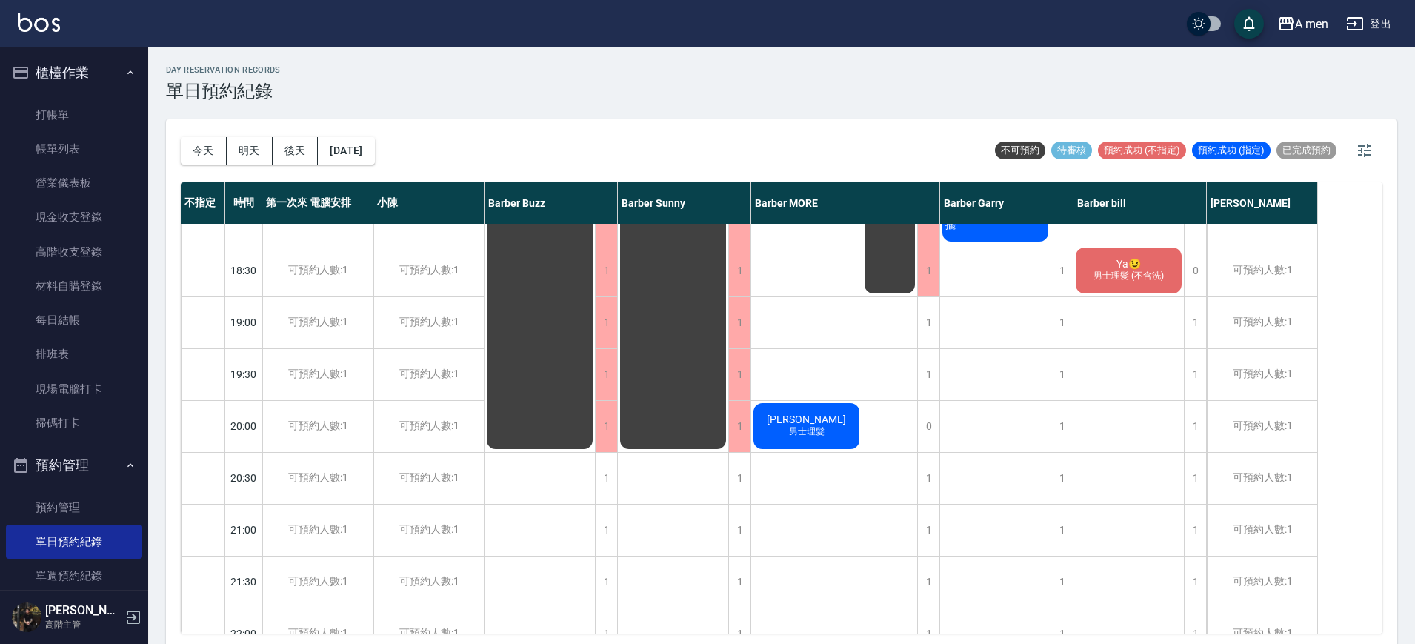
scroll to position [716, 0]
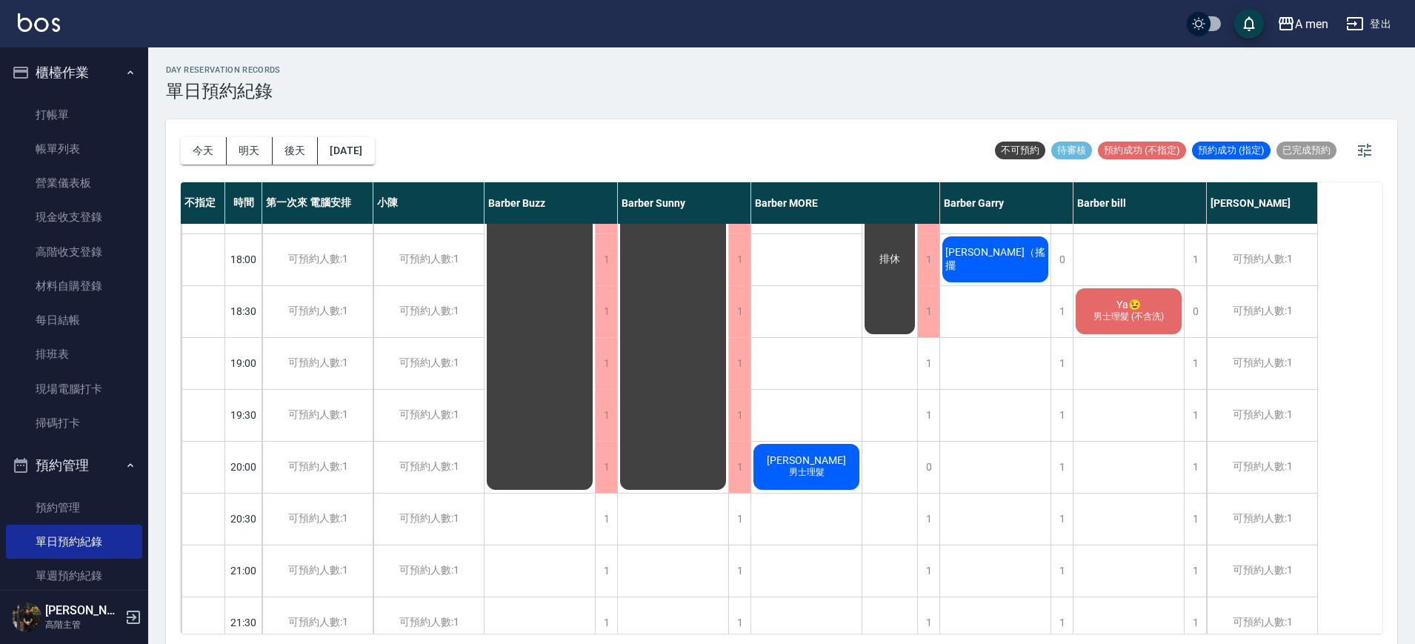
click at [830, 470] on div "張捷 男士理髮" at bounding box center [806, 467] width 110 height 50
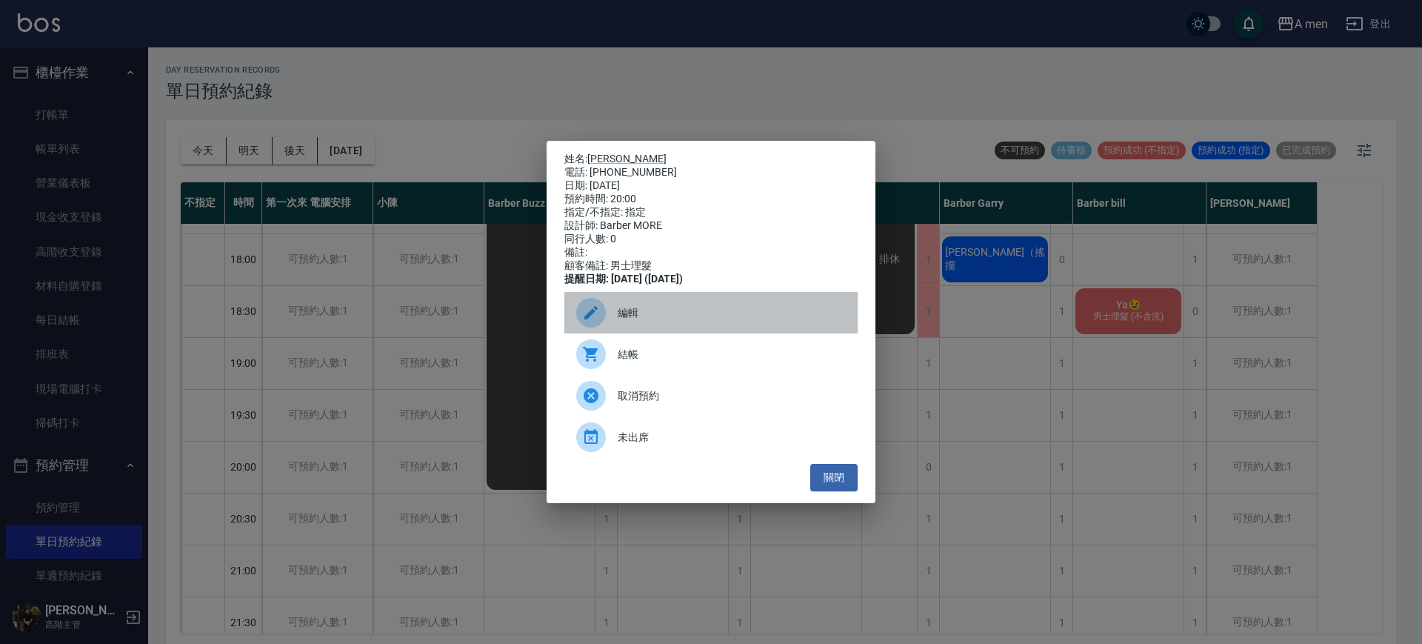
click at [684, 330] on div "編輯" at bounding box center [710, 312] width 293 height 41
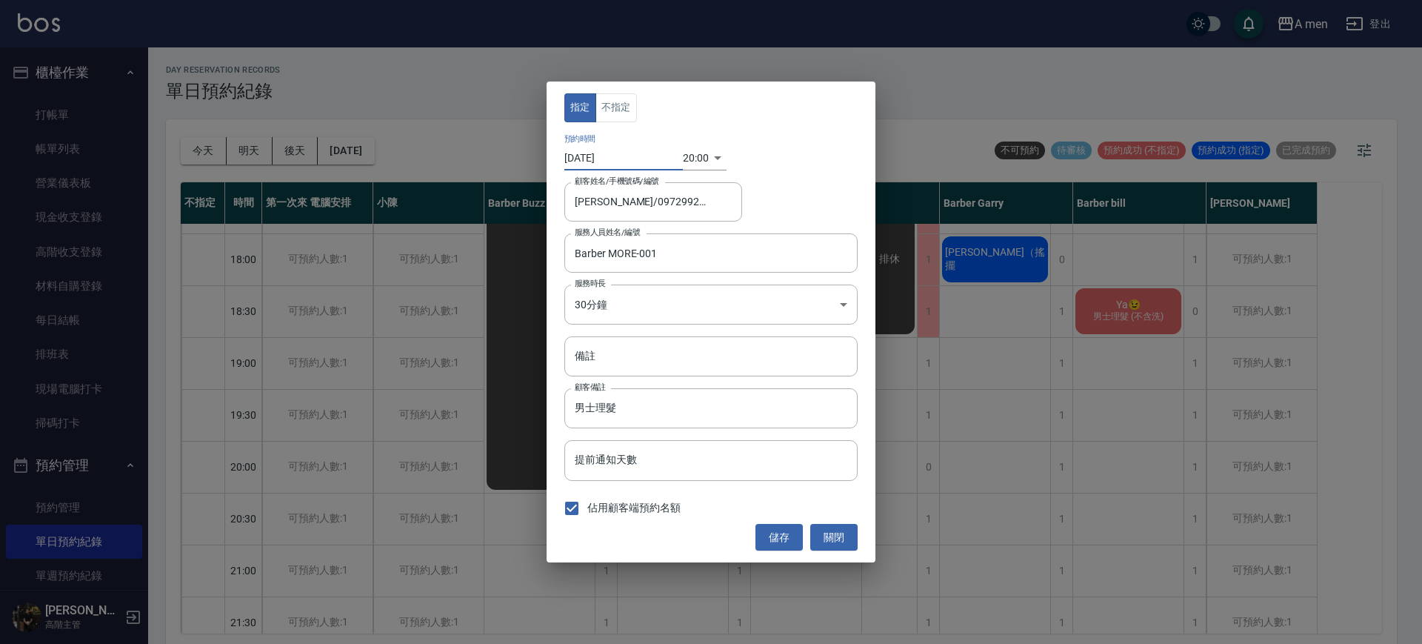
click at [595, 155] on input "2025/09/25" at bounding box center [623, 158] width 119 height 24
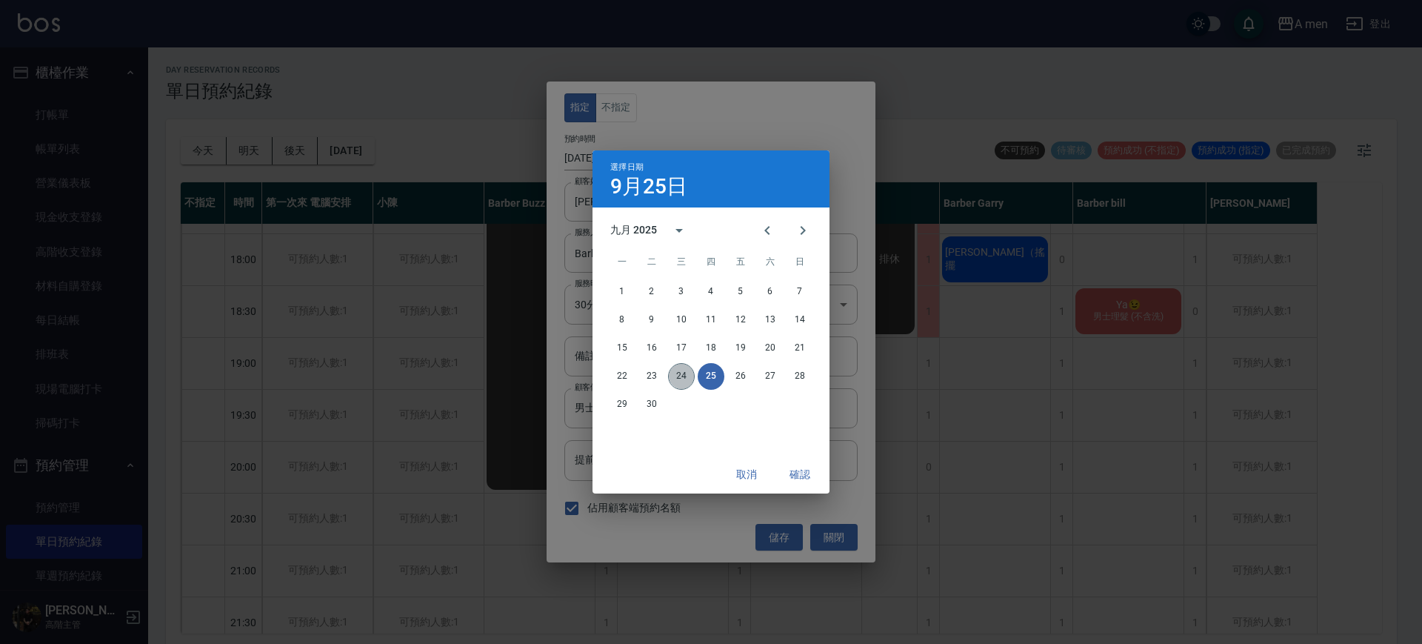
click at [687, 382] on button "24" at bounding box center [681, 376] width 27 height 27
type input "[DATE]"
type input "1758715200000"
click at [792, 476] on button "確認" at bounding box center [799, 474] width 47 height 27
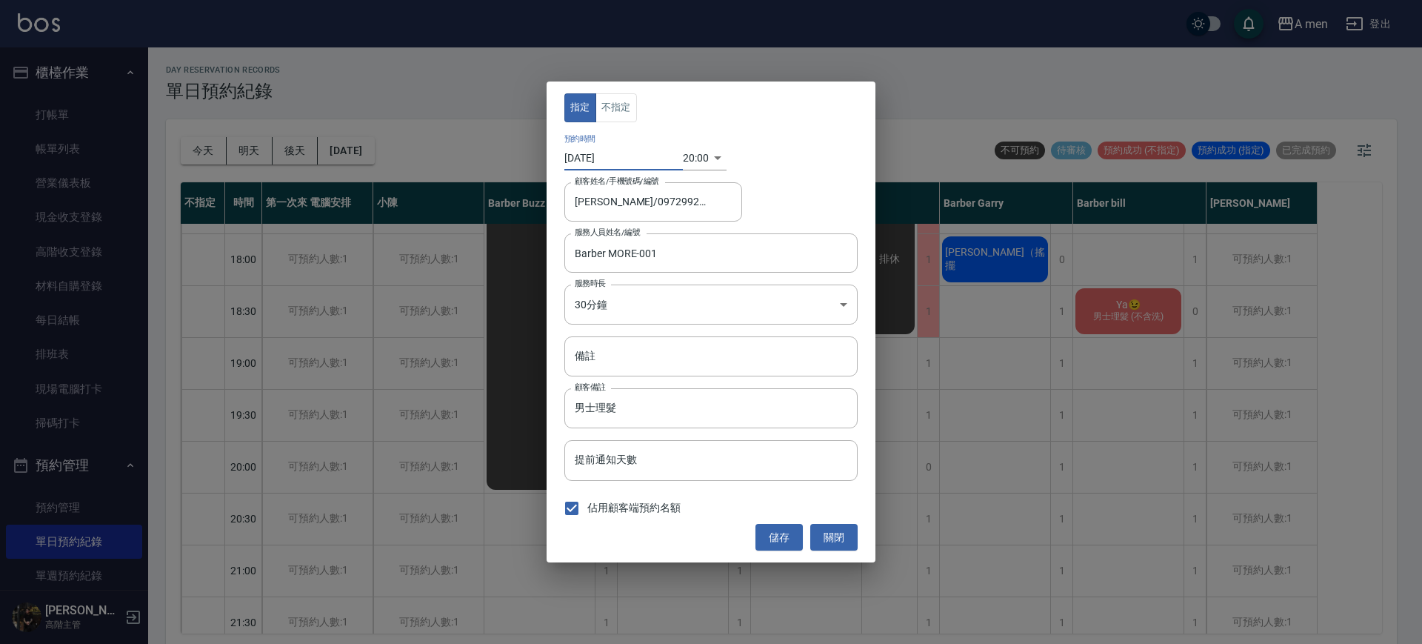
click at [780, 557] on div "指定 不指定 預約時間 2025/09/24 20:00 1758715200000 顧客姓名/手機號碼/編號 張捷/0972992151 顧客姓名/手機號碼…" at bounding box center [711, 321] width 329 height 481
click at [787, 540] on button "儲存" at bounding box center [779, 537] width 47 height 27
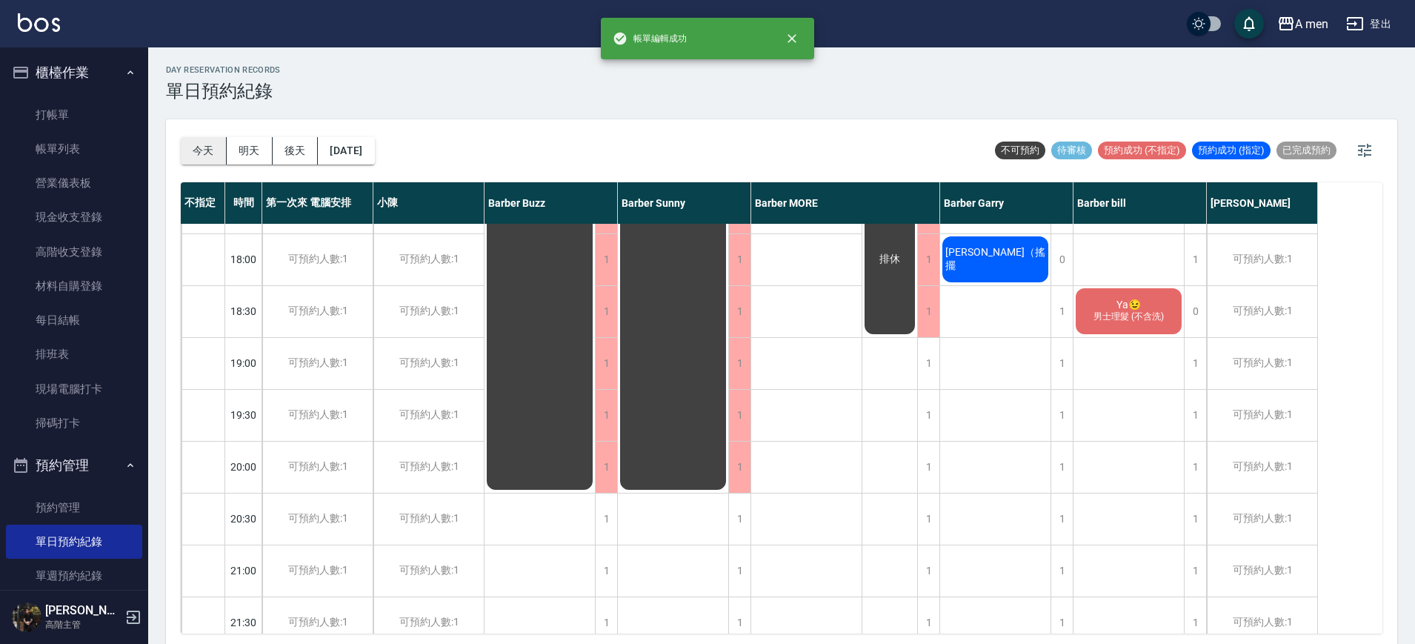
click at [201, 158] on button "今天" at bounding box center [204, 150] width 46 height 27
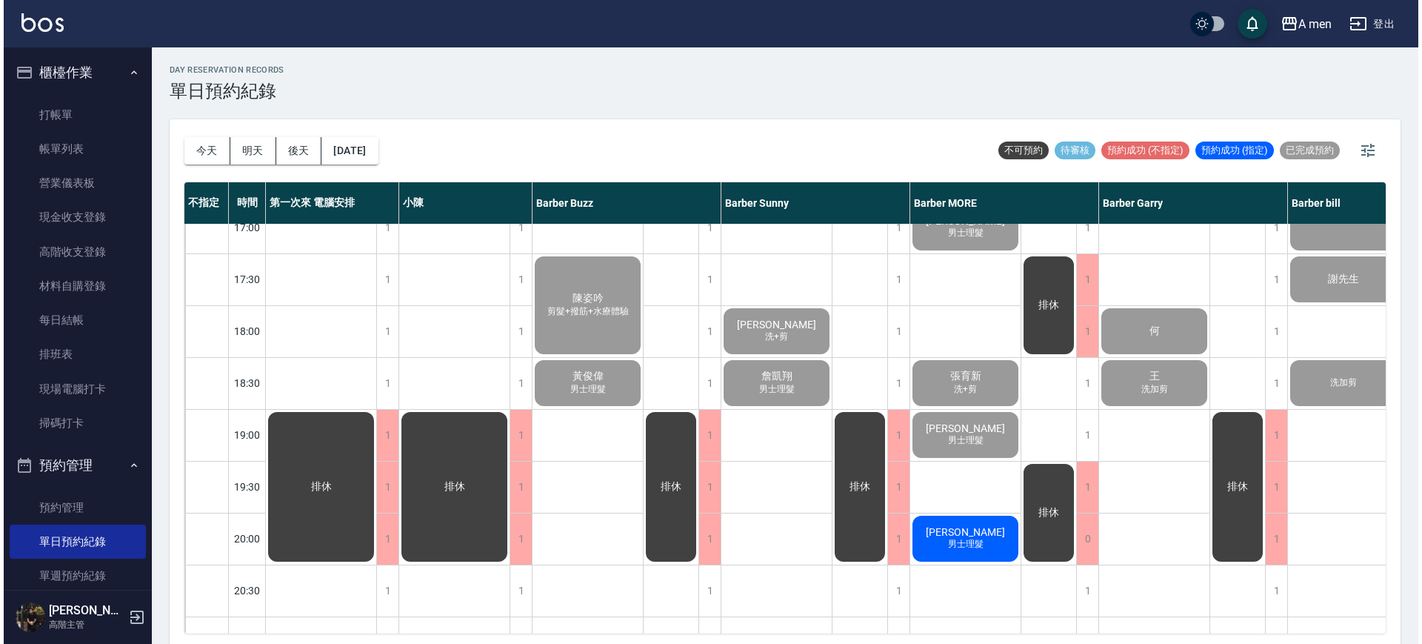
scroll to position [648, 0]
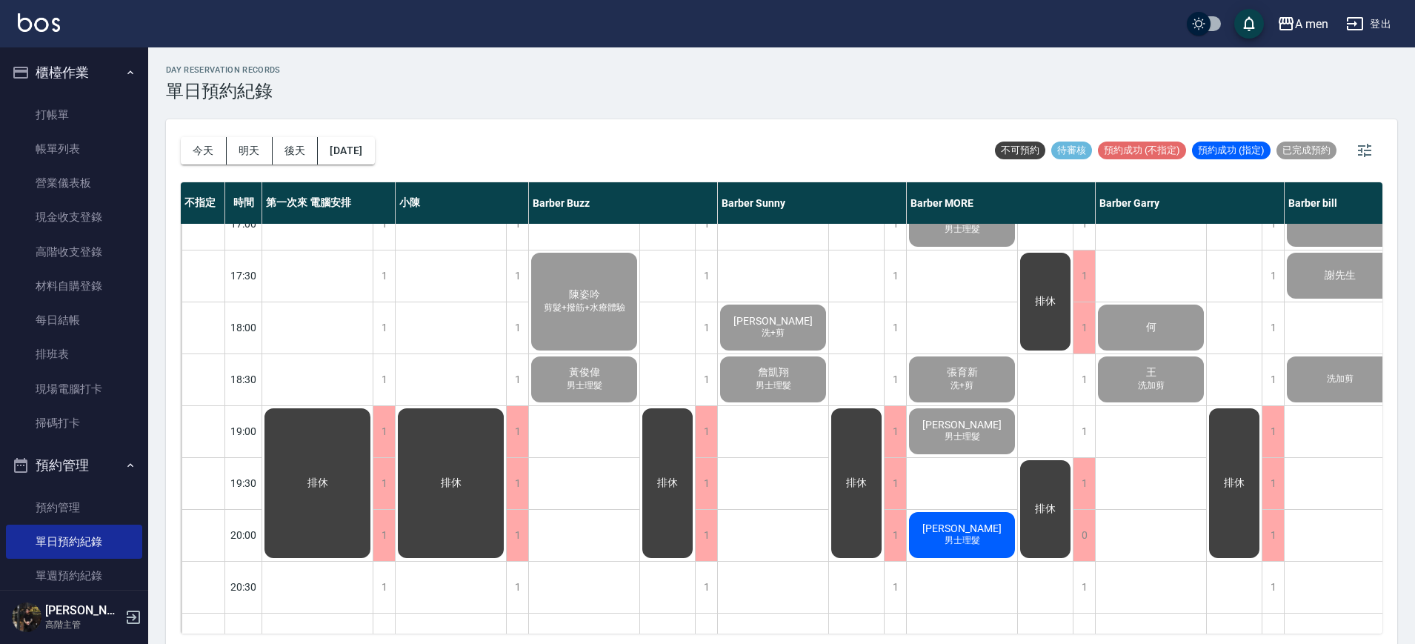
click at [950, 479] on div "方翔 Carter 洗+剪 Victor Huang 矯正燙髮 Stanley Lu 男士理髮 張育新 洗+剪 Caleb Yu 余寬 男士理髮 張捷 男士理髮" at bounding box center [962, 224] width 111 height 1296
click at [931, 341] on div "方翔 Carter 洗+剪 Victor Huang 矯正燙髮 Stanley Lu 男士理髮 張育新 洗+剪 Caleb Yu 余寬 男士理髮 張捷 男士理髮" at bounding box center [962, 224] width 111 height 1296
click at [968, 534] on span "張捷" at bounding box center [961, 528] width 85 height 12
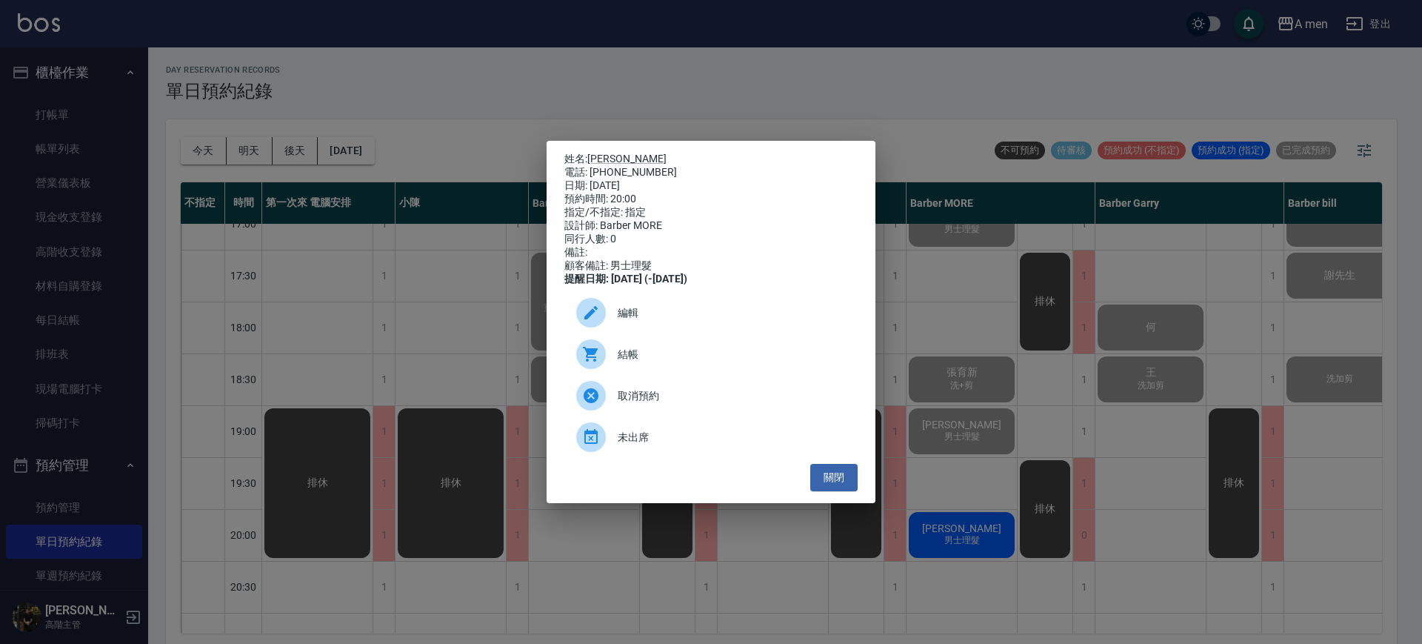
click at [588, 361] on icon at bounding box center [590, 354] width 15 height 15
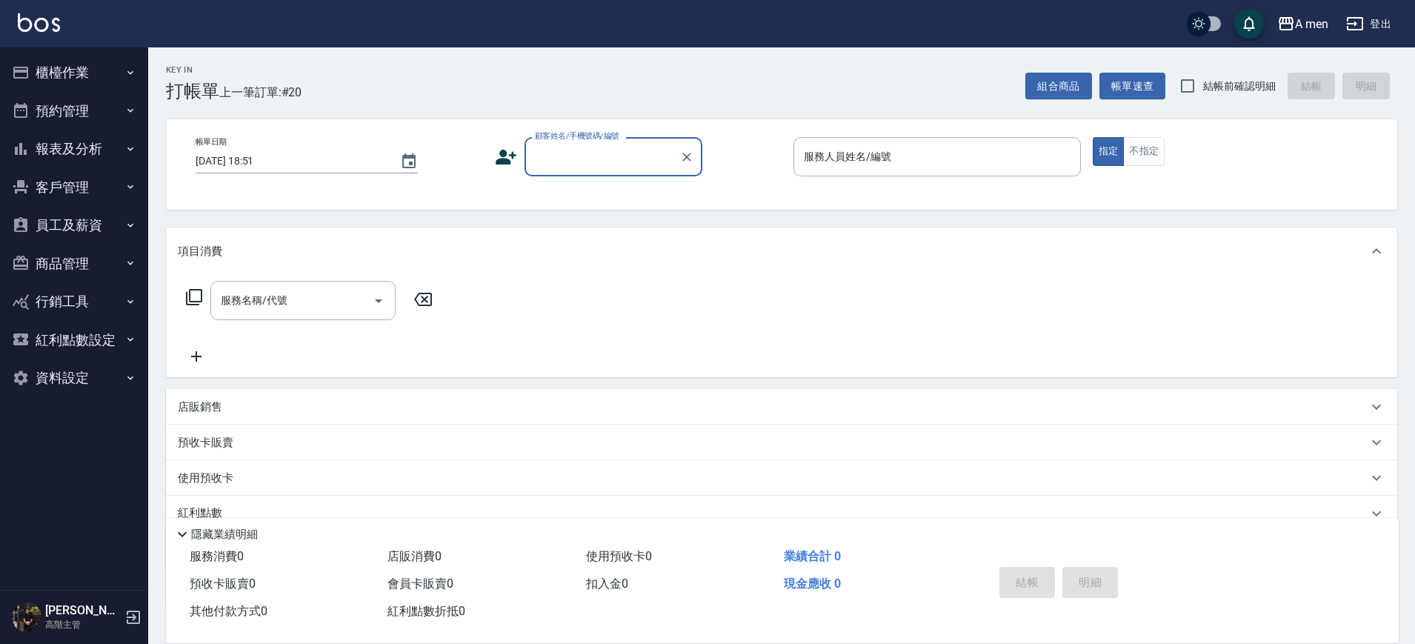
click at [93, 124] on button "預約管理" at bounding box center [74, 111] width 136 height 39
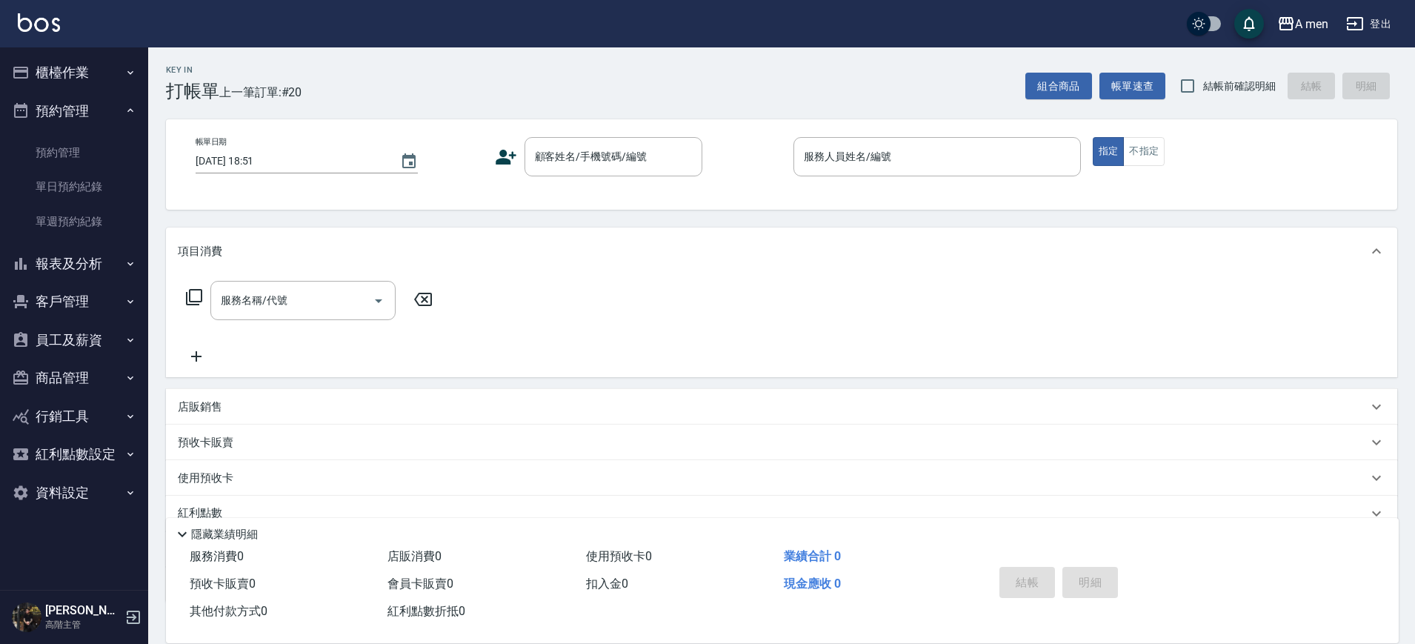
click at [96, 69] on button "櫃檯作業" at bounding box center [74, 72] width 136 height 39
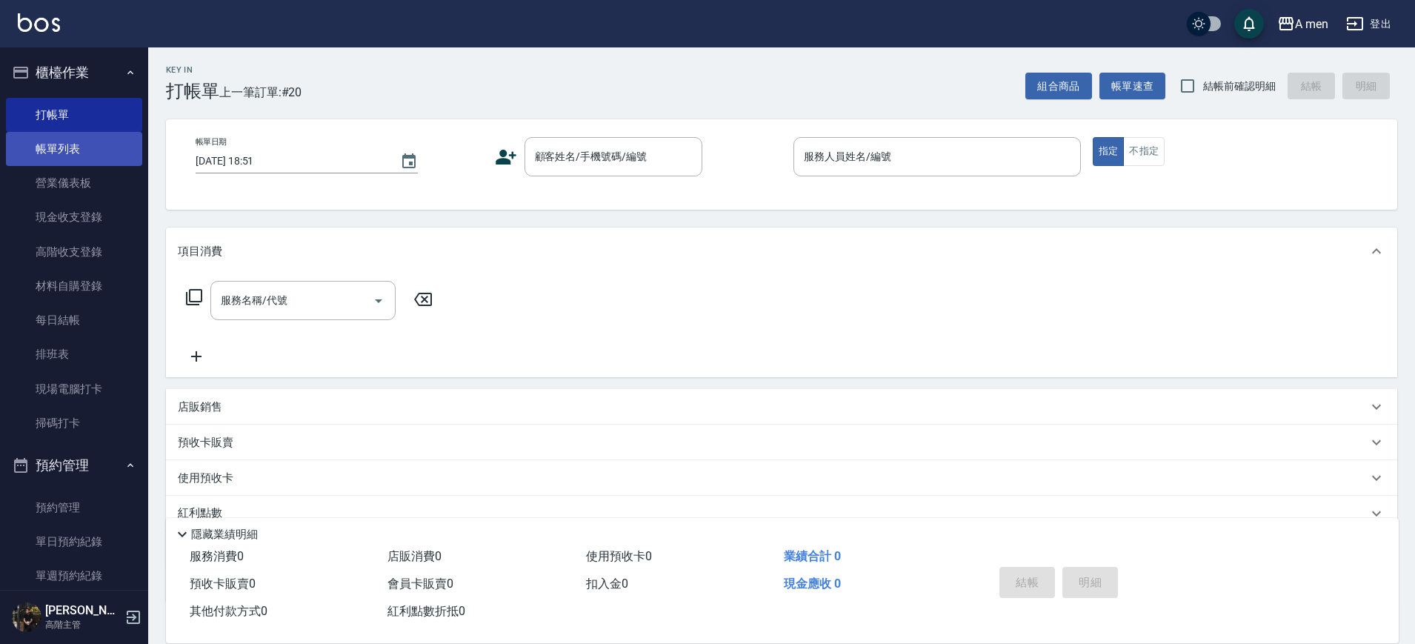
click at [85, 150] on link "帳單列表" at bounding box center [74, 149] width 136 height 34
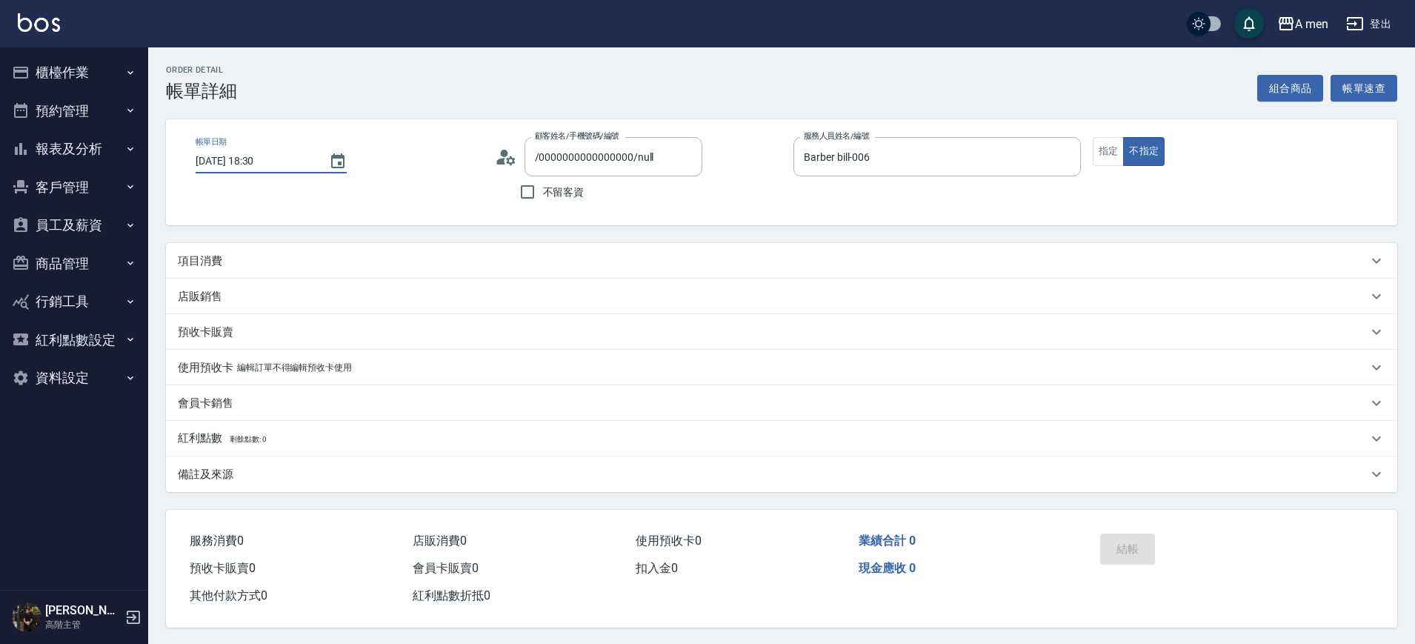
click at [397, 140] on div "帳單日期 [DATE] 18:30" at bounding box center [339, 172] width 287 height 70
click at [296, 267] on div "項目消費" at bounding box center [773, 261] width 1190 height 16
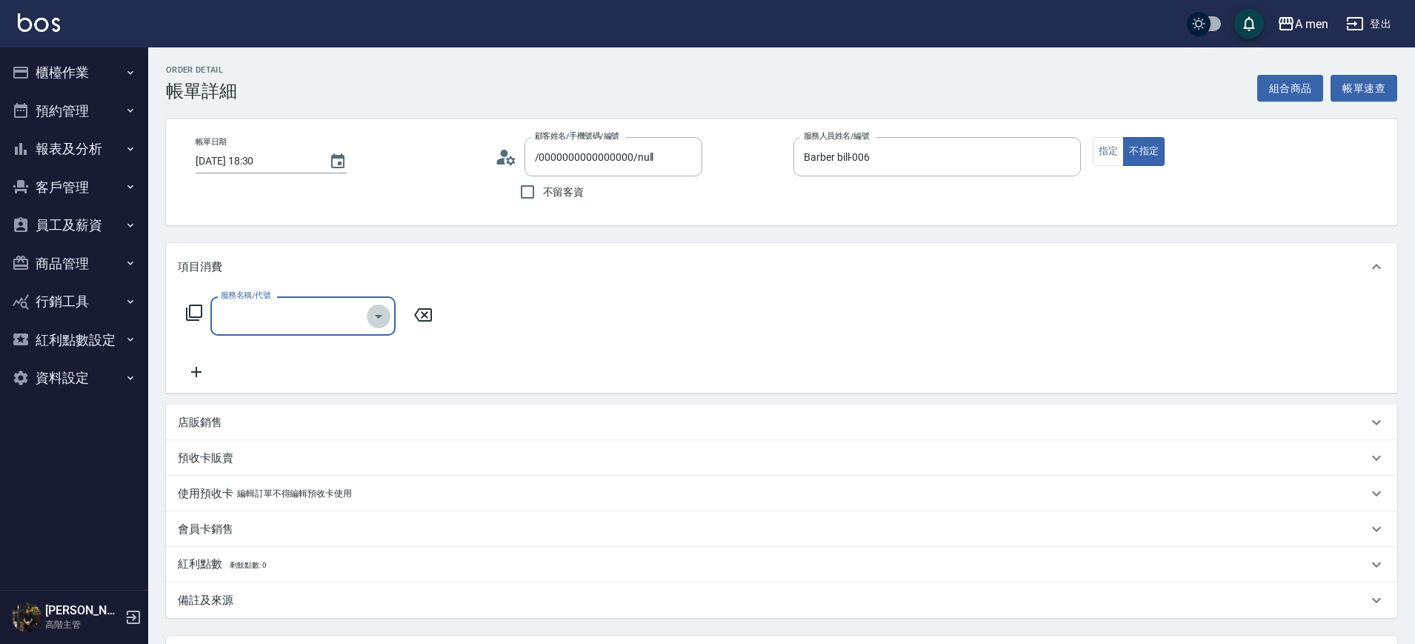
click at [379, 316] on icon "Open" at bounding box center [378, 317] width 7 height 4
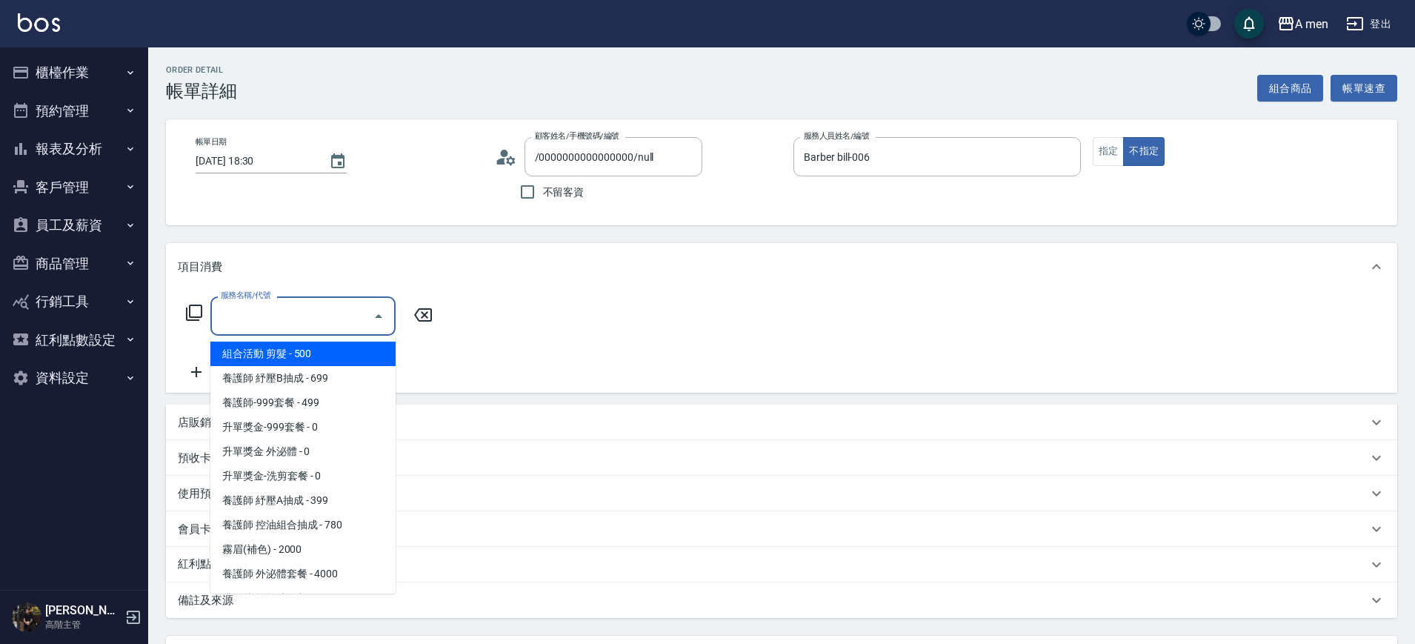
click at [321, 355] on span "組合活動 剪髮 - 500" at bounding box center [302, 353] width 185 height 24
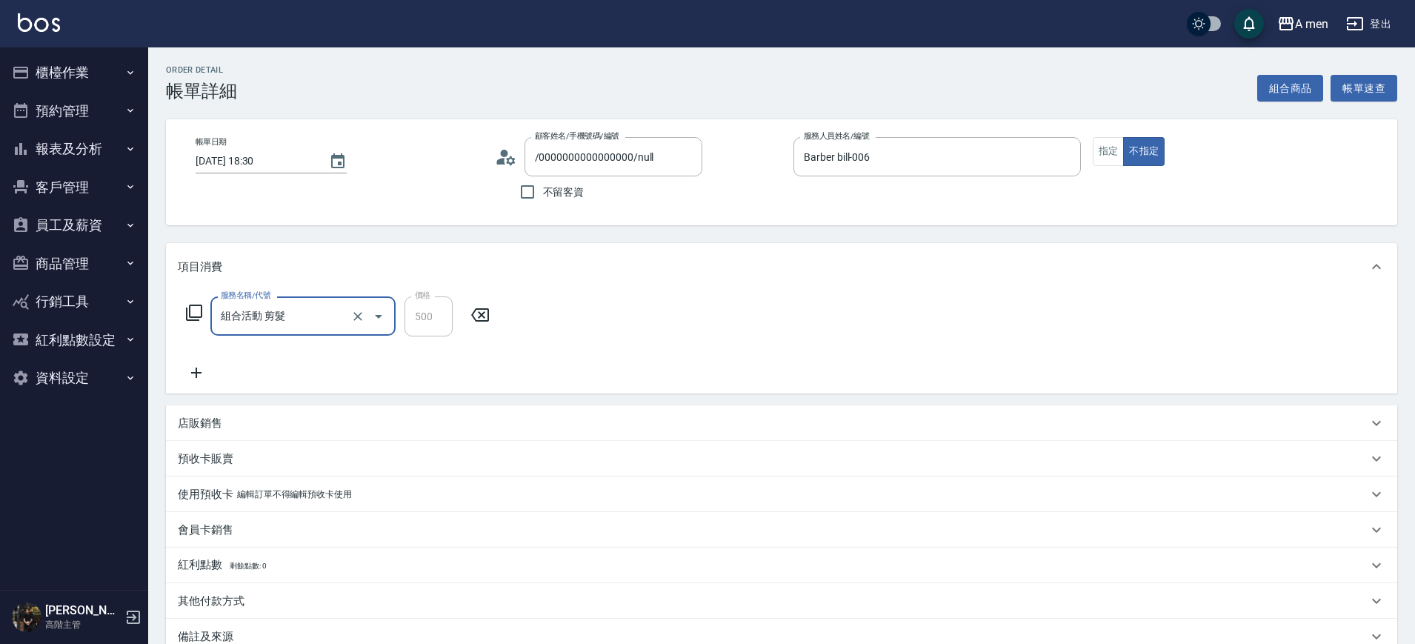
type input "組合活動 剪髮"
click at [304, 324] on input "組合活動 剪髮" at bounding box center [282, 316] width 130 height 26
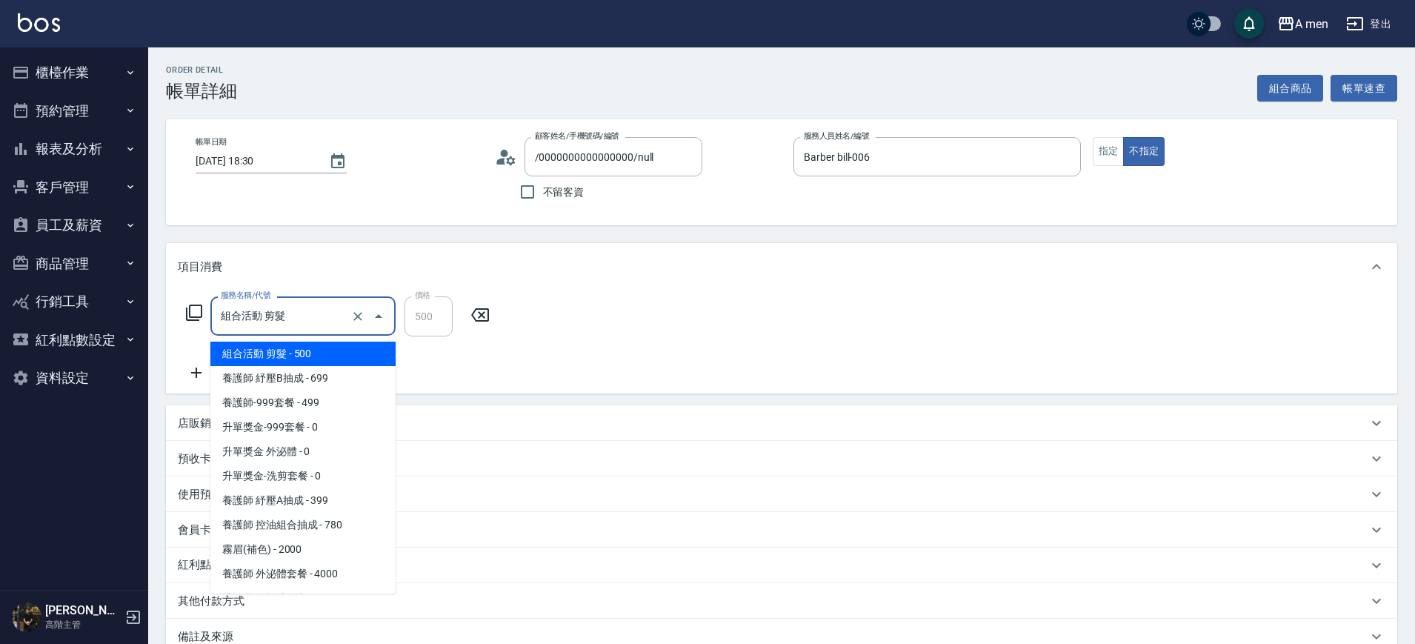
click at [304, 324] on input "組合活動 剪髮" at bounding box center [282, 316] width 130 height 26
click at [357, 311] on icon "Clear" at bounding box center [357, 316] width 15 height 15
click at [293, 313] on input "服務名稱/代號" at bounding box center [282, 316] width 130 height 26
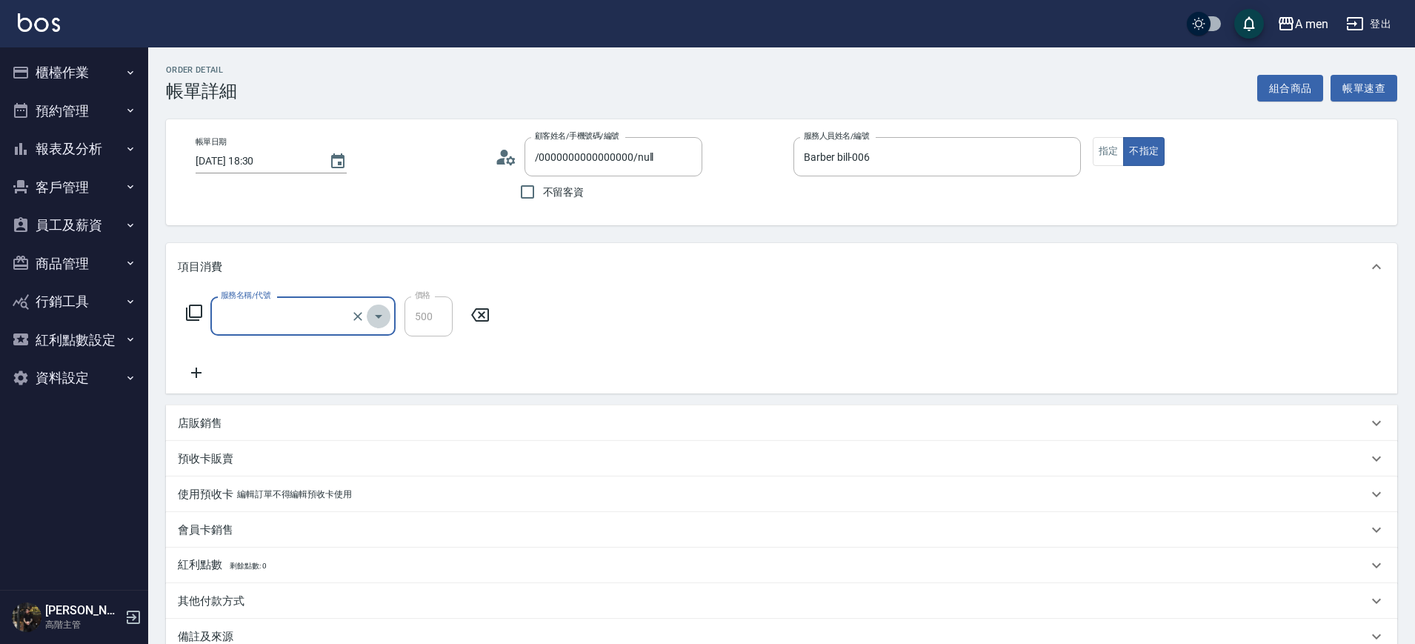
drag, startPoint x: 376, startPoint y: 319, endPoint x: 383, endPoint y: 315, distance: 8.3
click at [381, 316] on icon "Open" at bounding box center [379, 316] width 18 height 18
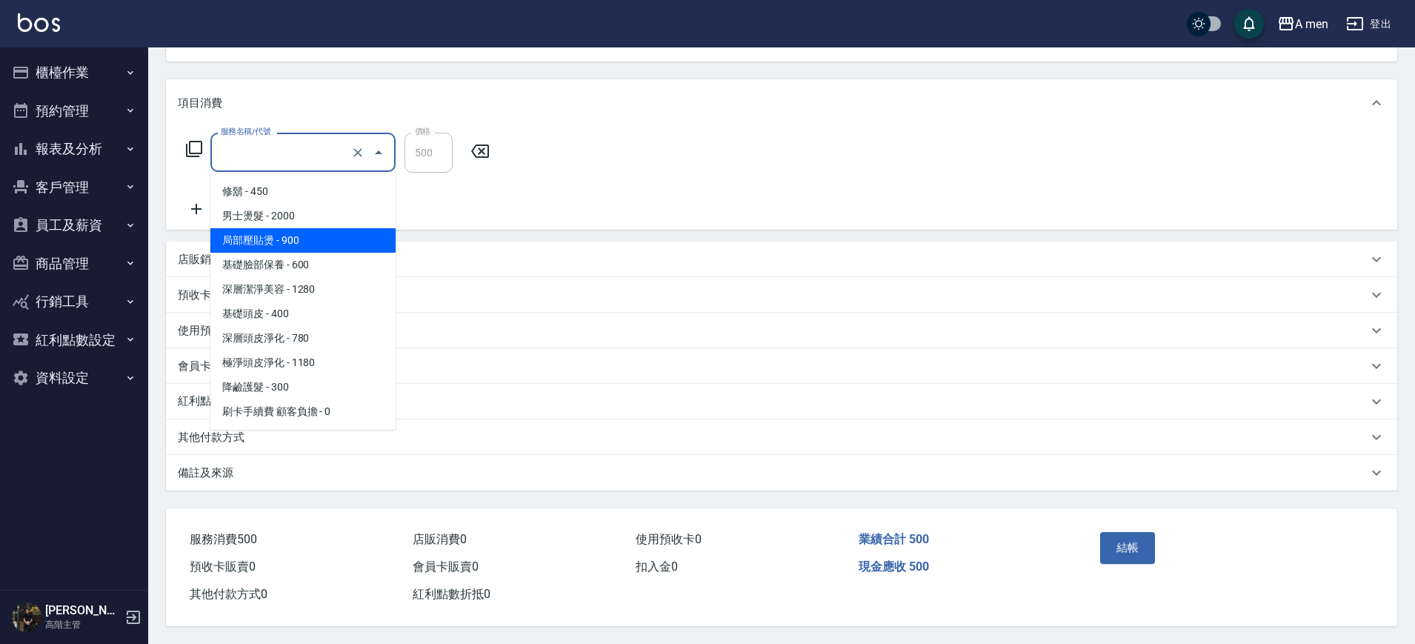
scroll to position [370, 0]
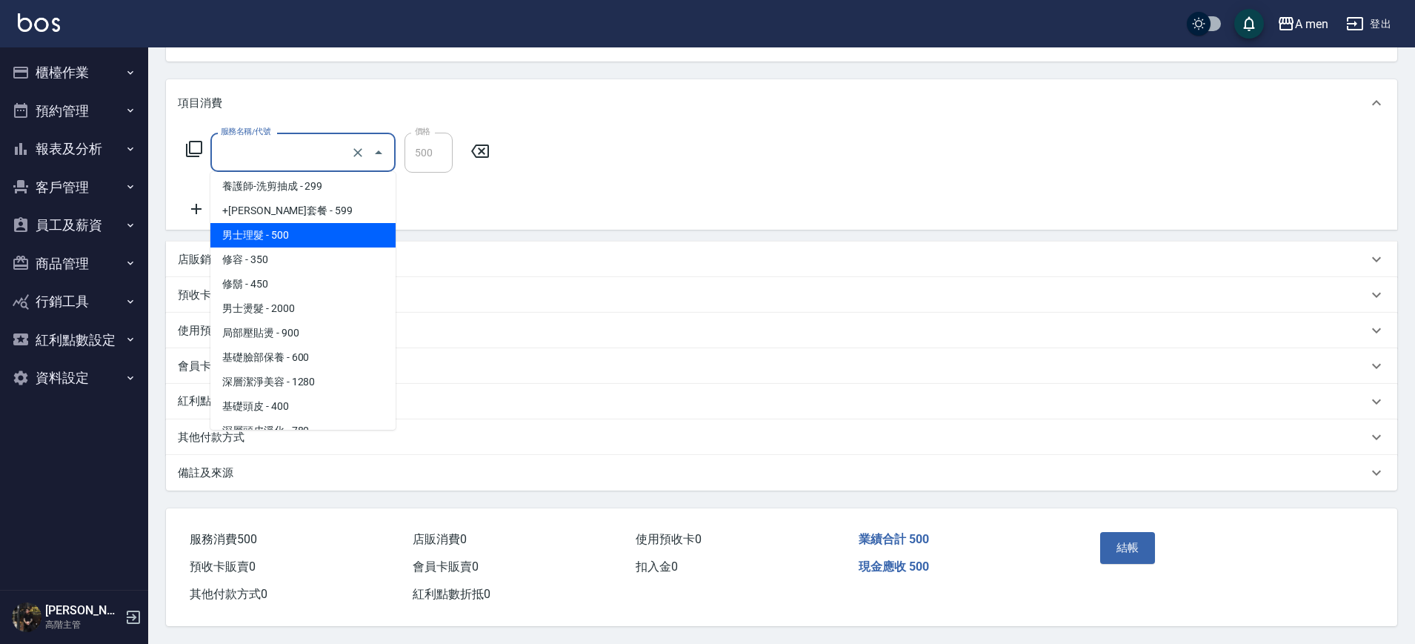
click at [291, 227] on span "男士理髮 - 500" at bounding box center [302, 235] width 185 height 24
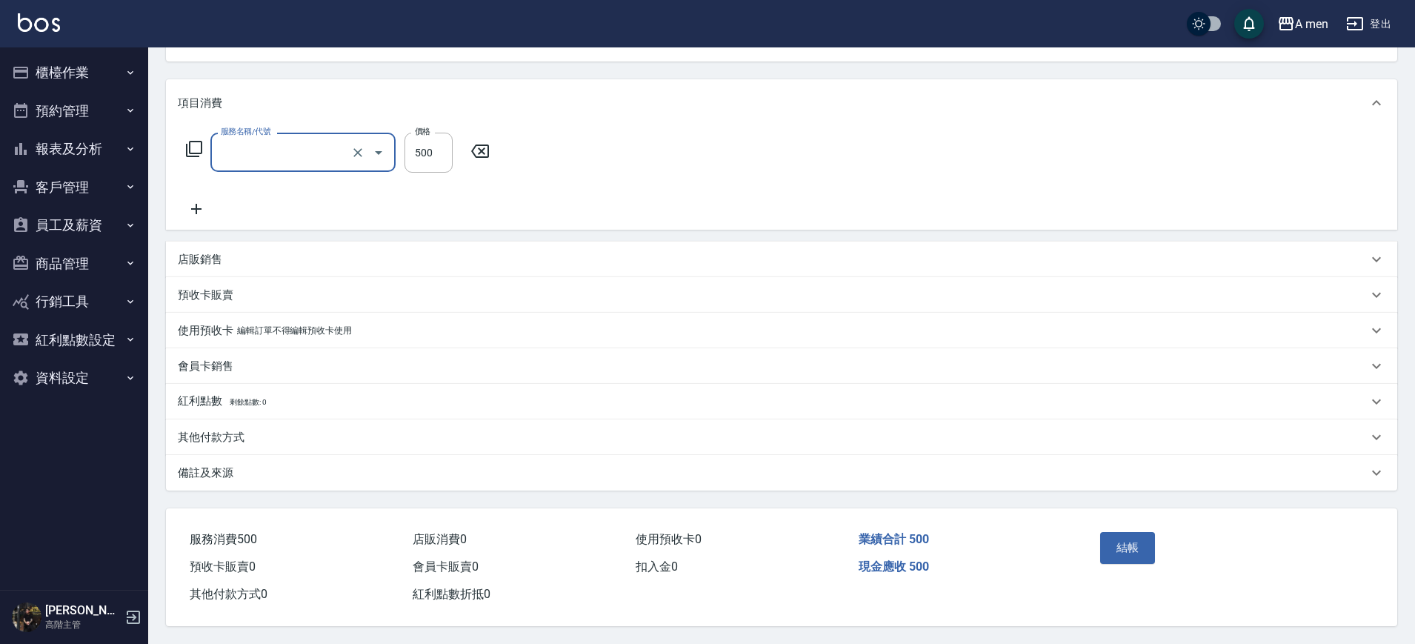
type input "男士理髮(A01)"
click at [210, 200] on icon at bounding box center [196, 209] width 37 height 18
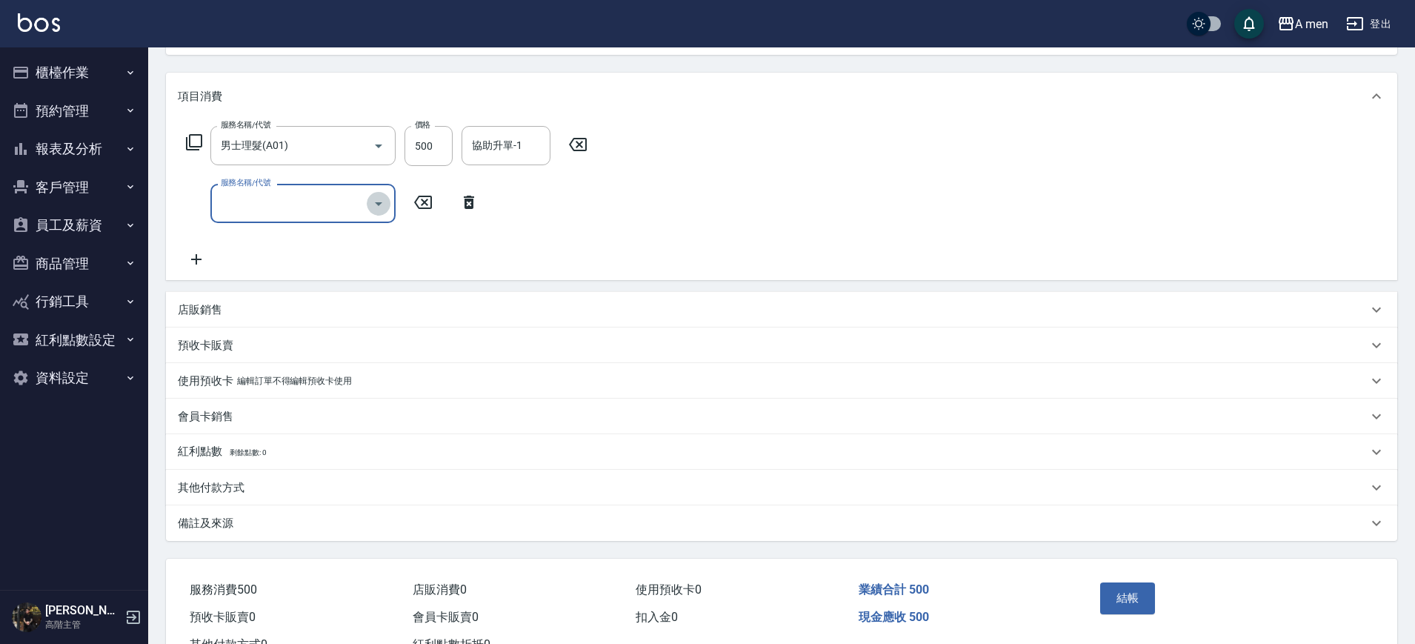
click at [370, 207] on icon "Open" at bounding box center [379, 204] width 18 height 18
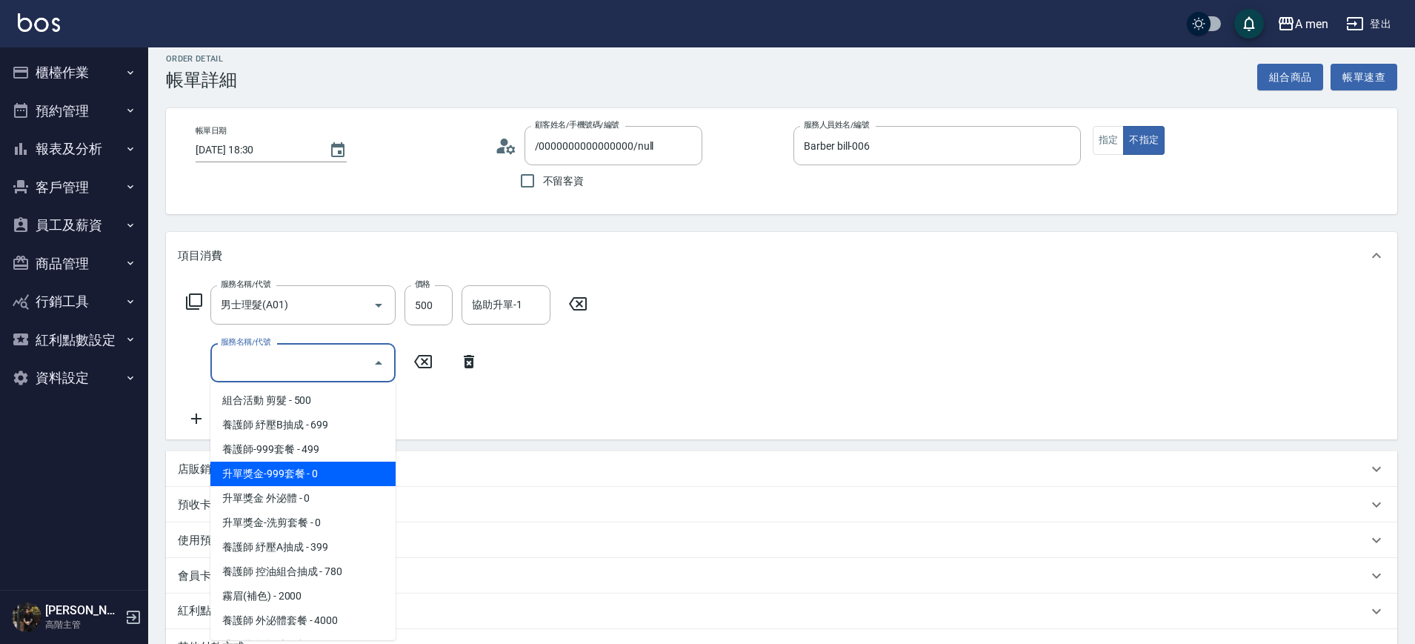
scroll to position [0, 0]
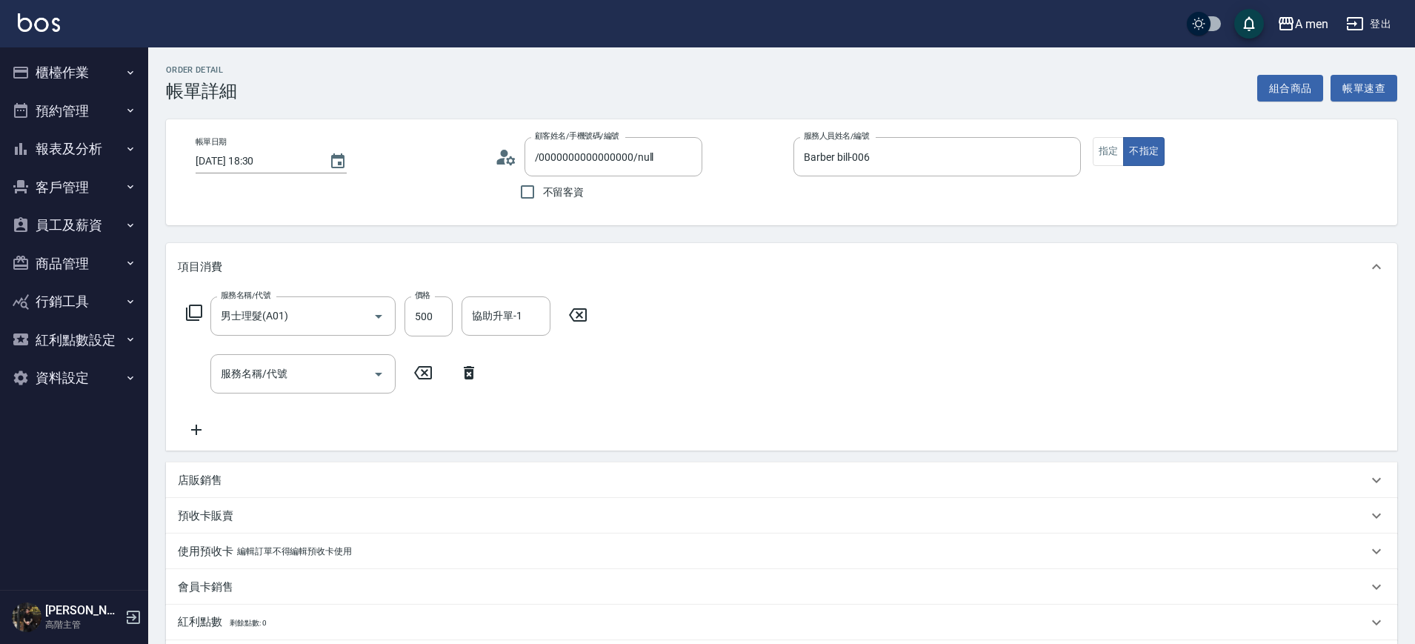
click at [285, 401] on div "服務名稱/代號 男士理髮(A01) 服務名稱/代號 價格 500 價格 協助升單-1 協助升單-1 服務名稱/代號 服務名稱/代號" at bounding box center [387, 367] width 419 height 142
click at [383, 371] on icon "Open" at bounding box center [379, 374] width 18 height 18
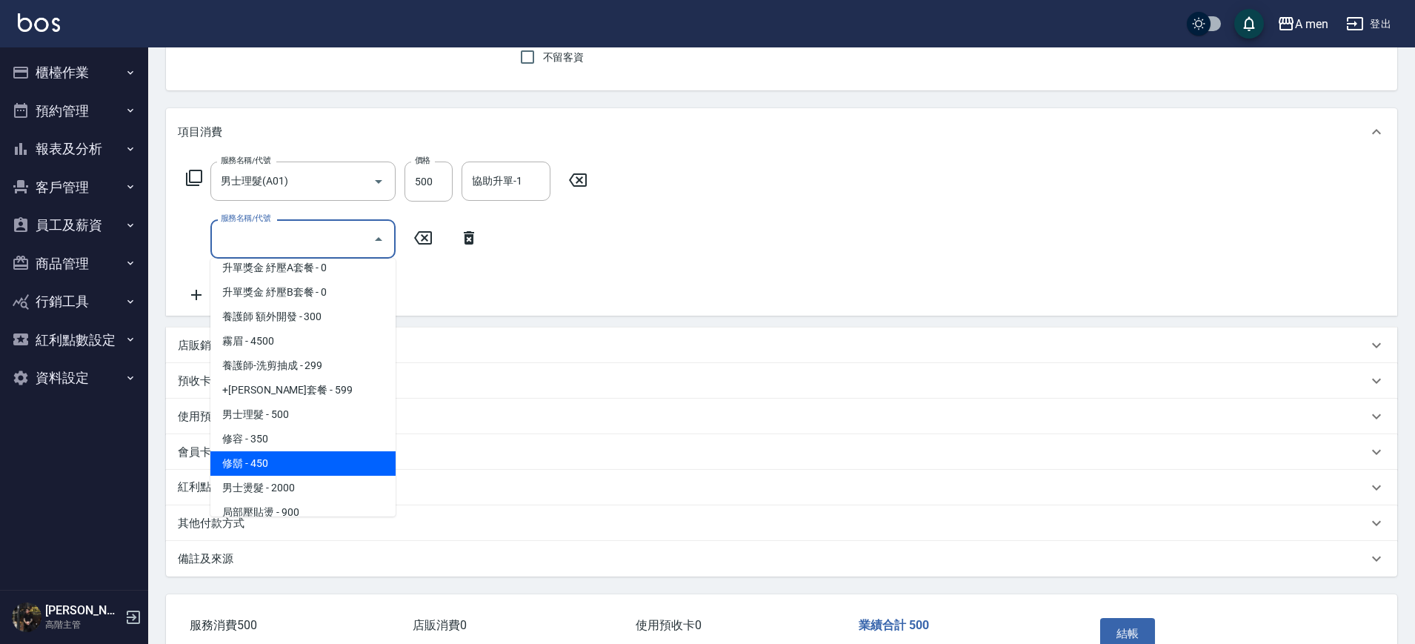
scroll to position [370, 0]
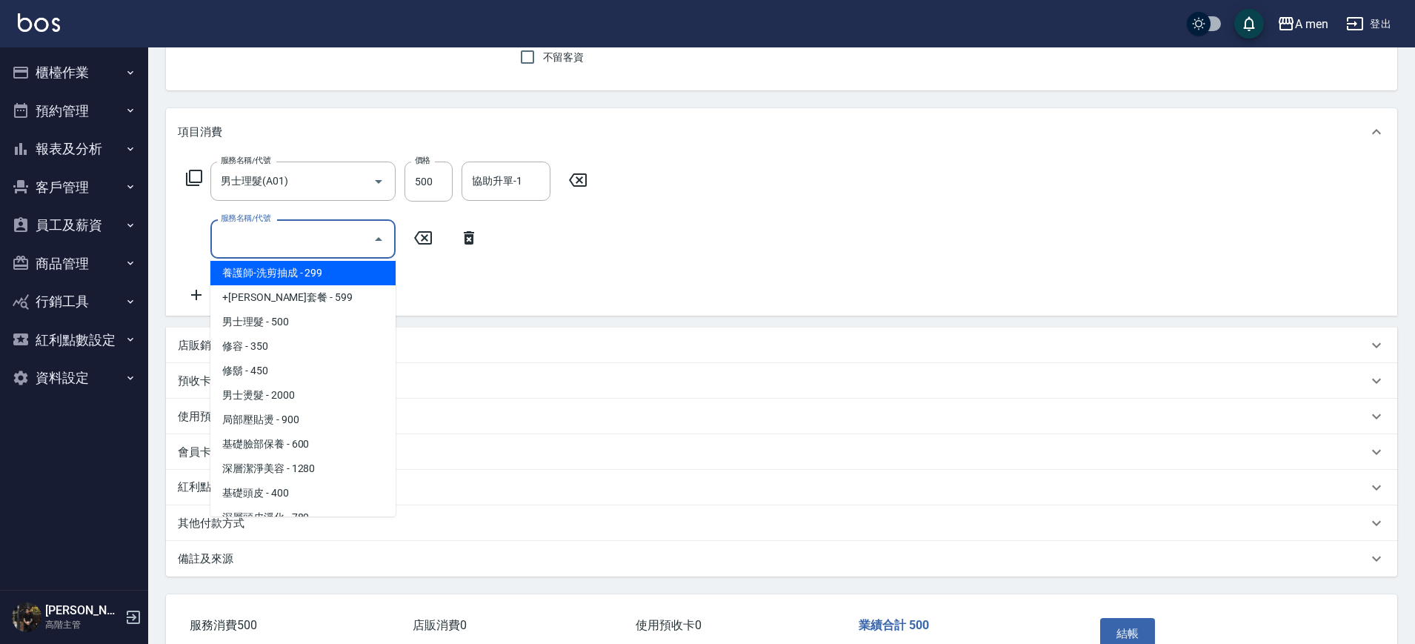
click at [323, 270] on span "養護師-洗剪抽成 - 299" at bounding box center [302, 273] width 185 height 24
type input "養護師-洗剪抽成"
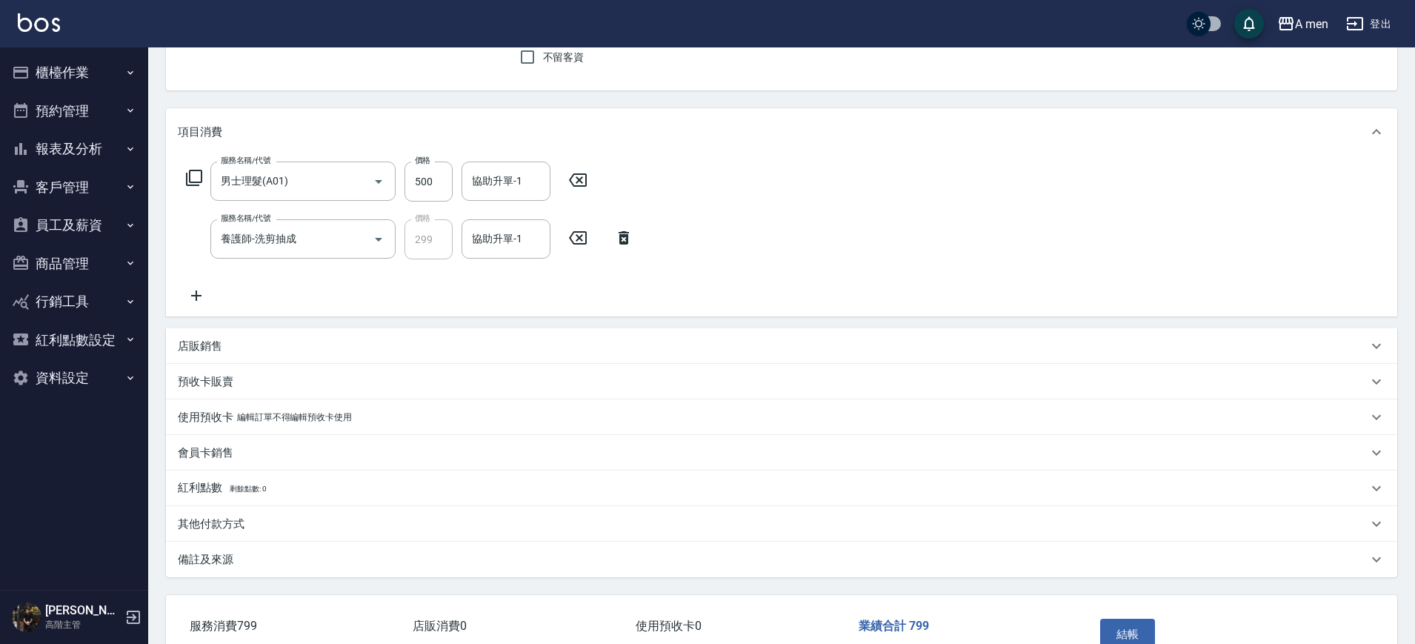
click at [625, 229] on icon at bounding box center [623, 238] width 37 height 18
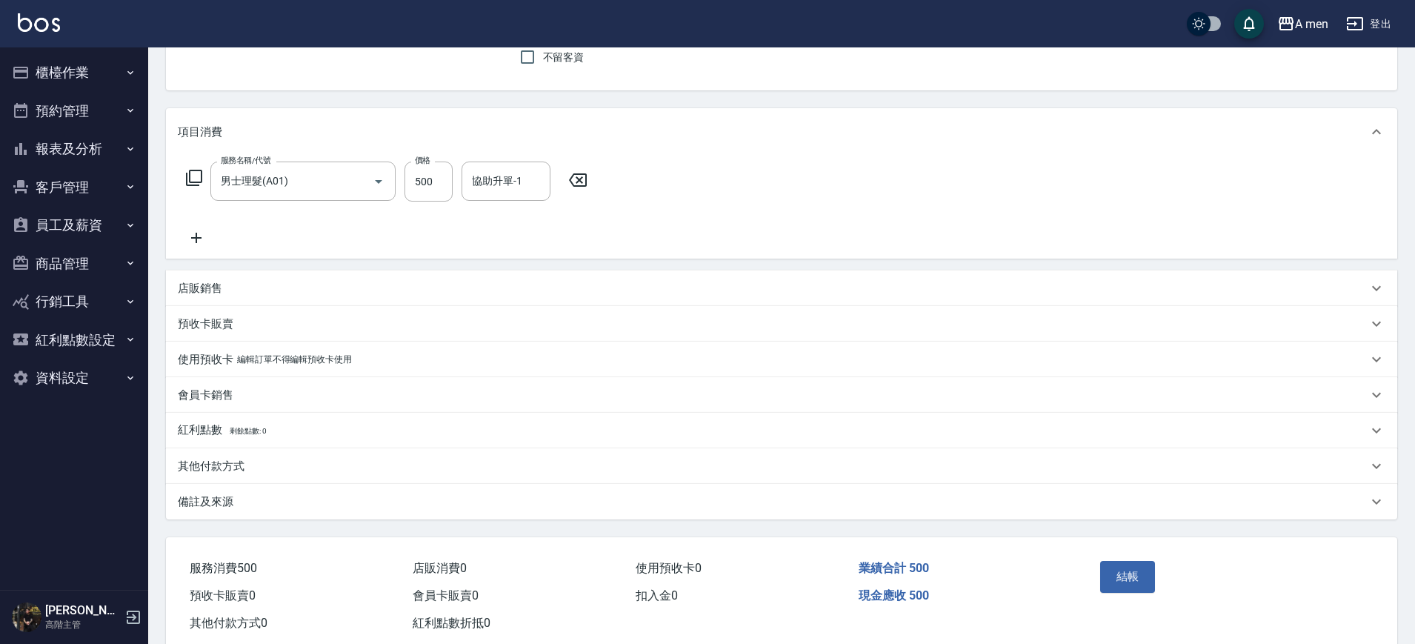
click at [193, 231] on icon at bounding box center [196, 238] width 37 height 18
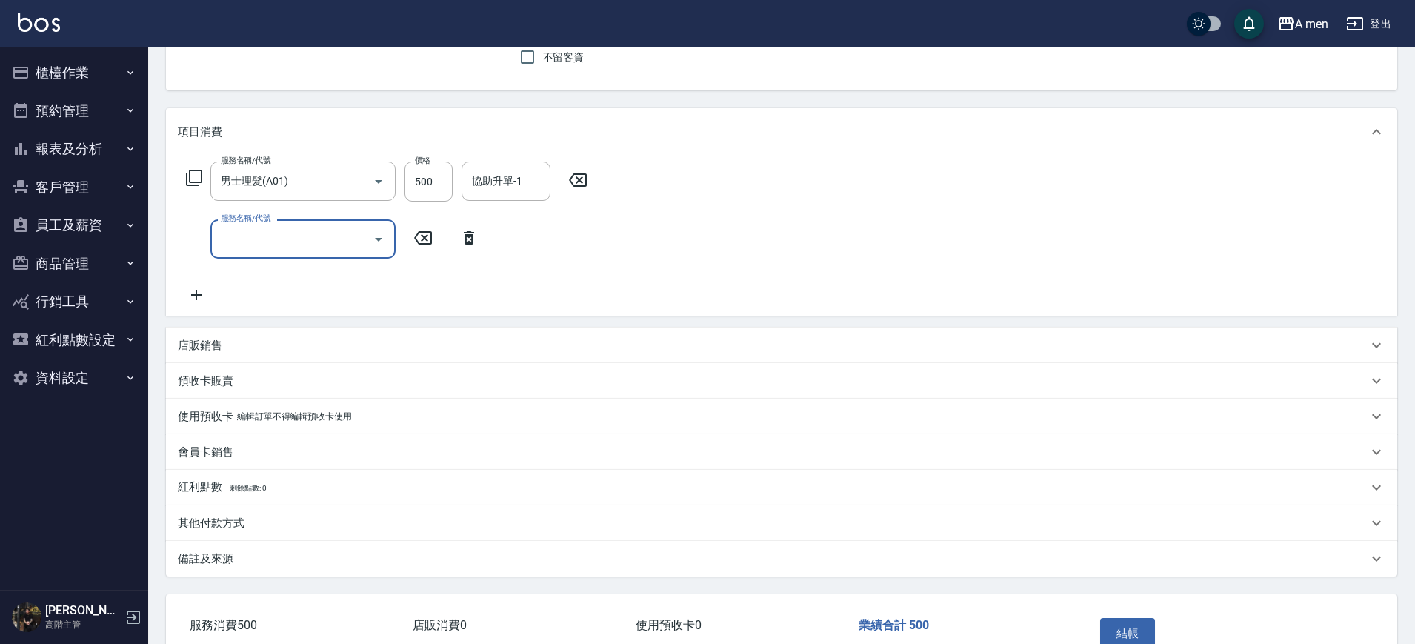
click at [374, 237] on icon "Open" at bounding box center [379, 239] width 18 height 18
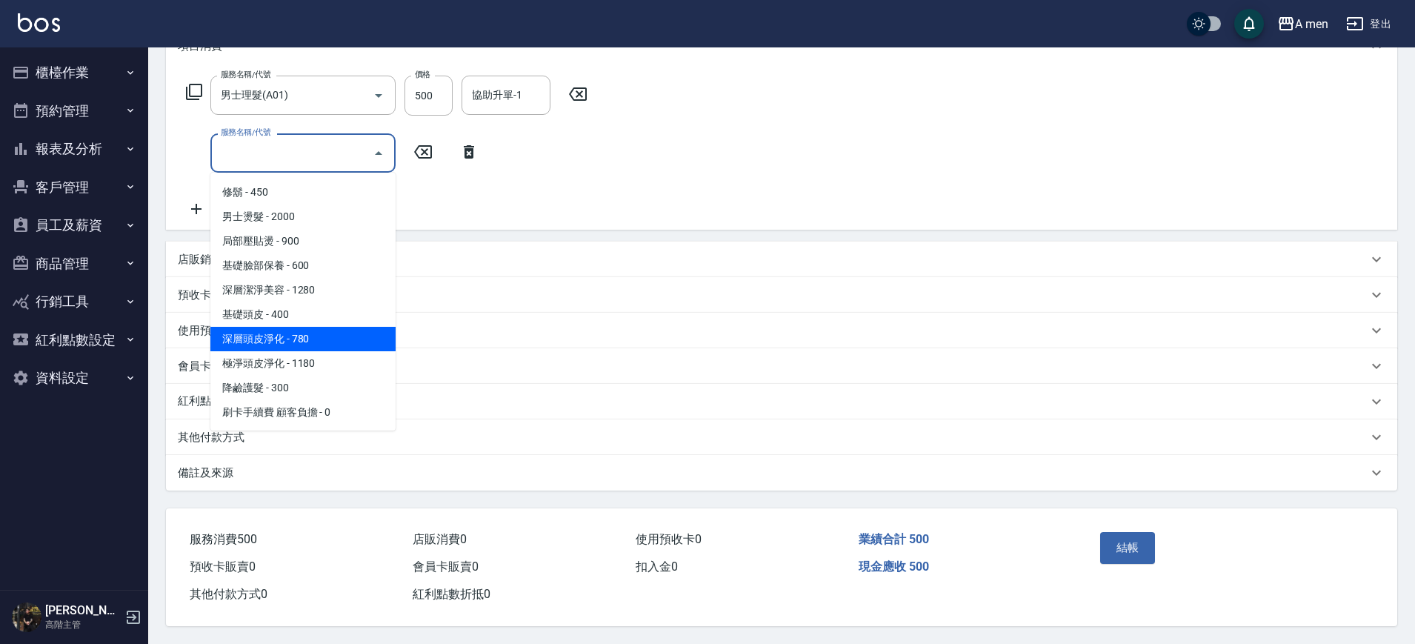
scroll to position [227, 0]
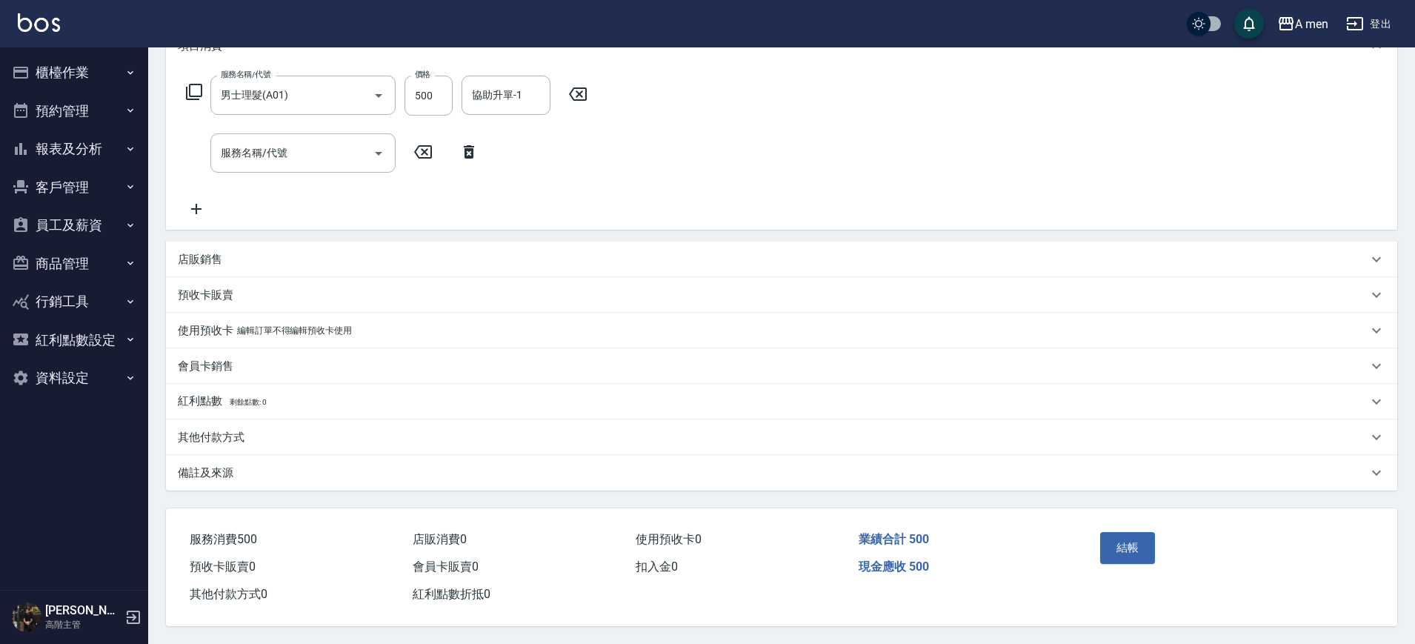
click at [545, 153] on div "服務名稱/代號 男士理髮(A01) 服務名稱/代號 價格 500 價格 協助升單-1 協助升單-1 服務名稱/代號 服務名稱/代號" at bounding box center [387, 147] width 419 height 142
click at [462, 143] on icon at bounding box center [468, 152] width 37 height 18
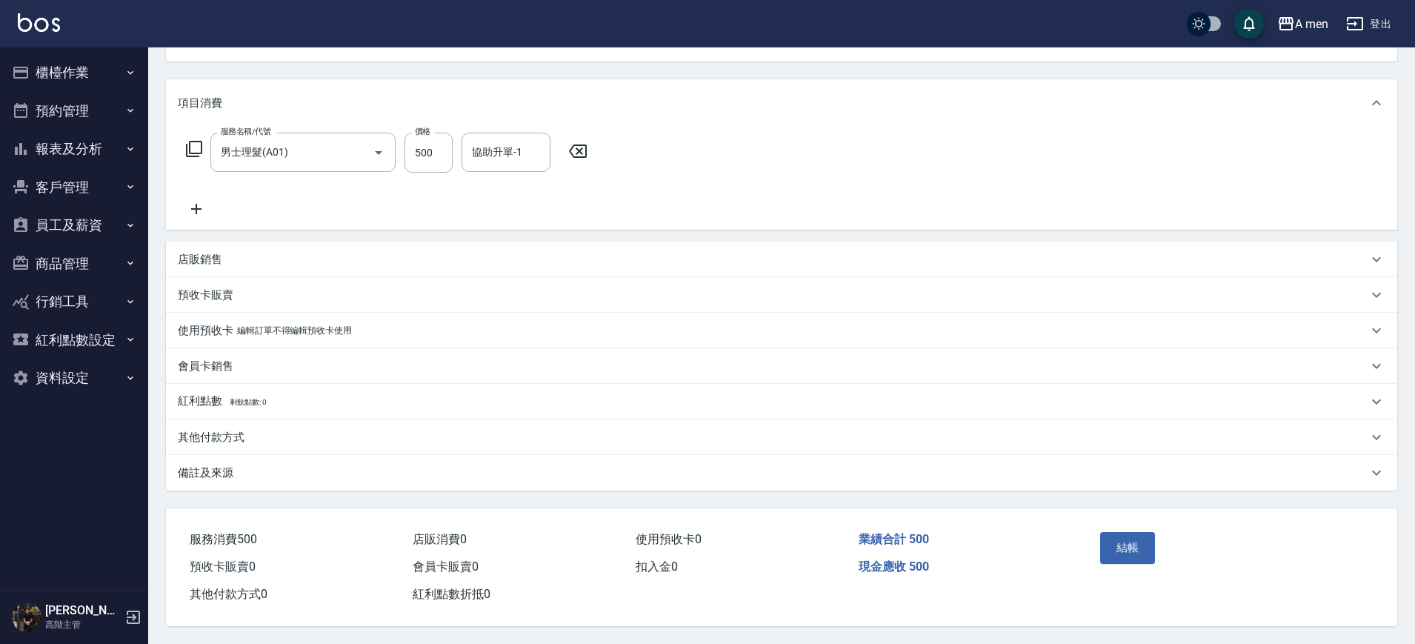
scroll to position [170, 0]
click at [447, 141] on input "500" at bounding box center [428, 153] width 48 height 40
type input "799"
click at [1133, 542] on button "結帳" at bounding box center [1128, 547] width 56 height 31
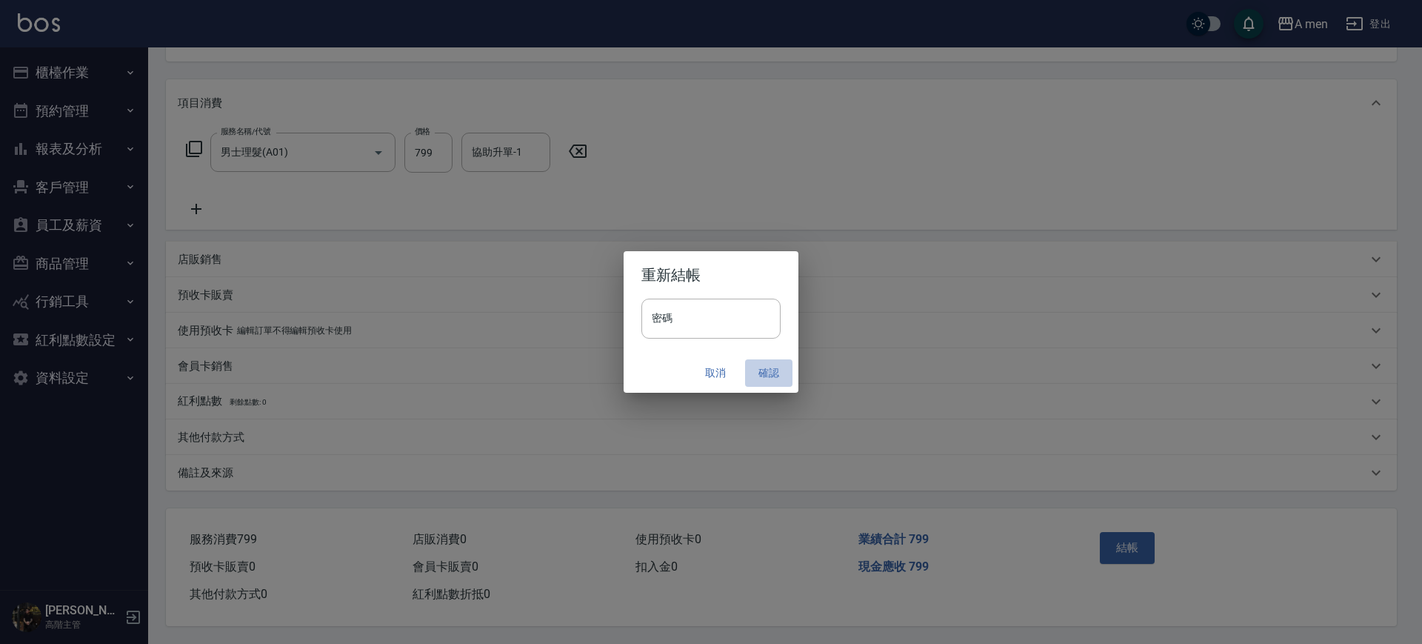
click at [773, 363] on button "確認" at bounding box center [768, 372] width 47 height 27
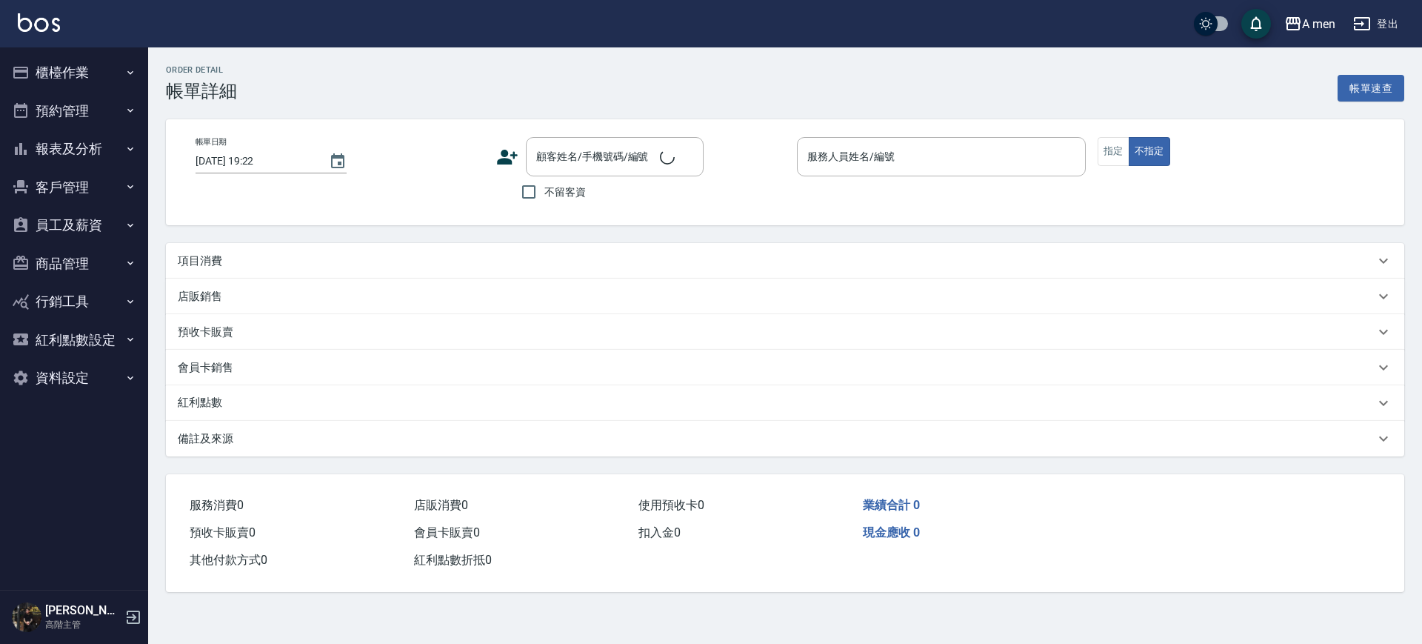
click at [278, 259] on div "項目消費" at bounding box center [776, 261] width 1197 height 16
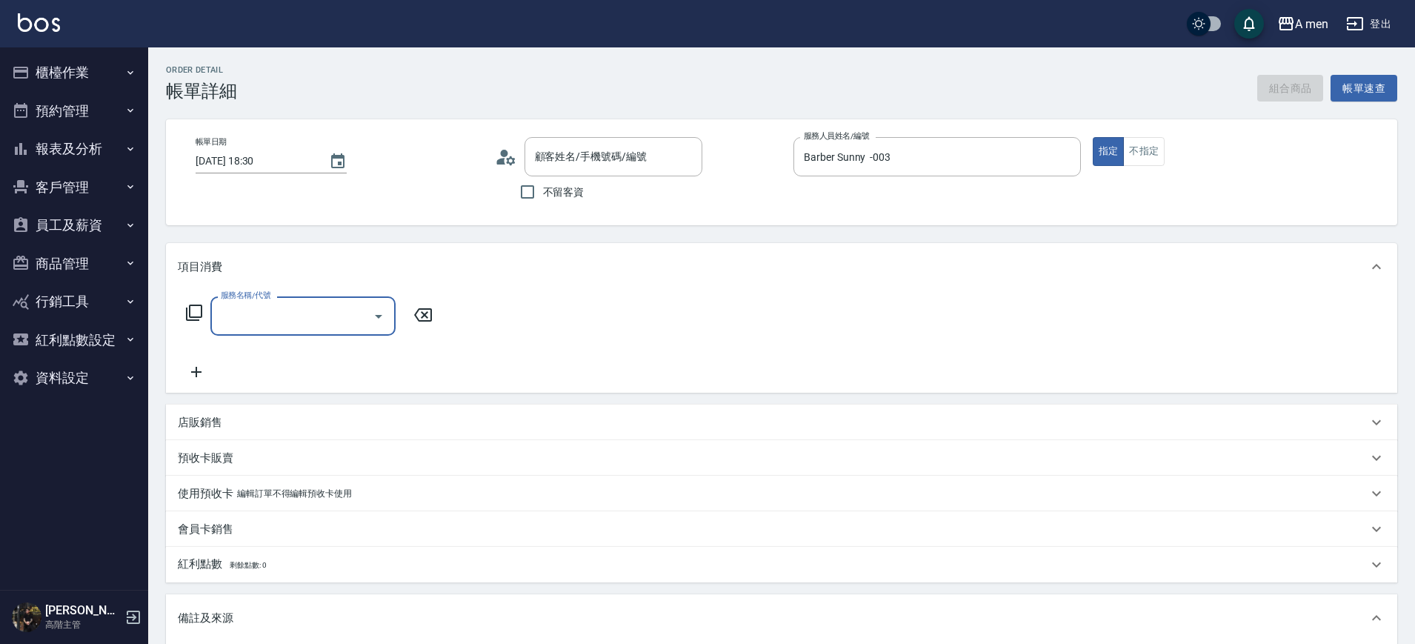
type input "[DATE] 18:30"
type input "Barber Sunny -003"
type input "詹凱翔/0933527080/null"
click at [299, 297] on div "服務名稱/代號" at bounding box center [302, 315] width 185 height 39
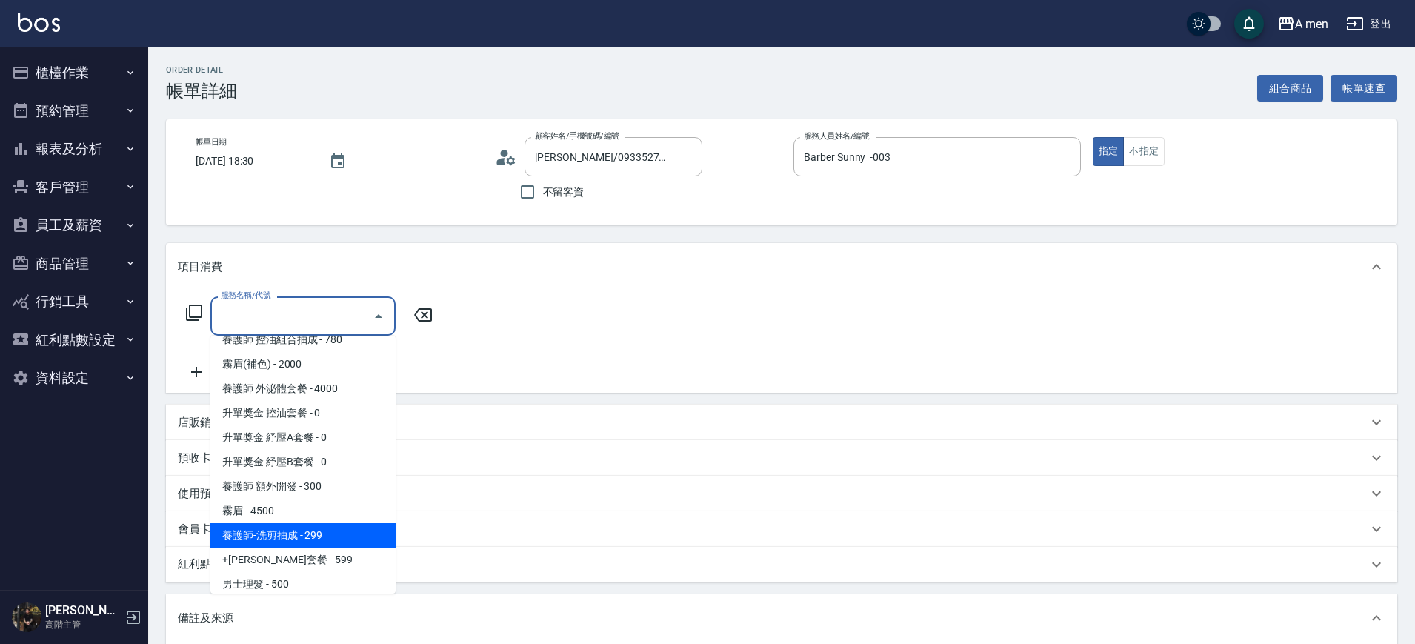
scroll to position [278, 0]
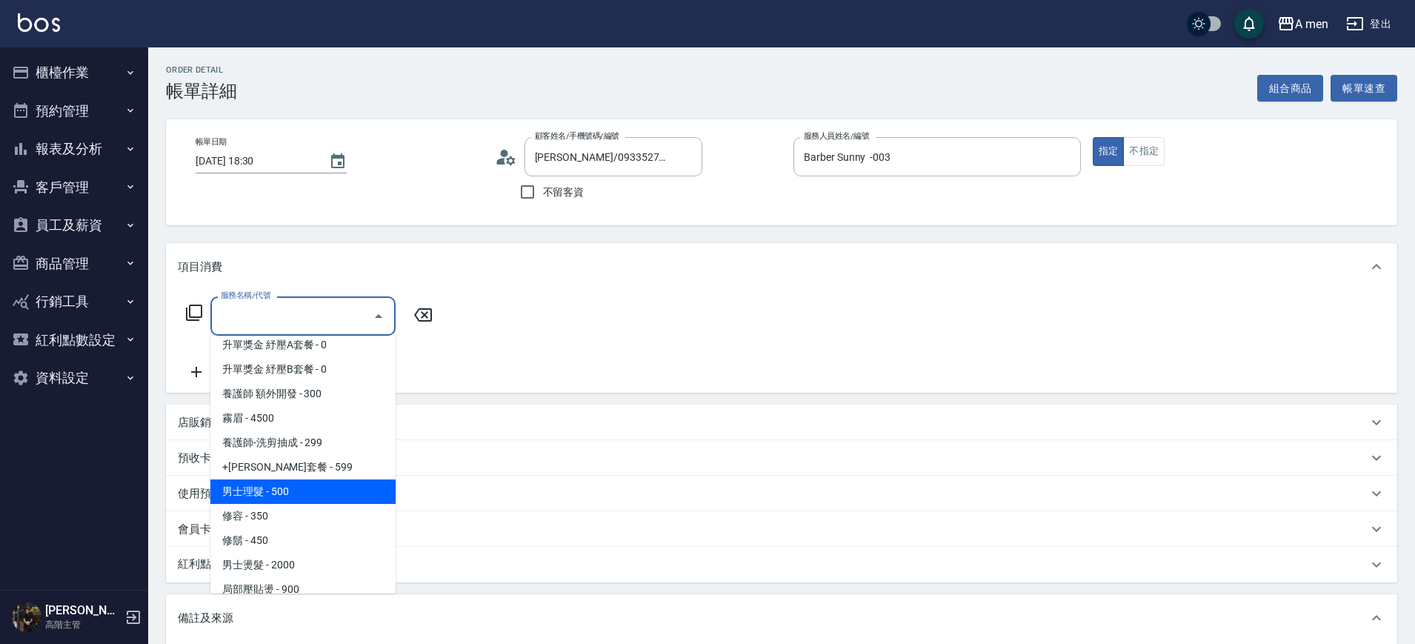
click at [317, 489] on span "男士理髮 - 500" at bounding box center [302, 491] width 185 height 24
type input "男士理髮(A01)"
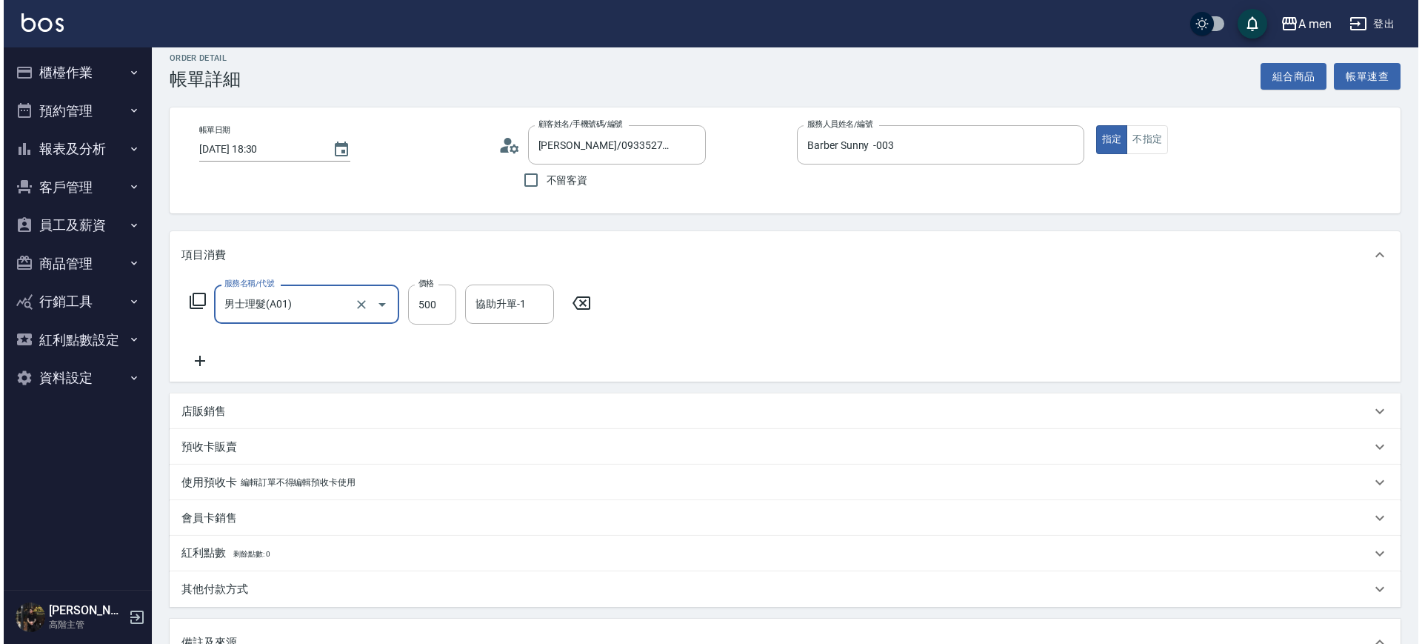
scroll to position [185, 0]
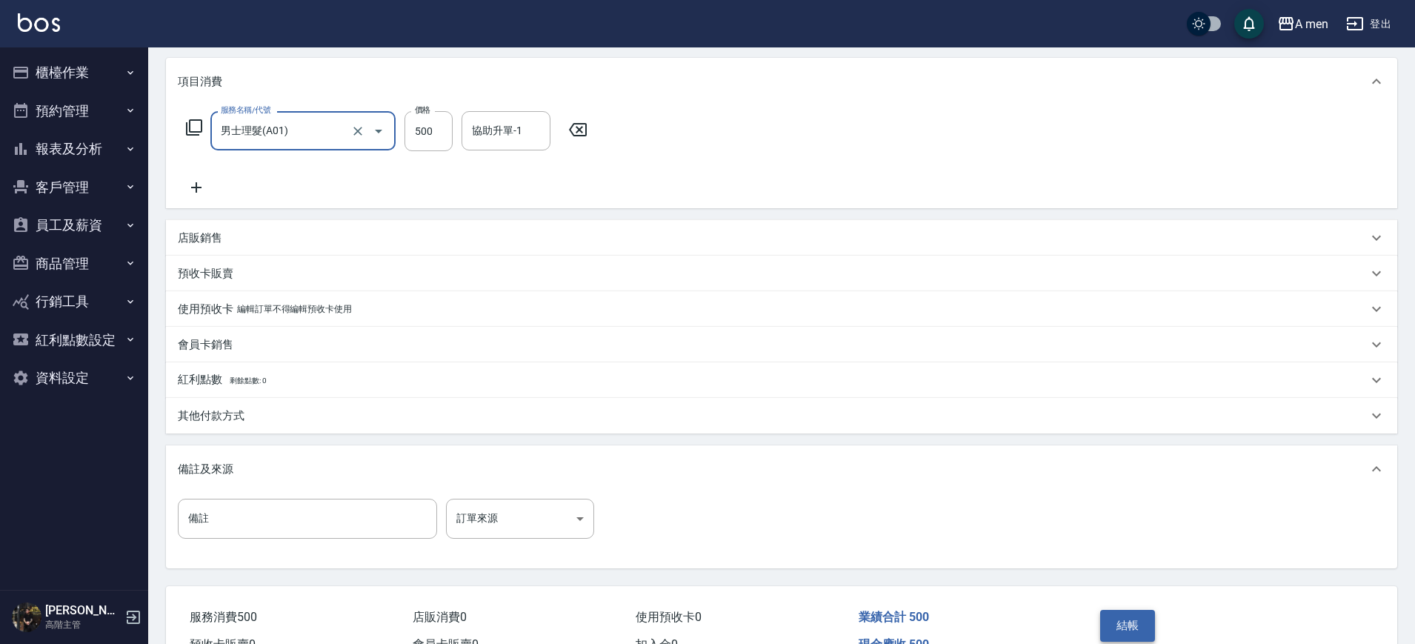
click at [1131, 614] on button "結帳" at bounding box center [1128, 625] width 56 height 31
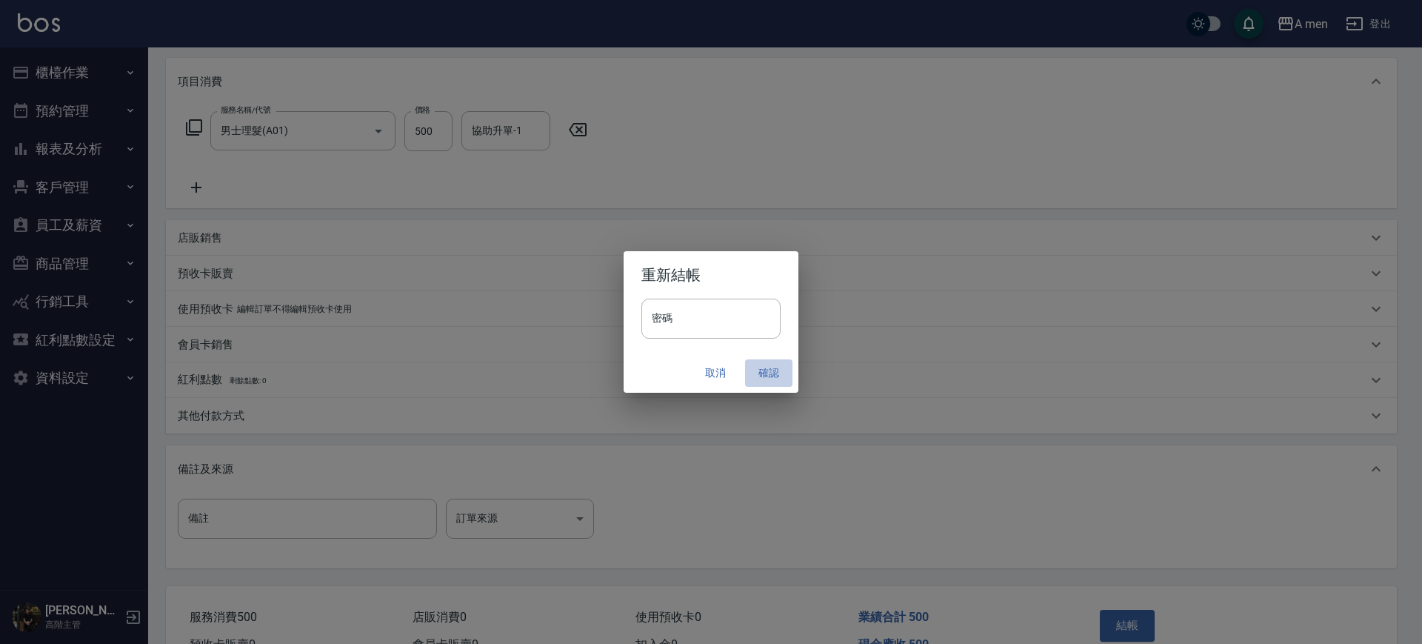
click at [779, 377] on button "確認" at bounding box center [768, 372] width 47 height 27
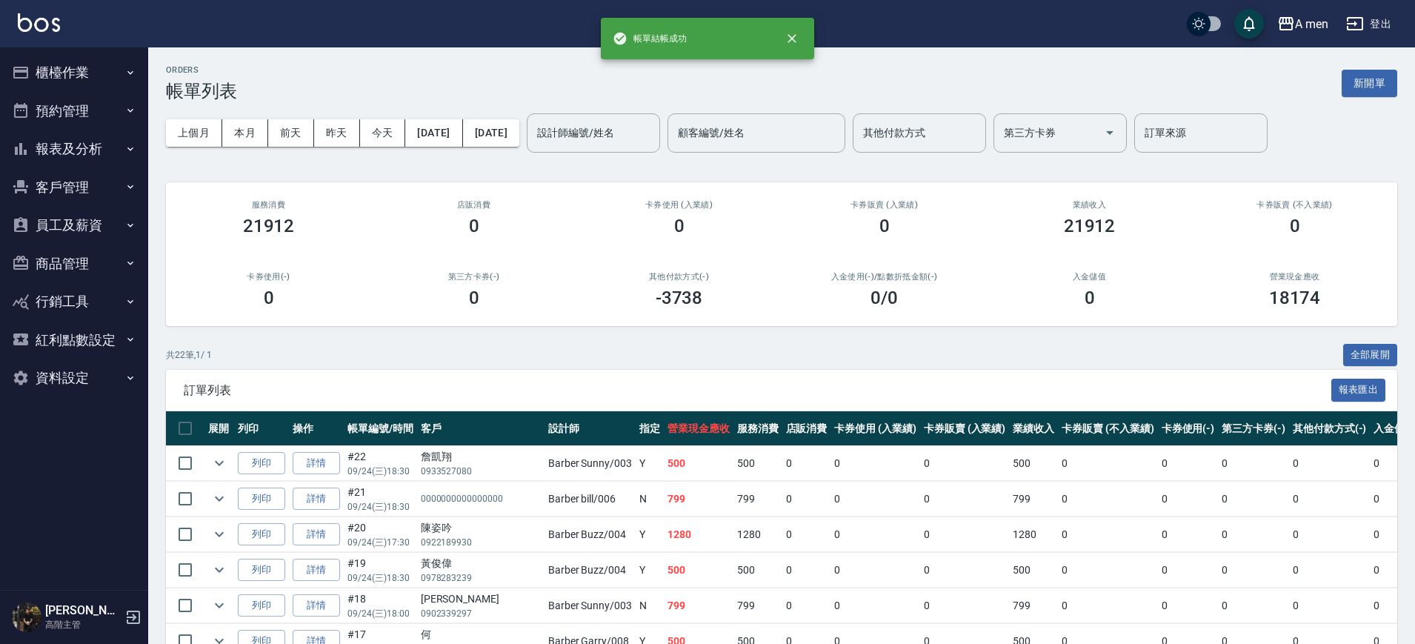
click at [716, 121] on div "設計師編號/姓名 設計師編號/姓名 顧客編號/姓名 顧客編號/姓名 其他付款方式 其他付款方式 第三方卡券 第三方卡券 訂單來源 訂單來源" at bounding box center [897, 132] width 741 height 39
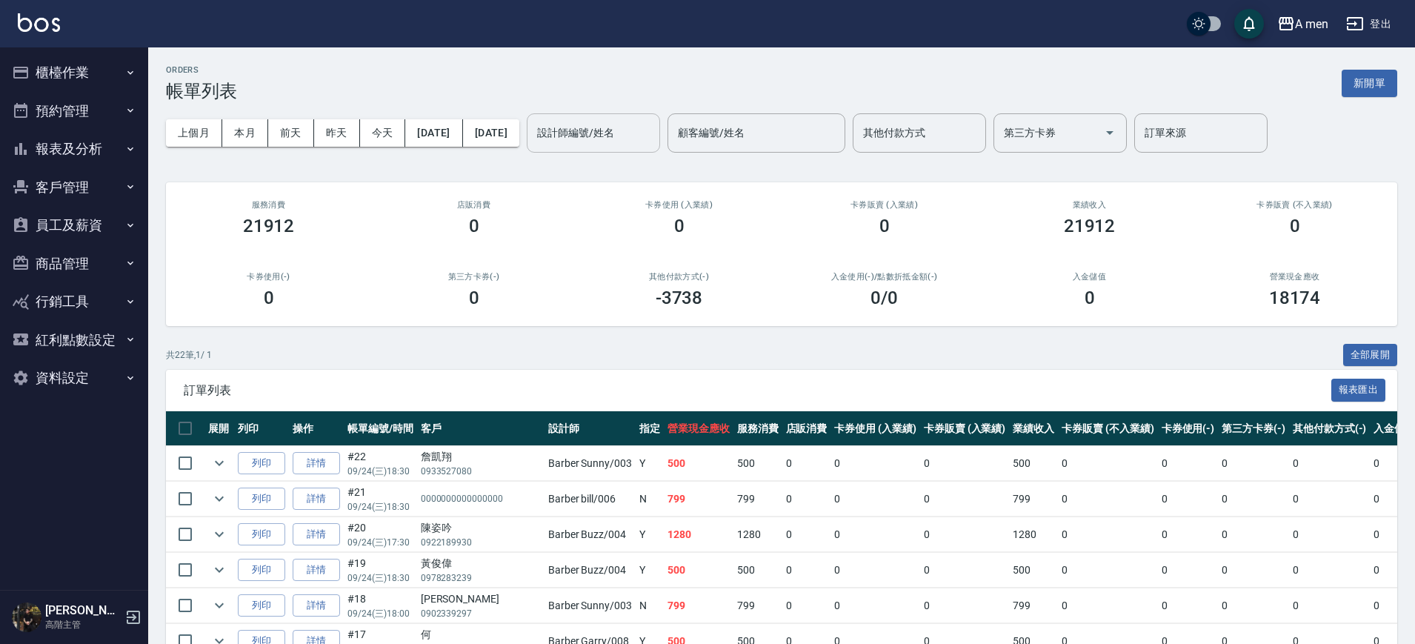
click at [653, 132] on input "設計師編號/姓名" at bounding box center [593, 133] width 120 height 26
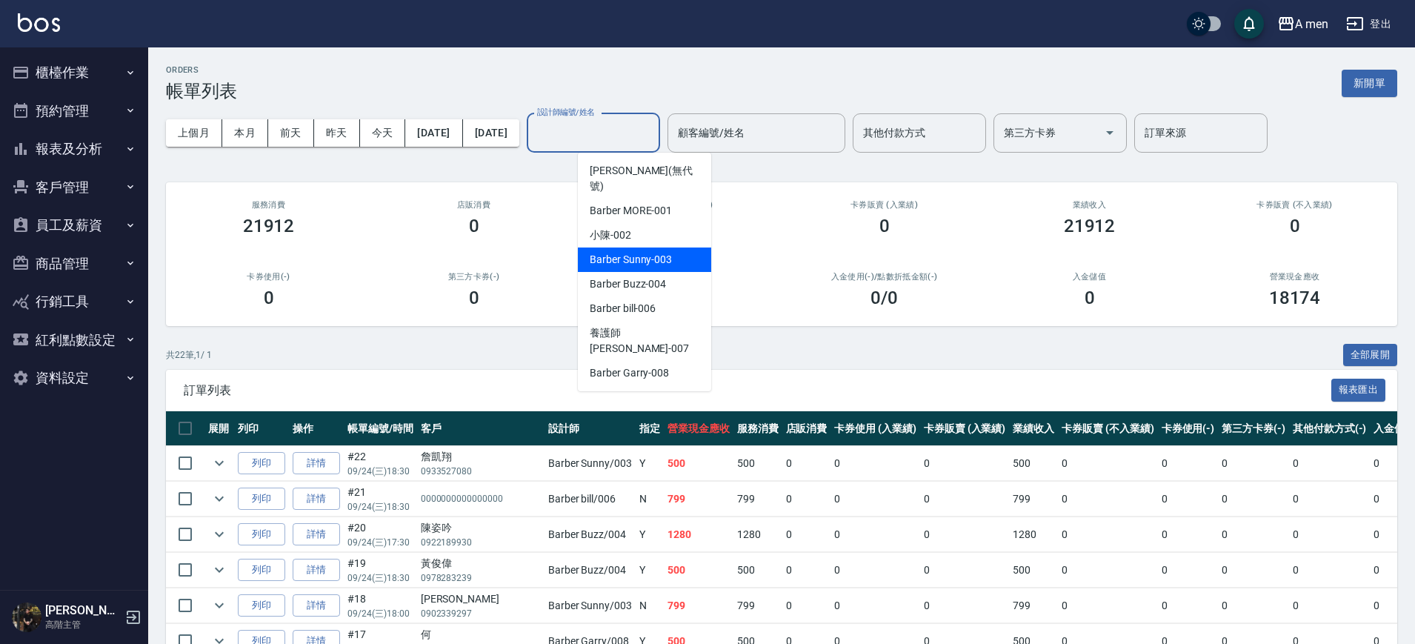
click at [697, 247] on div "Barber Sunny -003" at bounding box center [644, 259] width 133 height 24
type input "Barber Sunny -003"
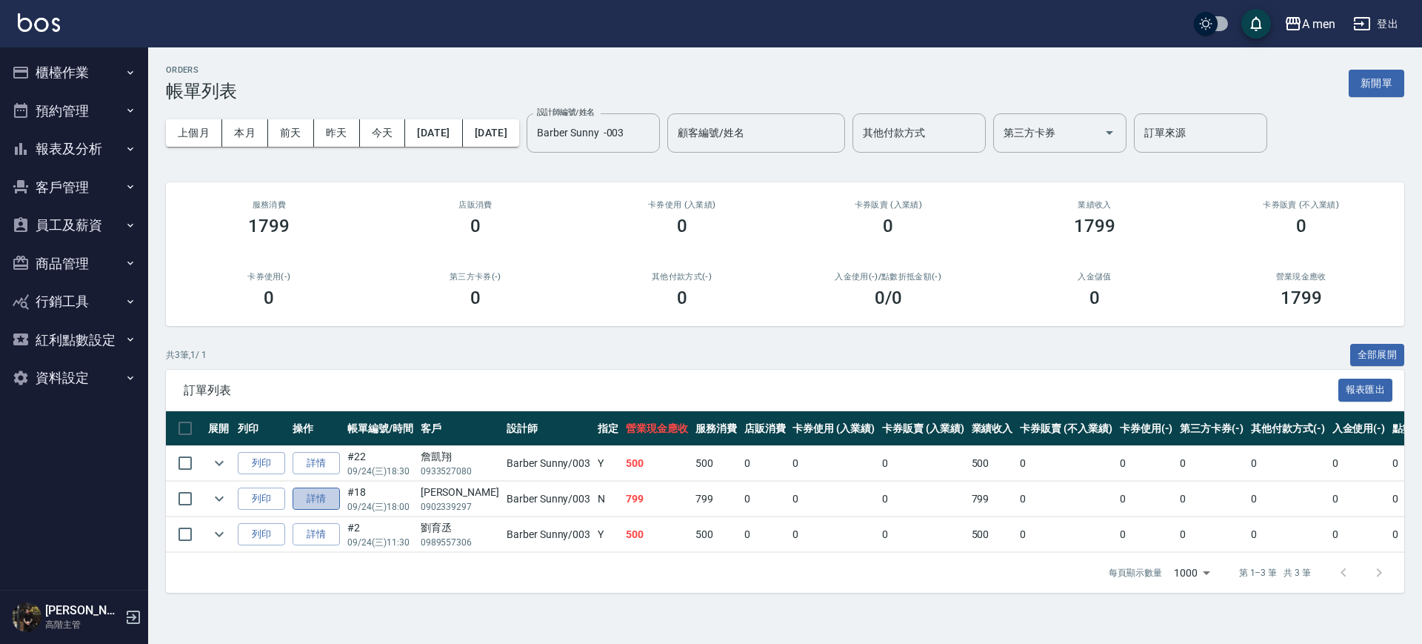
click at [310, 496] on link "詳情" at bounding box center [316, 498] width 47 height 23
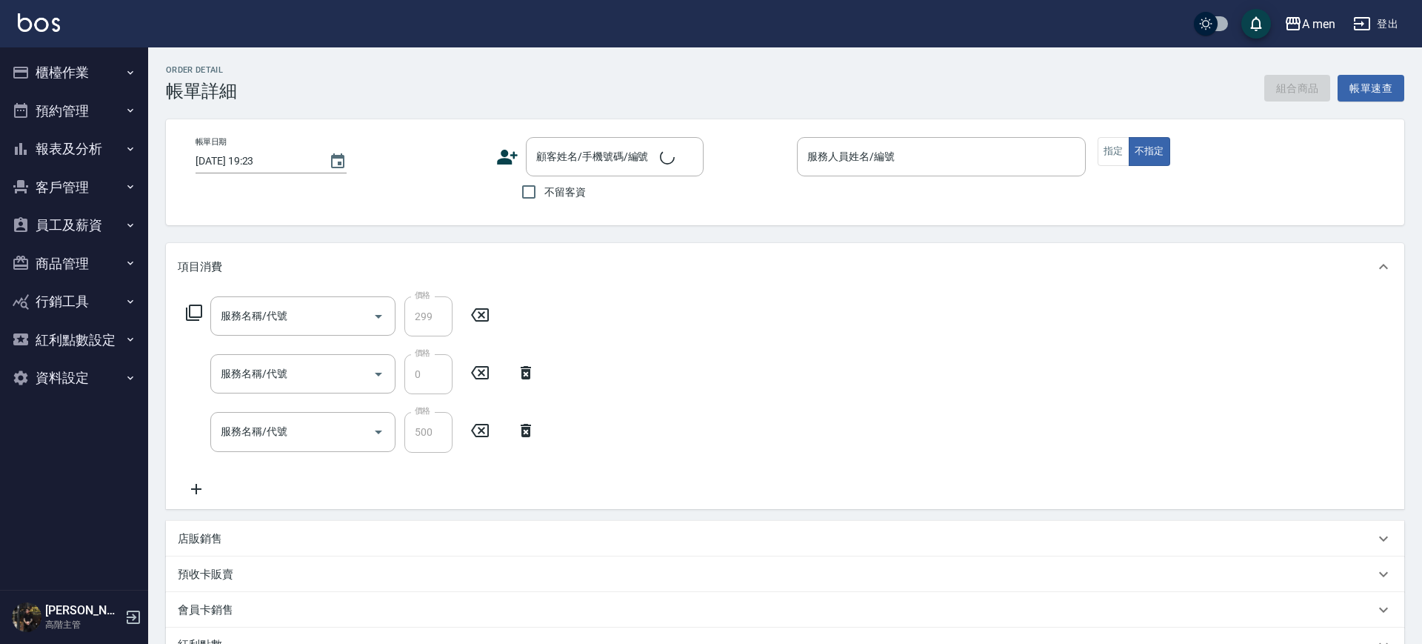
type input "2025/09/24 18:00"
type input "Barber Sunny -003"
type input "Google地圖/搜尋"
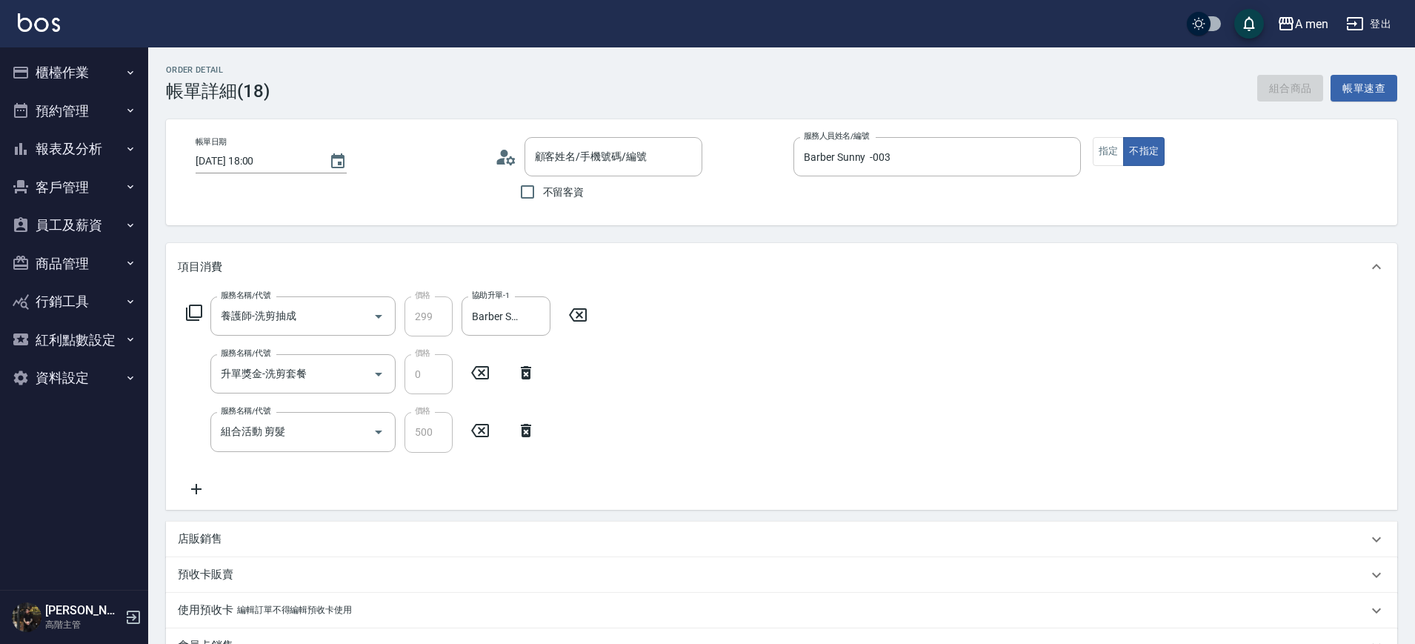
type input "養護師-洗剪抽成"
type input "升單獎金-洗剪套餐"
type input "組合活動 剪髮"
type input "黃昀勝/0902339297/null"
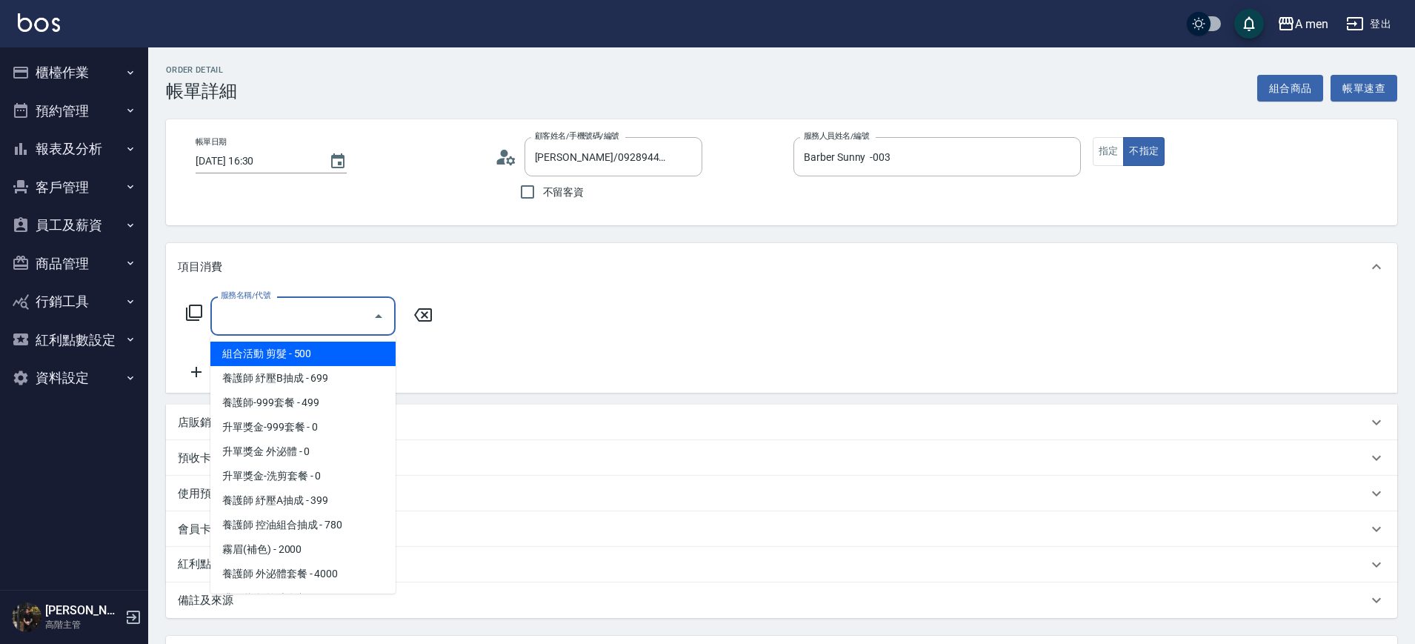
click at [350, 313] on input "服務名稱/代號" at bounding box center [292, 316] width 150 height 26
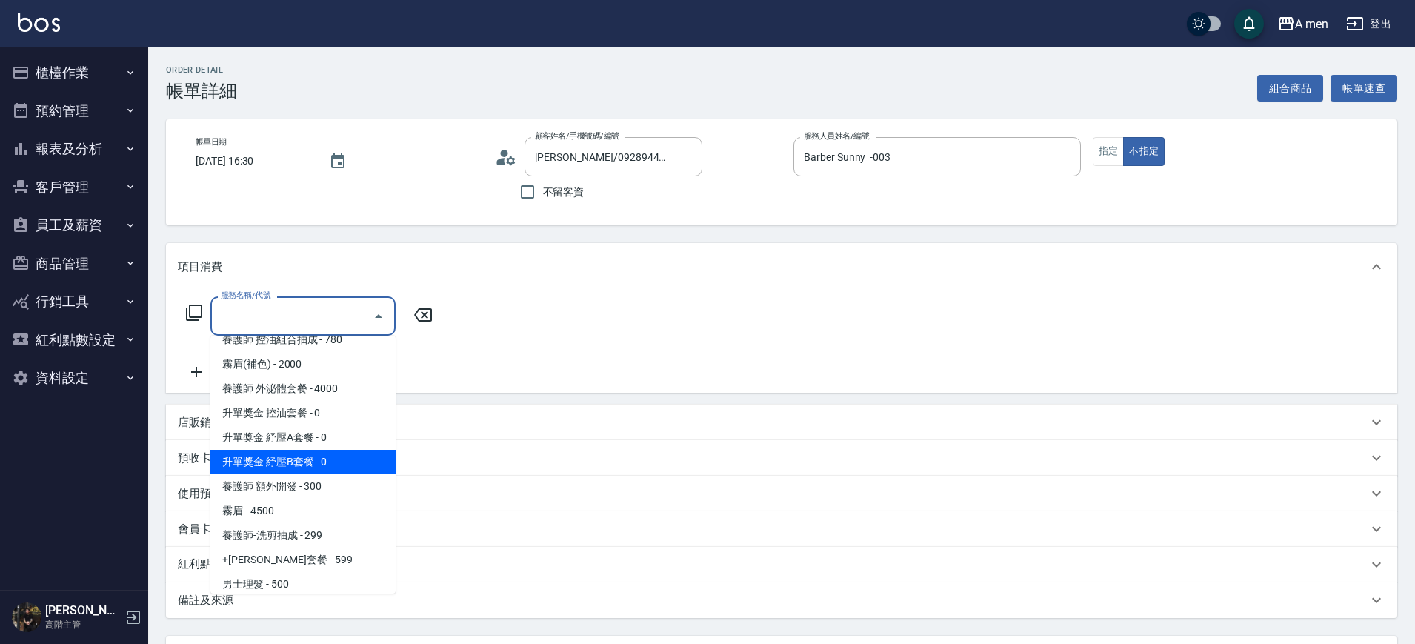
scroll to position [278, 0]
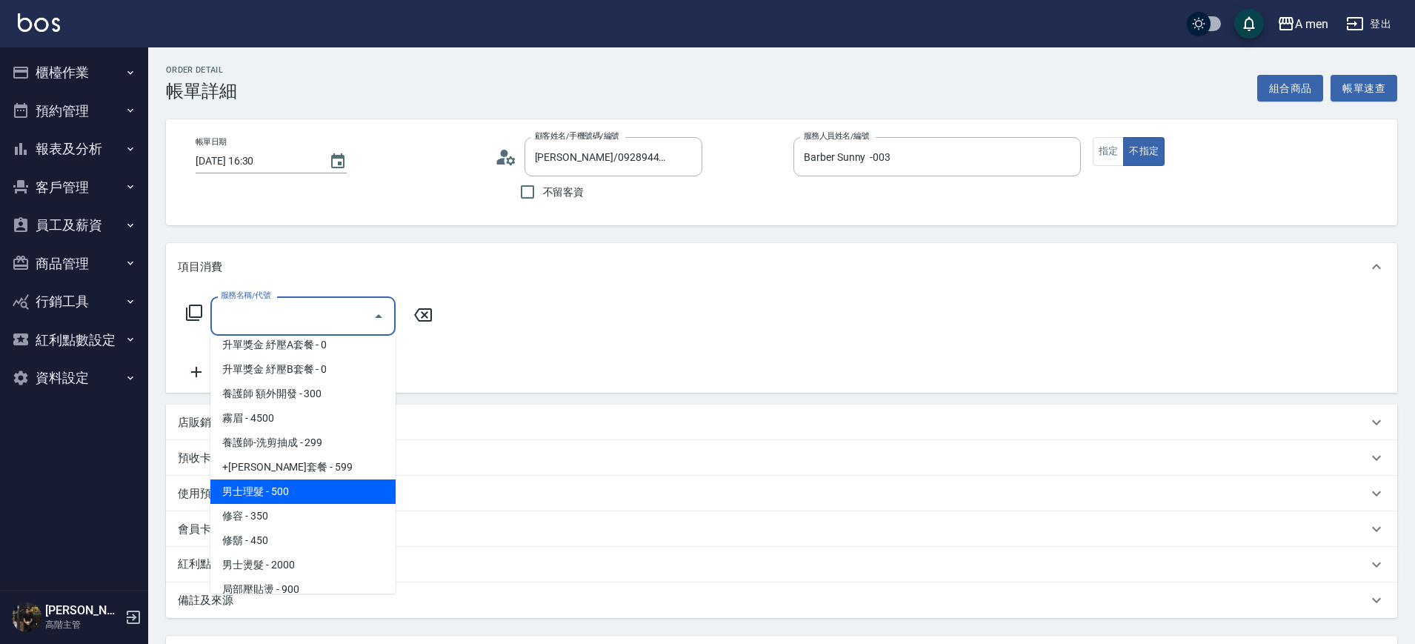
click at [341, 486] on span "男士理髮 - 500" at bounding box center [302, 491] width 185 height 24
type input "男士理髮(A01)"
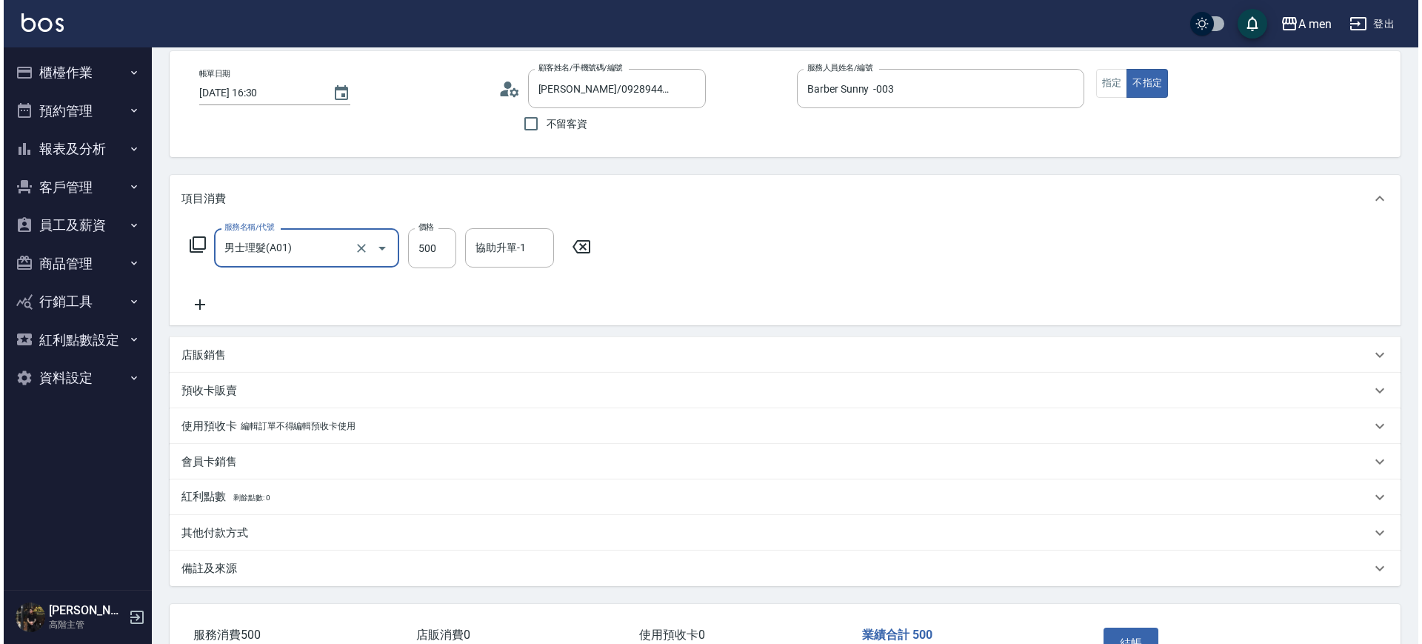
scroll to position [170, 0]
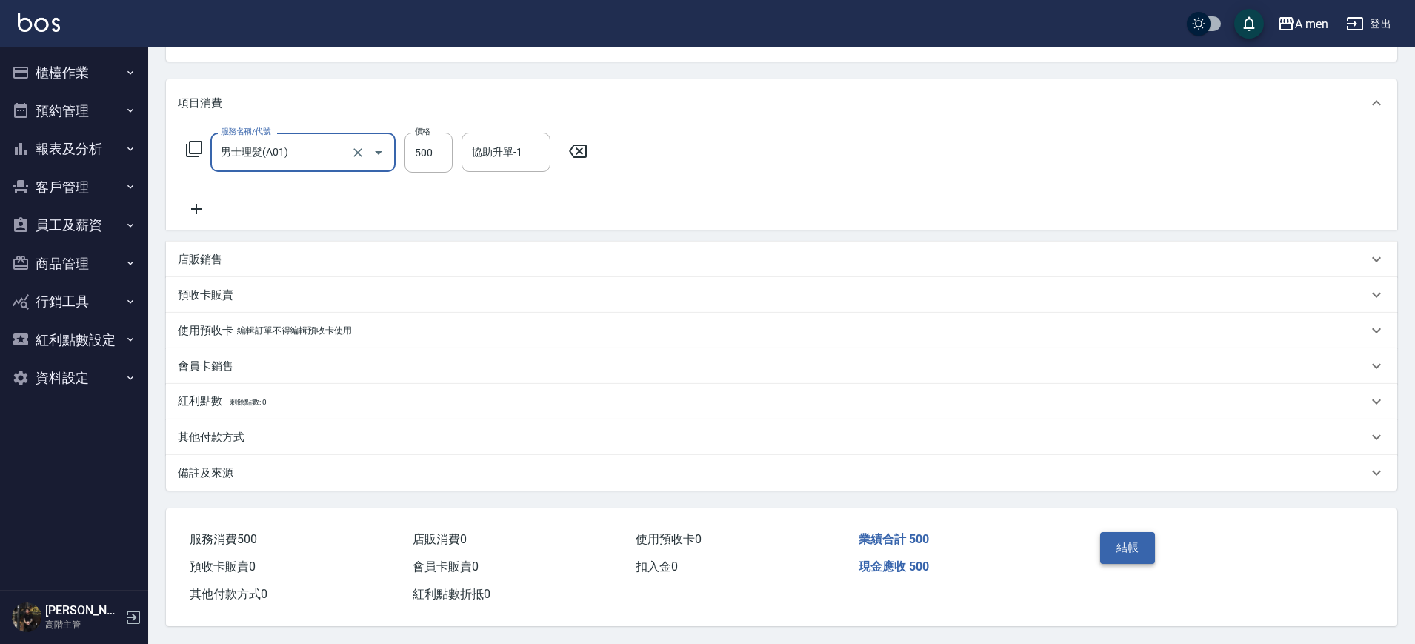
click at [1125, 538] on button "結帳" at bounding box center [1128, 547] width 56 height 31
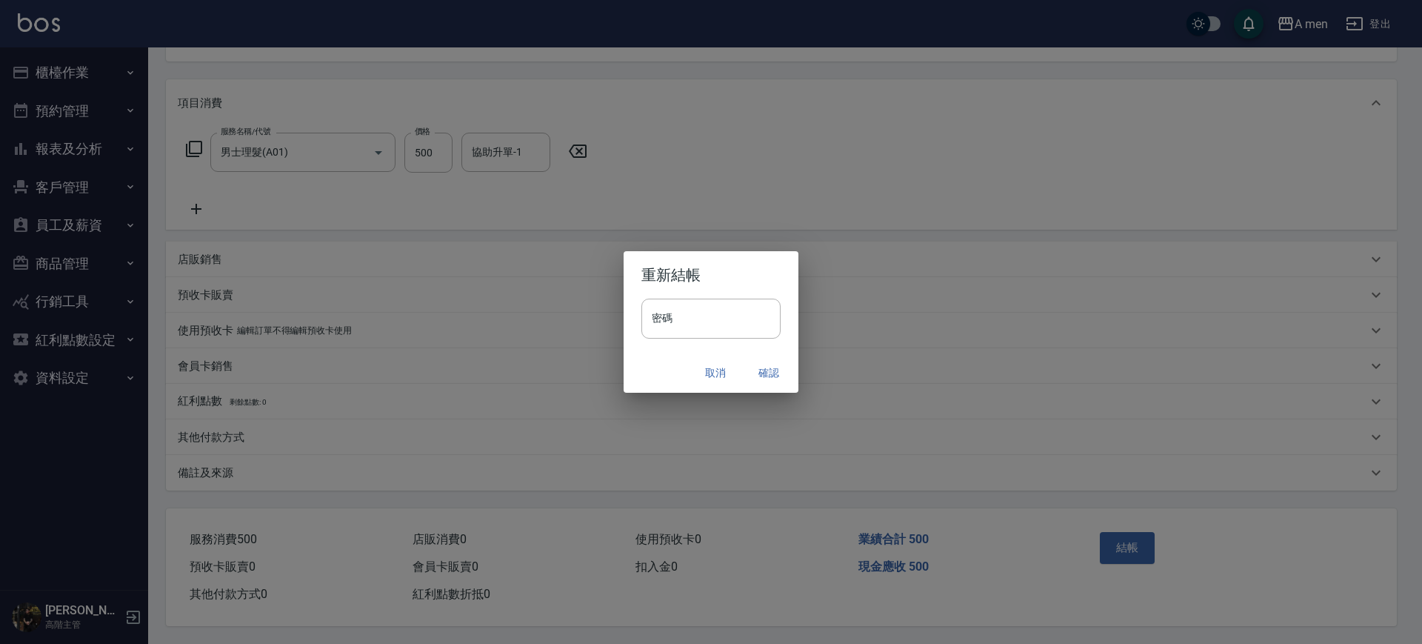
click at [767, 372] on button "確認" at bounding box center [768, 372] width 47 height 27
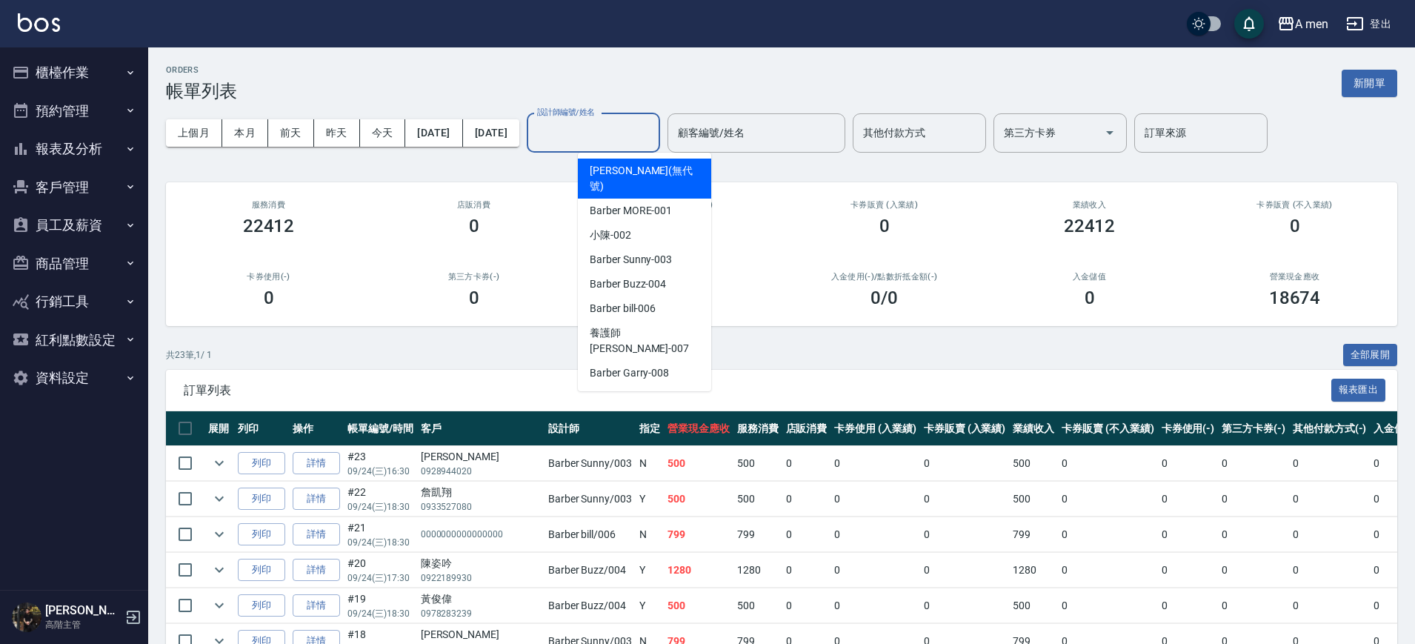
click at [632, 129] on input "設計師編號/姓名" at bounding box center [593, 133] width 120 height 26
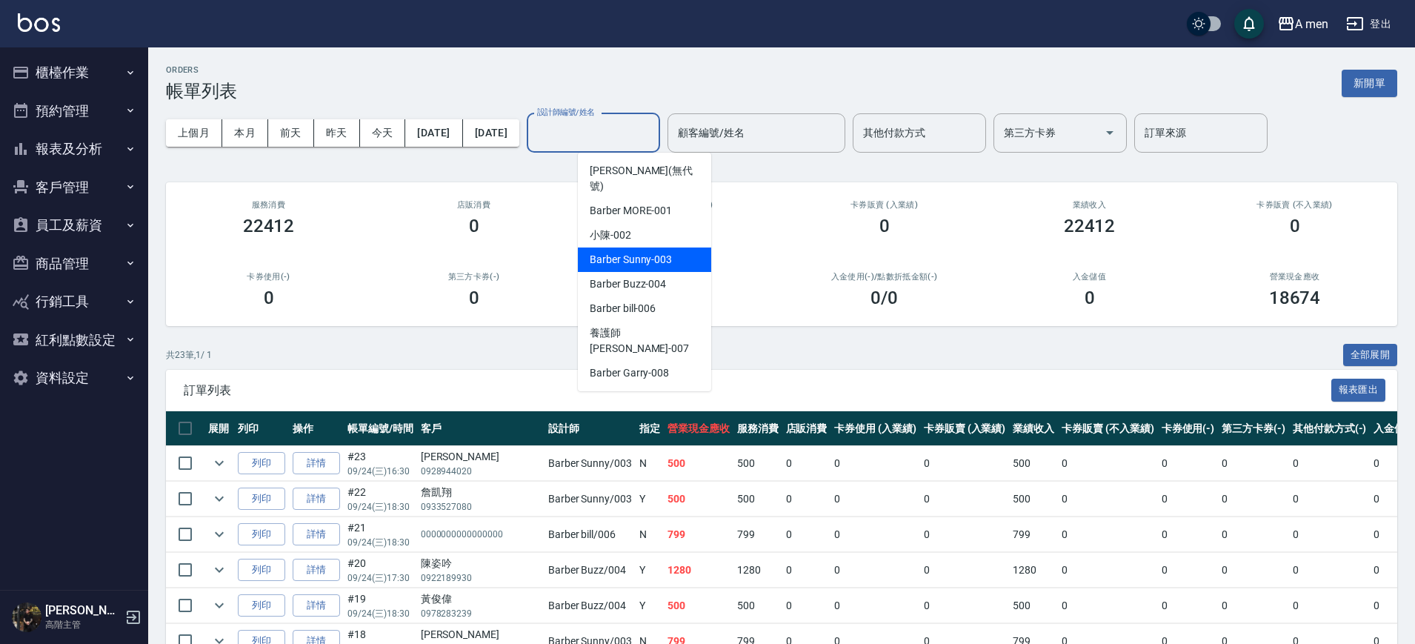
click at [667, 252] on span "Barber Sunny -003" at bounding box center [631, 260] width 82 height 16
type input "Barber Sunny -003"
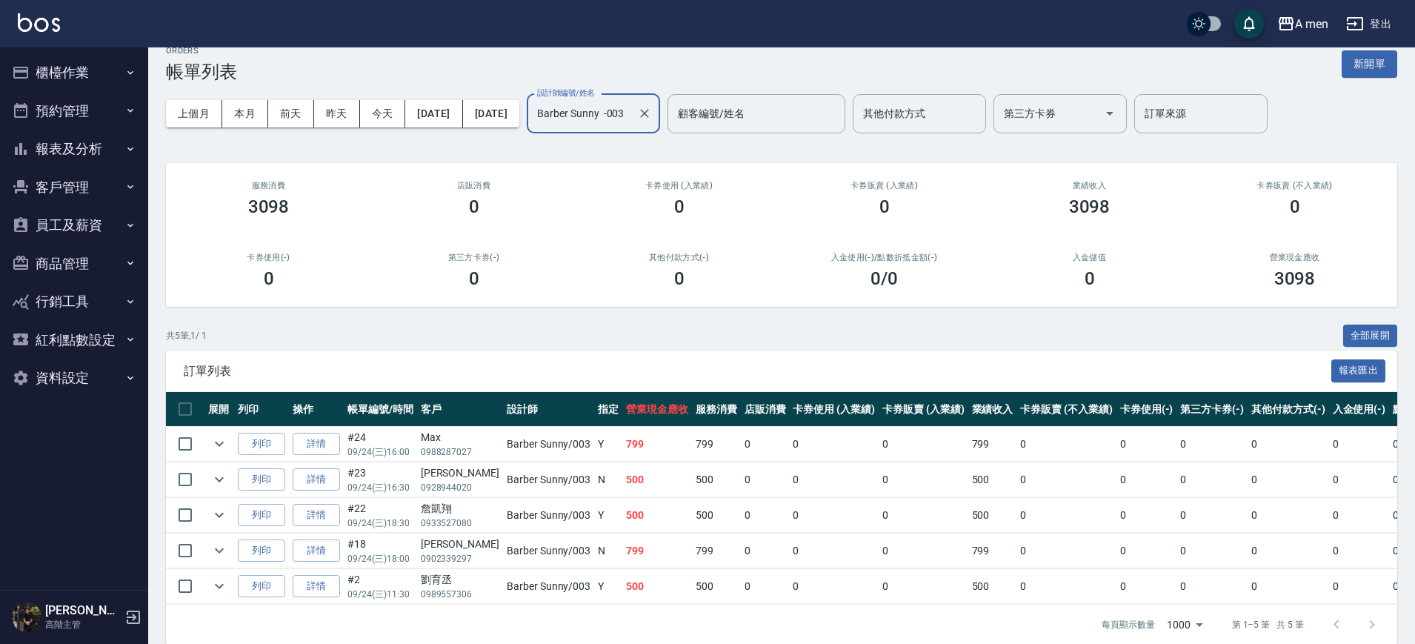
scroll to position [52, 0]
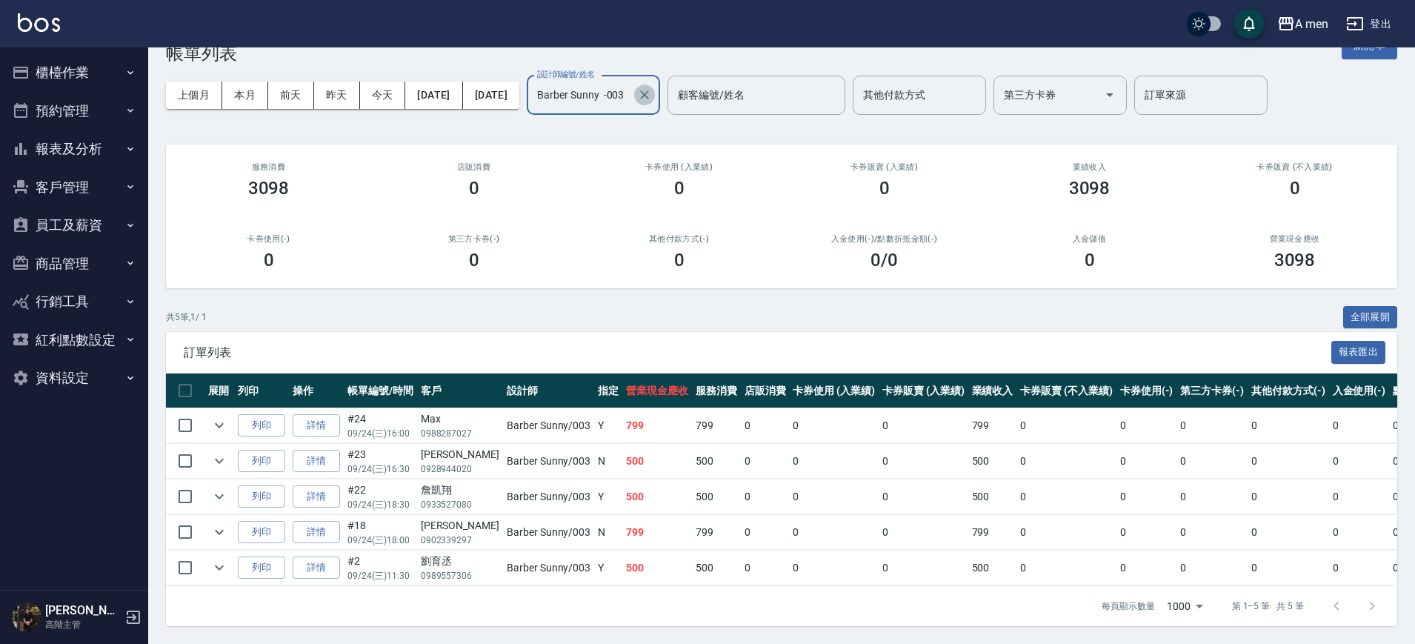
click at [652, 87] on icon "Clear" at bounding box center [644, 94] width 15 height 15
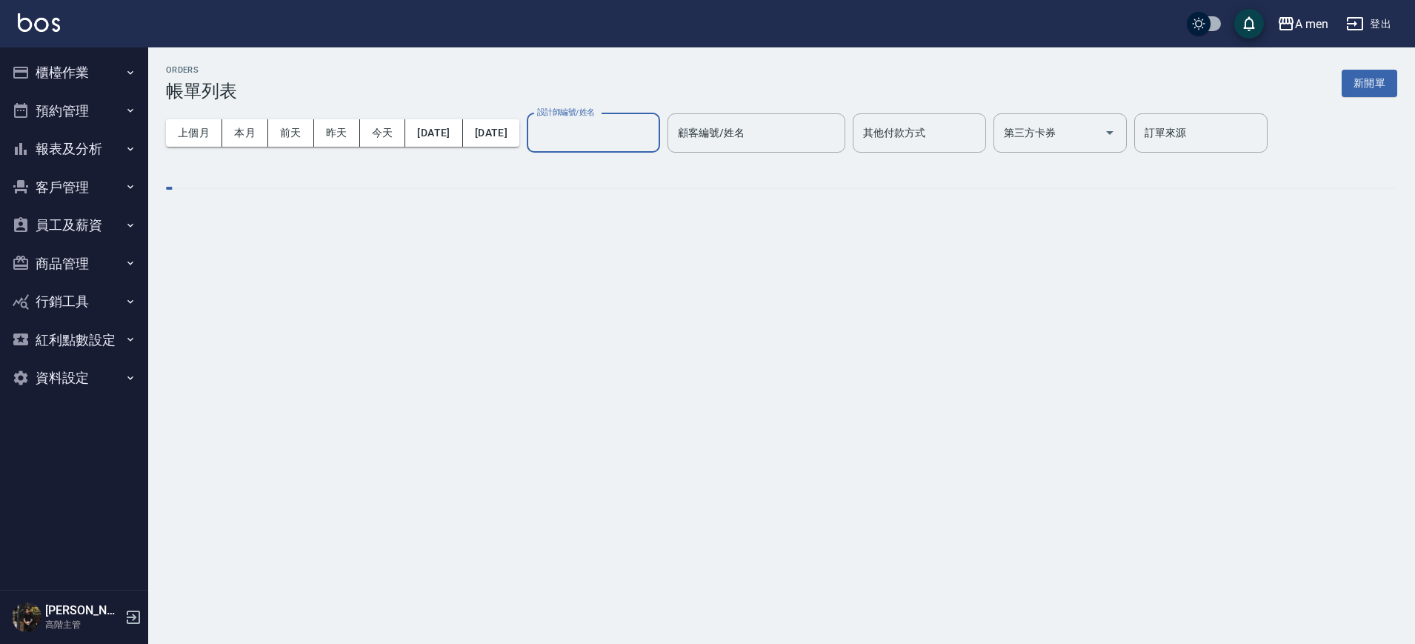
scroll to position [0, 0]
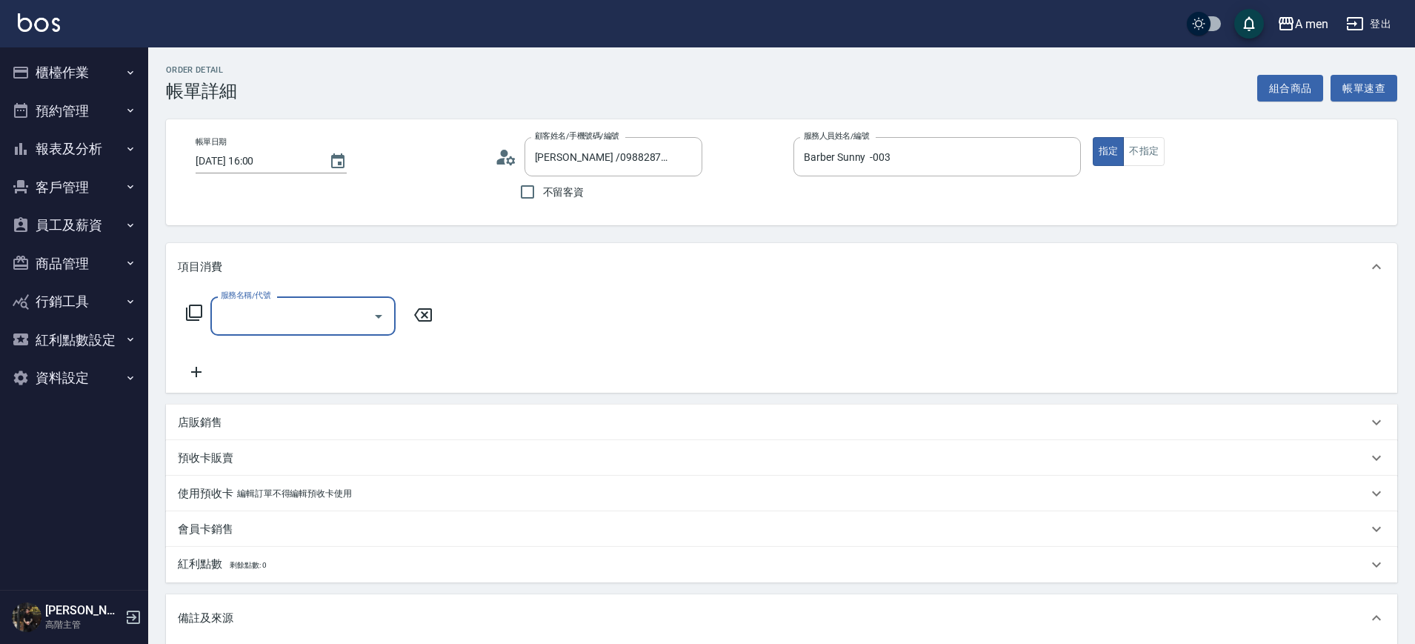
click at [344, 299] on div "服務名稱/代號" at bounding box center [302, 315] width 185 height 39
click at [1287, 88] on button "組合商品" at bounding box center [1290, 88] width 67 height 27
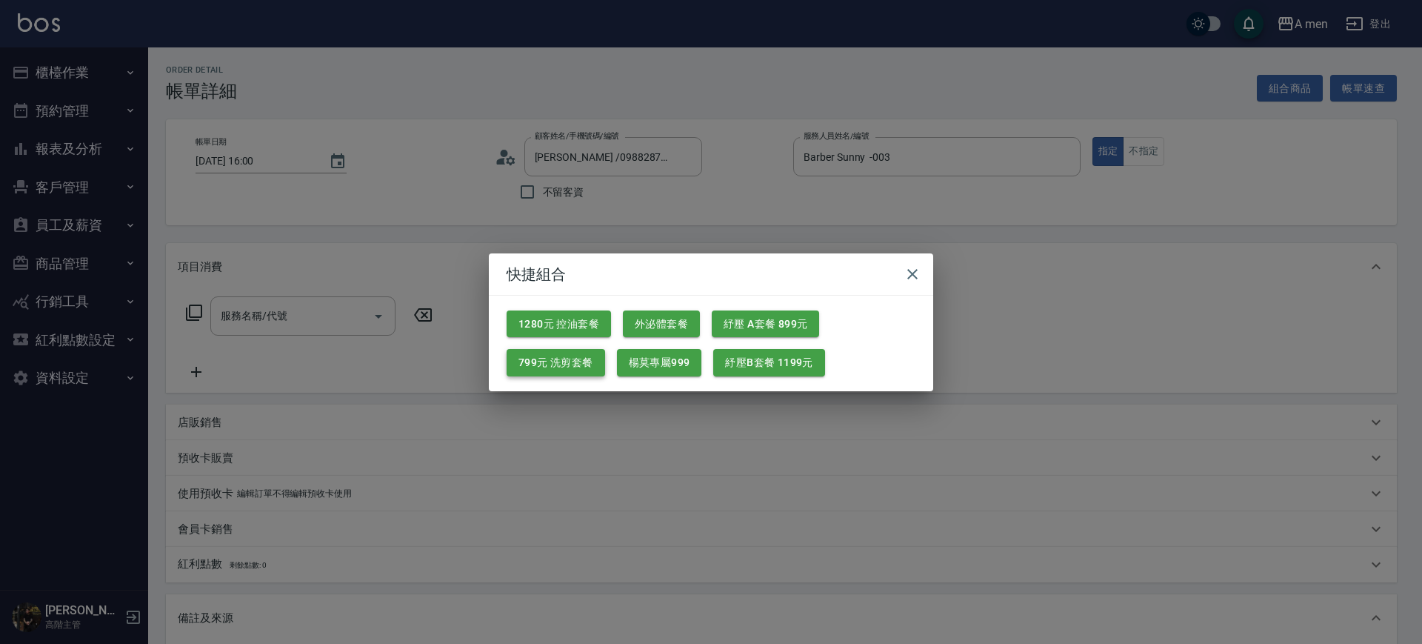
click at [556, 353] on button "799元 洗剪套餐" at bounding box center [556, 362] width 99 height 27
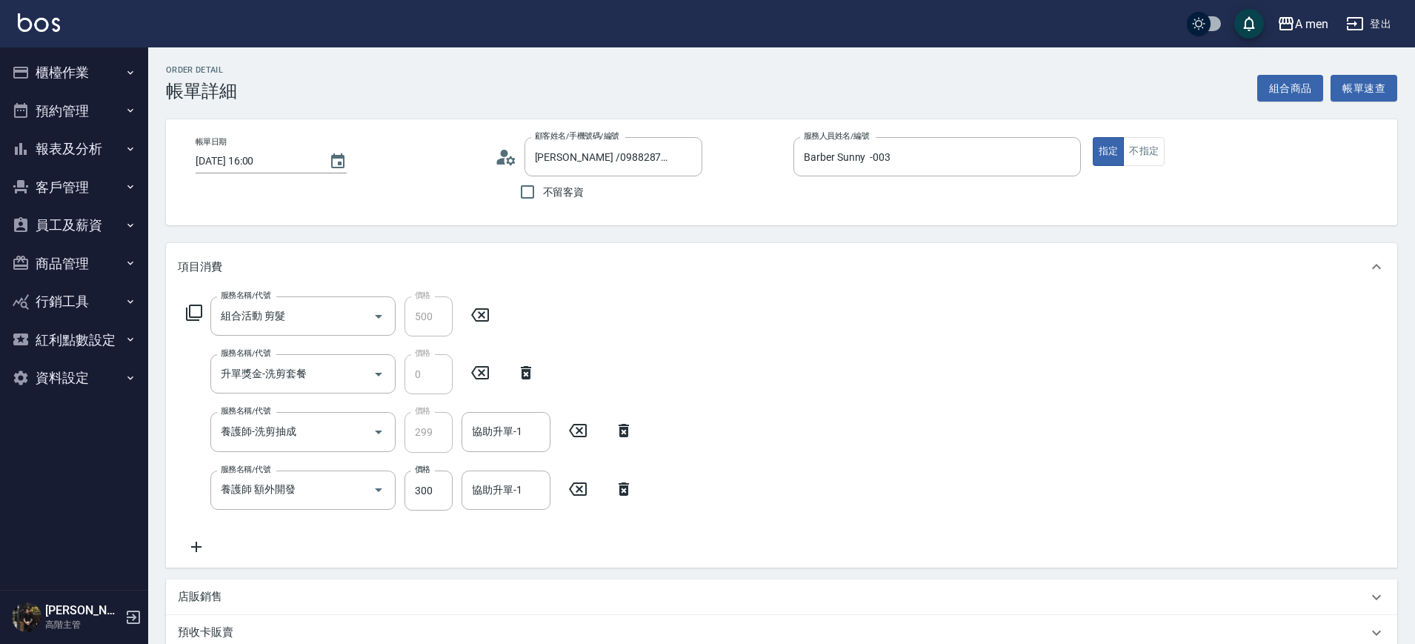
click at [627, 486] on icon at bounding box center [624, 488] width 10 height 13
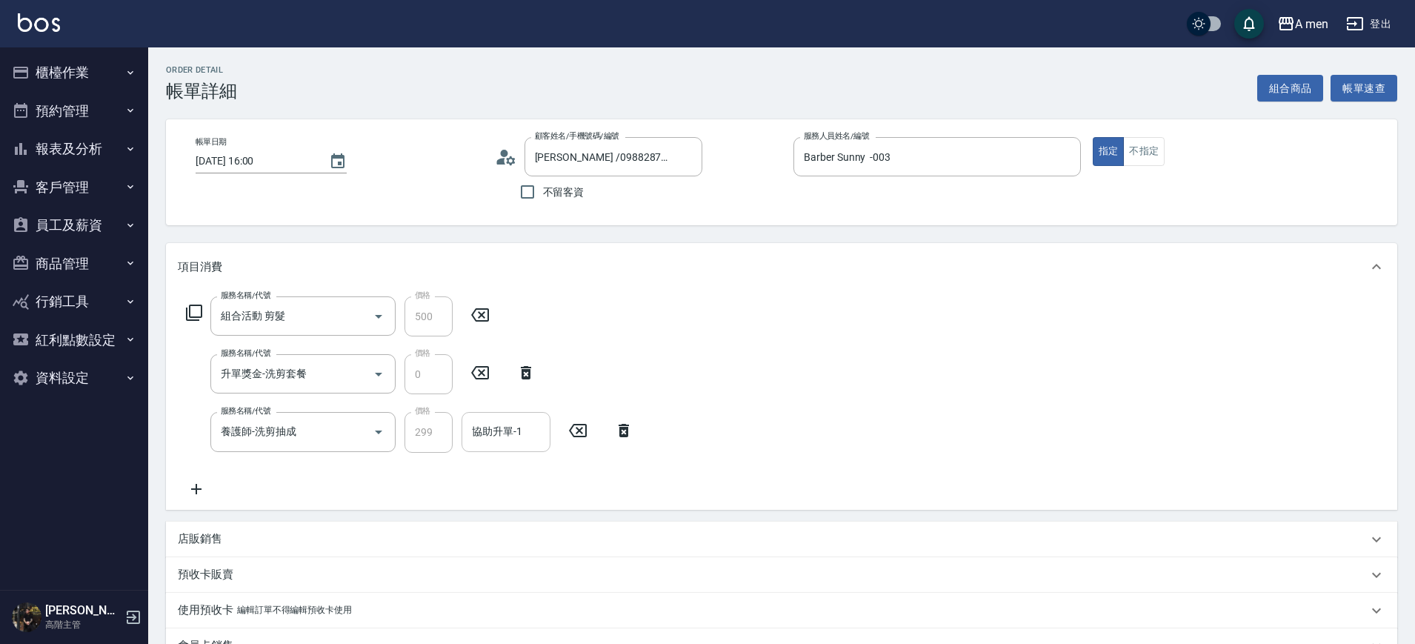
click at [514, 427] on input "協助升單-1" at bounding box center [506, 432] width 76 height 26
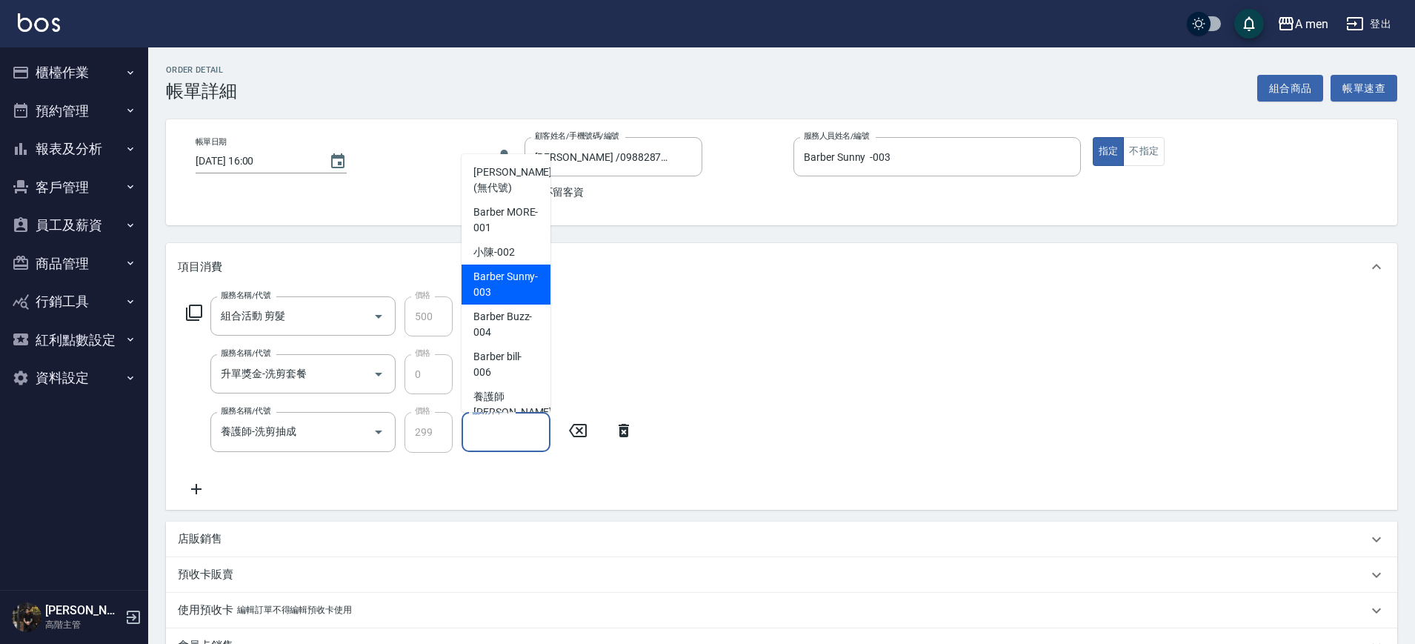
click at [491, 290] on span "Barber Sunny -003" at bounding box center [505, 284] width 65 height 31
type input "Barber Sunny -003"
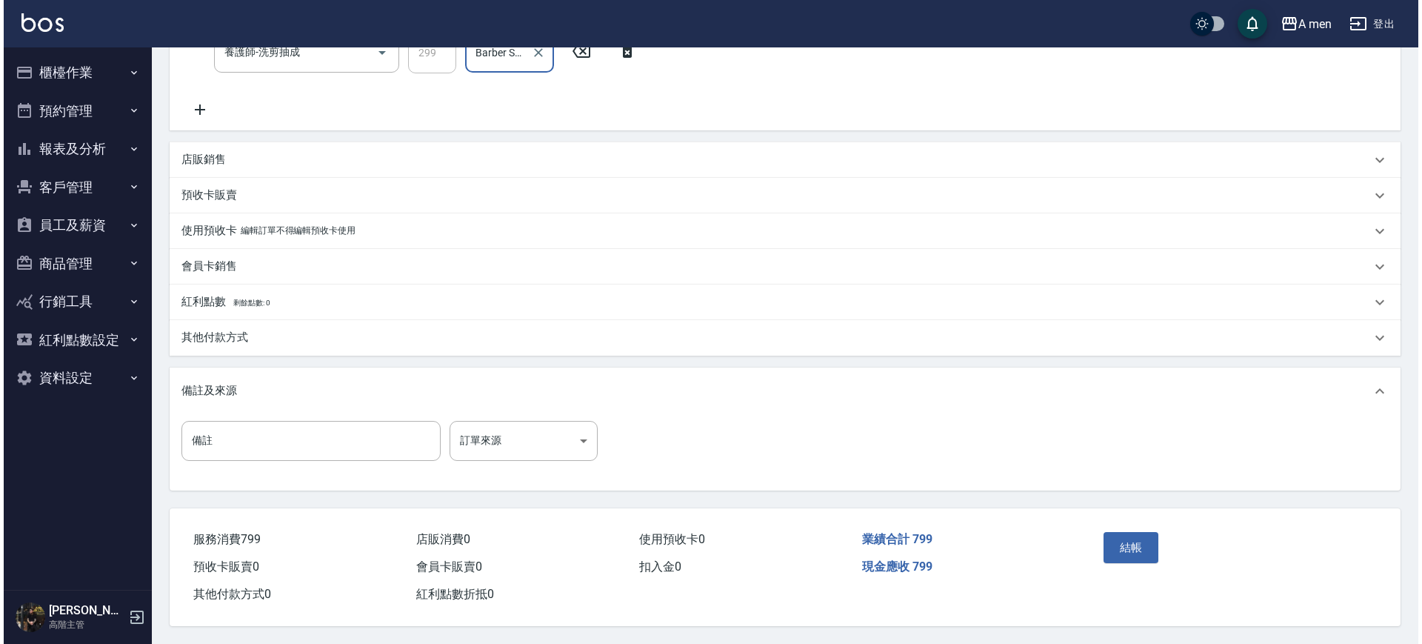
scroll to position [386, 0]
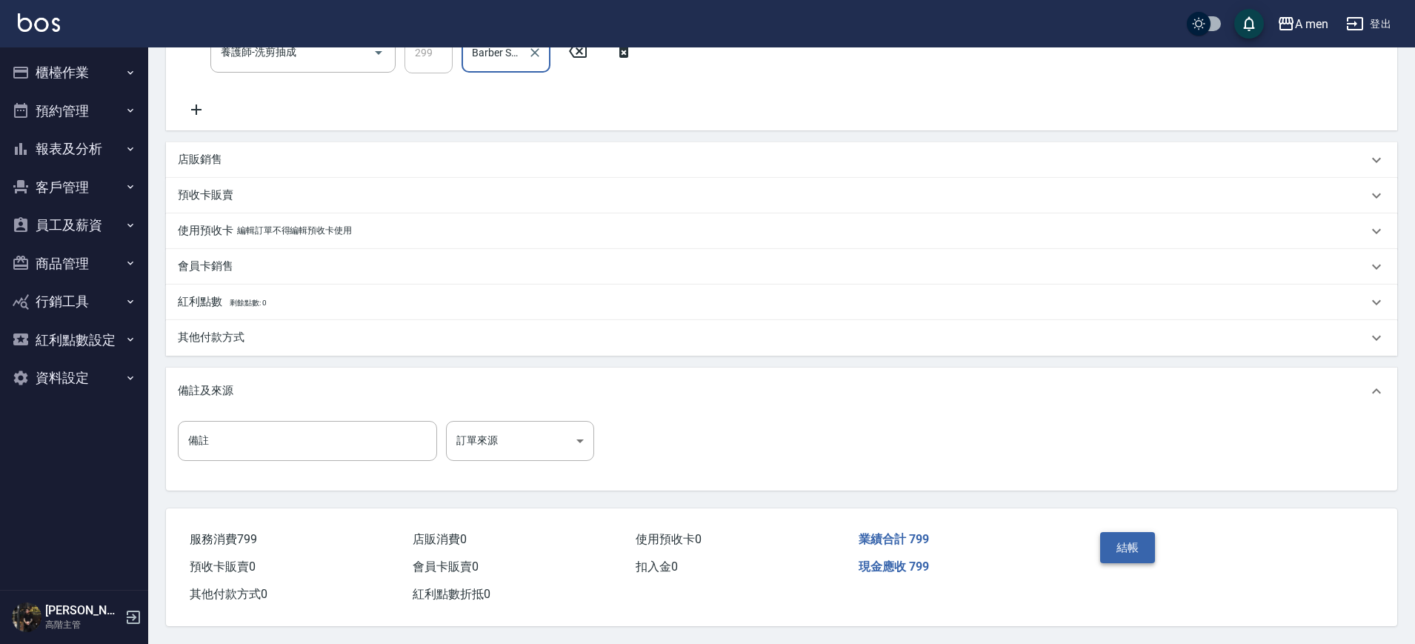
click at [1122, 544] on button "結帳" at bounding box center [1128, 547] width 56 height 31
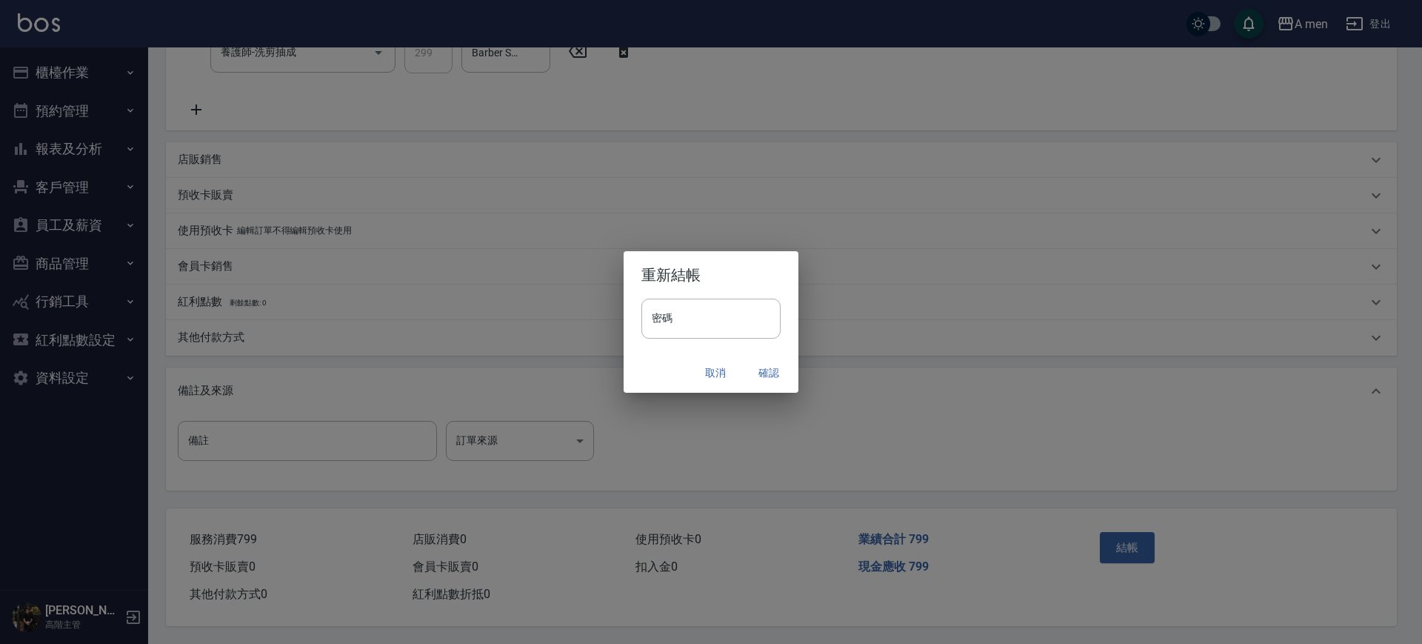
click at [770, 373] on button "確認" at bounding box center [768, 372] width 47 height 27
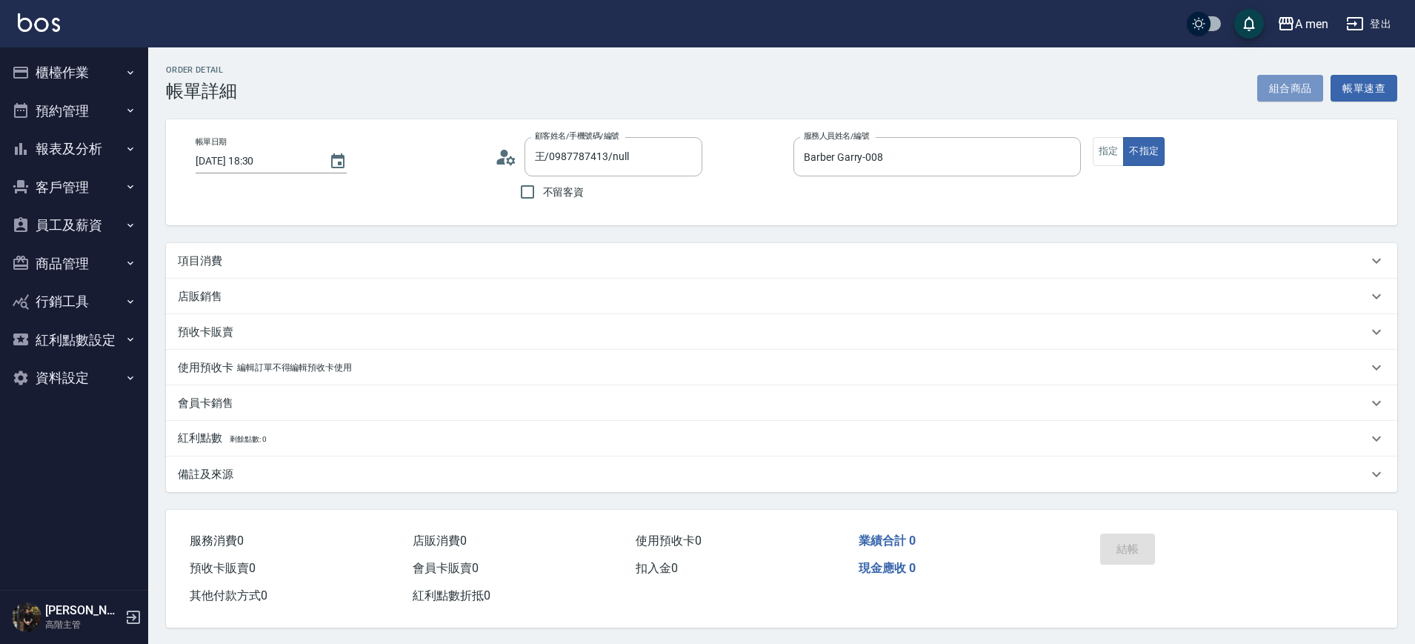
click at [1288, 96] on button "組合商品" at bounding box center [1290, 88] width 67 height 27
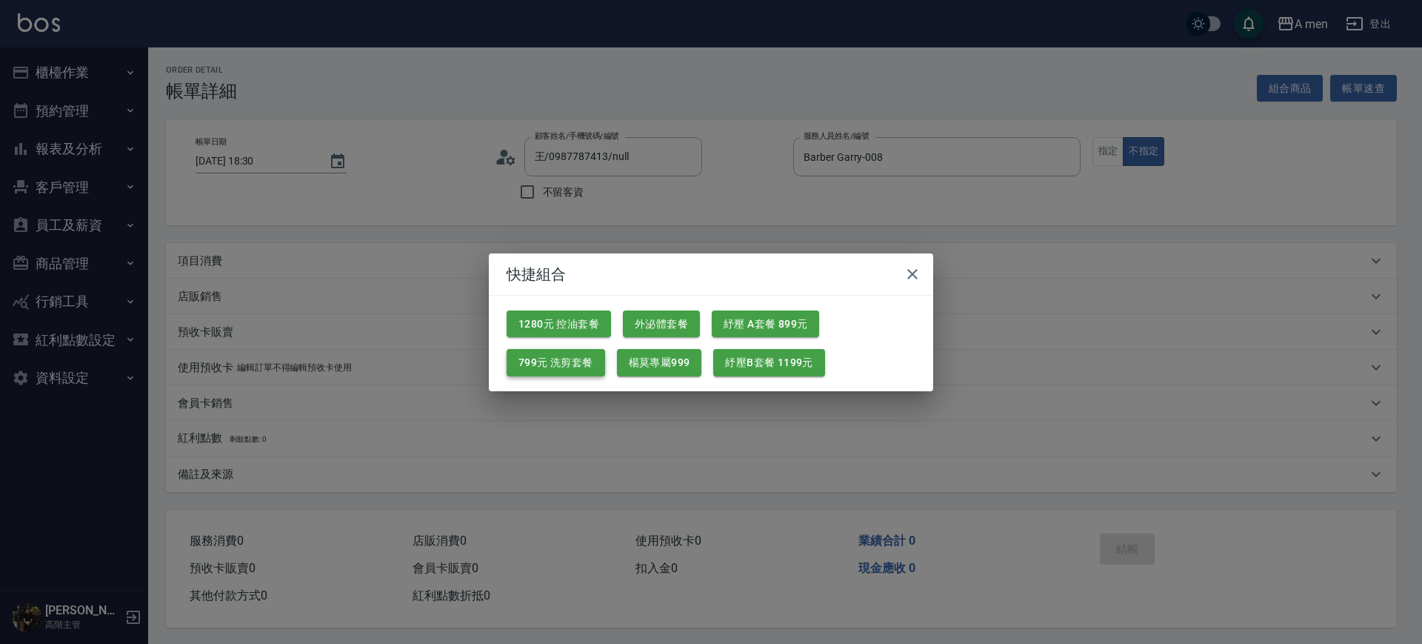
click at [584, 359] on button "799元 洗剪套餐" at bounding box center [556, 362] width 99 height 27
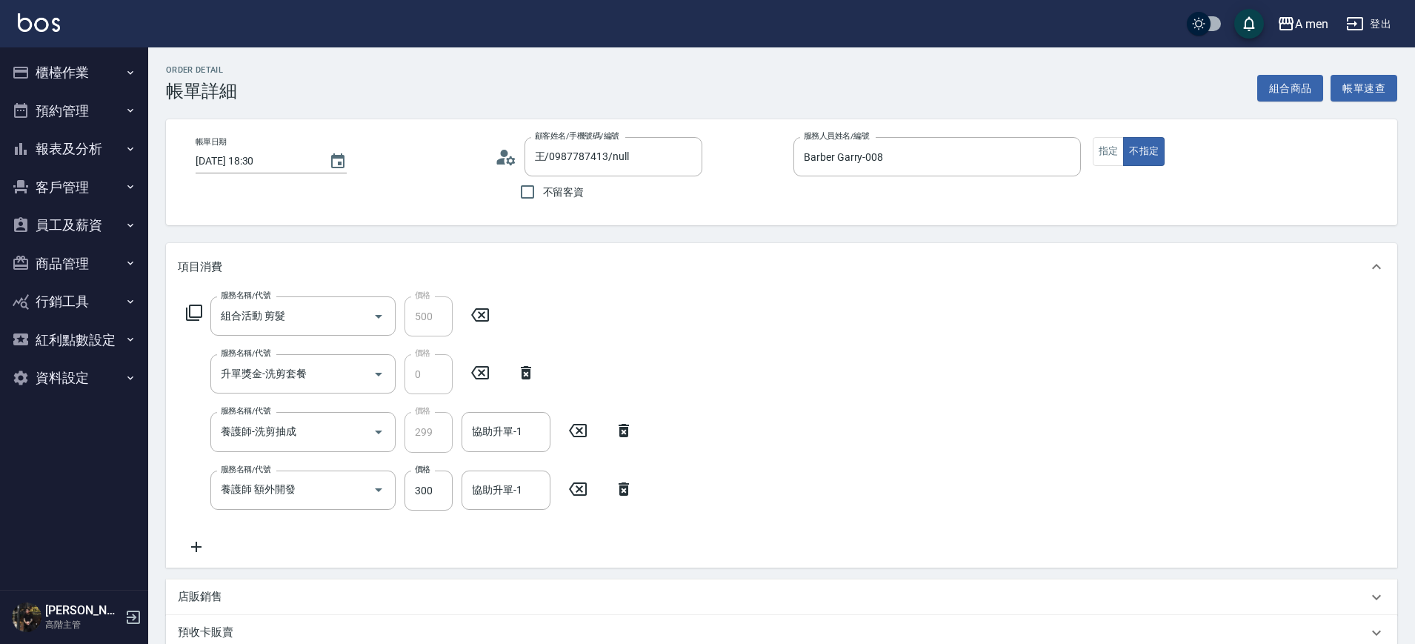
click at [584, 486] on icon at bounding box center [577, 489] width 37 height 18
click at [516, 422] on input "協助升單-1" at bounding box center [506, 432] width 76 height 26
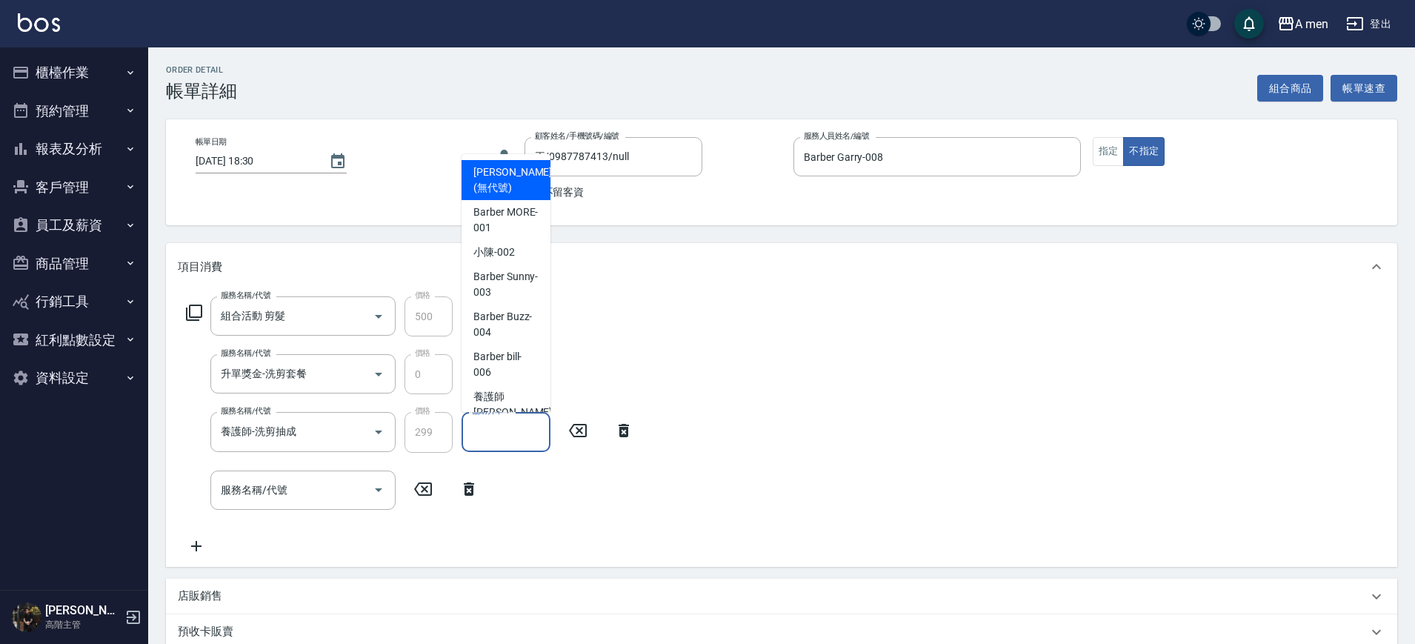
click at [509, 181] on span "Danny (無代號)" at bounding box center [512, 179] width 79 height 31
type input "Danny(無代號)"
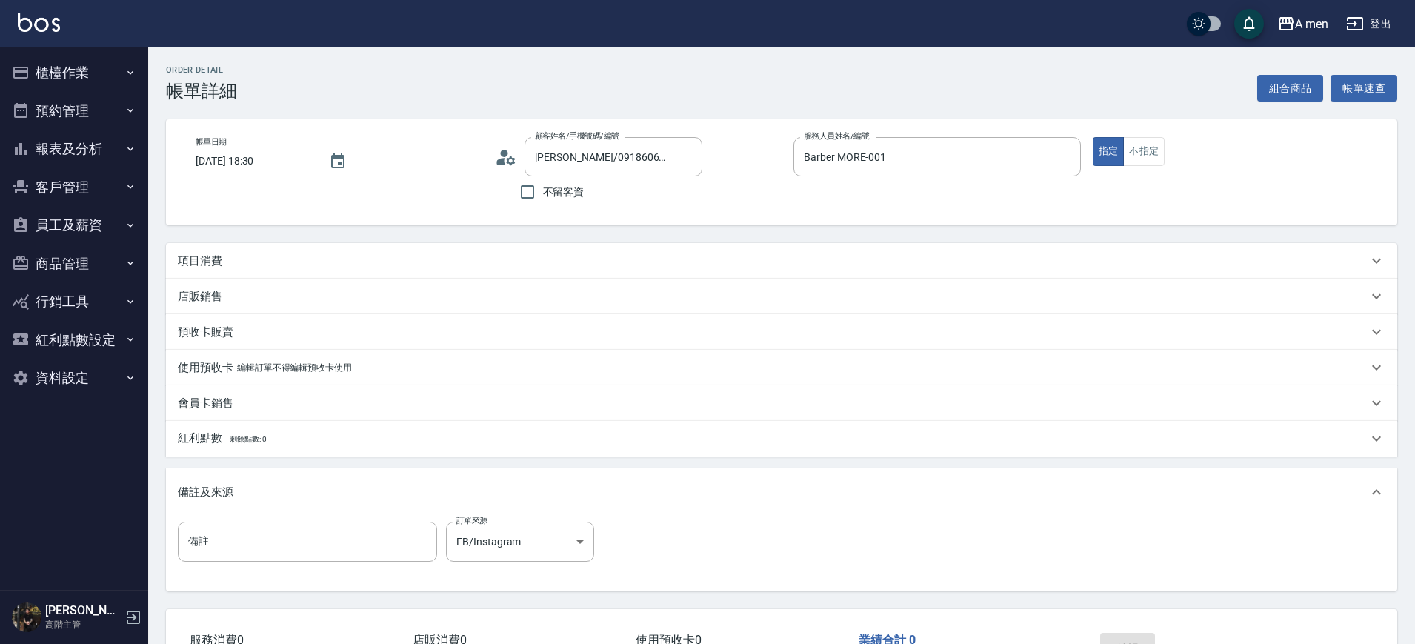
click at [1267, 90] on button "組合商品" at bounding box center [1290, 88] width 67 height 27
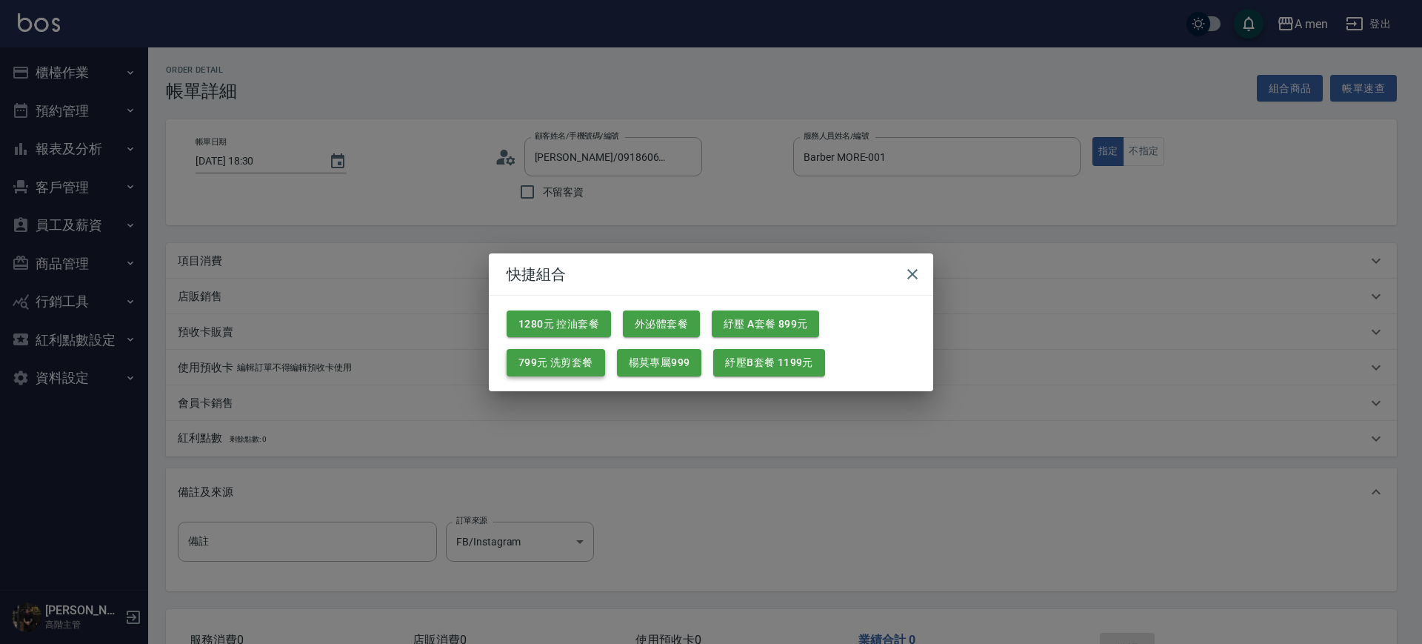
click at [542, 361] on button "799元 洗剪套餐" at bounding box center [556, 362] width 99 height 27
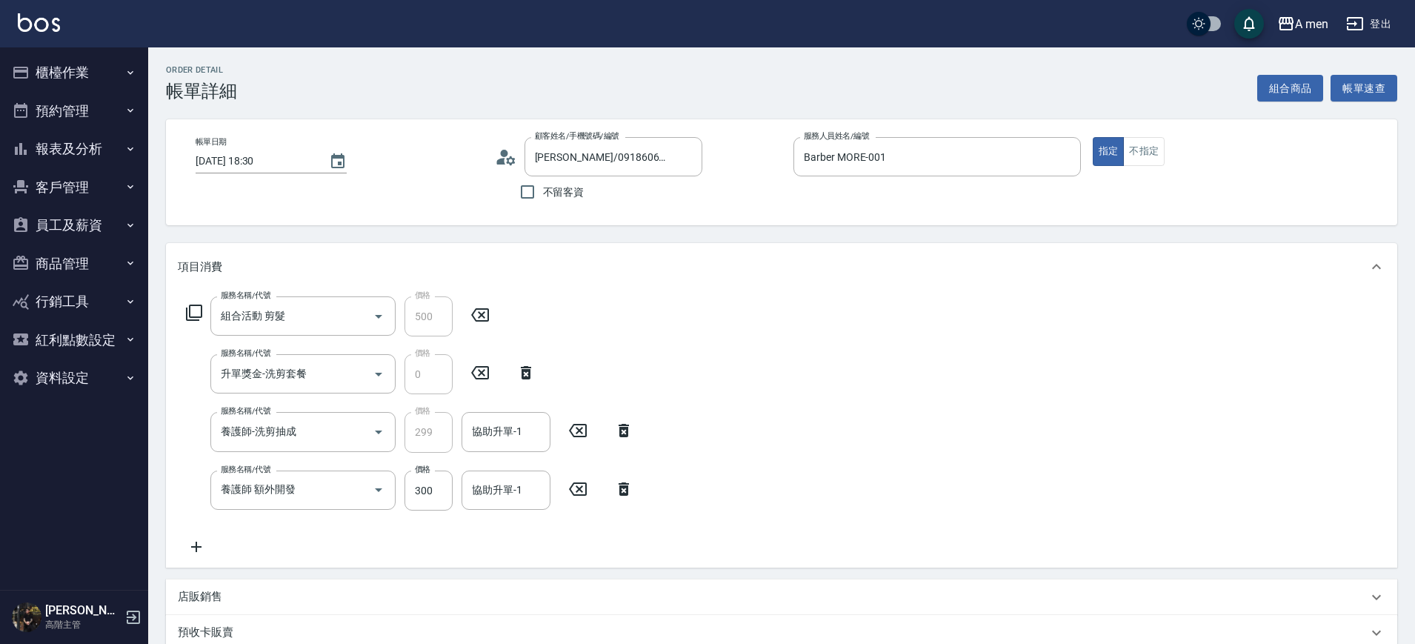
click at [625, 487] on icon at bounding box center [624, 488] width 10 height 13
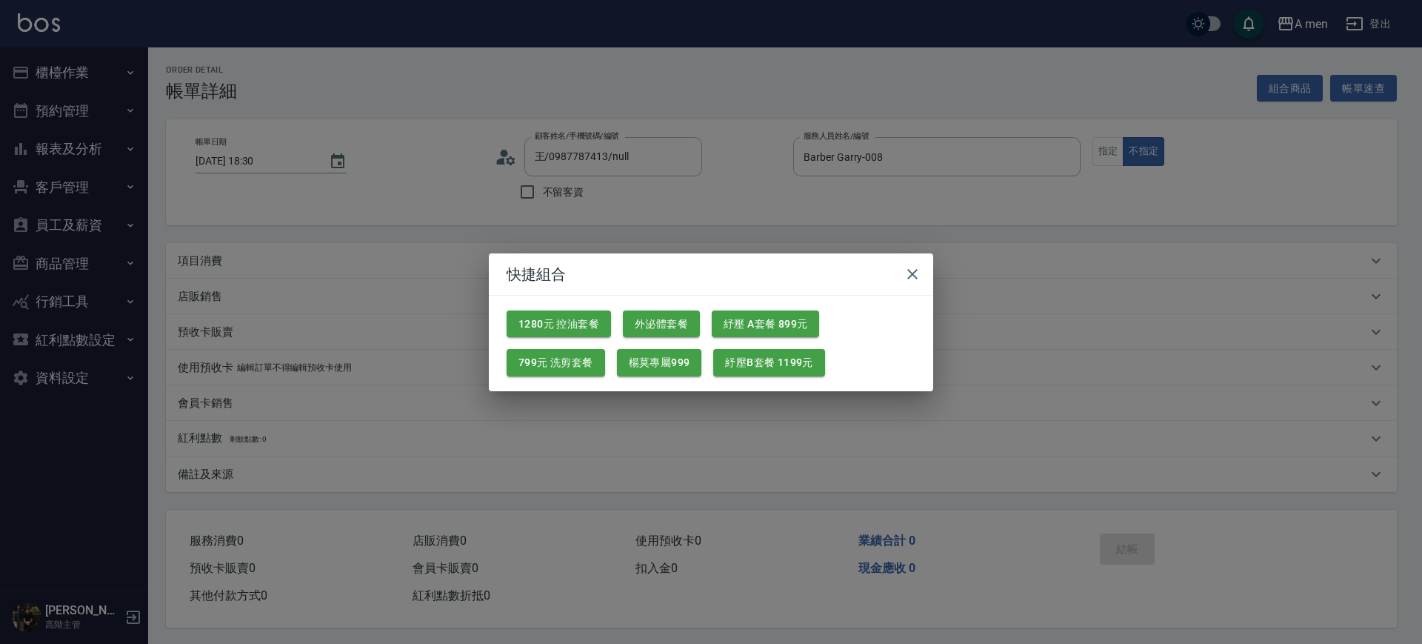
click at [565, 369] on button "799元 洗剪套餐" at bounding box center [556, 362] width 99 height 27
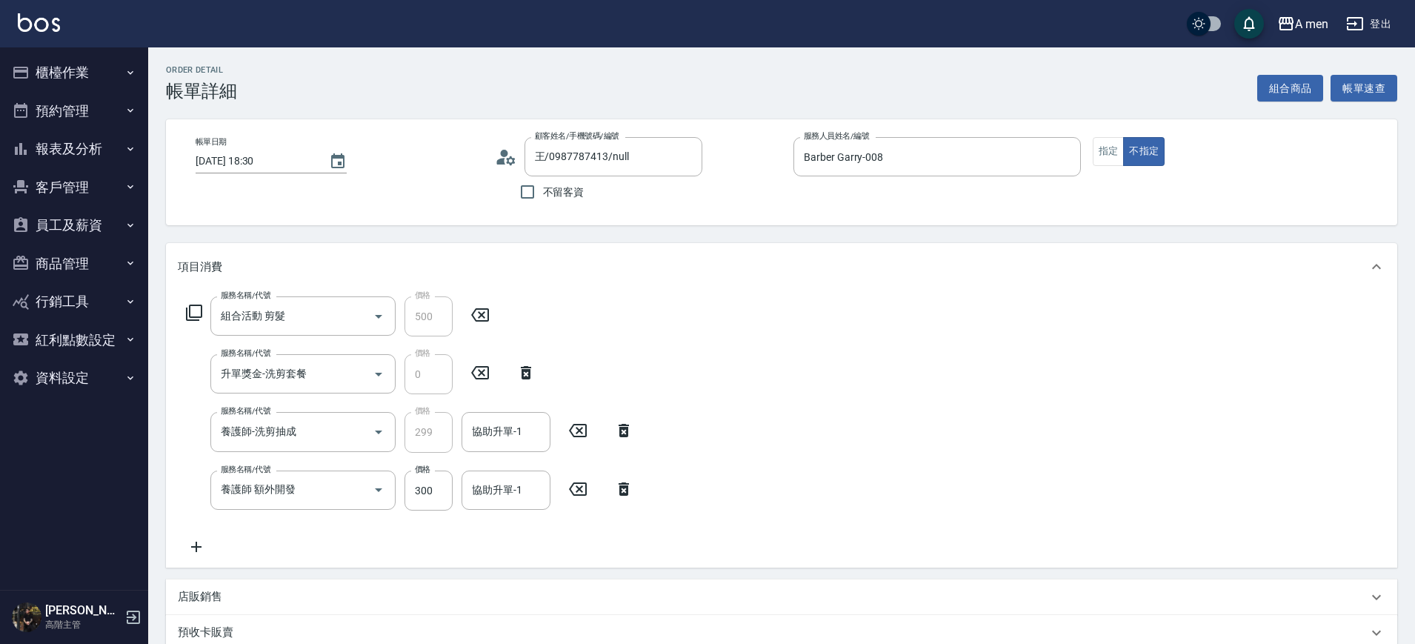
click at [631, 482] on icon at bounding box center [623, 489] width 37 height 18
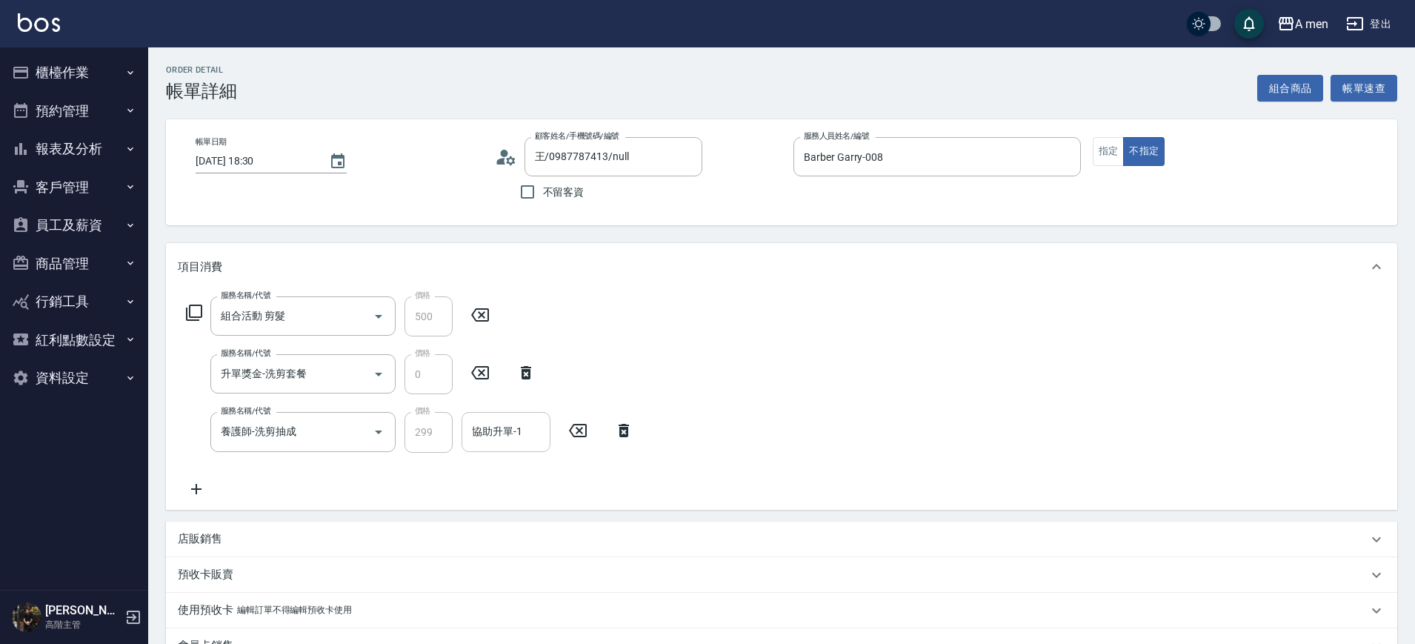
click at [500, 414] on div "協助升單-1" at bounding box center [506, 431] width 89 height 39
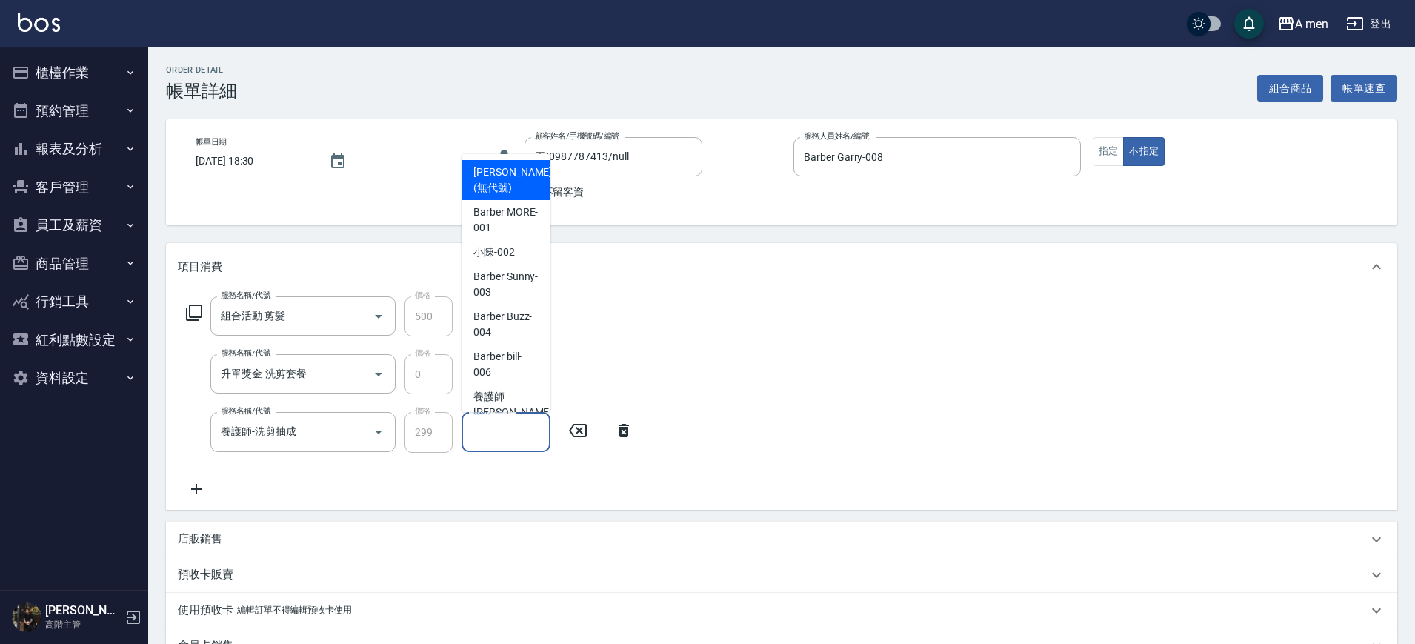
click at [484, 188] on span "[PERSON_NAME] (無代號)" at bounding box center [512, 179] width 79 height 31
type input "[PERSON_NAME](無代號)"
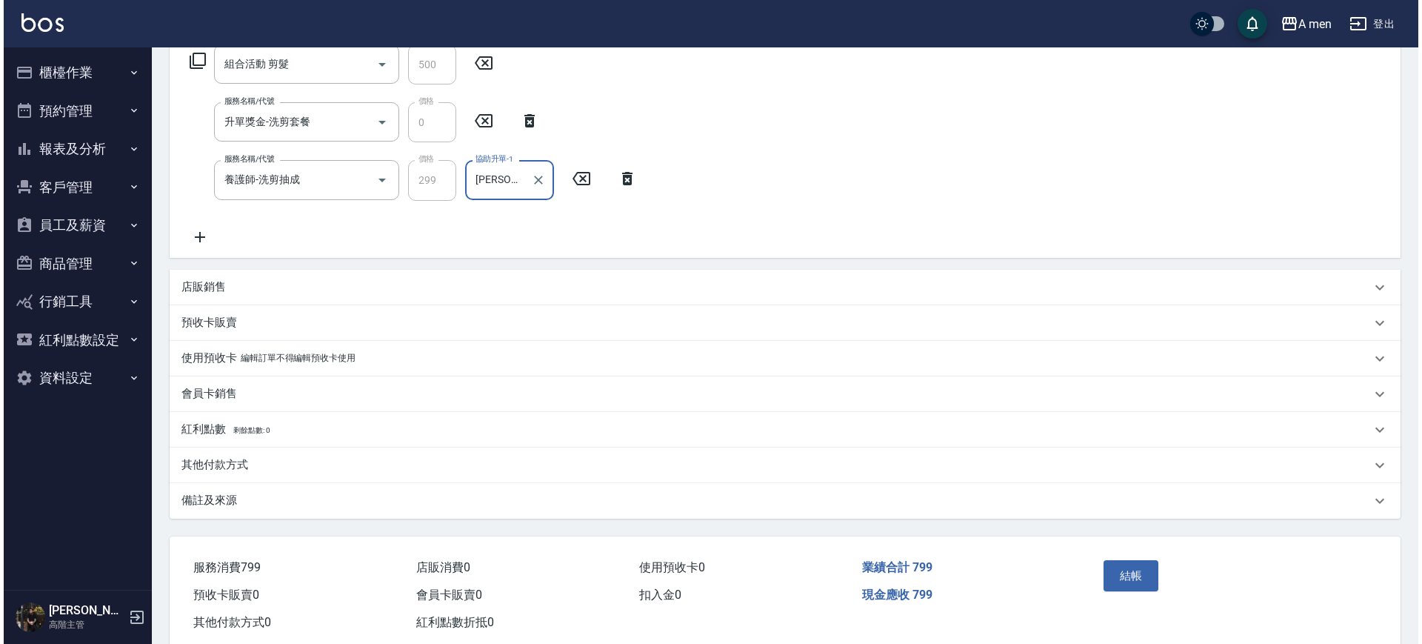
scroll to position [278, 0]
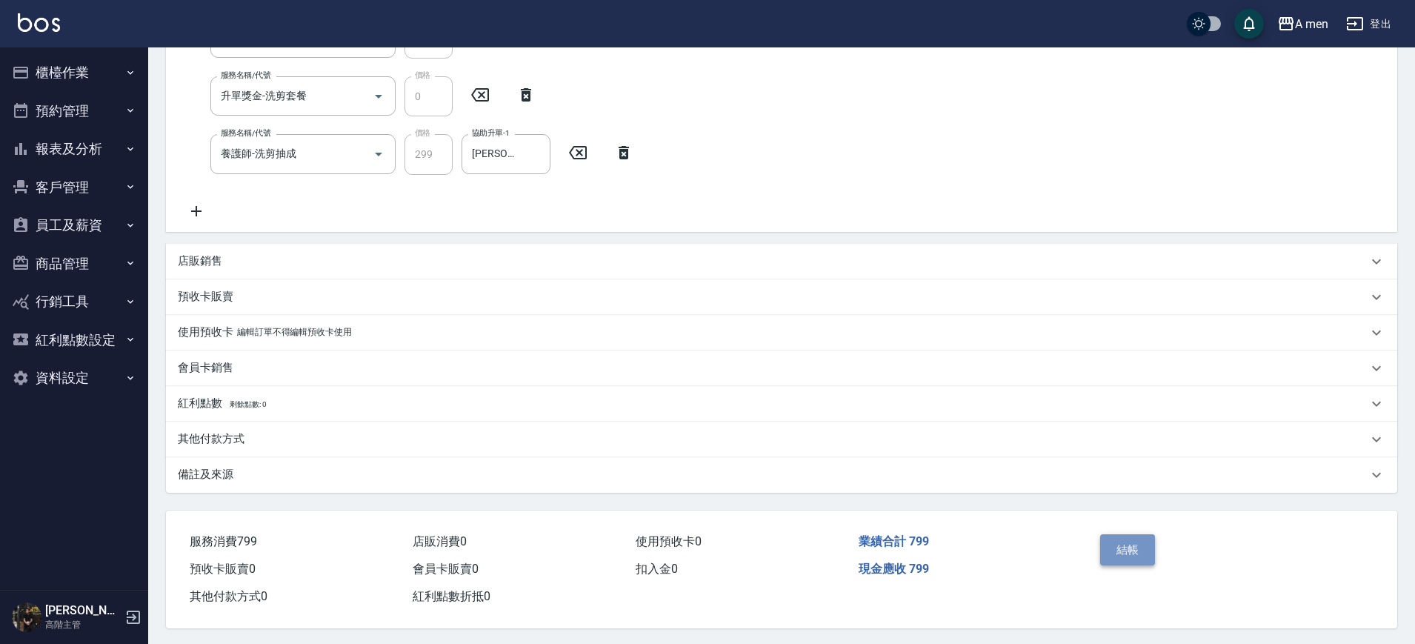
click at [1150, 556] on button "結帳" at bounding box center [1128, 549] width 56 height 31
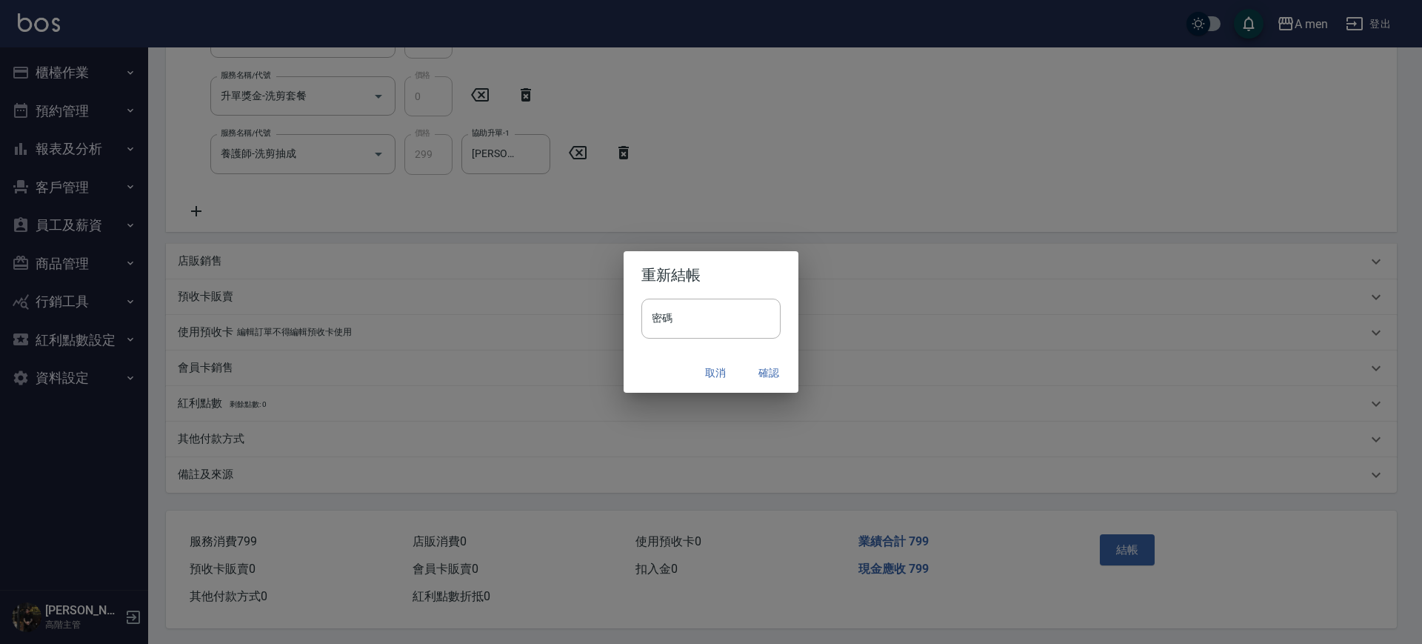
click at [770, 370] on button "確認" at bounding box center [768, 372] width 47 height 27
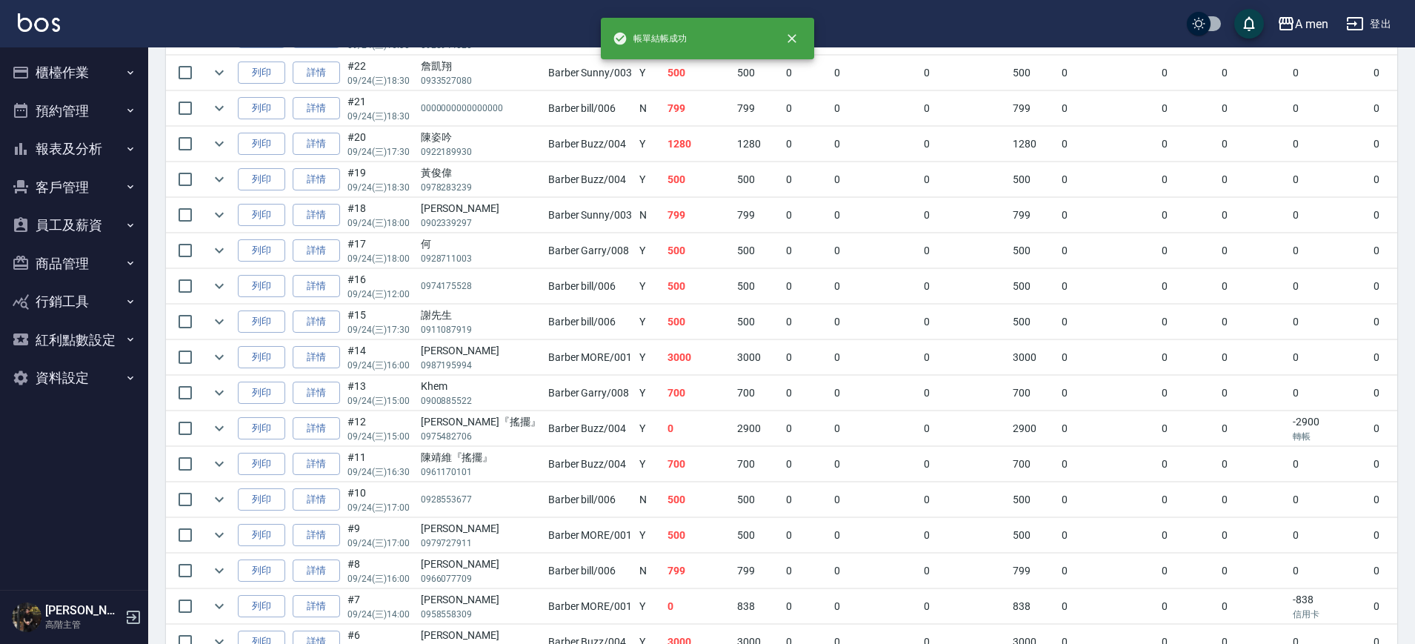
scroll to position [556, 0]
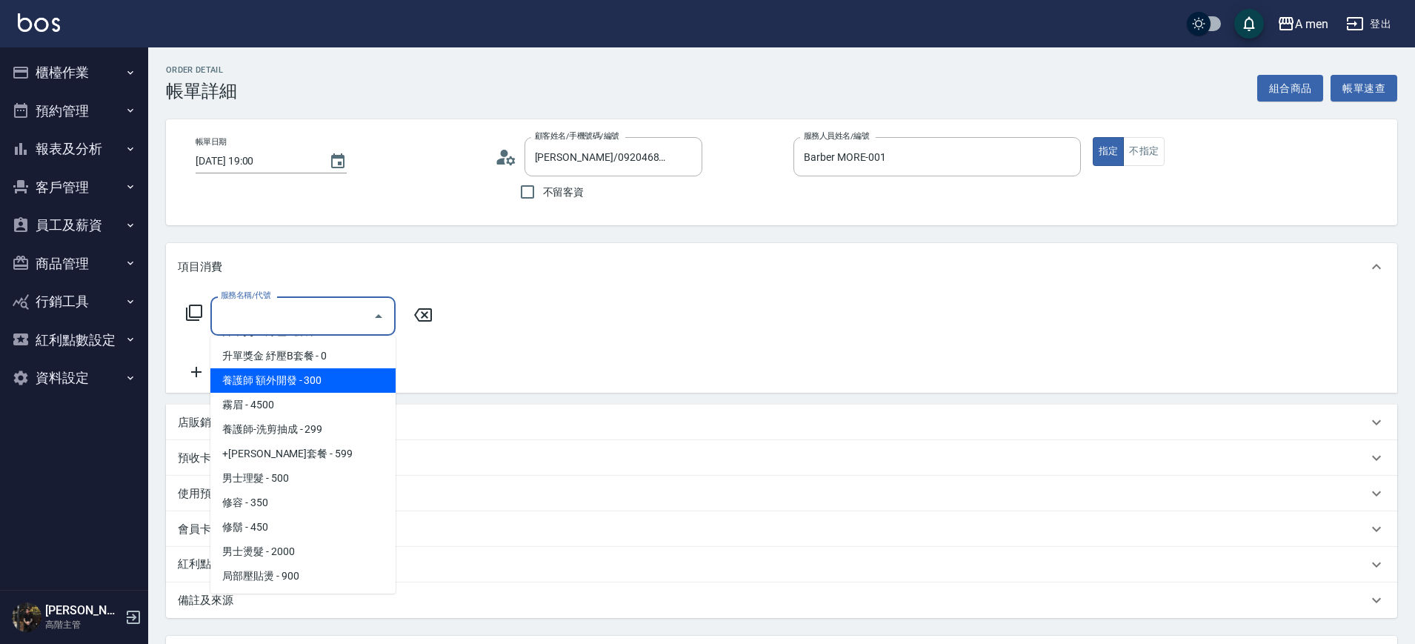
scroll to position [370, 0]
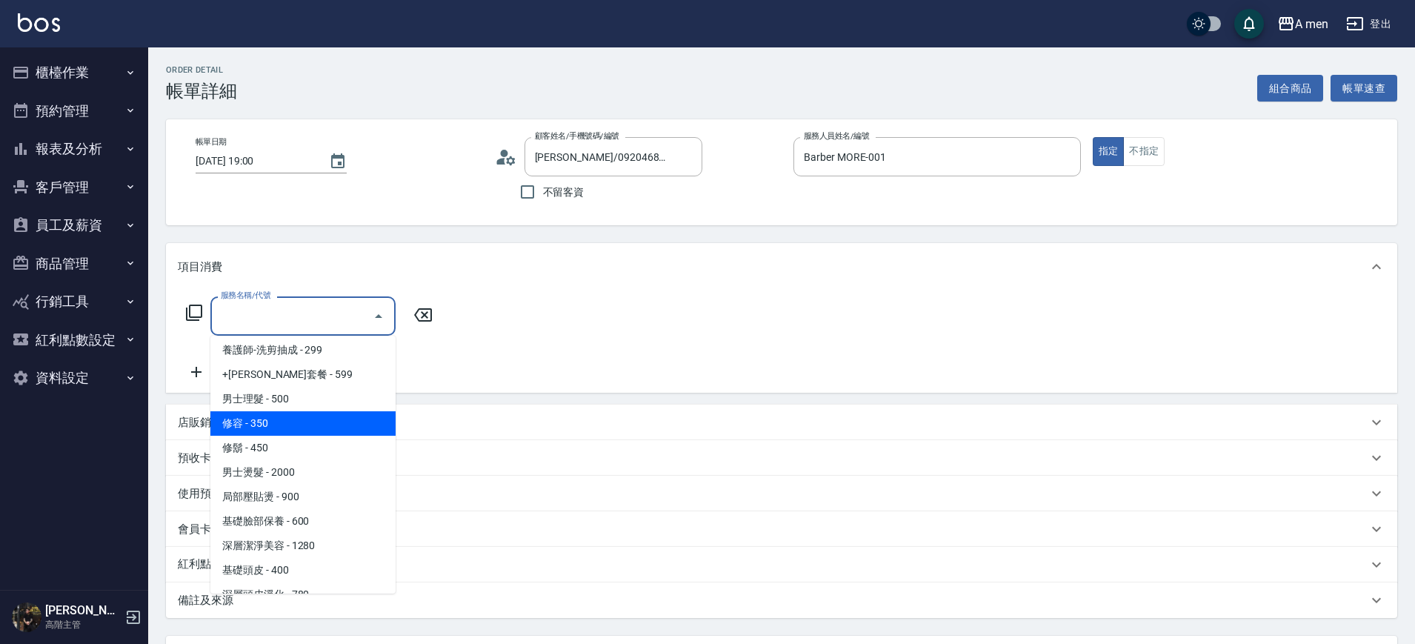
click at [311, 402] on span "男士理髮 - 500" at bounding box center [302, 399] width 185 height 24
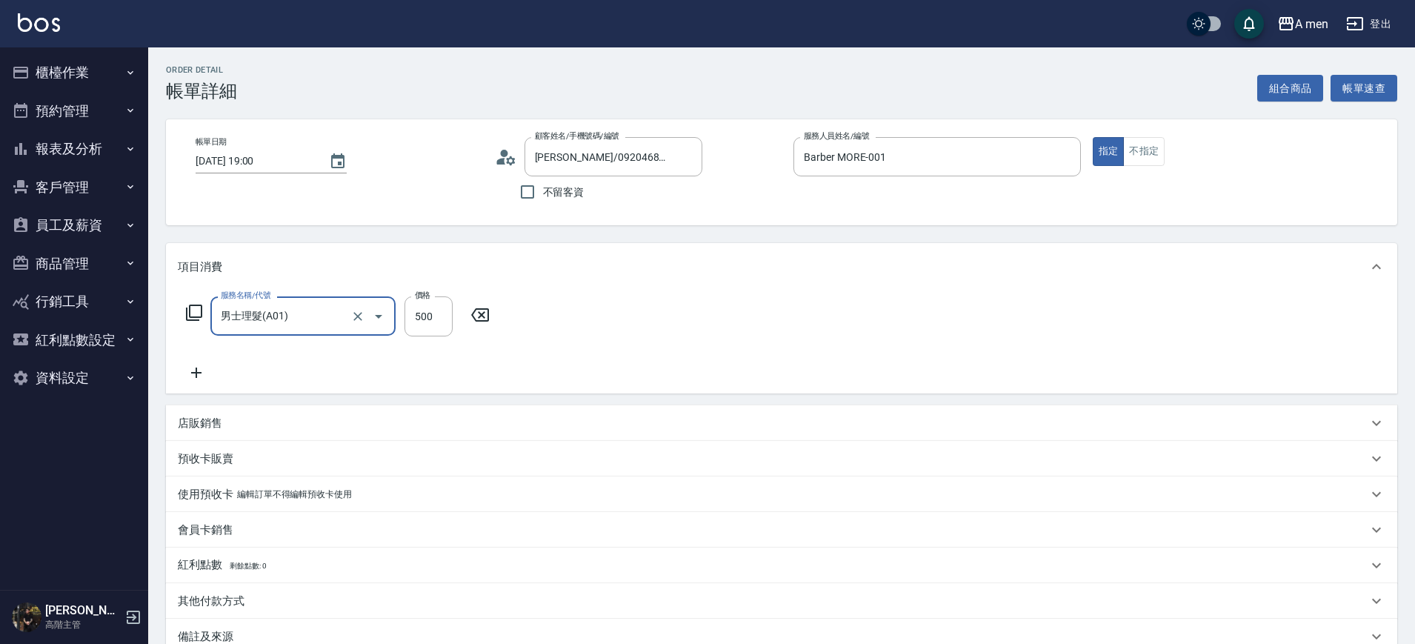
type input "男士理髮(A01)"
click at [530, 356] on div "服務名稱/代號 男士理髮(A01) 服務名稱/代號 價格 500 價格 協助升單-1 協助升單-1" at bounding box center [387, 338] width 419 height 85
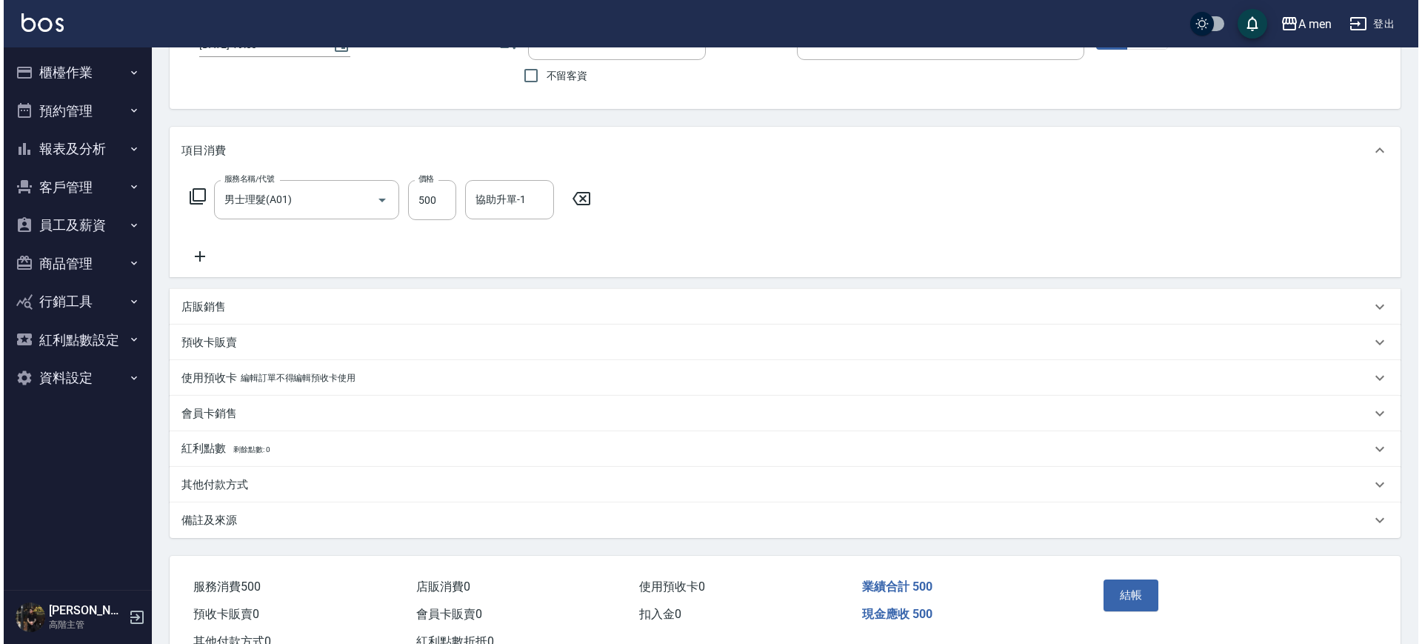
scroll to position [170, 0]
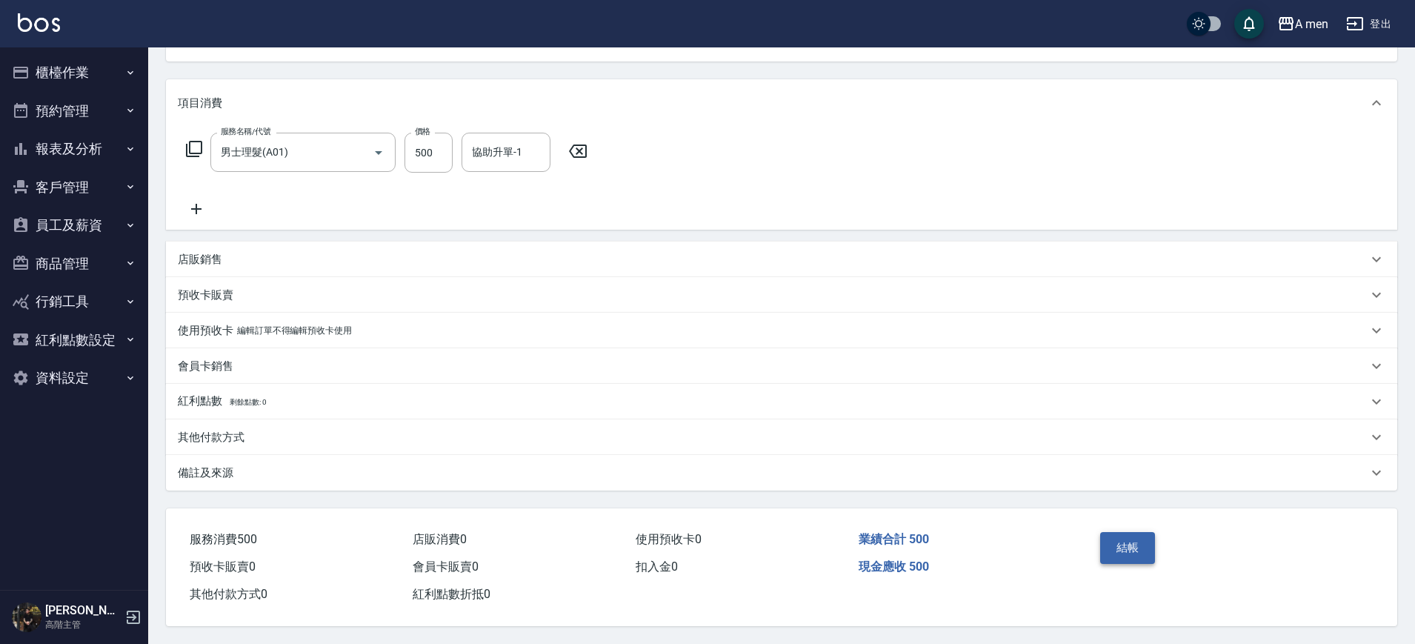
click at [1128, 551] on button "結帳" at bounding box center [1128, 547] width 56 height 31
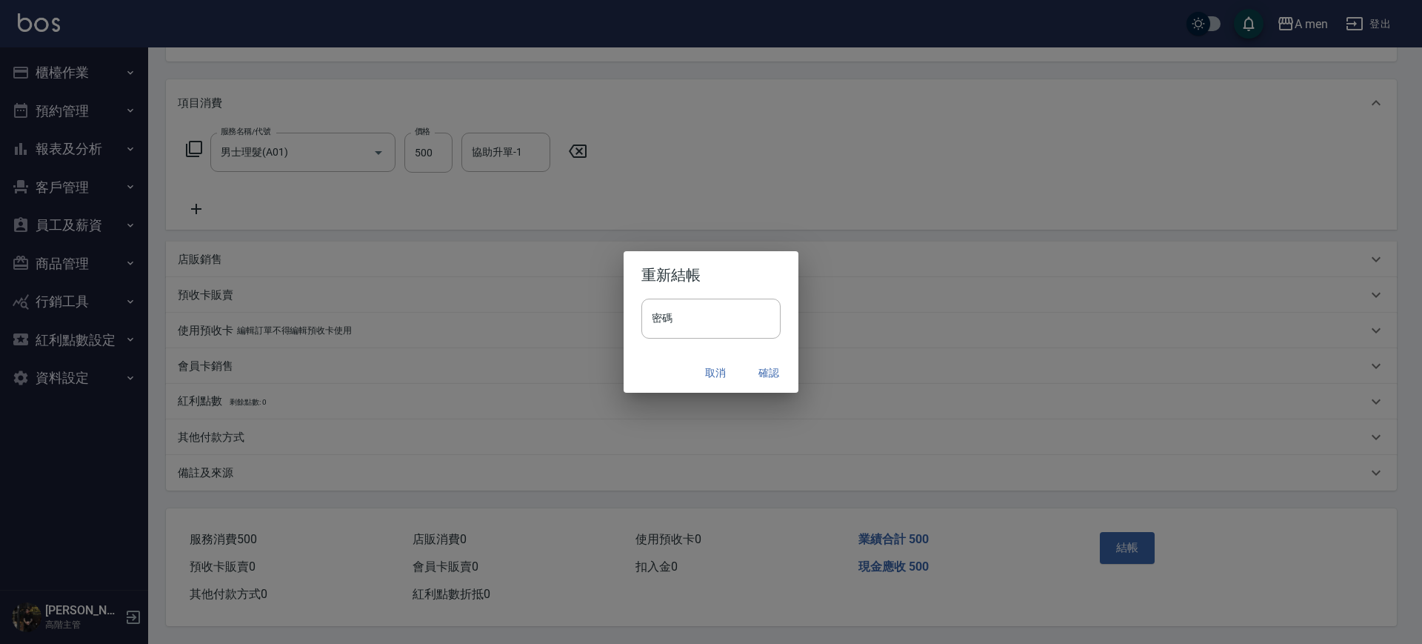
click at [768, 365] on button "確認" at bounding box center [768, 372] width 47 height 27
click at [768, 365] on div "取消 確認" at bounding box center [711, 372] width 175 height 39
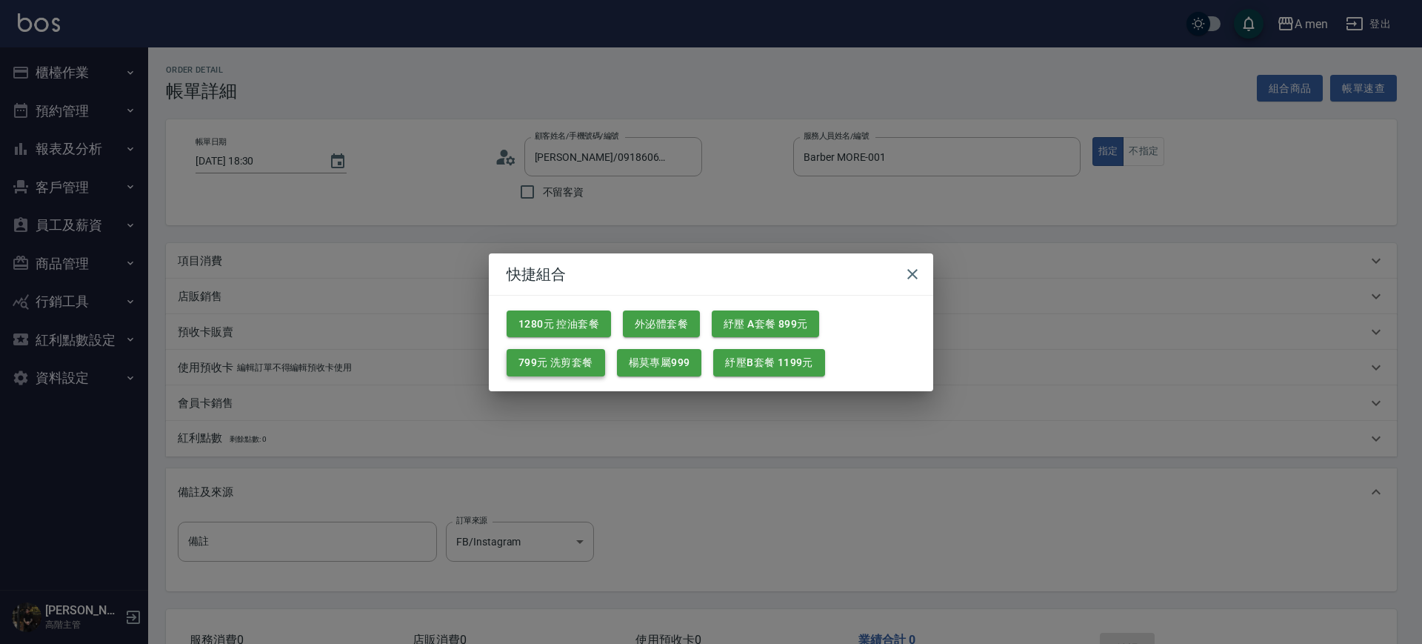
click at [584, 367] on button "799元 洗剪套餐" at bounding box center [556, 362] width 99 height 27
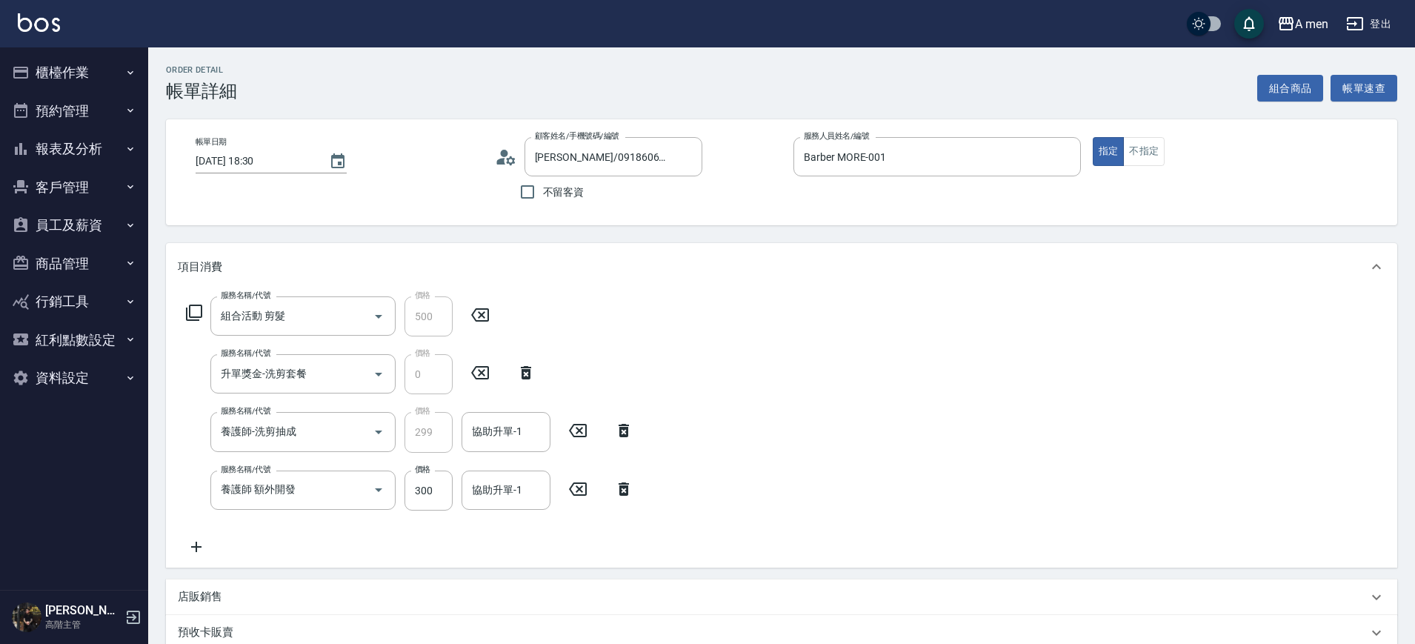
click at [624, 491] on icon at bounding box center [624, 488] width 10 height 13
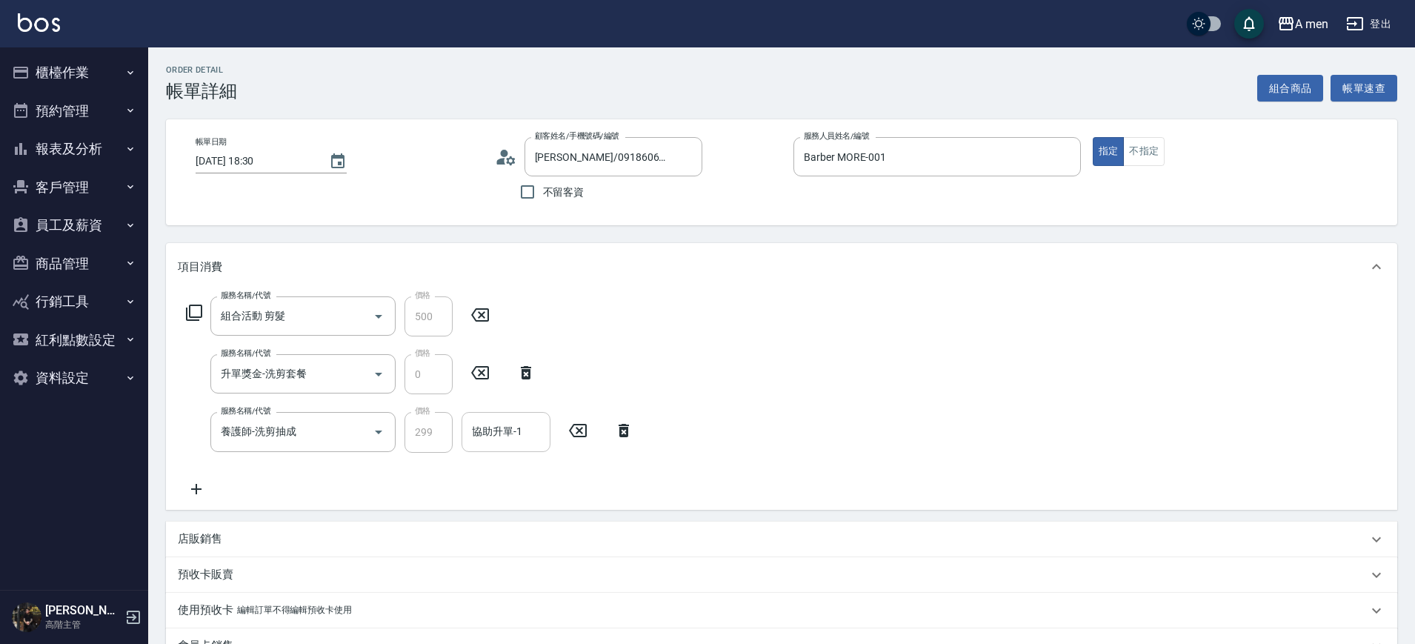
click at [516, 413] on div "協助升單-1" at bounding box center [506, 431] width 89 height 39
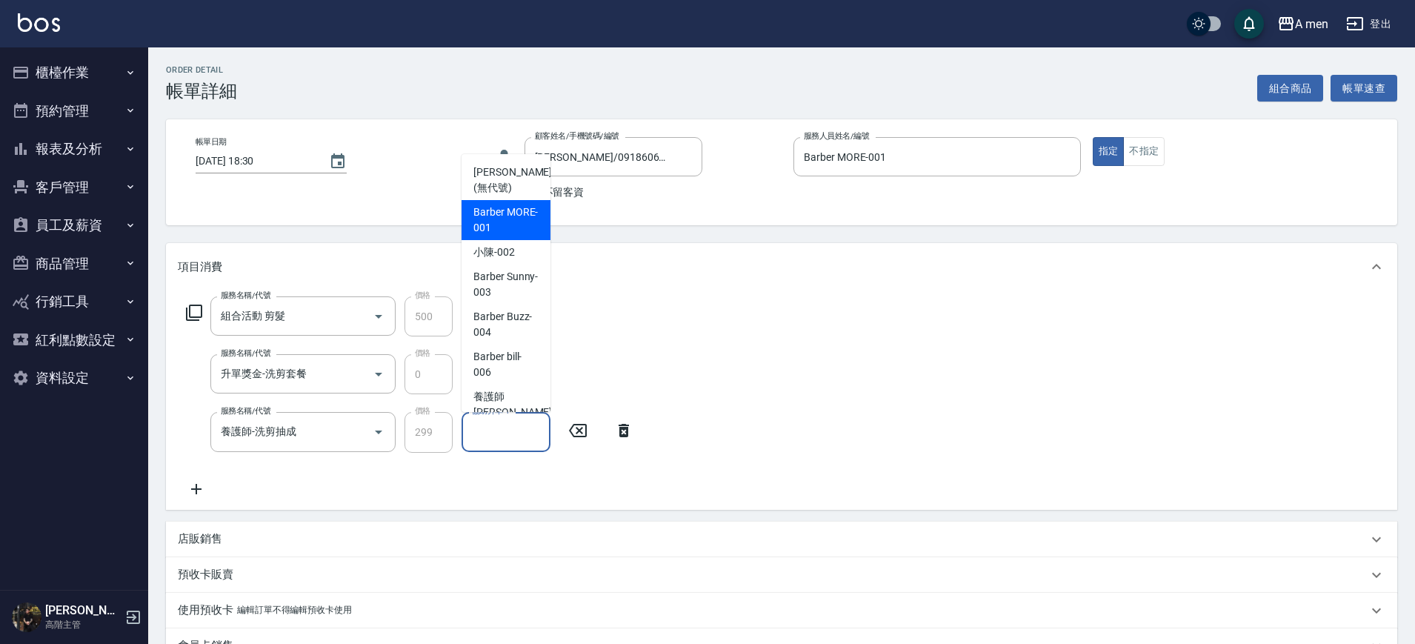
click at [523, 226] on span "Barber MORE -001" at bounding box center [505, 219] width 65 height 31
type input "Barber MORE-001"
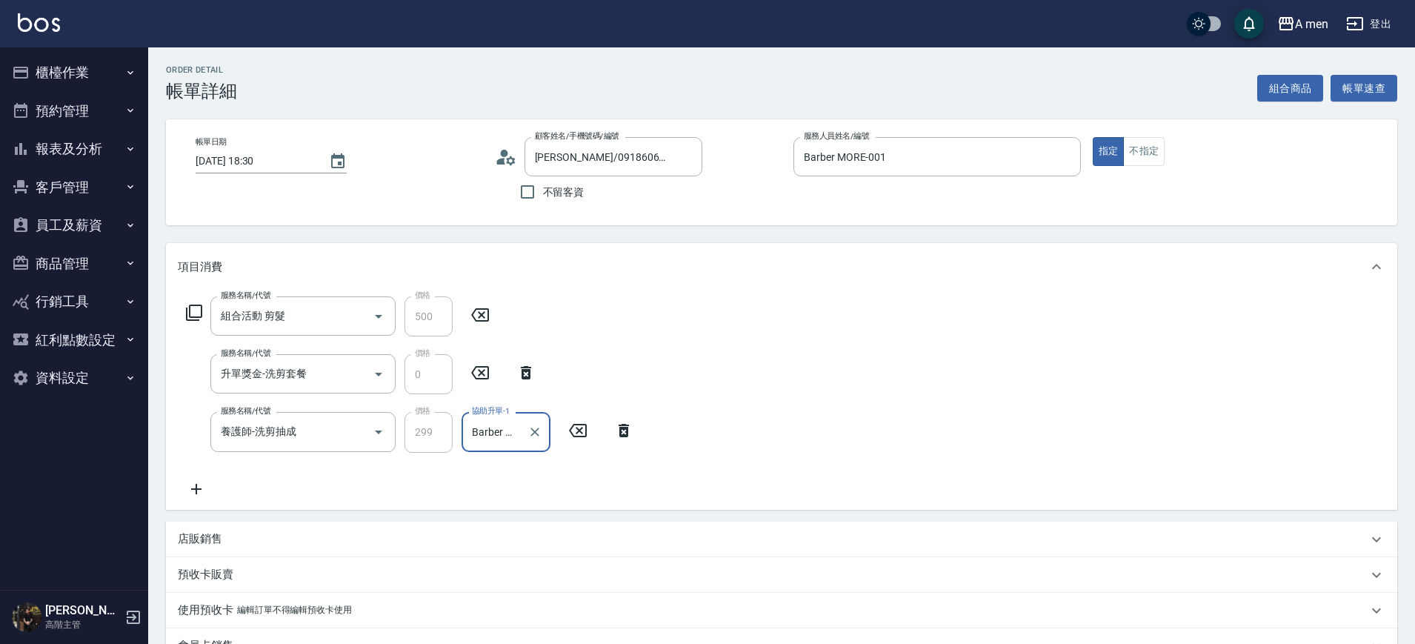
click at [633, 321] on div "服務名稱/代號 組合活動 剪髮 服務名稱/代號 價格 500 價格 服務名稱/代號 升單獎金-洗剪套餐 服務名稱/代號 價格 0 價格 服務名稱/代號 養護師…" at bounding box center [410, 396] width 464 height 201
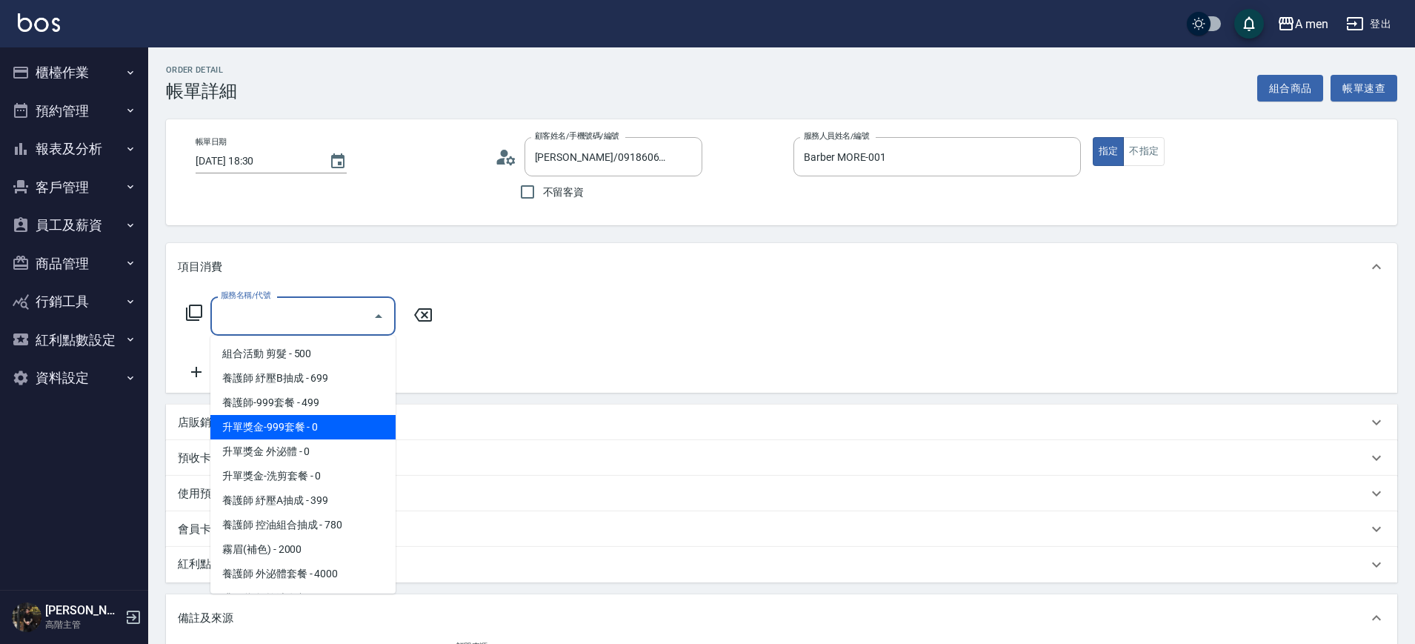
scroll to position [278, 0]
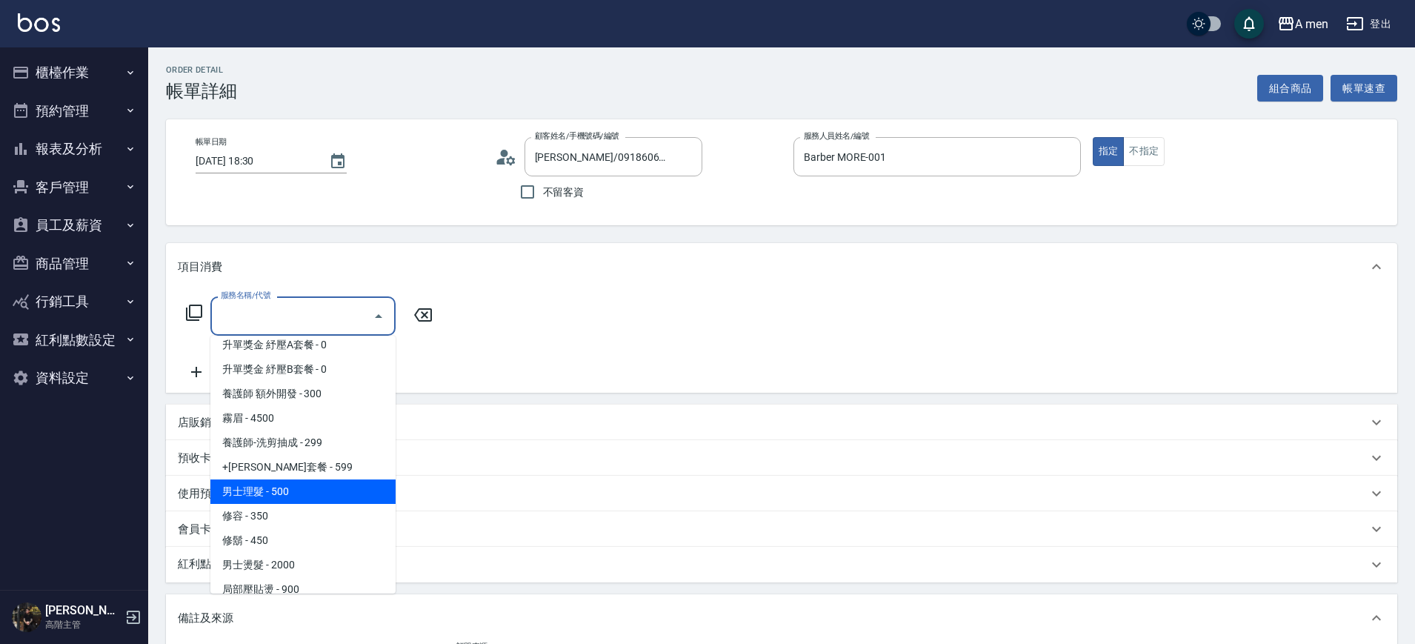
click at [283, 499] on span "男士理髮 - 500" at bounding box center [302, 491] width 185 height 24
type input "男士理髮(A01)"
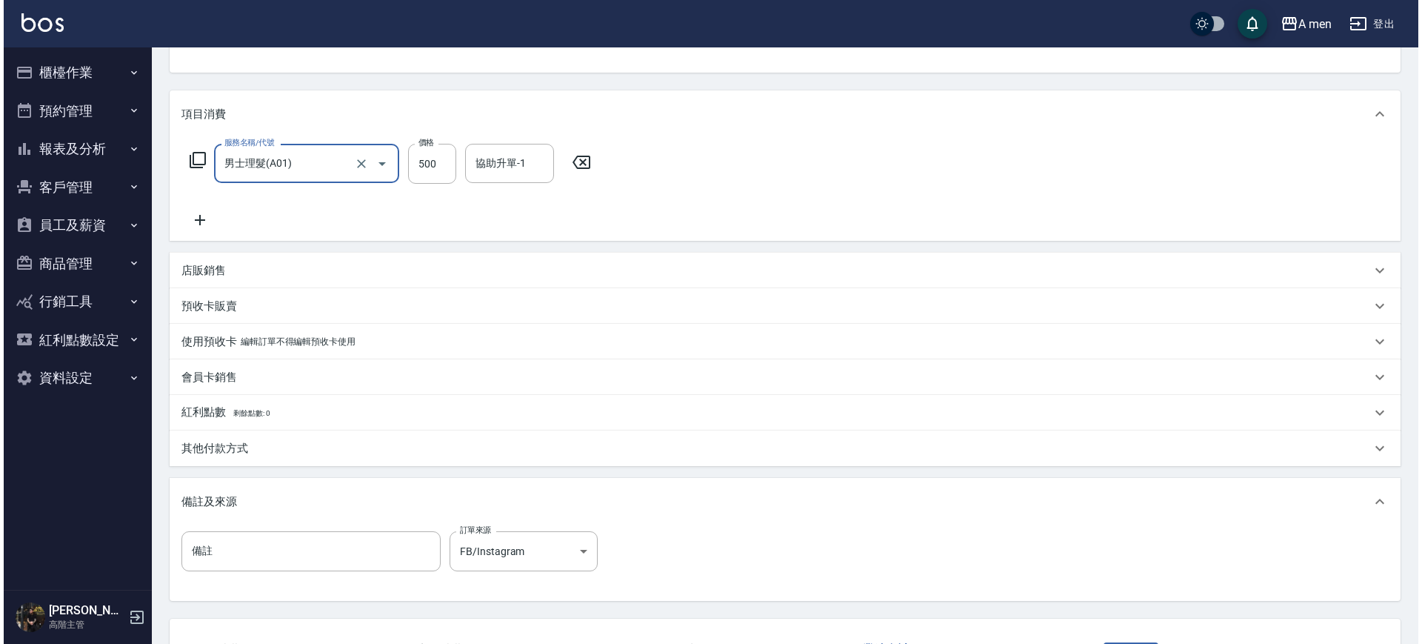
scroll to position [270, 0]
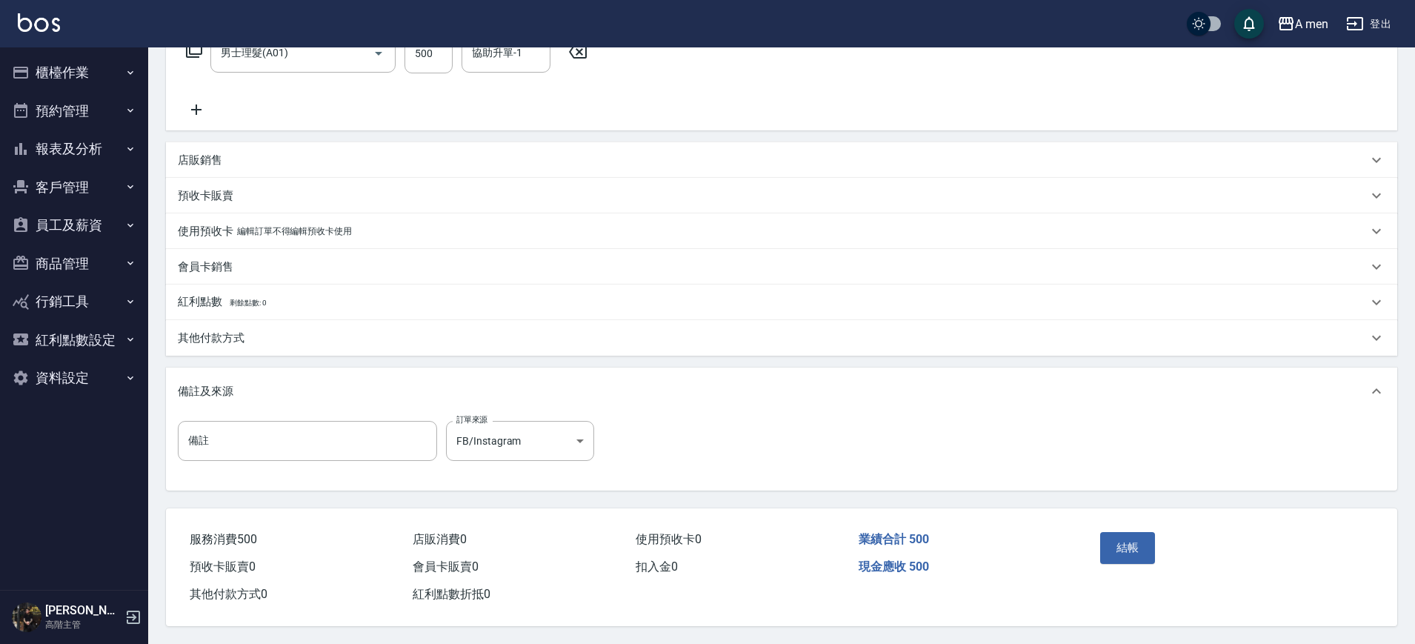
click at [1156, 544] on div "結帳" at bounding box center [1161, 558] width 134 height 64
click at [1122, 555] on button "結帳" at bounding box center [1128, 547] width 56 height 31
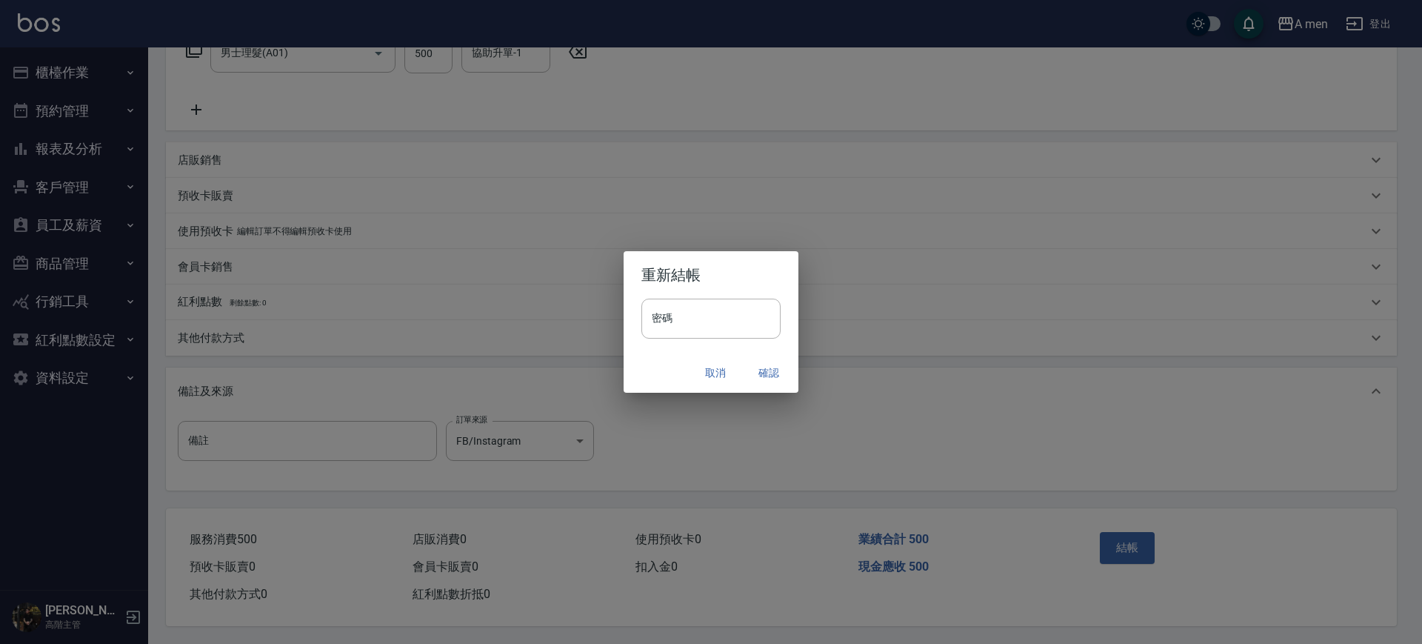
click at [750, 411] on div "重新結帳 密碼 密碼 取消 確認" at bounding box center [711, 322] width 1422 height 644
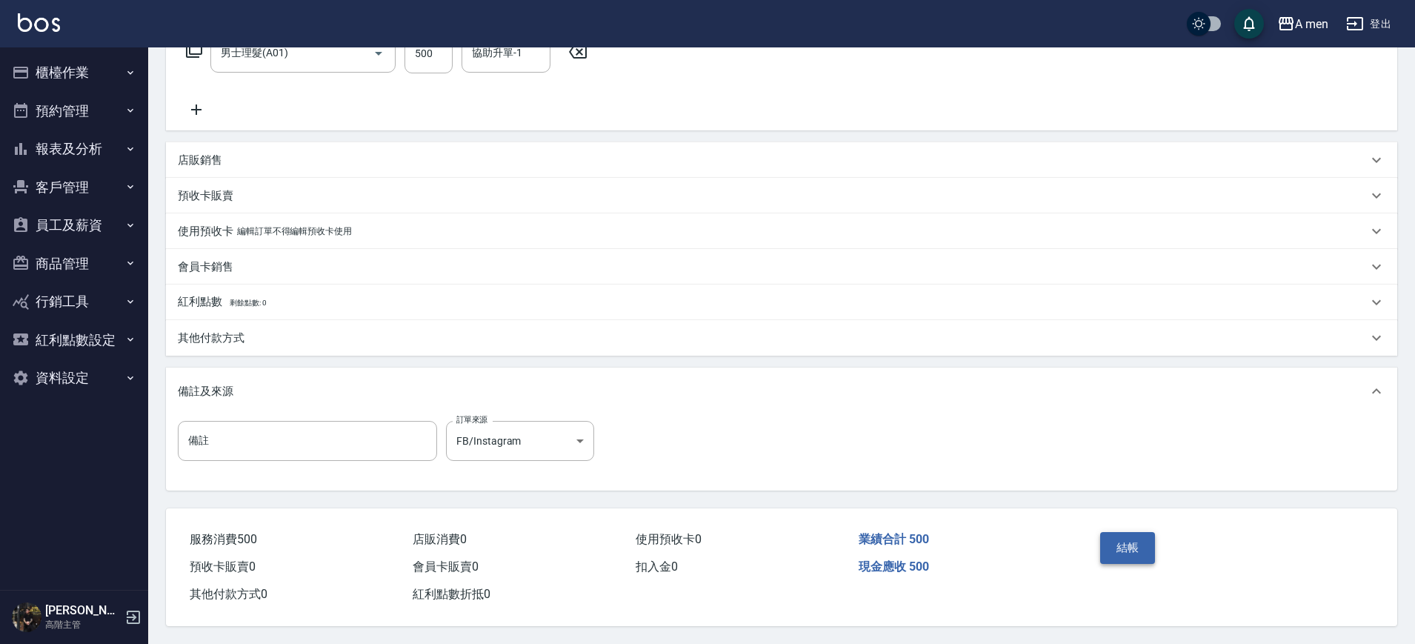
click at [1131, 556] on button "結帳" at bounding box center [1128, 547] width 56 height 31
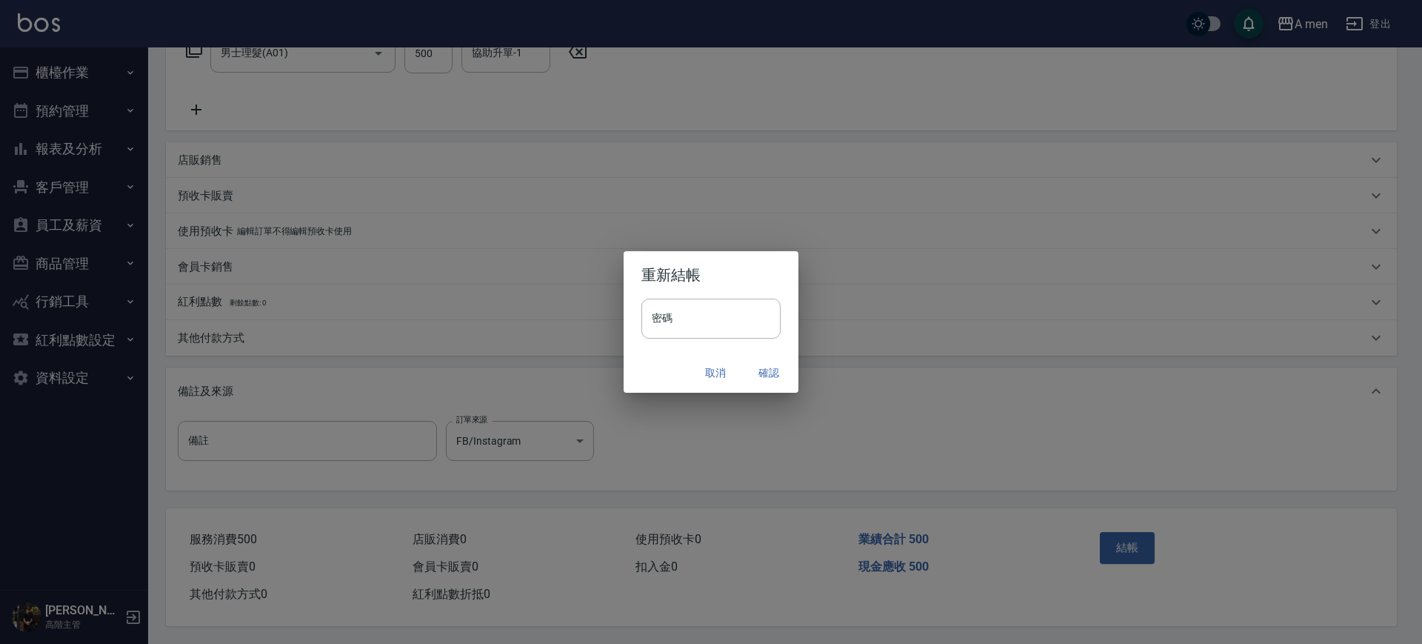
click at [778, 374] on button "確認" at bounding box center [768, 372] width 47 height 27
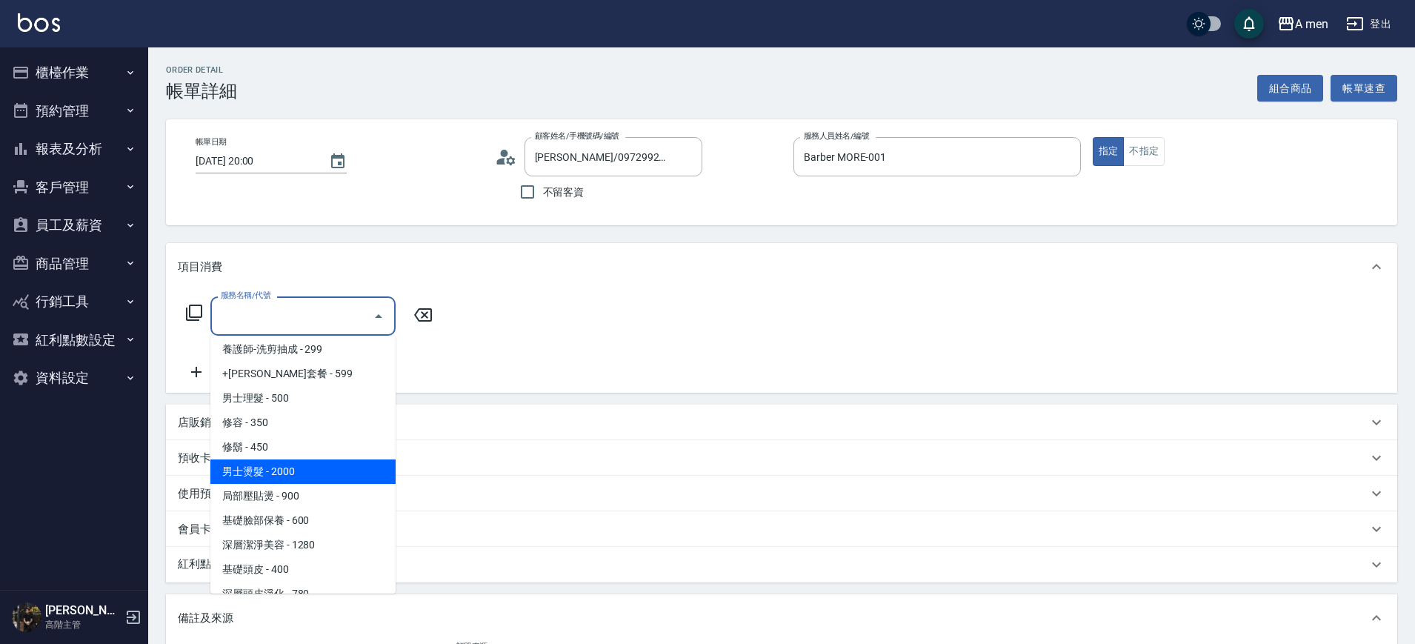
scroll to position [370, 0]
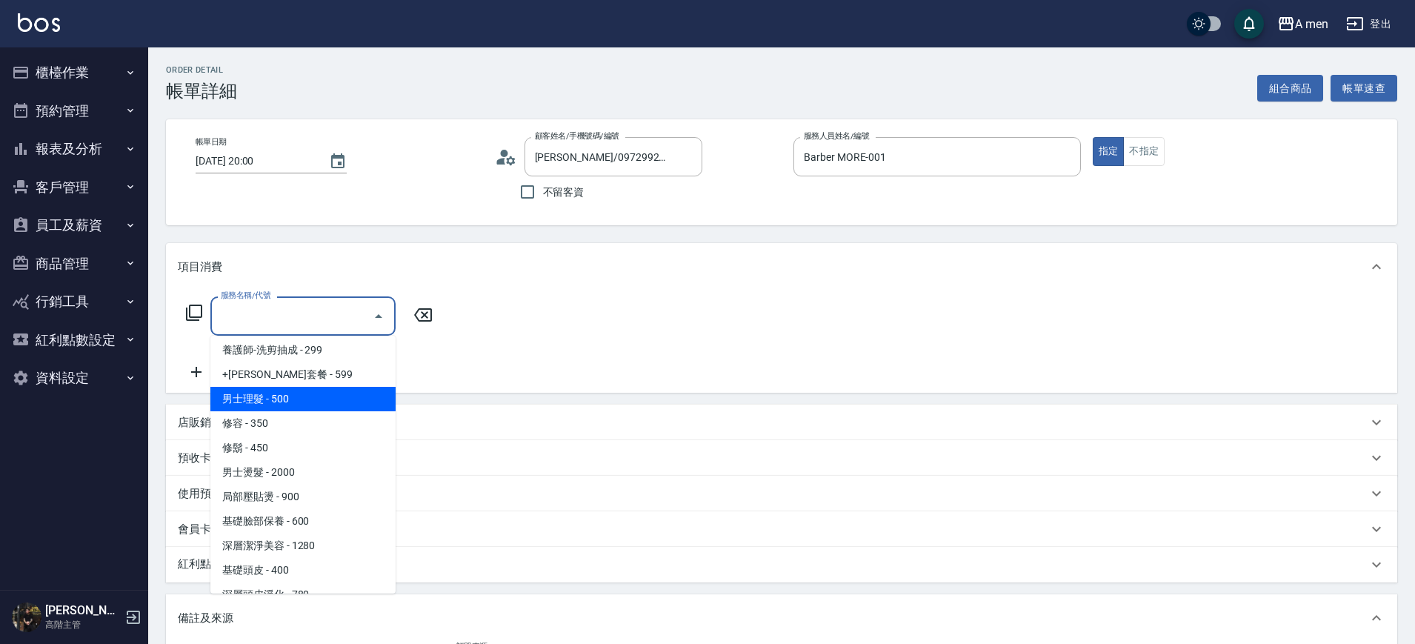
click at [288, 399] on span "男士理髮 - 500" at bounding box center [302, 399] width 185 height 24
type input "男士理髮(A01)"
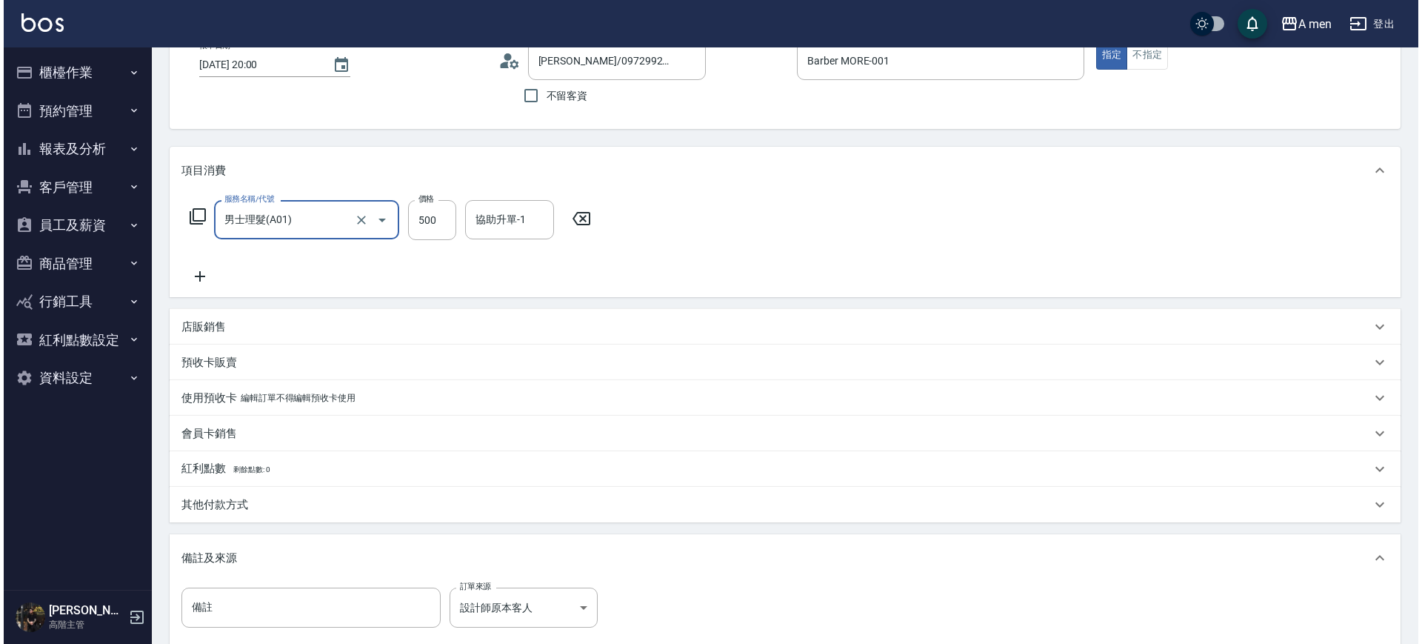
scroll to position [270, 0]
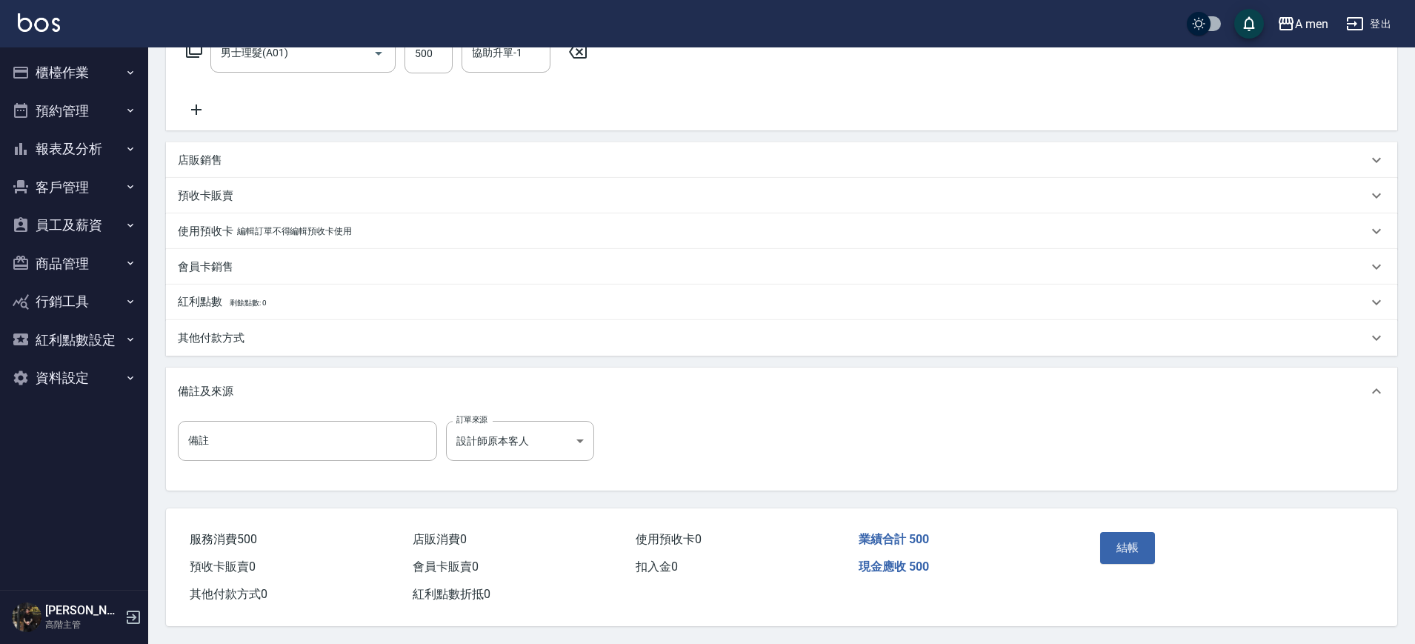
click at [1115, 526] on div "結帳" at bounding box center [1161, 558] width 134 height 64
click at [1180, 589] on div "結帳" at bounding box center [1161, 558] width 134 height 64
click at [1154, 539] on button "結帳" at bounding box center [1128, 547] width 56 height 31
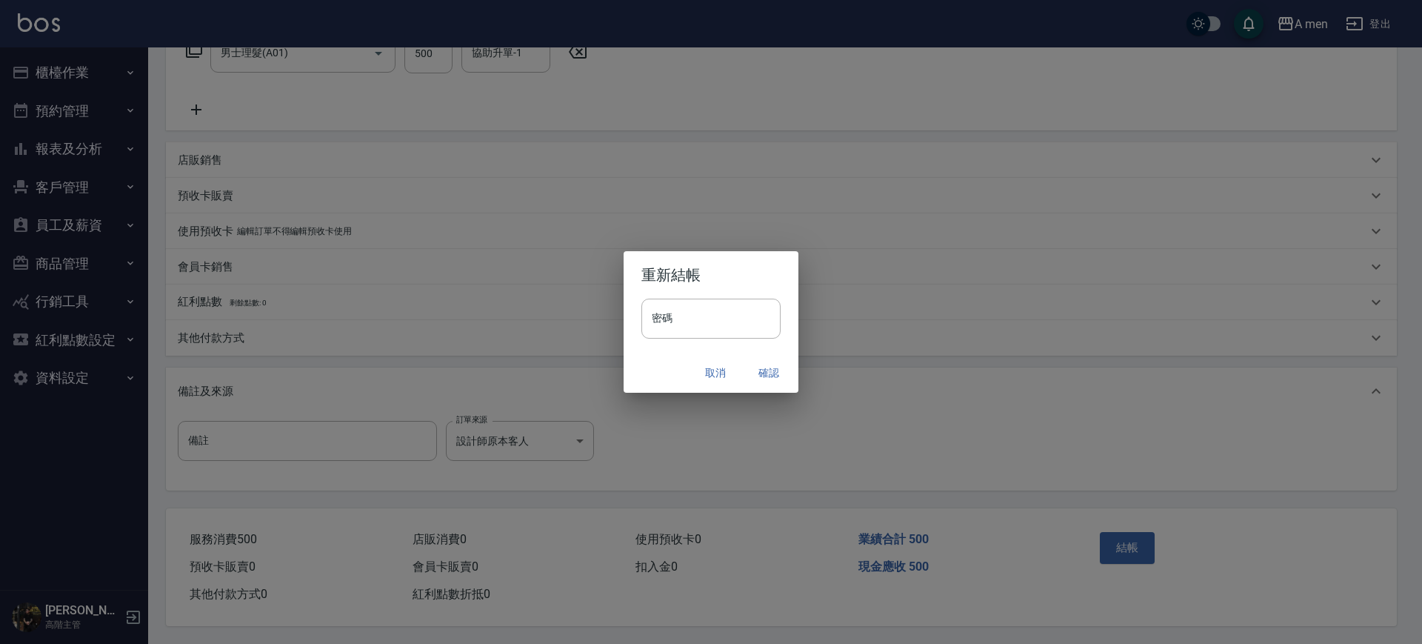
click at [774, 383] on button "確認" at bounding box center [768, 372] width 47 height 27
